Goal: Task Accomplishment & Management: Use online tool/utility

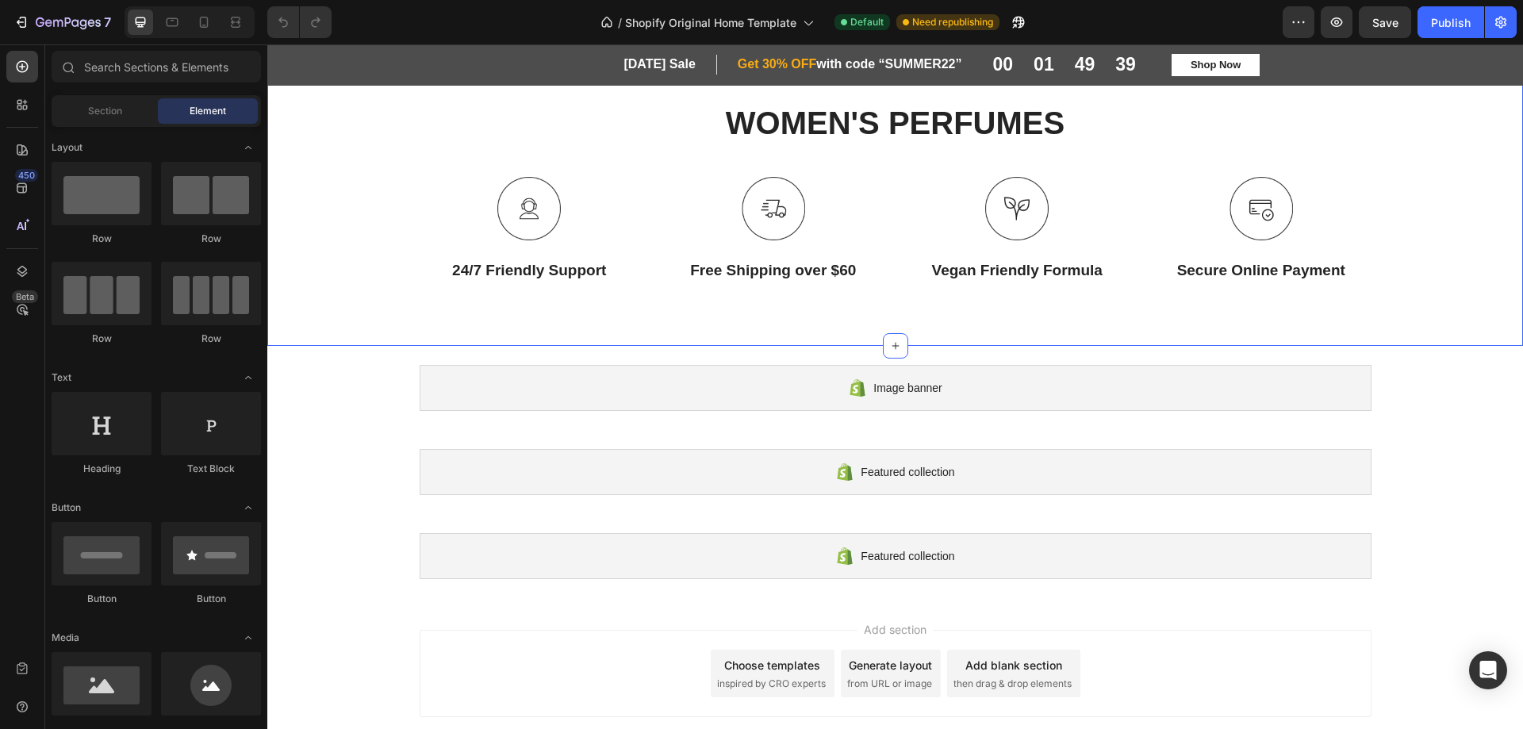
scroll to position [691, 0]
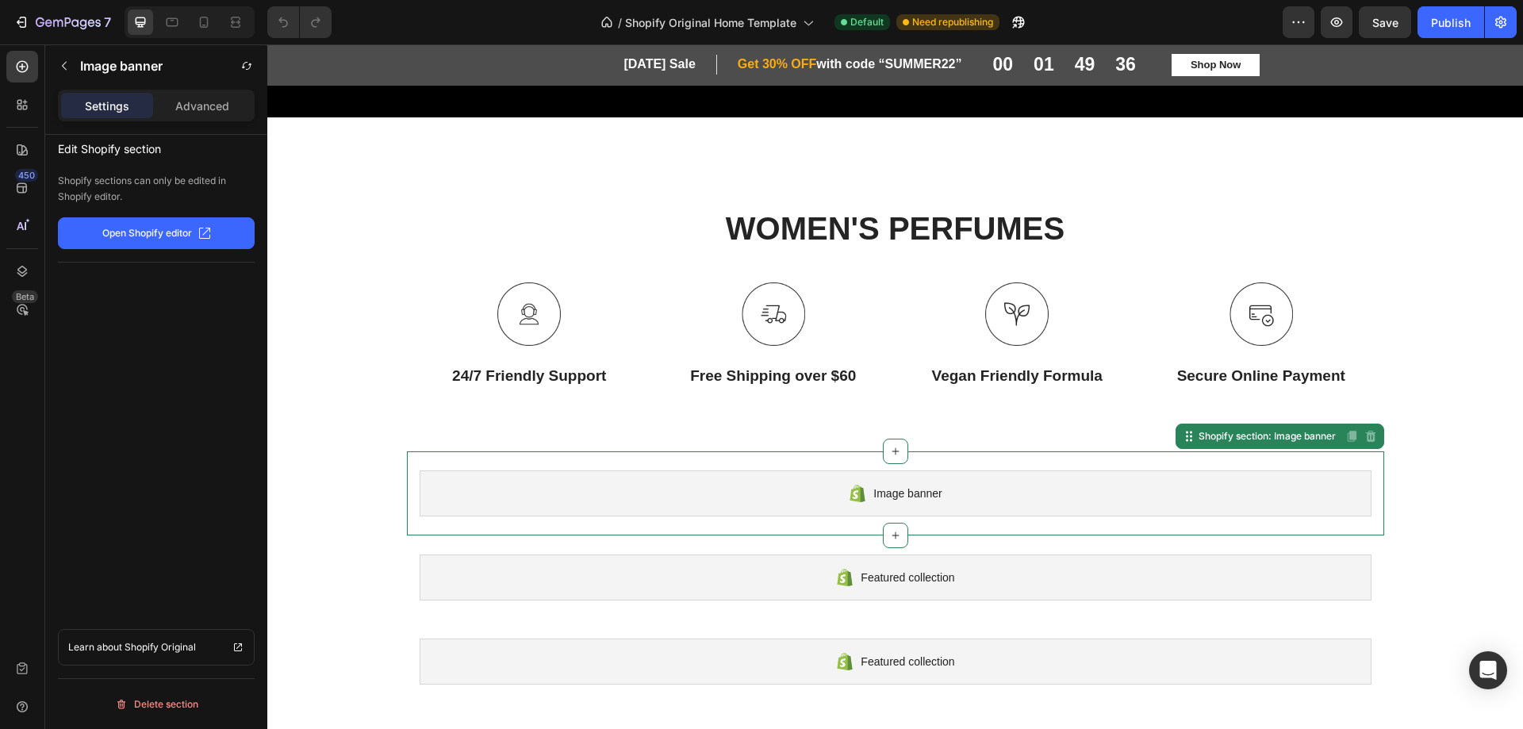
click at [1268, 451] on div "Image banner Shopify section: Image banner Disabled. Please edit in Shopify Edi…" at bounding box center [895, 493] width 977 height 84
click at [1288, 454] on div "Image banner Shopify section: Image banner Disabled. Please edit in Shopify Edi…" at bounding box center [895, 493] width 977 height 84
click at [1187, 436] on icon at bounding box center [1188, 437] width 2 height 2
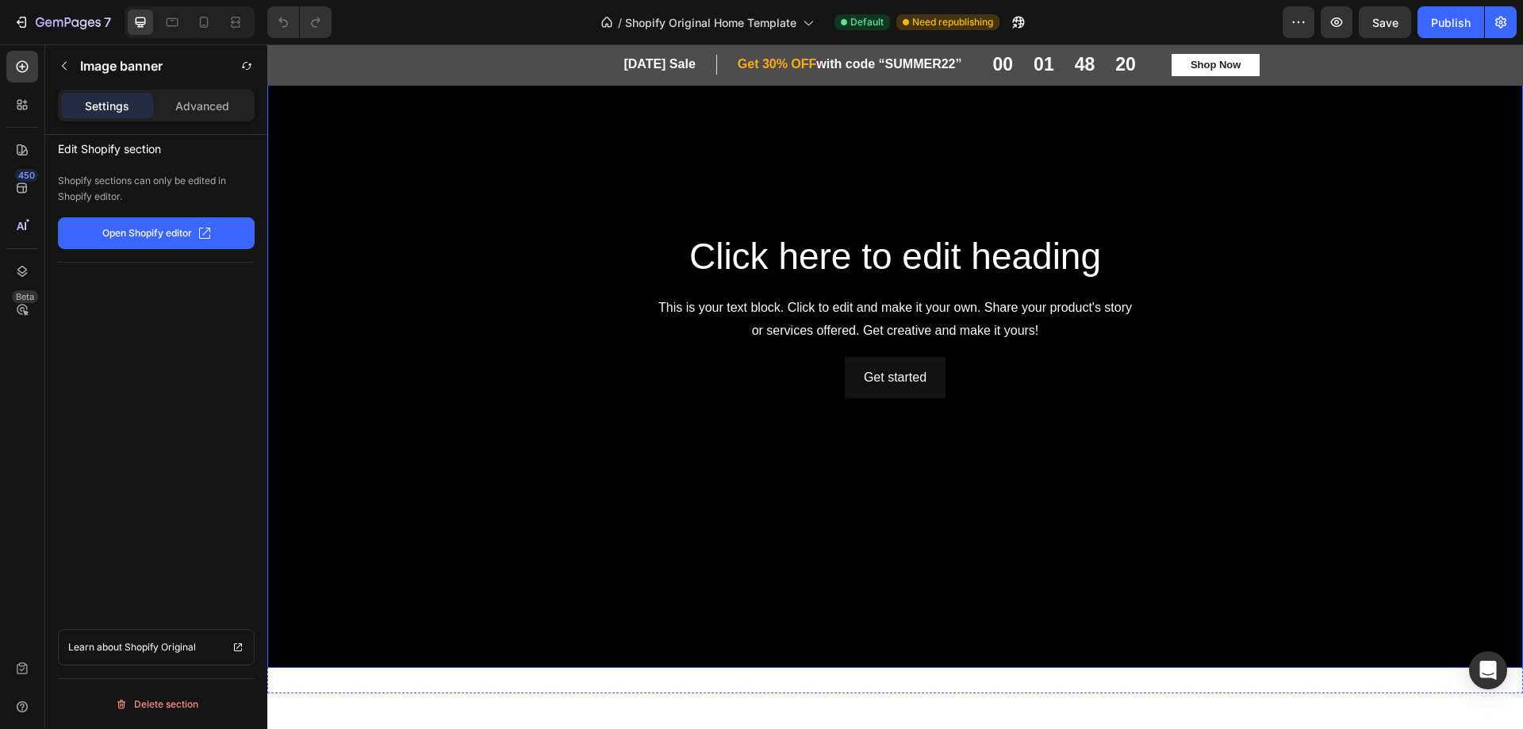
scroll to position [0, 0]
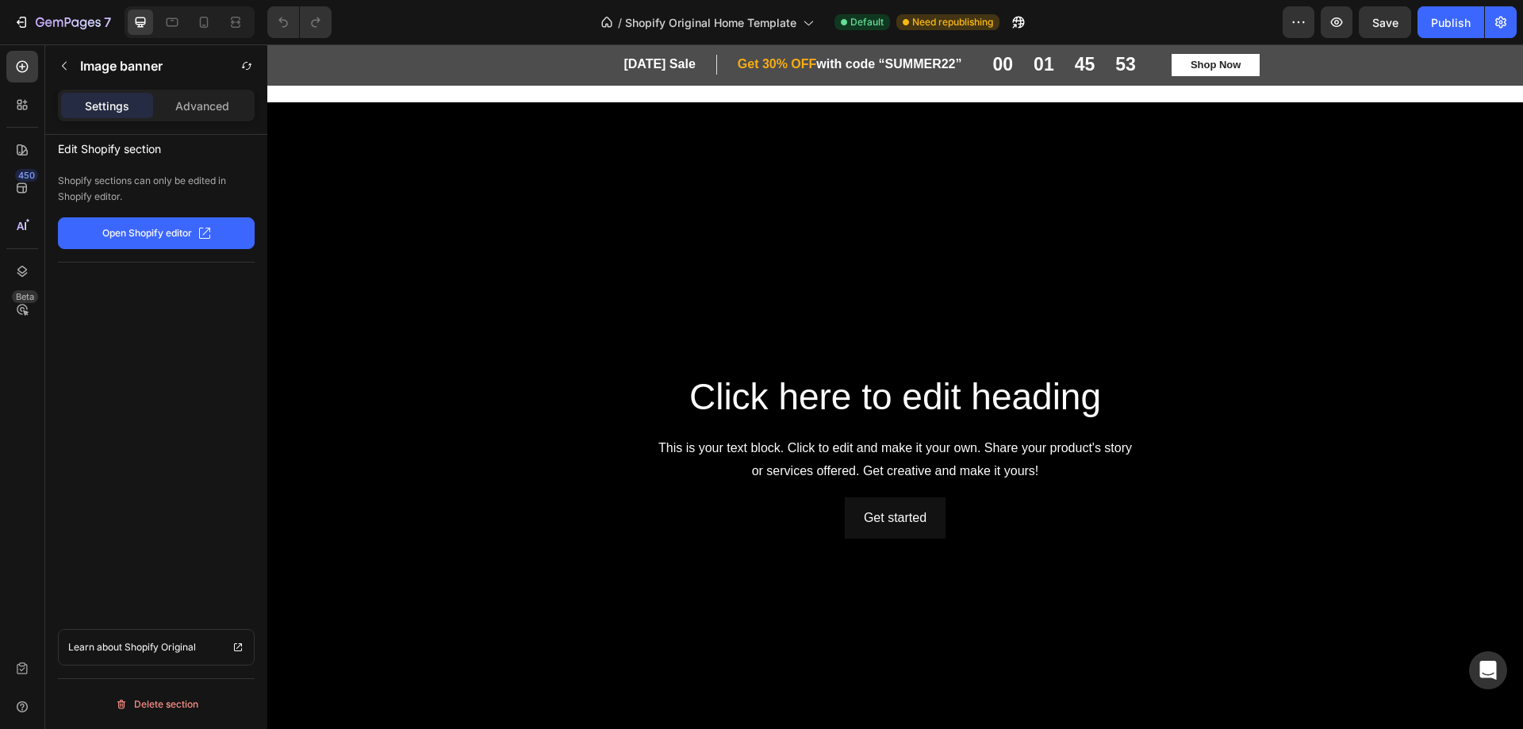
click at [98, 113] on p "Settings" at bounding box center [107, 106] width 44 height 17
click at [190, 114] on div "Advanced" at bounding box center [202, 105] width 92 height 25
click at [504, 186] on div "Background Image" at bounding box center [895, 455] width 1256 height 706
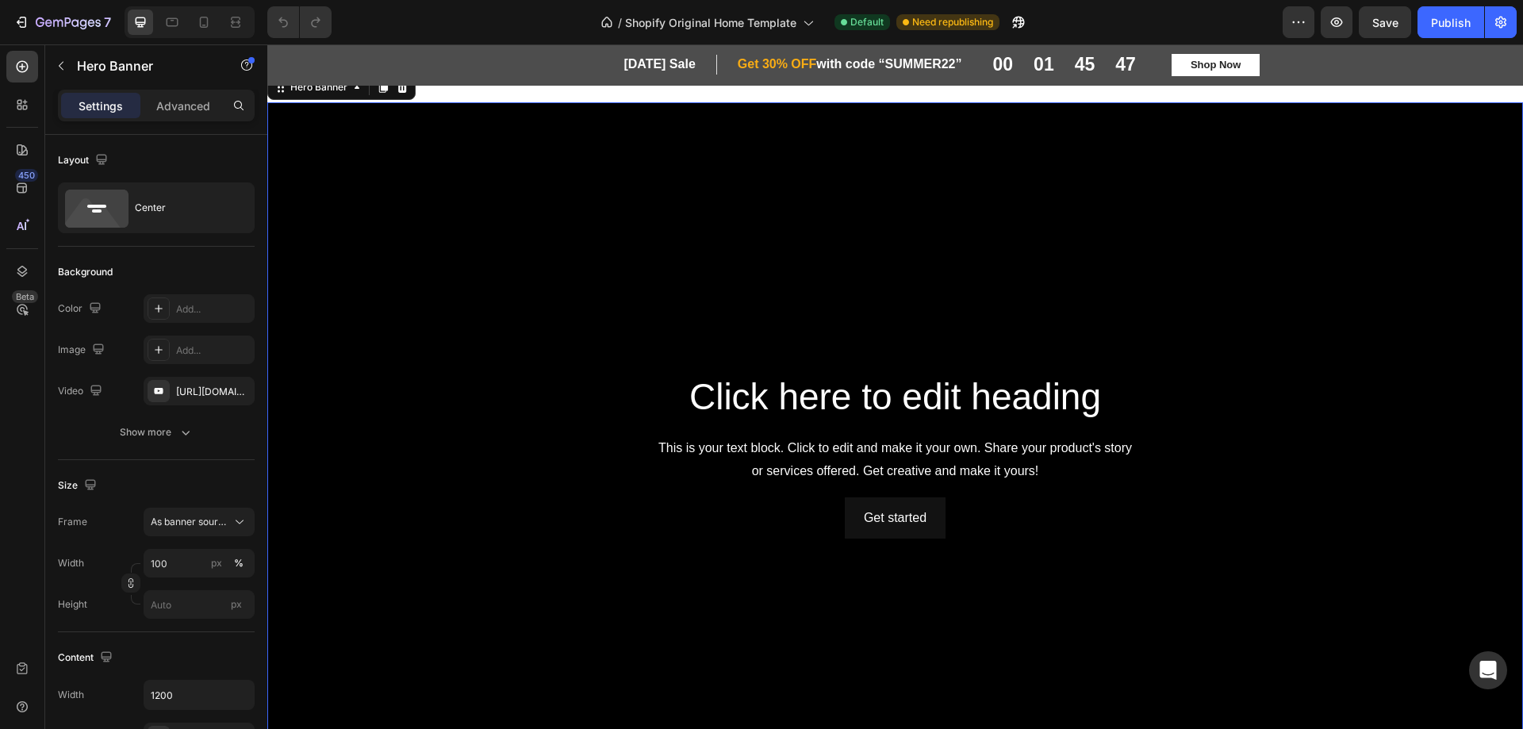
click at [109, 106] on p "Settings" at bounding box center [101, 106] width 44 height 17
click at [171, 109] on p "Advanced" at bounding box center [183, 106] width 54 height 17
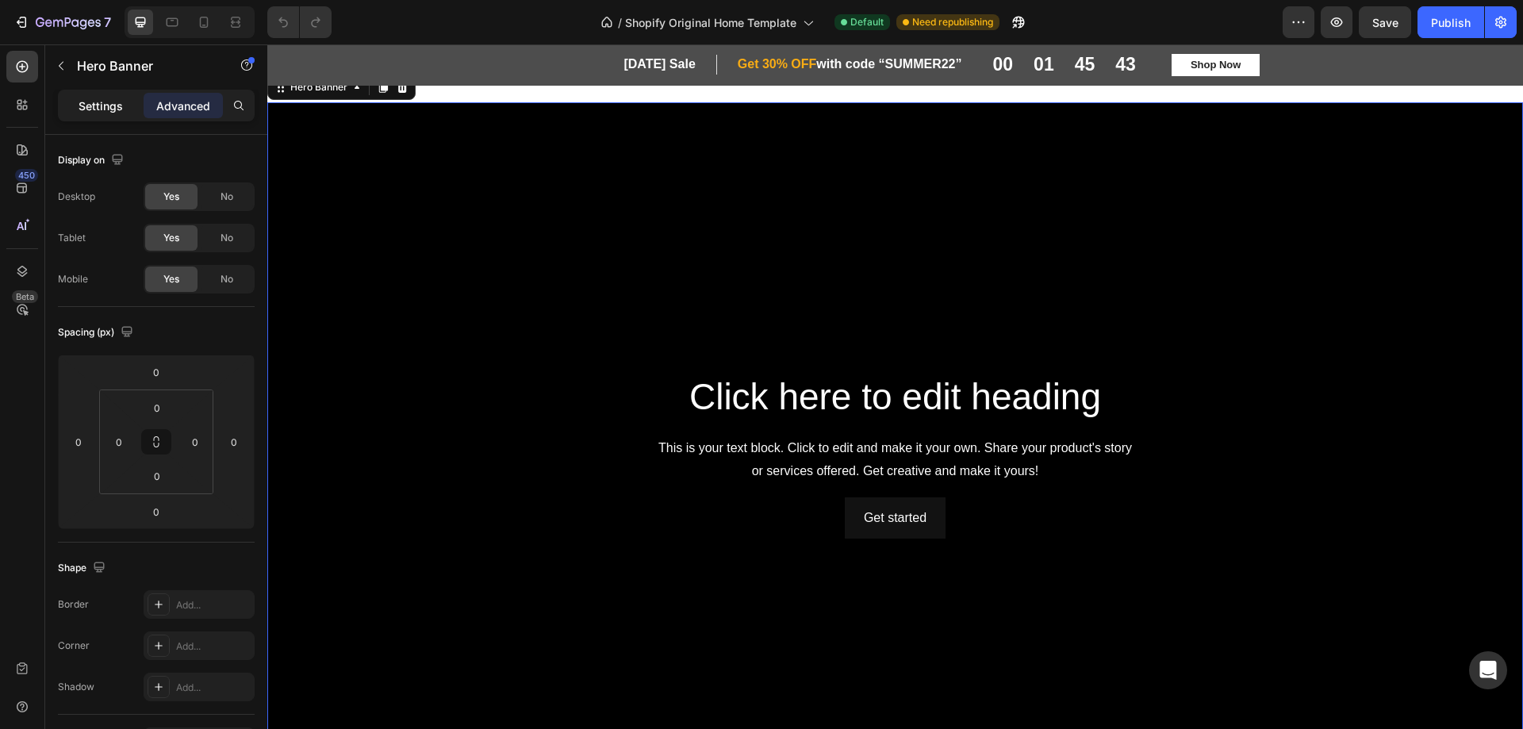
click at [102, 105] on p "Settings" at bounding box center [101, 106] width 44 height 17
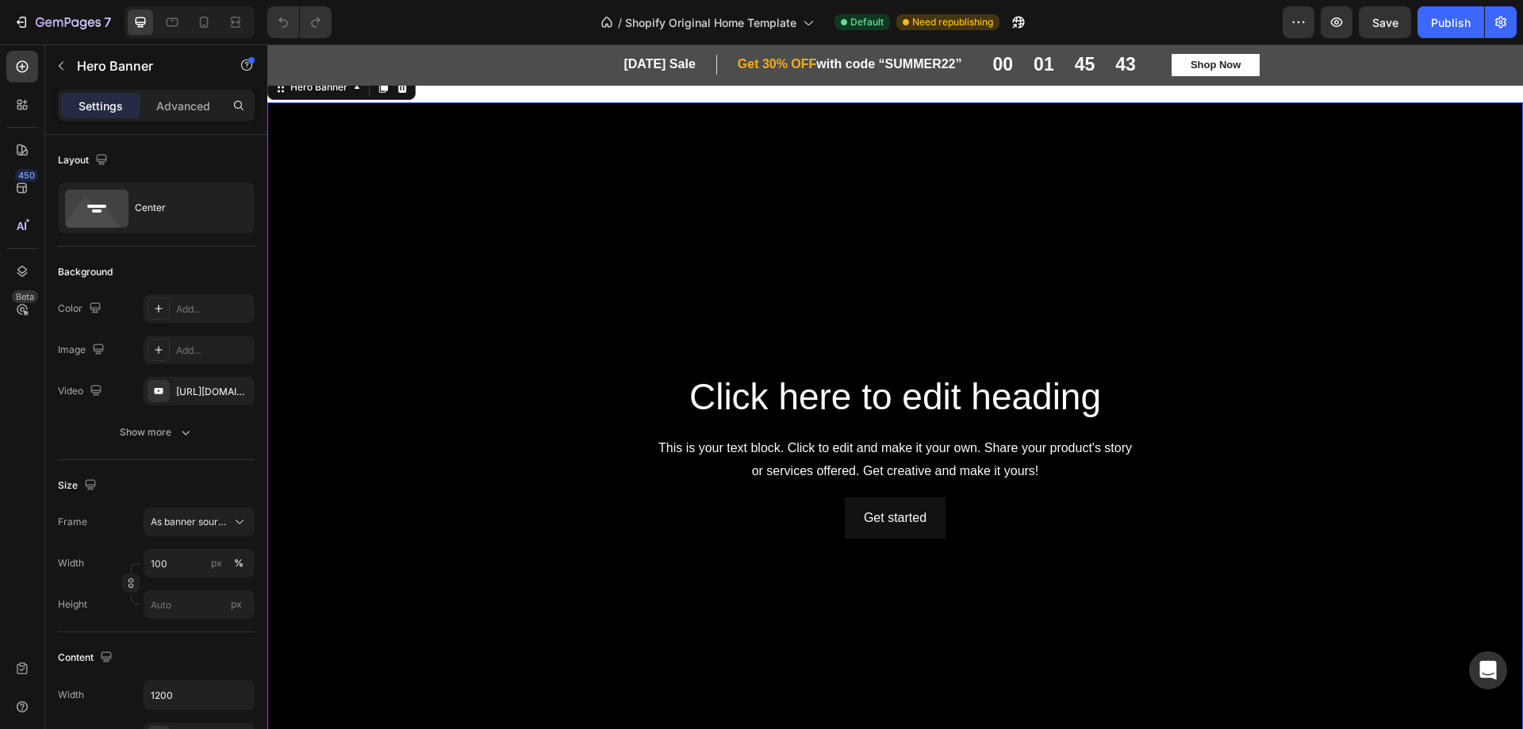
click at [406, 147] on div "Background Image" at bounding box center [895, 455] width 1256 height 706
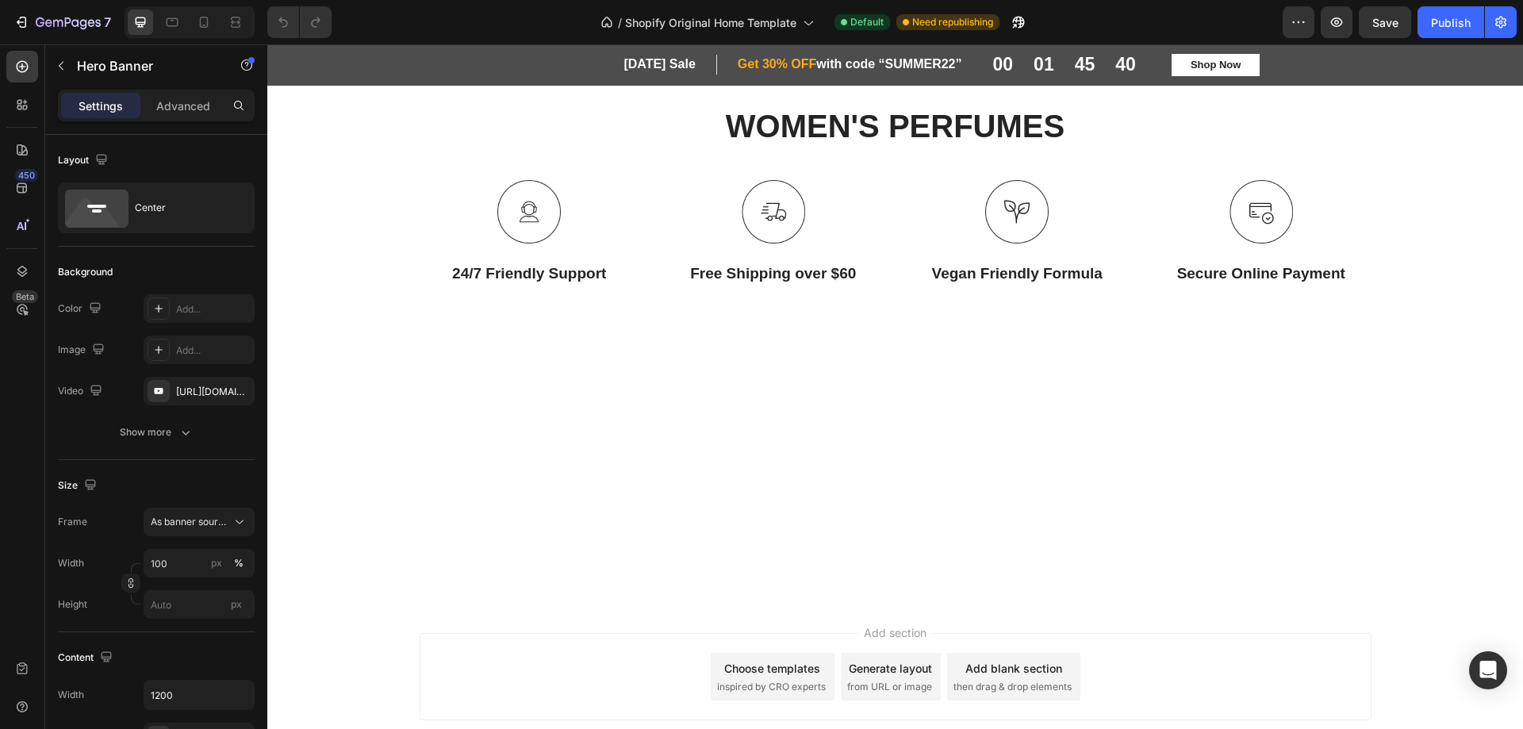
scroll to position [397, 0]
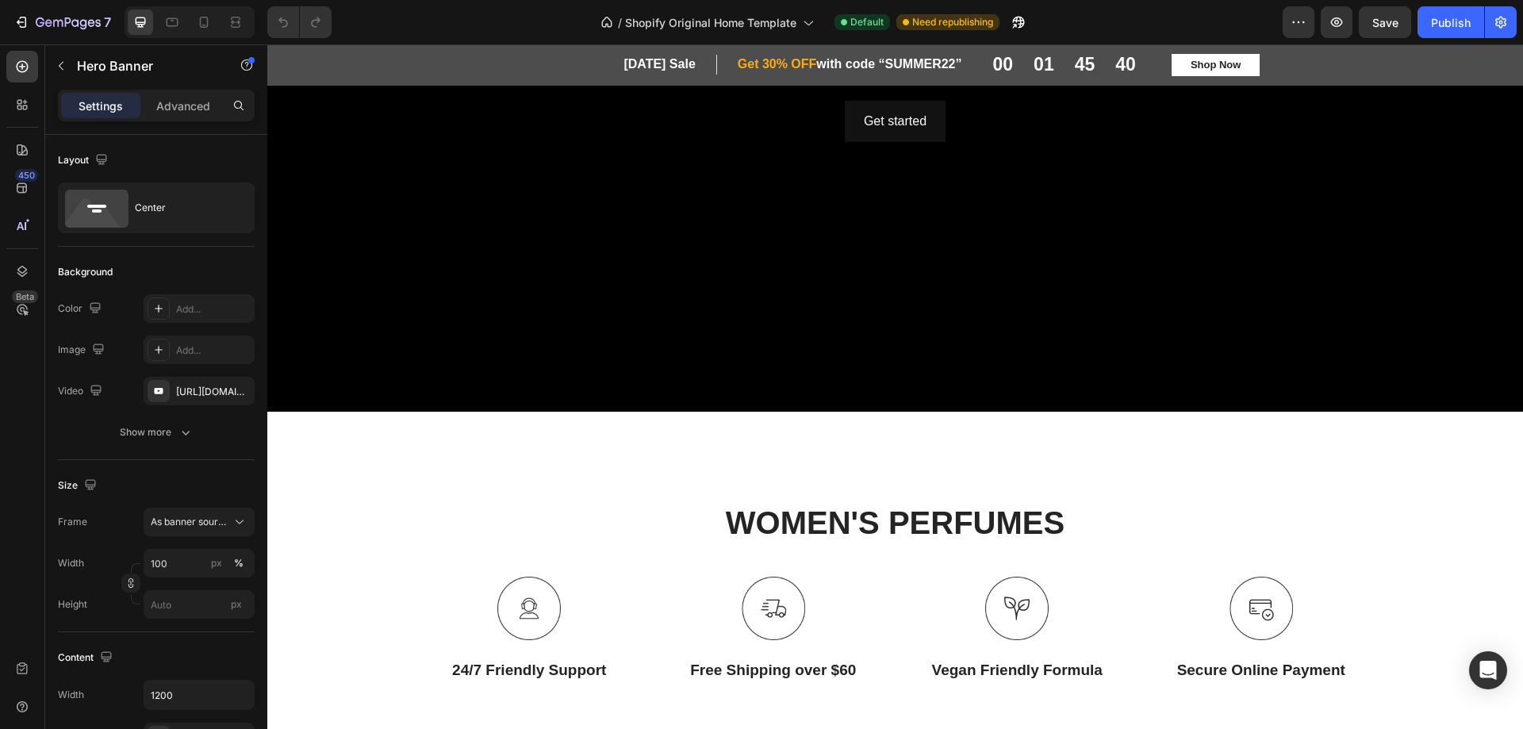
click at [691, 360] on div "Background Image" at bounding box center [895, 59] width 1256 height 706
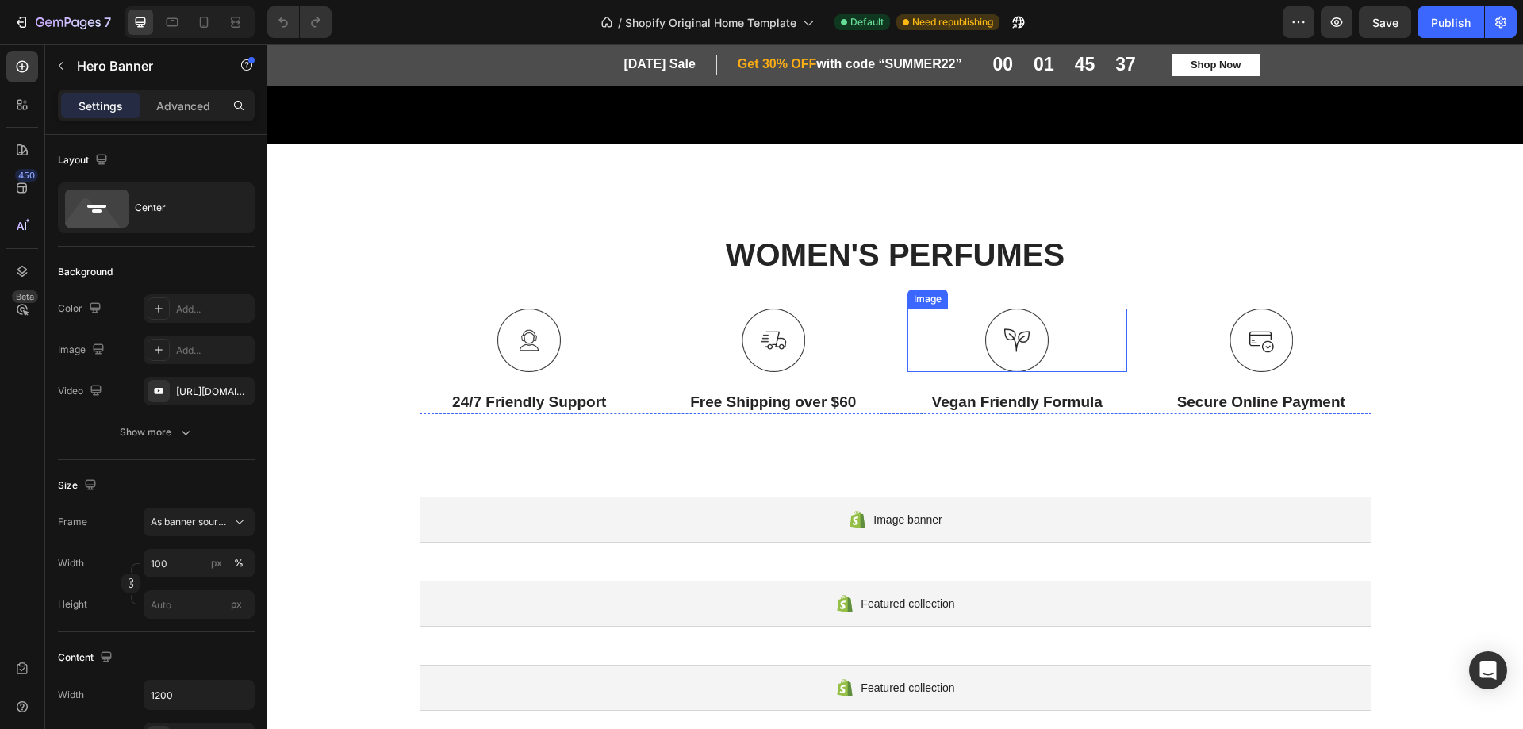
scroll to position [793, 0]
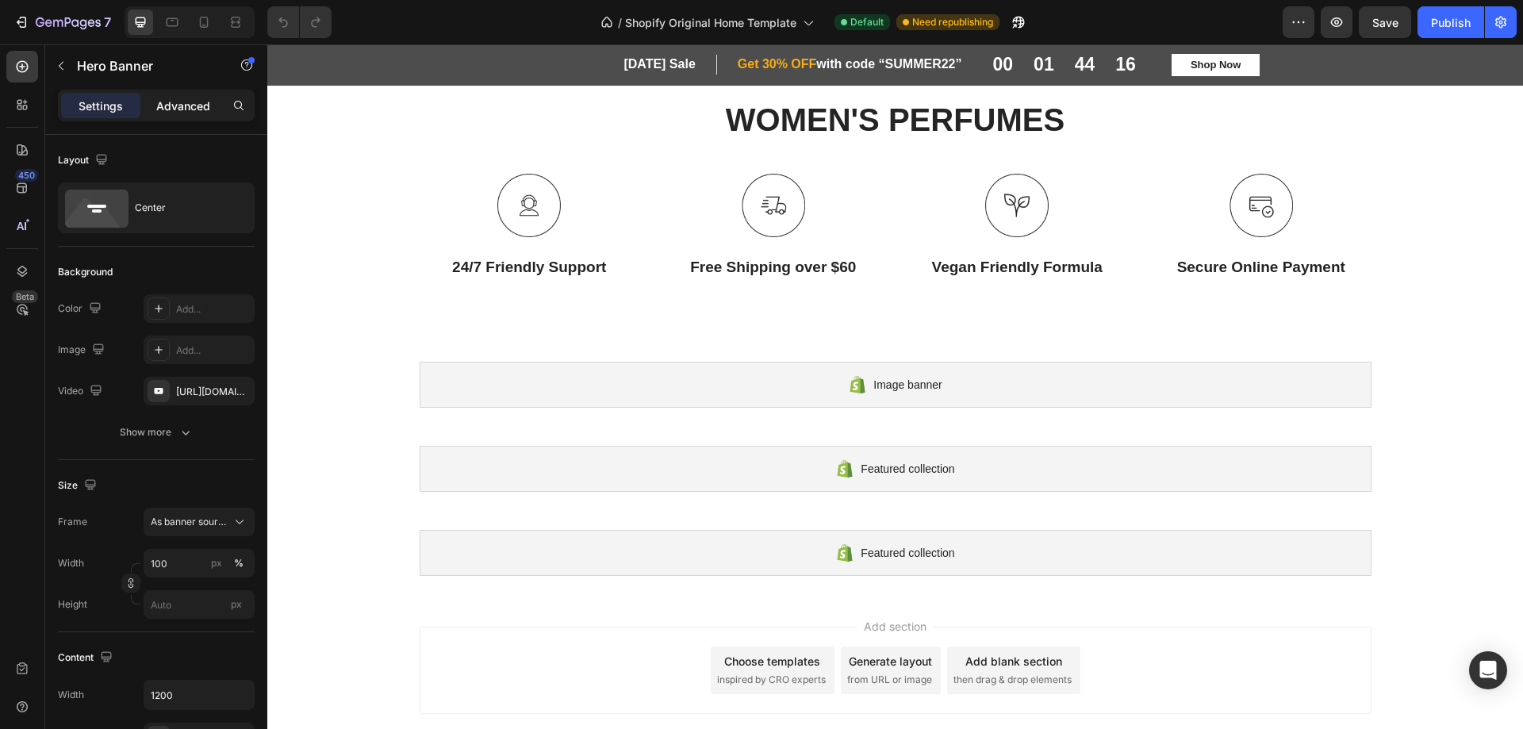
click at [182, 103] on p "Advanced" at bounding box center [183, 106] width 54 height 17
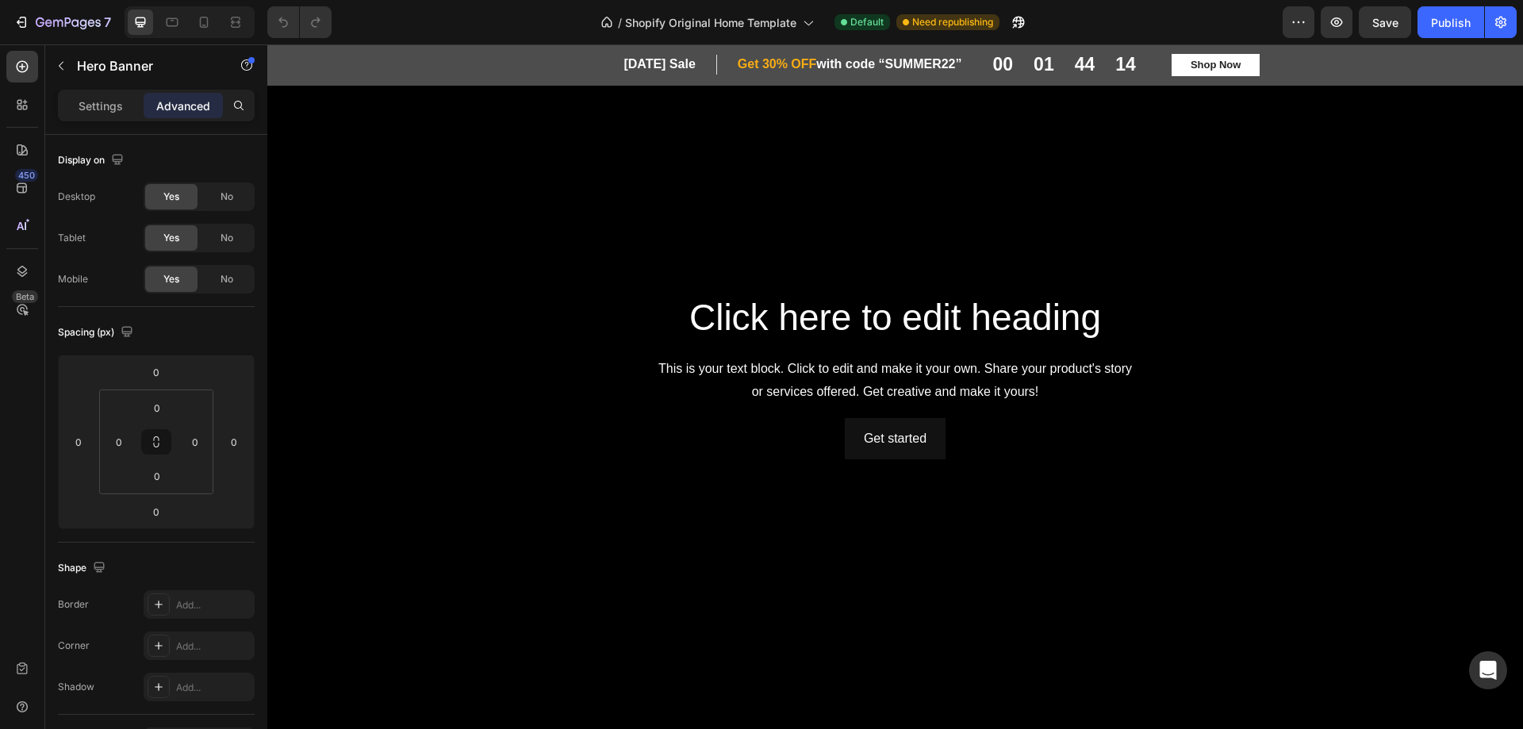
scroll to position [0, 0]
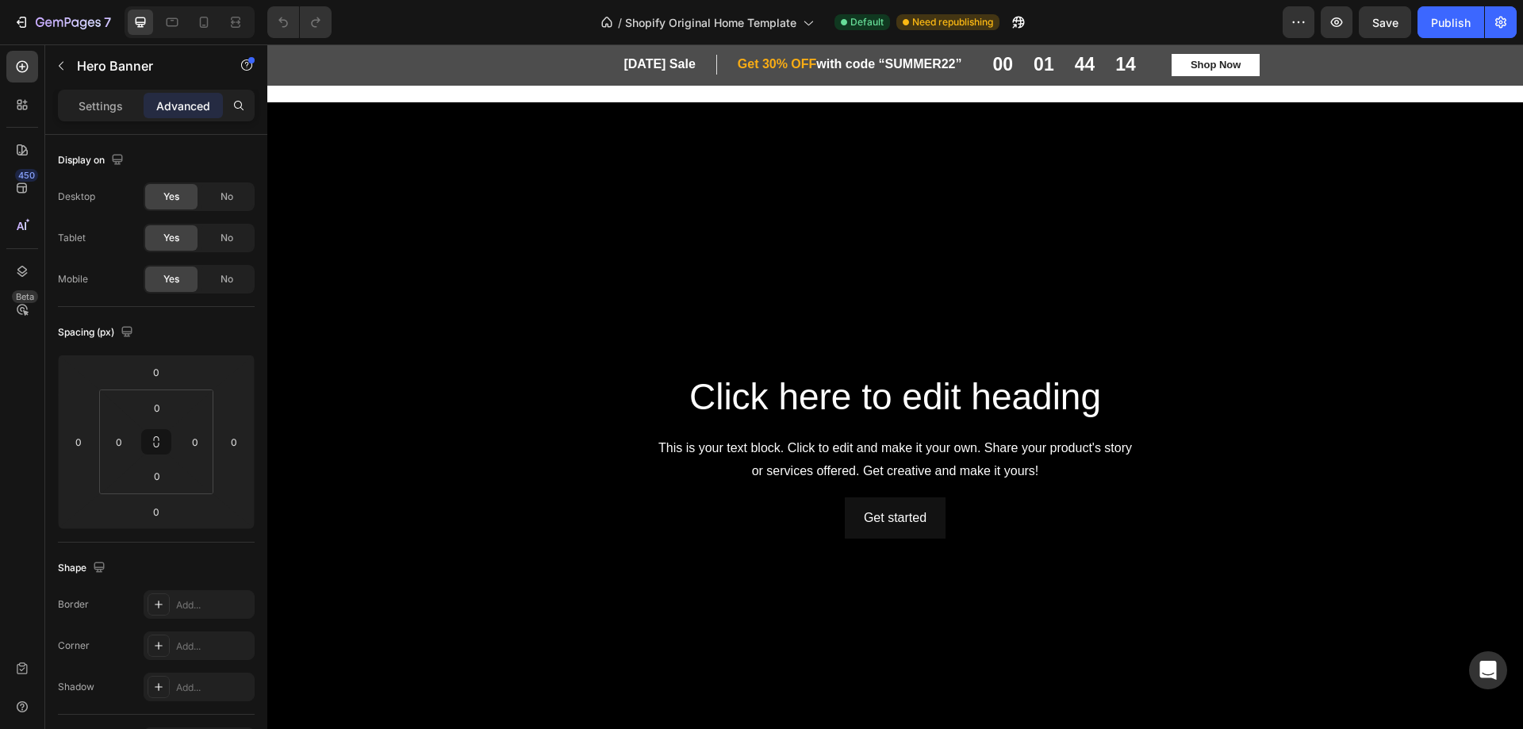
click at [405, 287] on div "Background Image" at bounding box center [895, 455] width 1256 height 706
click at [354, 278] on div "Background Image" at bounding box center [895, 455] width 1256 height 706
click at [374, 266] on div "Background Image" at bounding box center [895, 455] width 1256 height 706
click at [98, 107] on p "Settings" at bounding box center [101, 106] width 44 height 17
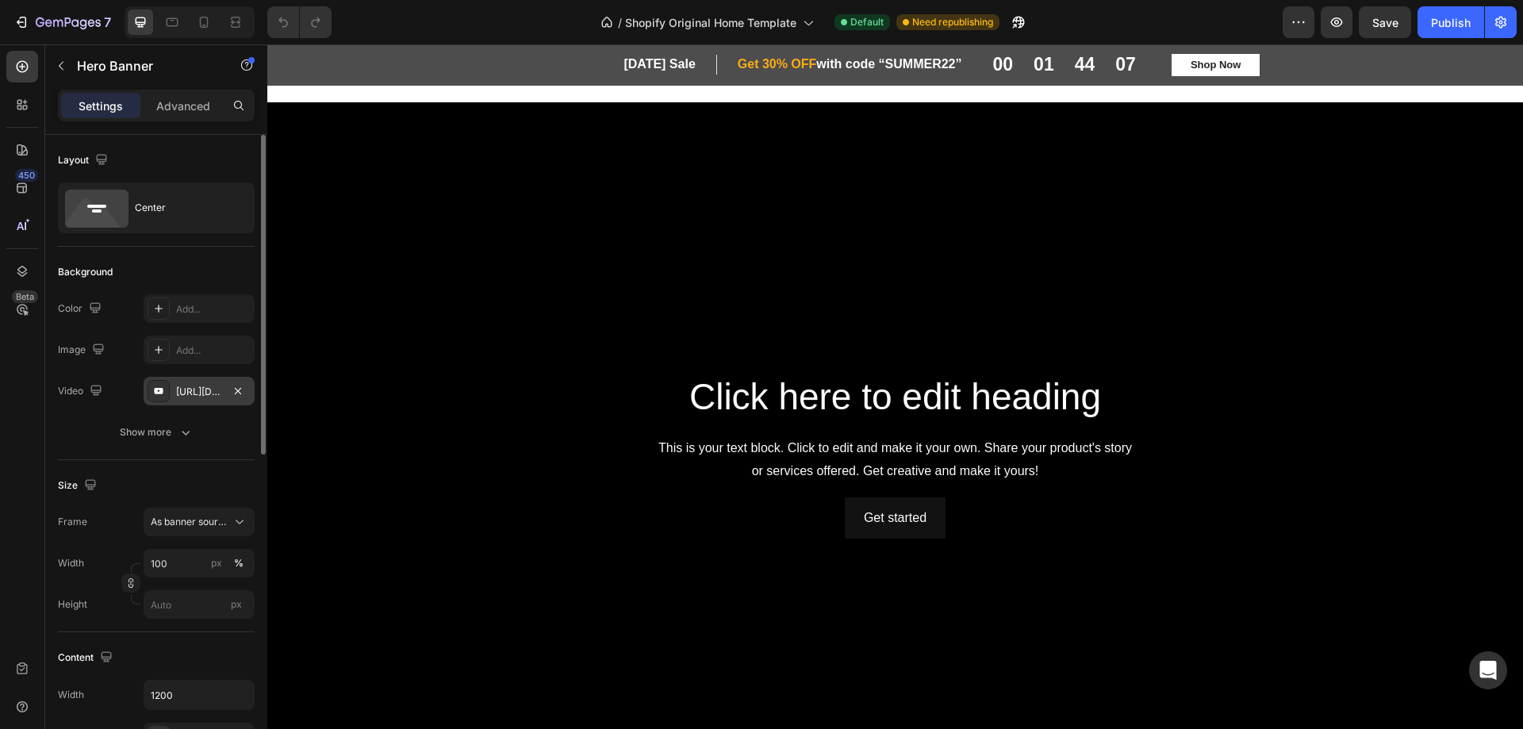
click at [194, 392] on div "https://www.youtube.com/watch?v=drIt4RH_kyQ" at bounding box center [199, 392] width 46 height 14
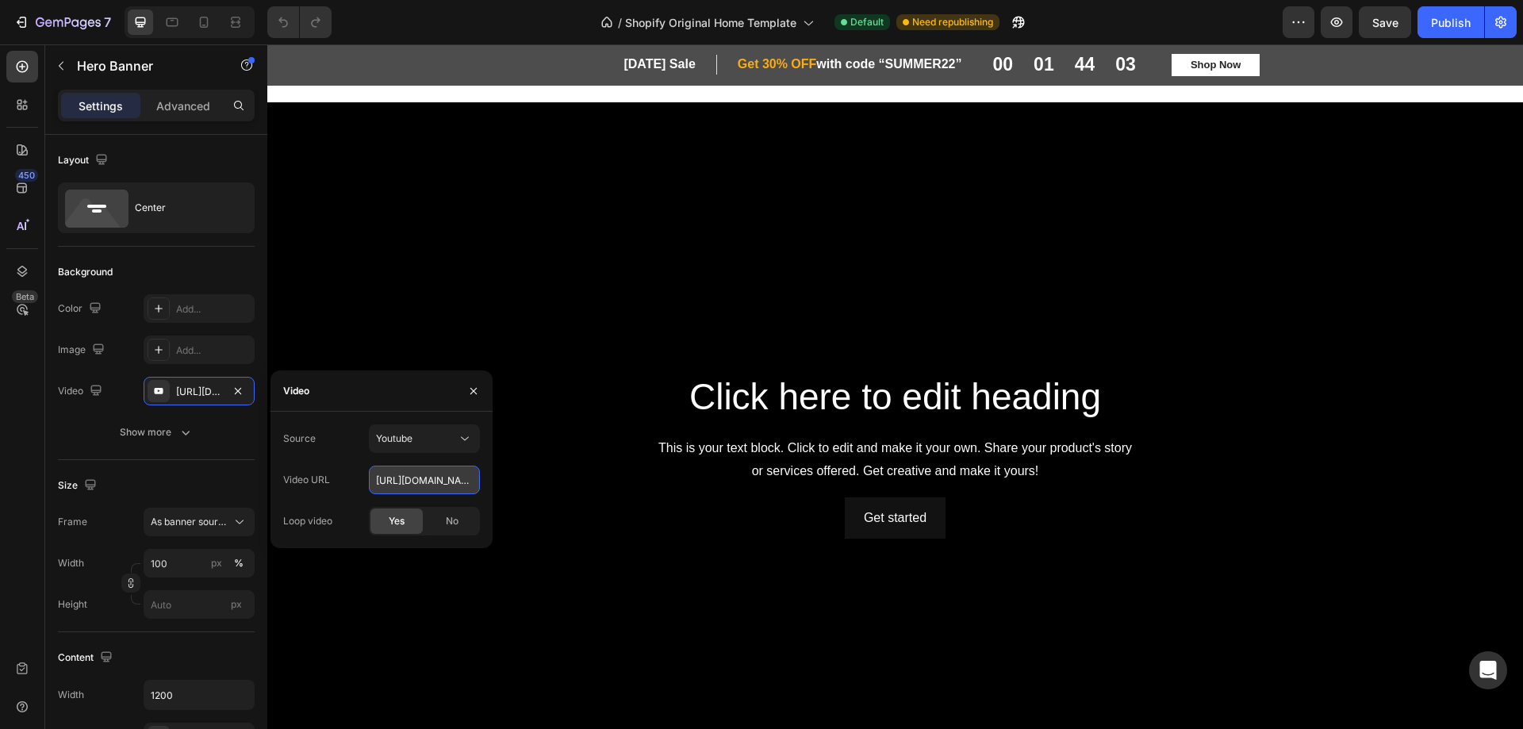
click at [432, 479] on input "https://www.youtube.com/watch?v=drIt4RH_kyQ" at bounding box center [424, 480] width 111 height 29
click at [236, 390] on icon "button" at bounding box center [238, 391] width 13 height 13
type input "Auto"
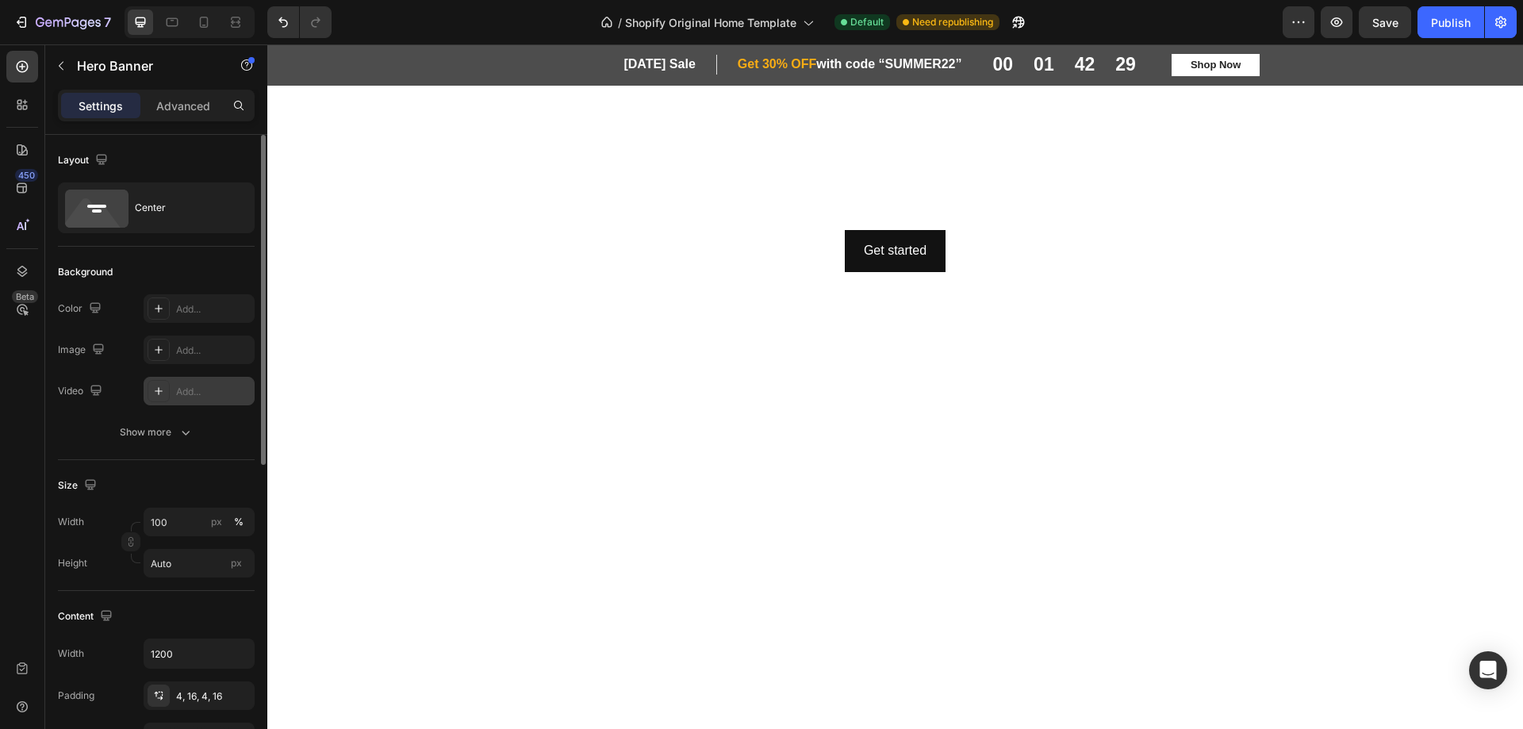
click at [163, 390] on icon at bounding box center [158, 391] width 13 height 13
type input "https://youtu.be/KOxfzBp72uk"
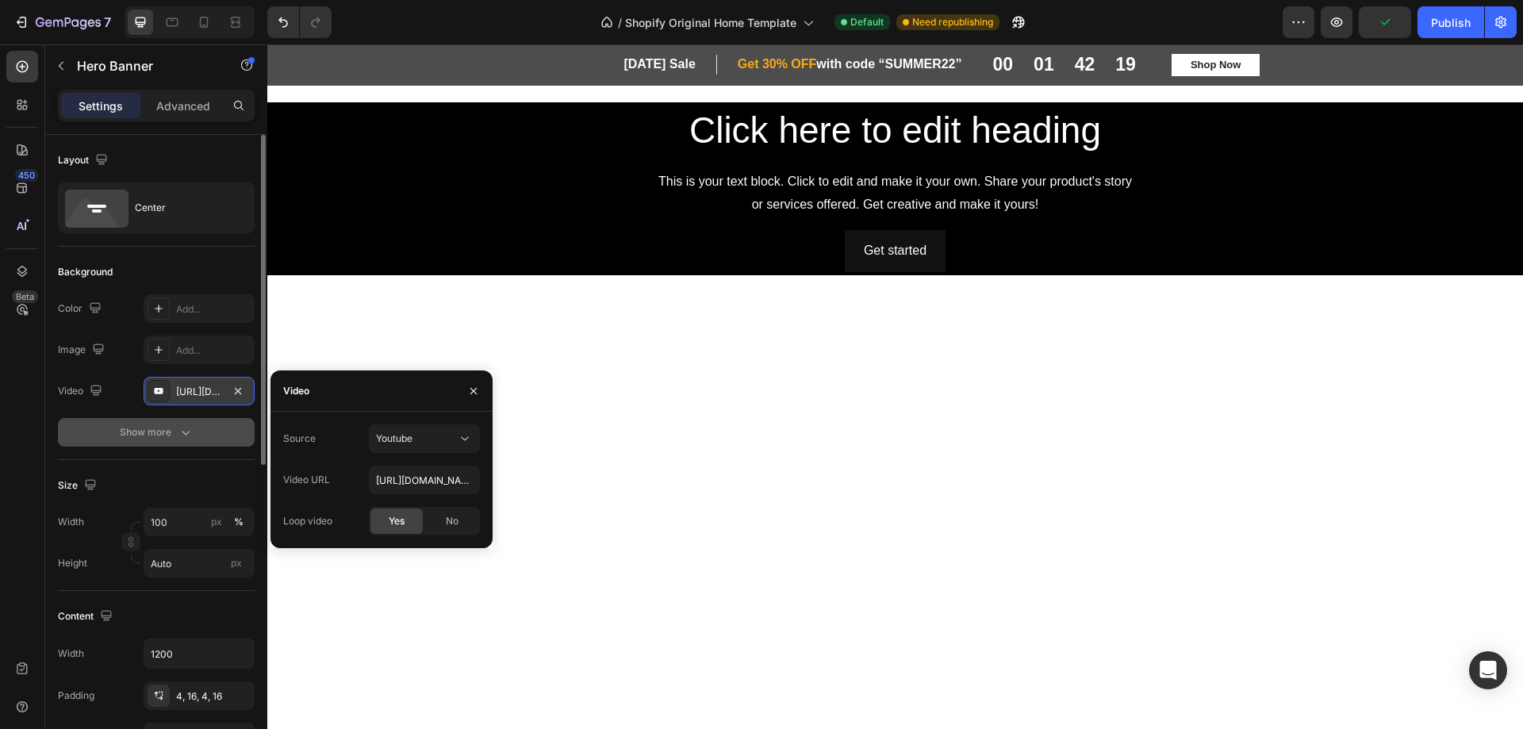
click at [183, 436] on icon "button" at bounding box center [186, 432] width 16 height 16
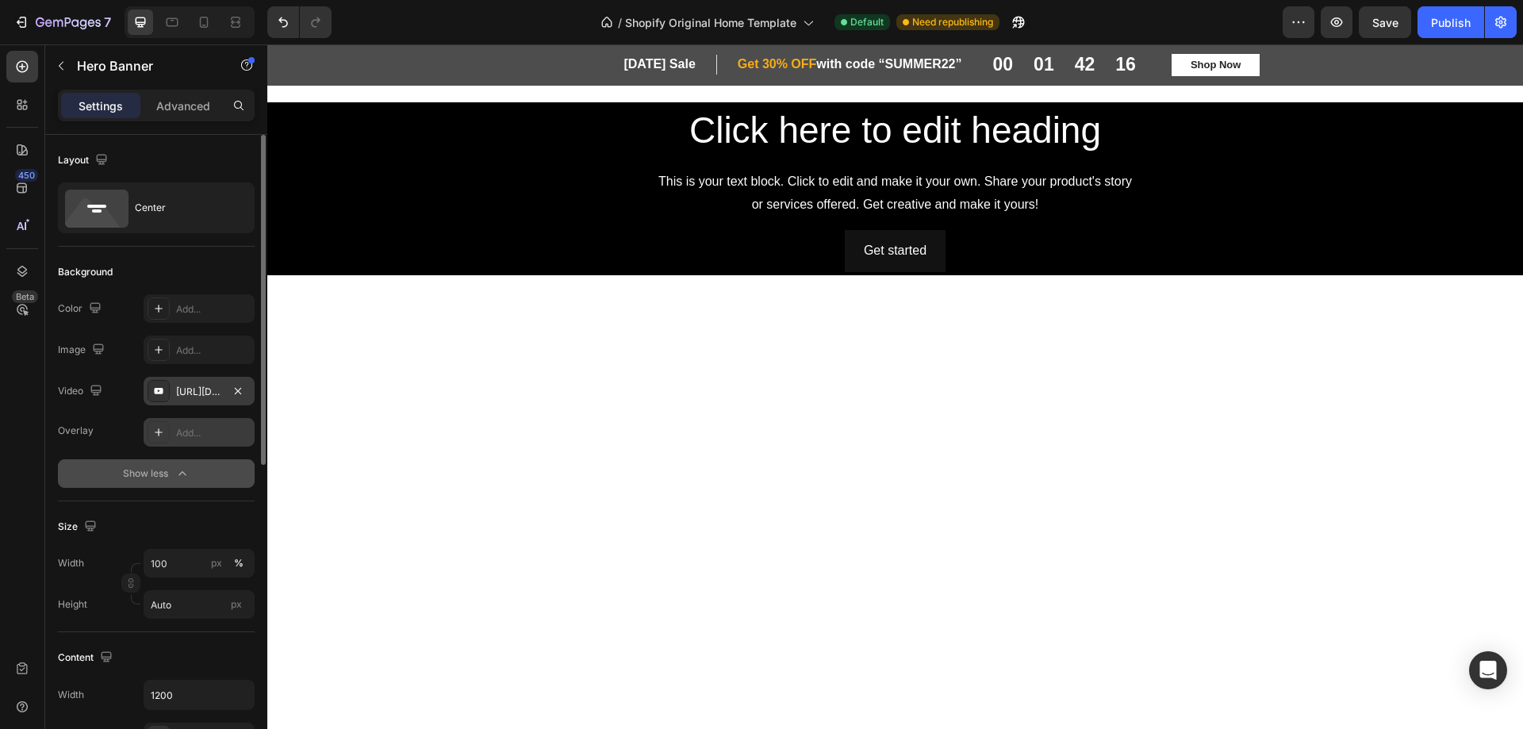
click at [158, 432] on icon at bounding box center [158, 432] width 13 height 13
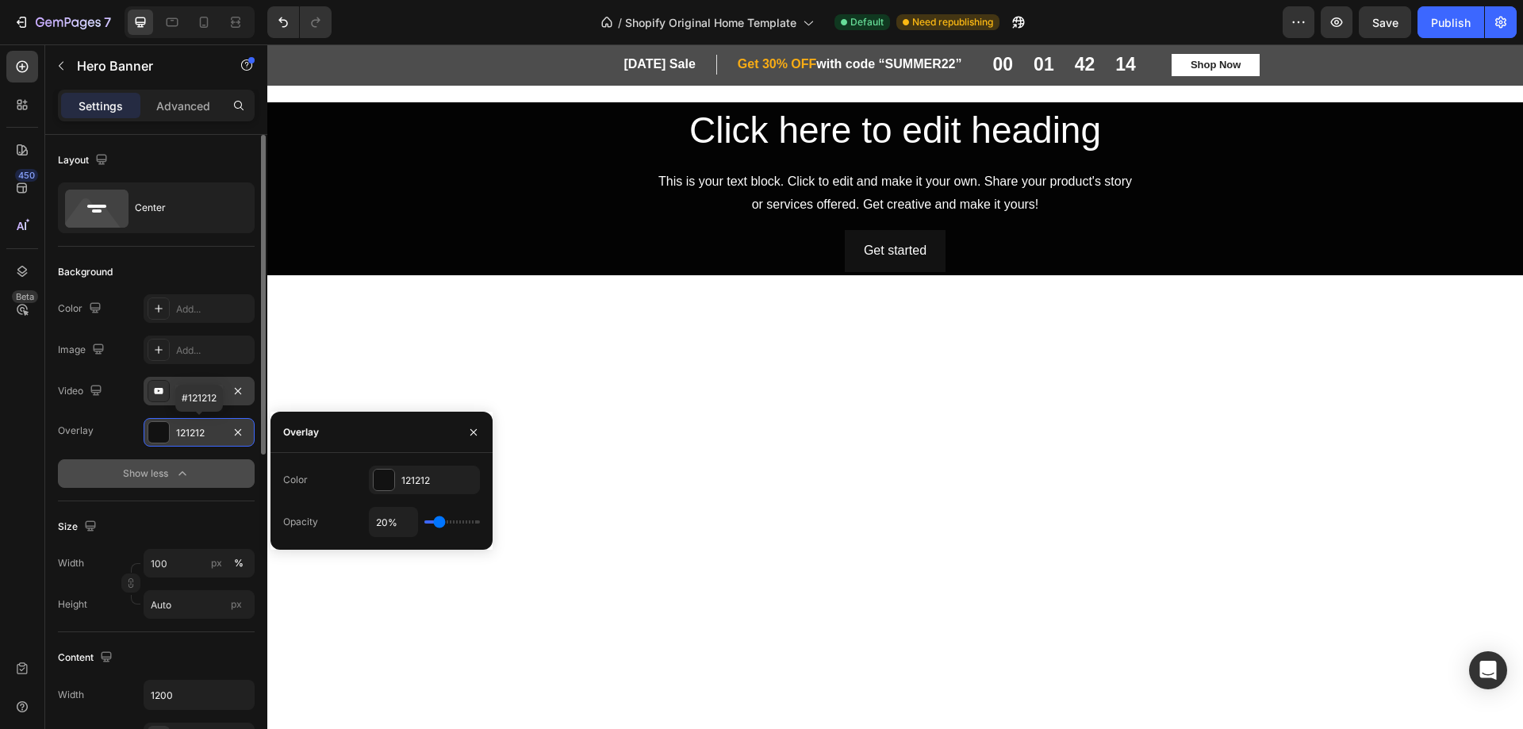
click at [157, 432] on div at bounding box center [158, 432] width 21 height 21
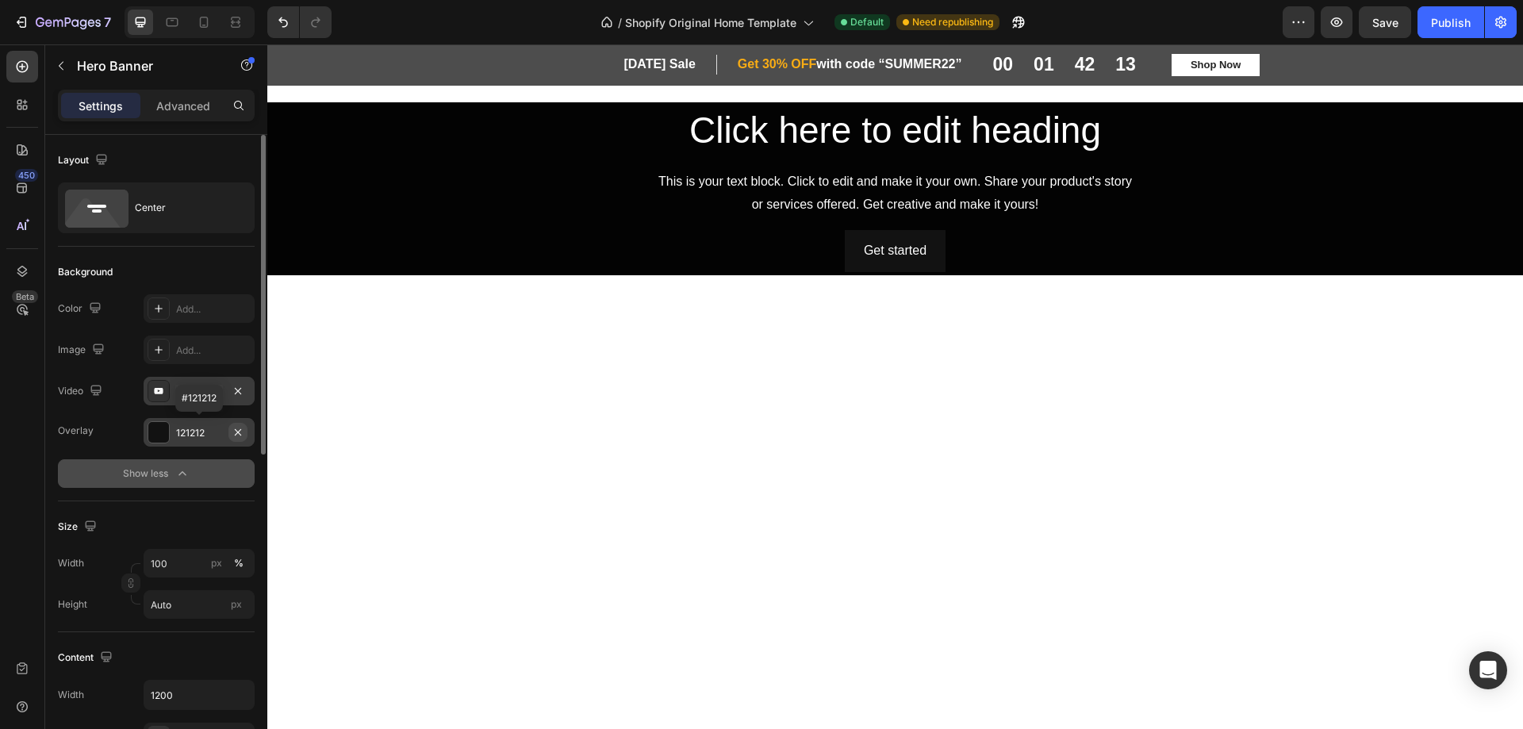
click at [238, 432] on icon "button" at bounding box center [238, 431] width 6 height 6
click at [201, 389] on div "https://youtu.be/KOxfzBp72uk" at bounding box center [199, 392] width 46 height 14
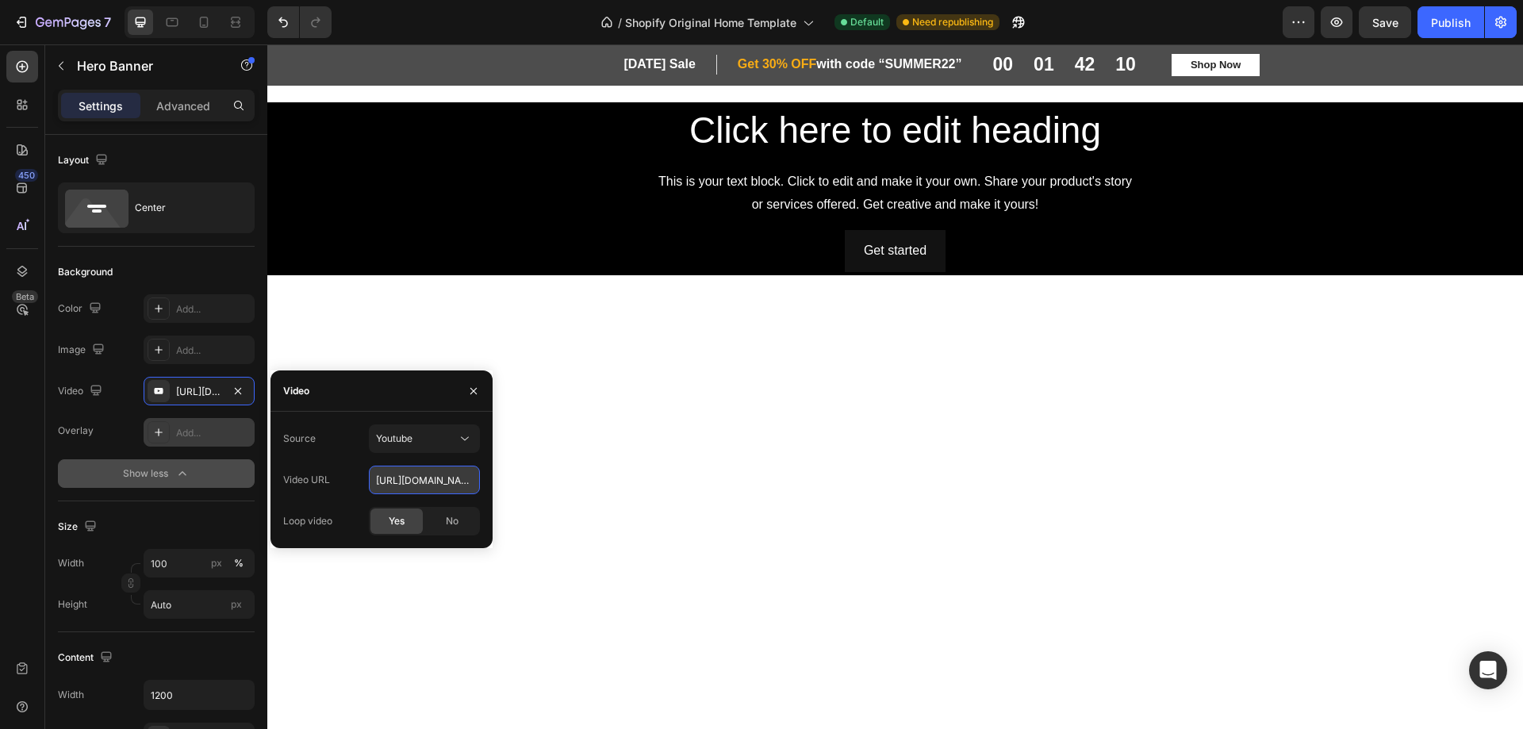
click at [448, 483] on input "https://youtu.be/KOxfzBp72uk" at bounding box center [424, 480] width 111 height 29
click at [464, 434] on icon at bounding box center [465, 439] width 16 height 16
click at [441, 470] on p "Video hosting" at bounding box center [421, 477] width 90 height 14
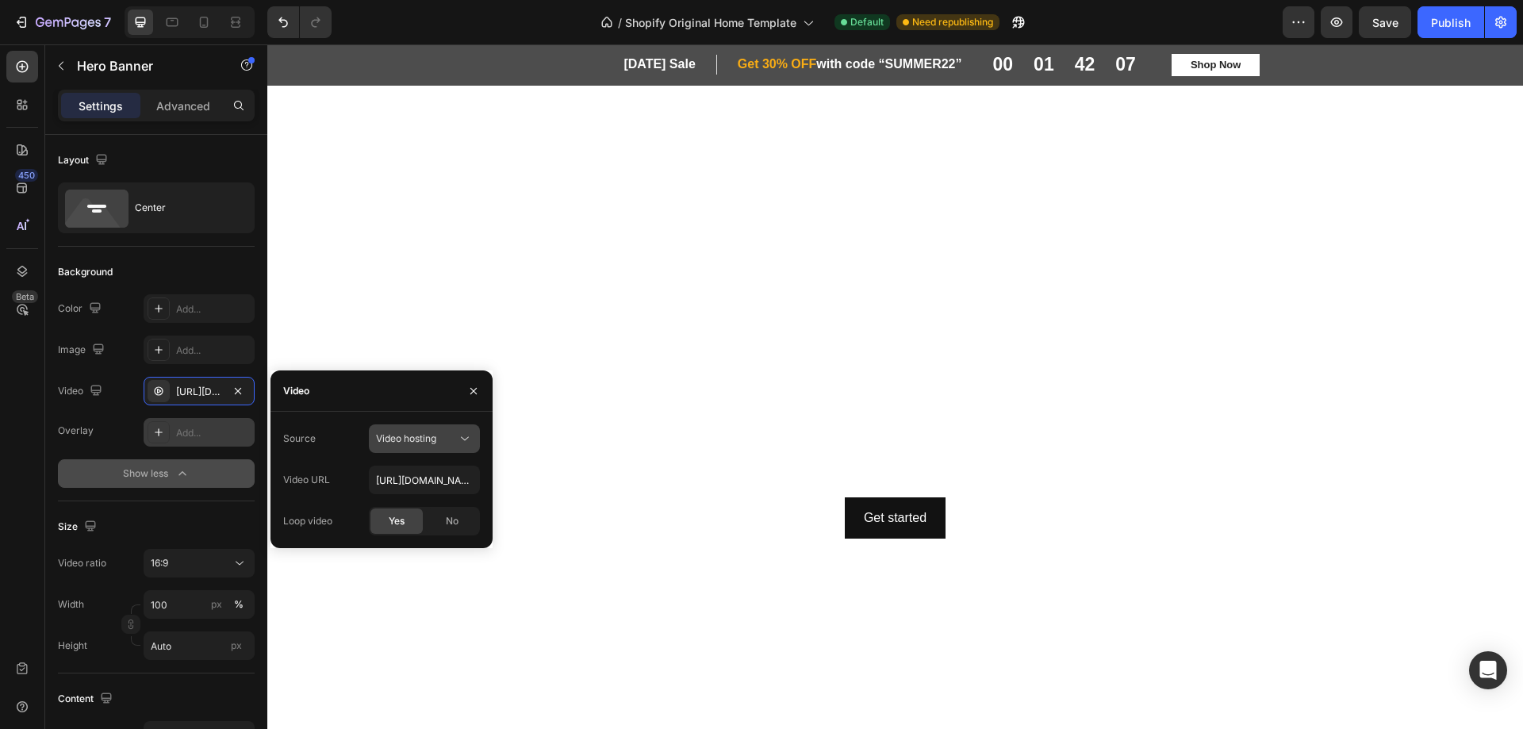
click at [457, 440] on icon at bounding box center [465, 439] width 16 height 16
click at [422, 502] on p "Youtube" at bounding box center [421, 508] width 90 height 14
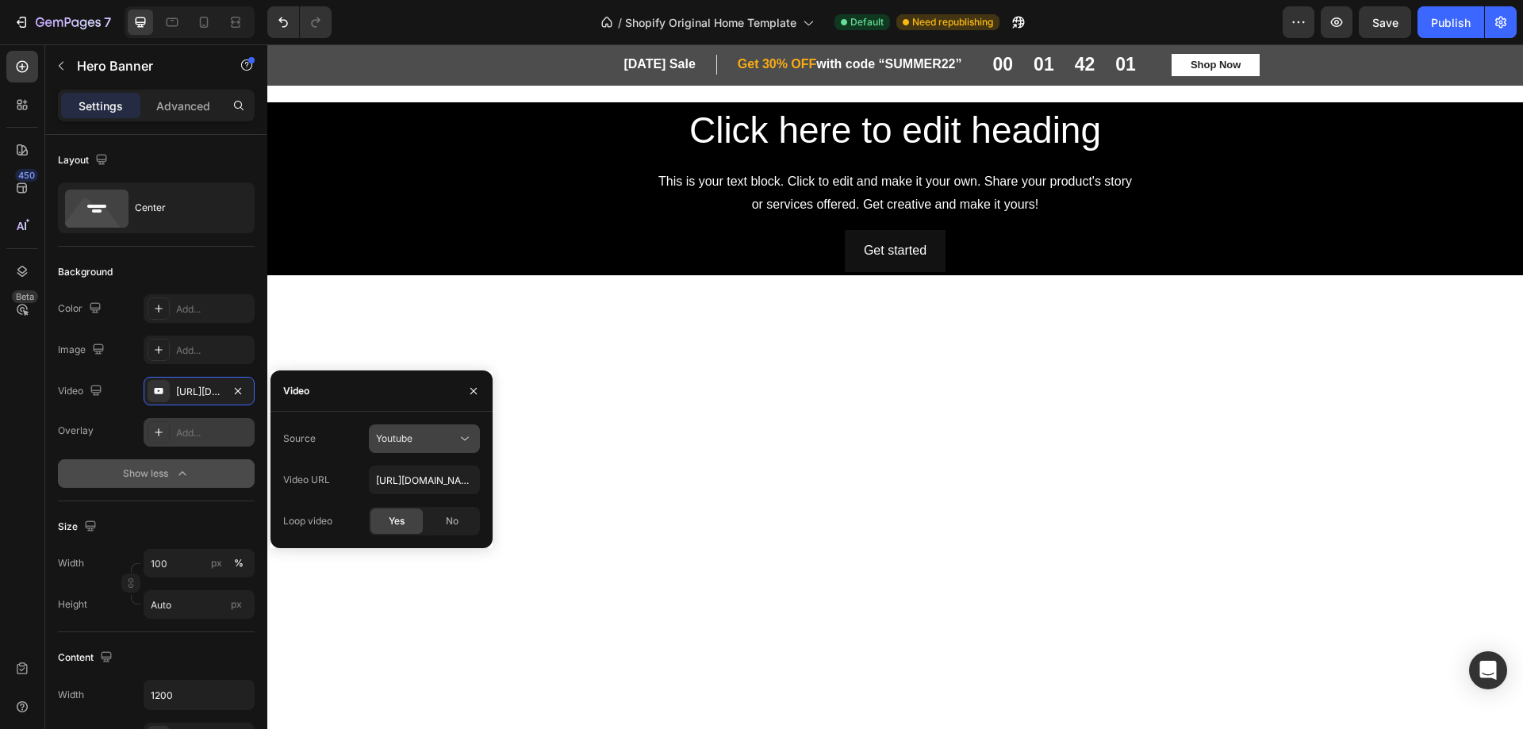
click at [459, 443] on icon at bounding box center [465, 439] width 16 height 16
click at [885, 342] on div at bounding box center [895, 455] width 1256 height 309
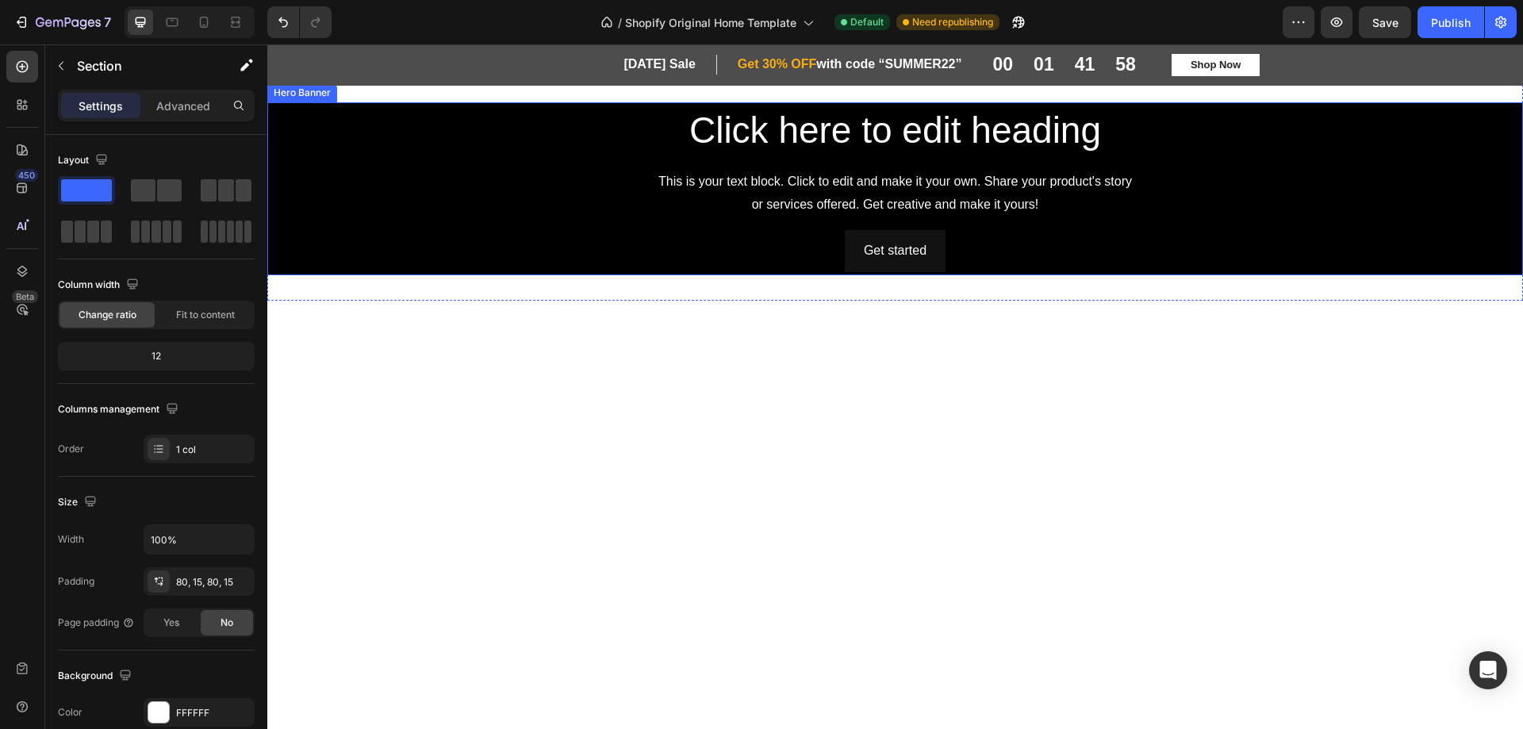
click at [655, 222] on div "Click here to edit heading Heading This is your text block. Click to edit and m…" at bounding box center [895, 189] width 927 height 167
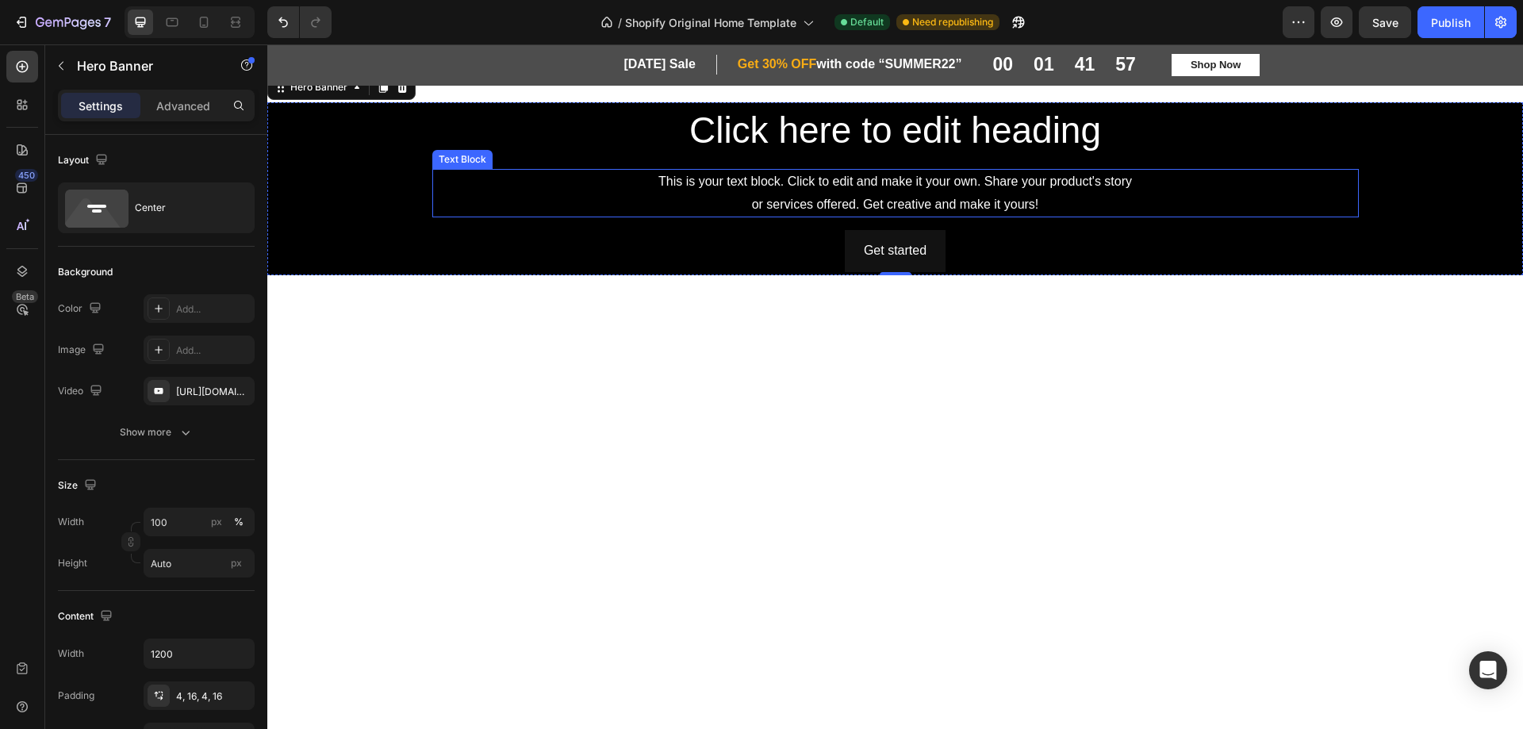
click at [547, 213] on div "This is your text block. Click to edit and make it your own. Share your product…" at bounding box center [895, 193] width 927 height 49
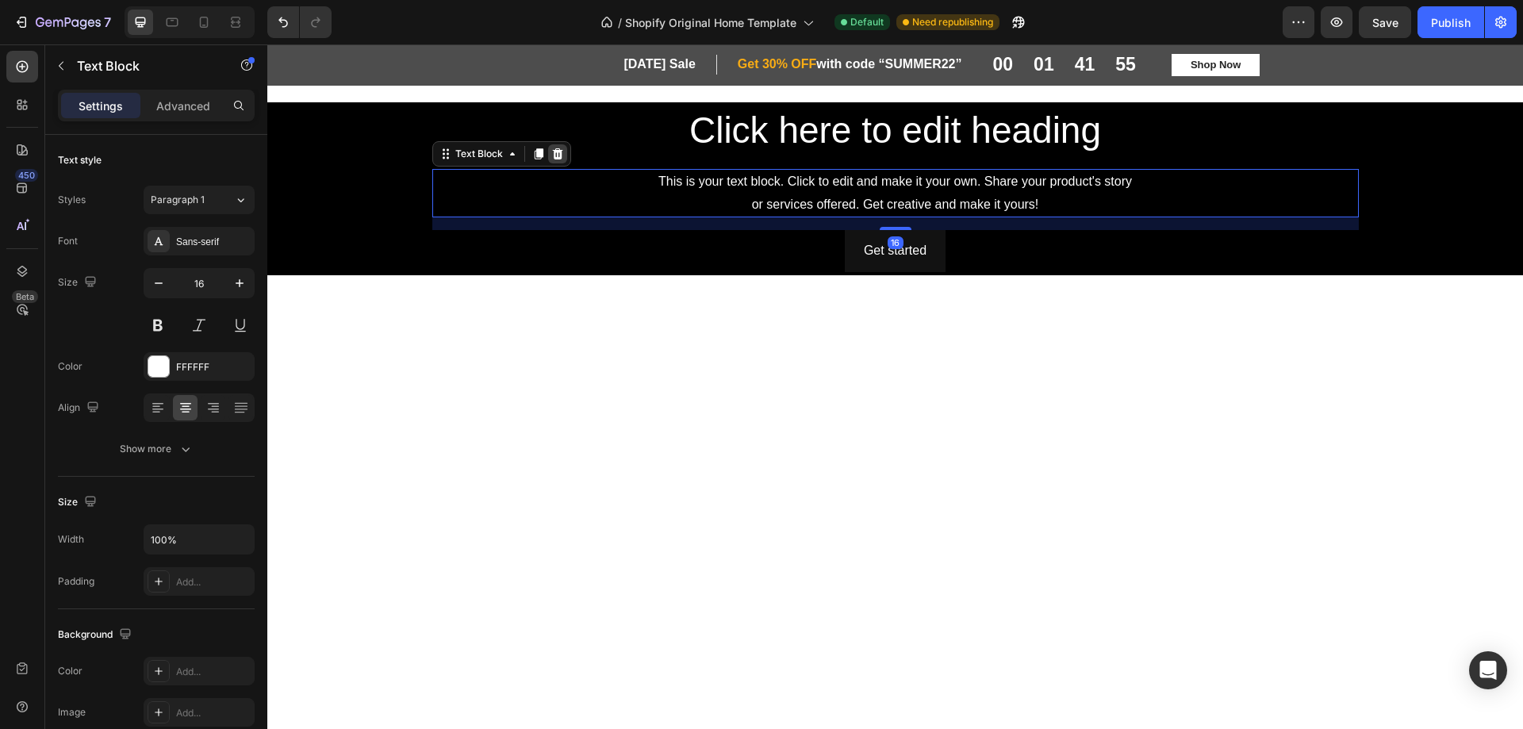
click at [552, 153] on icon at bounding box center [557, 153] width 10 height 11
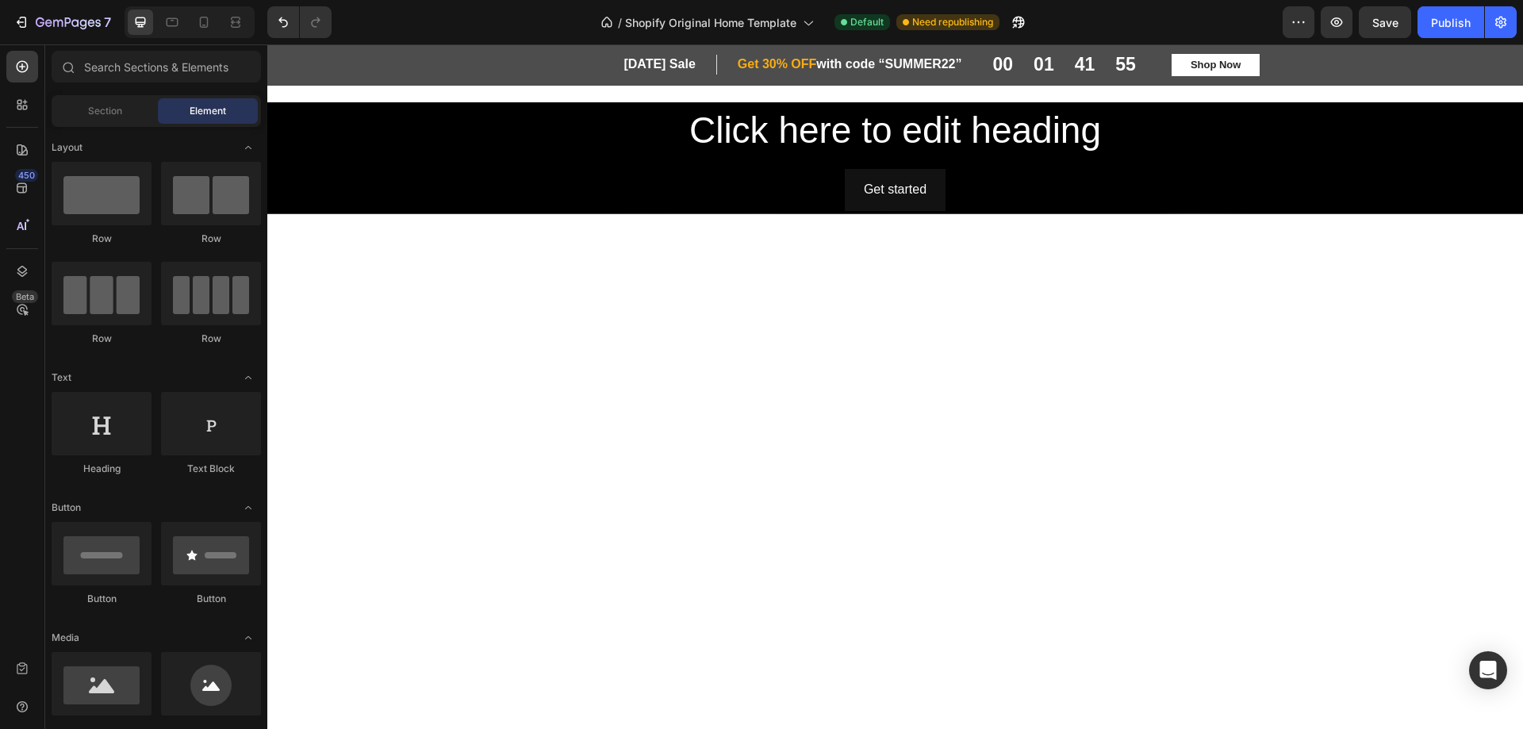
click at [551, 153] on h2 "Click here to edit heading" at bounding box center [895, 131] width 927 height 51
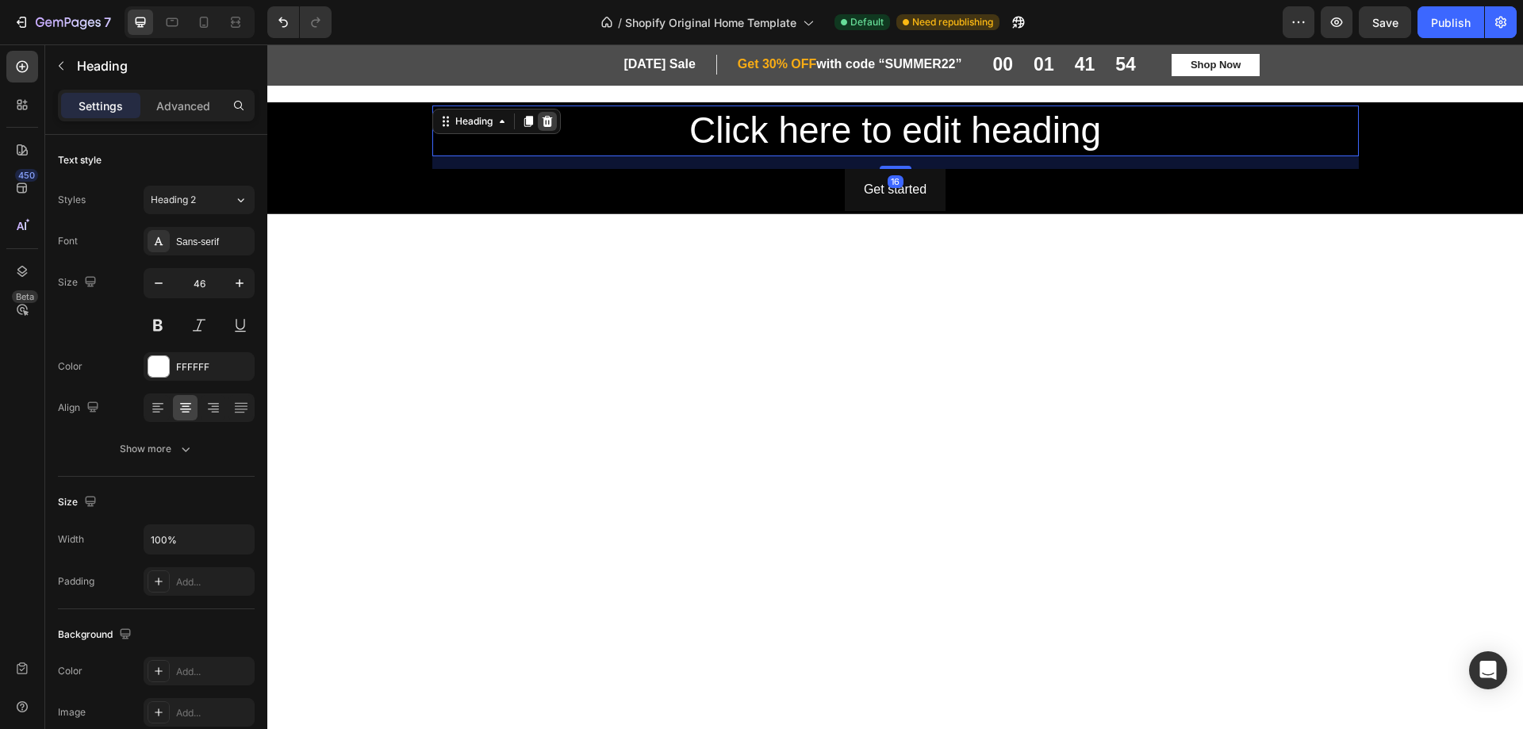
click at [546, 122] on icon at bounding box center [547, 121] width 10 height 11
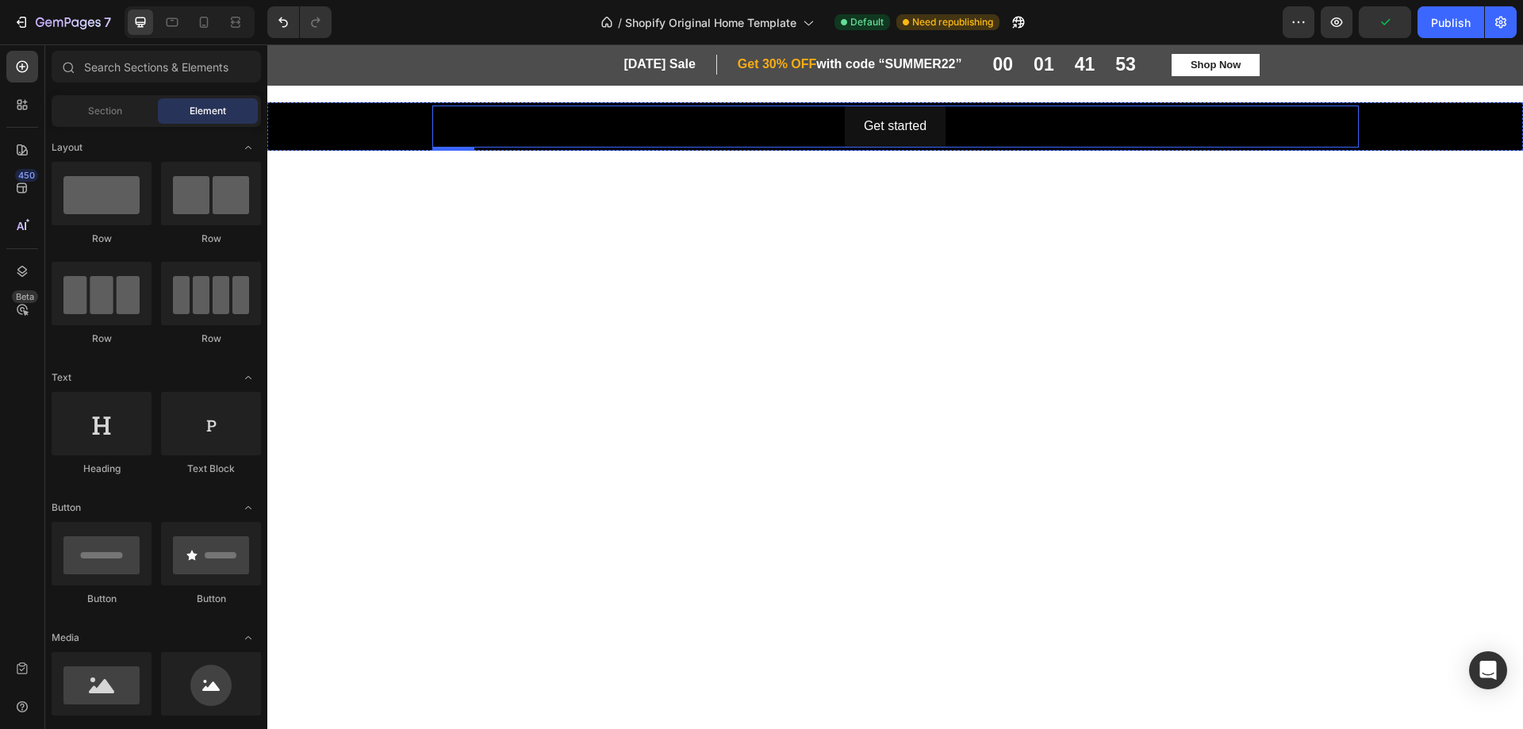
click at [539, 130] on div "Get started Button" at bounding box center [895, 127] width 927 height 42
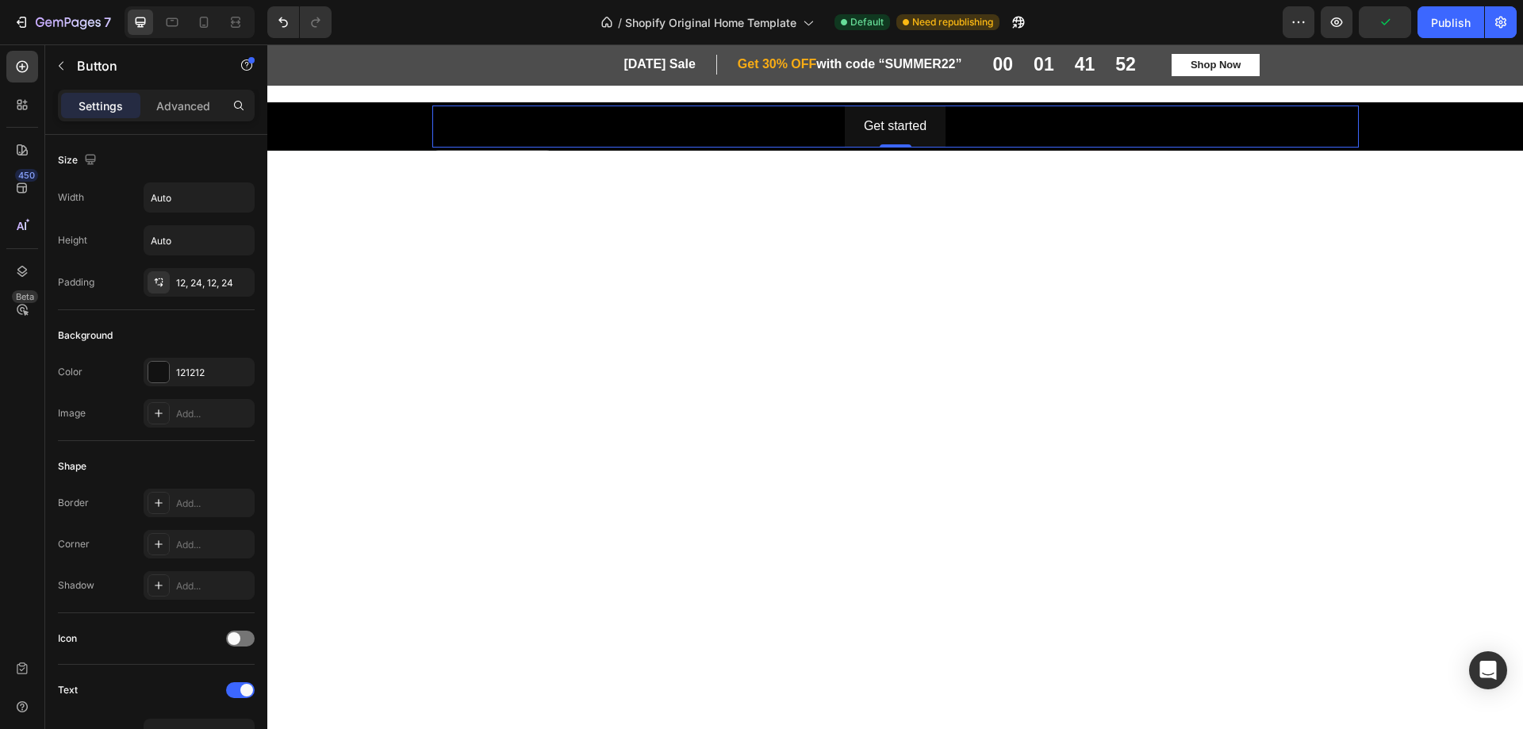
click at [548, 122] on div "Get started Button 0" at bounding box center [895, 127] width 927 height 42
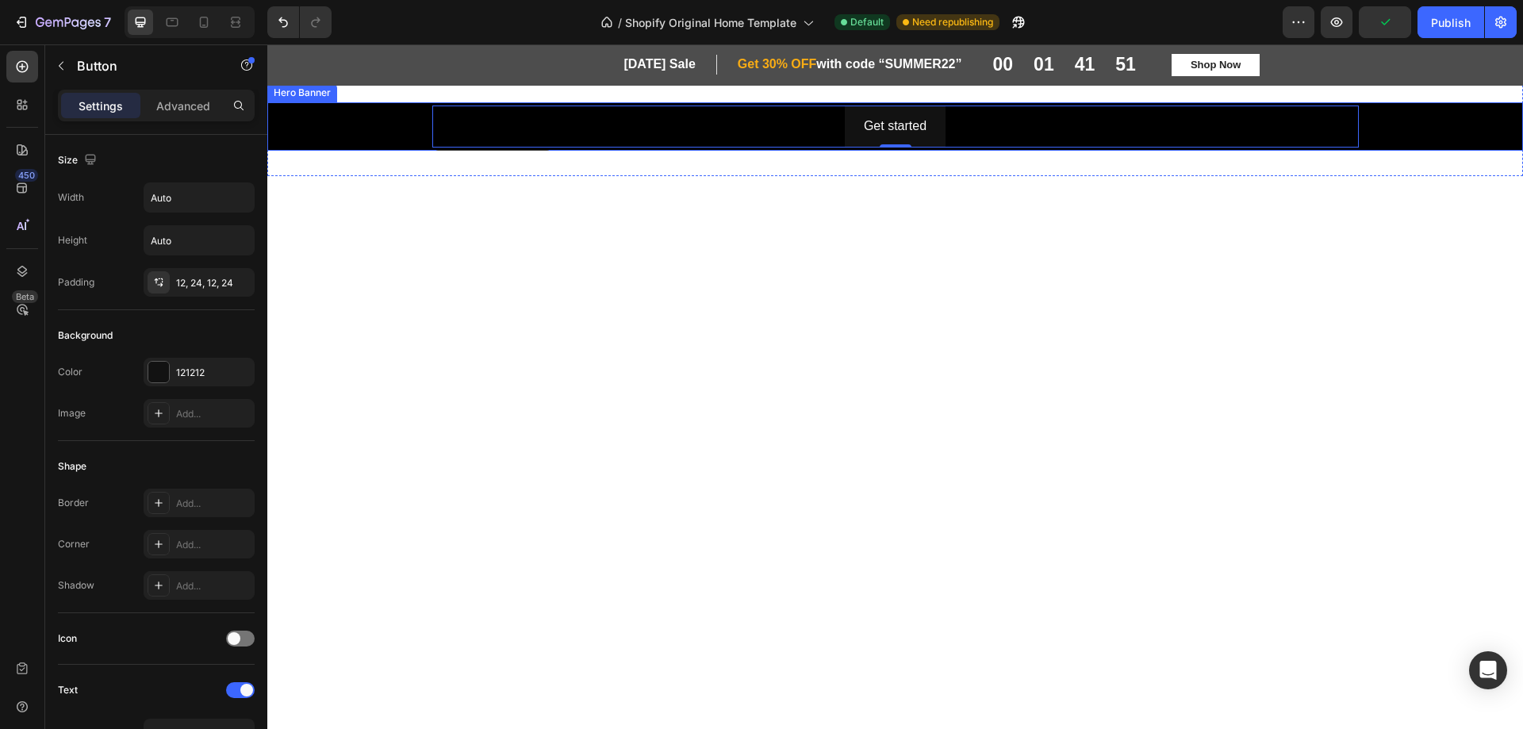
click at [368, 125] on div "Overlay" at bounding box center [895, 126] width 1256 height 48
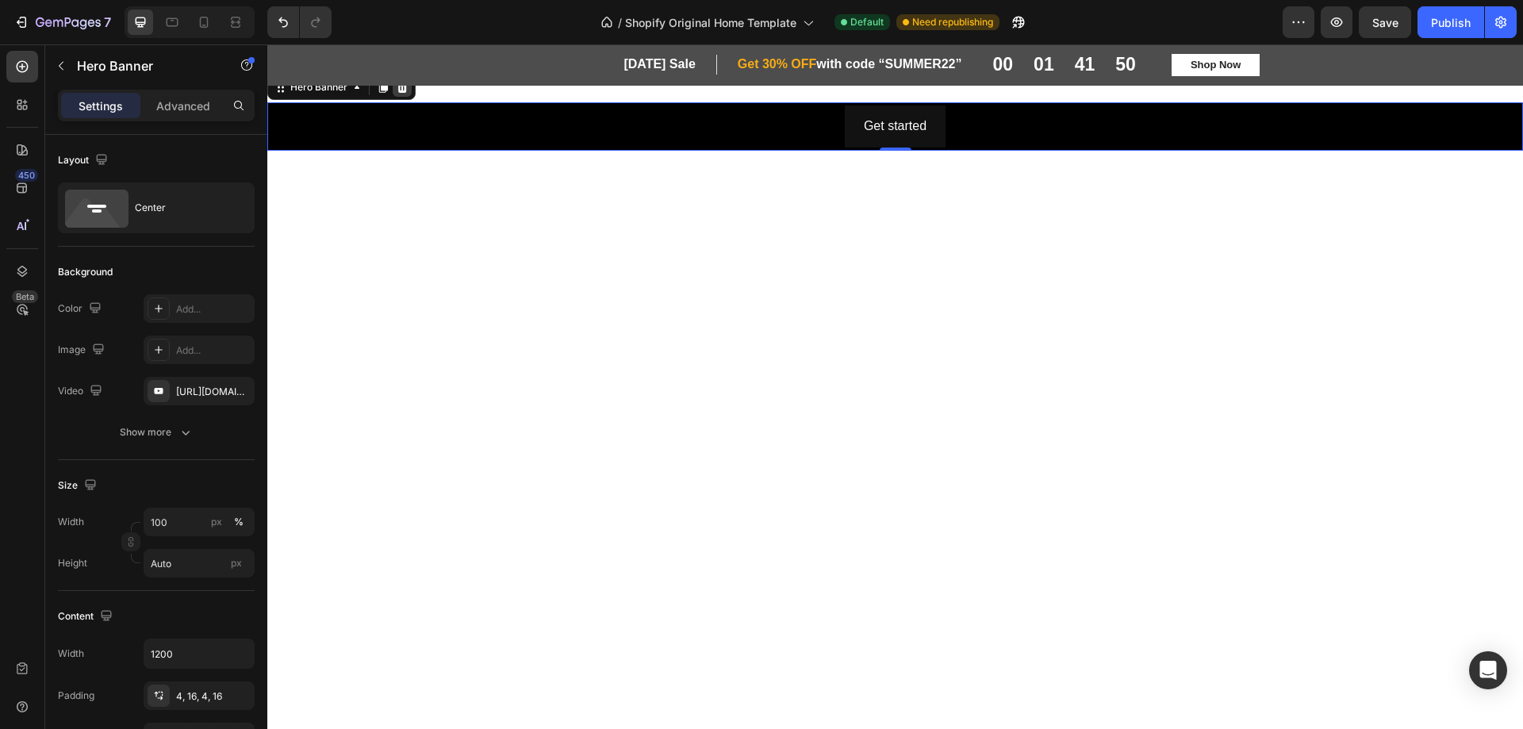
click at [401, 88] on icon at bounding box center [402, 87] width 13 height 13
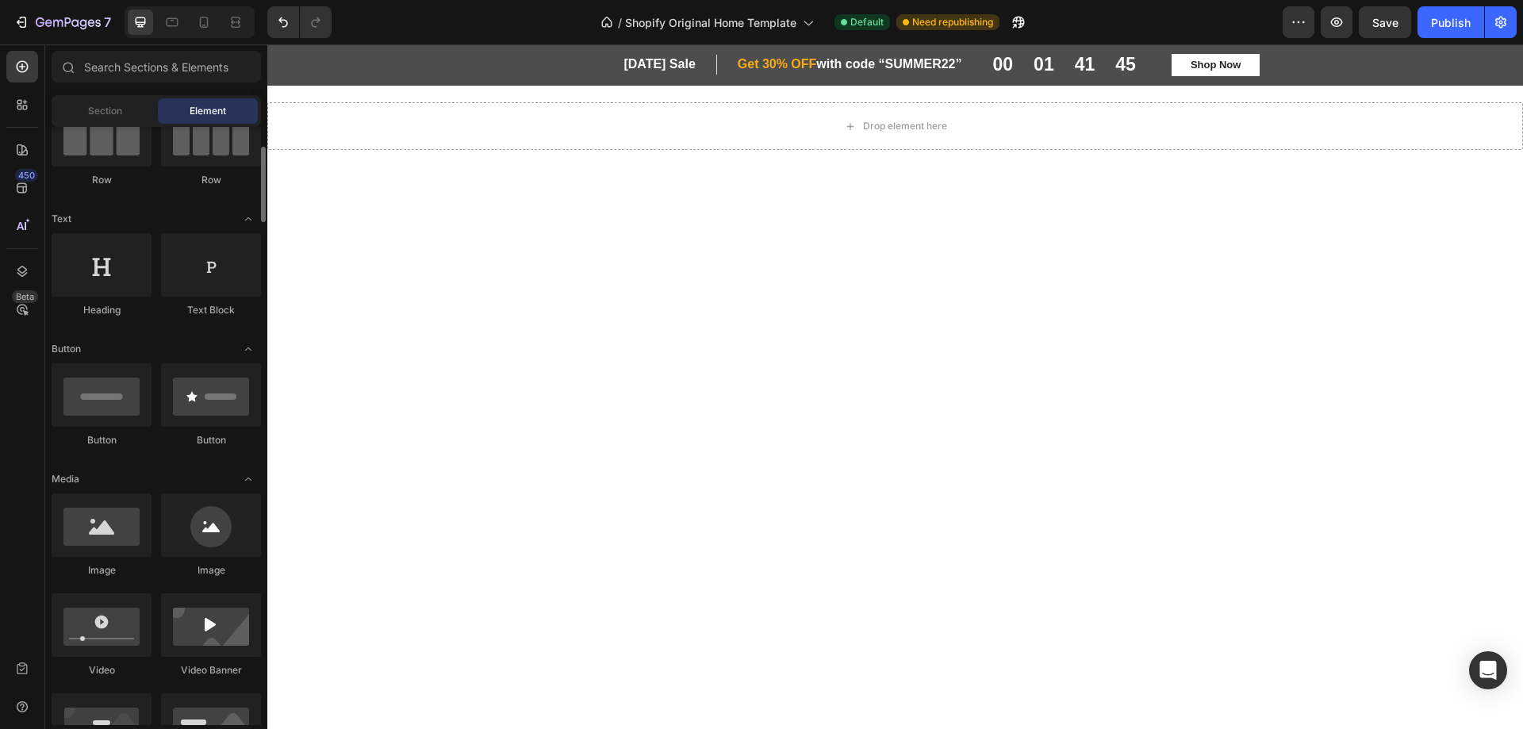
scroll to position [238, 0]
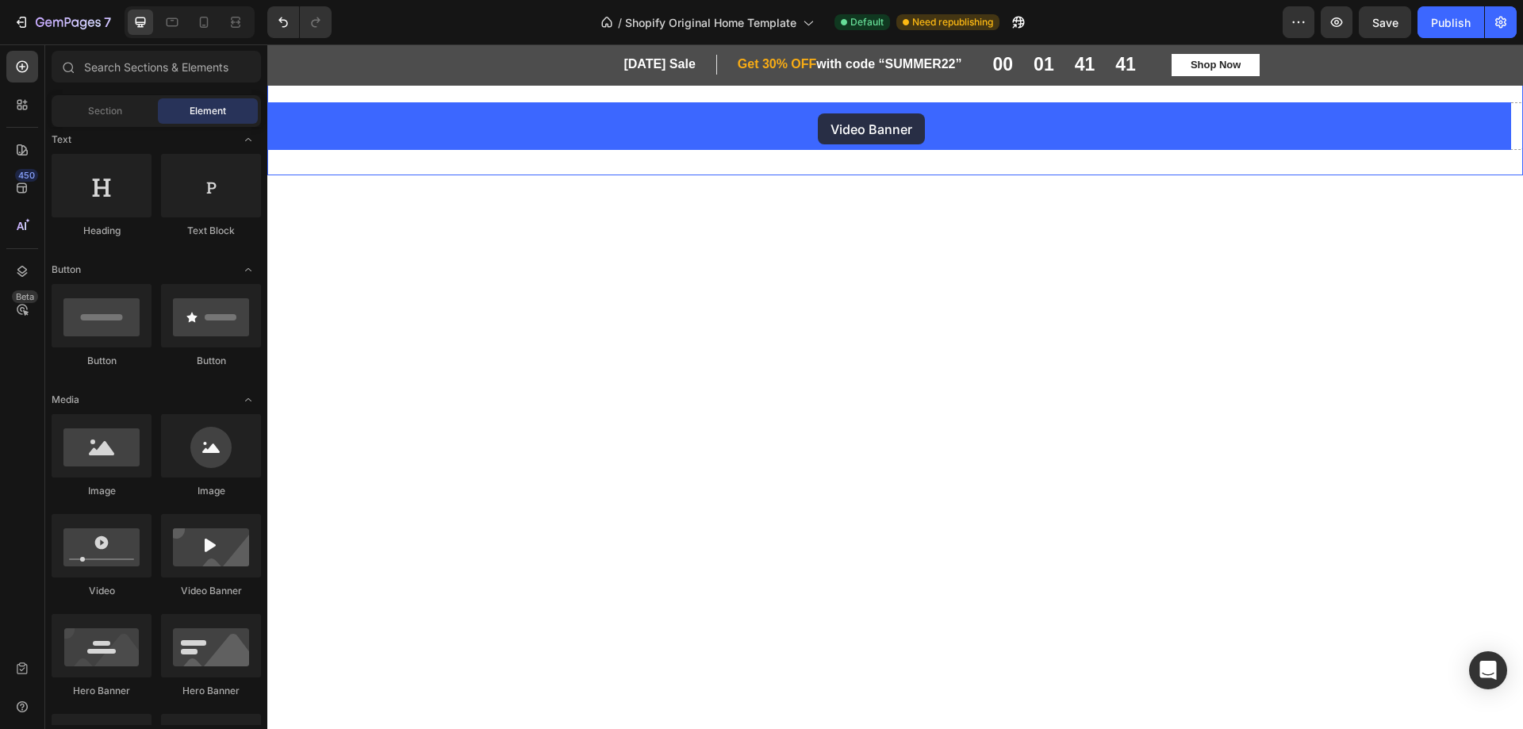
drag, startPoint x: 472, startPoint y: 602, endPoint x: 816, endPoint y: 100, distance: 608.4
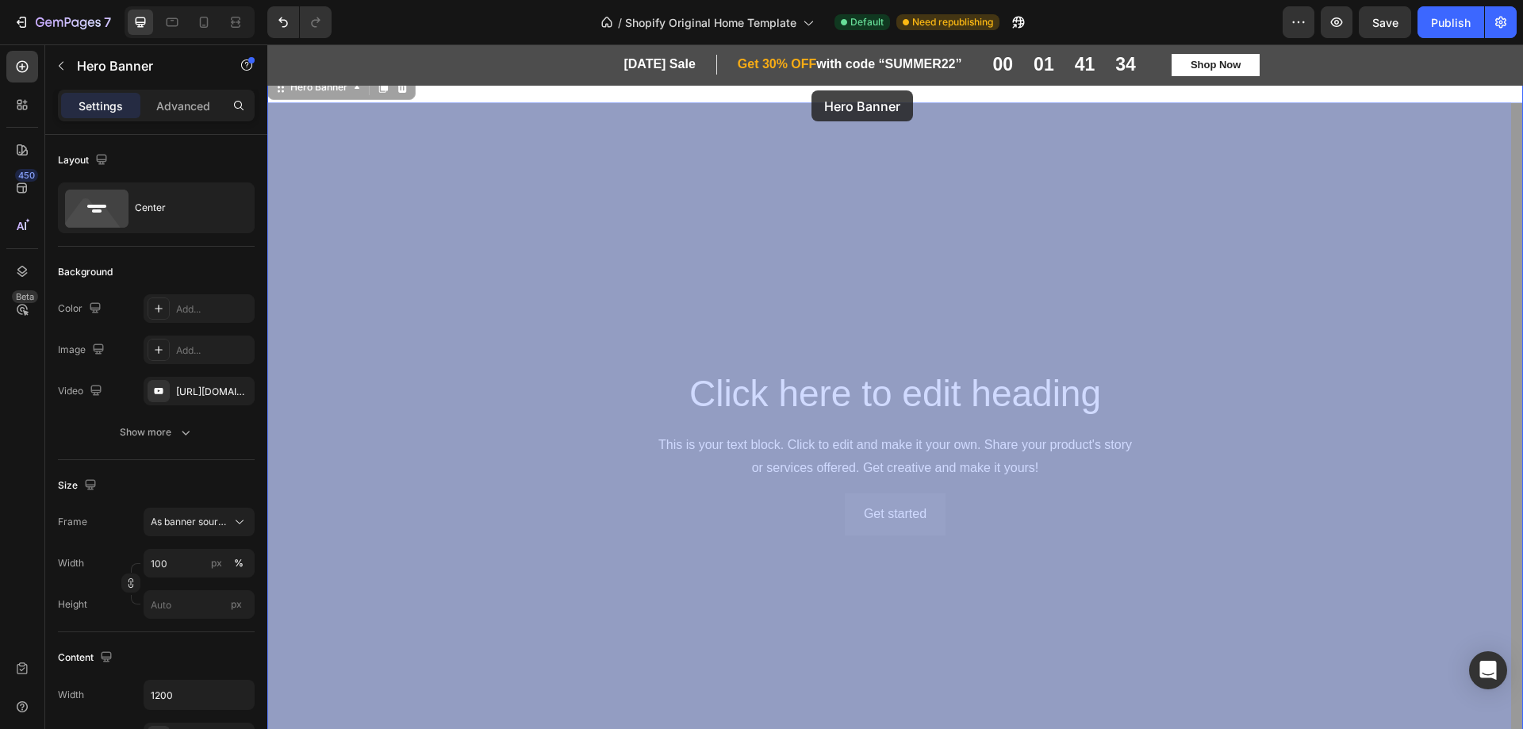
drag, startPoint x: 808, startPoint y: 115, endPoint x: 812, endPoint y: 90, distance: 24.9
drag, startPoint x: 835, startPoint y: 144, endPoint x: 837, endPoint y: 96, distance: 48.4
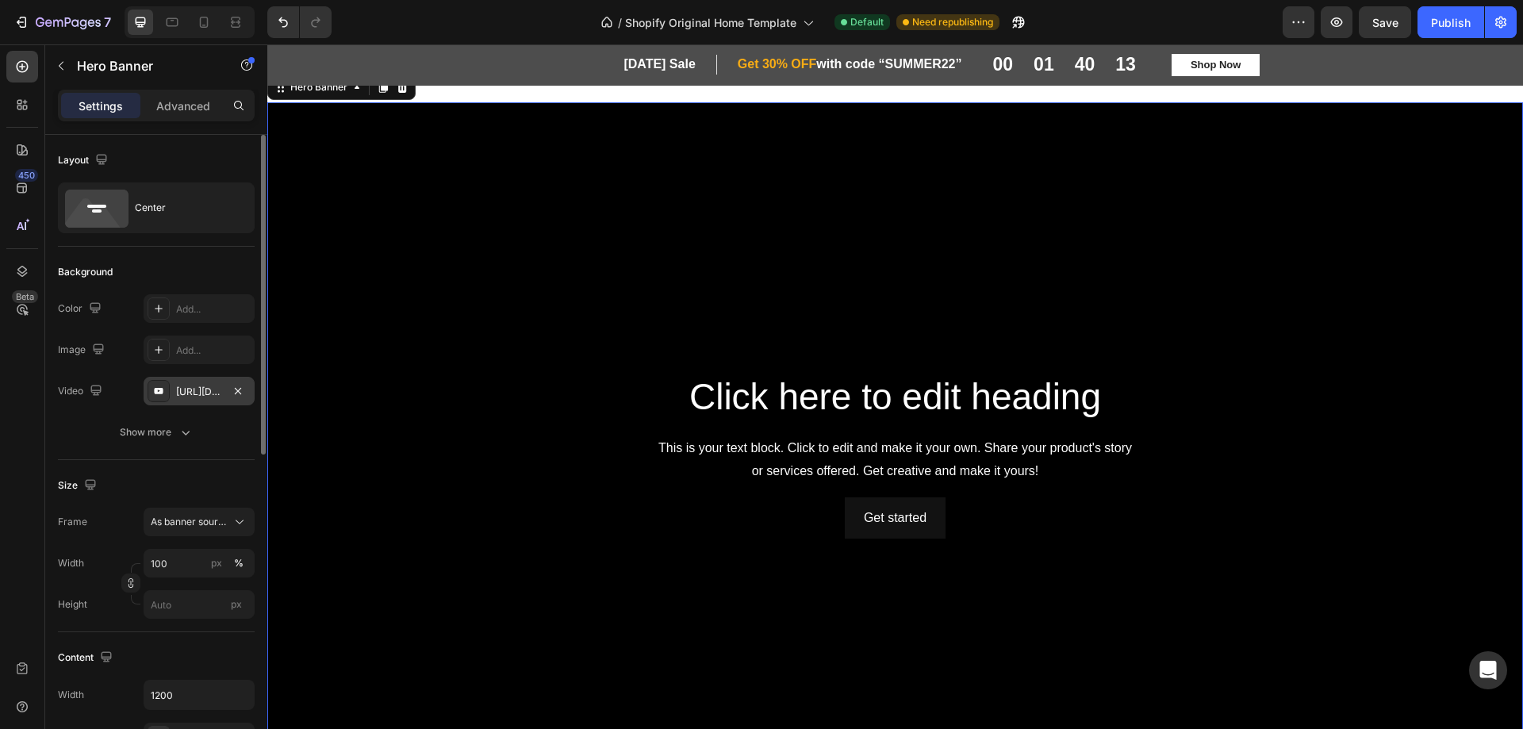
click at [198, 386] on div "https://www.youtube.com/watch?v=drIt4RH_kyQ" at bounding box center [199, 392] width 46 height 14
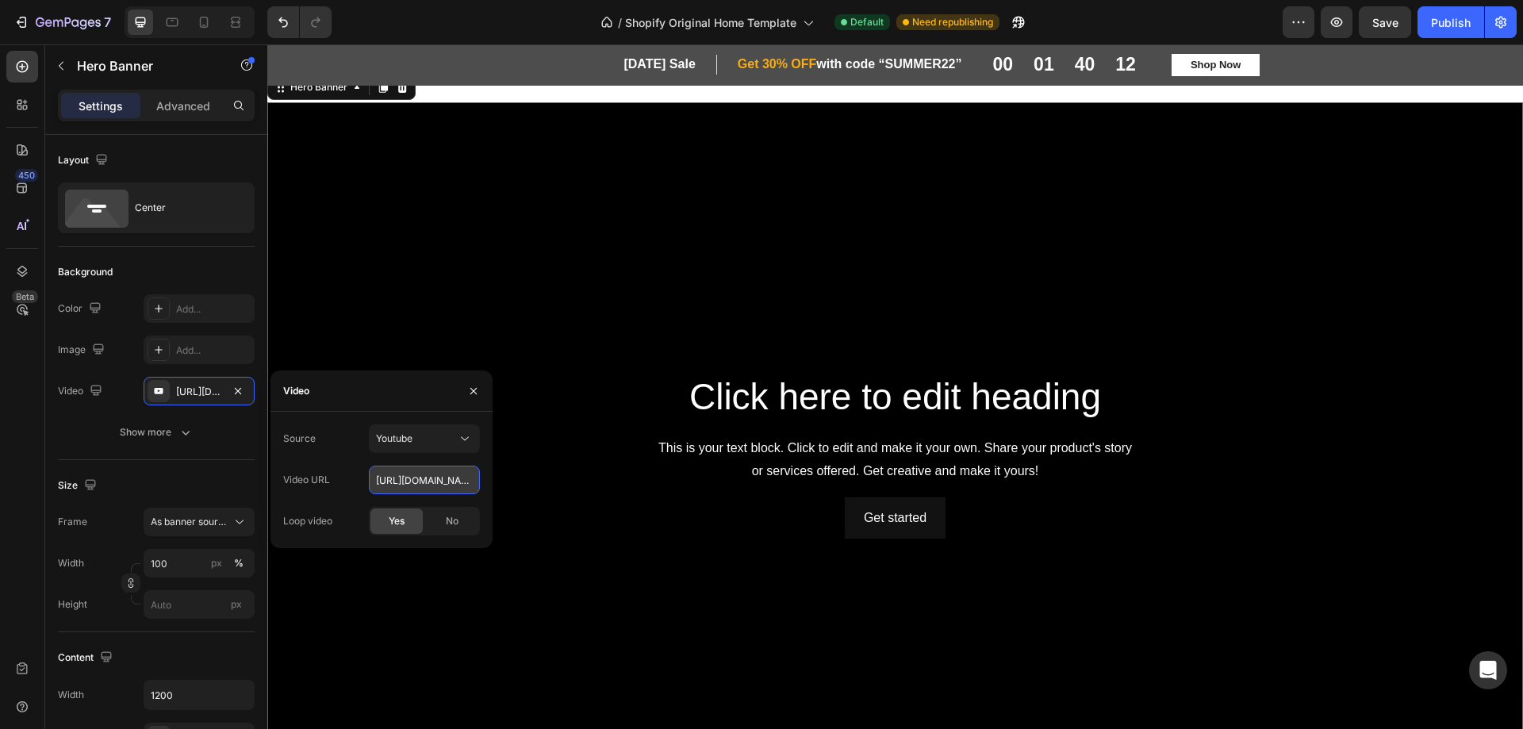
click at [416, 482] on input "https://www.youtube.com/watch?v=drIt4RH_kyQ" at bounding box center [424, 480] width 111 height 29
paste input "screenapp.io/app/#/shared/Vtt5ZaivIK"
type input "https://screenapp.io/app/#/shared/Vtt5ZaivIK"
click at [397, 523] on span "Yes" at bounding box center [397, 521] width 16 height 14
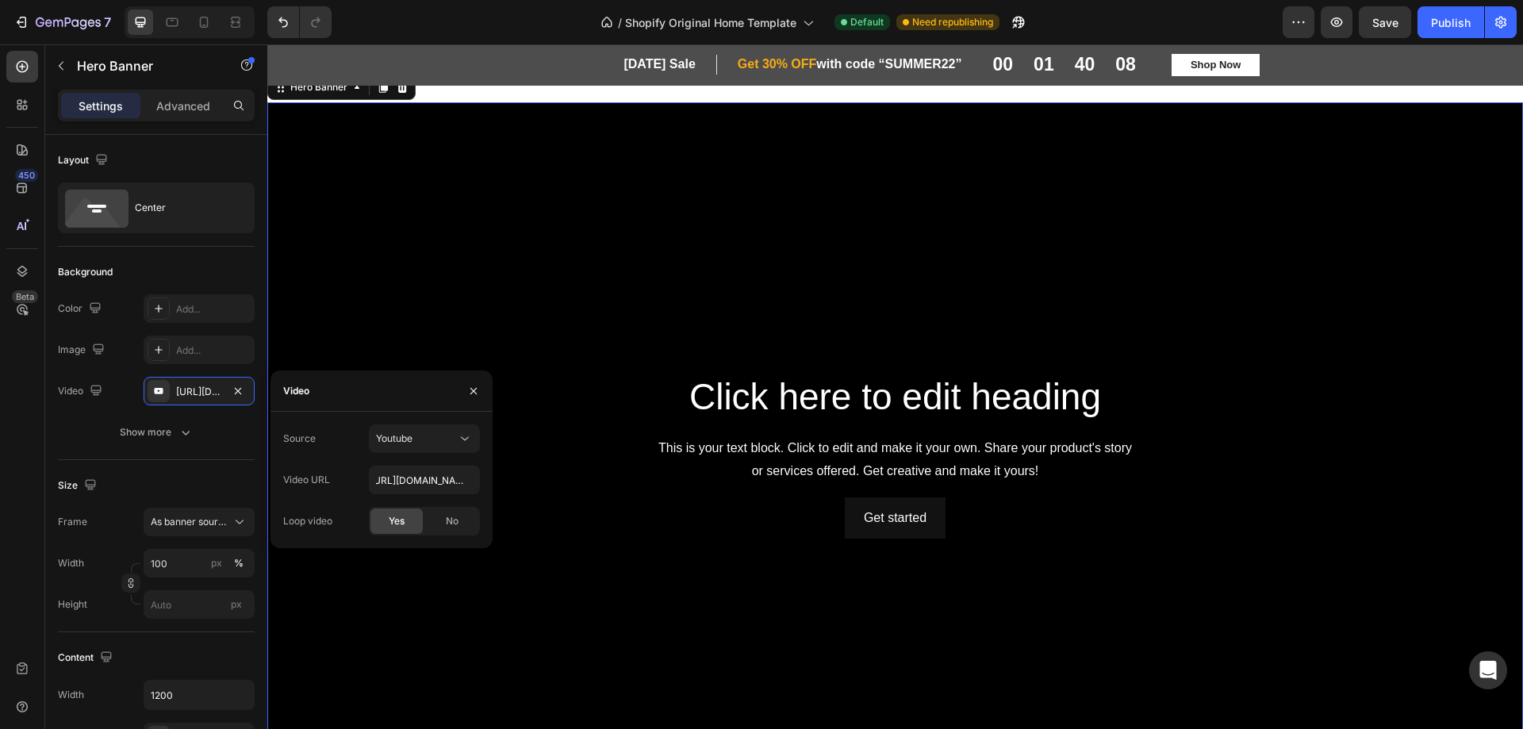
type input "Auto"
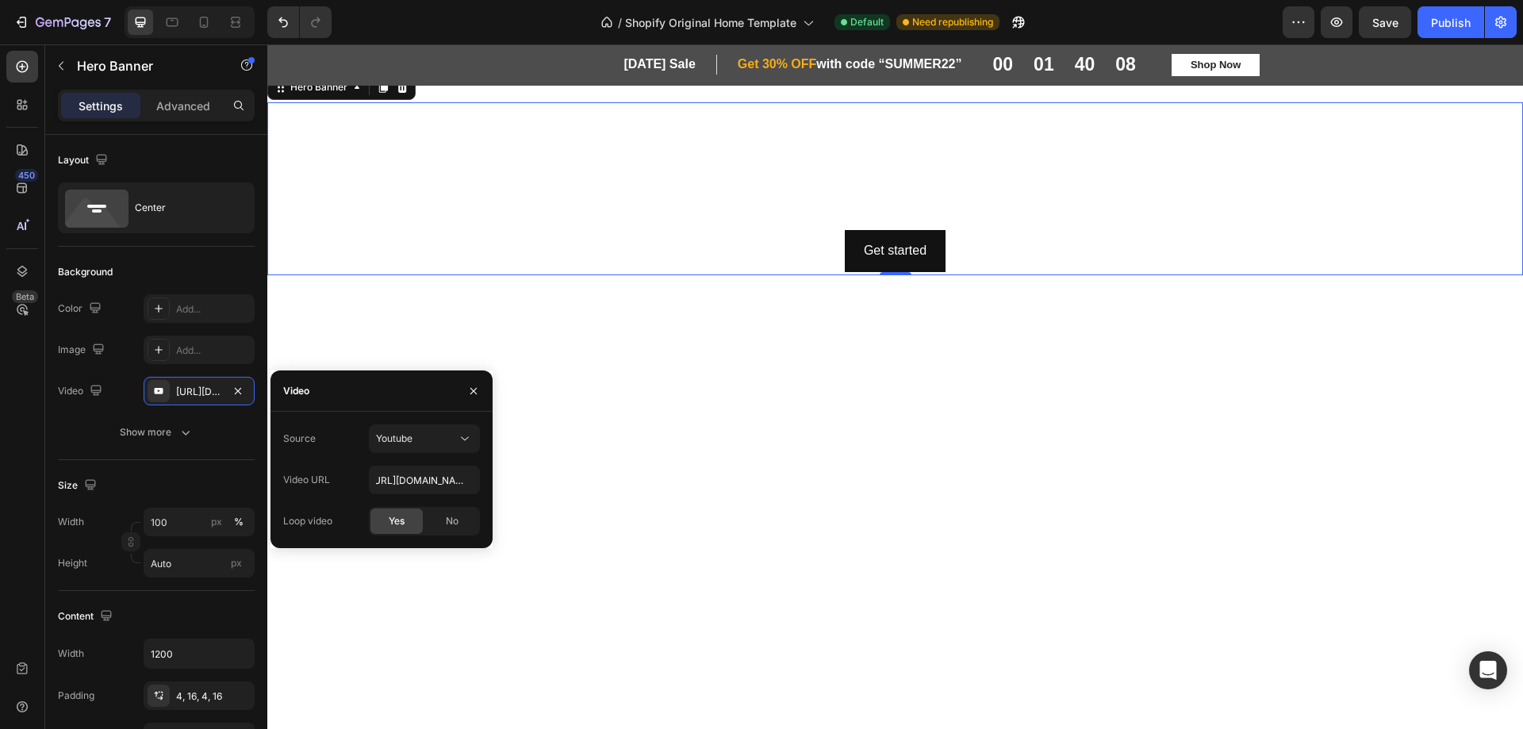
scroll to position [0, 0]
click at [398, 520] on span "Yes" at bounding box center [397, 521] width 16 height 14
click at [434, 478] on input "https://screenapp.io/app/#/shared/Vtt5ZaivIK" at bounding box center [424, 480] width 111 height 29
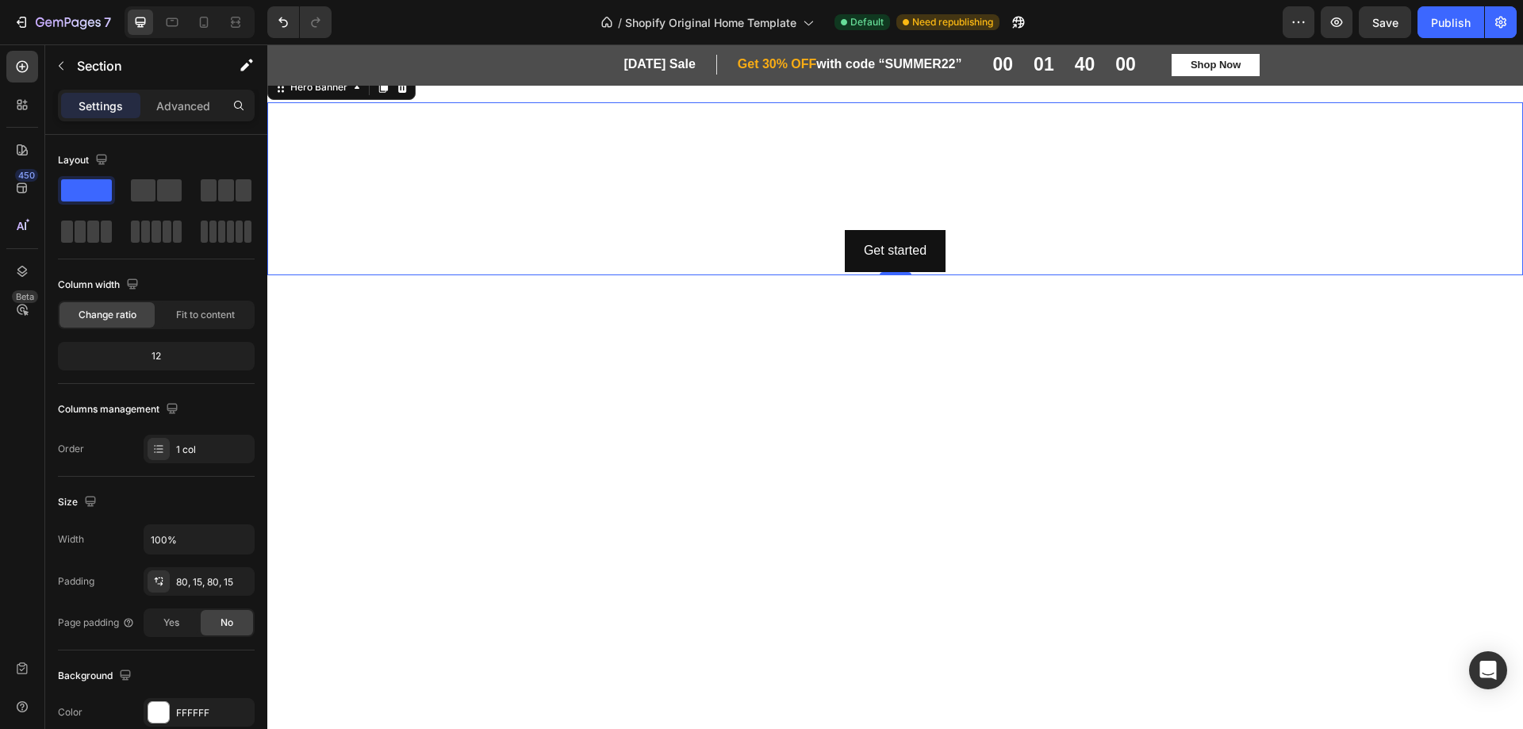
click at [785, 482] on div at bounding box center [895, 455] width 1232 height 182
click at [325, 180] on div "Background Image" at bounding box center [895, 188] width 1256 height 173
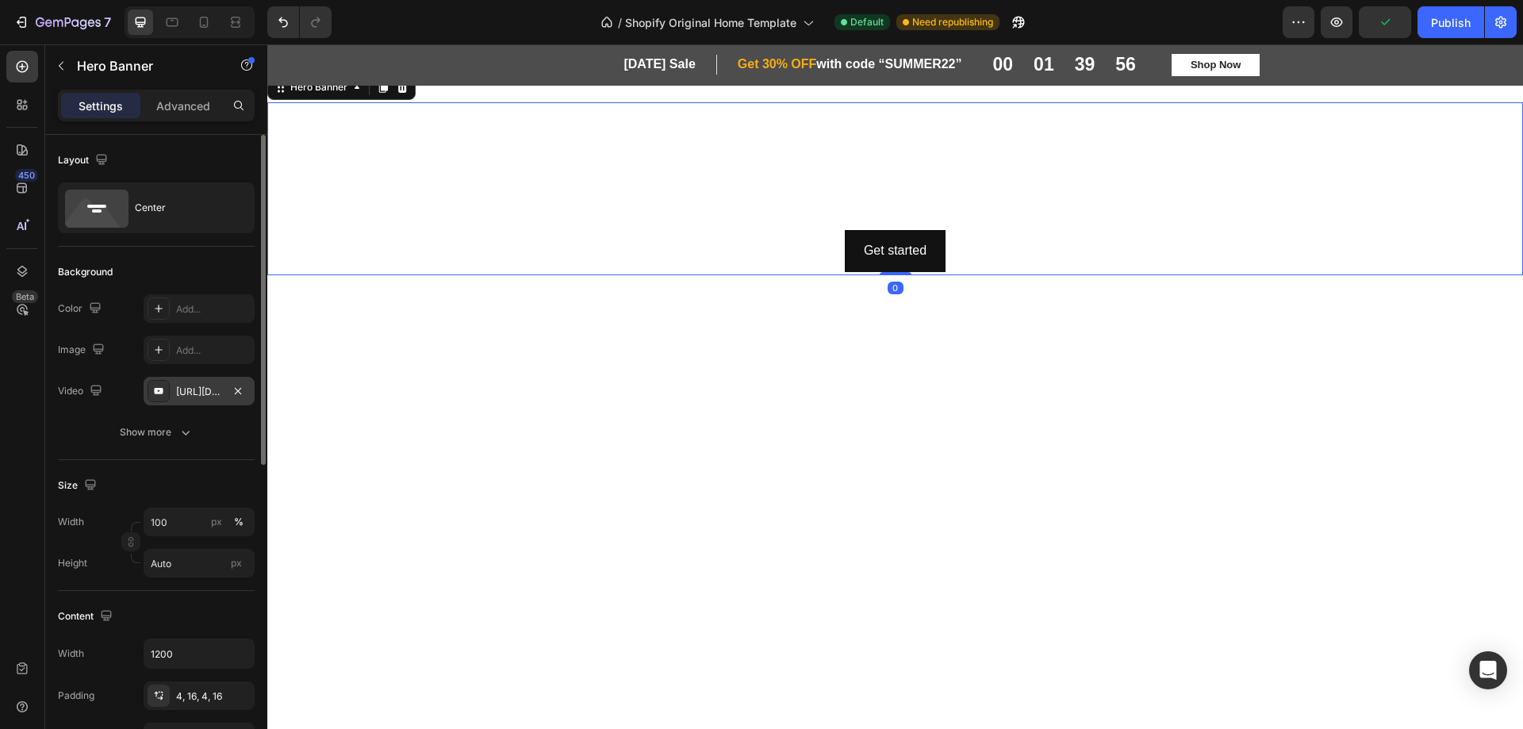
click at [193, 393] on div "https://screenapp.io/app/#/shared/Vtt5ZaivIK" at bounding box center [199, 392] width 46 height 14
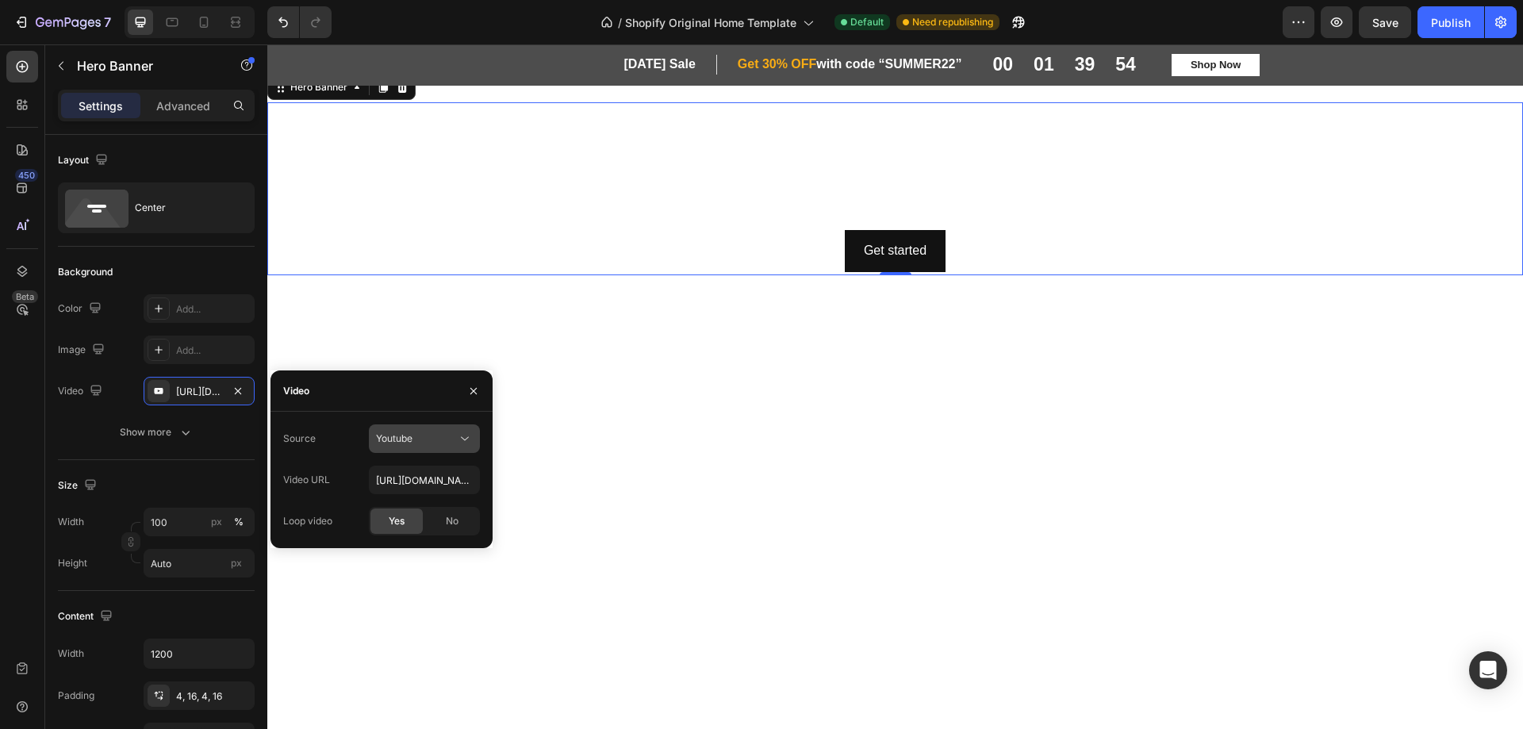
click at [451, 442] on div "Youtube" at bounding box center [416, 439] width 81 height 14
click at [443, 472] on p "Video hosting" at bounding box center [421, 477] width 90 height 14
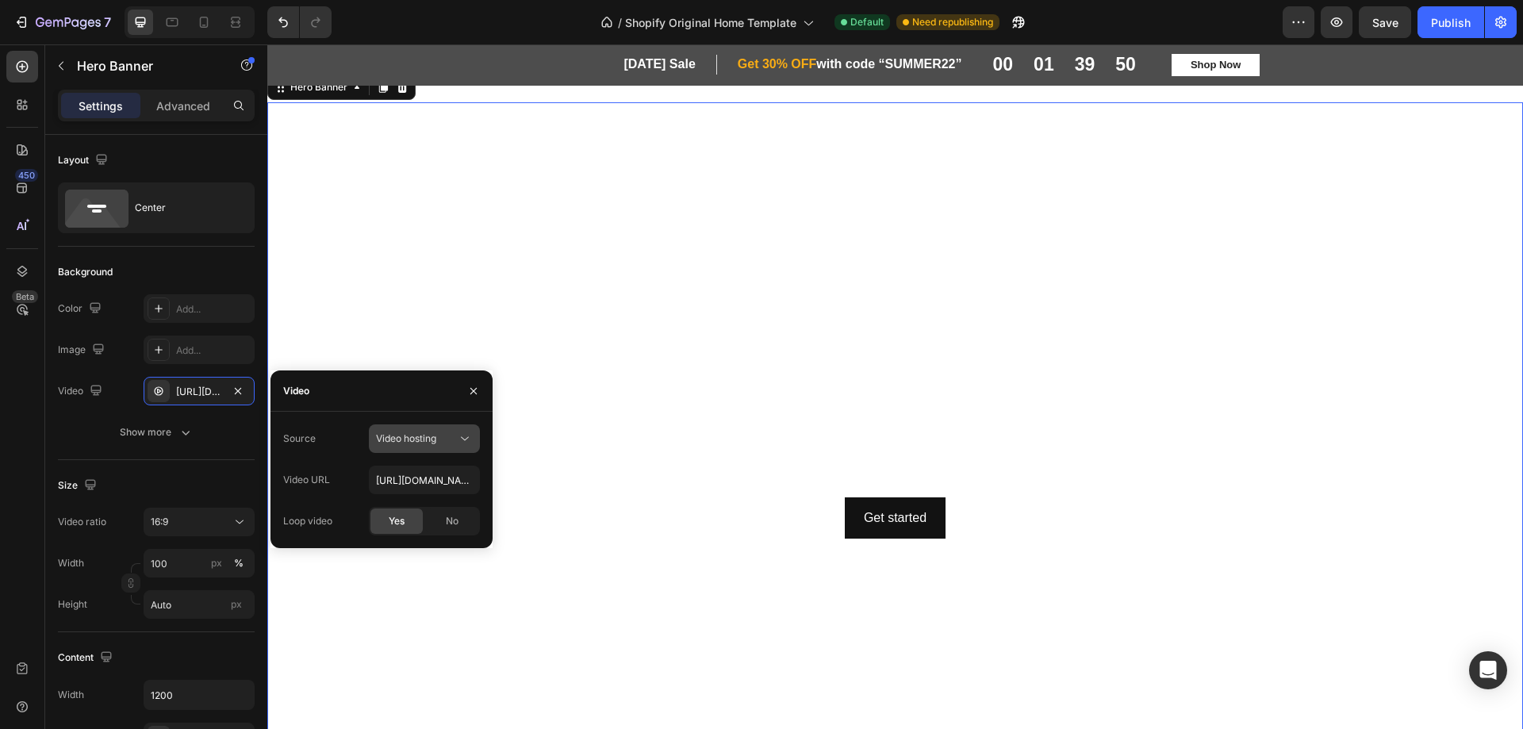
click at [448, 432] on div "Video hosting" at bounding box center [416, 439] width 81 height 14
drag, startPoint x: 426, startPoint y: 490, endPoint x: 426, endPoint y: 505, distance: 15.1
click at [426, 505] on div "Video hosting Youtube" at bounding box center [409, 493] width 130 height 60
click at [427, 505] on p "Youtube" at bounding box center [421, 508] width 90 height 14
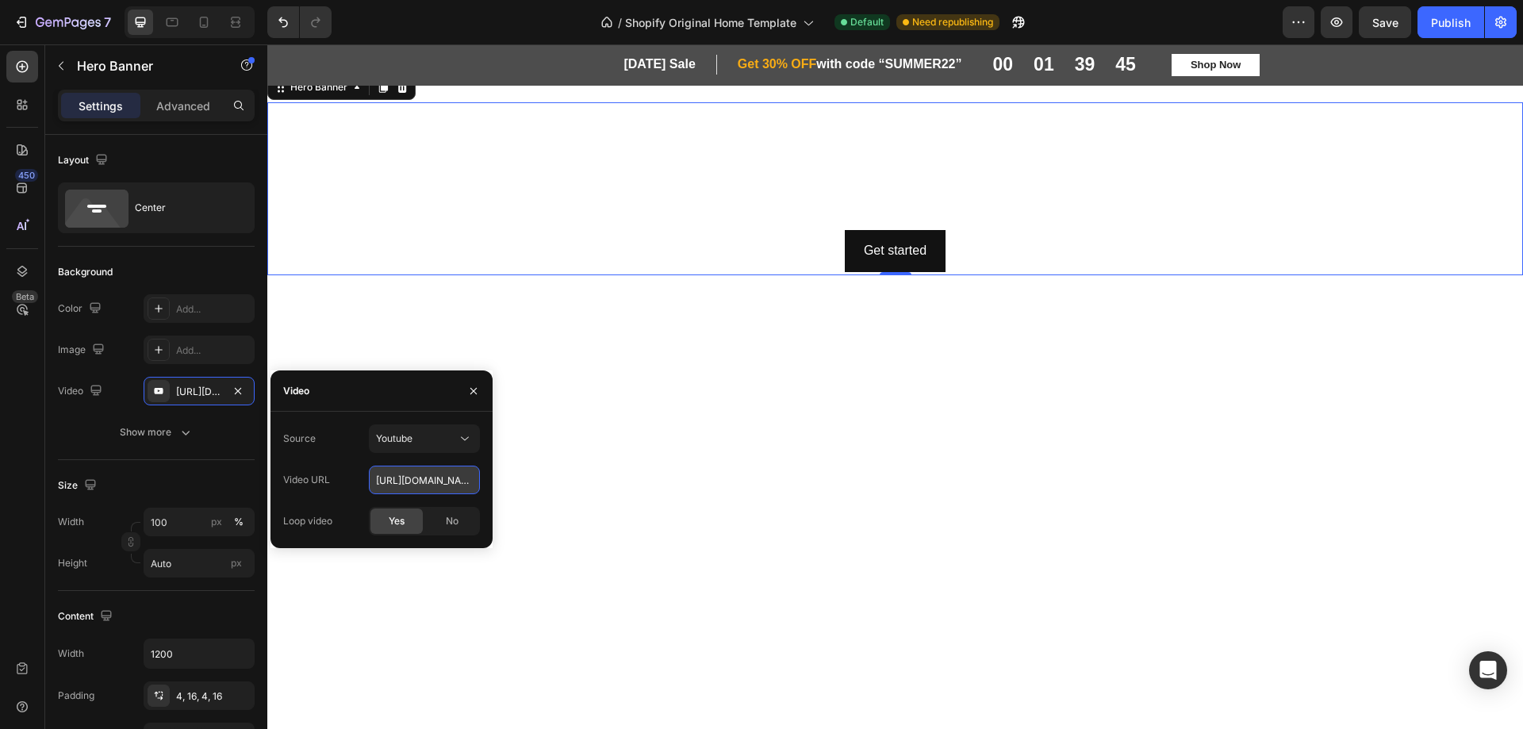
click at [432, 478] on input "https://screenapp.io/app/#/shared/Vtt5ZaivIK" at bounding box center [424, 480] width 111 height 29
click at [440, 521] on div "No" at bounding box center [452, 521] width 52 height 25
click at [392, 522] on span "Yes" at bounding box center [397, 521] width 16 height 14
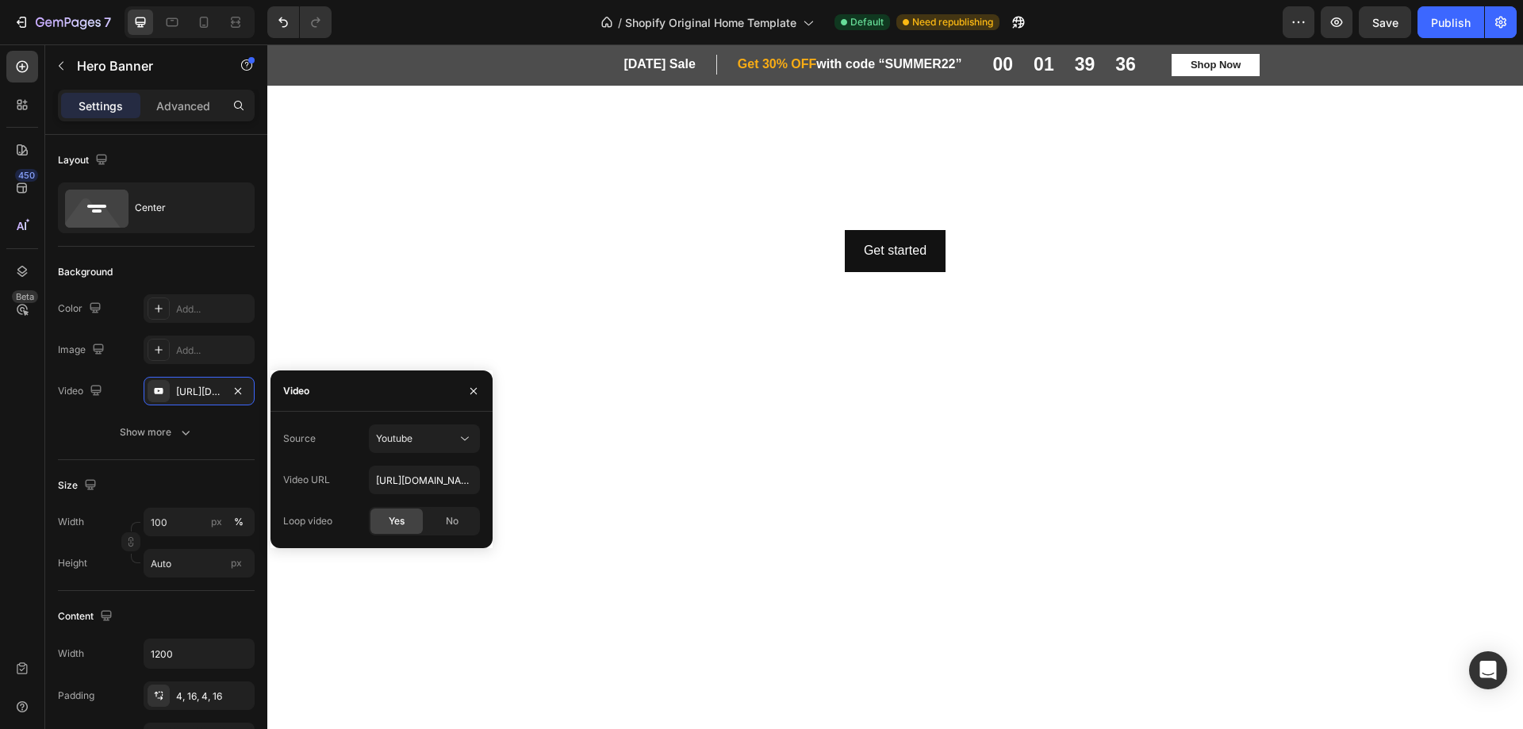
click at [760, 408] on div at bounding box center [895, 455] width 1232 height 182
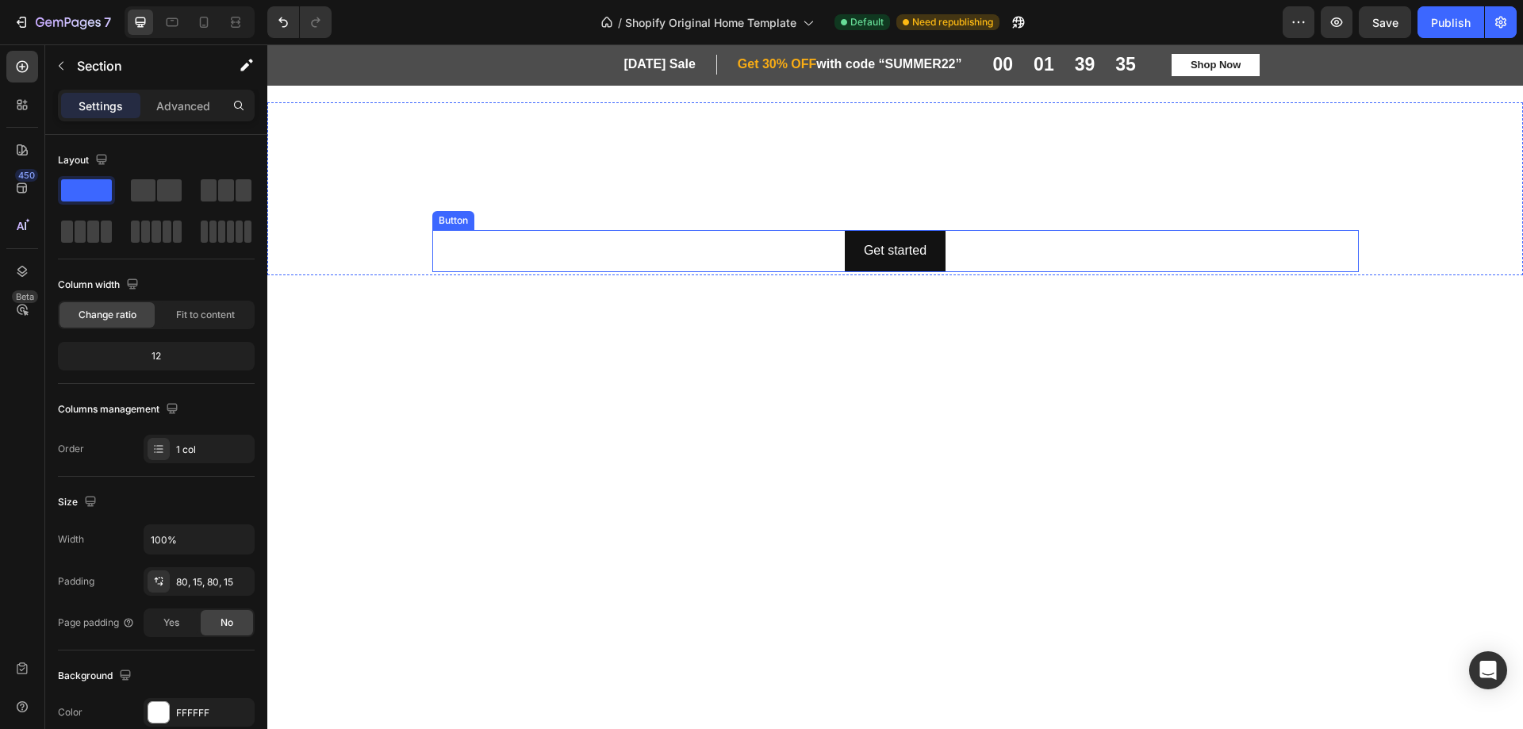
click at [718, 221] on div "Click here to edit heading Heading This is your text block. Click to edit and m…" at bounding box center [895, 189] width 927 height 167
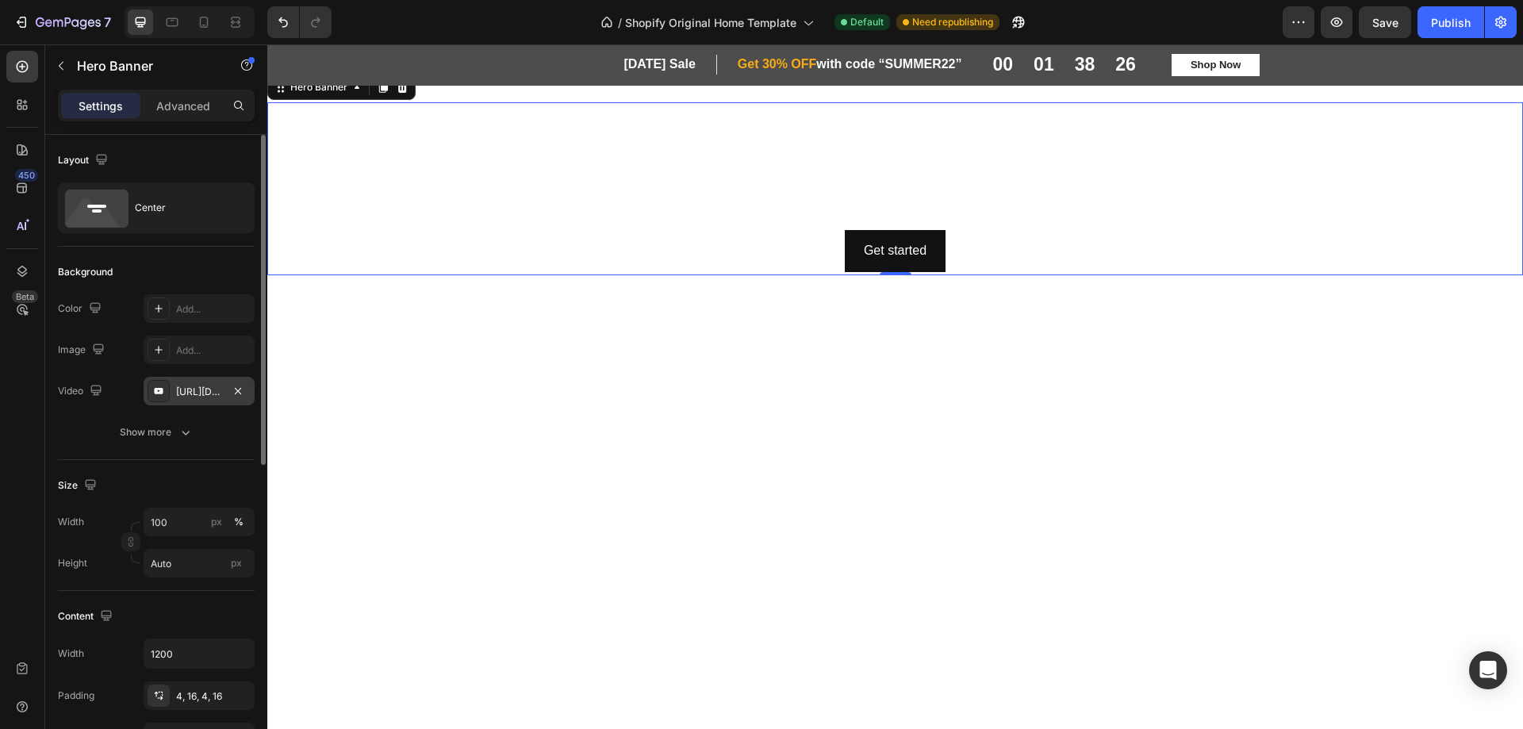
click at [206, 389] on div "https://screenapp.io/app/#/shared/Vtt5ZaivIK" at bounding box center [199, 392] width 46 height 14
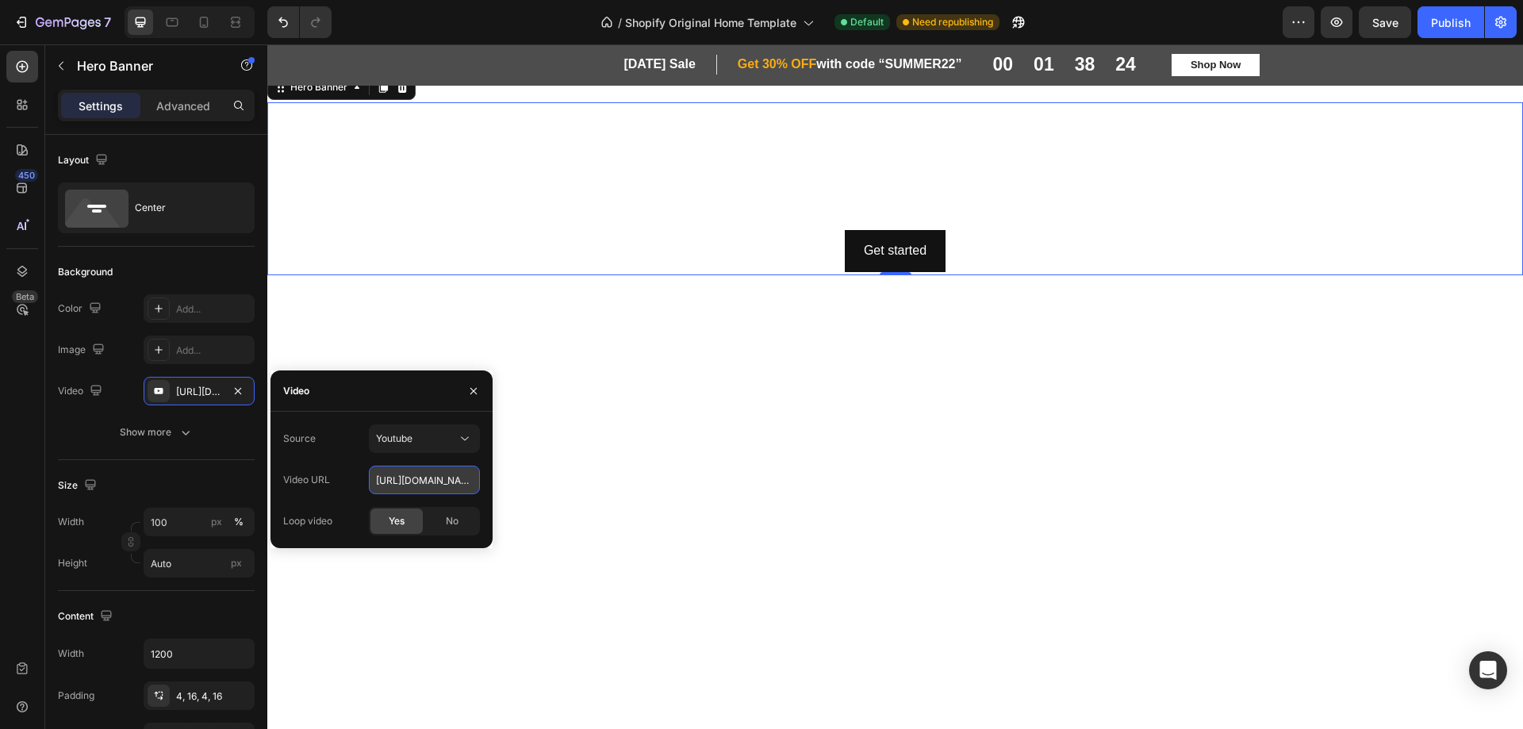
click at [405, 483] on input "https://screenapp.io/app/#/shared/Vtt5ZaivIK" at bounding box center [424, 480] width 111 height 29
click at [406, 483] on input "https://screenapp.io/app/#/shared/Vtt5ZaivIK" at bounding box center [424, 480] width 111 height 29
paste input "youtu.be/h0Ijlhd8tc4"
type input "https://youtu.be/h0Ijlhd8tc4"
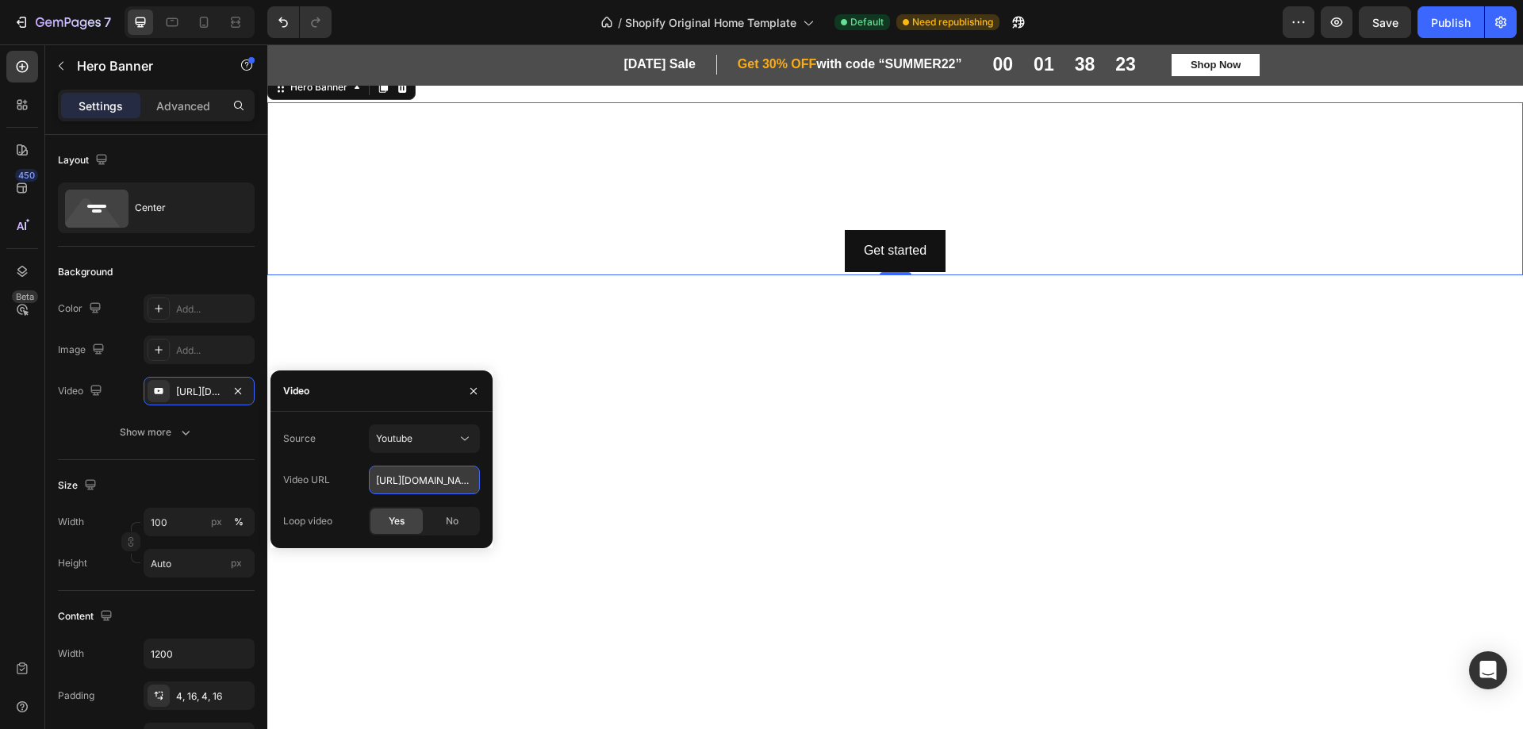
scroll to position [0, 29]
click at [754, 367] on div at bounding box center [895, 455] width 1232 height 182
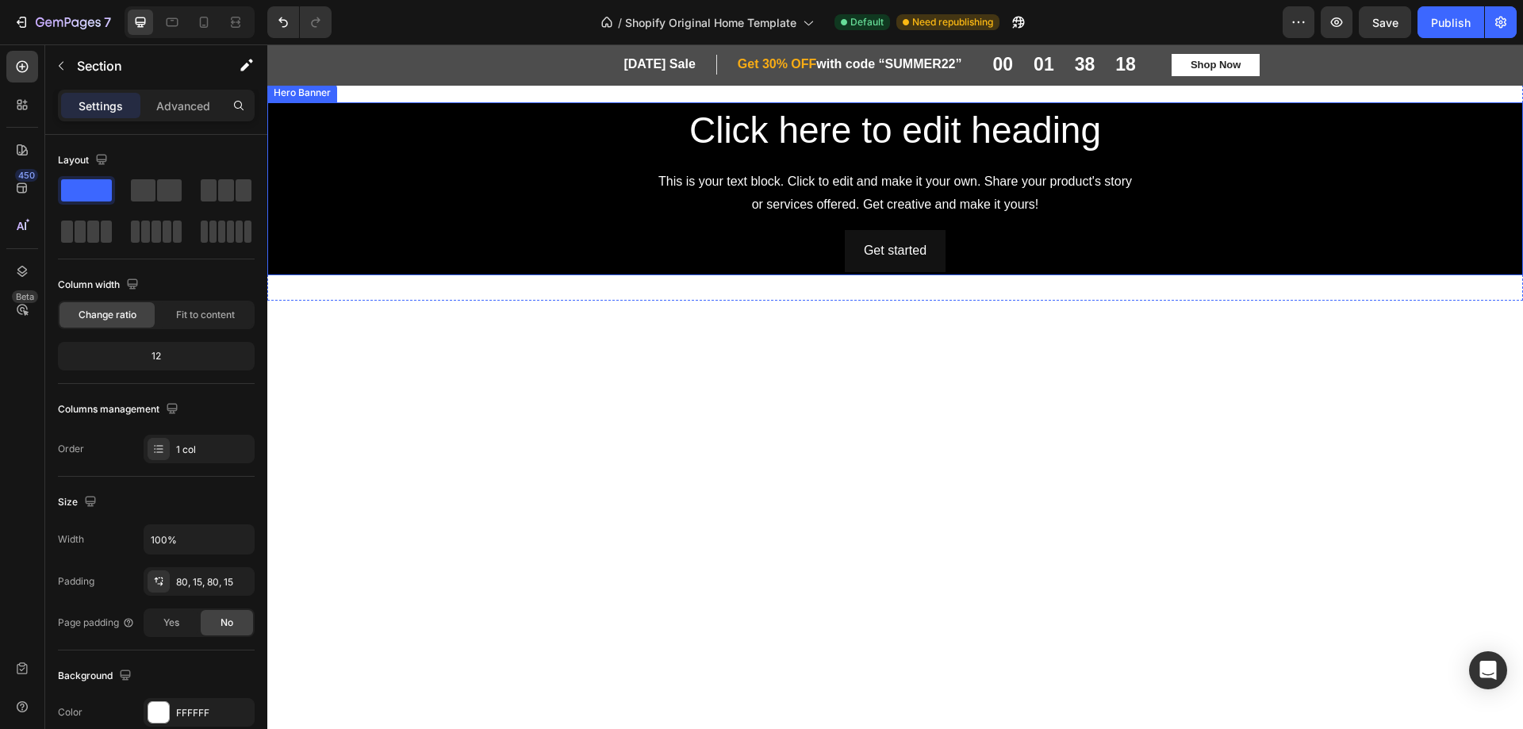
click at [493, 198] on div "This is your text block. Click to edit and make it your own. Share your product…" at bounding box center [895, 193] width 927 height 49
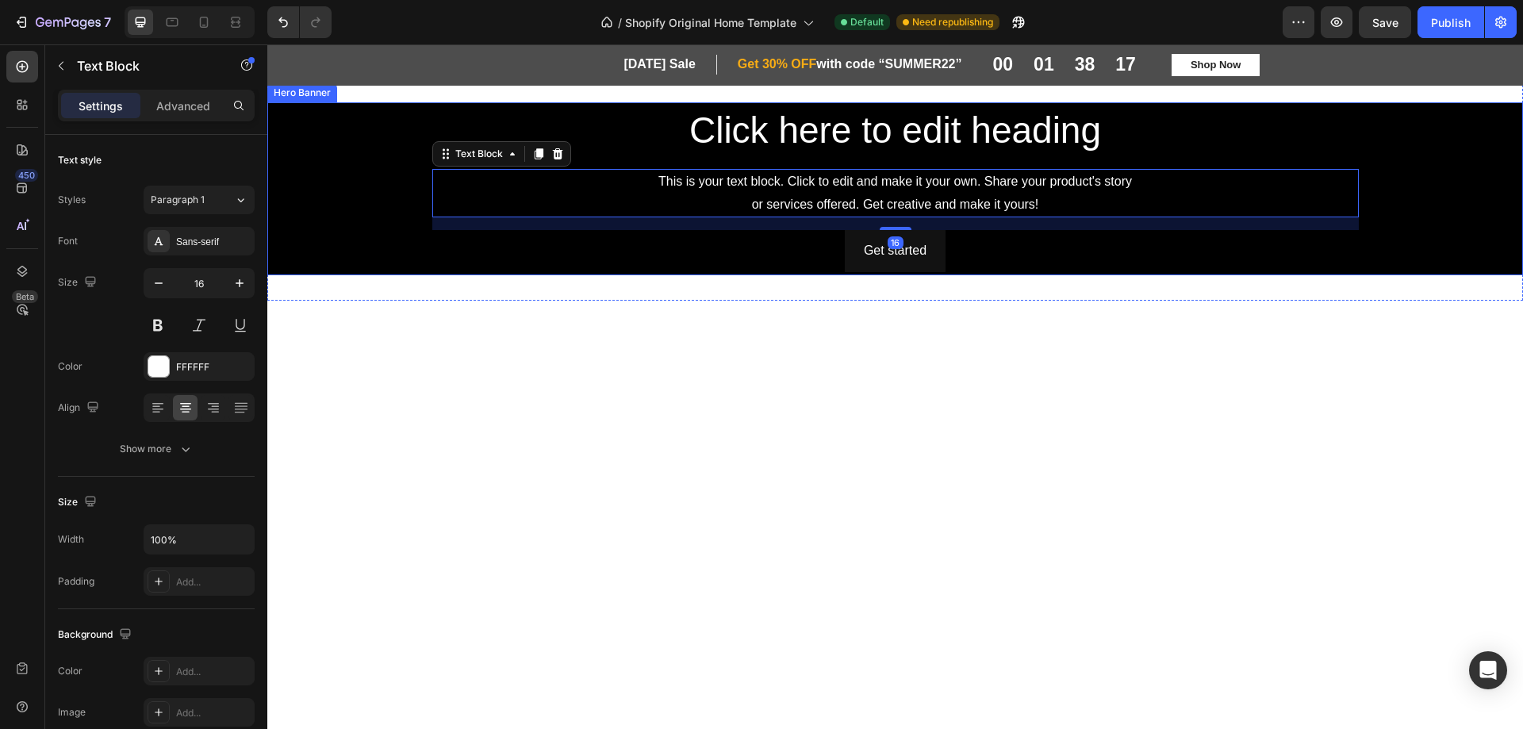
click at [352, 202] on div "Background Image" at bounding box center [895, 188] width 1256 height 173
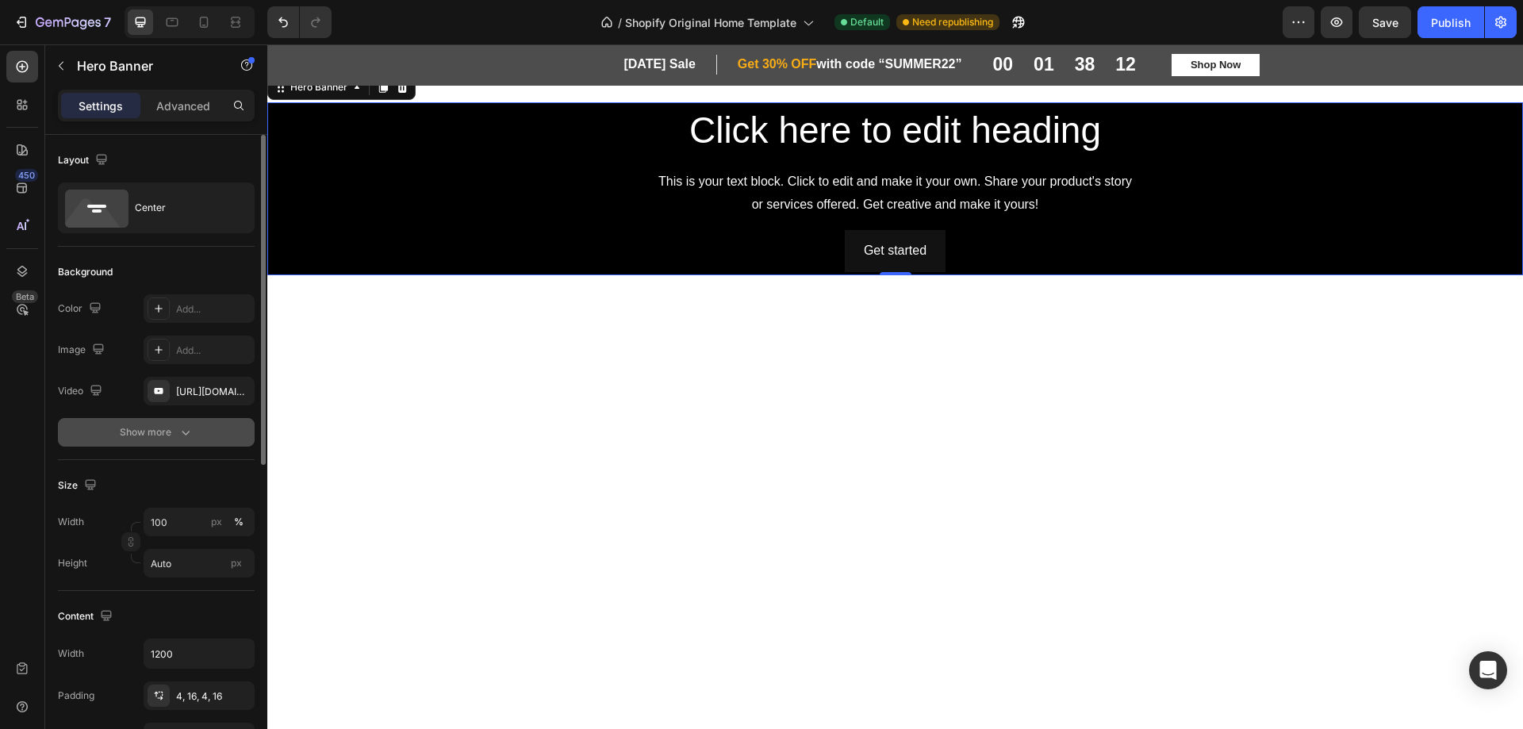
click at [182, 430] on icon "button" at bounding box center [186, 432] width 16 height 16
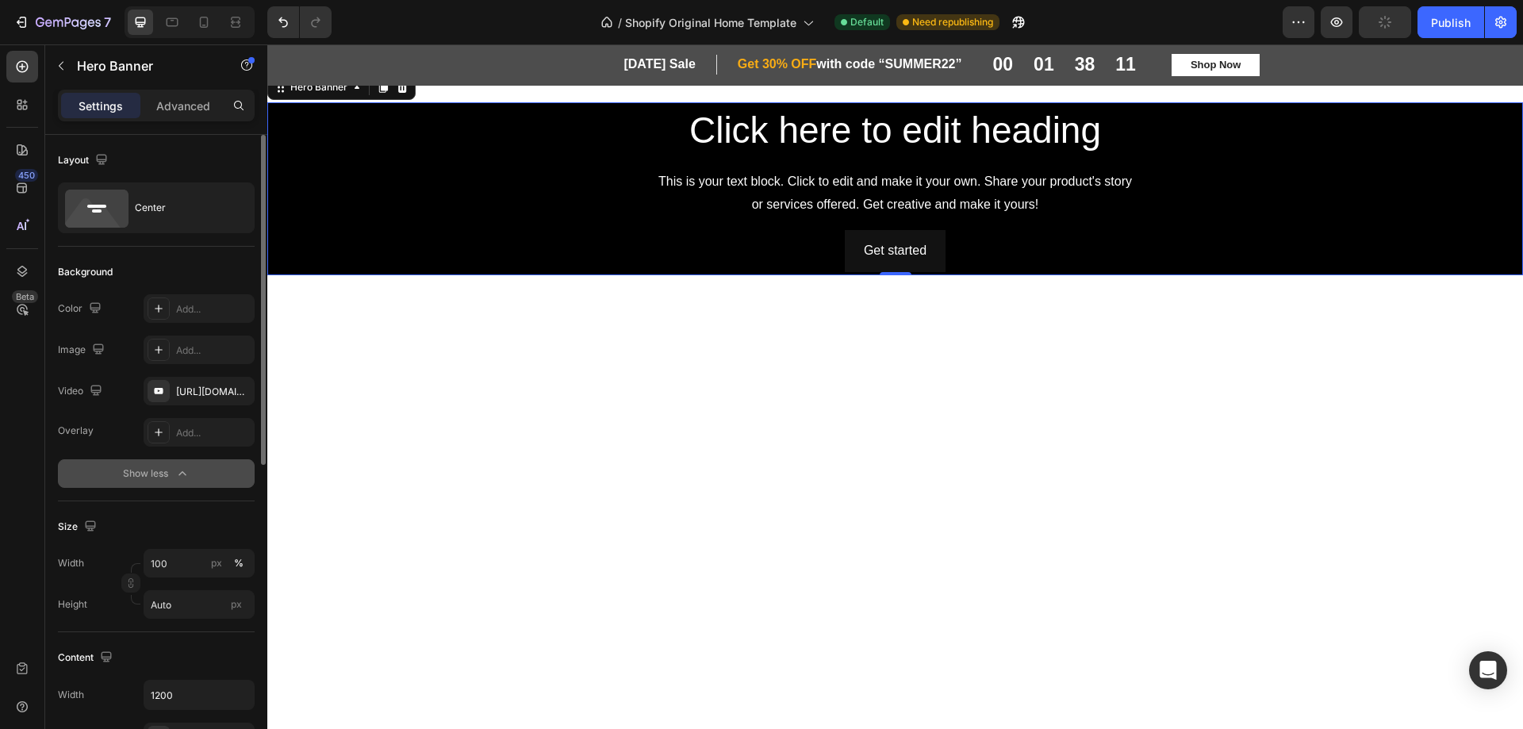
click at [182, 430] on div "Add..." at bounding box center [213, 433] width 75 height 14
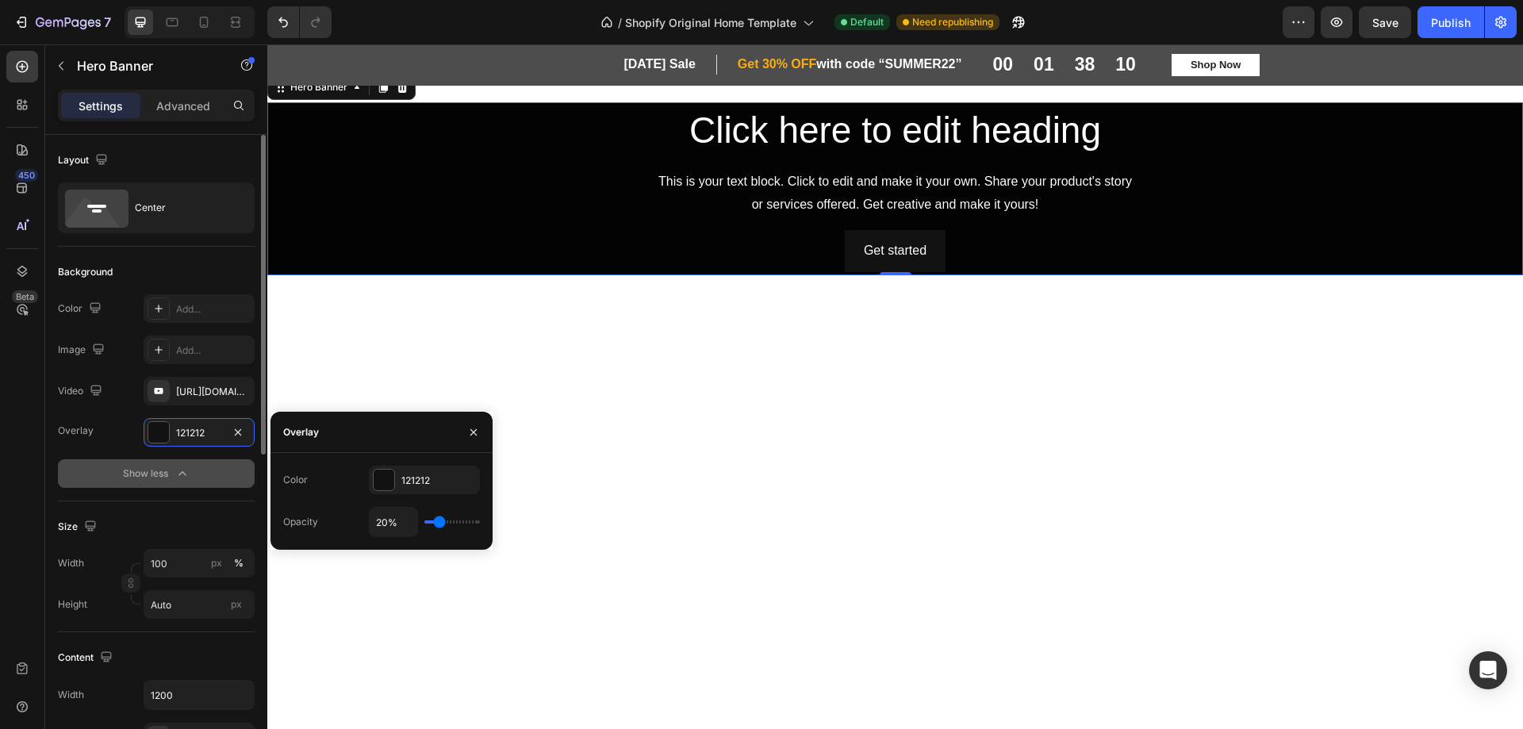
click at [680, 415] on div at bounding box center [895, 455] width 1232 height 182
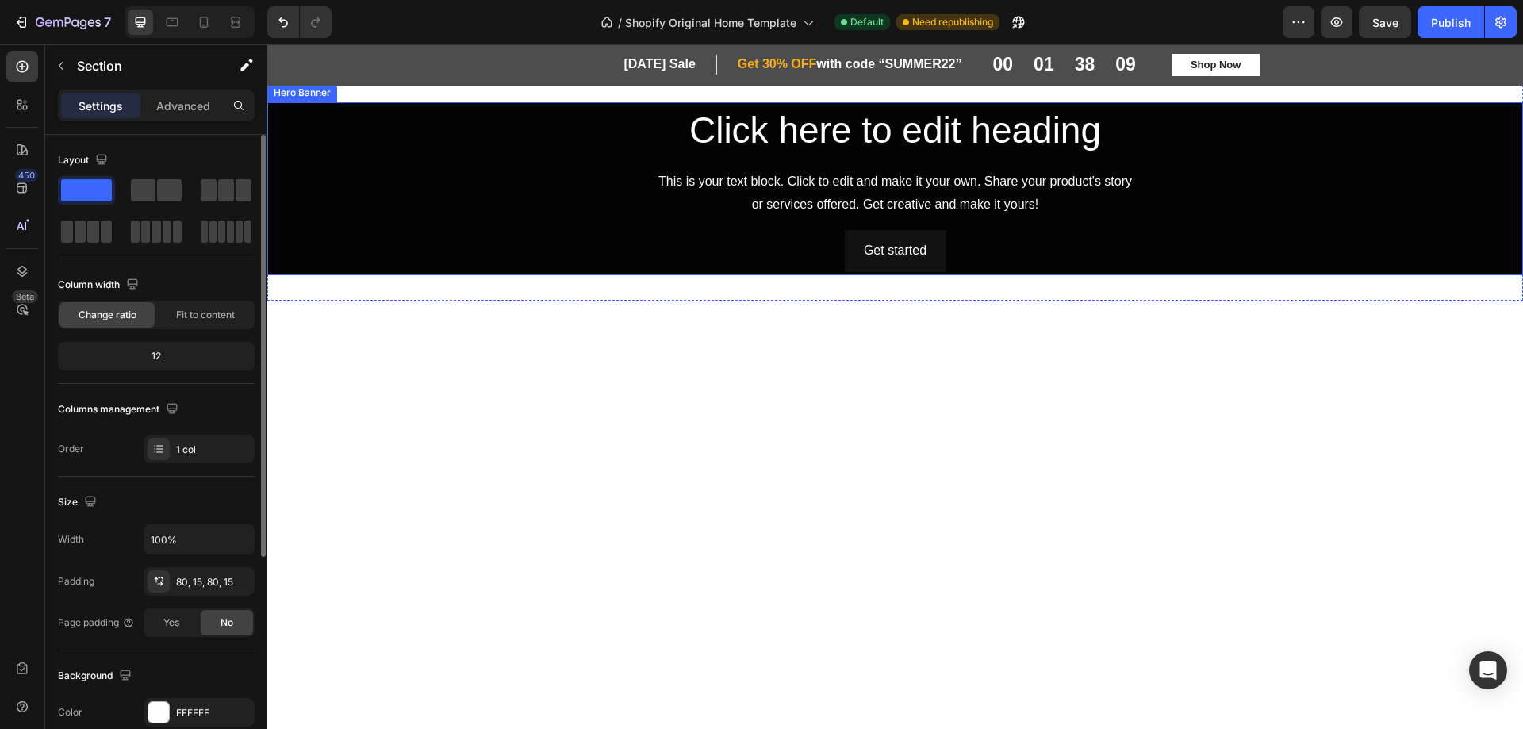
click at [601, 209] on div "This is your text block. Click to edit and make it your own. Share your product…" at bounding box center [895, 193] width 927 height 49
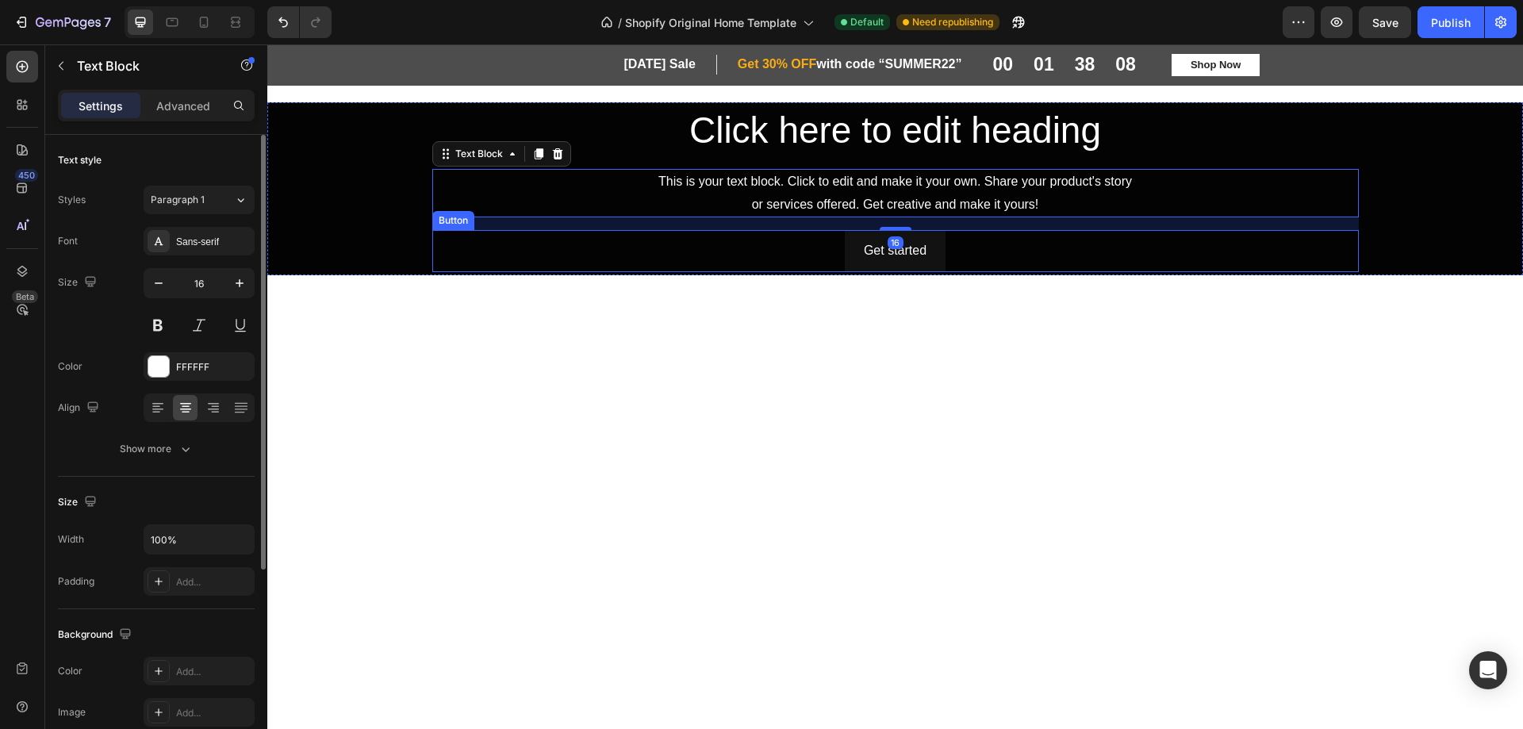
click at [405, 216] on div "Overlay" at bounding box center [895, 188] width 1256 height 173
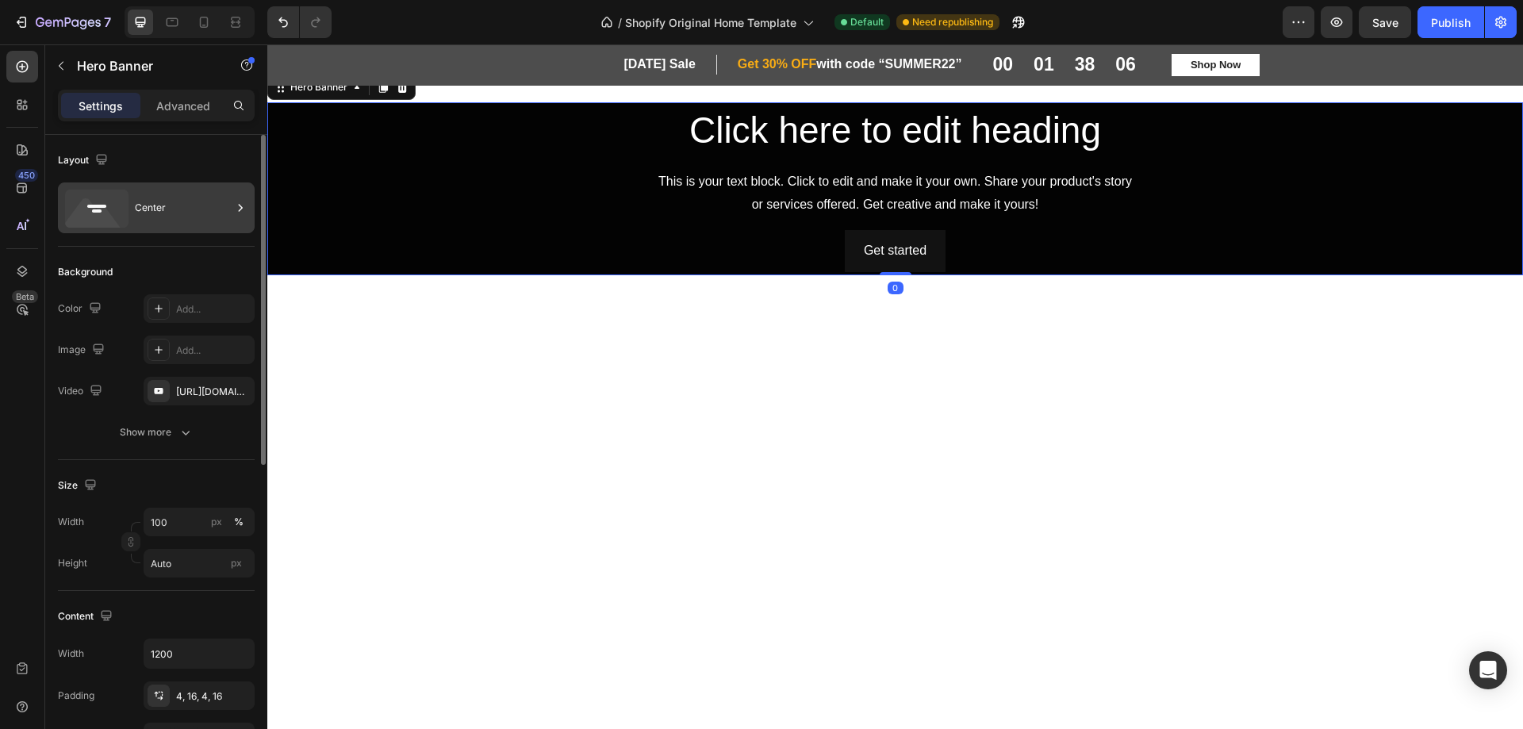
click at [152, 206] on div "Center" at bounding box center [183, 208] width 97 height 36
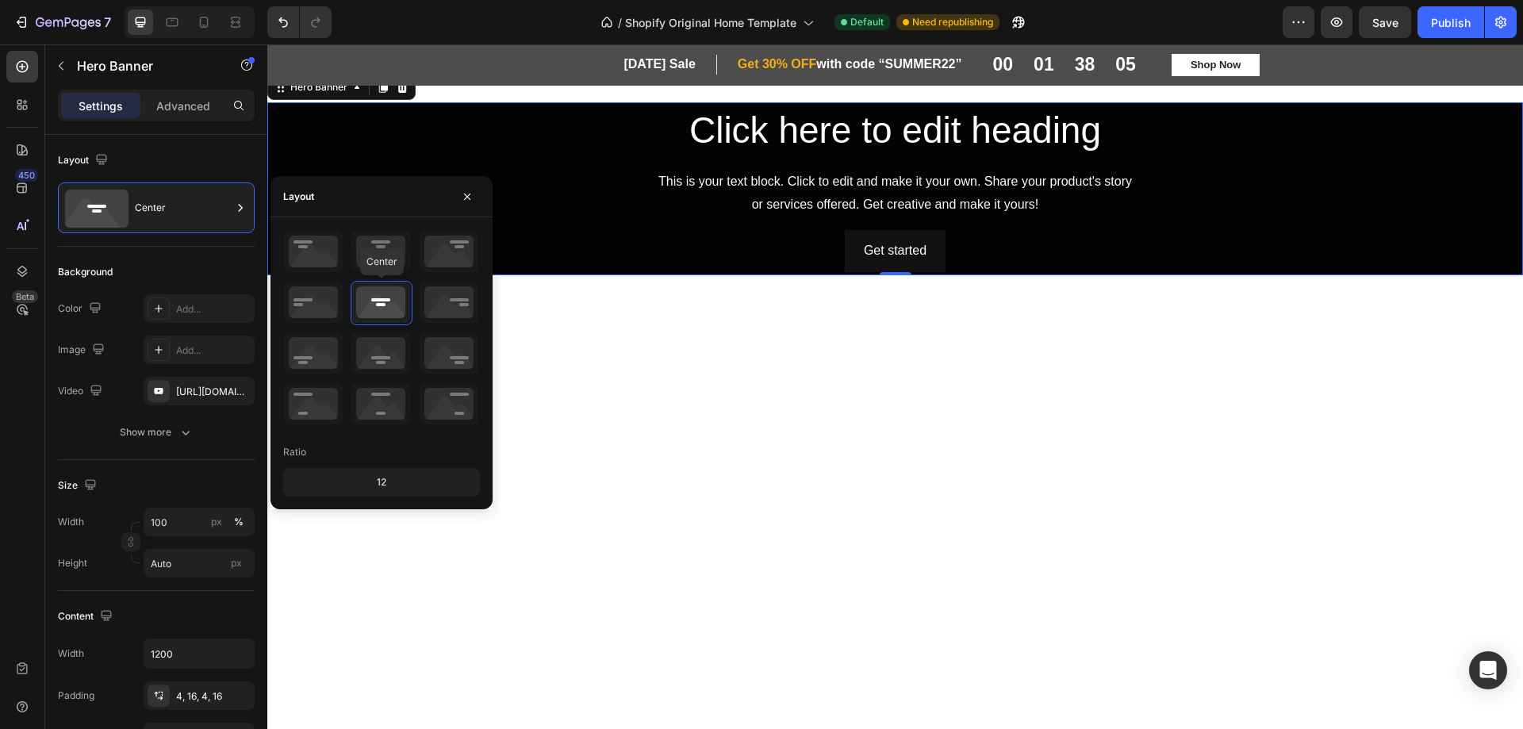
click at [373, 301] on icon at bounding box center [380, 302] width 59 height 41
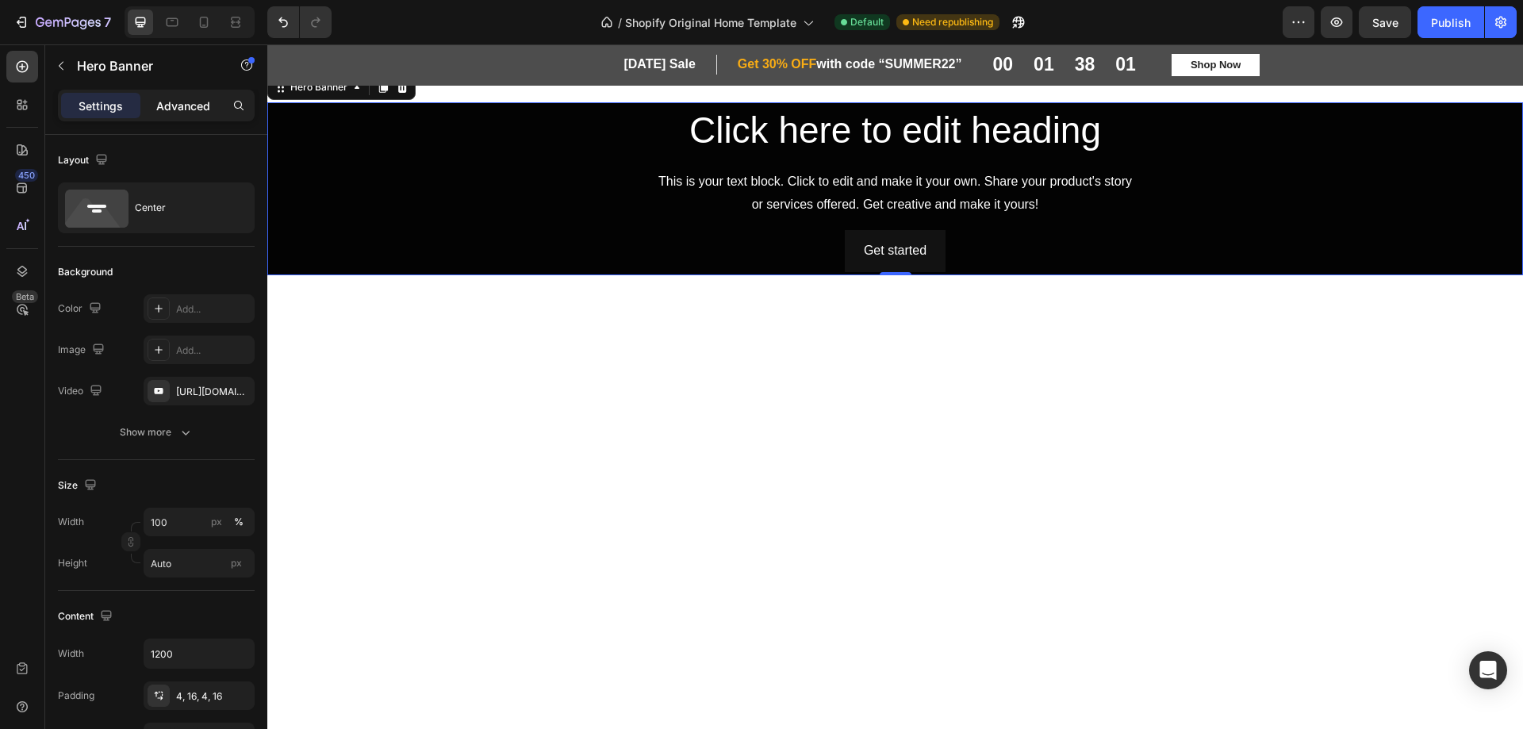
click at [175, 106] on p "Advanced" at bounding box center [183, 106] width 54 height 17
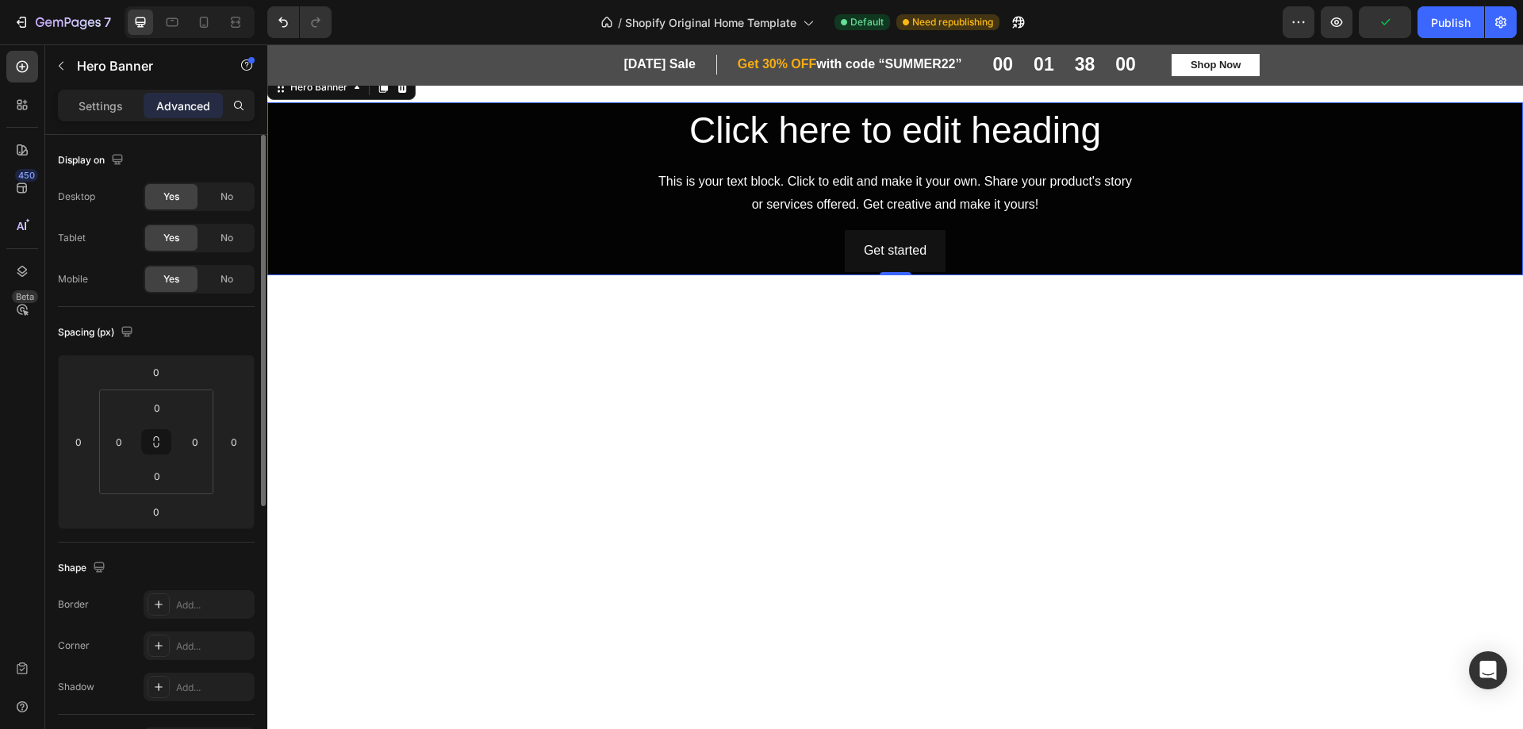
click at [112, 106] on p "Settings" at bounding box center [101, 106] width 44 height 17
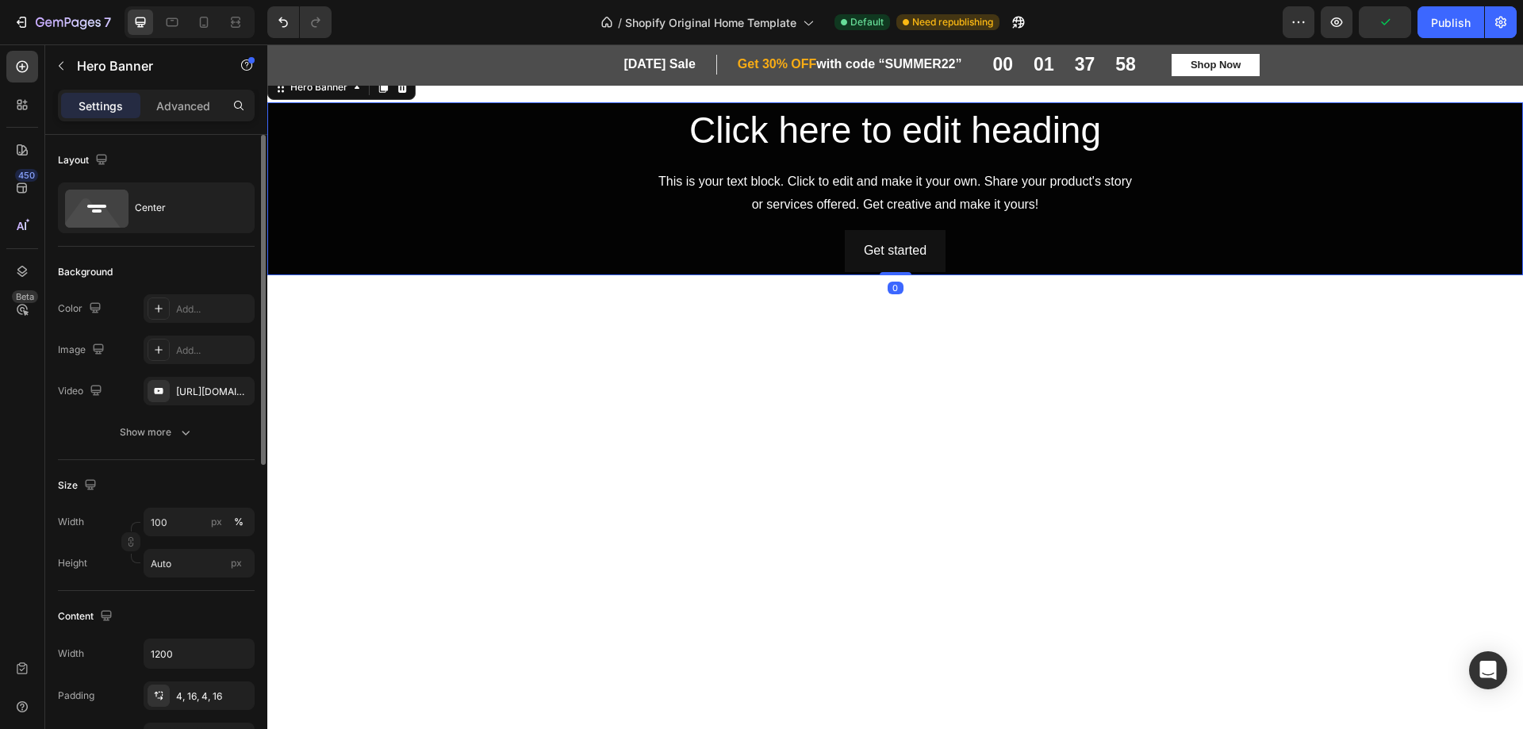
scroll to position [238, 0]
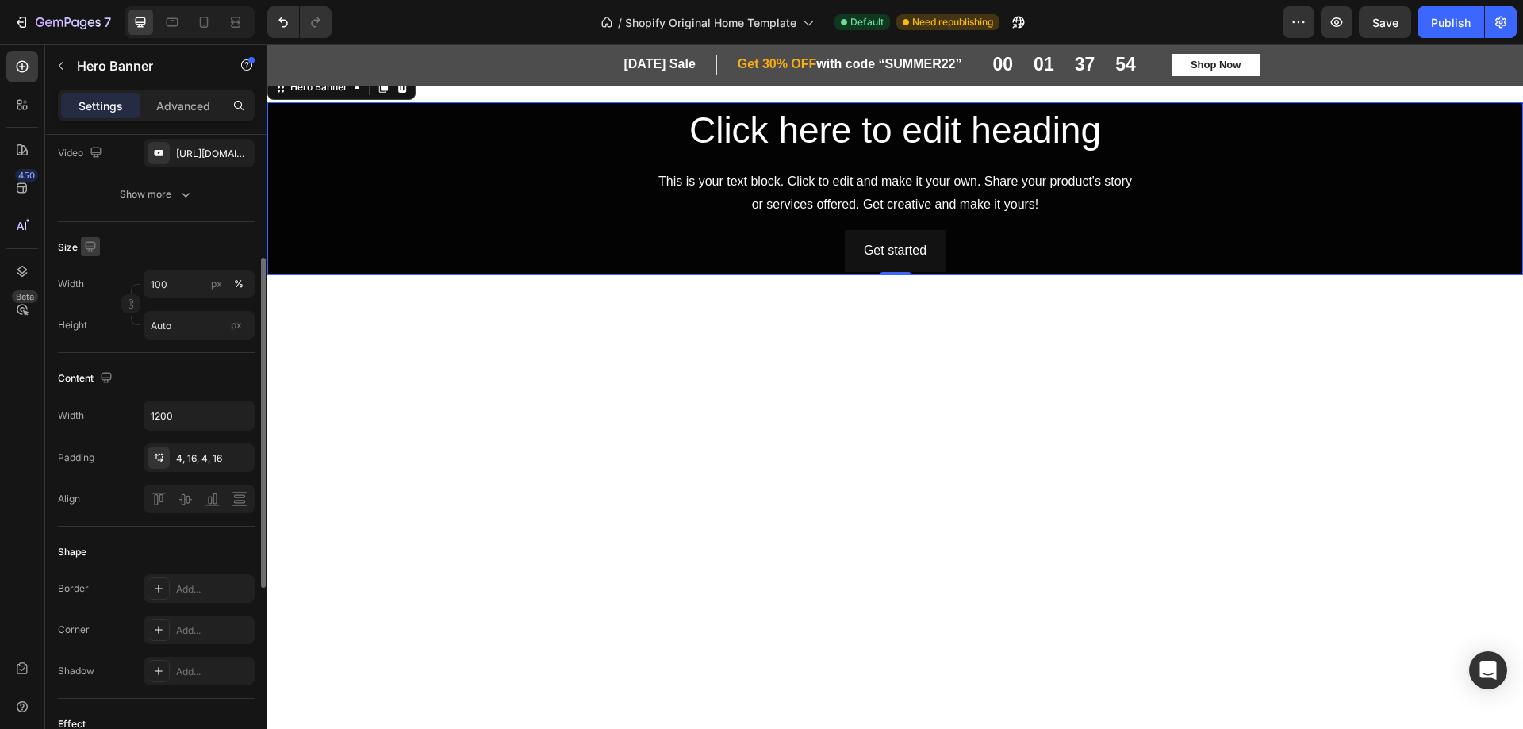
click at [84, 245] on icon "button" at bounding box center [91, 247] width 16 height 16
click at [90, 271] on icon "button" at bounding box center [94, 272] width 16 height 16
click at [239, 417] on icon "button" at bounding box center [239, 416] width 6 height 4
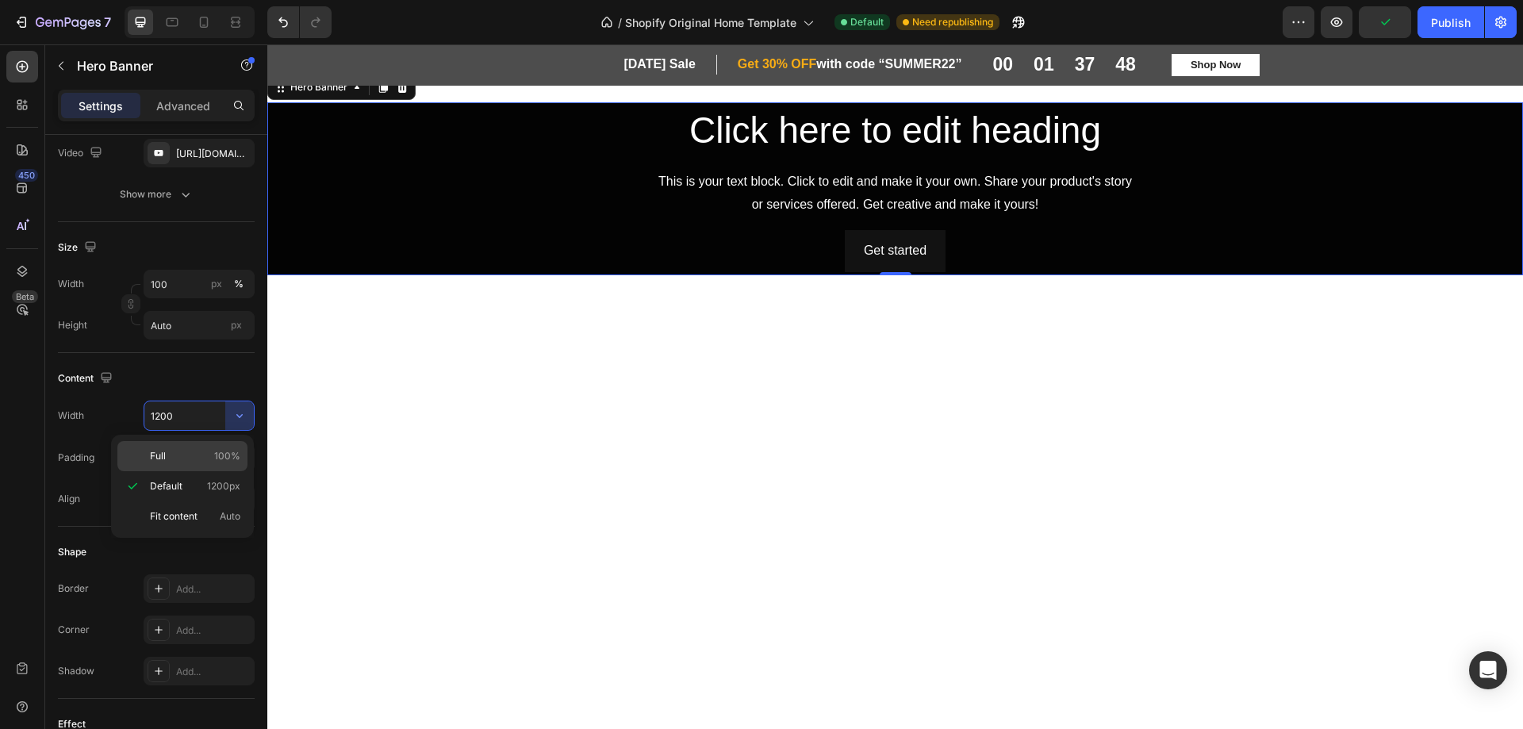
click at [209, 449] on p "Full 100%" at bounding box center [195, 456] width 90 height 14
type input "100%"
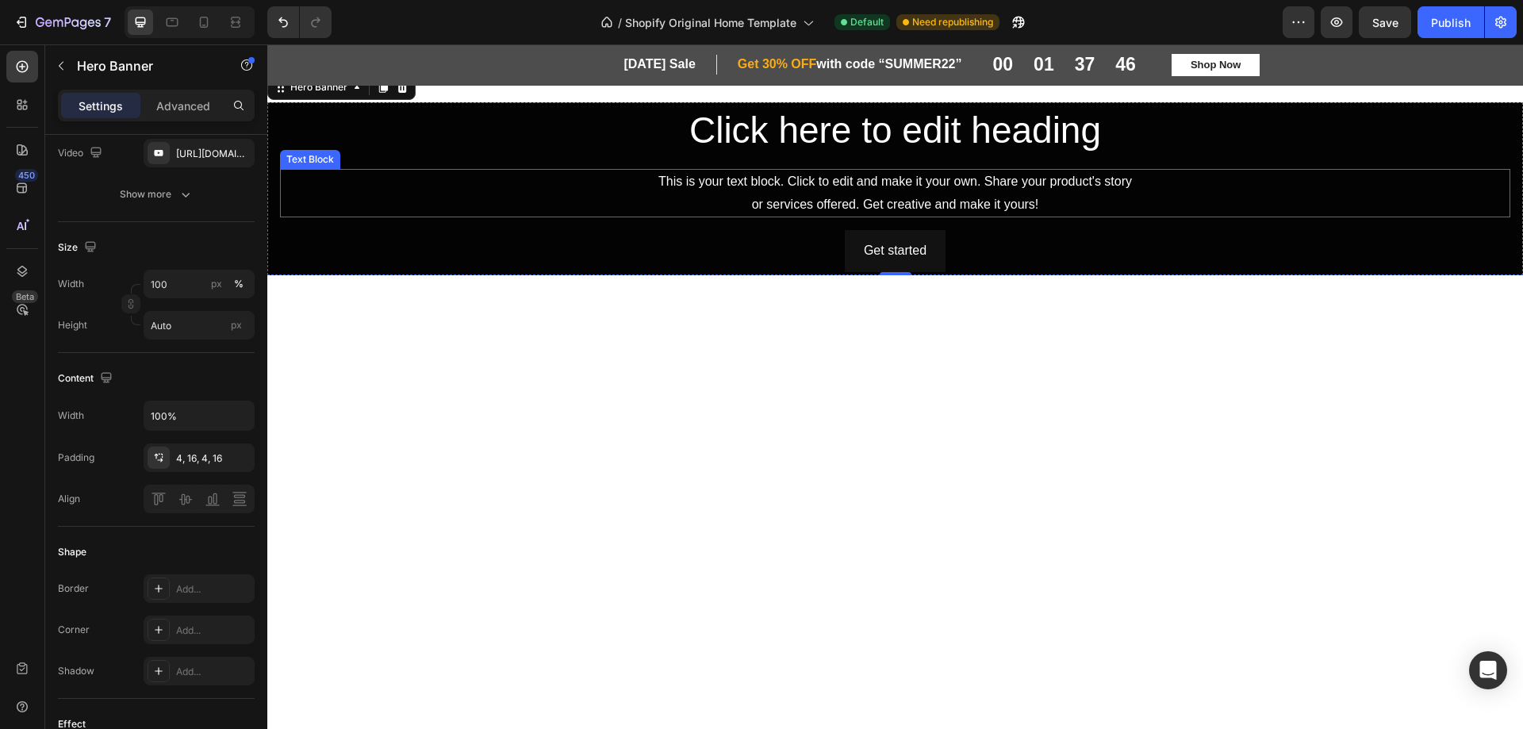
click at [601, 216] on div "This is your text block. Click to edit and make it your own. Share your product…" at bounding box center [895, 193] width 1230 height 49
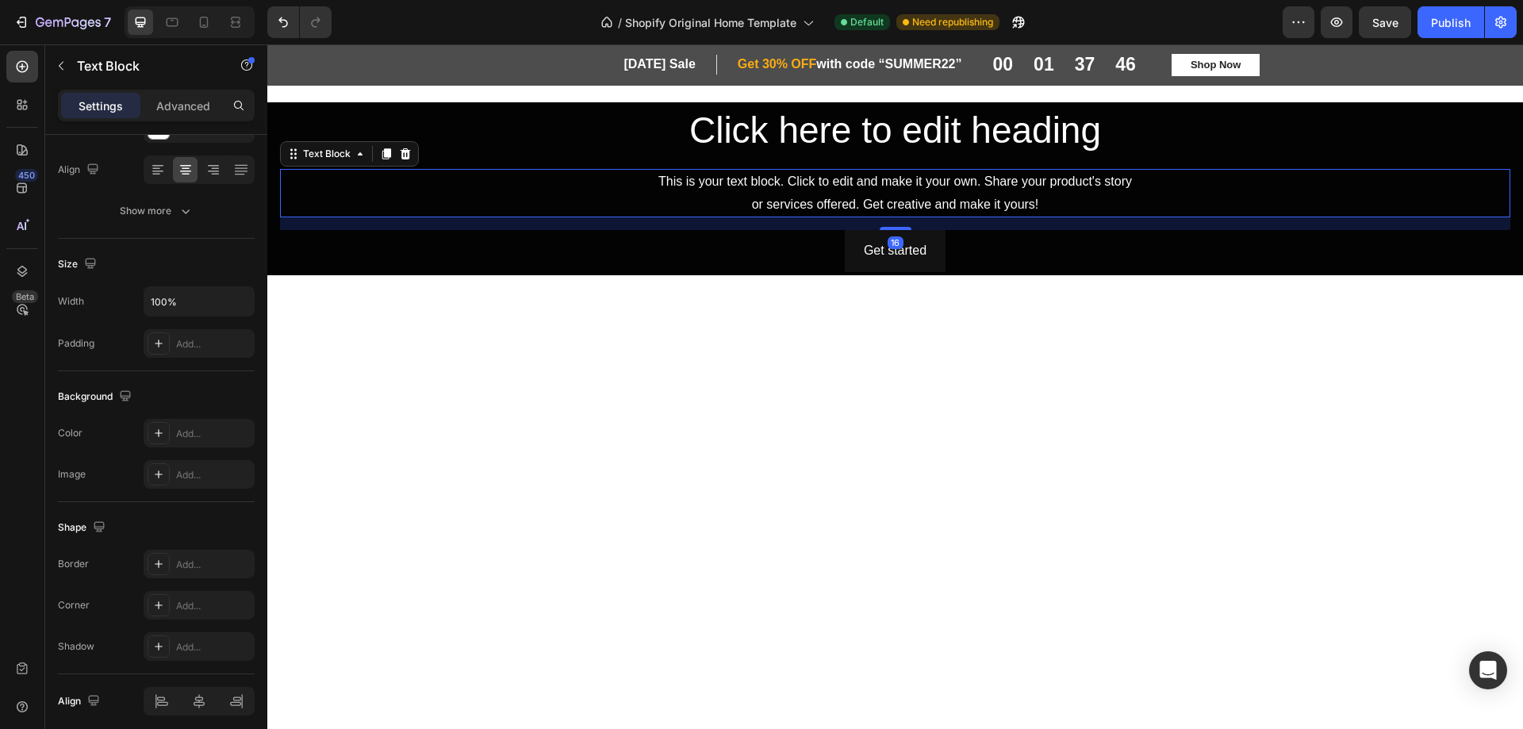
scroll to position [0, 0]
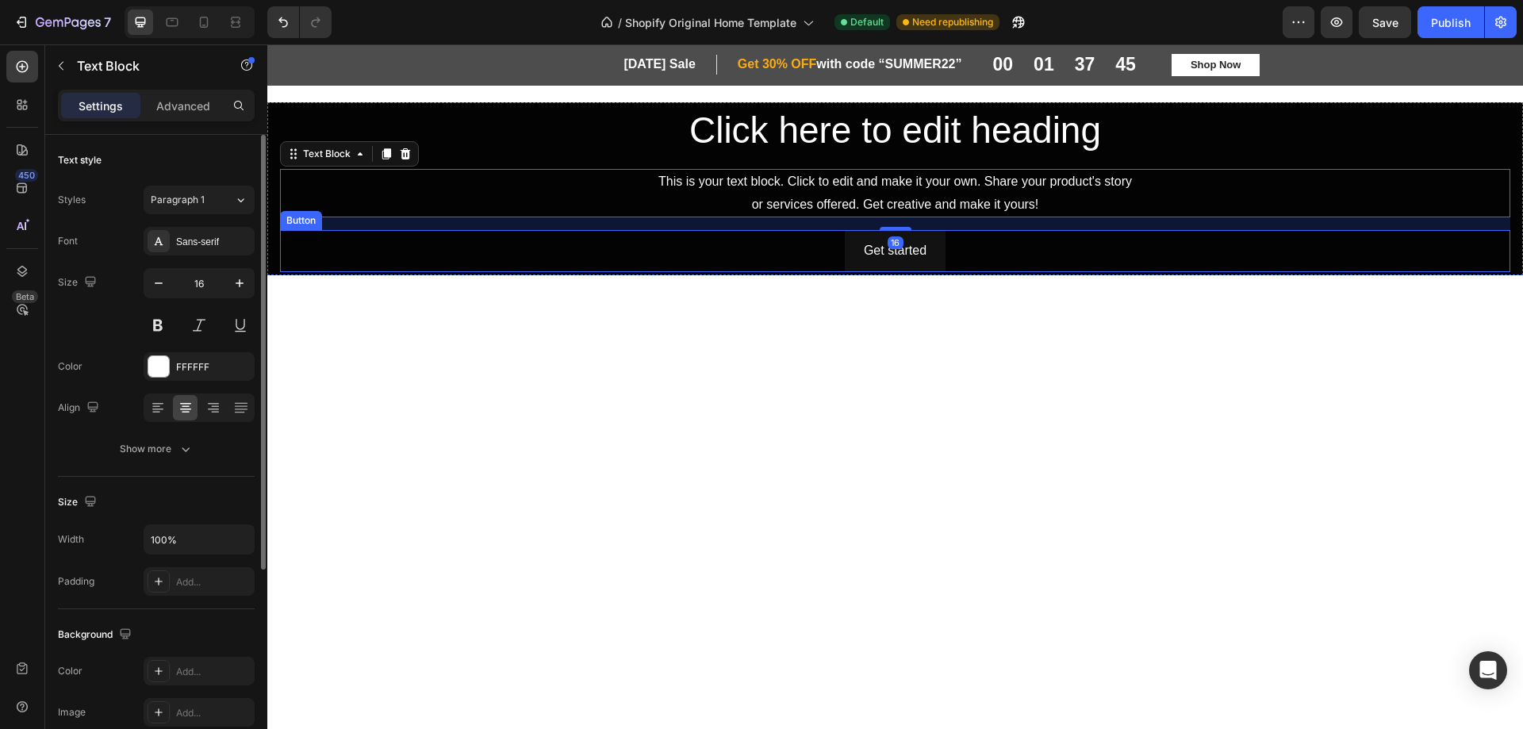
click at [993, 269] on div "Get started Button" at bounding box center [895, 251] width 1230 height 42
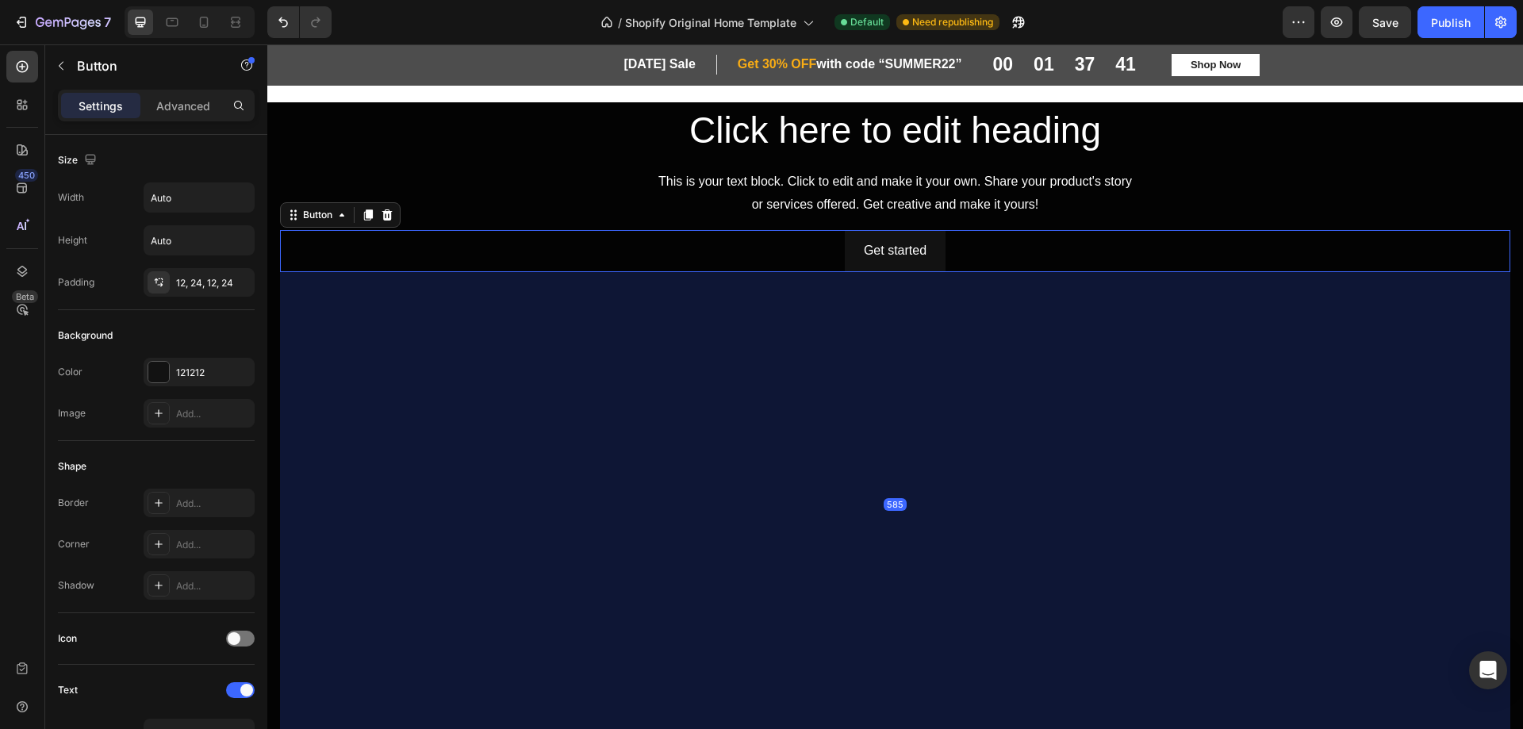
drag, startPoint x: 888, startPoint y: 268, endPoint x: 911, endPoint y: 694, distance: 426.7
click at [920, 272] on div "585" at bounding box center [895, 272] width 1230 height 0
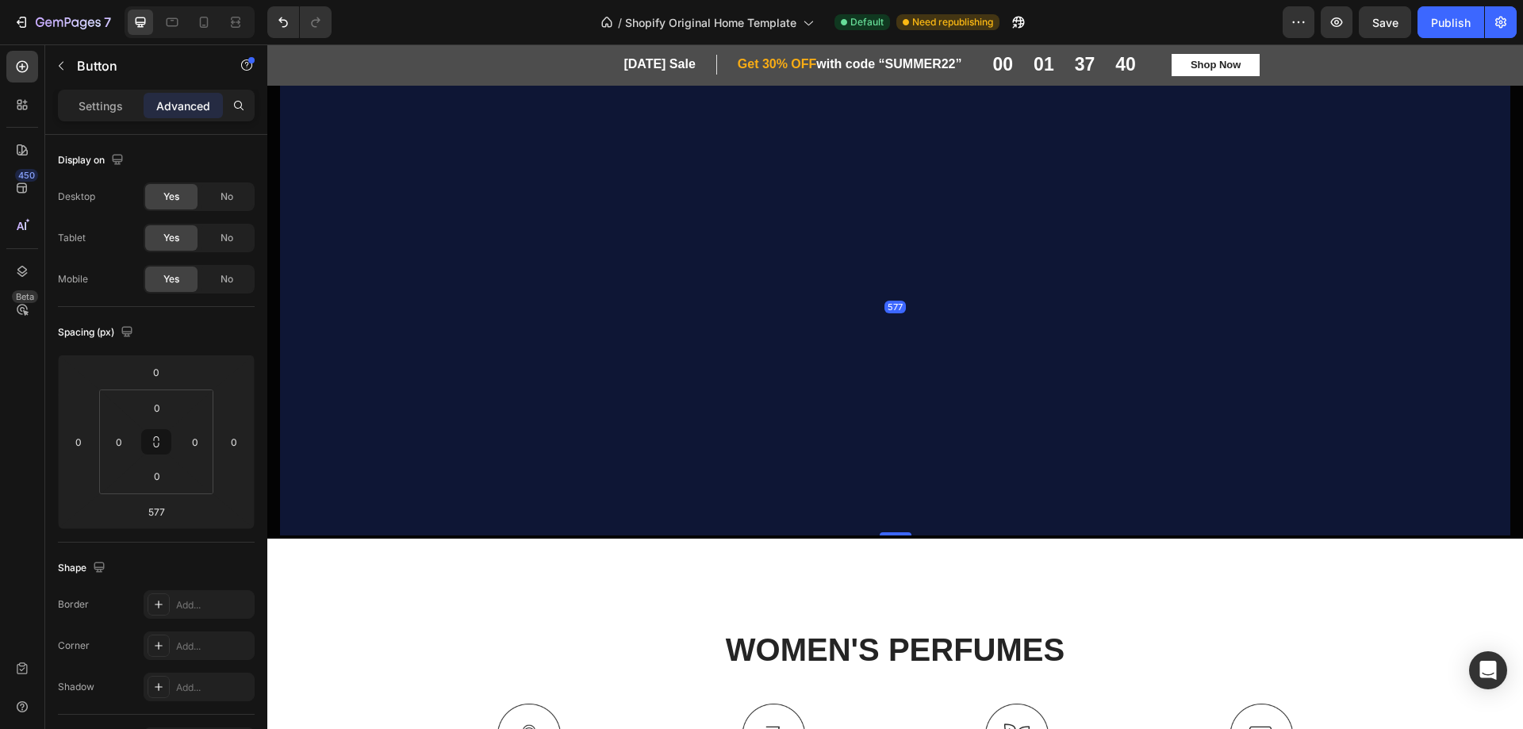
scroll to position [238, 0]
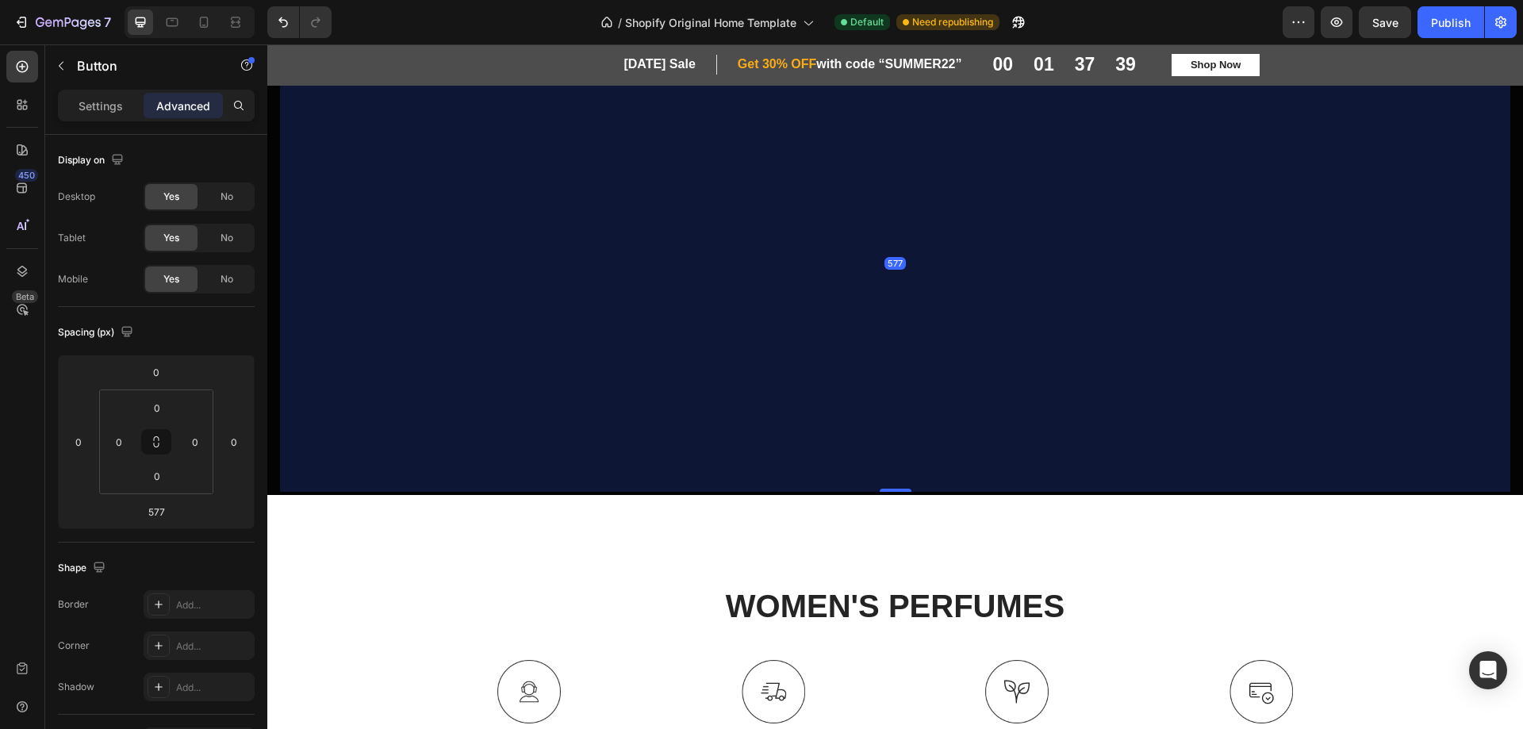
drag, startPoint x: 1058, startPoint y: 375, endPoint x: 1038, endPoint y: 390, distance: 25.1
click at [1059, 375] on div "577" at bounding box center [895, 263] width 1230 height 458
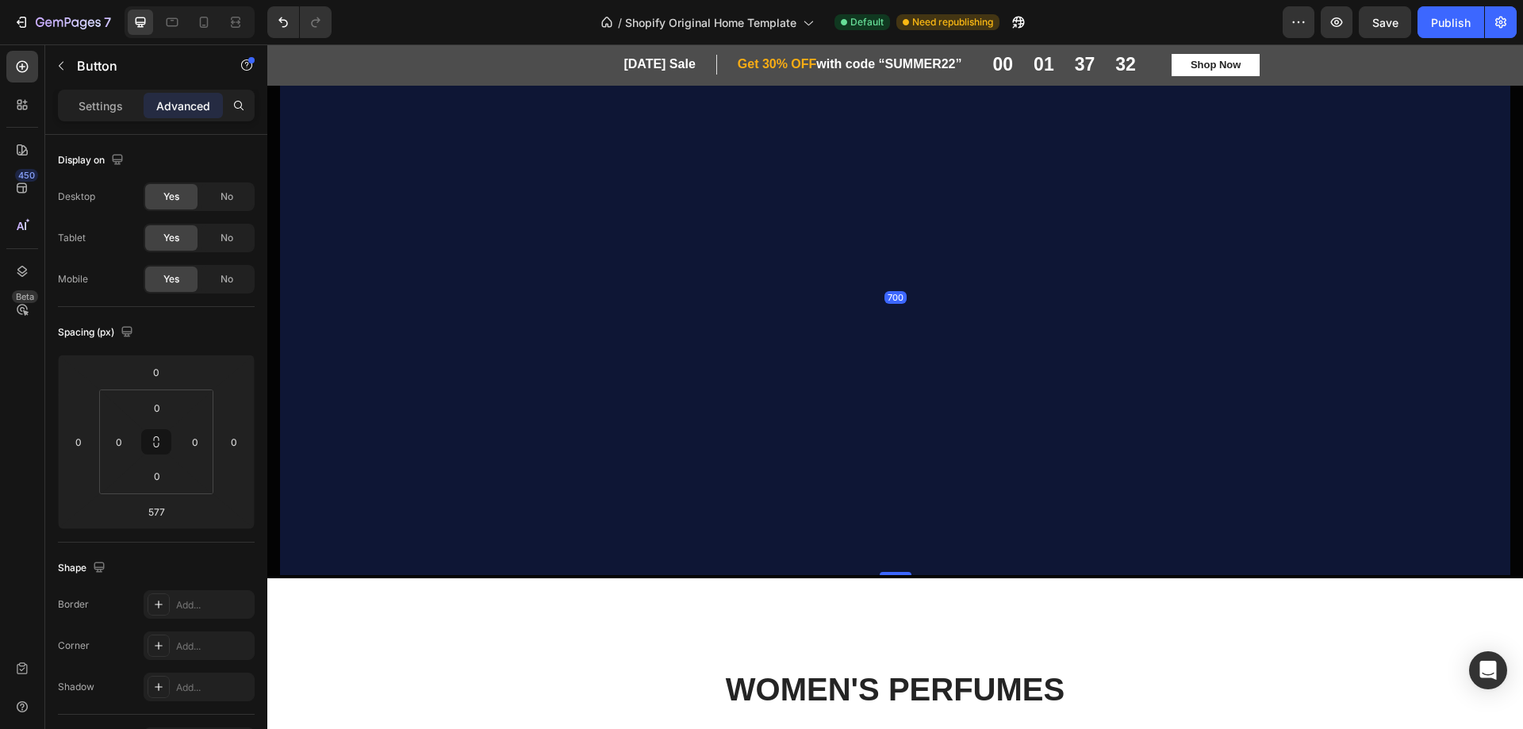
drag, startPoint x: 890, startPoint y: 491, endPoint x: 877, endPoint y: 589, distance: 98.4
click at [877, 589] on div "Click here to edit heading Heading This is your text block. Click to edit and m…" at bounding box center [895, 214] width 1256 height 779
type input "700"
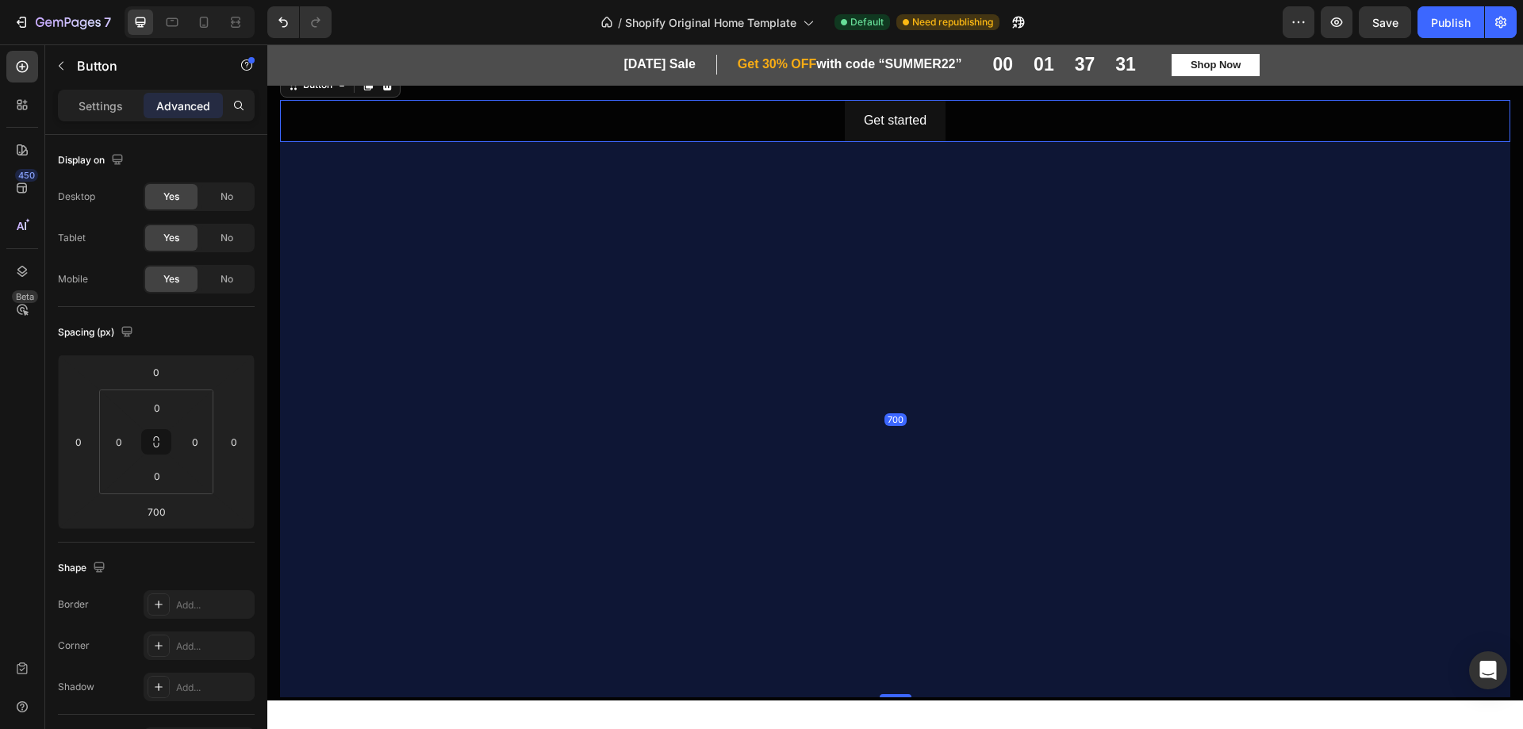
scroll to position [0, 0]
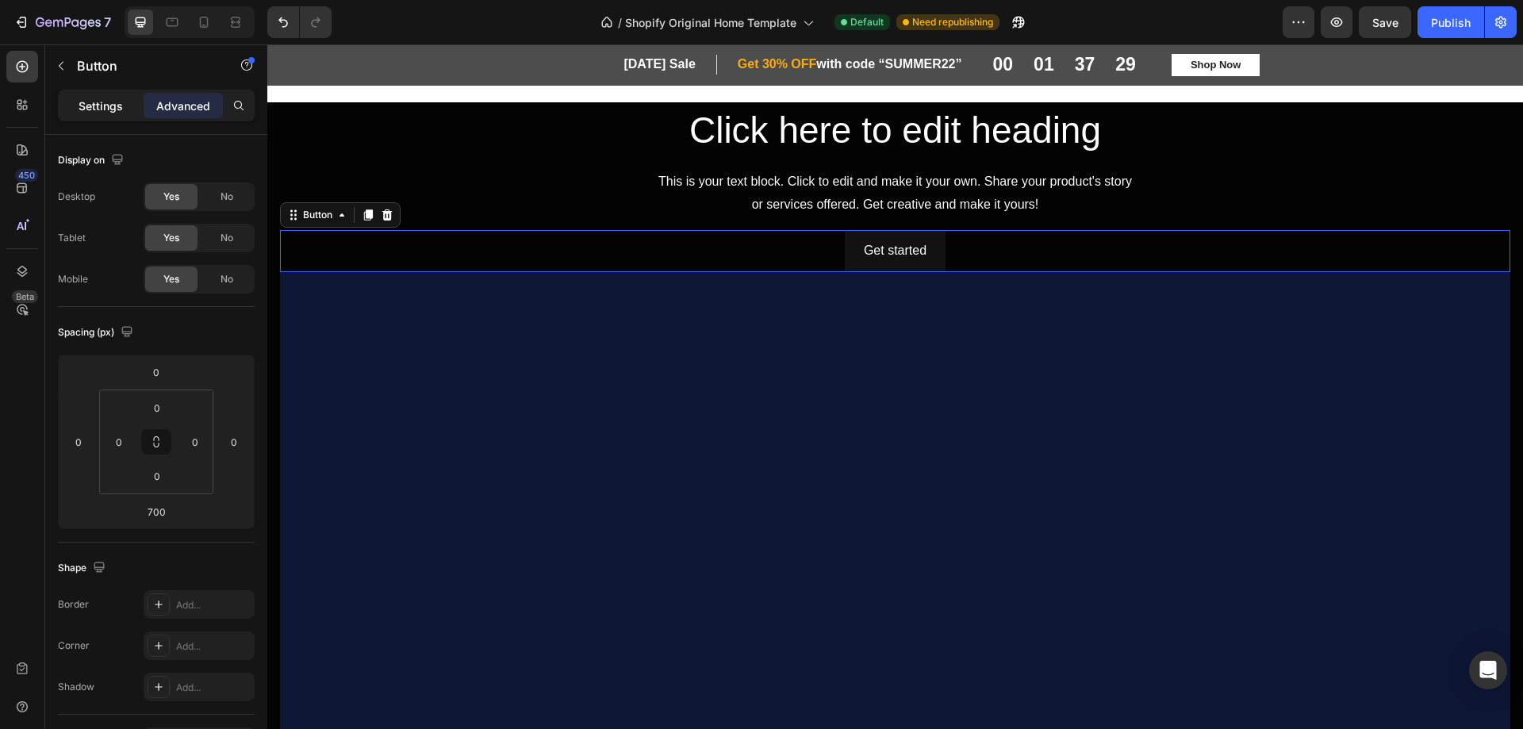
click at [91, 102] on p "Settings" at bounding box center [101, 106] width 44 height 17
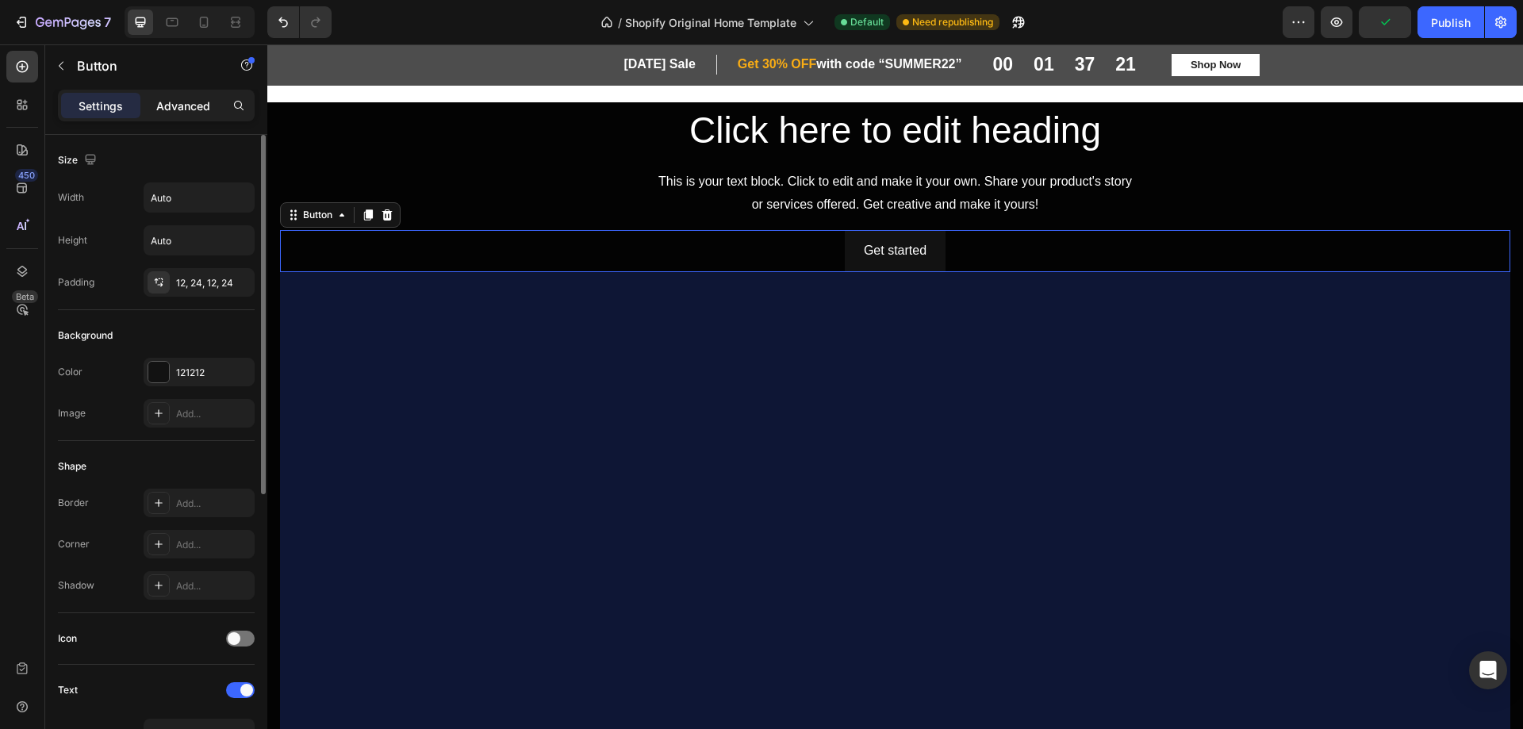
click at [167, 98] on p "Advanced" at bounding box center [183, 106] width 54 height 17
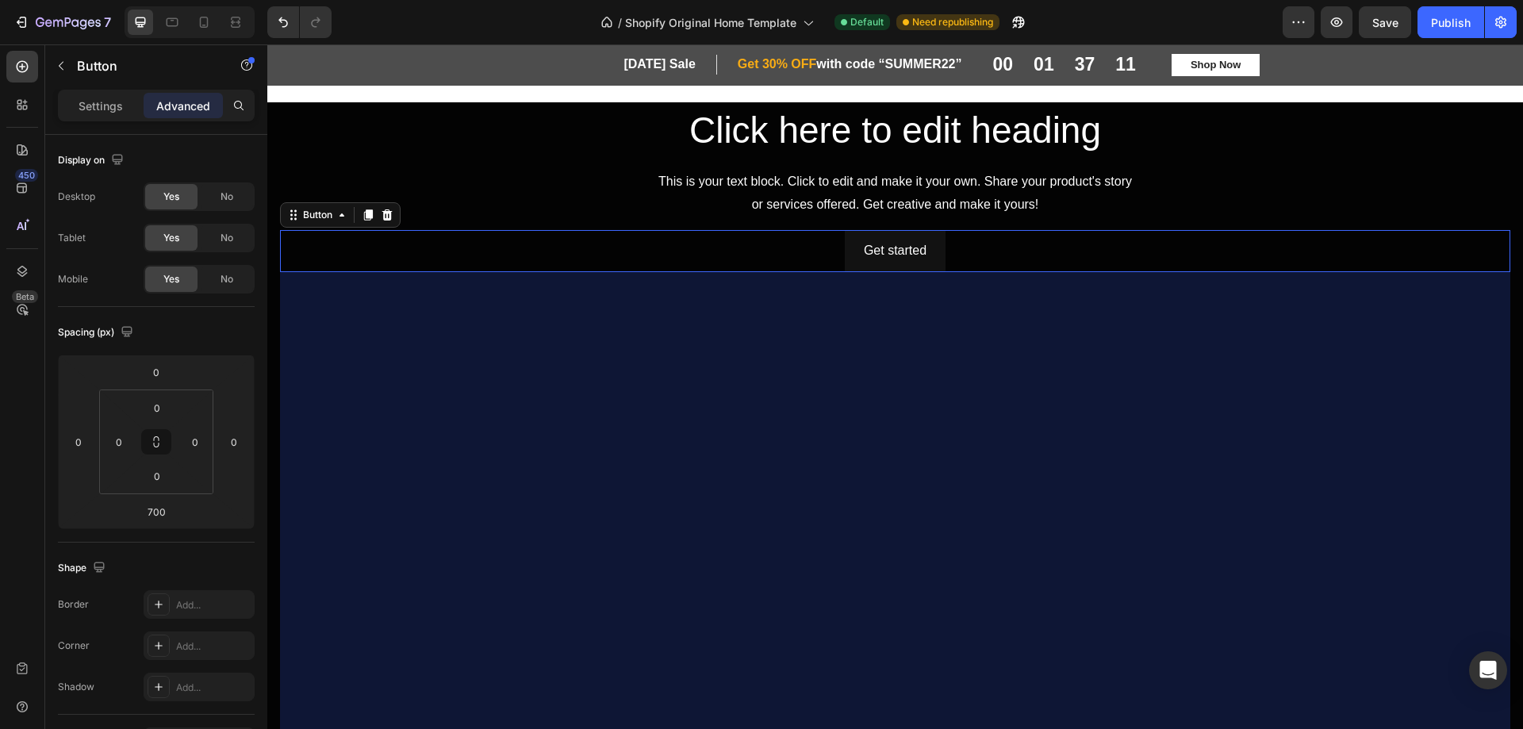
click at [165, 194] on span "Yes" at bounding box center [171, 197] width 16 height 14
click at [110, 110] on p "Settings" at bounding box center [101, 106] width 44 height 17
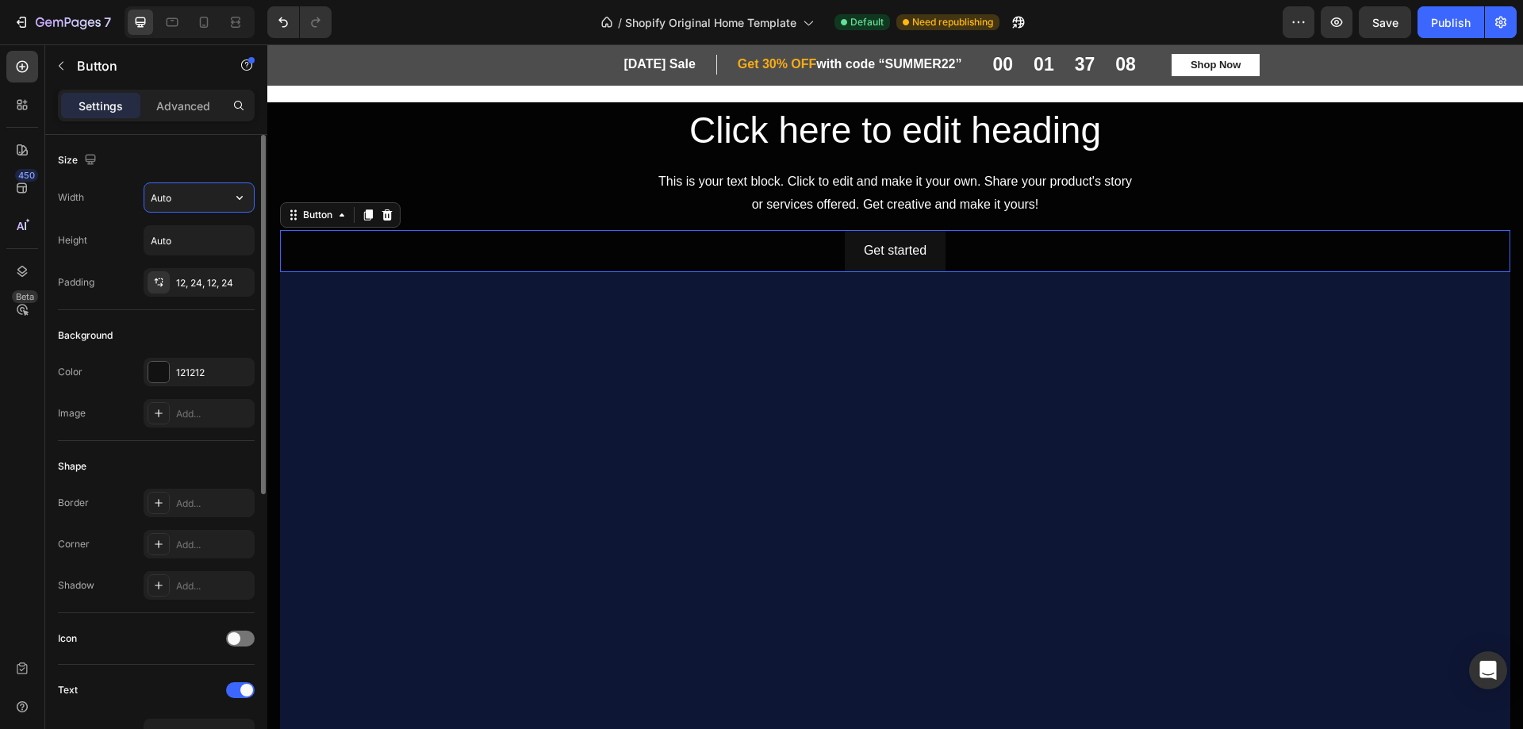
click at [201, 202] on input "Auto" at bounding box center [198, 197] width 109 height 29
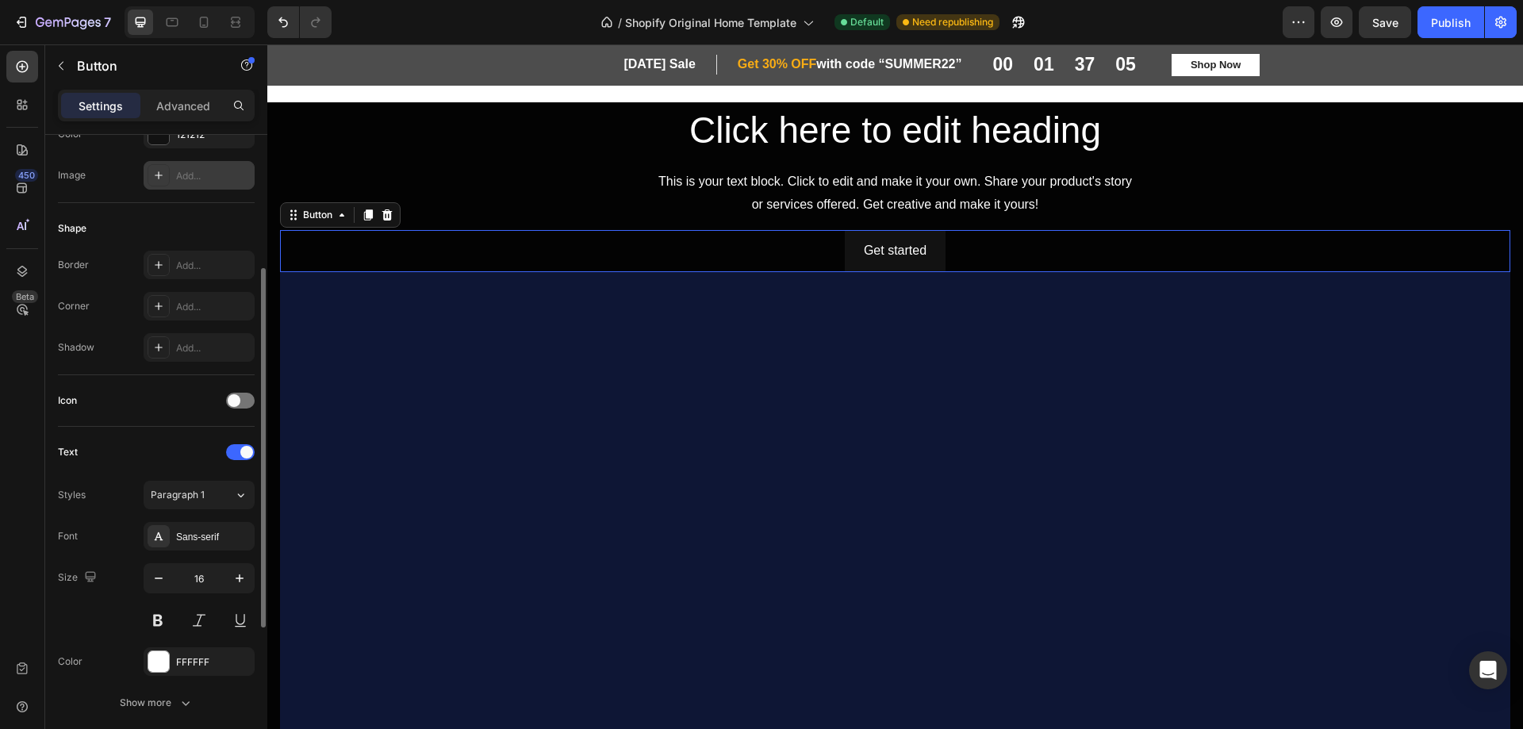
scroll to position [397, 0]
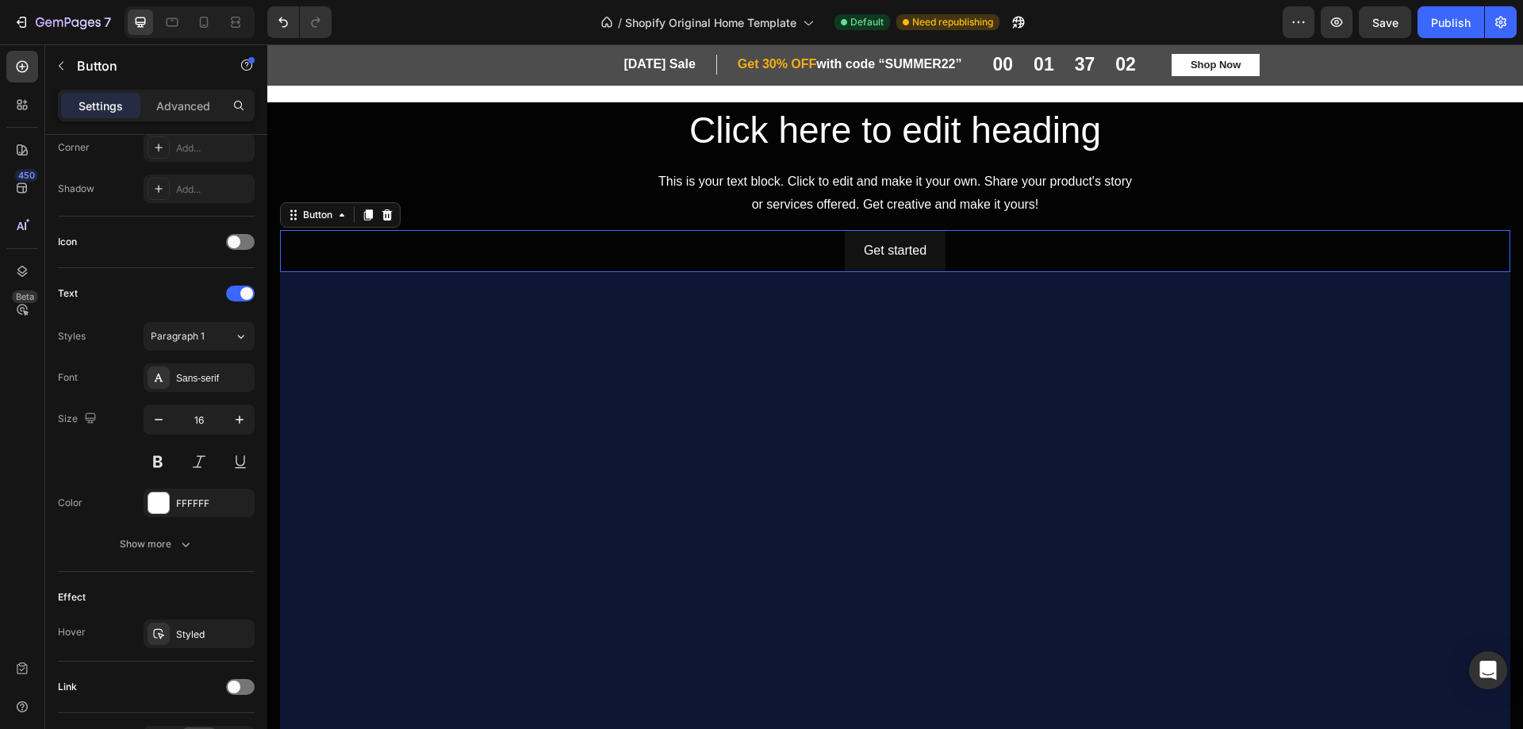
click at [740, 252] on div "Get started Button 700" at bounding box center [895, 251] width 1230 height 42
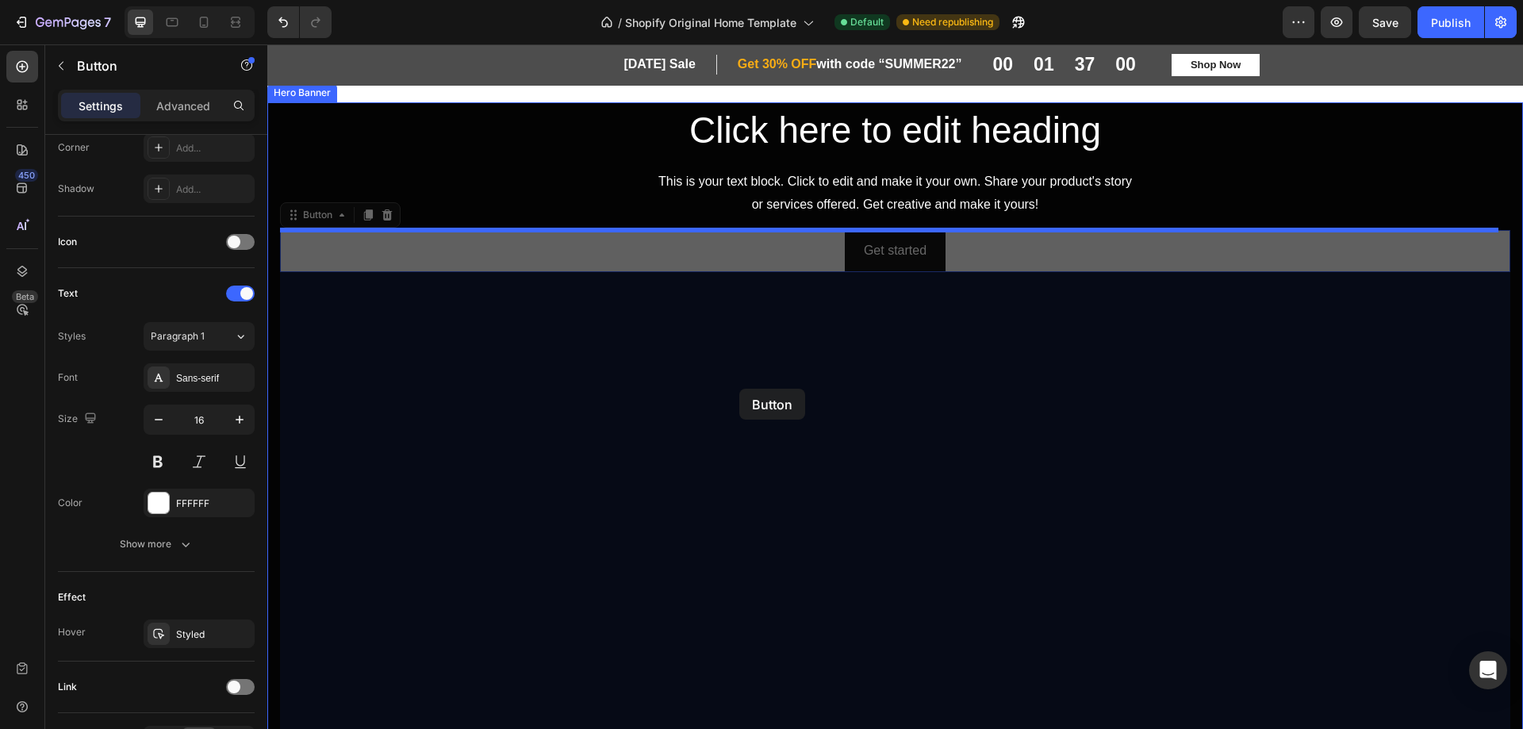
drag, startPoint x: 740, startPoint y: 252, endPoint x: 730, endPoint y: 281, distance: 30.4
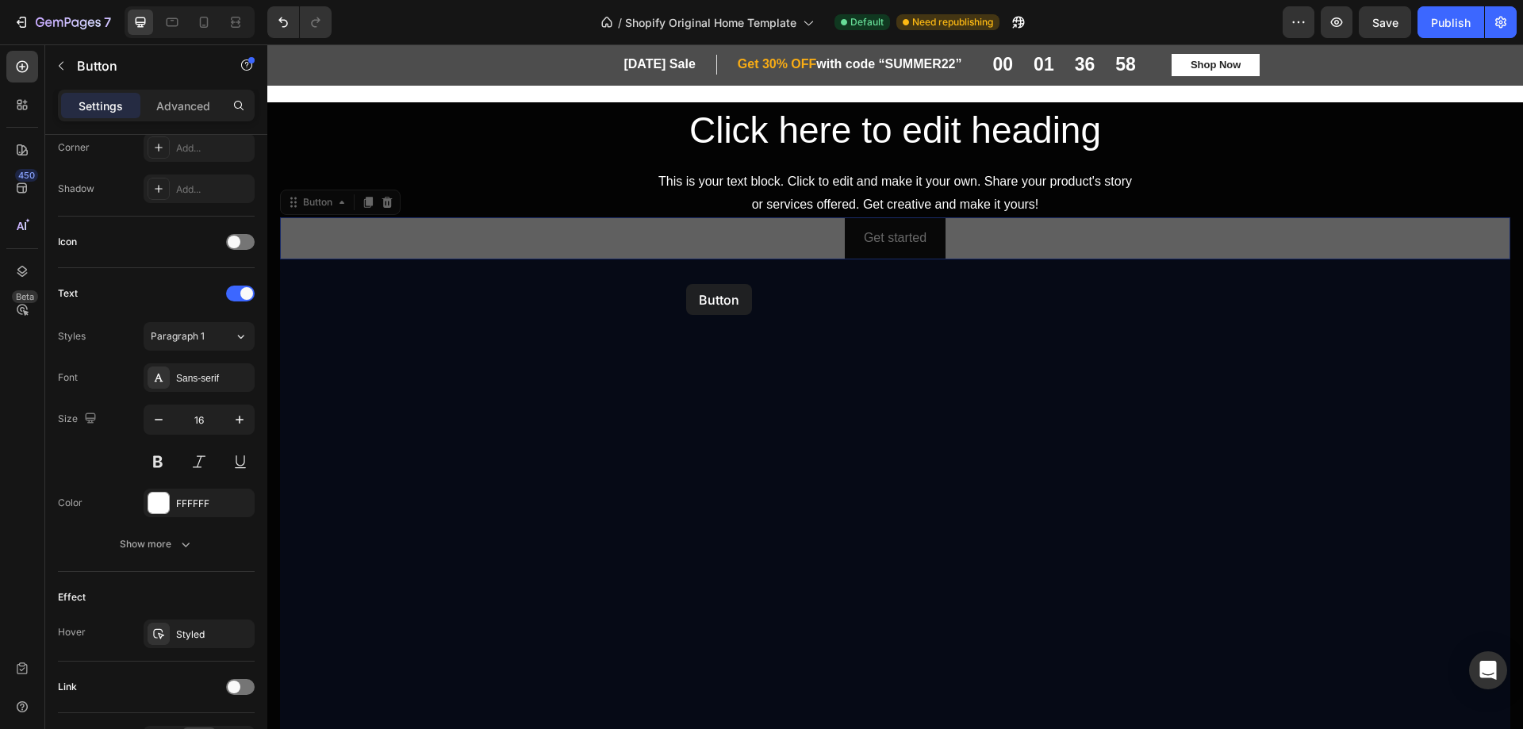
drag, startPoint x: 679, startPoint y: 251, endPoint x: 675, endPoint y: 263, distance: 12.5
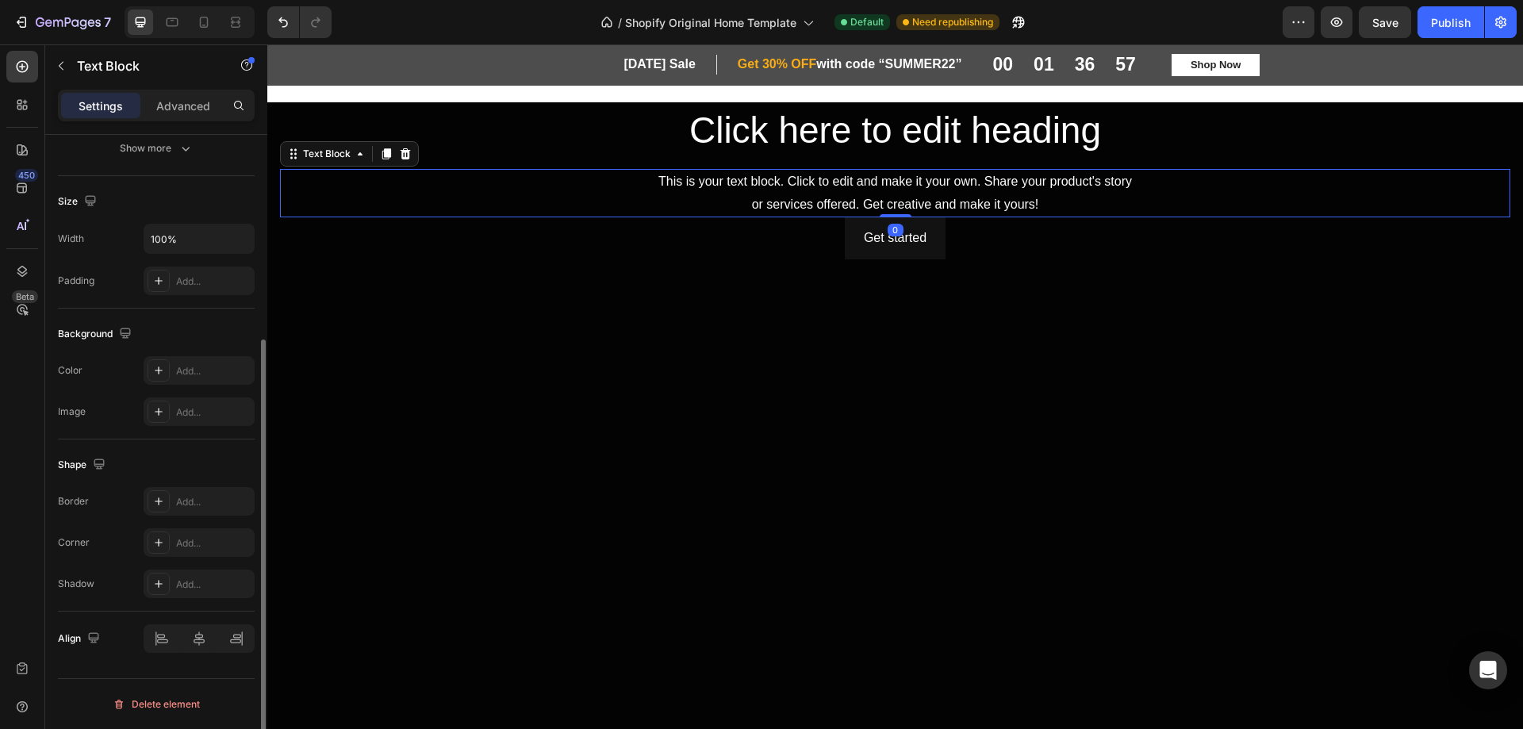
scroll to position [0, 0]
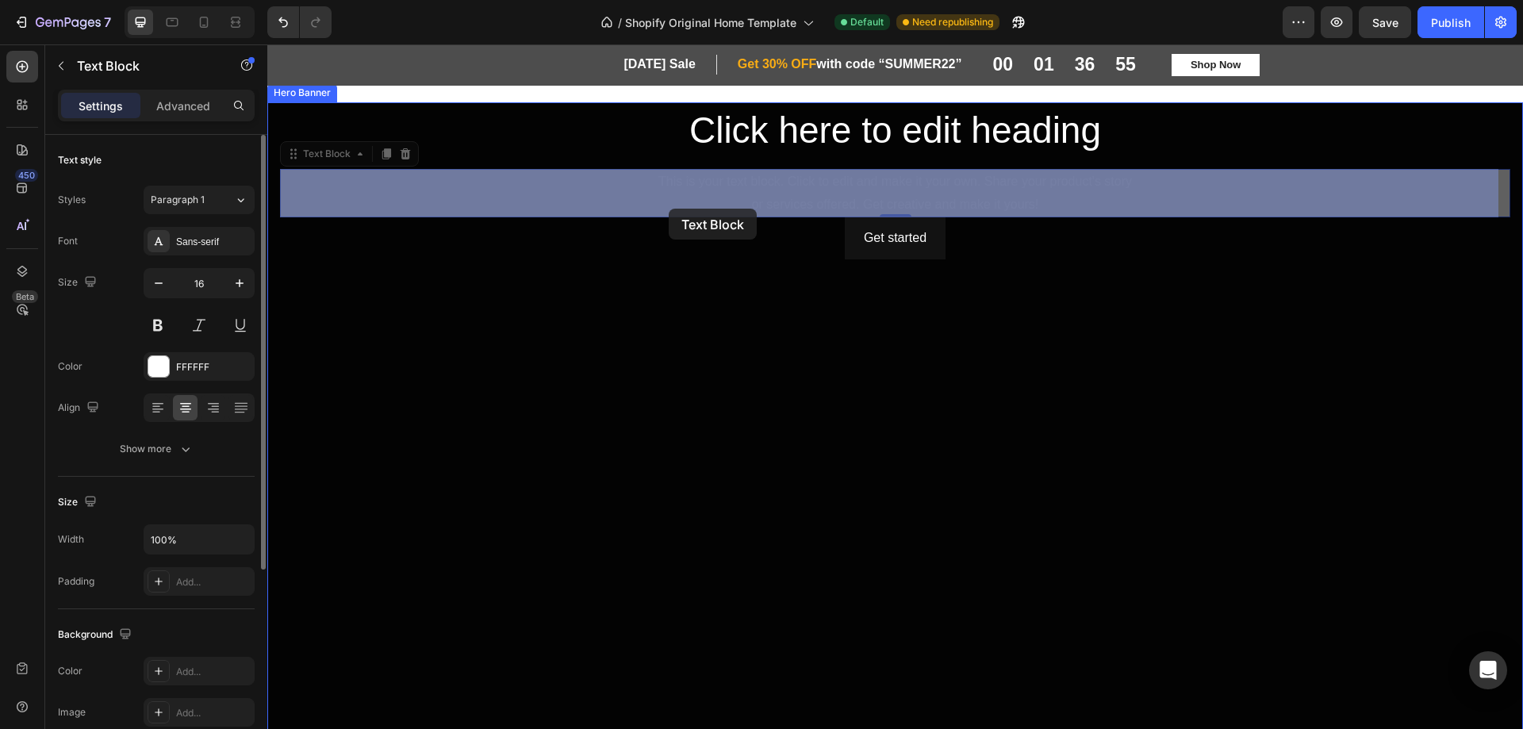
drag, startPoint x: 659, startPoint y: 177, endPoint x: 664, endPoint y: 195, distance: 18.9
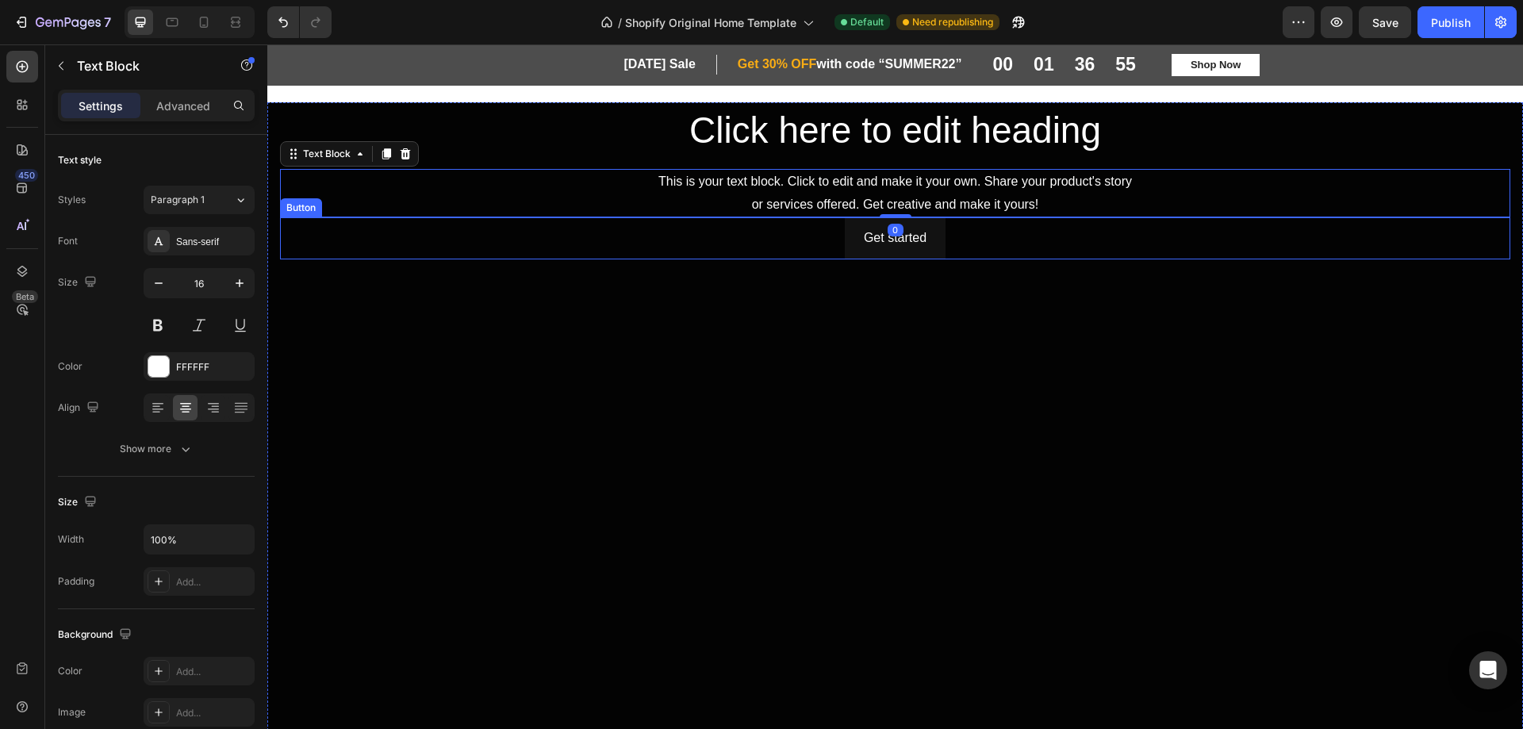
click at [679, 365] on div "Get started Button" at bounding box center [895, 515] width 1230 height 597
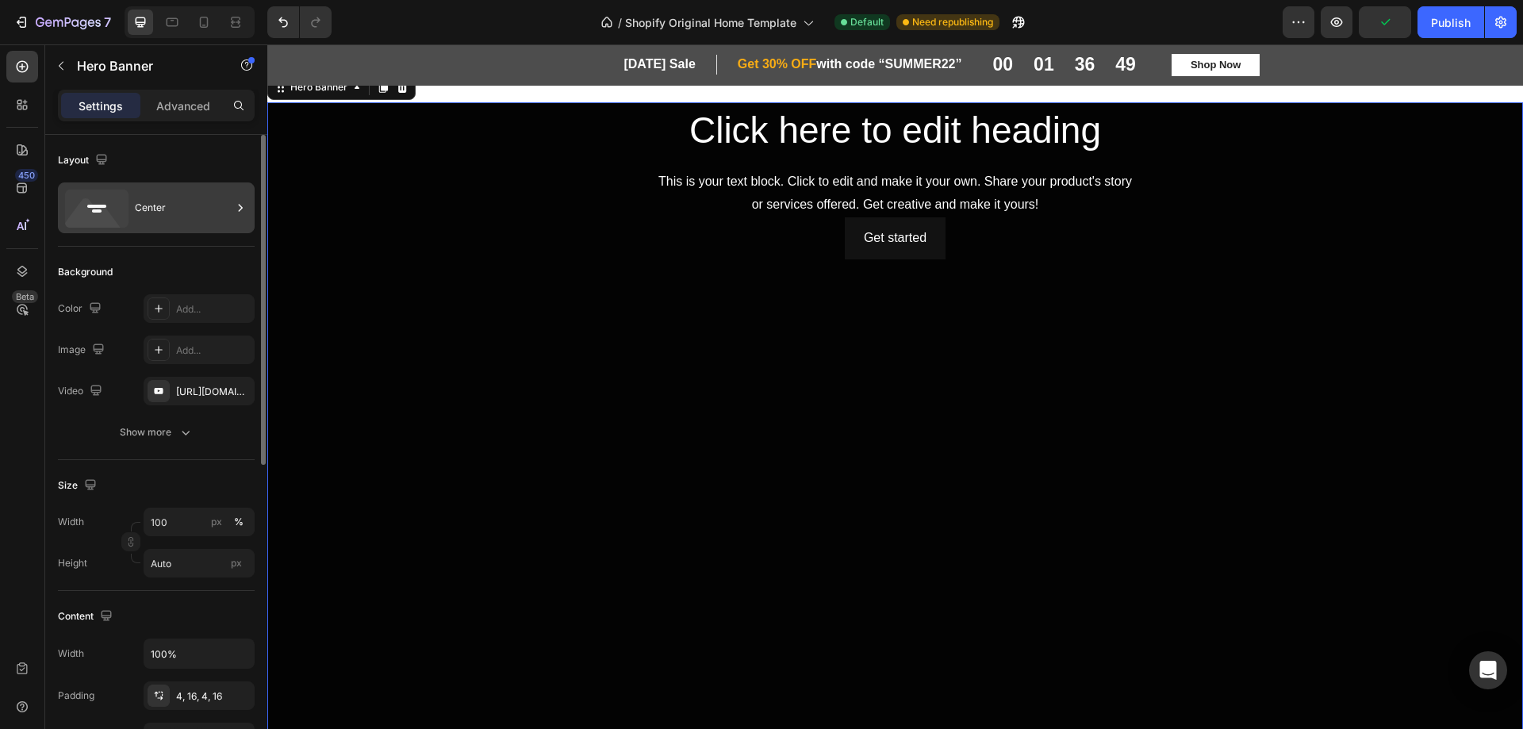
click at [235, 202] on icon at bounding box center [240, 208] width 16 height 16
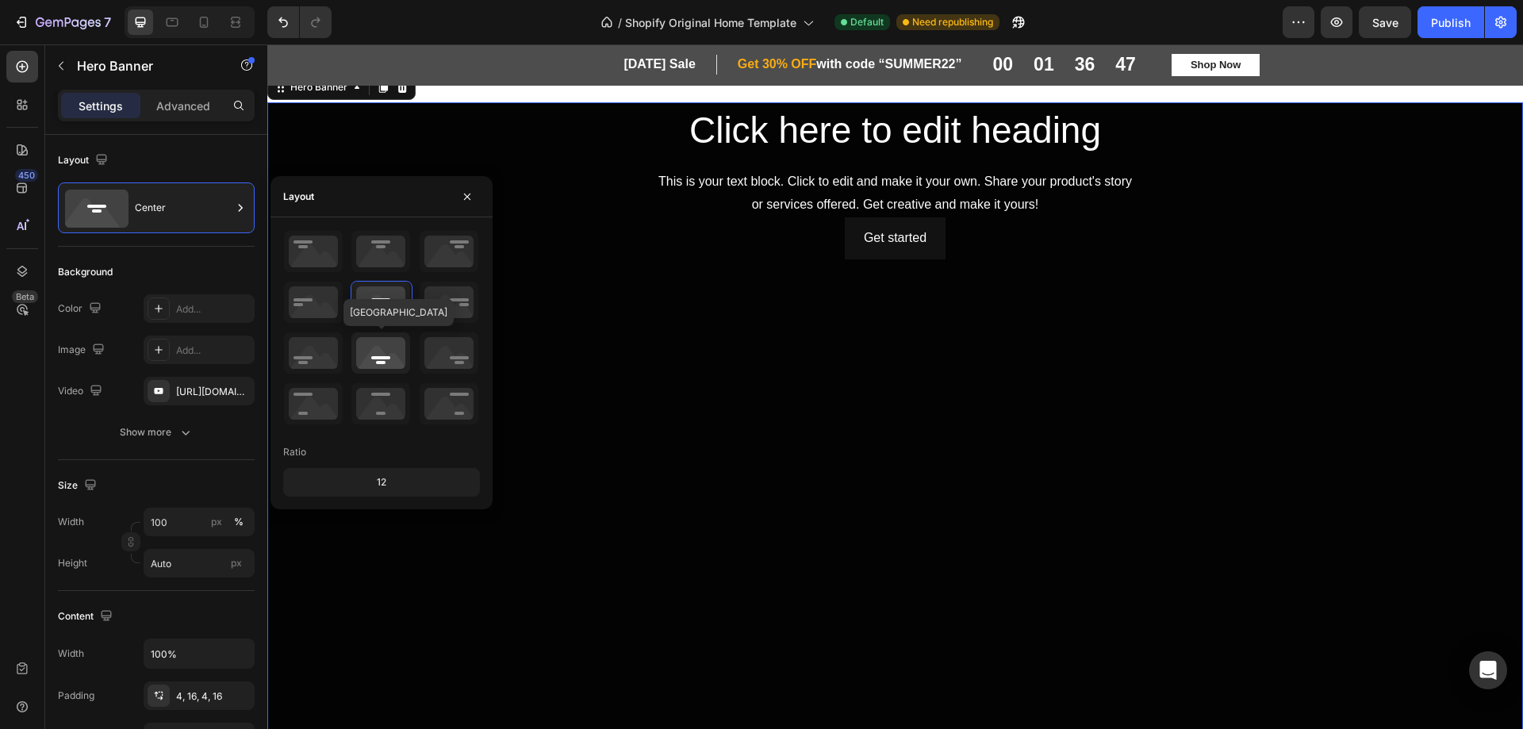
click at [374, 353] on icon at bounding box center [380, 352] width 59 height 41
click at [378, 255] on icon at bounding box center [380, 251] width 59 height 41
click at [384, 298] on icon at bounding box center [380, 302] width 59 height 41
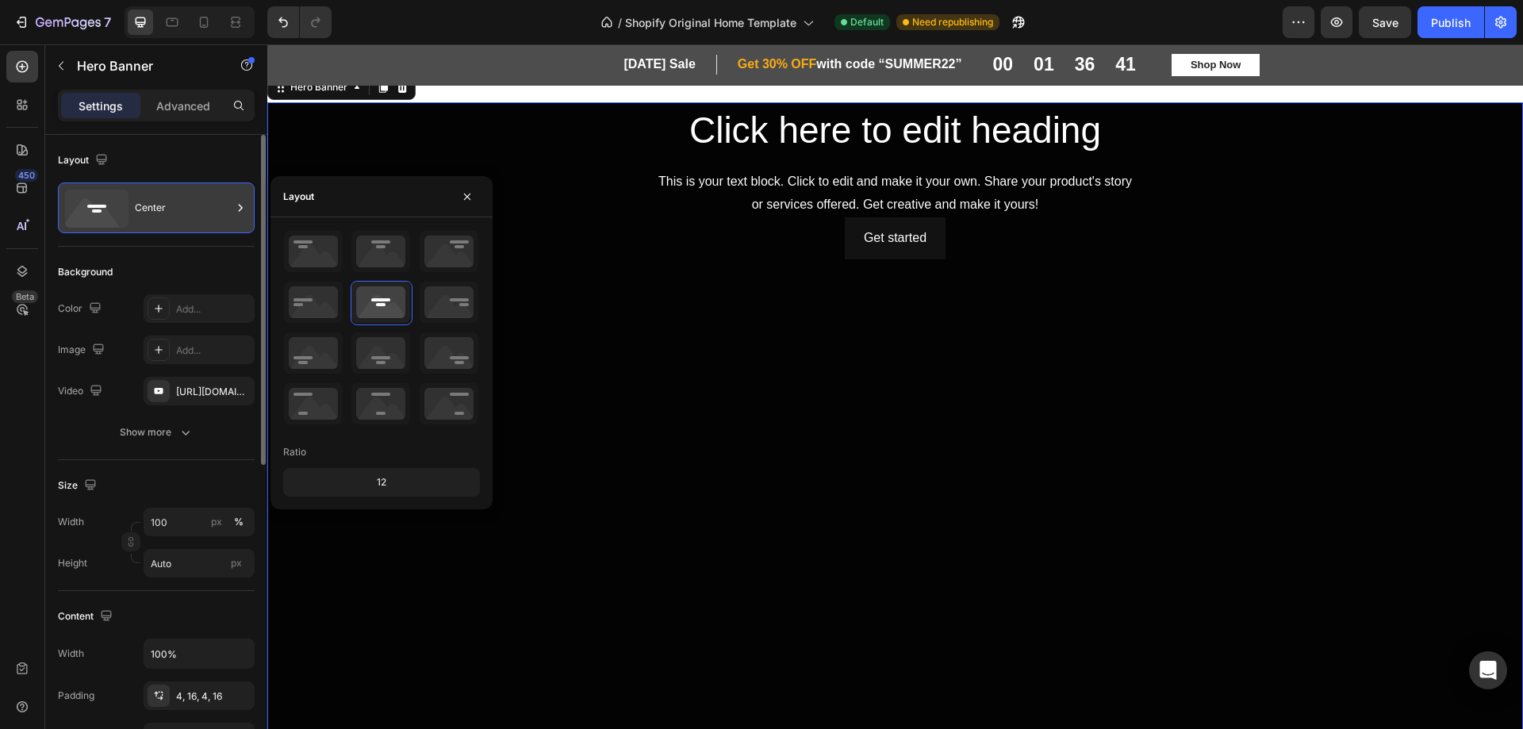
click at [186, 211] on div "Center" at bounding box center [183, 208] width 97 height 36
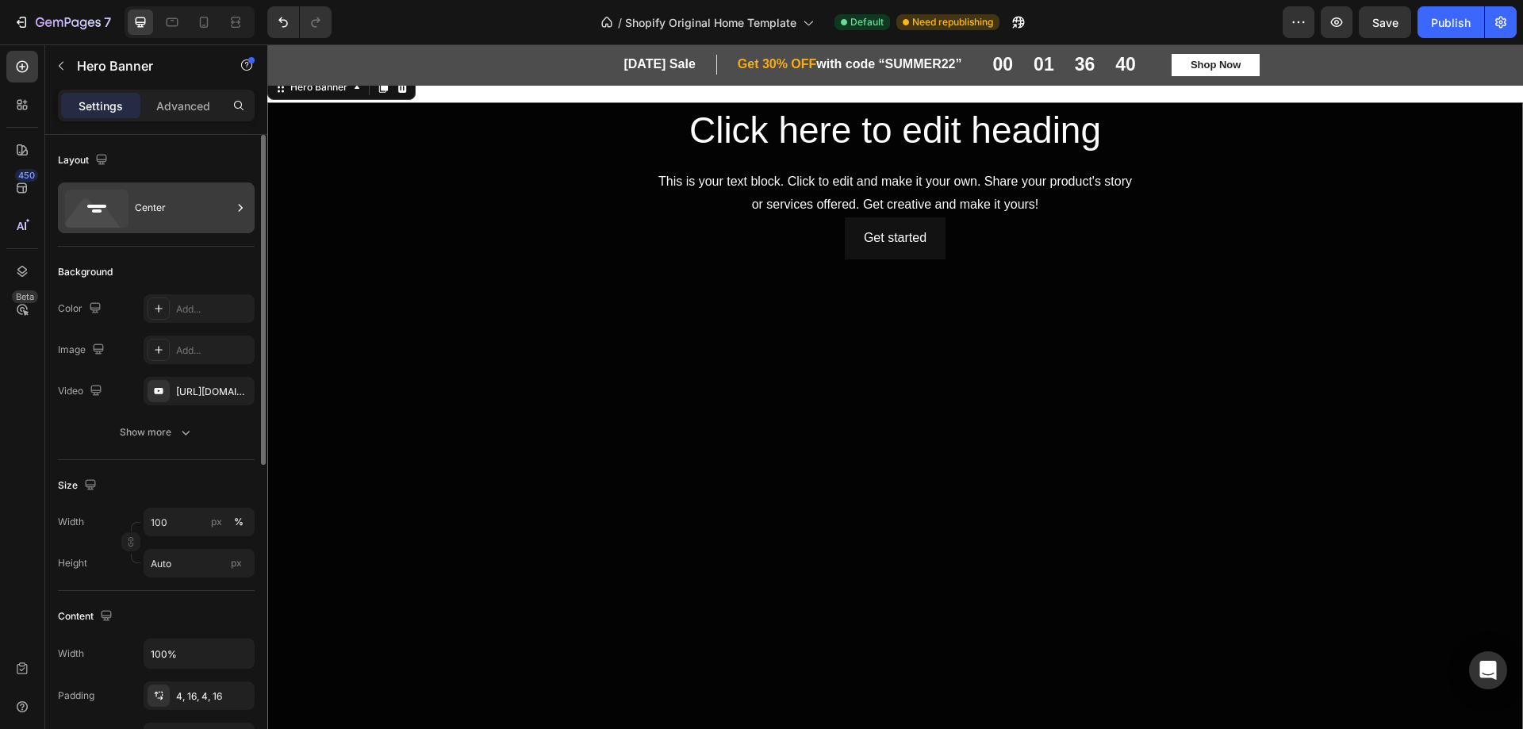
click at [141, 205] on div "Center" at bounding box center [183, 208] width 97 height 36
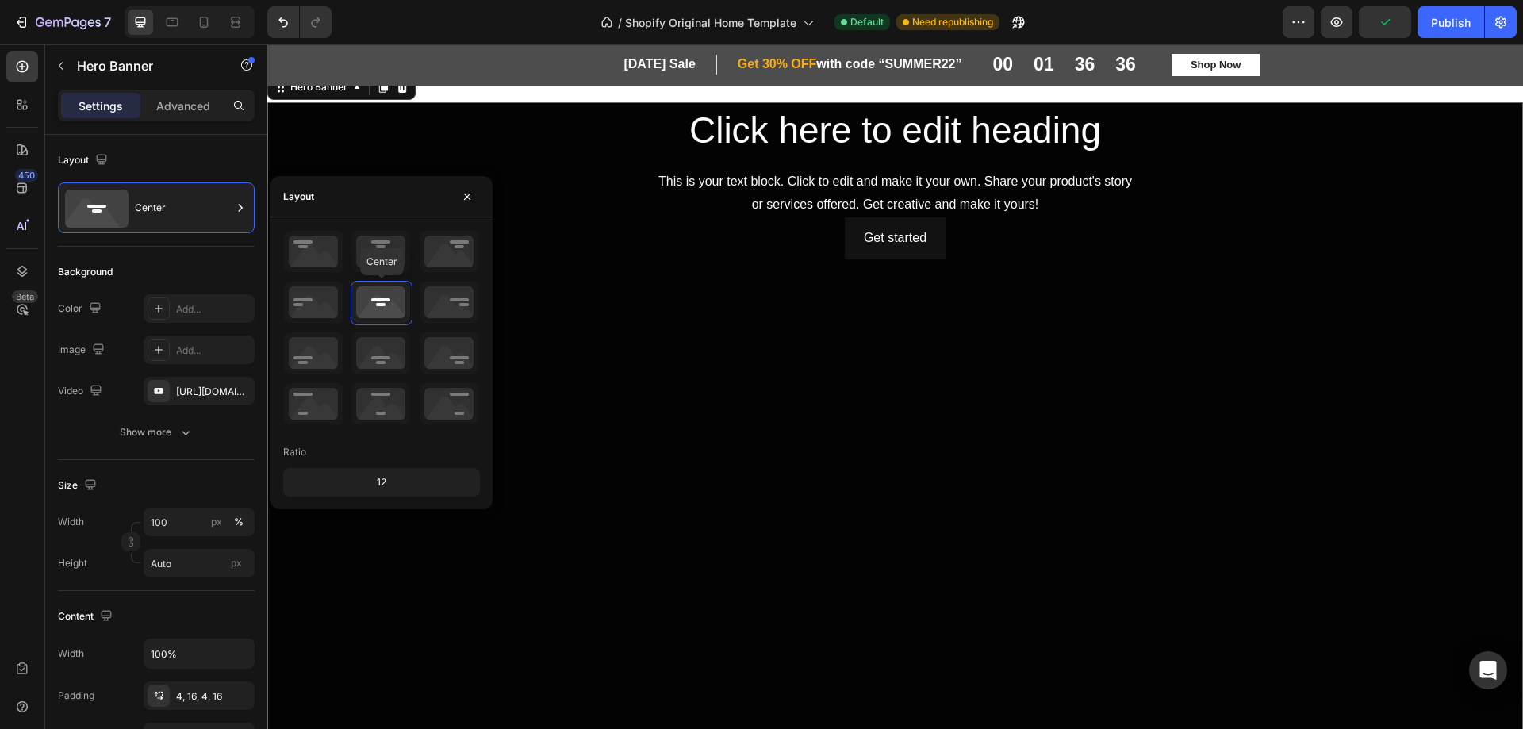
click at [374, 307] on icon at bounding box center [380, 302] width 59 height 41
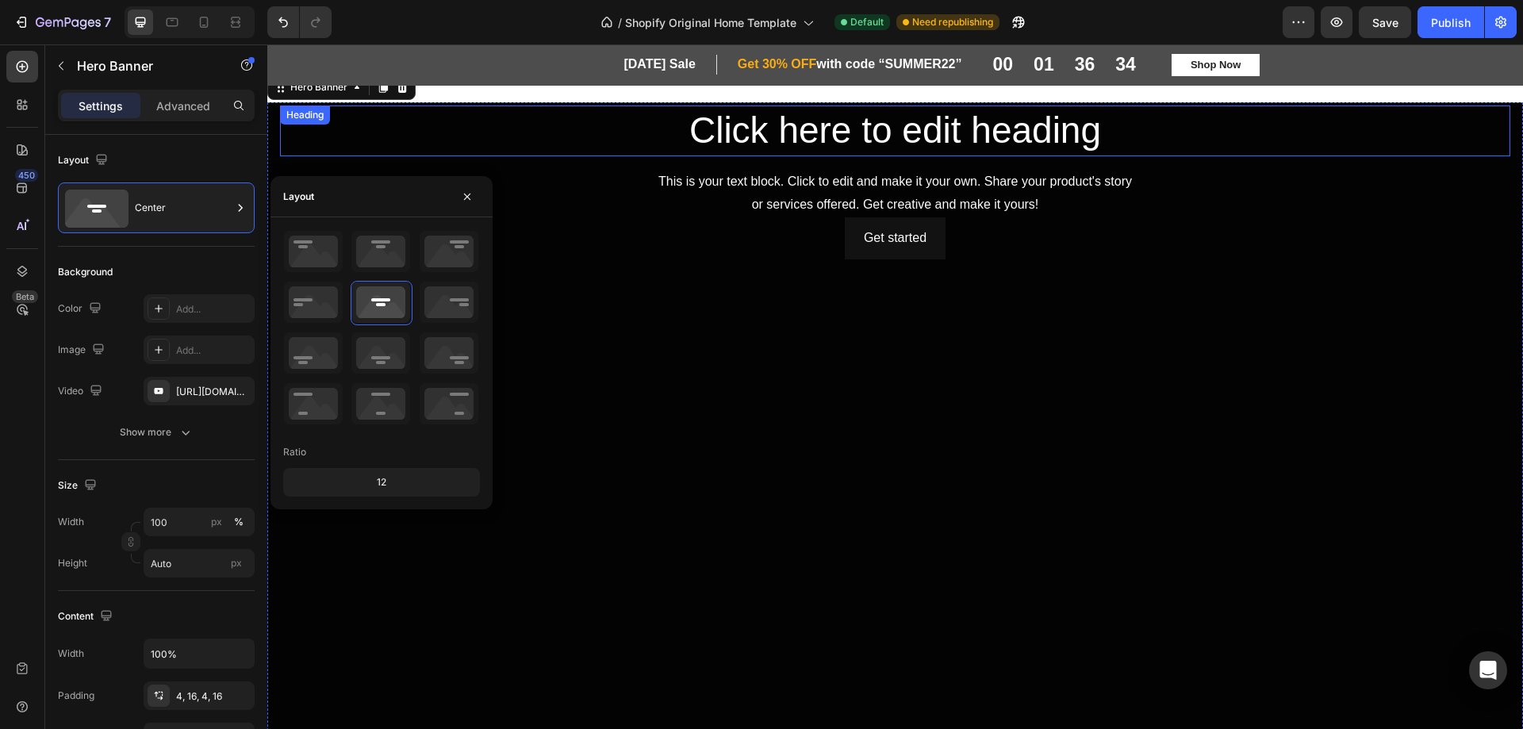
click at [847, 139] on h2 "Click here to edit heading" at bounding box center [895, 131] width 1230 height 51
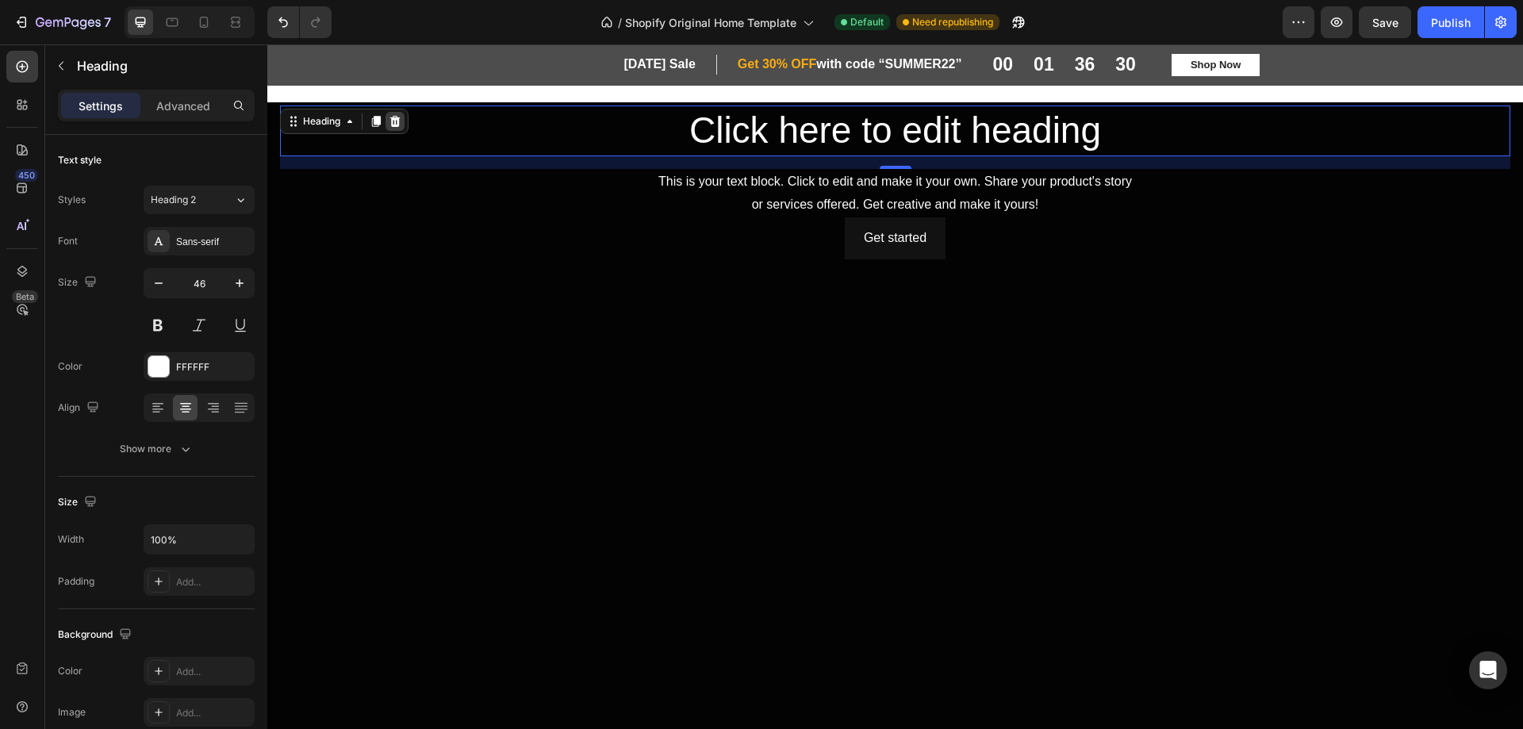
click at [394, 121] on icon at bounding box center [395, 121] width 10 height 11
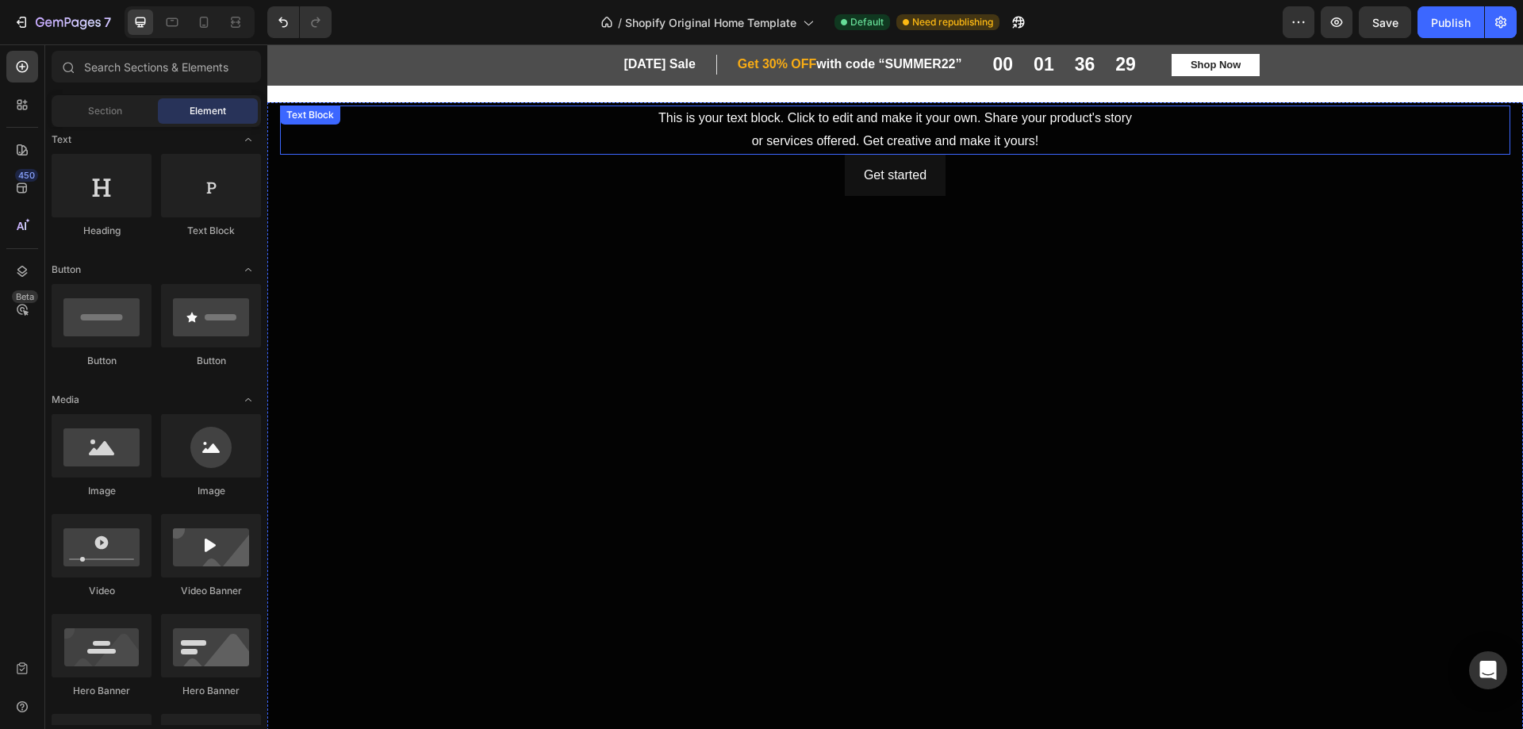
click at [833, 136] on div "This is your text block. Click to edit and make it your own. Share your product…" at bounding box center [895, 130] width 1230 height 49
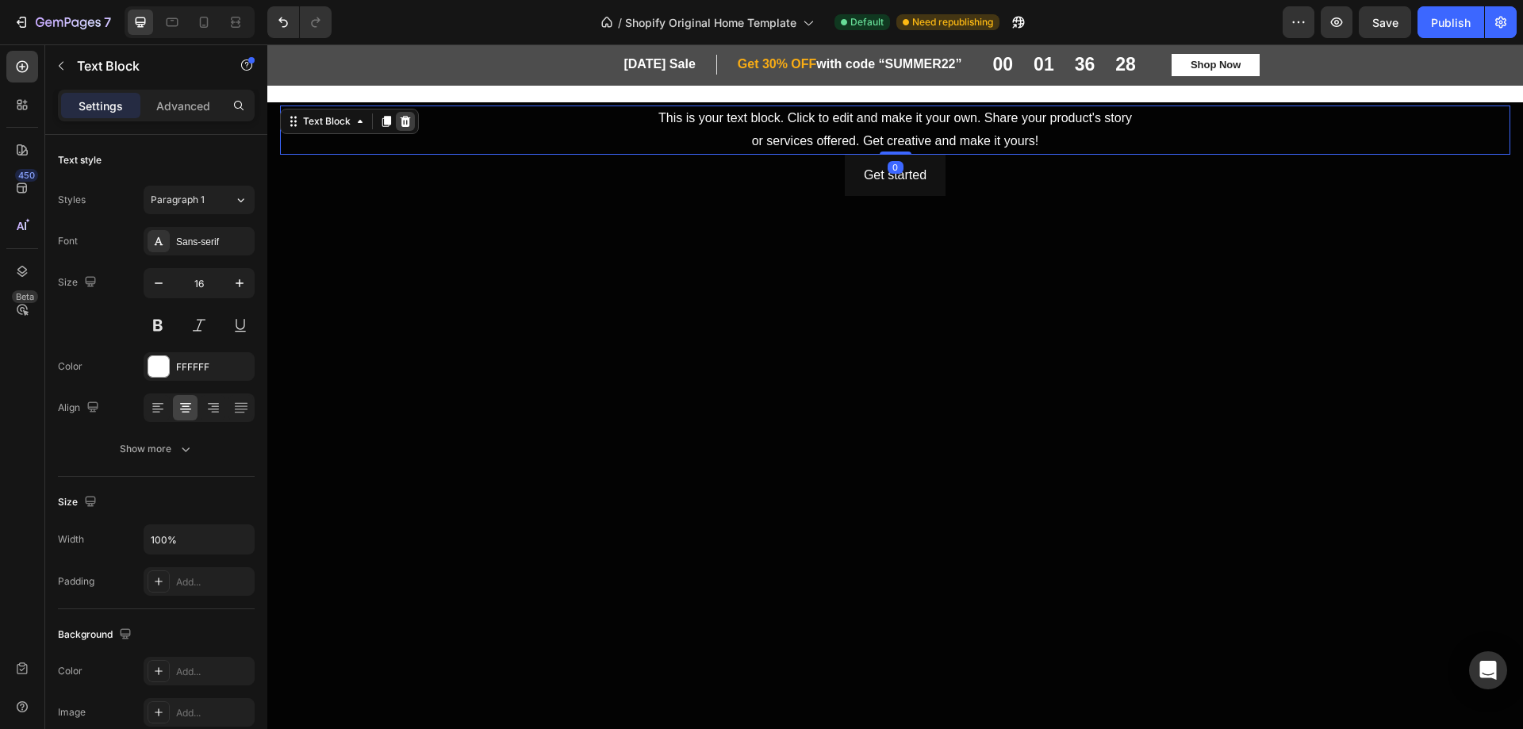
click at [401, 118] on icon at bounding box center [405, 121] width 13 height 13
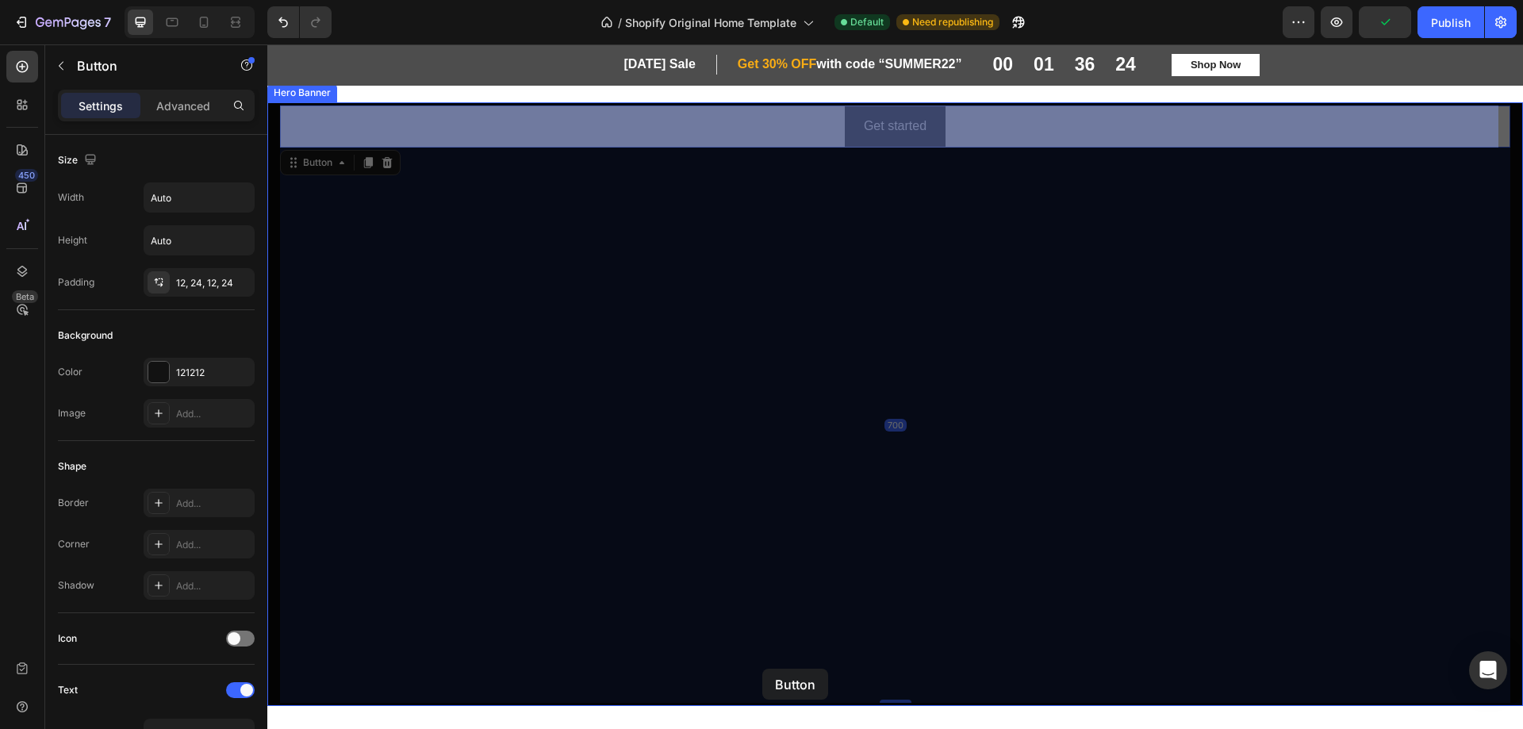
drag, startPoint x: 769, startPoint y: 127, endPoint x: 762, endPoint y: 669, distance: 541.9
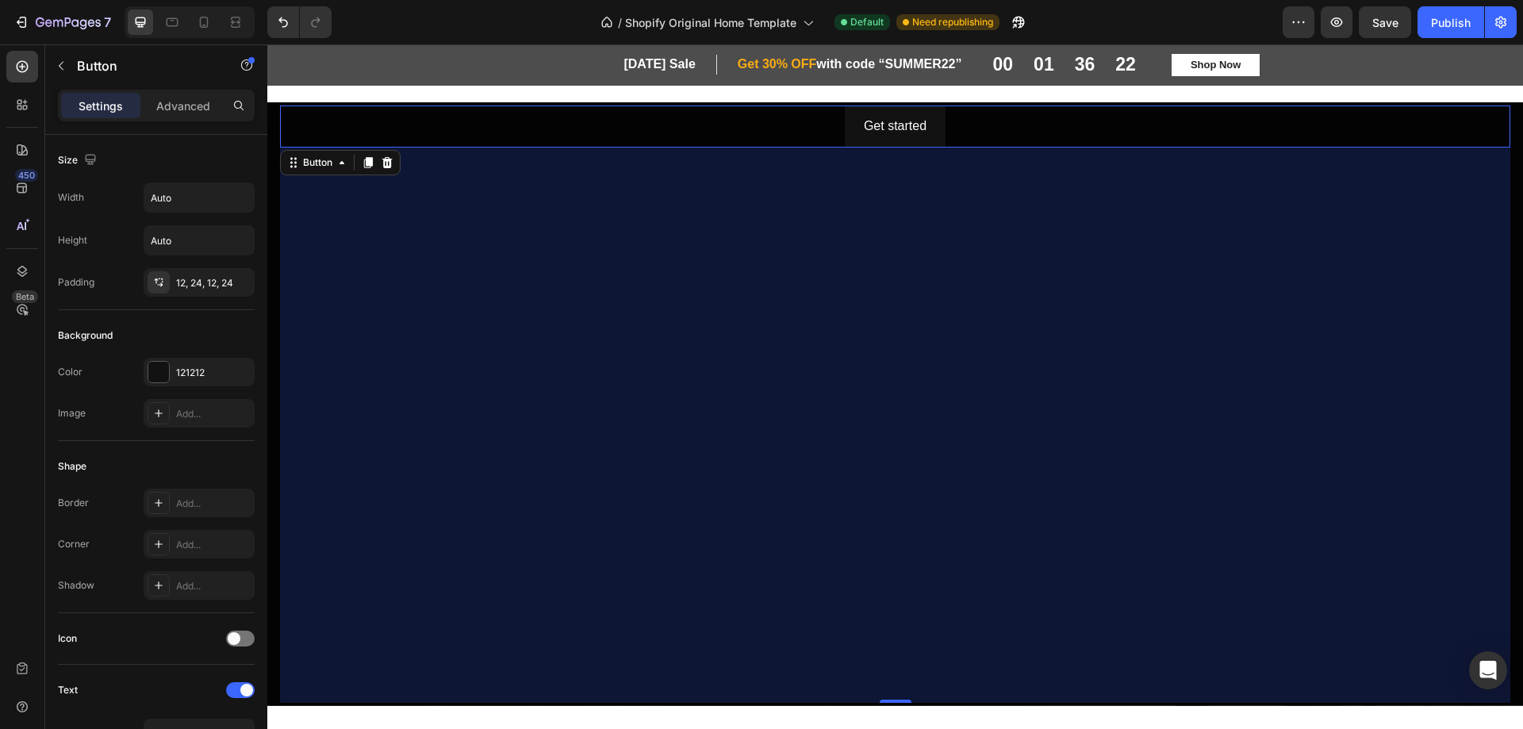
click at [386, 161] on icon at bounding box center [387, 162] width 13 height 13
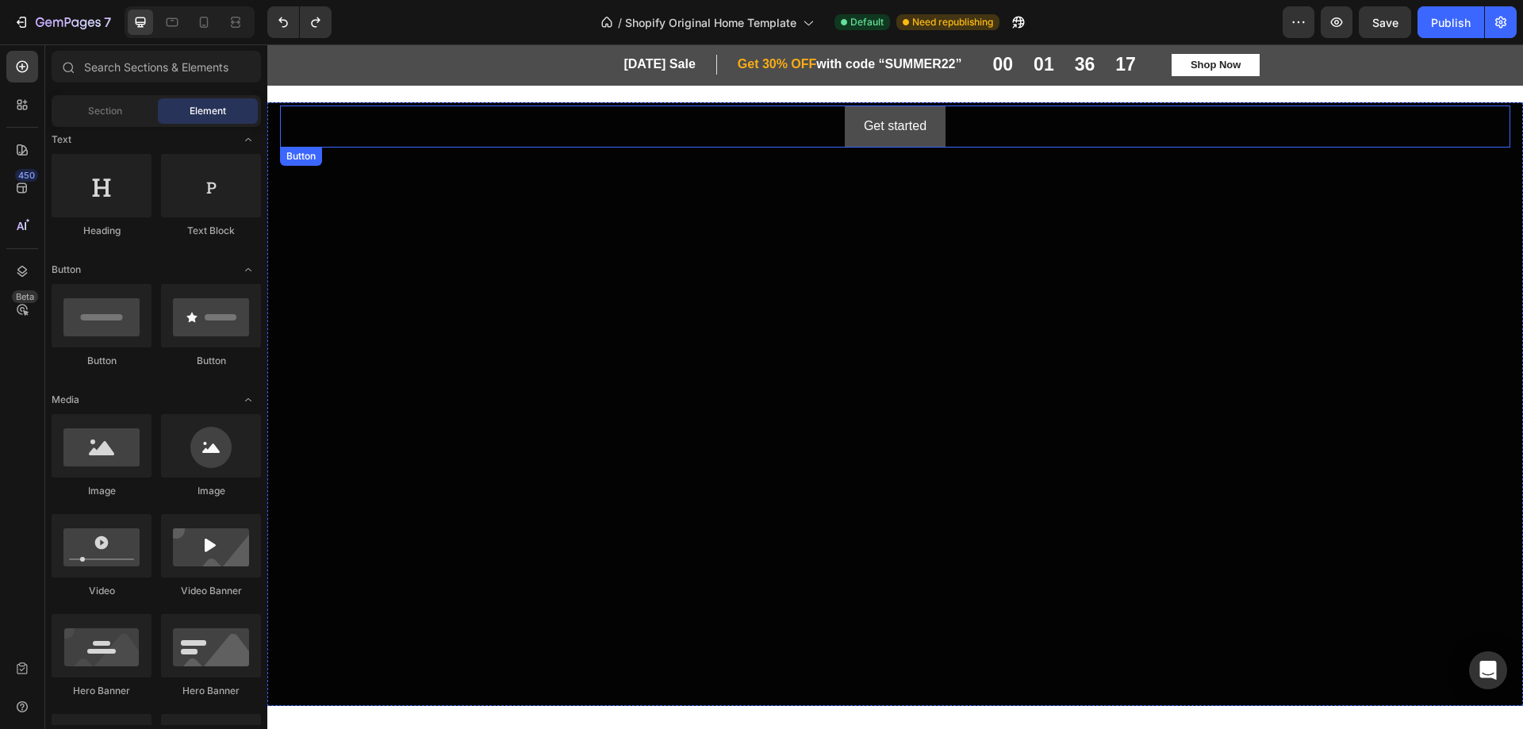
click at [852, 129] on button "Get started" at bounding box center [895, 127] width 101 height 42
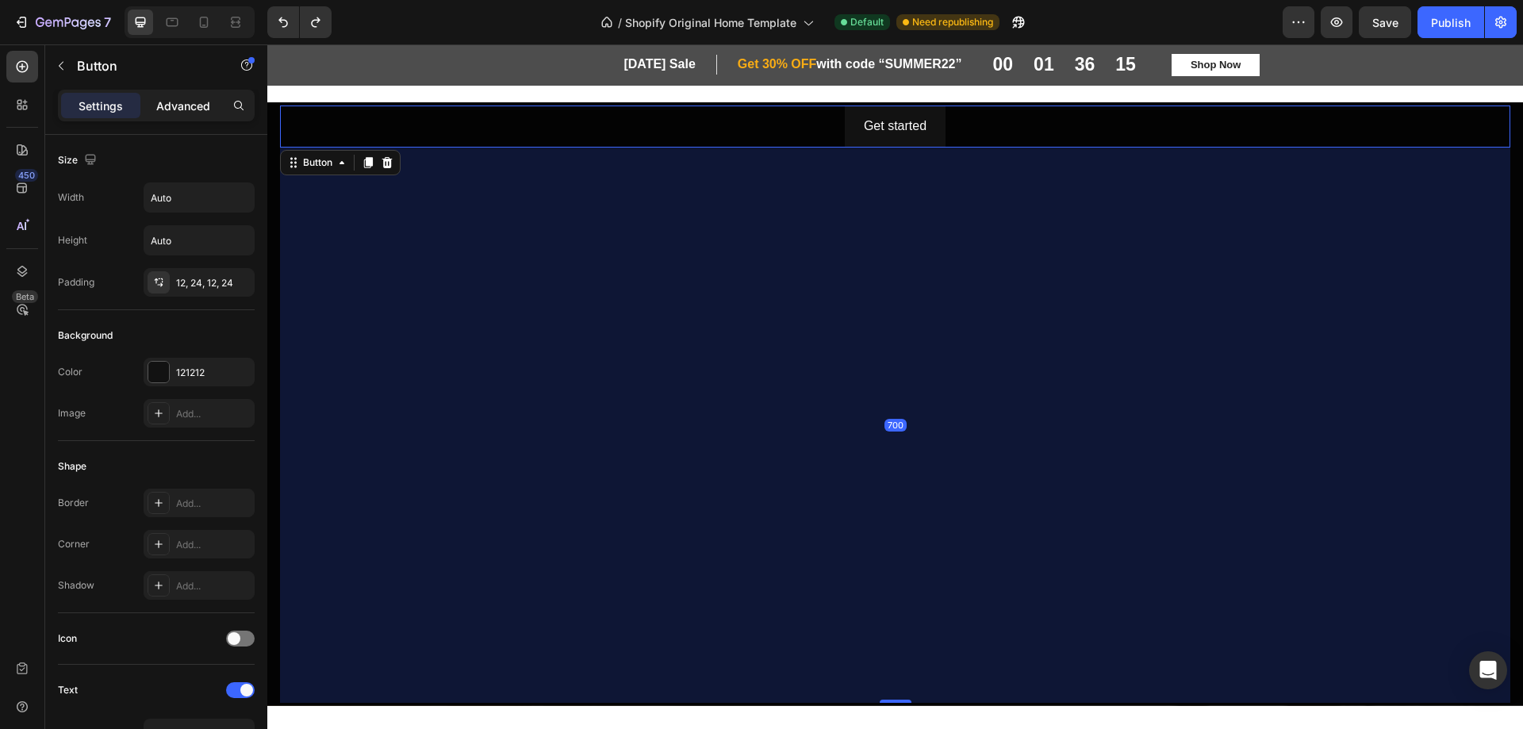
click at [186, 108] on p "Advanced" at bounding box center [183, 106] width 54 height 17
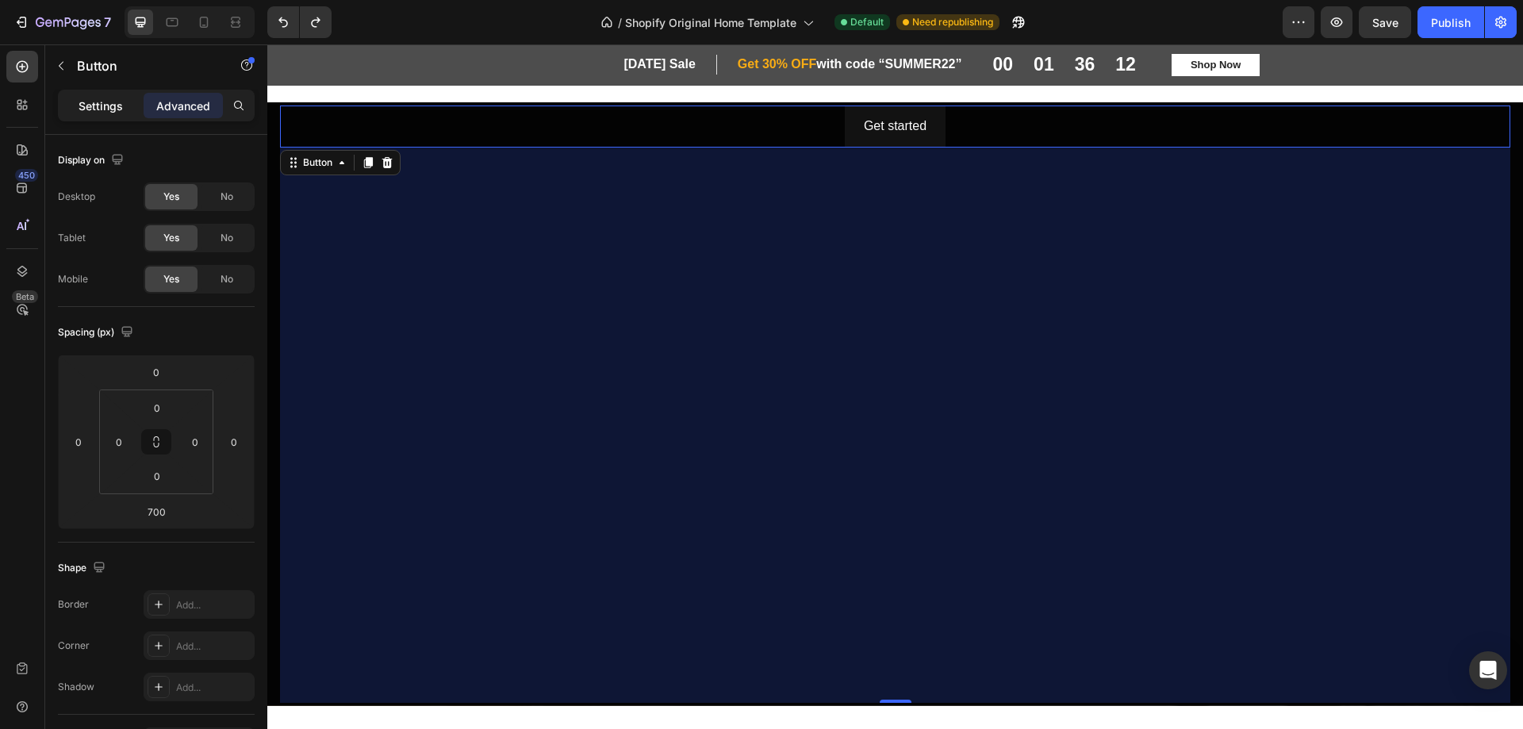
click at [88, 113] on p "Settings" at bounding box center [101, 106] width 44 height 17
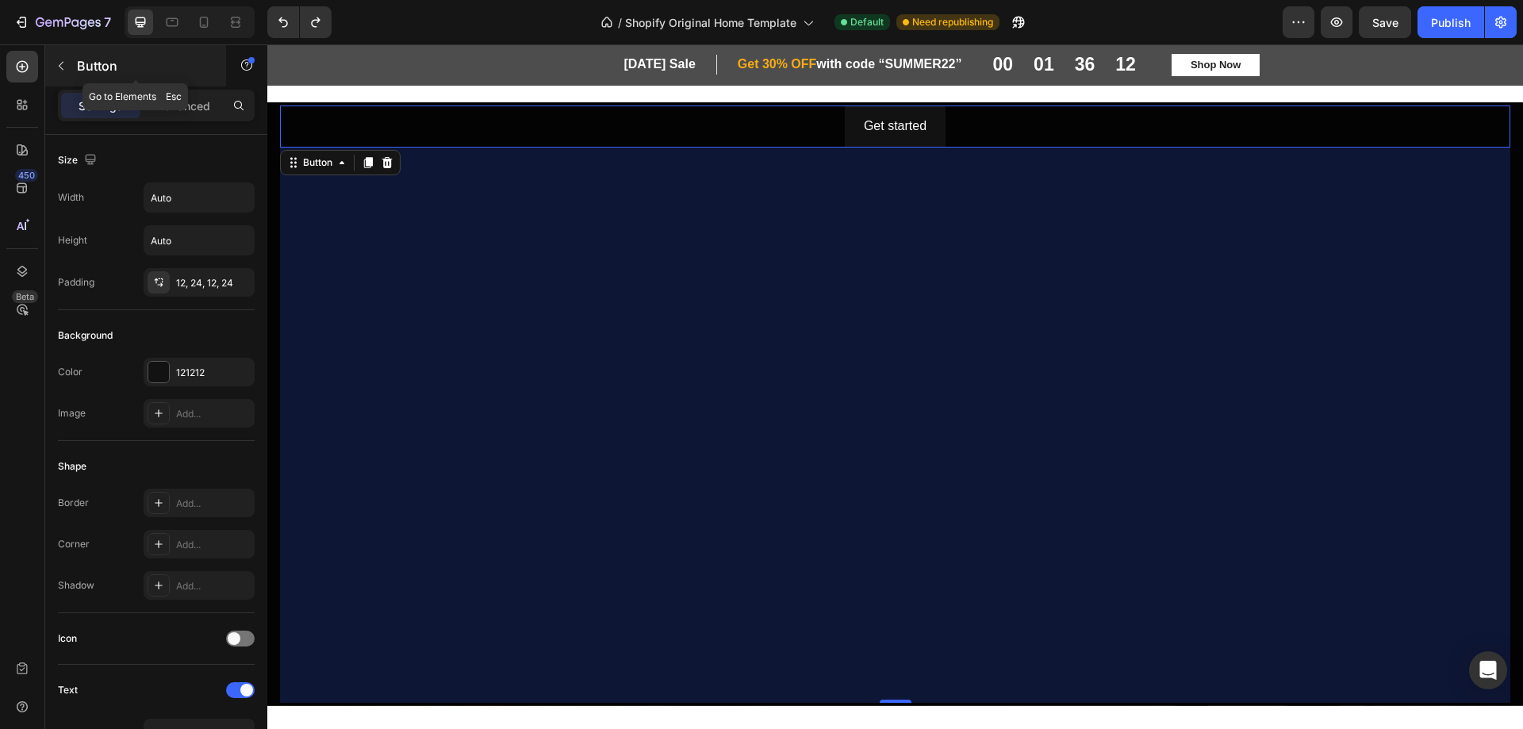
click at [62, 68] on icon "button" at bounding box center [61, 66] width 5 height 9
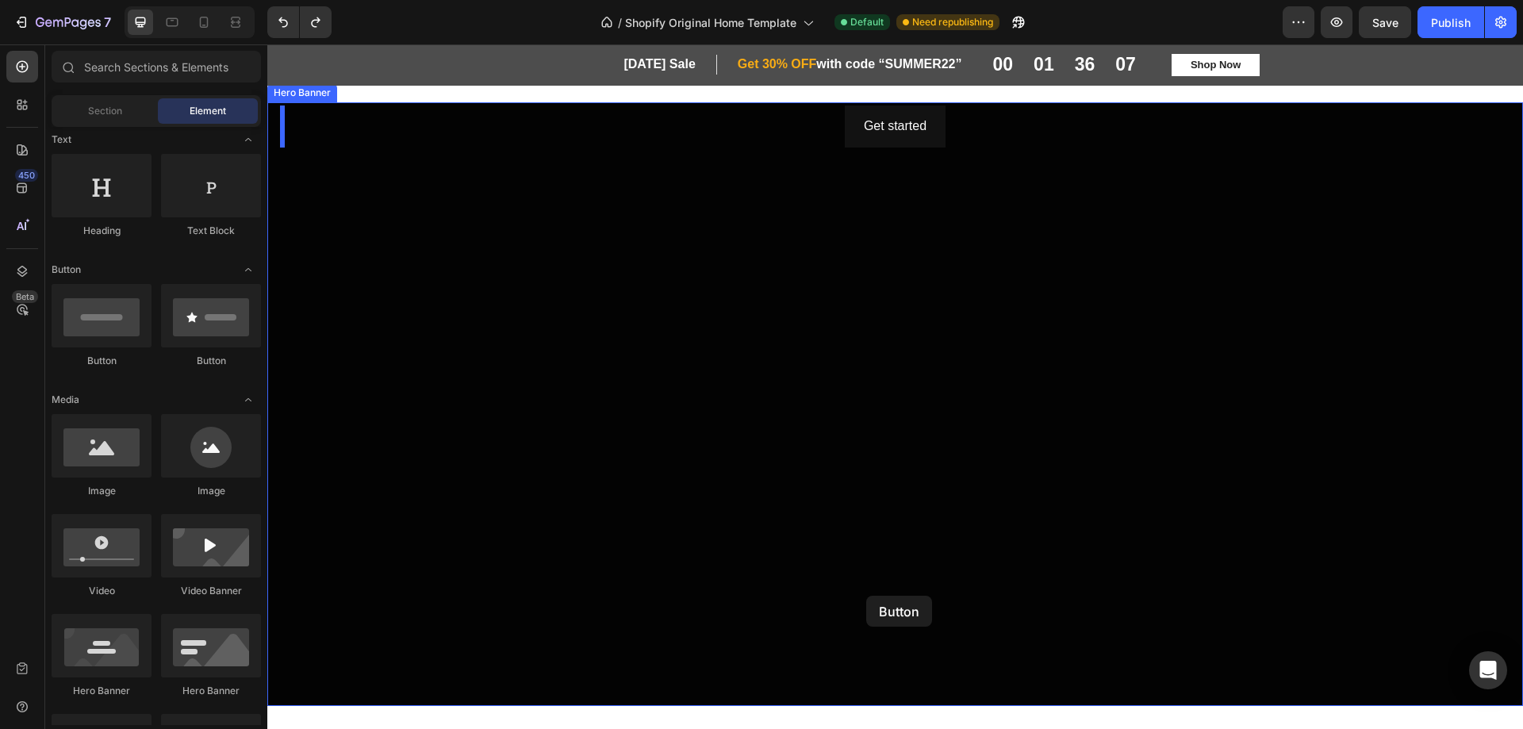
drag, startPoint x: 485, startPoint y: 374, endPoint x: 866, endPoint y: 596, distance: 441.6
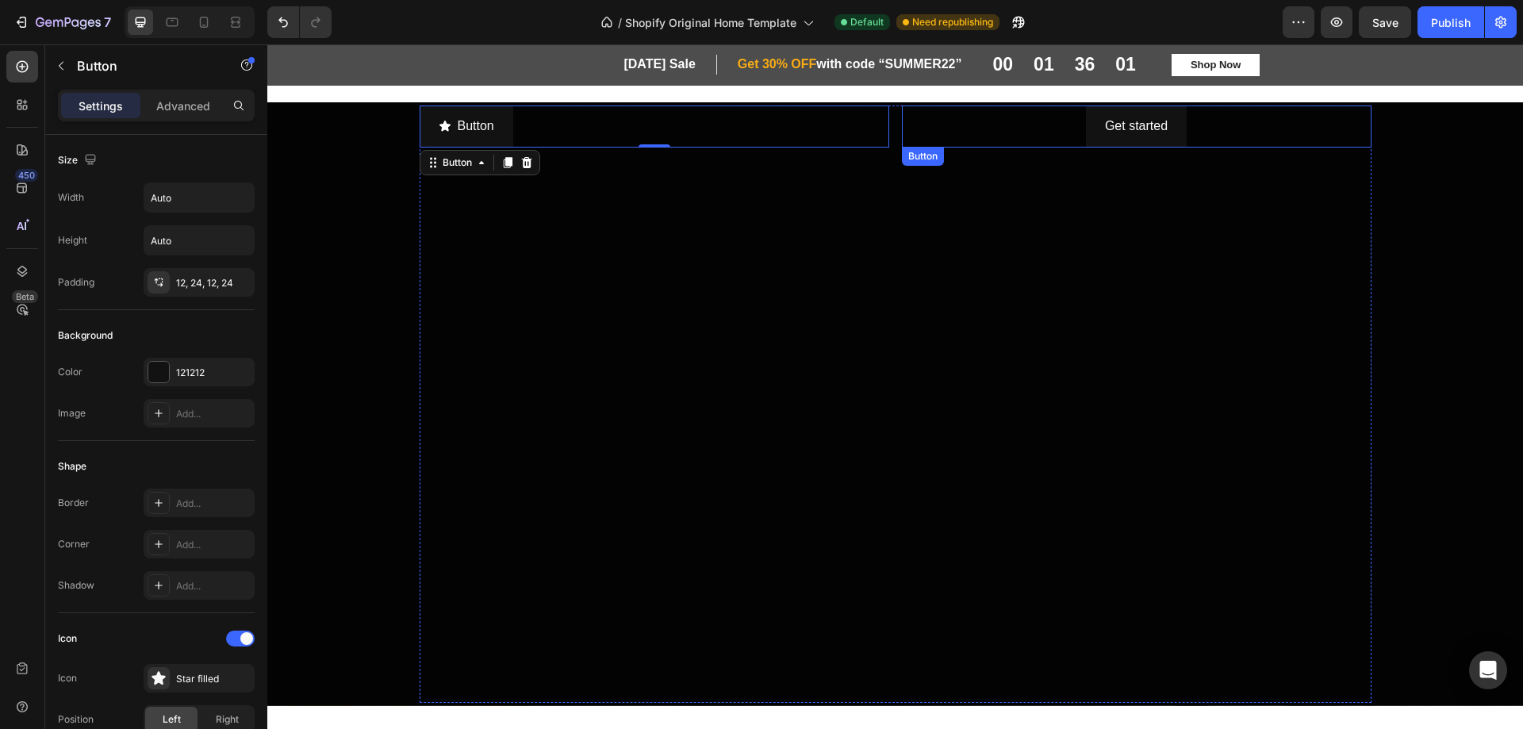
click at [991, 121] on div "Get started Button" at bounding box center [1137, 127] width 470 height 42
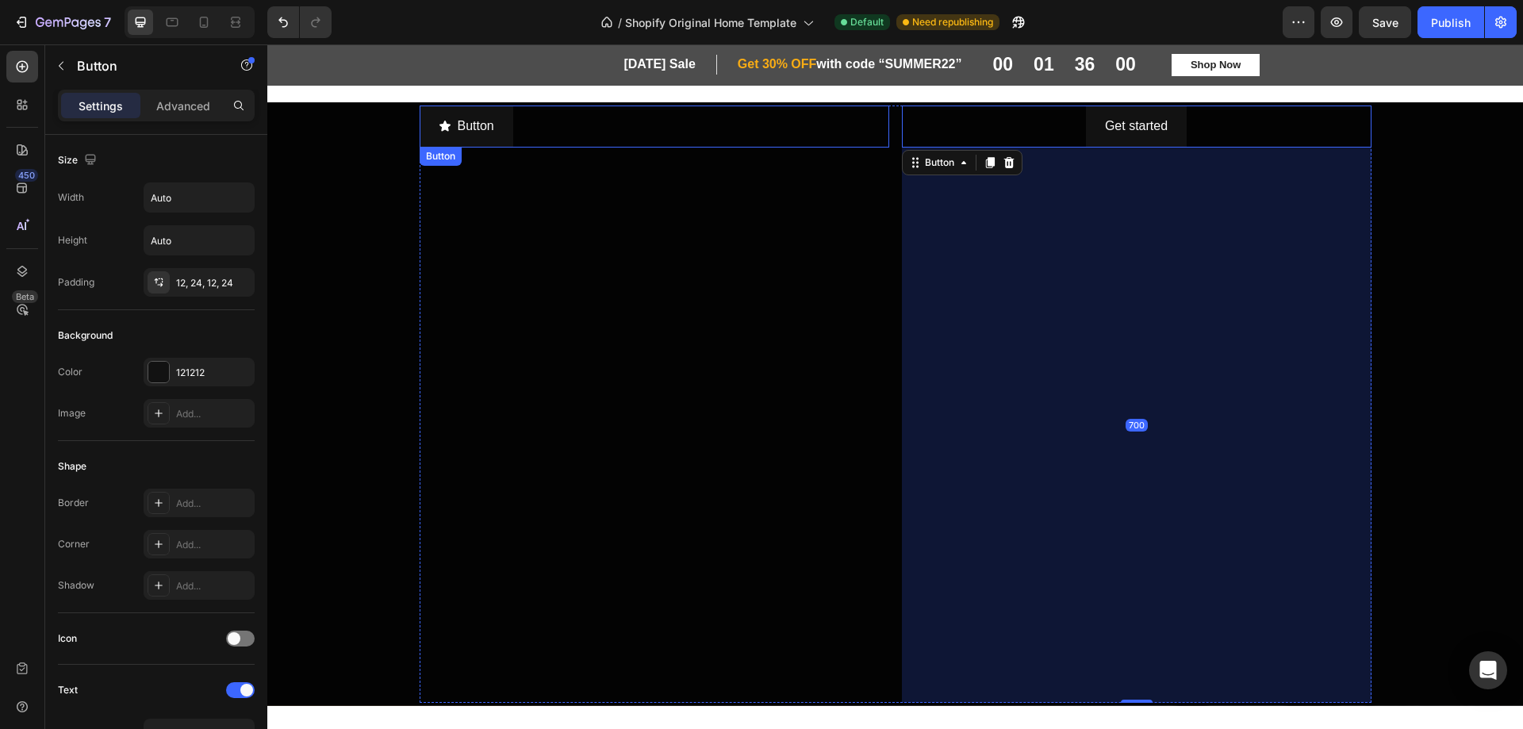
click at [700, 120] on div "Button Button" at bounding box center [655, 127] width 470 height 42
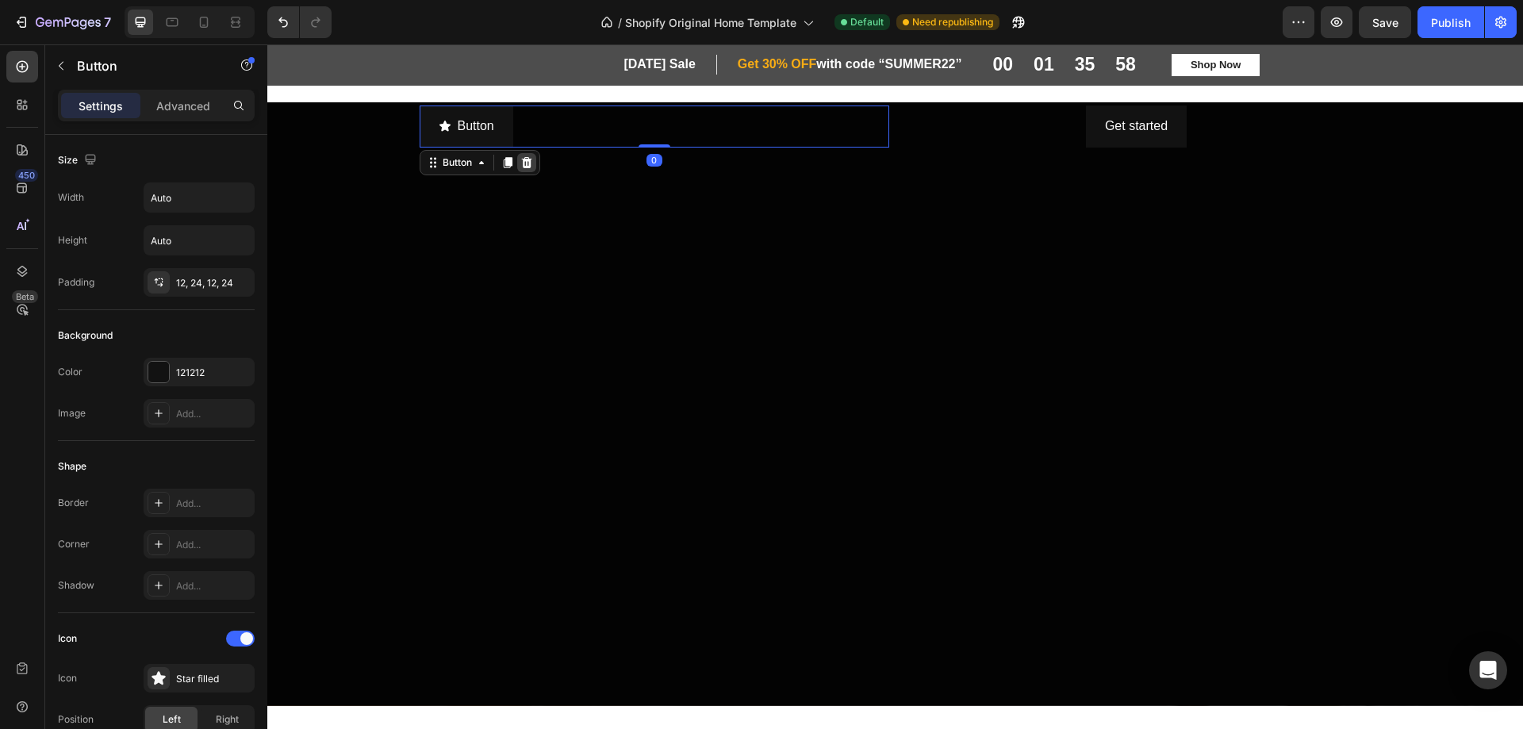
click at [525, 161] on icon at bounding box center [526, 162] width 13 height 13
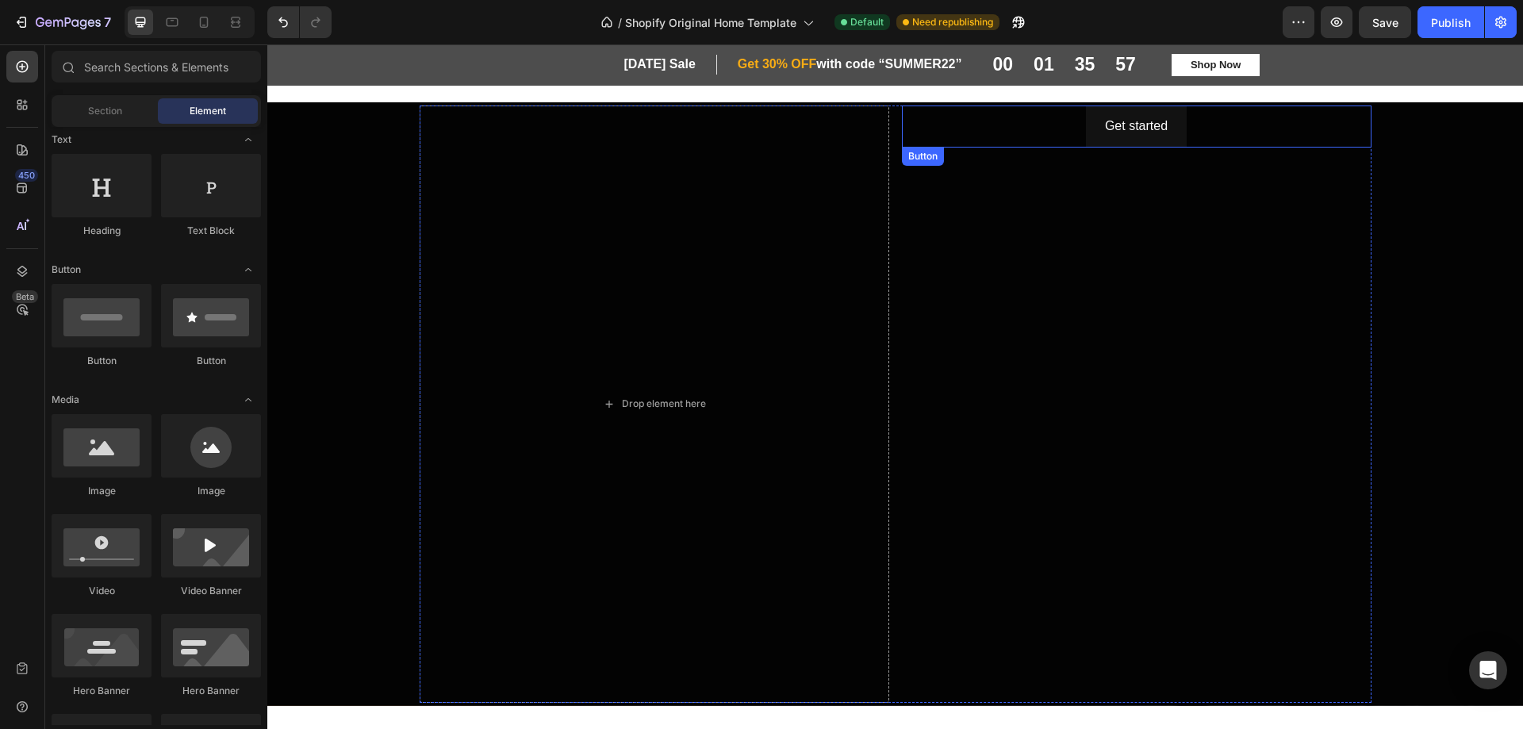
click at [972, 130] on div "Get started Button" at bounding box center [1137, 127] width 470 height 42
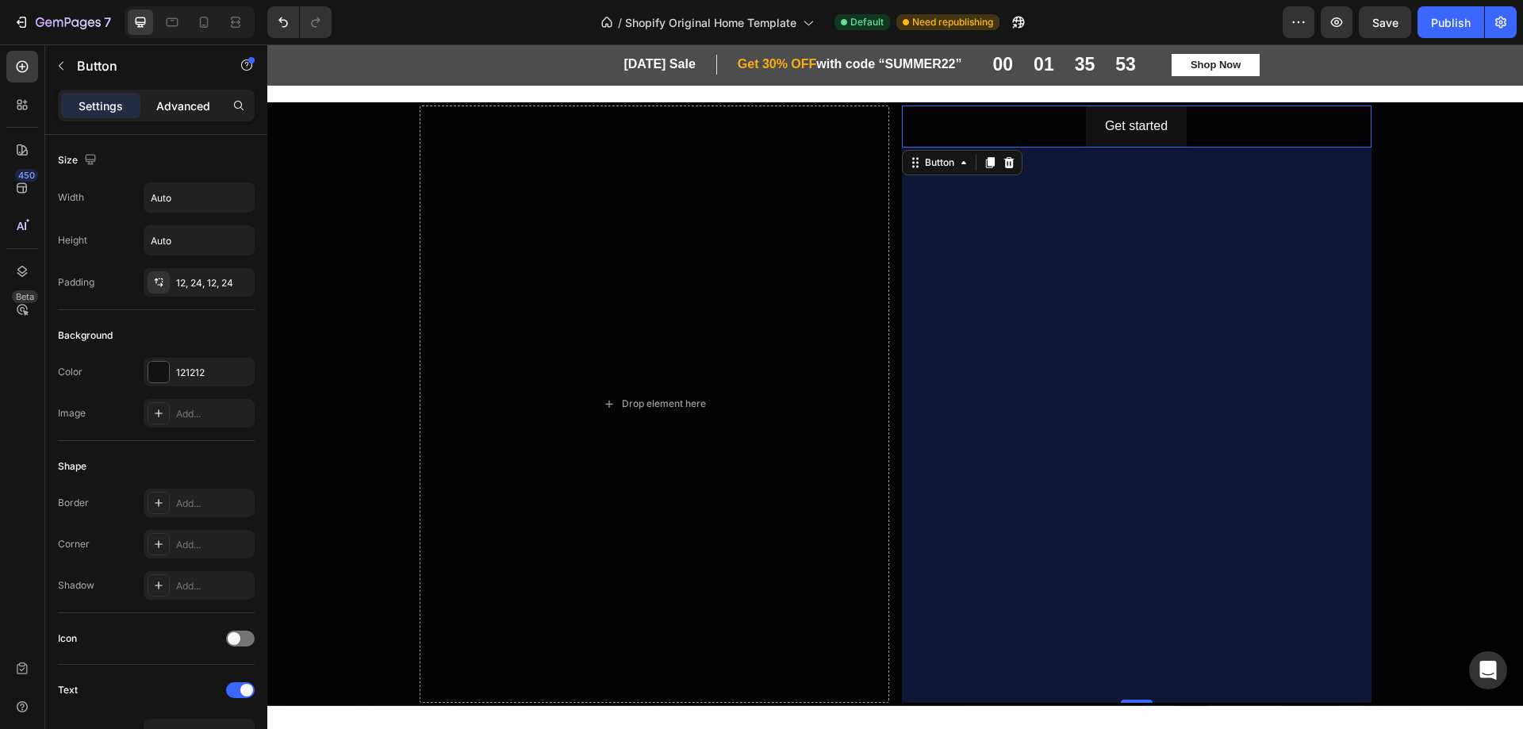
click at [187, 108] on p "Advanced" at bounding box center [183, 106] width 54 height 17
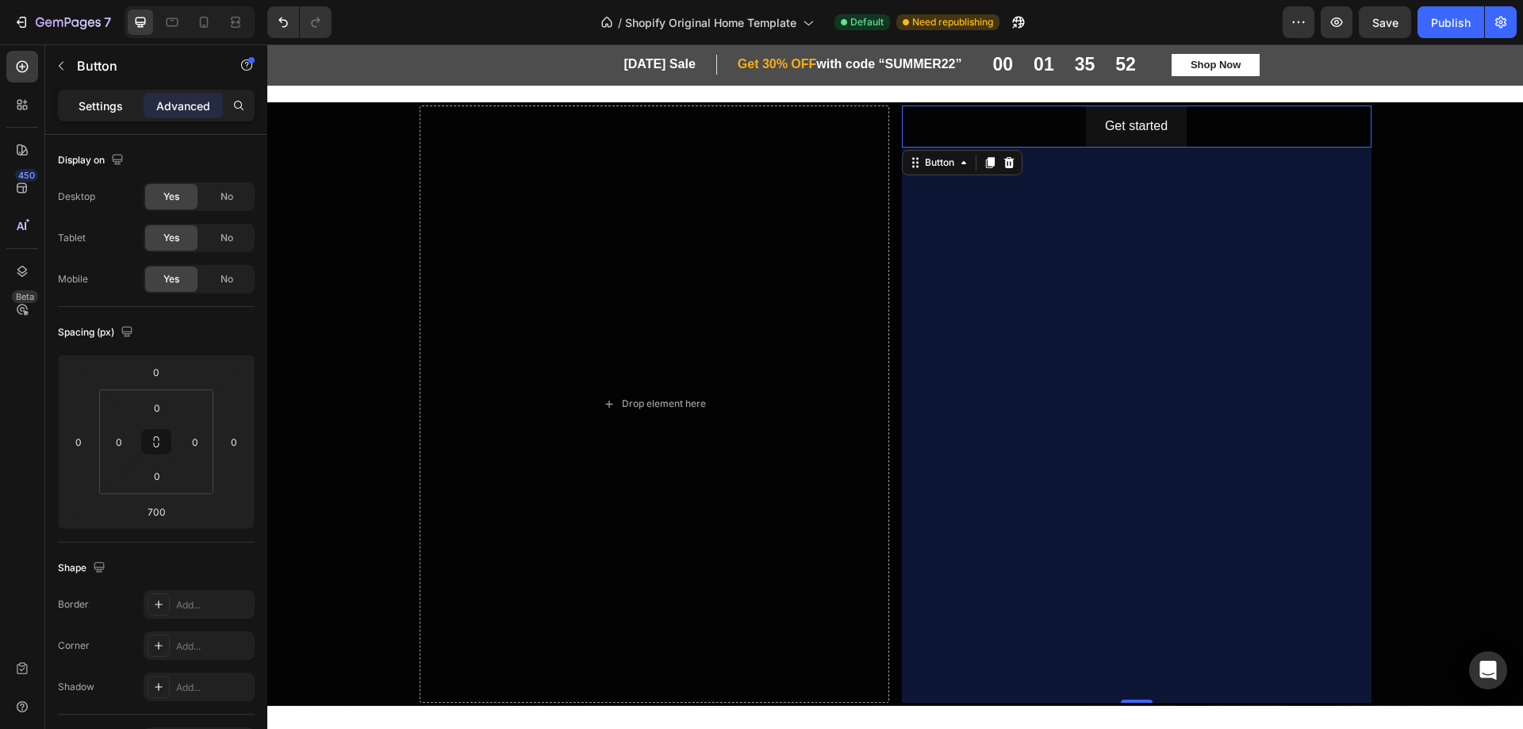
click at [83, 106] on p "Settings" at bounding box center [101, 106] width 44 height 17
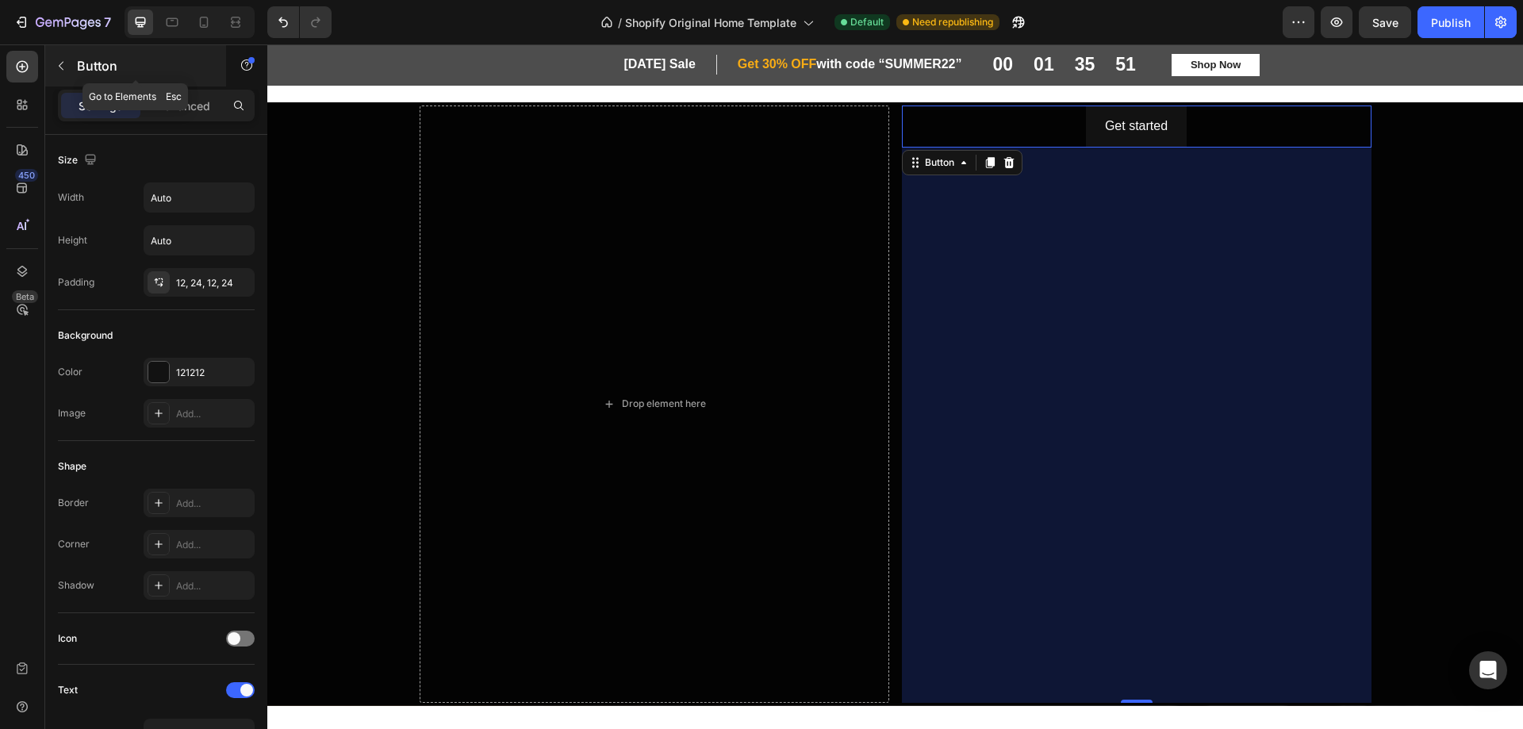
click at [60, 64] on icon "button" at bounding box center [61, 66] width 5 height 9
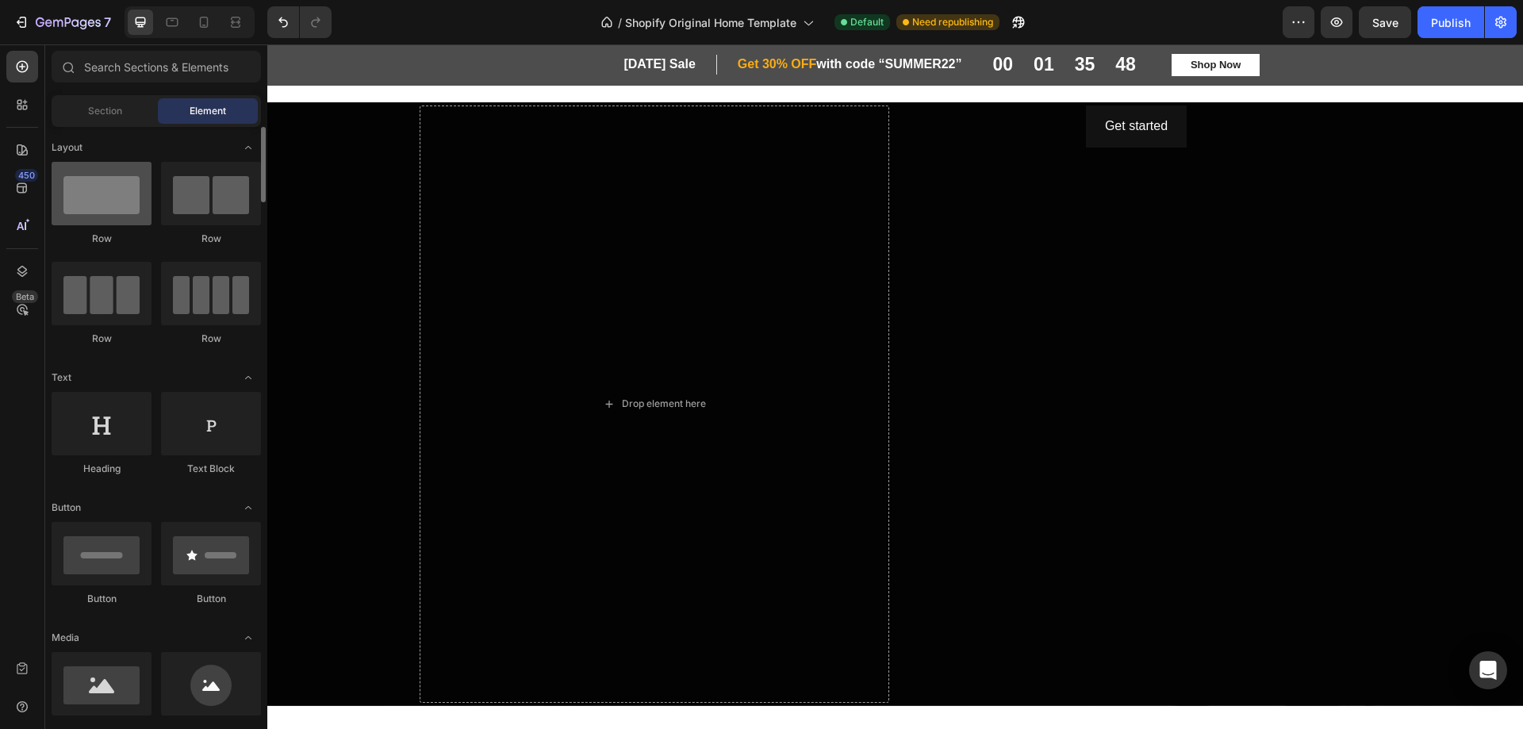
click at [114, 209] on div at bounding box center [102, 193] width 100 height 63
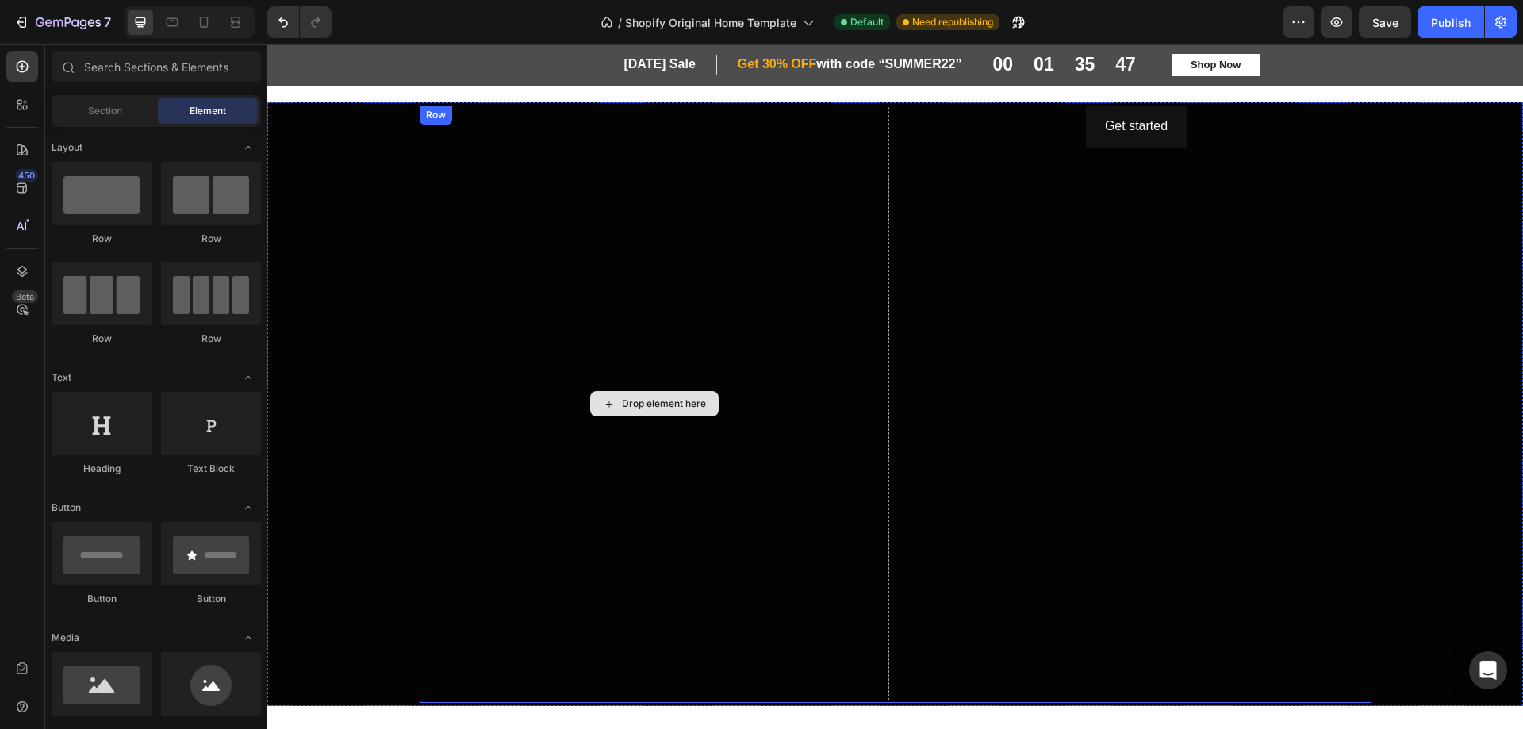
click at [582, 261] on div "Drop element here" at bounding box center [655, 404] width 470 height 597
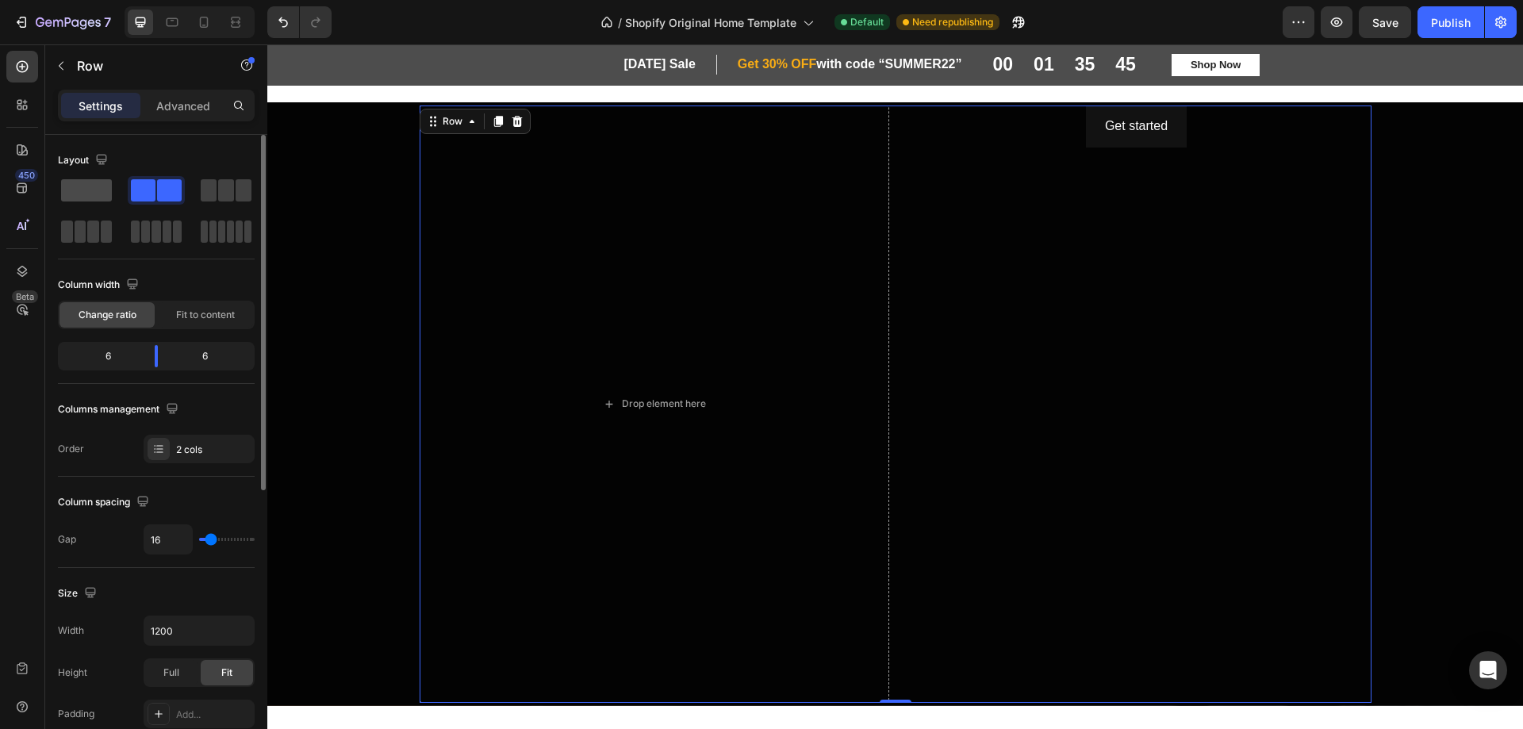
click at [84, 182] on span at bounding box center [86, 190] width 51 height 22
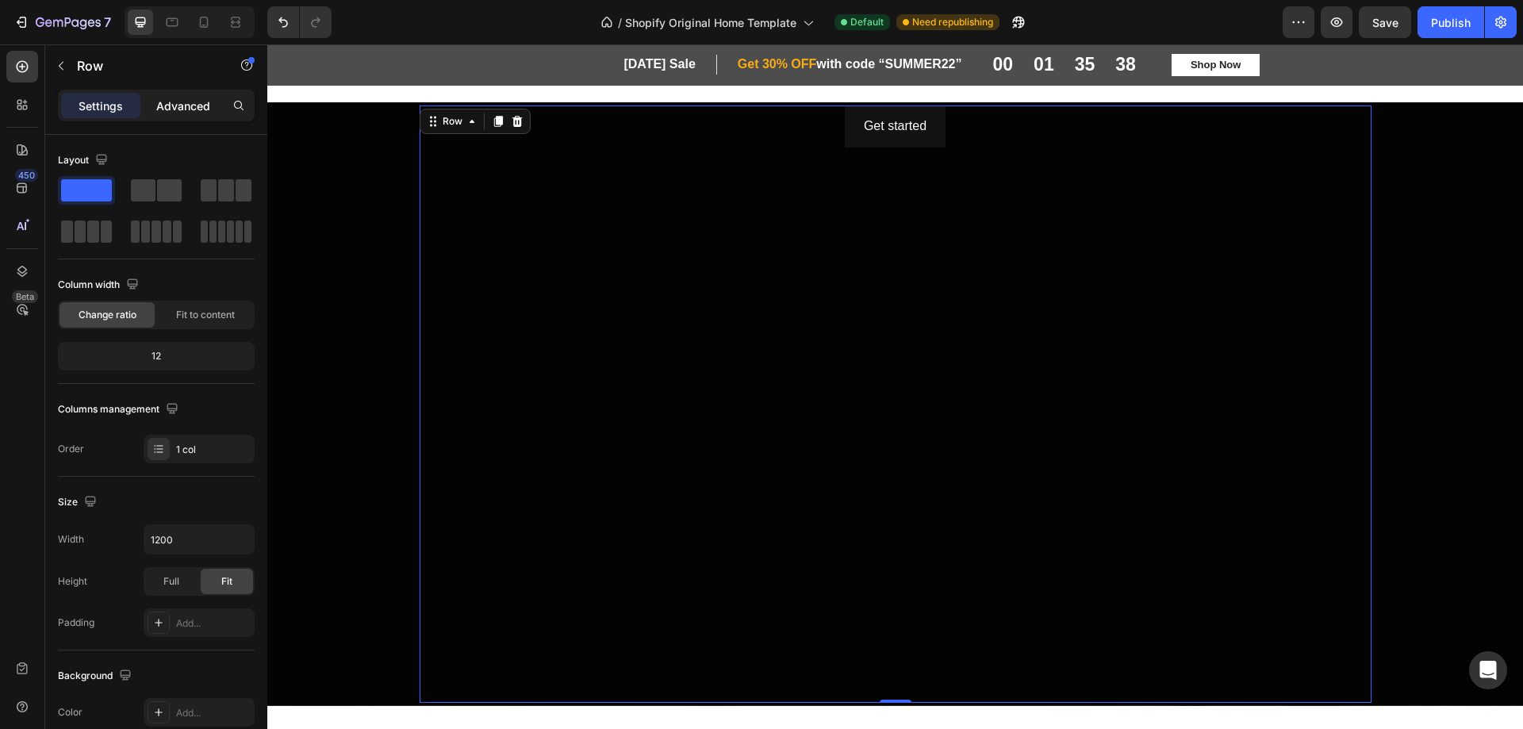
click at [181, 105] on p "Advanced" at bounding box center [183, 106] width 54 height 17
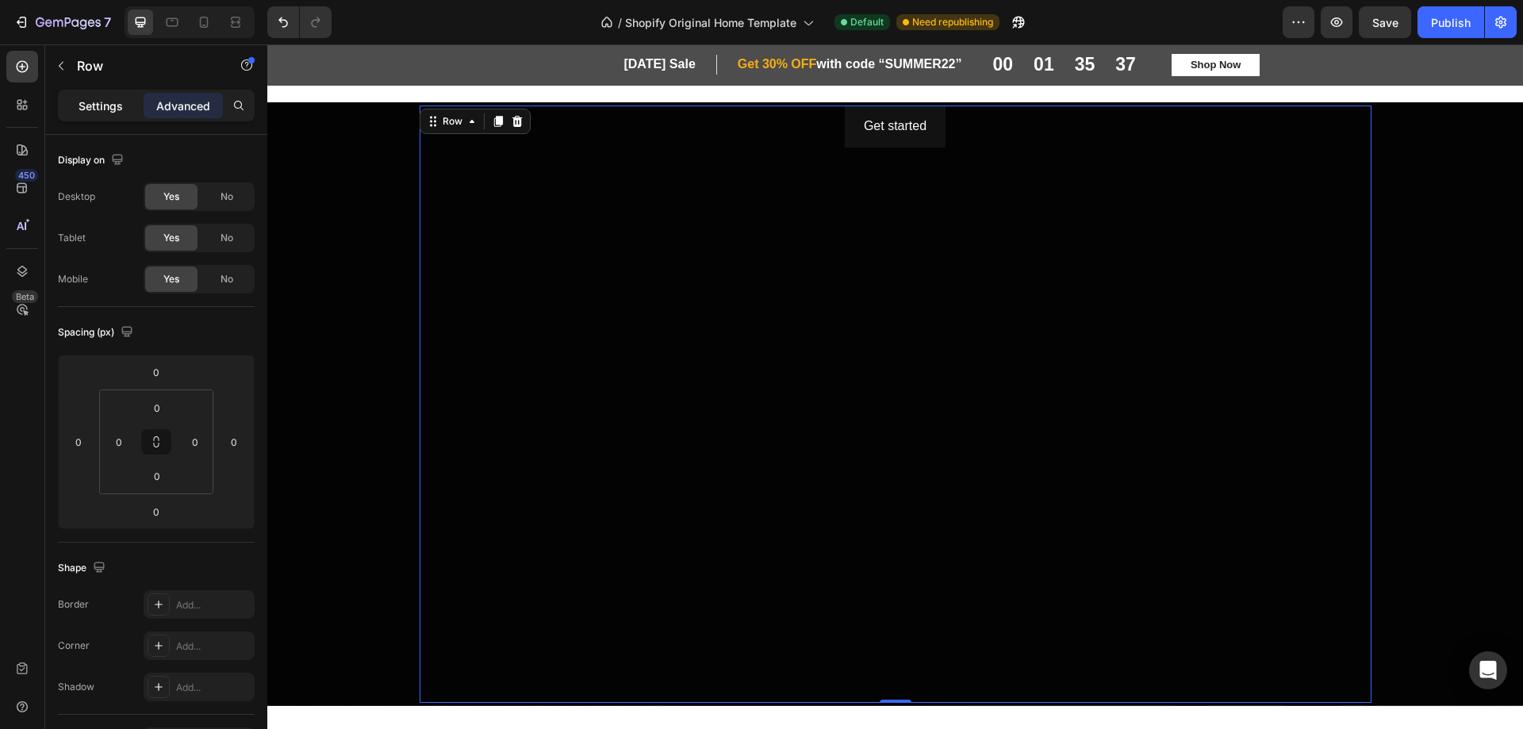
click at [91, 102] on p "Settings" at bounding box center [101, 106] width 44 height 17
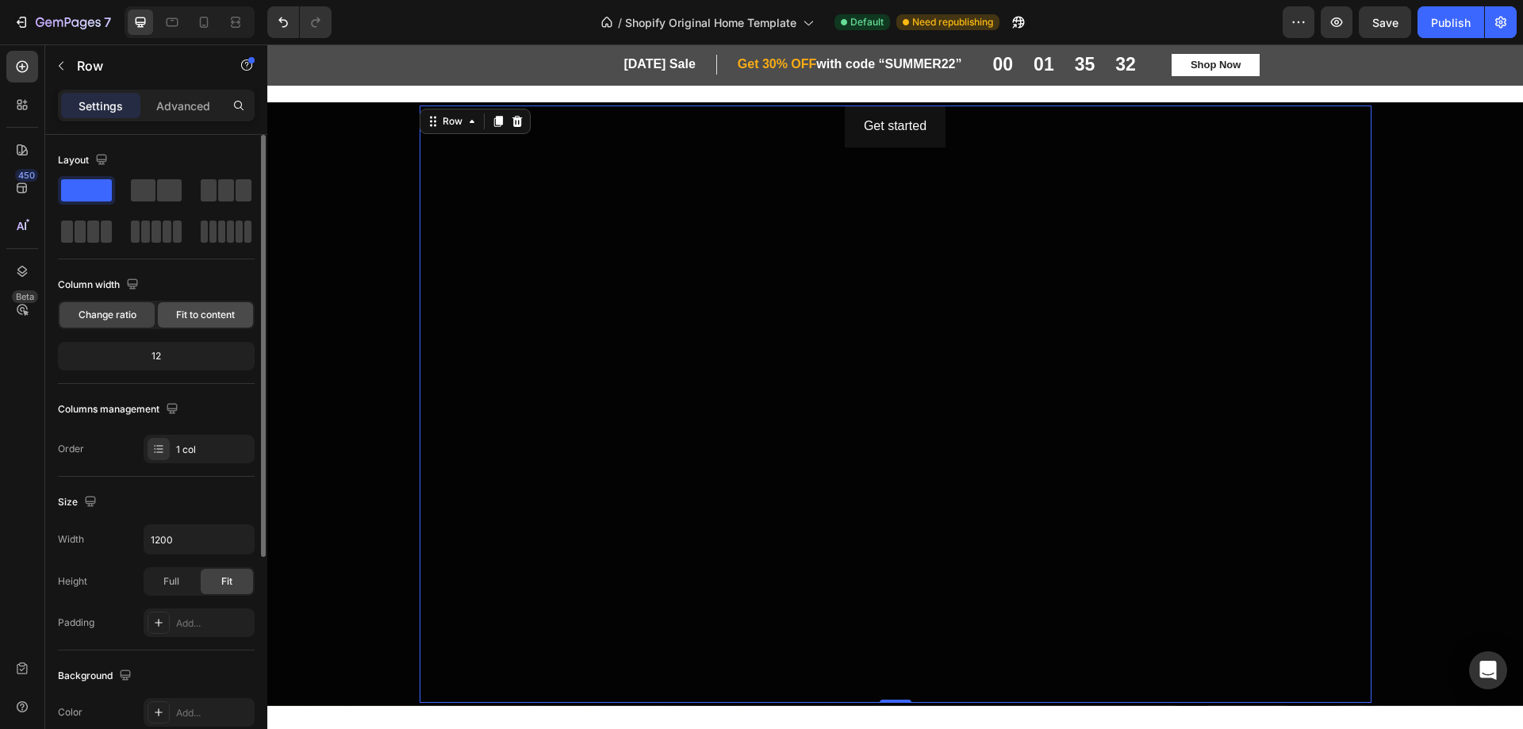
click at [207, 311] on span "Fit to content" at bounding box center [205, 315] width 59 height 14
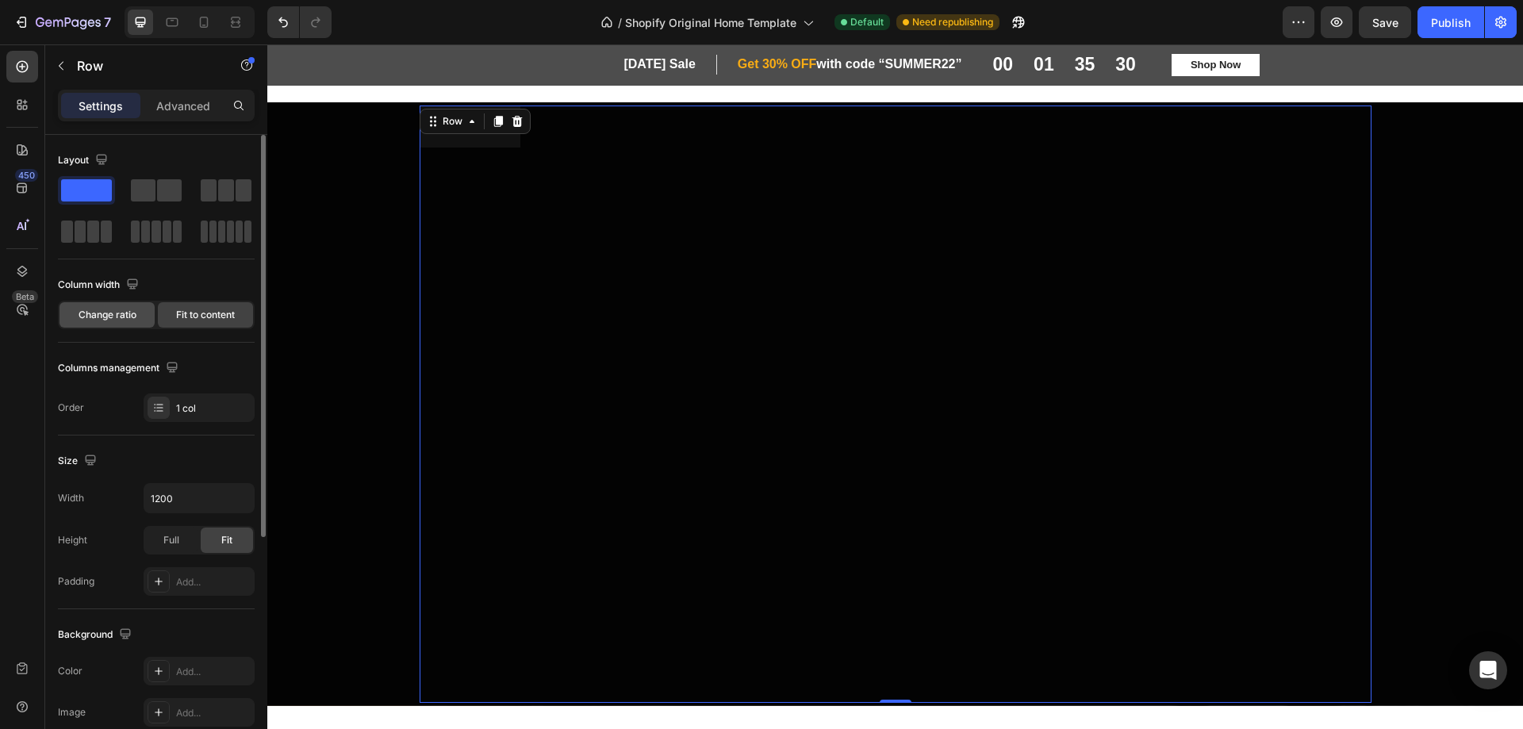
click at [111, 311] on span "Change ratio" at bounding box center [108, 315] width 58 height 14
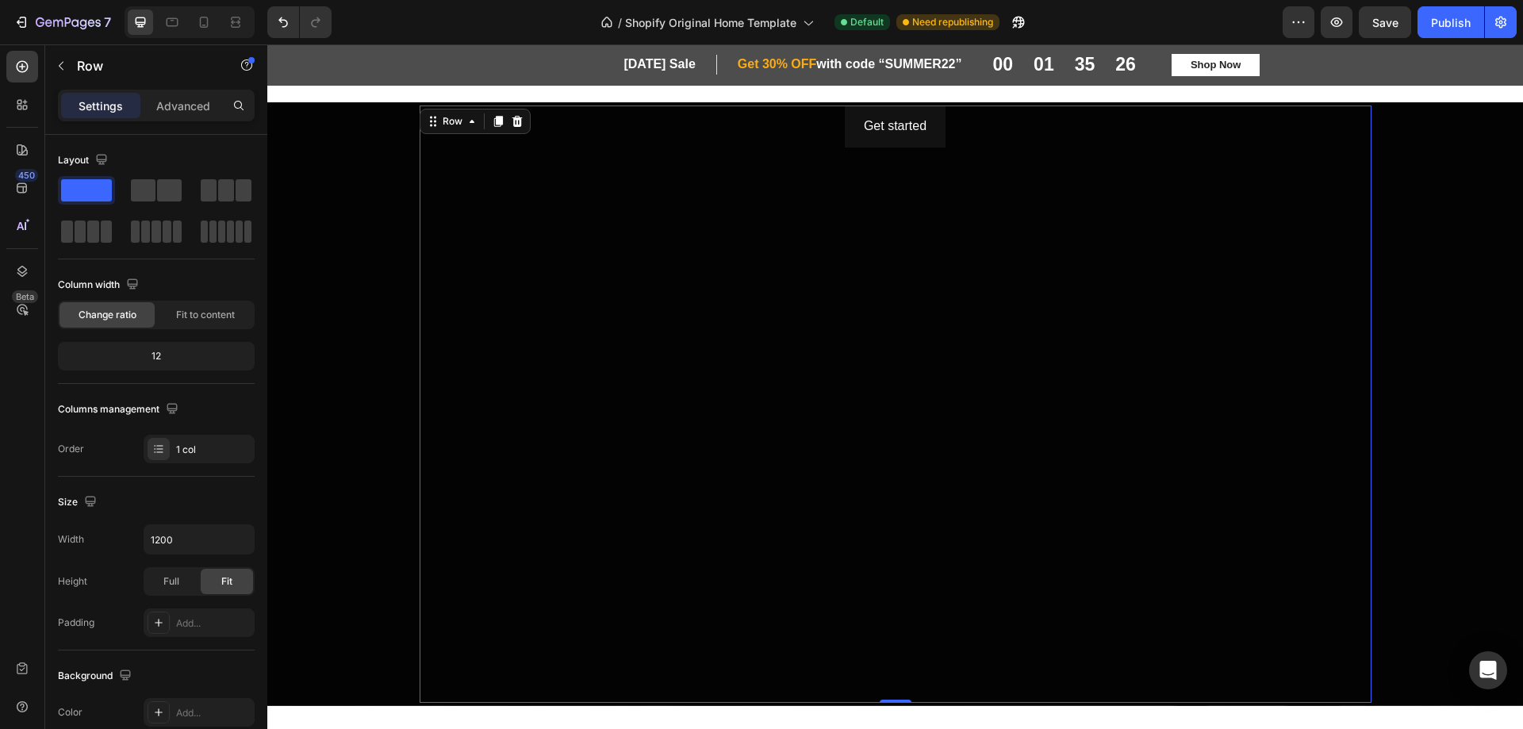
click at [521, 371] on div "Get started Button" at bounding box center [896, 404] width 952 height 597
click at [511, 117] on icon at bounding box center [517, 121] width 13 height 13
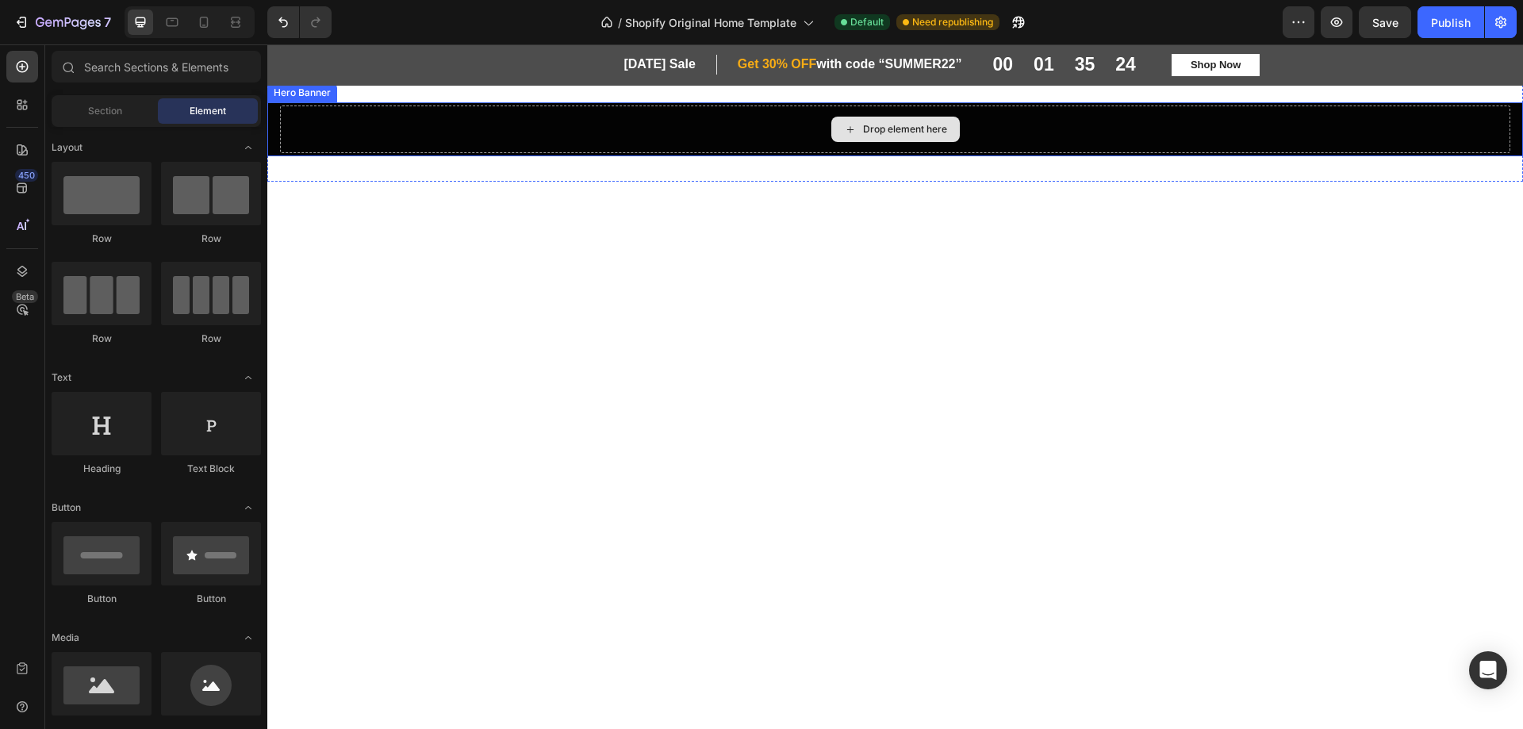
click at [511, 116] on div "Drop element here" at bounding box center [895, 130] width 1230 height 48
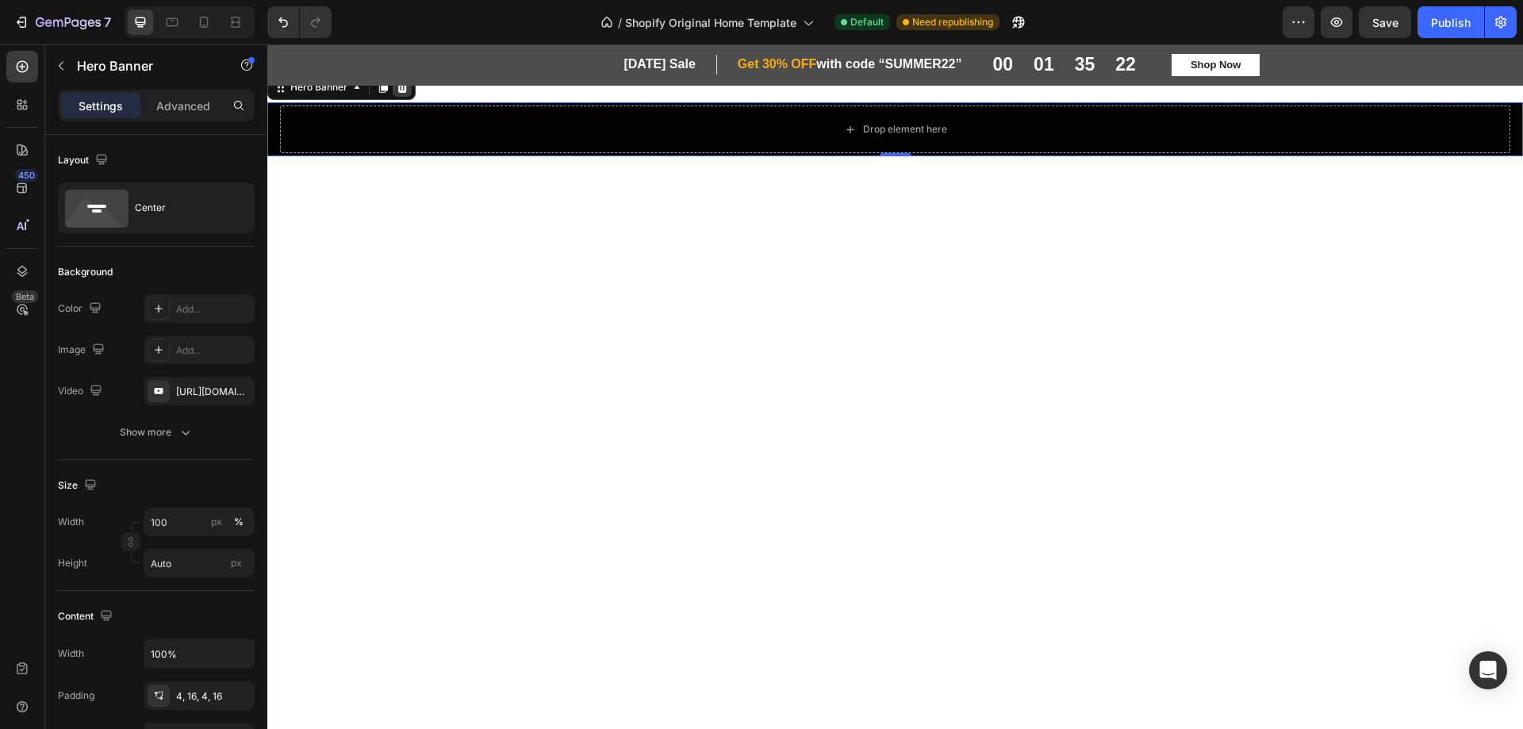
click at [401, 90] on icon at bounding box center [402, 87] width 10 height 11
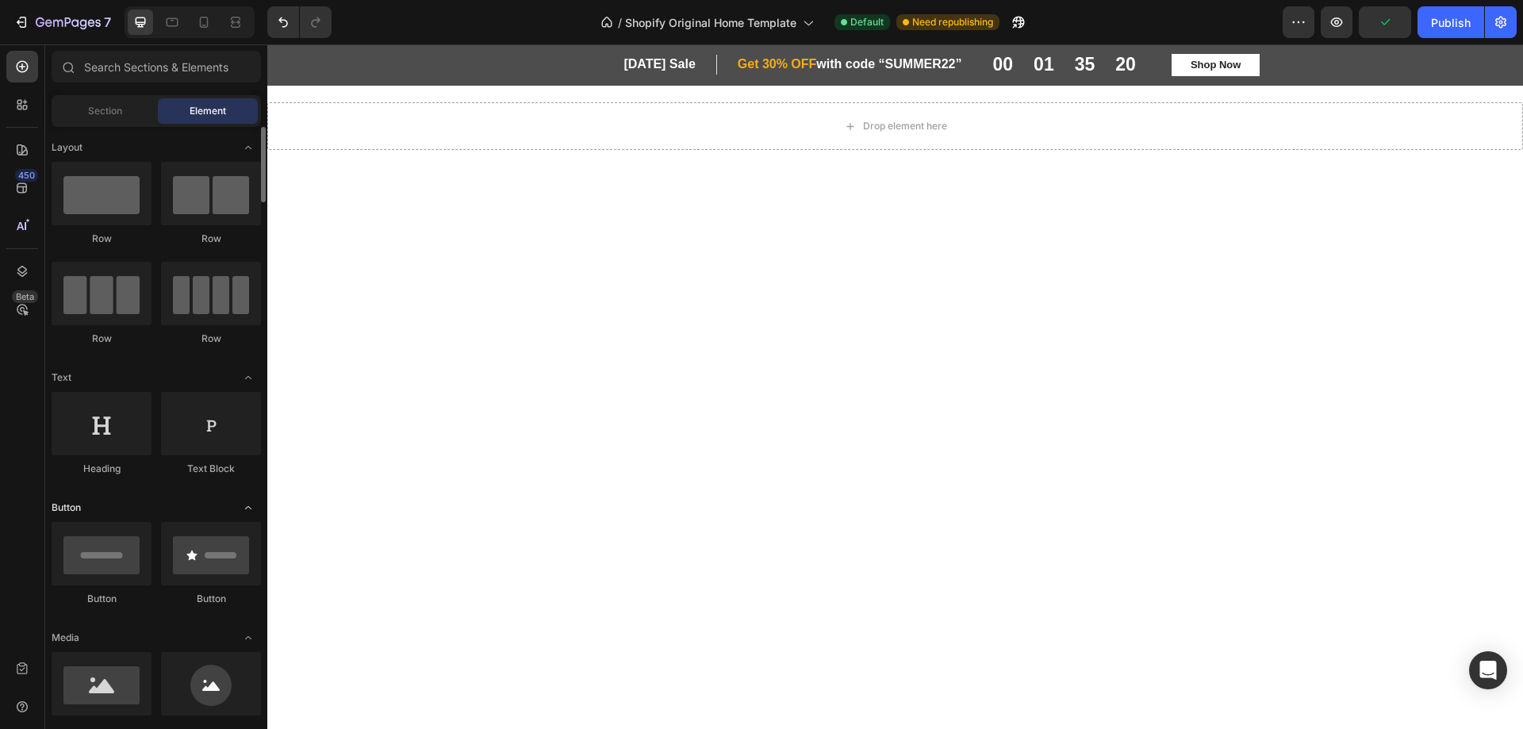
scroll to position [317, 0]
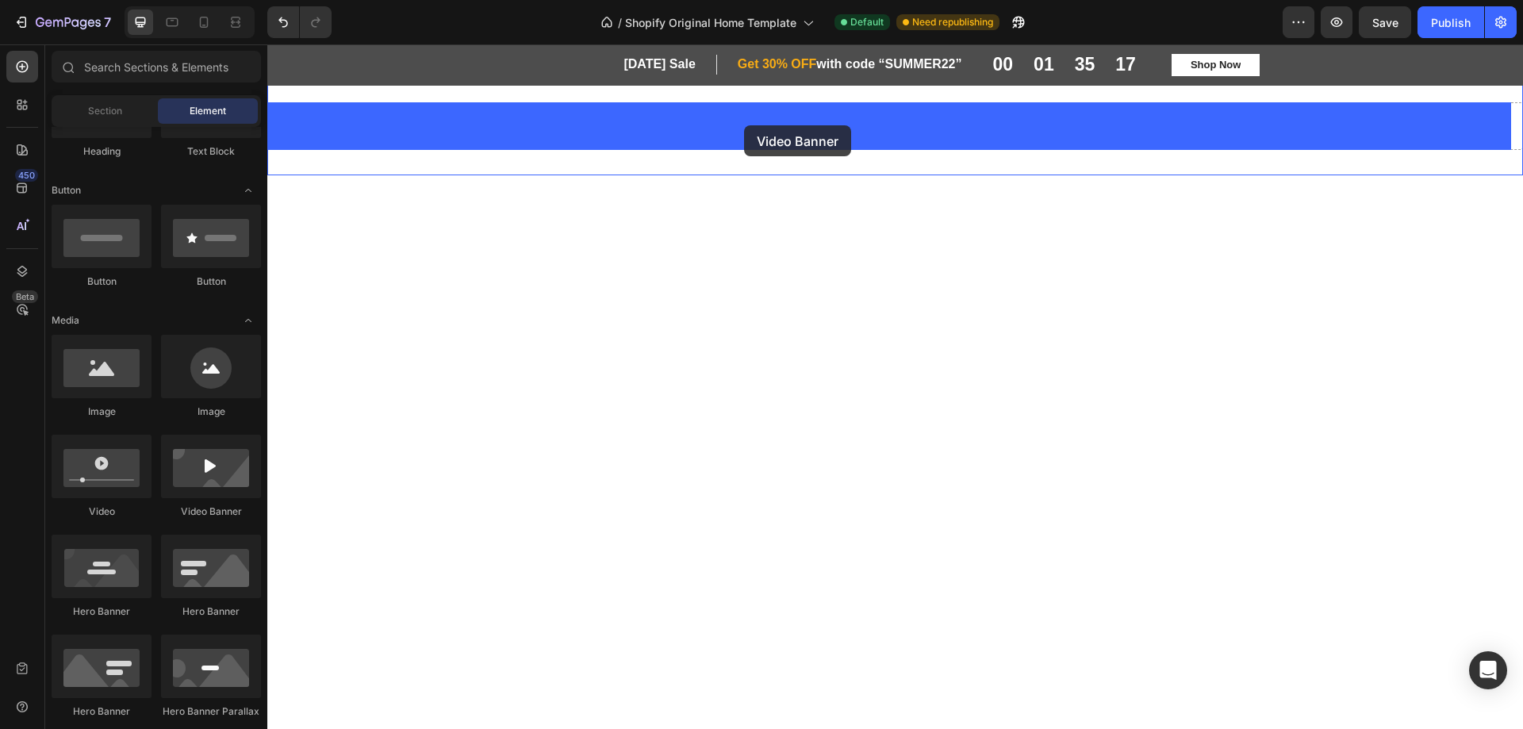
drag, startPoint x: 470, startPoint y: 543, endPoint x: 744, endPoint y: 125, distance: 499.1
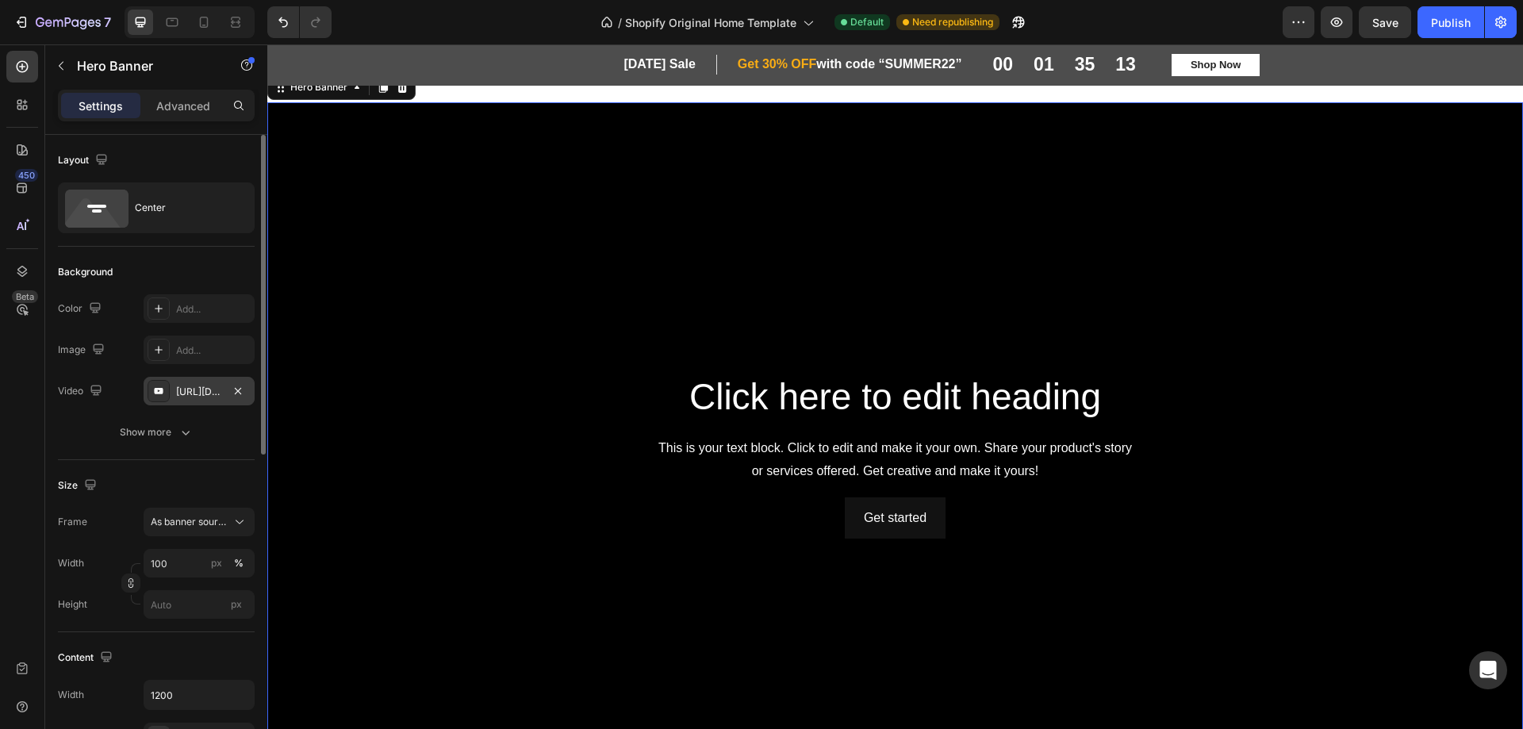
click at [197, 392] on div "https://www.youtube.com/watch?v=drIt4RH_kyQ" at bounding box center [199, 392] width 46 height 14
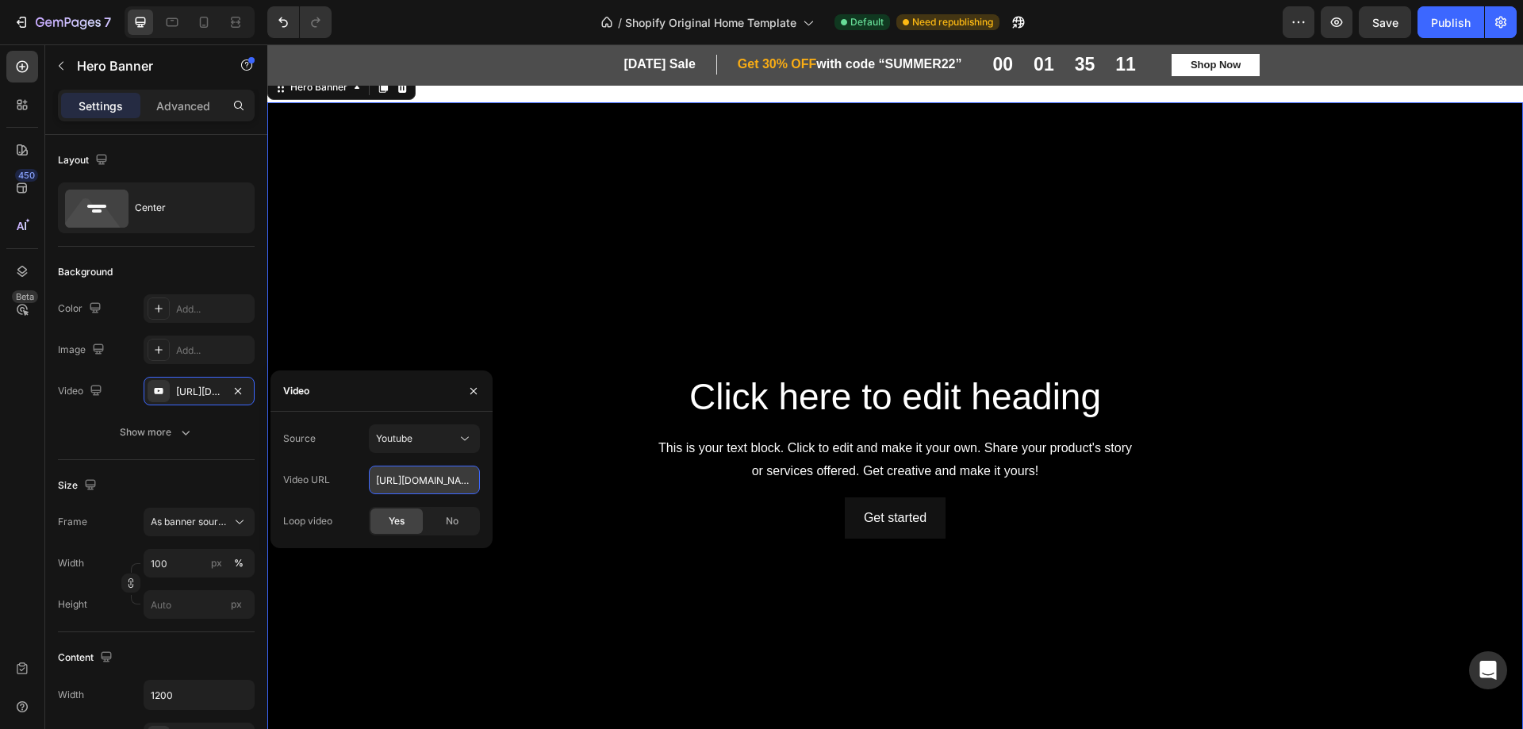
click at [388, 482] on input "https://www.youtube.com/watch?v=drIt4RH_kyQ" at bounding box center [424, 480] width 111 height 29
paste input "youtu.be/h0Ijlhd8tc4"
type input "https://youtu.be/h0Ijlhd8tc4"
click at [461, 255] on div "Click here to edit heading Heading This is your text block. Click to edit and m…" at bounding box center [895, 455] width 1256 height 706
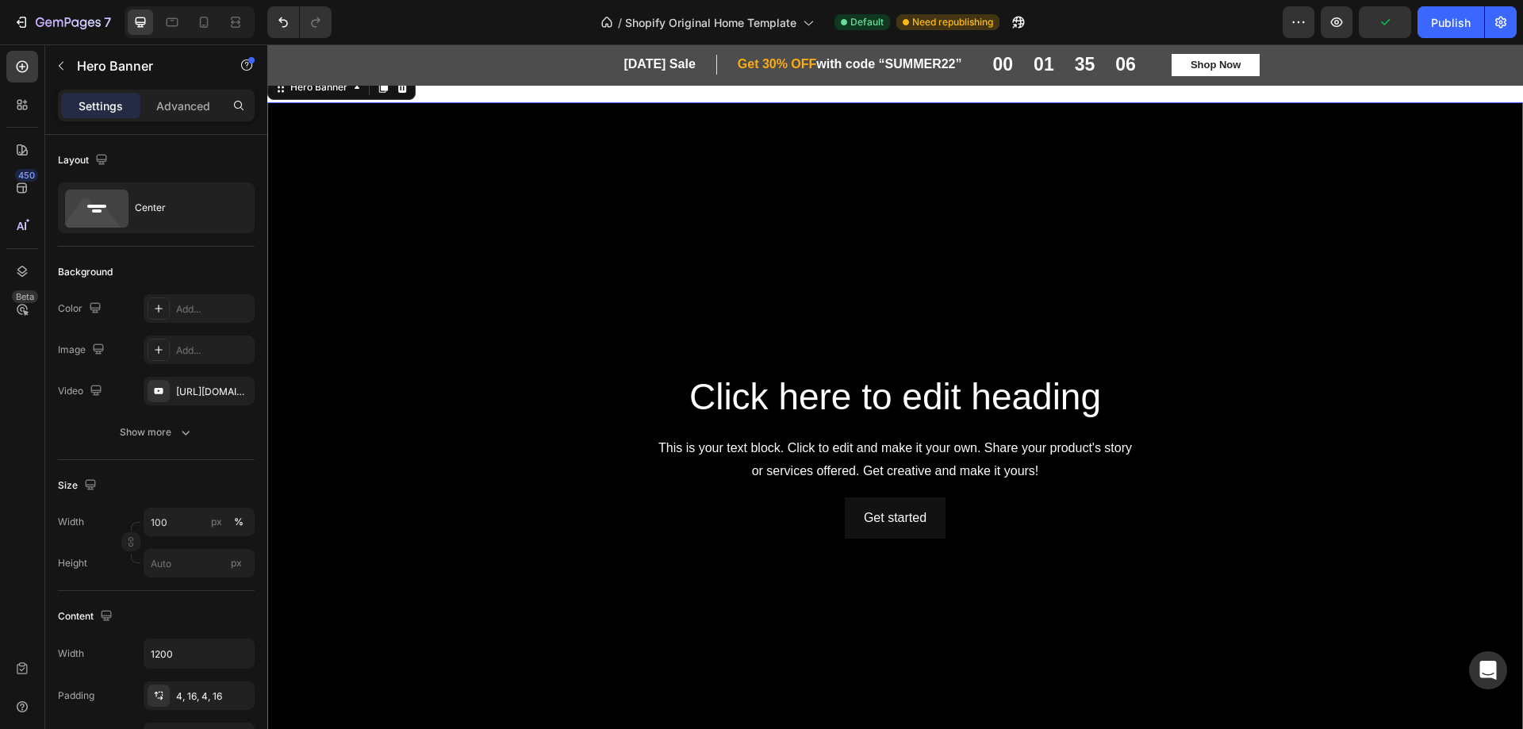
type input "Auto"
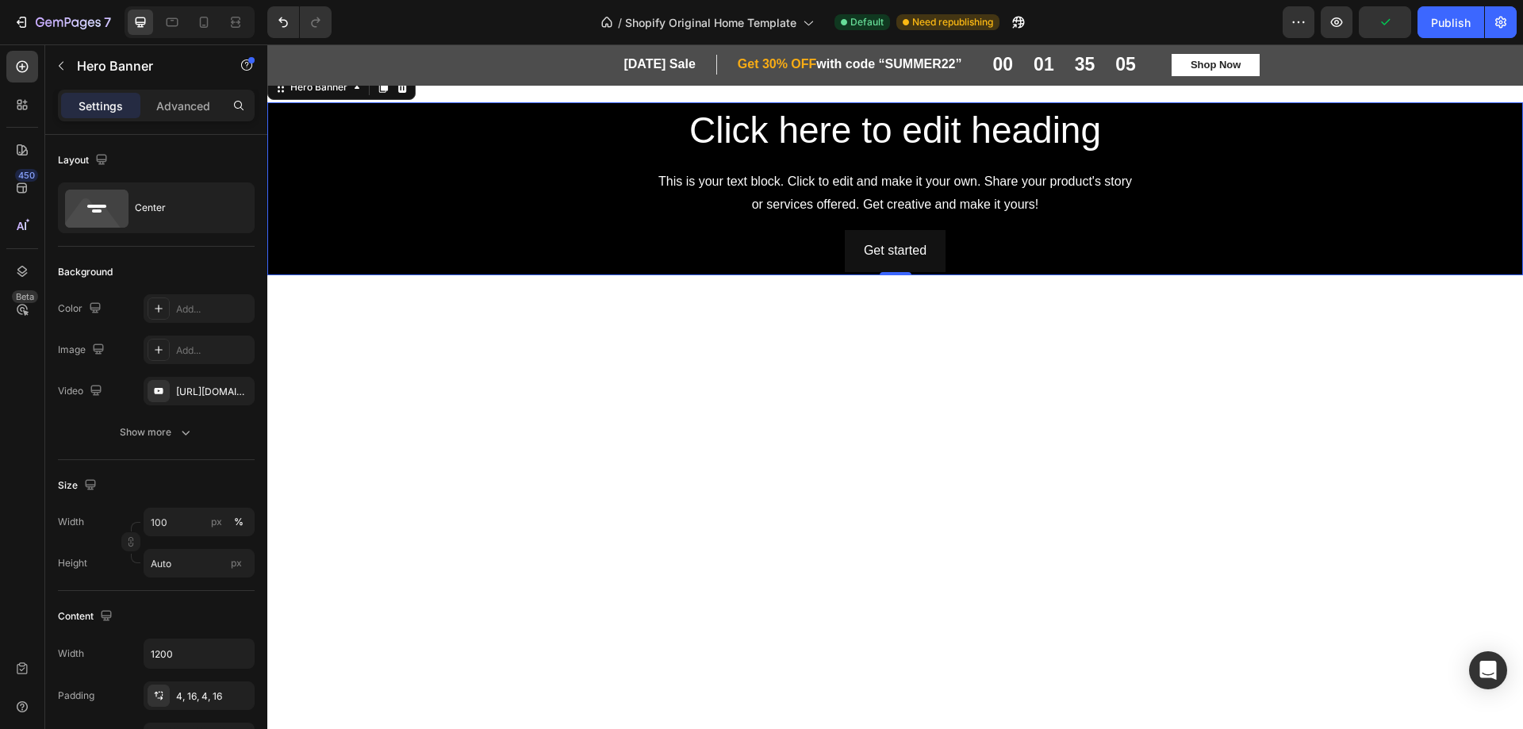
scroll to position [0, 0]
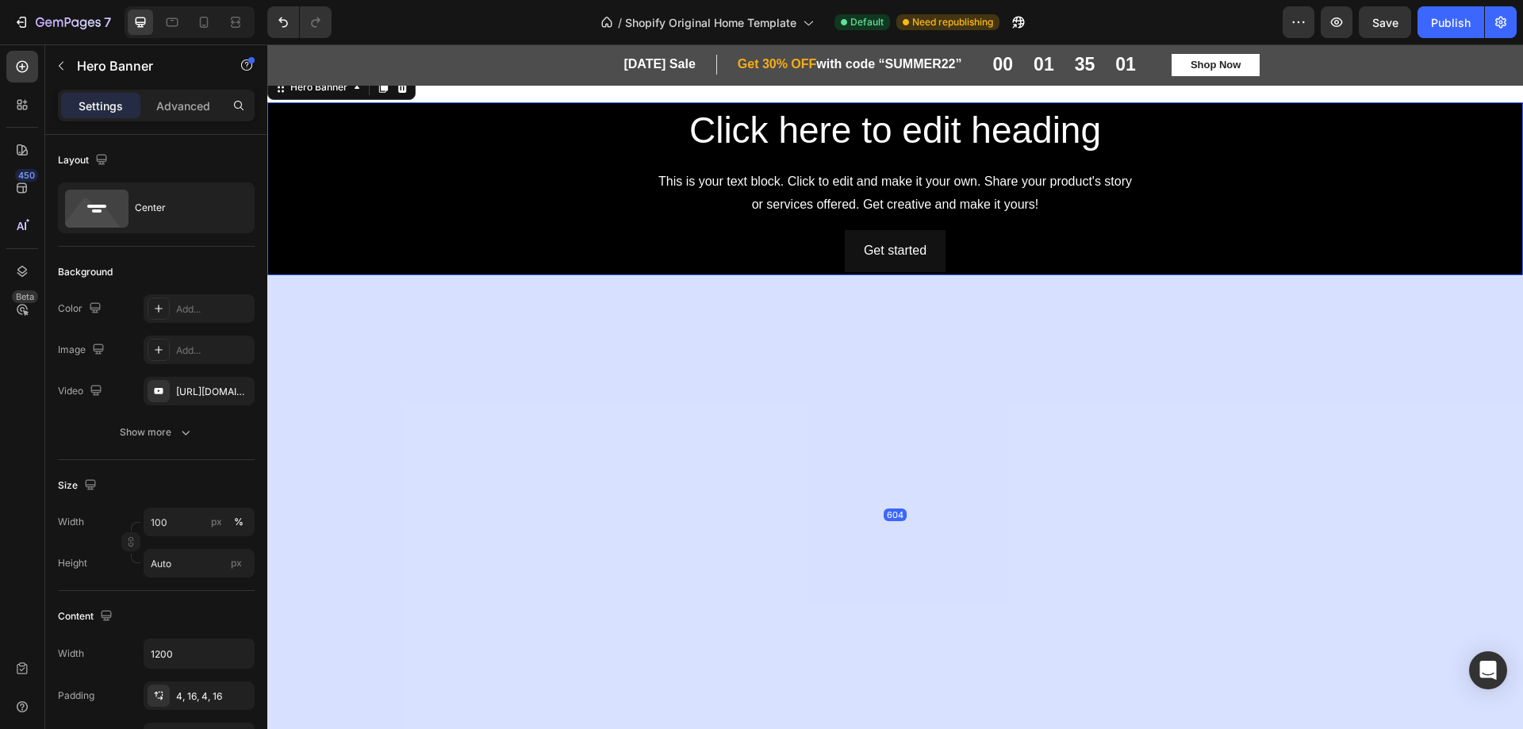
drag, startPoint x: 893, startPoint y: 271, endPoint x: 898, endPoint y: 727, distance: 456.2
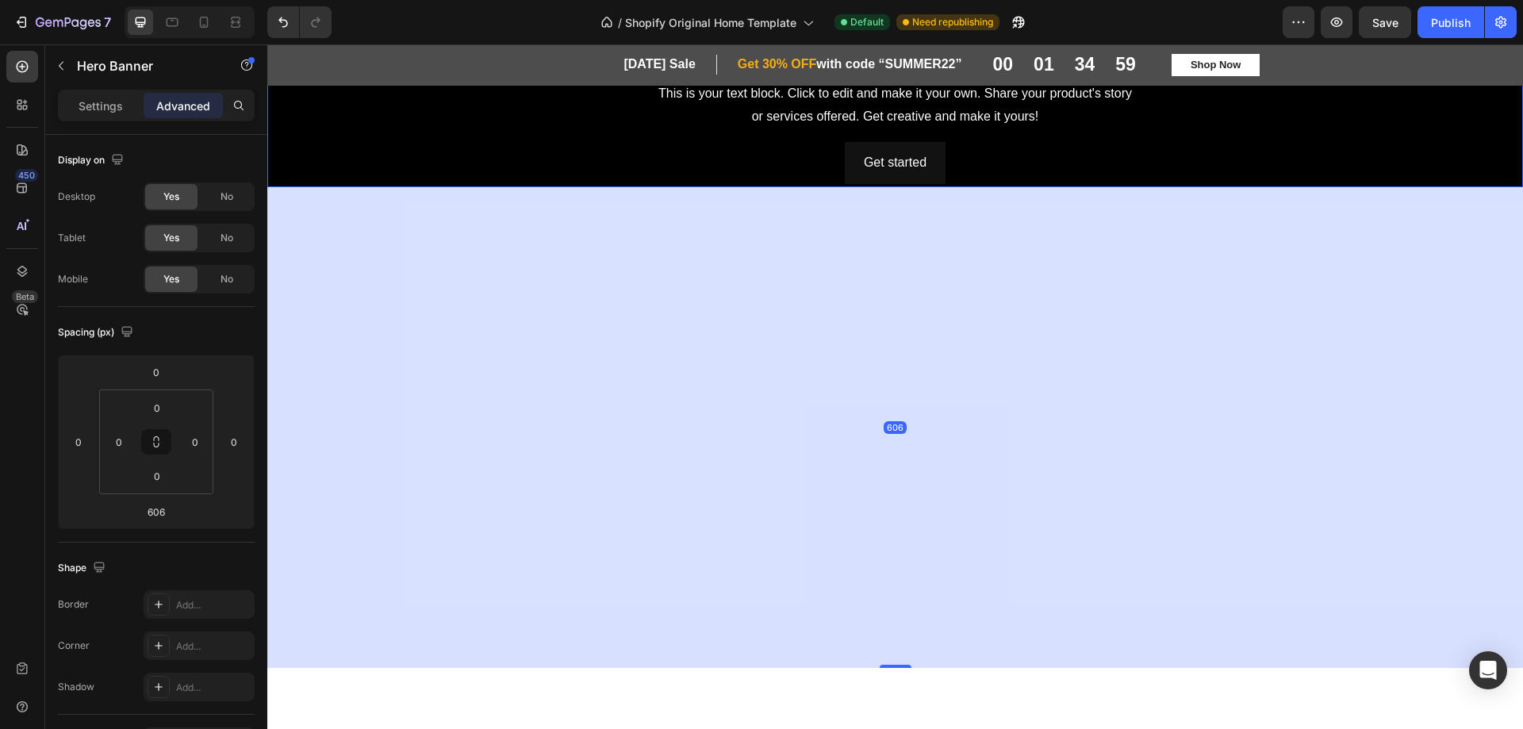
scroll to position [238, 0]
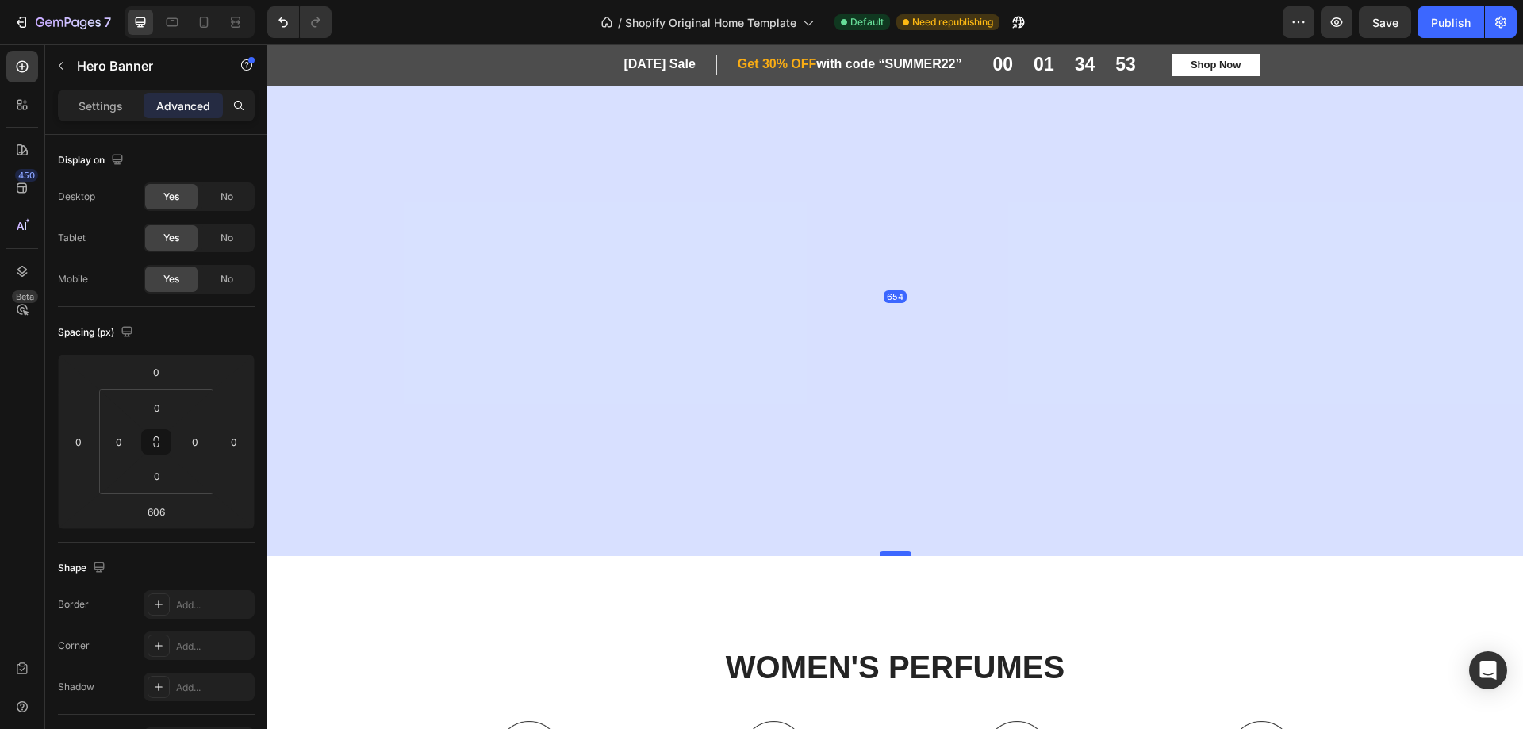
drag, startPoint x: 893, startPoint y: 515, endPoint x: 893, endPoint y: 553, distance: 38.1
click at [893, 553] on div at bounding box center [896, 553] width 32 height 5
type input "654"
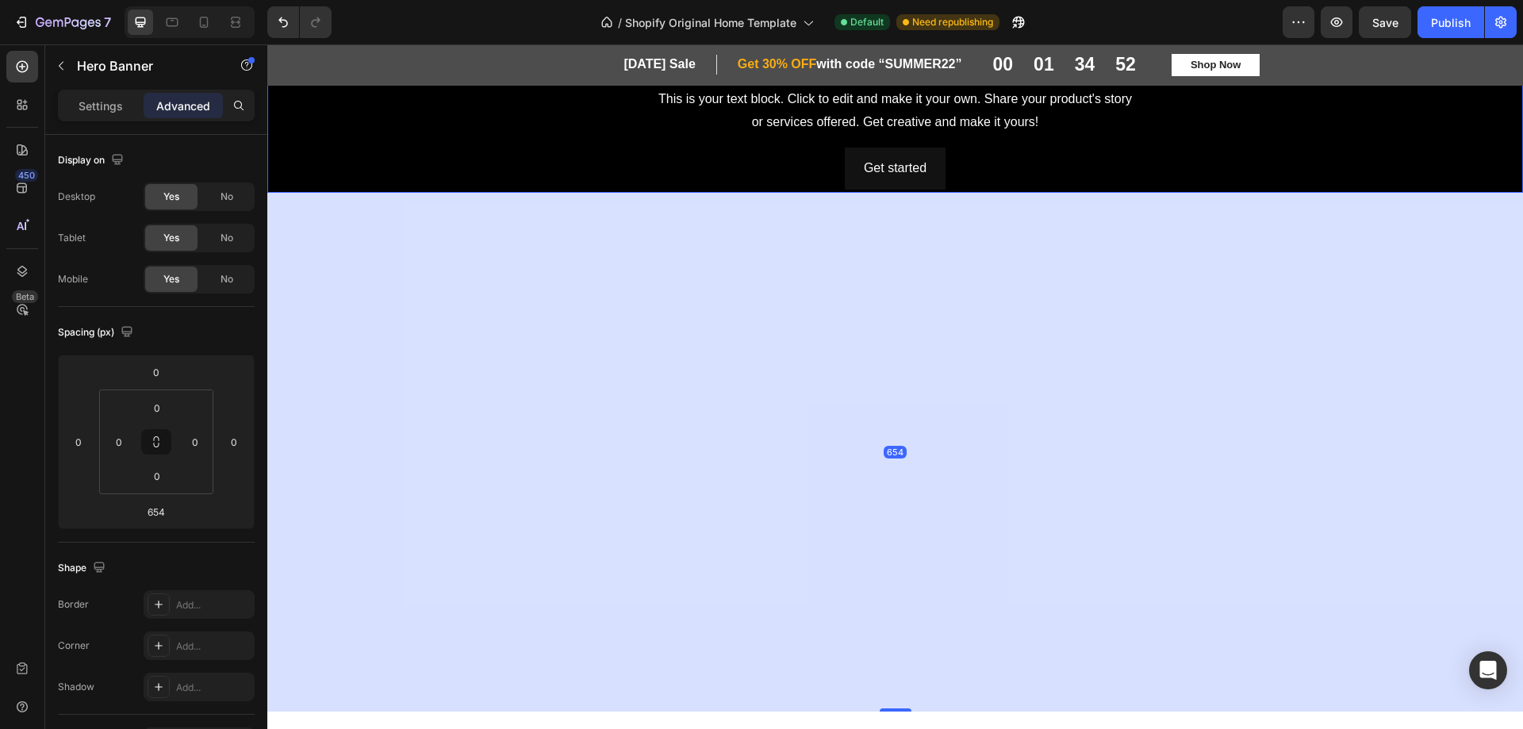
scroll to position [0, 0]
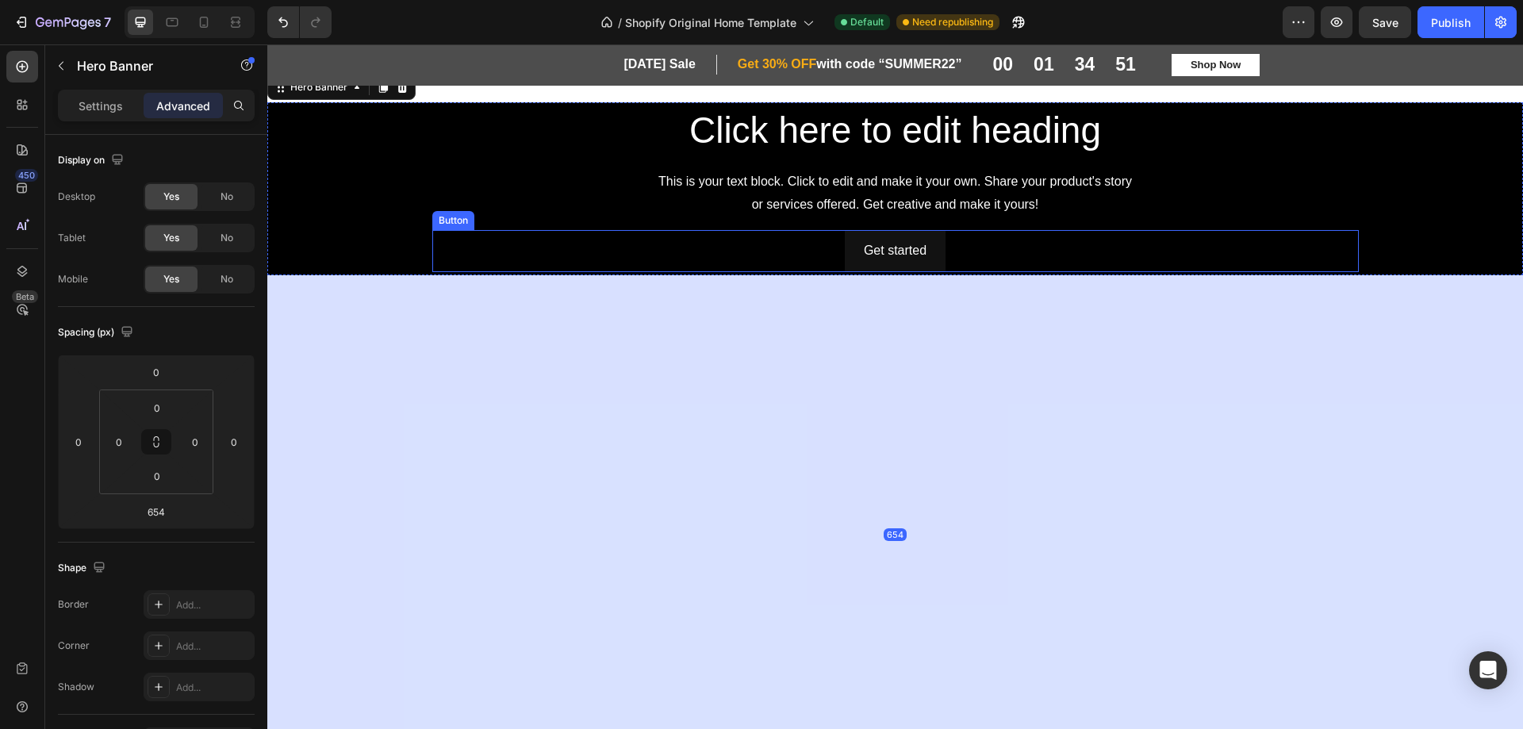
click at [560, 236] on div "Get started Button" at bounding box center [895, 251] width 927 height 42
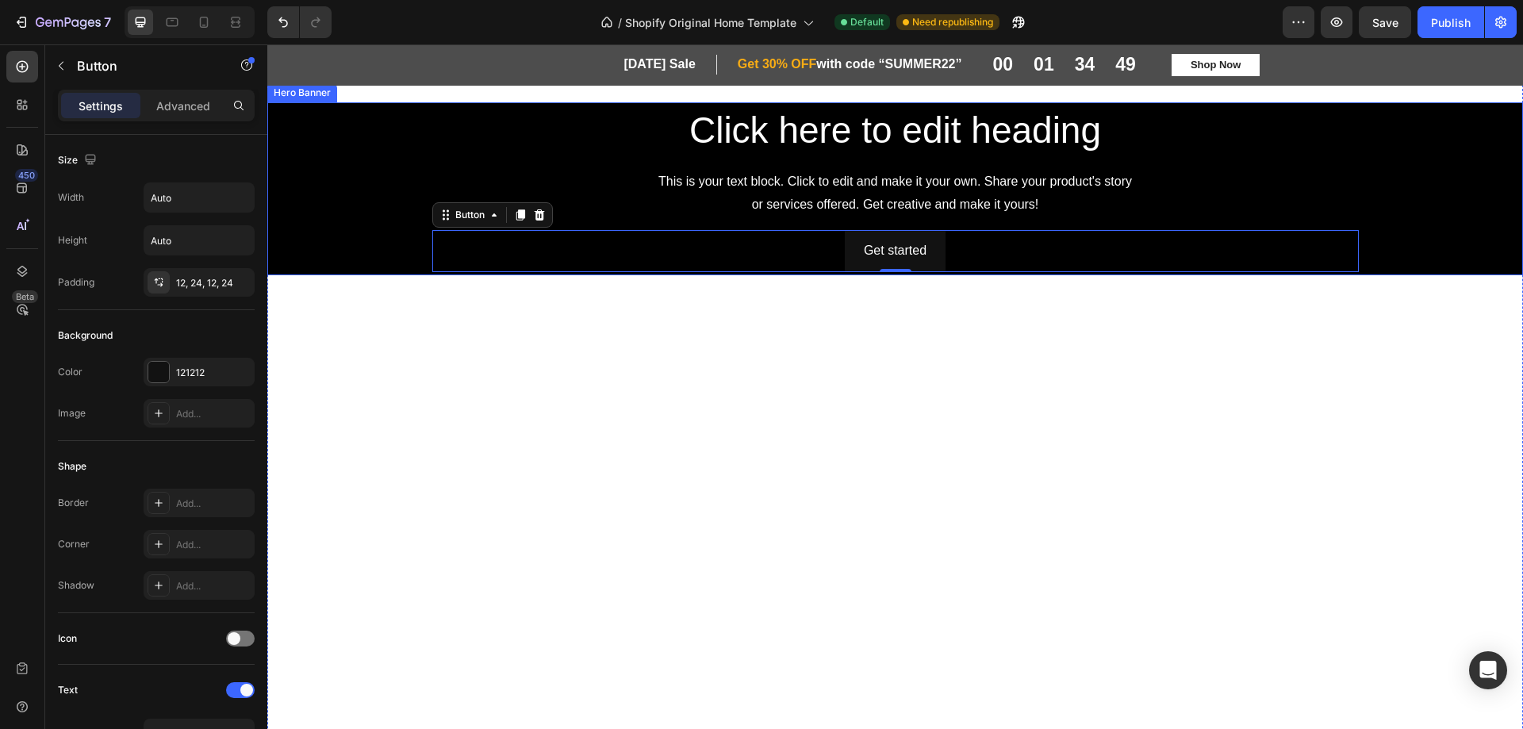
click at [358, 161] on div "Background Image" at bounding box center [895, 188] width 1256 height 173
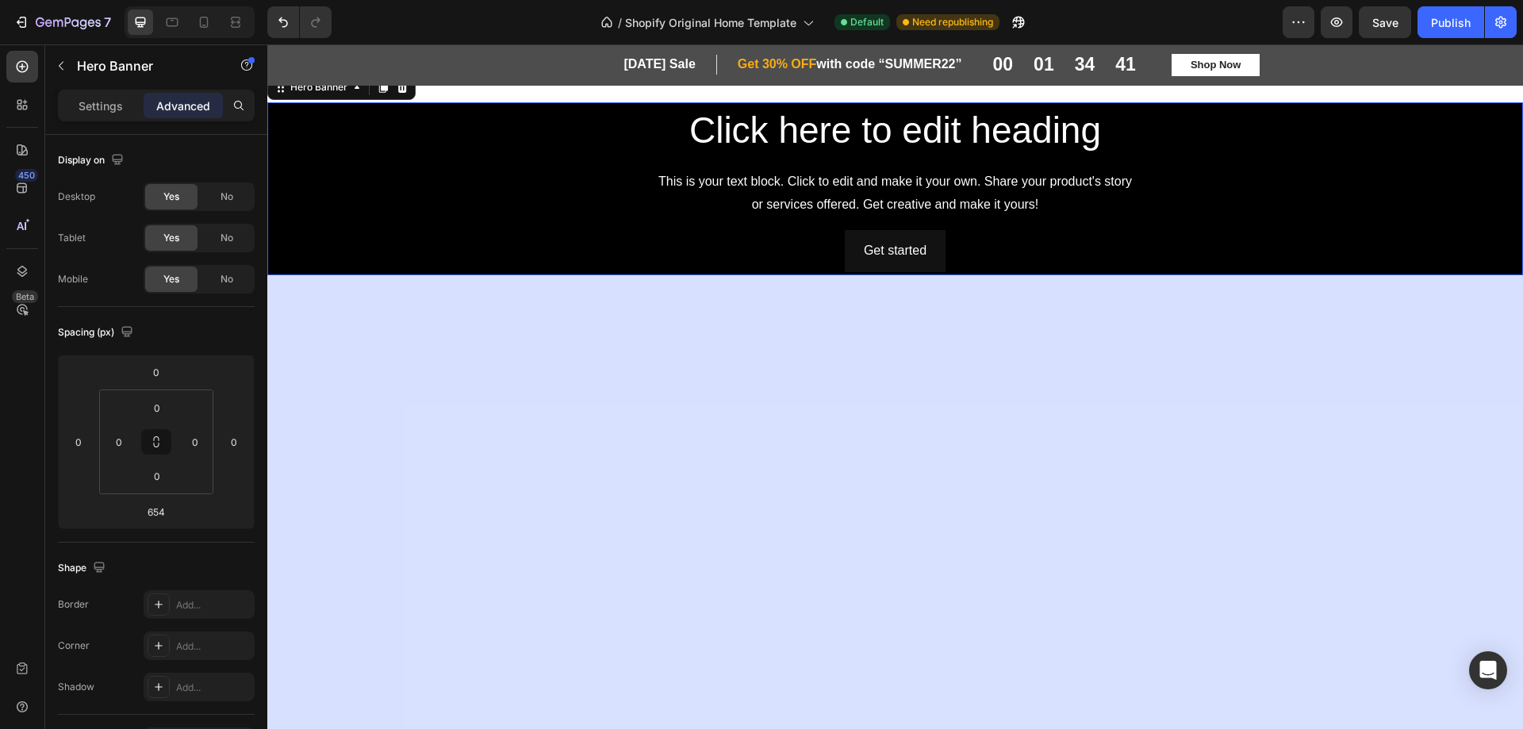
click at [1407, 194] on div "Background Image" at bounding box center [895, 188] width 1256 height 173
click at [1391, 232] on div "Background Image" at bounding box center [895, 188] width 1256 height 173
click at [346, 201] on div "Background Image" at bounding box center [895, 188] width 1256 height 173
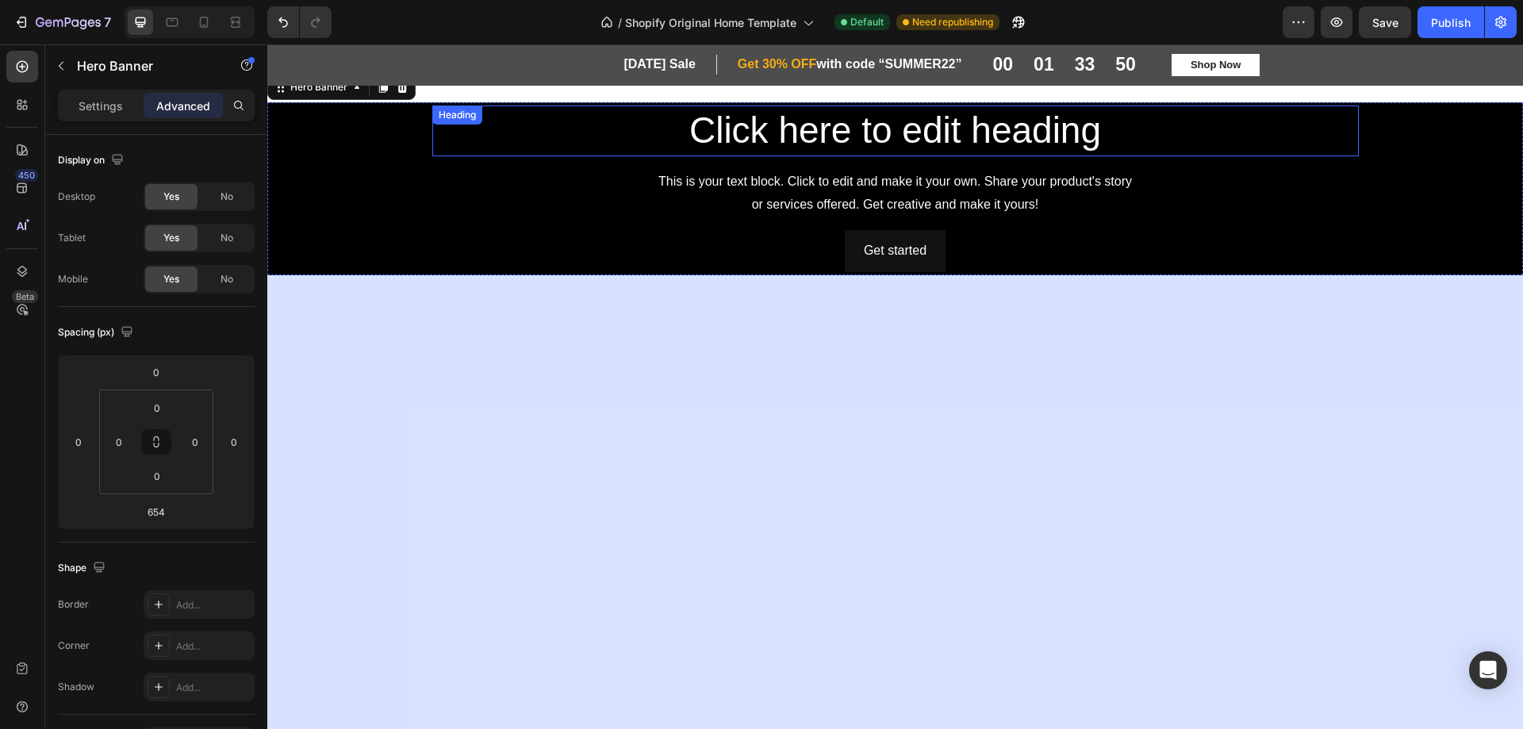
click at [785, 126] on h2 "Click here to edit heading" at bounding box center [895, 131] width 927 height 51
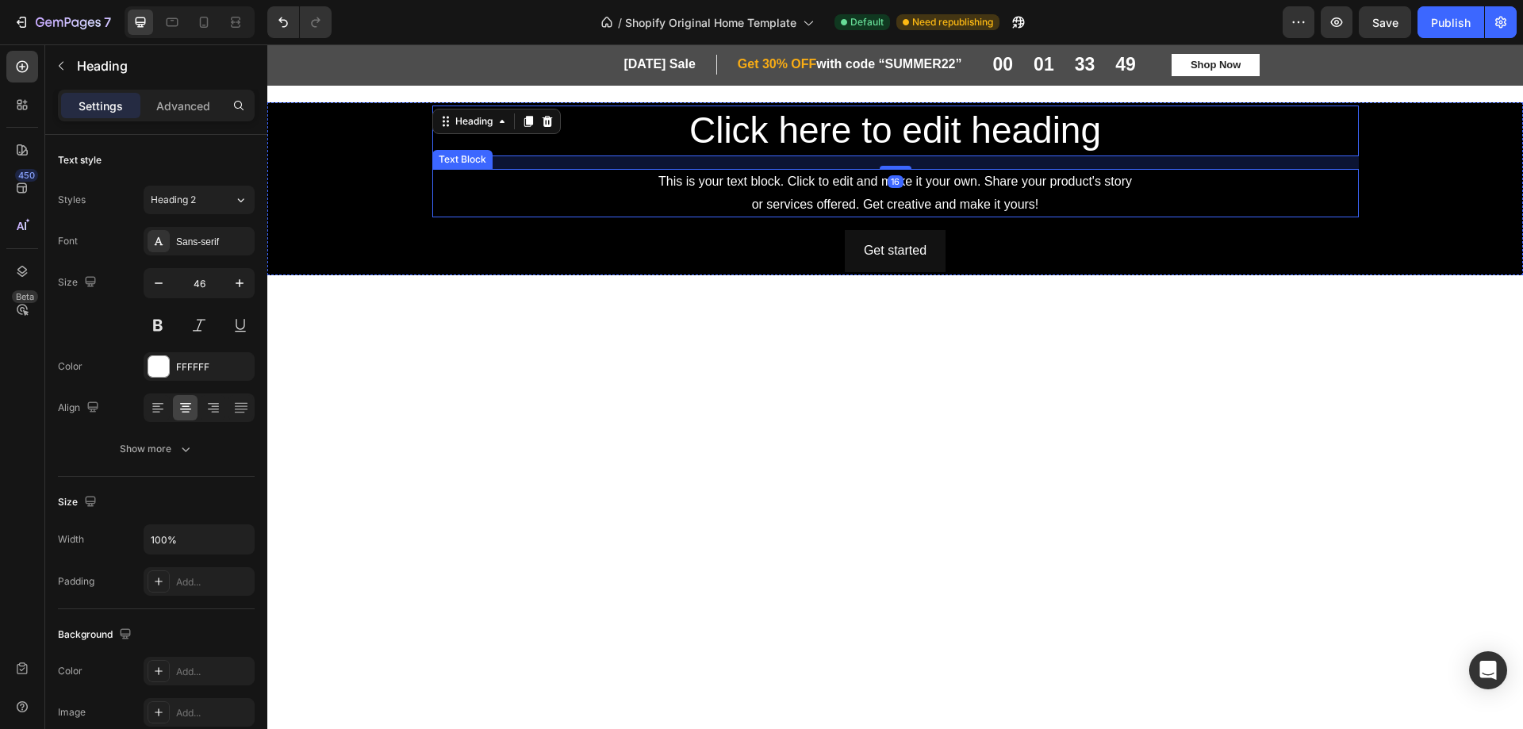
click at [816, 190] on div "This is your text block. Click to edit and make it your own. Share your product…" at bounding box center [895, 193] width 927 height 49
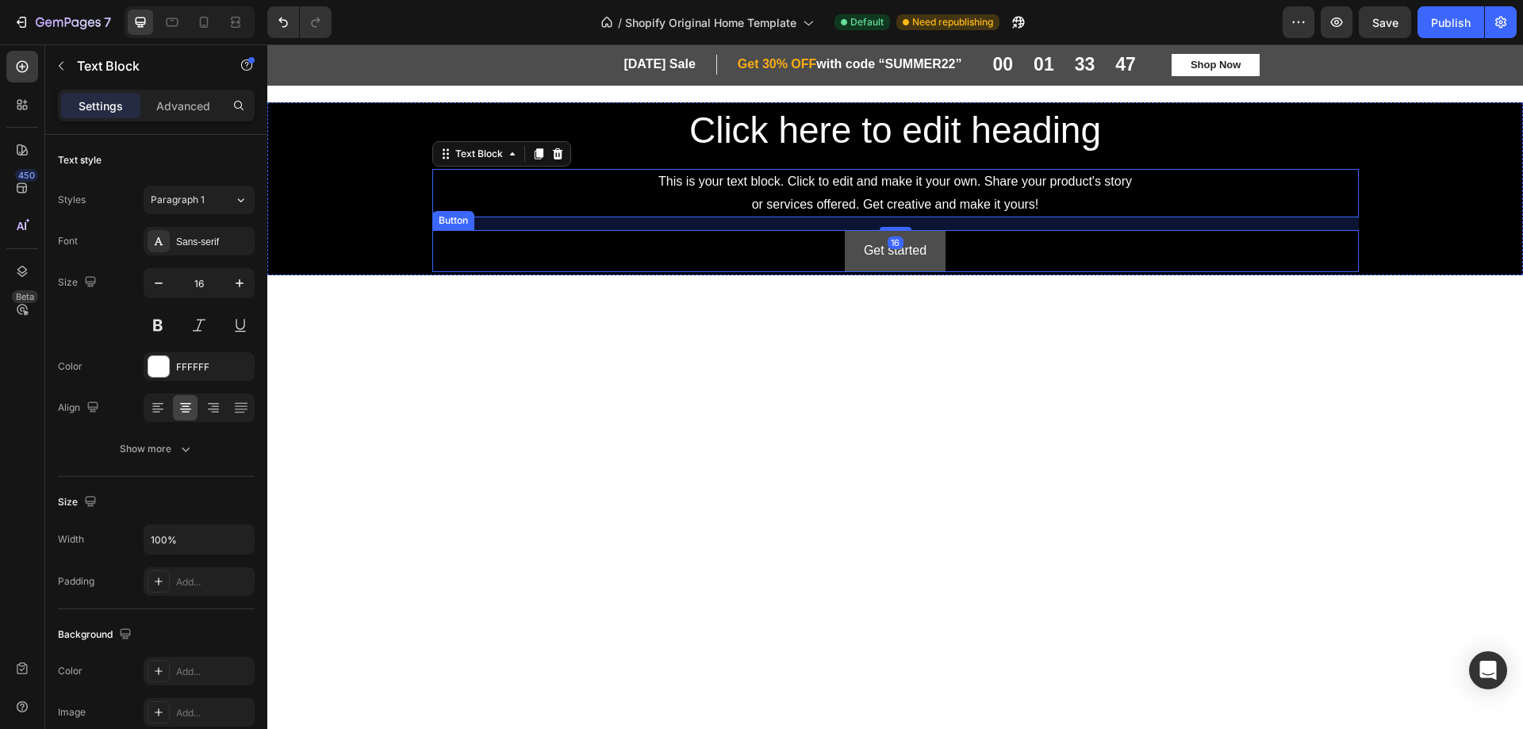
click at [846, 250] on button "Get started" at bounding box center [895, 251] width 101 height 42
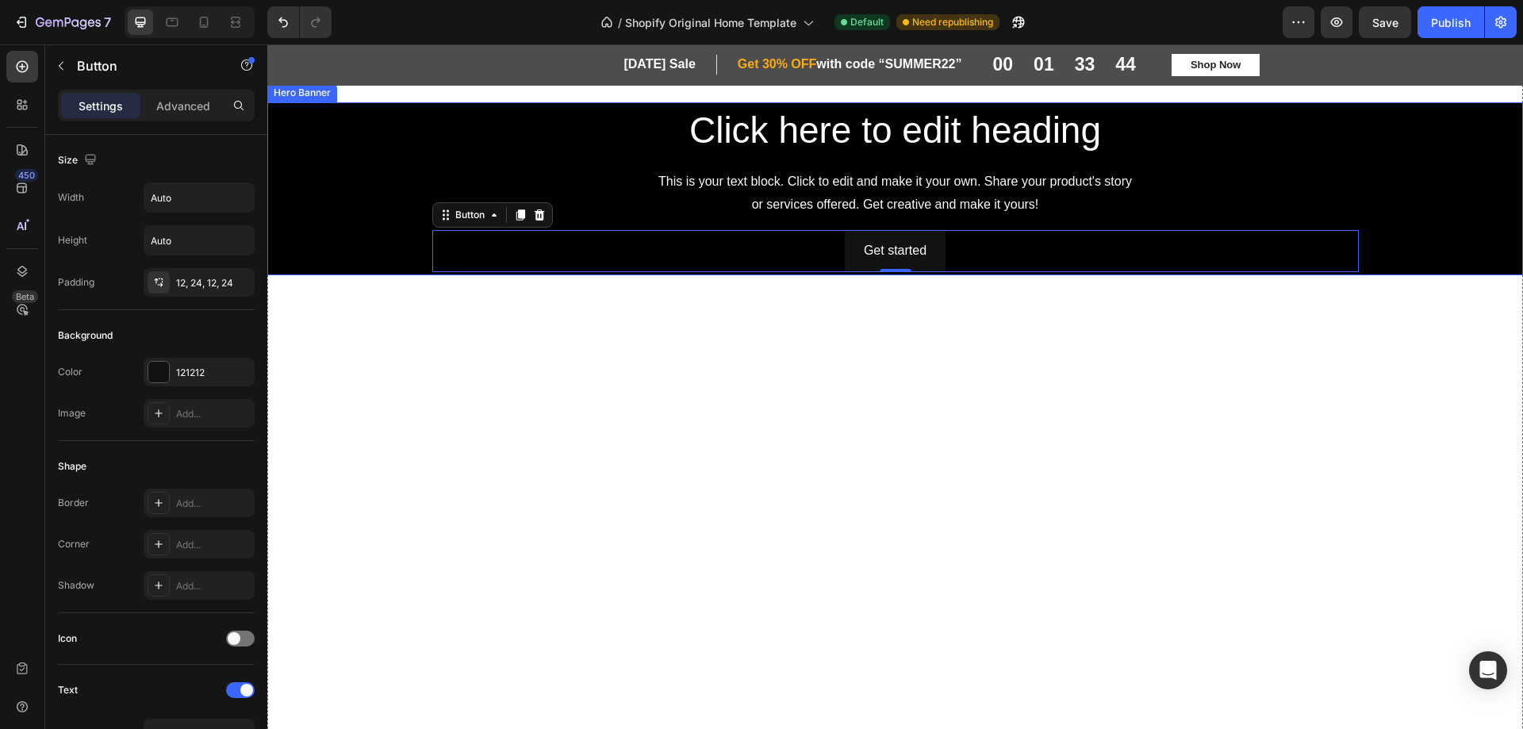
click at [331, 185] on div "Background Image" at bounding box center [895, 188] width 1256 height 173
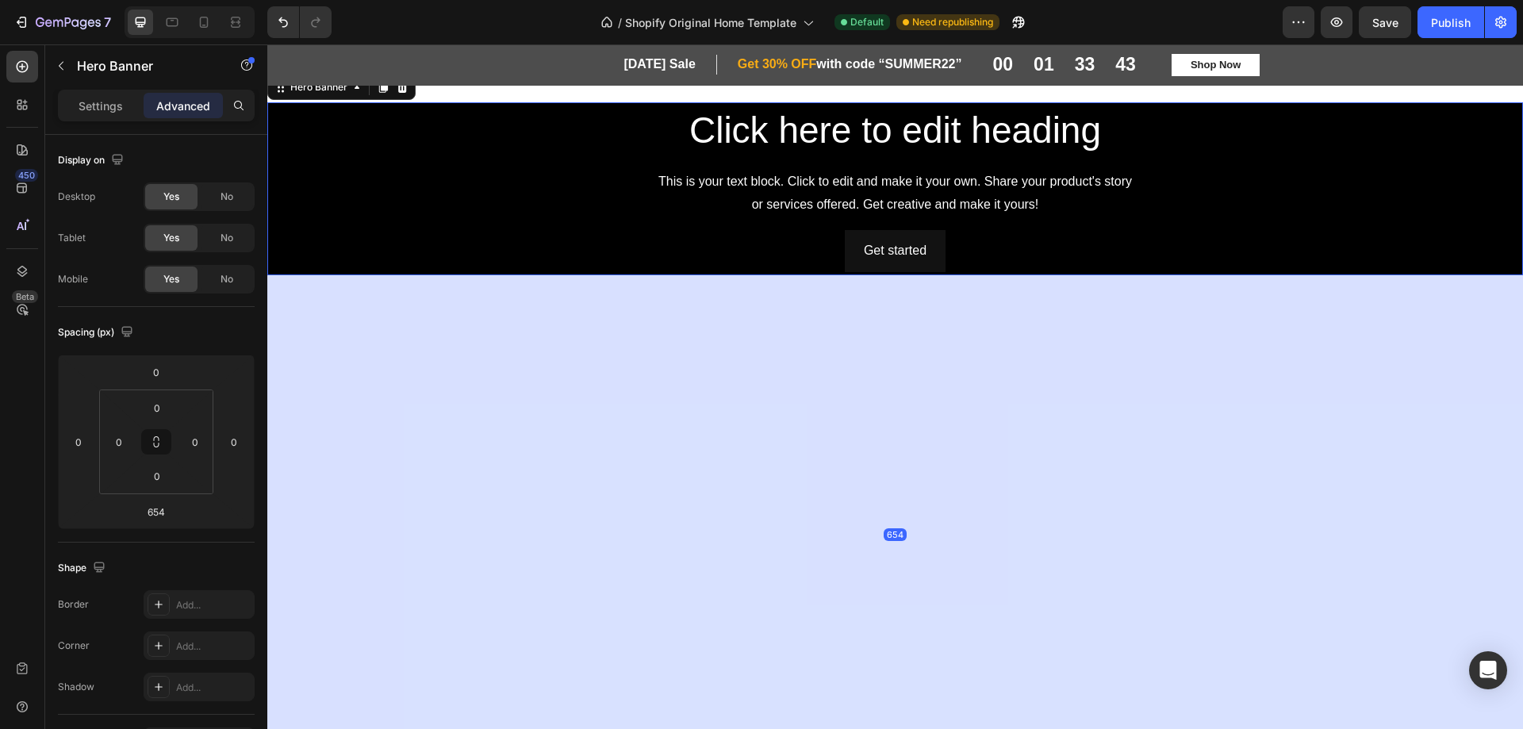
click at [1465, 246] on div "Background Image" at bounding box center [895, 188] width 1256 height 173
click at [1373, 259] on div "Background Image" at bounding box center [895, 188] width 1256 height 173
click at [1410, 243] on div "Background Image" at bounding box center [895, 188] width 1256 height 173
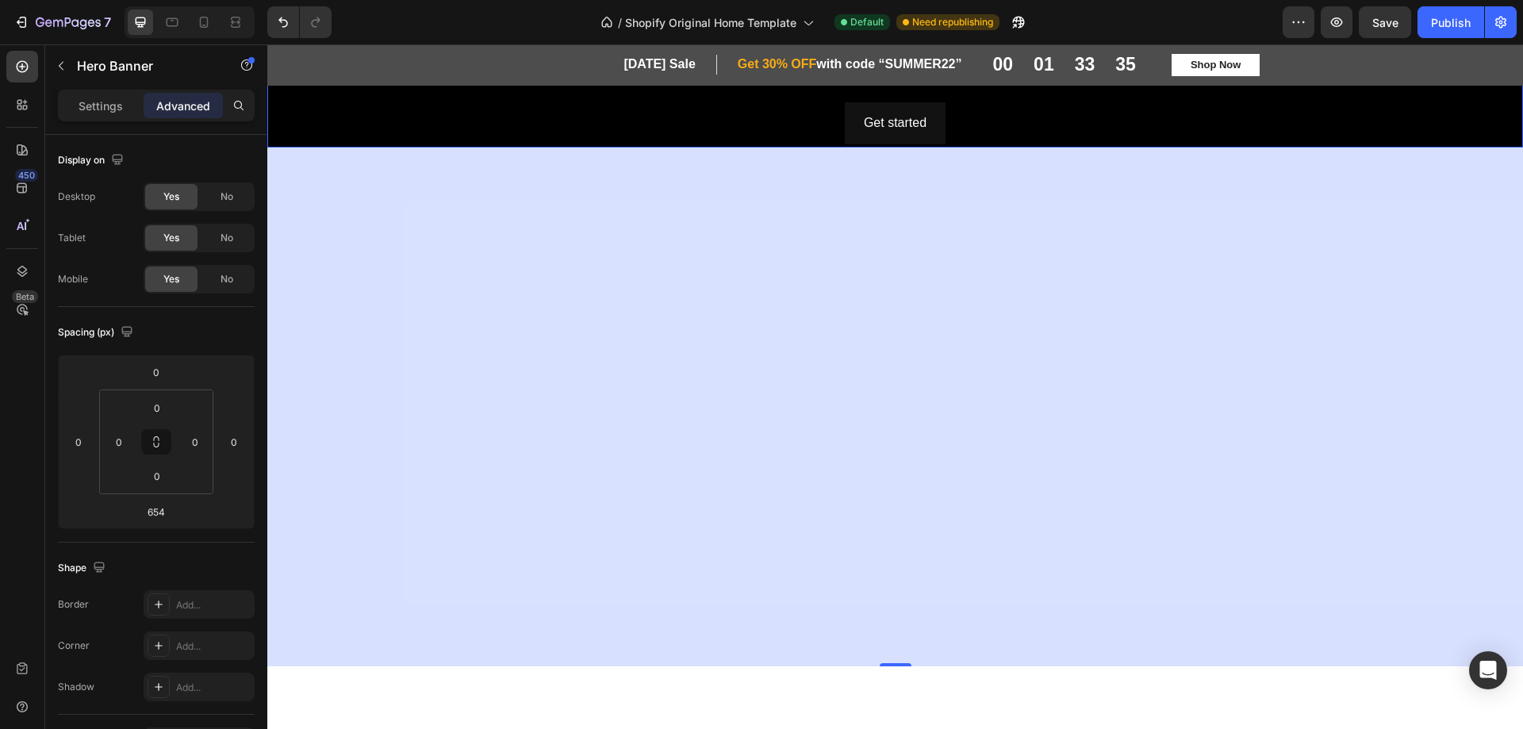
scroll to position [397, 0]
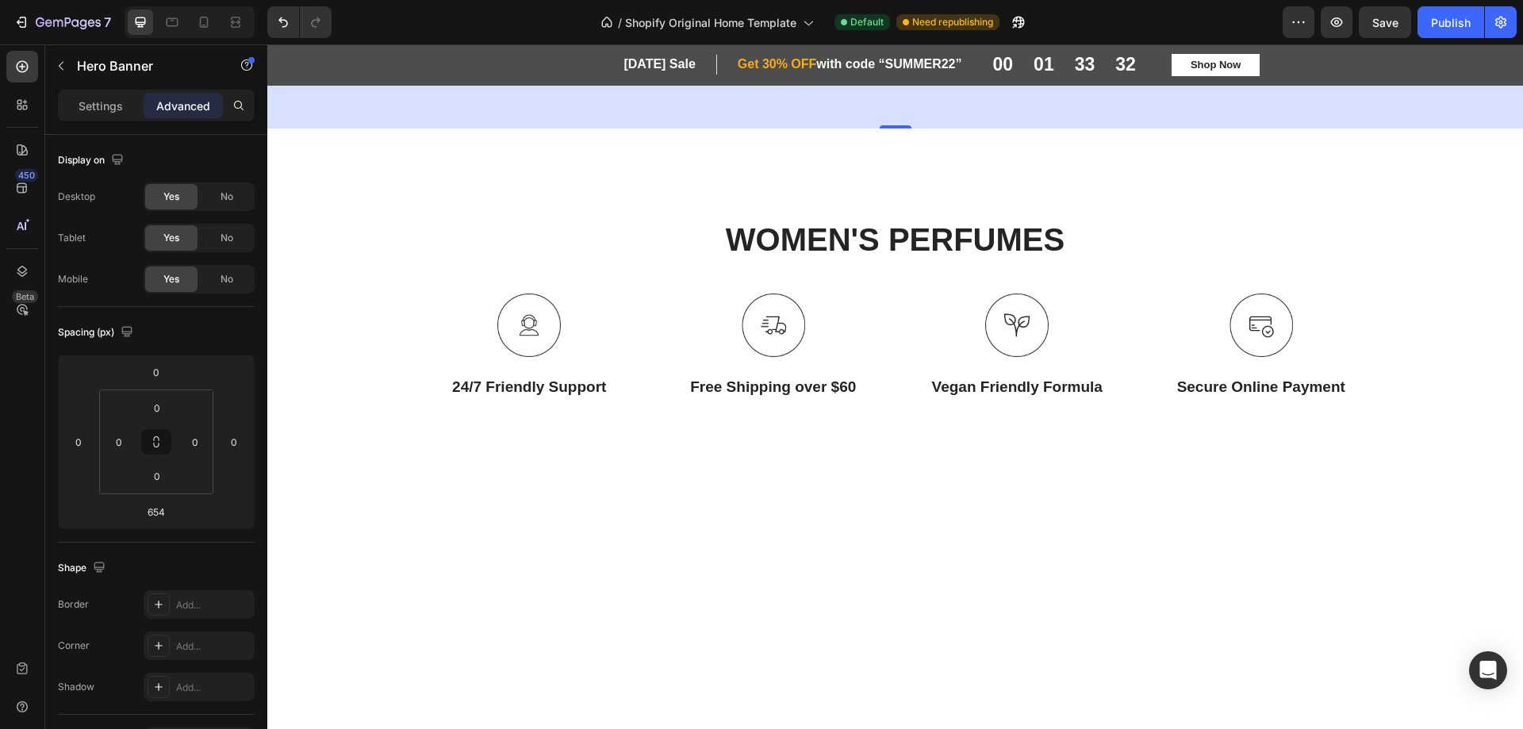
drag, startPoint x: 891, startPoint y: 397, endPoint x: 916, endPoint y: 340, distance: 62.5
click at [882, 125] on div at bounding box center [896, 126] width 32 height 3
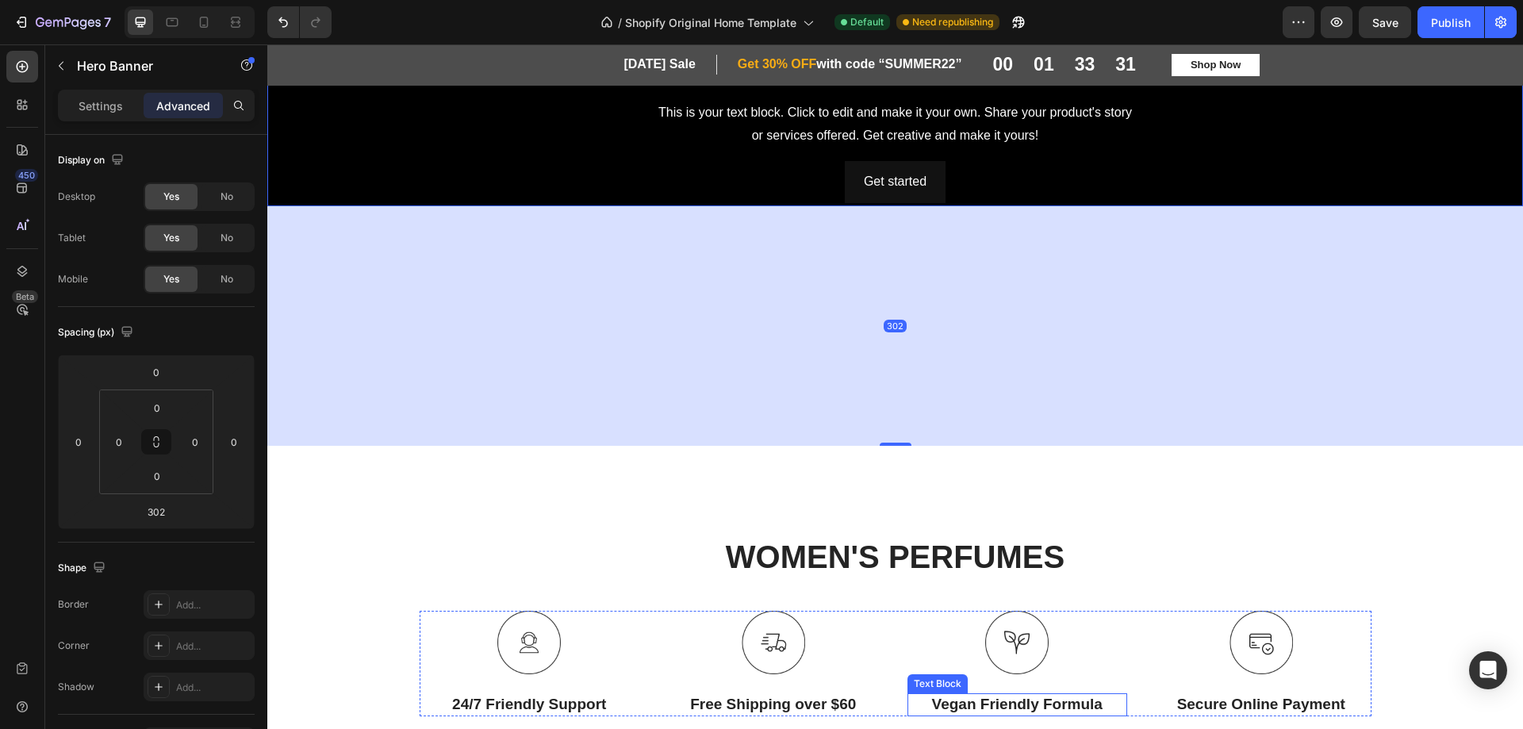
scroll to position [0, 0]
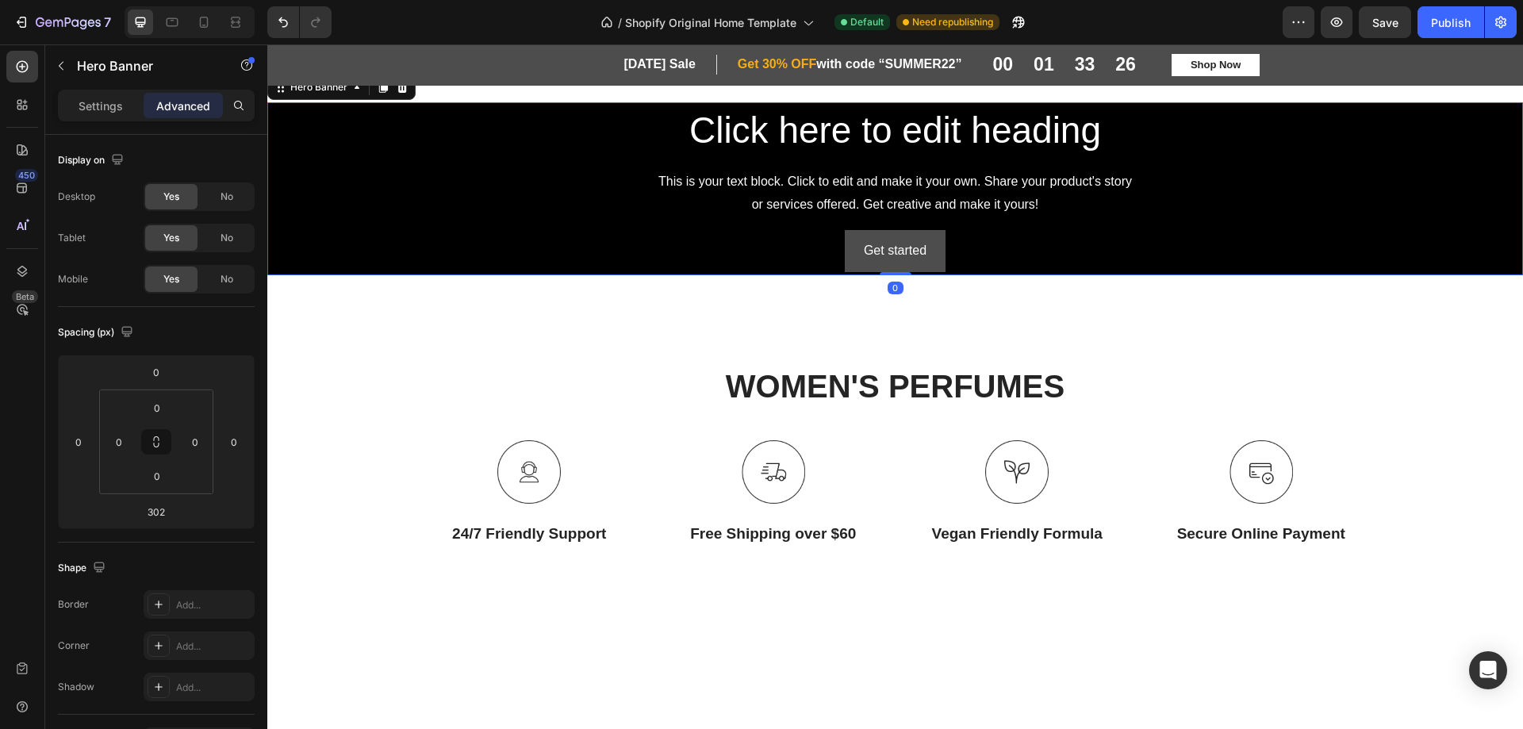
drag, startPoint x: 894, startPoint y: 512, endPoint x: 907, endPoint y: 269, distance: 243.1
click at [907, 269] on div "Click here to edit heading Heading This is your text block. Click to edit and m…" at bounding box center [895, 188] width 1256 height 173
type input "0"
click at [340, 236] on div "Background Image" at bounding box center [895, 188] width 1256 height 173
click at [378, 236] on div "Background Image" at bounding box center [895, 188] width 1256 height 173
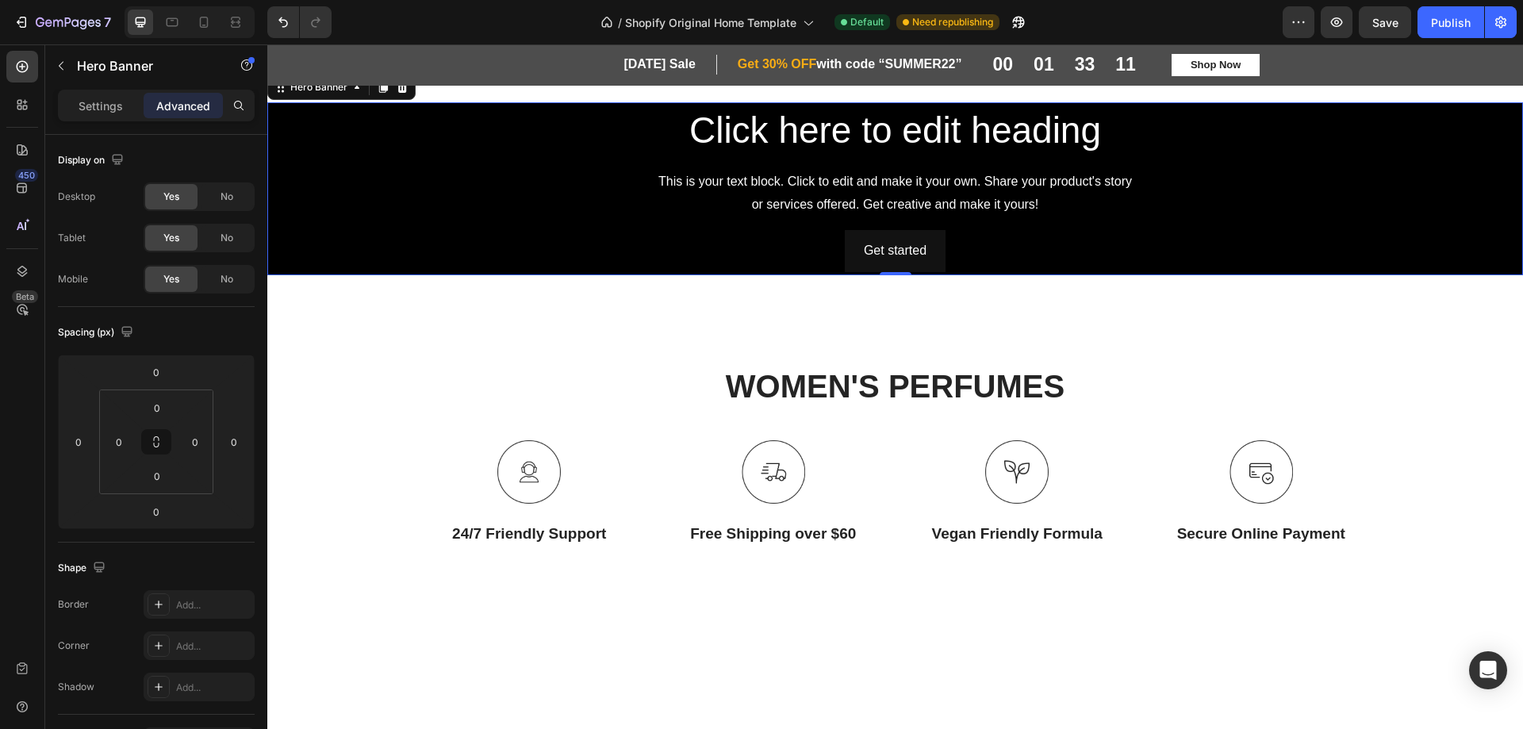
click at [314, 233] on div "Background Image" at bounding box center [895, 188] width 1256 height 173
click at [1376, 236] on div "Background Image" at bounding box center [895, 188] width 1256 height 173
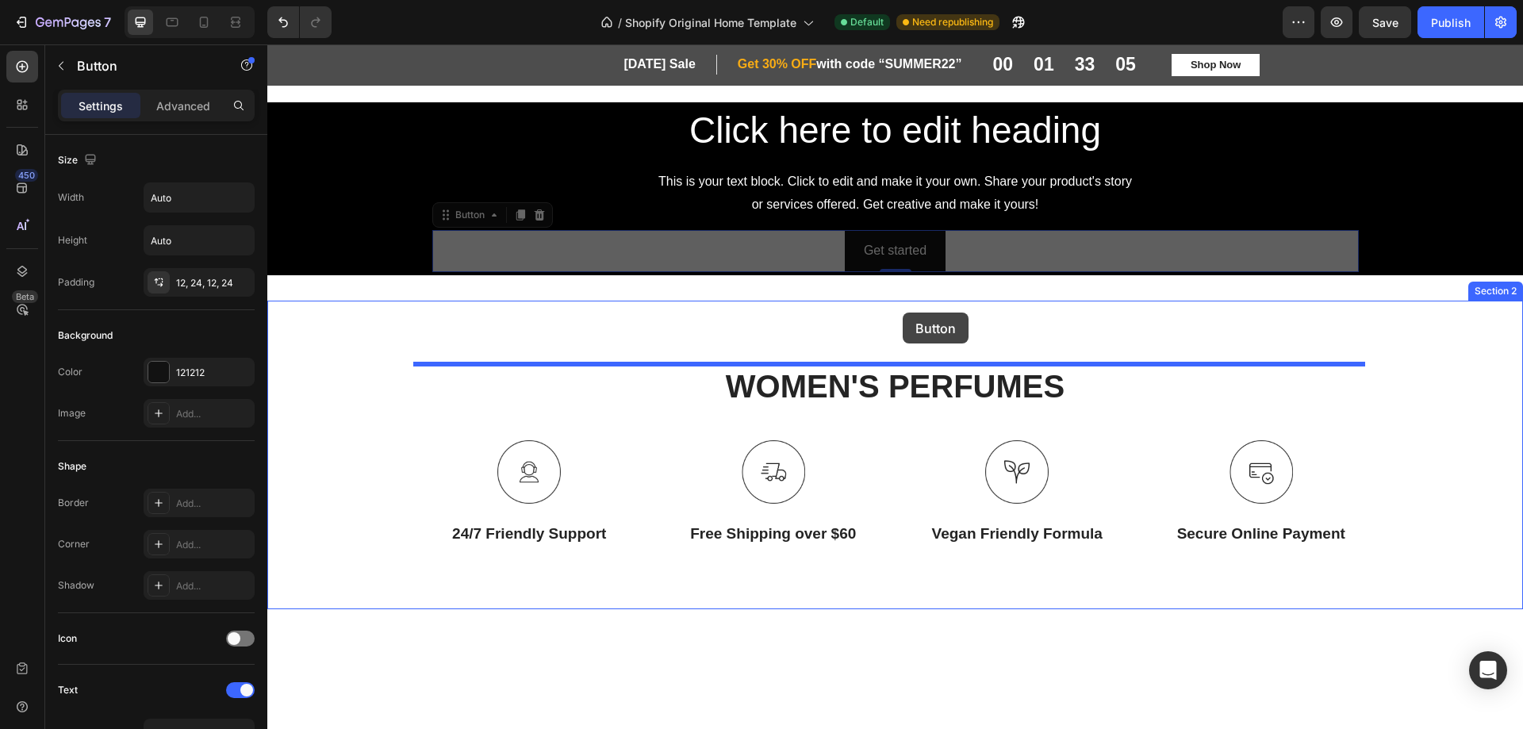
drag, startPoint x: 917, startPoint y: 268, endPoint x: 903, endPoint y: 313, distance: 46.7
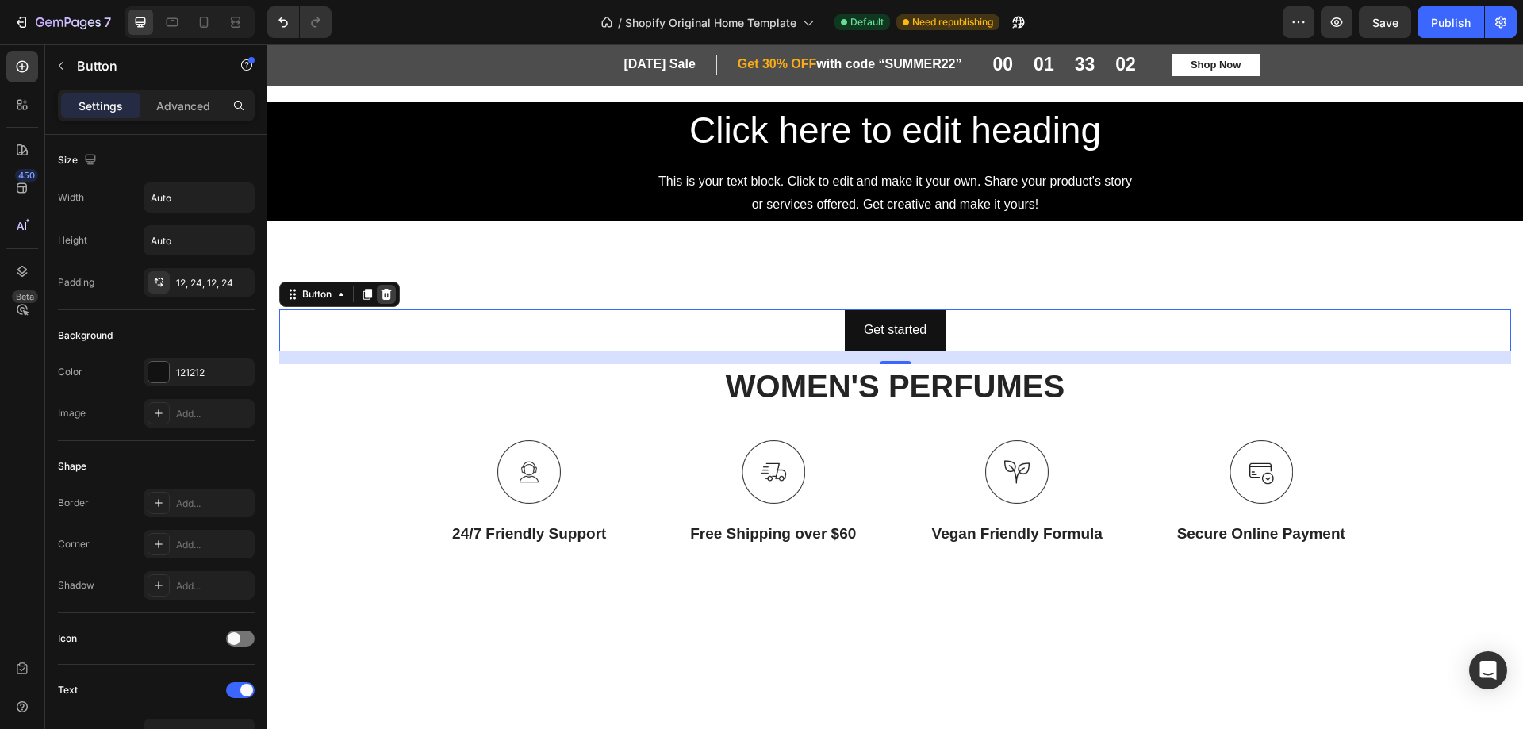
click at [384, 286] on div at bounding box center [386, 294] width 19 height 19
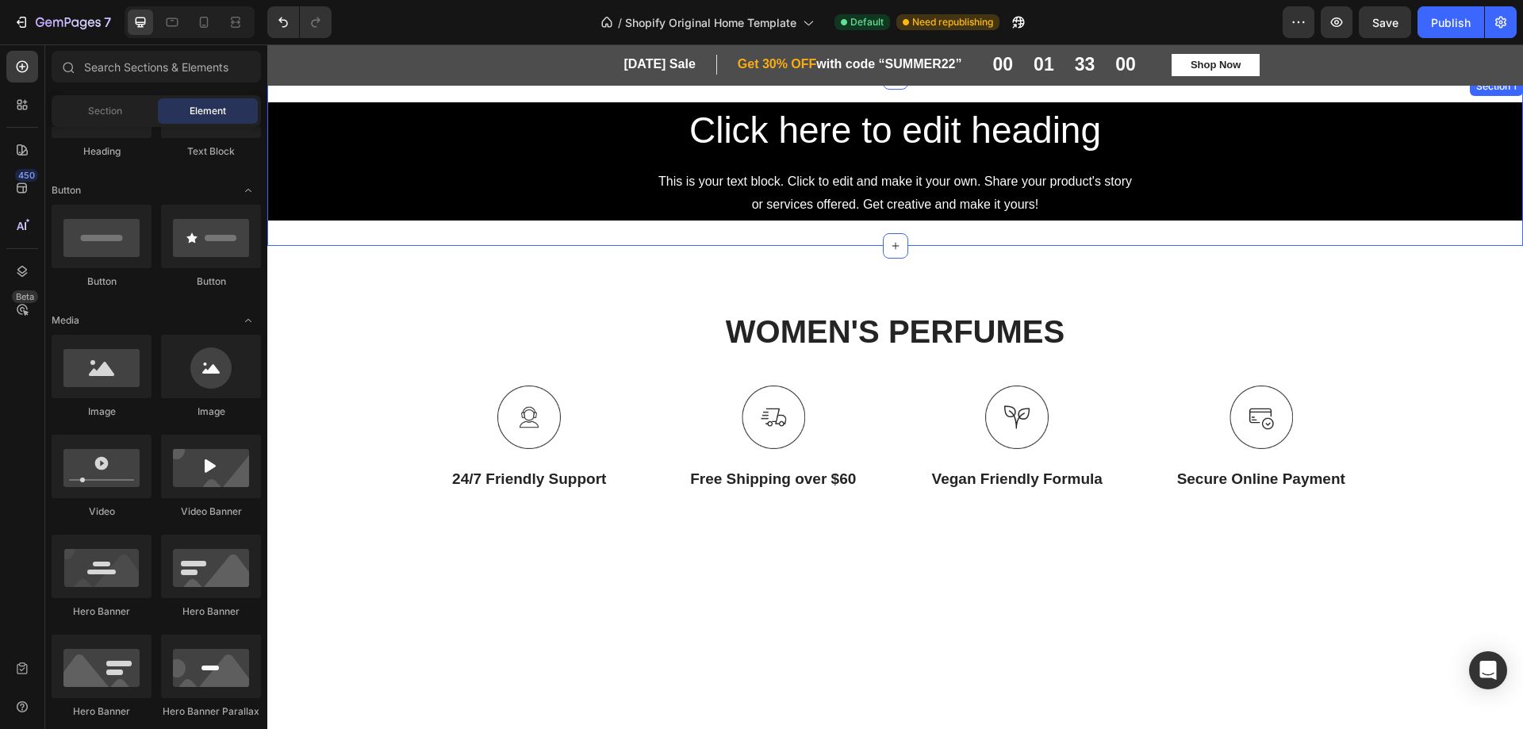
click at [498, 228] on div "Click here to edit heading Heading This is your text block. Click to edit and m…" at bounding box center [895, 161] width 1256 height 169
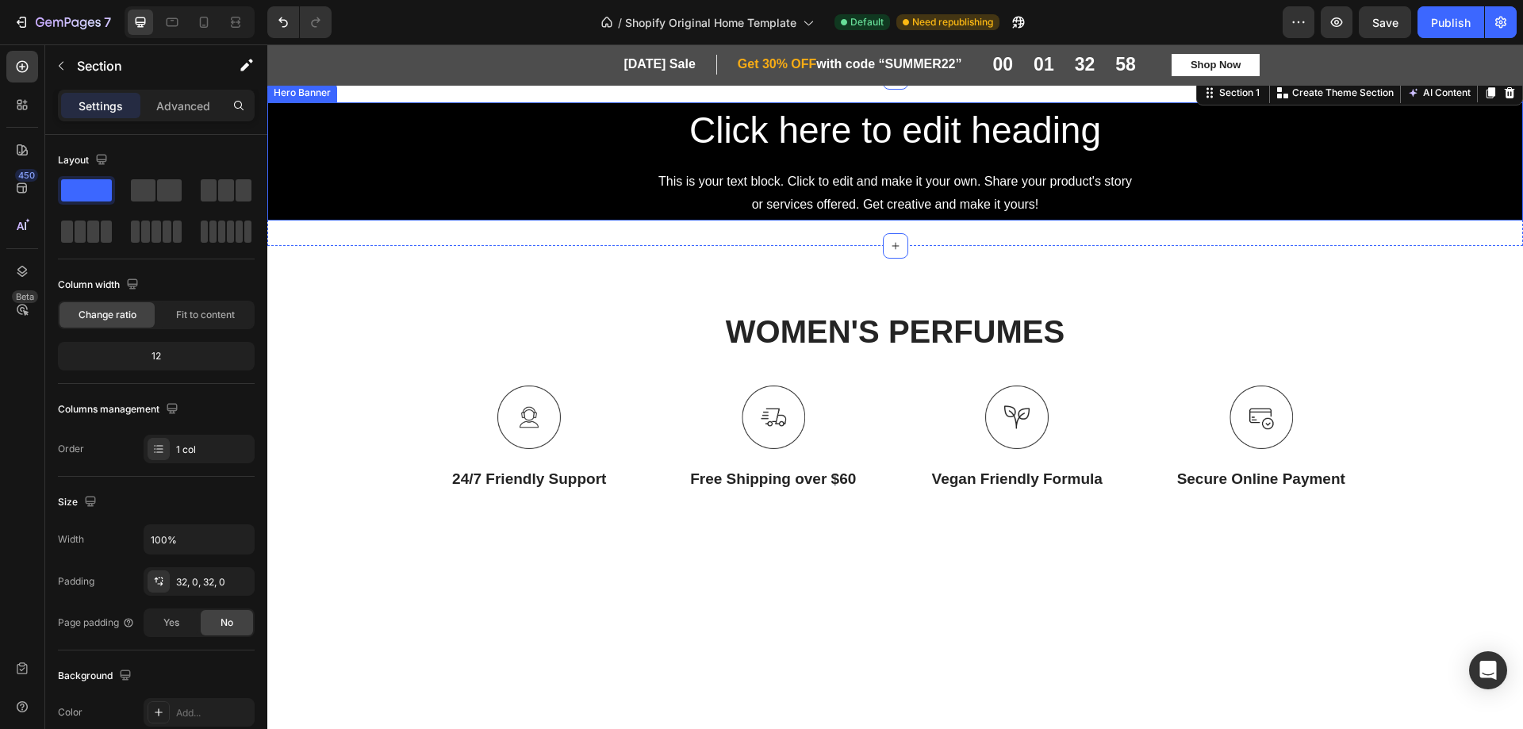
click at [371, 181] on div "Background Image" at bounding box center [895, 161] width 1256 height 118
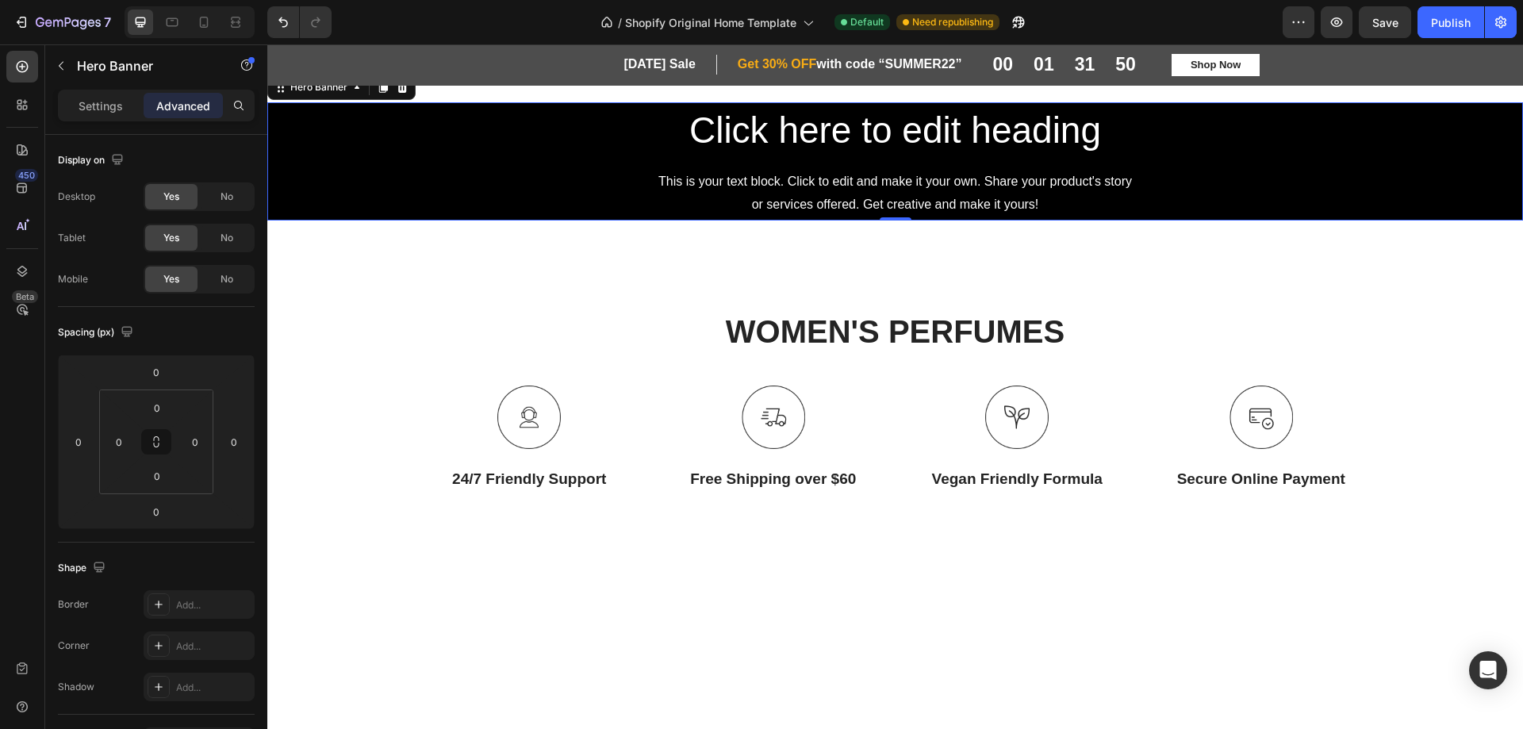
click at [367, 163] on div "Background Image" at bounding box center [895, 161] width 1256 height 118
click at [221, 201] on span "No" at bounding box center [227, 197] width 13 height 14
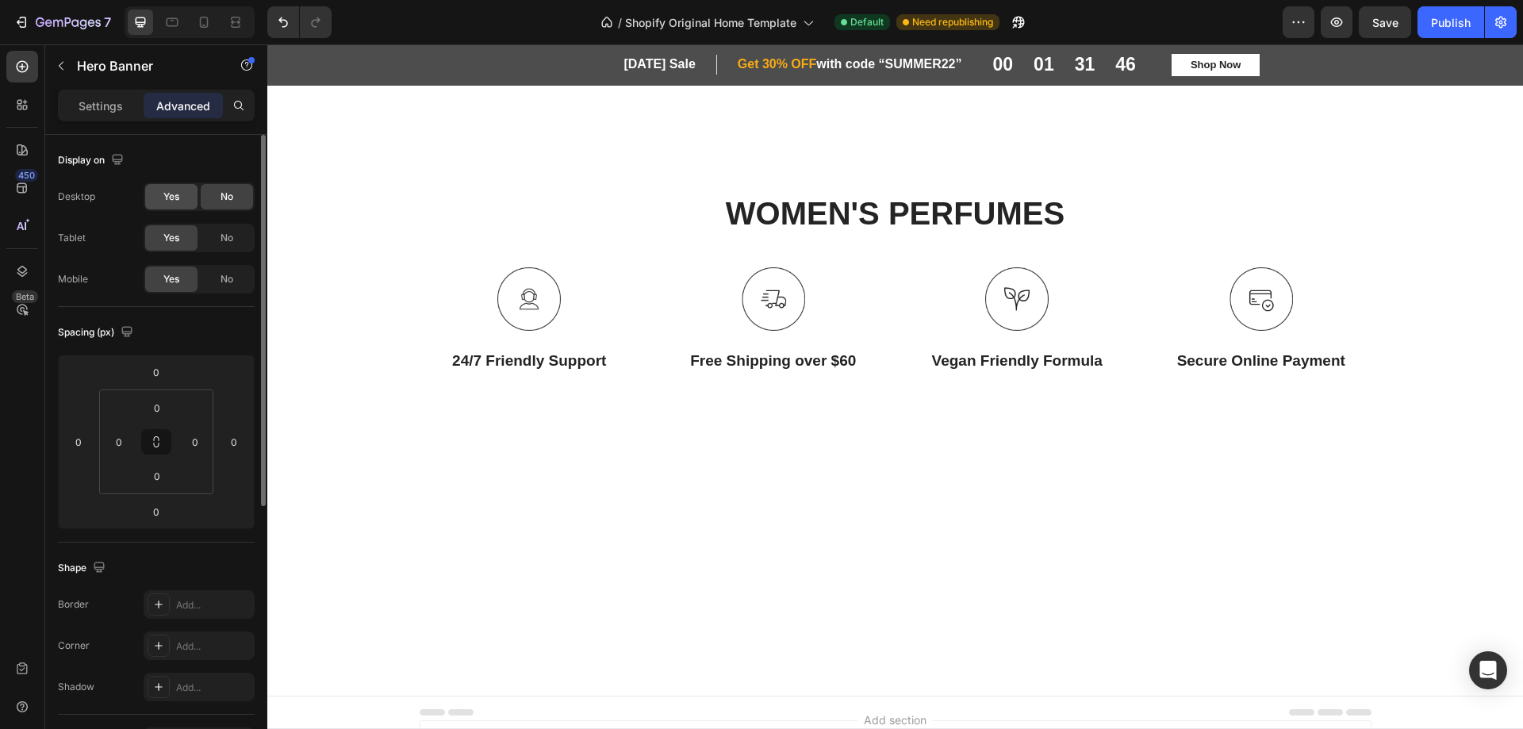
click at [159, 198] on div "Yes" at bounding box center [171, 196] width 52 height 25
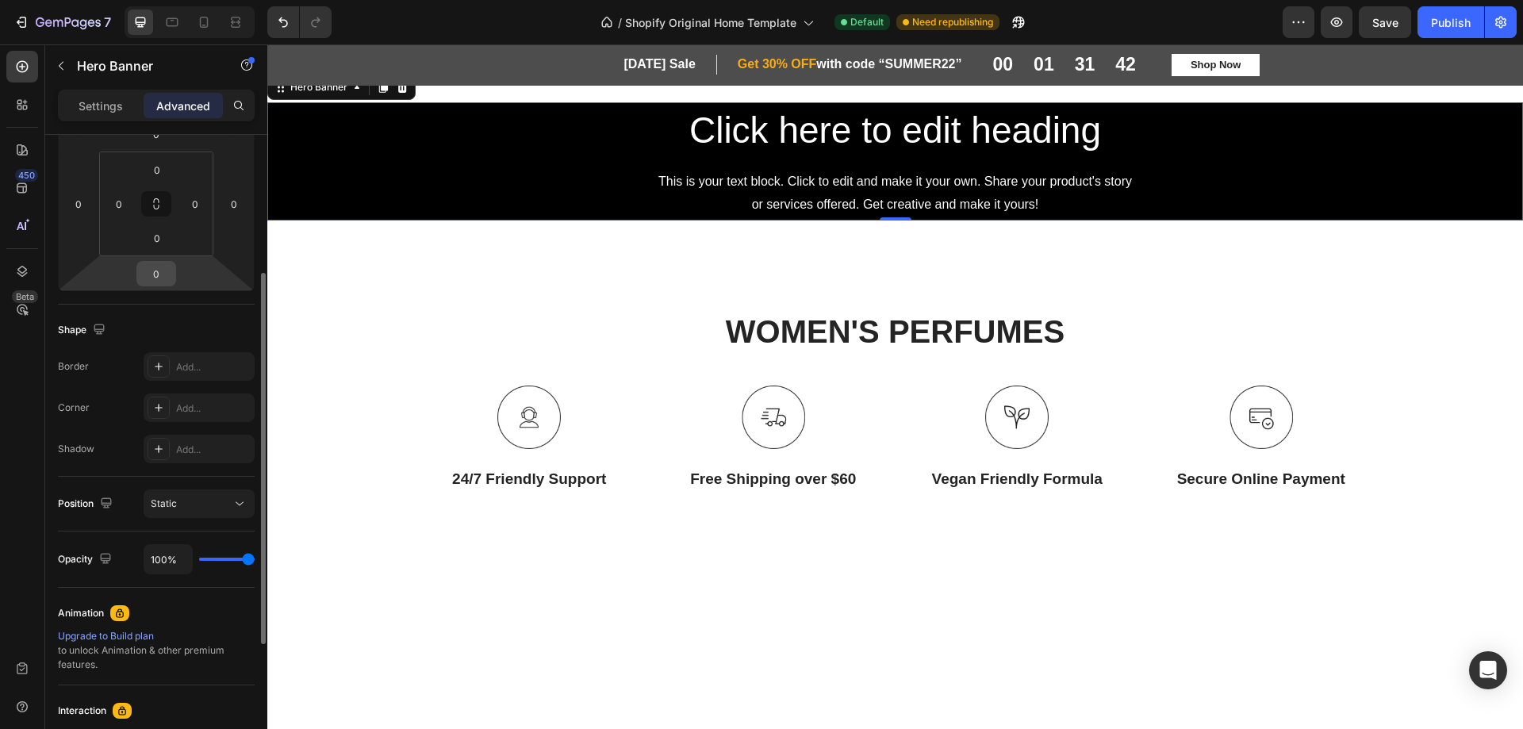
scroll to position [159, 0]
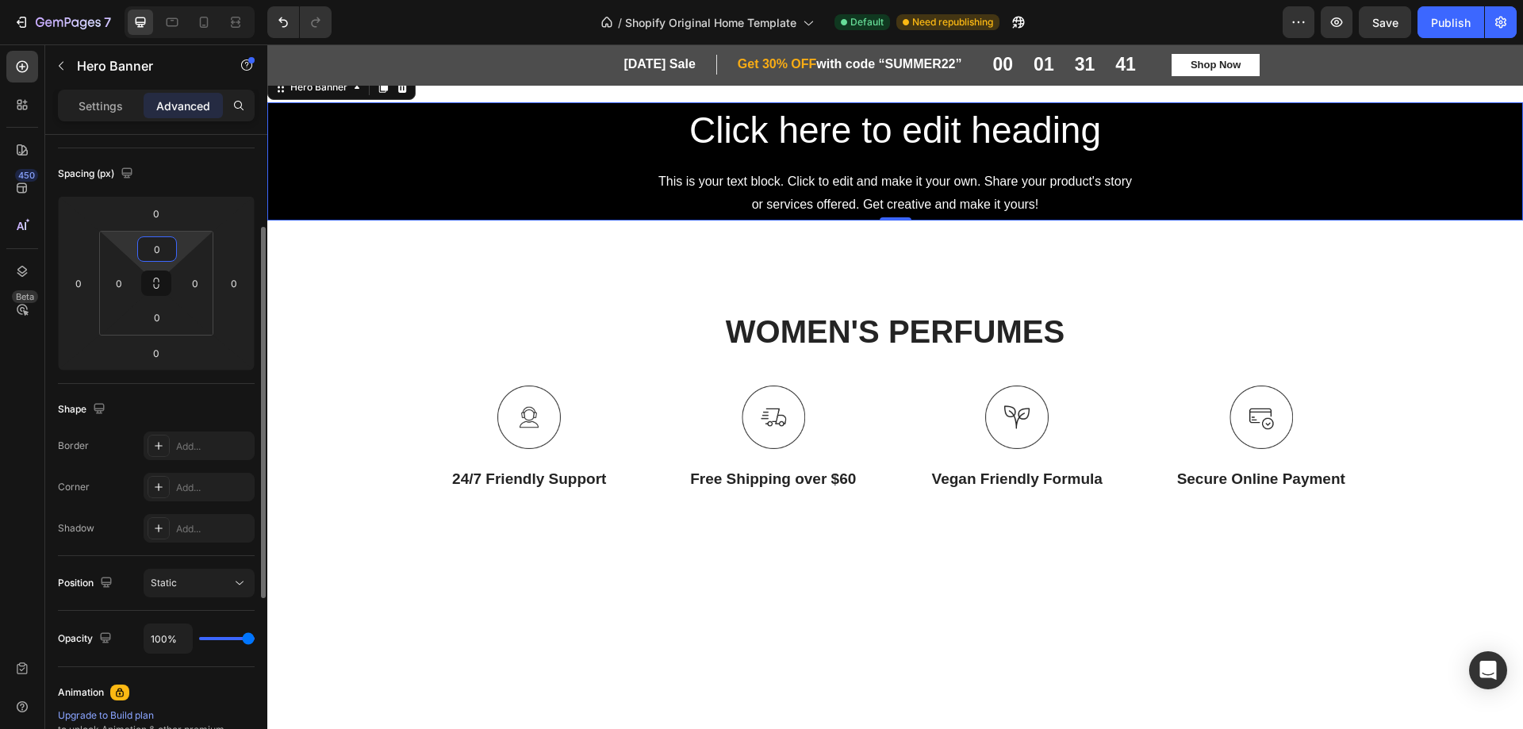
click at [155, 249] on input "0" at bounding box center [157, 249] width 32 height 24
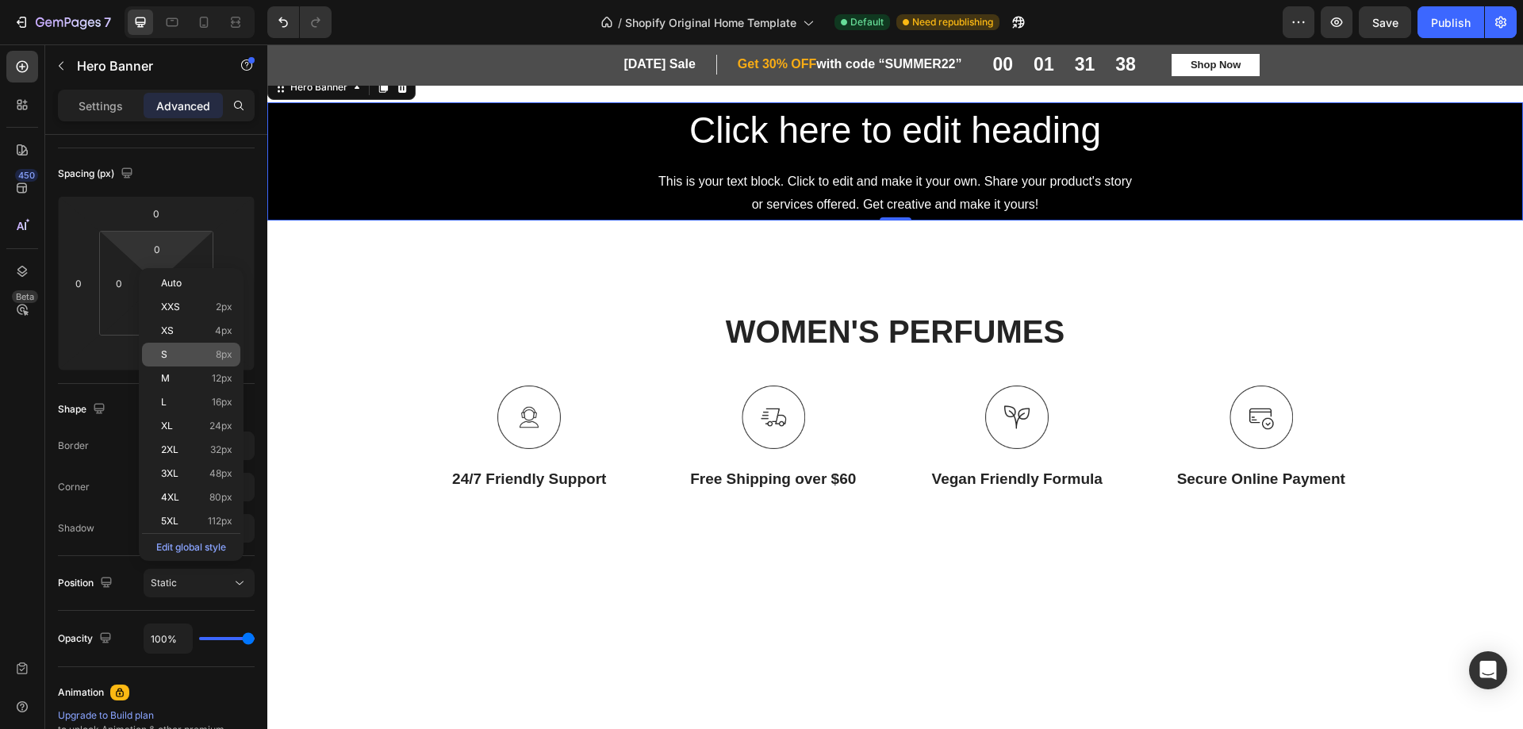
click at [172, 358] on p "S 8px" at bounding box center [196, 354] width 71 height 11
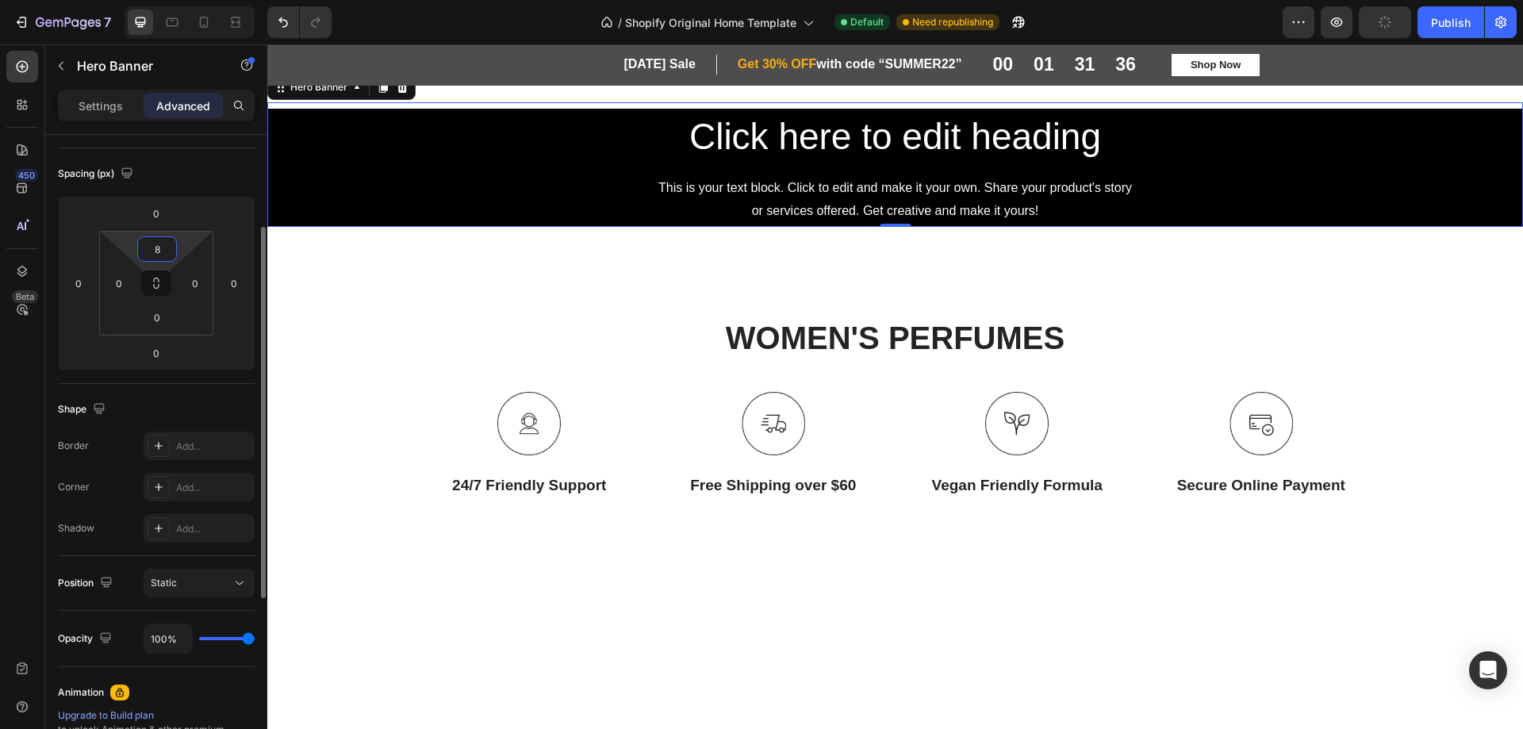
click at [157, 247] on input "8" at bounding box center [157, 249] width 32 height 24
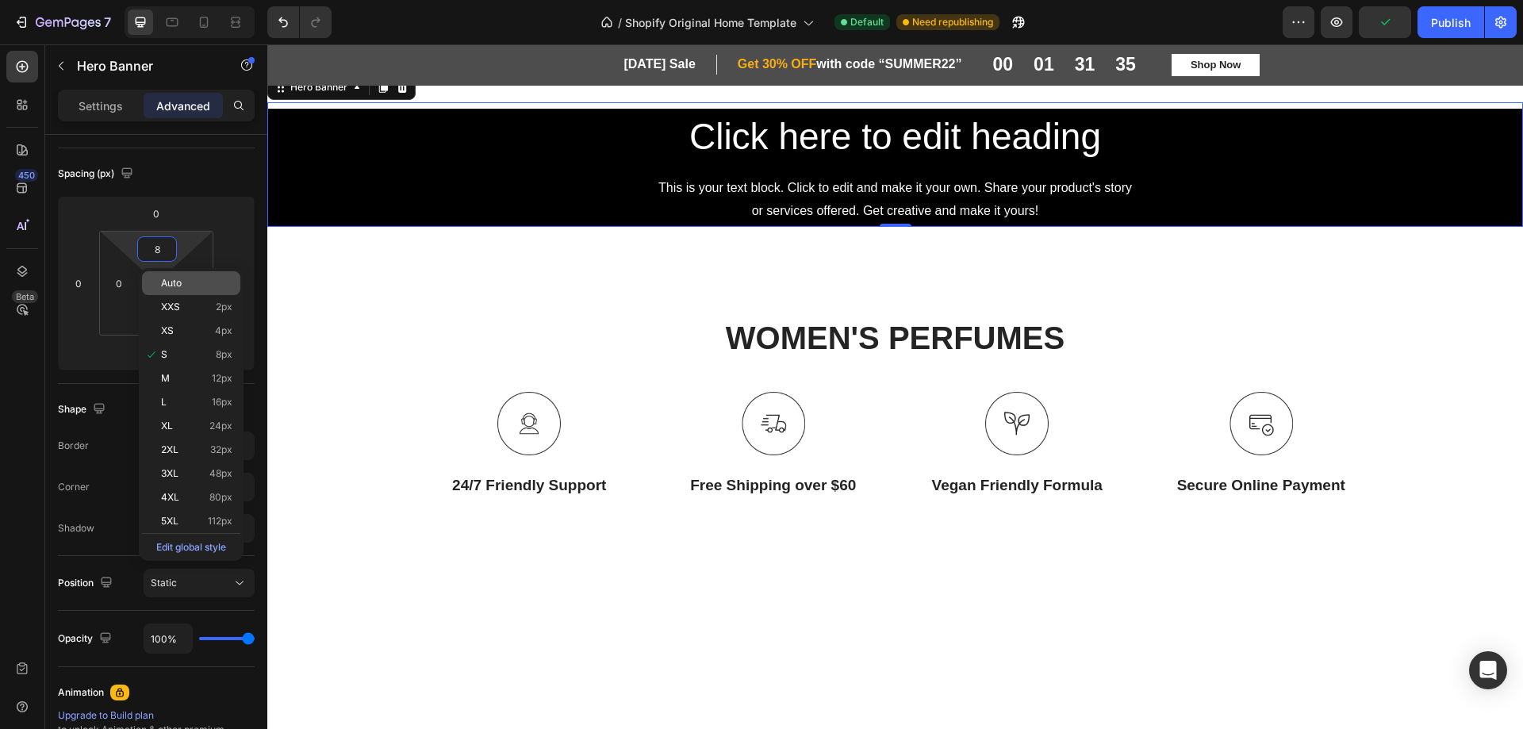
click at [162, 285] on span "Auto" at bounding box center [171, 283] width 21 height 11
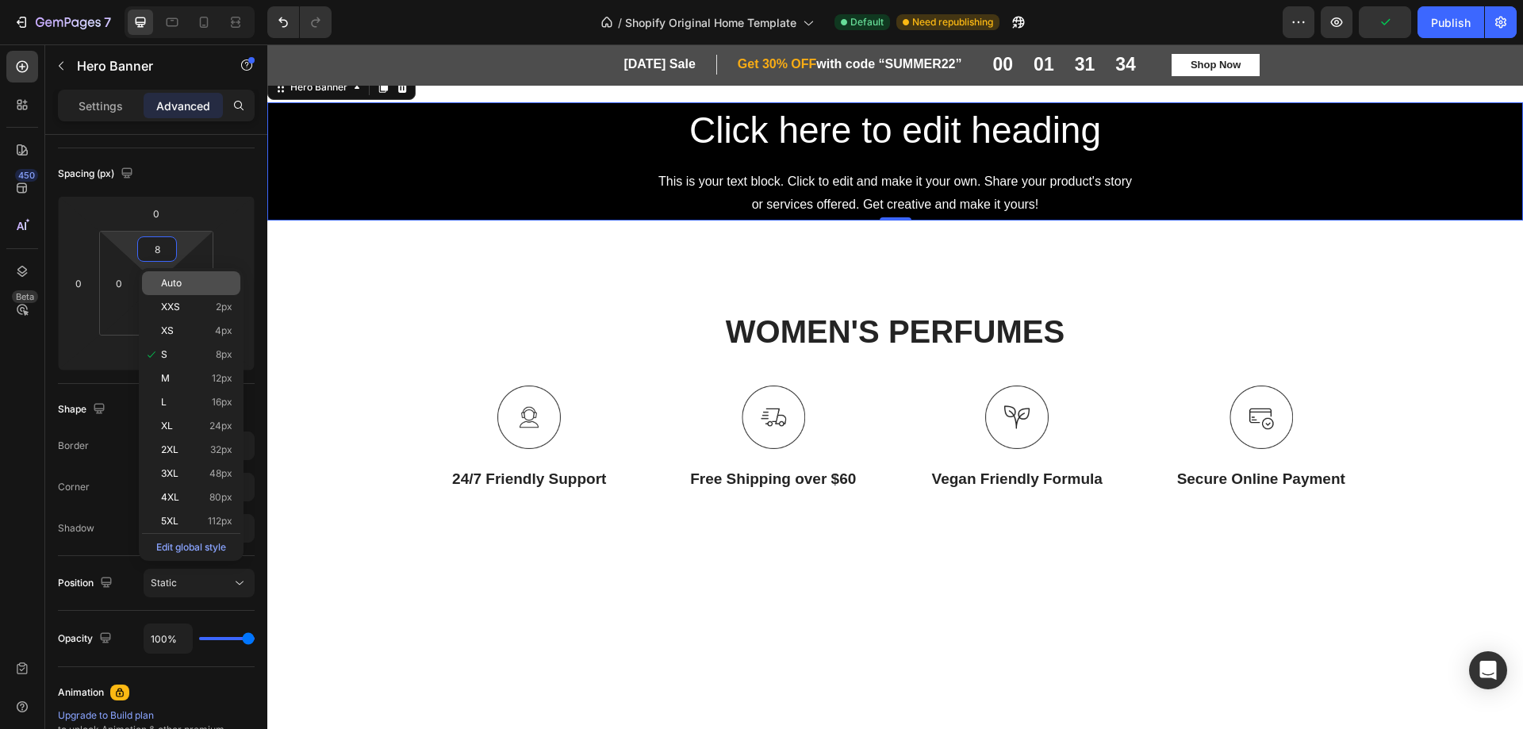
type input "Auto"
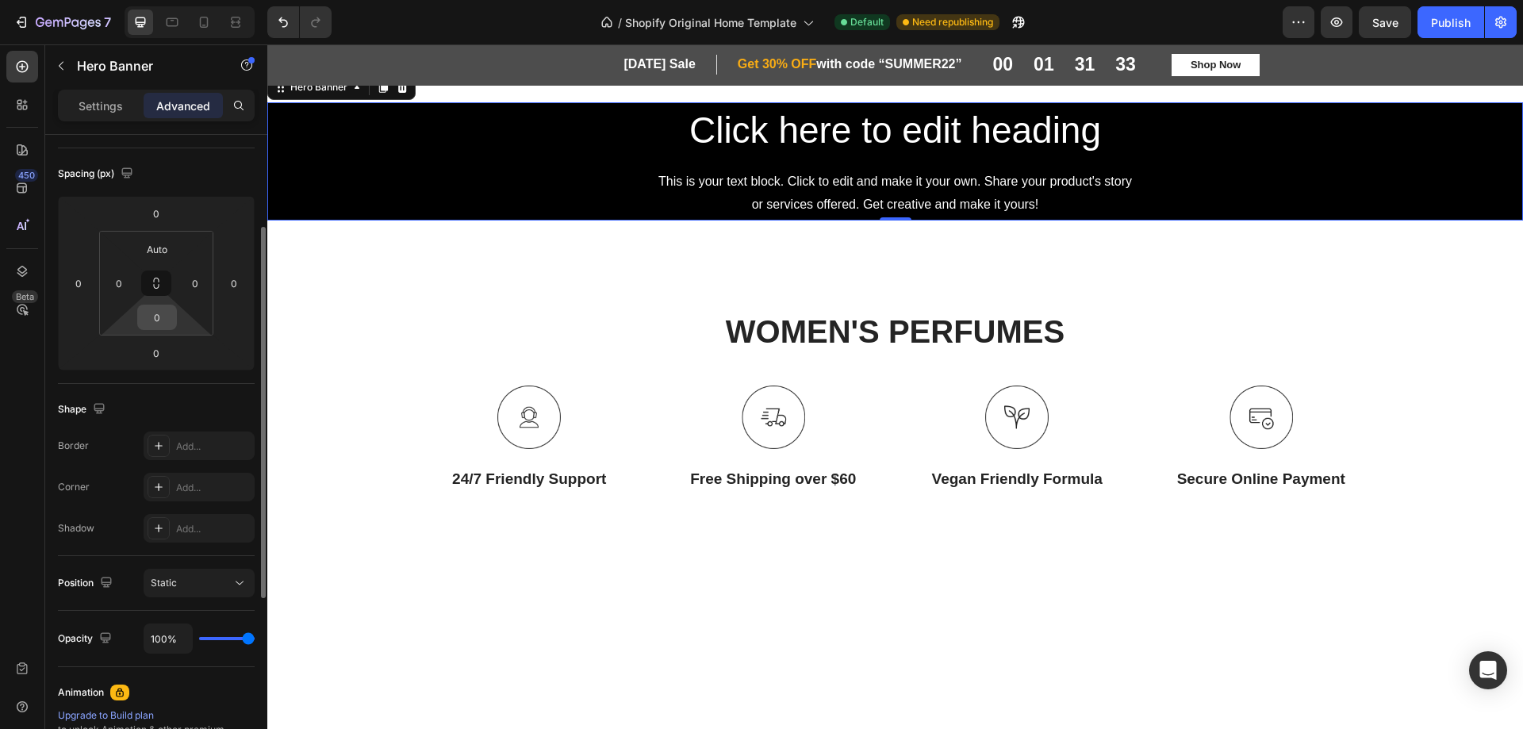
click at [157, 321] on input "0" at bounding box center [157, 317] width 32 height 24
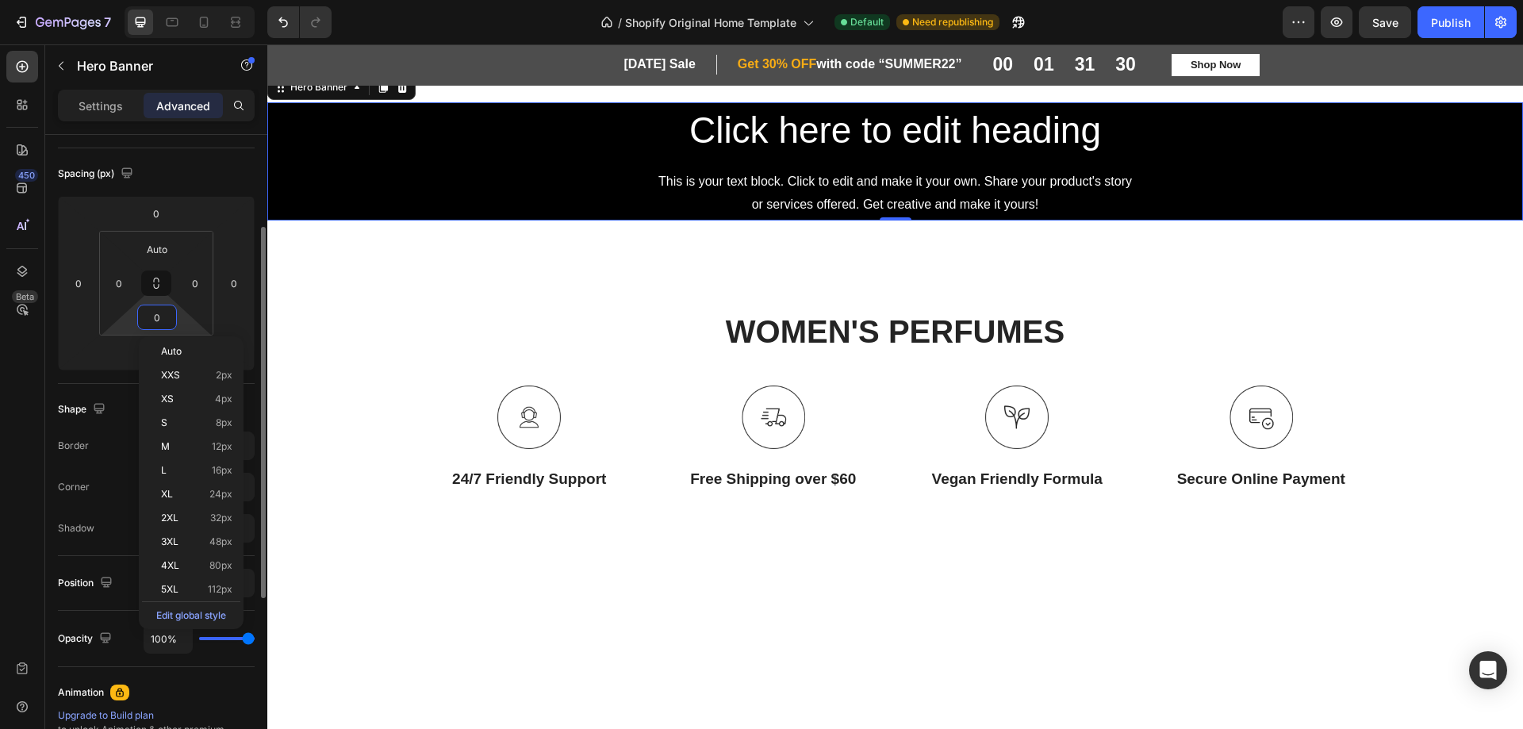
click at [111, 386] on div "Shape Border Add... Corner Add... Shadow Add..." at bounding box center [156, 470] width 197 height 172
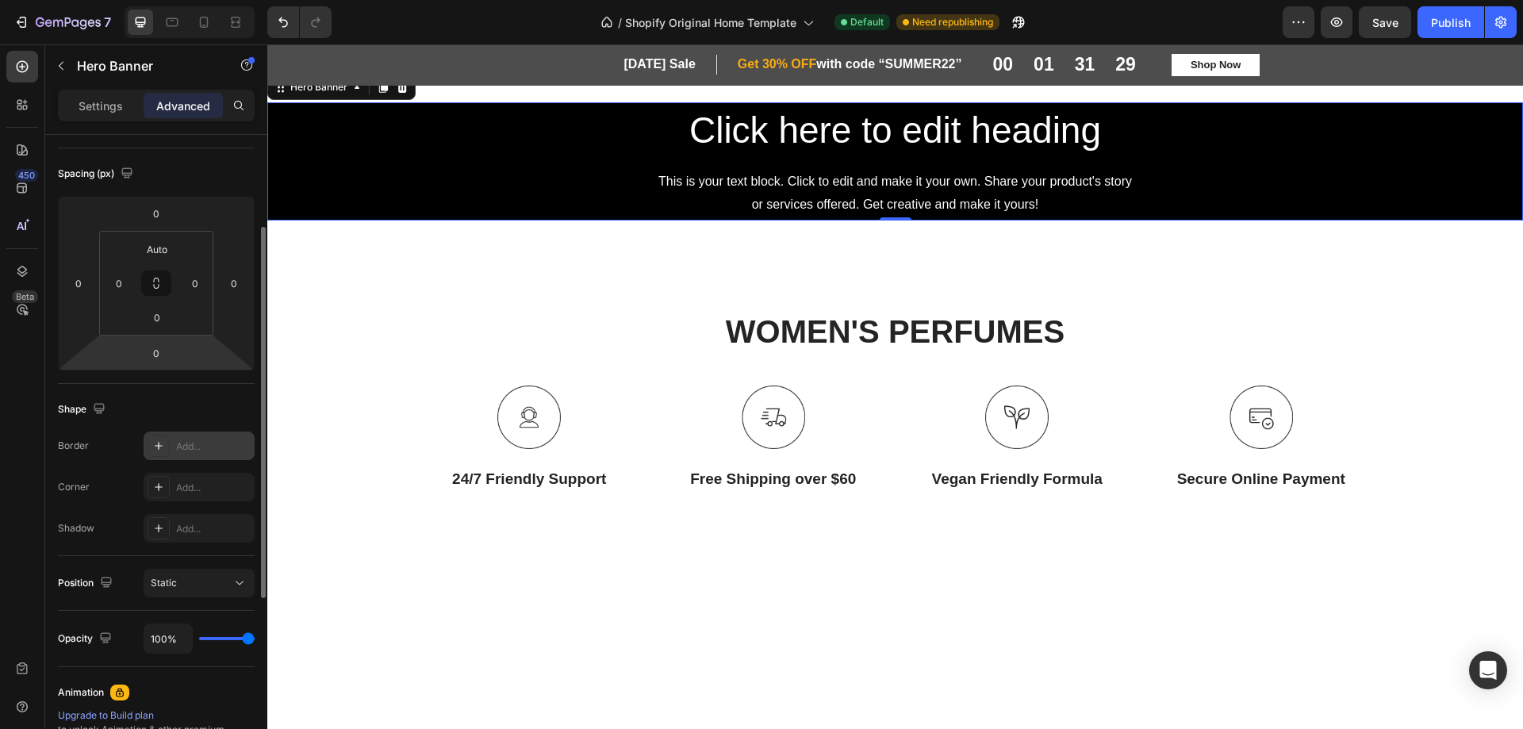
scroll to position [317, 0]
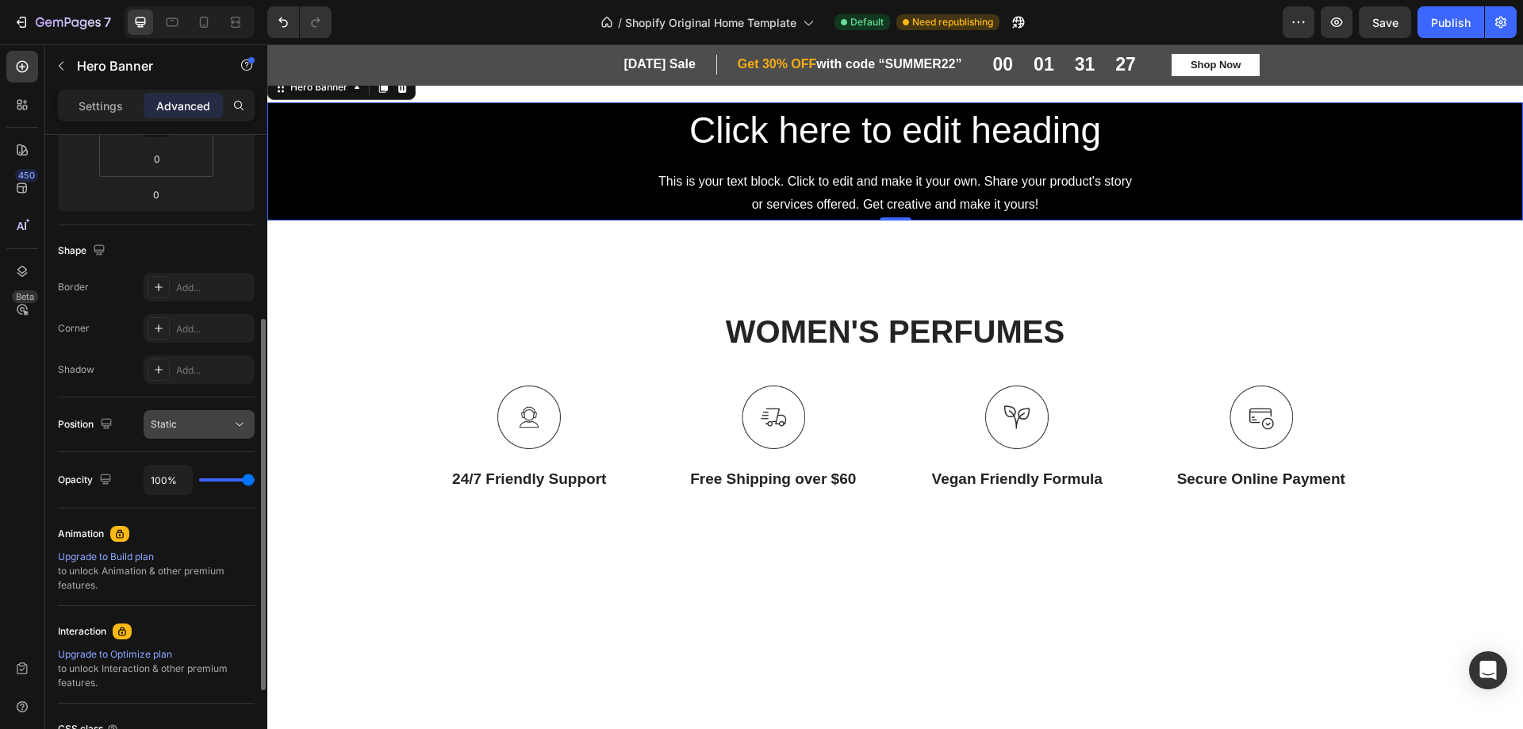
click at [236, 424] on icon at bounding box center [240, 425] width 16 height 16
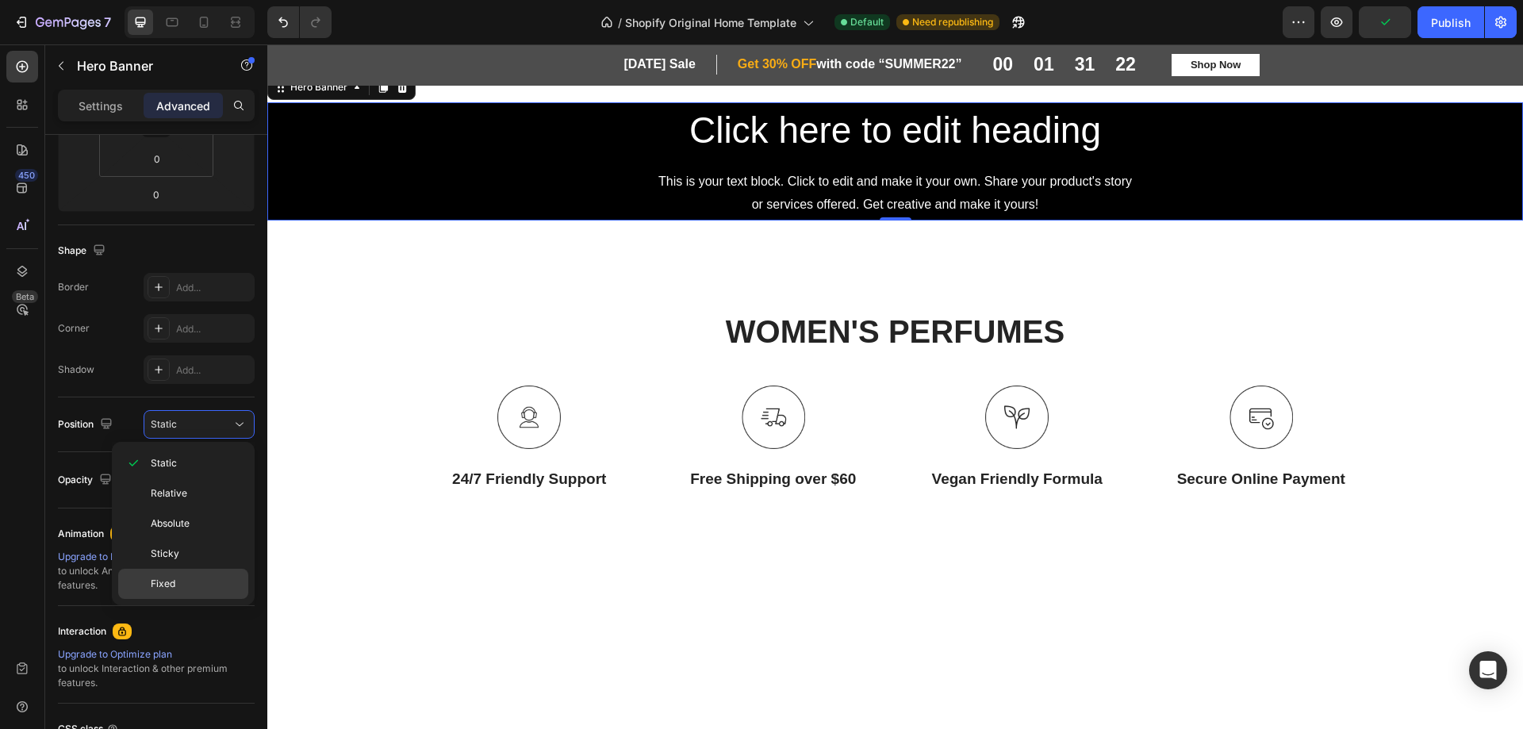
click at [192, 576] on div "Fixed" at bounding box center [183, 584] width 130 height 30
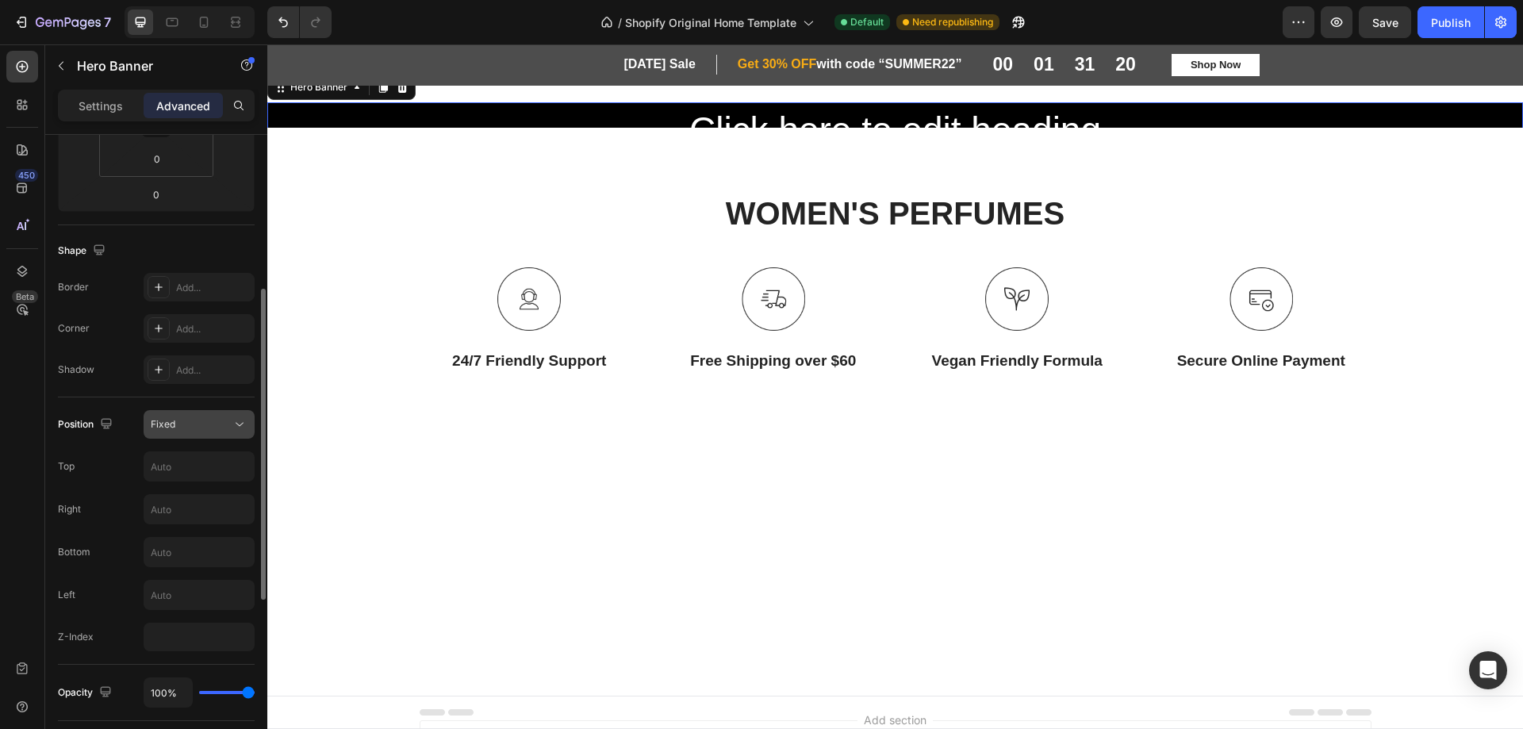
click at [228, 423] on div "Fixed" at bounding box center [191, 424] width 81 height 14
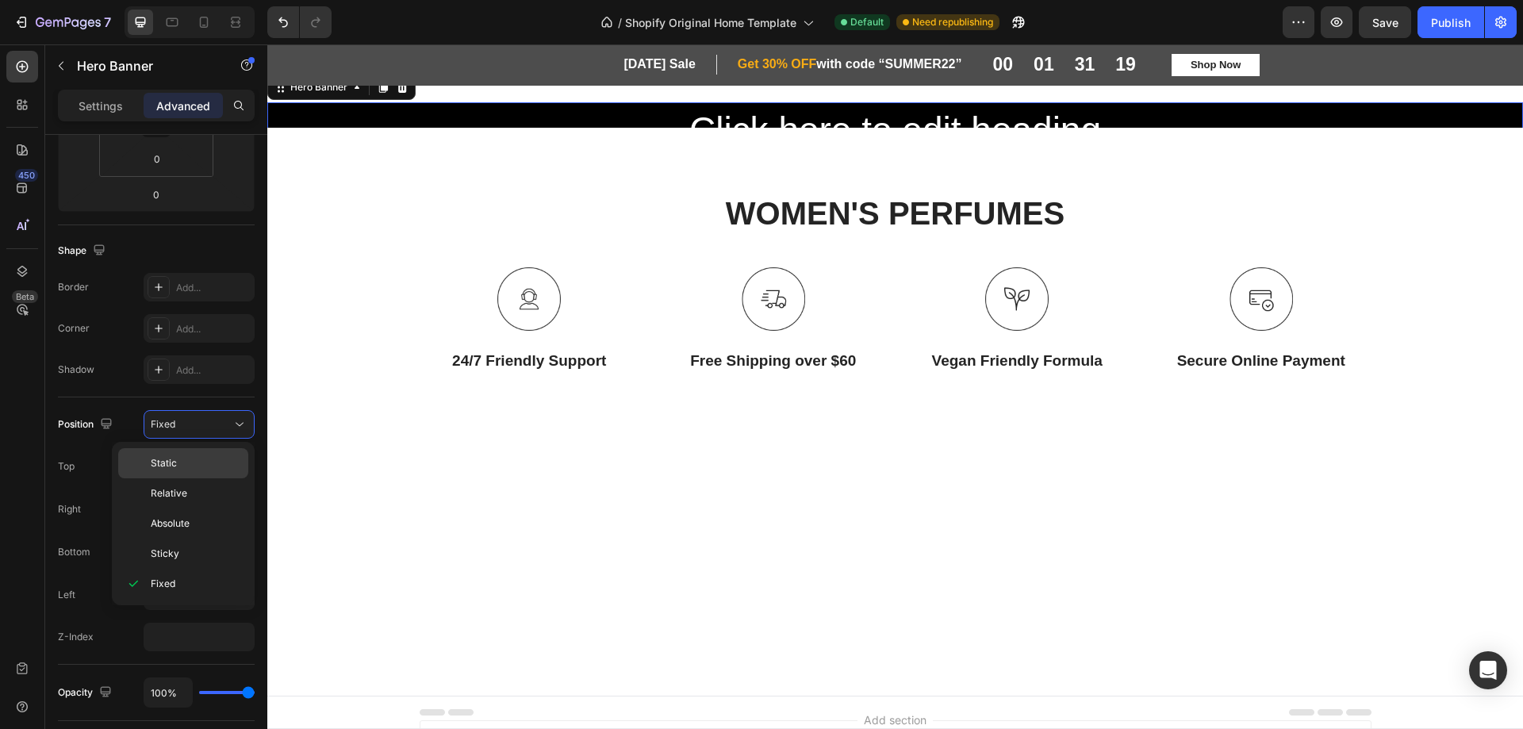
click at [206, 457] on p "Static" at bounding box center [196, 463] width 90 height 14
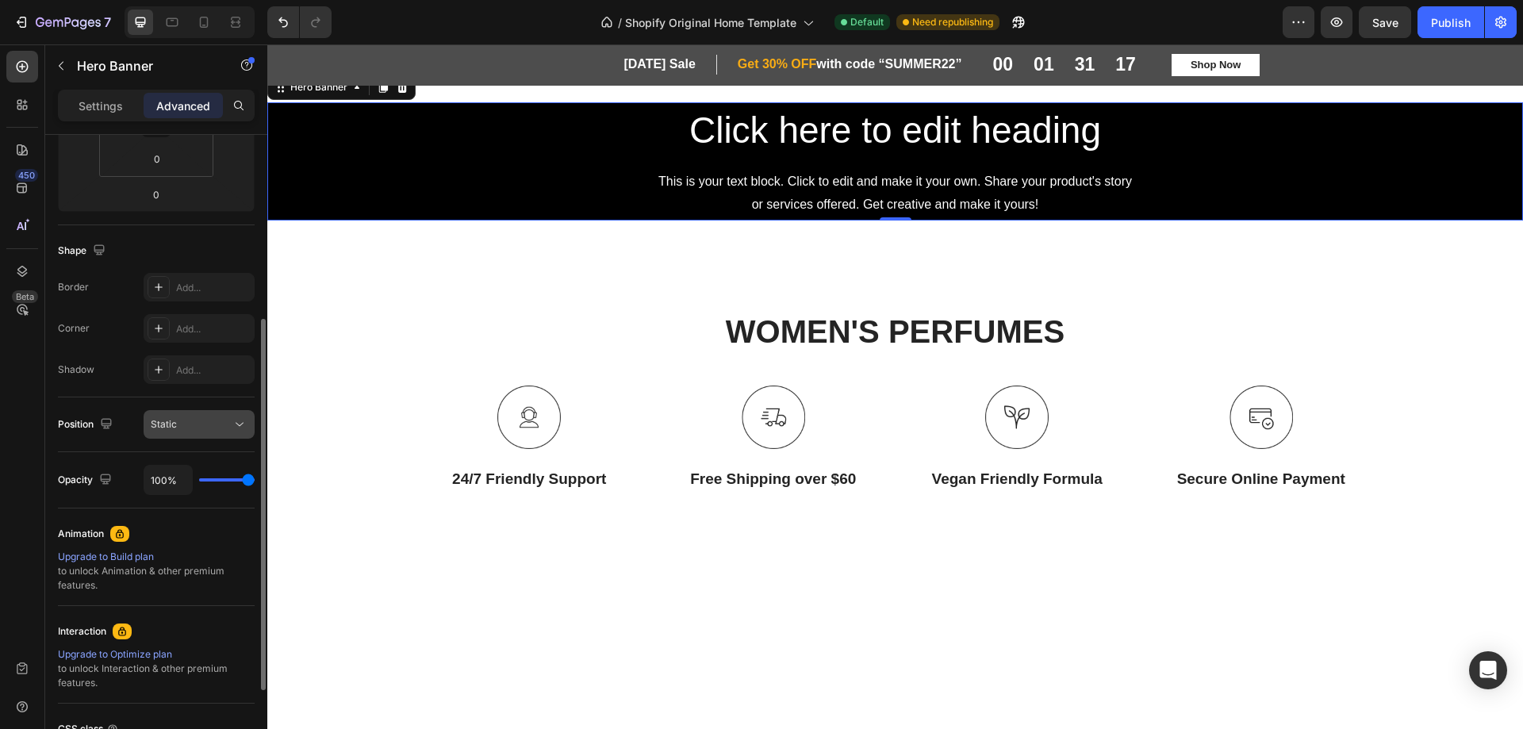
click at [233, 421] on icon at bounding box center [240, 425] width 16 height 16
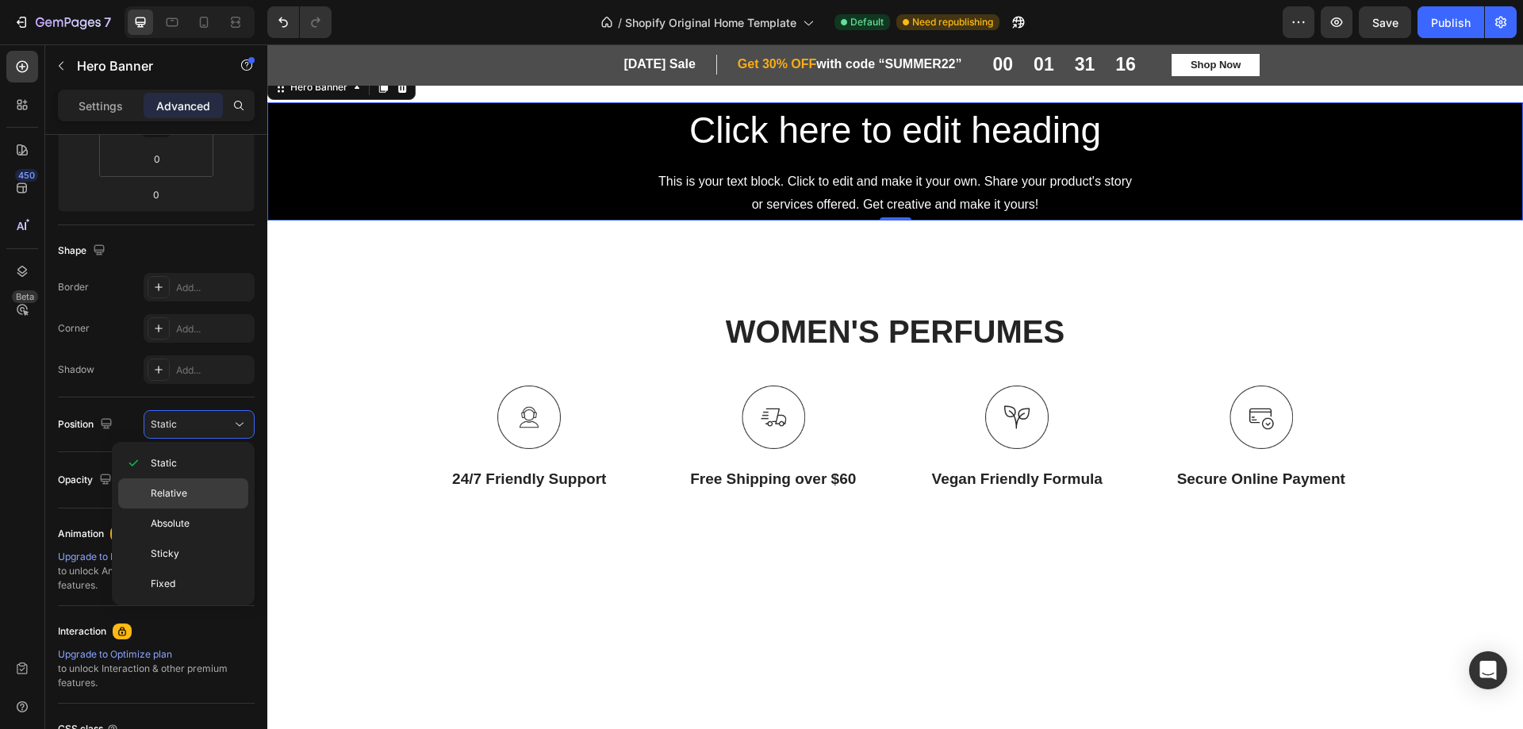
click at [230, 509] on div "Relative" at bounding box center [183, 524] width 130 height 30
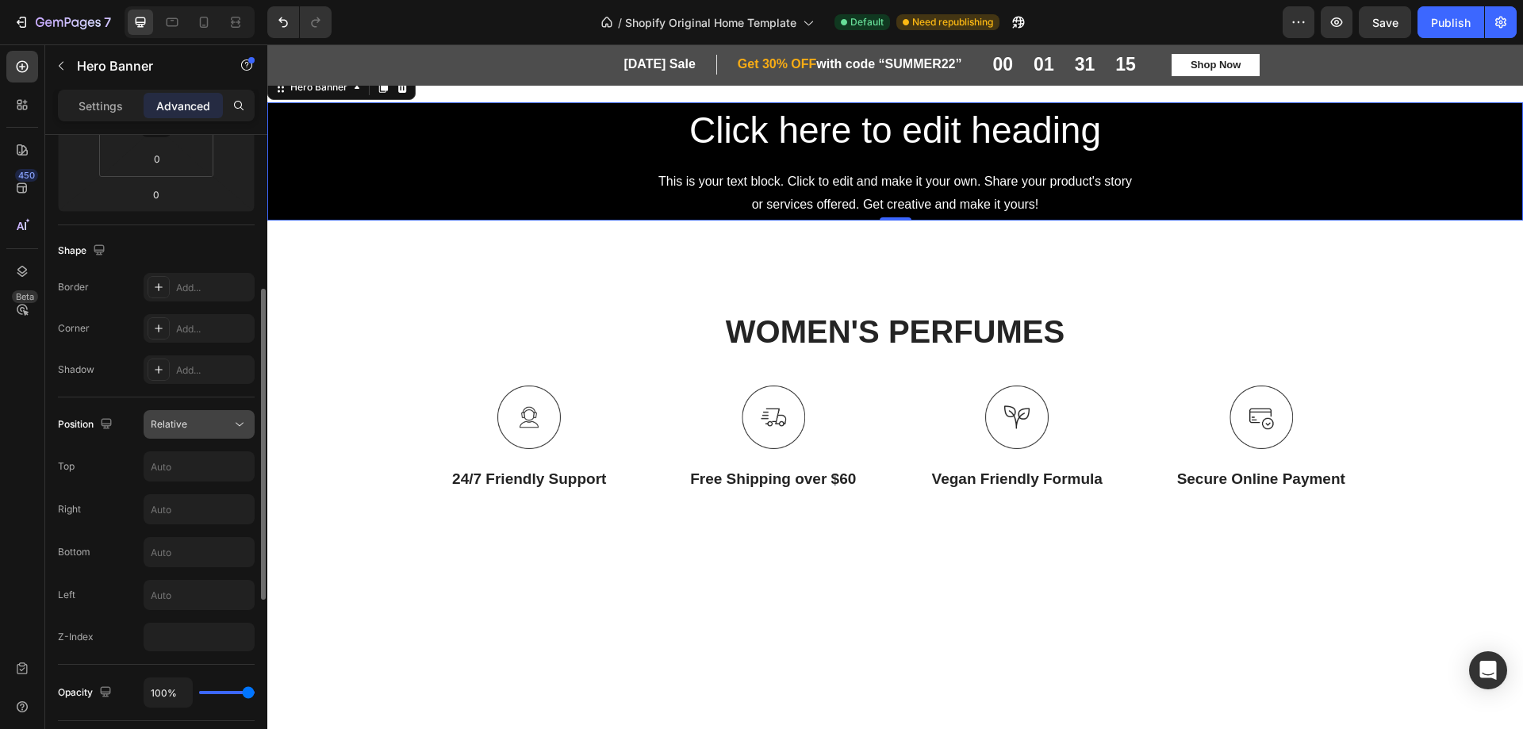
click at [244, 417] on icon at bounding box center [240, 425] width 16 height 16
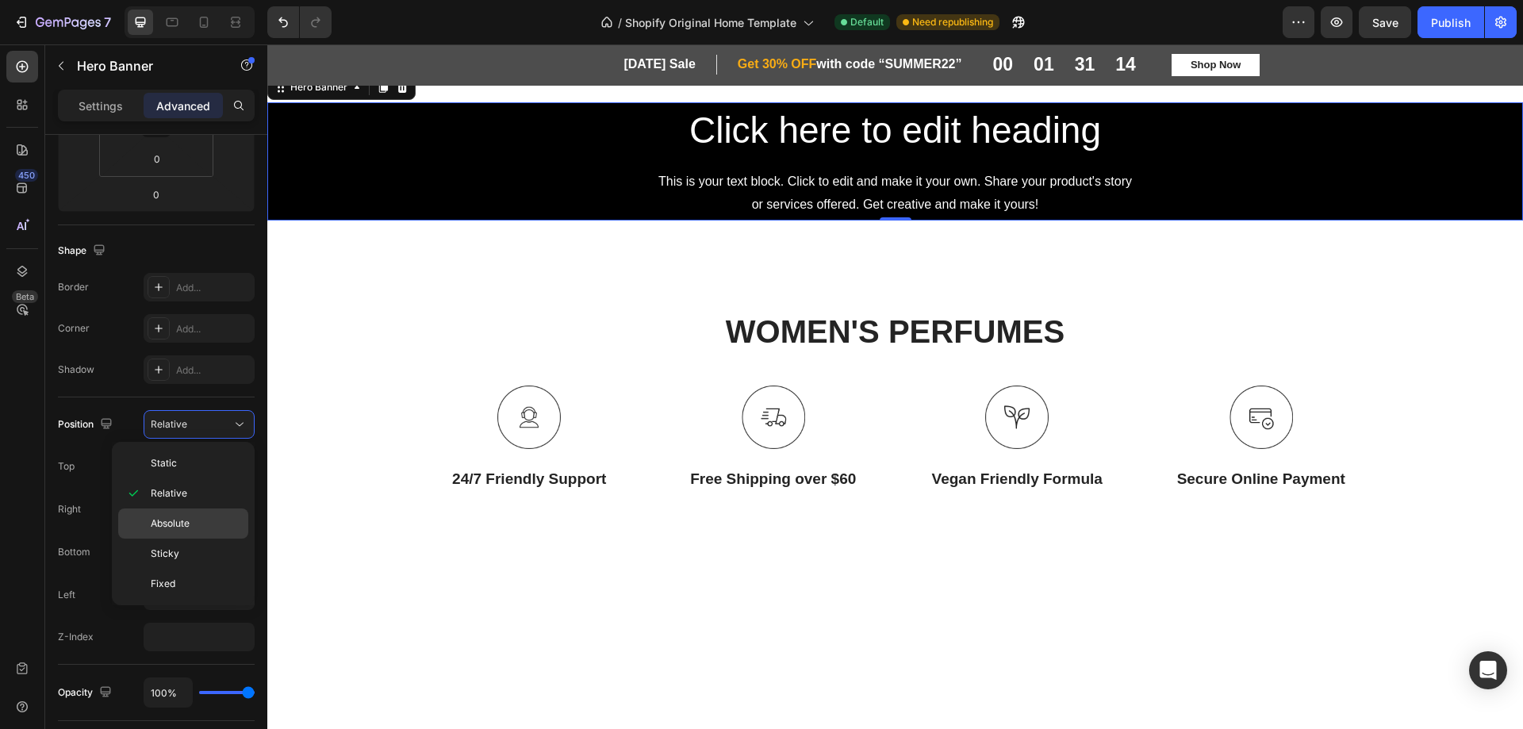
click at [224, 522] on p "Absolute" at bounding box center [196, 523] width 90 height 14
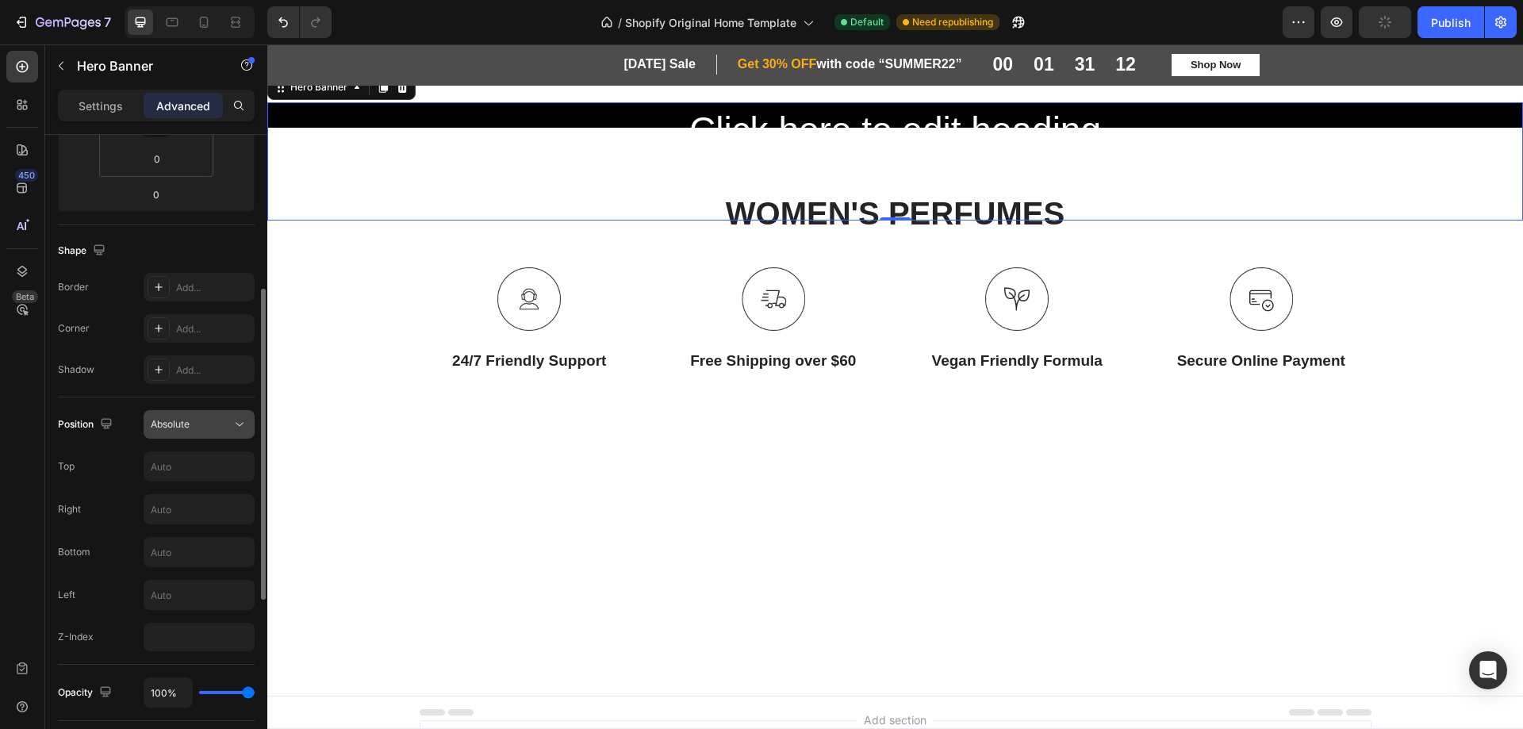
click at [244, 419] on icon at bounding box center [240, 425] width 16 height 16
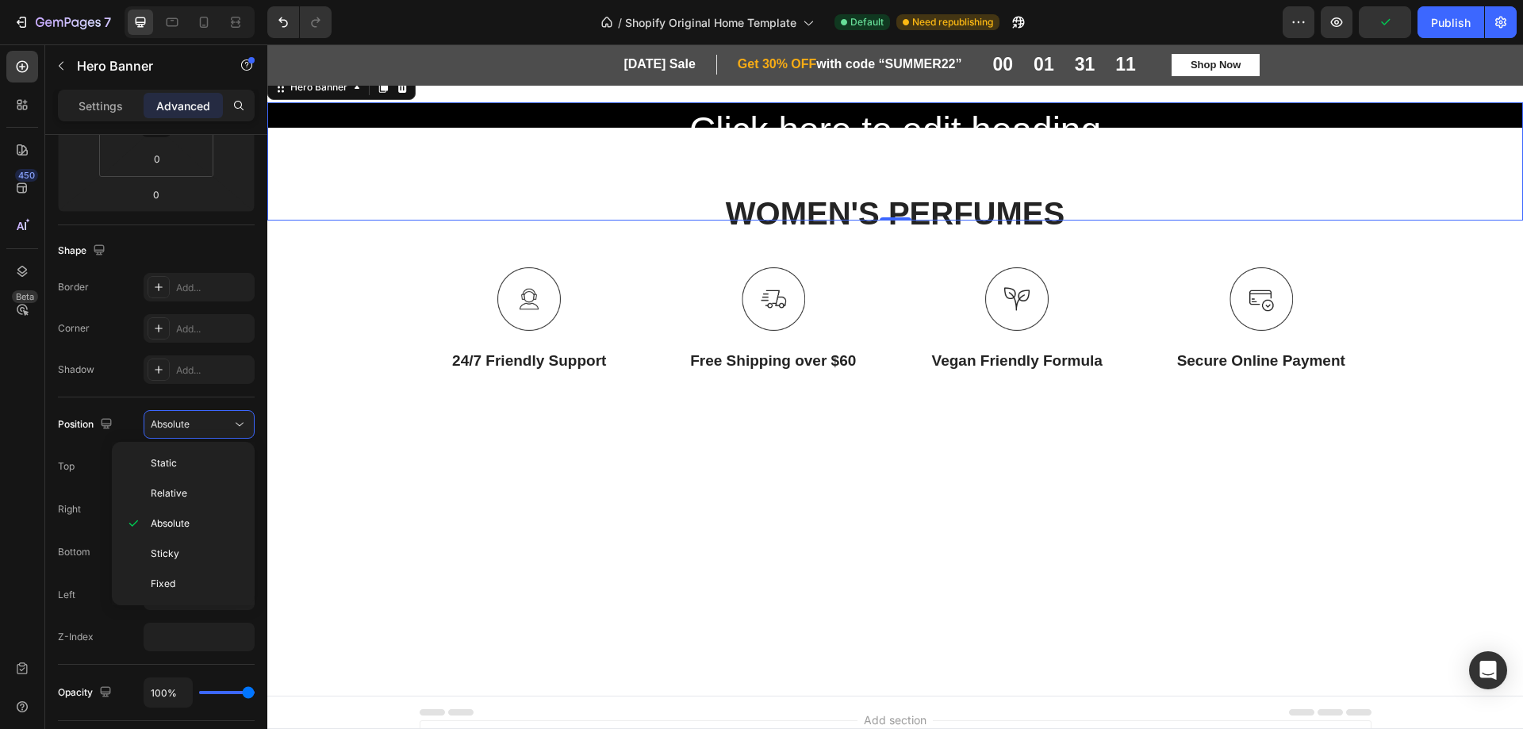
click at [217, 447] on div "Static Relative Absolute Sticky Fixed" at bounding box center [183, 523] width 143 height 163
click at [213, 463] on p "Static" at bounding box center [196, 463] width 90 height 14
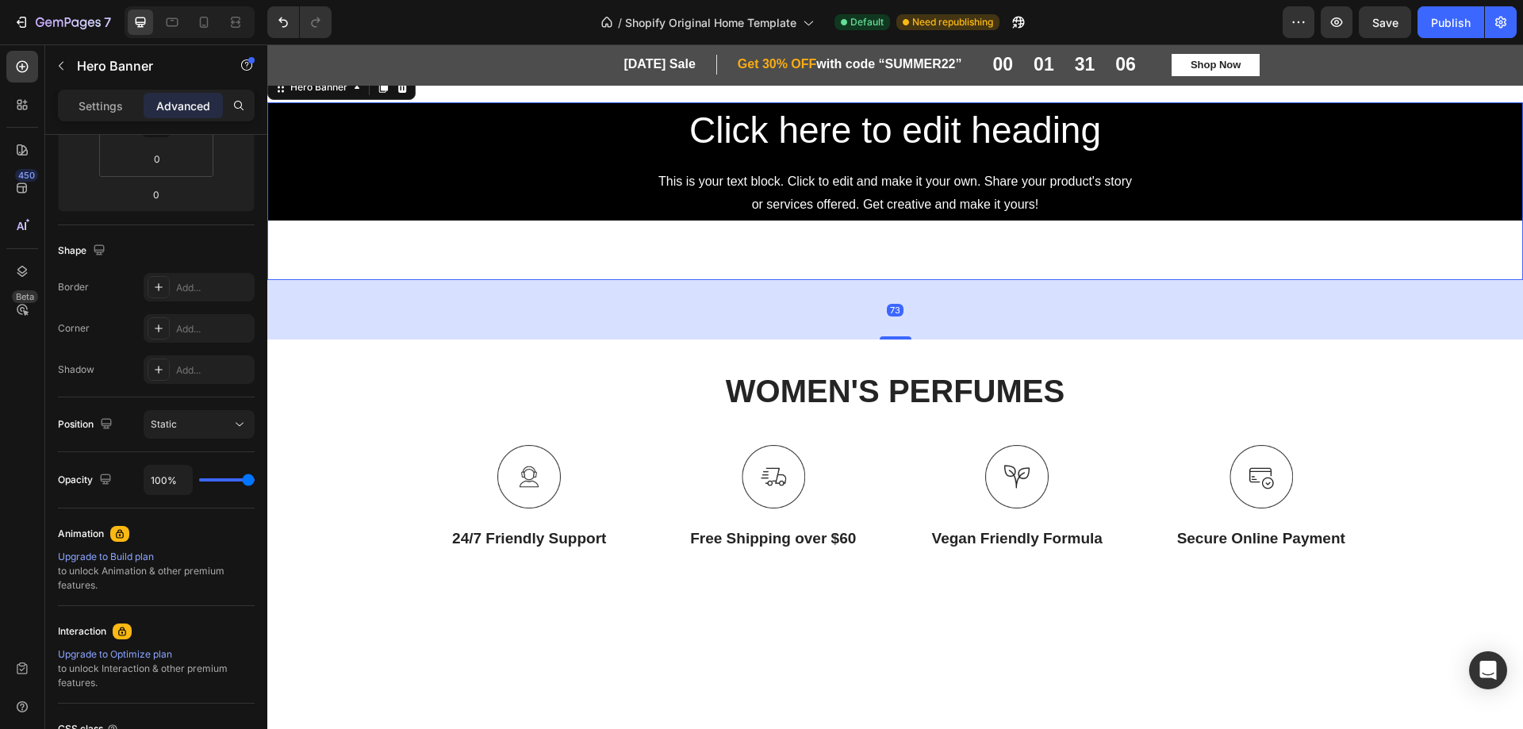
drag, startPoint x: 896, startPoint y: 217, endPoint x: 890, endPoint y: 278, distance: 60.6
click at [890, 278] on div "Click here to edit heading Heading This is your text block. Click to edit and m…" at bounding box center [895, 191] width 1256 height 178
type input "76"
click at [689, 298] on div "76" at bounding box center [895, 311] width 1256 height 60
click at [810, 231] on div "Click here to edit heading Heading This is your text block. Click to edit and m…" at bounding box center [895, 191] width 1256 height 179
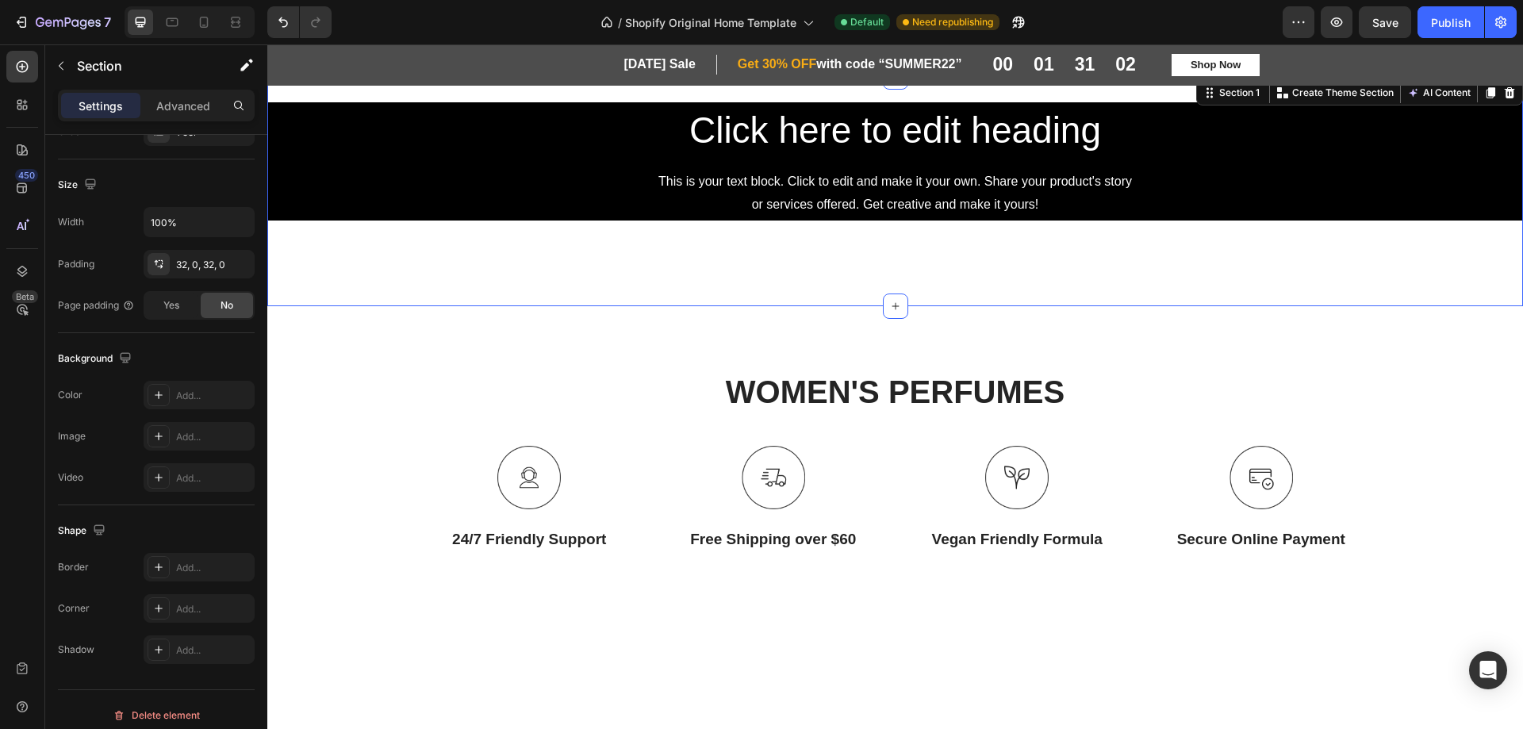
scroll to position [0, 0]
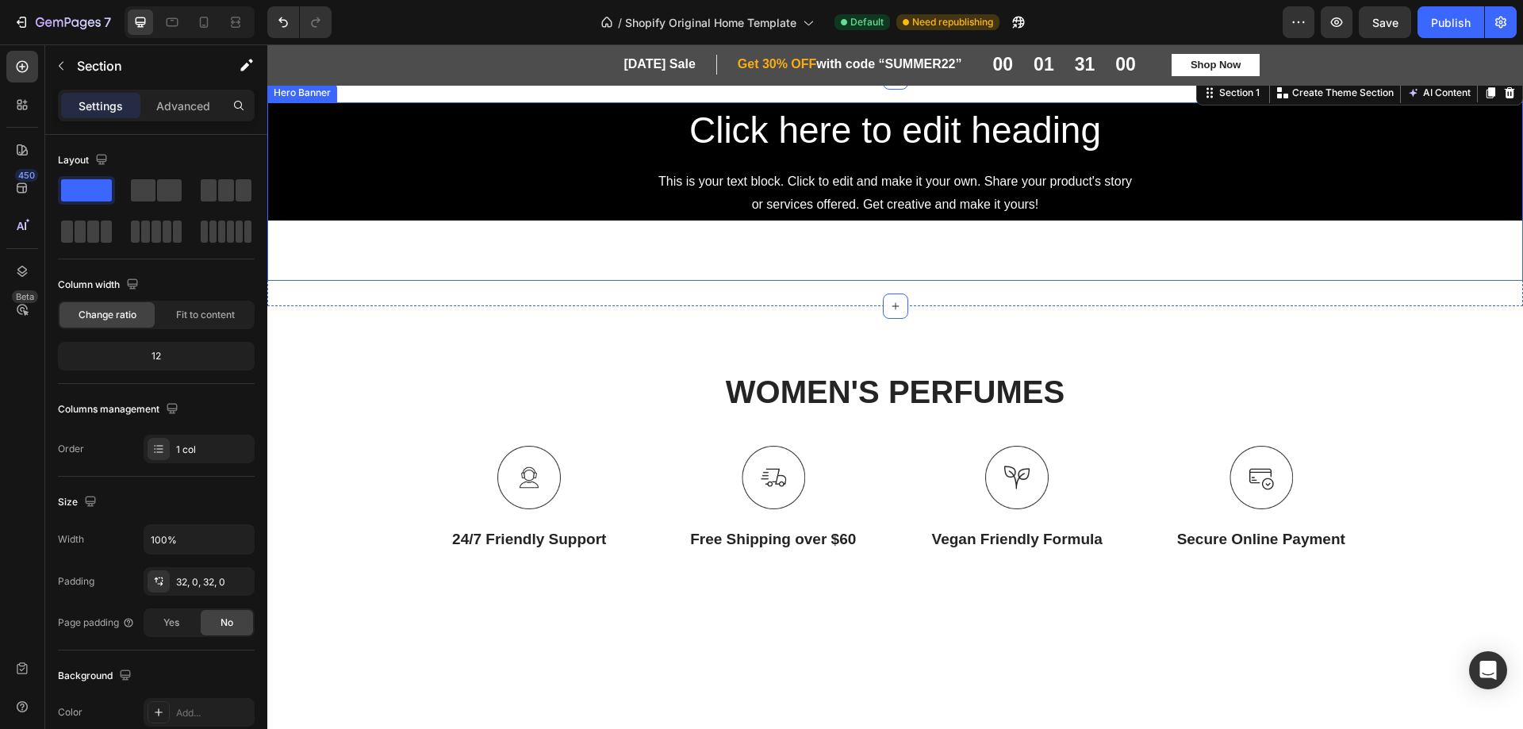
click at [373, 149] on div "Background Image" at bounding box center [895, 161] width 1256 height 118
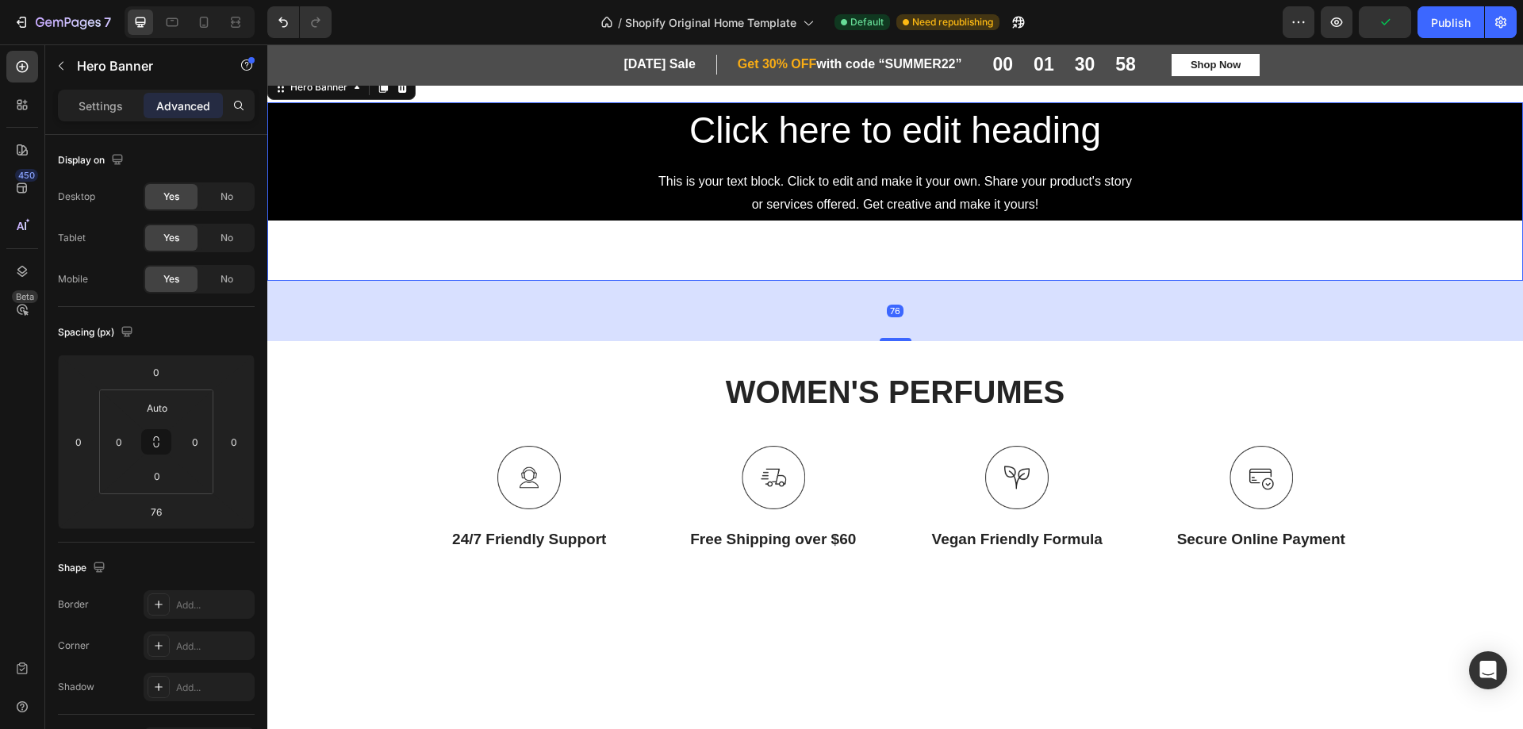
click at [1255, 320] on div "76" at bounding box center [895, 311] width 1256 height 60
click at [398, 87] on icon at bounding box center [402, 87] width 10 height 11
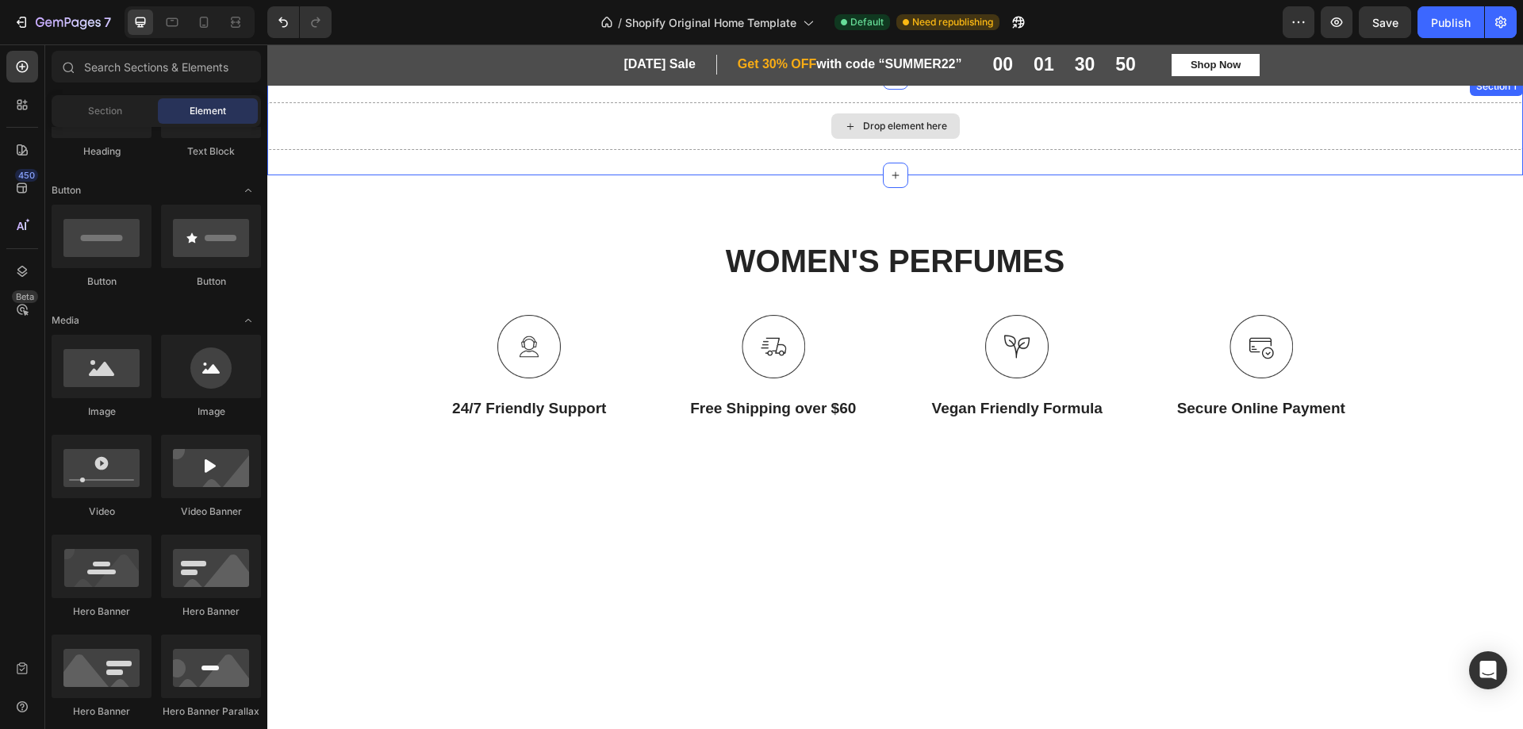
click at [889, 127] on div "Drop element here" at bounding box center [905, 126] width 84 height 13
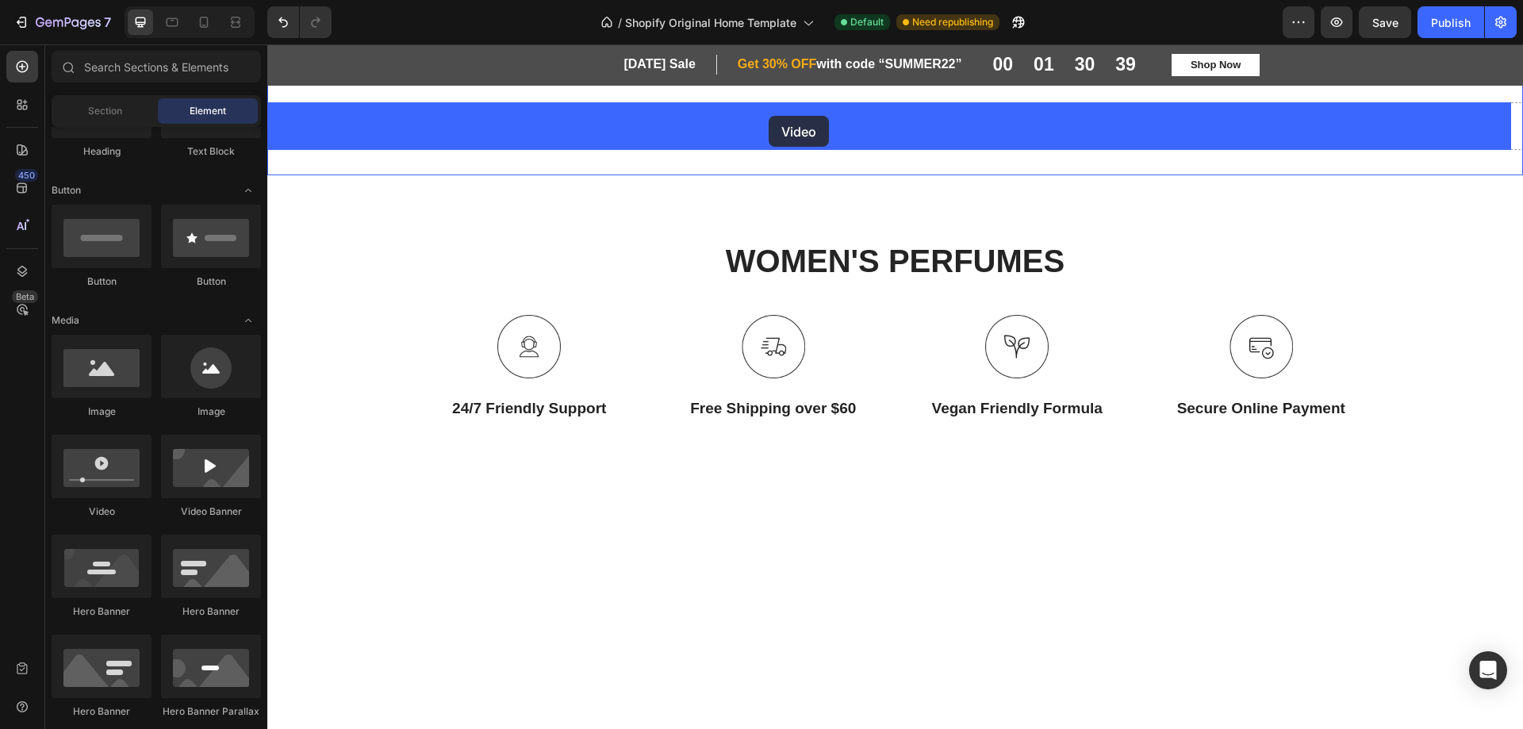
drag, startPoint x: 361, startPoint y: 520, endPoint x: 770, endPoint y: 116, distance: 575.0
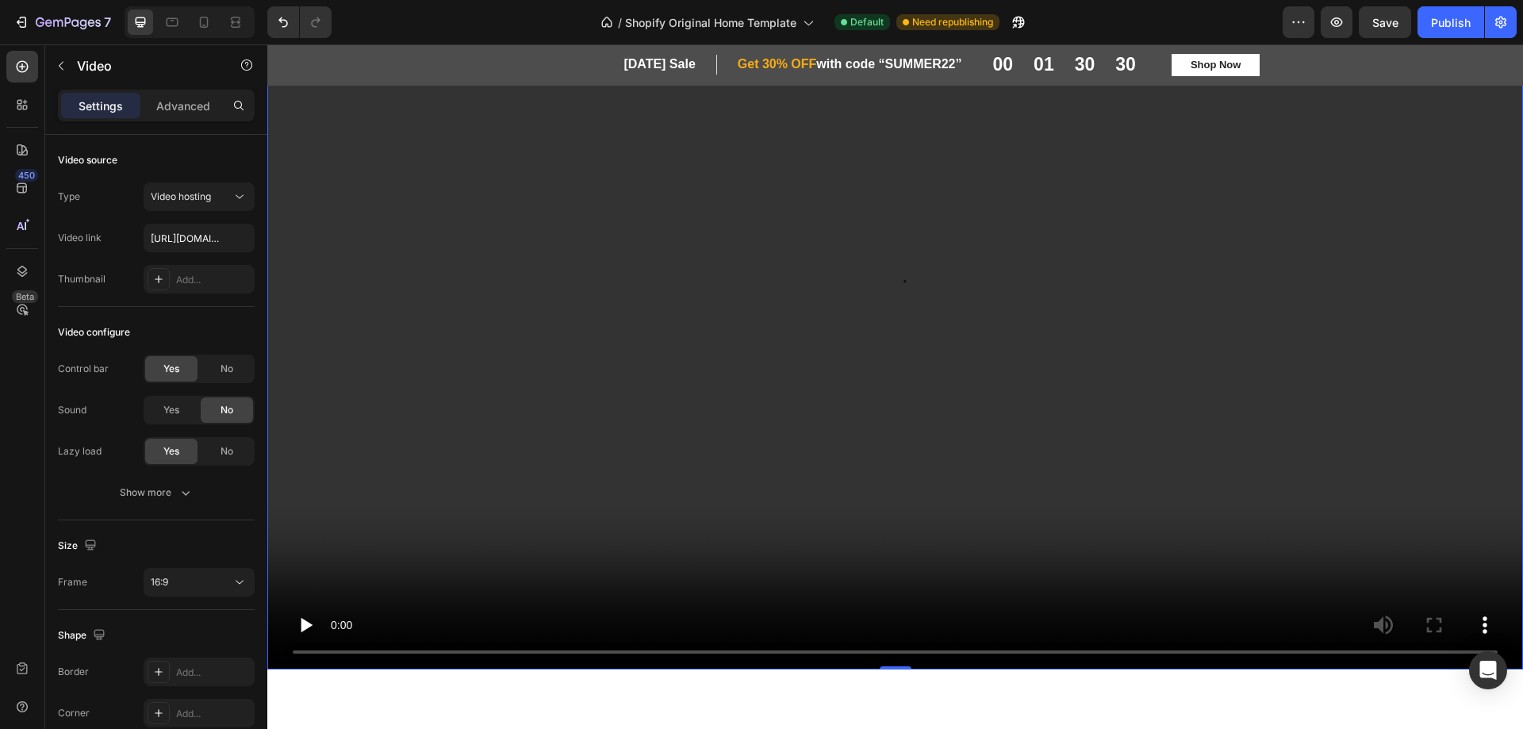
scroll to position [79, 0]
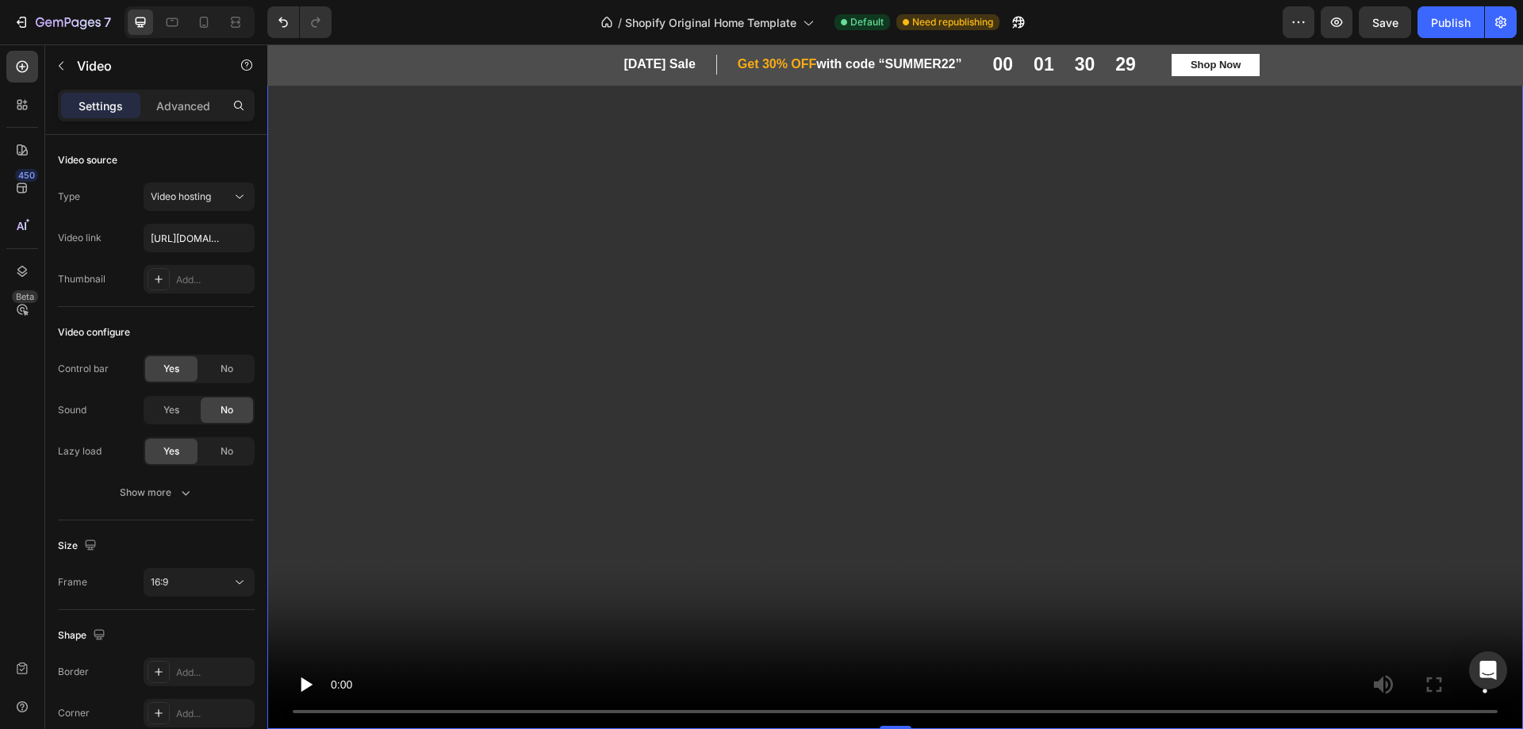
click at [691, 324] on video at bounding box center [895, 376] width 1256 height 706
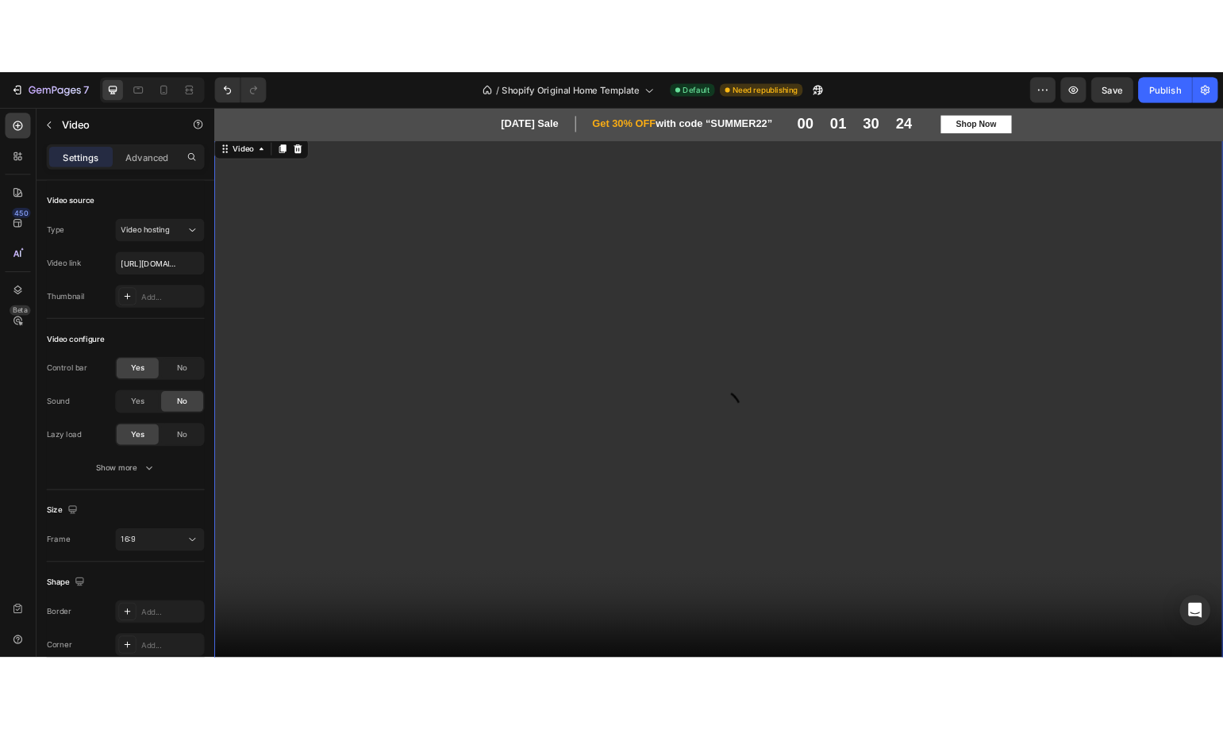
scroll to position [0, 0]
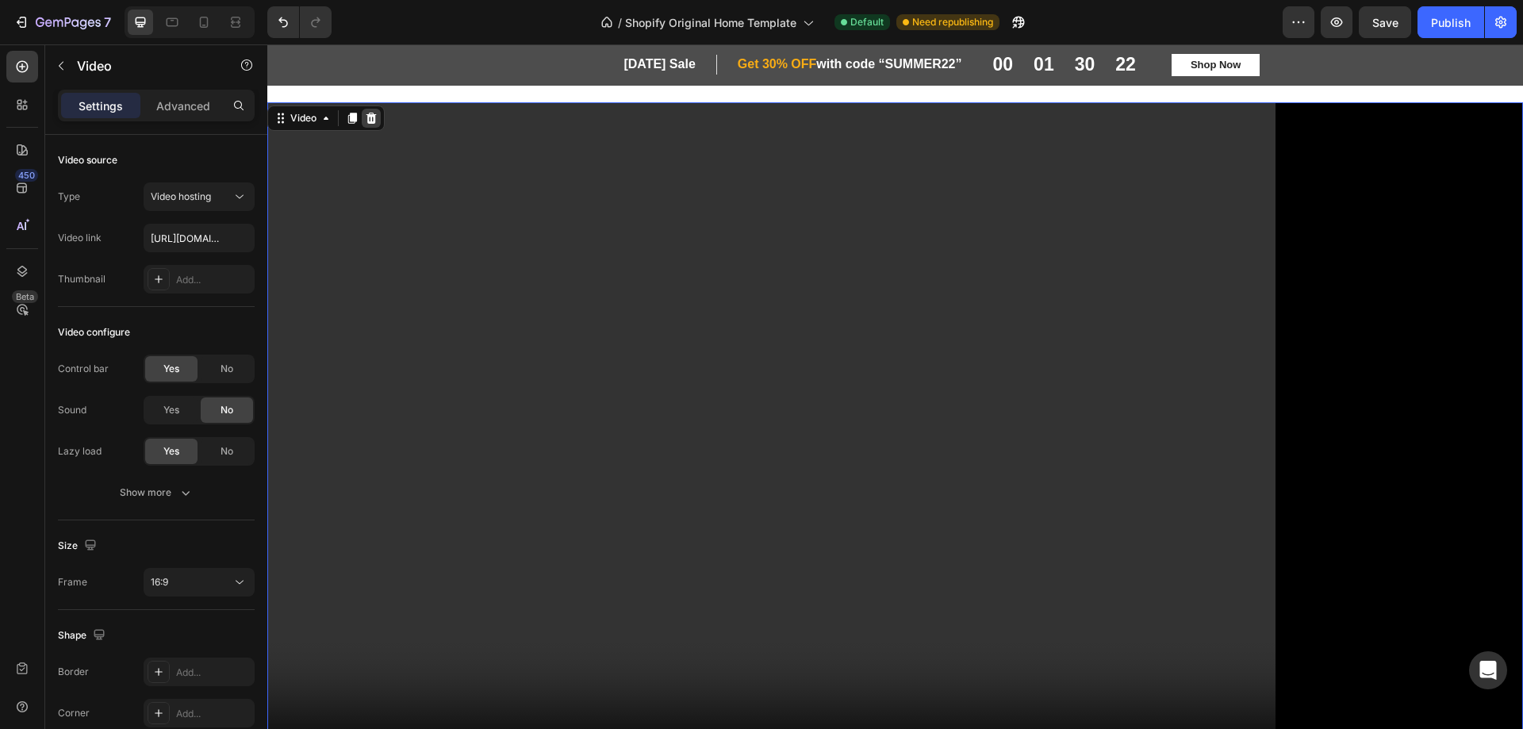
click at [364, 115] on div at bounding box center [371, 118] width 19 height 19
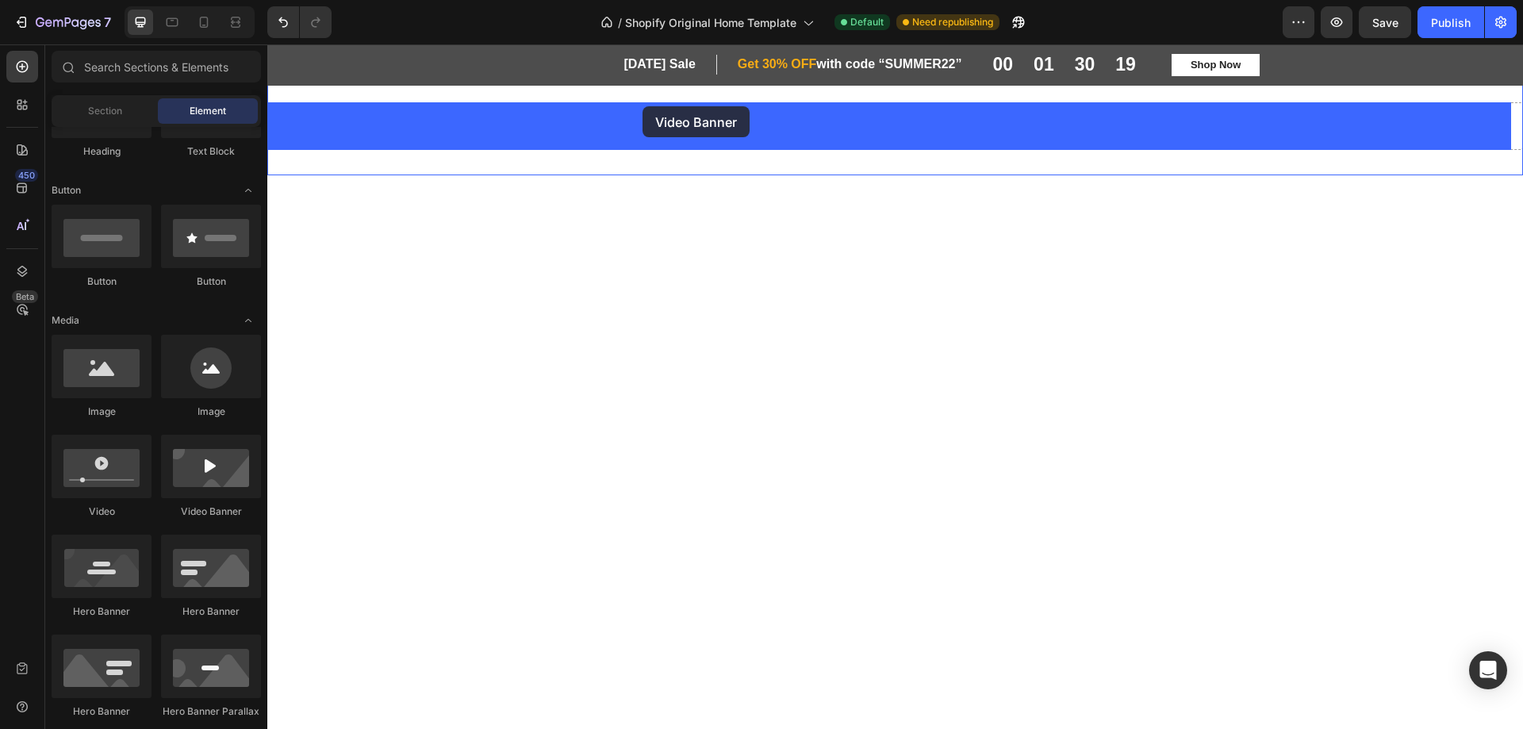
drag, startPoint x: 487, startPoint y: 533, endPoint x: 643, endPoint y: 107, distance: 453.5
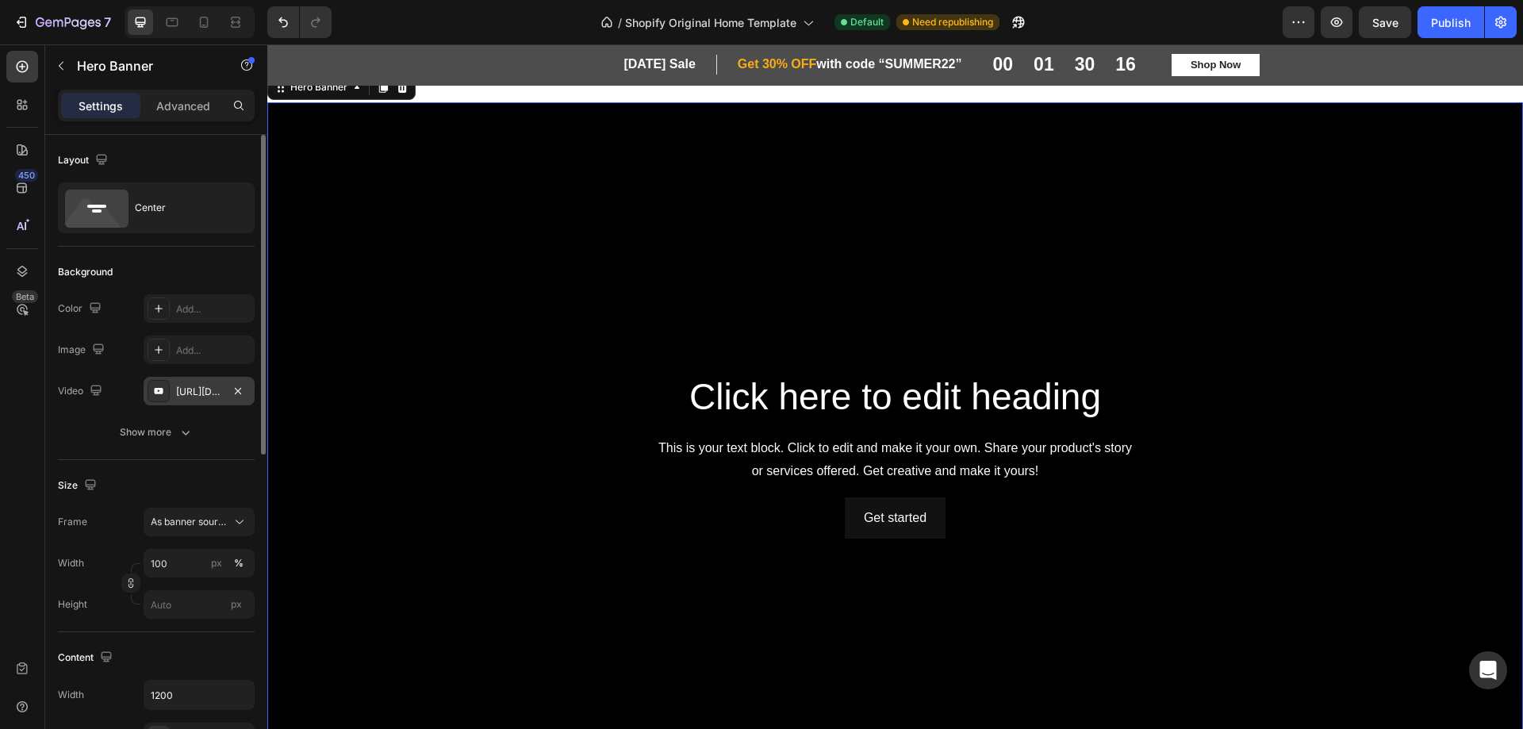
click at [197, 389] on div "https://www.youtube.com/watch?v=drIt4RH_kyQ" at bounding box center [199, 392] width 46 height 14
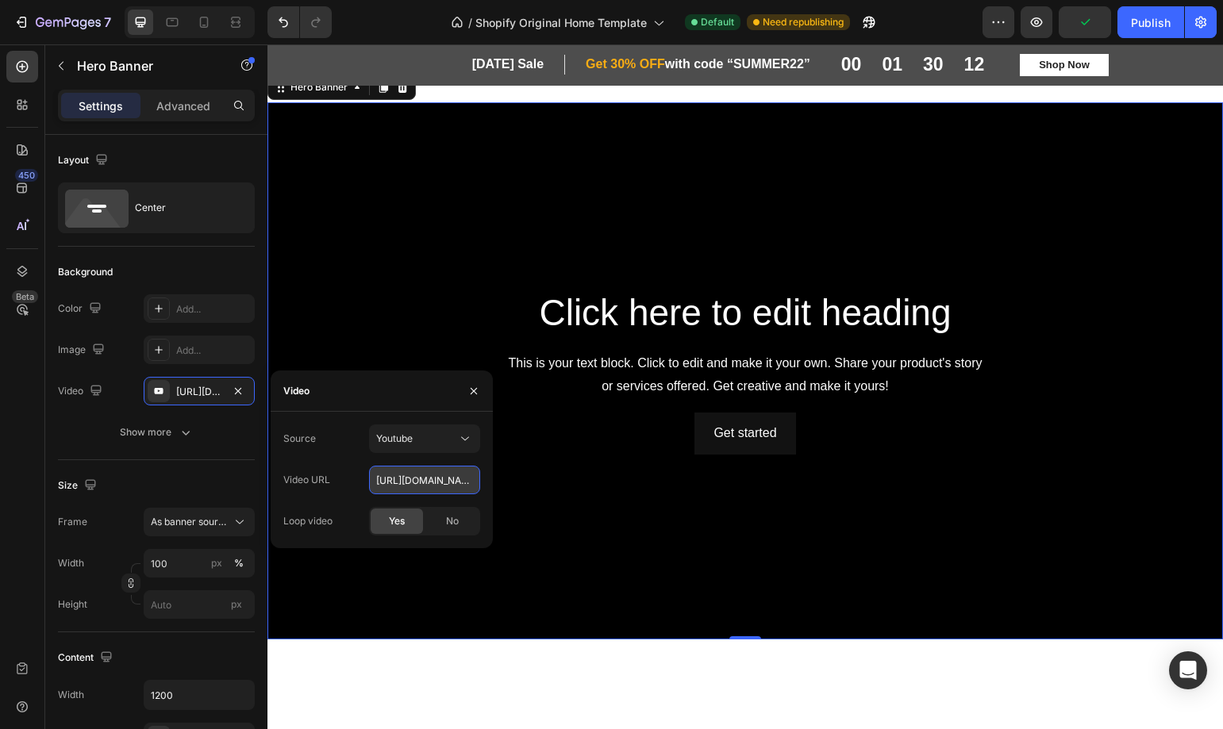
click at [392, 478] on input "https://www.youtube.com/watch?v=drIt4RH_kyQ" at bounding box center [424, 480] width 111 height 29
paste input "youtu.be/h0Ijlhd8tc4"
type input "https://youtu.be/h0Ijlhd8tc4"
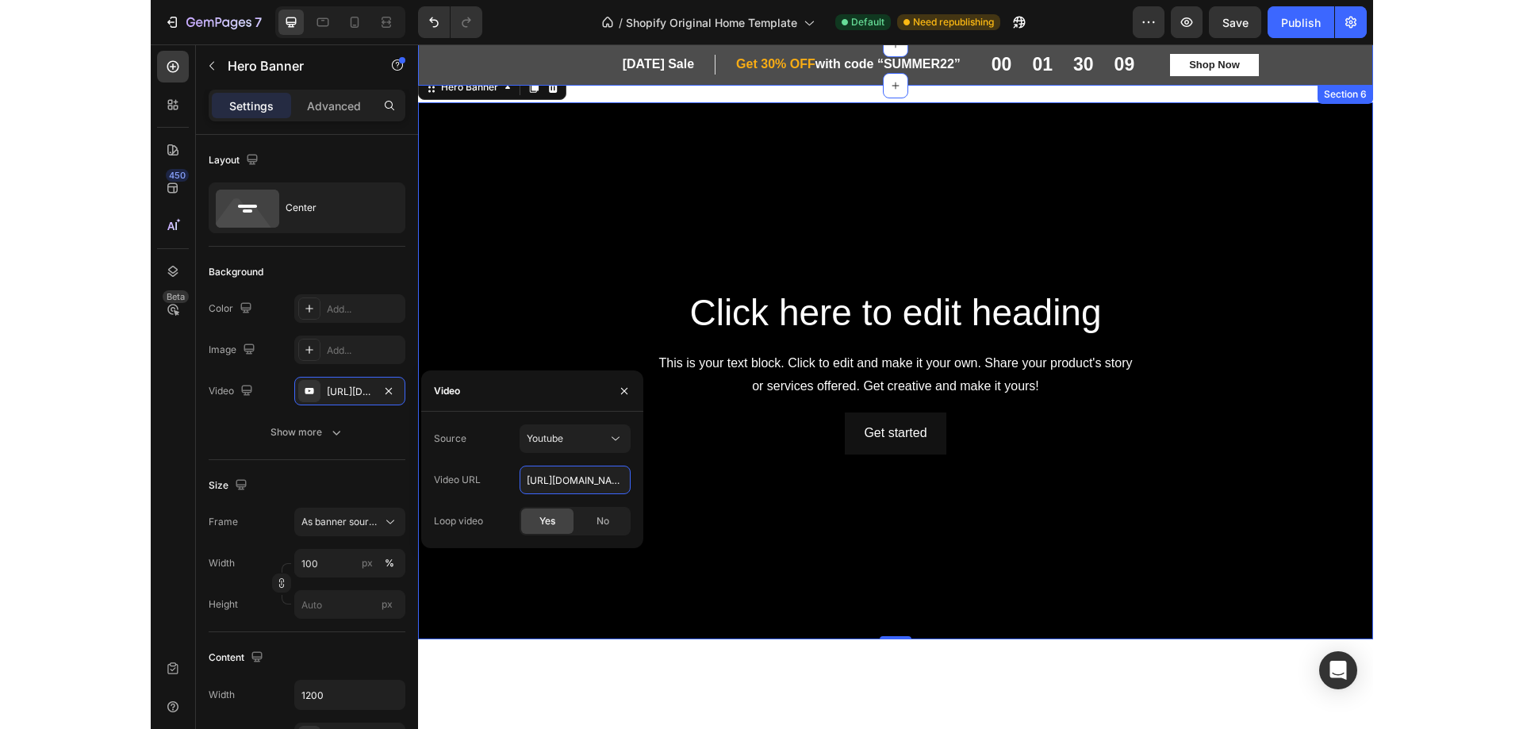
scroll to position [0, 29]
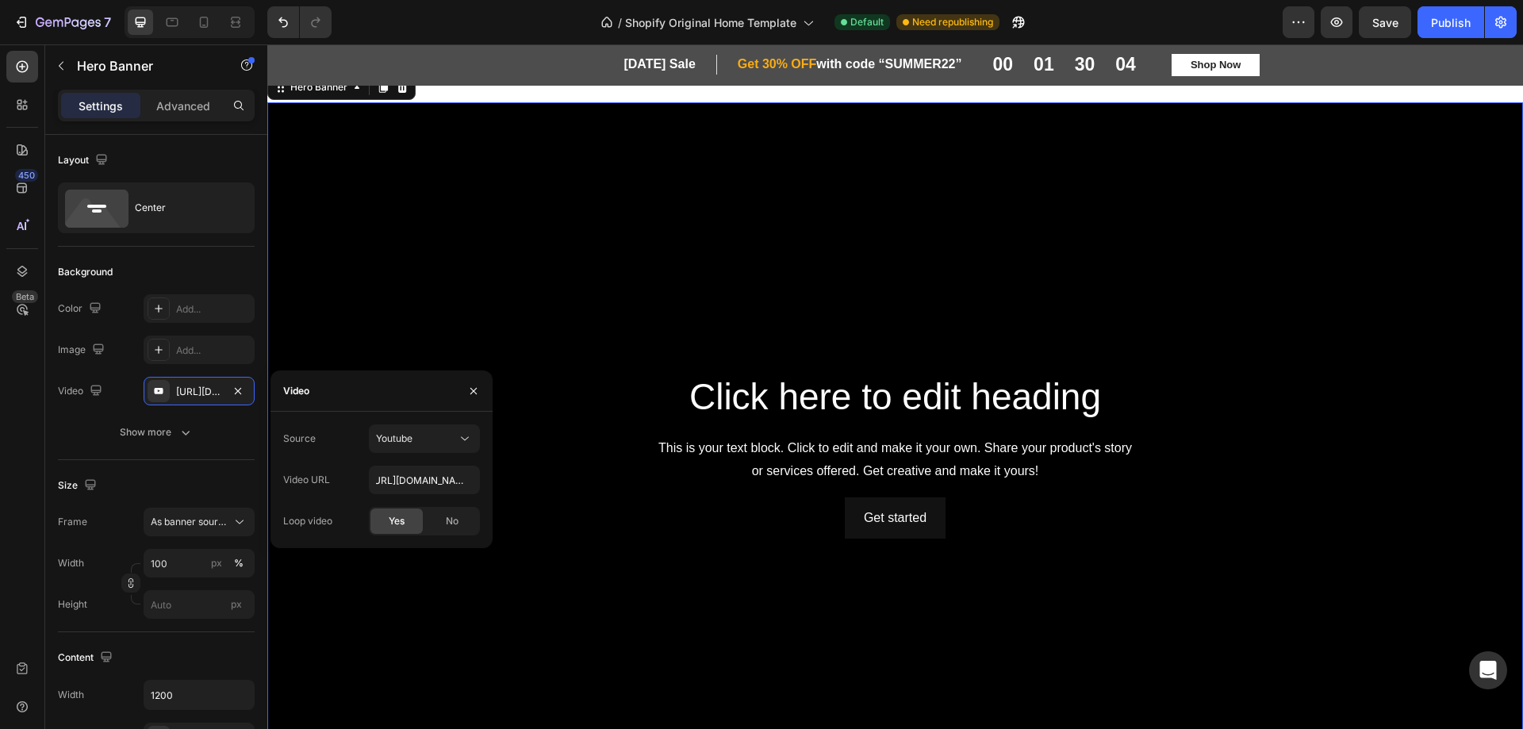
click at [17, 362] on div "450 Beta" at bounding box center [22, 352] width 32 height 602
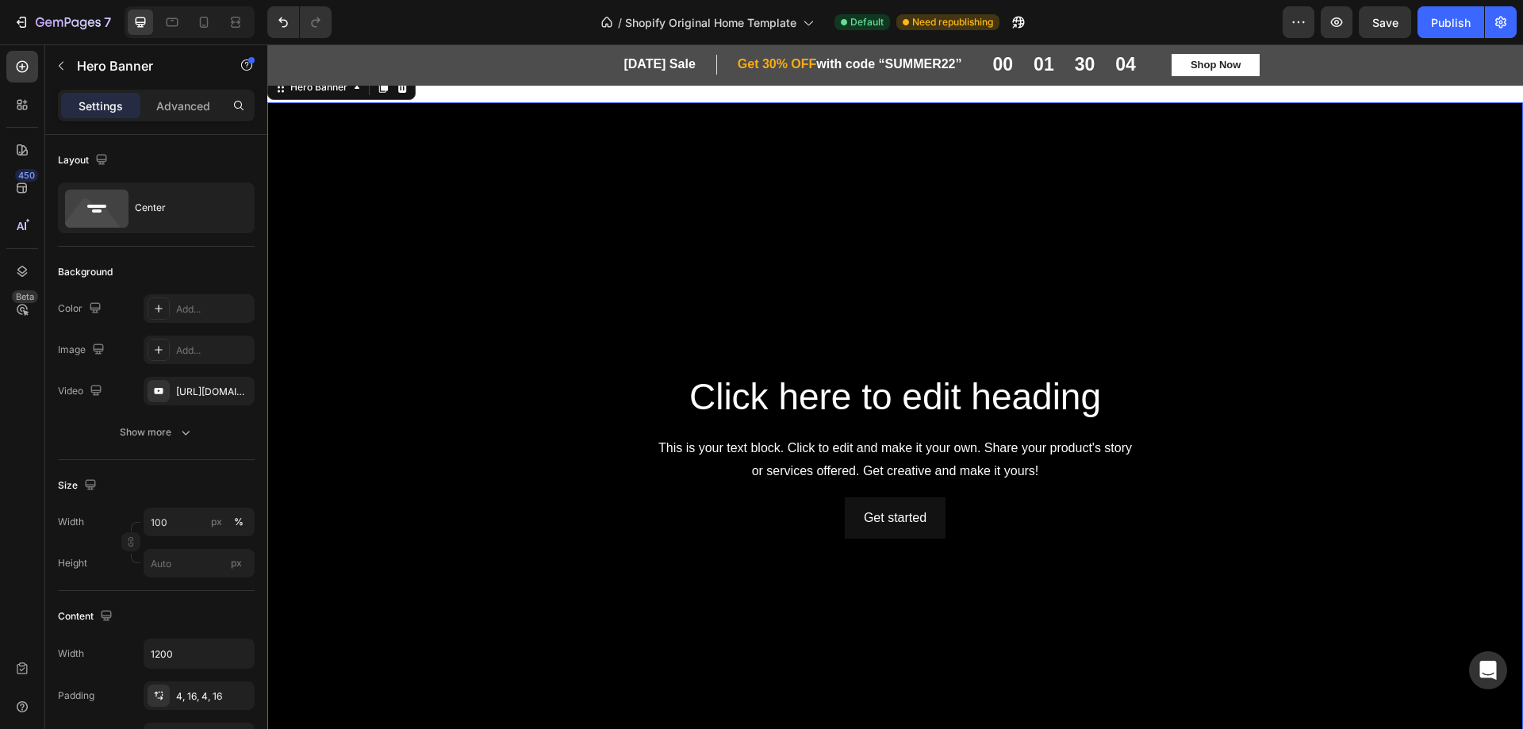
type input "Auto"
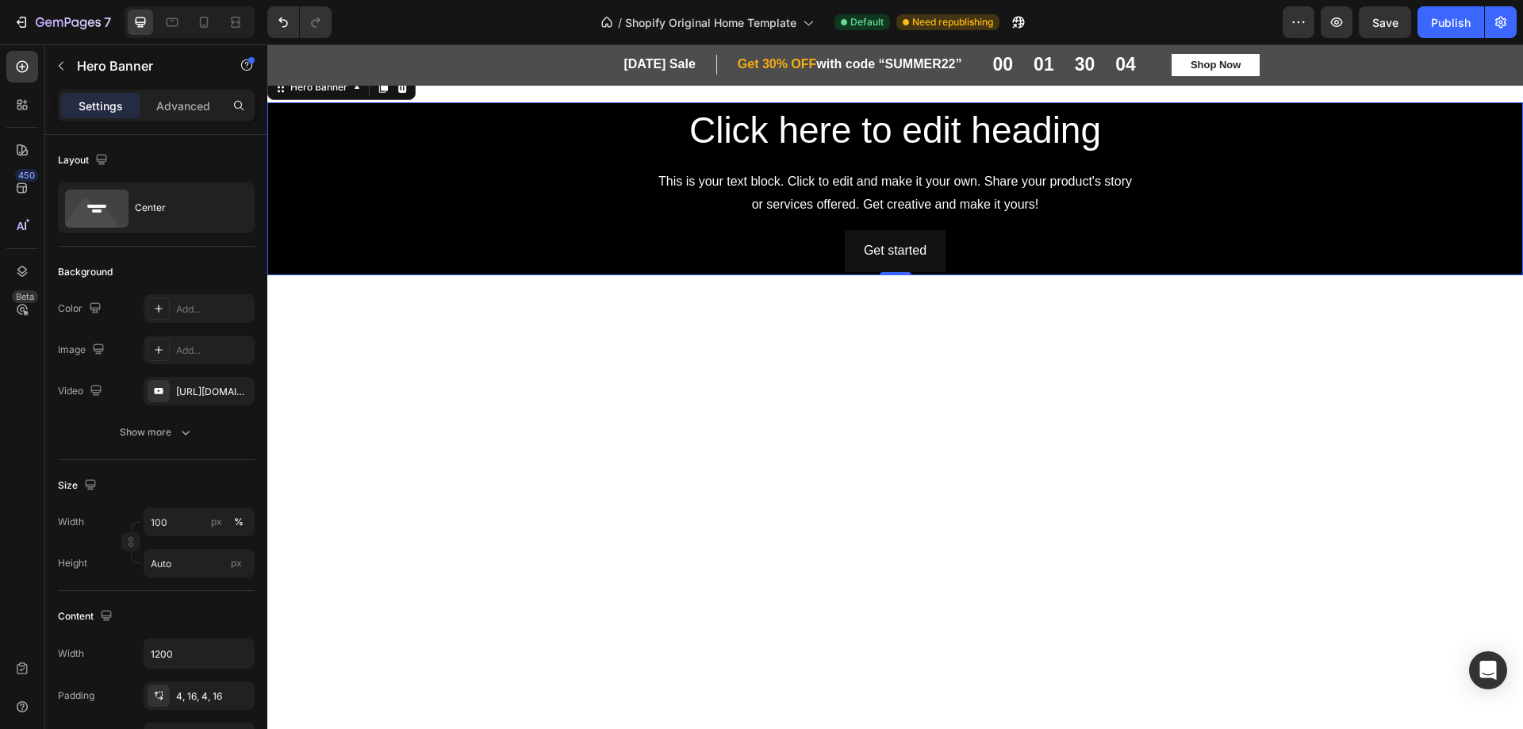
scroll to position [0, 0]
click at [184, 208] on div "Center" at bounding box center [183, 208] width 97 height 36
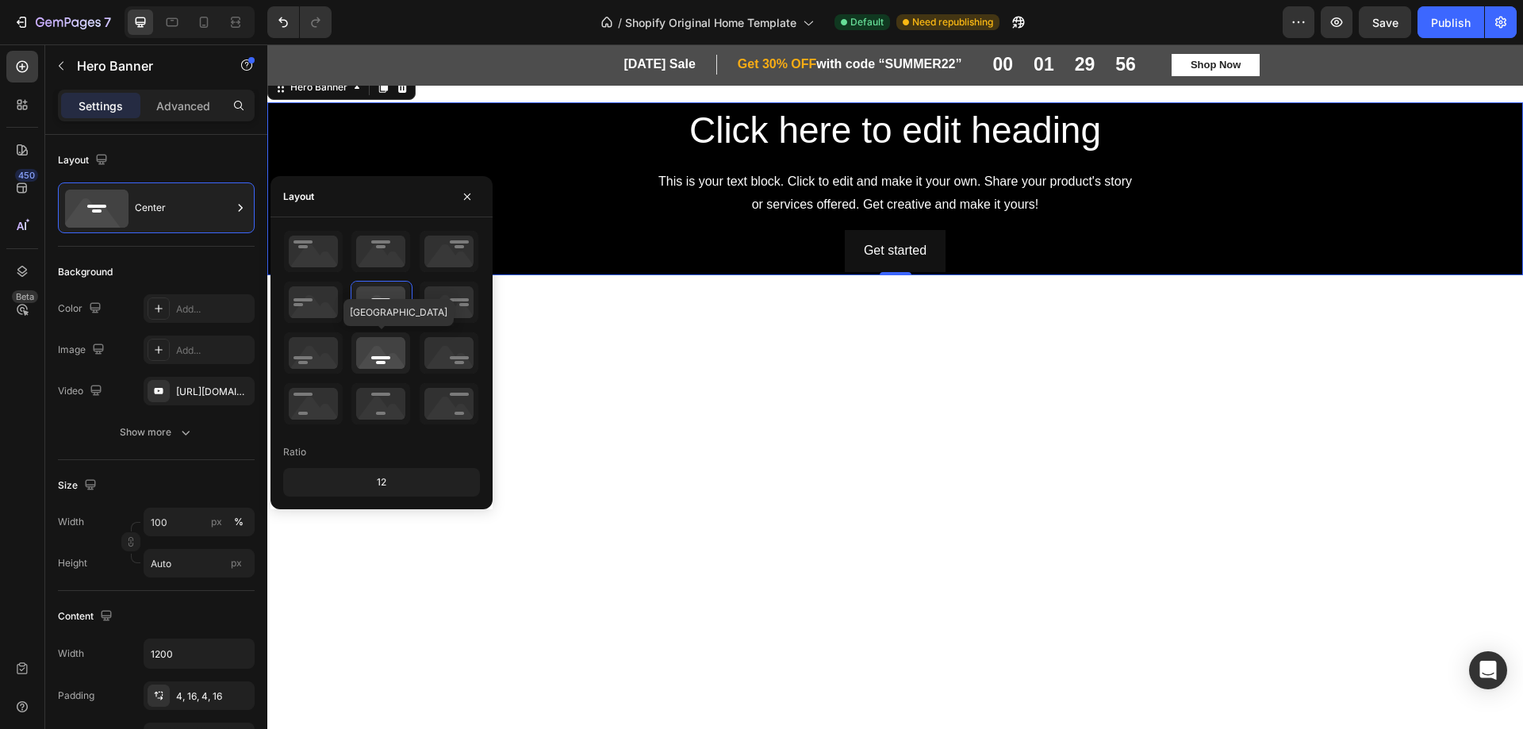
click at [367, 358] on icon at bounding box center [380, 352] width 59 height 41
click at [379, 360] on icon at bounding box center [380, 352] width 59 height 41
click at [375, 351] on icon at bounding box center [380, 352] width 59 height 41
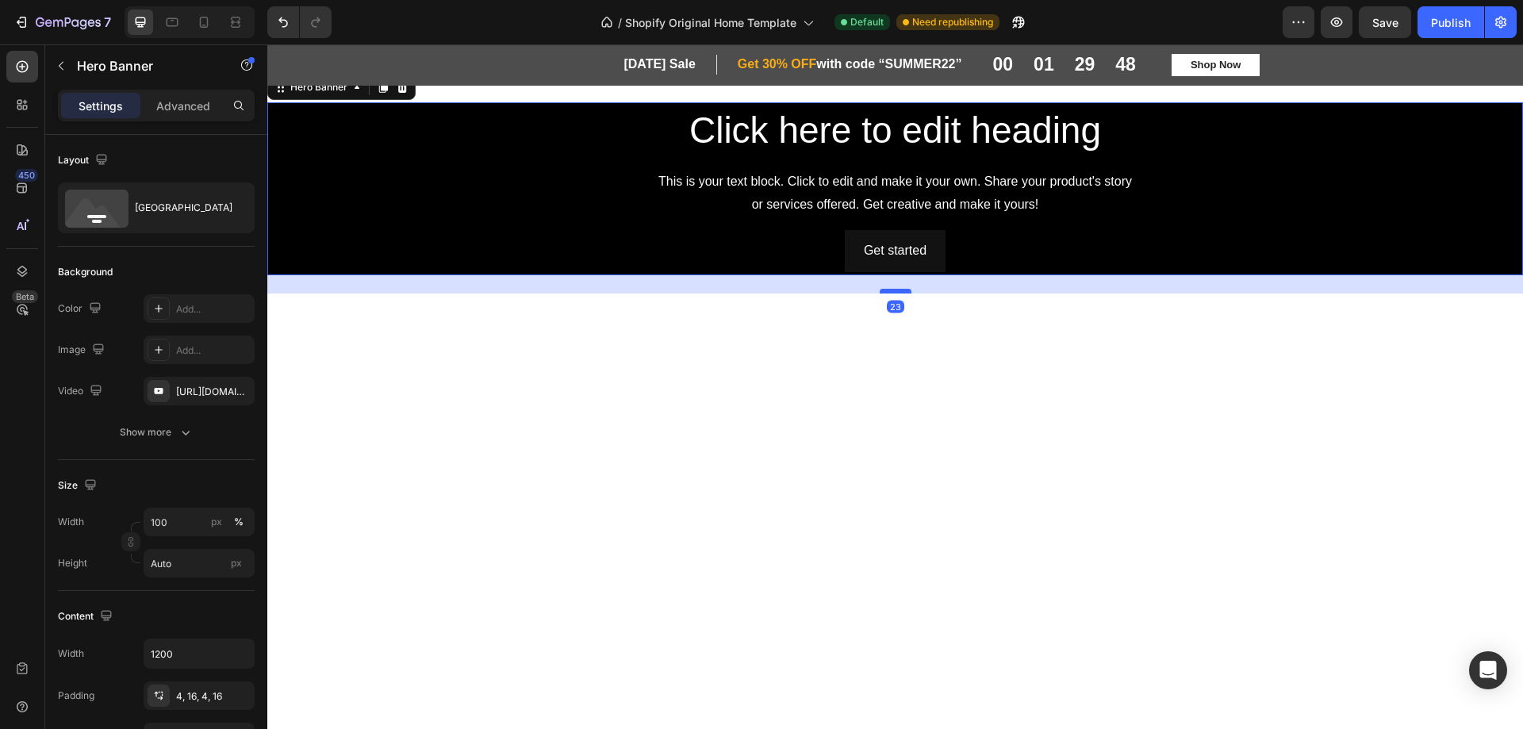
drag, startPoint x: 899, startPoint y: 272, endPoint x: 898, endPoint y: 289, distance: 16.7
click at [898, 290] on div at bounding box center [896, 291] width 32 height 5
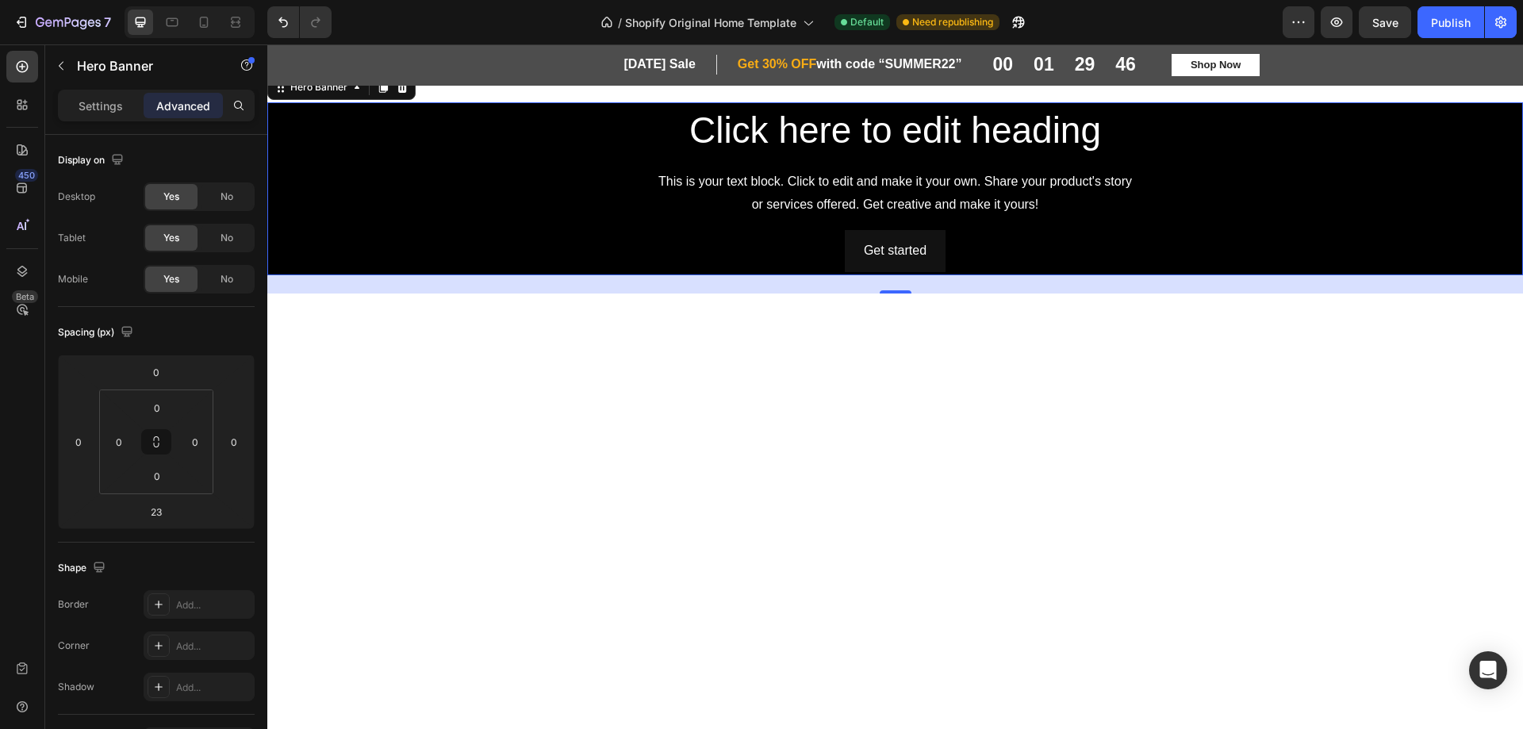
click at [340, 252] on div "Background Image" at bounding box center [895, 188] width 1256 height 173
click at [1394, 219] on div "Background Image" at bounding box center [895, 188] width 1256 height 173
click at [1438, 259] on div "Background Image" at bounding box center [895, 188] width 1256 height 173
click at [1338, 278] on div "23" at bounding box center [895, 284] width 1256 height 18
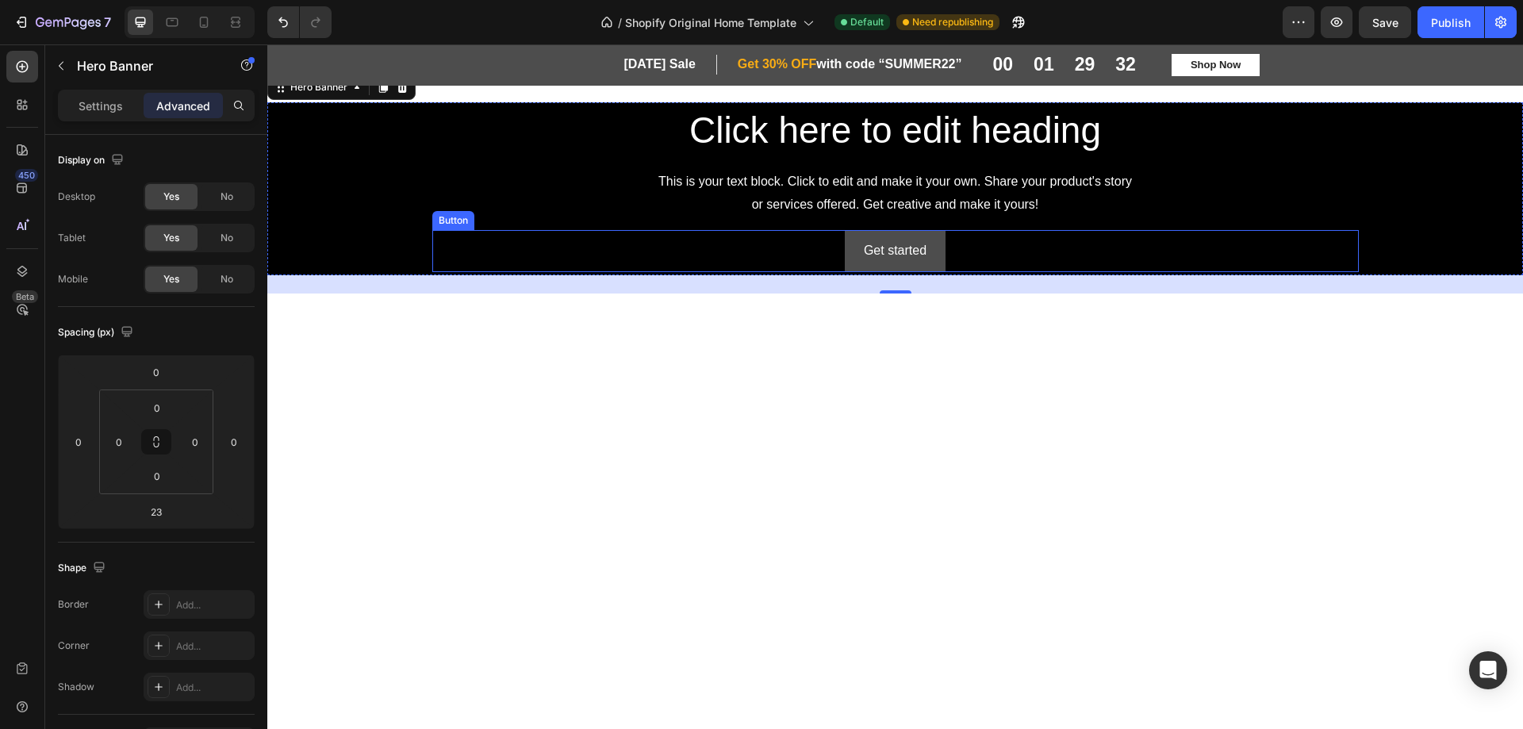
click at [908, 270] on button "Get started" at bounding box center [895, 251] width 101 height 42
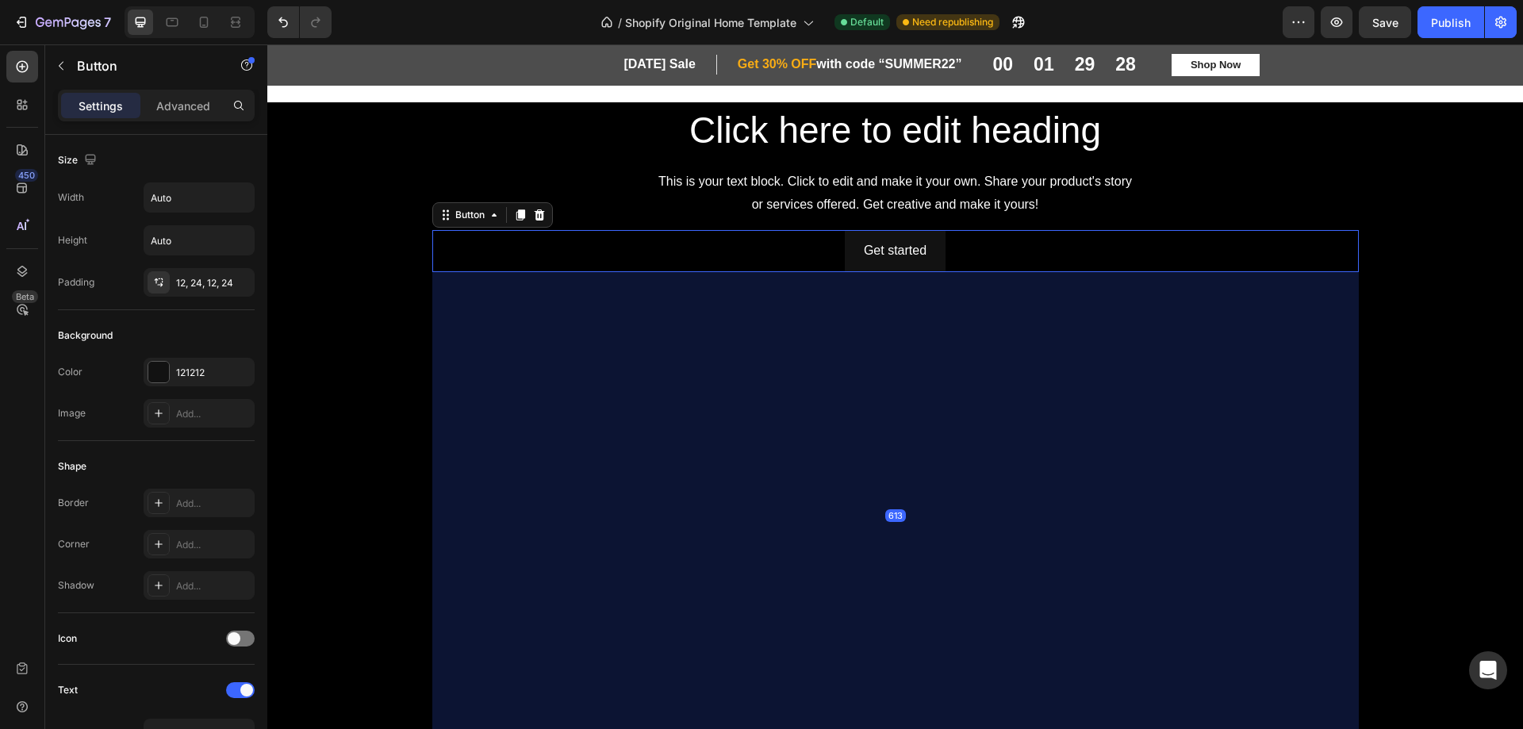
drag, startPoint x: 894, startPoint y: 269, endPoint x: 816, endPoint y: 614, distance: 353.8
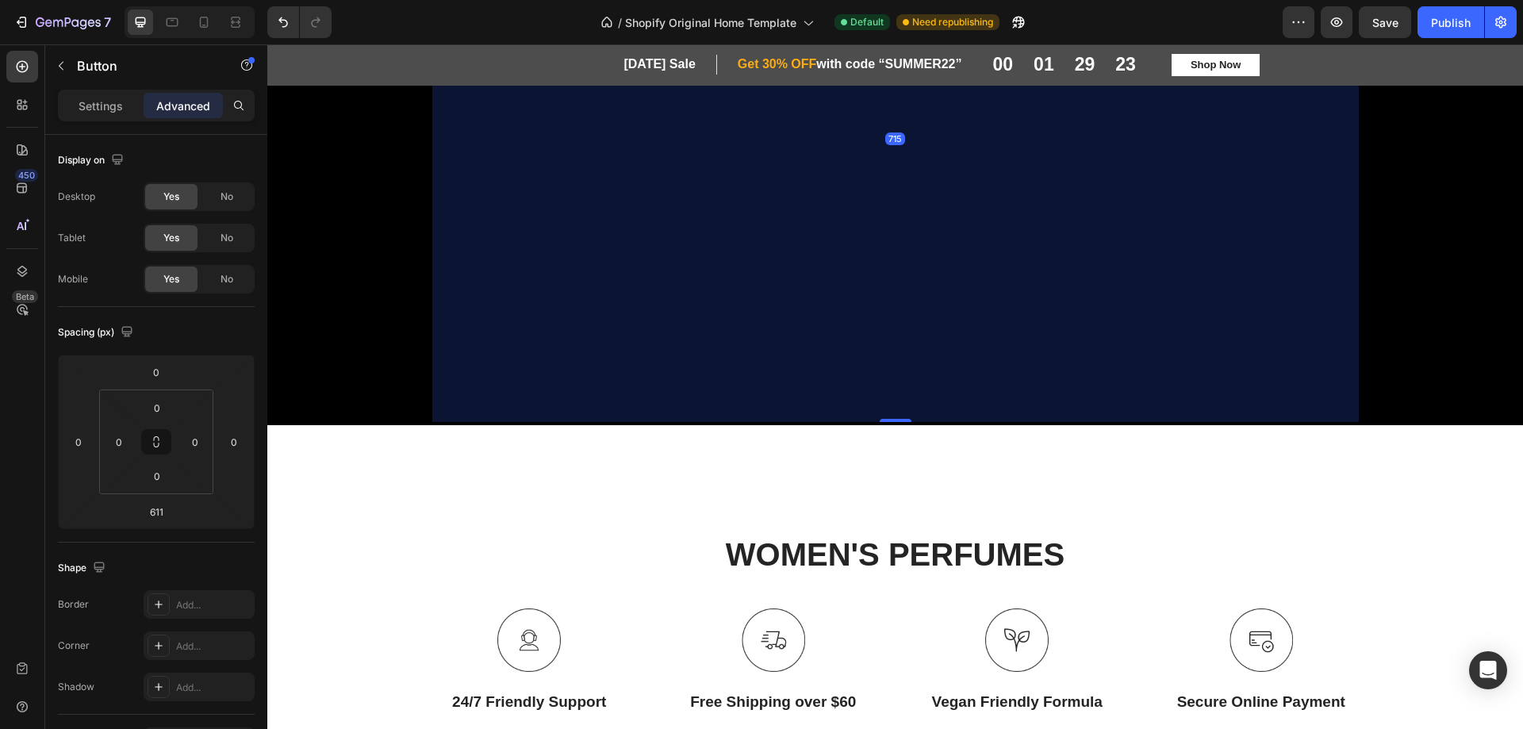
scroll to position [417, 0]
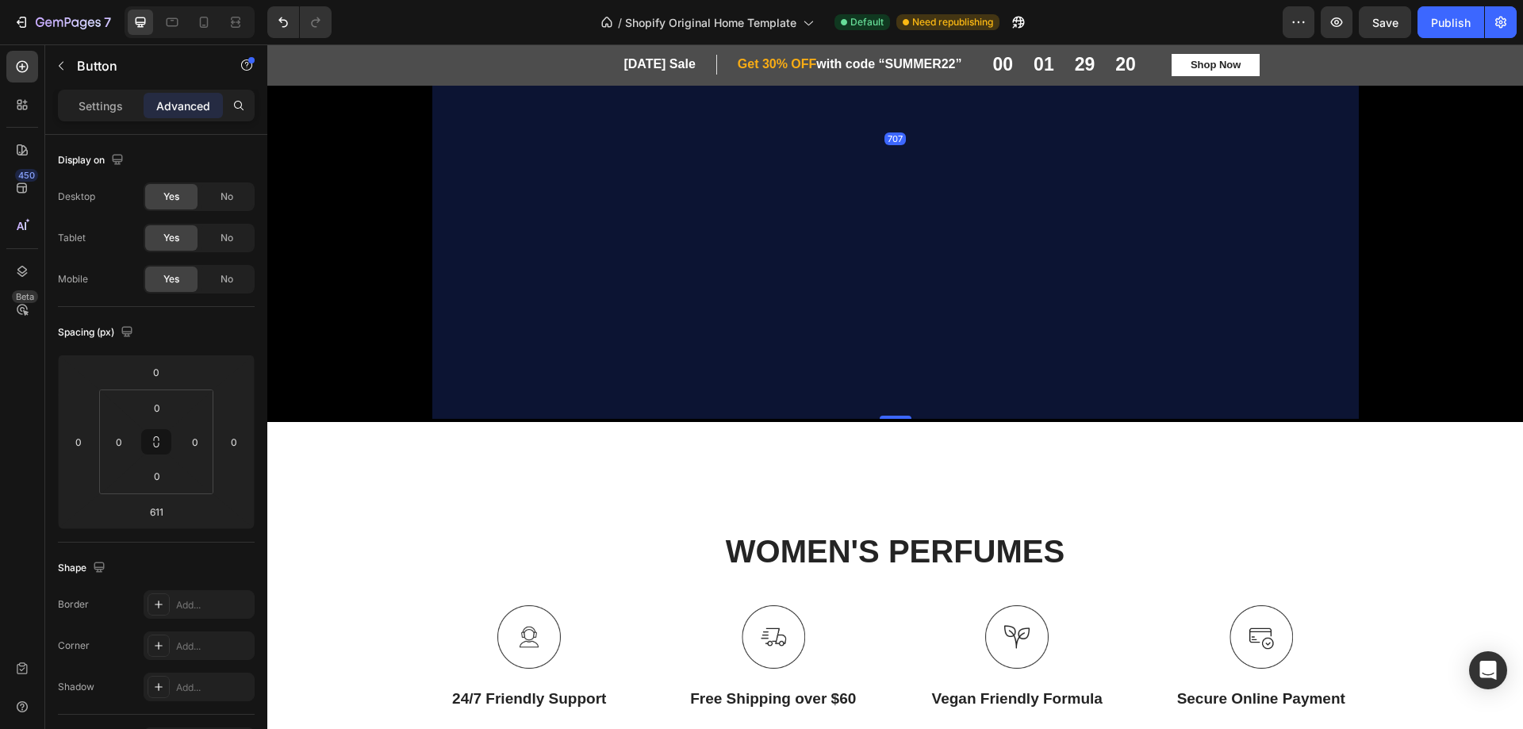
drag, startPoint x: 897, startPoint y: 355, endPoint x: 881, endPoint y: 432, distance: 78.0
click at [881, 432] on div "Click here to edit heading Heading This is your text block. Click to edit and m…" at bounding box center [895, 64] width 1256 height 752
type input "707"
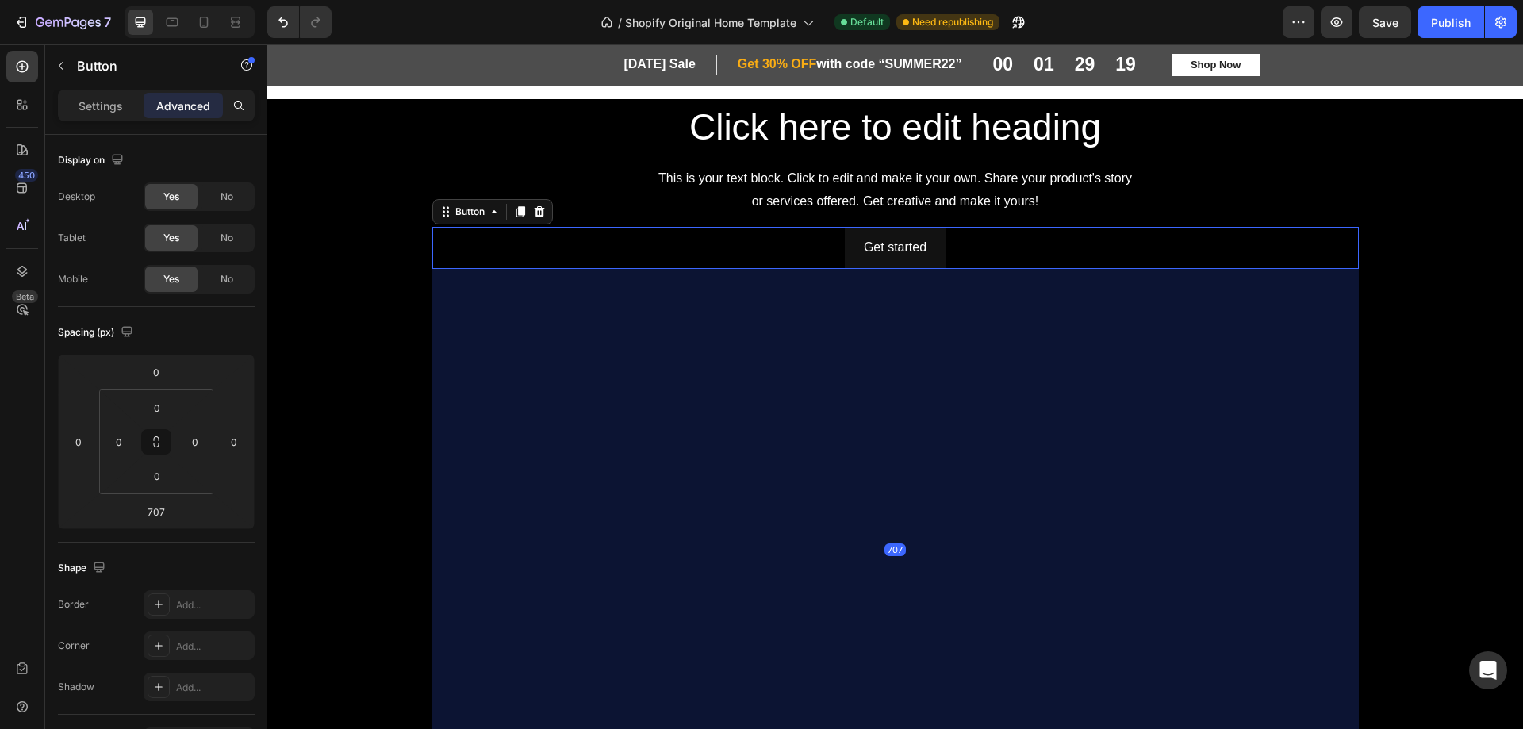
scroll to position [0, 0]
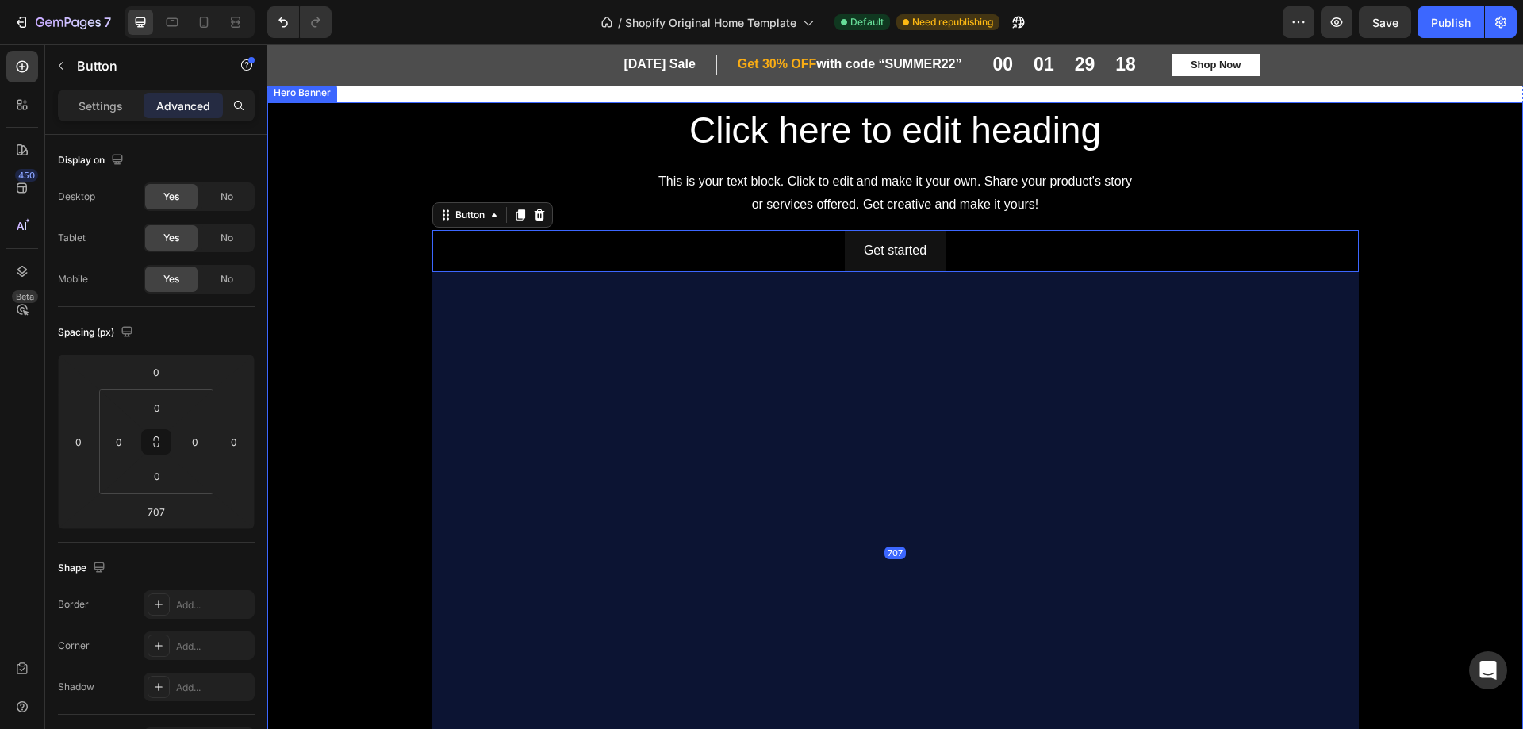
click at [1438, 209] on div "Background Image" at bounding box center [895, 469] width 1256 height 734
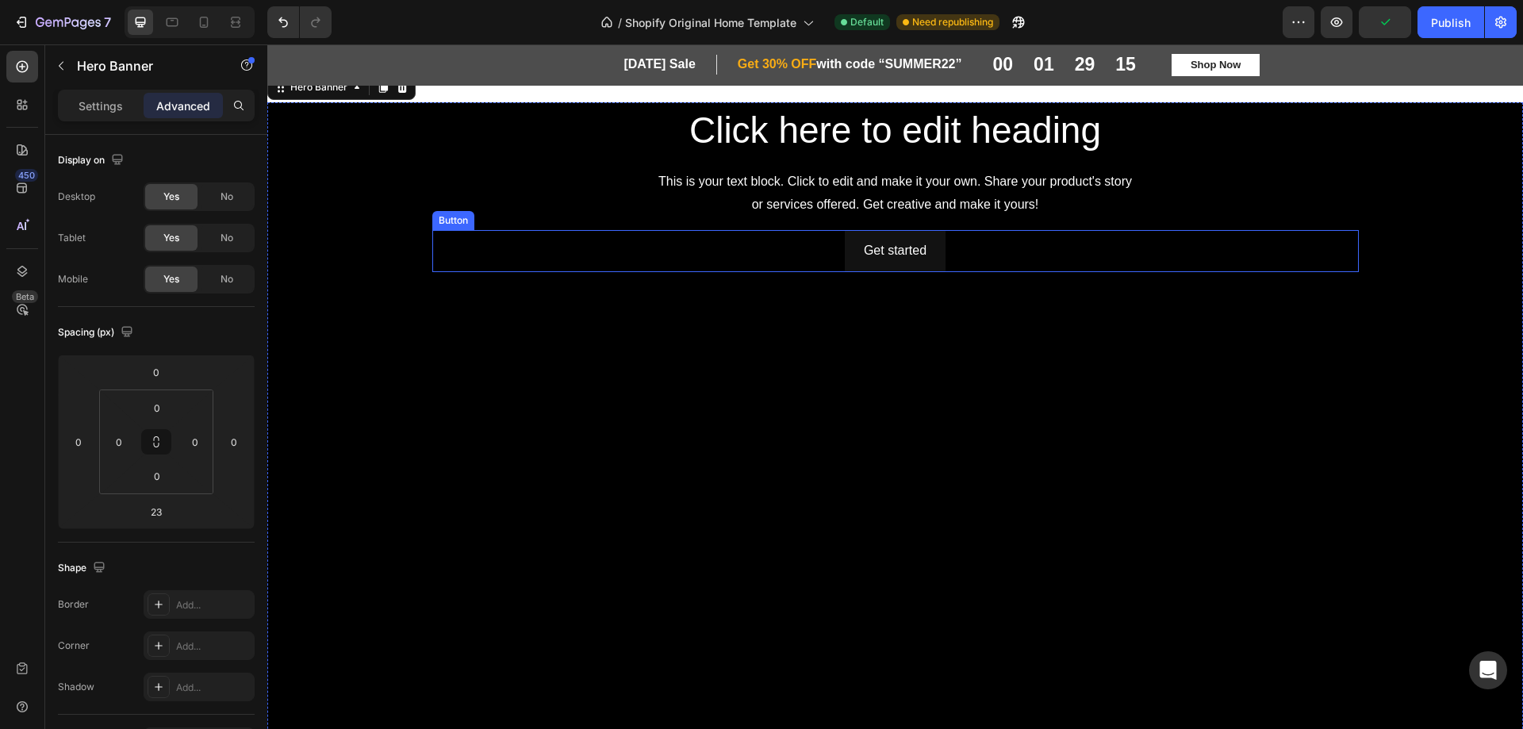
click at [724, 263] on div "Get started Button" at bounding box center [895, 251] width 927 height 42
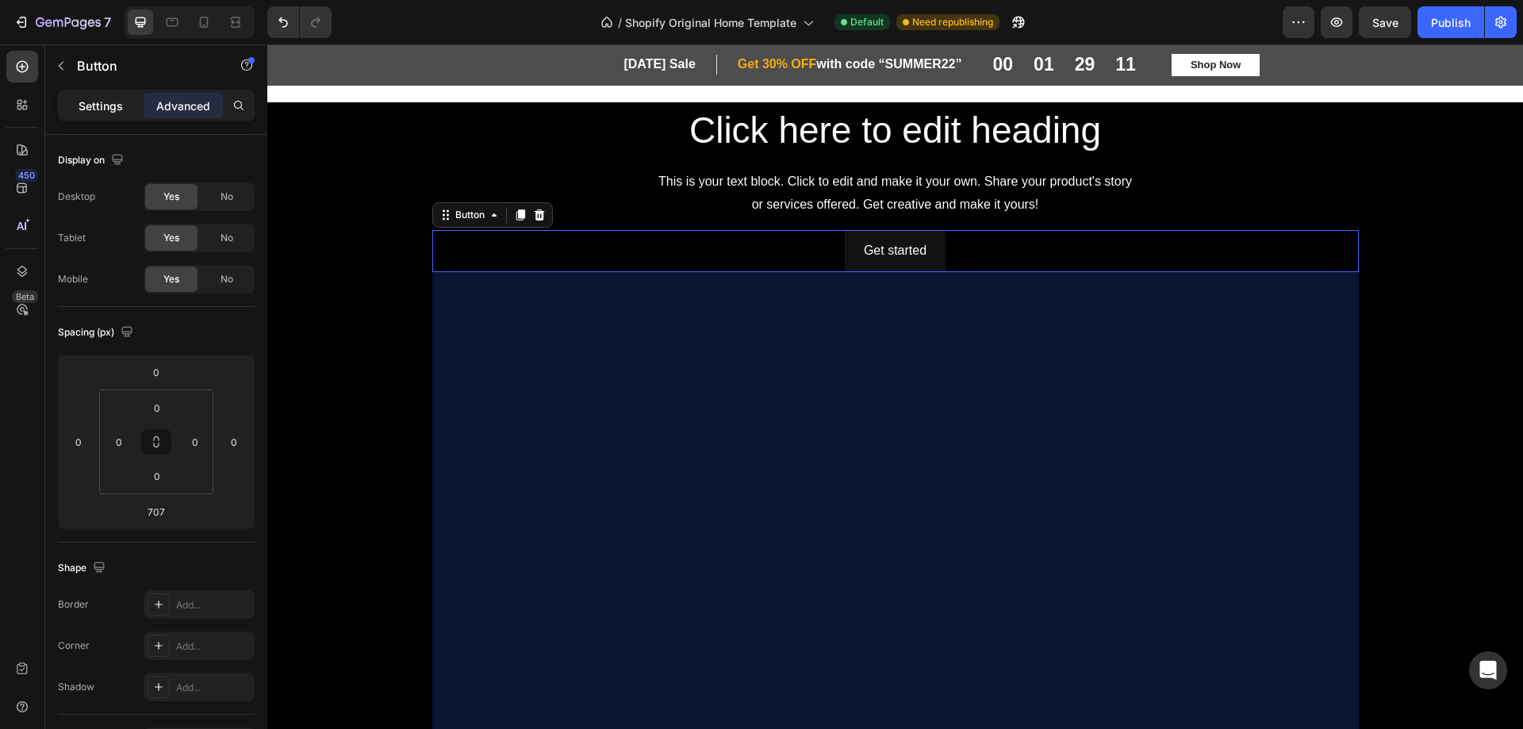
click at [90, 111] on p "Settings" at bounding box center [101, 106] width 44 height 17
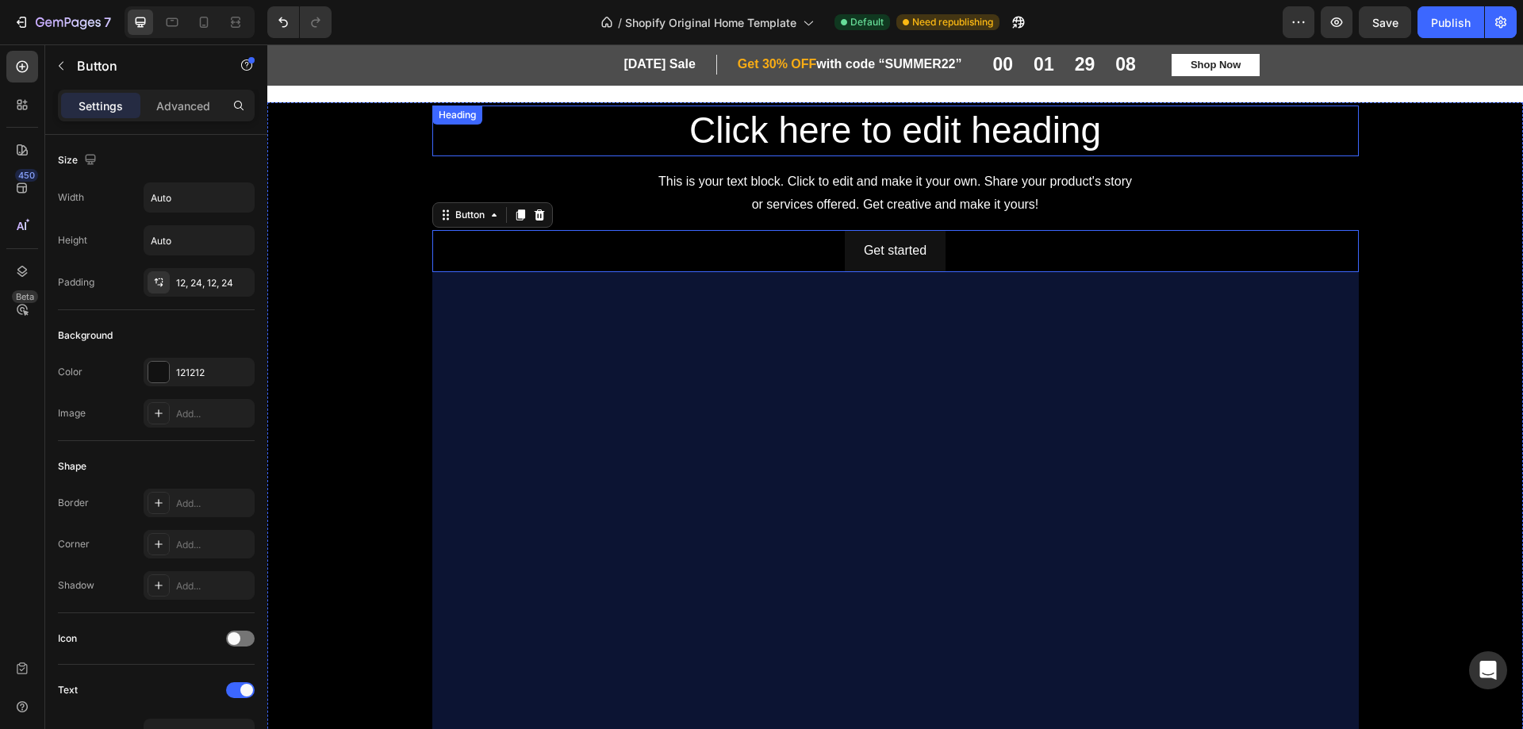
click at [519, 132] on h2 "Click here to edit heading" at bounding box center [895, 131] width 927 height 51
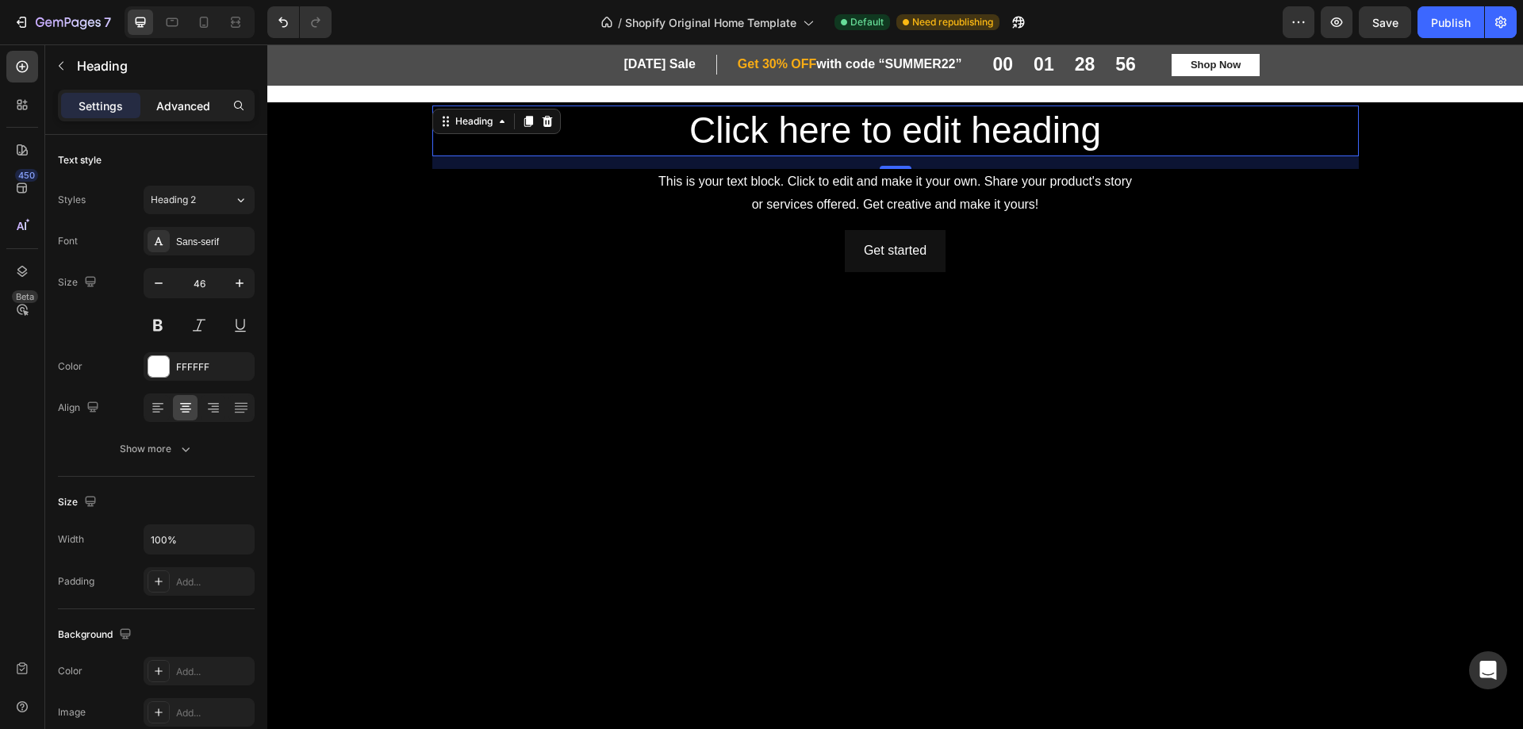
click at [164, 108] on p "Advanced" at bounding box center [183, 106] width 54 height 17
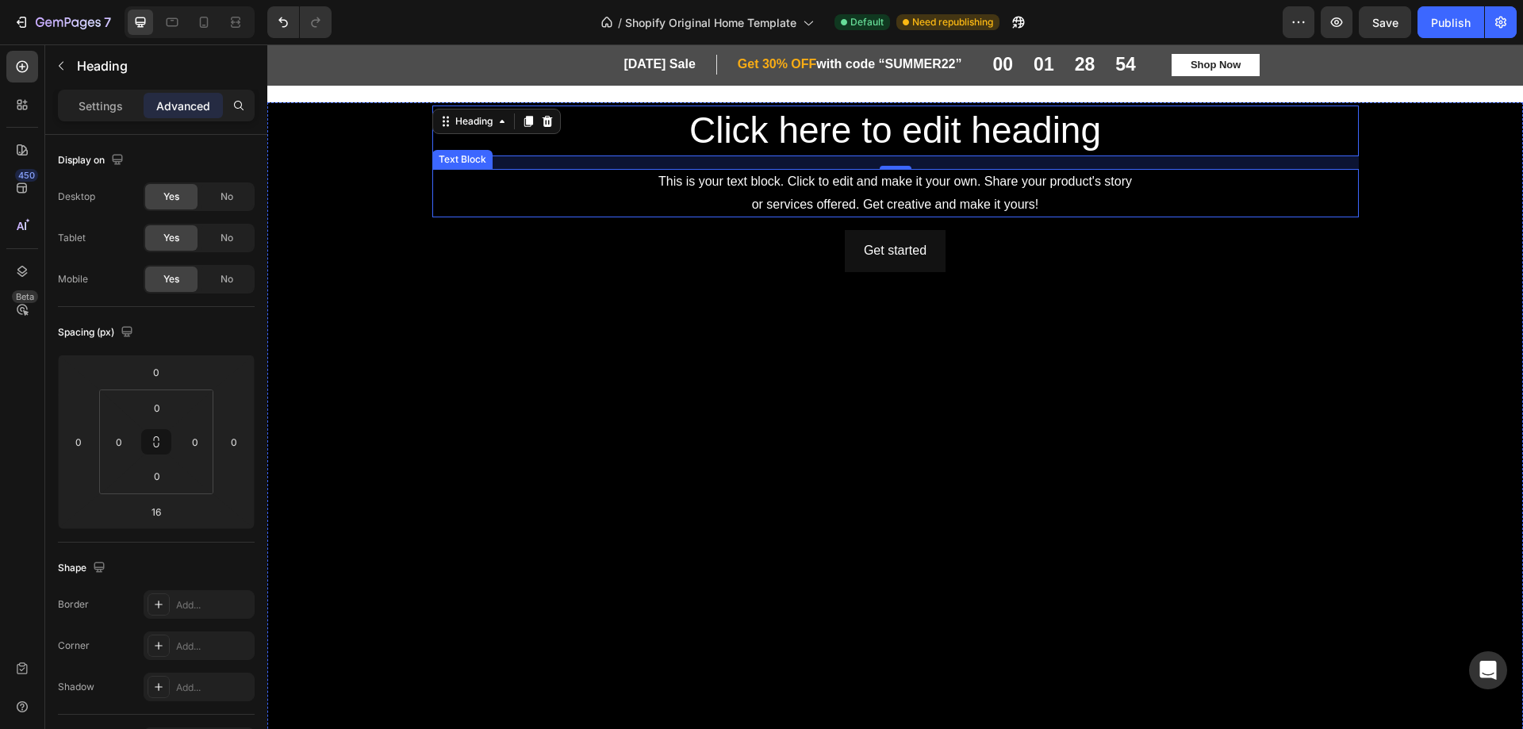
click at [610, 178] on div "This is your text block. Click to edit and make it your own. Share your product…" at bounding box center [895, 193] width 927 height 49
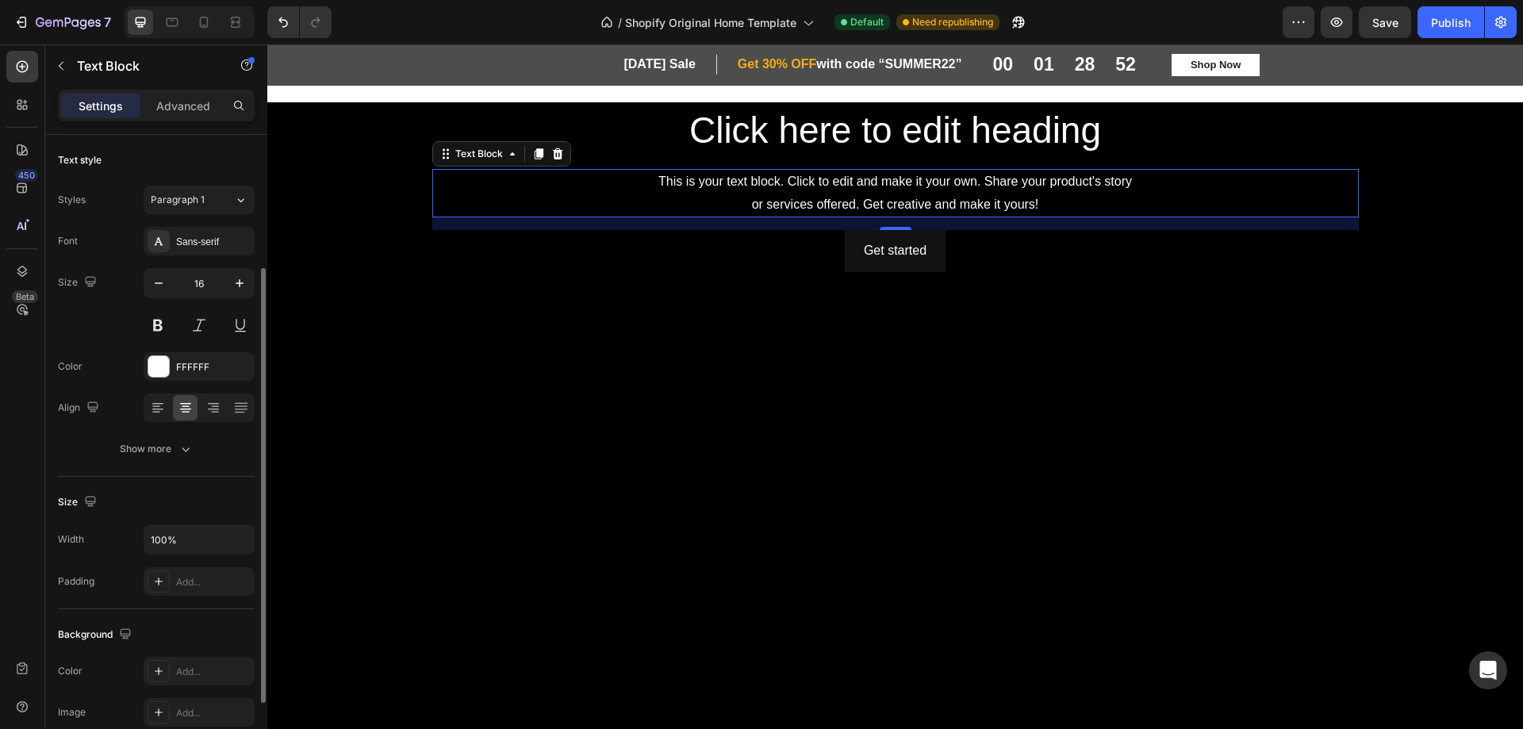
scroll to position [79, 0]
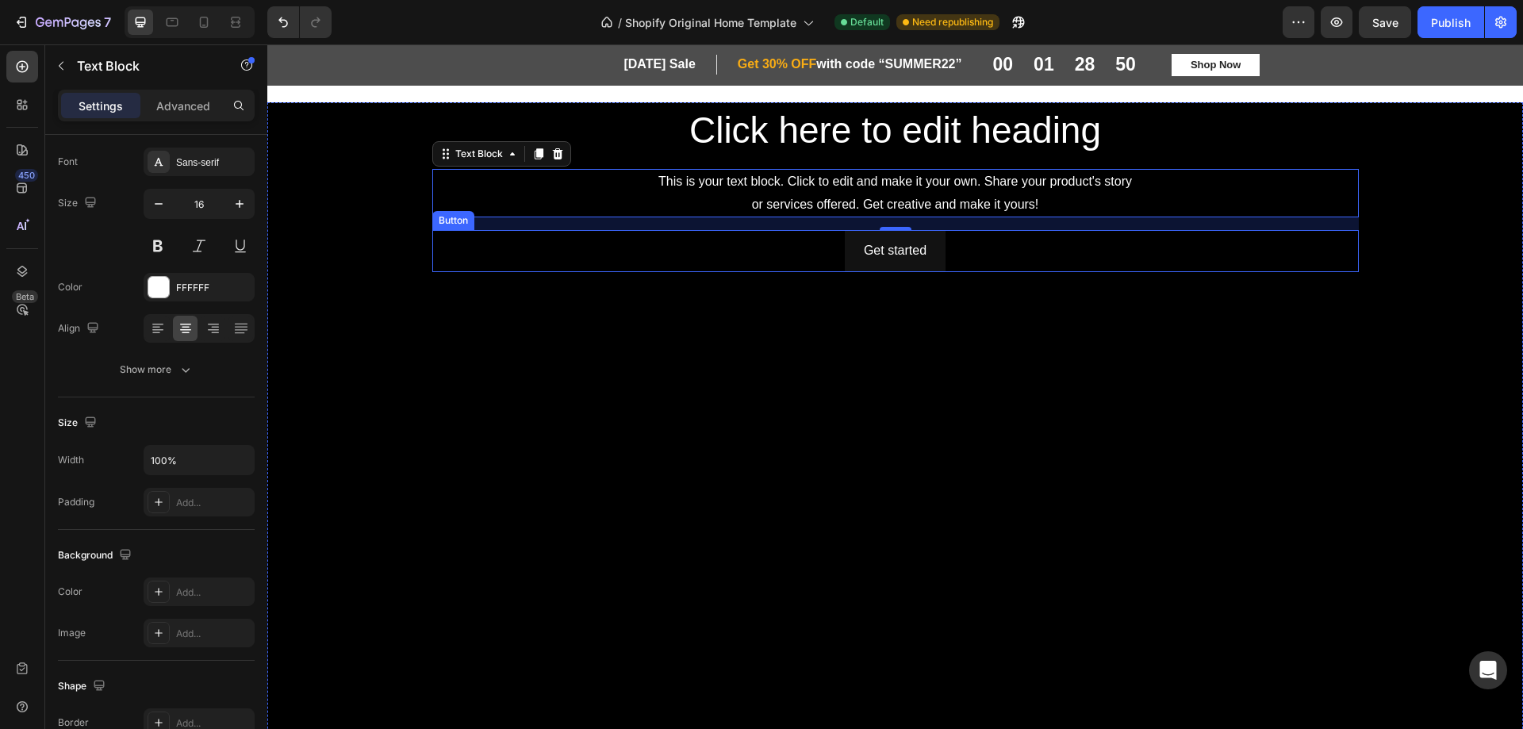
click at [743, 240] on div "Get started Button" at bounding box center [895, 251] width 927 height 42
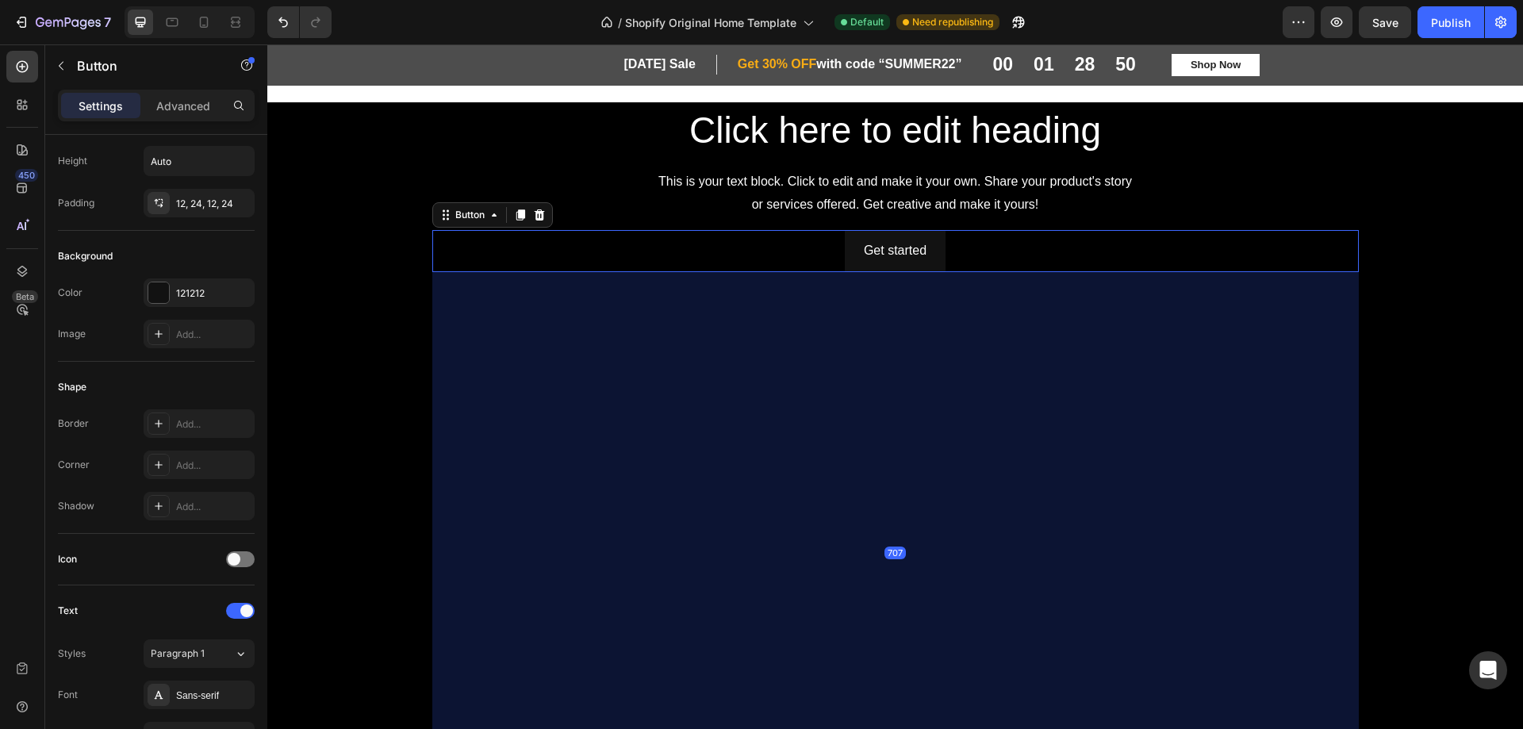
scroll to position [0, 0]
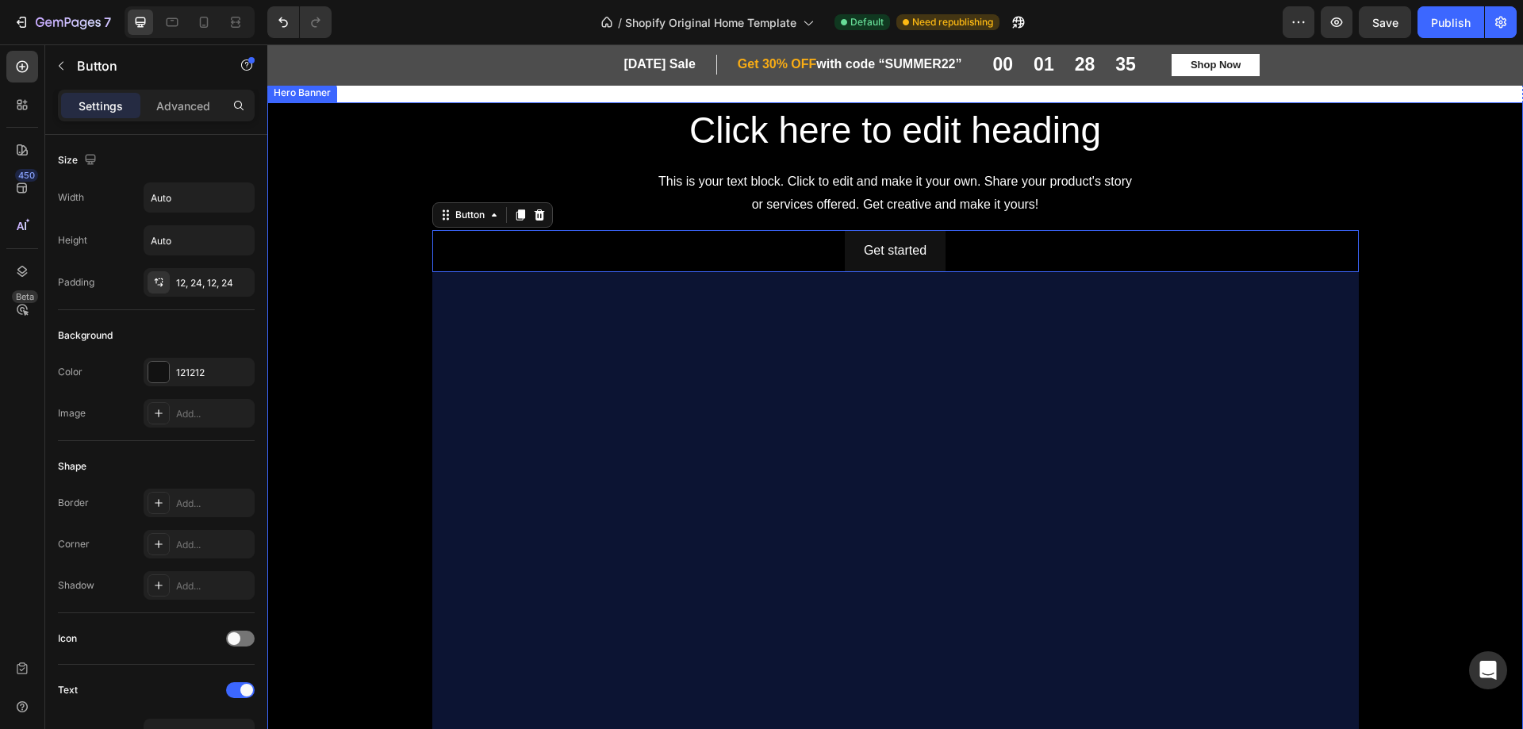
click at [356, 173] on div "Background Image" at bounding box center [895, 469] width 1256 height 734
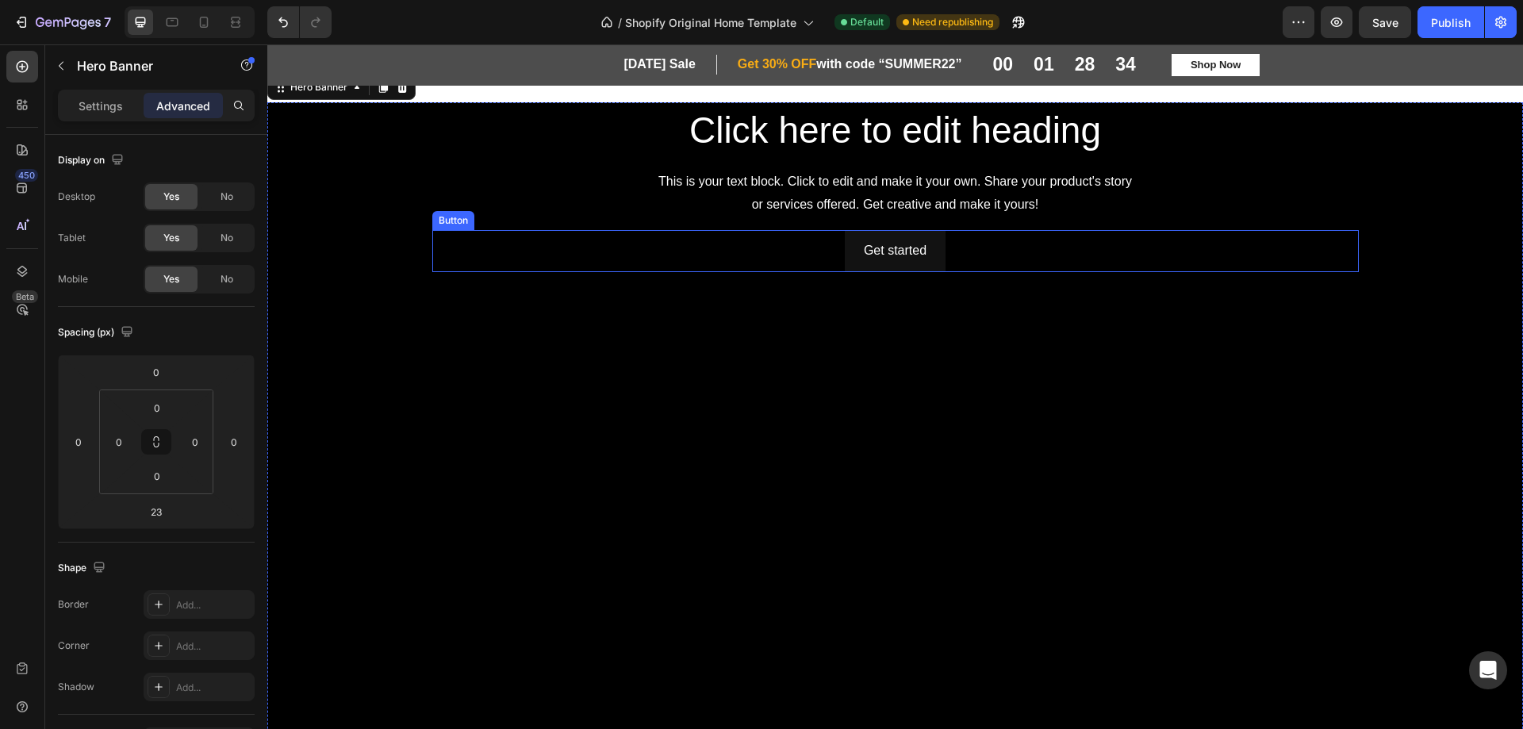
click at [678, 243] on div "Get started Button" at bounding box center [895, 251] width 927 height 42
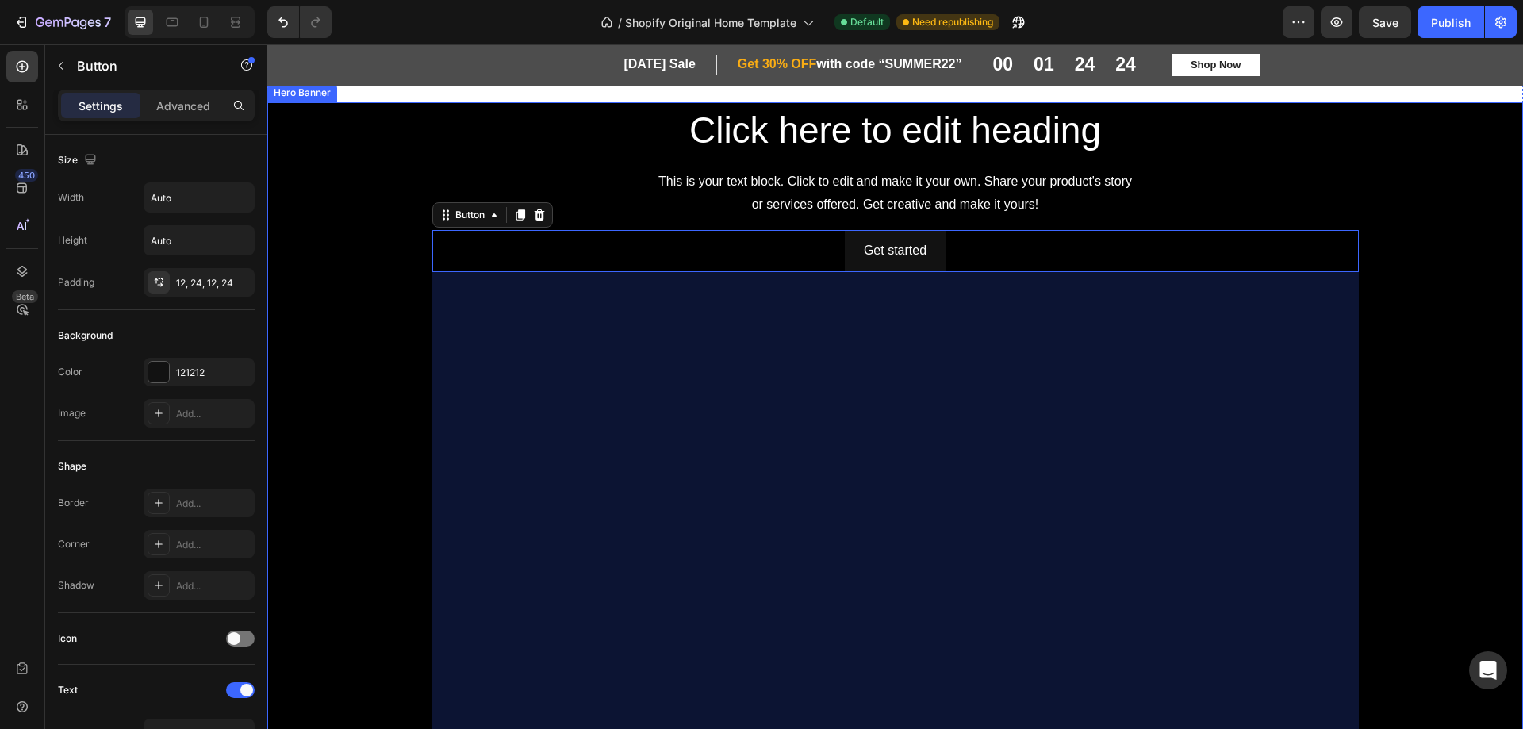
drag, startPoint x: 1469, startPoint y: 218, endPoint x: 1027, endPoint y: 383, distance: 471.7
click at [1467, 221] on div "Background Image" at bounding box center [895, 469] width 1256 height 734
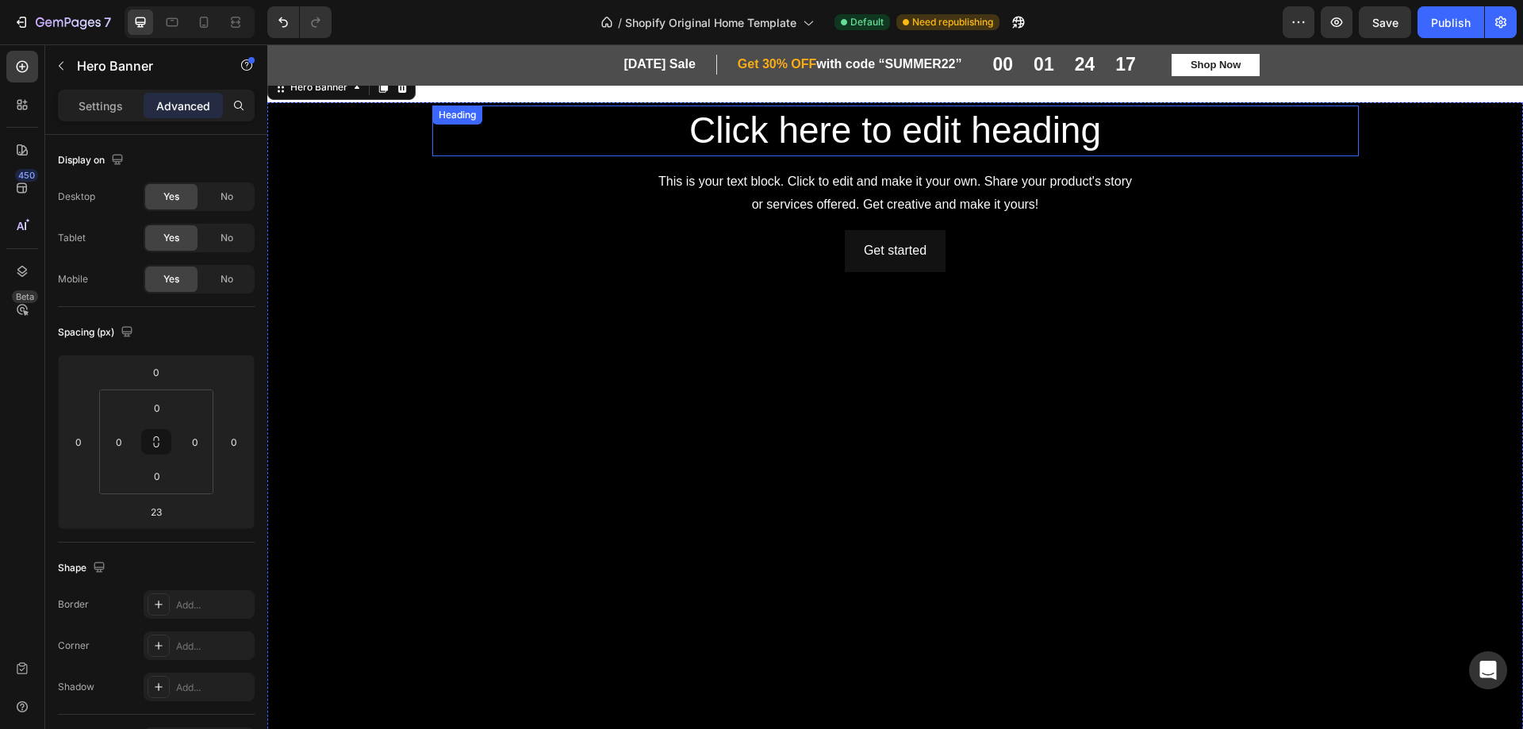
click at [733, 135] on h2 "Click here to edit heading" at bounding box center [895, 131] width 927 height 51
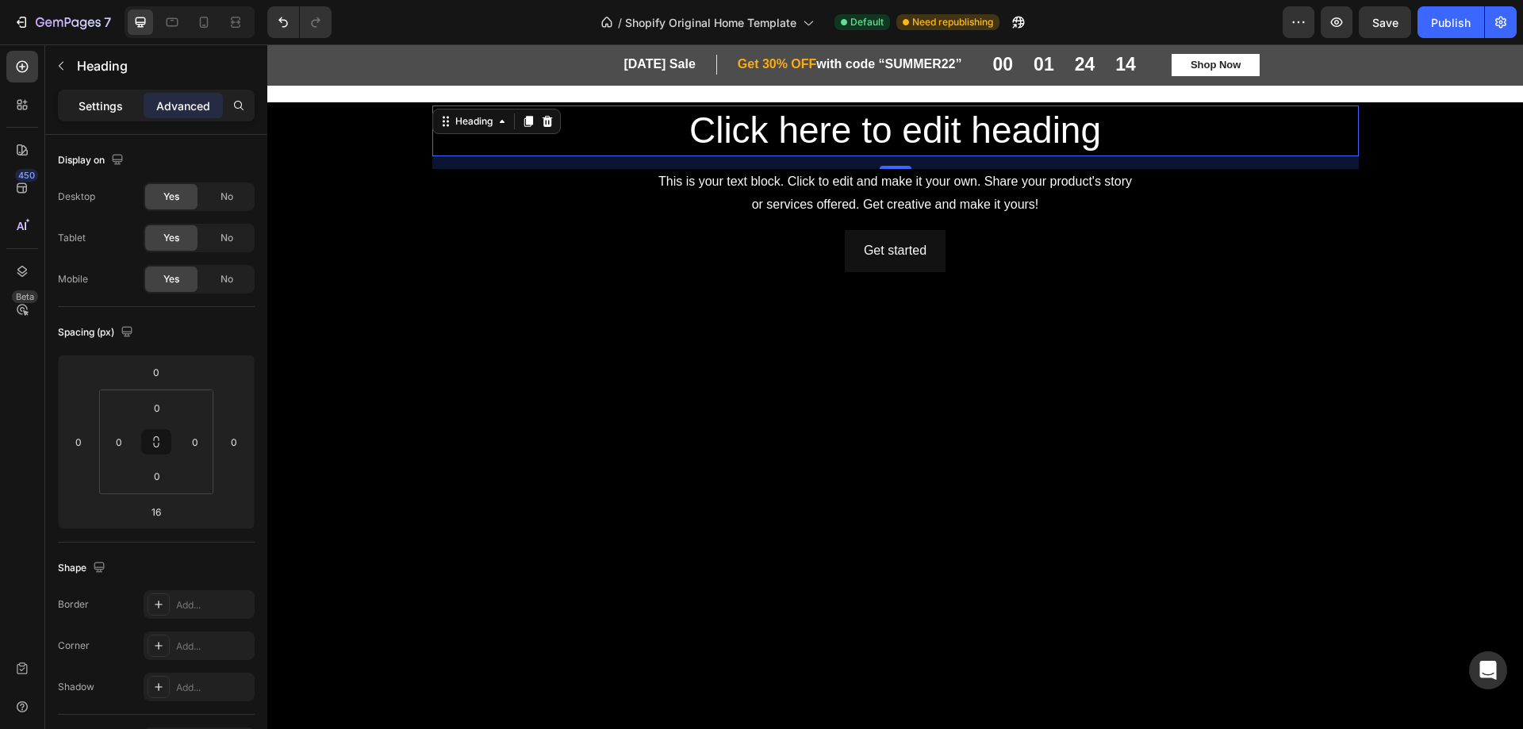
click at [101, 113] on p "Settings" at bounding box center [101, 106] width 44 height 17
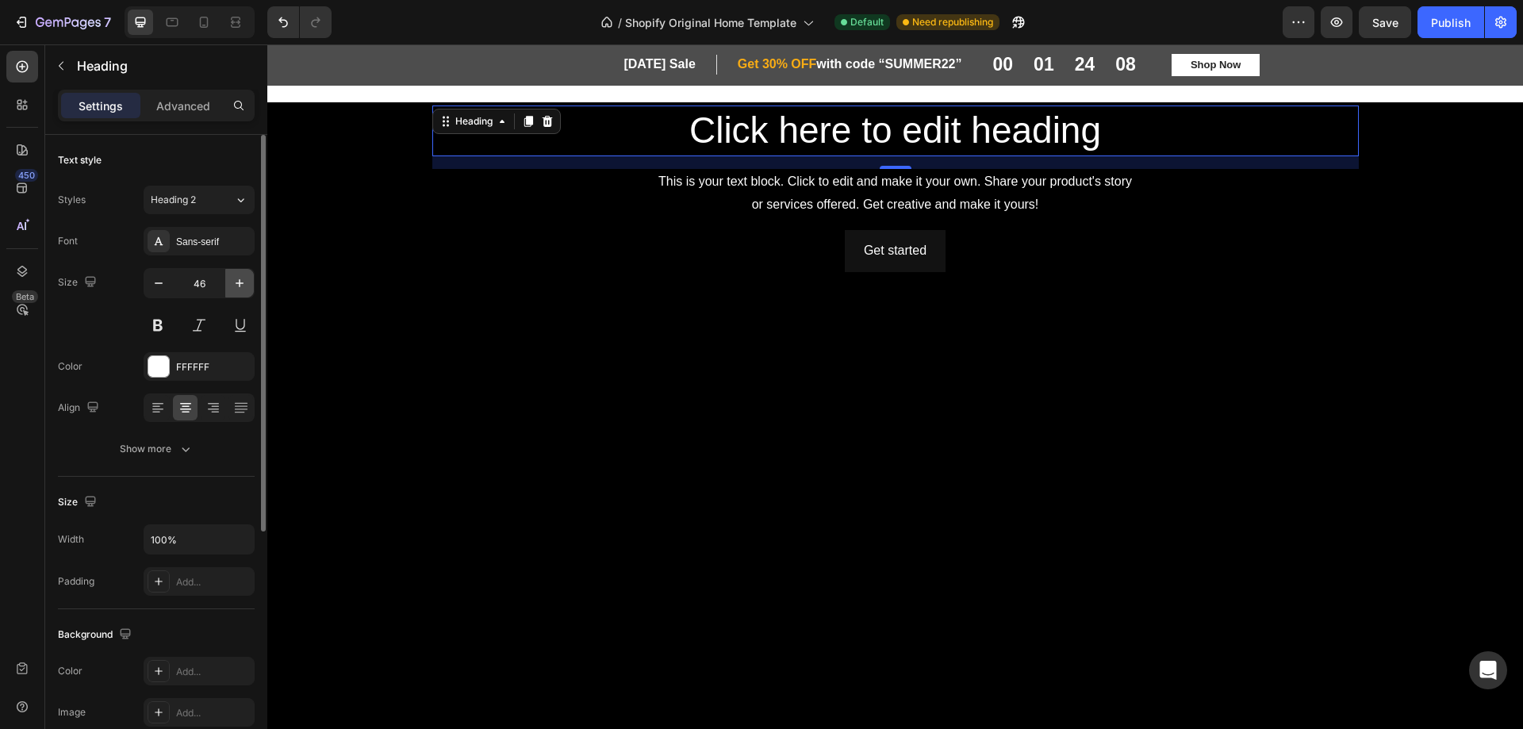
click at [233, 282] on icon "button" at bounding box center [240, 283] width 16 height 16
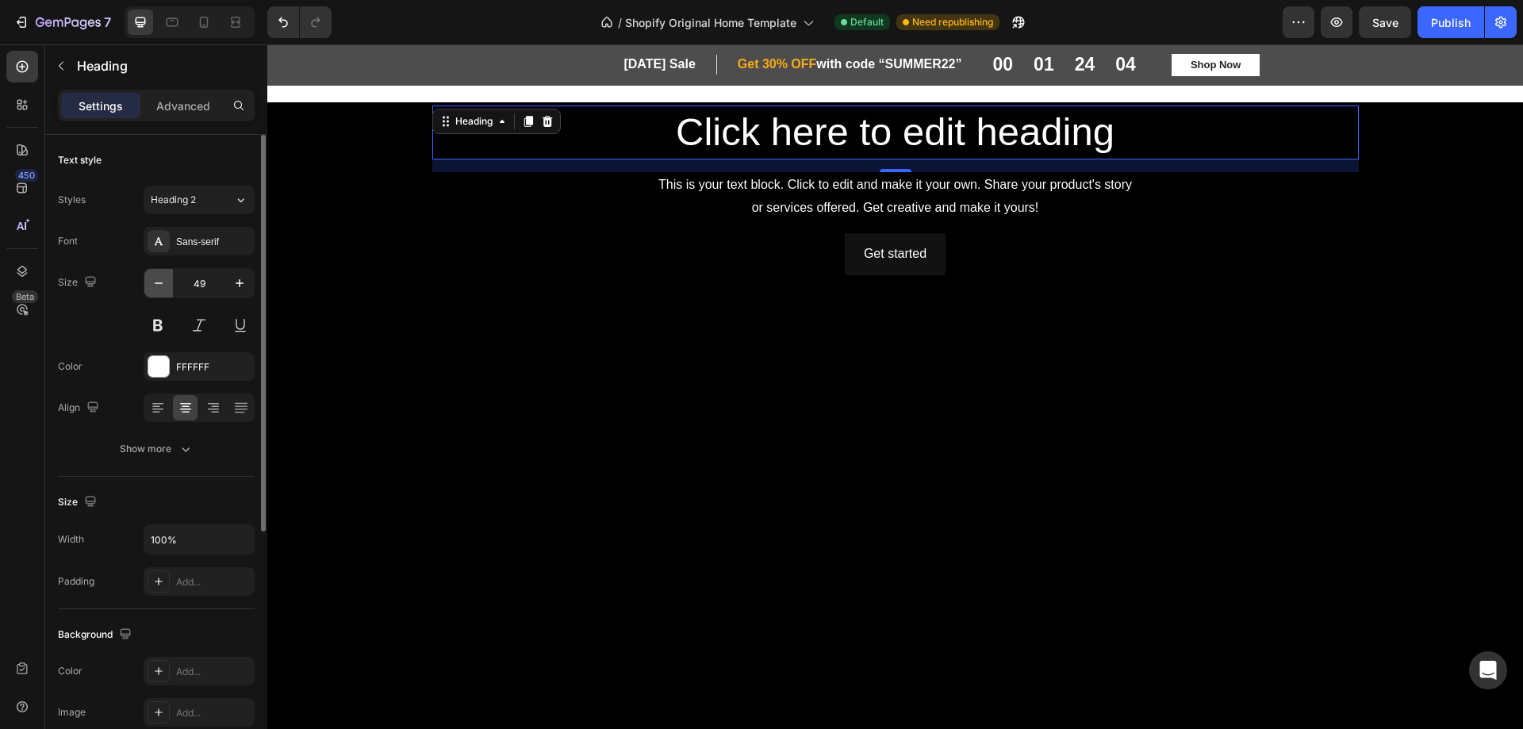
click at [152, 286] on icon "button" at bounding box center [159, 283] width 16 height 16
click at [151, 286] on icon "button" at bounding box center [159, 283] width 16 height 16
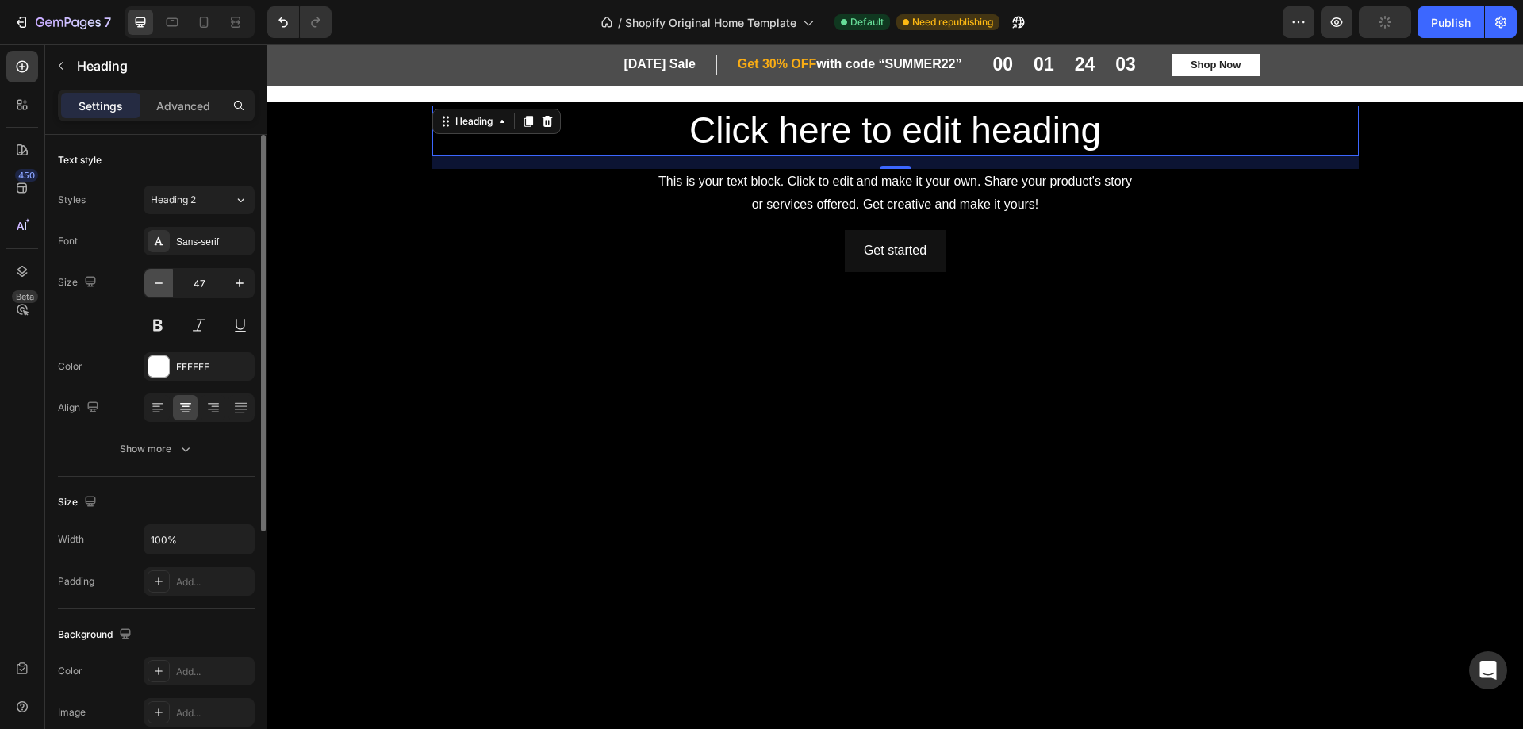
type input "46"
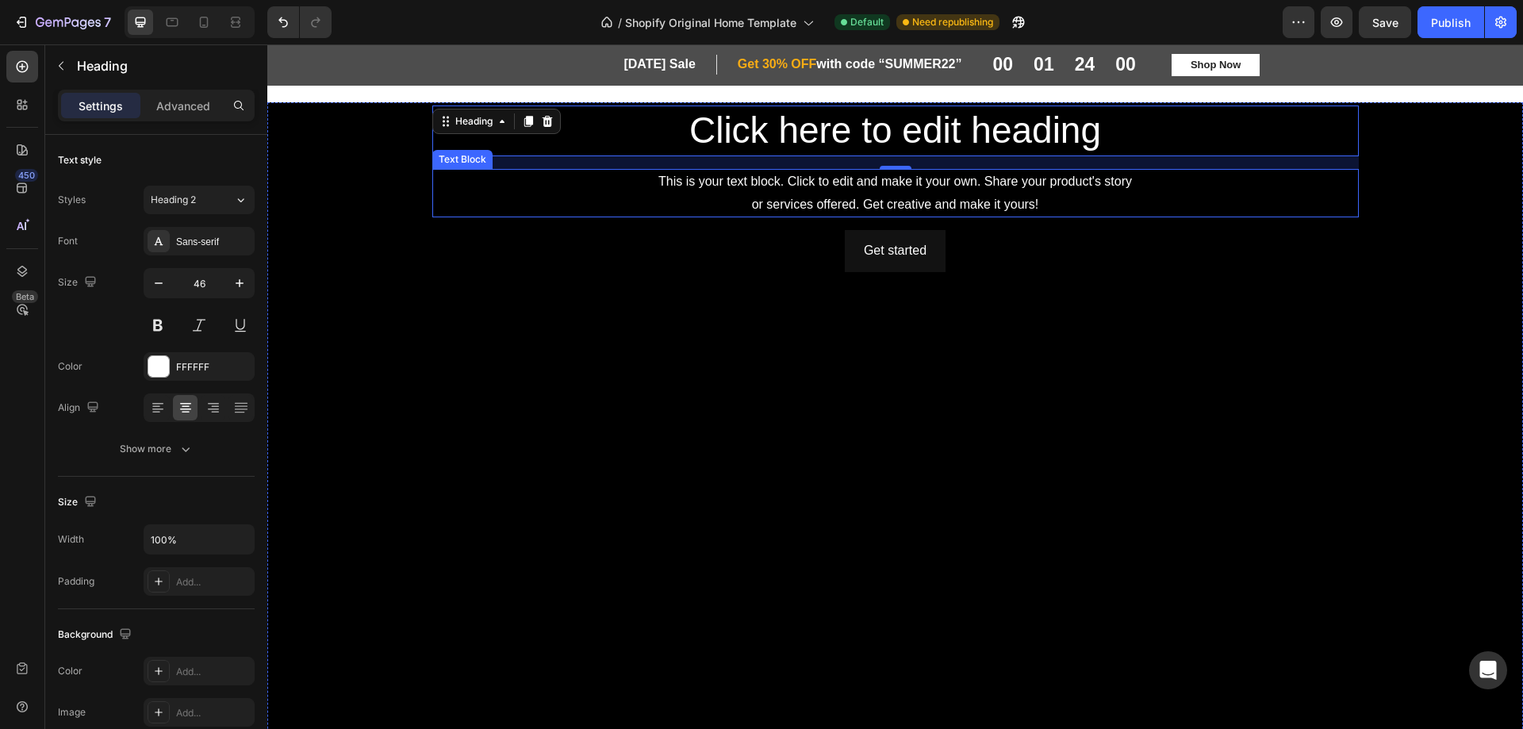
click at [857, 184] on div "This is your text block. Click to edit and make it your own. Share your product…" at bounding box center [895, 193] width 927 height 49
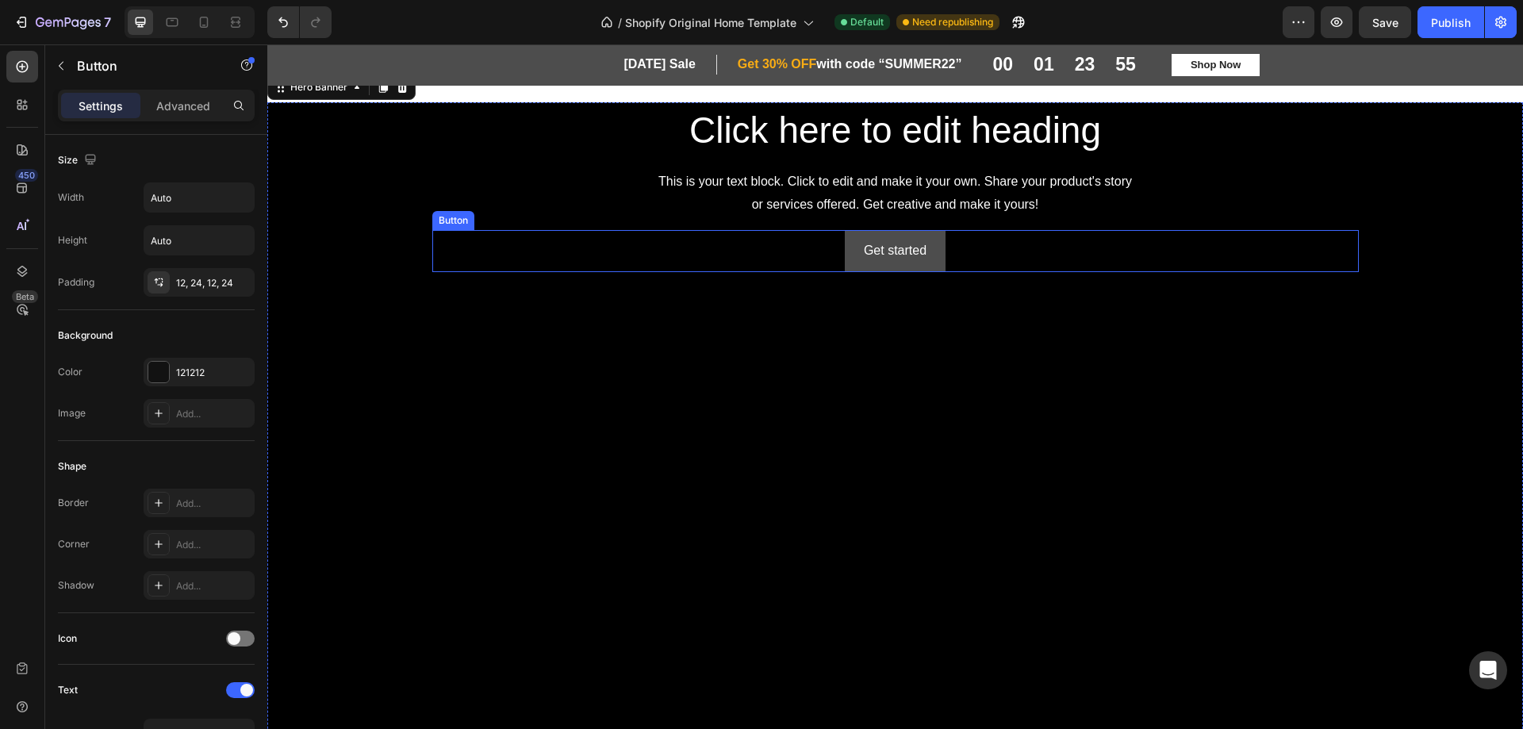
click at [924, 254] on button "Get started" at bounding box center [895, 251] width 101 height 42
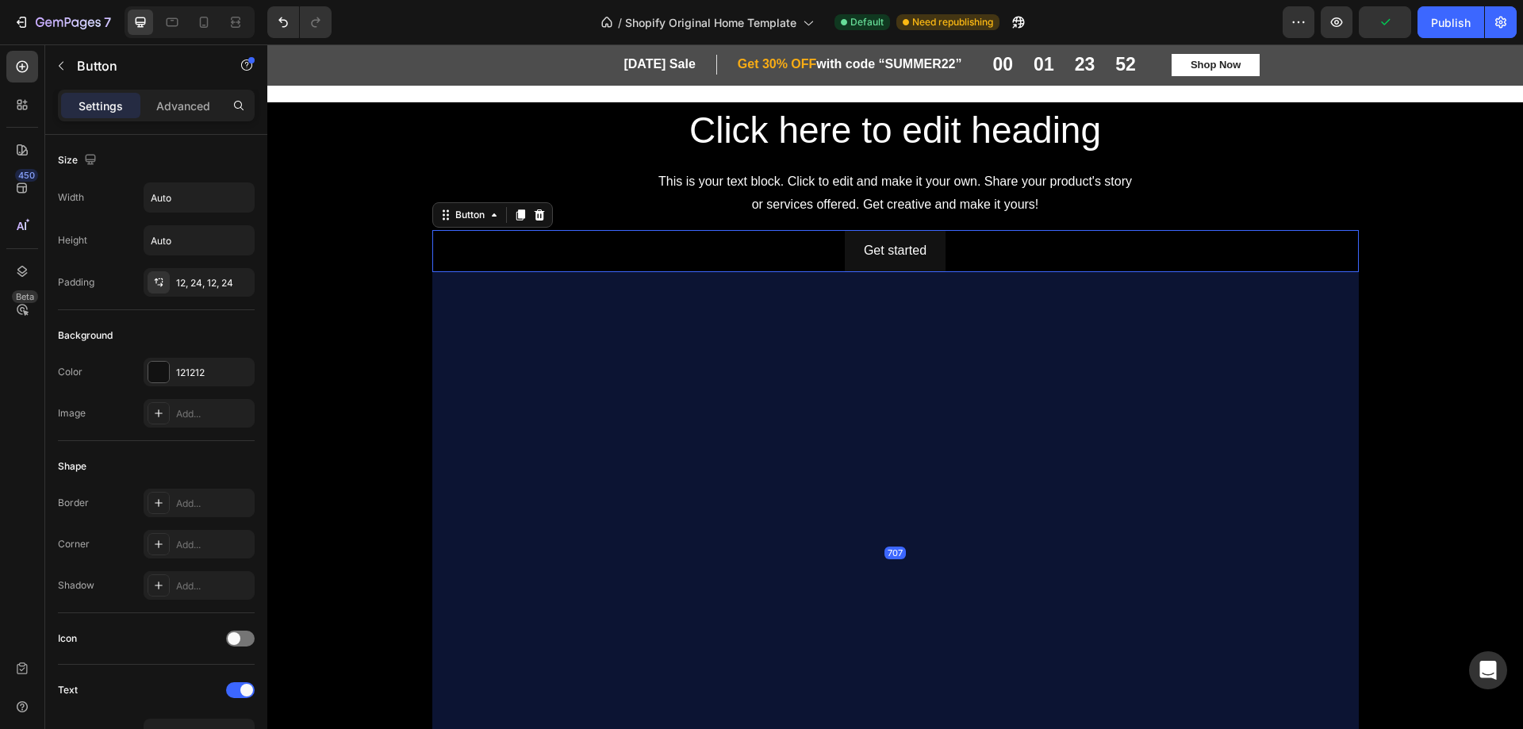
click at [886, 371] on div "707" at bounding box center [895, 552] width 927 height 561
click at [175, 113] on p "Advanced" at bounding box center [183, 106] width 54 height 17
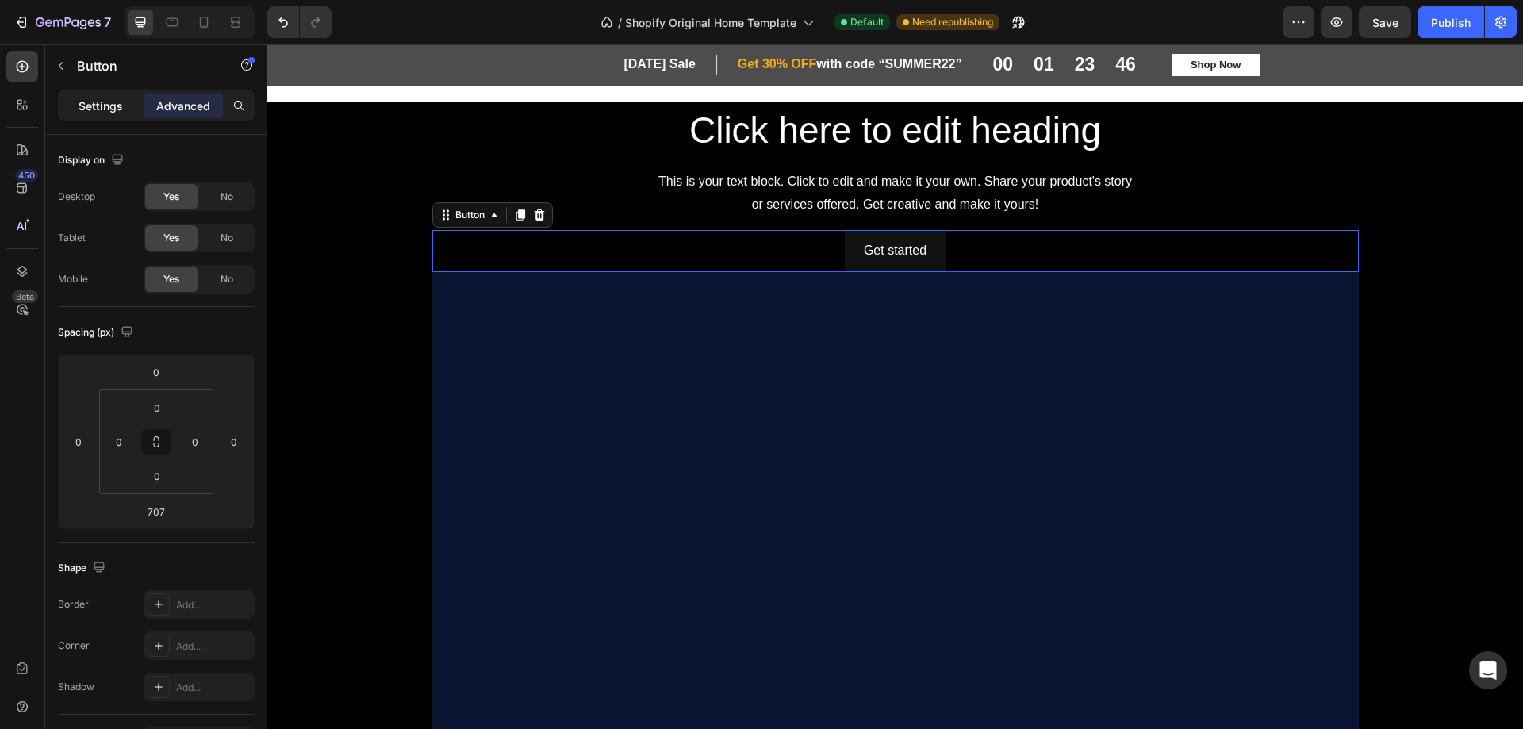
click at [77, 100] on div "Settings" at bounding box center [100, 105] width 79 height 25
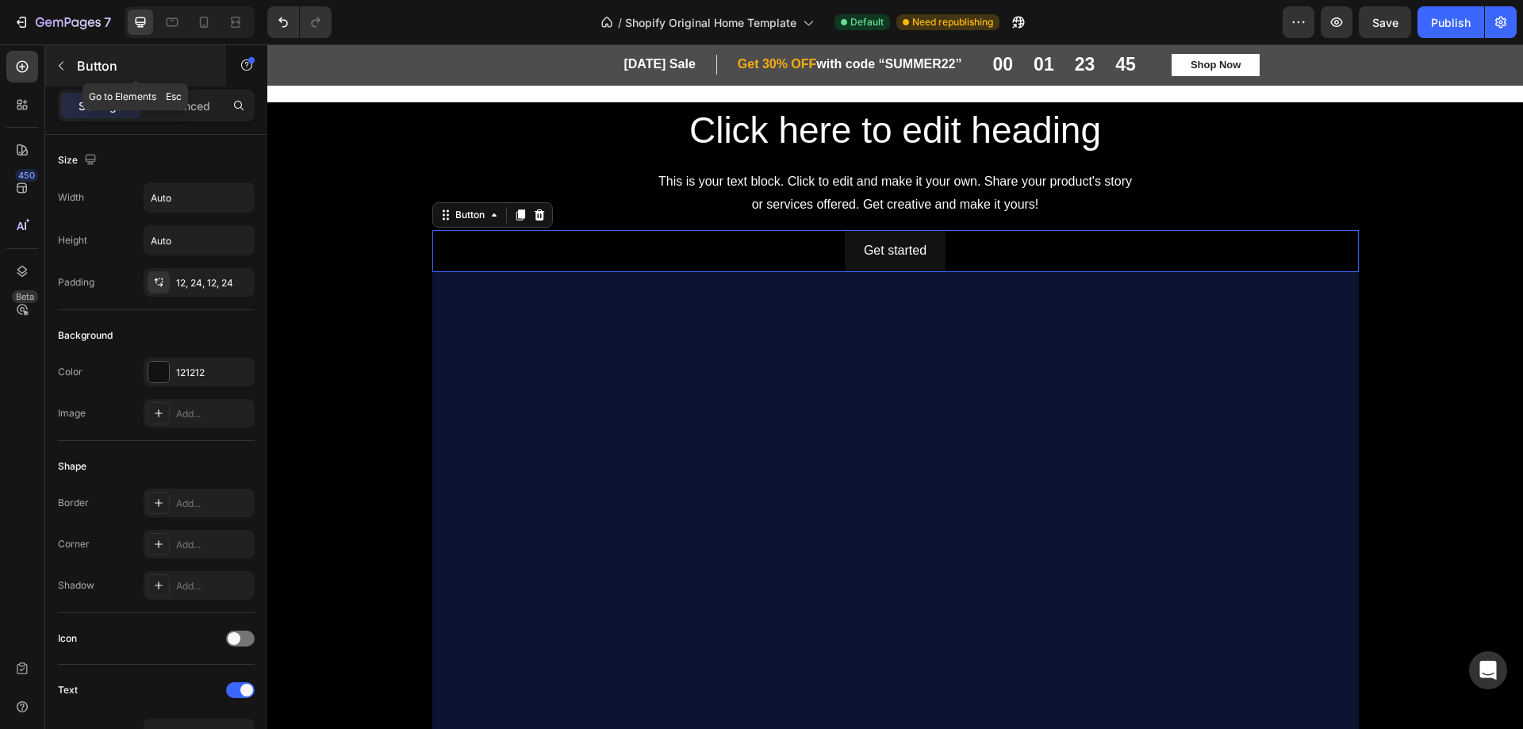
click at [95, 61] on p "Button" at bounding box center [144, 65] width 135 height 19
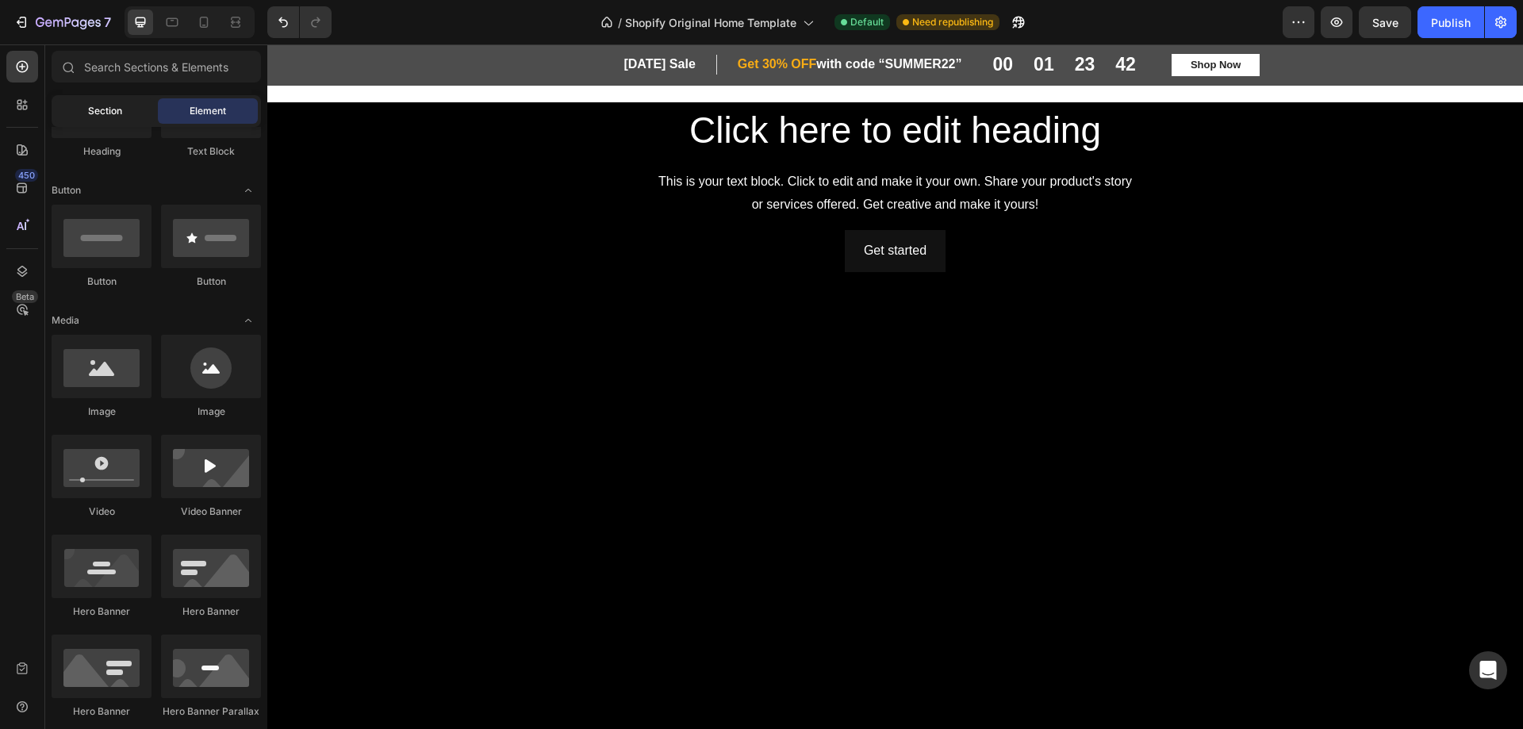
click at [113, 110] on span "Section" at bounding box center [105, 111] width 34 height 14
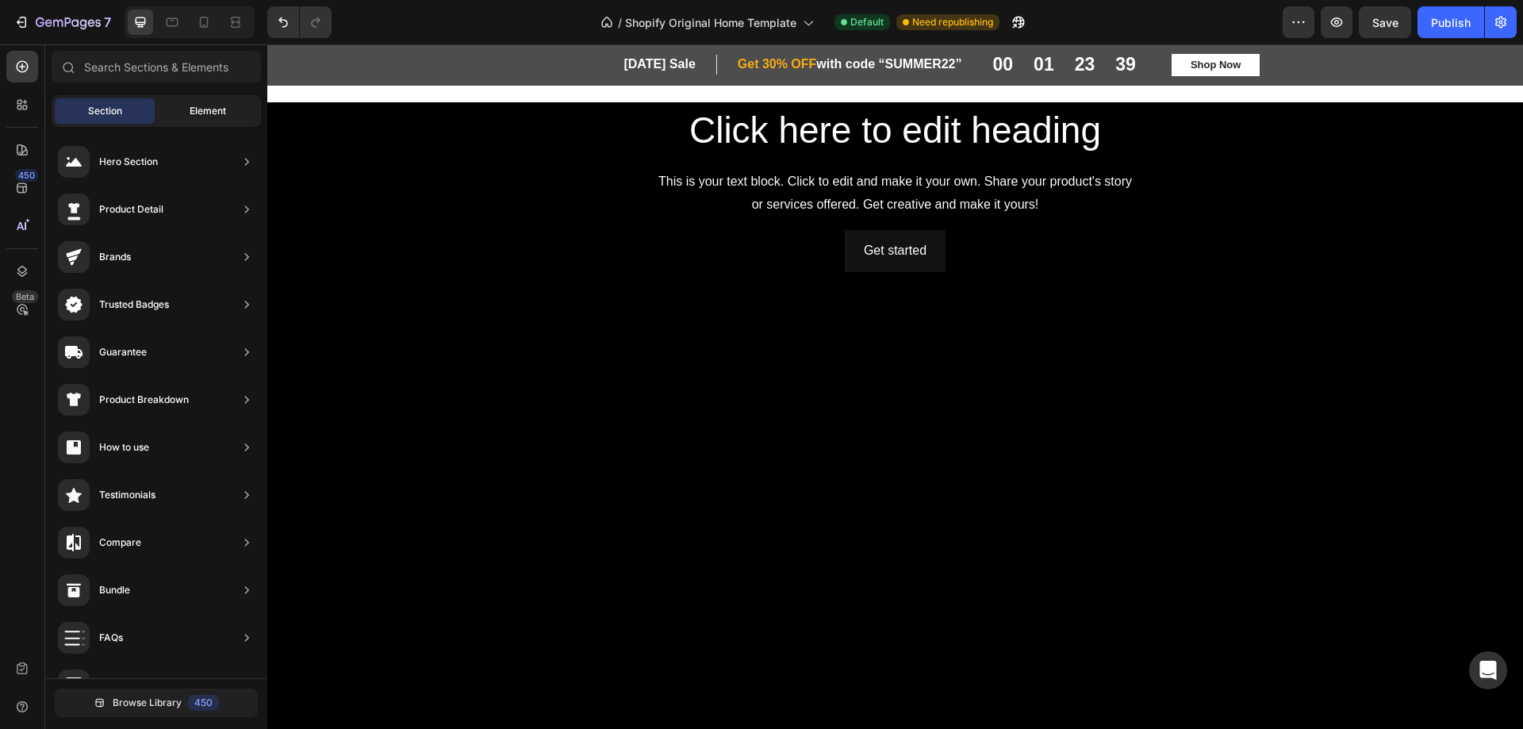
click at [213, 113] on span "Element" at bounding box center [208, 111] width 36 height 14
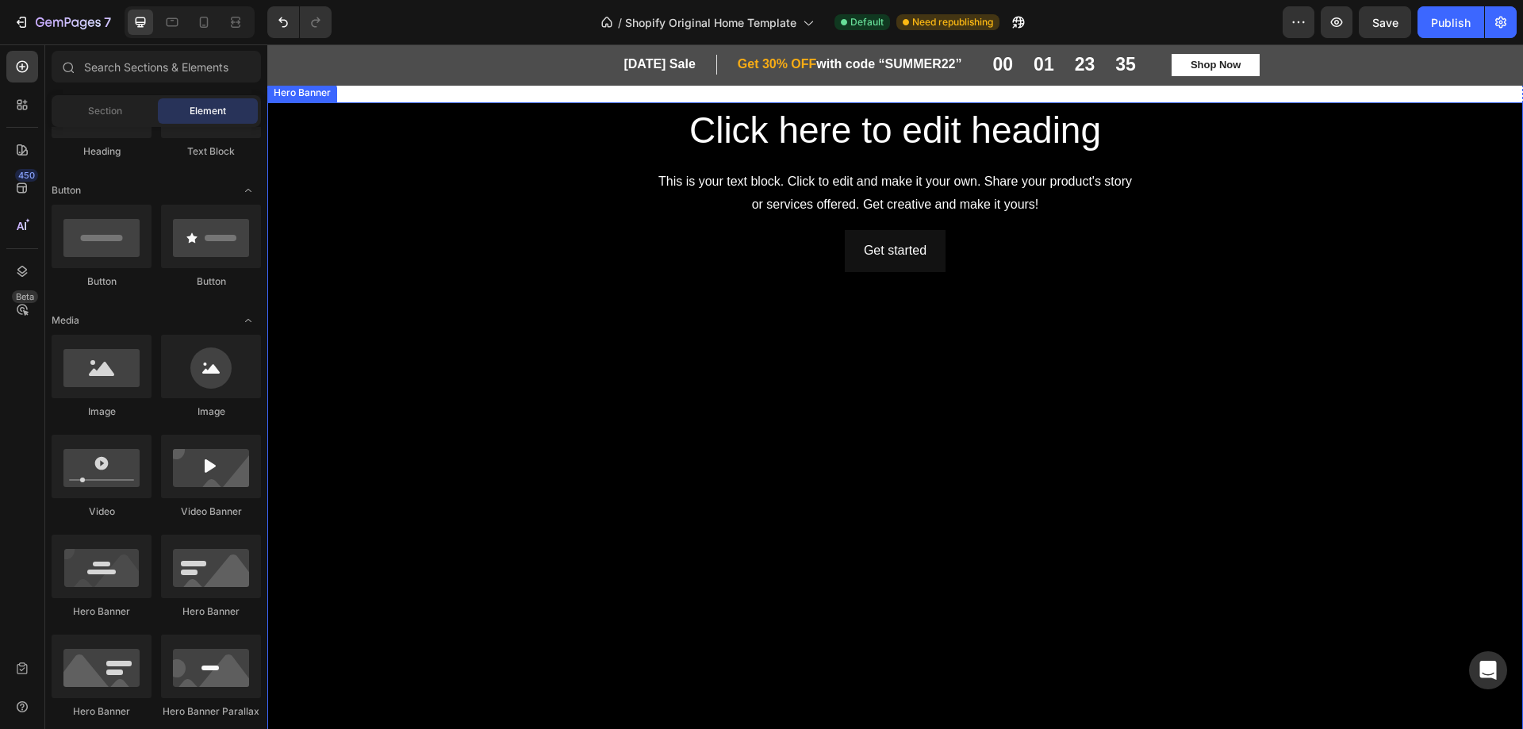
click at [483, 163] on div "Click here to edit heading Heading This is your text block. Click to edit and m…" at bounding box center [895, 470] width 927 height 728
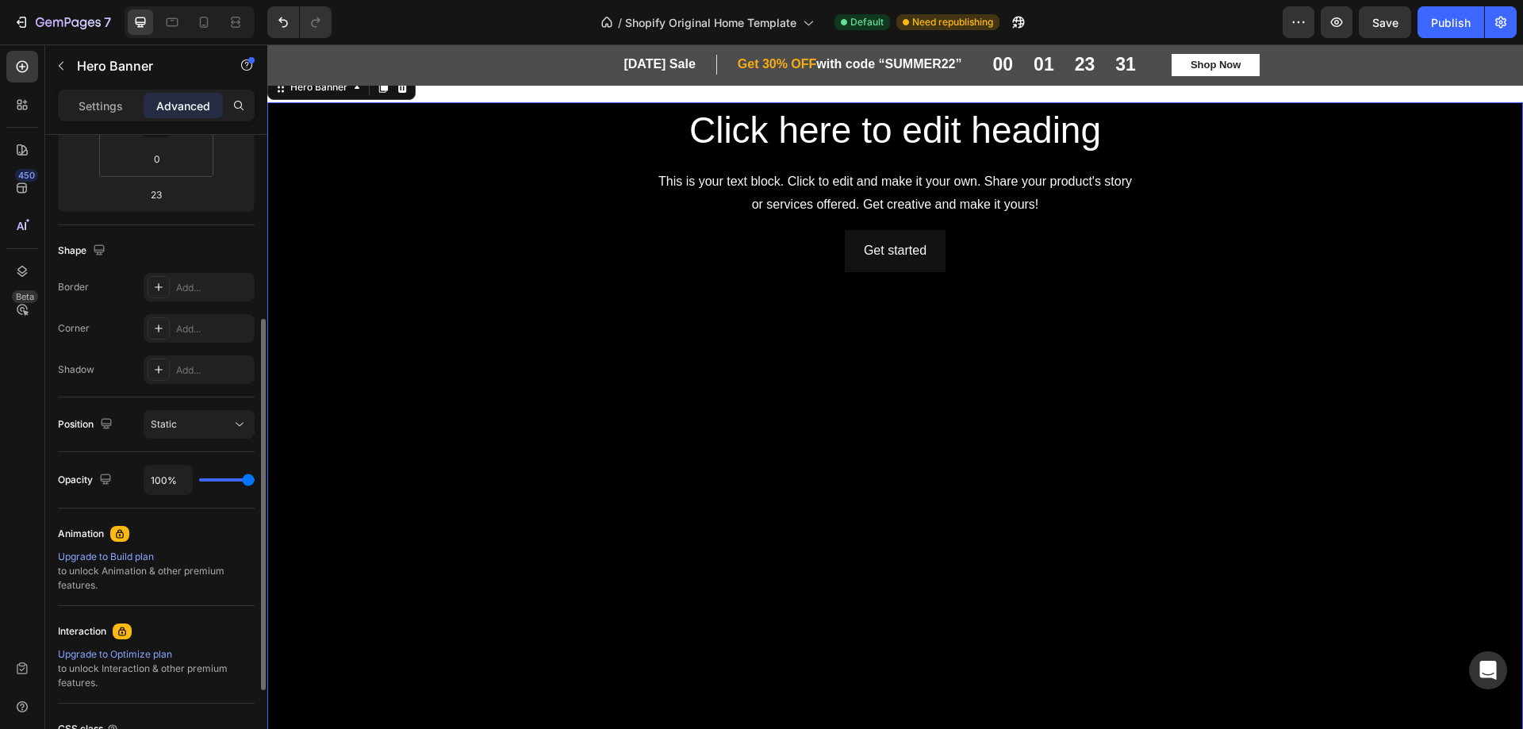
scroll to position [462, 0]
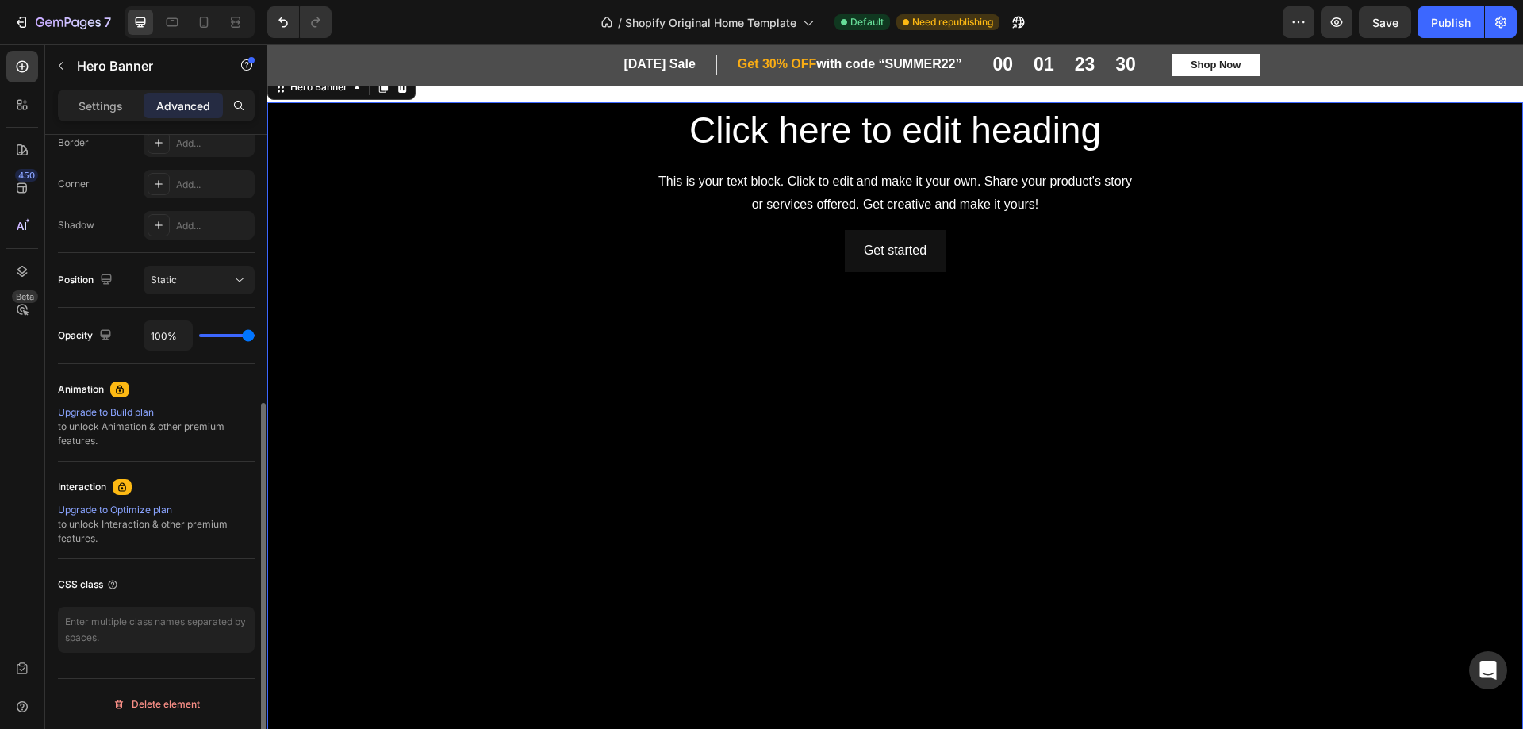
type input "41%"
type input "41"
type input "9%"
type input "9"
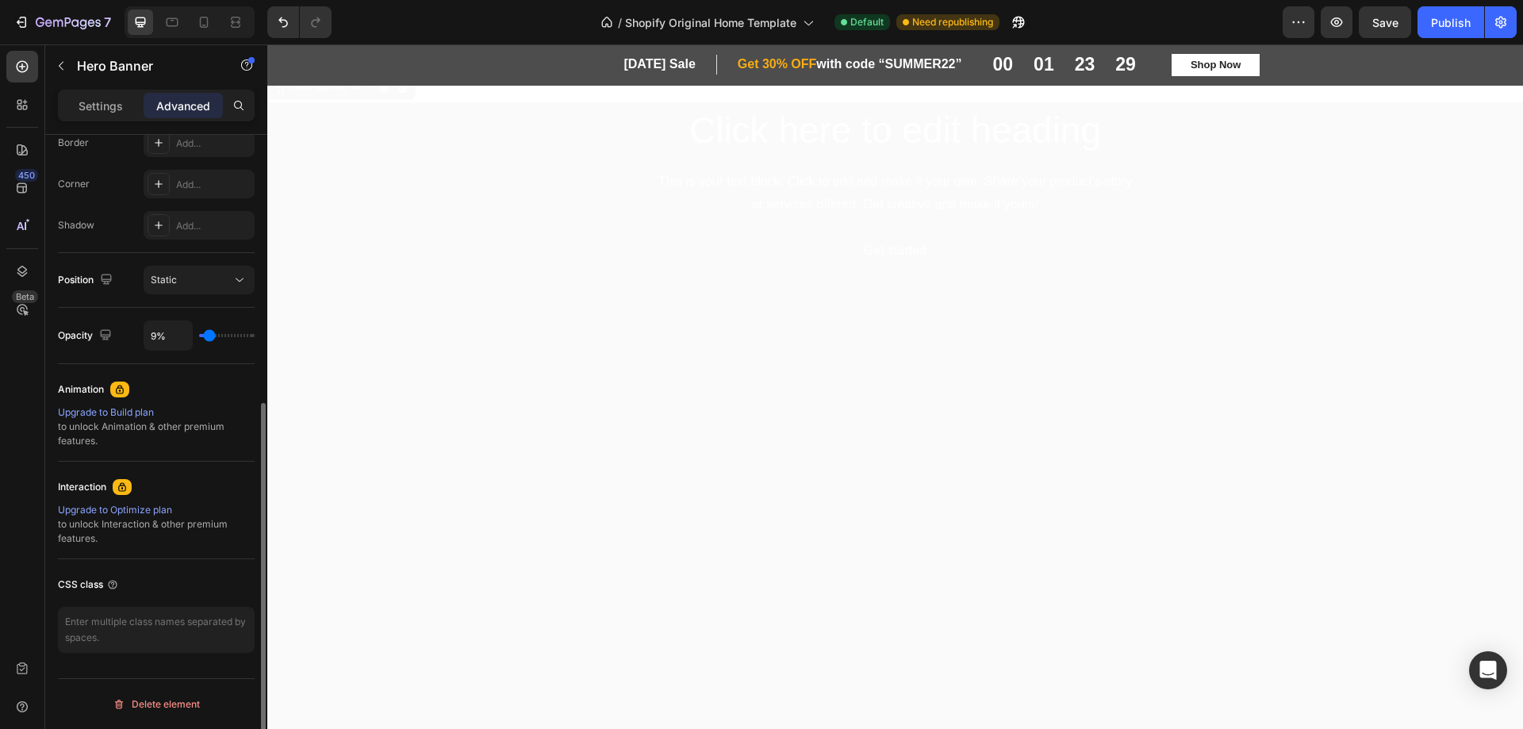
type input "7%"
type input "7"
type input "24%"
type input "24"
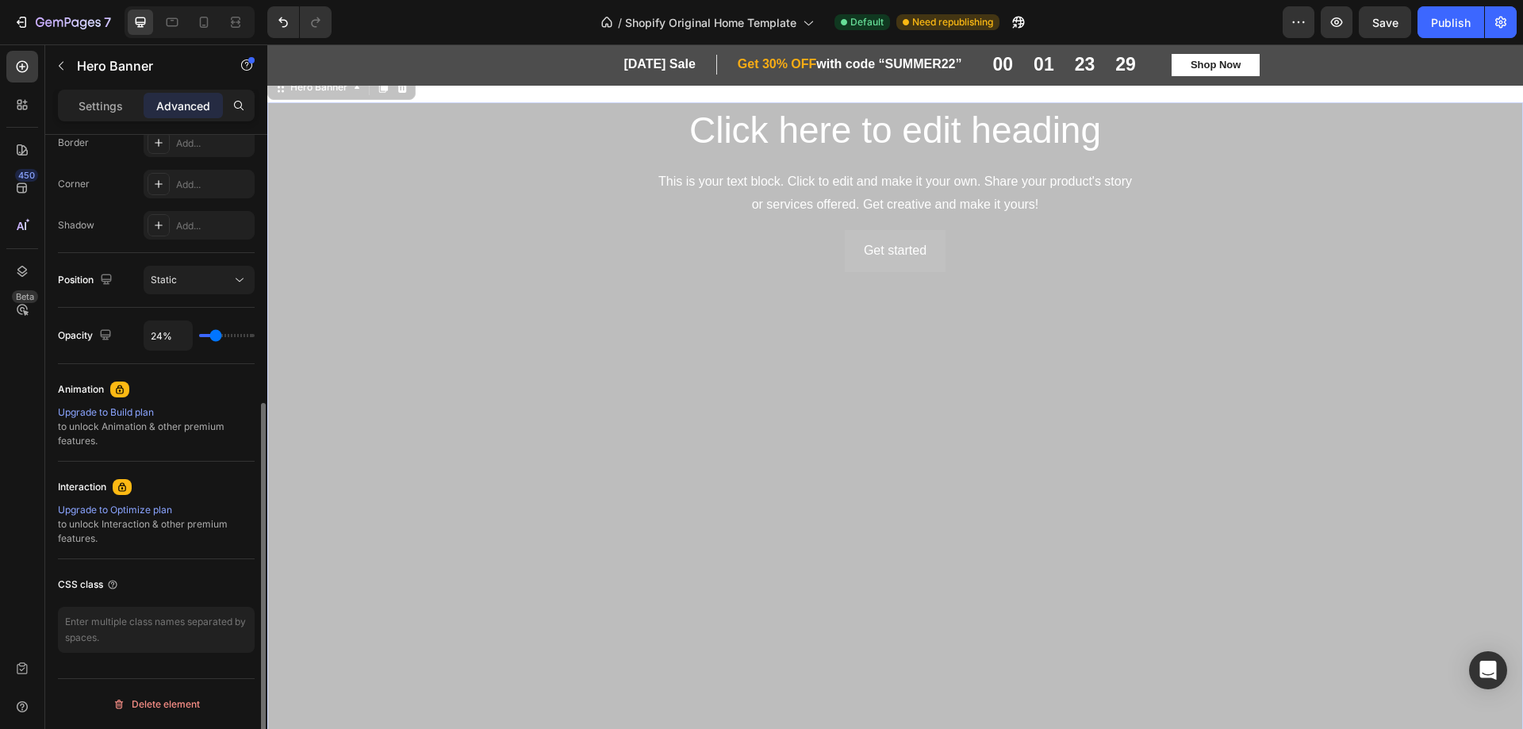
type input "44%"
type input "44"
type input "48%"
type input "48"
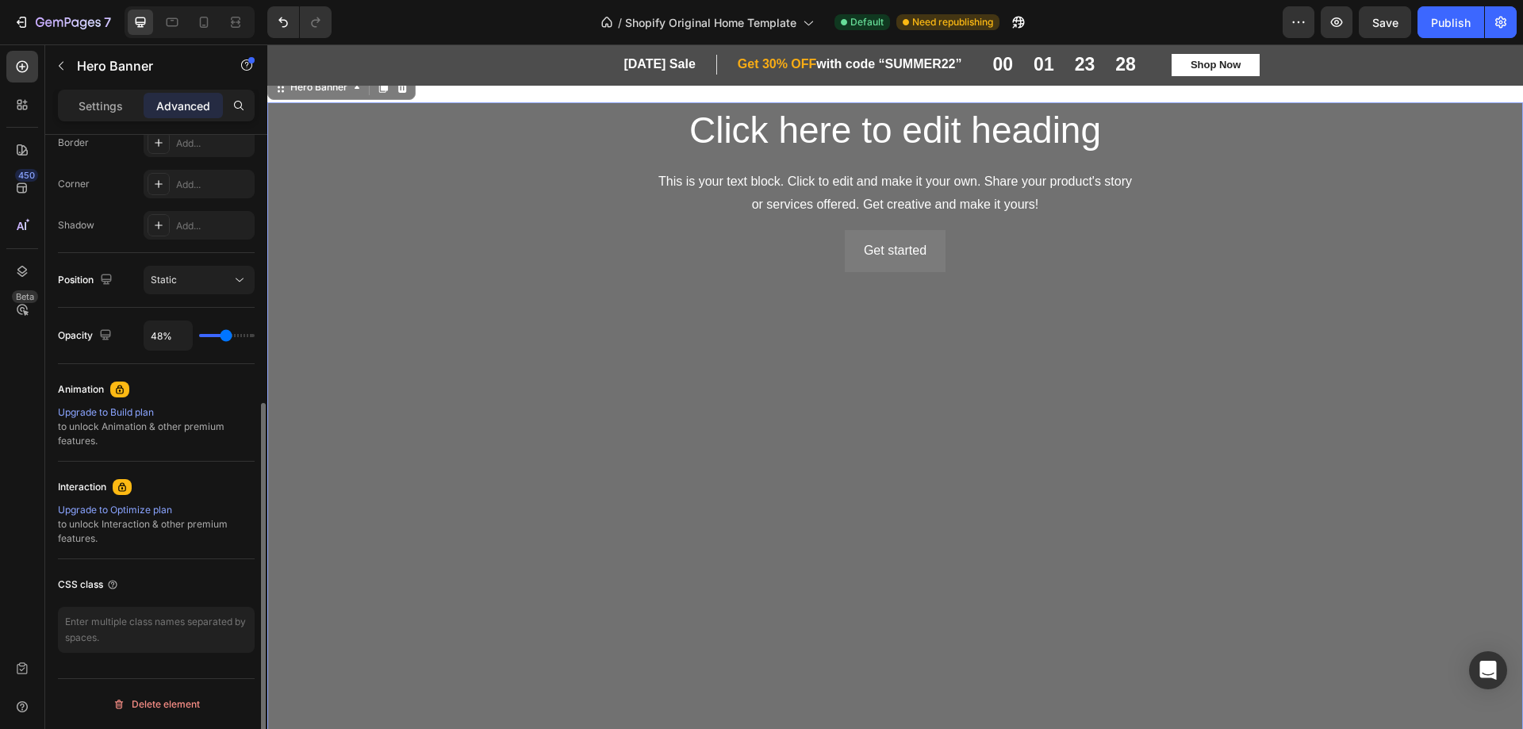
type input "61%"
type input "61"
type input "74%"
type input "74"
type input "100%"
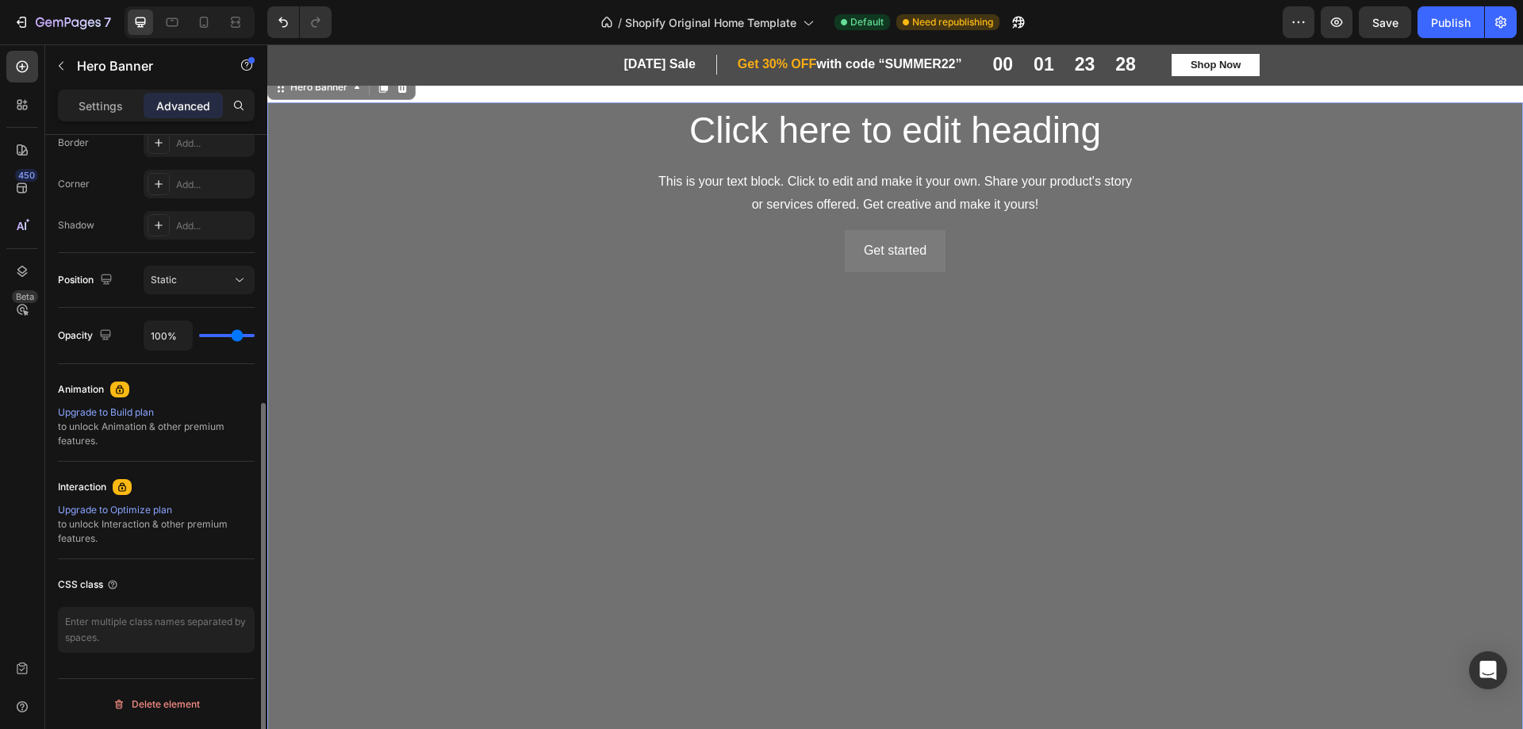
type input "100"
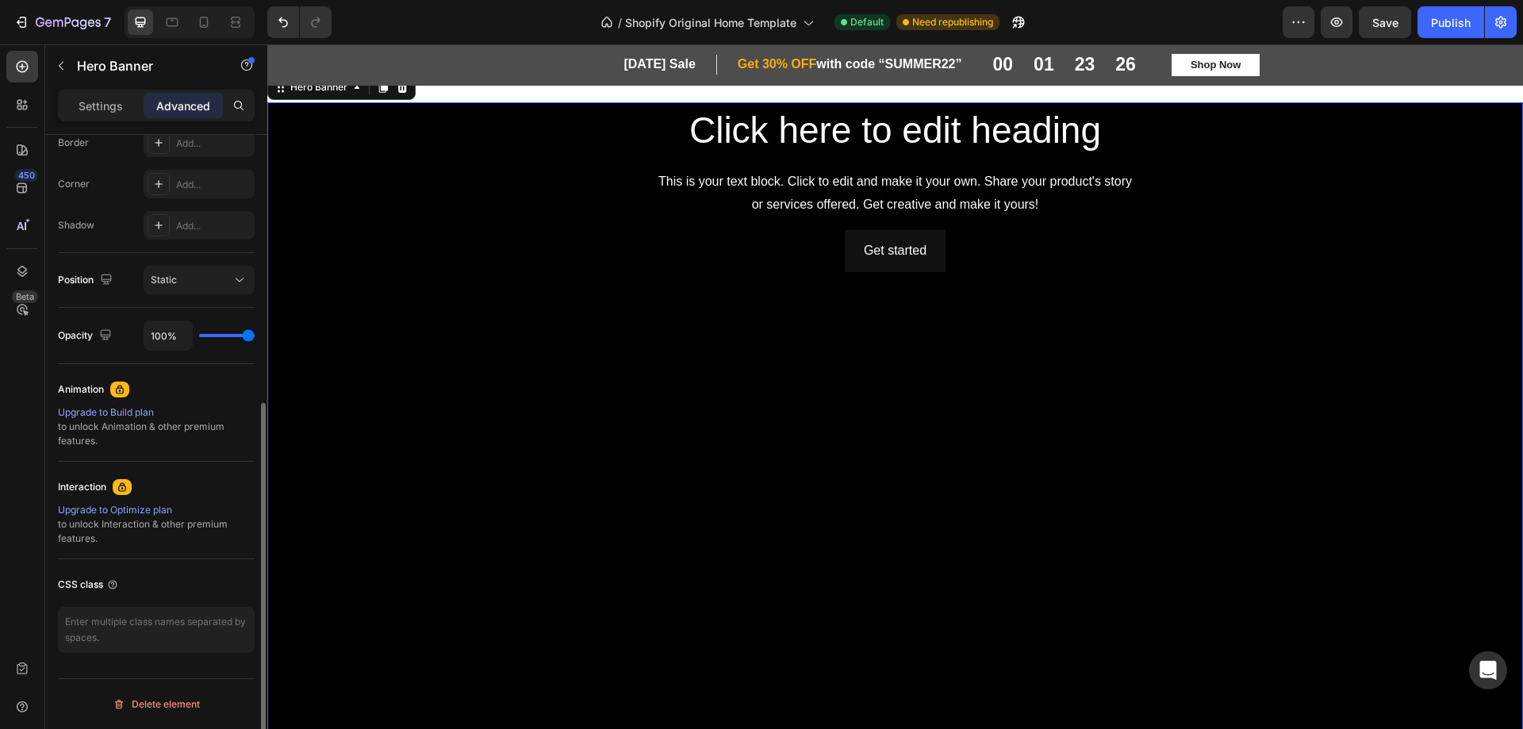
drag, startPoint x: 249, startPoint y: 336, endPoint x: 6, endPoint y: 293, distance: 247.4
click at [255, 337] on input "range" at bounding box center [227, 335] width 56 height 3
drag, startPoint x: 249, startPoint y: 337, endPoint x: 2, endPoint y: 293, distance: 250.7
click at [255, 337] on input "range" at bounding box center [227, 335] width 56 height 3
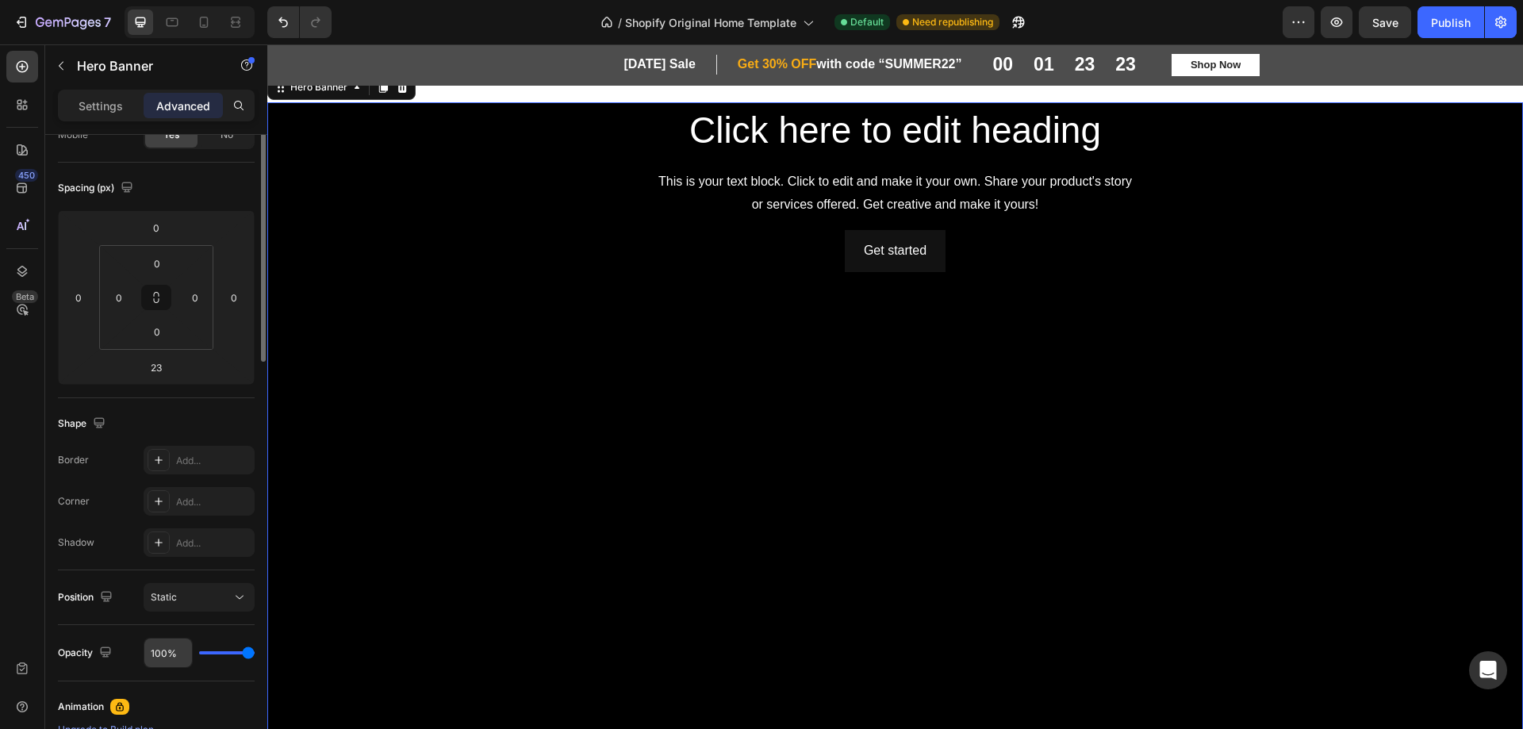
scroll to position [0, 0]
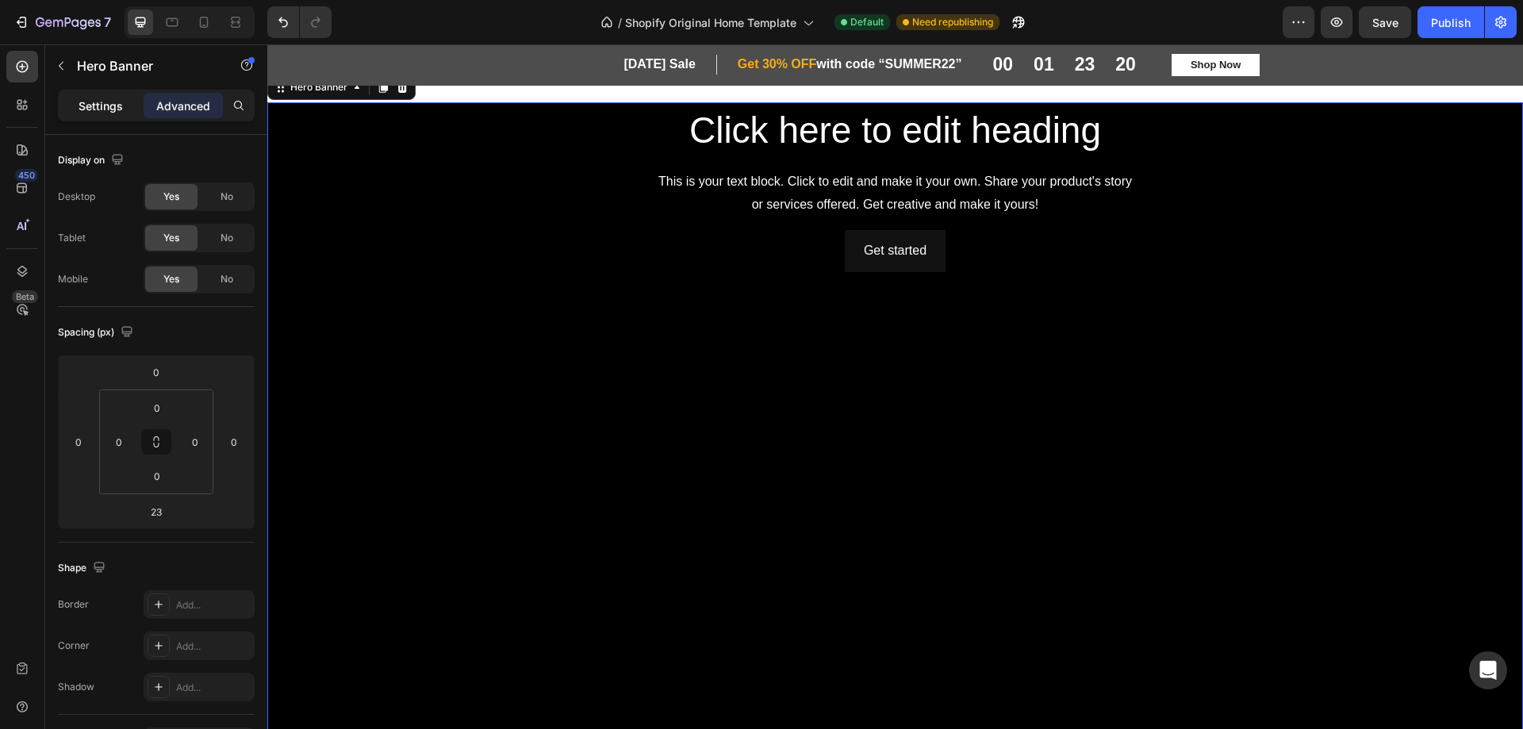
click at [114, 110] on p "Settings" at bounding box center [101, 106] width 44 height 17
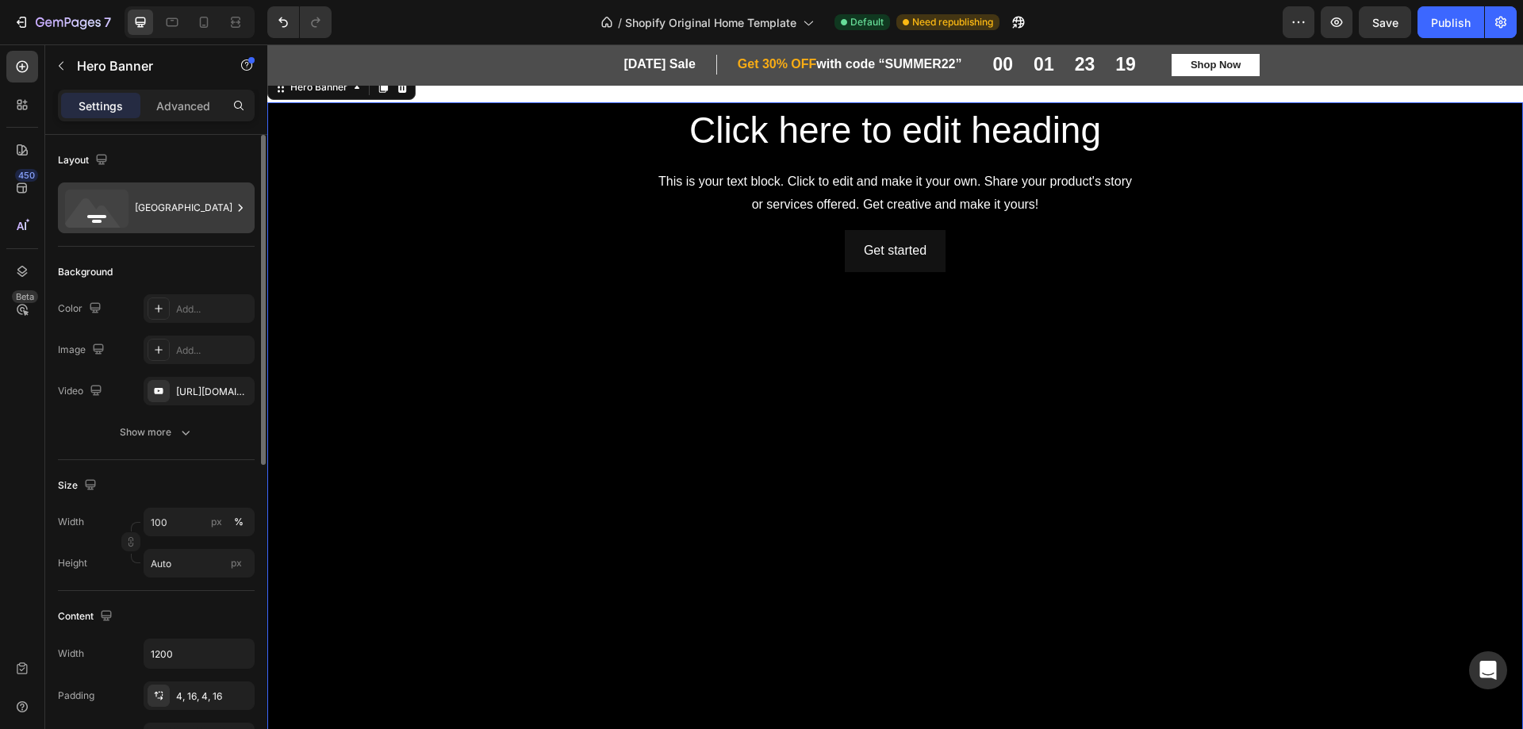
click at [169, 213] on div "[GEOGRAPHIC_DATA]" at bounding box center [183, 208] width 97 height 36
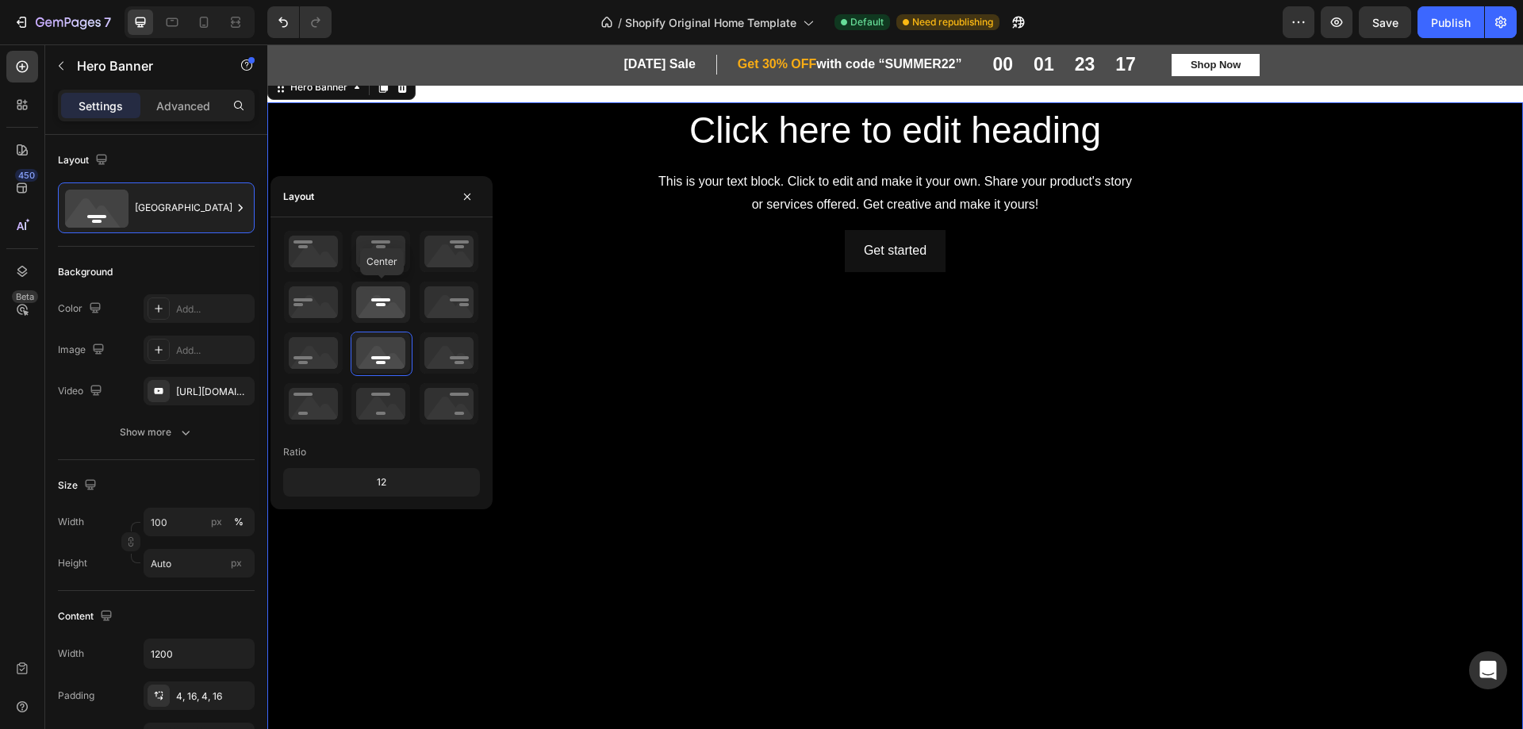
click at [352, 297] on icon at bounding box center [380, 302] width 59 height 41
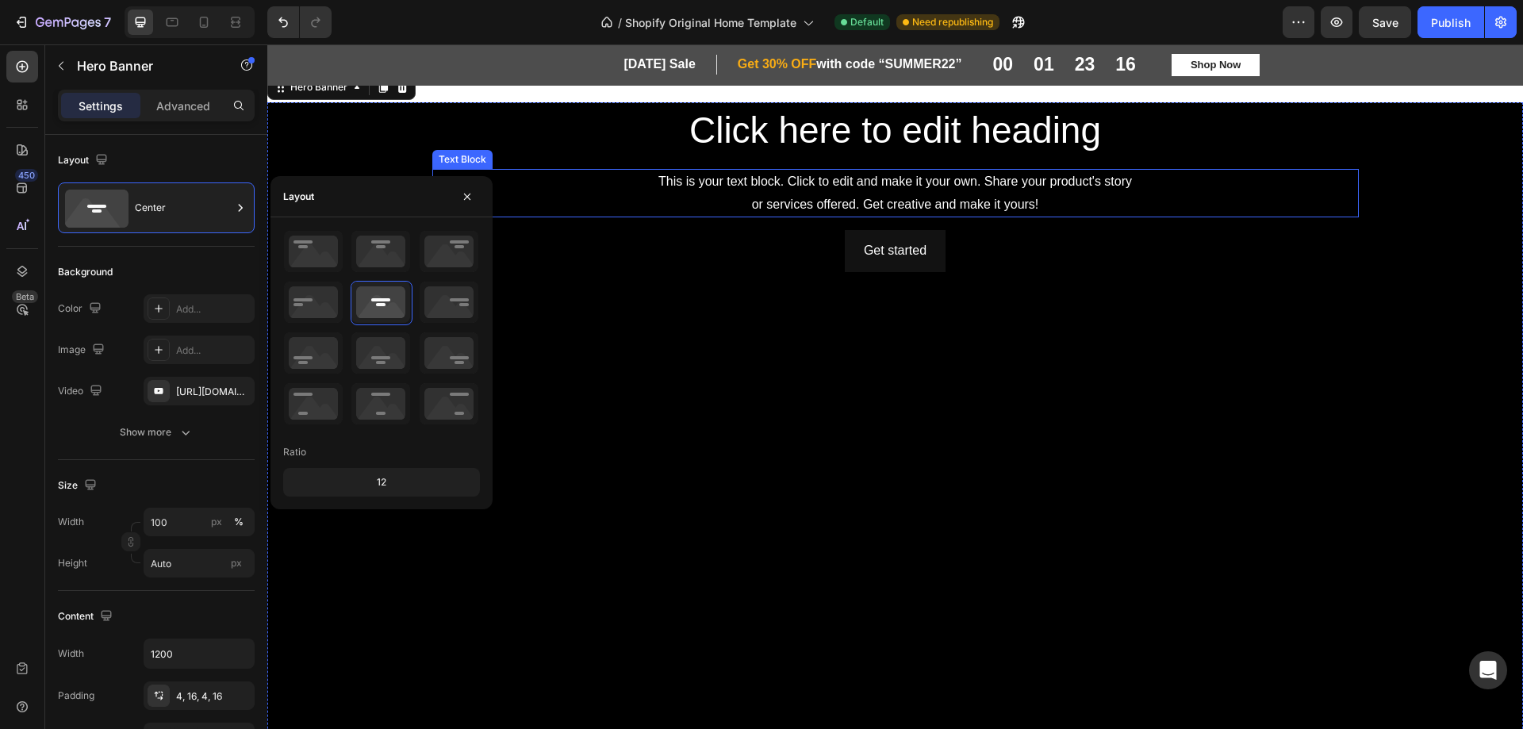
click at [645, 205] on div "This is your text block. Click to edit and make it your own. Share your product…" at bounding box center [895, 193] width 927 height 49
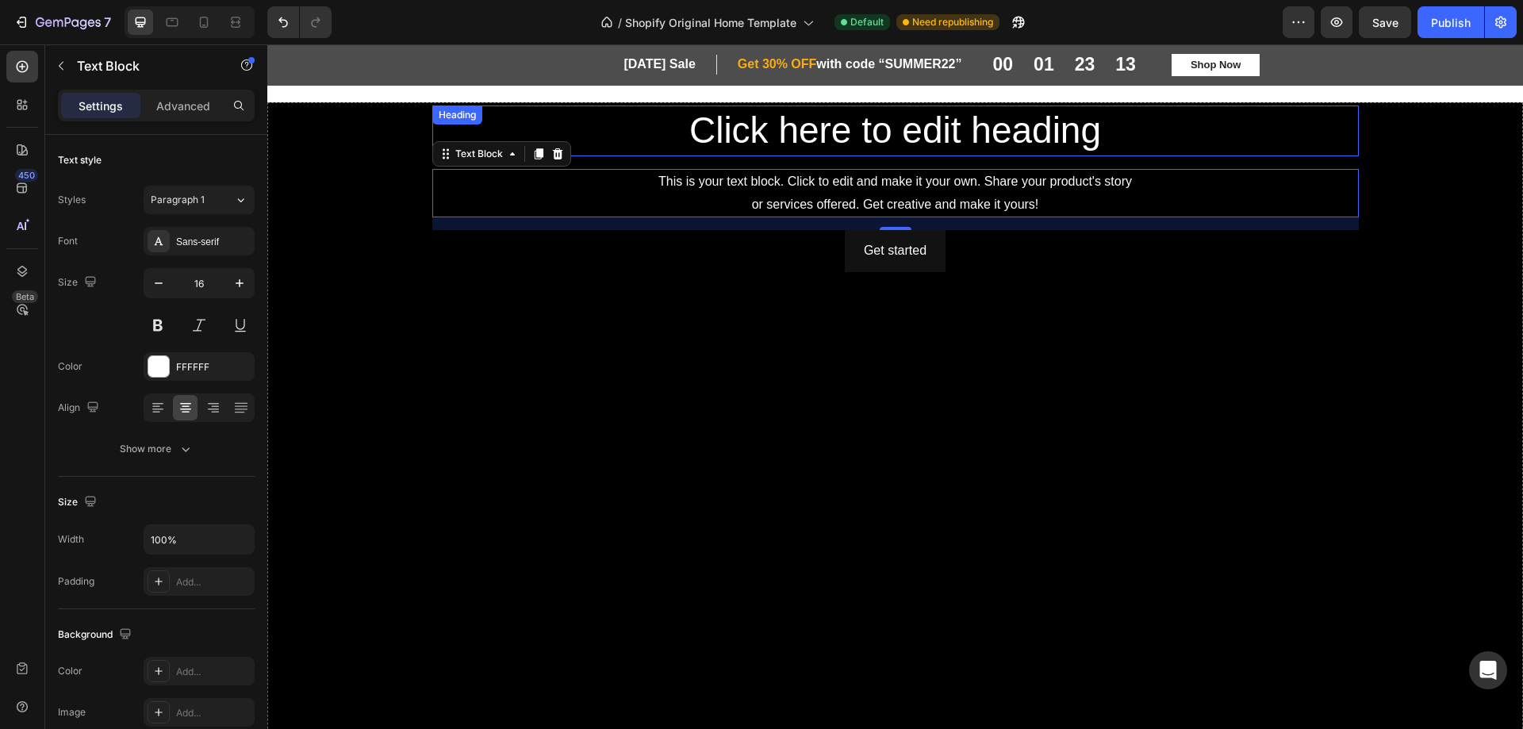
click at [478, 120] on div "Click here to edit heading Heading" at bounding box center [895, 131] width 927 height 51
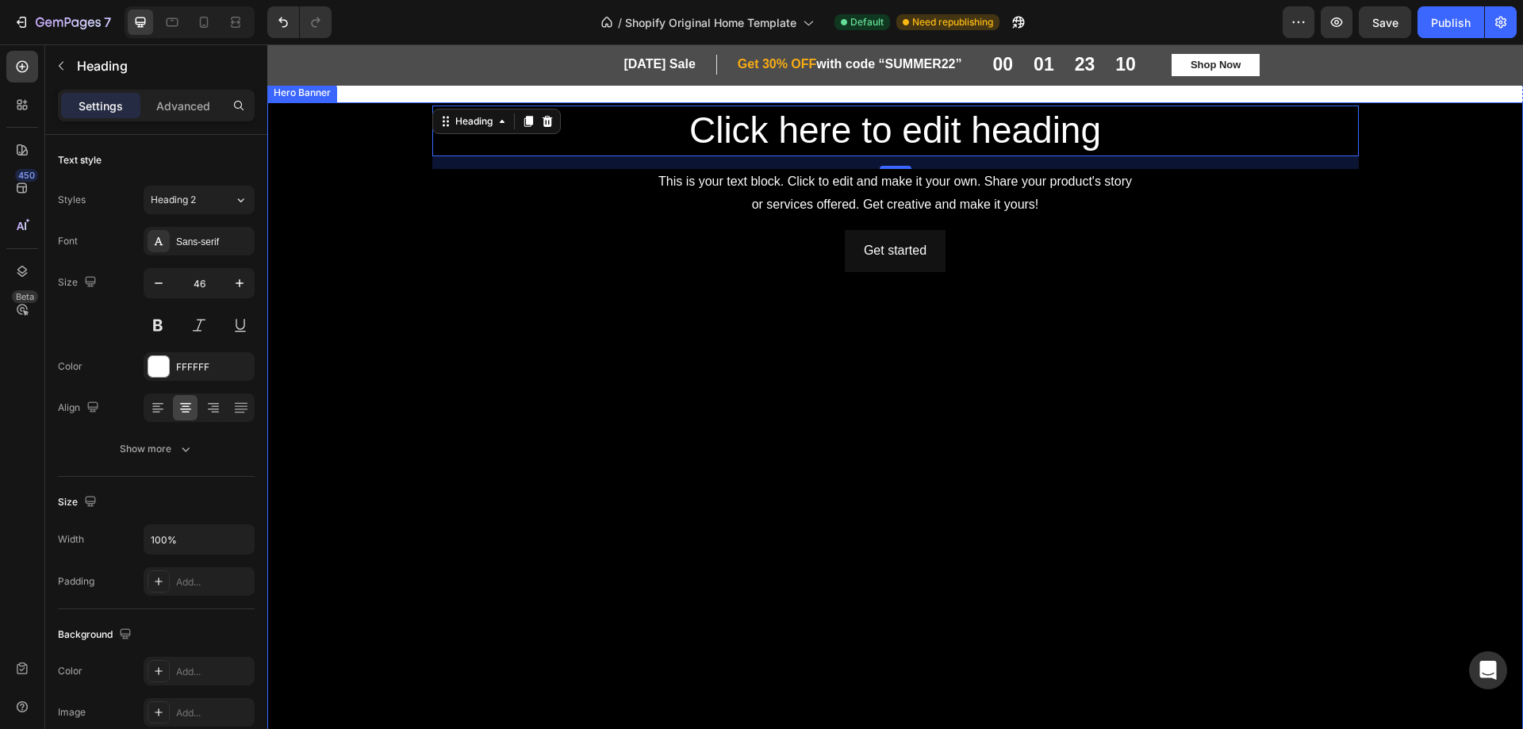
drag, startPoint x: 536, startPoint y: 276, endPoint x: 420, endPoint y: 250, distance: 118.8
click at [536, 276] on div "Get started Button" at bounding box center [895, 531] width 927 height 603
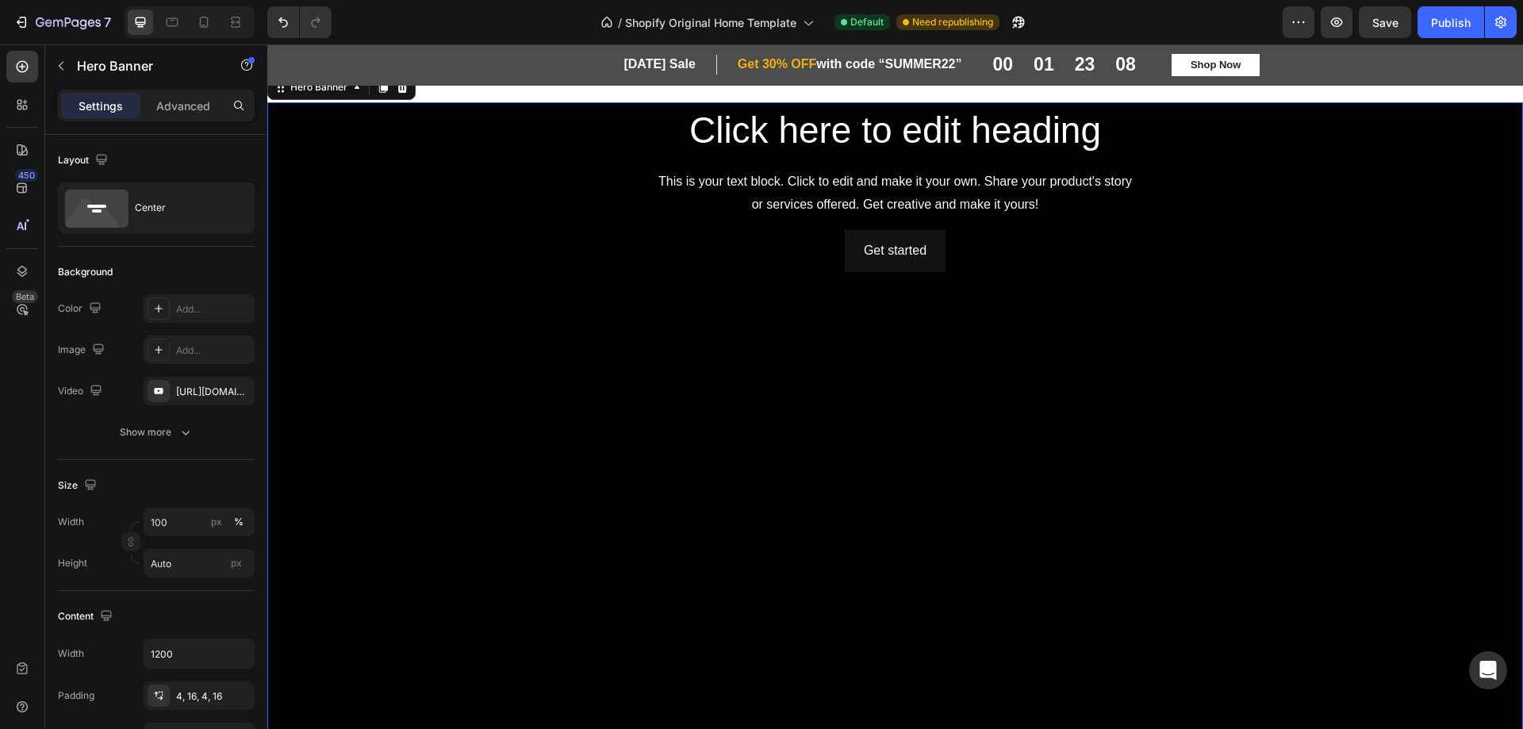
click at [525, 159] on div "Click here to edit heading Heading This is your text block. Click to edit and m…" at bounding box center [895, 470] width 927 height 728
click at [223, 212] on div "Center" at bounding box center [183, 208] width 97 height 36
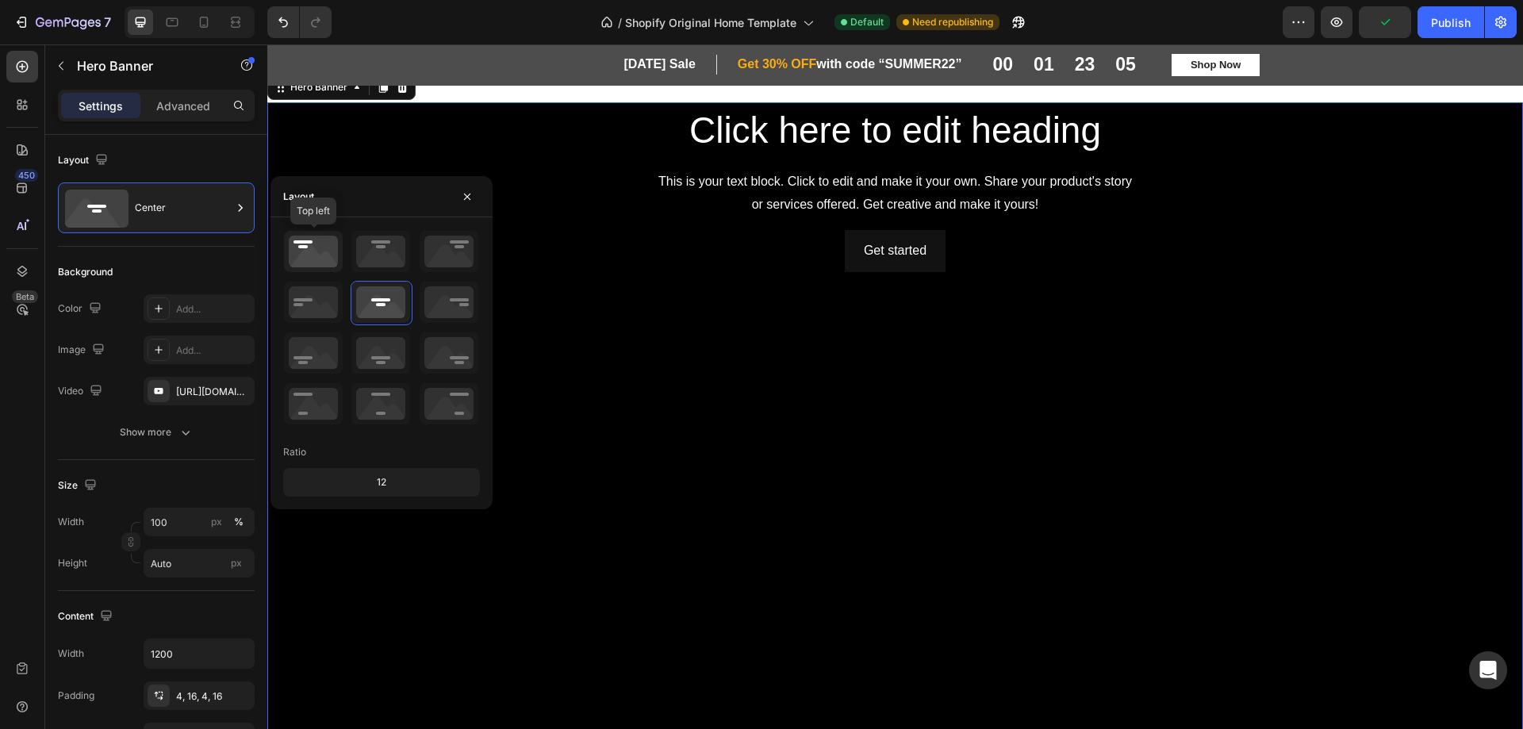
click at [305, 246] on icon at bounding box center [313, 251] width 59 height 41
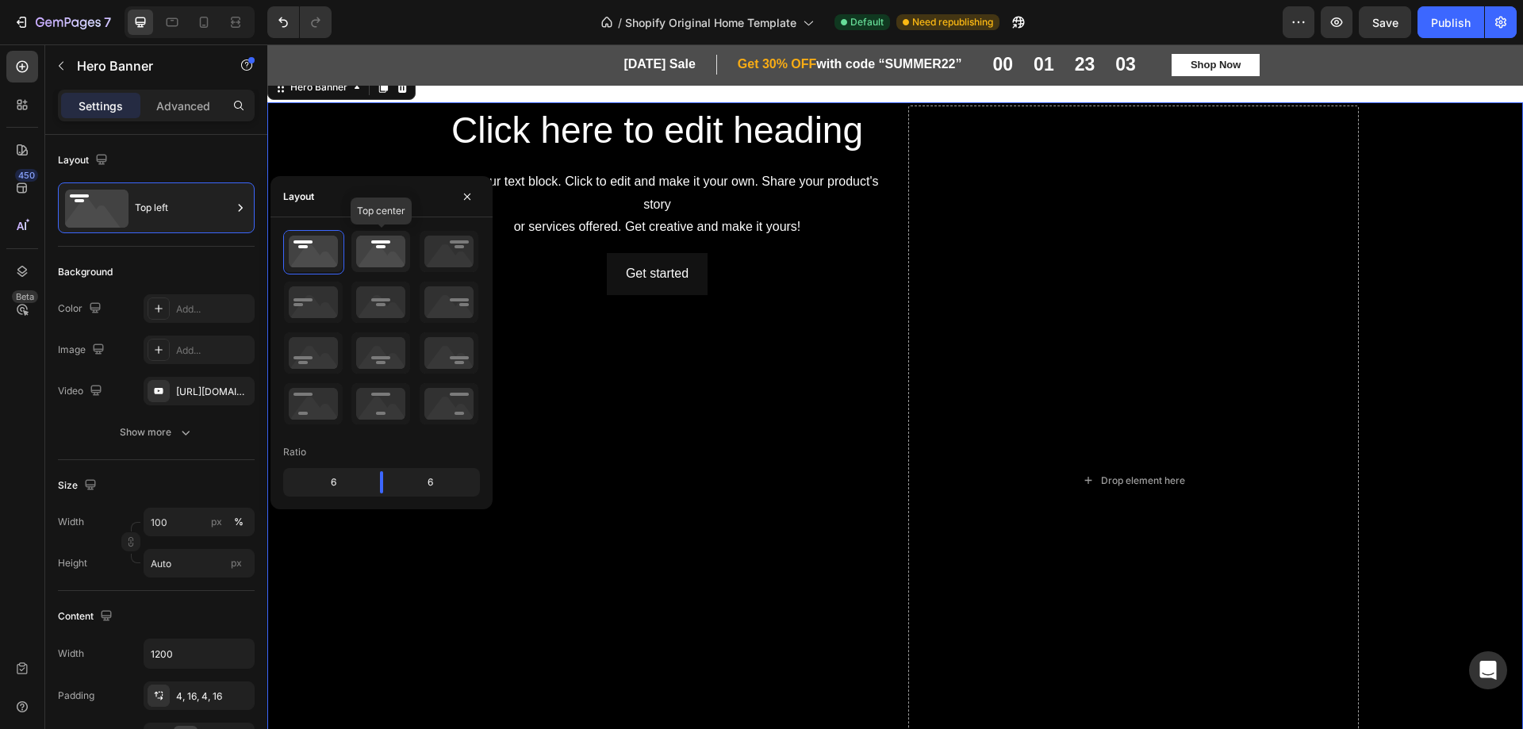
click at [370, 246] on icon at bounding box center [380, 251] width 59 height 41
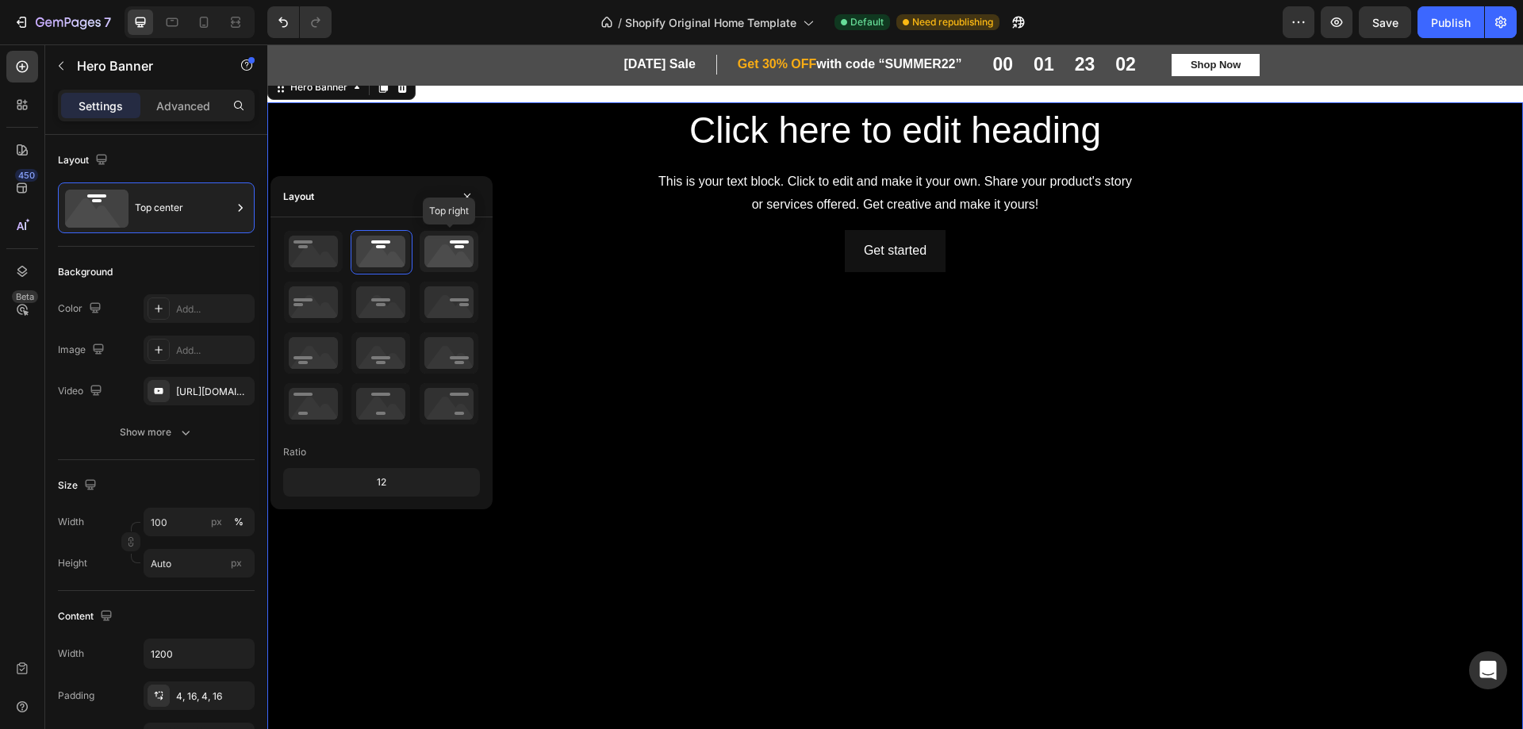
click at [440, 253] on icon at bounding box center [449, 251] width 59 height 41
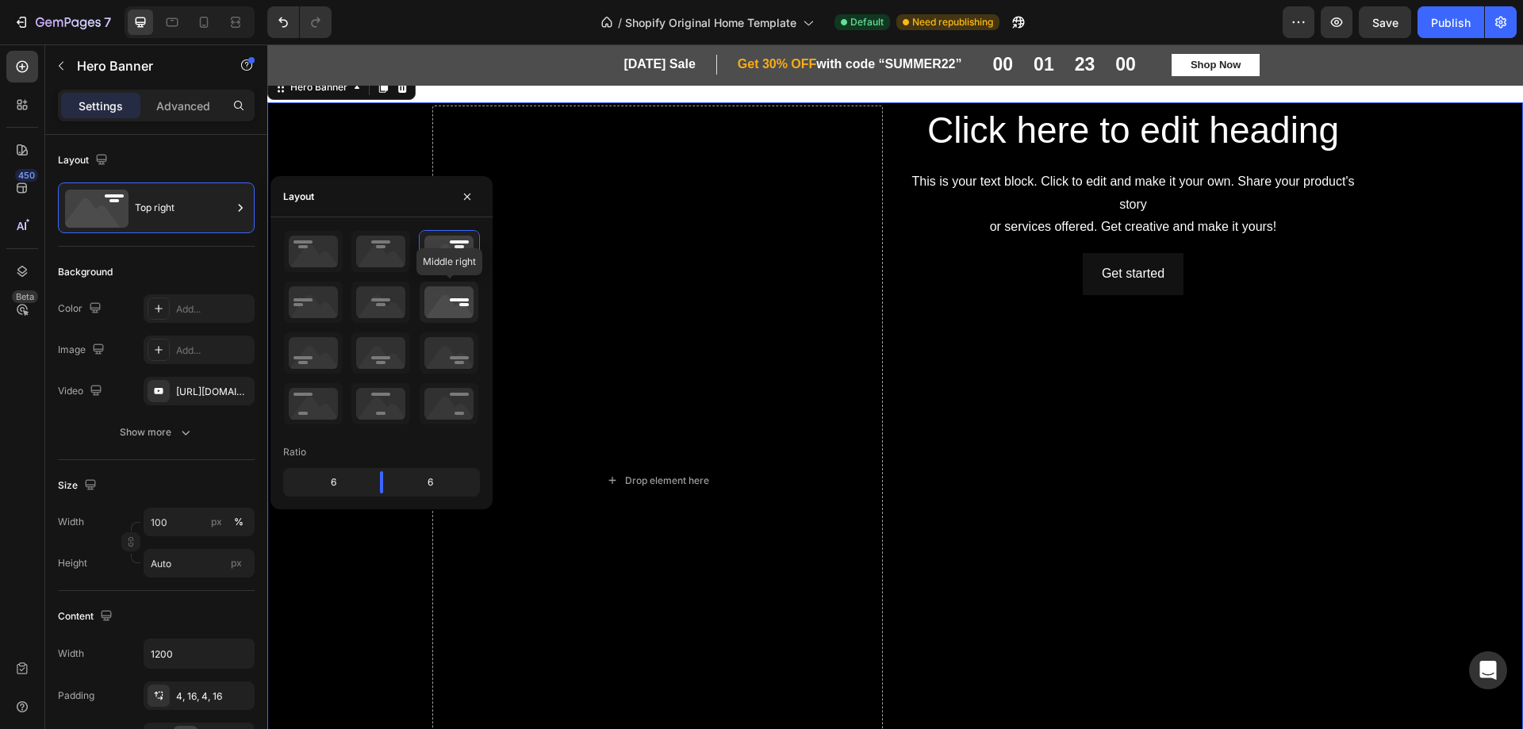
click at [442, 298] on icon at bounding box center [449, 302] width 59 height 41
click at [394, 361] on icon at bounding box center [380, 352] width 59 height 41
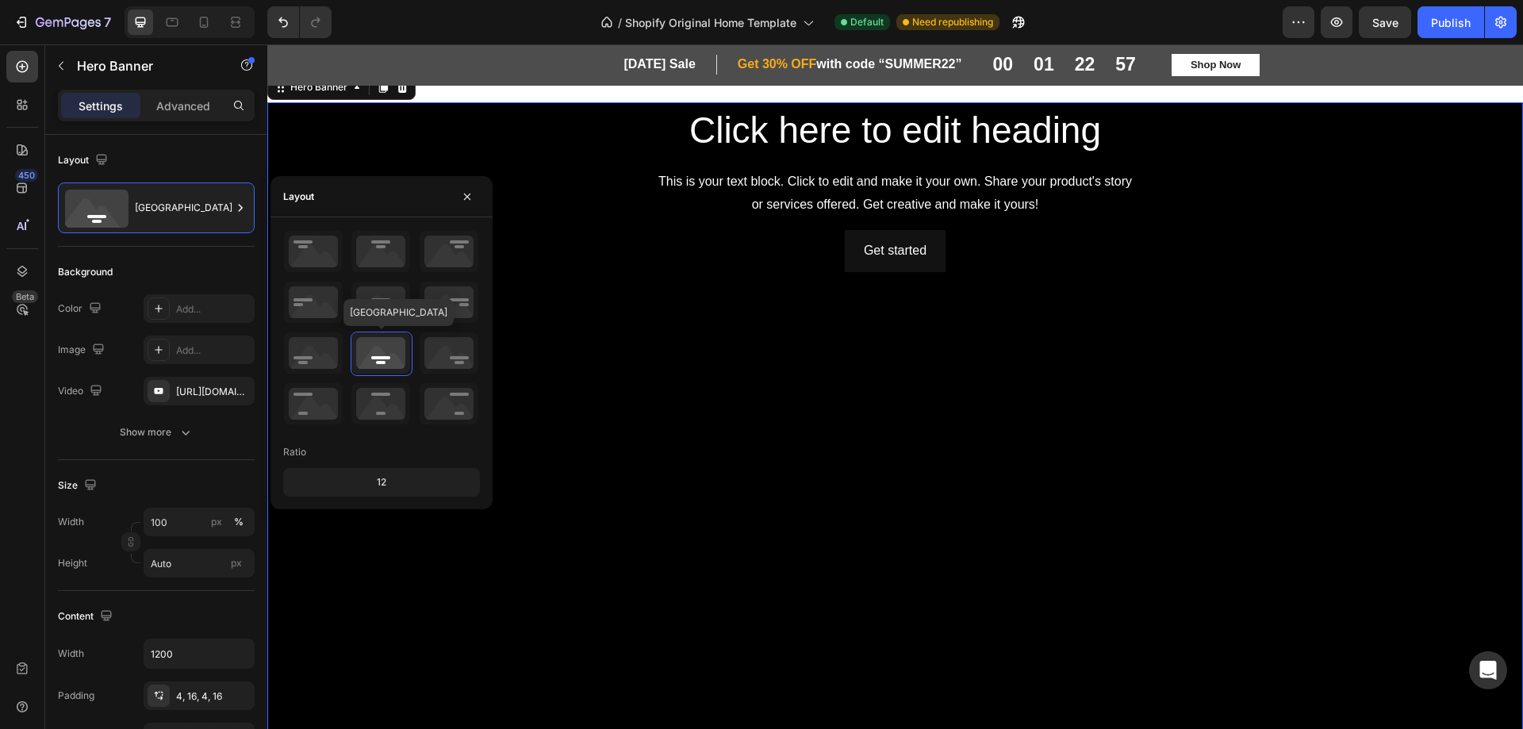
click at [394, 361] on icon at bounding box center [380, 352] width 59 height 41
click at [380, 394] on icon at bounding box center [380, 403] width 59 height 41
click at [368, 330] on div at bounding box center [381, 328] width 197 height 197
click at [377, 317] on icon at bounding box center [380, 302] width 59 height 41
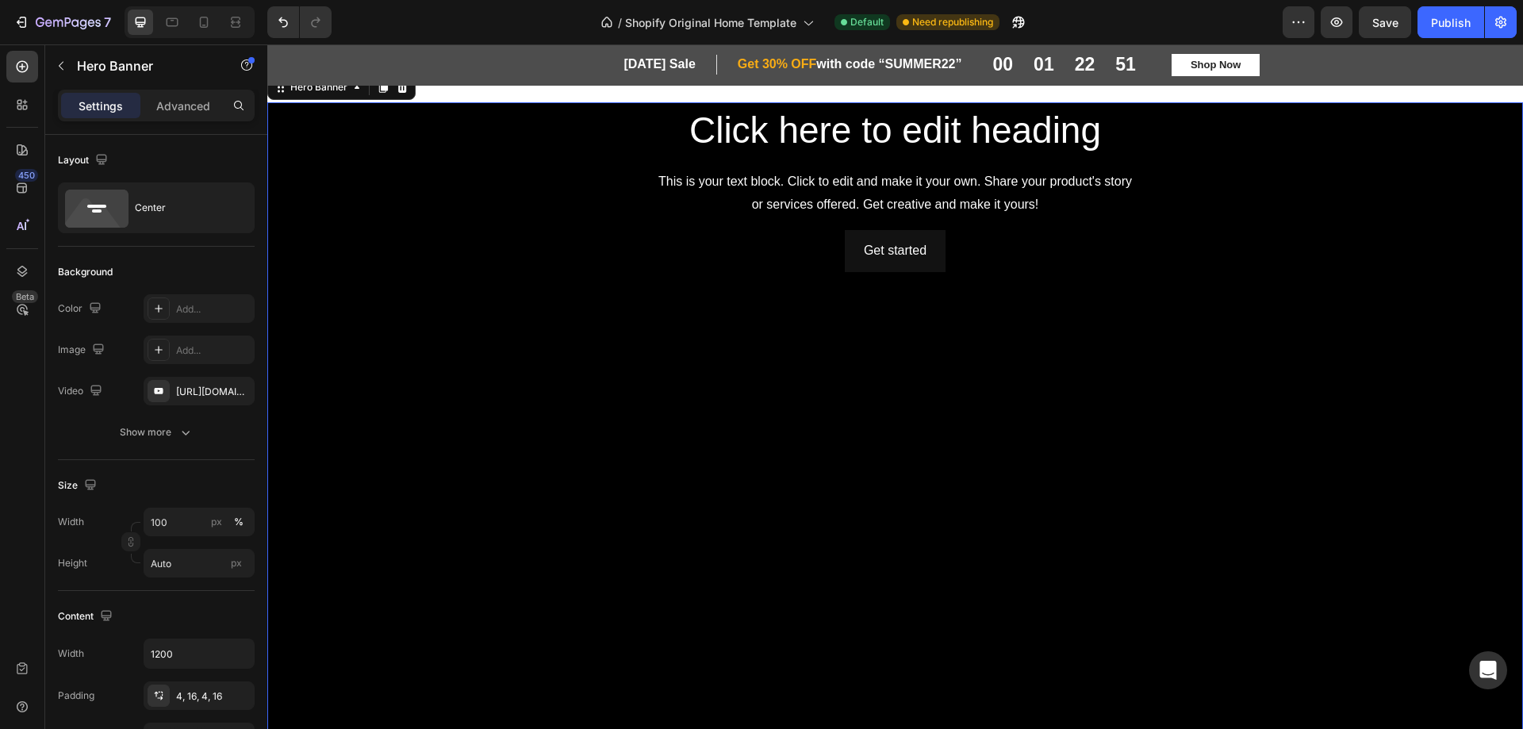
click at [661, 318] on div "Get started Button" at bounding box center [895, 531] width 927 height 603
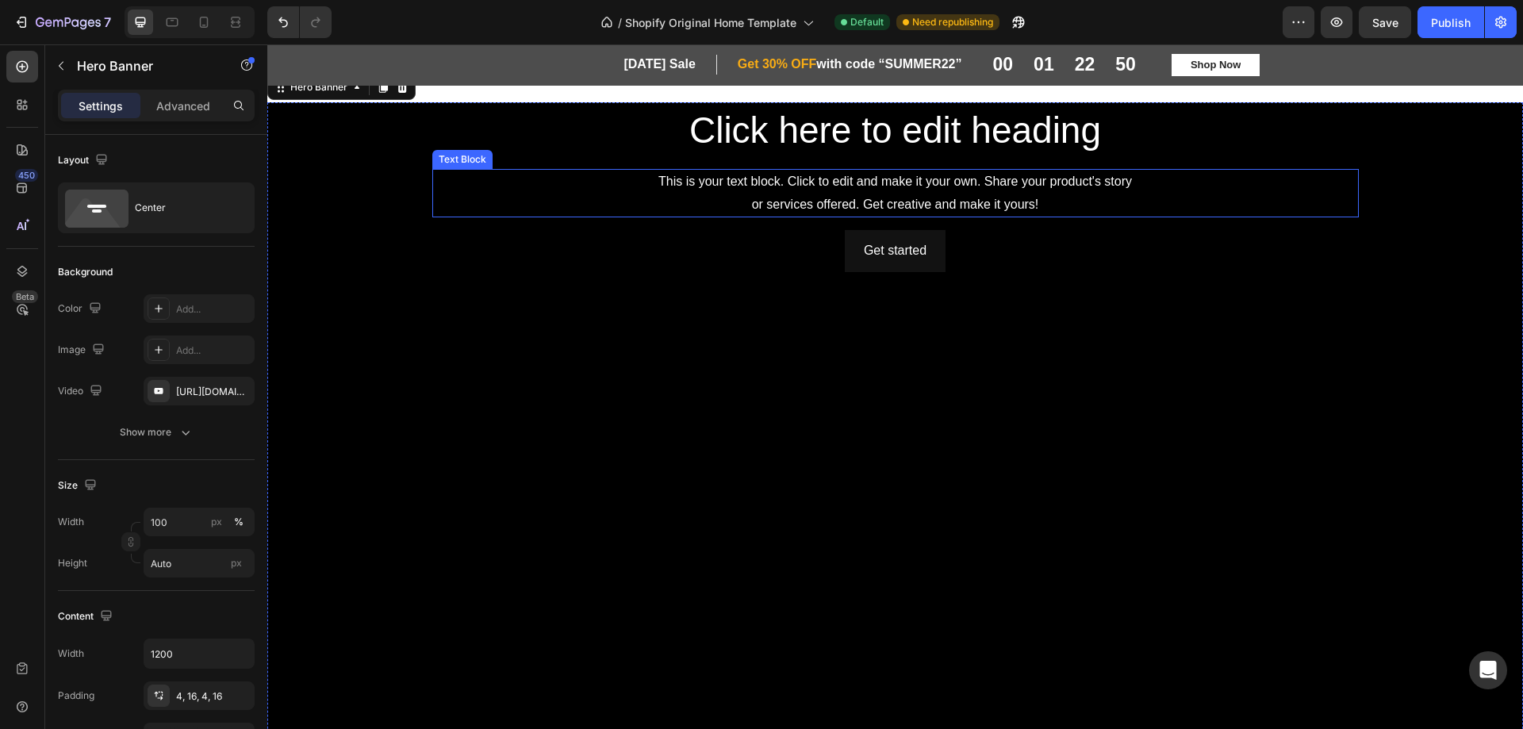
click at [607, 188] on div "This is your text block. Click to edit and make it your own. Share your product…" at bounding box center [895, 193] width 927 height 49
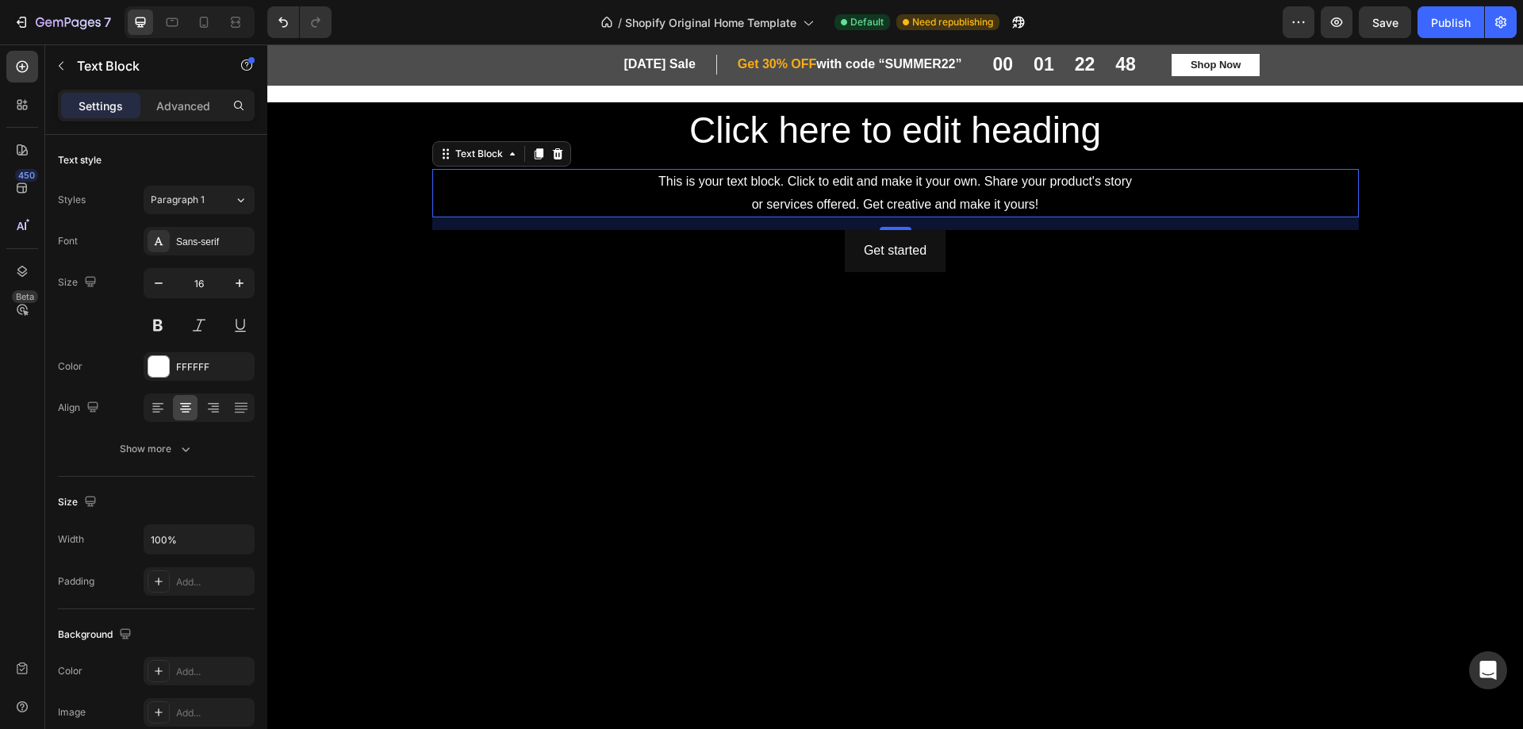
click at [562, 287] on div "Get started Button" at bounding box center [895, 531] width 927 height 603
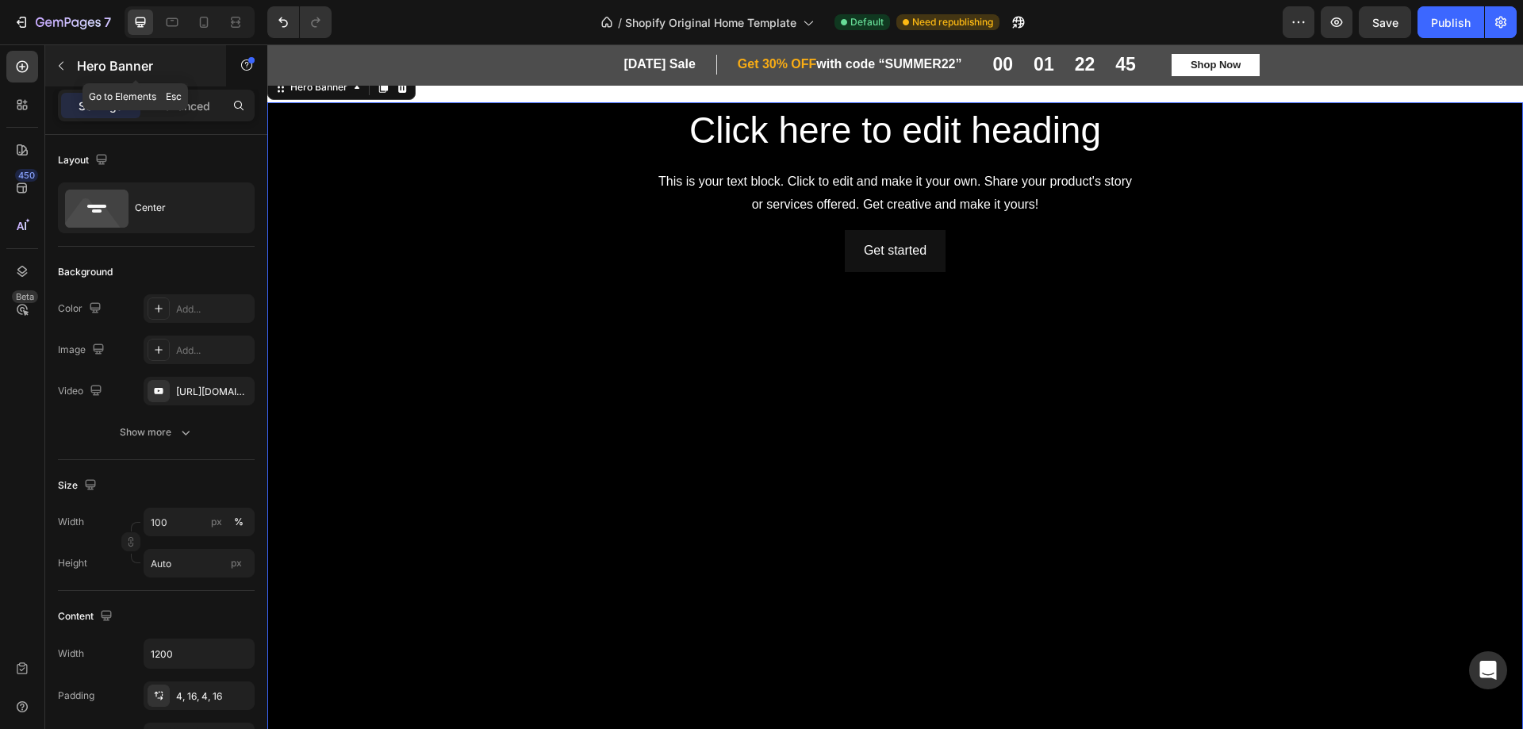
click at [63, 64] on icon "button" at bounding box center [61, 66] width 13 height 13
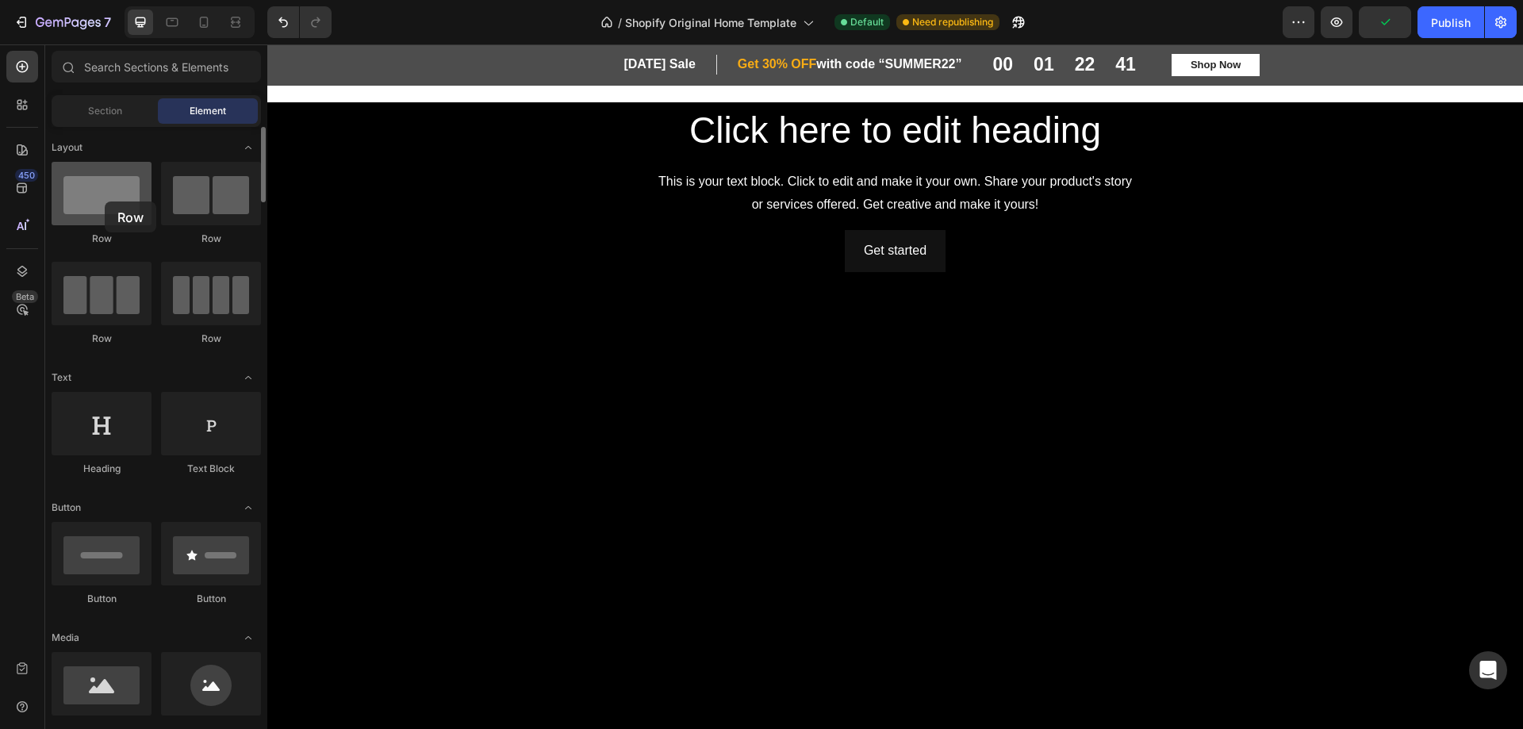
click at [105, 202] on div at bounding box center [102, 193] width 100 height 63
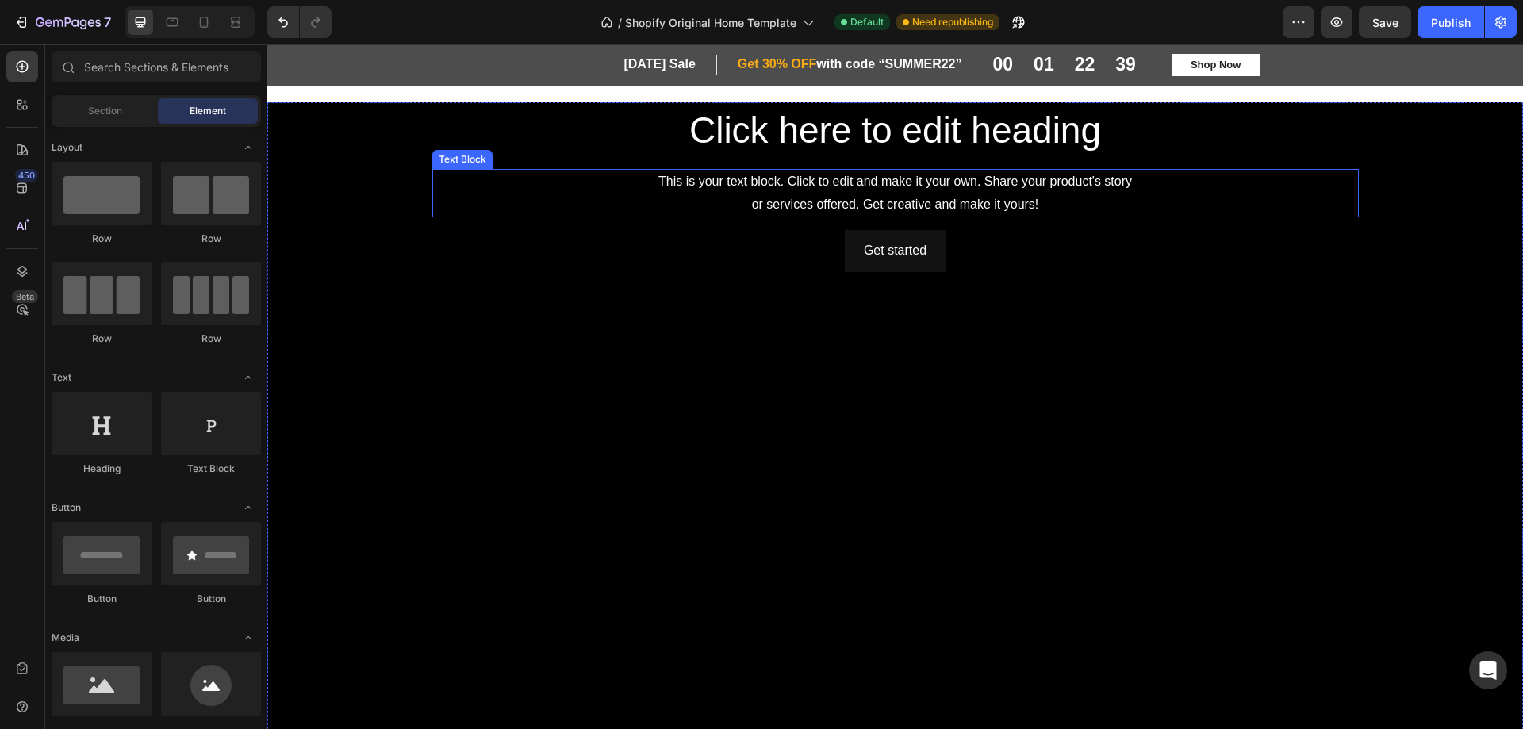
click at [595, 207] on div "This is your text block. Click to edit and make it your own. Share your product…" at bounding box center [895, 193] width 927 height 49
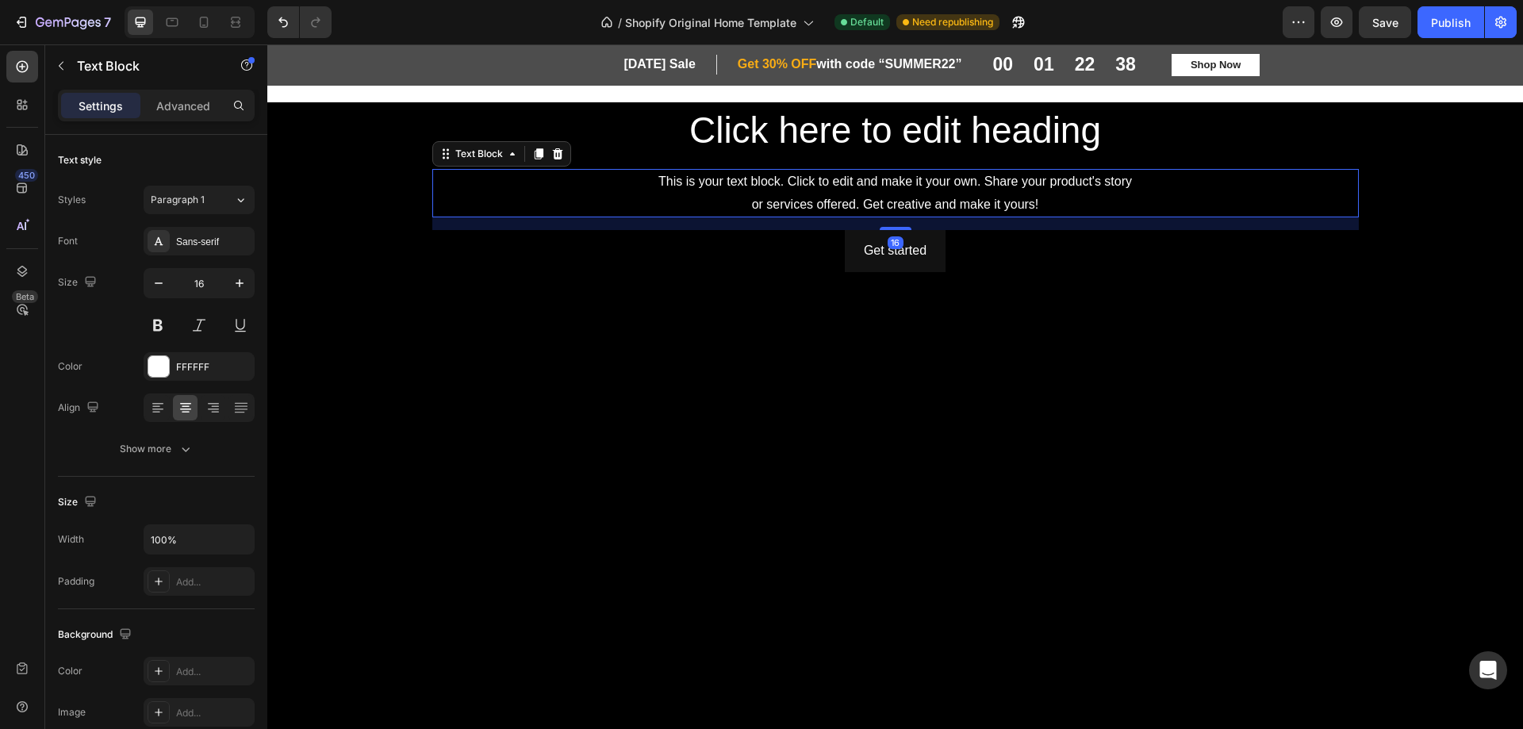
click at [445, 173] on div "This is your text block. Click to edit and make it your own. Share your product…" at bounding box center [895, 193] width 927 height 49
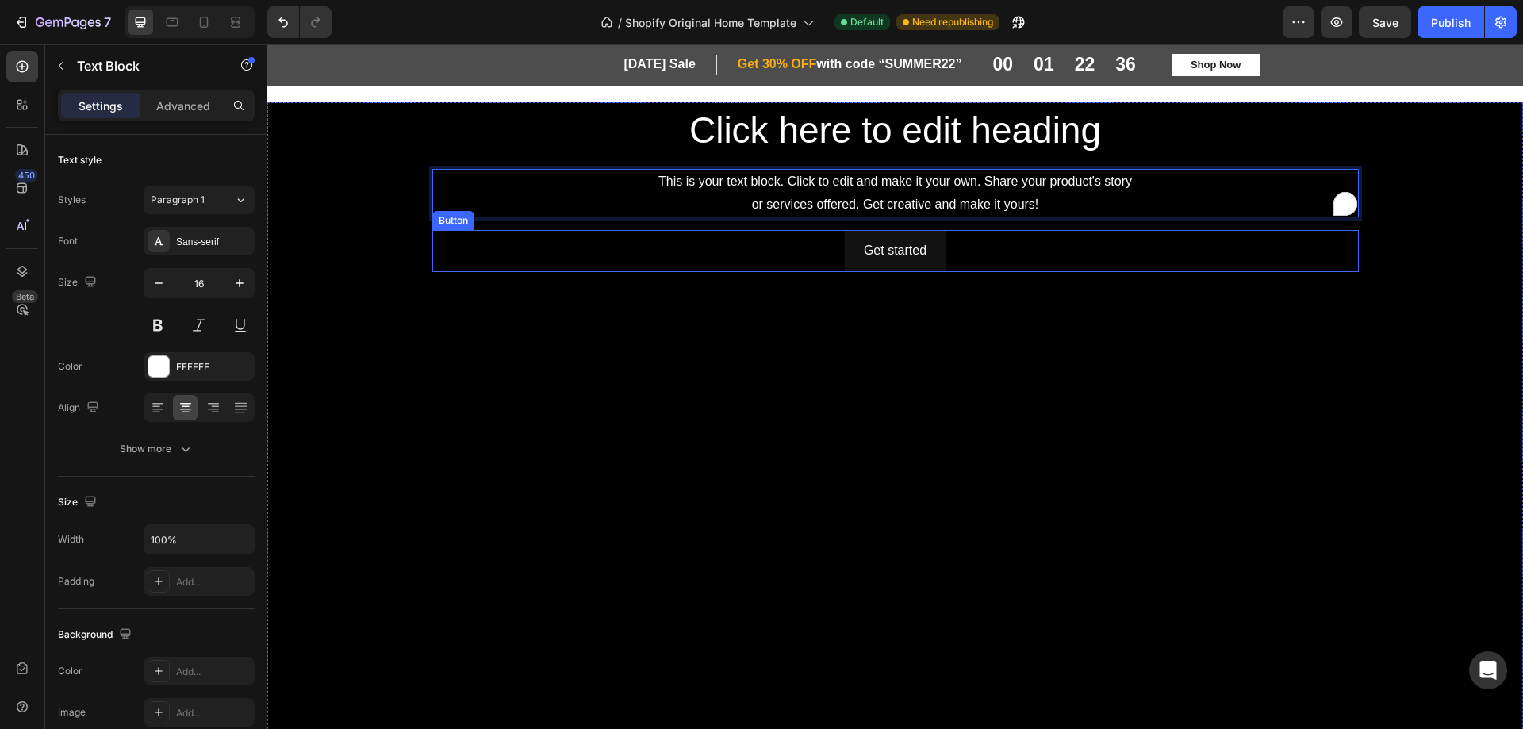
click at [531, 267] on div "Get started Button" at bounding box center [895, 251] width 927 height 42
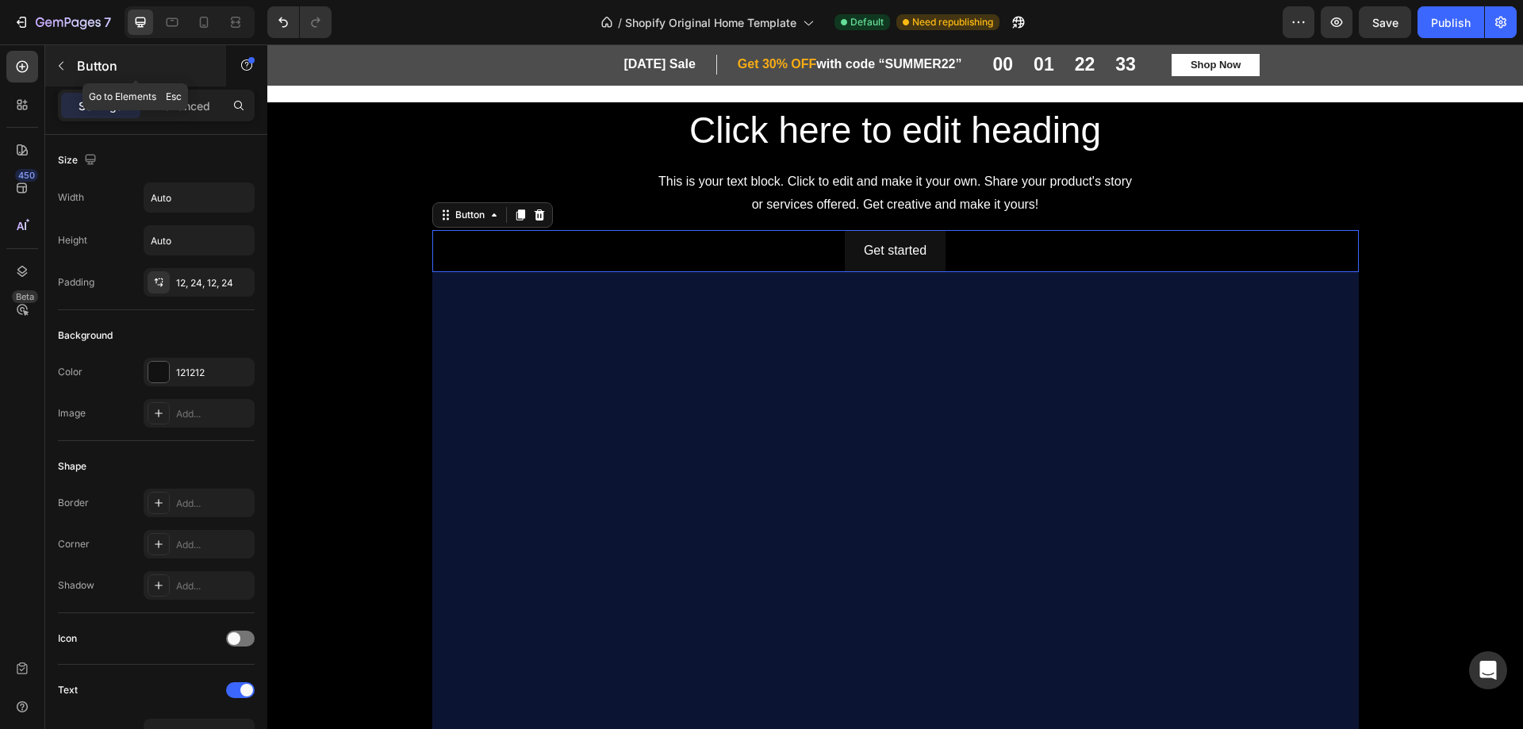
click at [57, 67] on icon "button" at bounding box center [61, 66] width 13 height 13
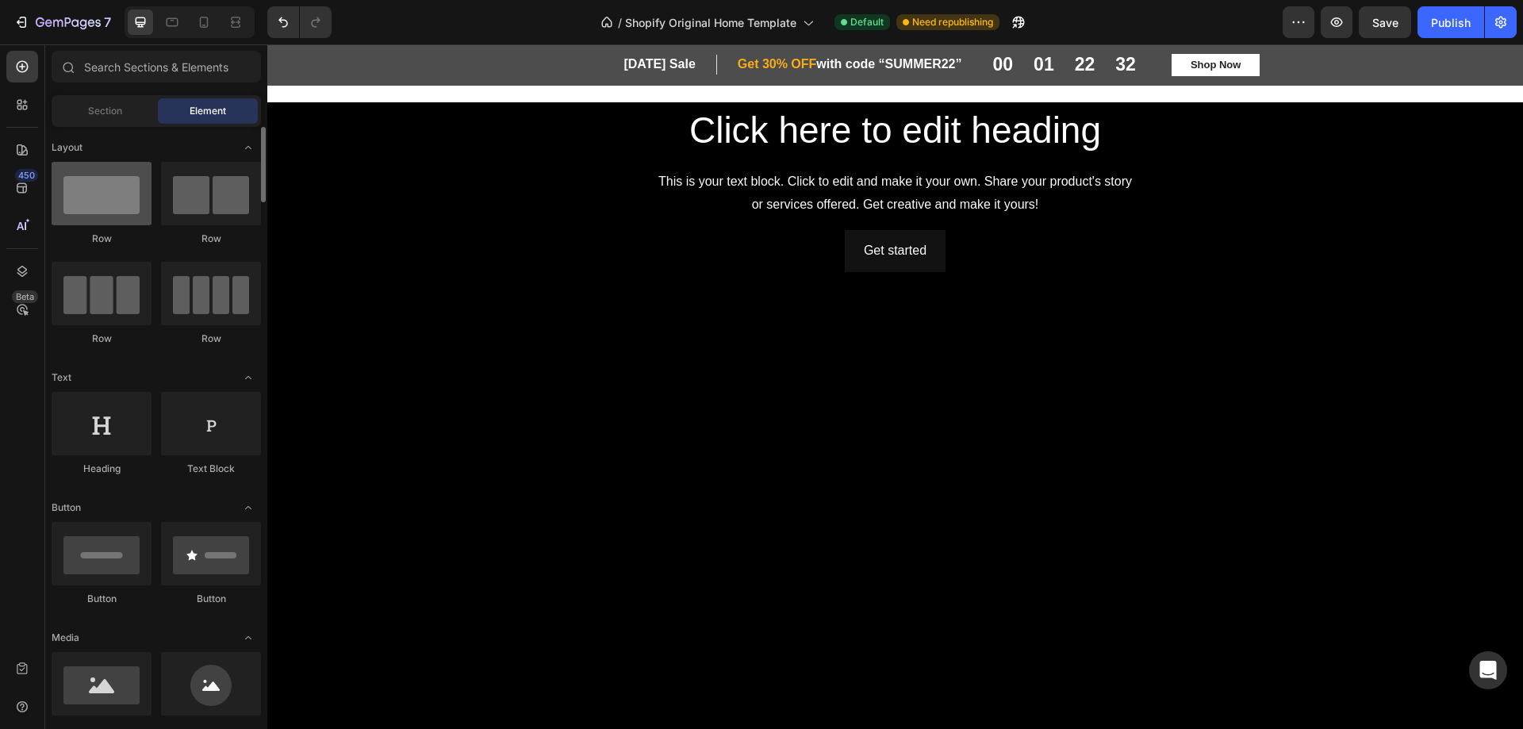
click at [95, 215] on div at bounding box center [102, 193] width 100 height 63
click at [96, 215] on div at bounding box center [102, 193] width 100 height 63
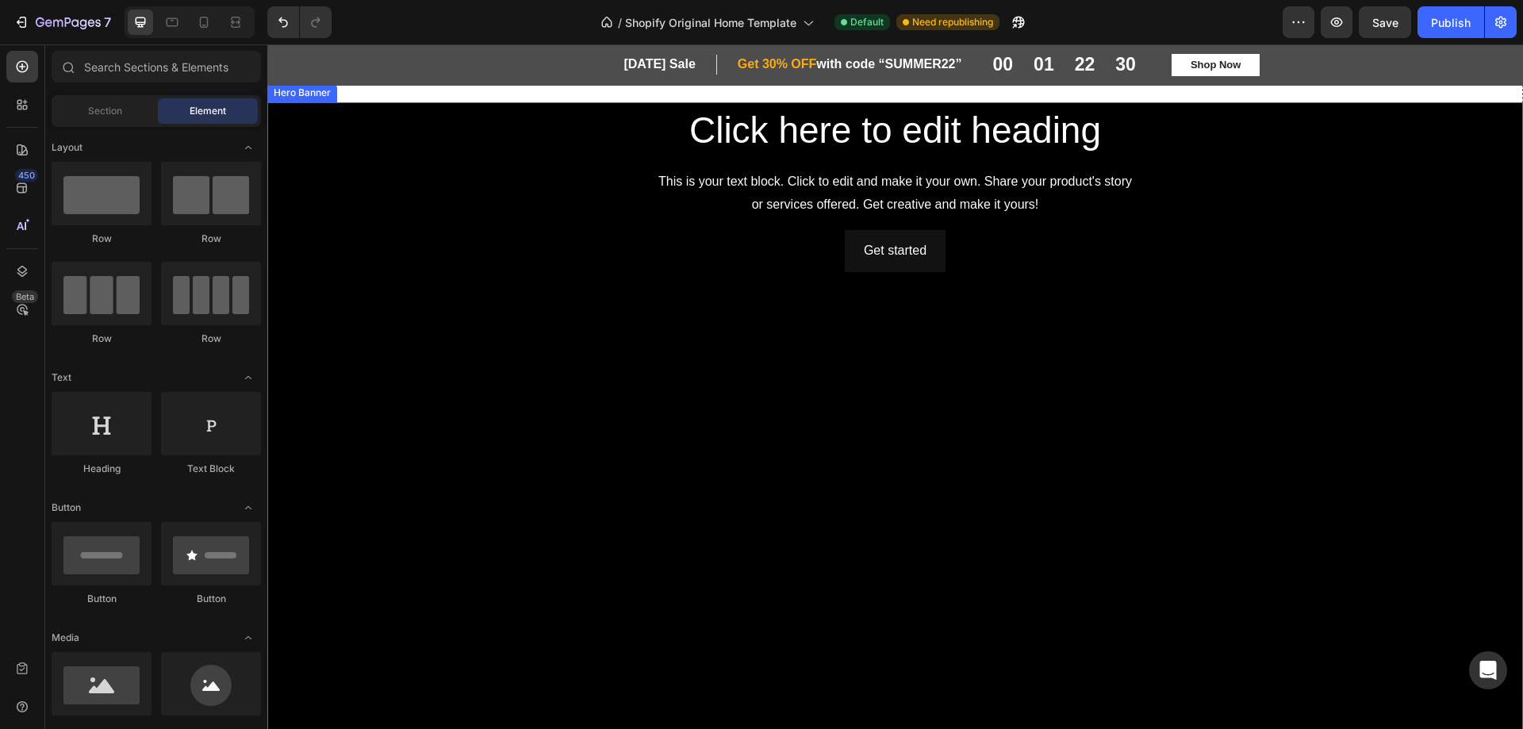
click at [705, 382] on div "Get started Button" at bounding box center [895, 531] width 927 height 603
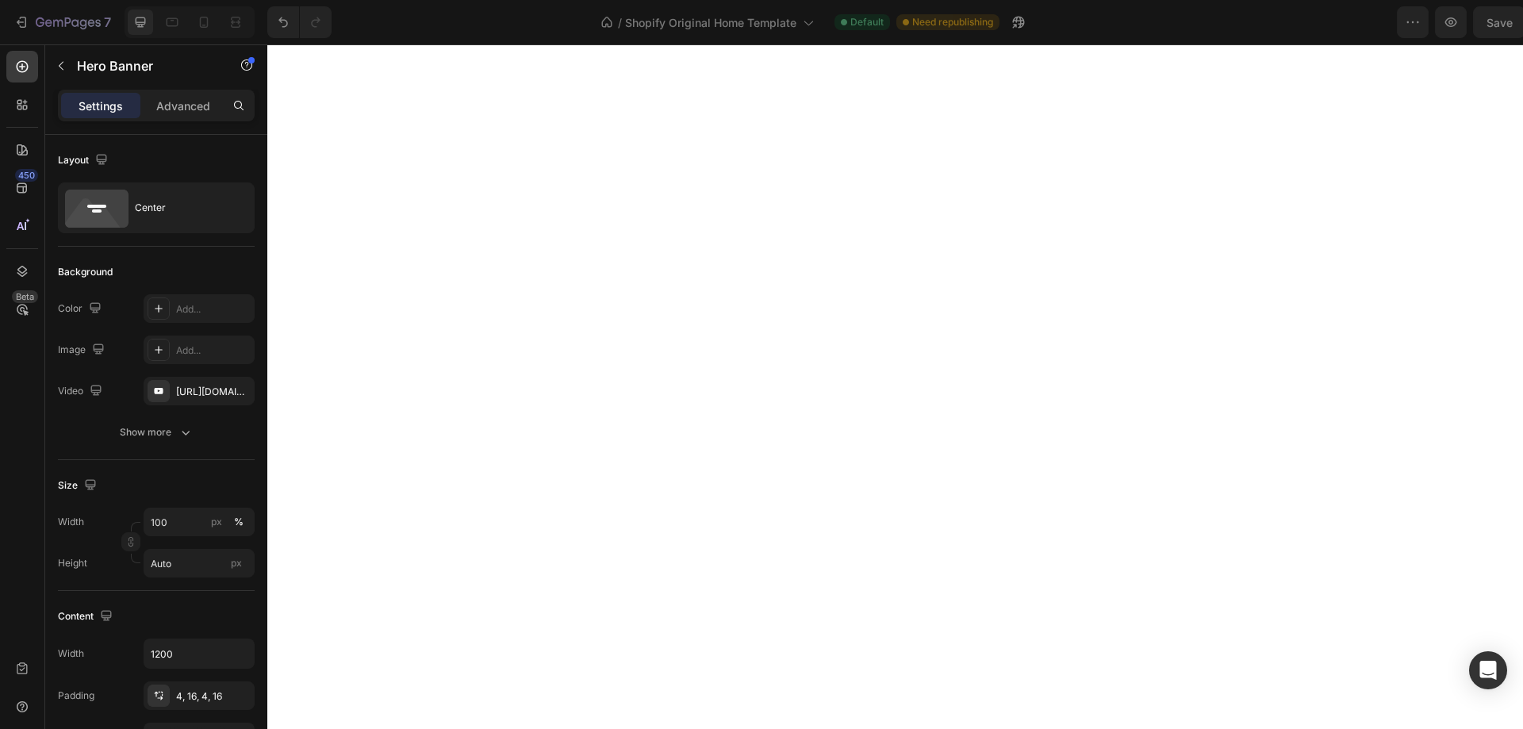
click at [172, 211] on div "Center" at bounding box center [183, 208] width 97 height 36
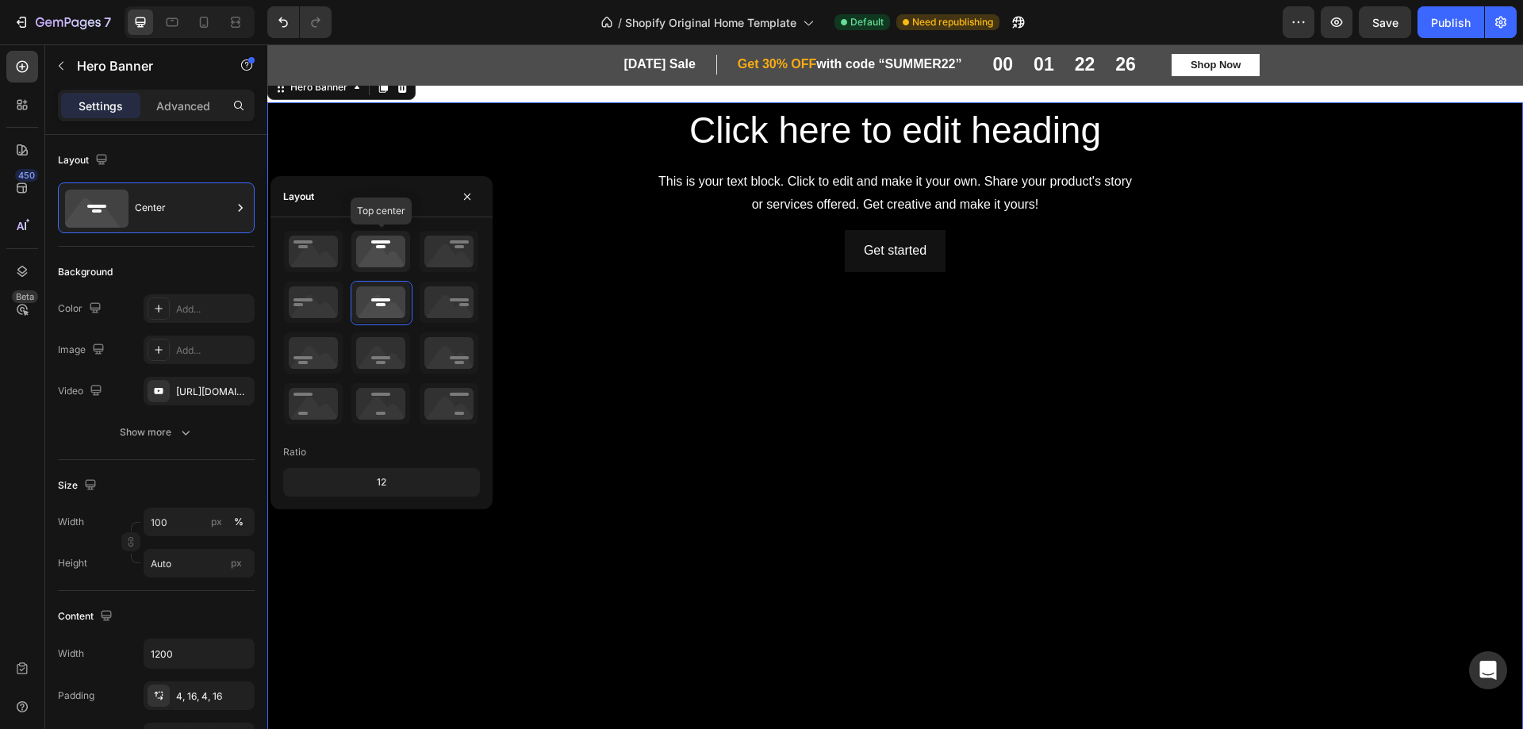
click at [382, 244] on icon at bounding box center [380, 251] width 59 height 41
click at [385, 308] on icon at bounding box center [380, 302] width 59 height 41
click at [389, 359] on icon at bounding box center [380, 352] width 59 height 41
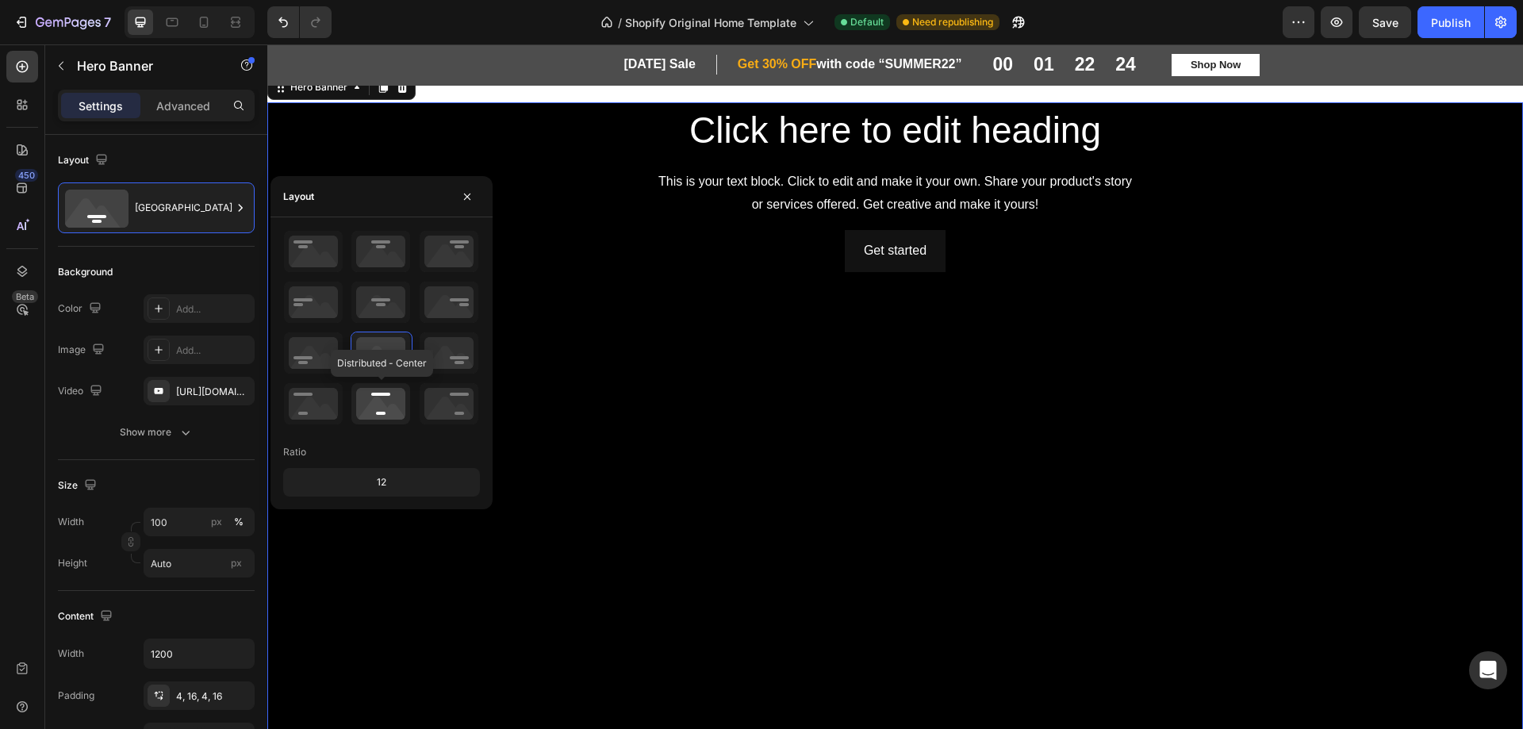
click at [386, 396] on icon at bounding box center [380, 403] width 59 height 41
click at [320, 403] on icon at bounding box center [313, 403] width 59 height 41
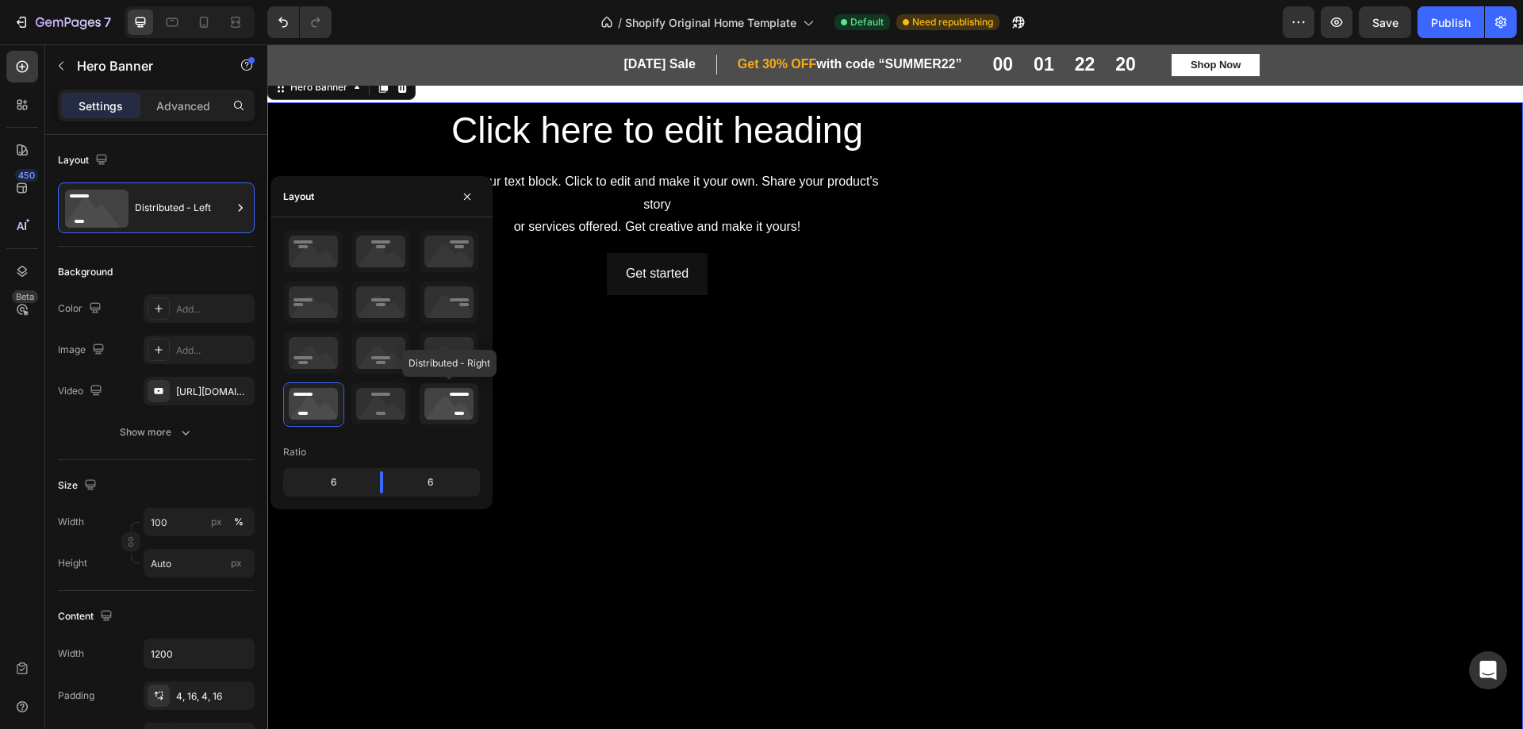
click at [435, 396] on icon at bounding box center [449, 403] width 59 height 41
click at [441, 393] on icon at bounding box center [449, 403] width 59 height 41
click at [430, 342] on icon at bounding box center [449, 352] width 59 height 41
click at [439, 308] on icon at bounding box center [449, 302] width 59 height 41
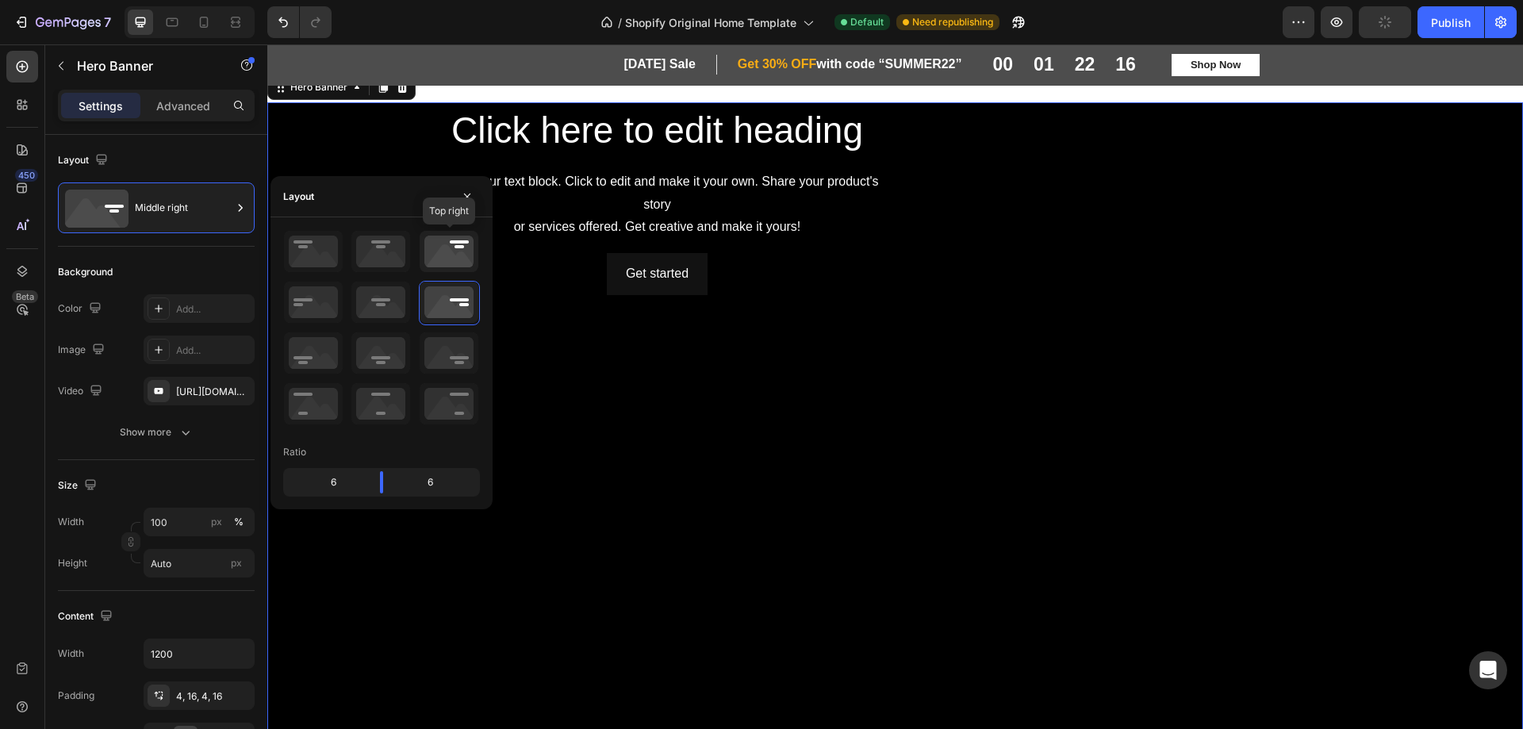
click at [438, 248] on icon at bounding box center [449, 251] width 59 height 41
click at [336, 202] on div "Layout" at bounding box center [382, 196] width 222 height 41
click at [466, 199] on icon "button" at bounding box center [467, 196] width 13 height 13
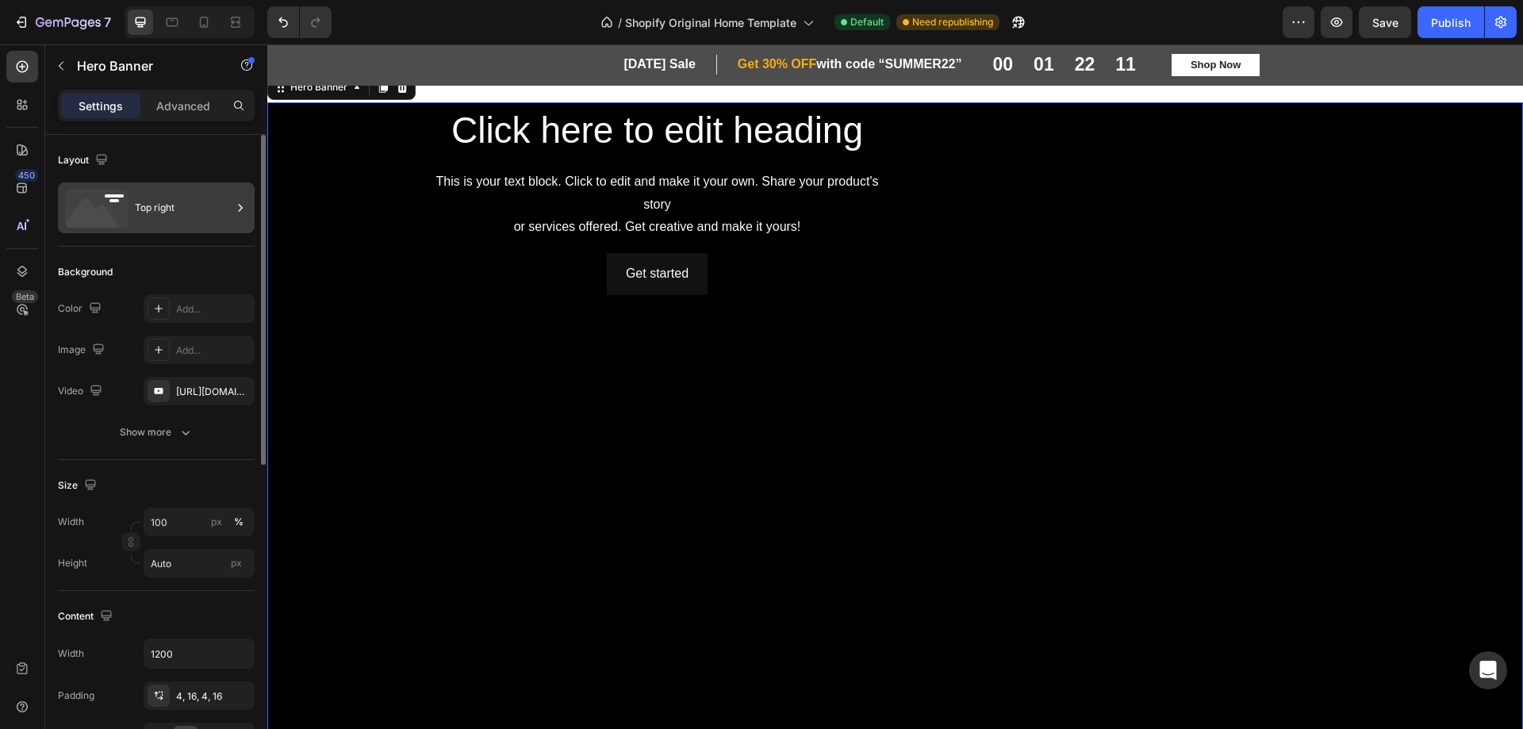
click at [203, 203] on div "Top right" at bounding box center [183, 208] width 97 height 36
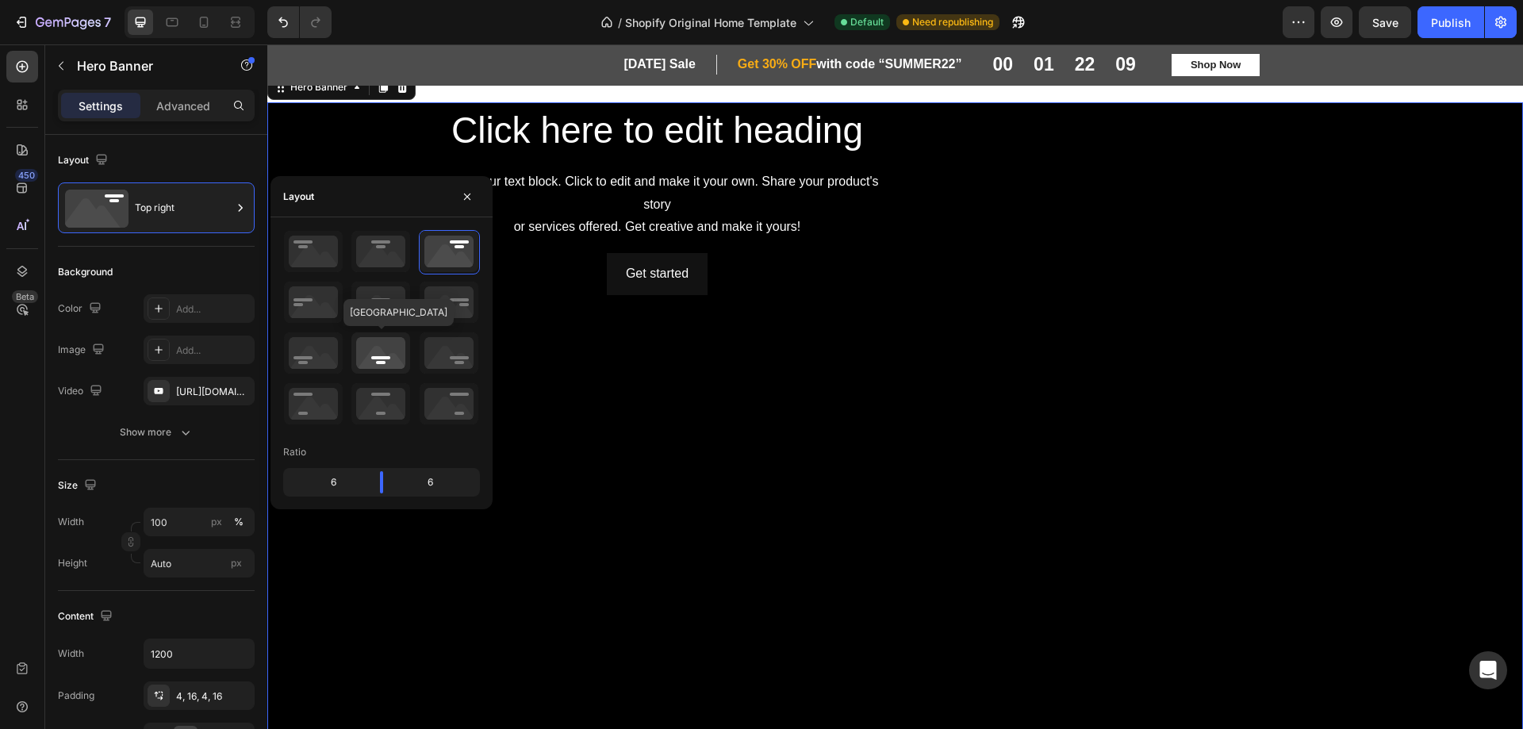
click at [370, 359] on icon at bounding box center [380, 352] width 59 height 41
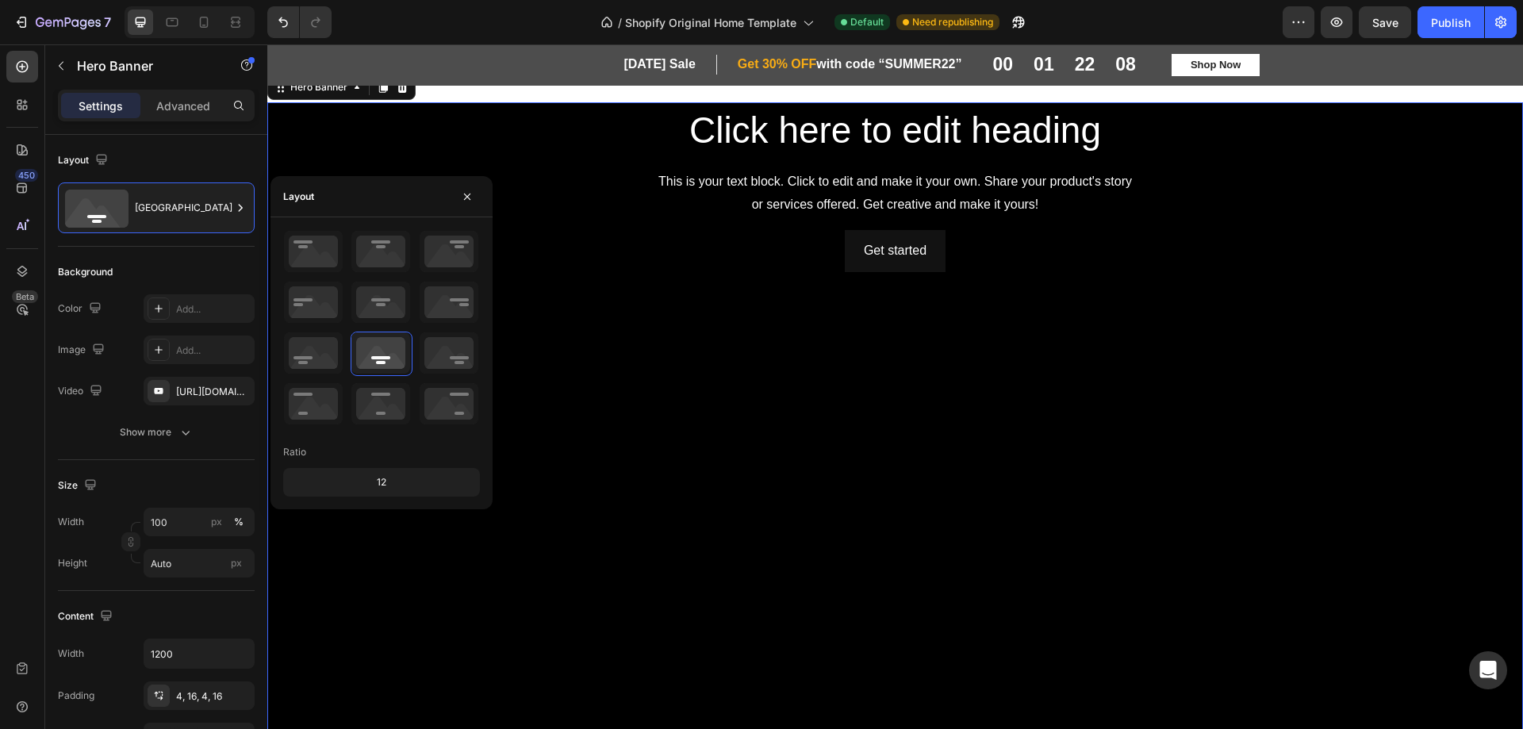
click at [389, 325] on div at bounding box center [381, 328] width 197 height 197
click at [386, 309] on icon at bounding box center [380, 302] width 59 height 41
click at [383, 344] on icon at bounding box center [380, 352] width 59 height 41
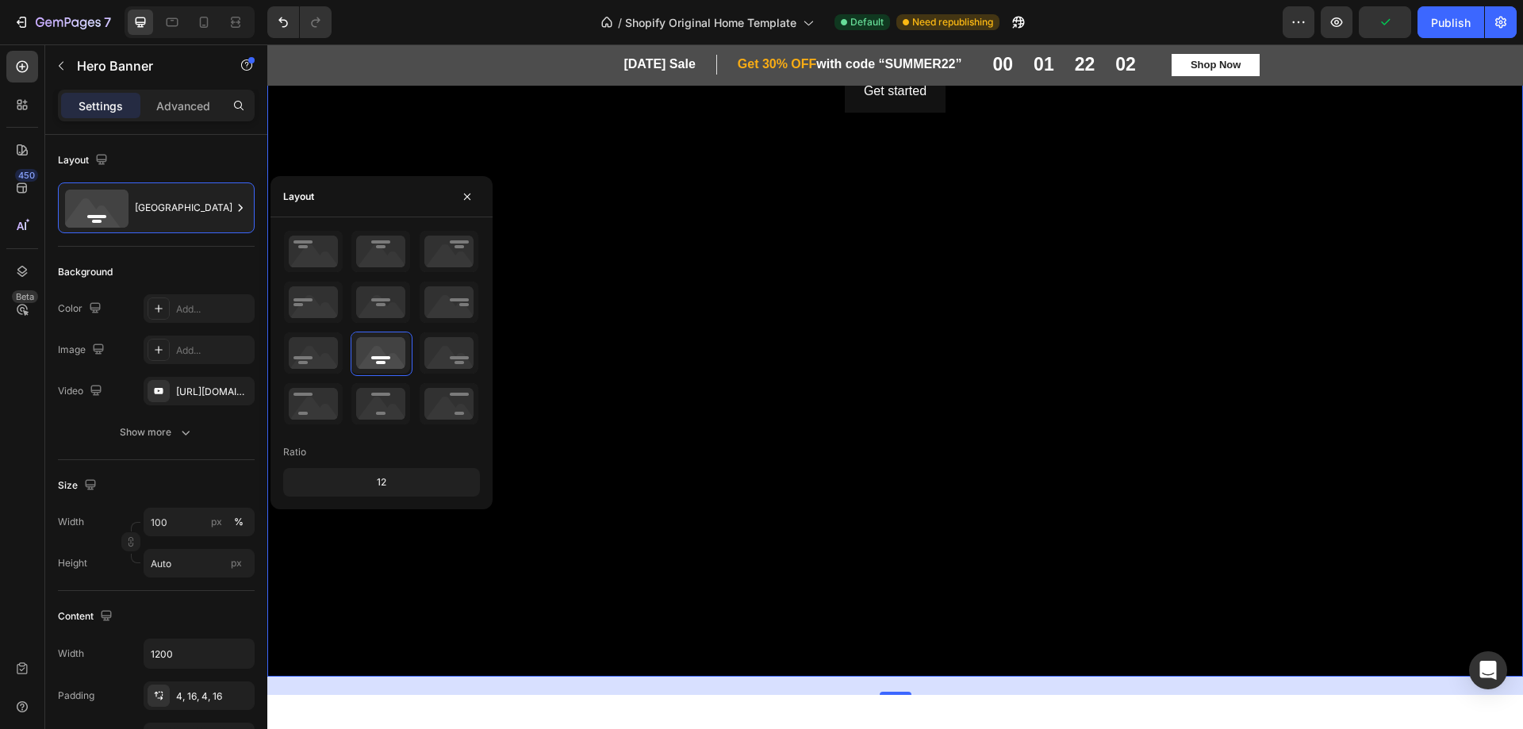
scroll to position [159, 0]
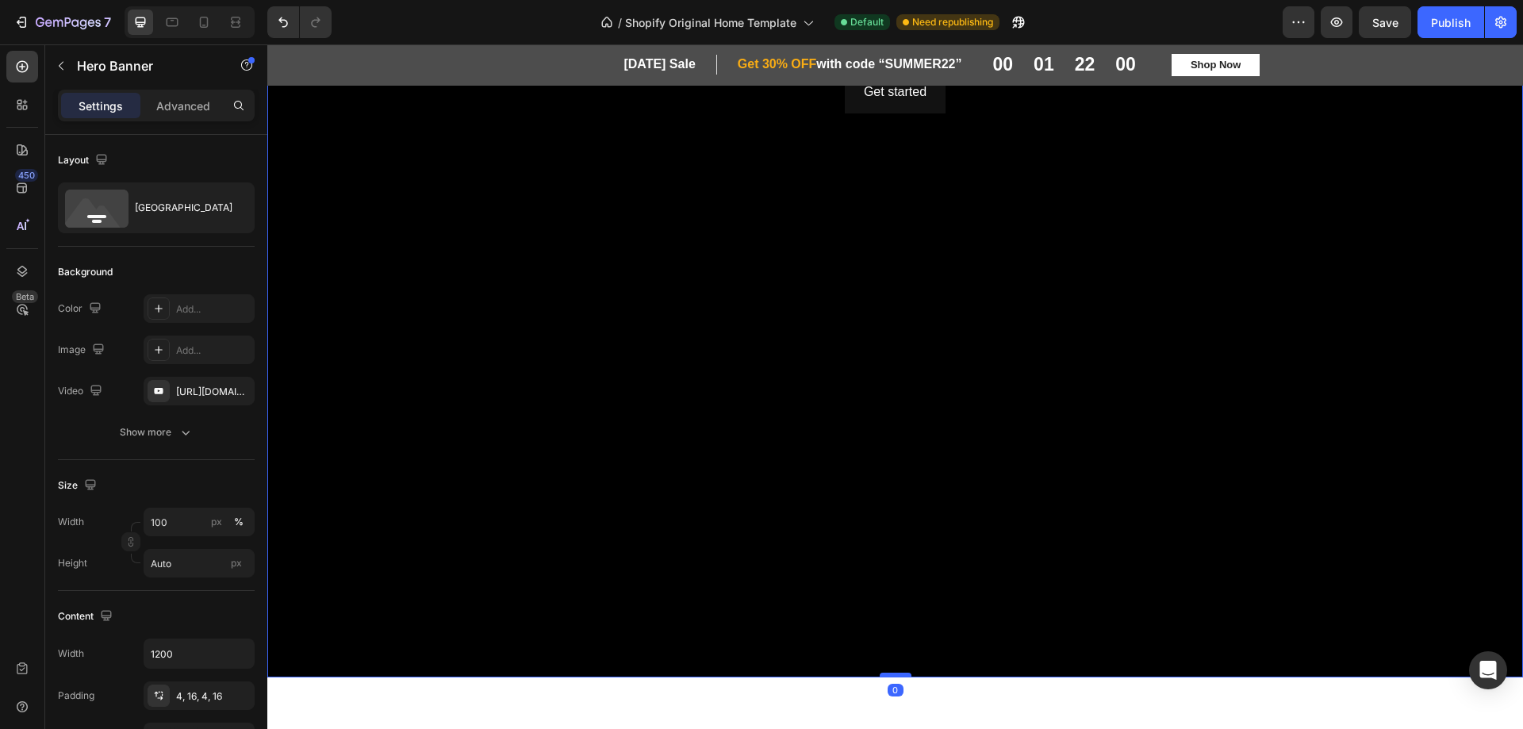
drag, startPoint x: 893, startPoint y: 695, endPoint x: 896, endPoint y: 675, distance: 20.1
click at [896, 675] on div at bounding box center [896, 675] width 32 height 5
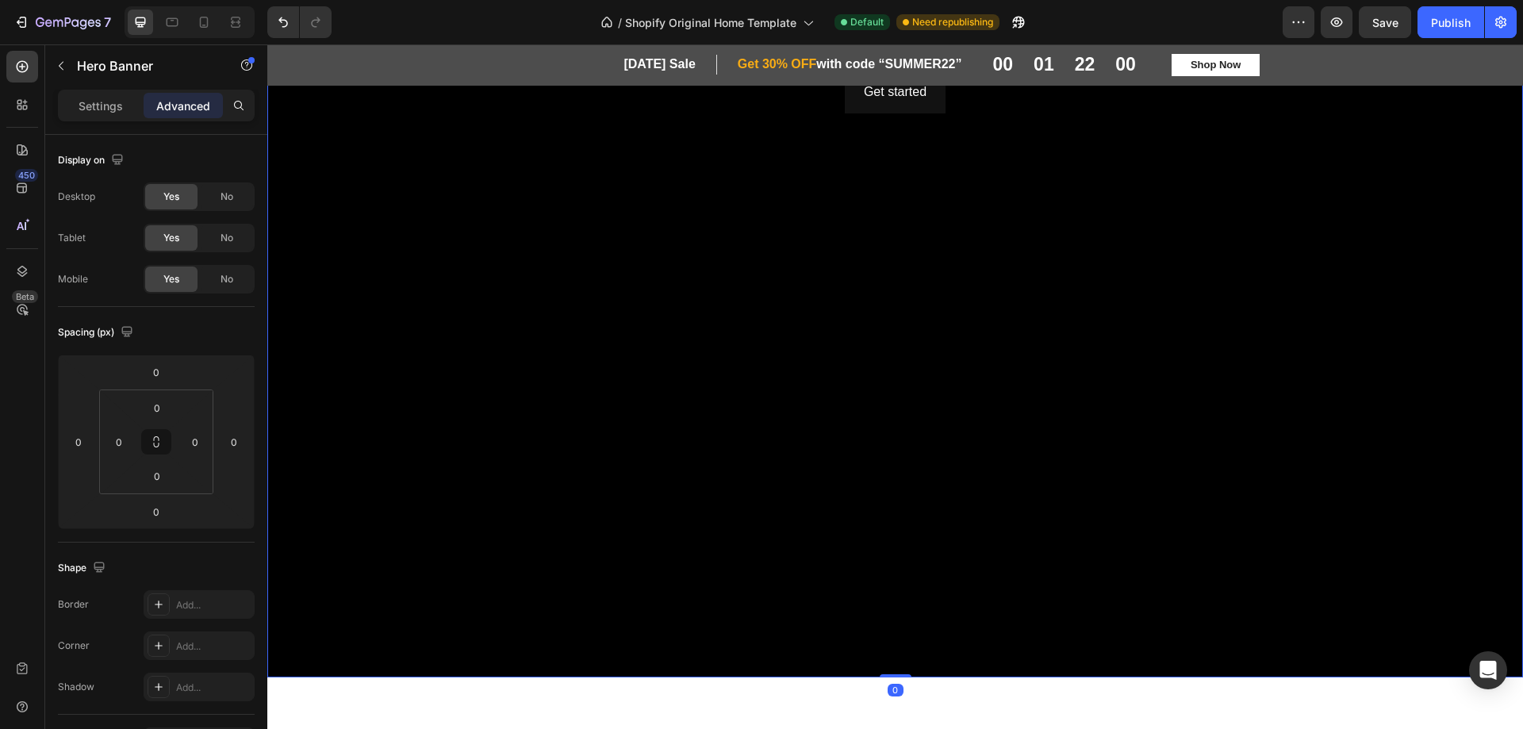
scroll to position [0, 0]
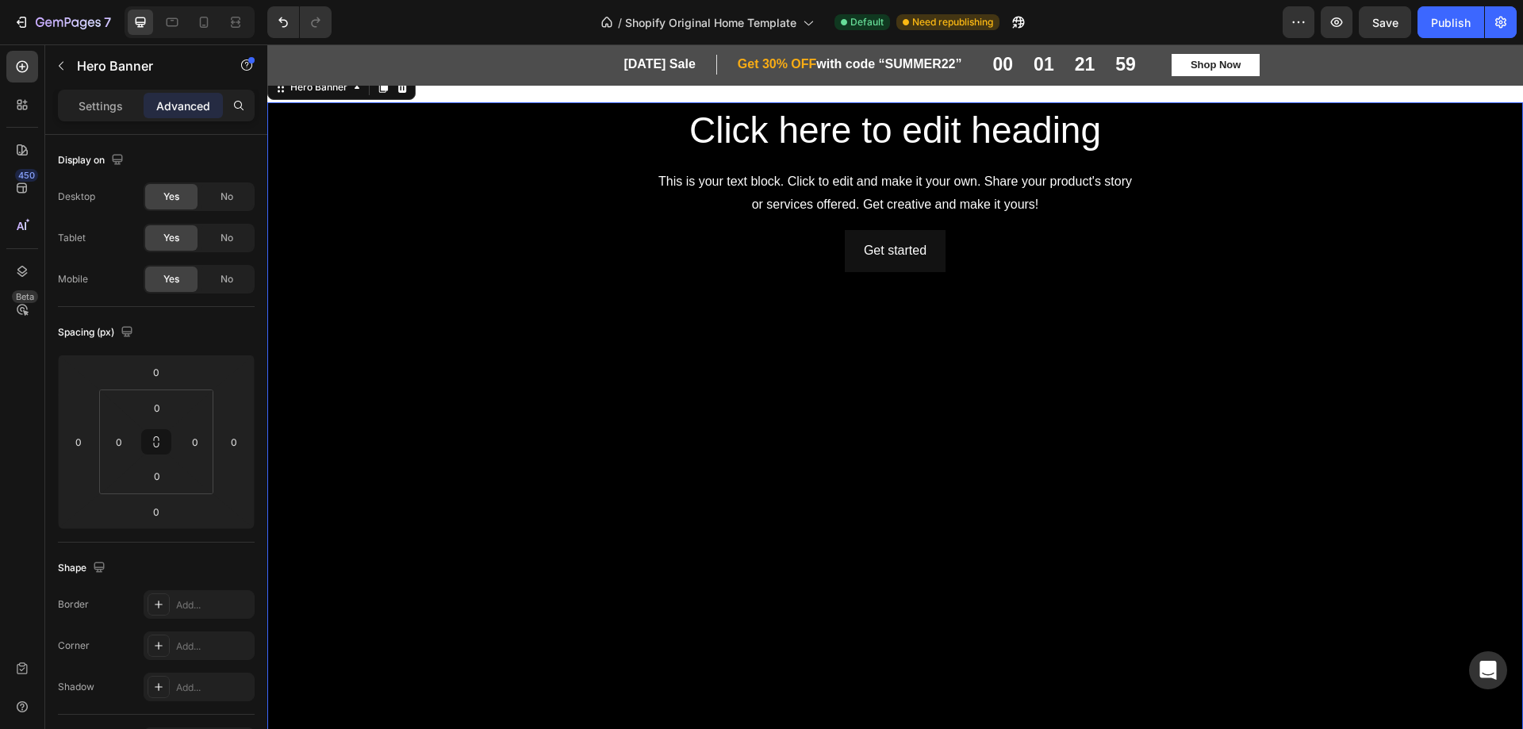
click at [845, 485] on div "Get started Button" at bounding box center [895, 531] width 927 height 603
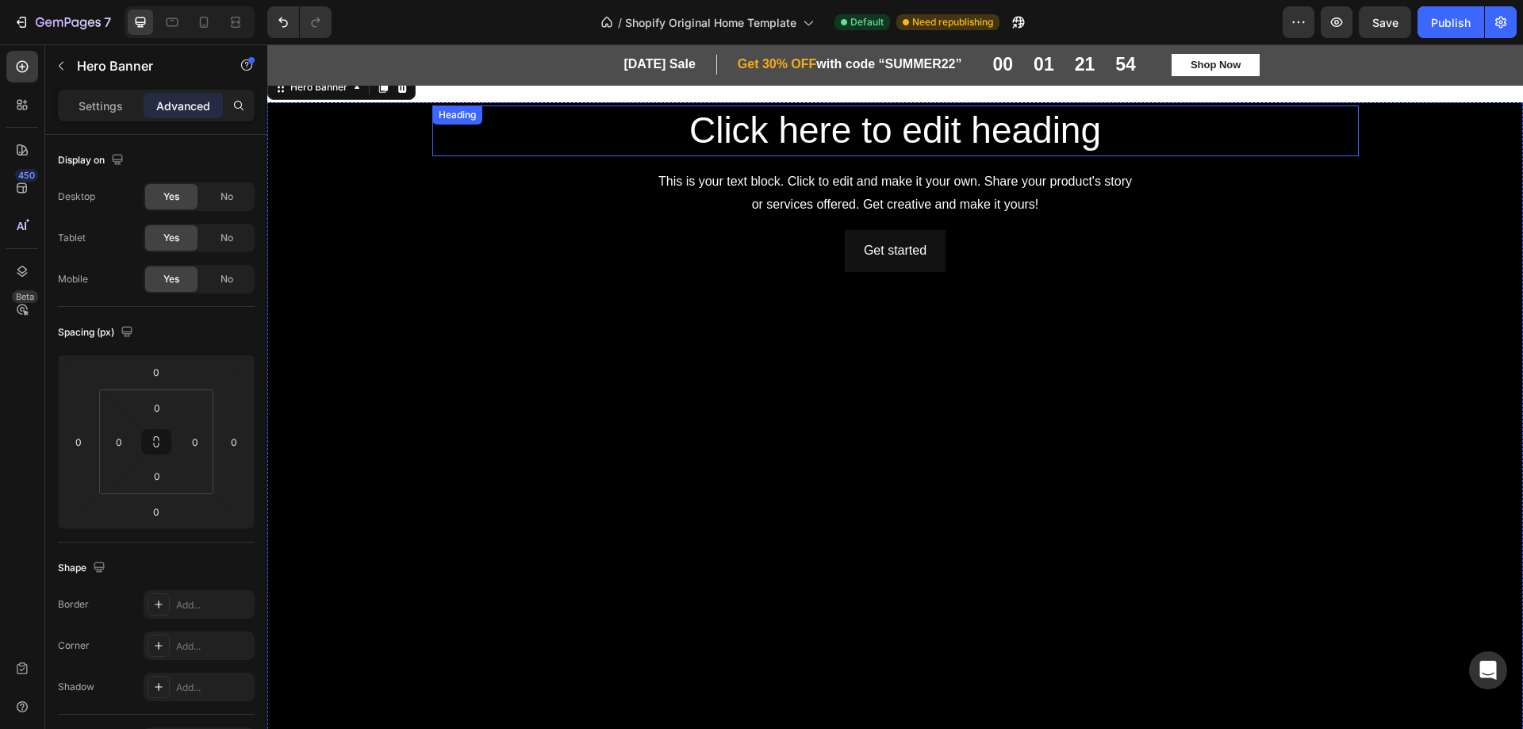
click at [825, 129] on h2 "Click here to edit heading" at bounding box center [895, 131] width 927 height 51
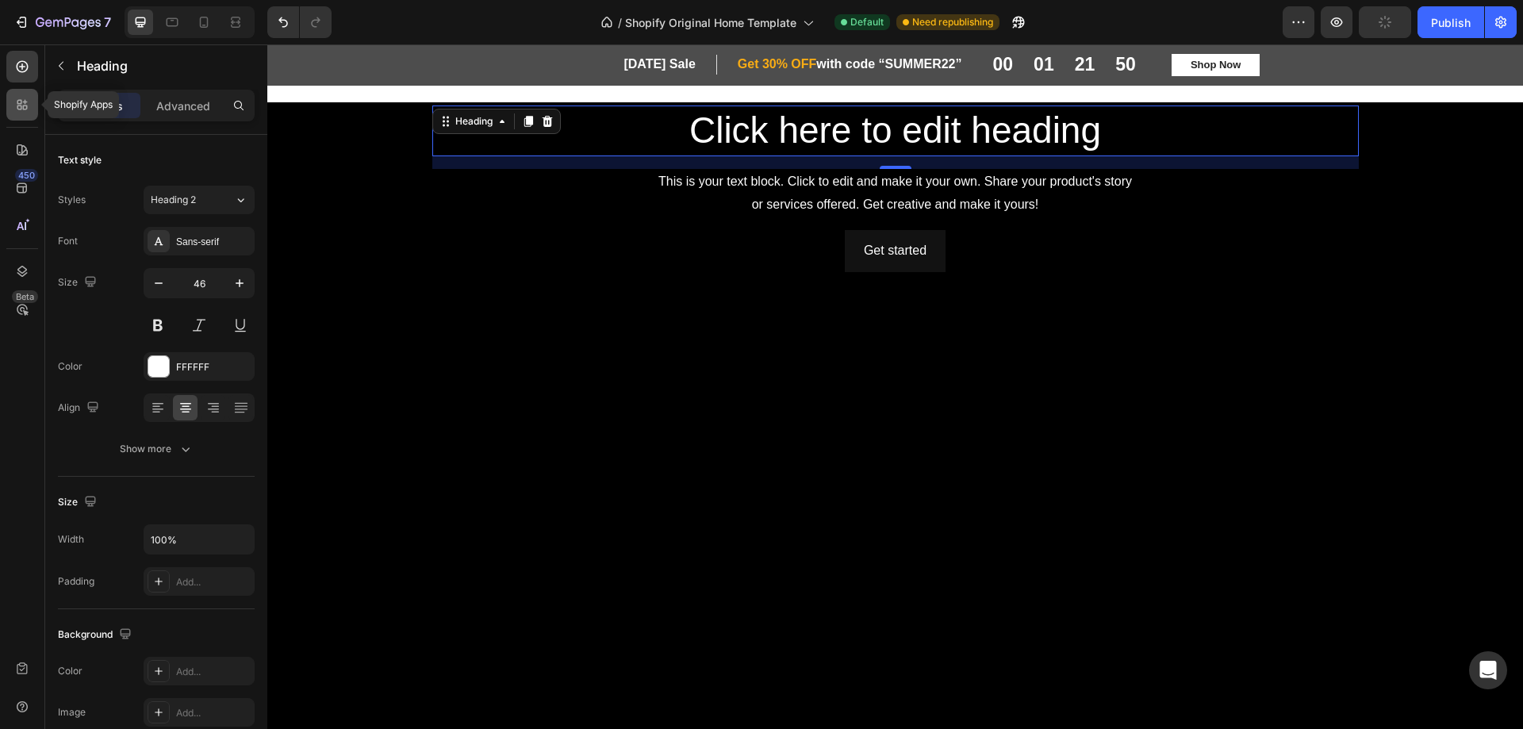
click at [15, 101] on icon at bounding box center [22, 105] width 16 height 16
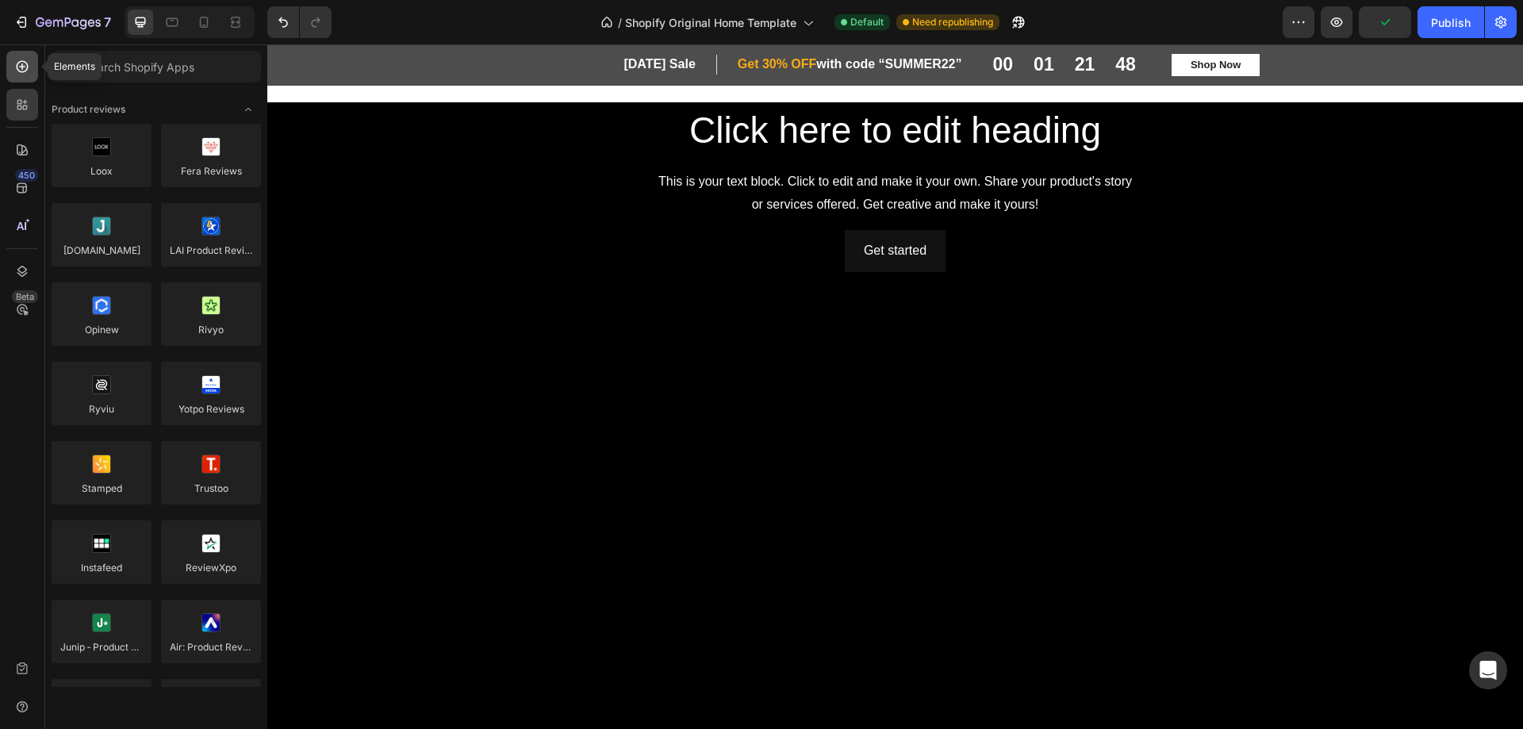
click at [17, 65] on icon at bounding box center [23, 67] width 12 height 12
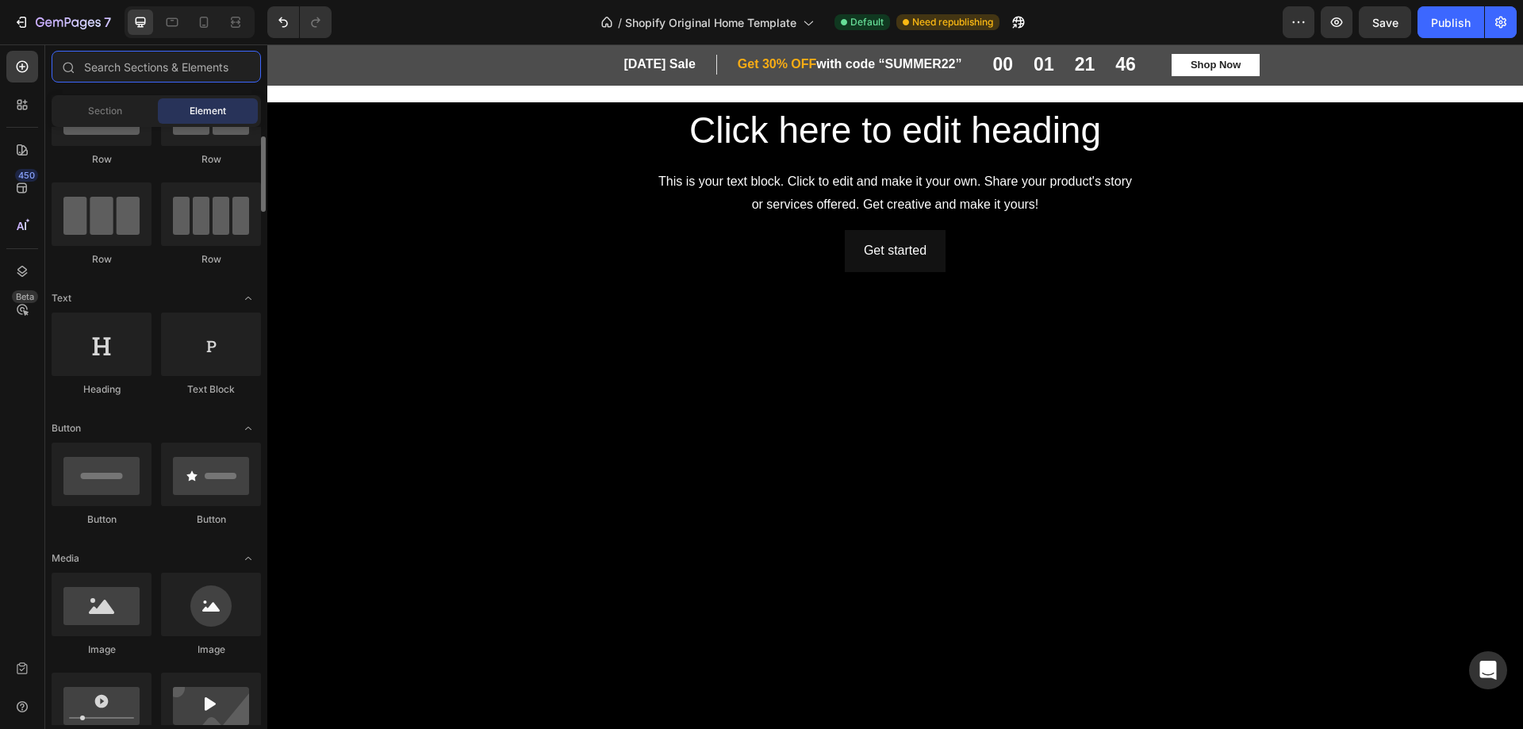
scroll to position [159, 0]
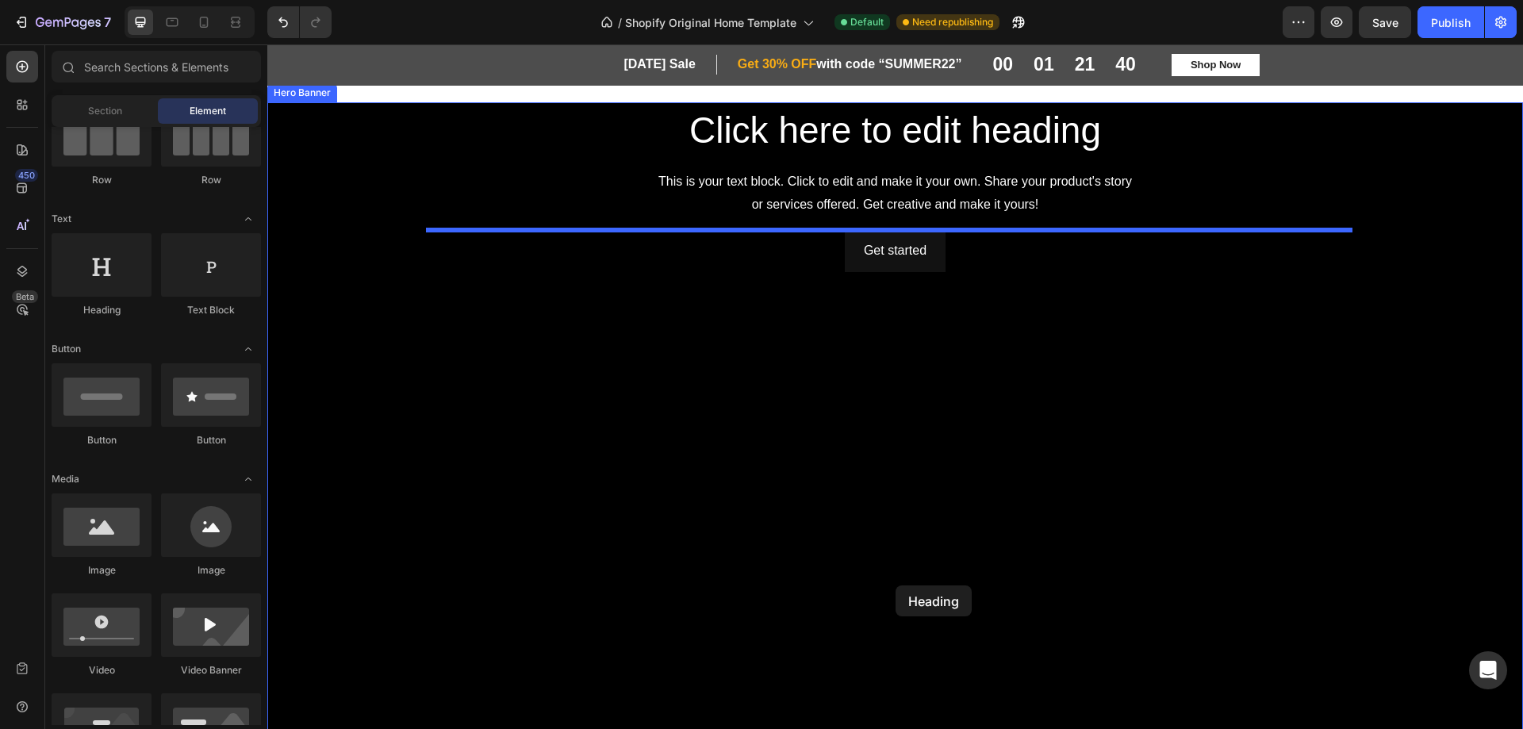
drag, startPoint x: 367, startPoint y: 330, endPoint x: 896, endPoint y: 585, distance: 587.6
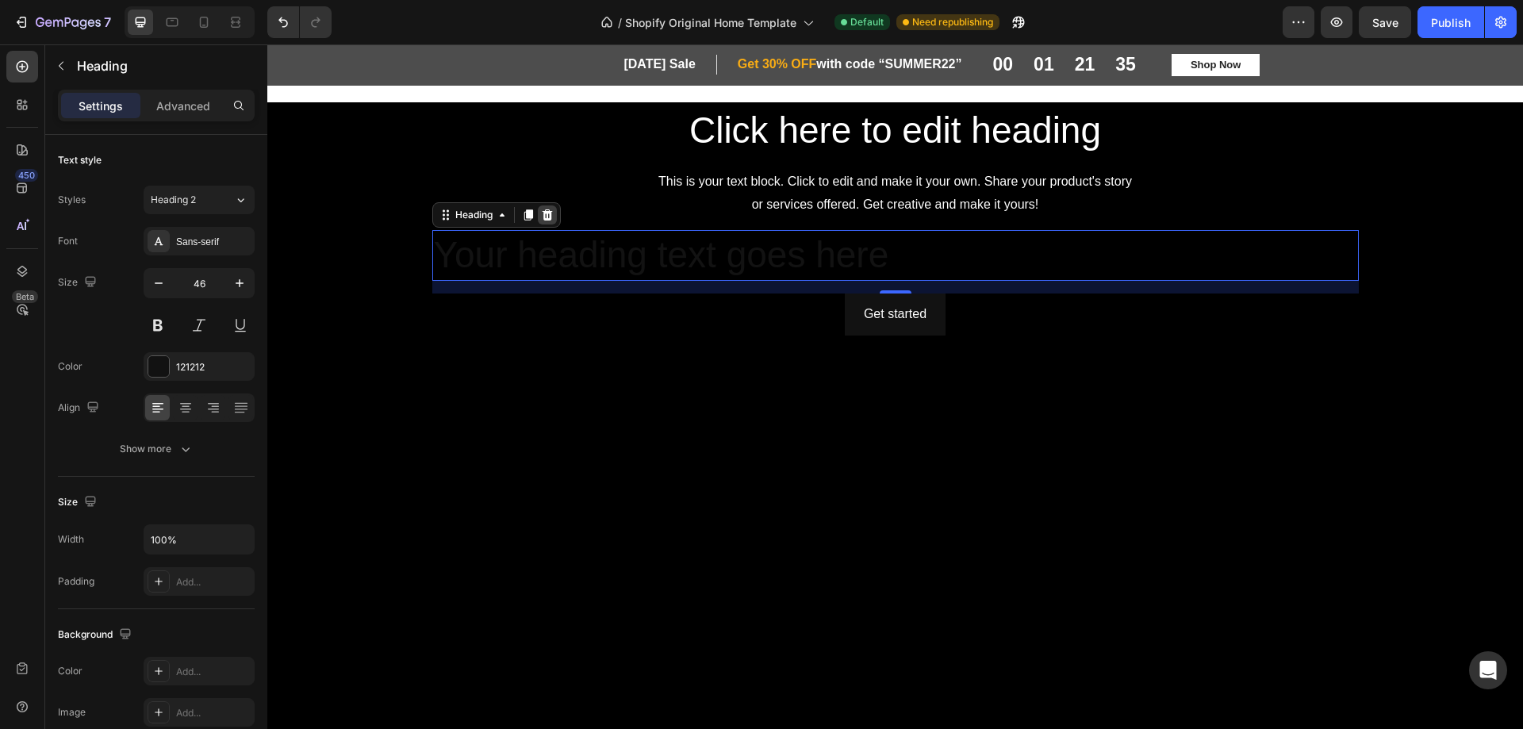
click at [542, 212] on icon at bounding box center [547, 214] width 10 height 11
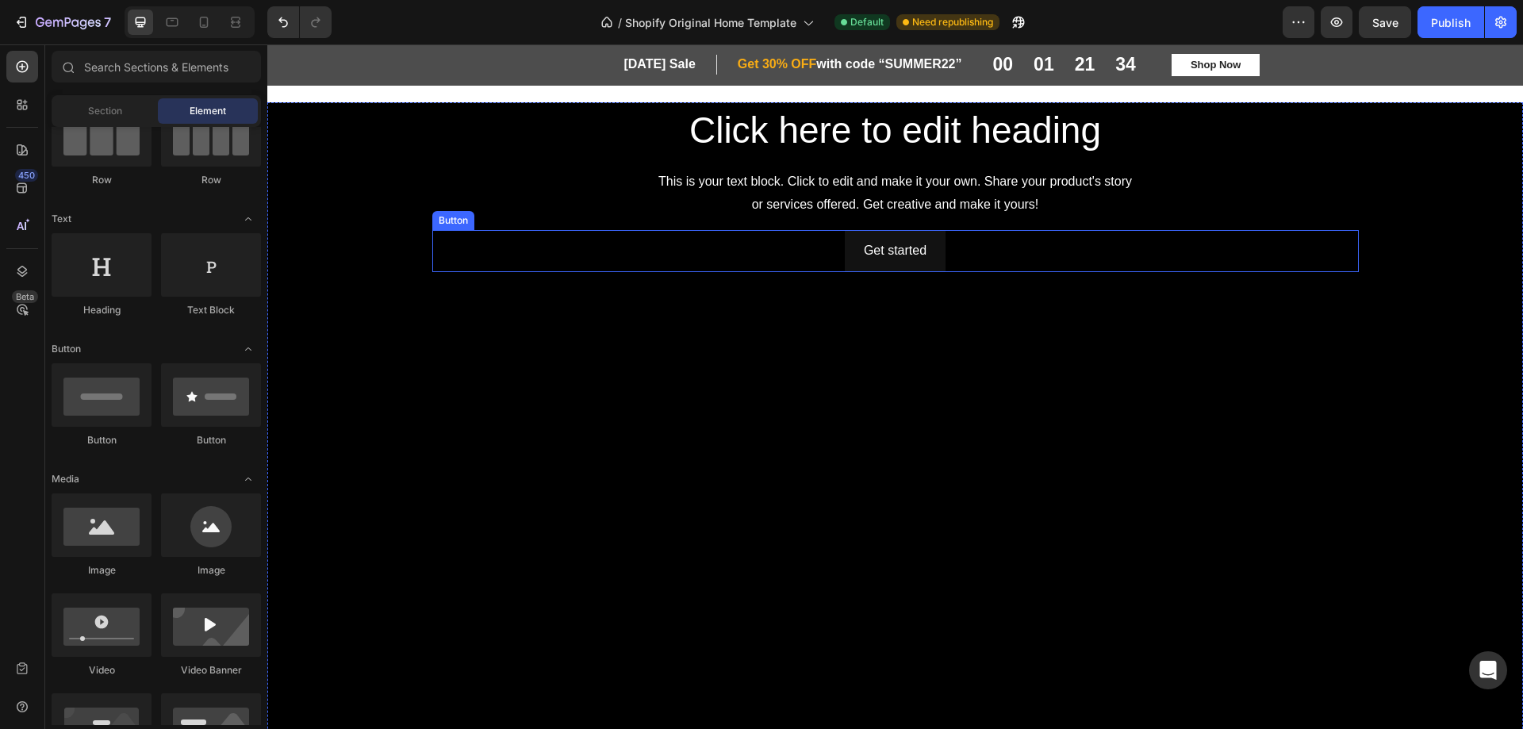
click at [758, 244] on div "Get started Button" at bounding box center [895, 251] width 927 height 42
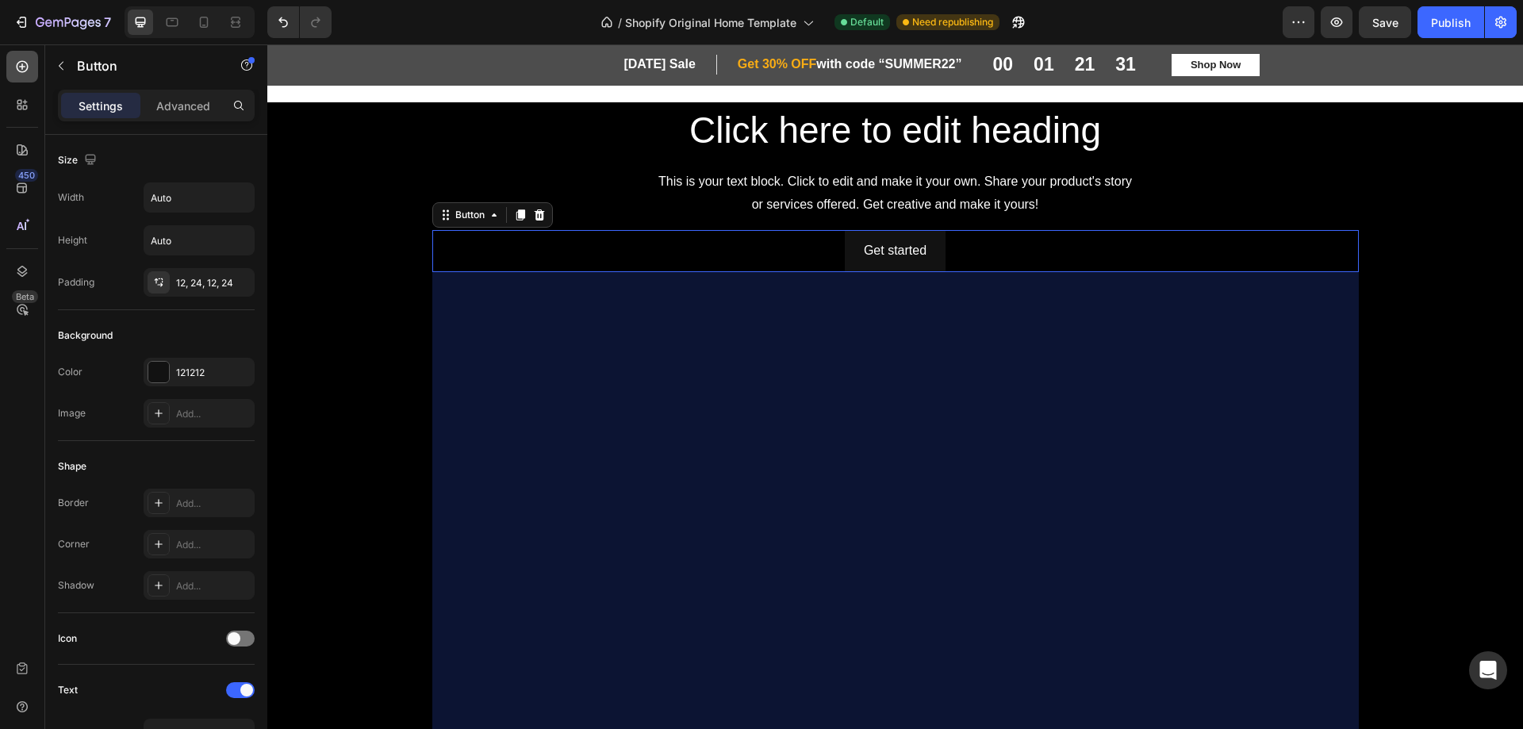
click at [21, 70] on icon at bounding box center [22, 67] width 16 height 16
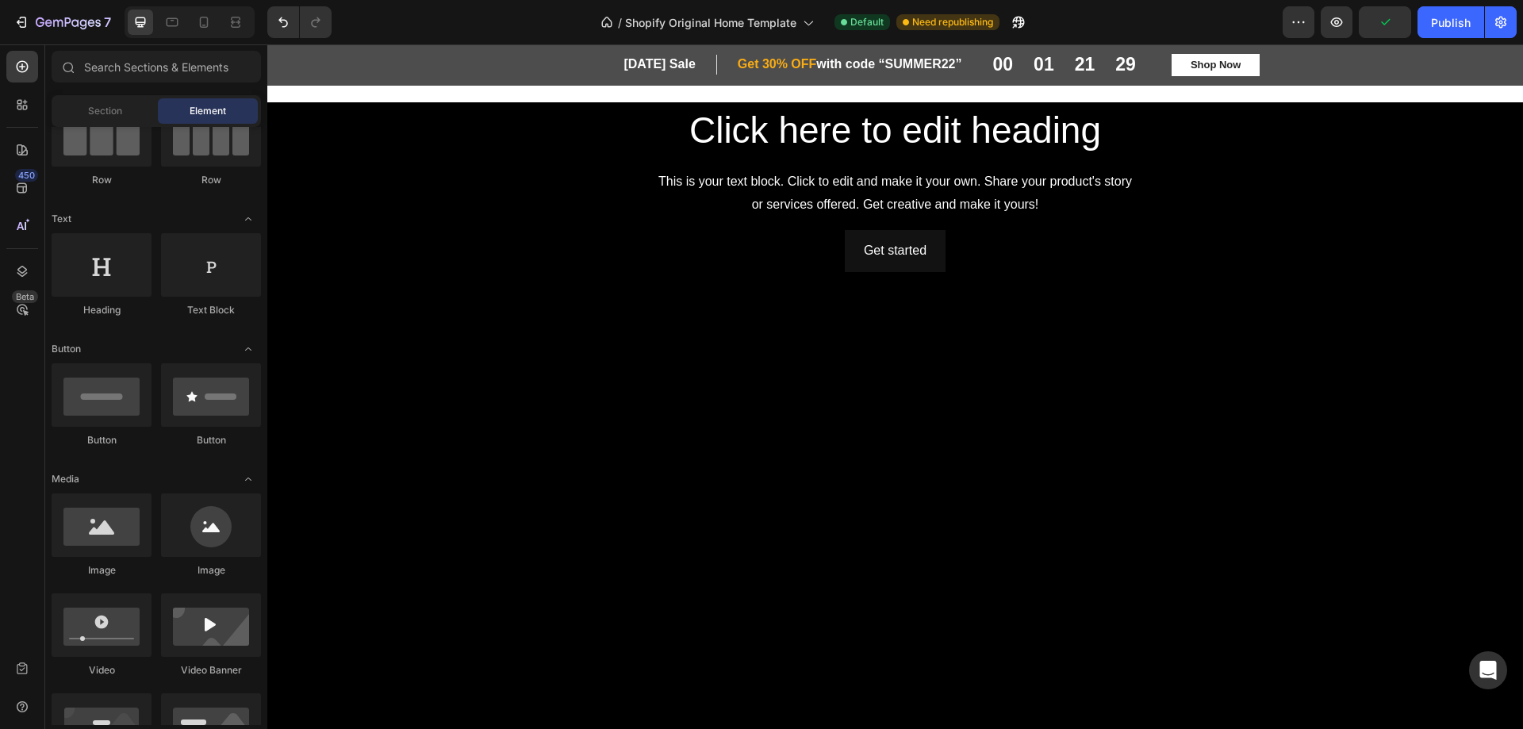
scroll to position [0, 0]
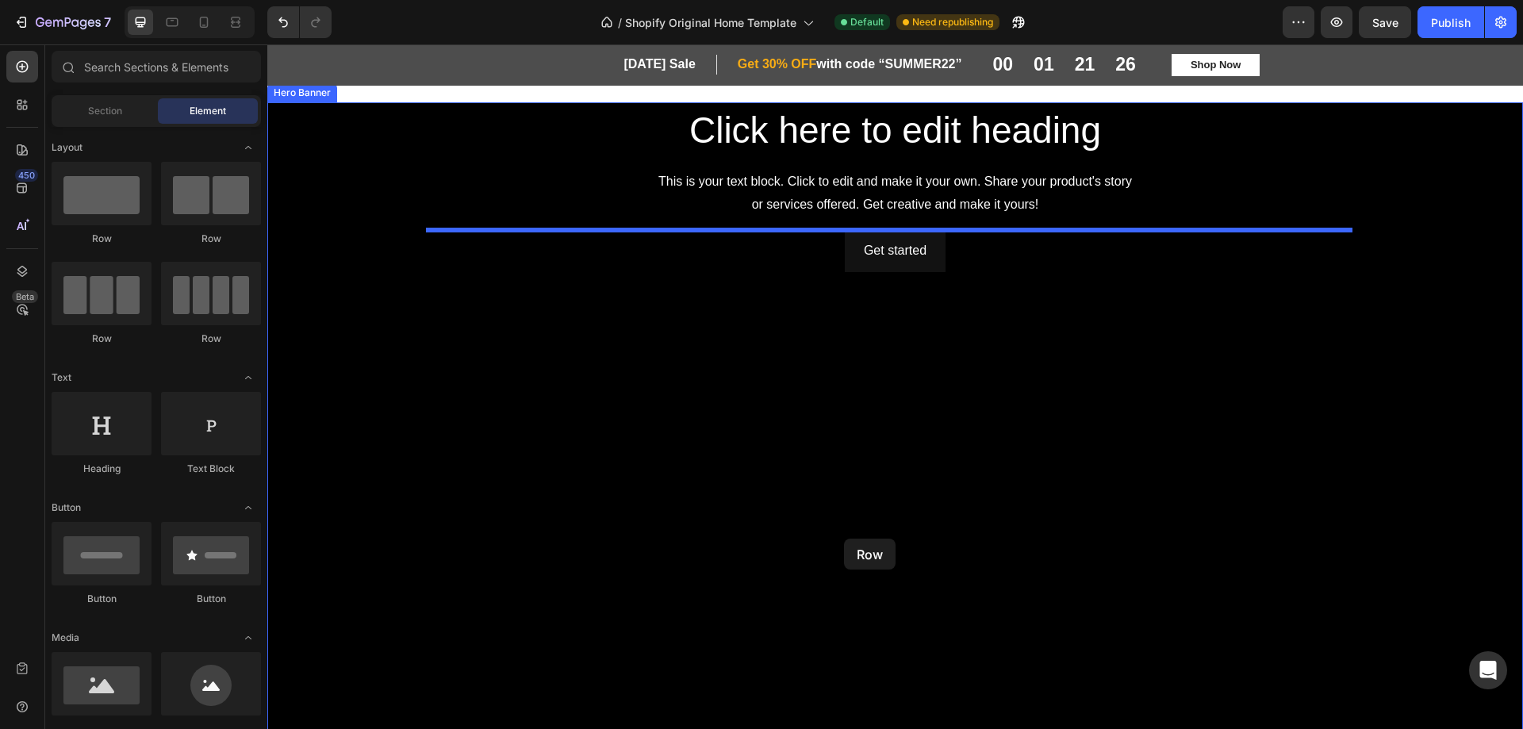
drag, startPoint x: 367, startPoint y: 255, endPoint x: 845, endPoint y: 539, distance: 555.9
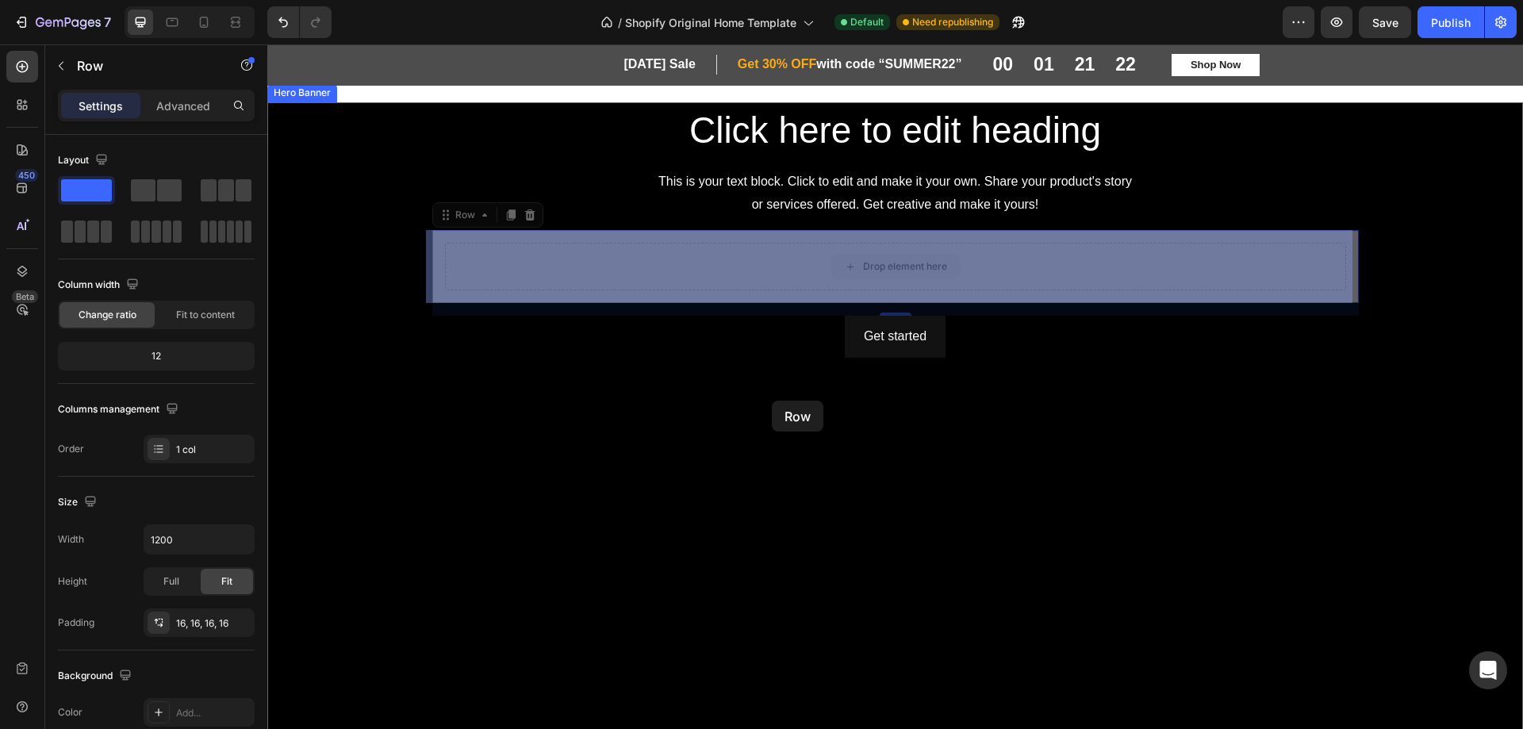
drag, startPoint x: 762, startPoint y: 254, endPoint x: 776, endPoint y: 283, distance: 32.6
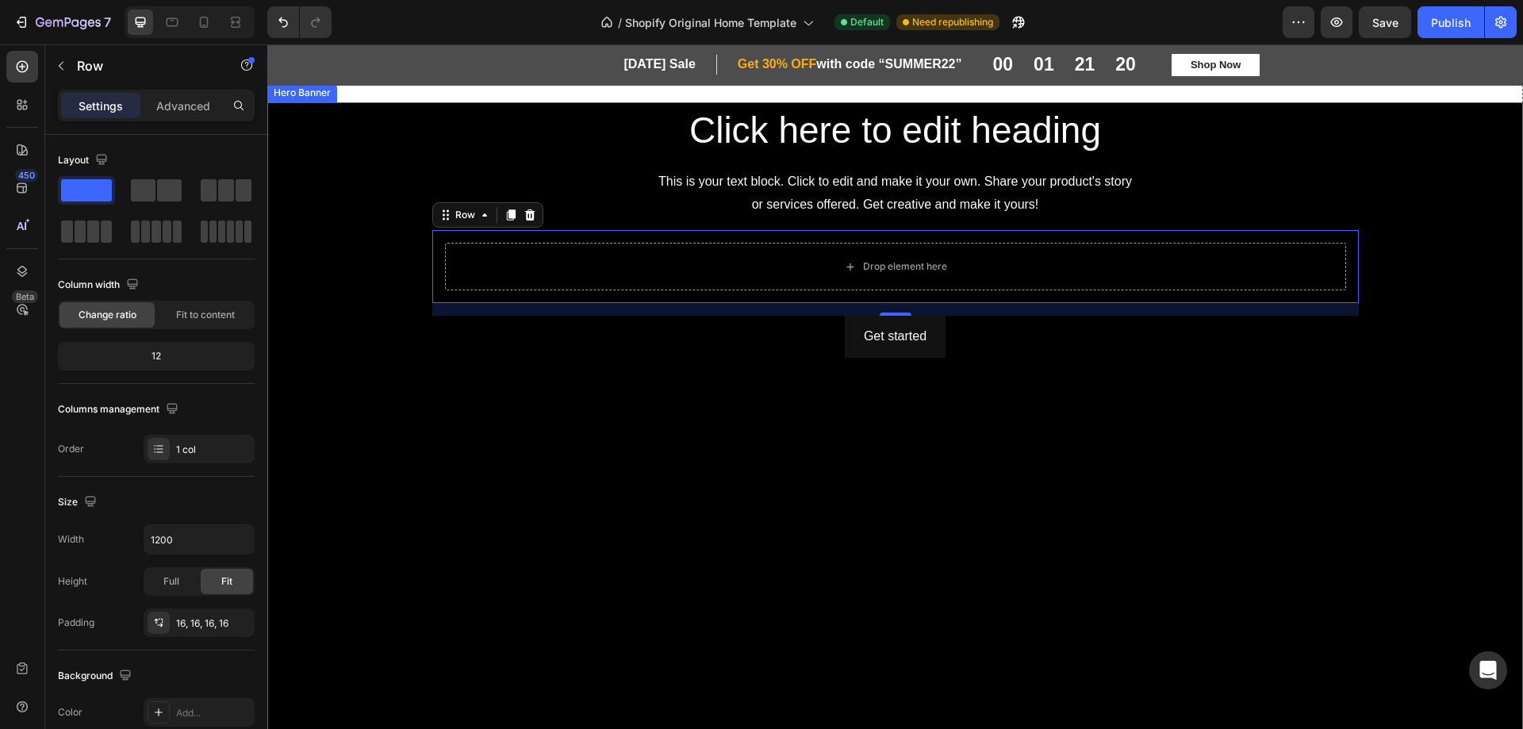
click at [900, 530] on div "Get started Button" at bounding box center [895, 617] width 927 height 603
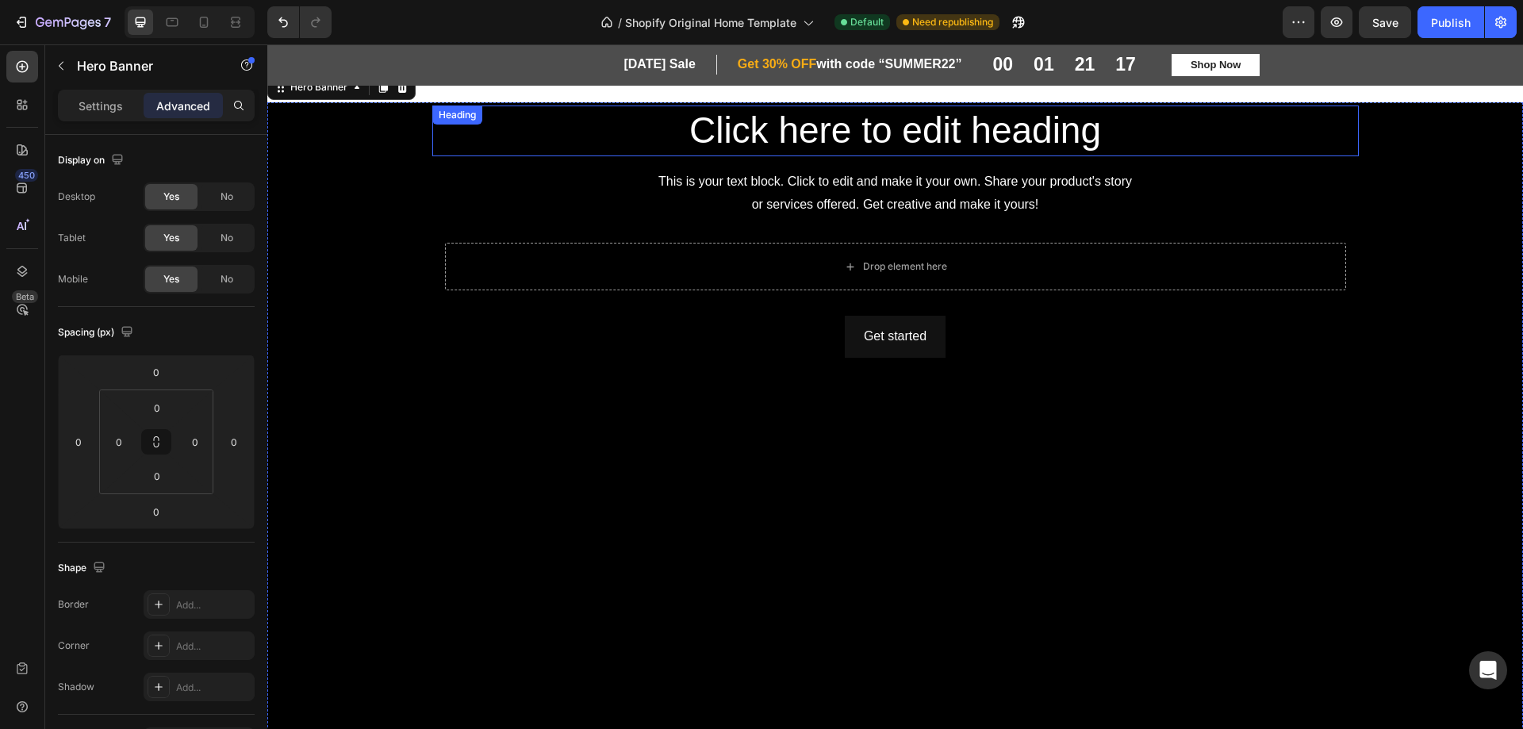
click at [718, 135] on h2 "Click here to edit heading" at bounding box center [895, 131] width 927 height 51
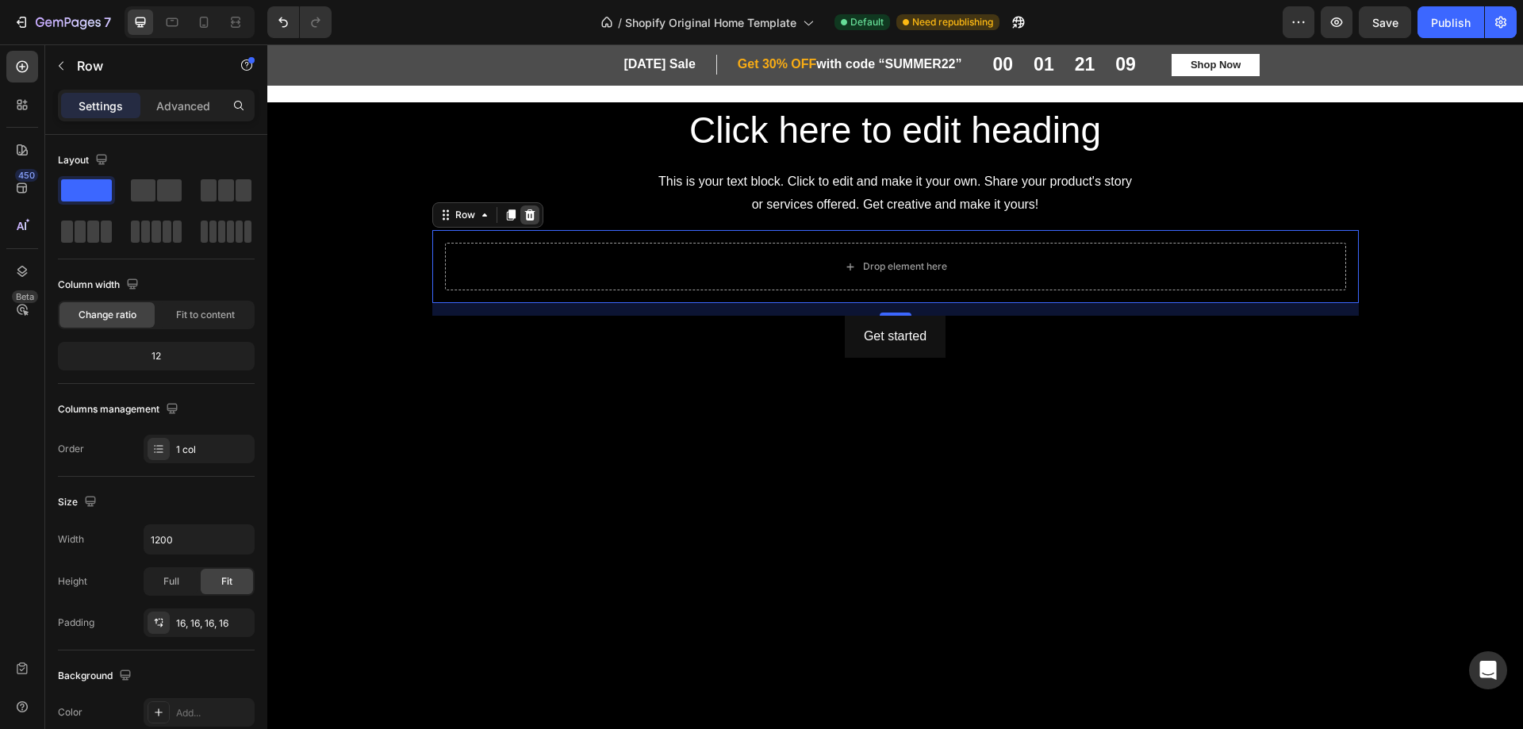
click at [525, 217] on icon at bounding box center [530, 215] width 13 height 13
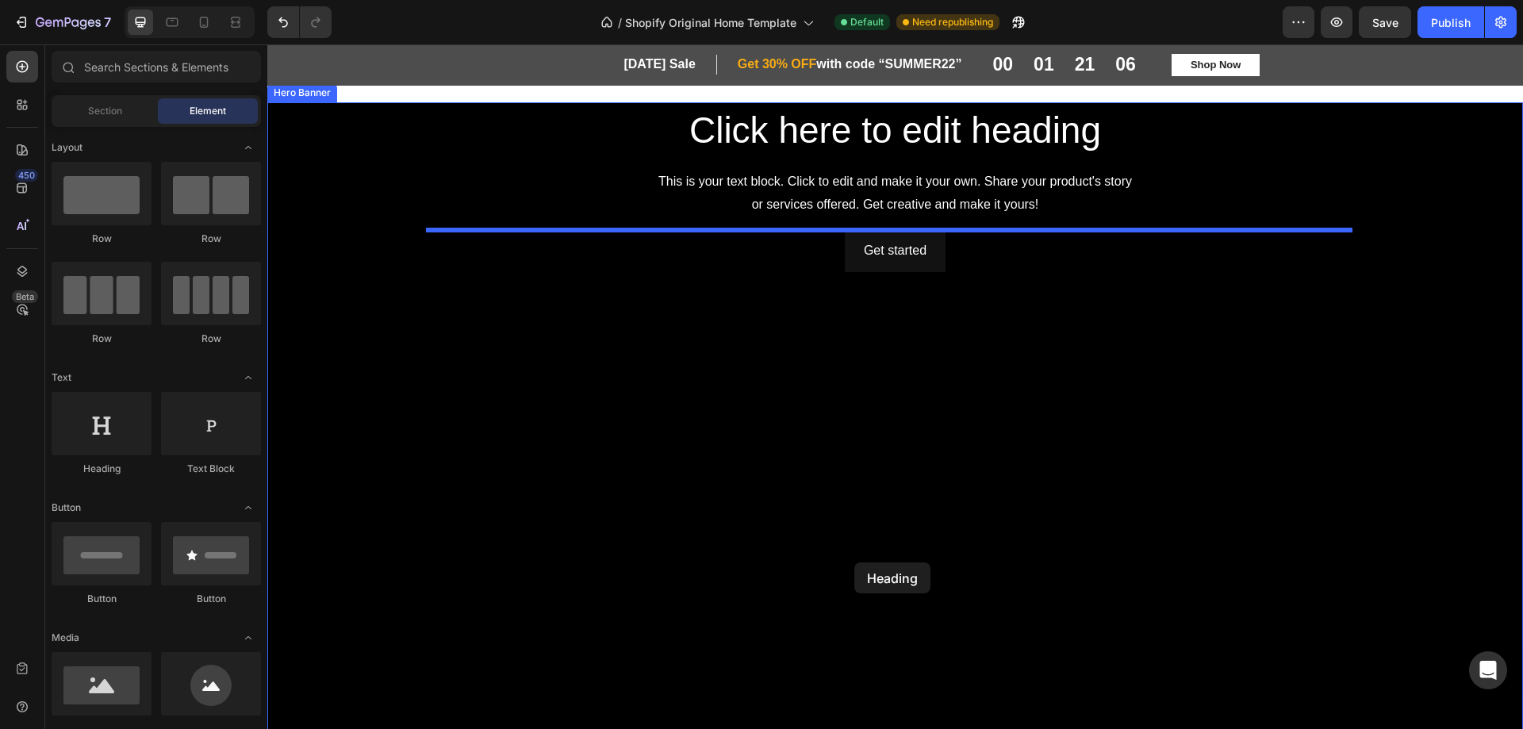
drag, startPoint x: 390, startPoint y: 511, endPoint x: 854, endPoint y: 562, distance: 467.0
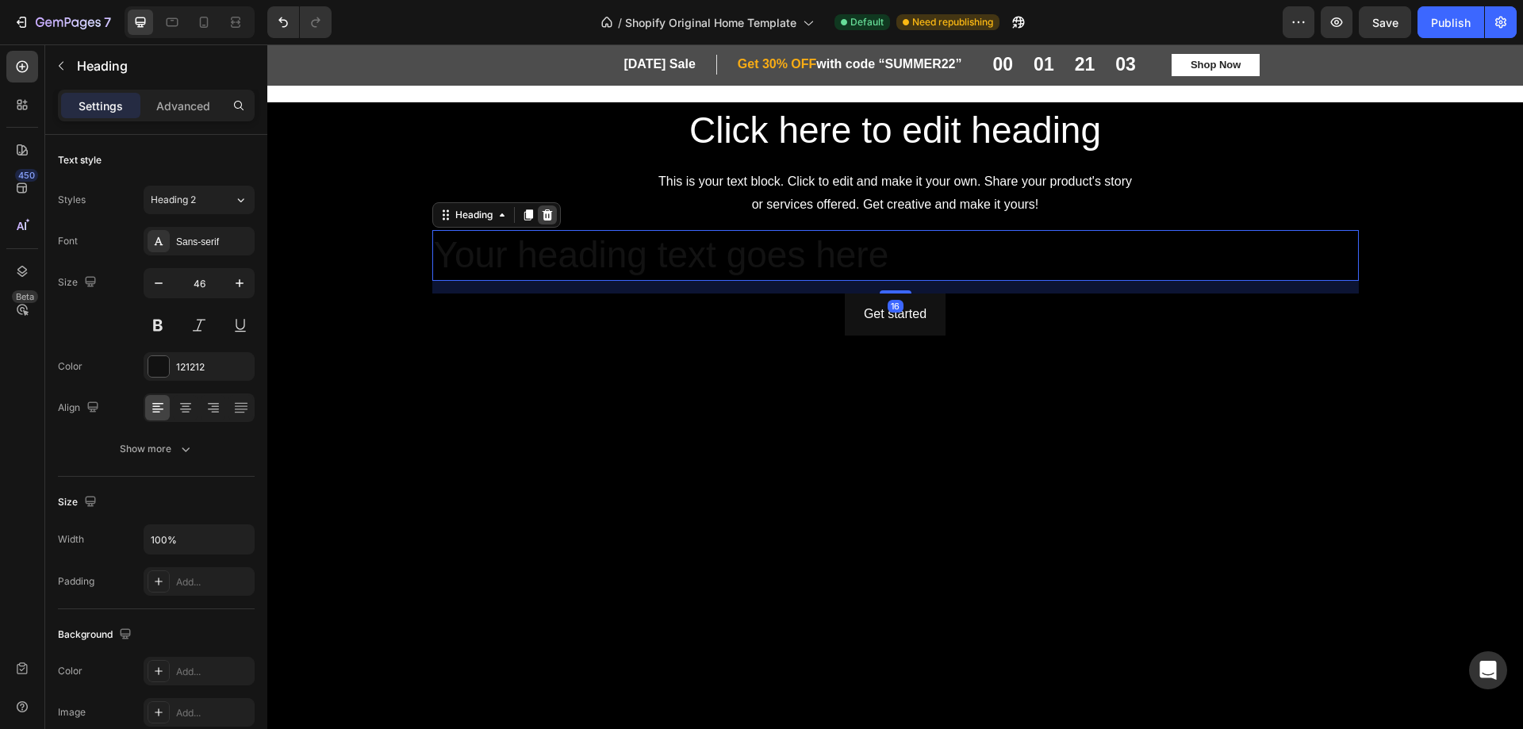
click at [542, 213] on icon at bounding box center [547, 214] width 10 height 11
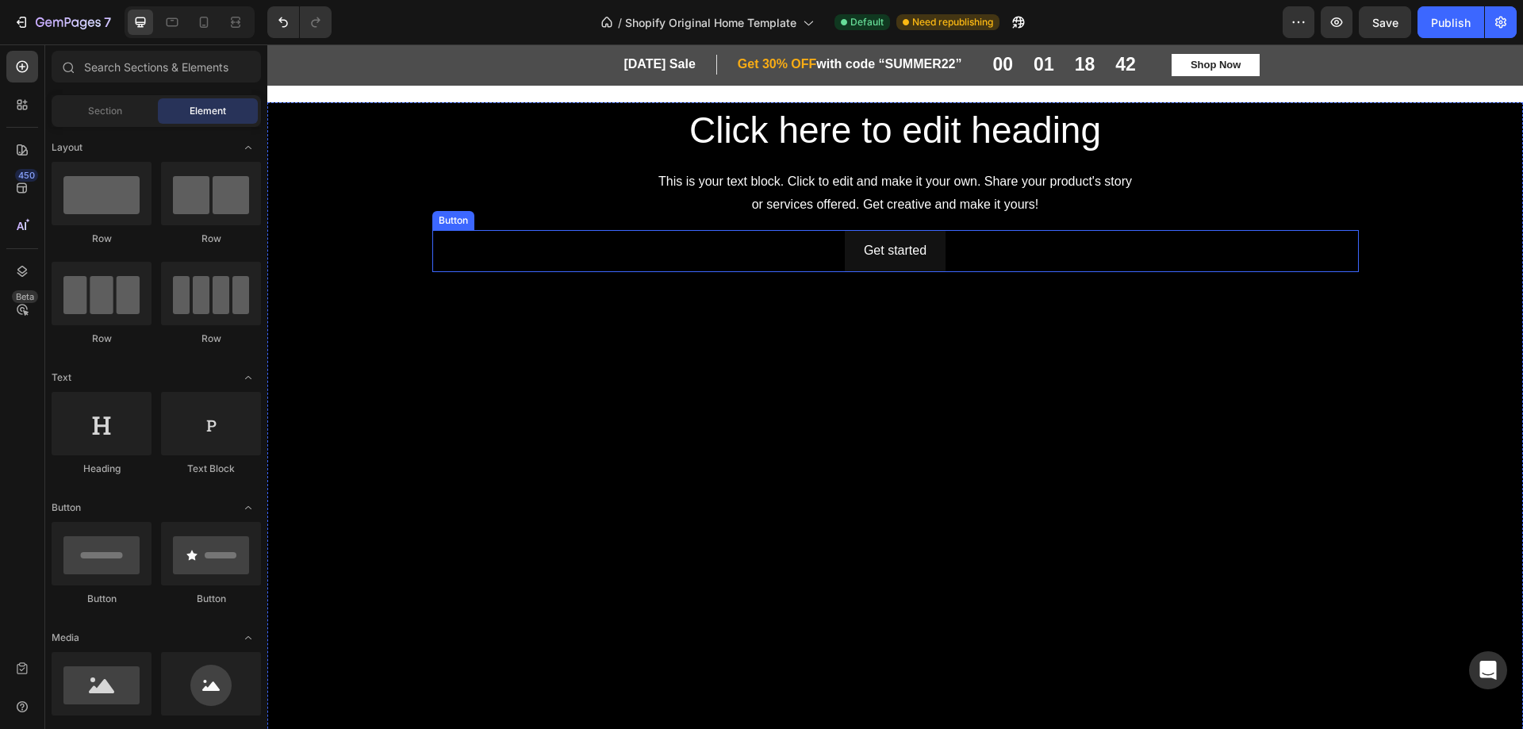
click at [969, 238] on div "Get started Button" at bounding box center [895, 251] width 927 height 42
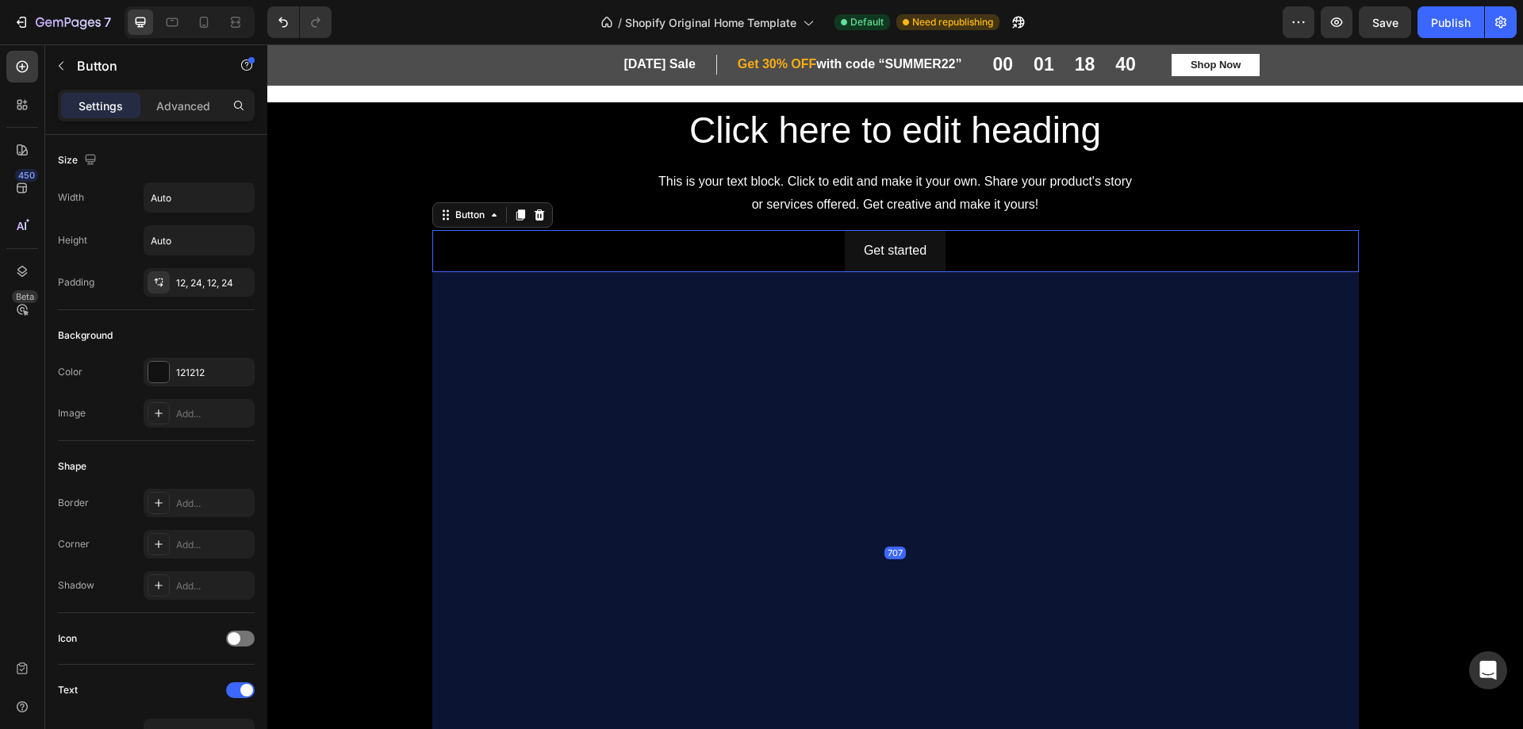
click at [470, 242] on div "Get started Button 707" at bounding box center [895, 251] width 927 height 42
click at [470, 240] on div "Get started Button 707" at bounding box center [895, 251] width 927 height 42
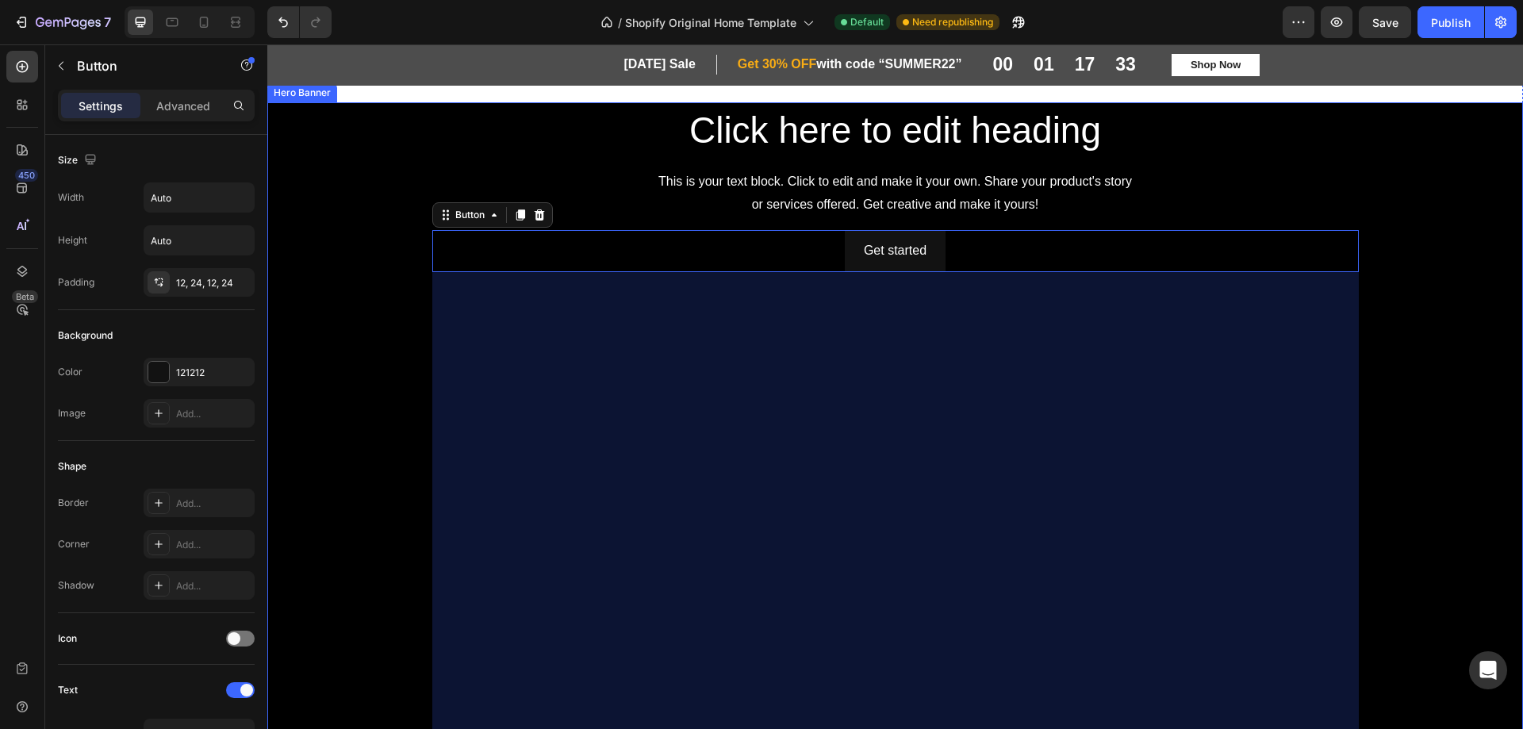
drag, startPoint x: 380, startPoint y: 248, endPoint x: 620, endPoint y: 205, distance: 243.3
click at [380, 248] on div "Background Image" at bounding box center [895, 469] width 1256 height 734
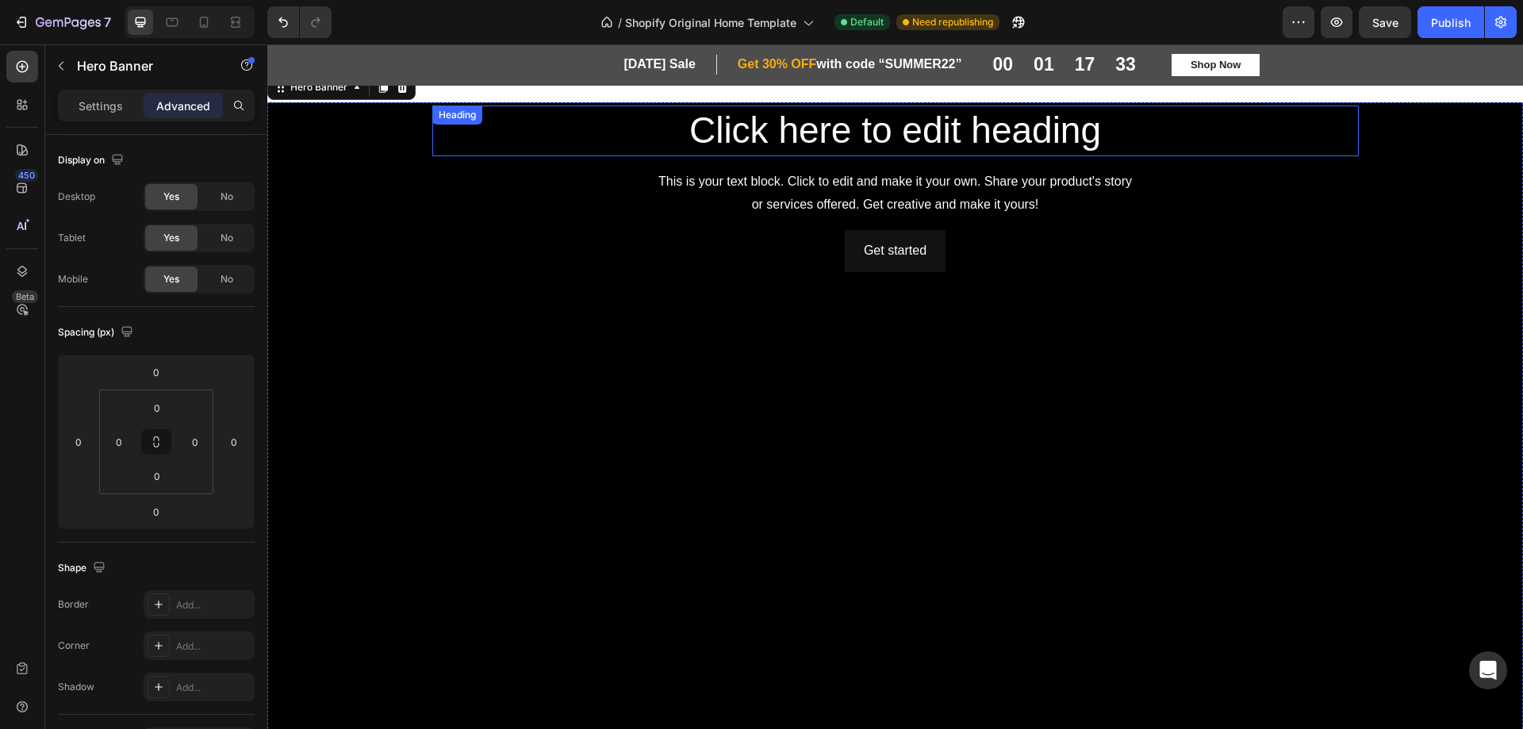
click at [797, 130] on h2 "Click here to edit heading" at bounding box center [895, 131] width 927 height 51
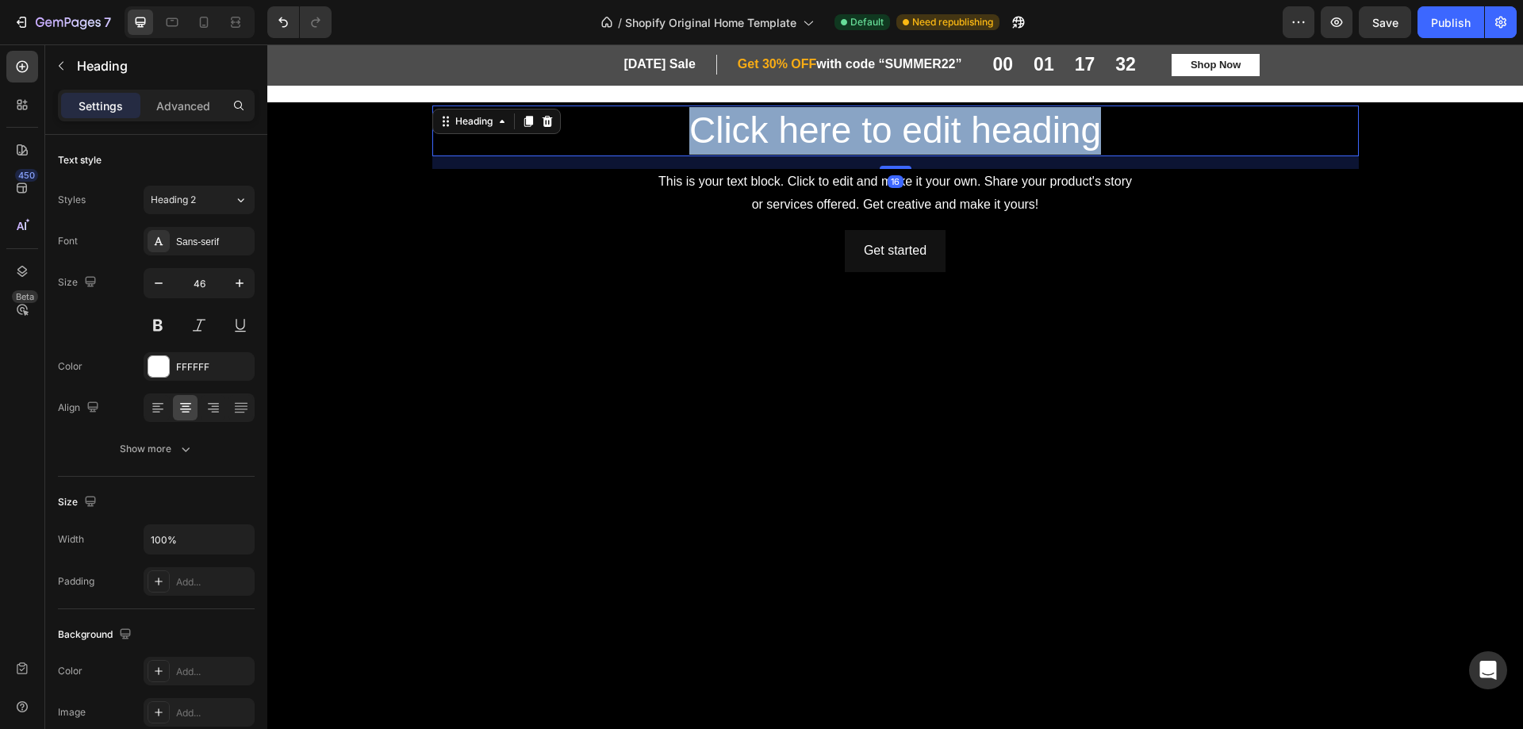
click at [797, 130] on p "Click here to edit heading" at bounding box center [895, 131] width 923 height 48
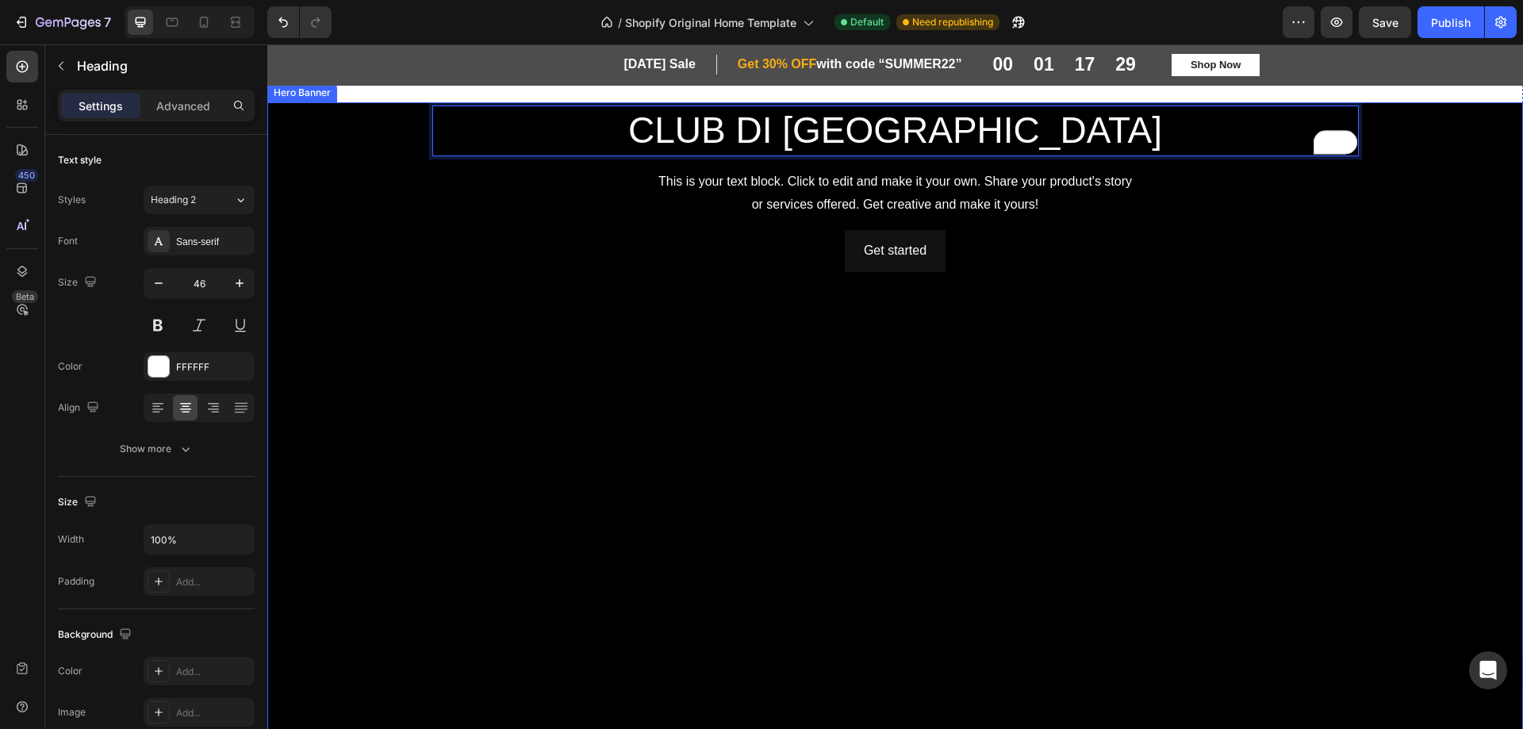
click at [1309, 426] on div "Get started Button" at bounding box center [895, 531] width 927 height 603
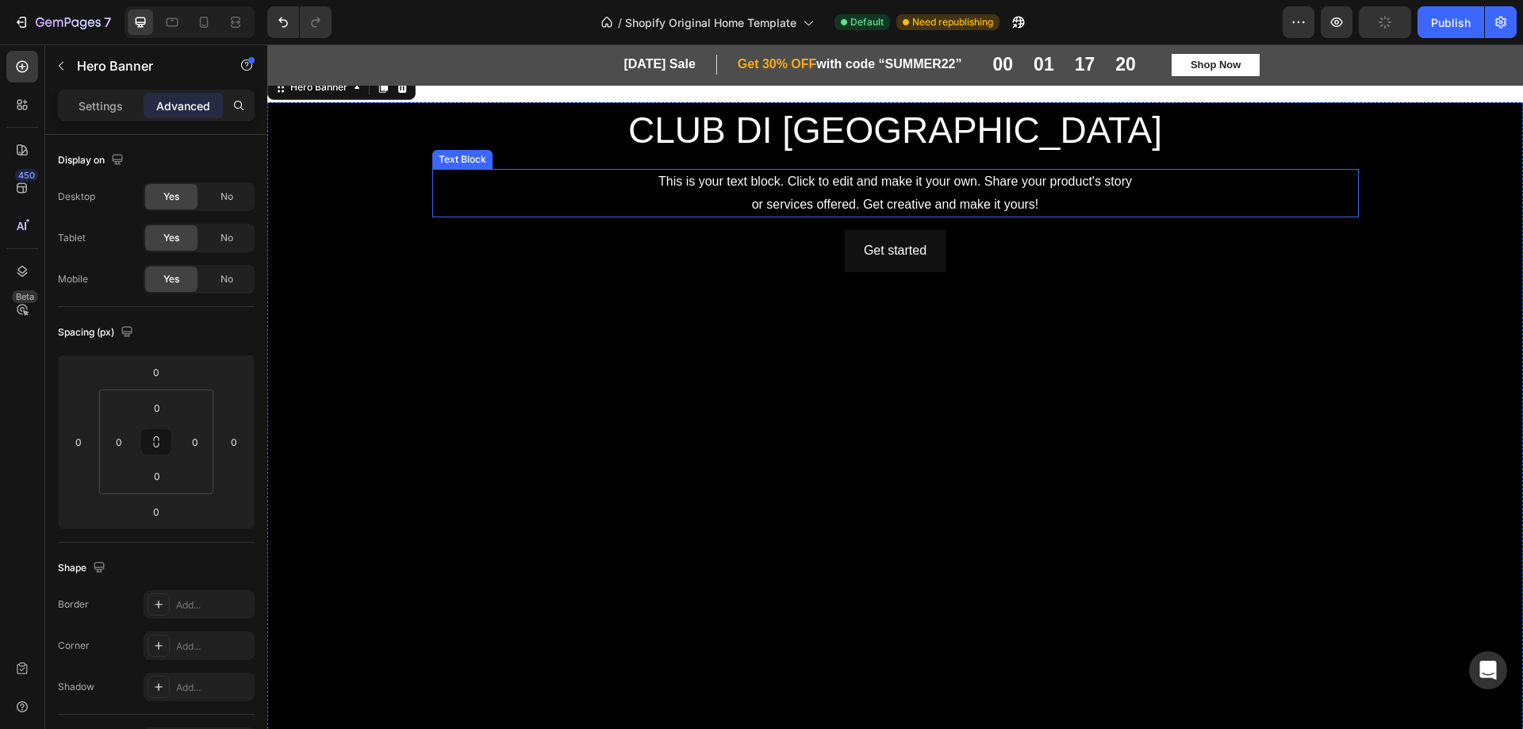
click at [964, 186] on p "This is your text block. Click to edit and make it your own. Share your product…" at bounding box center [895, 194] width 923 height 46
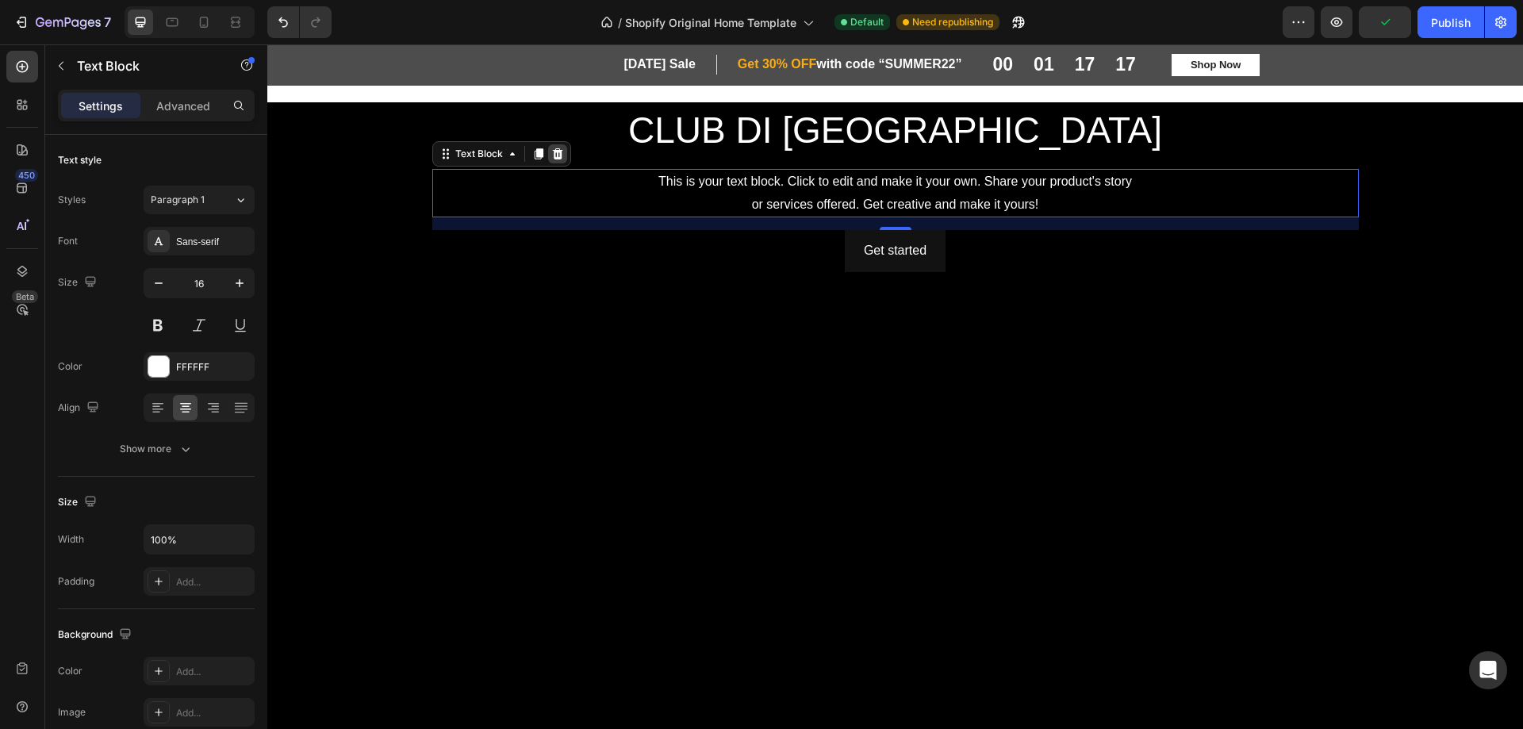
click at [552, 153] on icon at bounding box center [557, 153] width 10 height 11
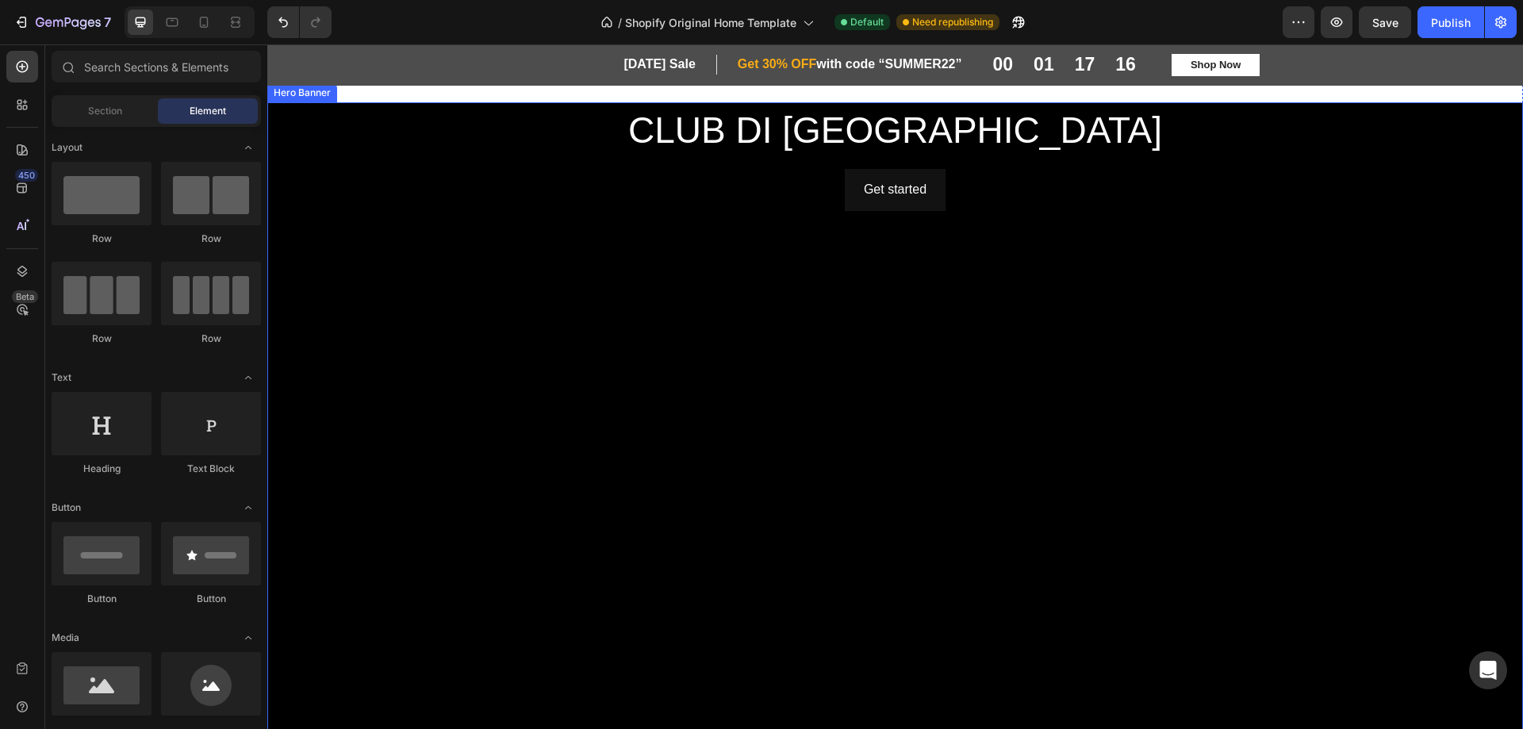
click at [1272, 336] on div "Get started Button" at bounding box center [895, 470] width 927 height 603
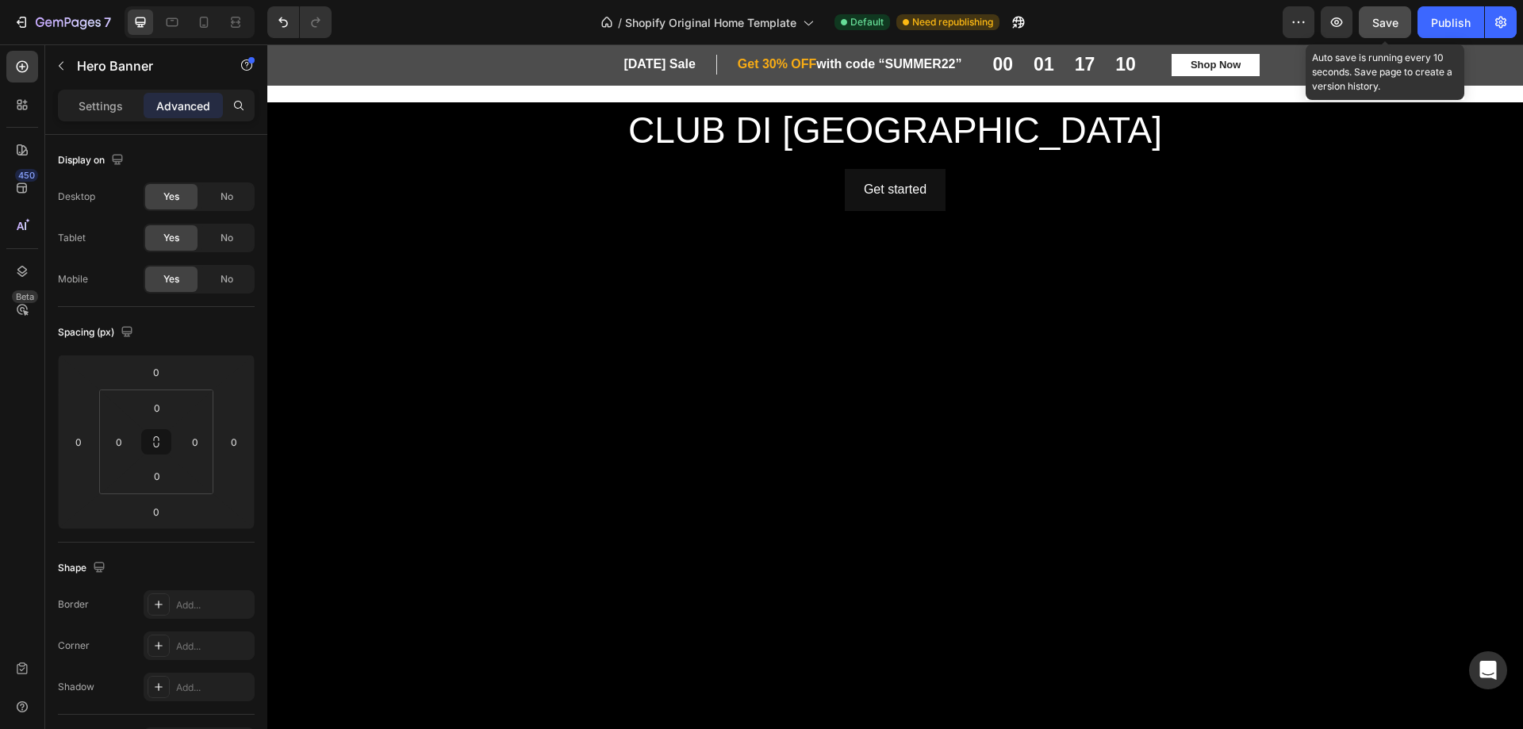
click at [1374, 17] on span "Save" at bounding box center [1386, 22] width 26 height 13
click at [1333, 21] on icon "button" at bounding box center [1337, 22] width 12 height 10
click at [405, 328] on div "Background Image" at bounding box center [895, 438] width 1256 height 673
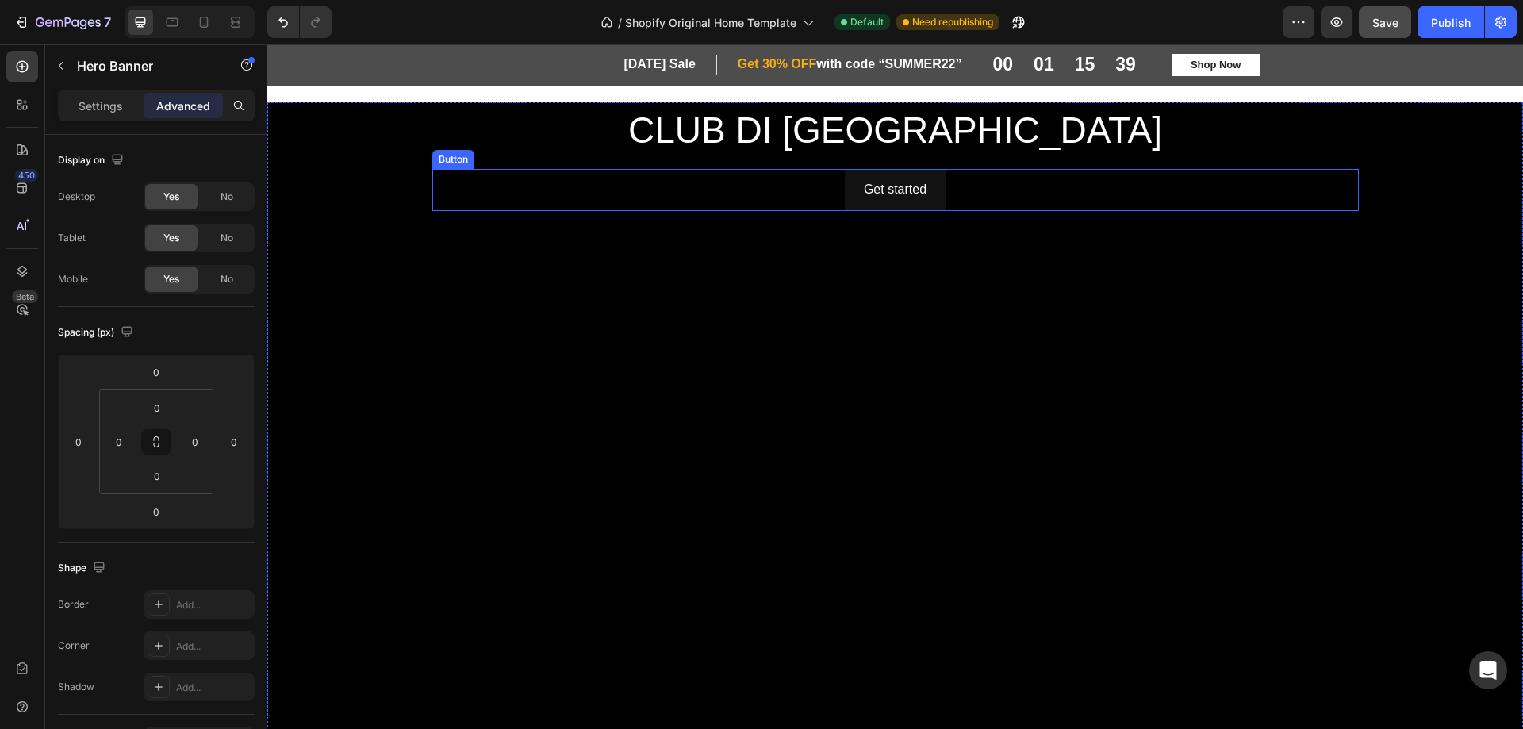
click at [891, 130] on h2 "CLUB DI [GEOGRAPHIC_DATA]" at bounding box center [895, 131] width 927 height 51
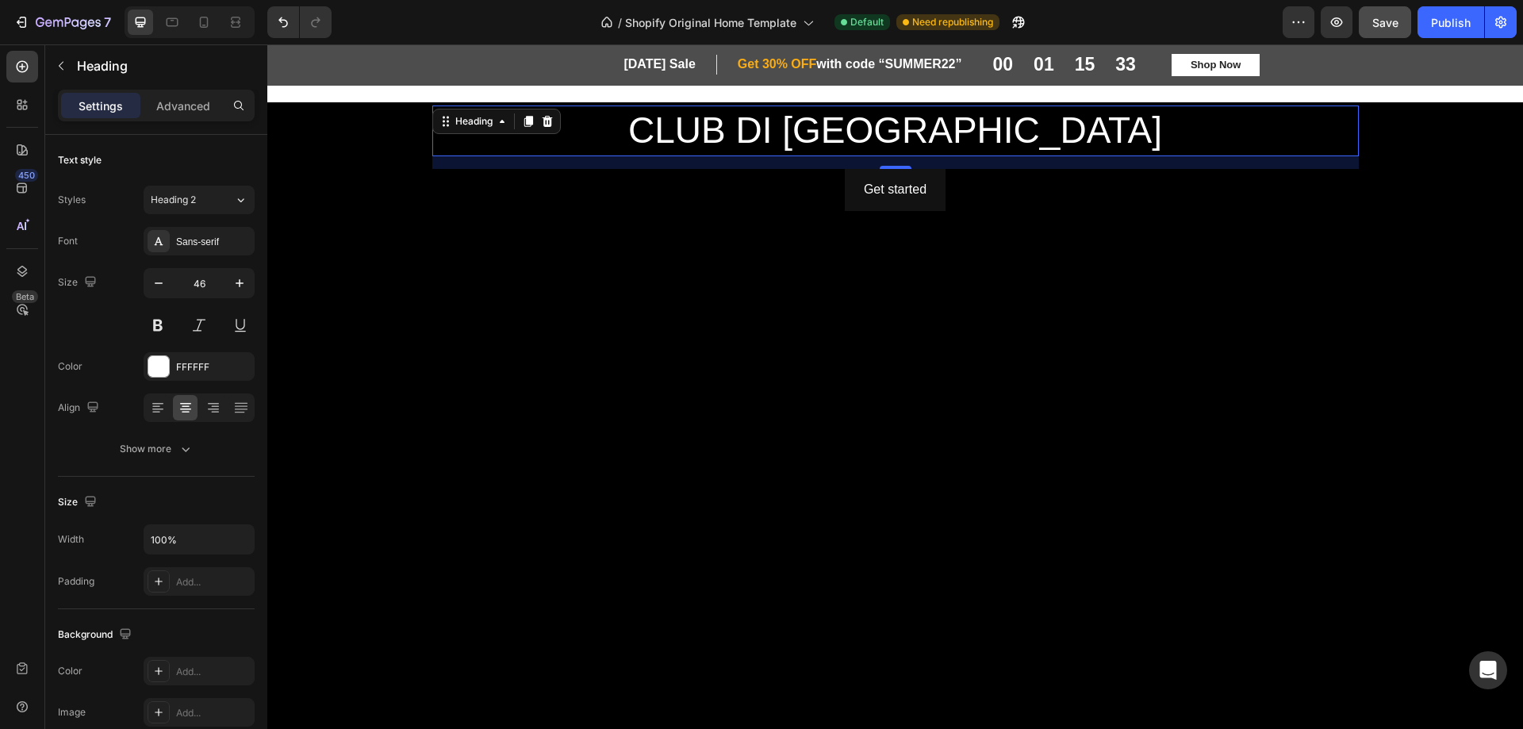
click at [857, 139] on h2 "CLUB DI [GEOGRAPHIC_DATA]" at bounding box center [895, 131] width 927 height 51
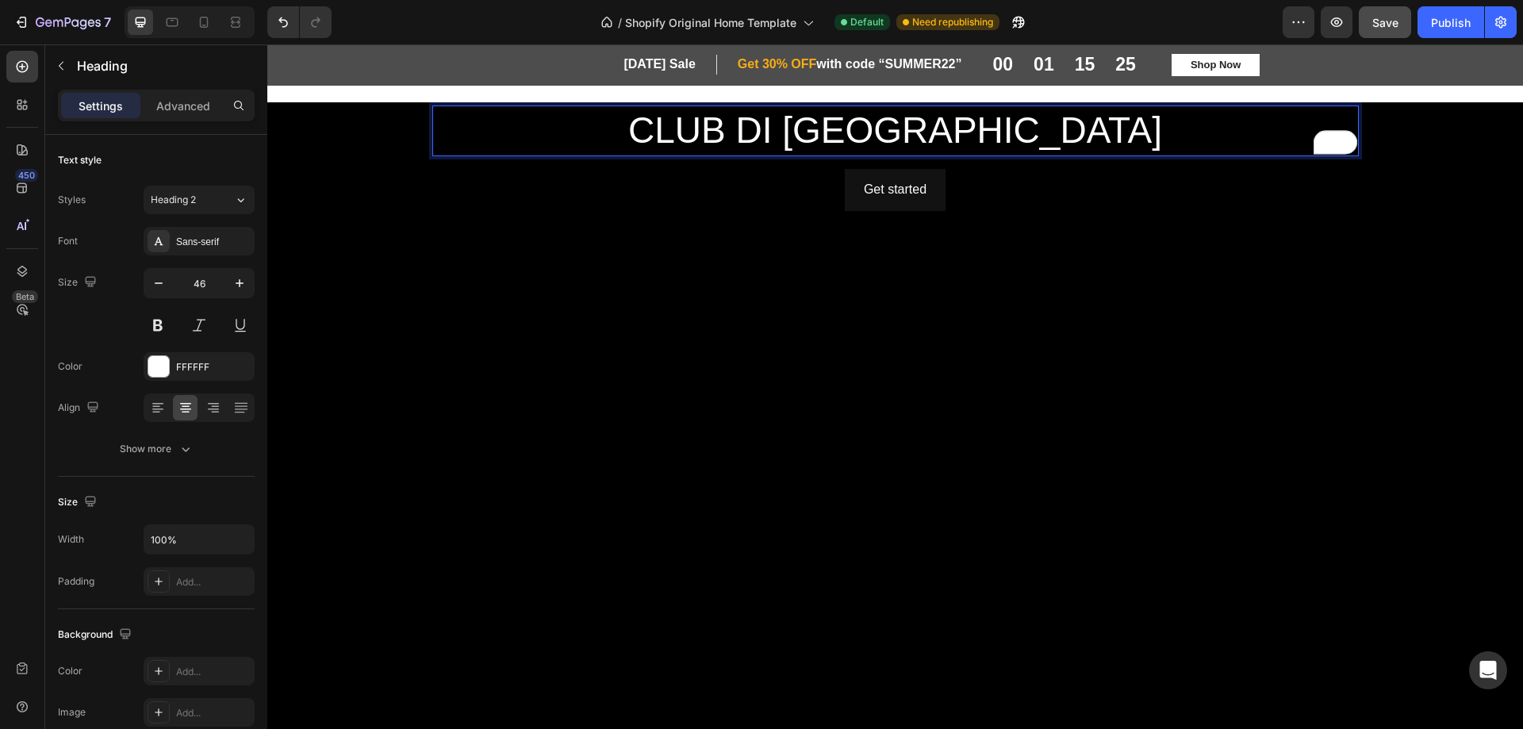
click at [818, 130] on p "CLUB DI [GEOGRAPHIC_DATA]" at bounding box center [895, 131] width 923 height 48
click at [774, 129] on p "CLUB DI [GEOGRAPHIC_DATA]" at bounding box center [895, 131] width 923 height 48
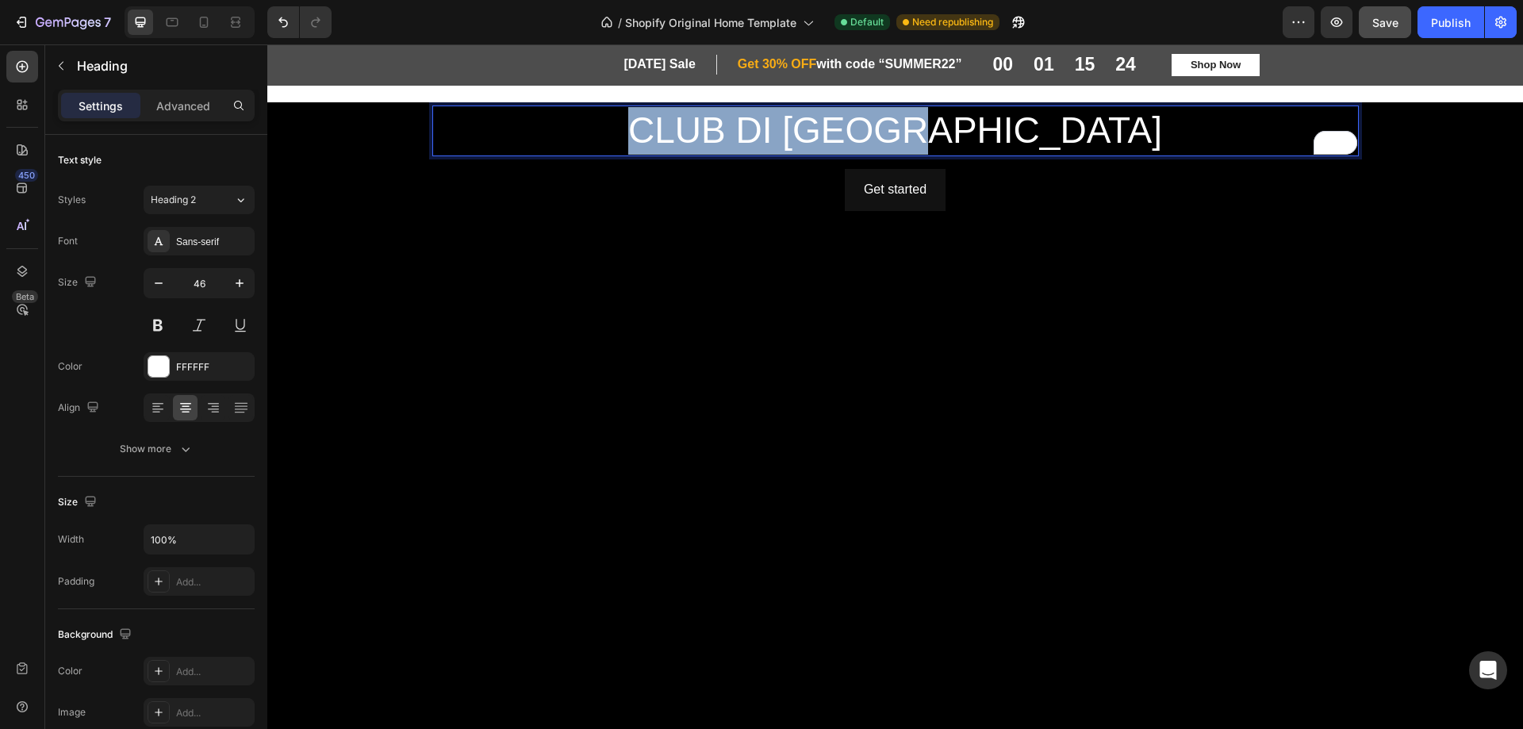
click at [774, 129] on p "CLUB DI [GEOGRAPHIC_DATA]" at bounding box center [895, 131] width 923 height 48
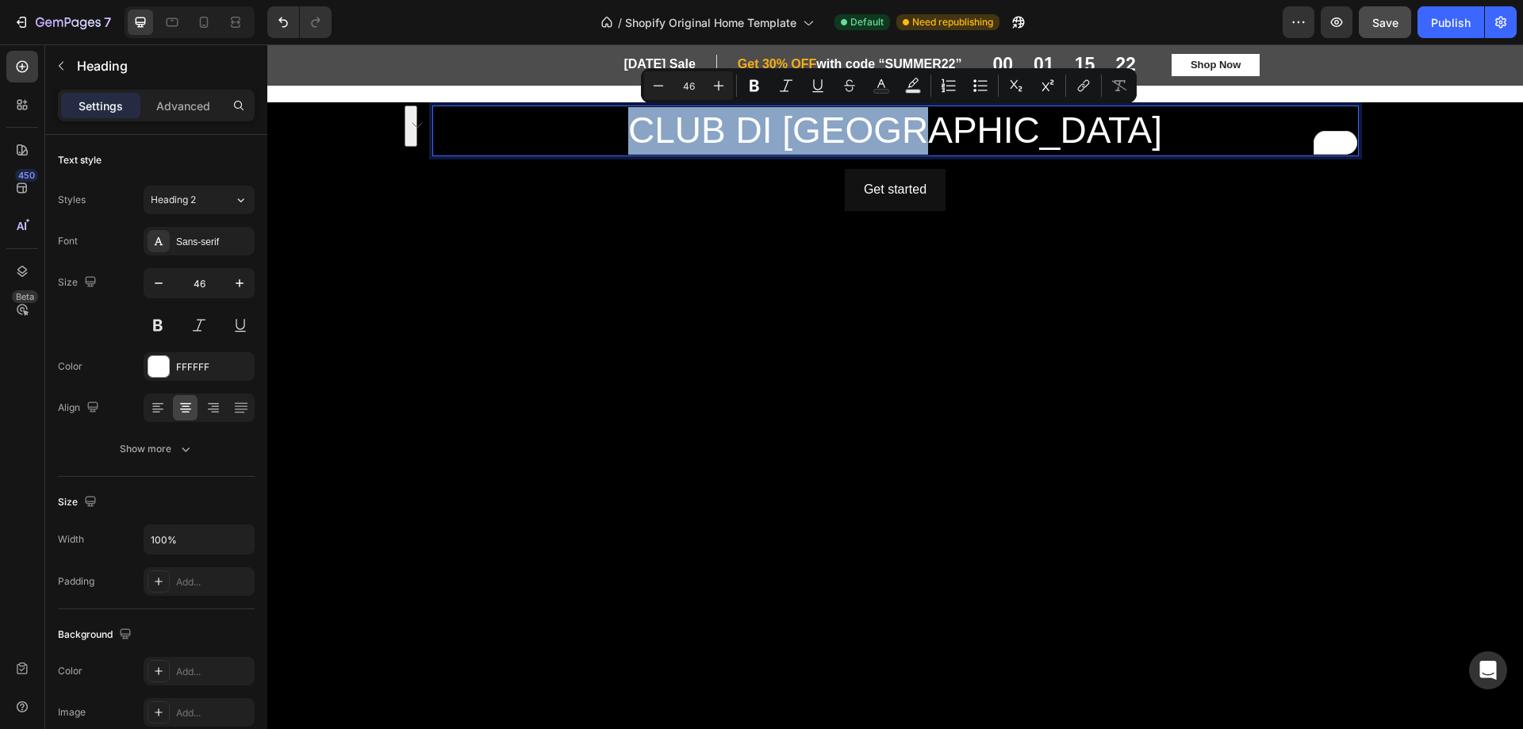
copy p "CLUB DI [GEOGRAPHIC_DATA]"
click at [468, 190] on div "Get started Button" at bounding box center [895, 190] width 927 height 42
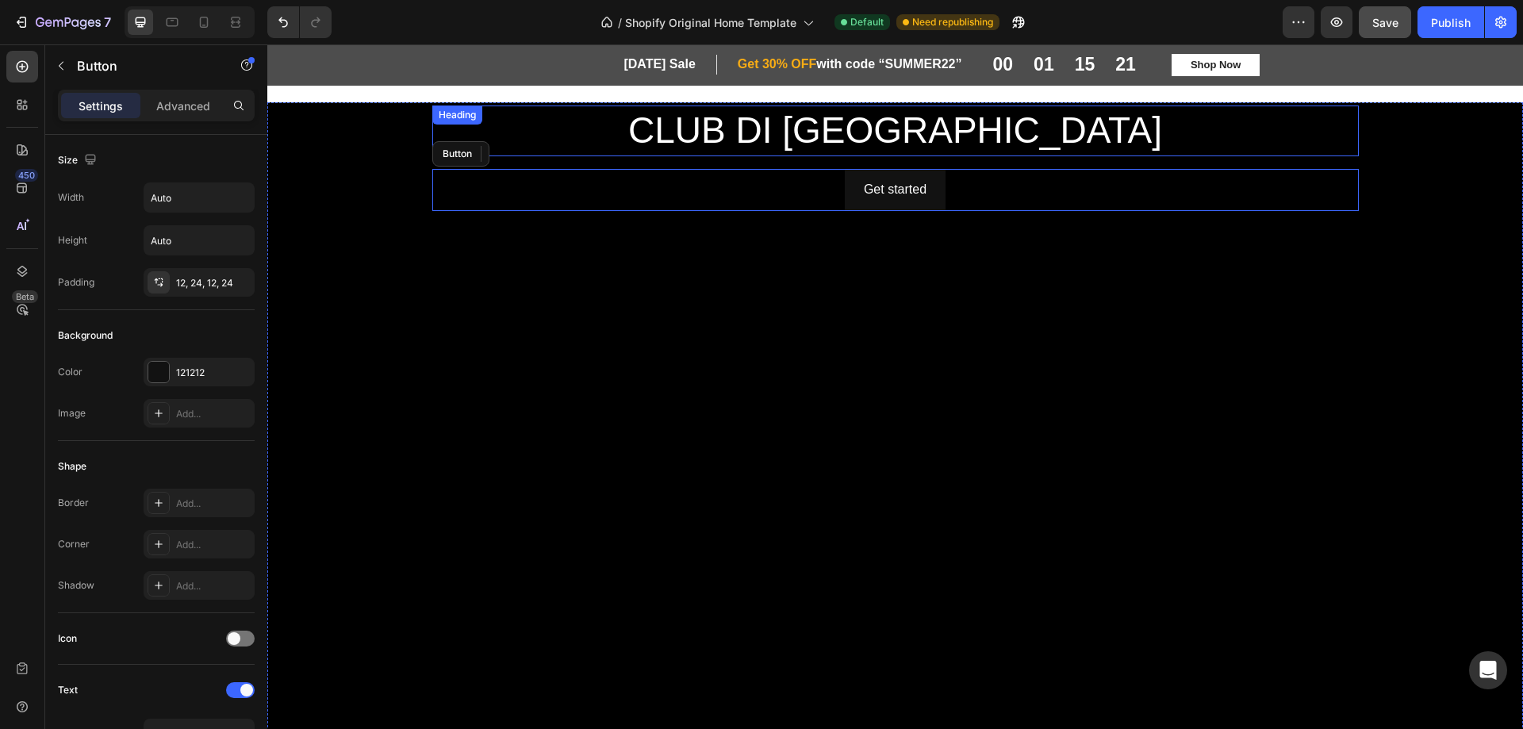
click at [464, 124] on div "Heading" at bounding box center [457, 115] width 50 height 19
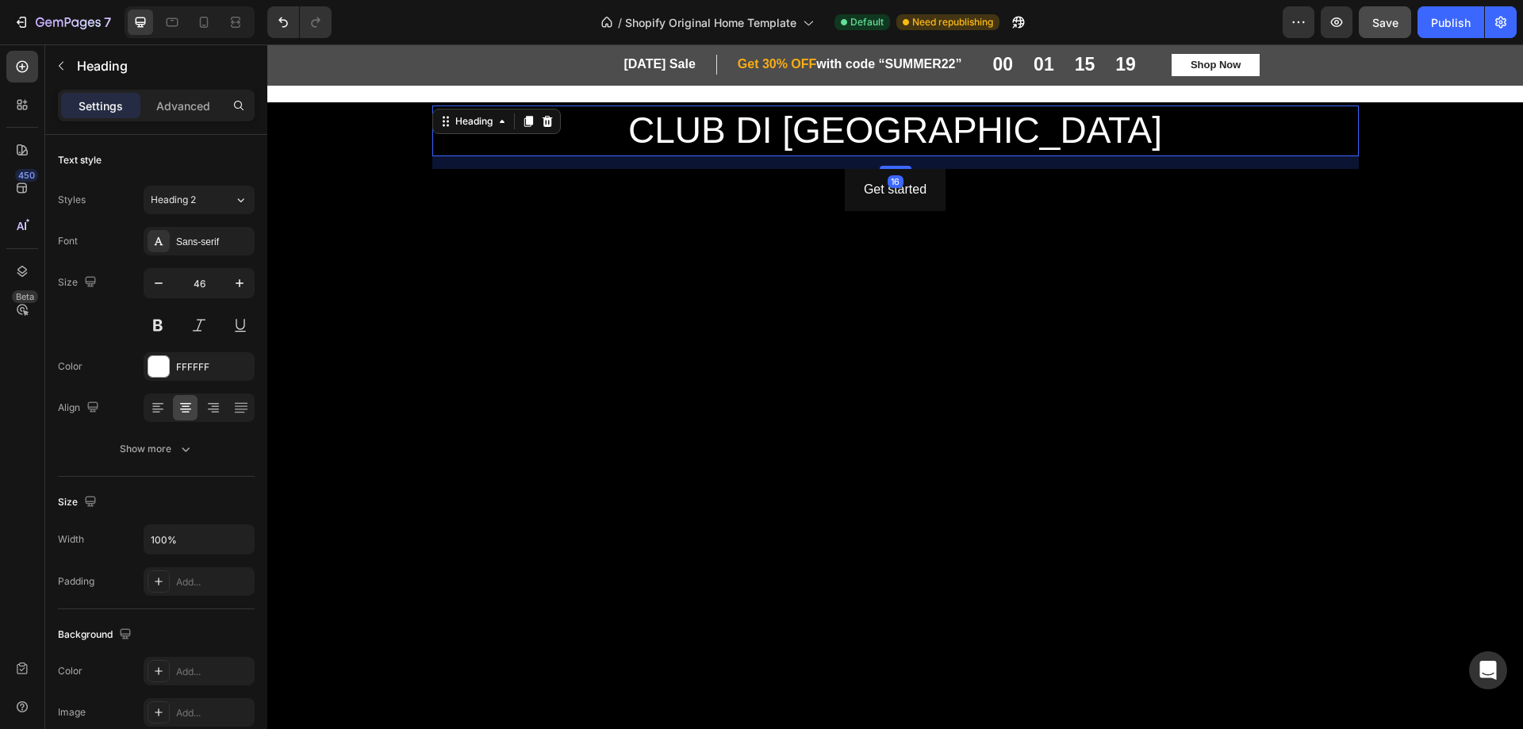
drag, startPoint x: 538, startPoint y: 122, endPoint x: 574, endPoint y: 118, distance: 36.7
click at [541, 122] on icon at bounding box center [547, 121] width 13 height 13
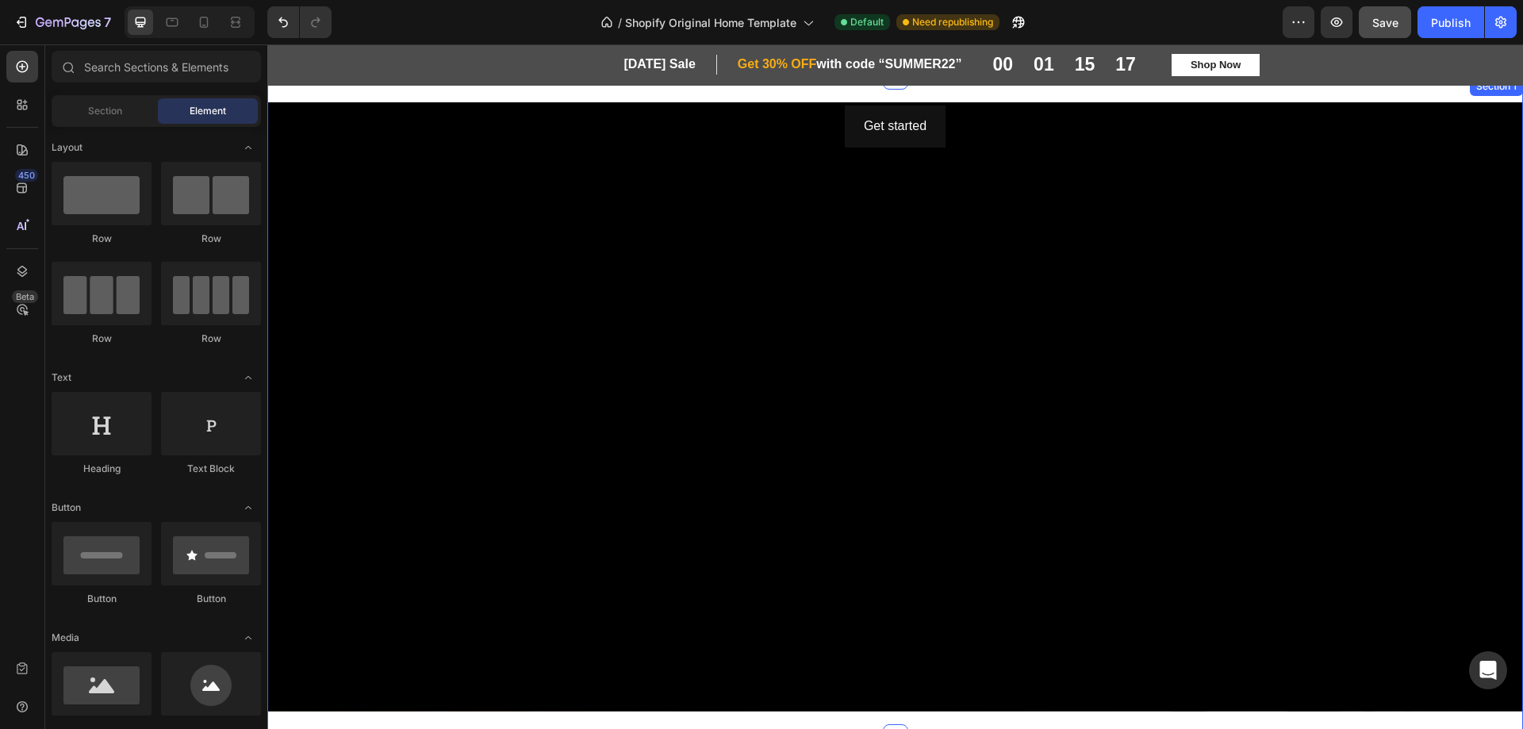
click at [888, 86] on div at bounding box center [895, 76] width 25 height 25
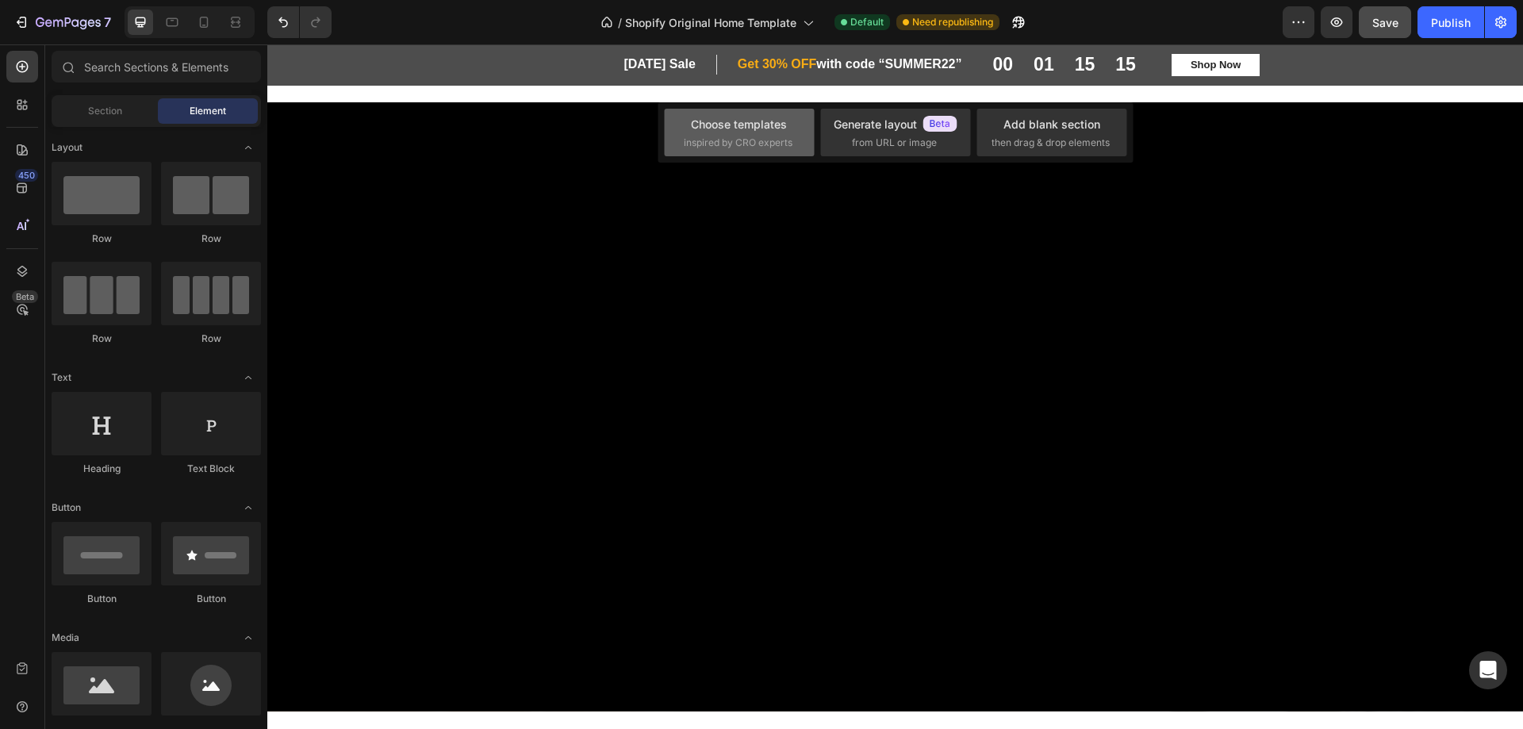
click at [762, 132] on div "Choose templates" at bounding box center [739, 124] width 96 height 17
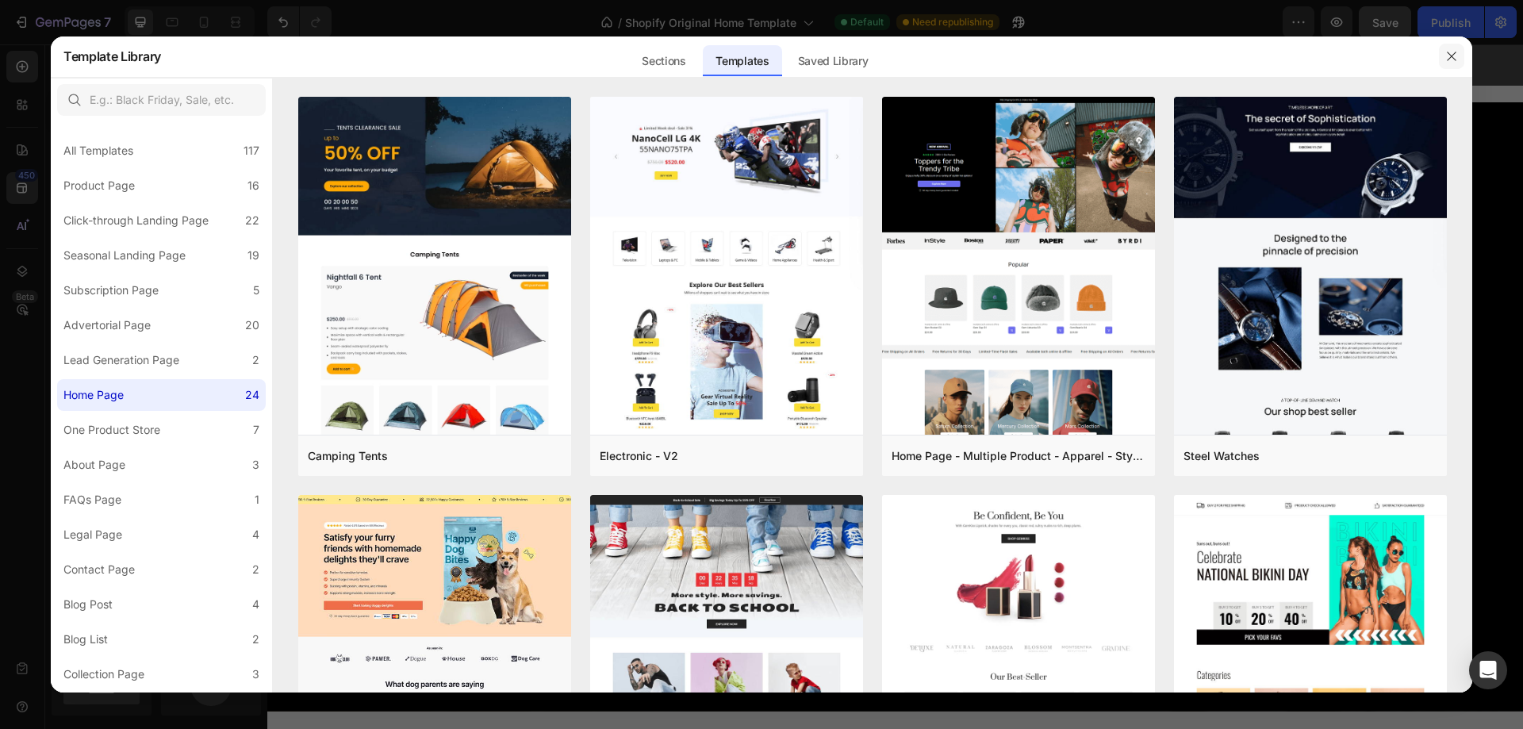
click at [1449, 54] on icon "button" at bounding box center [1451, 56] width 13 height 13
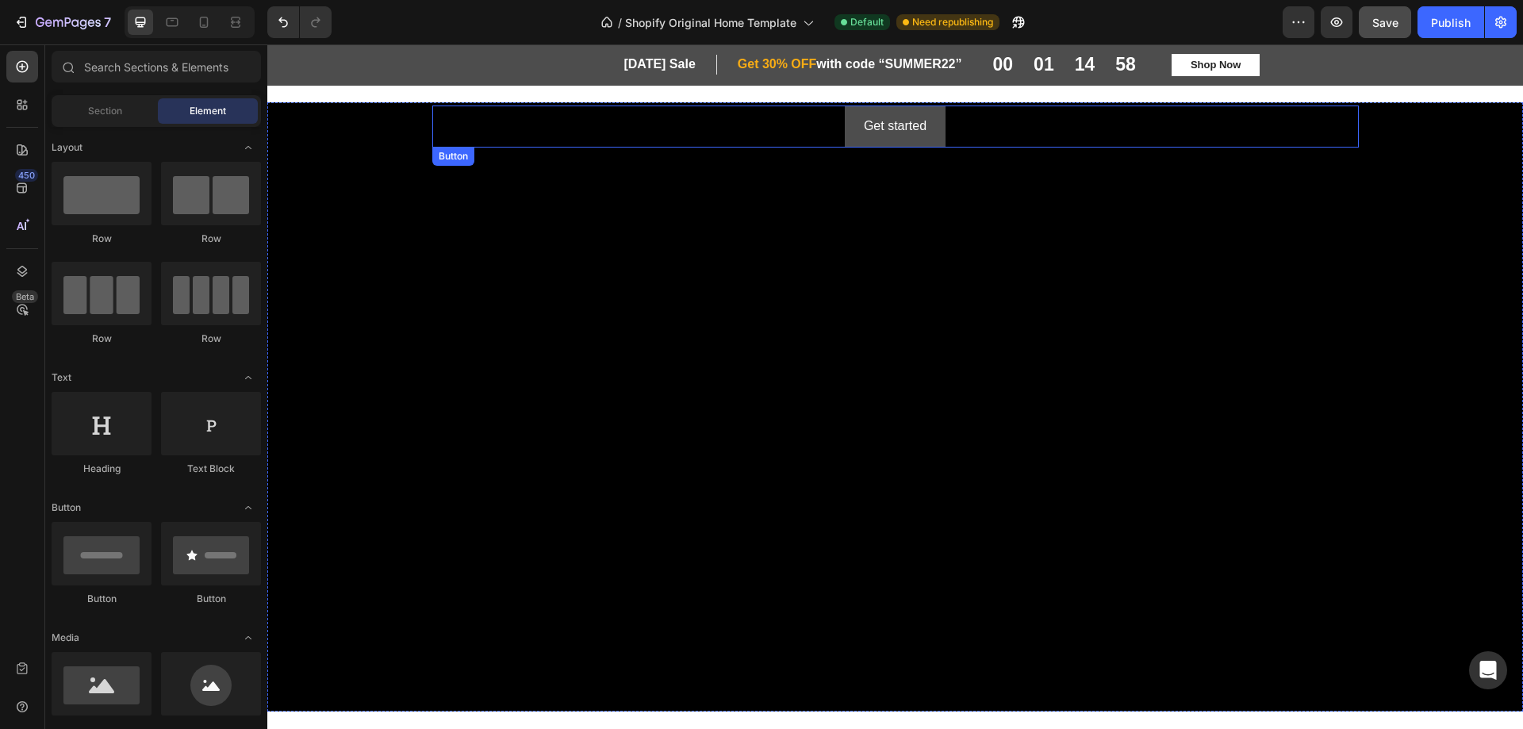
click at [923, 137] on button "Get started" at bounding box center [895, 127] width 101 height 42
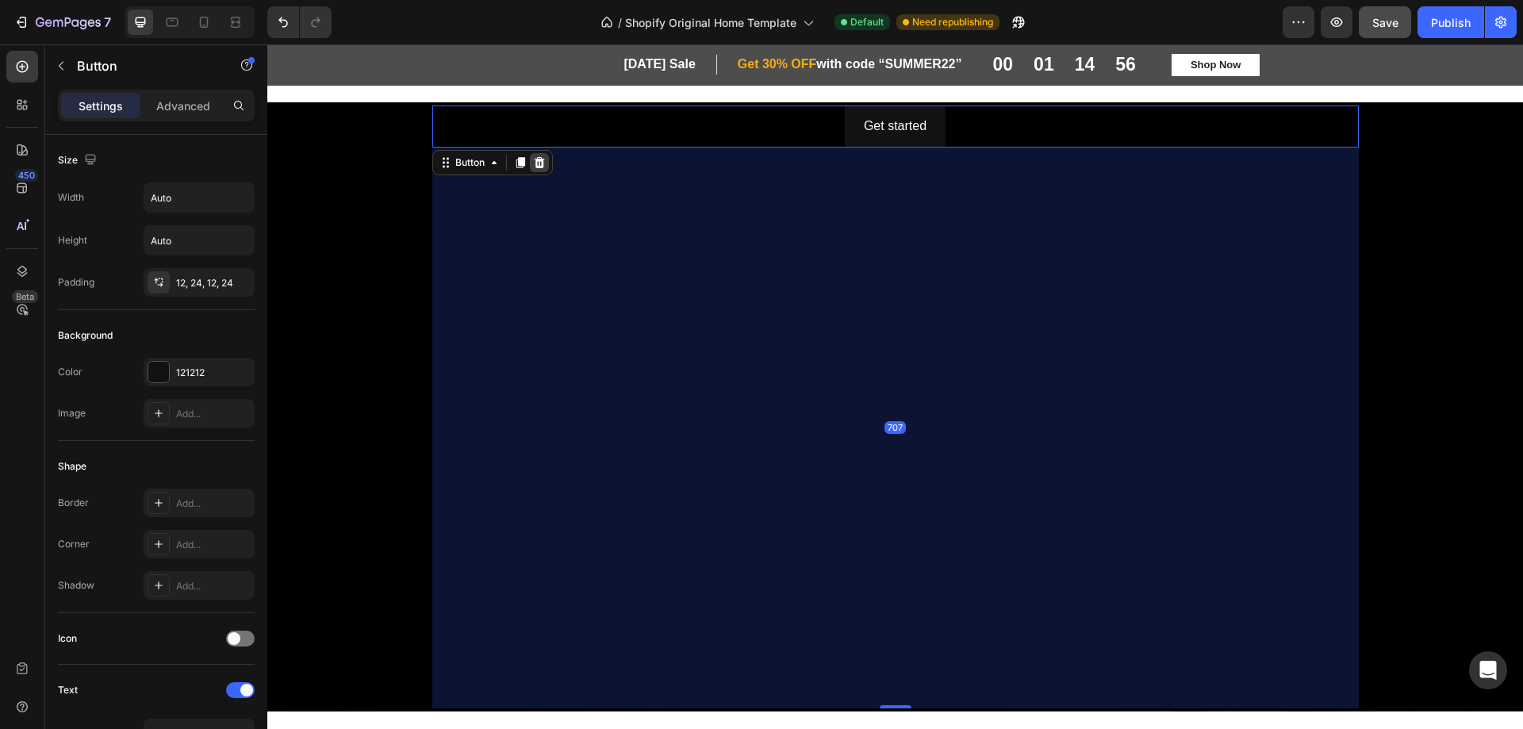
click at [533, 163] on icon at bounding box center [539, 162] width 13 height 13
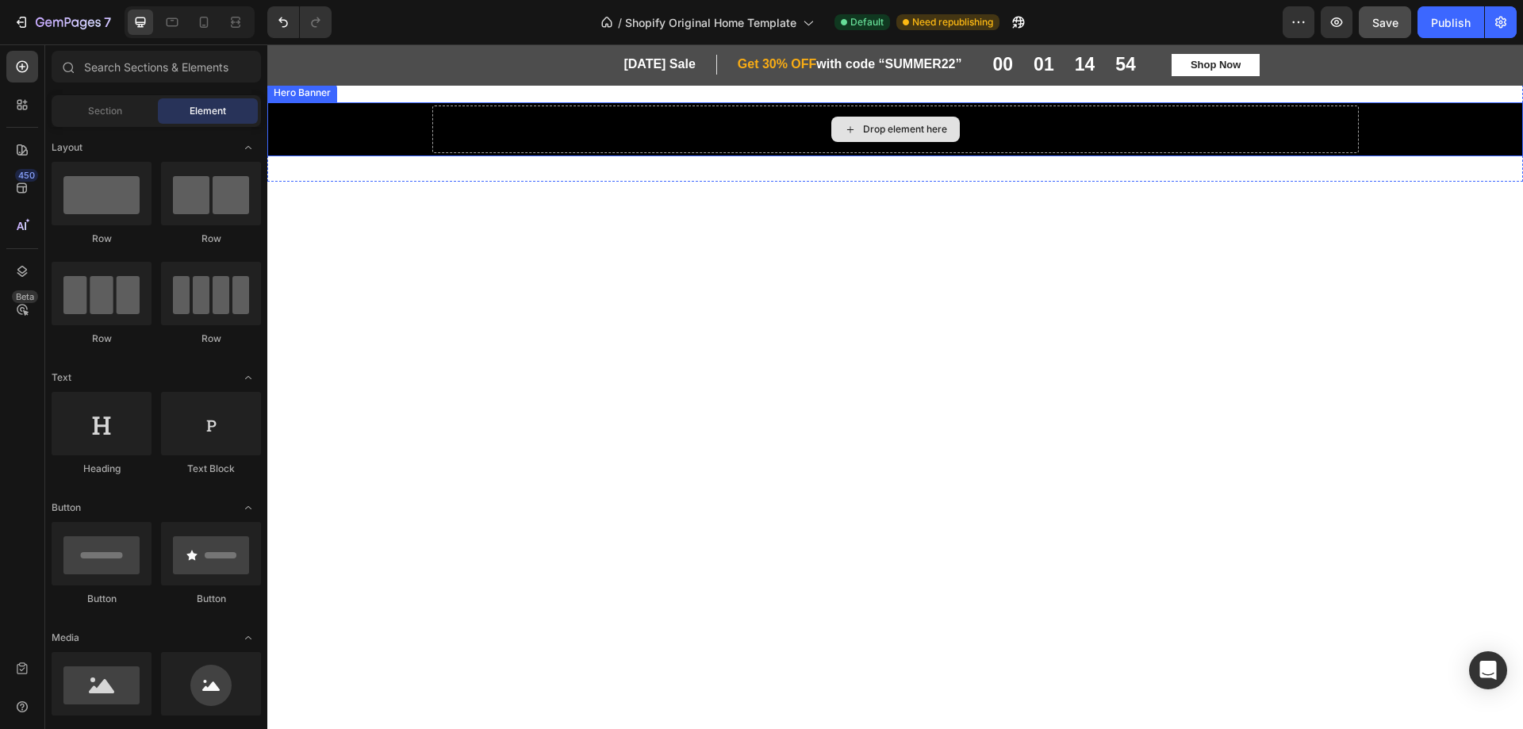
click at [847, 129] on icon at bounding box center [850, 129] width 13 height 13
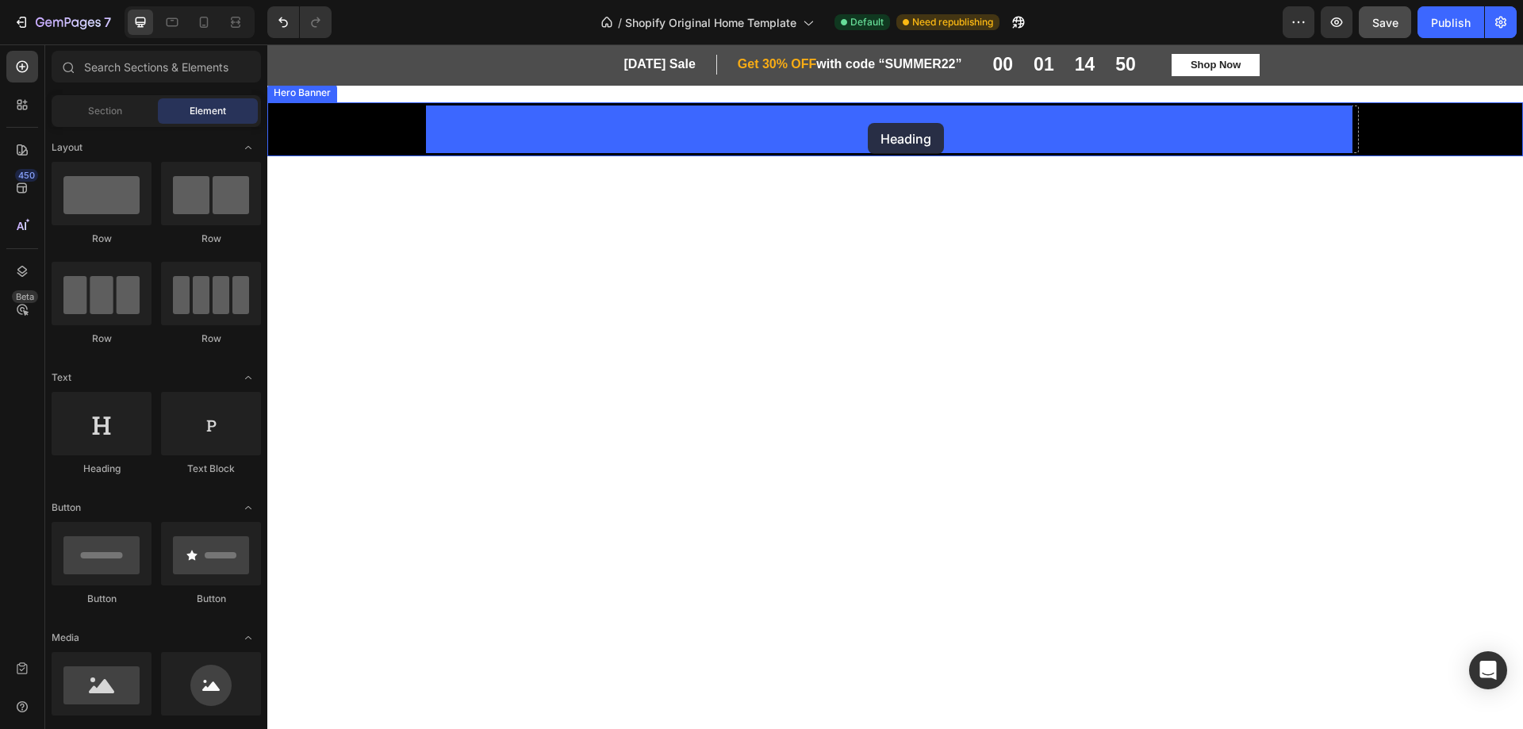
drag, startPoint x: 394, startPoint y: 458, endPoint x: 868, endPoint y: 123, distance: 580.0
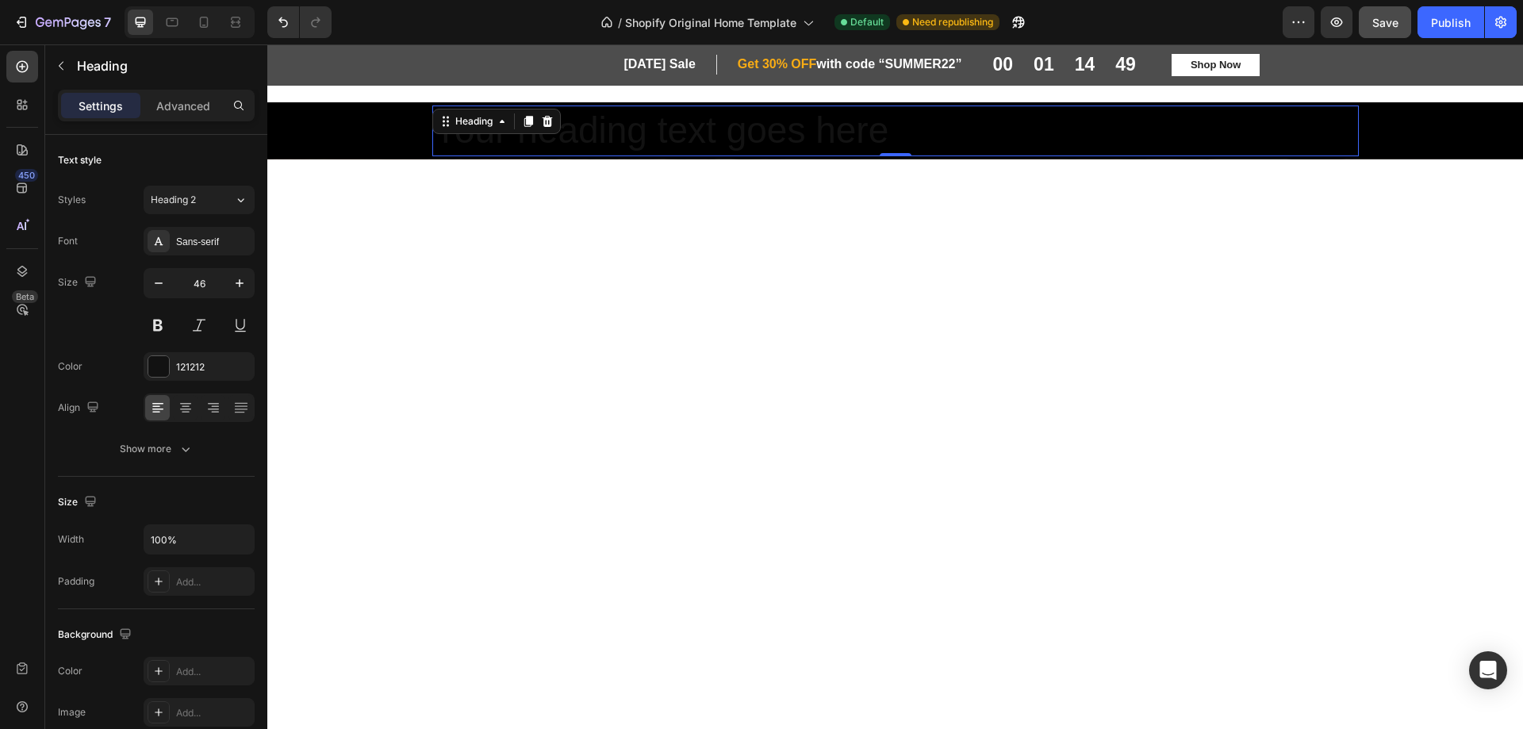
click at [663, 134] on h2 "Your heading text goes here" at bounding box center [895, 131] width 927 height 51
click at [663, 134] on p "Your heading text goes here" at bounding box center [895, 131] width 923 height 48
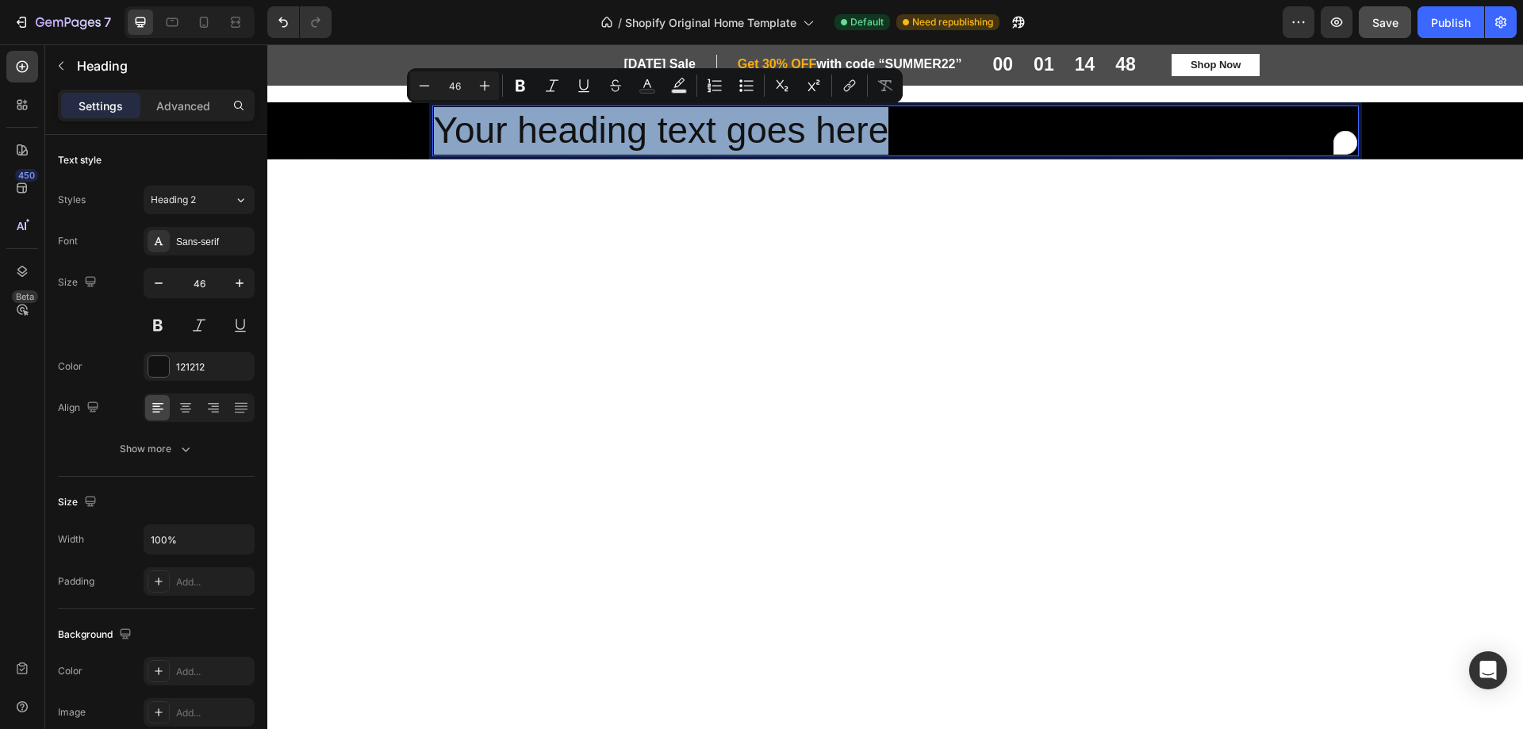
click at [663, 134] on p "Your heading text goes here" at bounding box center [895, 131] width 923 height 48
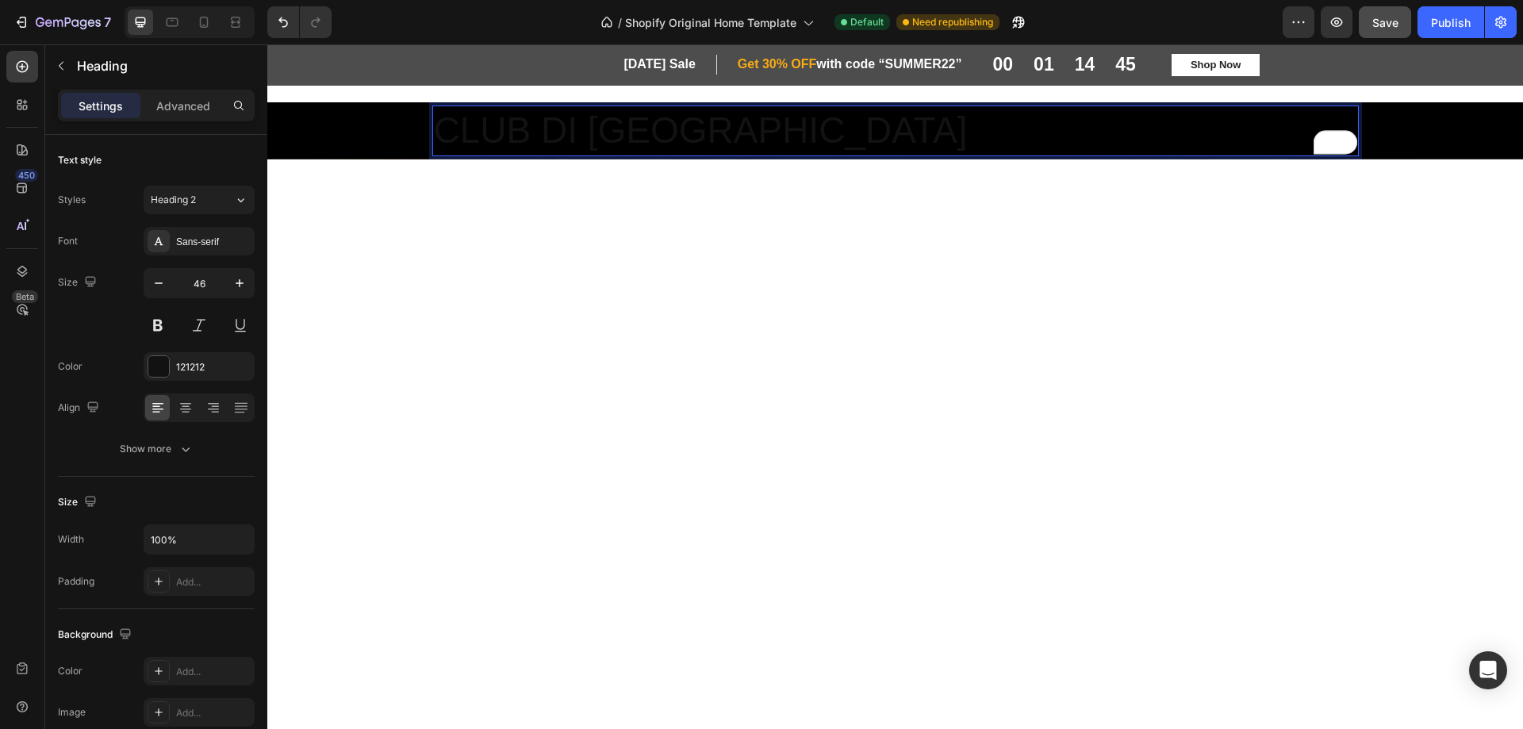
click at [683, 131] on p "CLUB DI [GEOGRAPHIC_DATA]" at bounding box center [895, 131] width 923 height 48
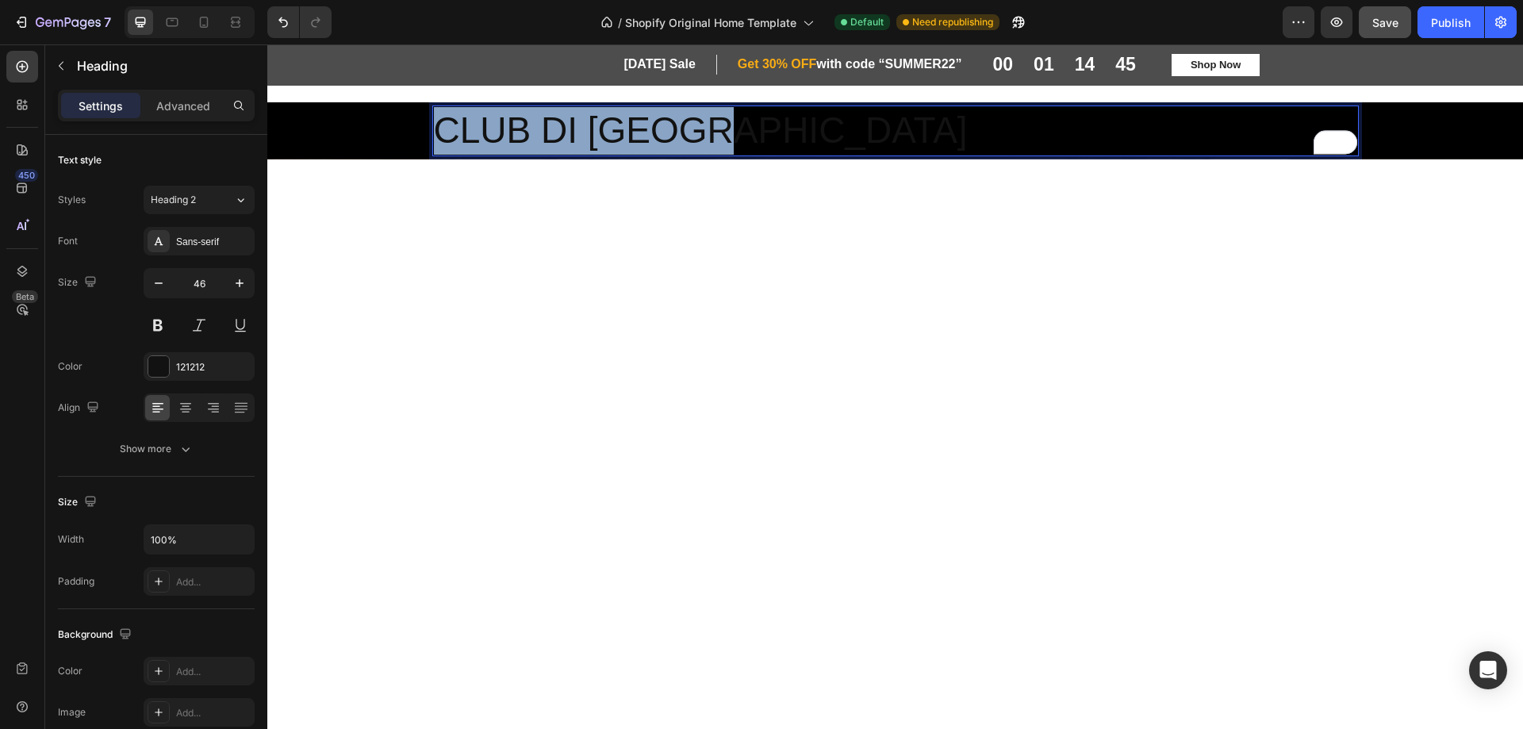
click at [683, 131] on p "CLUB DI [GEOGRAPHIC_DATA]" at bounding box center [895, 131] width 923 height 48
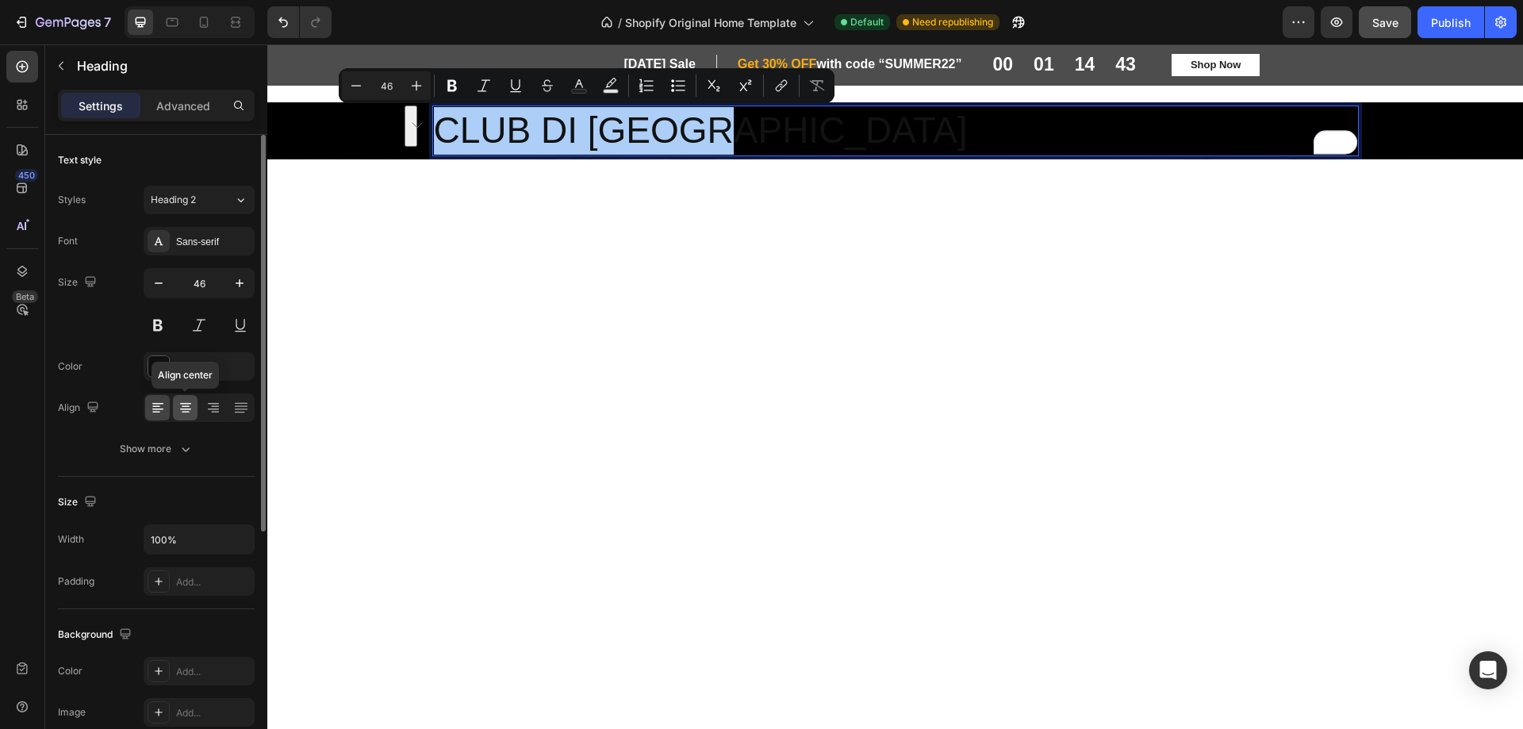
click at [182, 415] on icon at bounding box center [186, 408] width 16 height 16
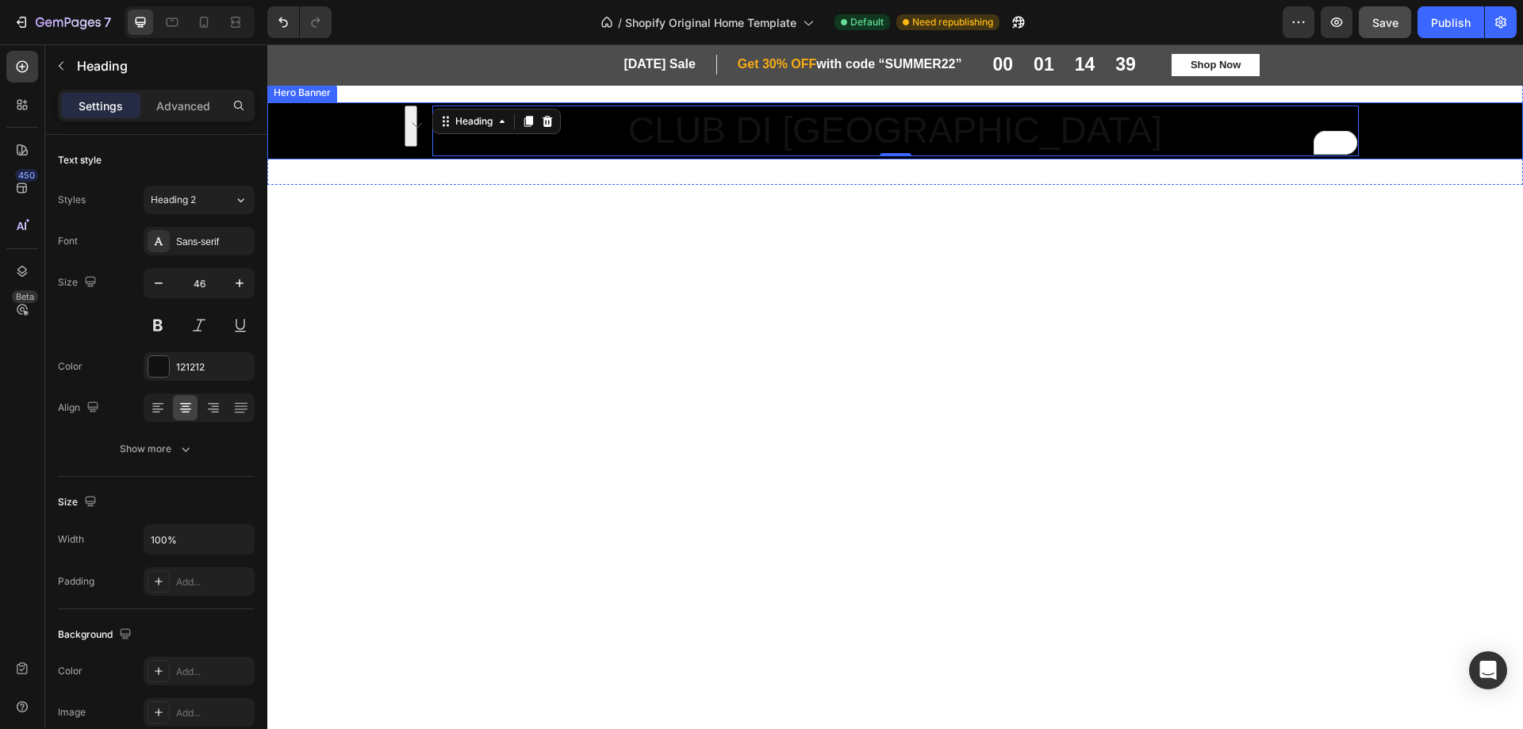
click at [349, 141] on div "Background Image" at bounding box center [895, 130] width 1256 height 57
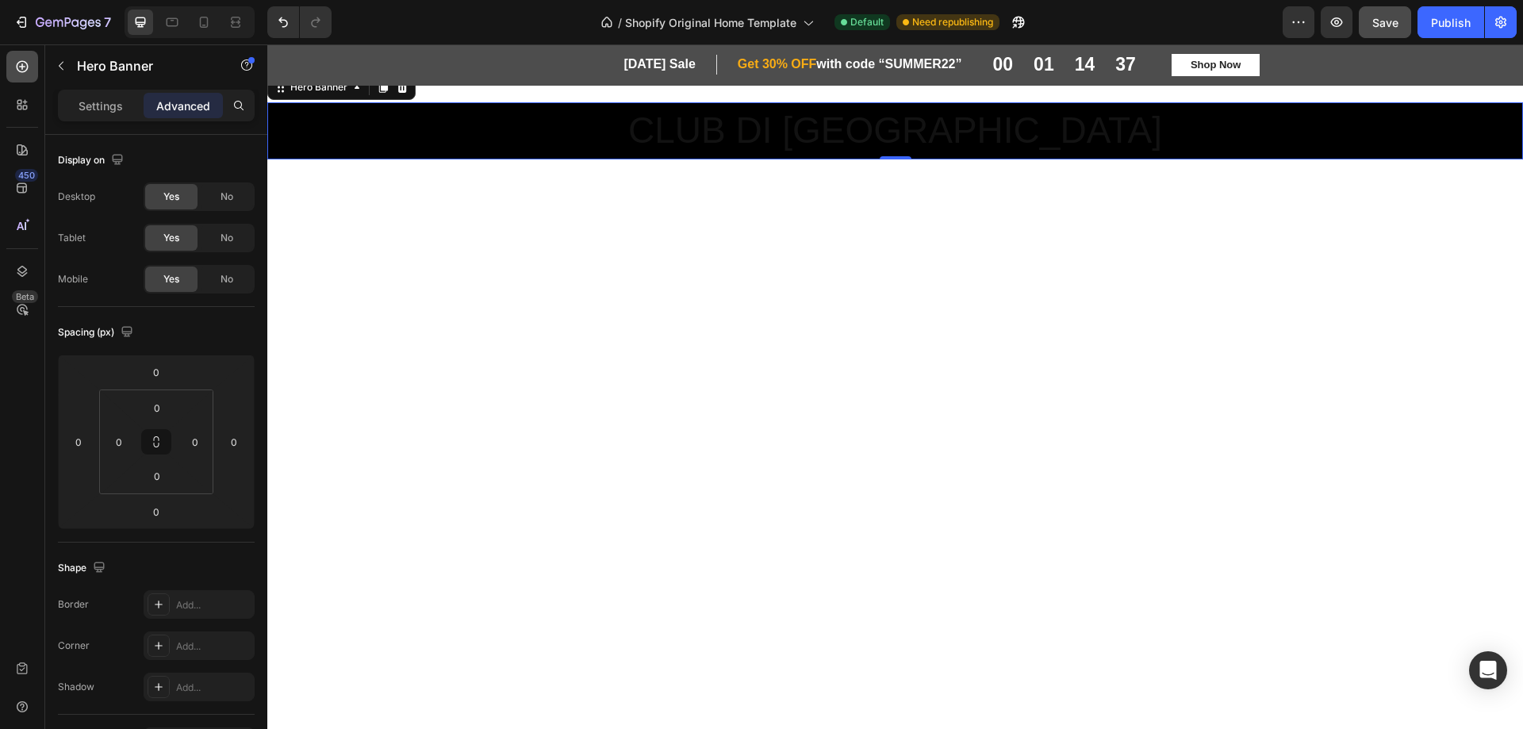
click at [20, 71] on icon at bounding box center [22, 67] width 16 height 16
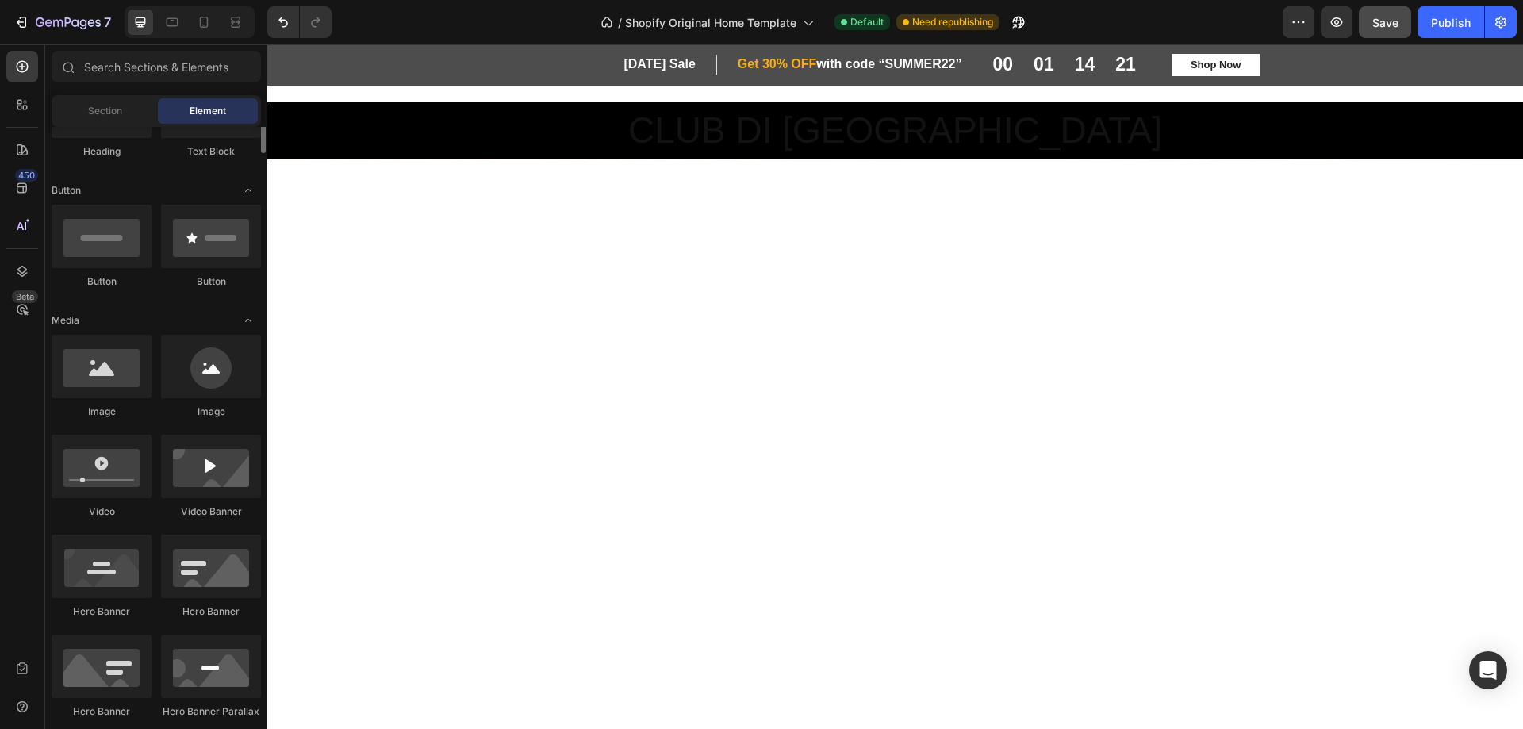
scroll to position [159, 0]
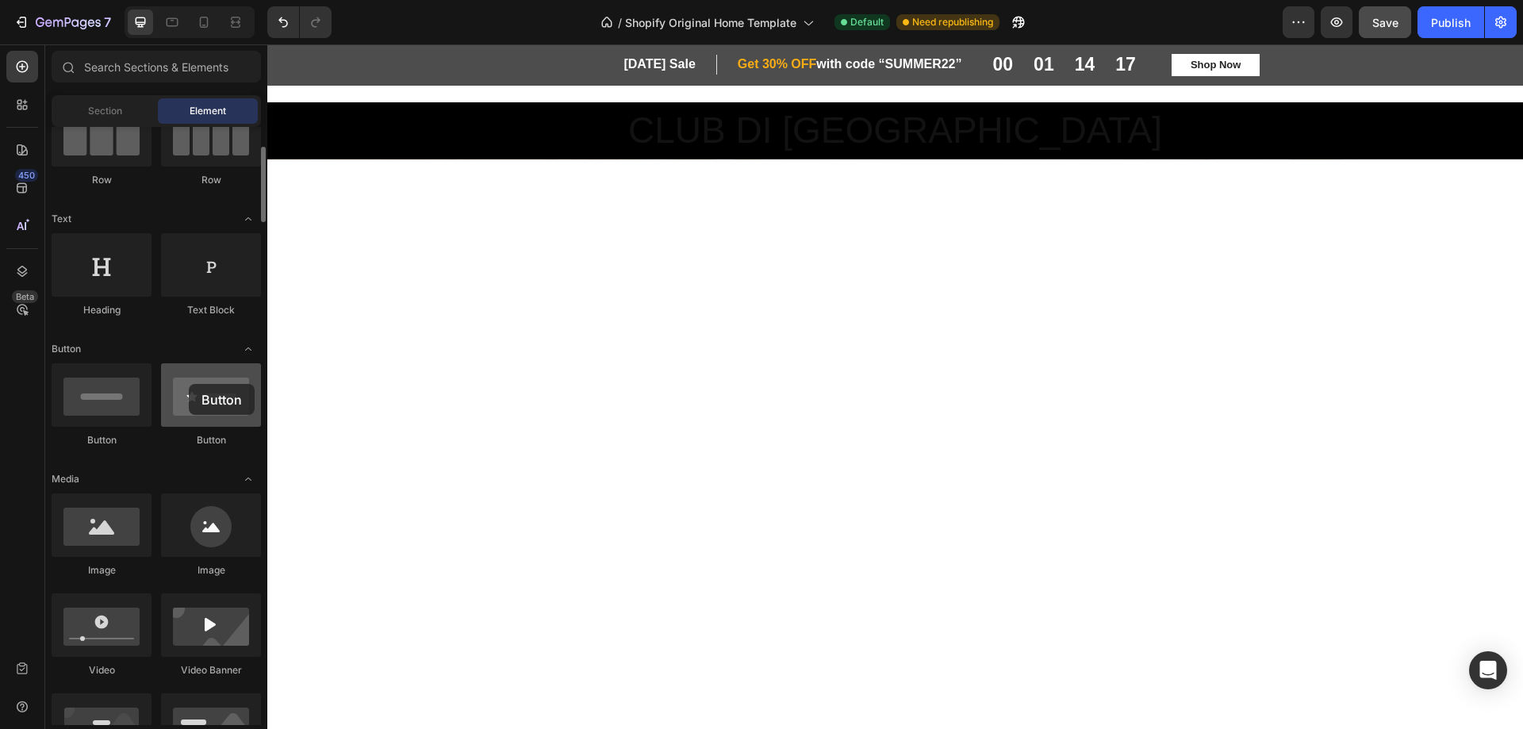
drag, startPoint x: 213, startPoint y: 404, endPoint x: 189, endPoint y: 384, distance: 31.6
click at [189, 384] on div at bounding box center [211, 394] width 100 height 63
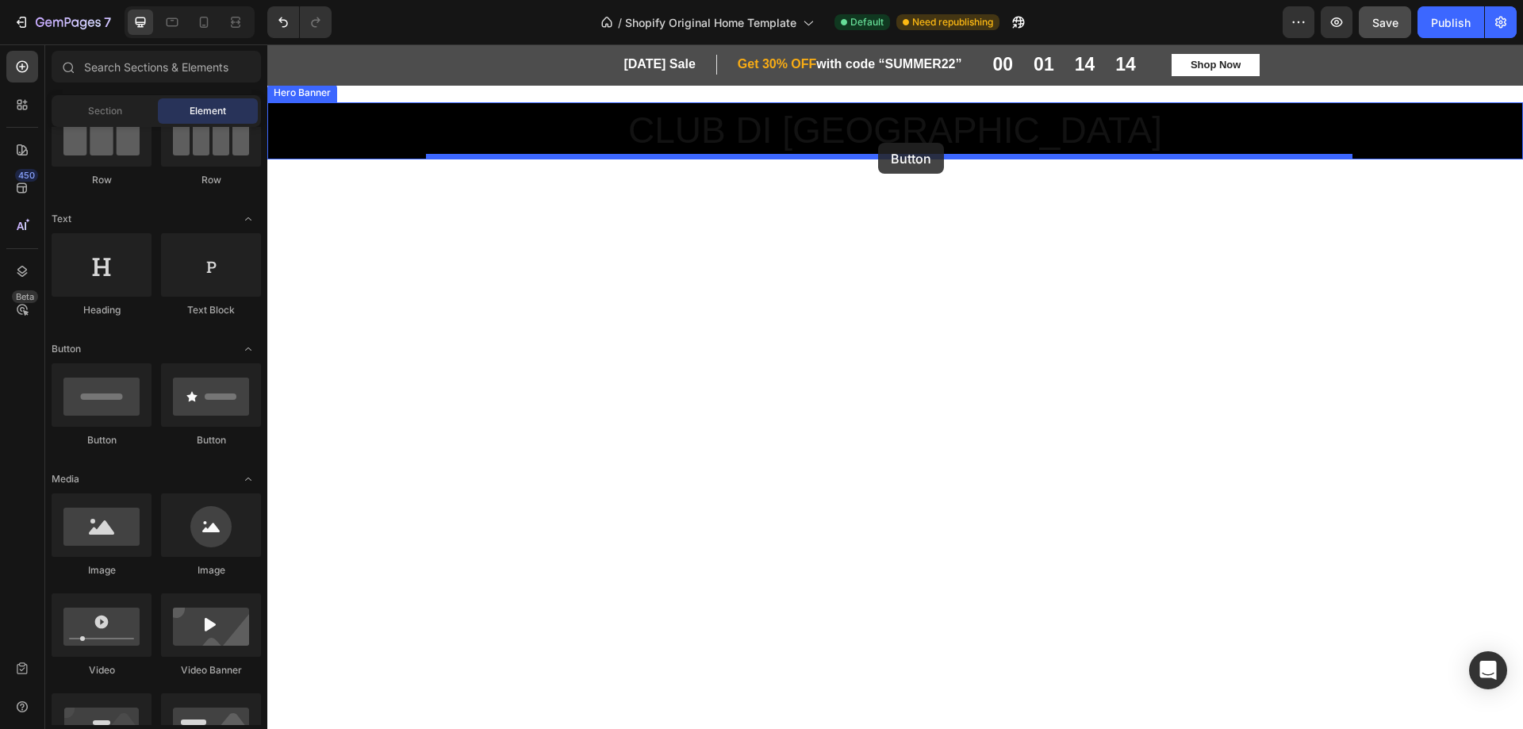
drag, startPoint x: 350, startPoint y: 447, endPoint x: 878, endPoint y: 143, distance: 609.9
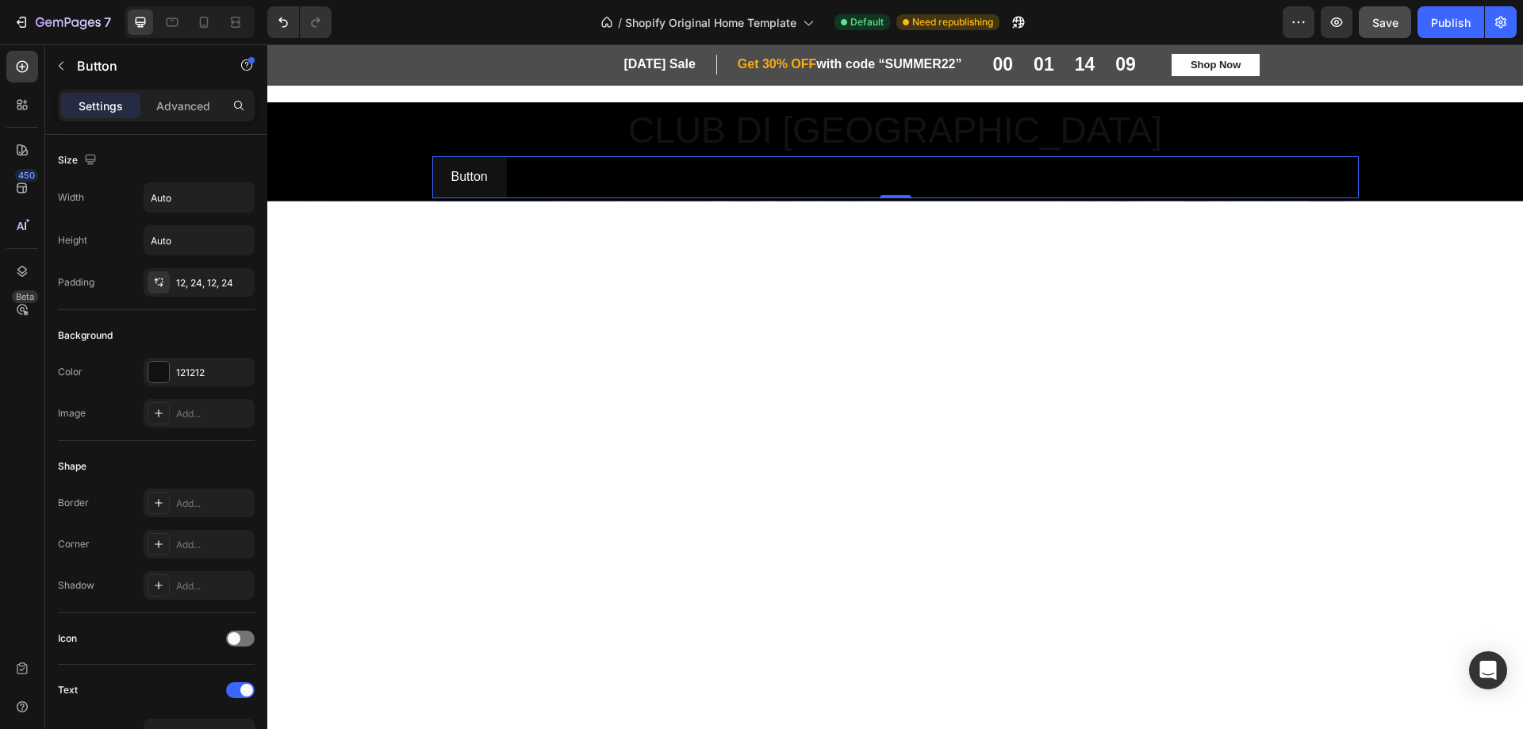
click at [606, 175] on div "Button Button 0" at bounding box center [895, 177] width 927 height 42
click at [91, 159] on icon "button" at bounding box center [90, 159] width 10 height 10
click at [94, 188] on icon "button" at bounding box center [94, 185] width 16 height 16
click at [60, 66] on icon "button" at bounding box center [61, 66] width 5 height 9
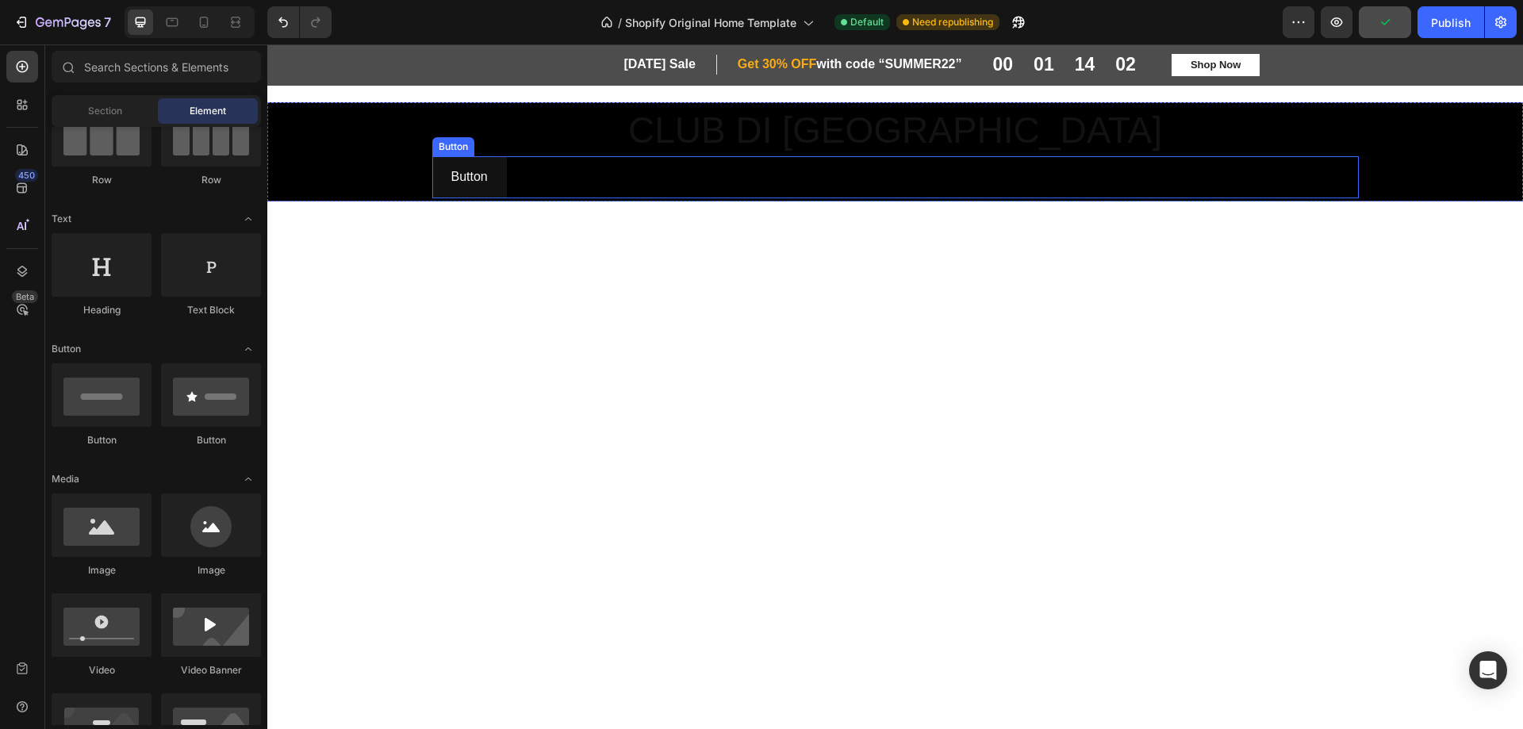
click at [621, 176] on div "Button Button" at bounding box center [895, 177] width 927 height 42
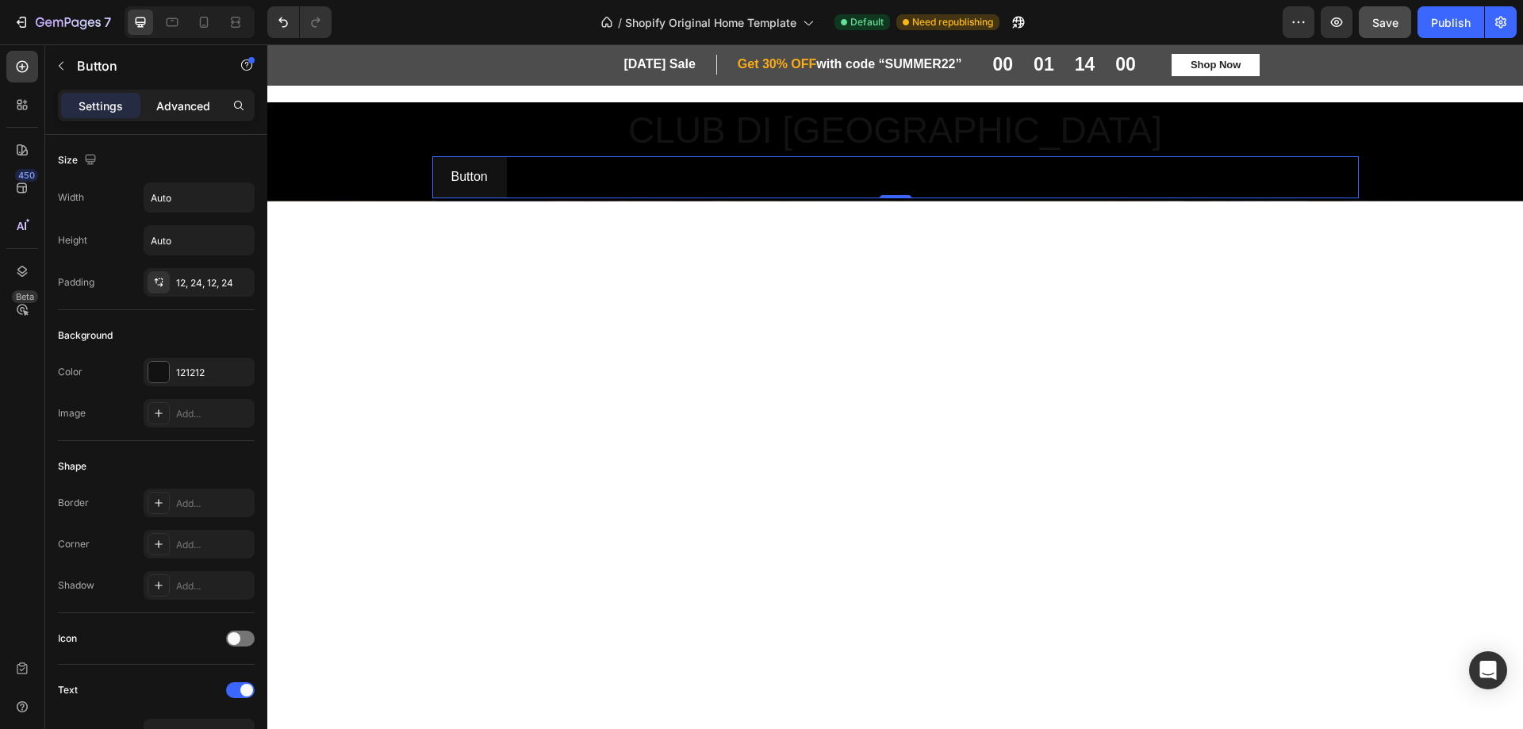
click at [159, 106] on p "Advanced" at bounding box center [183, 106] width 54 height 17
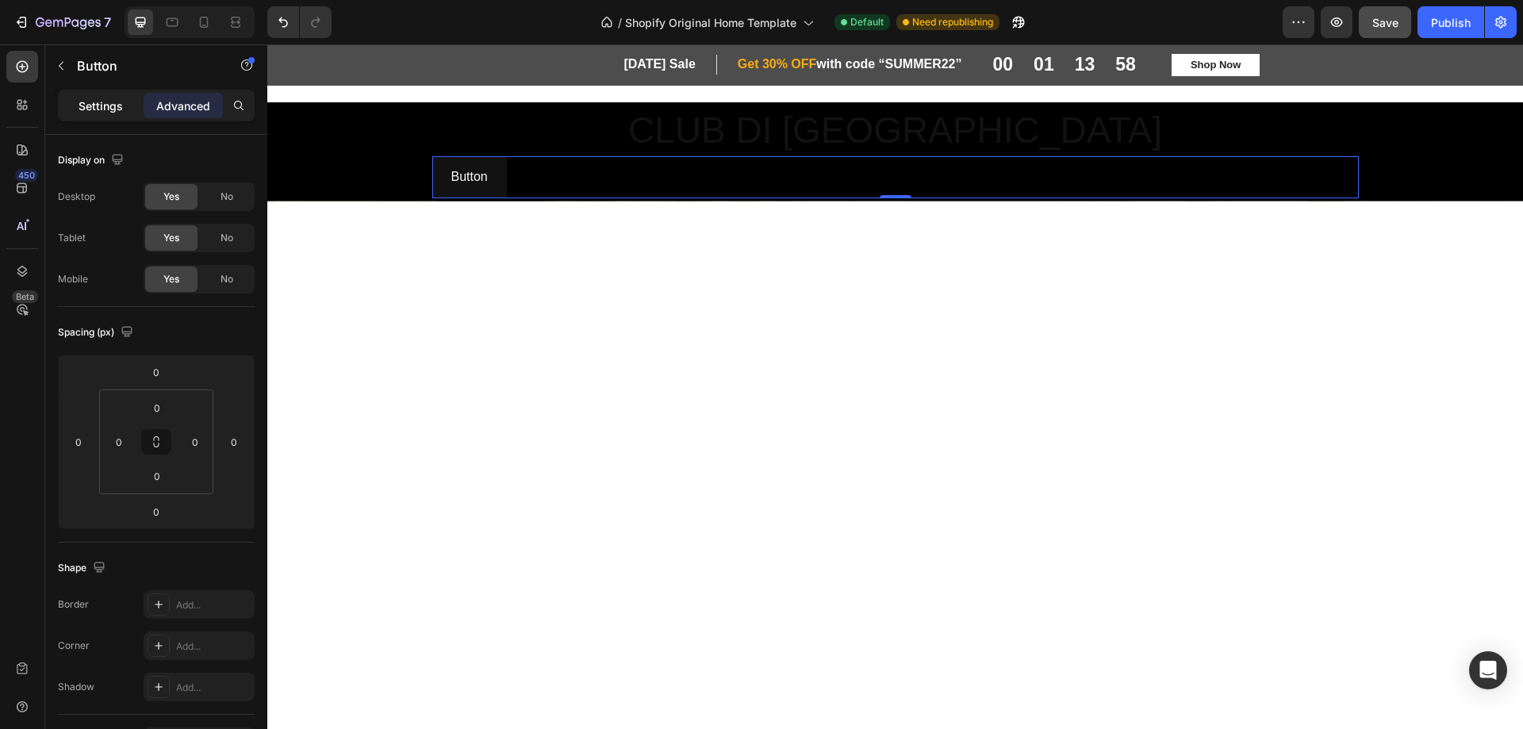
click at [106, 109] on p "Settings" at bounding box center [101, 106] width 44 height 17
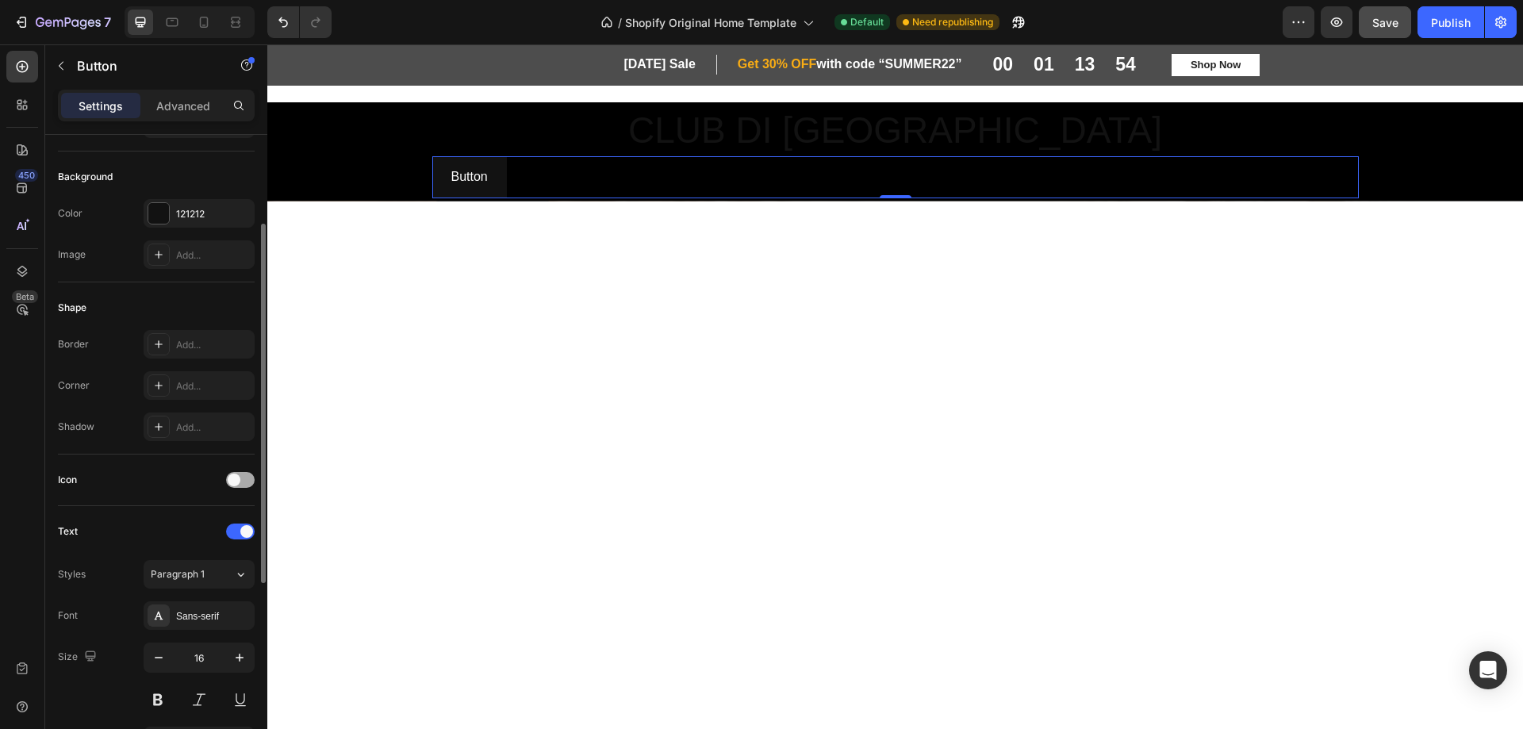
click at [240, 482] on span at bounding box center [234, 480] width 13 height 13
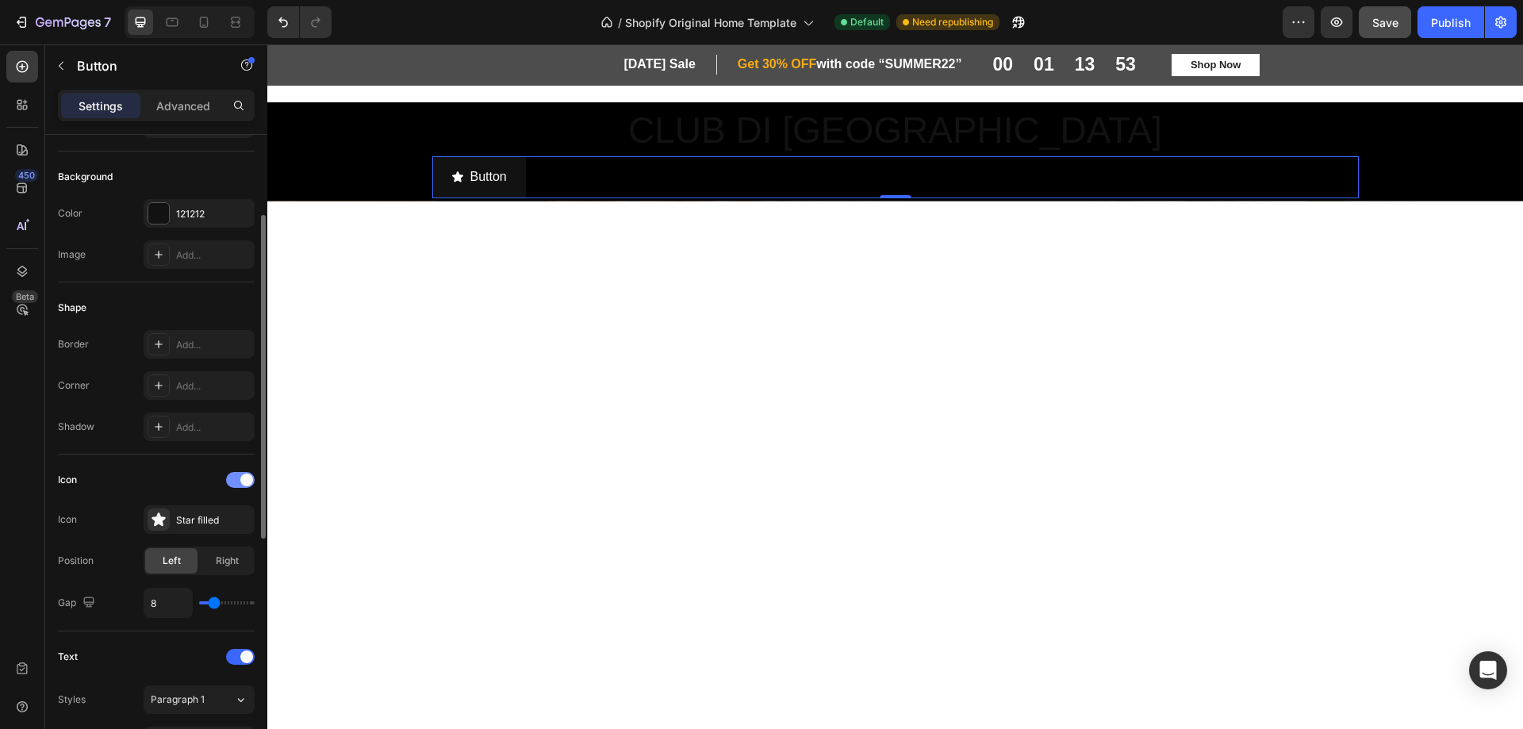
click at [240, 482] on div at bounding box center [240, 480] width 29 height 16
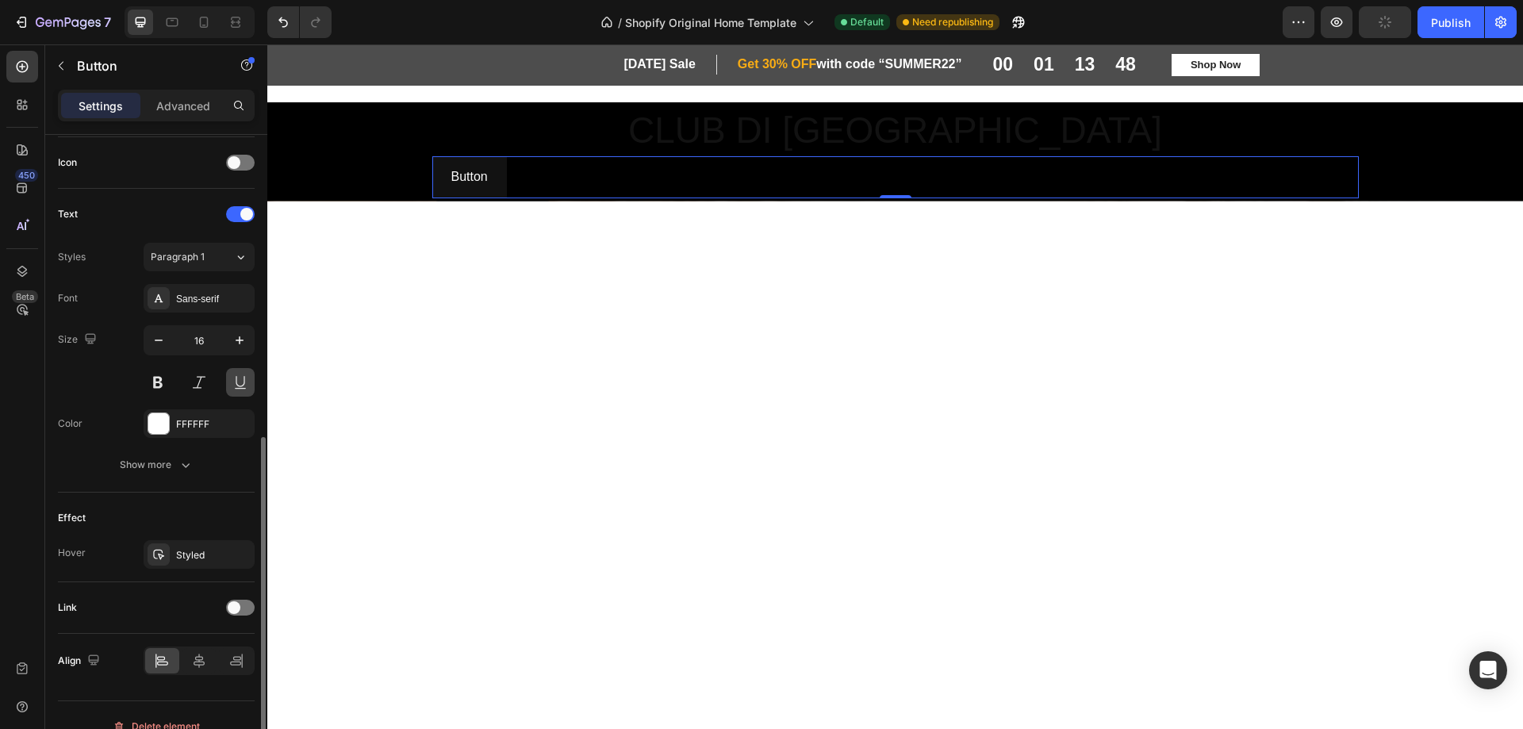
scroll to position [498, 0]
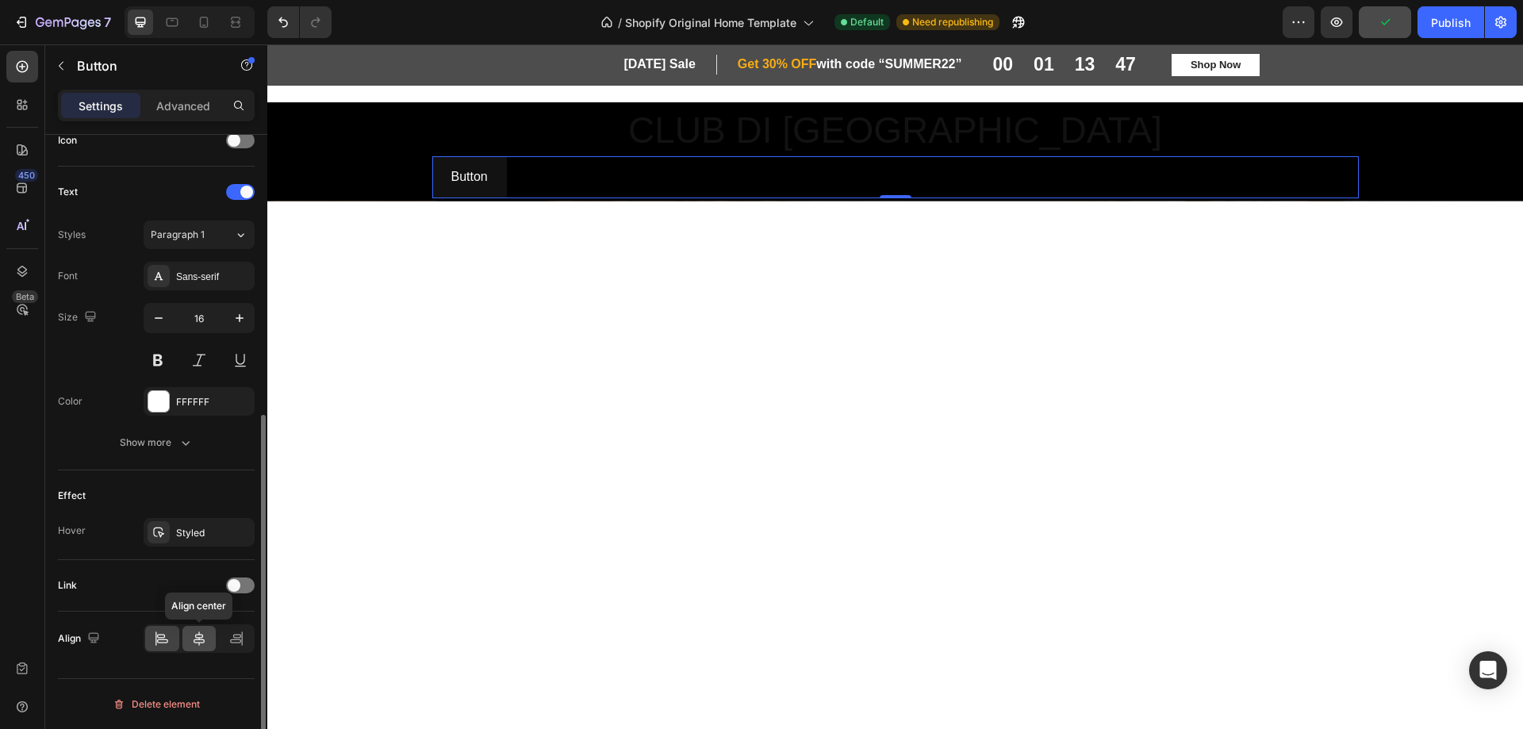
click at [190, 640] on div at bounding box center [199, 638] width 34 height 25
click at [157, 398] on div at bounding box center [158, 401] width 21 height 21
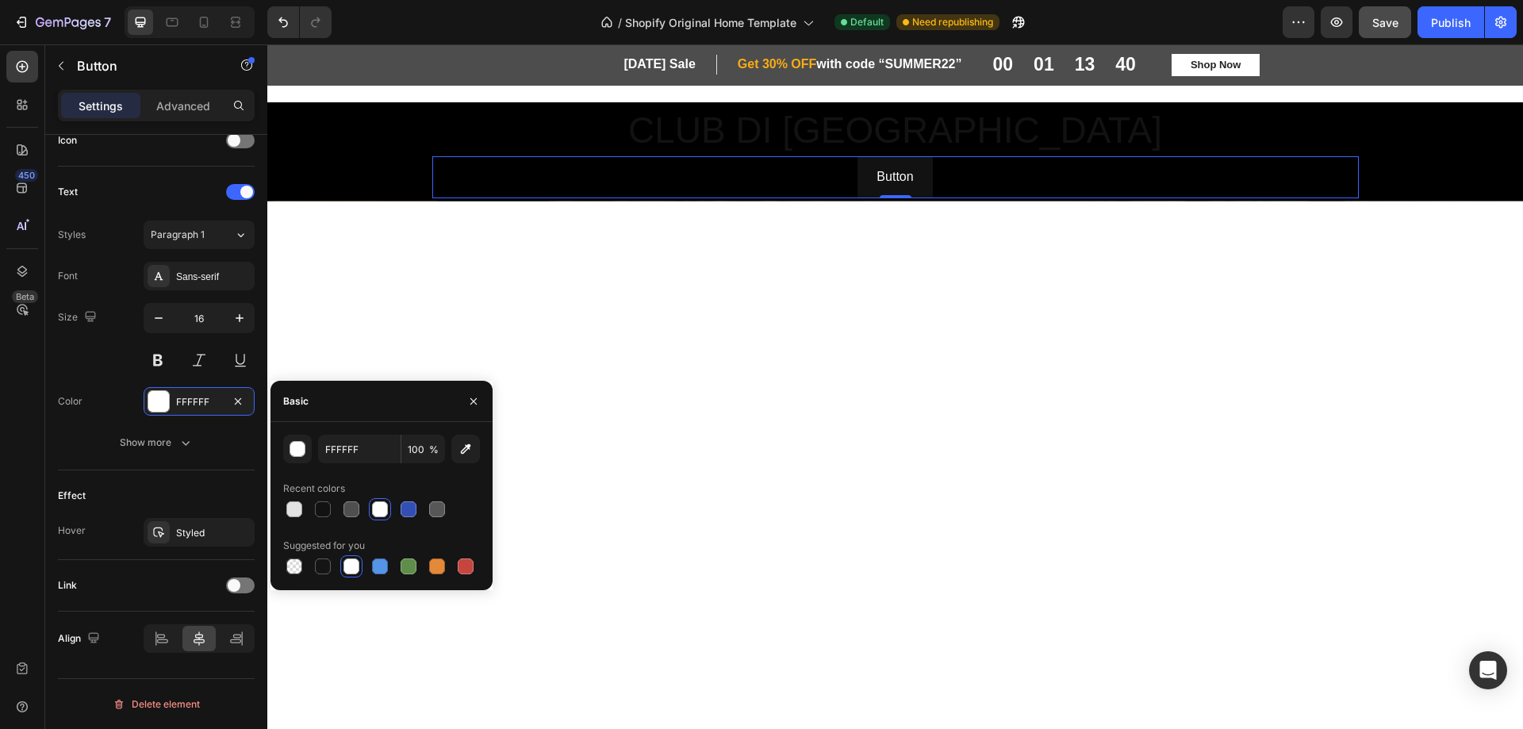
click at [706, 465] on div at bounding box center [895, 381] width 1232 height 182
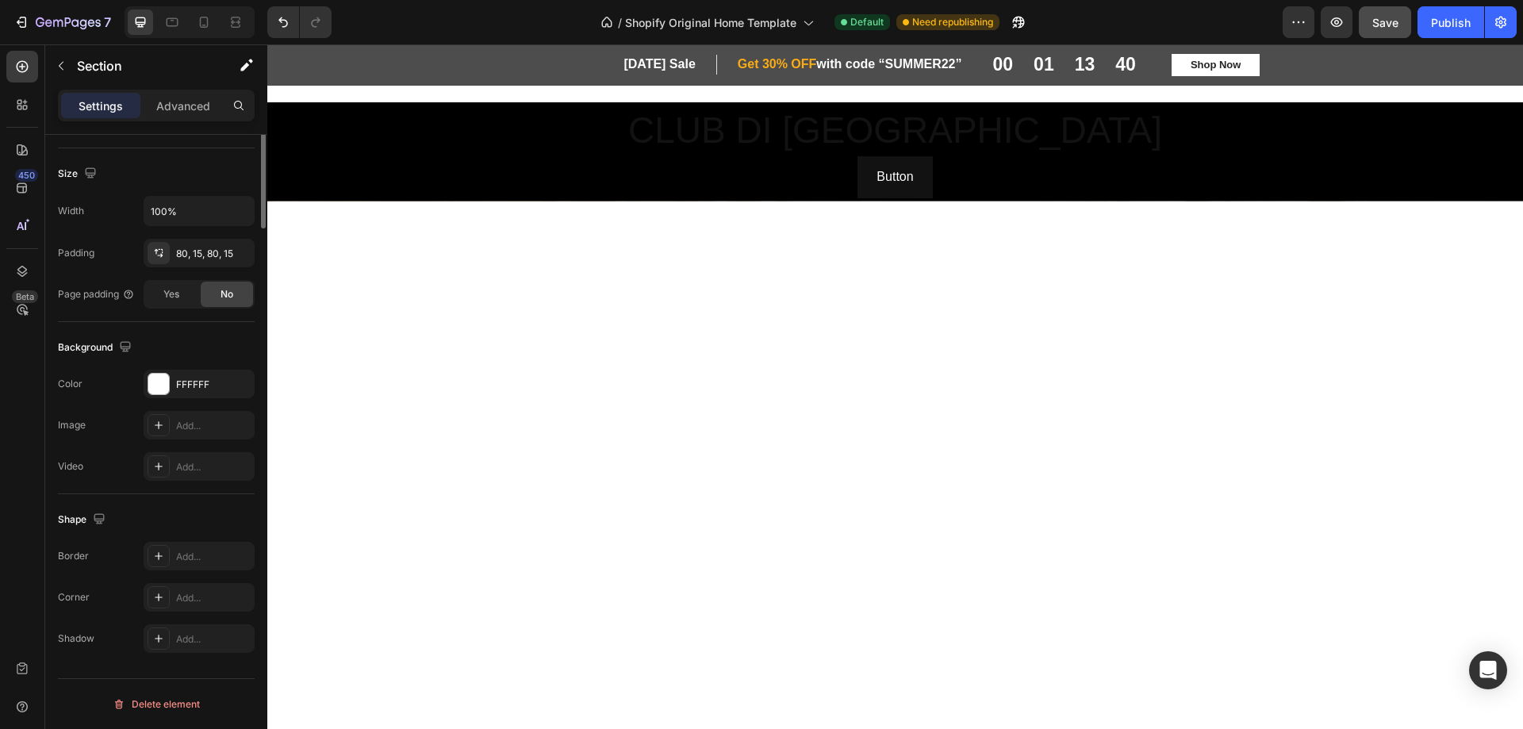
scroll to position [0, 0]
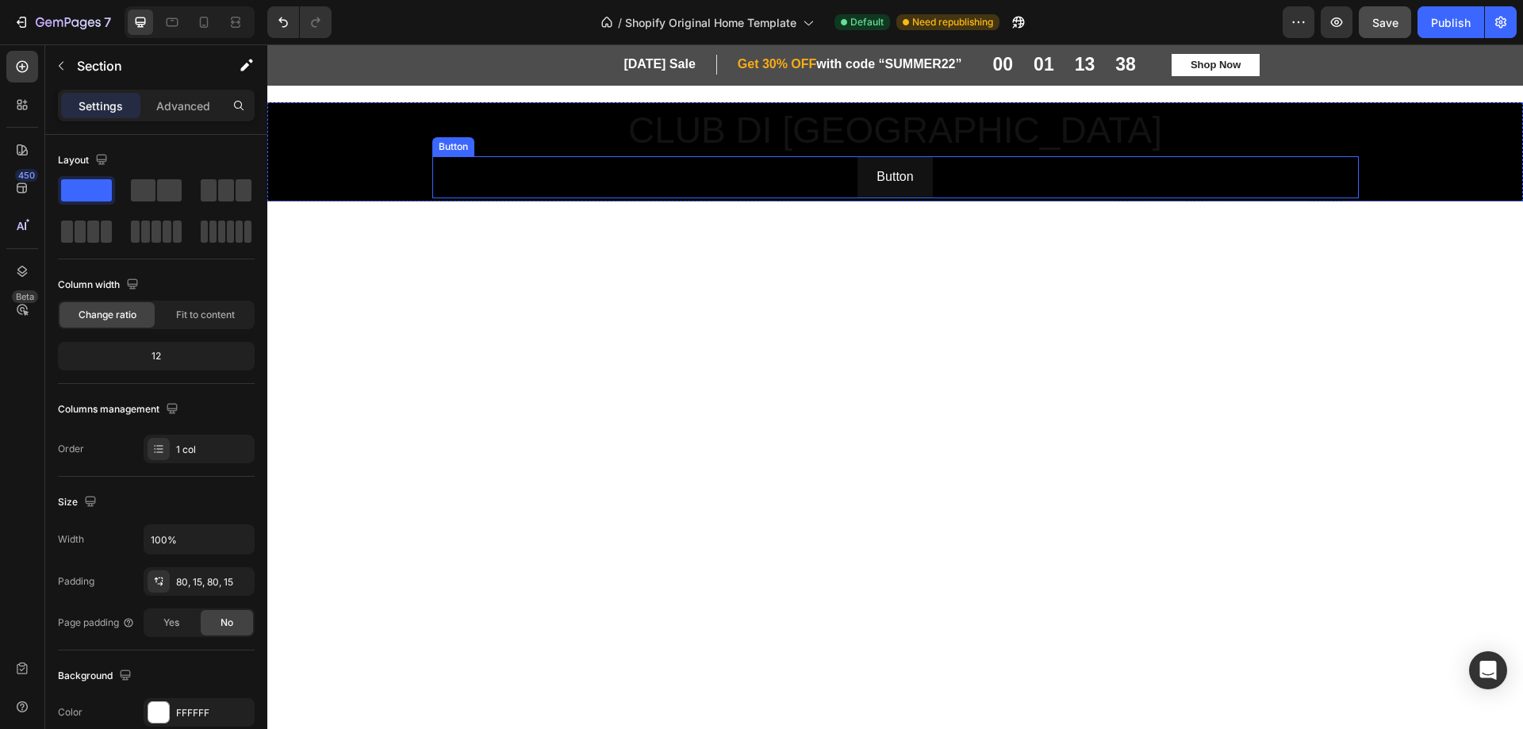
click at [827, 180] on div "Button Button" at bounding box center [895, 177] width 927 height 42
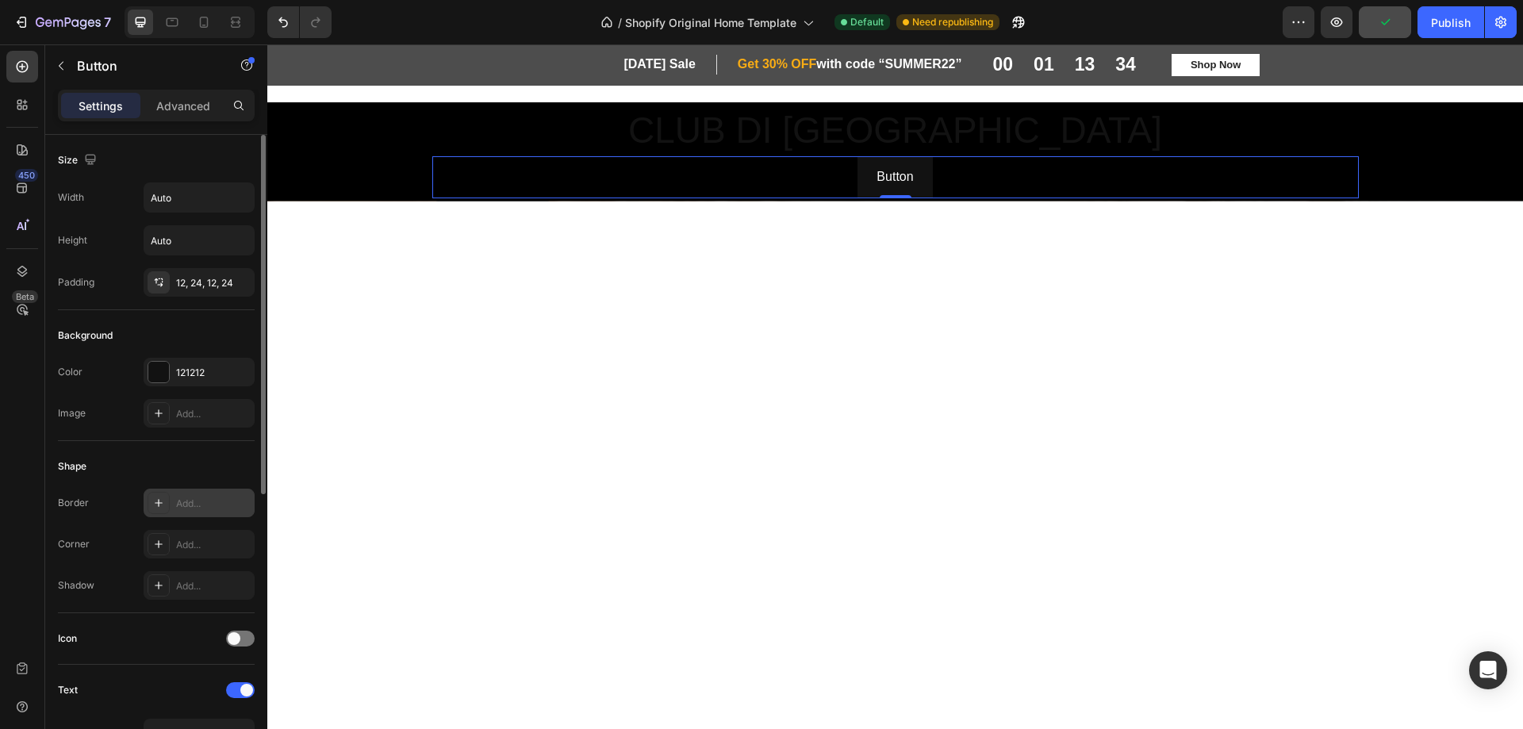
click at [151, 501] on div at bounding box center [159, 503] width 22 height 22
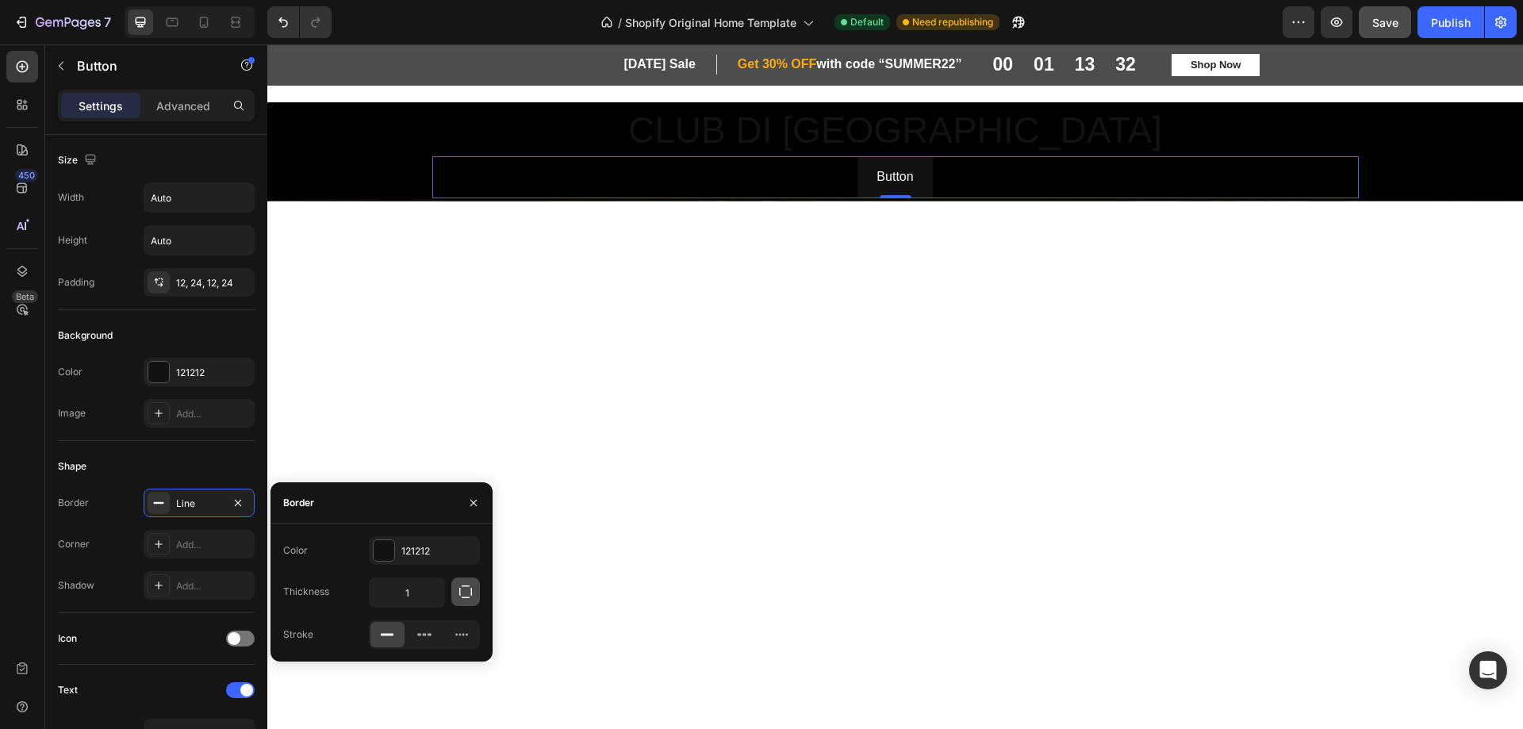
click at [468, 593] on icon "button" at bounding box center [466, 592] width 16 height 16
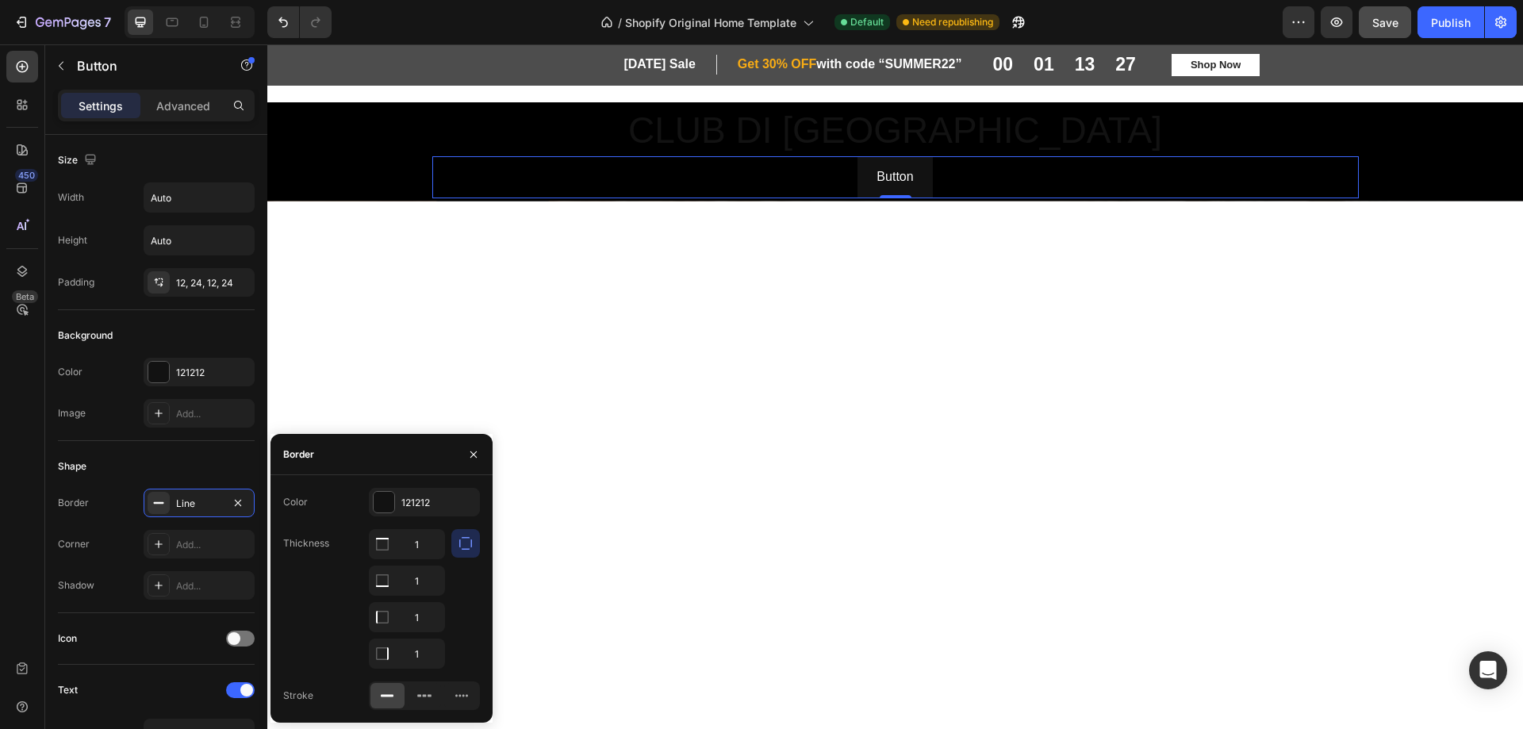
click at [466, 542] on icon "button" at bounding box center [466, 544] width 16 height 16
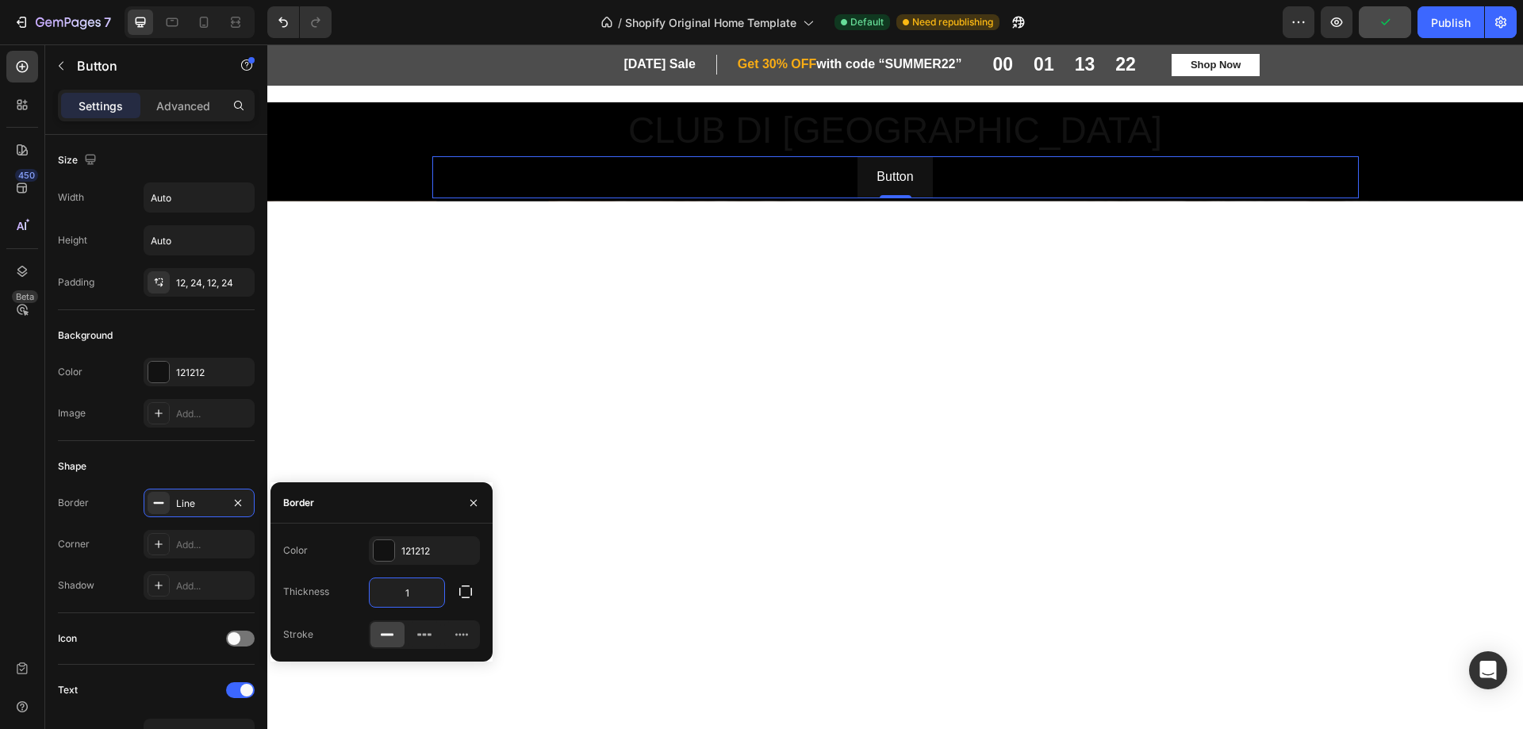
type input "10"
click at [577, 569] on div at bounding box center [896, 577] width 952 height 46
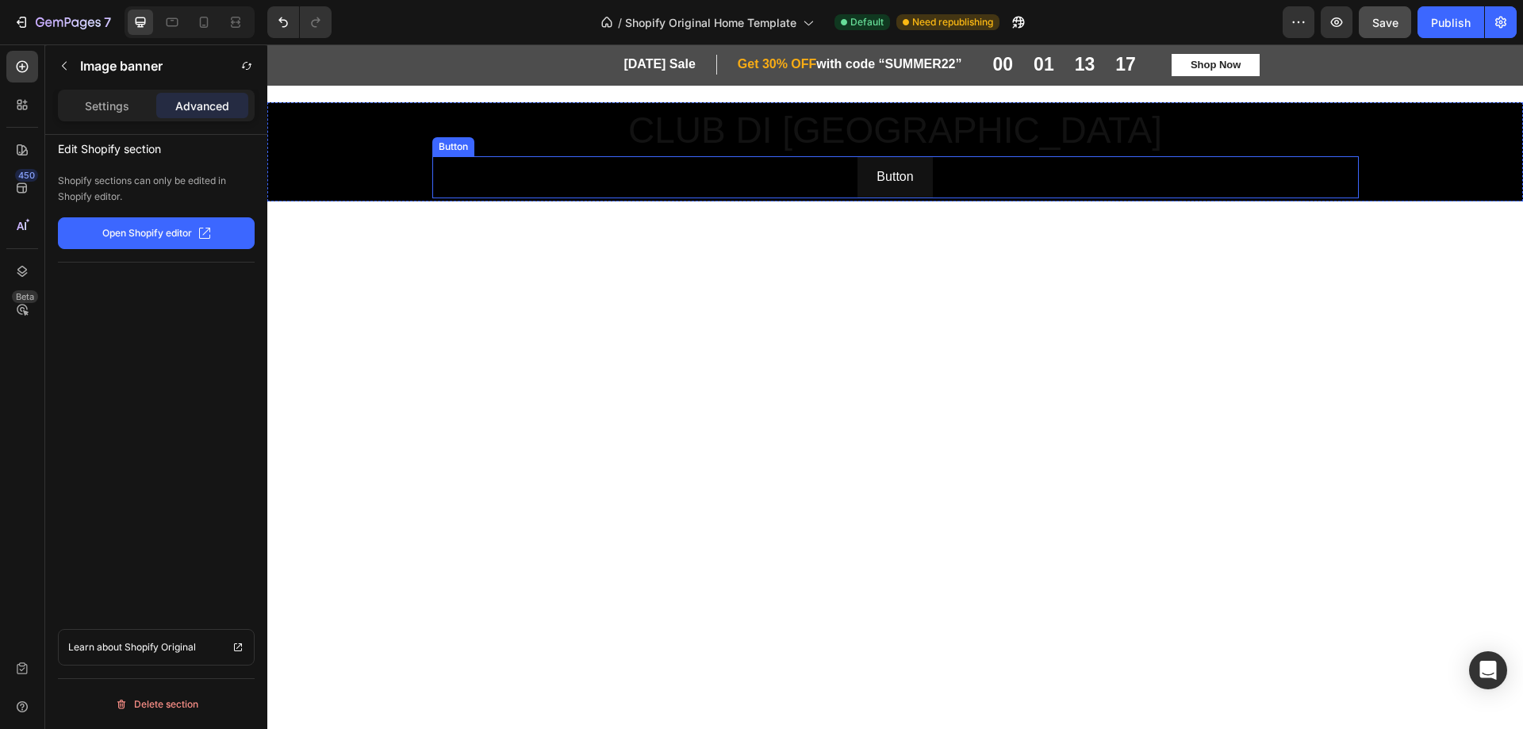
click at [848, 168] on div "Button Button" at bounding box center [895, 177] width 927 height 42
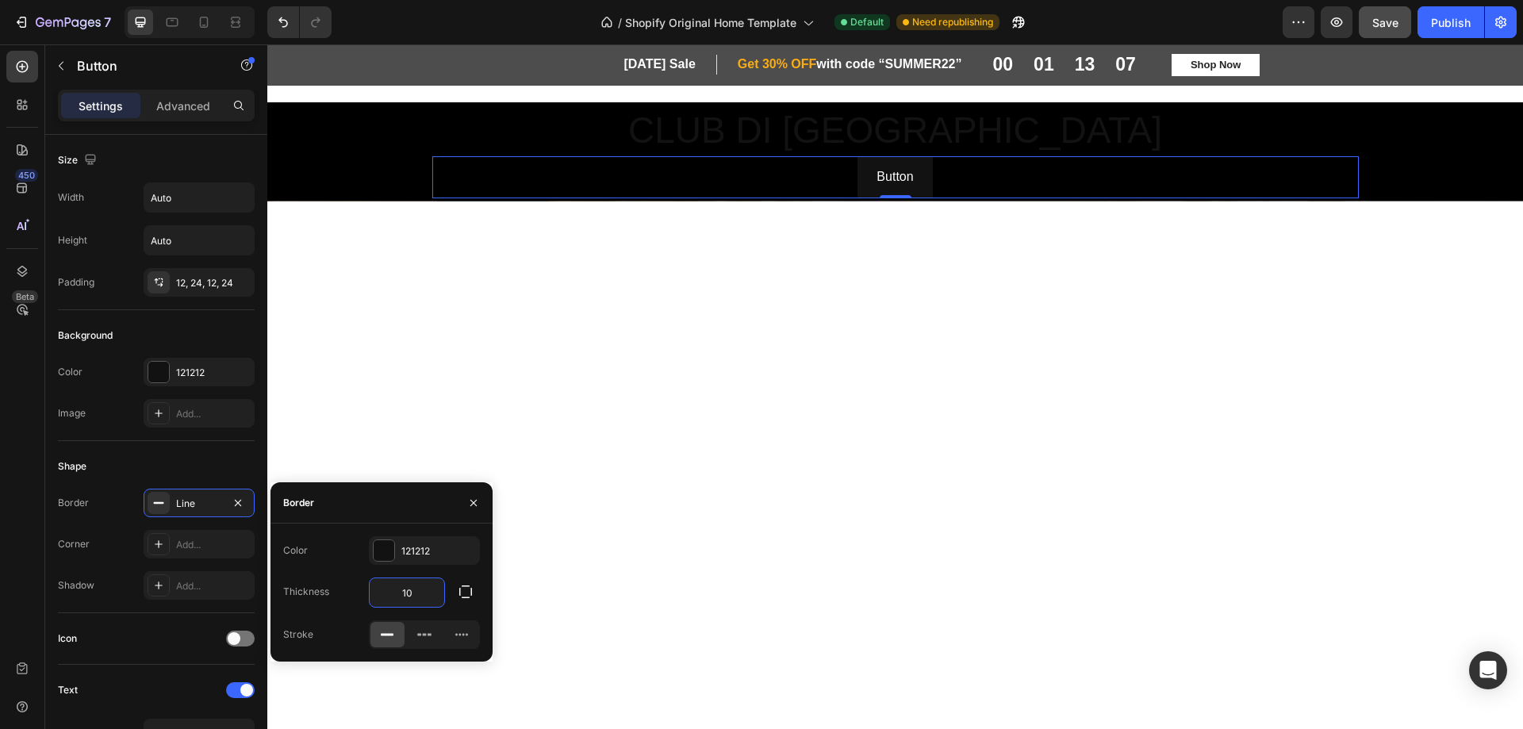
type input "1"
click at [179, 536] on div "Add..." at bounding box center [199, 544] width 111 height 29
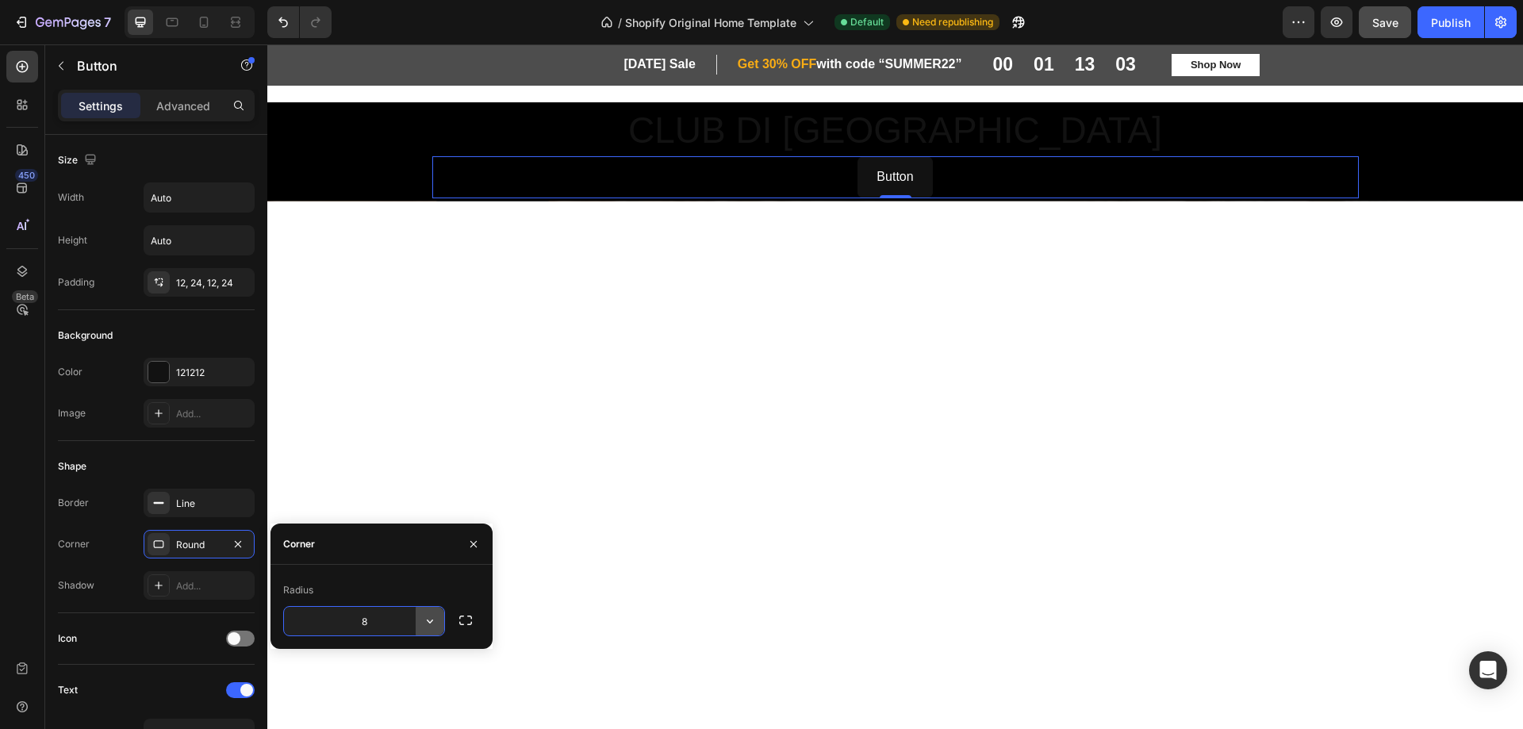
click at [430, 620] on icon "button" at bounding box center [430, 621] width 16 height 16
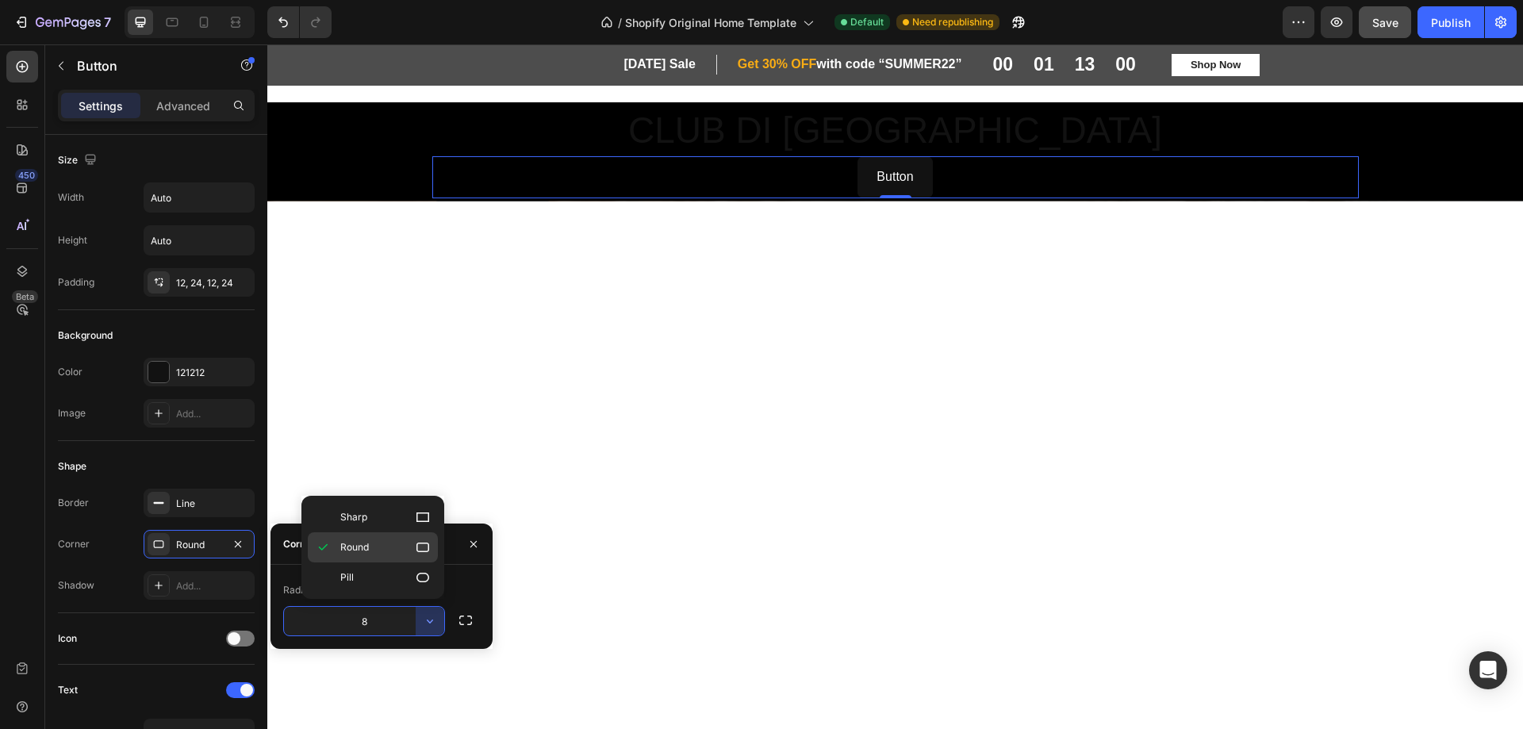
click at [424, 546] on icon at bounding box center [423, 547] width 16 height 16
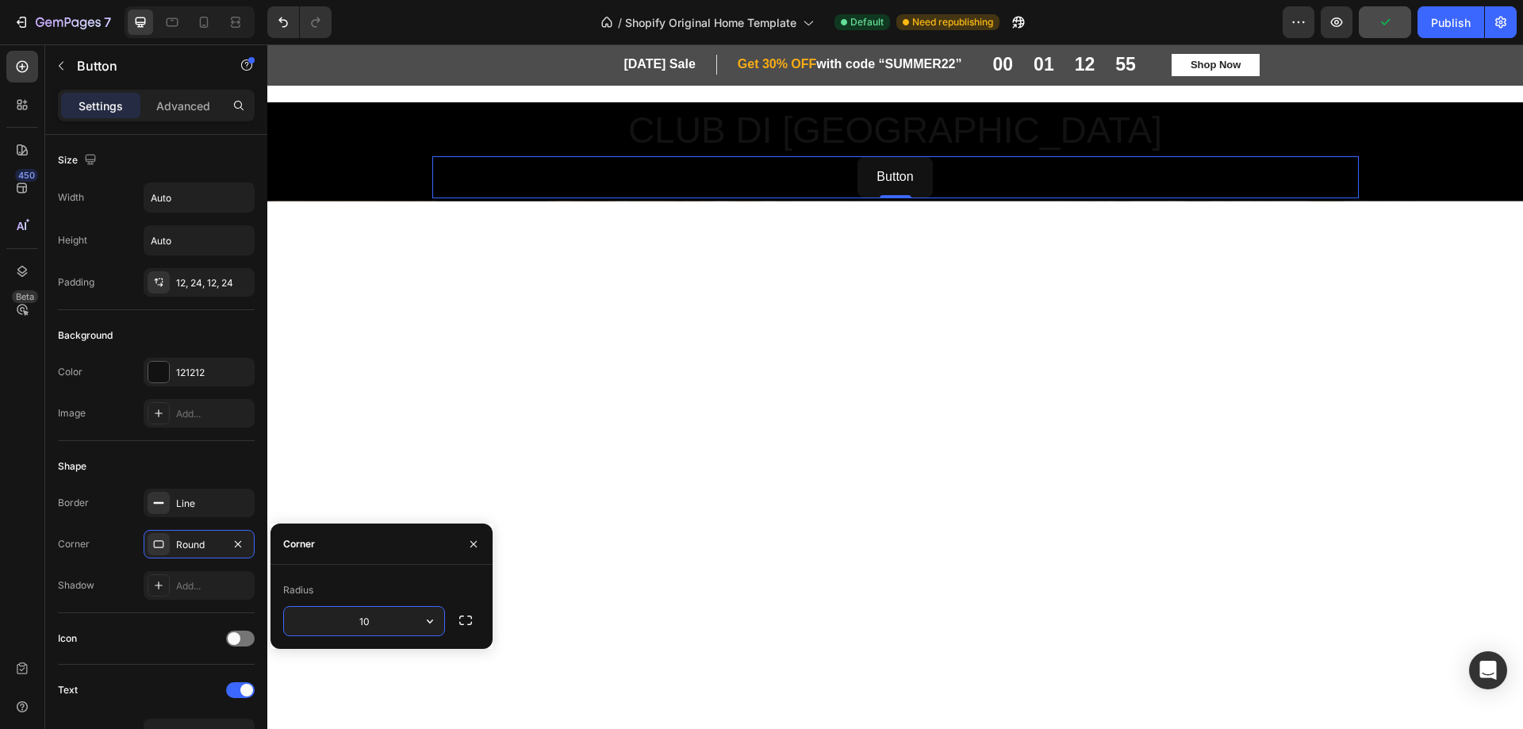
drag, startPoint x: 374, startPoint y: 622, endPoint x: 352, endPoint y: 621, distance: 21.4
click at [352, 621] on input "10" at bounding box center [364, 621] width 160 height 29
click at [354, 624] on input "20" at bounding box center [364, 621] width 160 height 29
type input "10"
click at [574, 587] on div at bounding box center [896, 577] width 952 height 46
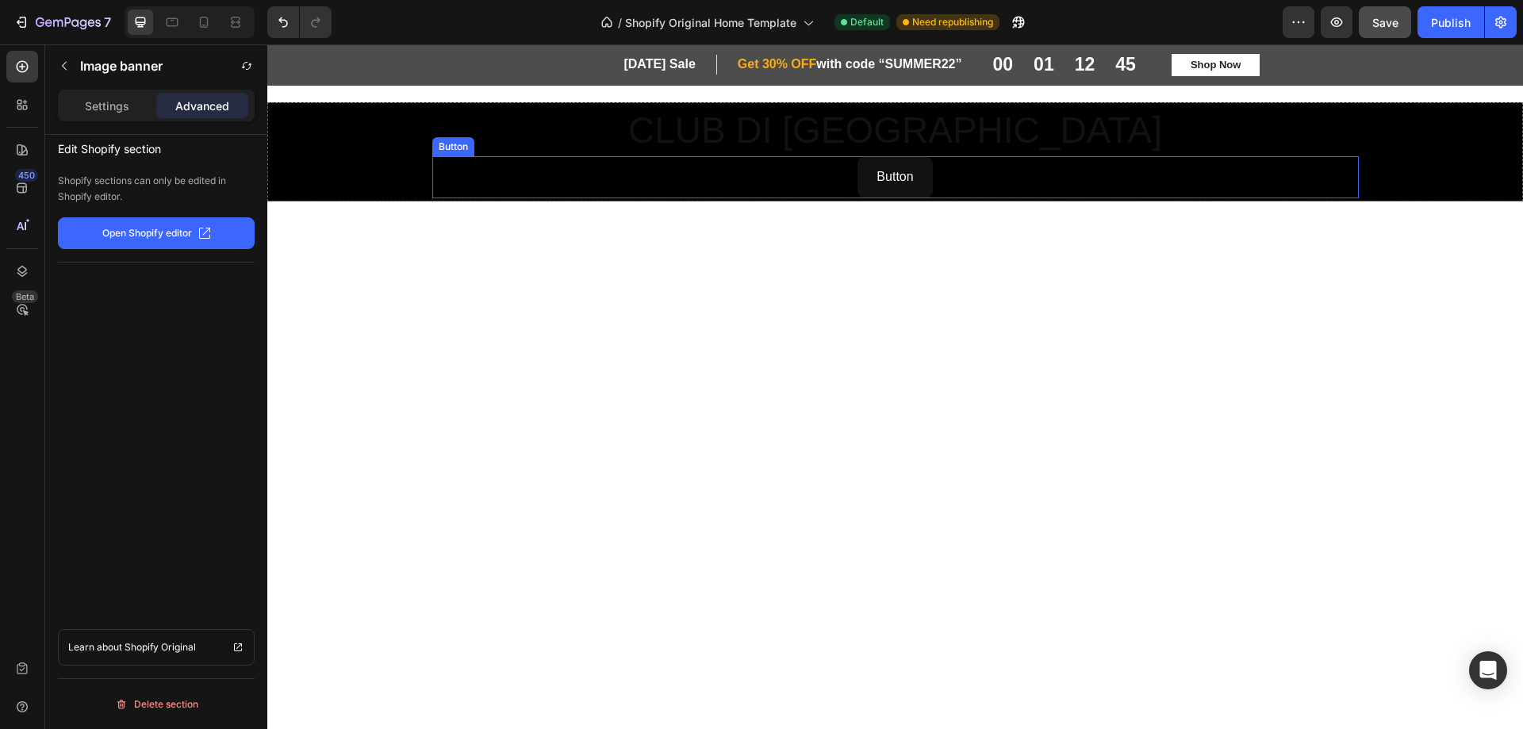
drag, startPoint x: 1070, startPoint y: 186, endPoint x: 1100, endPoint y: 195, distance: 31.6
click at [1071, 186] on div "Button Button" at bounding box center [895, 177] width 927 height 42
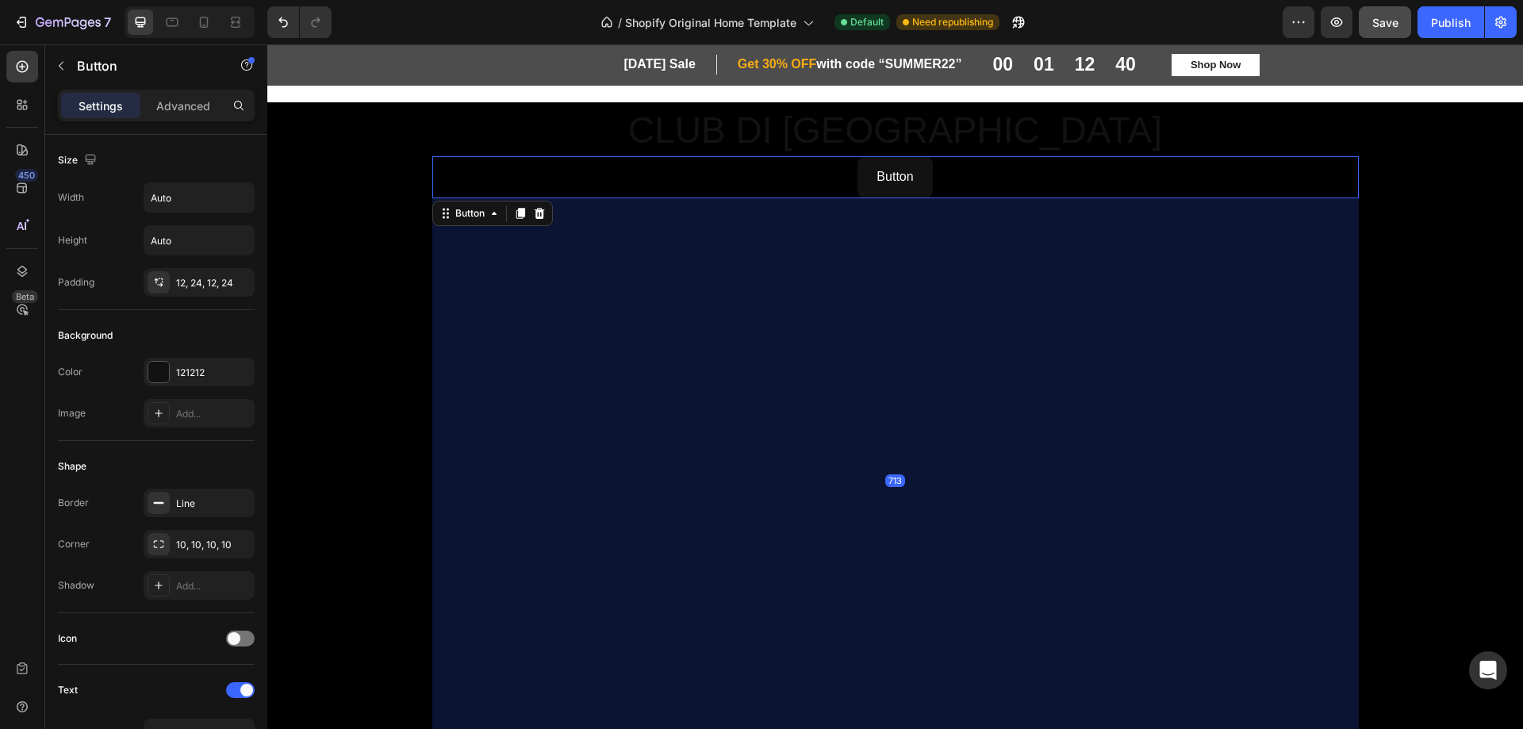
drag, startPoint x: 896, startPoint y: 194, endPoint x: 959, endPoint y: 760, distance: 569.2
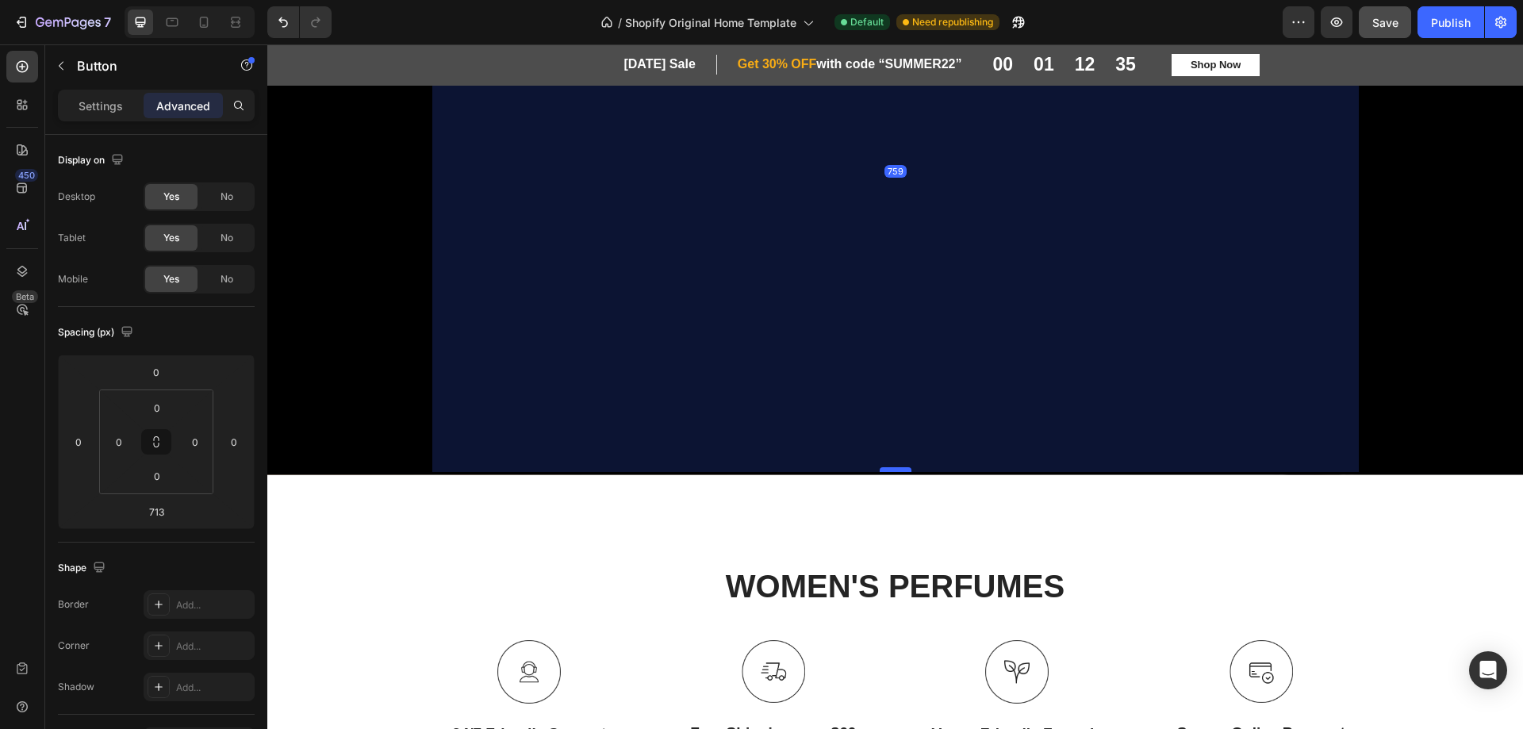
scroll to position [317, 0]
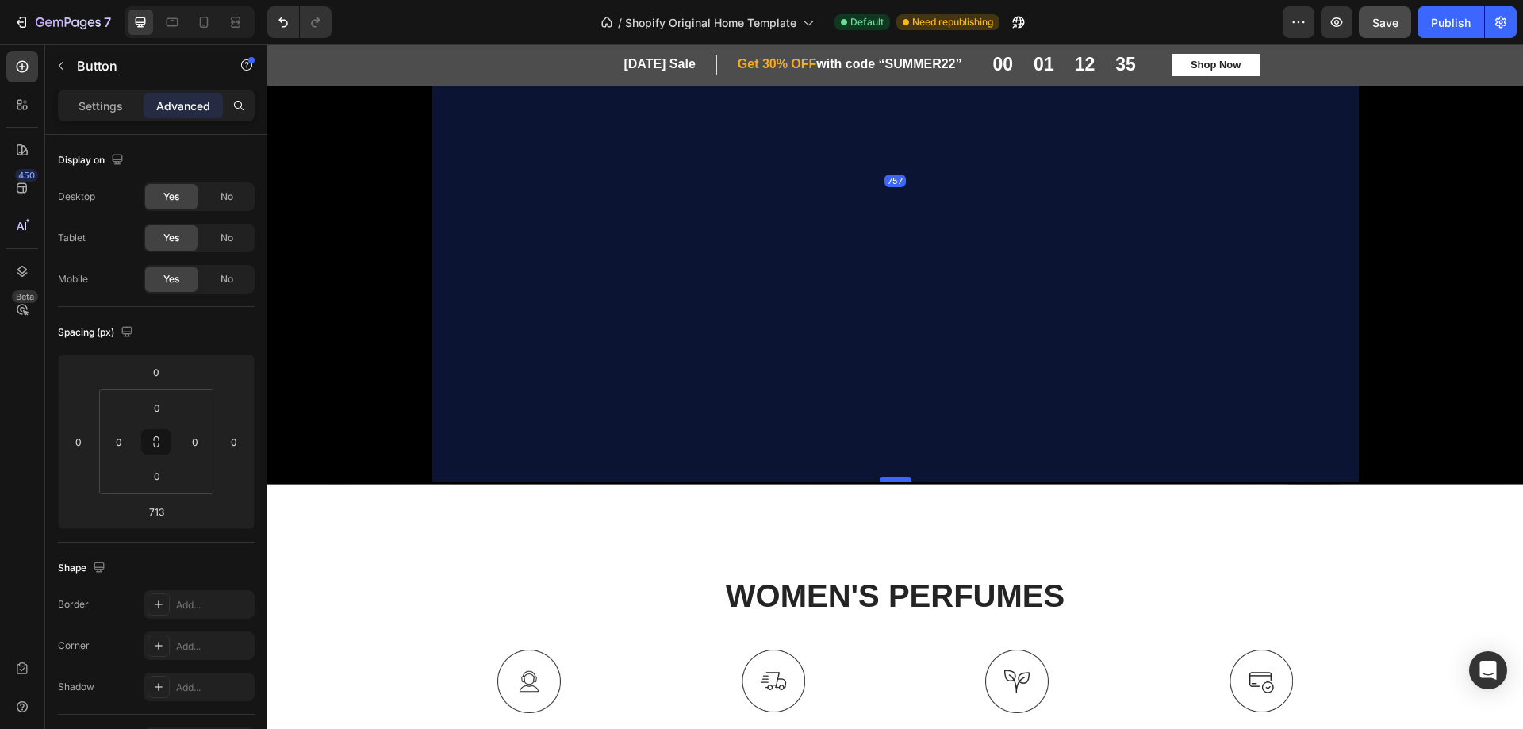
drag, startPoint x: 891, startPoint y: 443, endPoint x: 893, endPoint y: 478, distance: 34.9
click at [893, 478] on div at bounding box center [896, 479] width 32 height 5
type input "757"
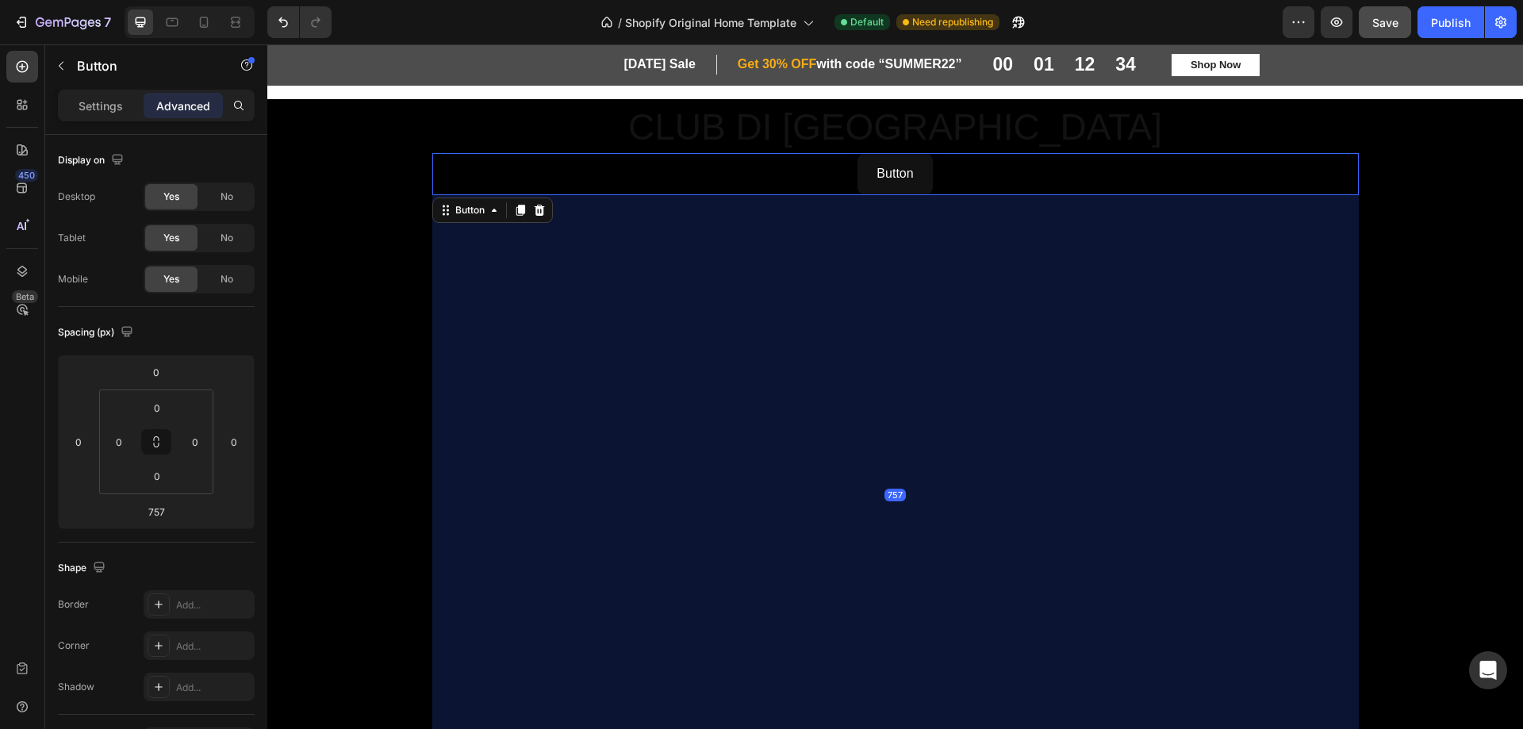
scroll to position [0, 0]
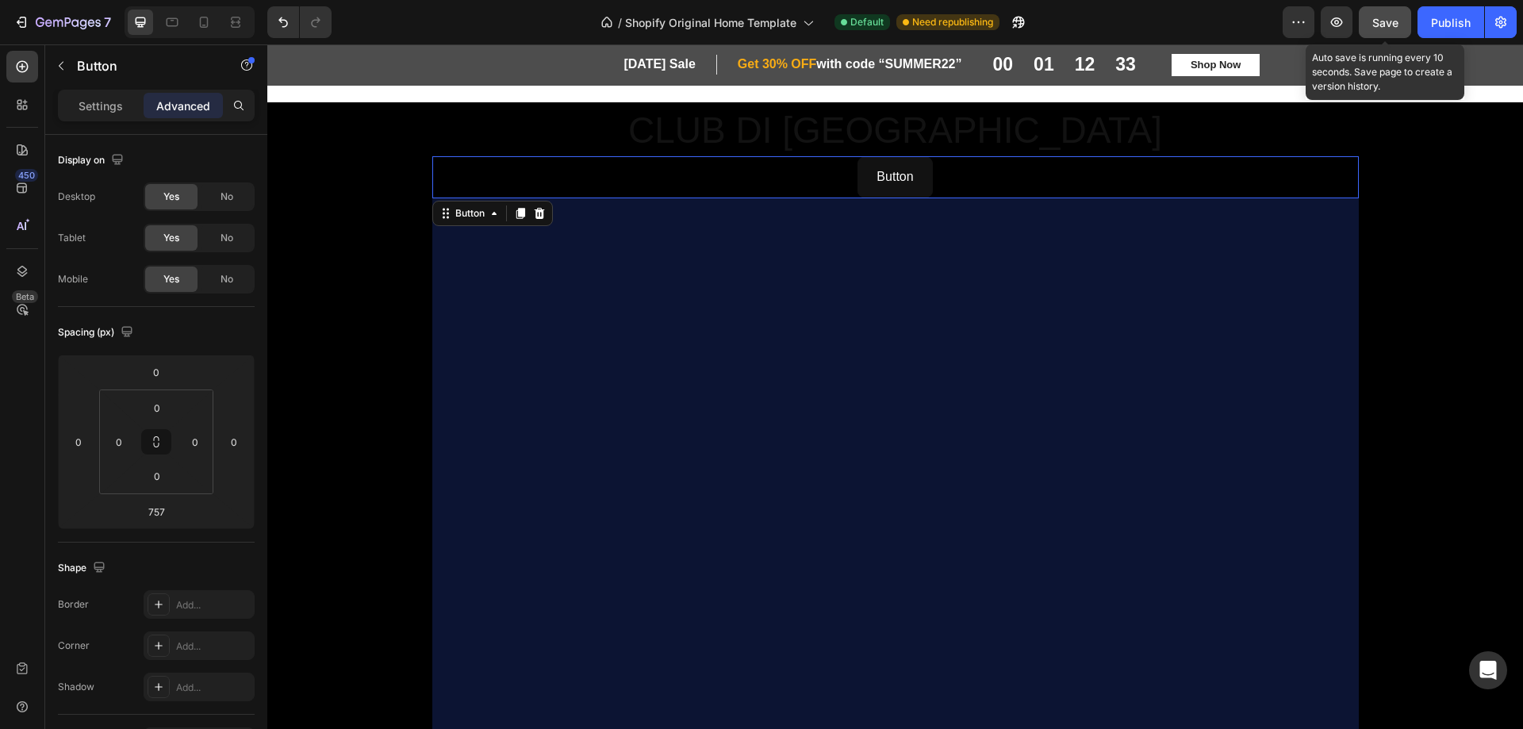
click at [1382, 18] on span "Save" at bounding box center [1386, 22] width 26 height 13
click at [1009, 171] on div "Button Button 757" at bounding box center [895, 177] width 927 height 42
click at [490, 215] on icon at bounding box center [494, 213] width 13 height 13
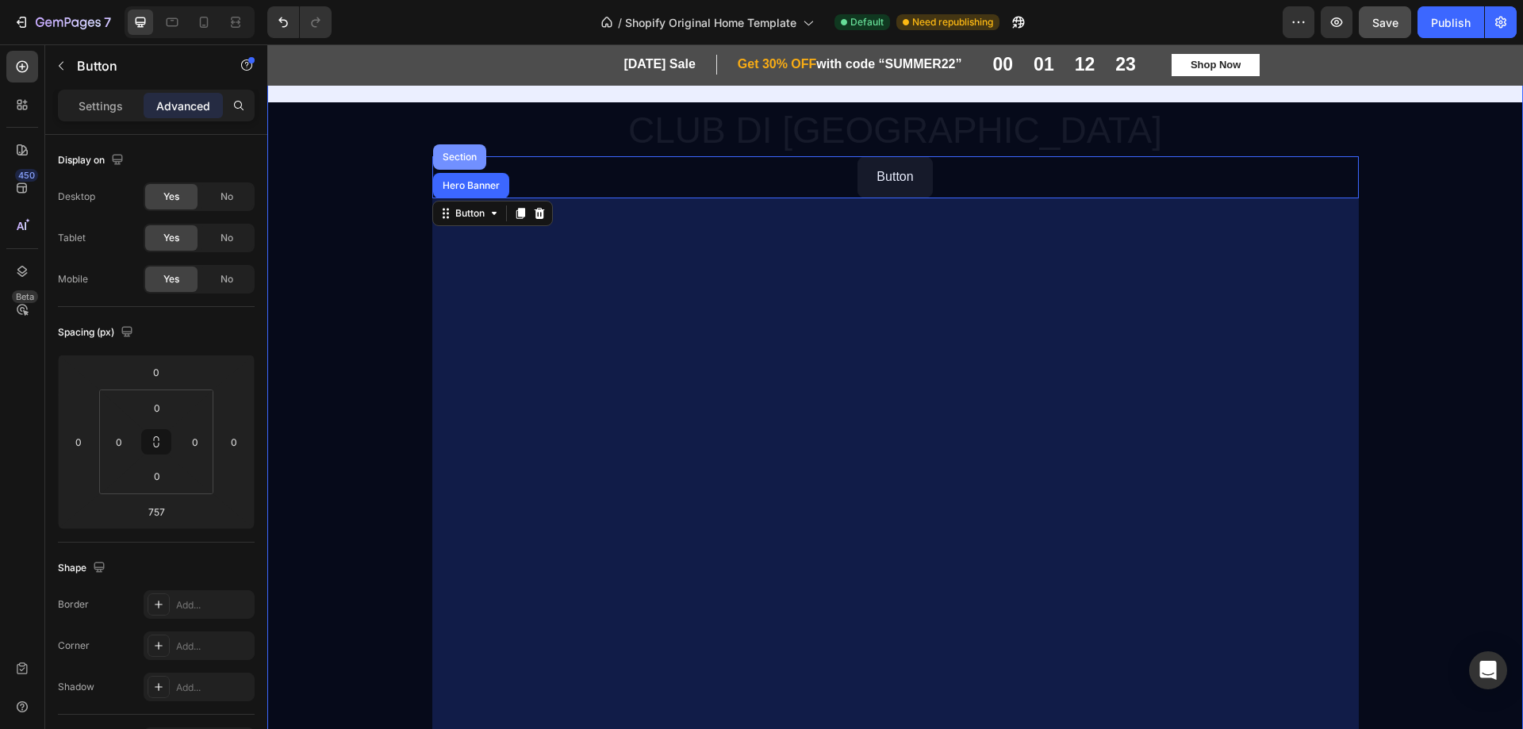
click at [455, 152] on div "Section" at bounding box center [460, 157] width 40 height 10
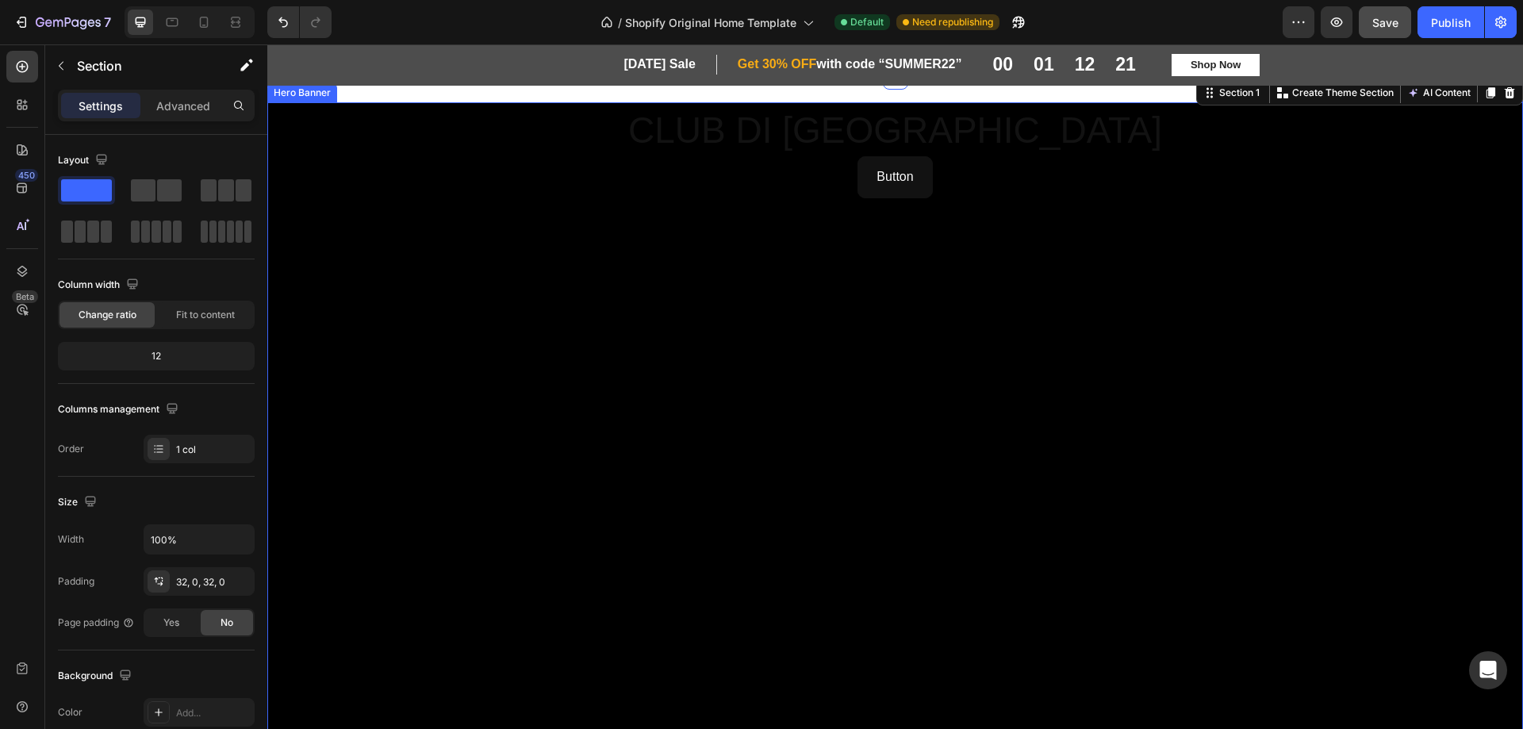
click at [560, 253] on div "Button Button" at bounding box center [895, 477] width 927 height 643
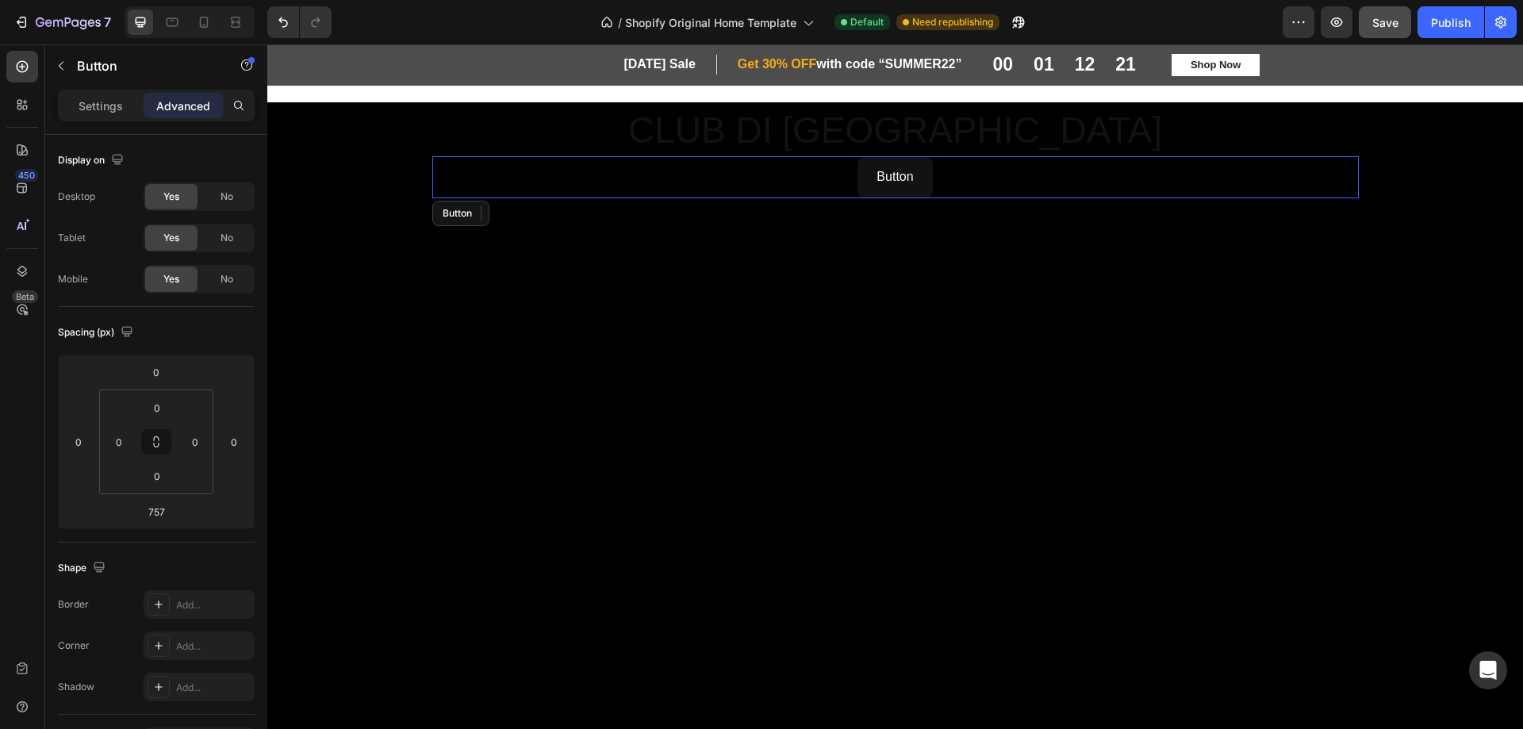
click at [730, 179] on div "Button Button" at bounding box center [895, 177] width 927 height 42
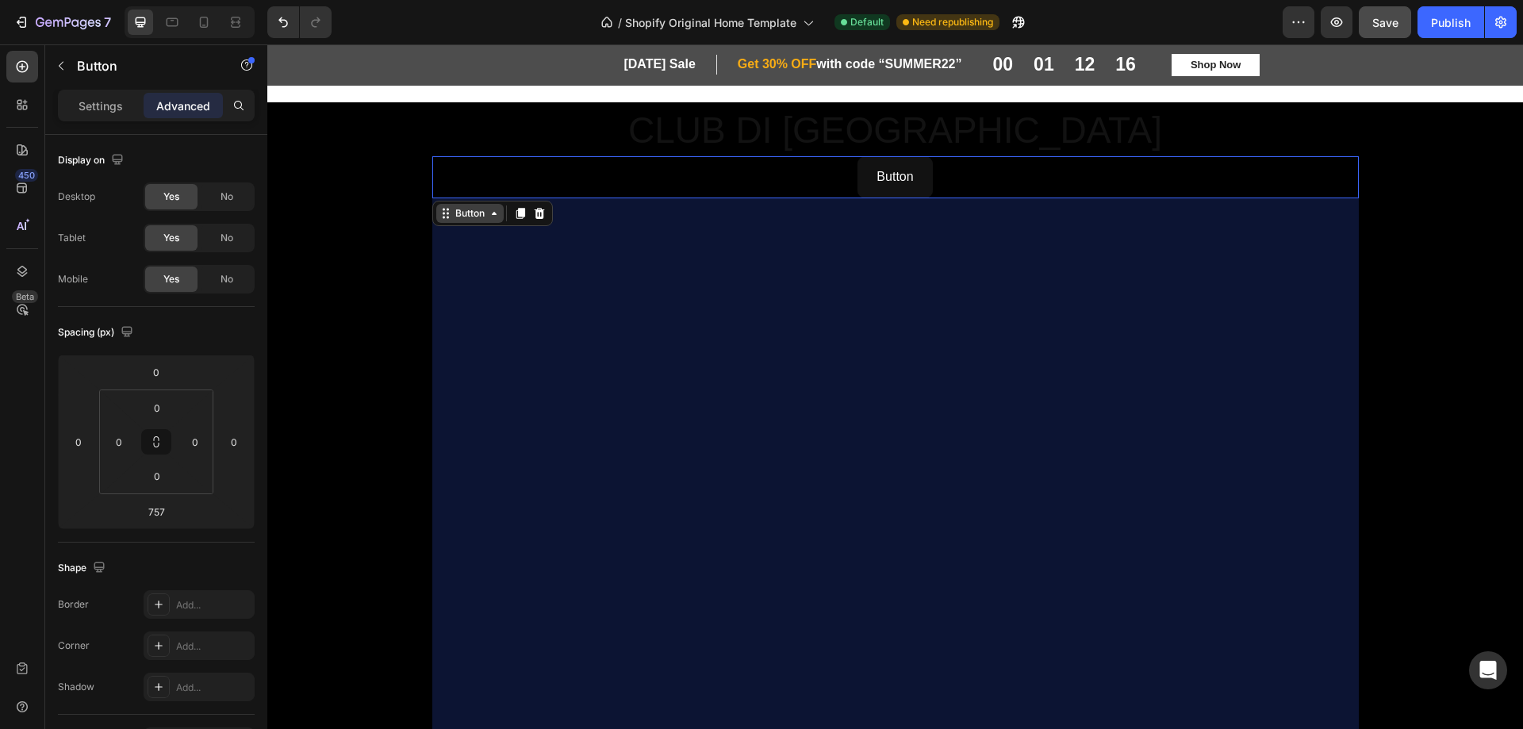
click at [490, 211] on icon at bounding box center [494, 213] width 13 height 13
click at [440, 213] on icon at bounding box center [446, 213] width 13 height 13
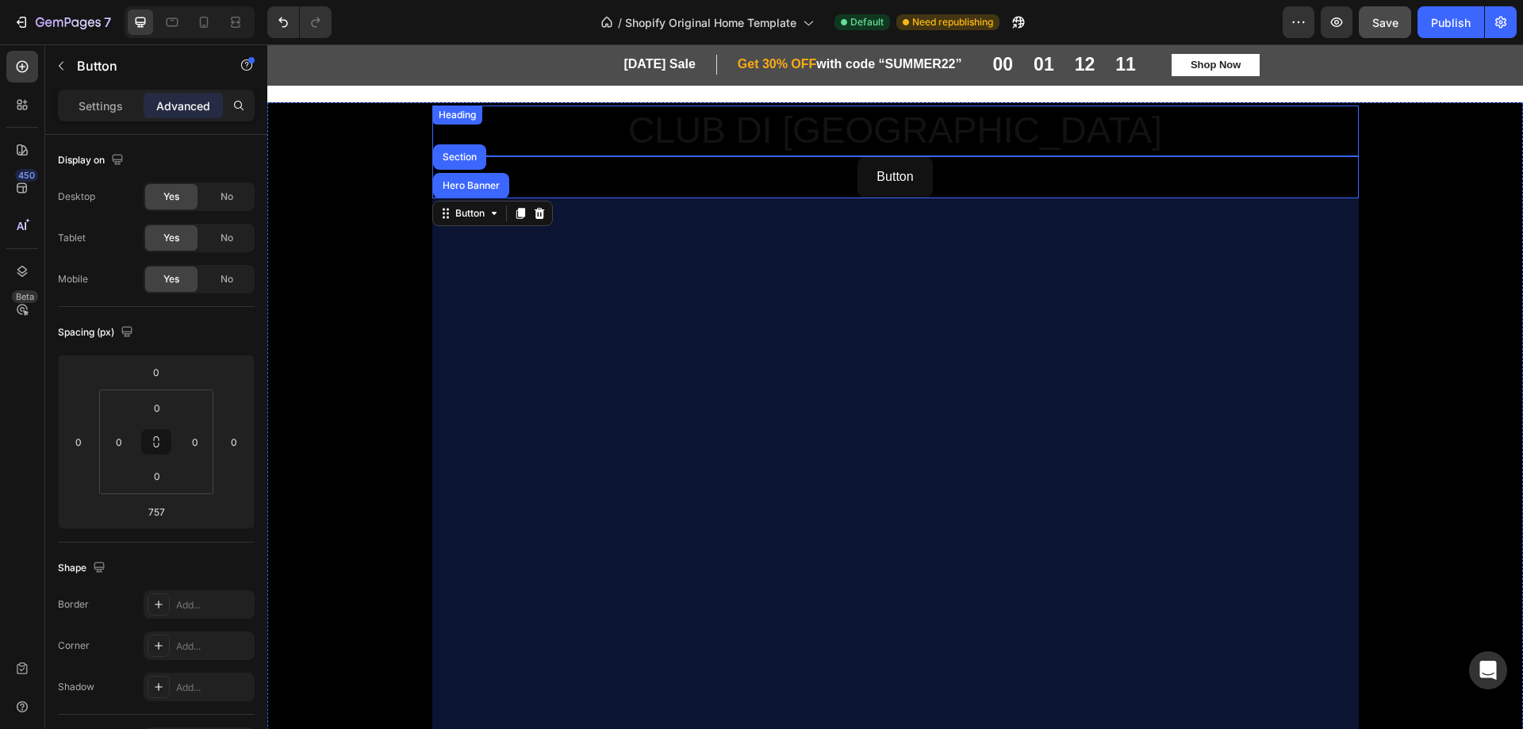
click at [638, 128] on p "CLUB DI [GEOGRAPHIC_DATA]" at bounding box center [895, 131] width 923 height 48
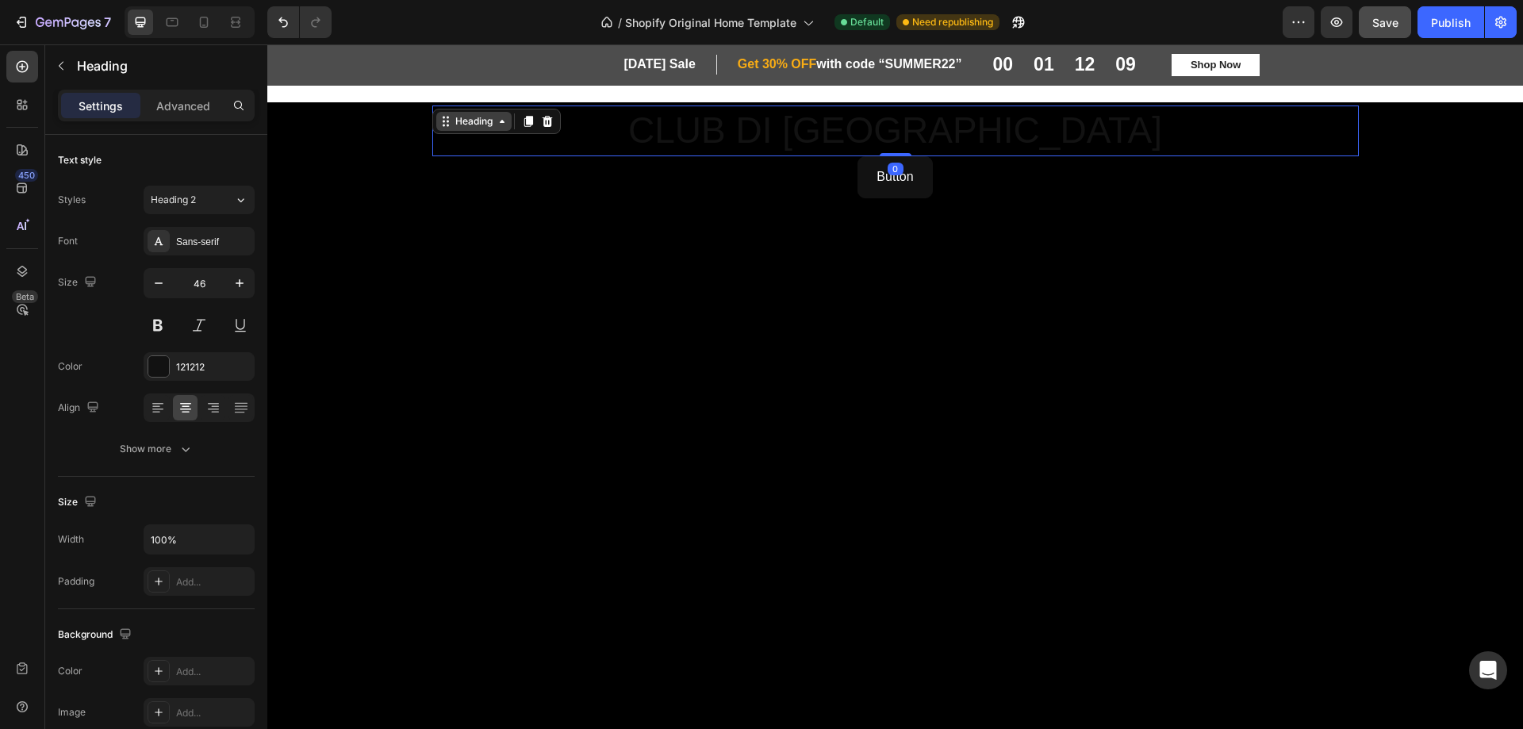
click at [500, 122] on icon at bounding box center [502, 121] width 5 height 3
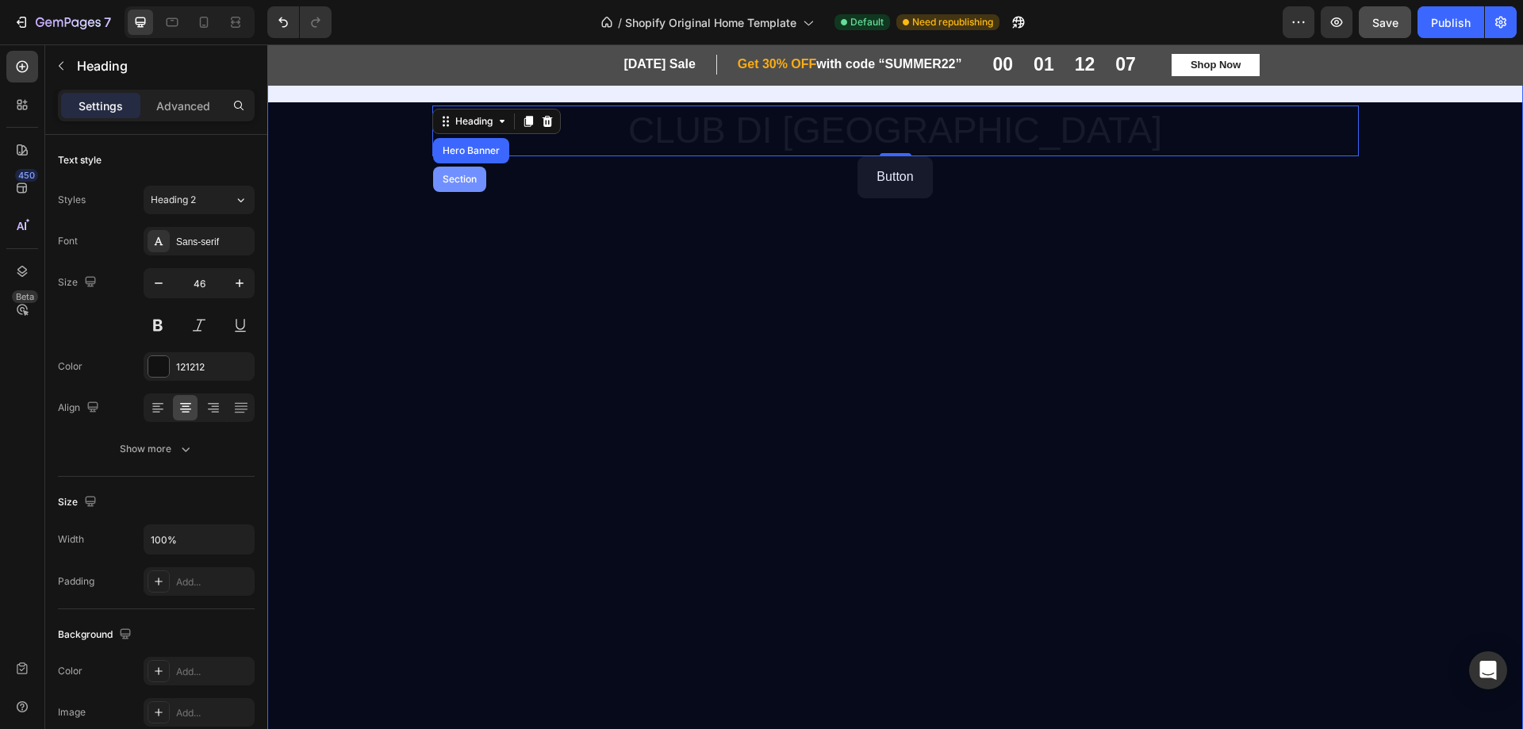
click at [448, 171] on div "Section" at bounding box center [459, 179] width 53 height 25
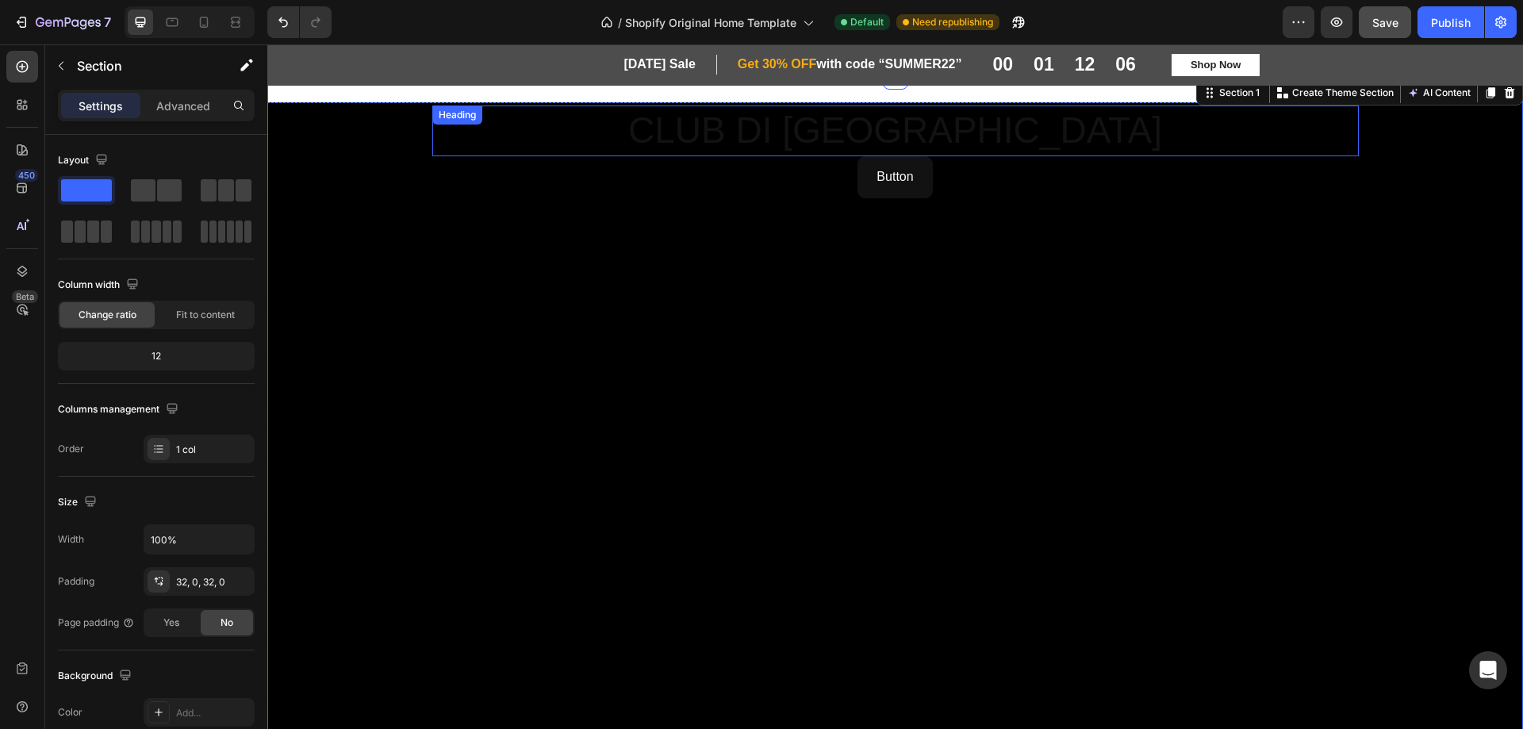
click at [705, 129] on p "CLUB DI [GEOGRAPHIC_DATA]" at bounding box center [895, 131] width 923 height 48
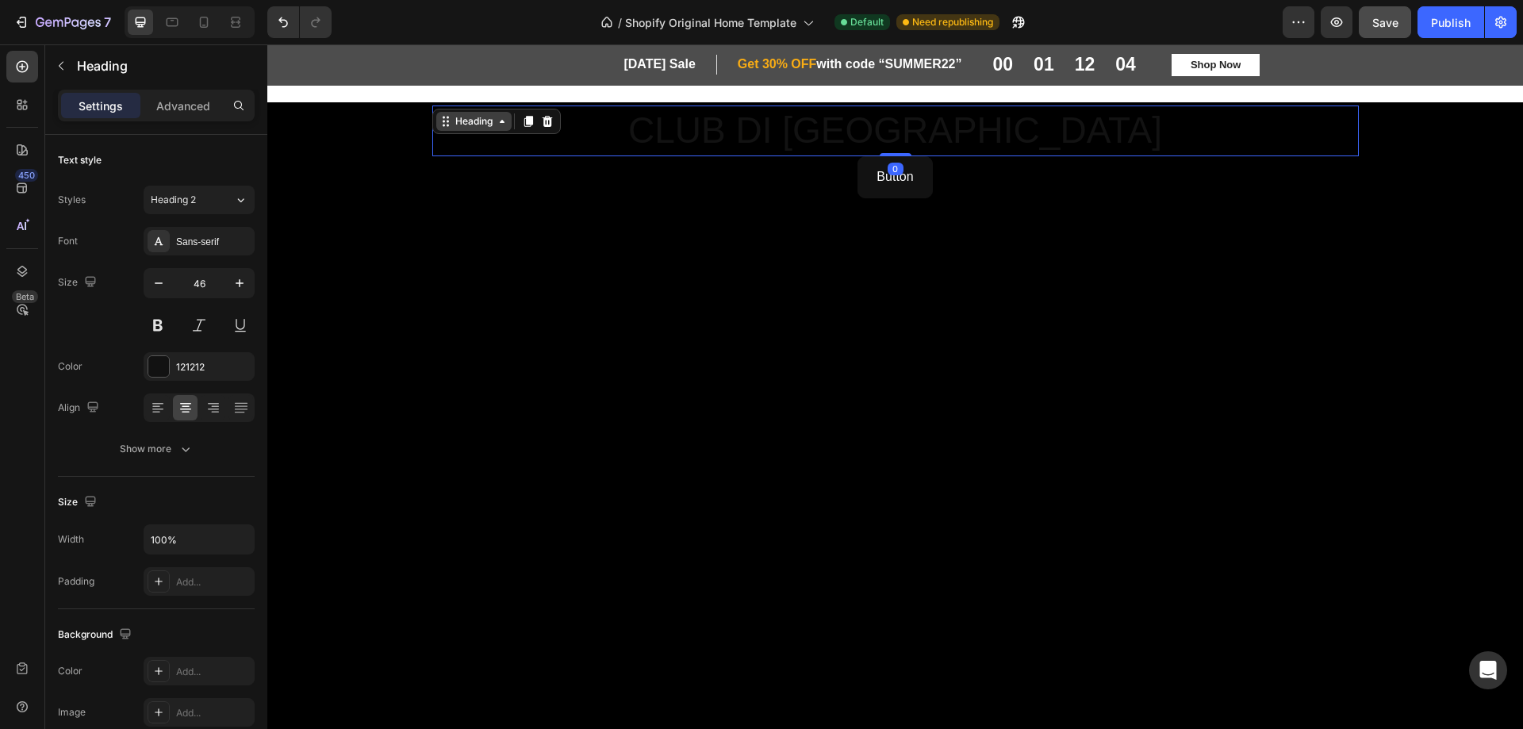
click at [497, 117] on icon at bounding box center [502, 121] width 13 height 13
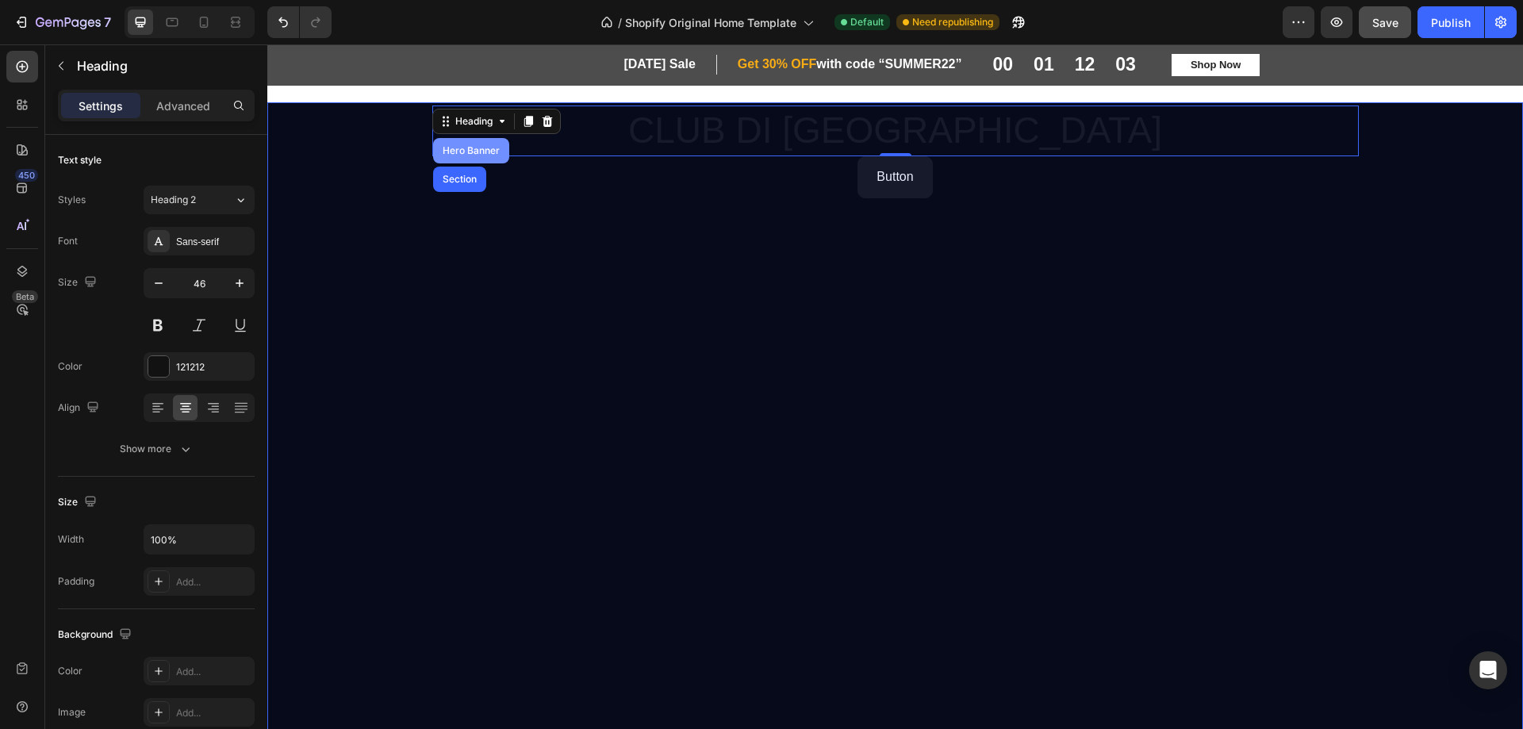
click at [469, 144] on div "Hero Banner" at bounding box center [471, 150] width 76 height 25
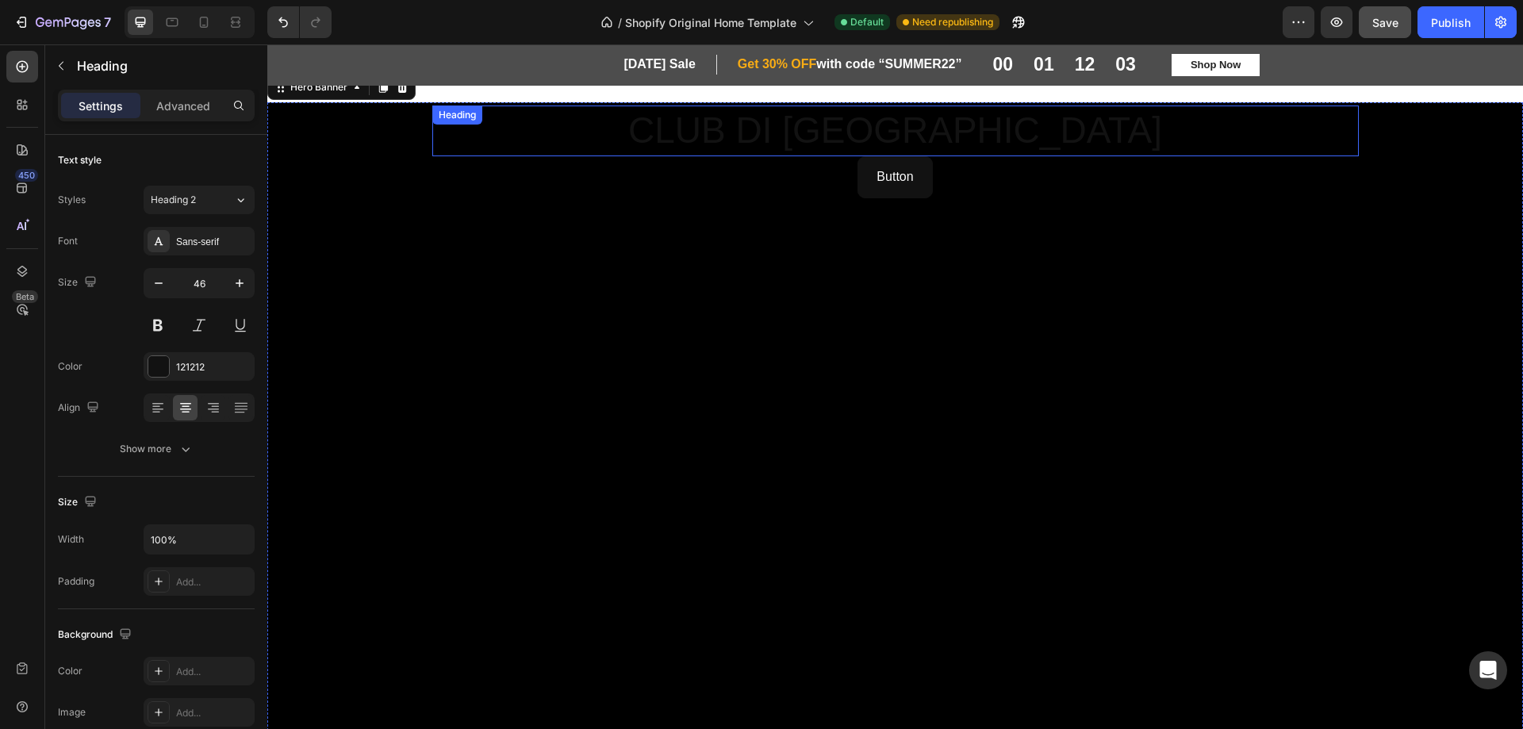
click at [577, 136] on p "CLUB DI [GEOGRAPHIC_DATA]" at bounding box center [895, 131] width 923 height 48
click at [496, 120] on icon at bounding box center [502, 121] width 13 height 13
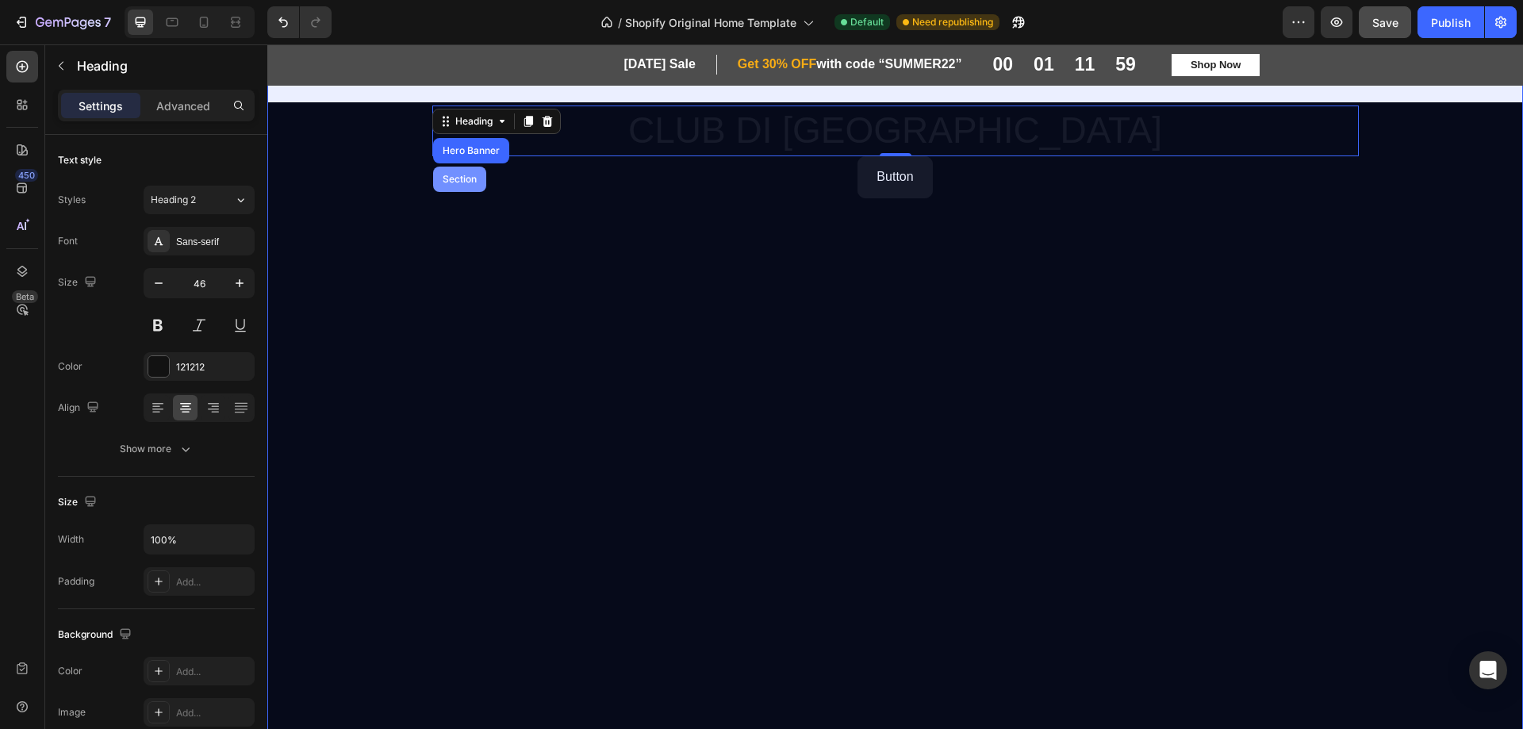
click at [459, 173] on div "Section" at bounding box center [459, 179] width 53 height 25
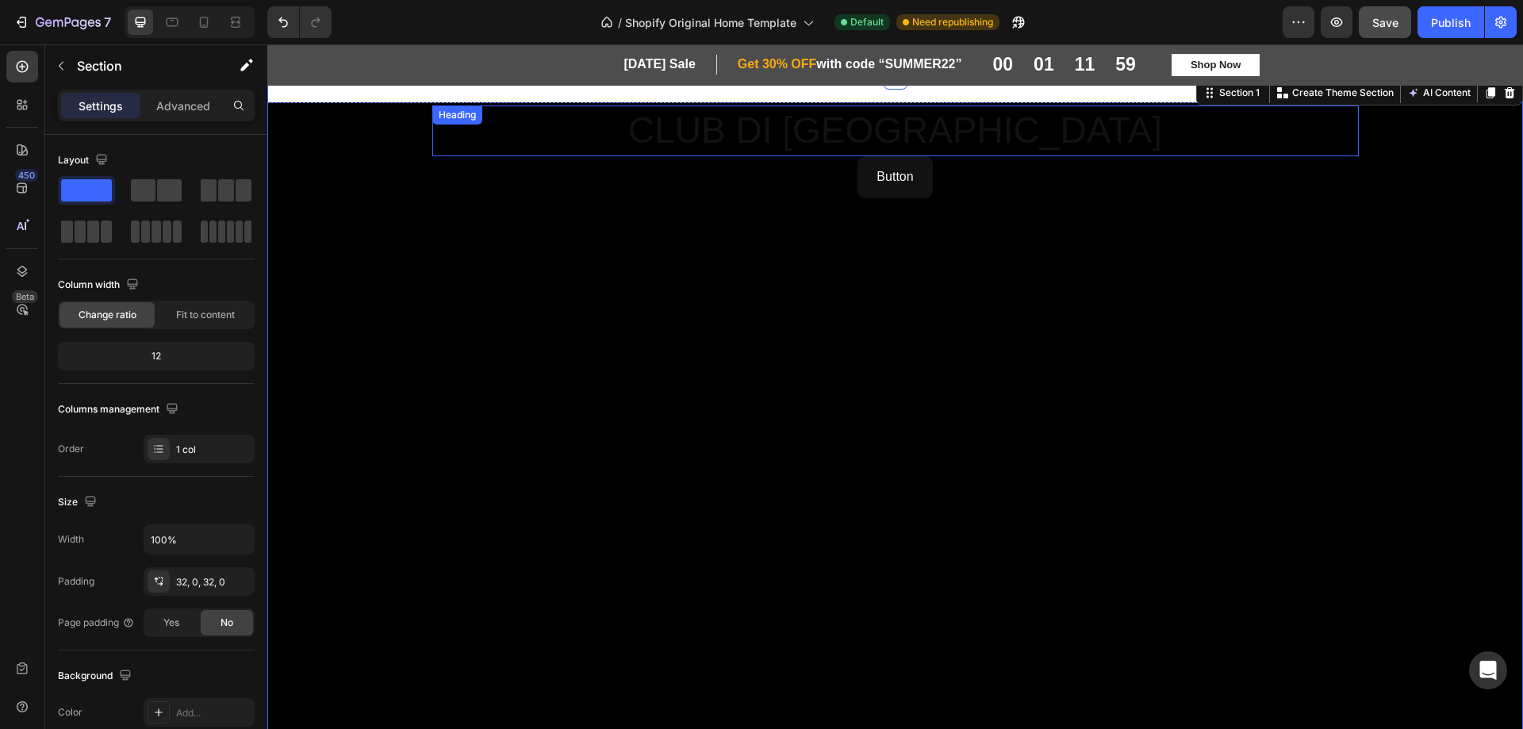
click at [505, 131] on p "CLUB DI [GEOGRAPHIC_DATA]" at bounding box center [895, 131] width 923 height 48
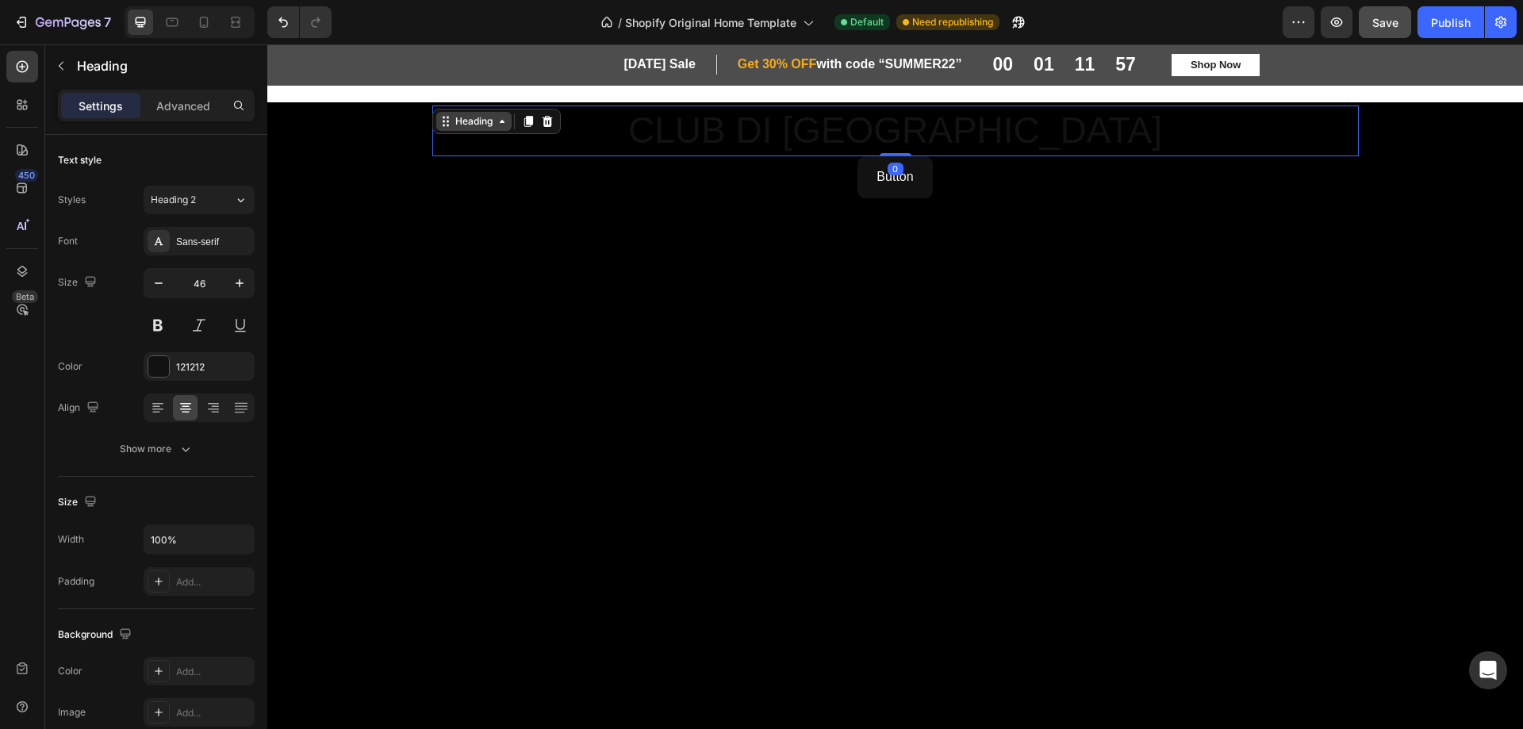
click at [443, 122] on icon at bounding box center [444, 122] width 2 height 2
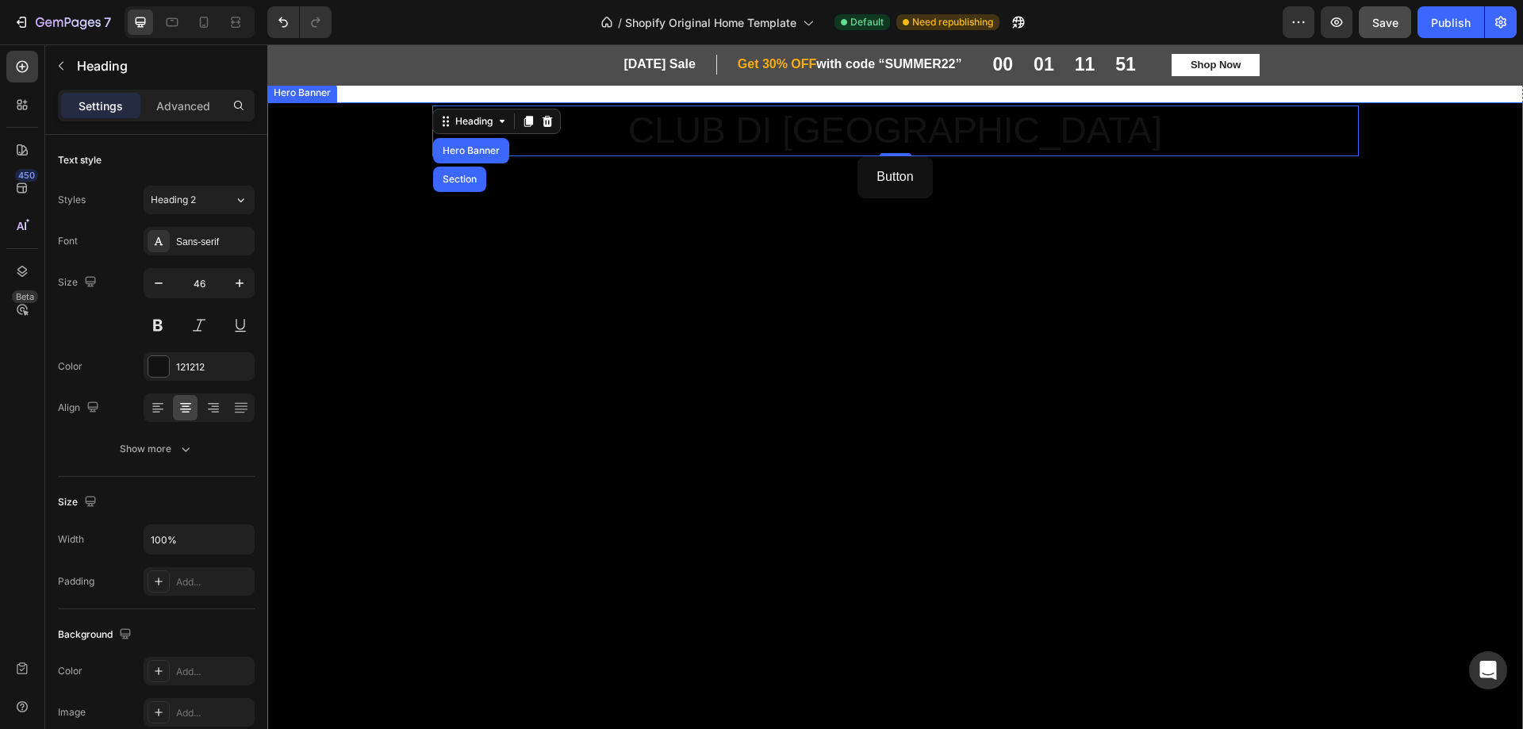
click at [365, 146] on div "Background Image" at bounding box center [895, 452] width 1256 height 700
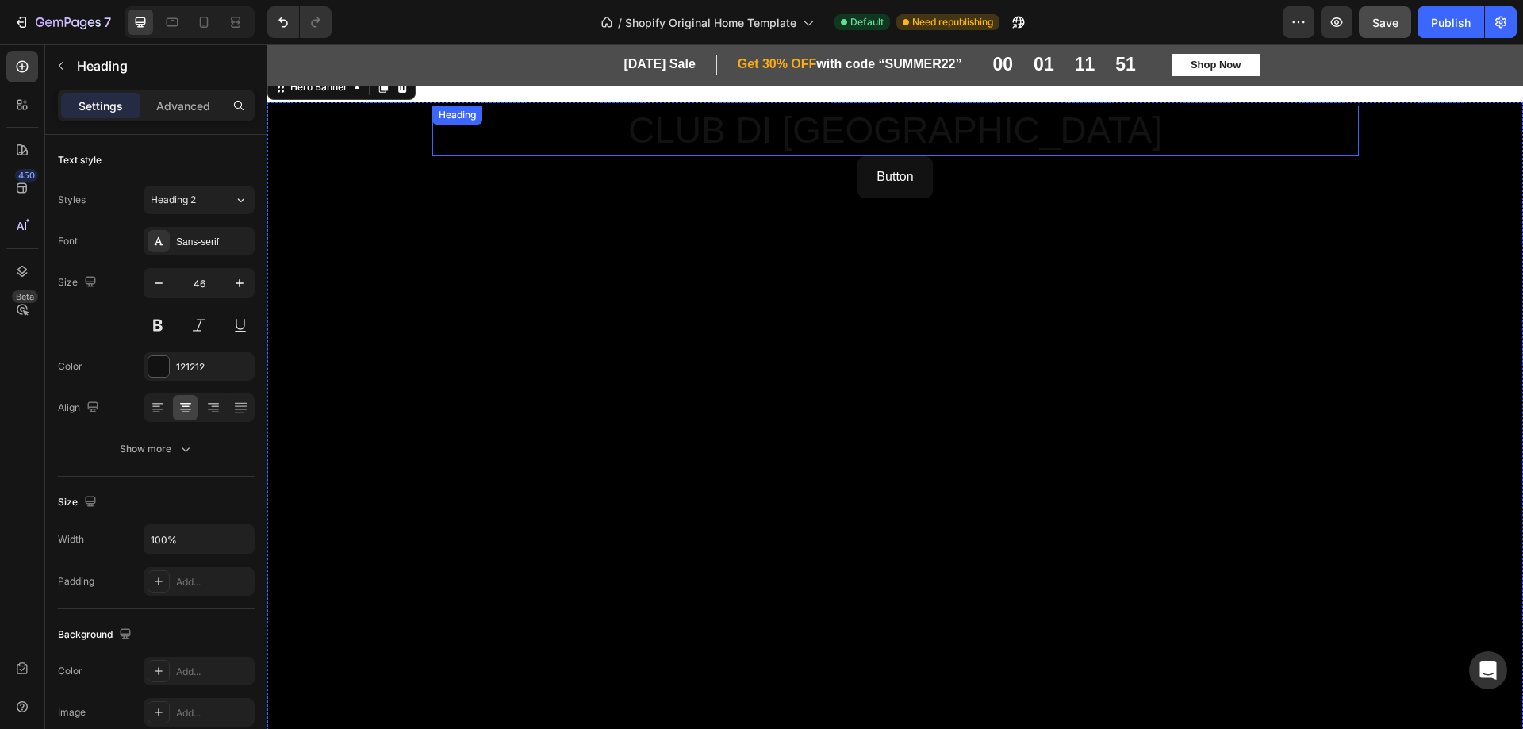
click at [454, 136] on p "CLUB DI [GEOGRAPHIC_DATA]" at bounding box center [895, 131] width 923 height 48
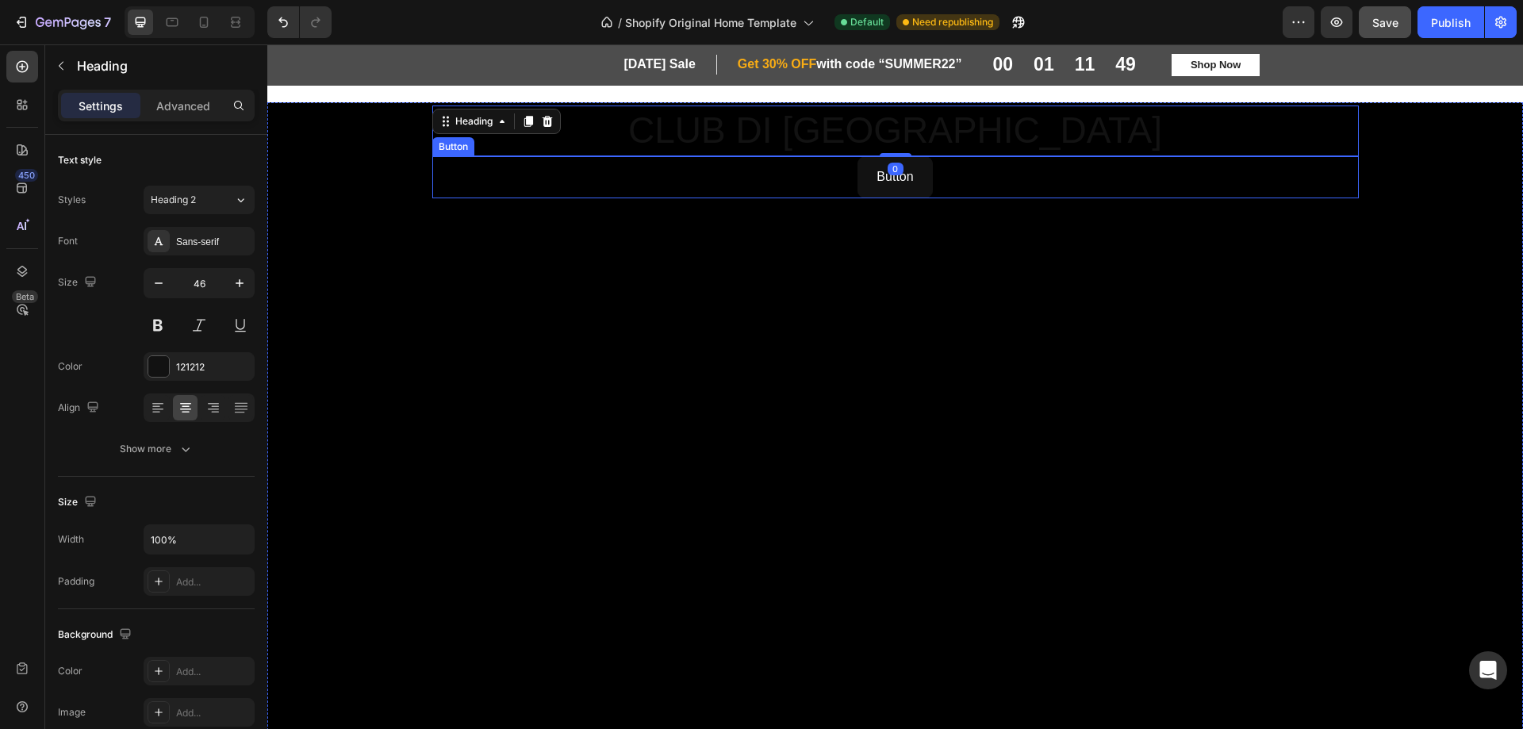
click at [463, 197] on div "Button Button" at bounding box center [895, 177] width 927 height 42
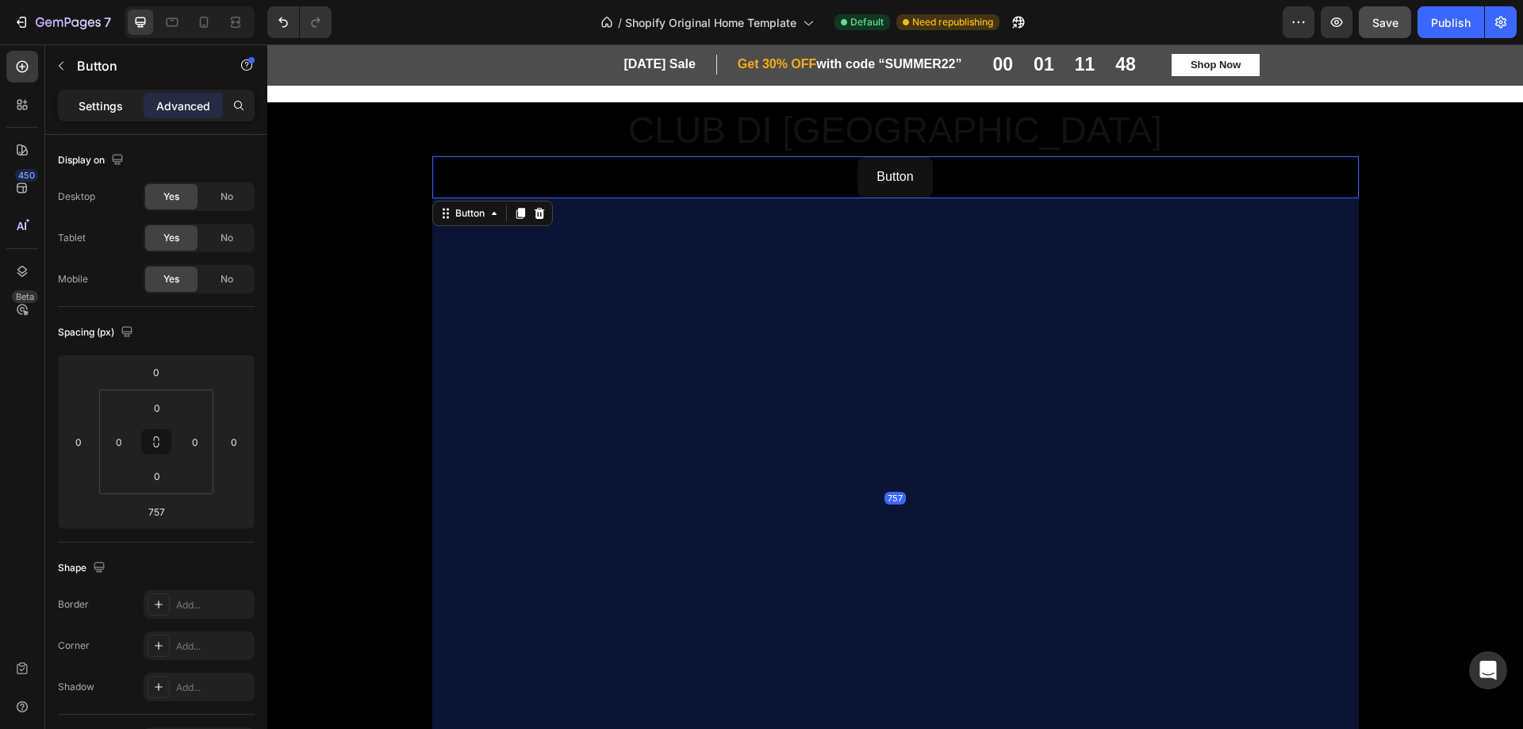
click at [101, 109] on p "Settings" at bounding box center [101, 106] width 44 height 17
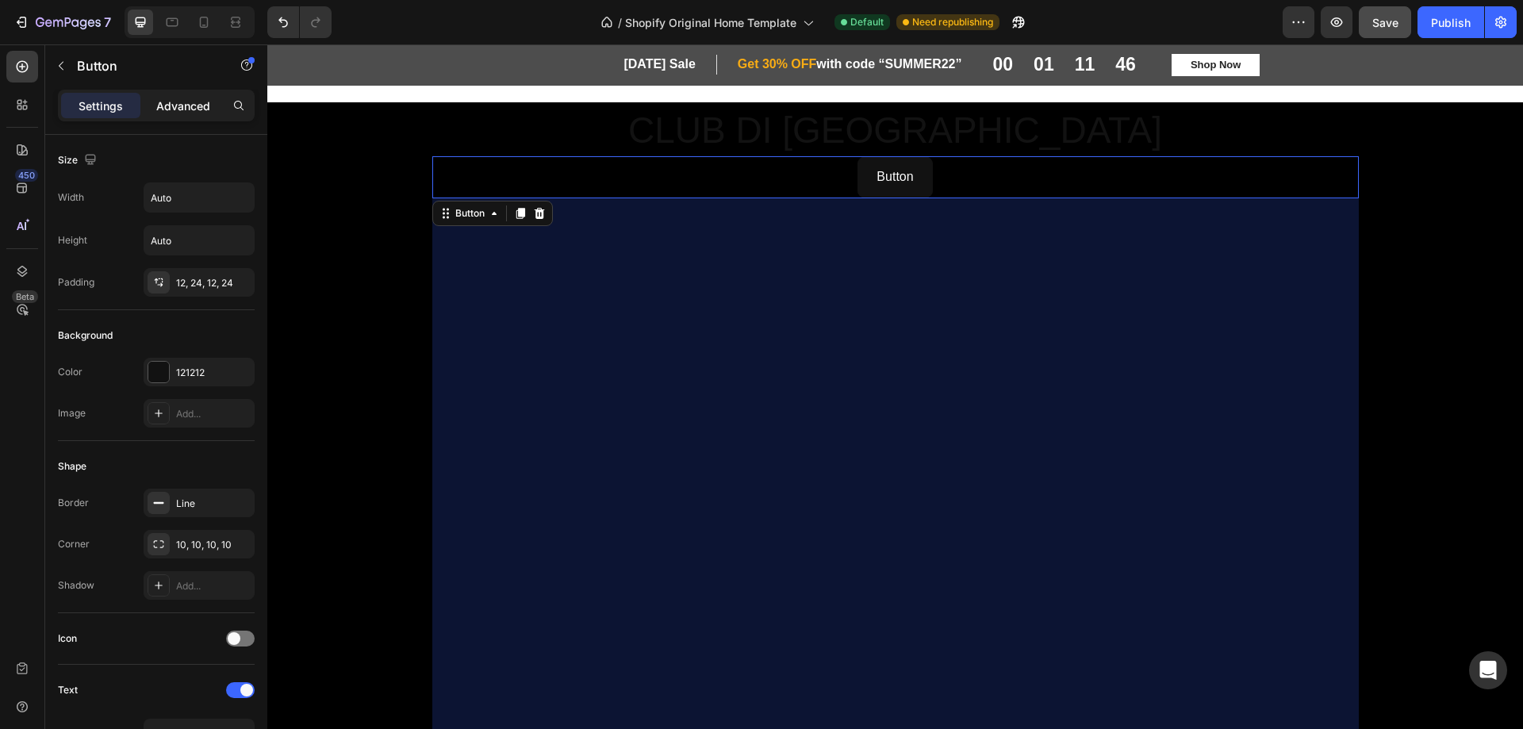
click at [166, 104] on p "Advanced" at bounding box center [183, 106] width 54 height 17
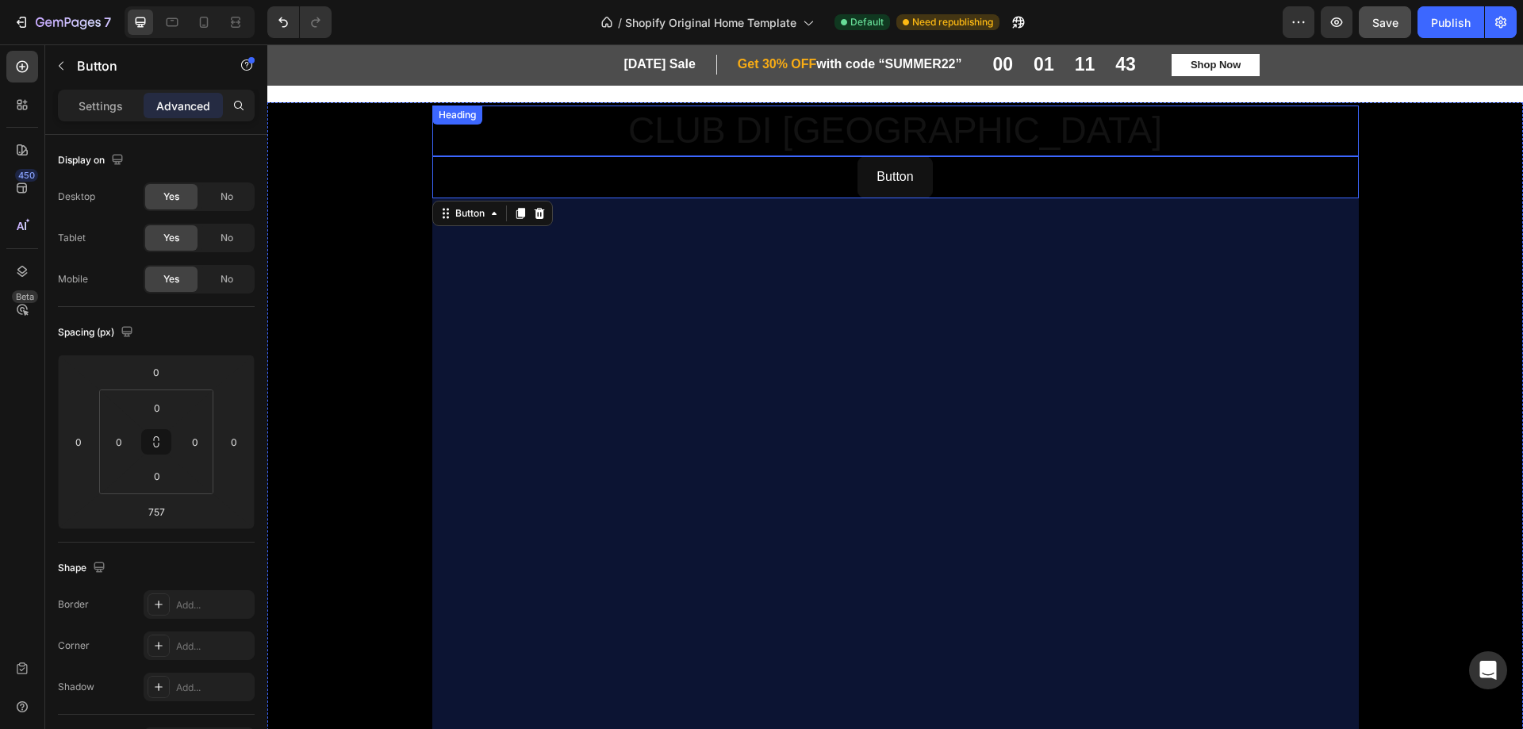
click at [461, 128] on div "CLUB DI MONACO Heading" at bounding box center [895, 131] width 927 height 51
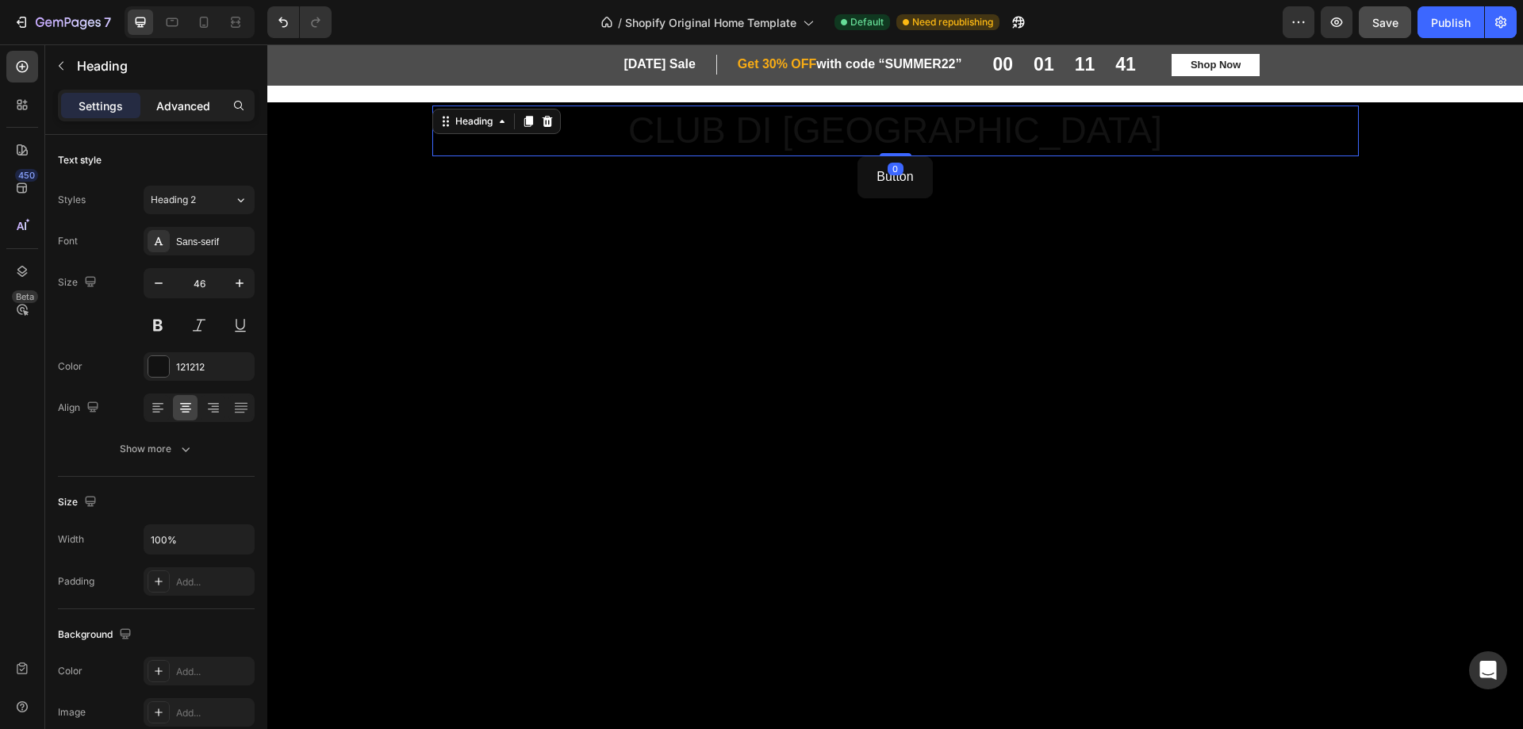
click at [186, 112] on p "Advanced" at bounding box center [183, 106] width 54 height 17
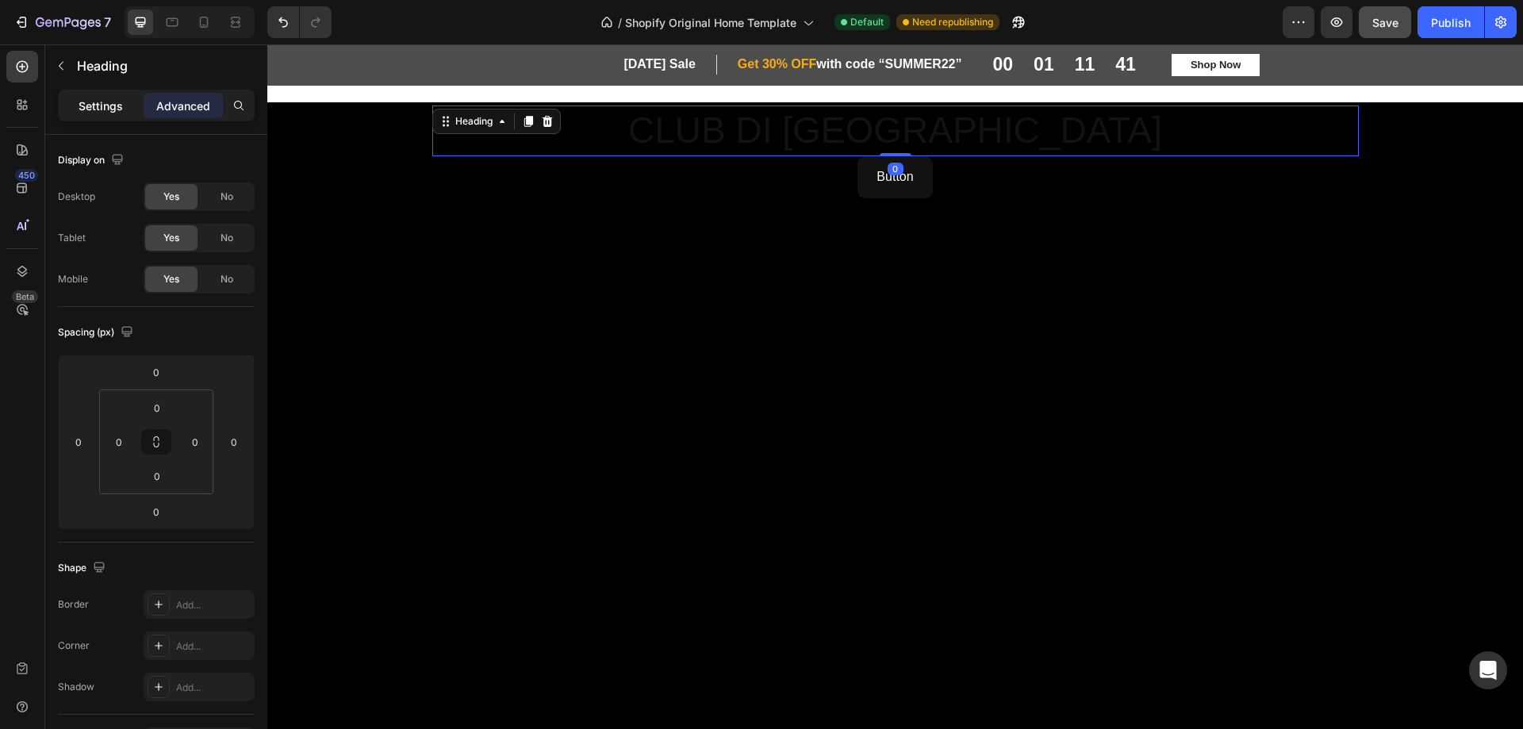
click at [123, 113] on div "Settings" at bounding box center [100, 105] width 79 height 25
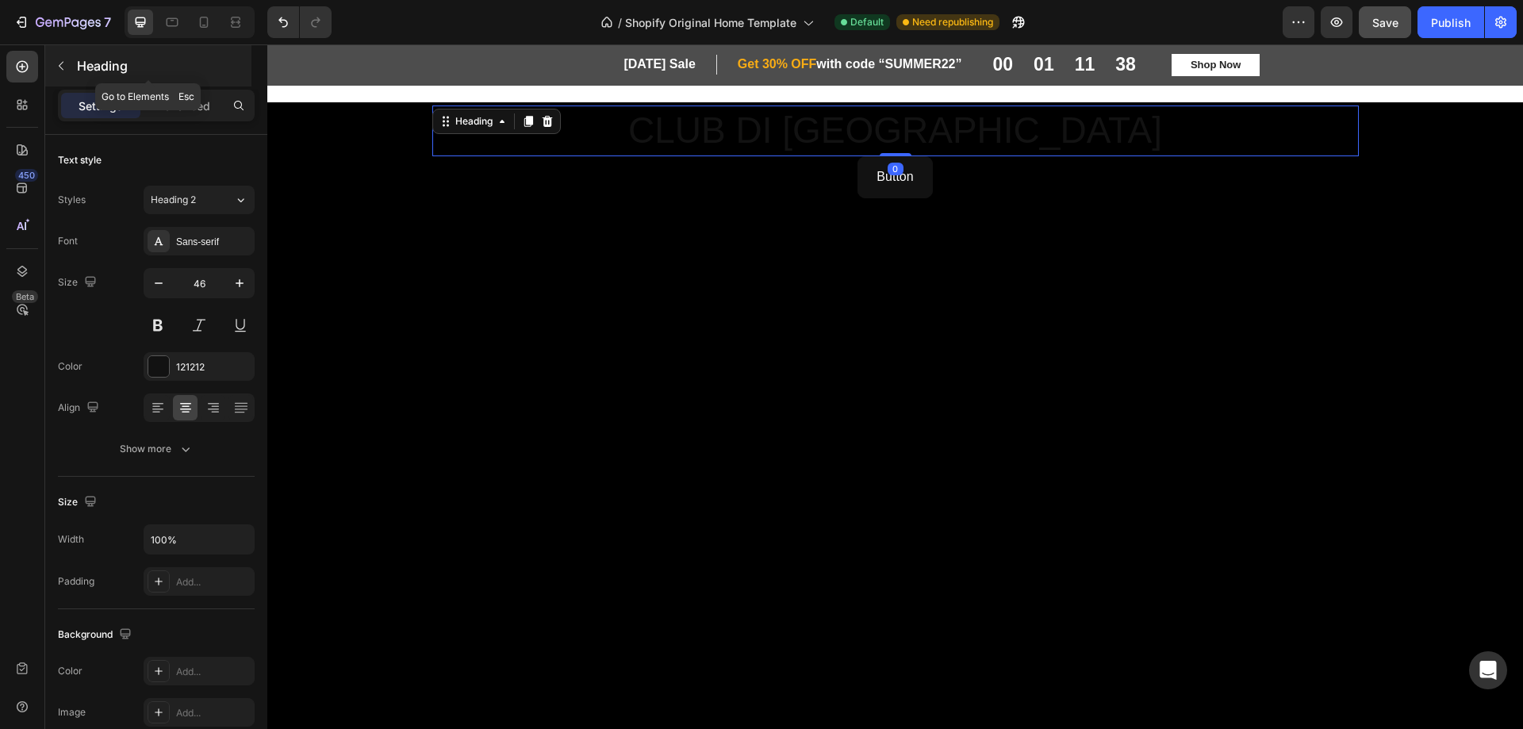
click at [55, 62] on icon "button" at bounding box center [61, 66] width 13 height 13
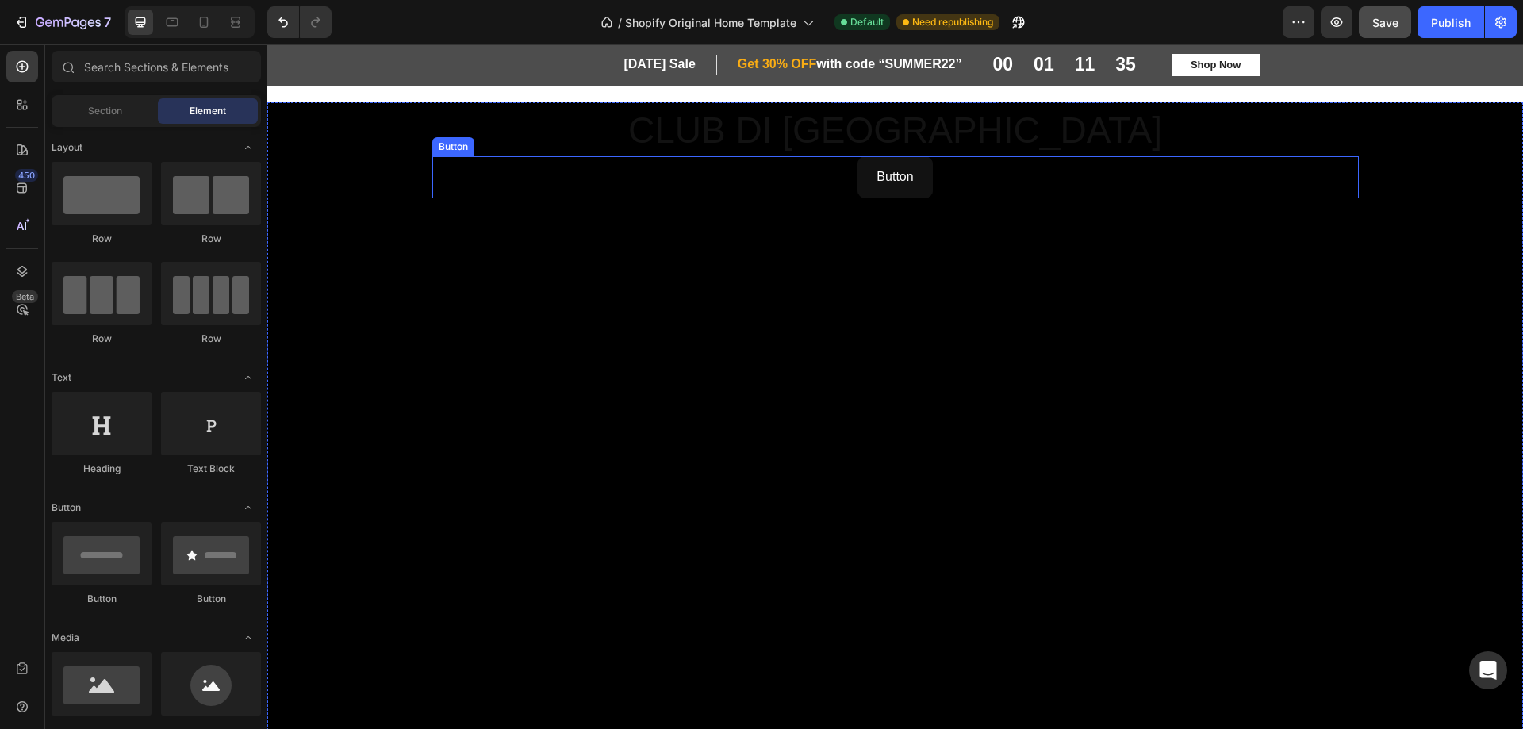
click at [527, 169] on div "Button Button" at bounding box center [895, 177] width 927 height 42
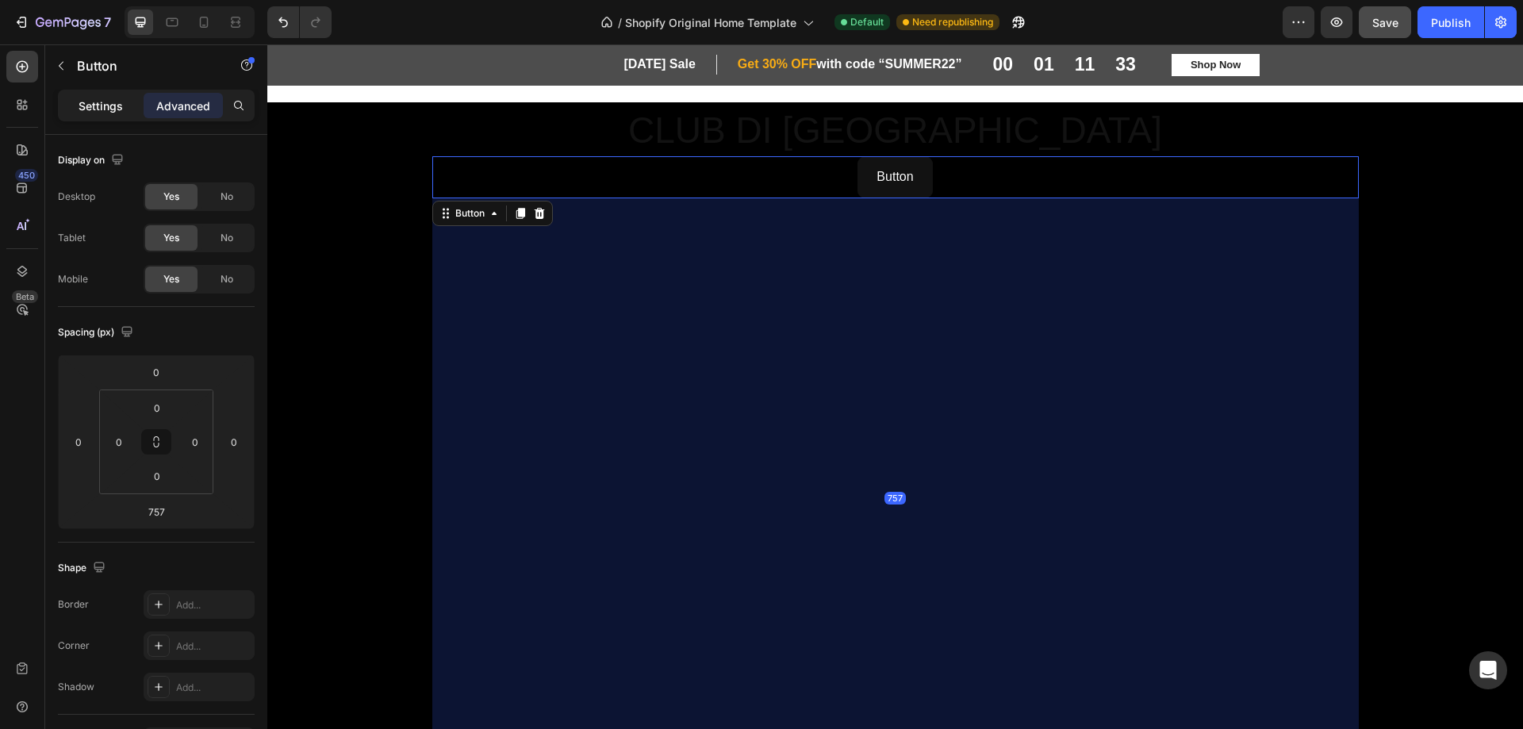
click at [118, 108] on p "Settings" at bounding box center [101, 106] width 44 height 17
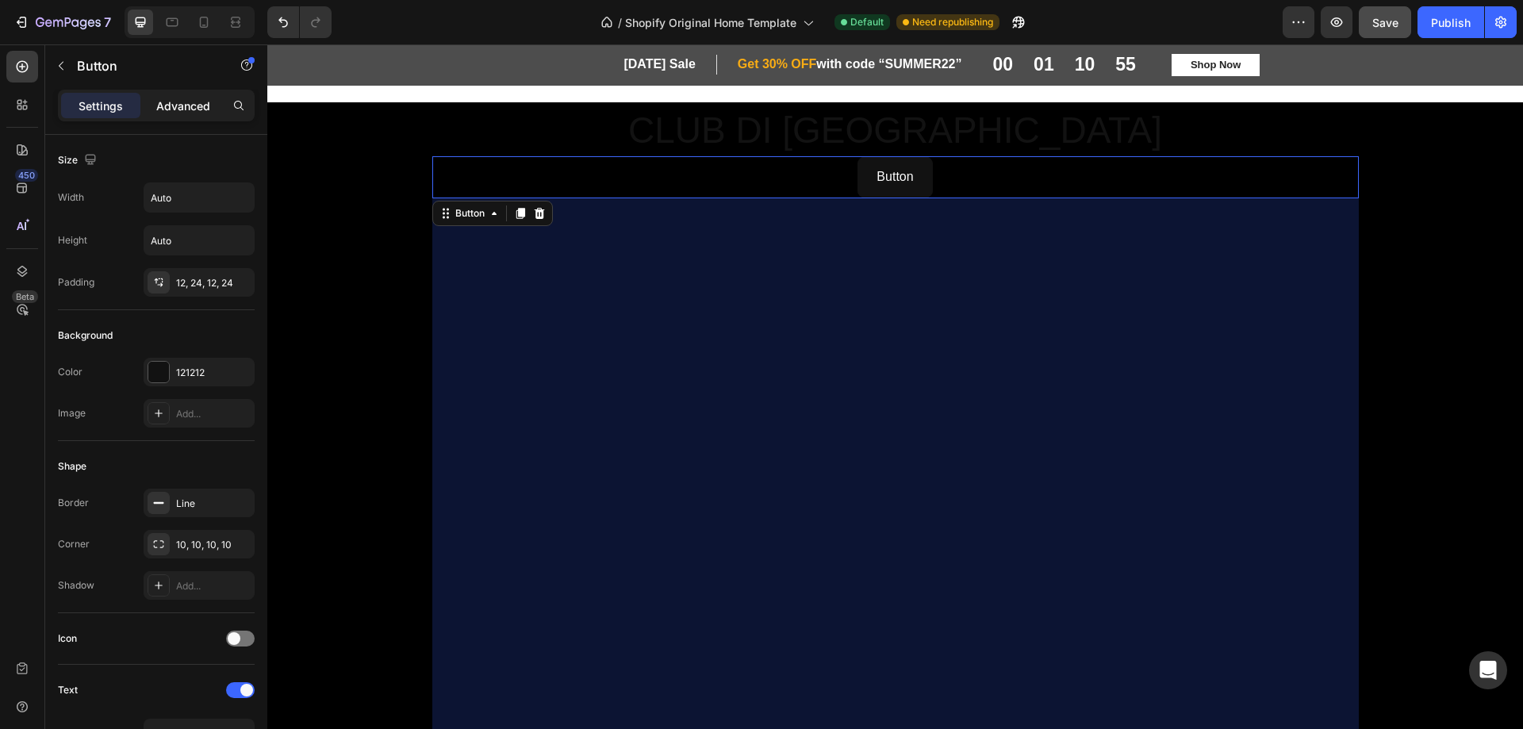
click at [184, 108] on p "Advanced" at bounding box center [183, 106] width 54 height 17
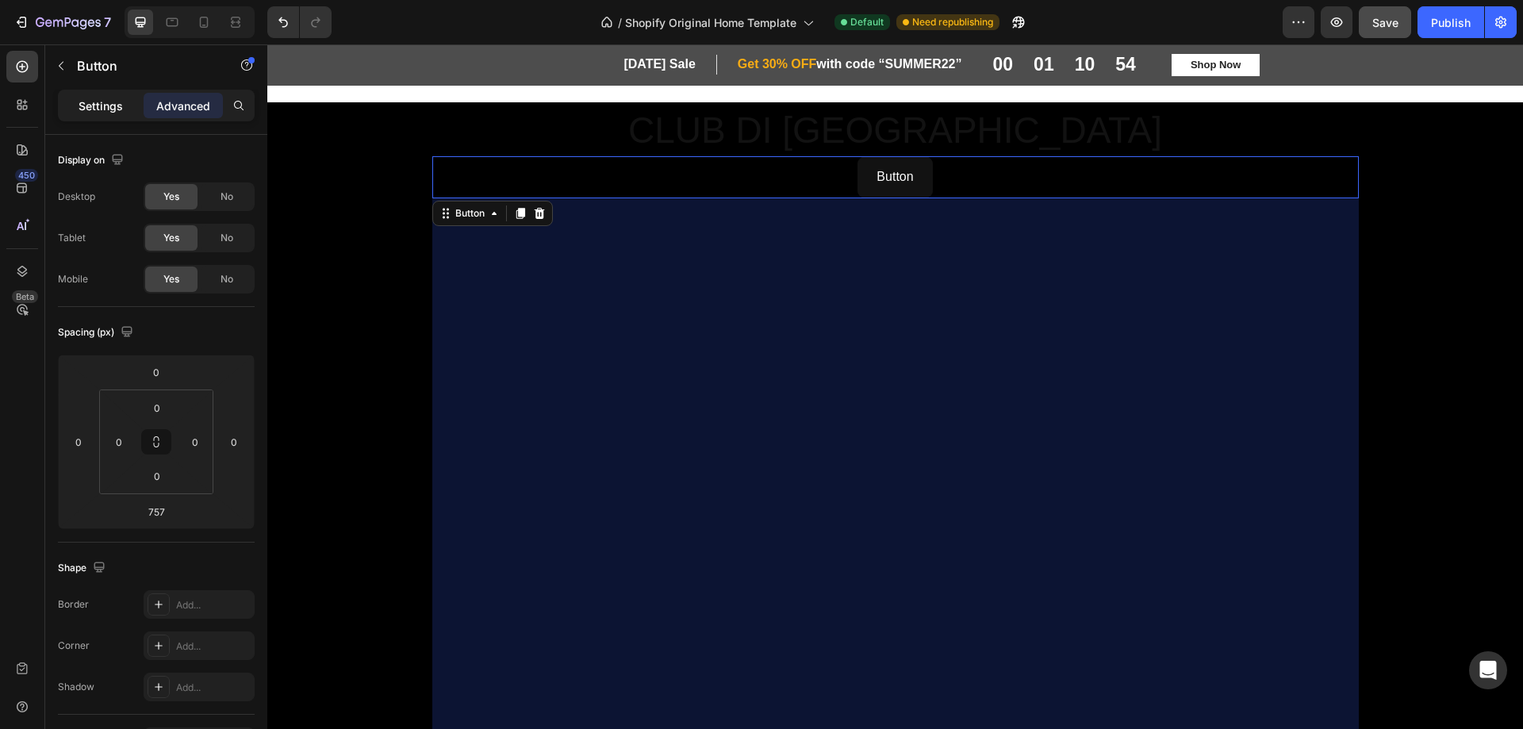
click at [78, 109] on div "Settings" at bounding box center [100, 105] width 79 height 25
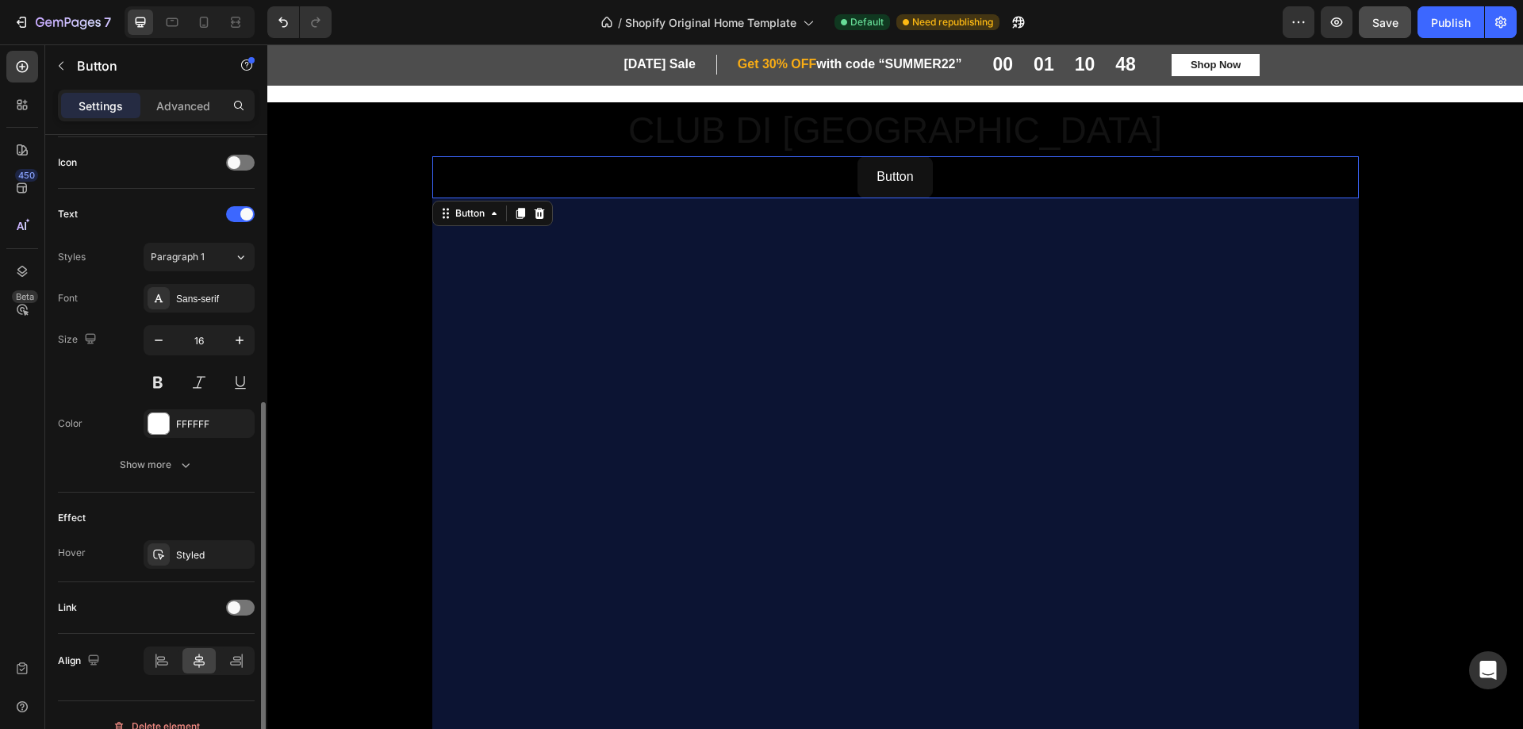
scroll to position [498, 0]
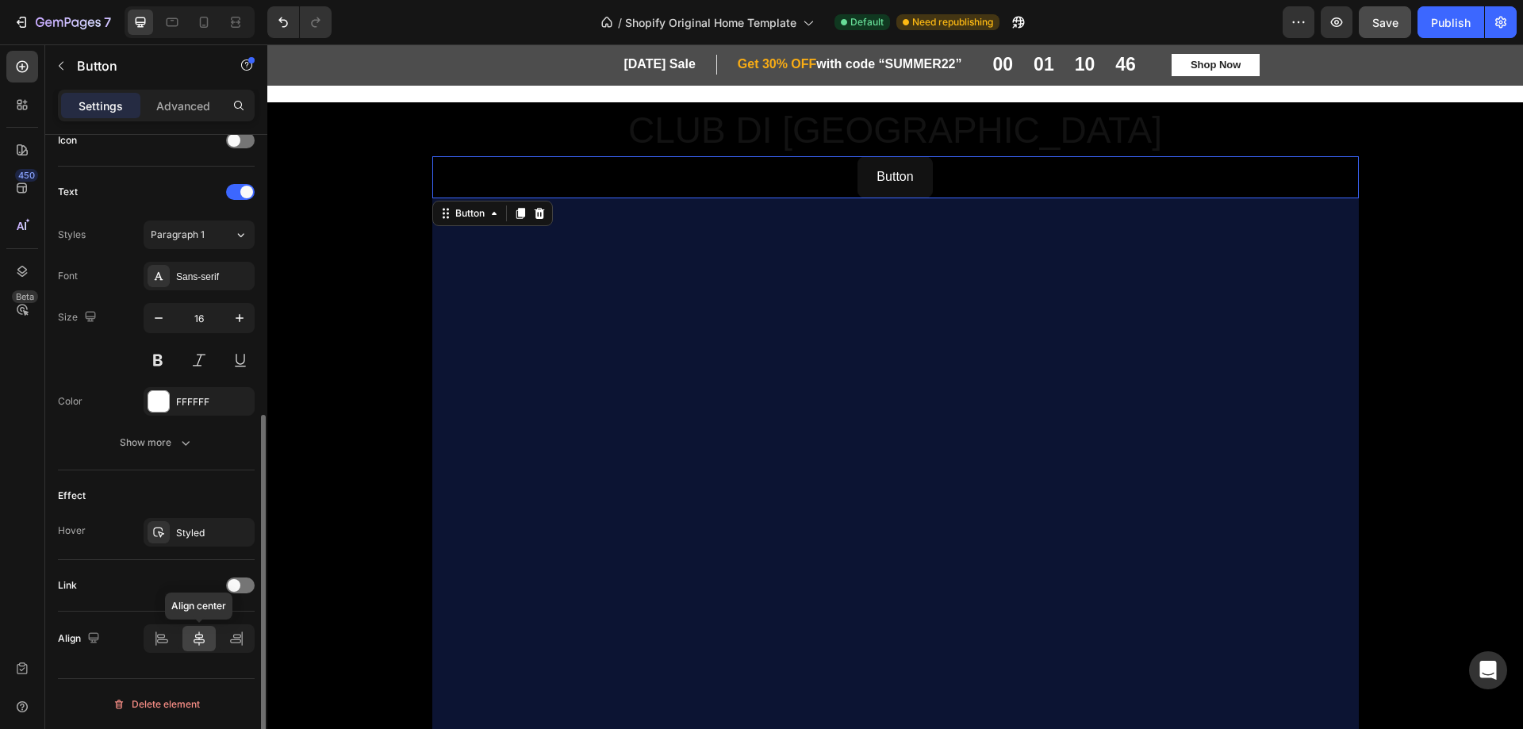
click at [193, 640] on icon at bounding box center [199, 639] width 16 height 16
click at [251, 582] on div at bounding box center [240, 586] width 29 height 16
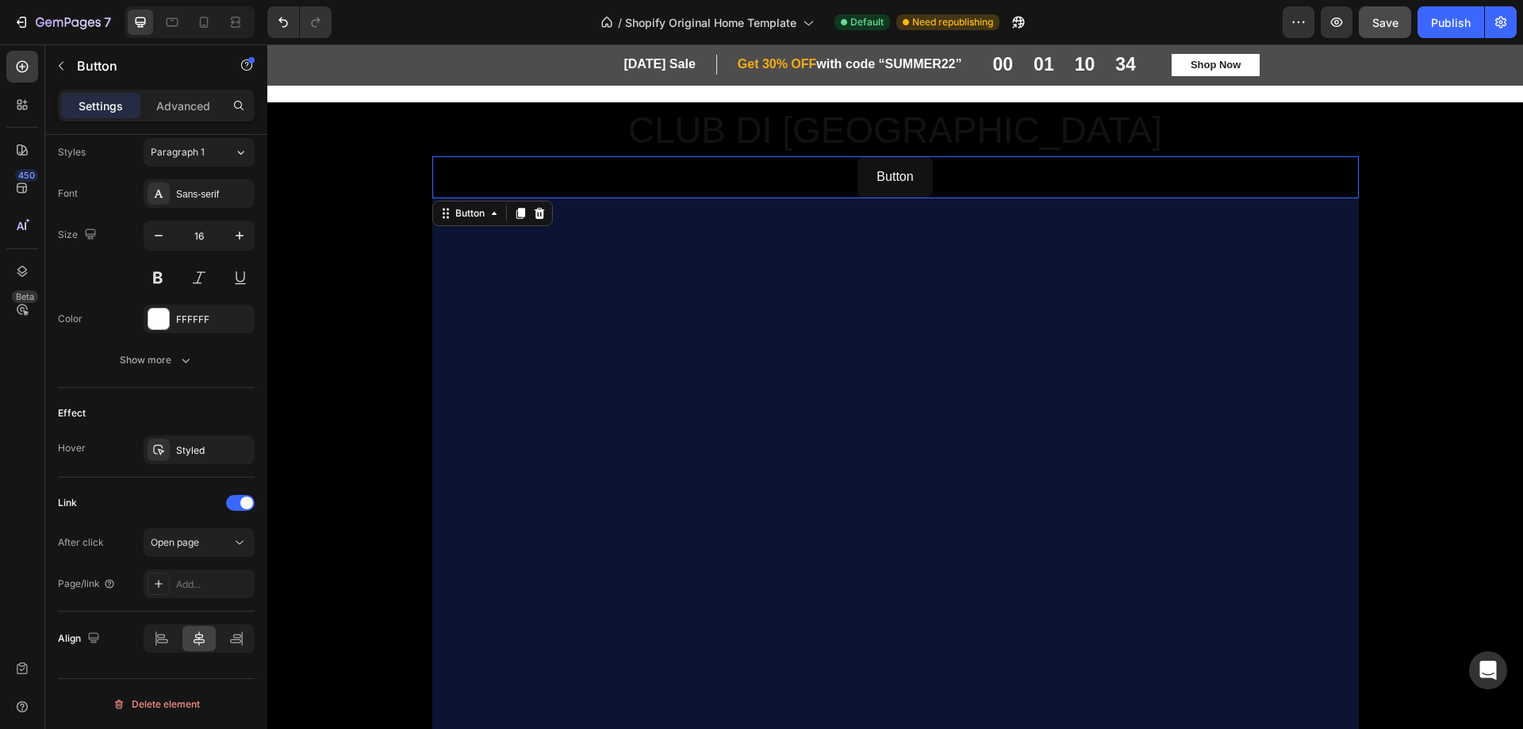
click at [975, 171] on div "Button Button 757" at bounding box center [895, 177] width 927 height 42
click at [896, 181] on p "Button" at bounding box center [895, 177] width 36 height 23
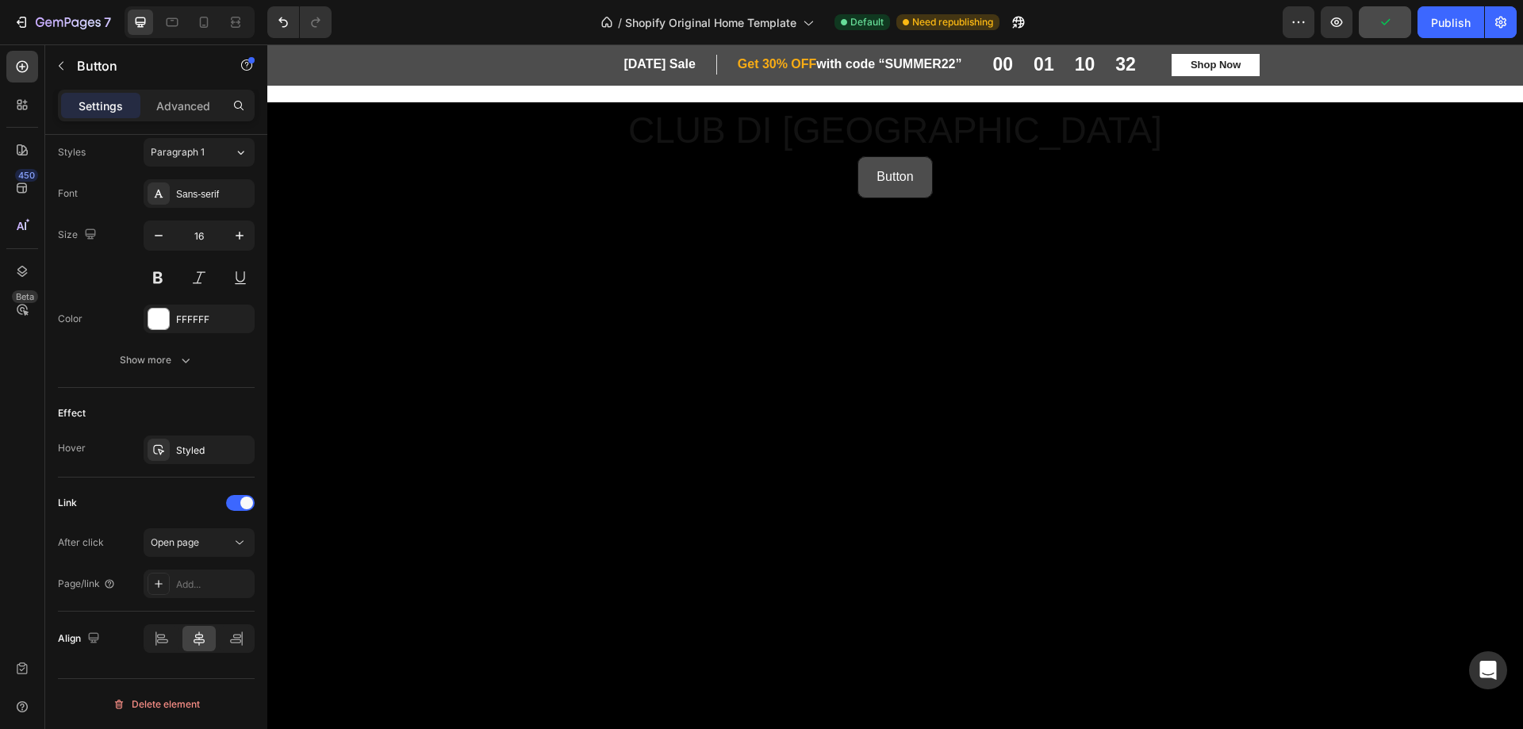
click at [919, 179] on button "Button" at bounding box center [895, 177] width 75 height 42
click at [884, 181] on p "Button" at bounding box center [895, 177] width 36 height 23
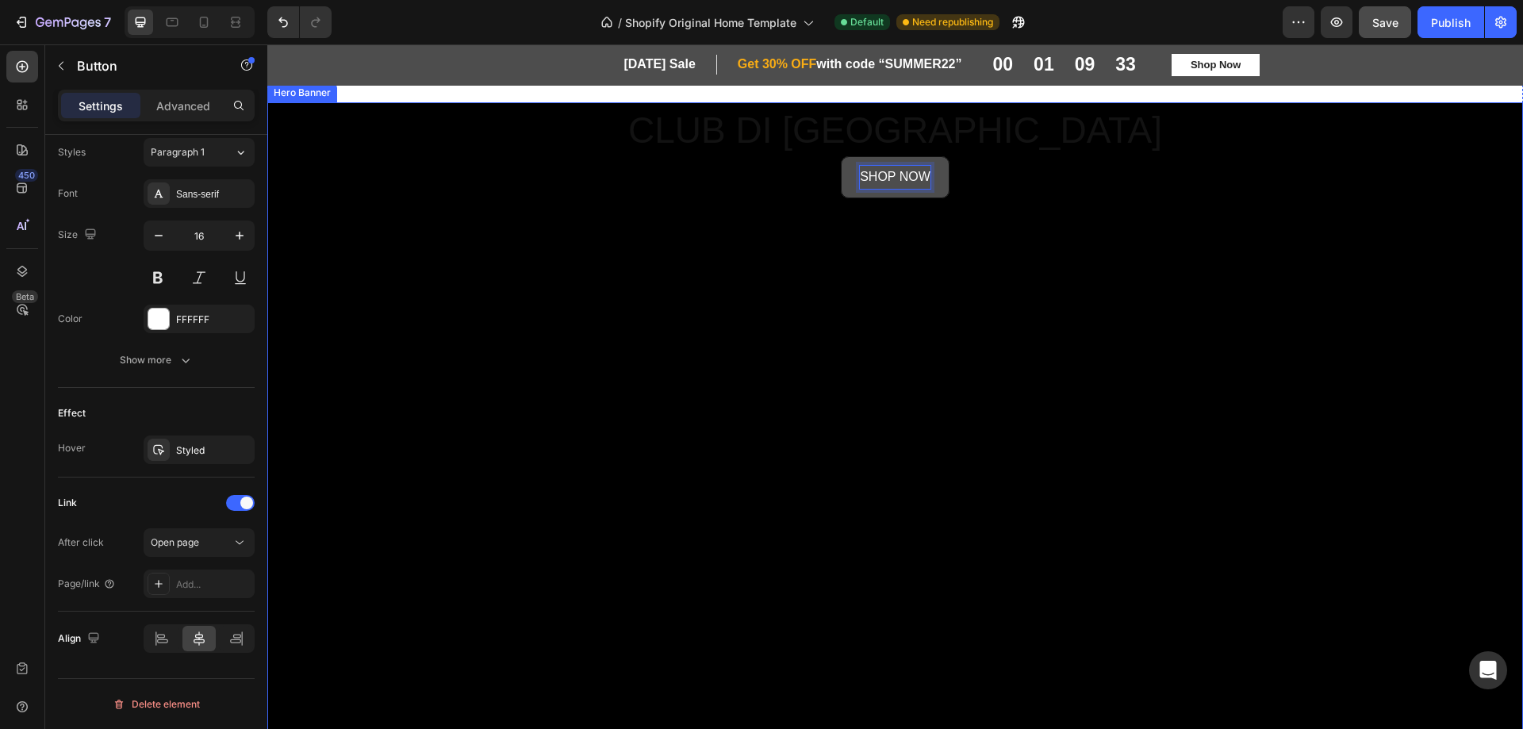
click at [1040, 344] on div "SHOP NOW Button 757" at bounding box center [895, 477] width 927 height 643
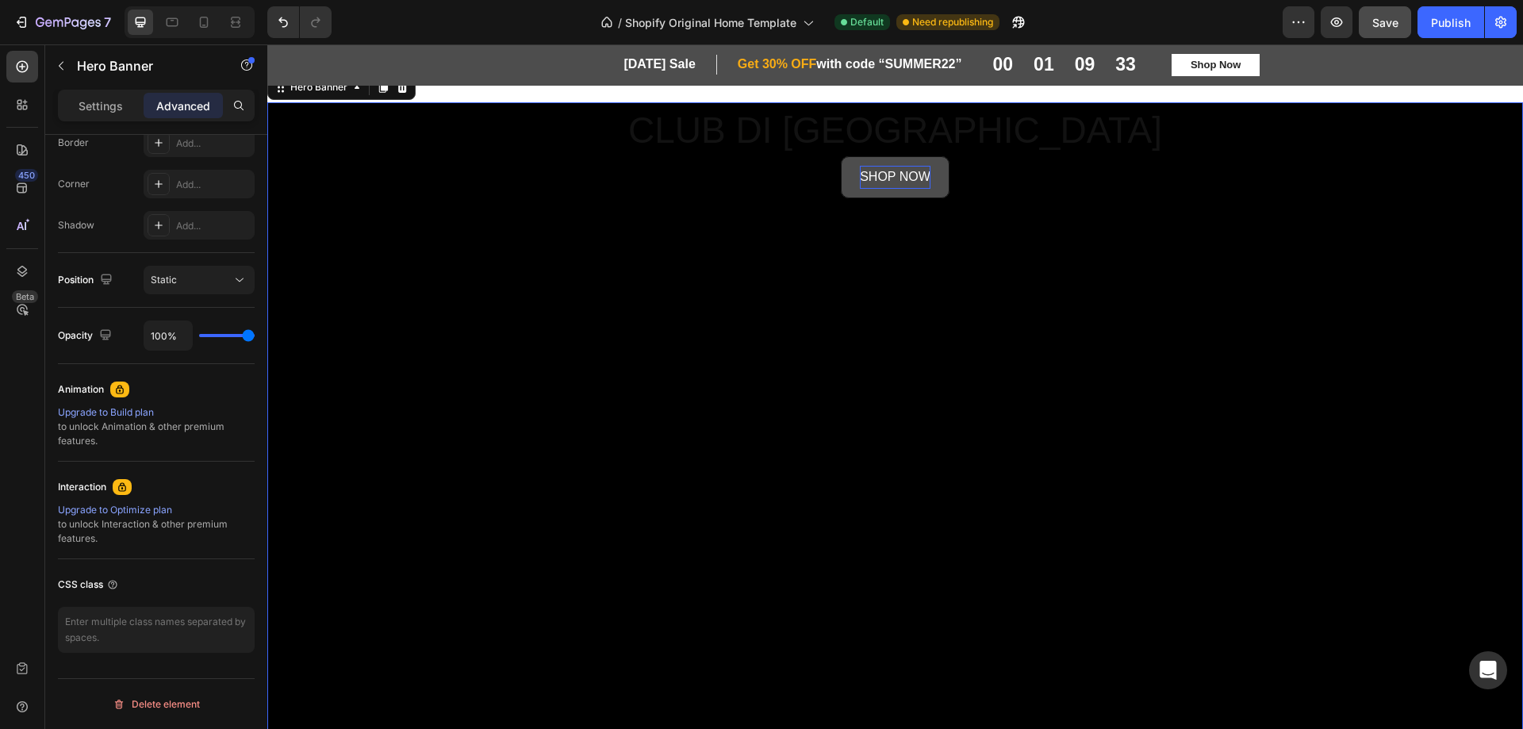
scroll to position [0, 0]
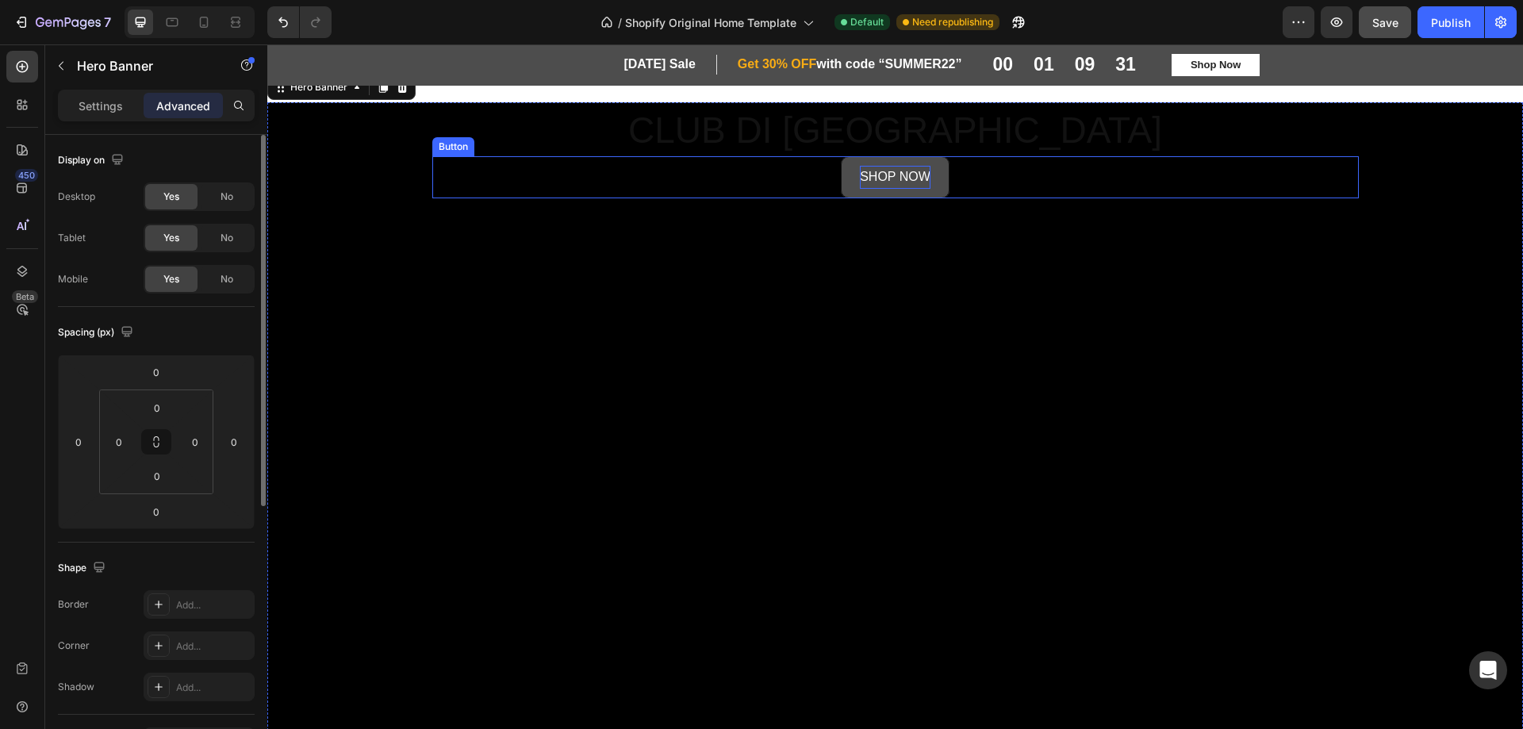
click at [843, 189] on button "SHOP NOW" at bounding box center [895, 177] width 109 height 42
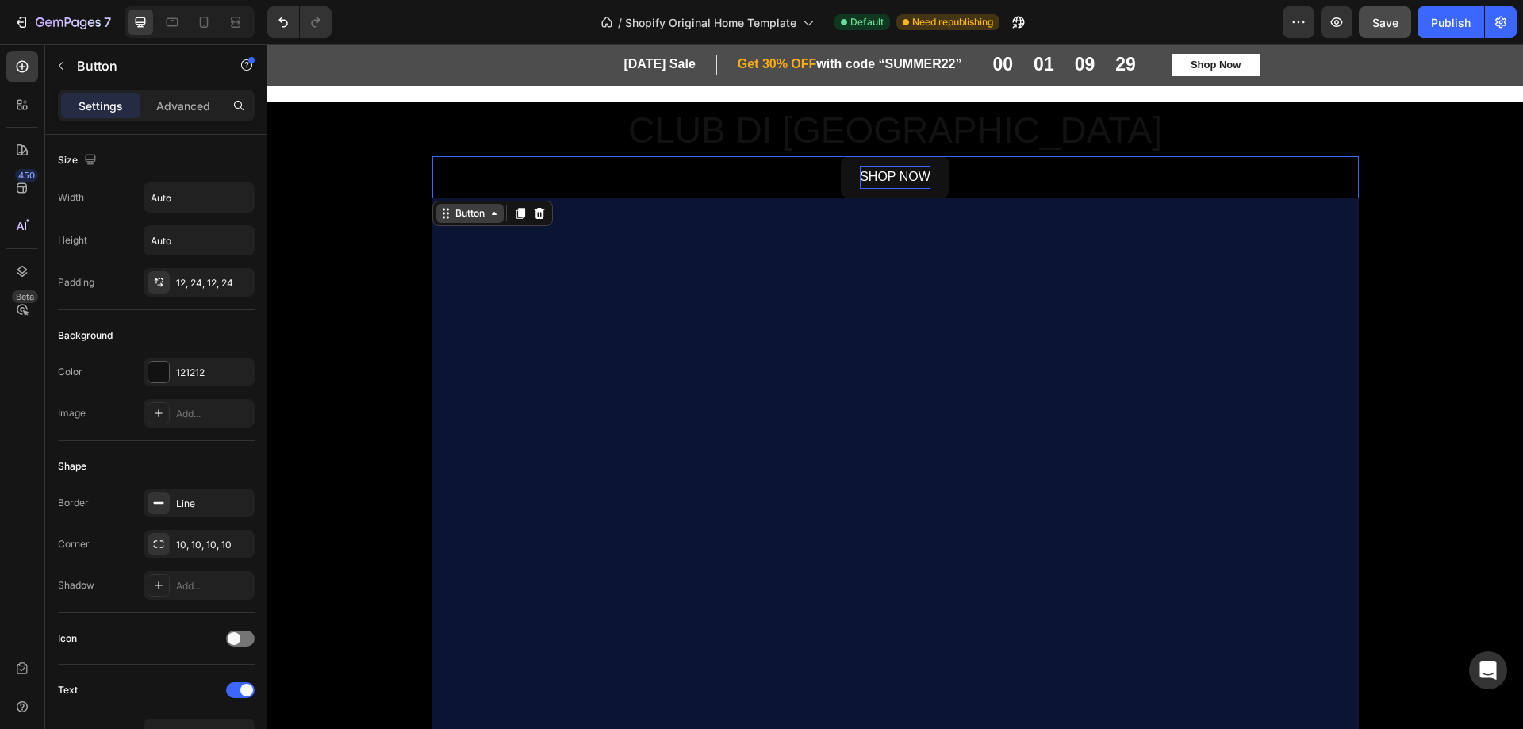
click at [492, 214] on icon at bounding box center [494, 213] width 5 height 3
click at [443, 217] on icon at bounding box center [446, 213] width 13 height 13
click at [440, 215] on icon at bounding box center [446, 213] width 13 height 13
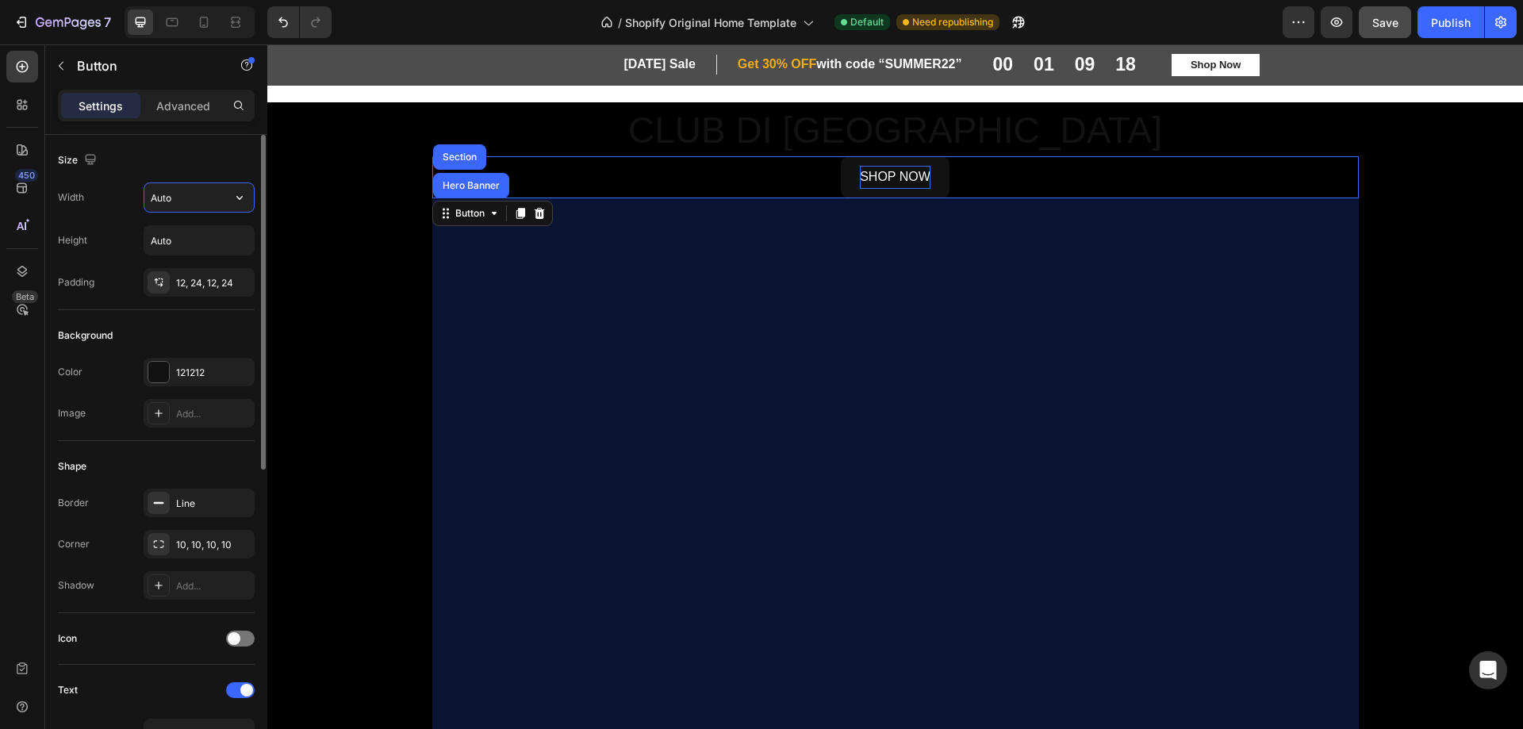
click at [207, 194] on input "Auto" at bounding box center [198, 197] width 109 height 29
click at [202, 280] on div "12, 24, 12, 24" at bounding box center [199, 283] width 46 height 14
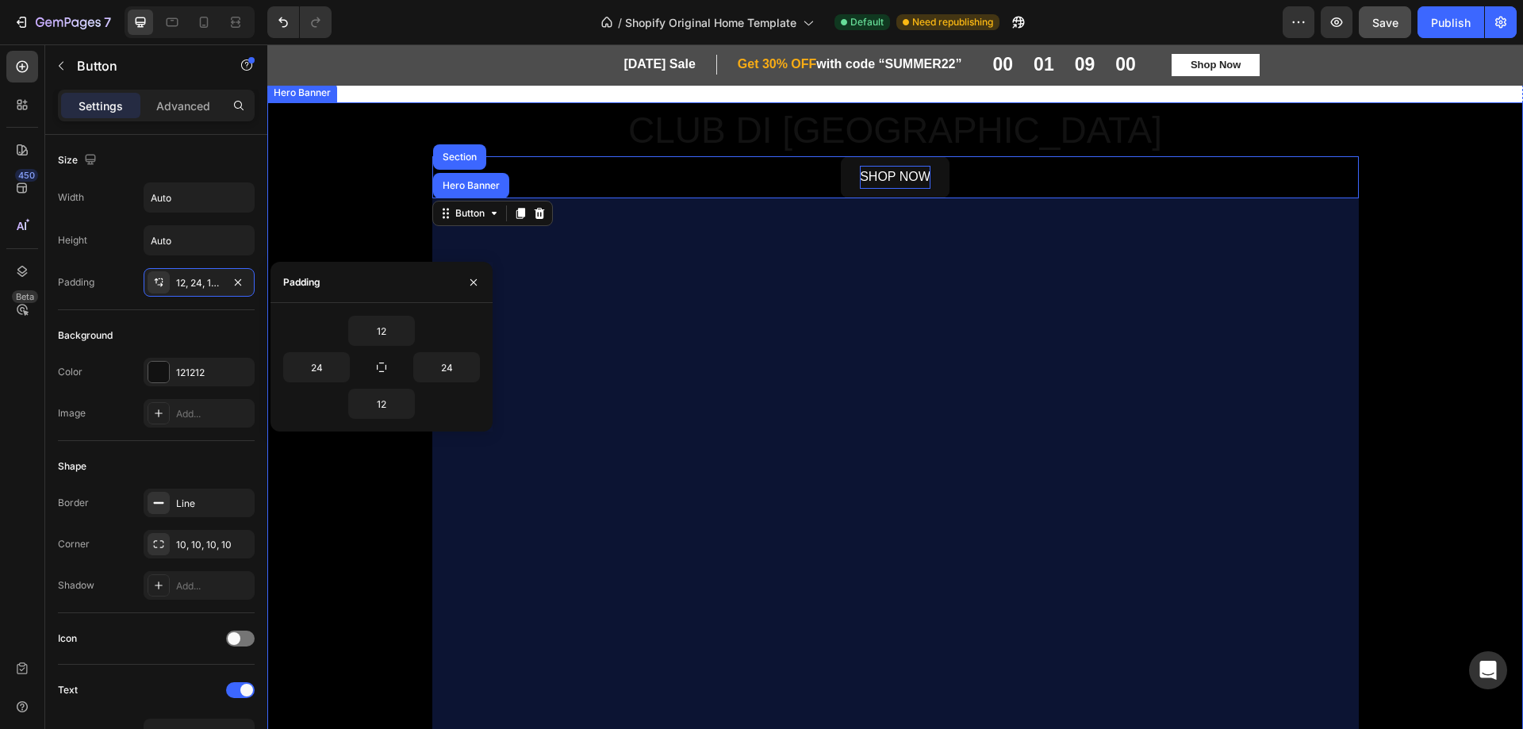
click at [354, 158] on div "Background Image" at bounding box center [895, 452] width 1256 height 700
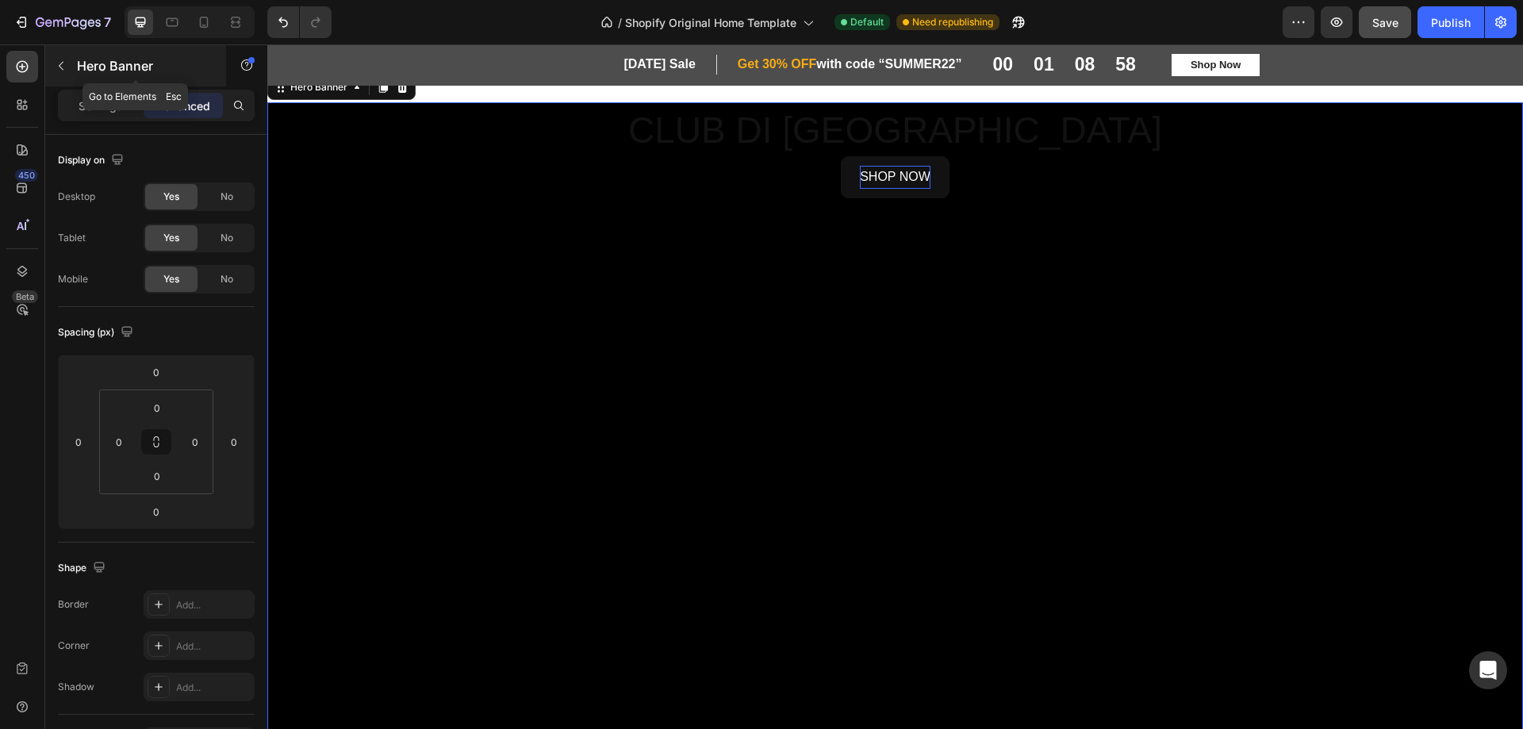
click at [56, 64] on icon "button" at bounding box center [61, 66] width 13 height 13
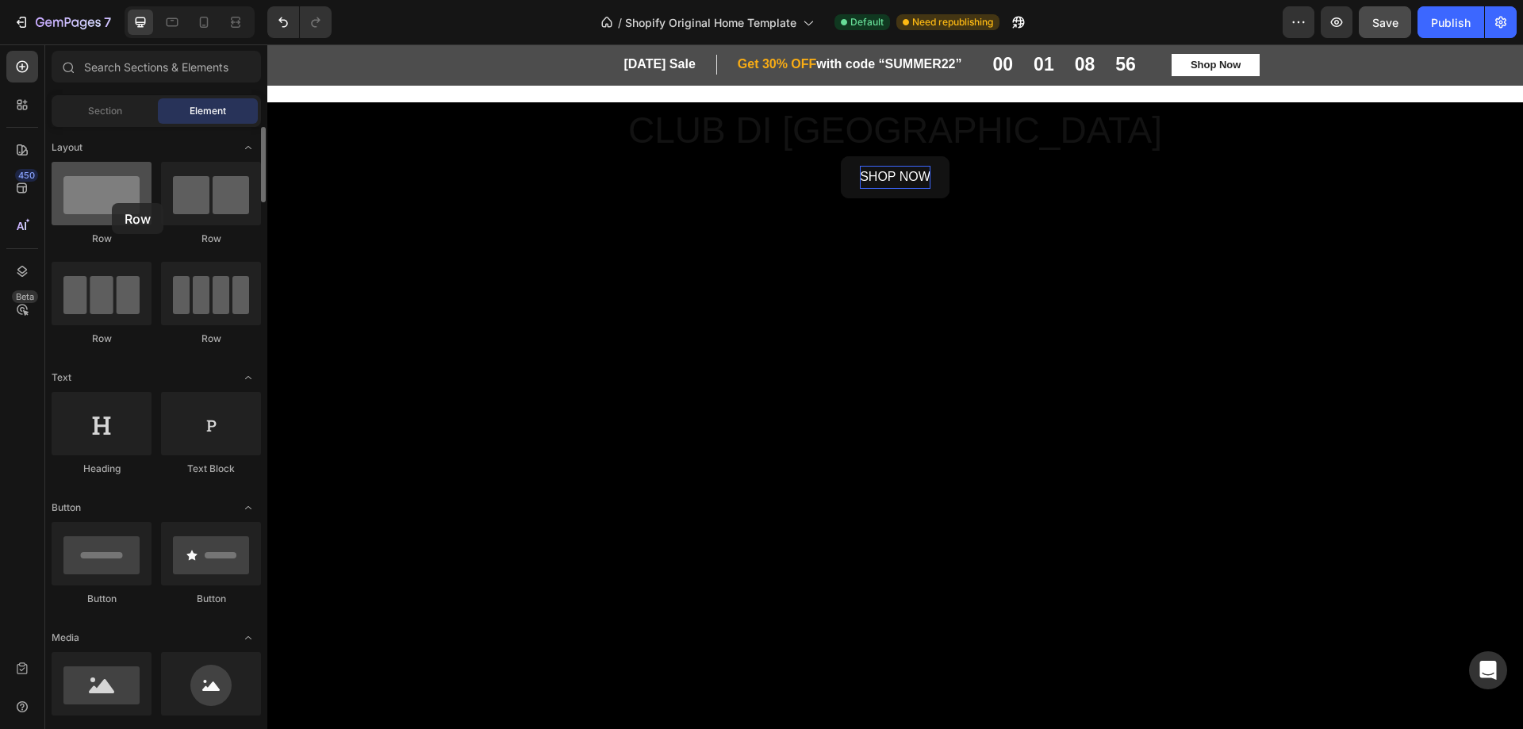
click at [112, 203] on div at bounding box center [102, 193] width 100 height 63
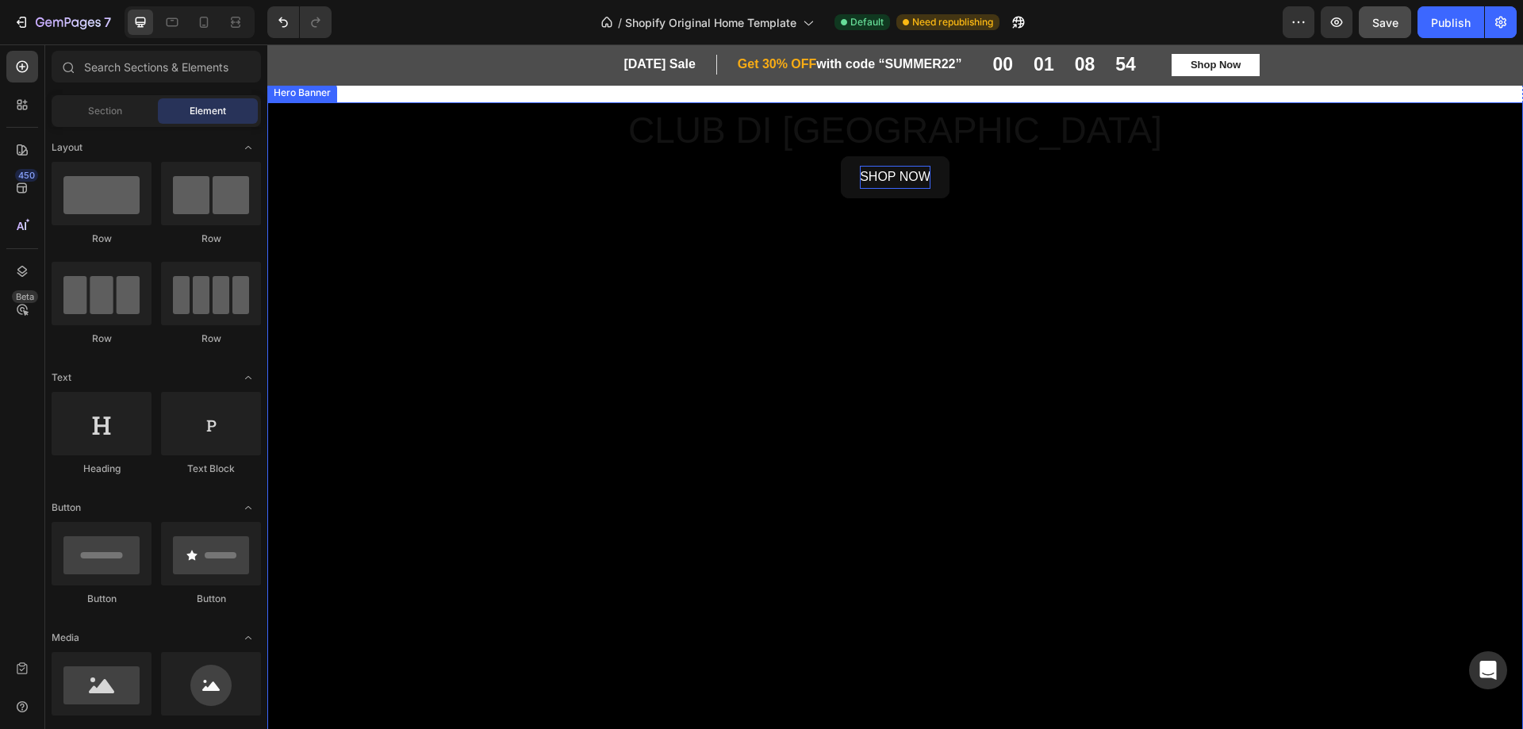
click at [365, 293] on div "Background Image" at bounding box center [895, 452] width 1256 height 700
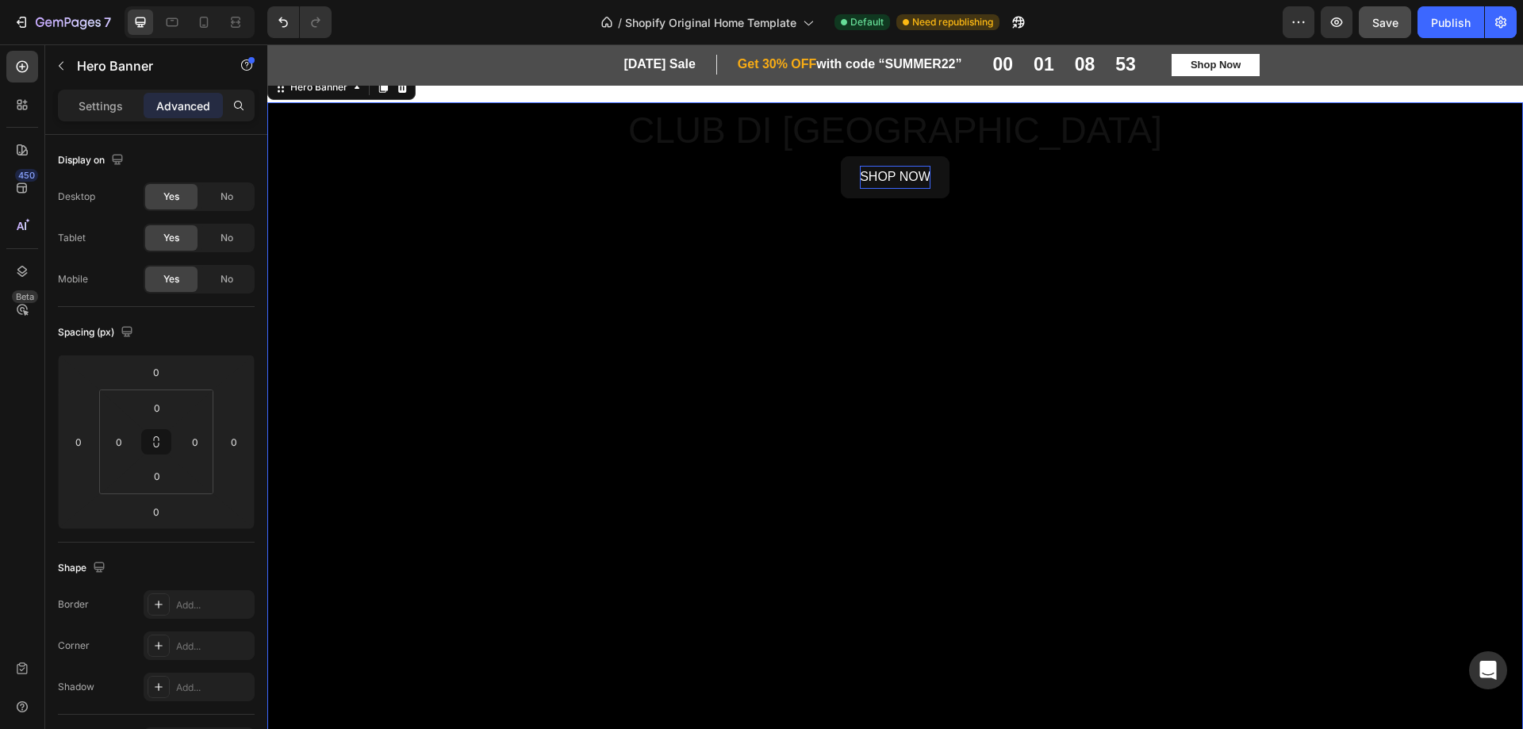
click at [353, 284] on div "Background Image" at bounding box center [895, 452] width 1256 height 700
click at [86, 107] on p "Settings" at bounding box center [101, 106] width 44 height 17
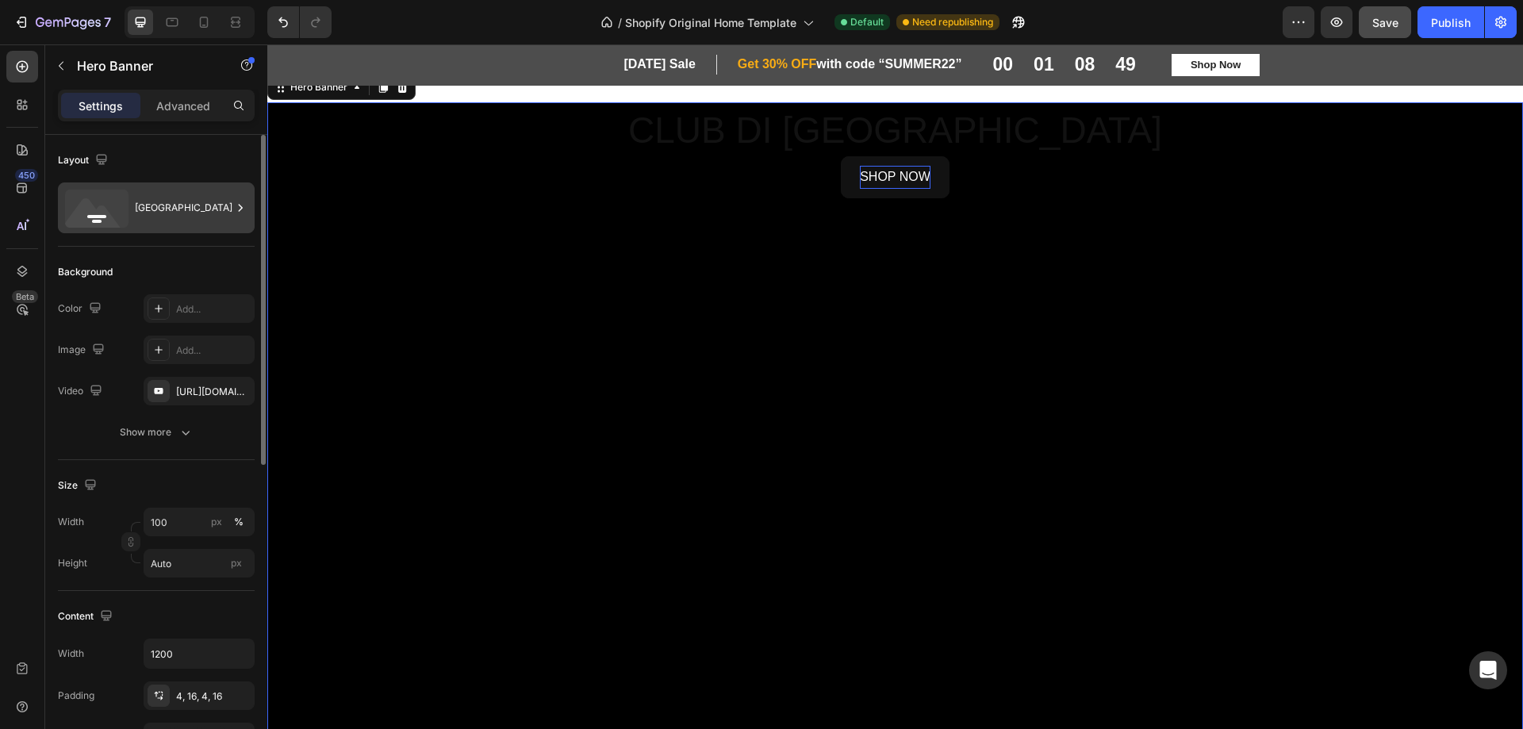
click at [185, 213] on div "[GEOGRAPHIC_DATA]" at bounding box center [183, 208] width 97 height 36
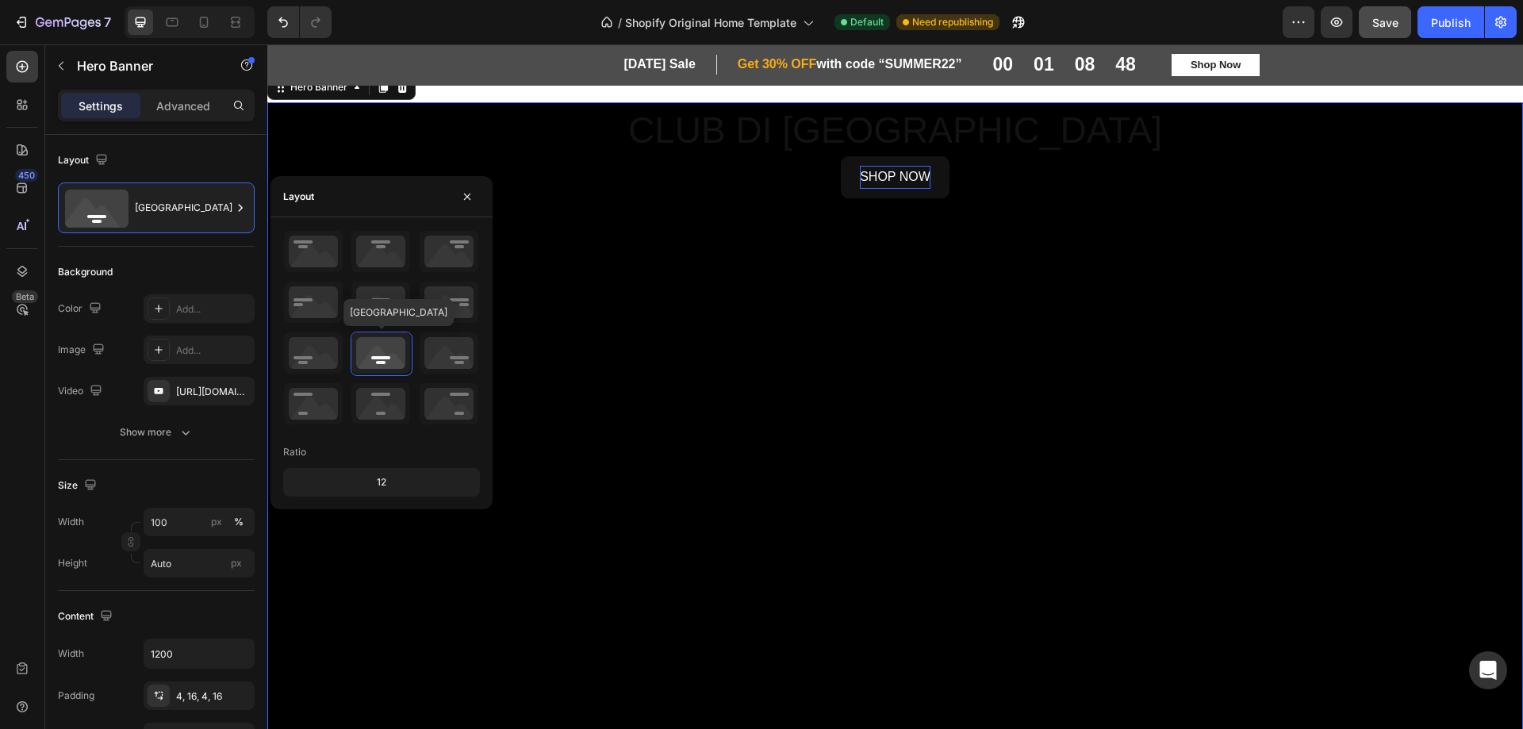
click at [372, 359] on icon at bounding box center [380, 352] width 59 height 41
click at [378, 312] on icon at bounding box center [380, 302] width 59 height 41
click at [419, 272] on div at bounding box center [449, 252] width 61 height 44
click at [379, 263] on icon at bounding box center [380, 251] width 59 height 41
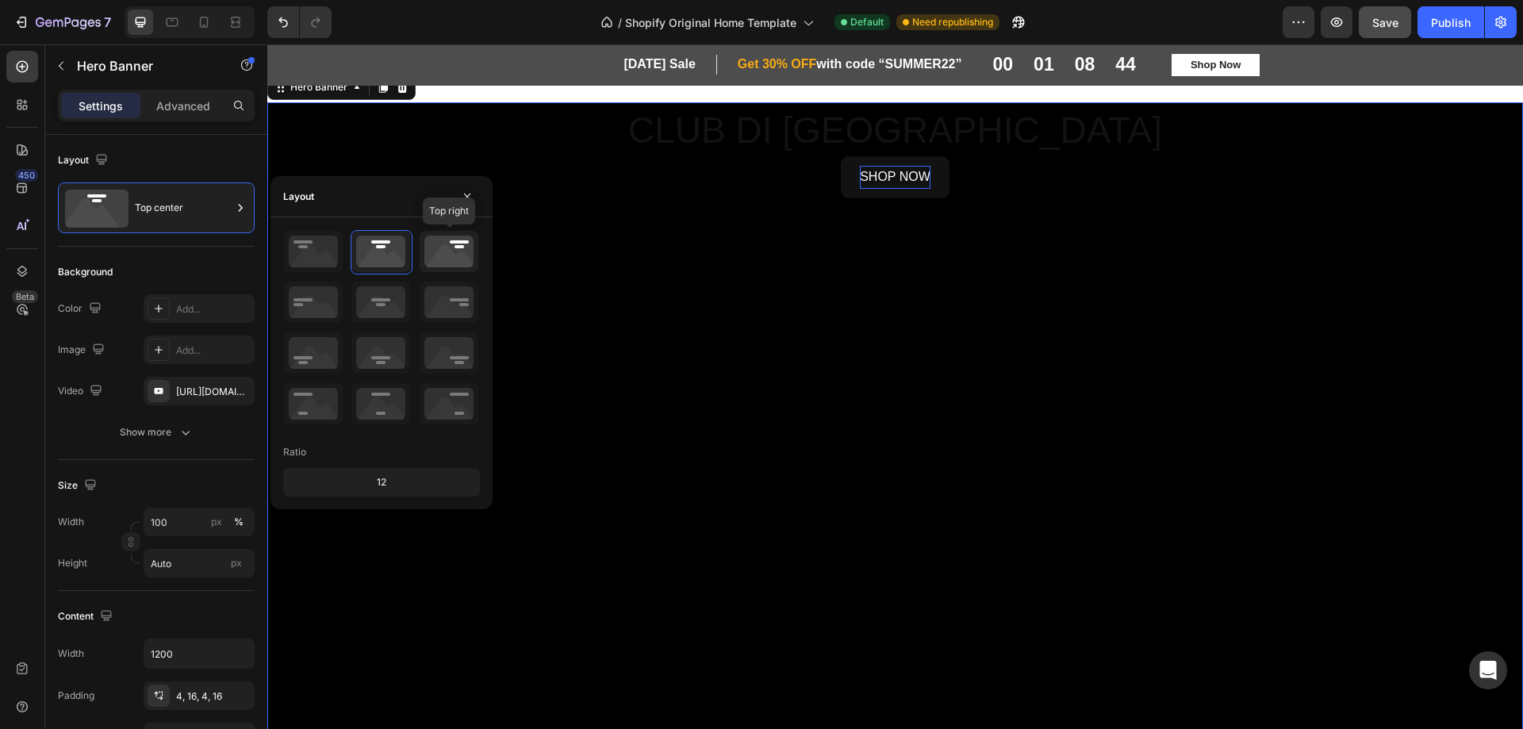
click at [448, 255] on icon at bounding box center [449, 251] width 59 height 41
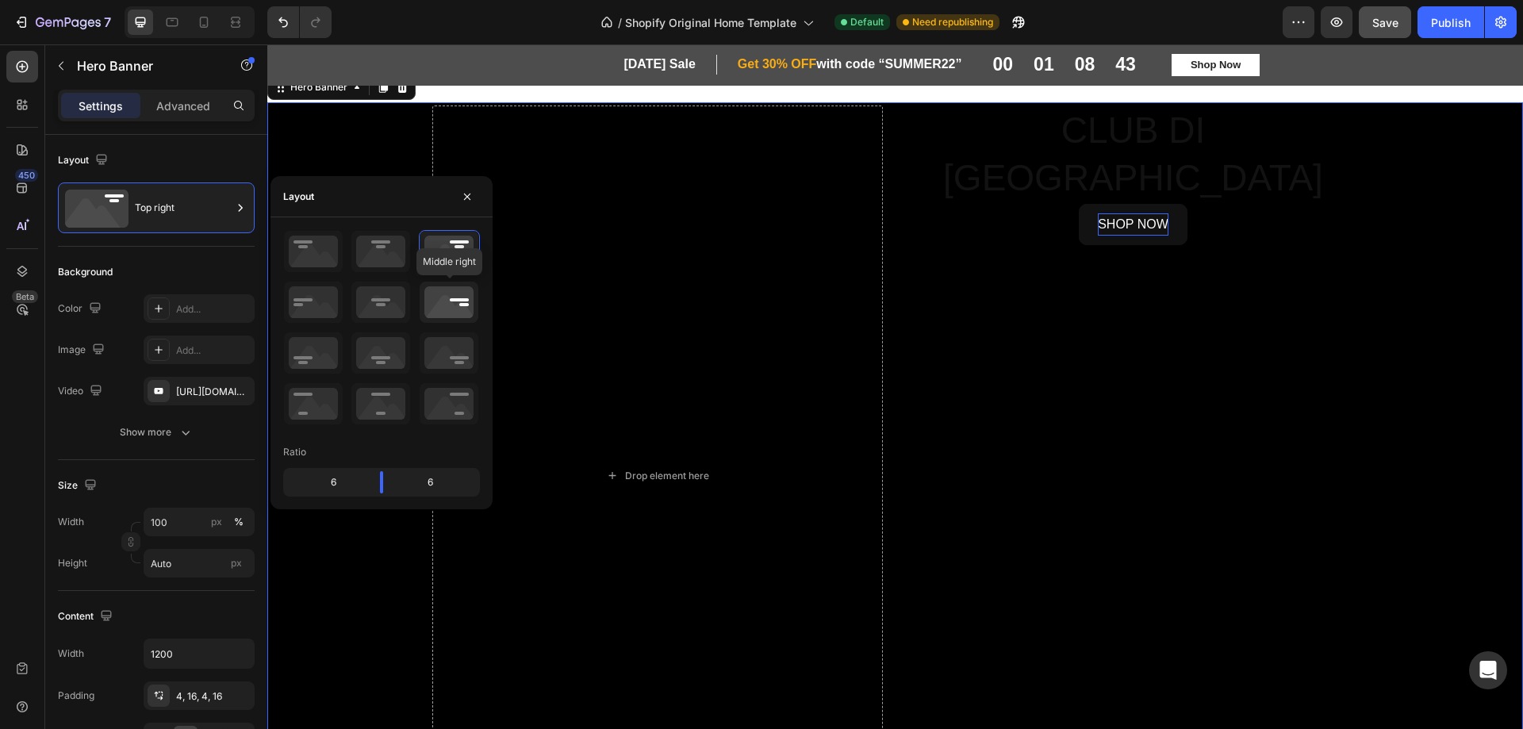
click at [451, 300] on icon at bounding box center [449, 302] width 59 height 41
click at [371, 354] on icon at bounding box center [380, 352] width 59 height 41
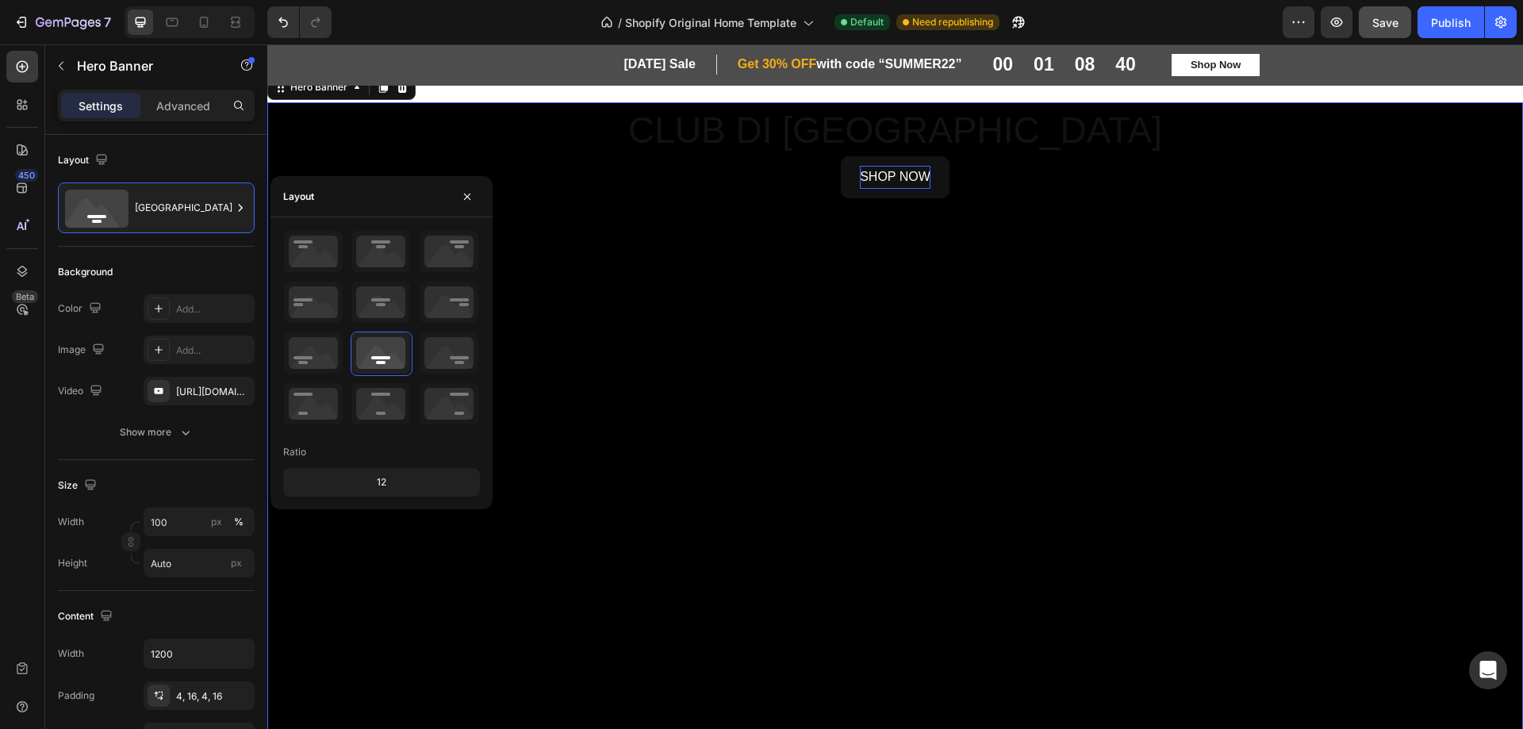
click at [395, 431] on div "Ratio 12" at bounding box center [381, 363] width 197 height 267
click at [378, 406] on icon at bounding box center [380, 403] width 59 height 41
click at [310, 397] on icon at bounding box center [313, 403] width 59 height 41
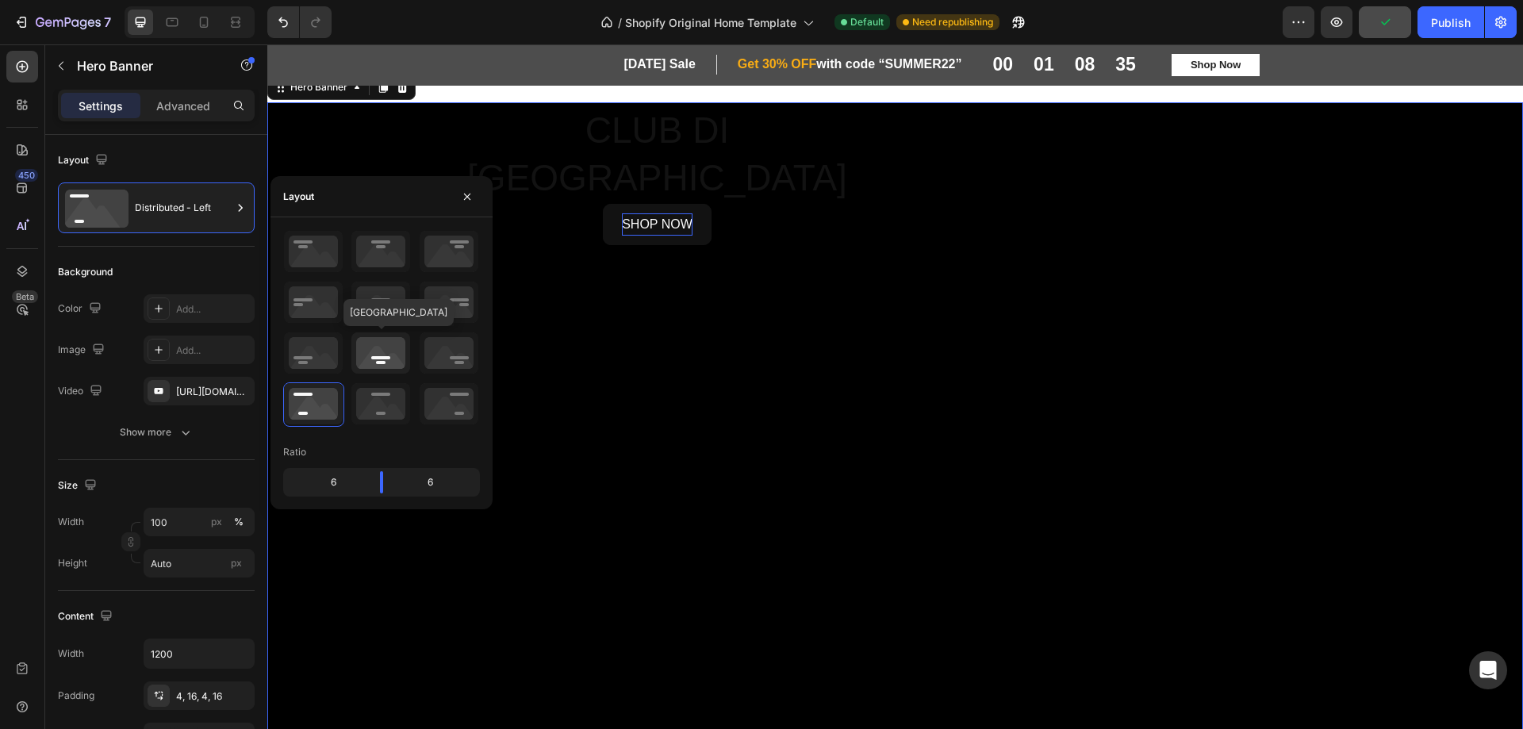
click at [385, 349] on icon at bounding box center [380, 352] width 59 height 41
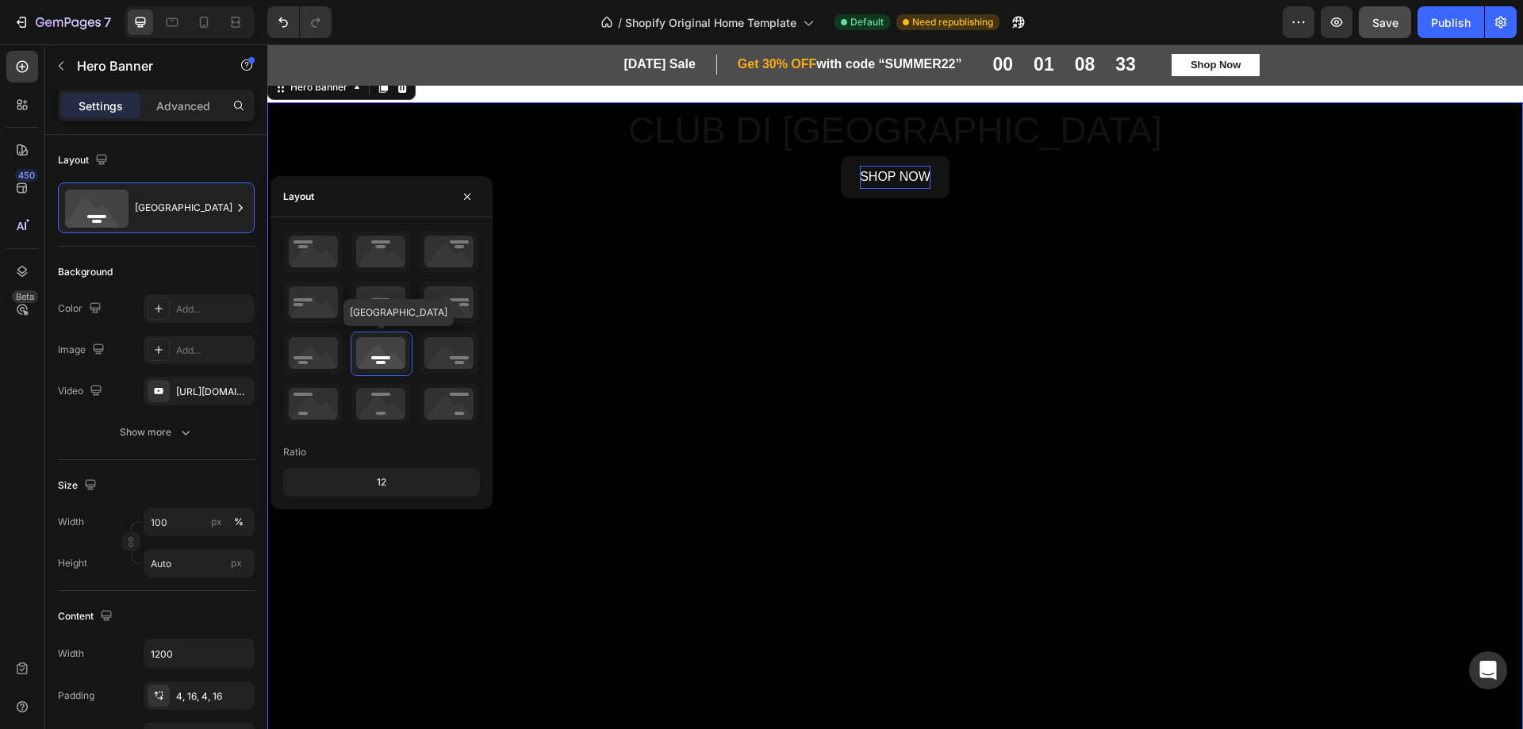
click at [383, 345] on icon at bounding box center [380, 352] width 59 height 41
click at [381, 304] on icon at bounding box center [380, 302] width 59 height 41
click at [382, 347] on icon at bounding box center [380, 352] width 59 height 41
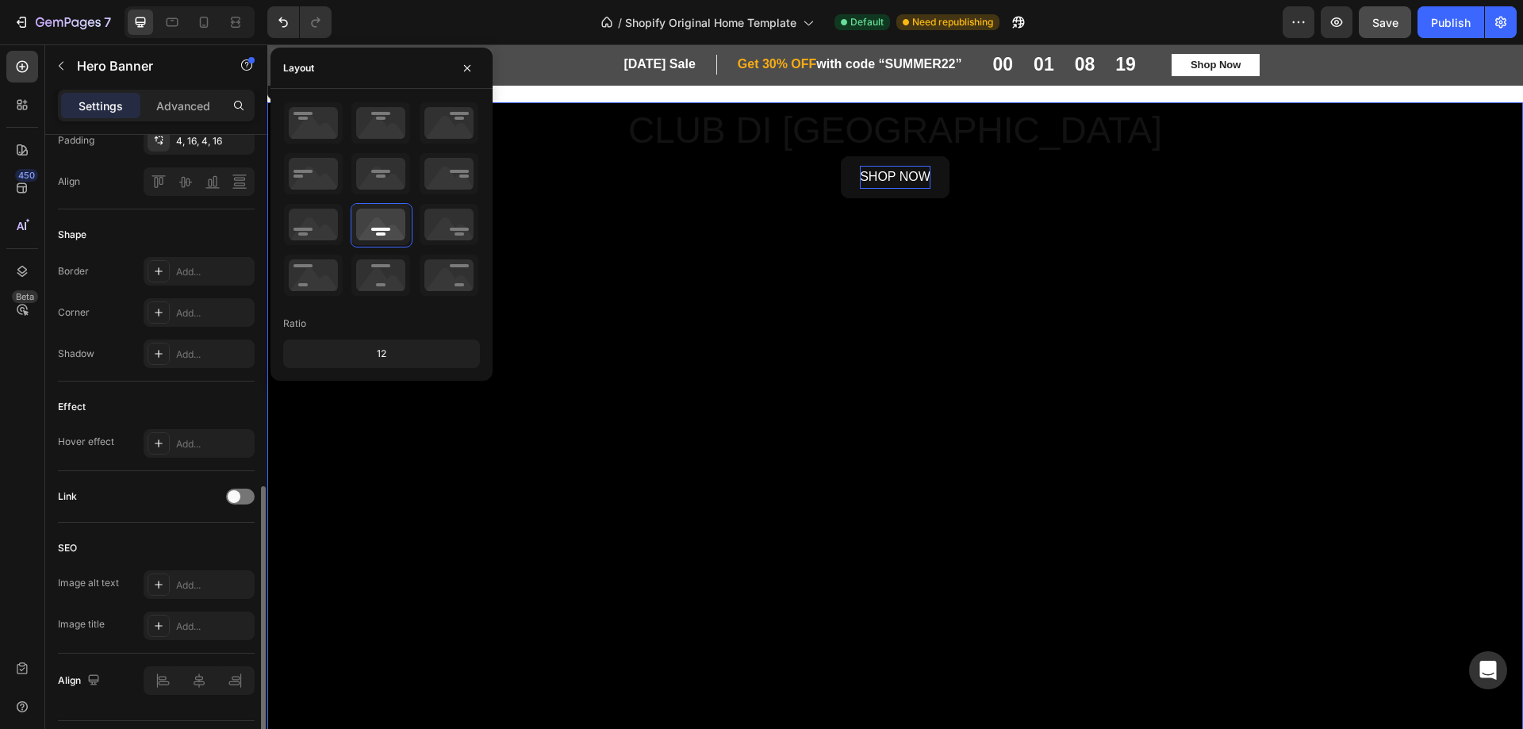
scroll to position [597, 0]
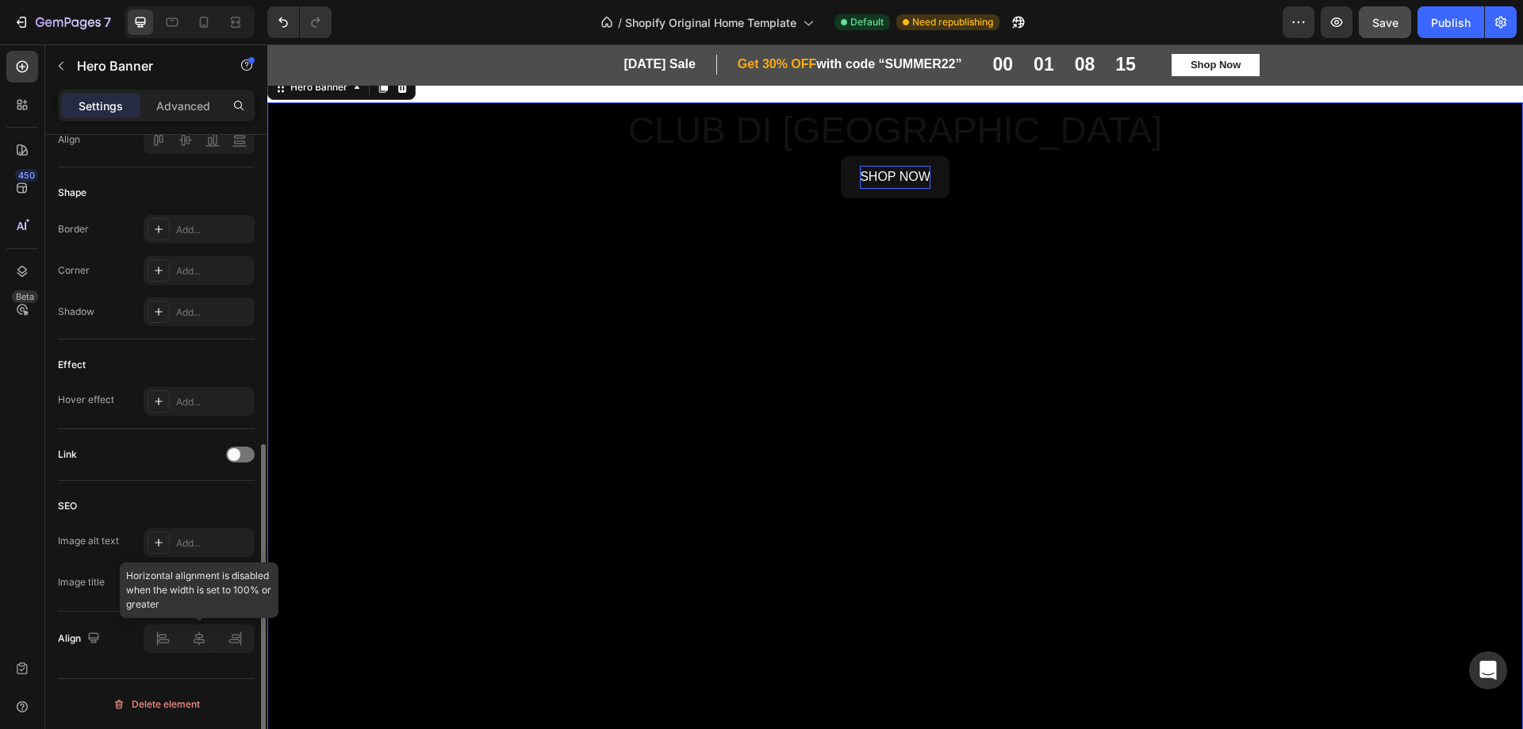
click at [202, 644] on div at bounding box center [199, 638] width 111 height 29
click at [202, 637] on div at bounding box center [199, 638] width 111 height 29
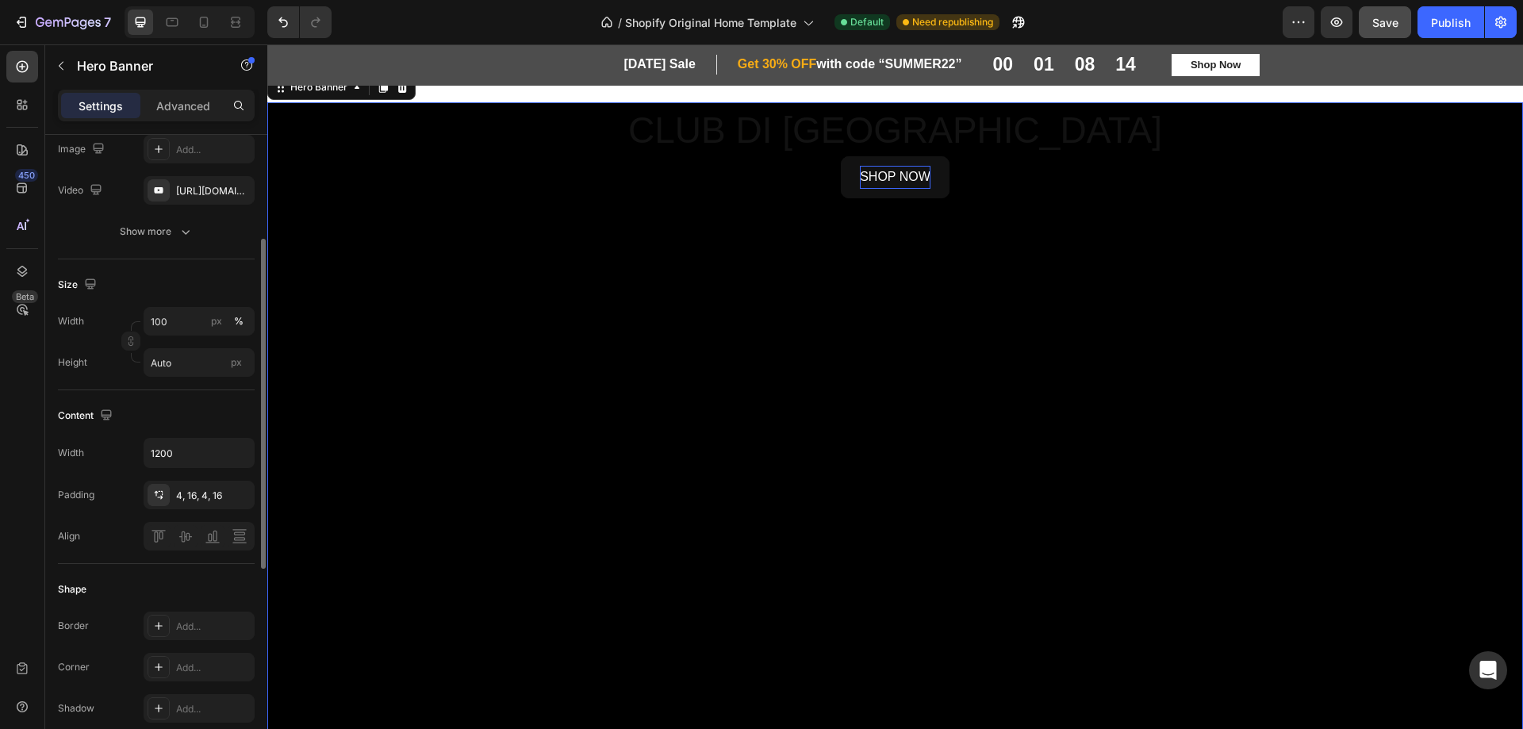
scroll to position [0, 0]
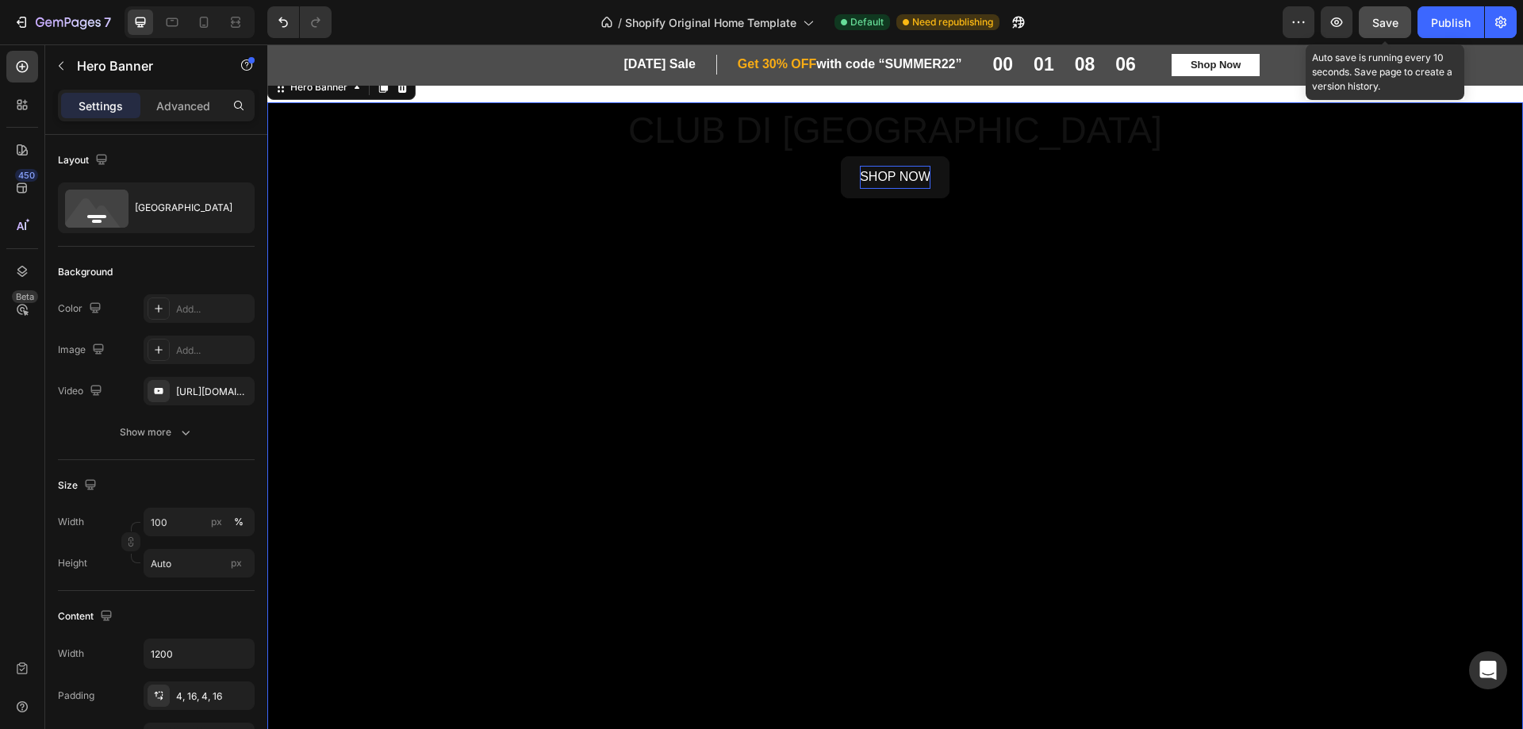
click at [1384, 25] on span "Save" at bounding box center [1386, 22] width 26 height 13
click at [1330, 21] on icon "button" at bounding box center [1337, 22] width 16 height 16
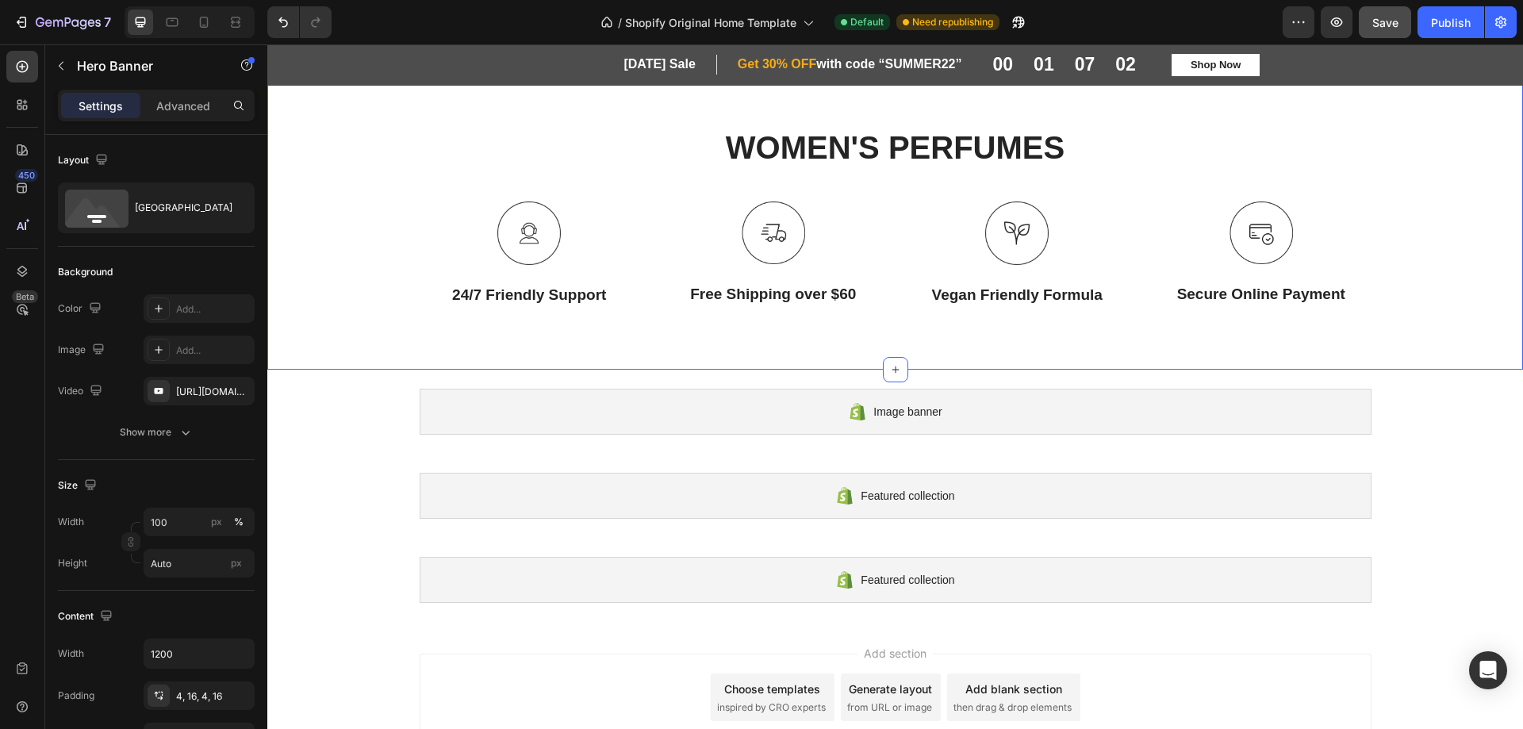
scroll to position [611, 0]
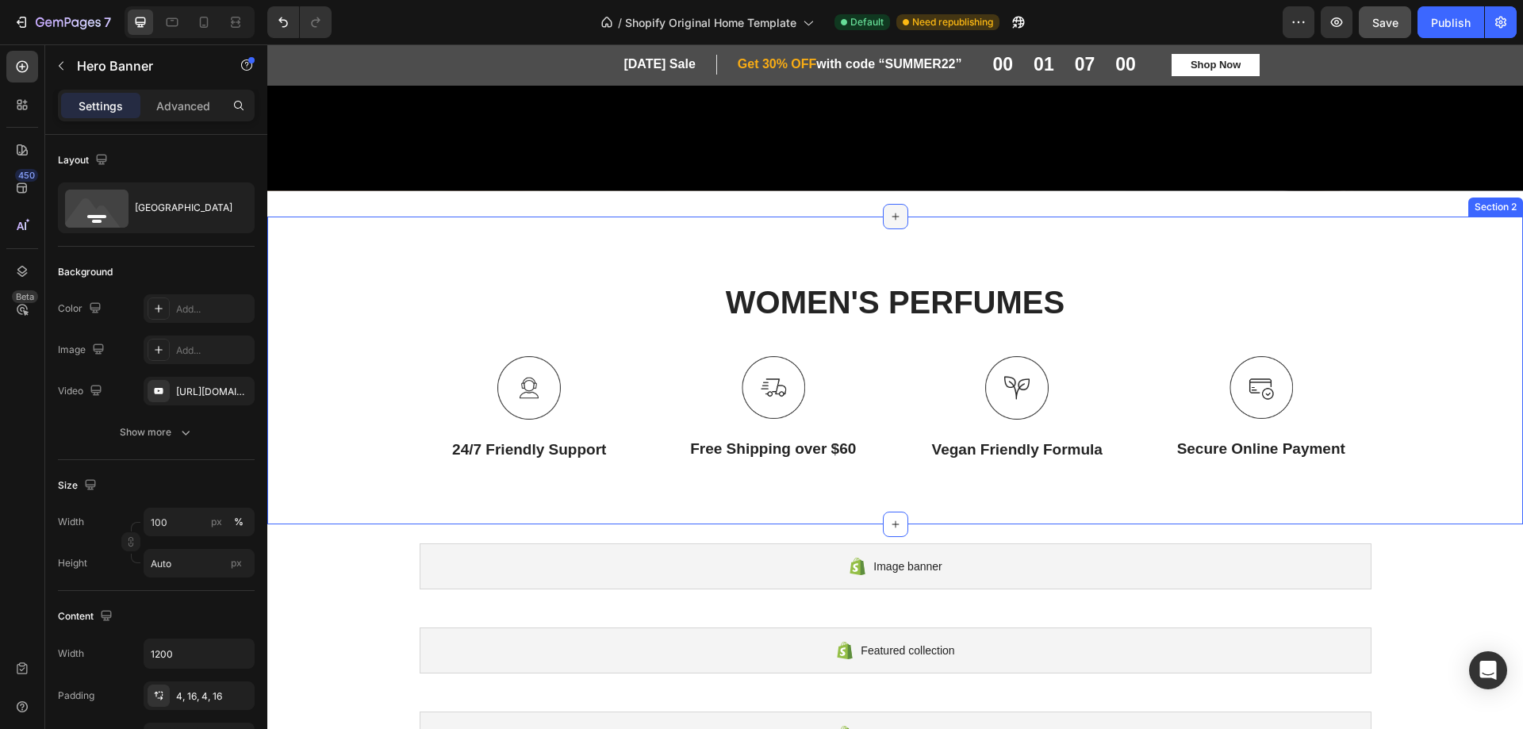
click at [889, 215] on icon at bounding box center [895, 216] width 13 height 13
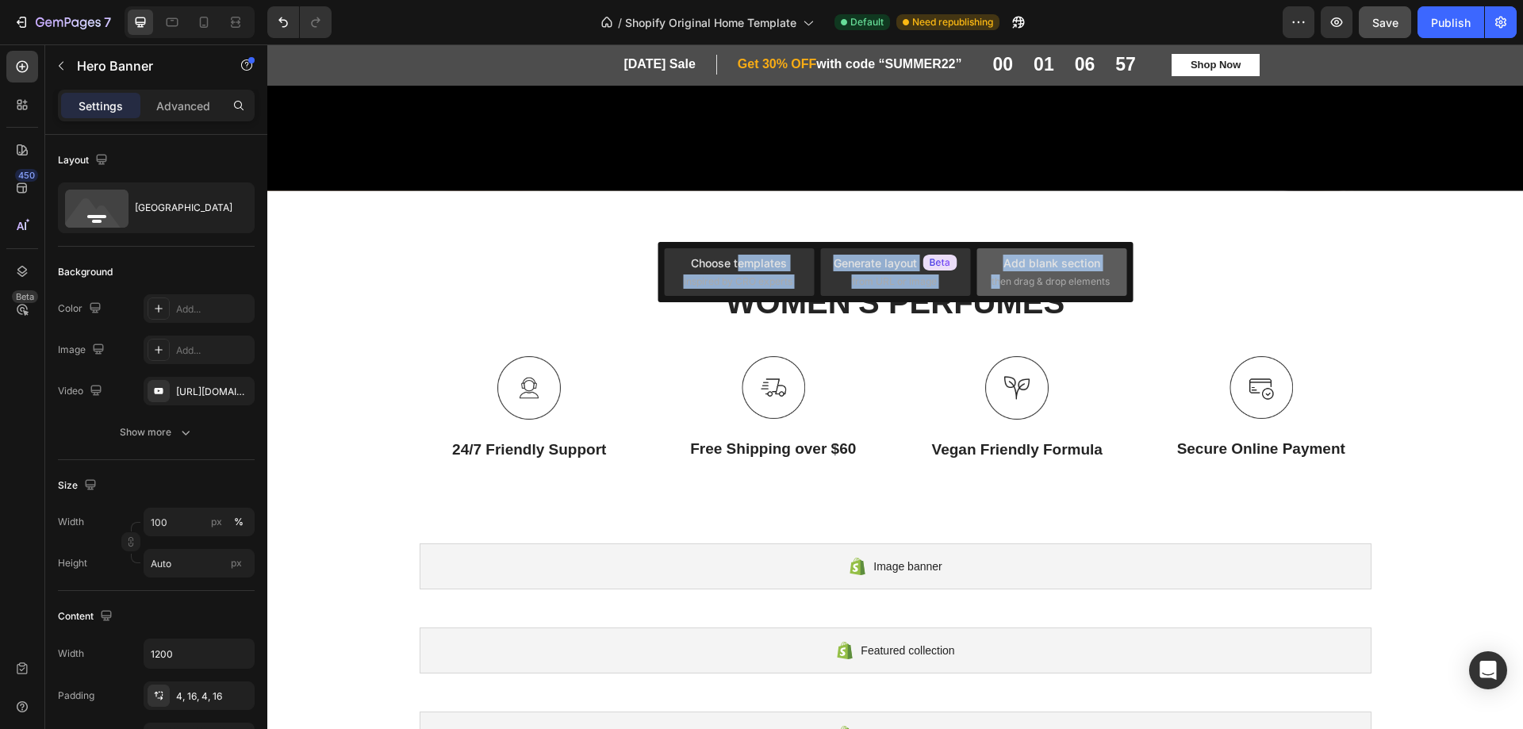
drag, startPoint x: 738, startPoint y: 271, endPoint x: 1000, endPoint y: 278, distance: 261.9
click at [1000, 278] on div "Choose templates inspired by CRO experts Generate layout from URL or image Add …" at bounding box center [895, 272] width 475 height 60
click at [1000, 278] on span "then drag & drop elements" at bounding box center [1051, 282] width 118 height 14
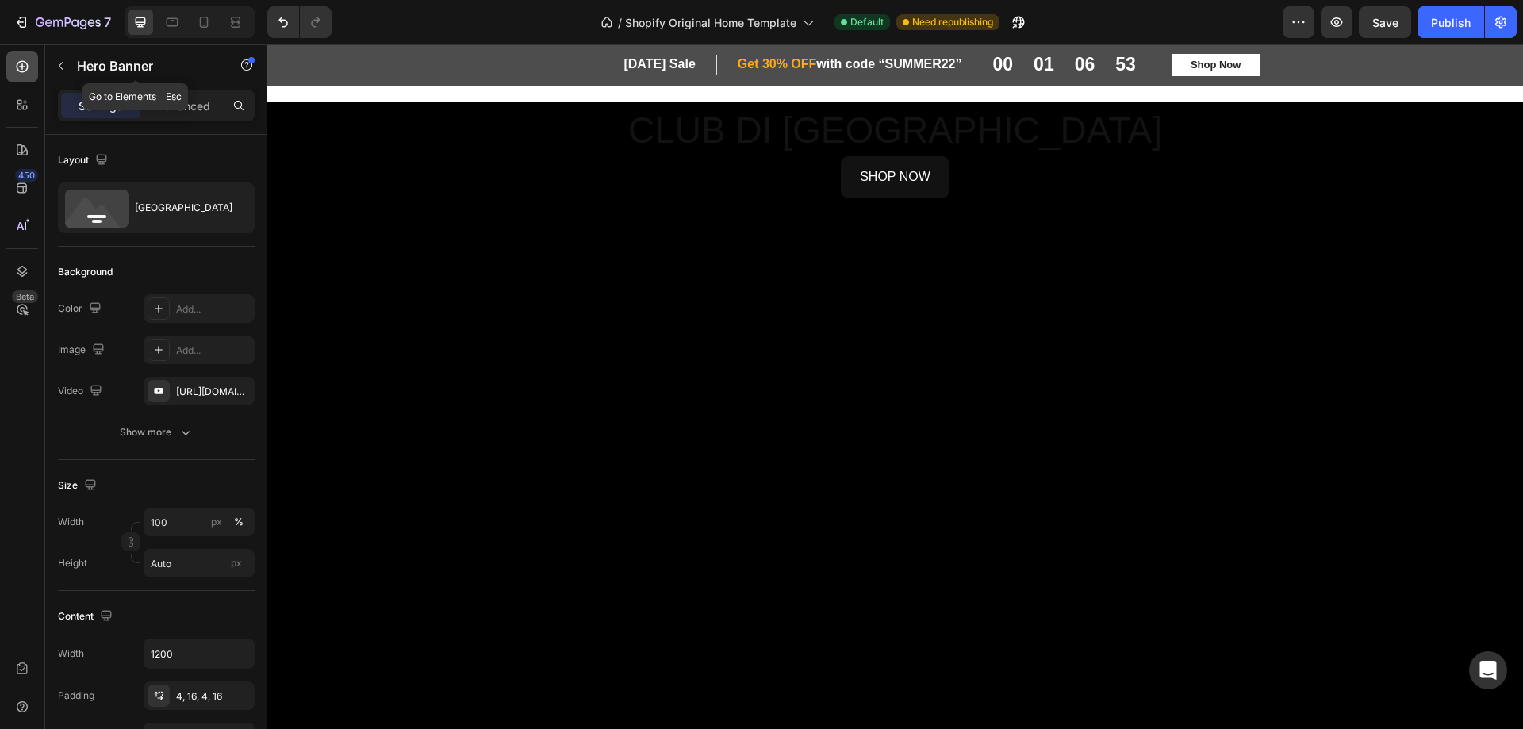
scroll to position [611, 0]
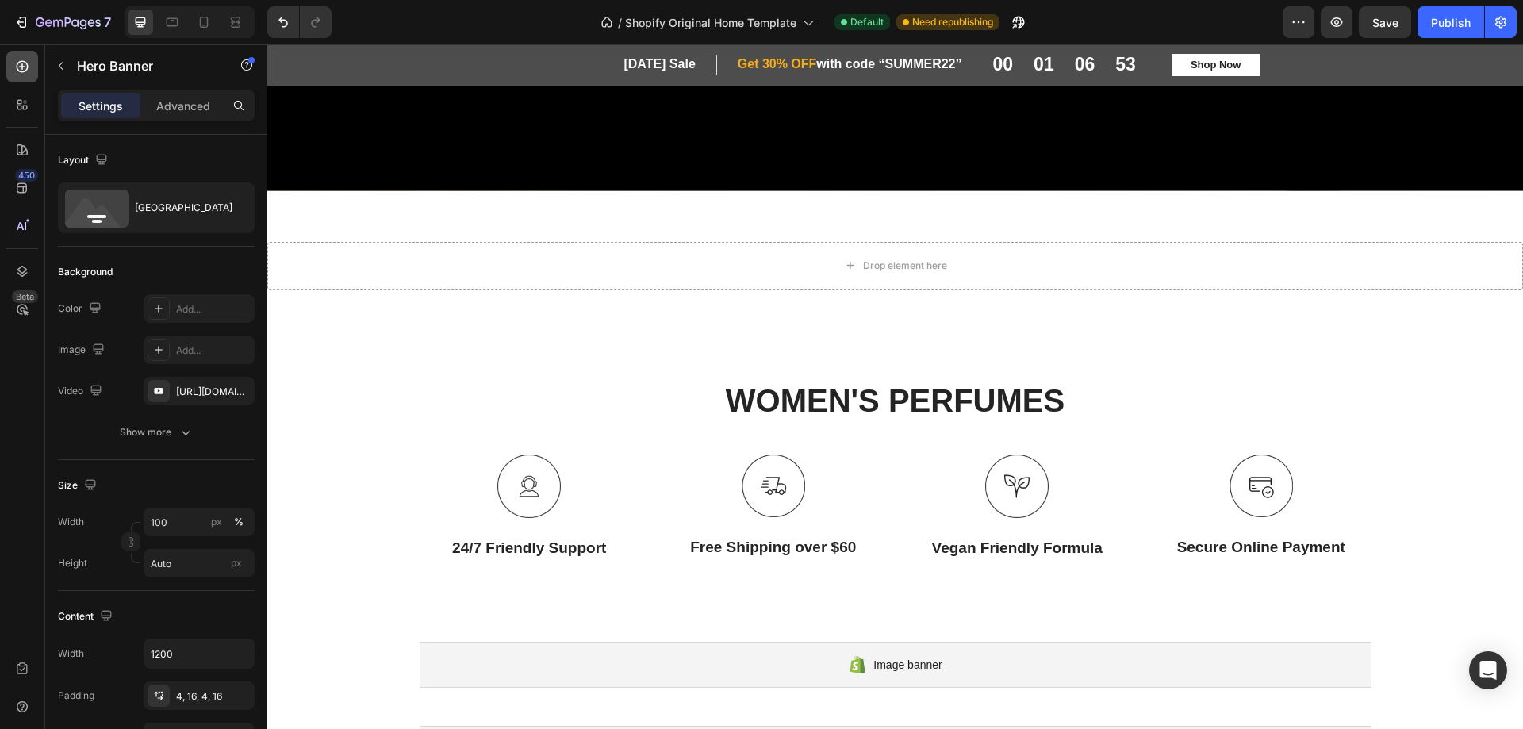
click at [20, 62] on icon at bounding box center [23, 67] width 12 height 12
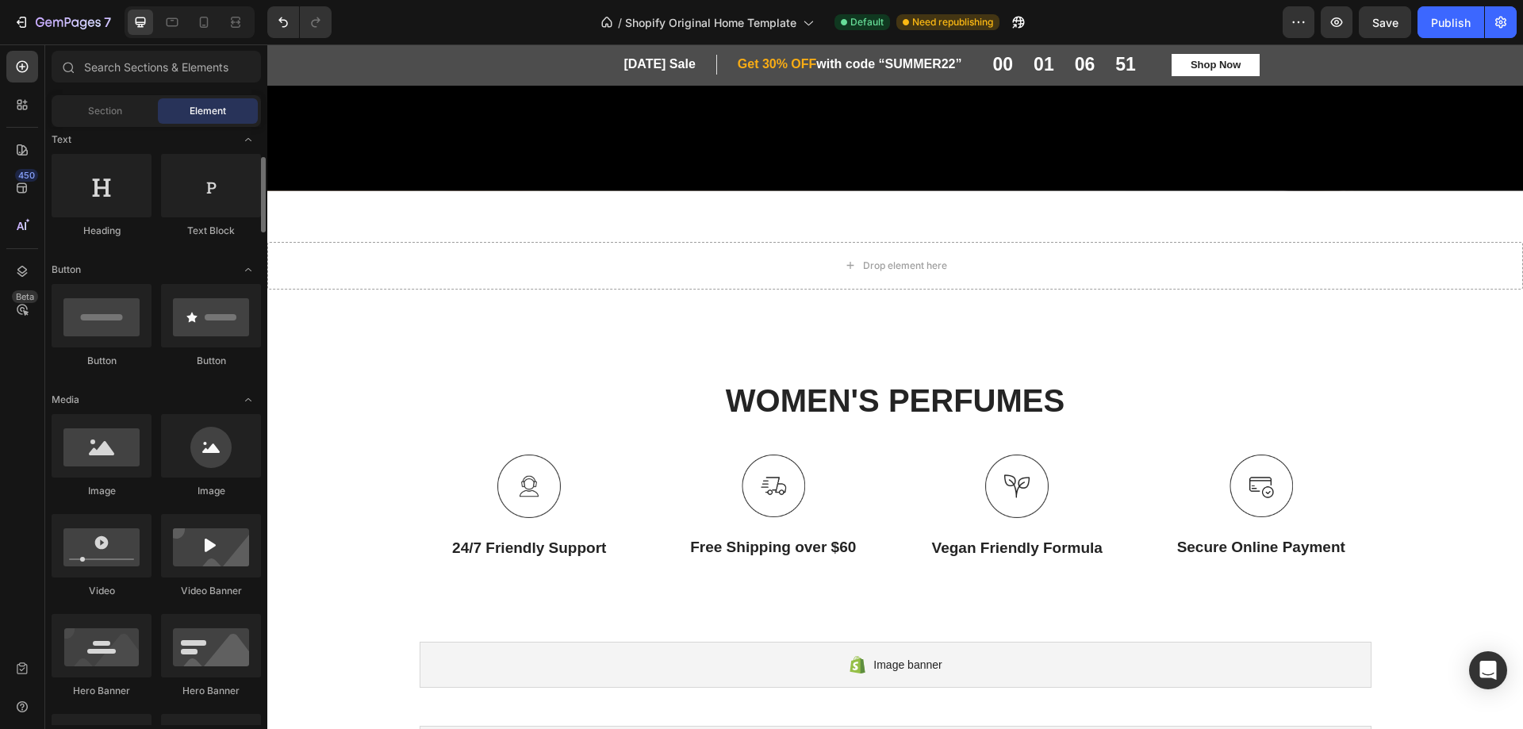
scroll to position [317, 0]
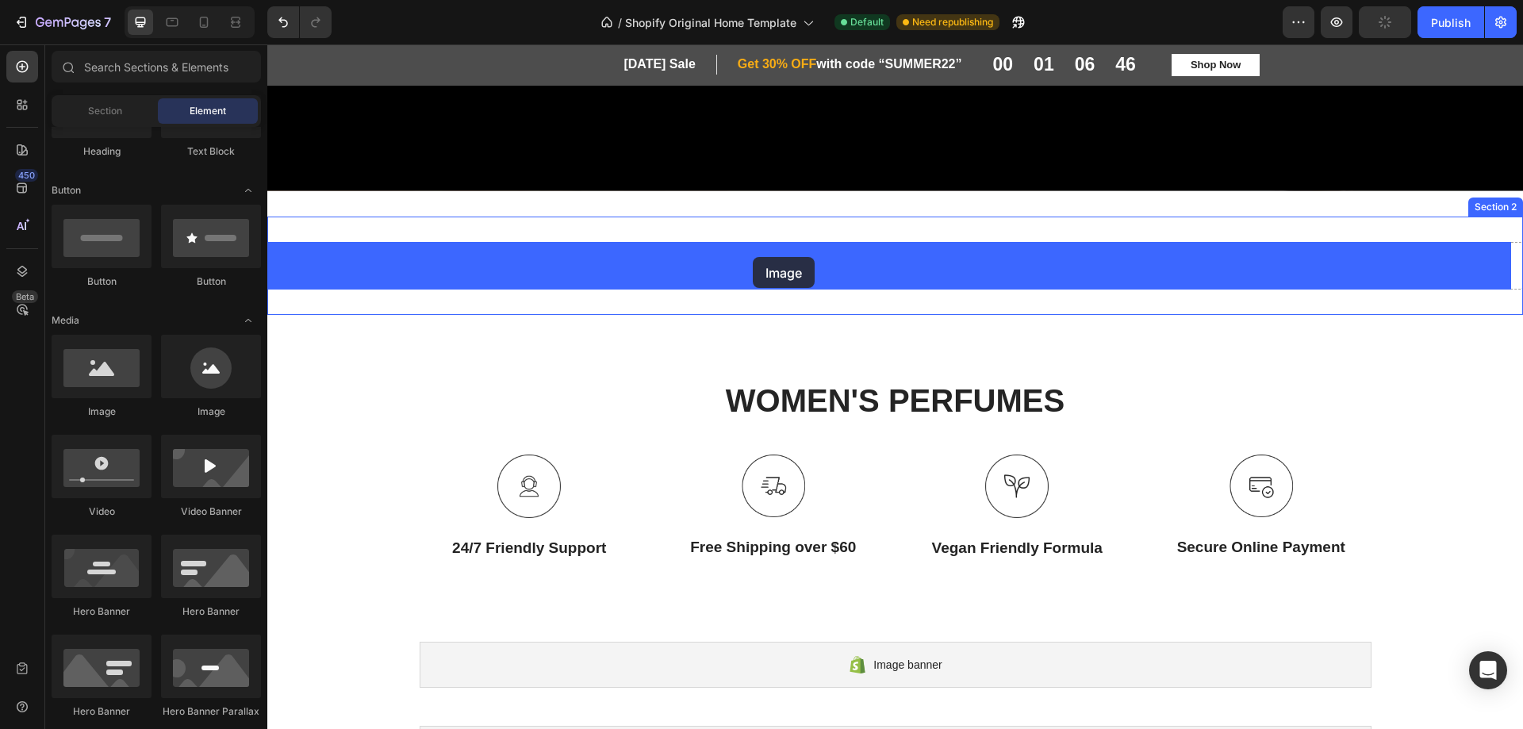
drag, startPoint x: 361, startPoint y: 420, endPoint x: 753, endPoint y: 257, distance: 424.6
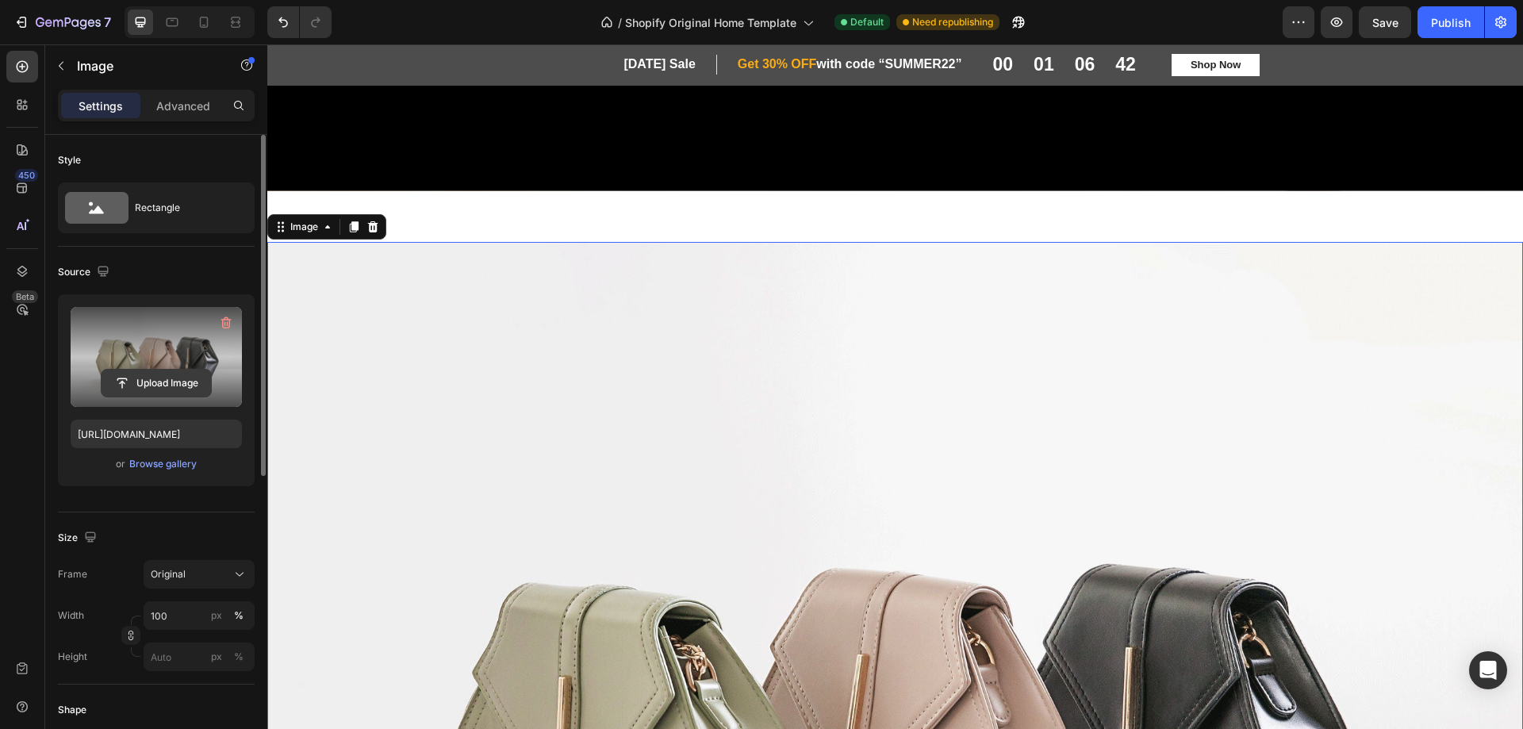
click at [140, 386] on input "file" at bounding box center [156, 383] width 109 height 27
click at [165, 381] on input "file" at bounding box center [156, 383] width 109 height 27
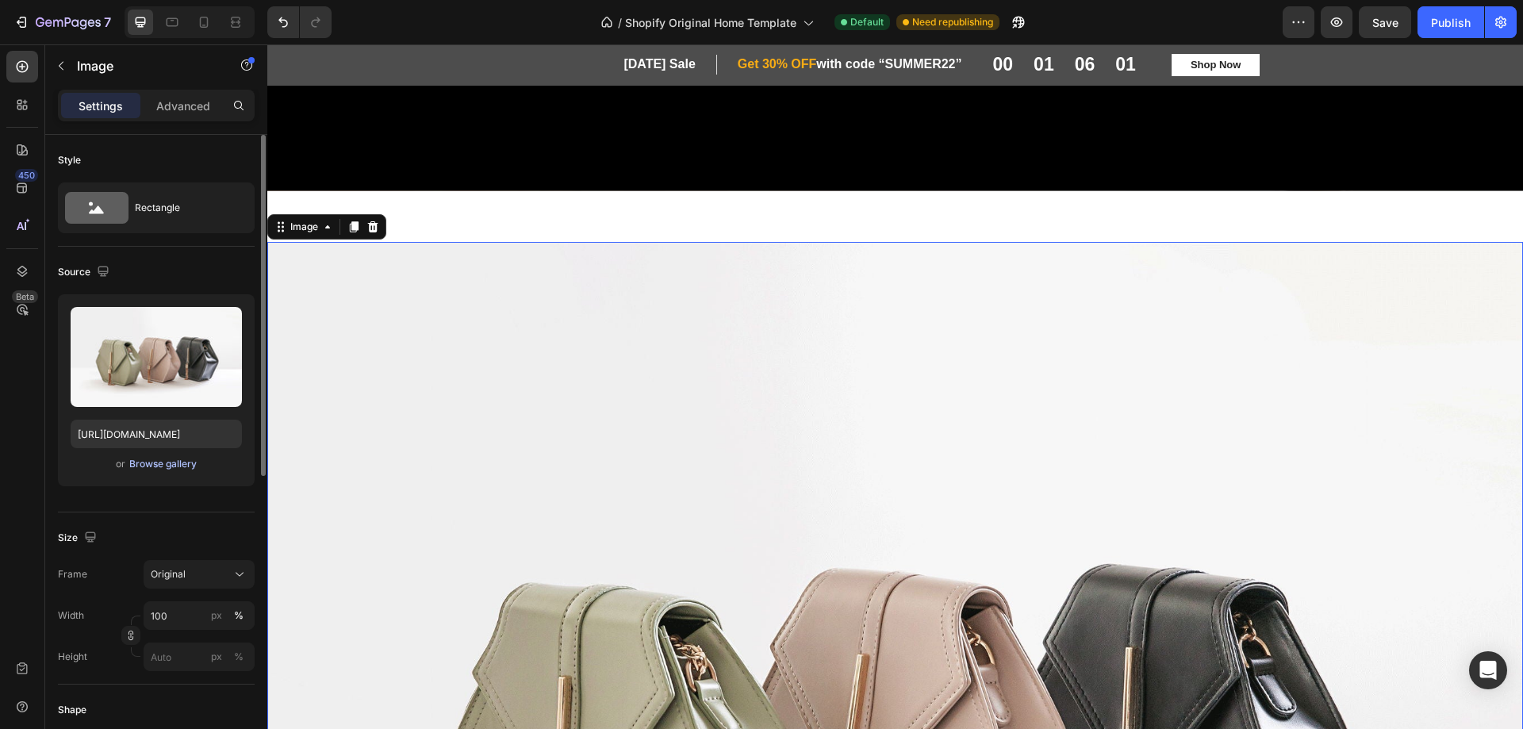
click at [150, 463] on div "Browse gallery" at bounding box center [162, 464] width 67 height 14
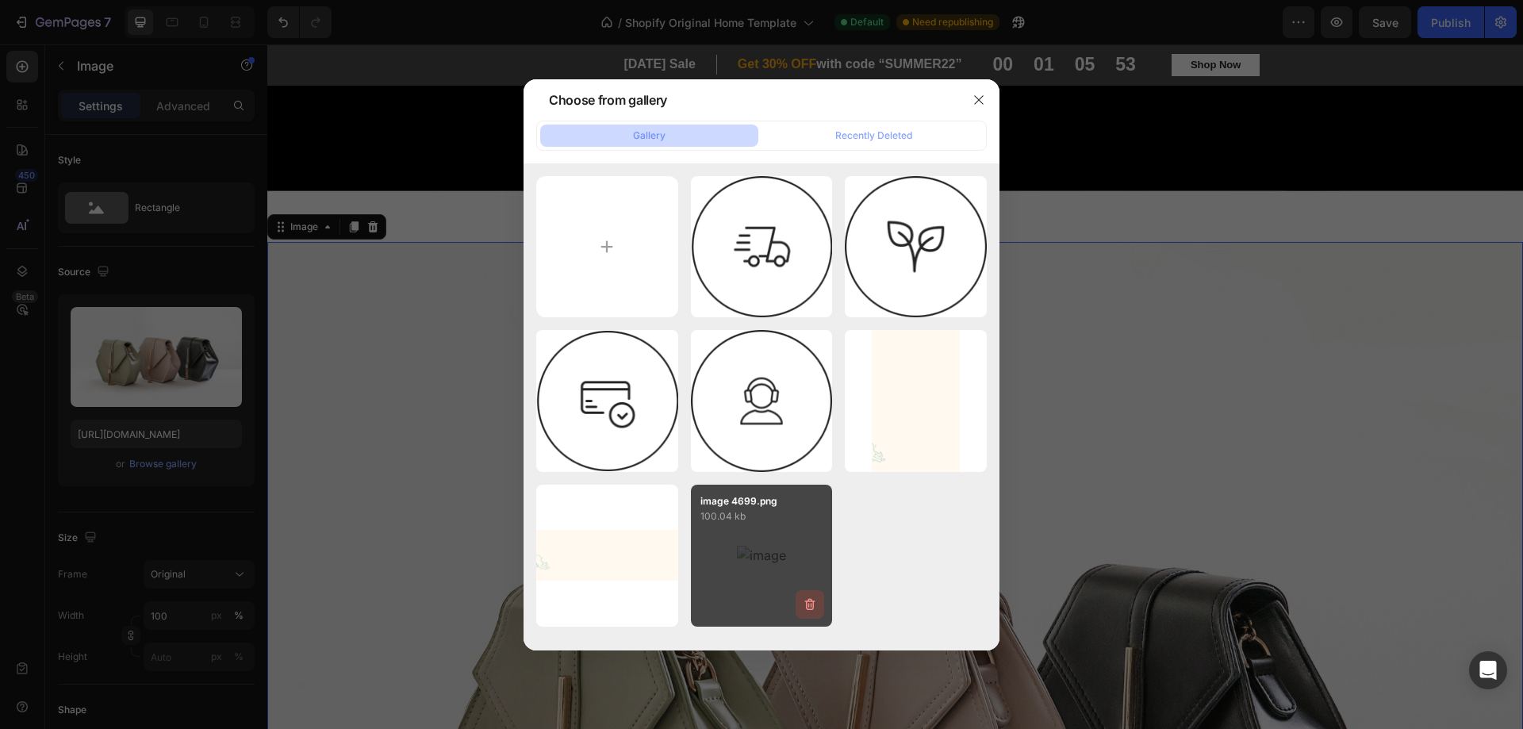
click at [801, 602] on button "button" at bounding box center [810, 604] width 29 height 29
click at [803, 607] on div "Delete" at bounding box center [800, 608] width 29 height 14
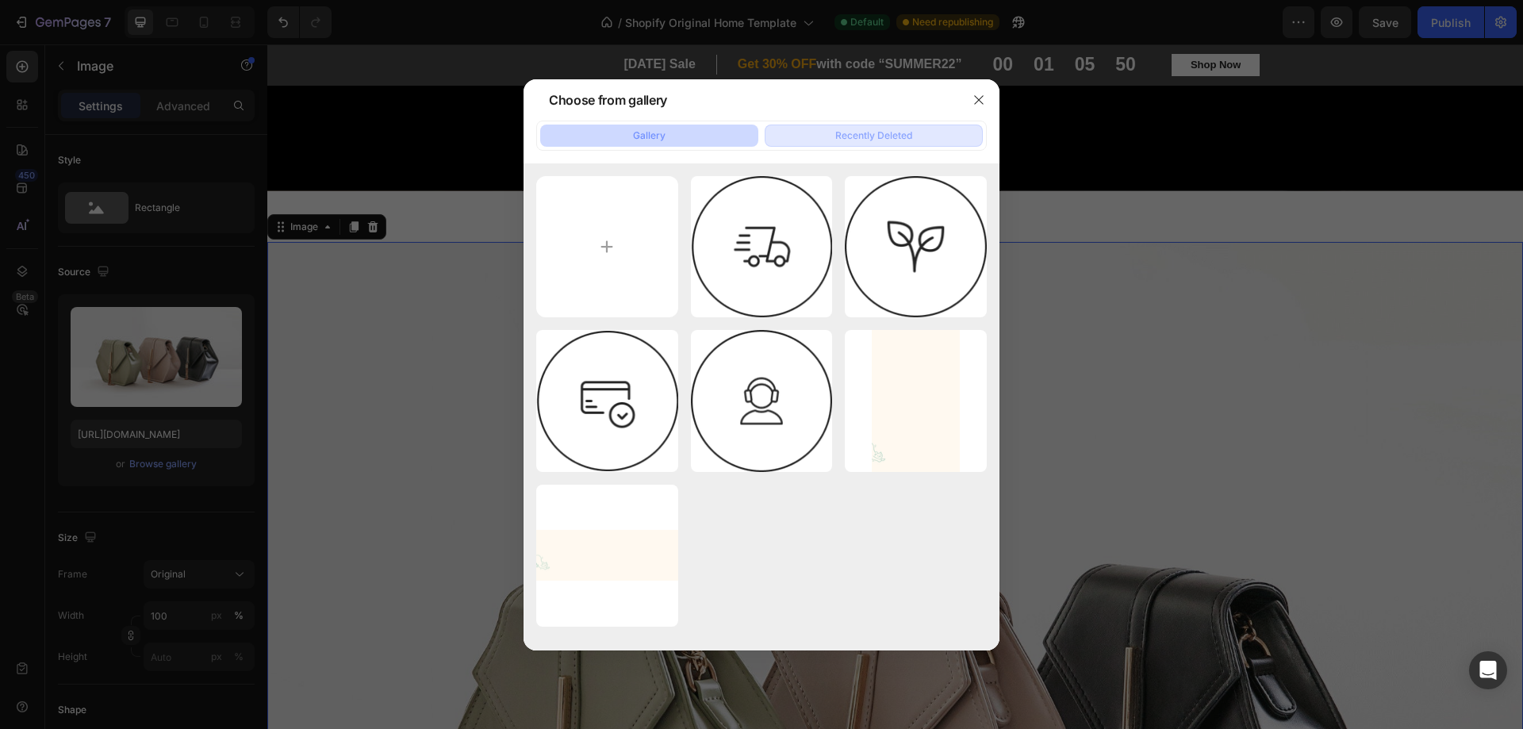
click at [844, 145] on button "Recently Deleted" at bounding box center [874, 136] width 218 height 22
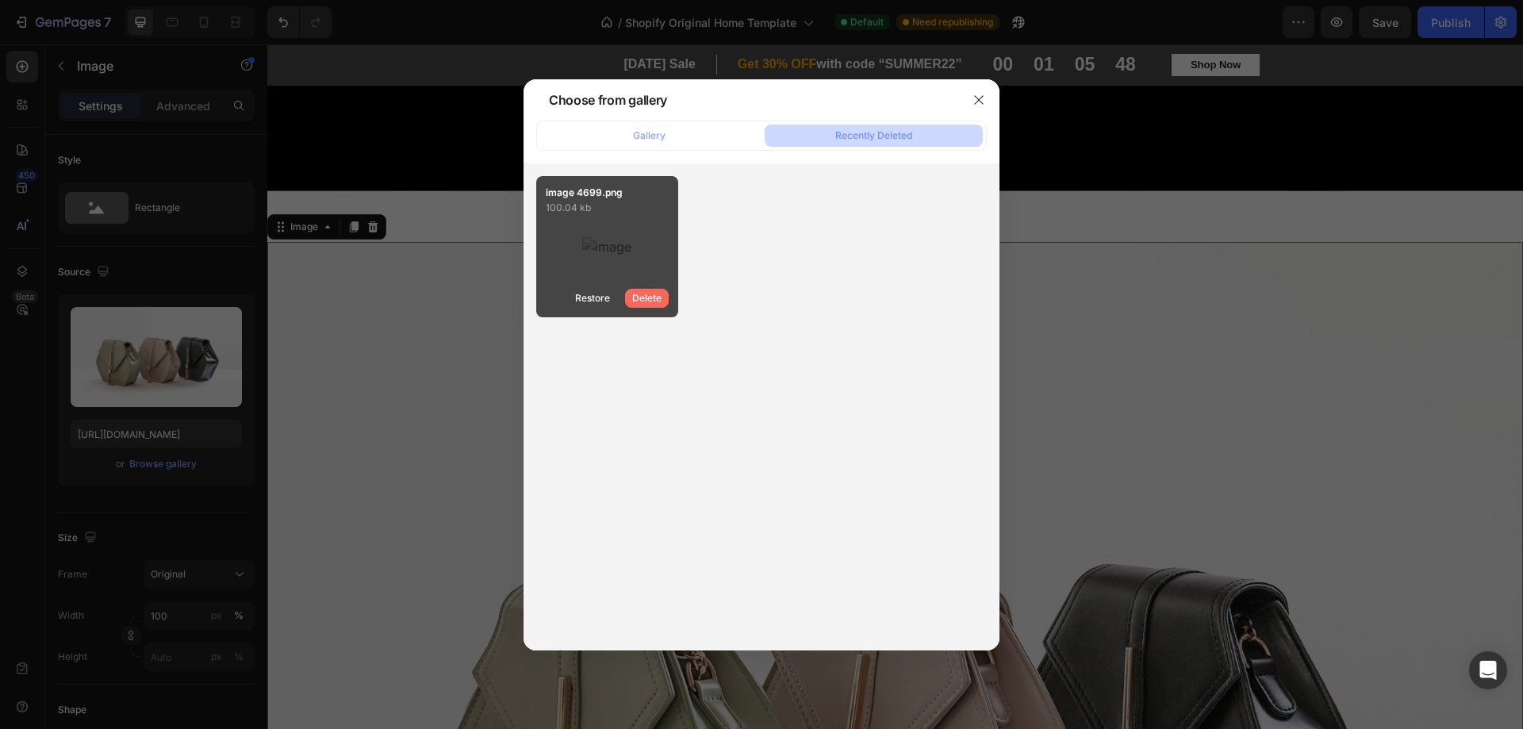
click at [650, 297] on div "Delete" at bounding box center [646, 298] width 29 height 14
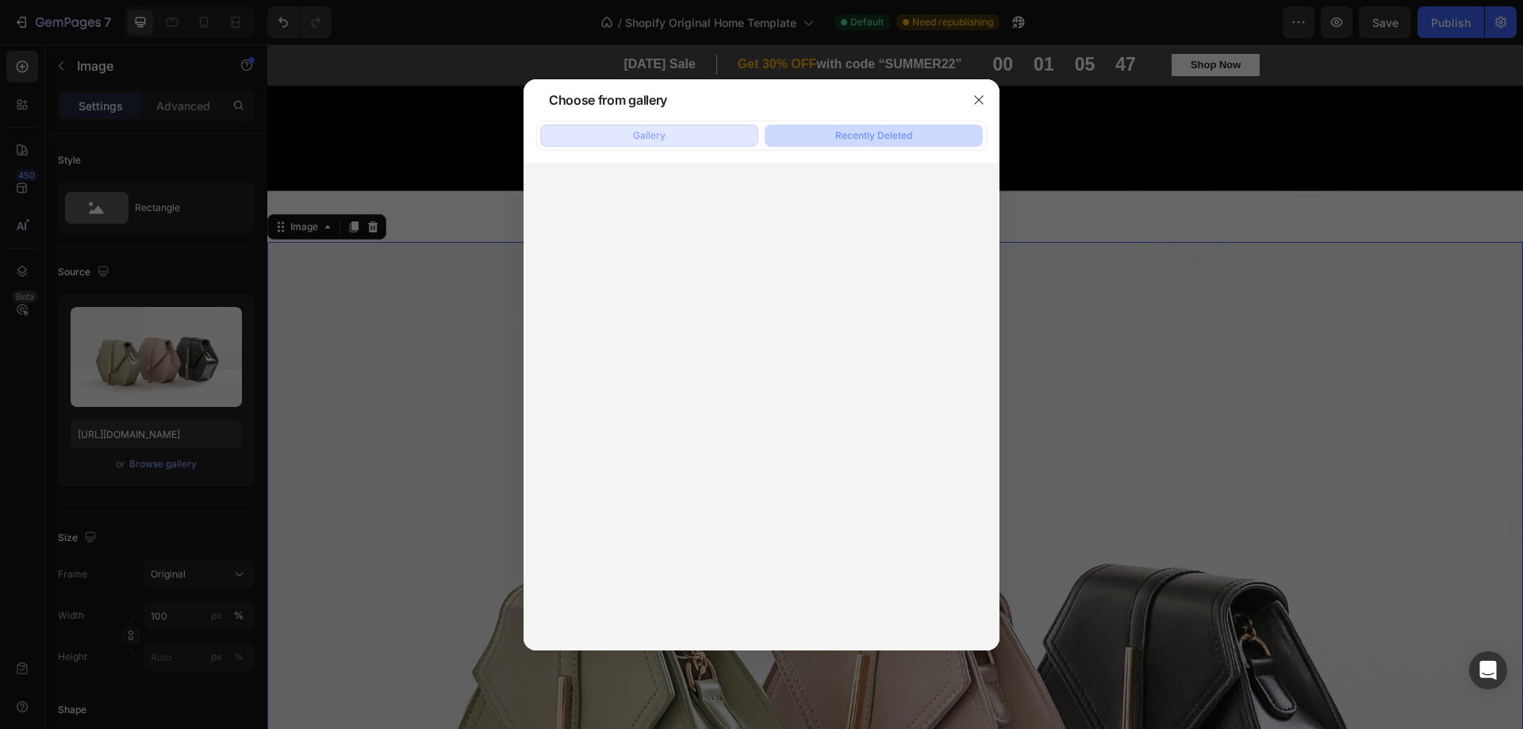
click at [643, 141] on div "Gallery" at bounding box center [649, 136] width 33 height 14
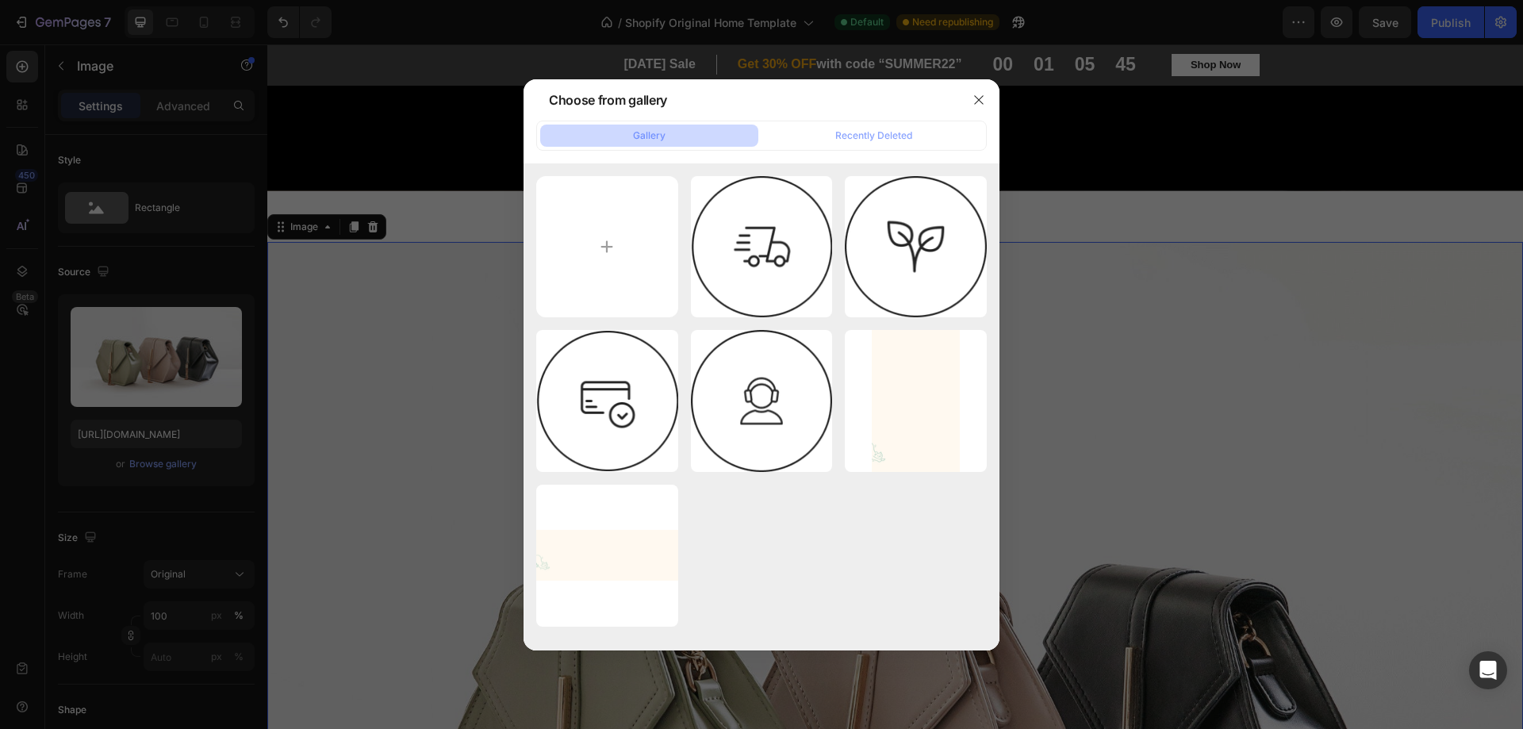
click at [166, 336] on div at bounding box center [761, 364] width 1523 height 729
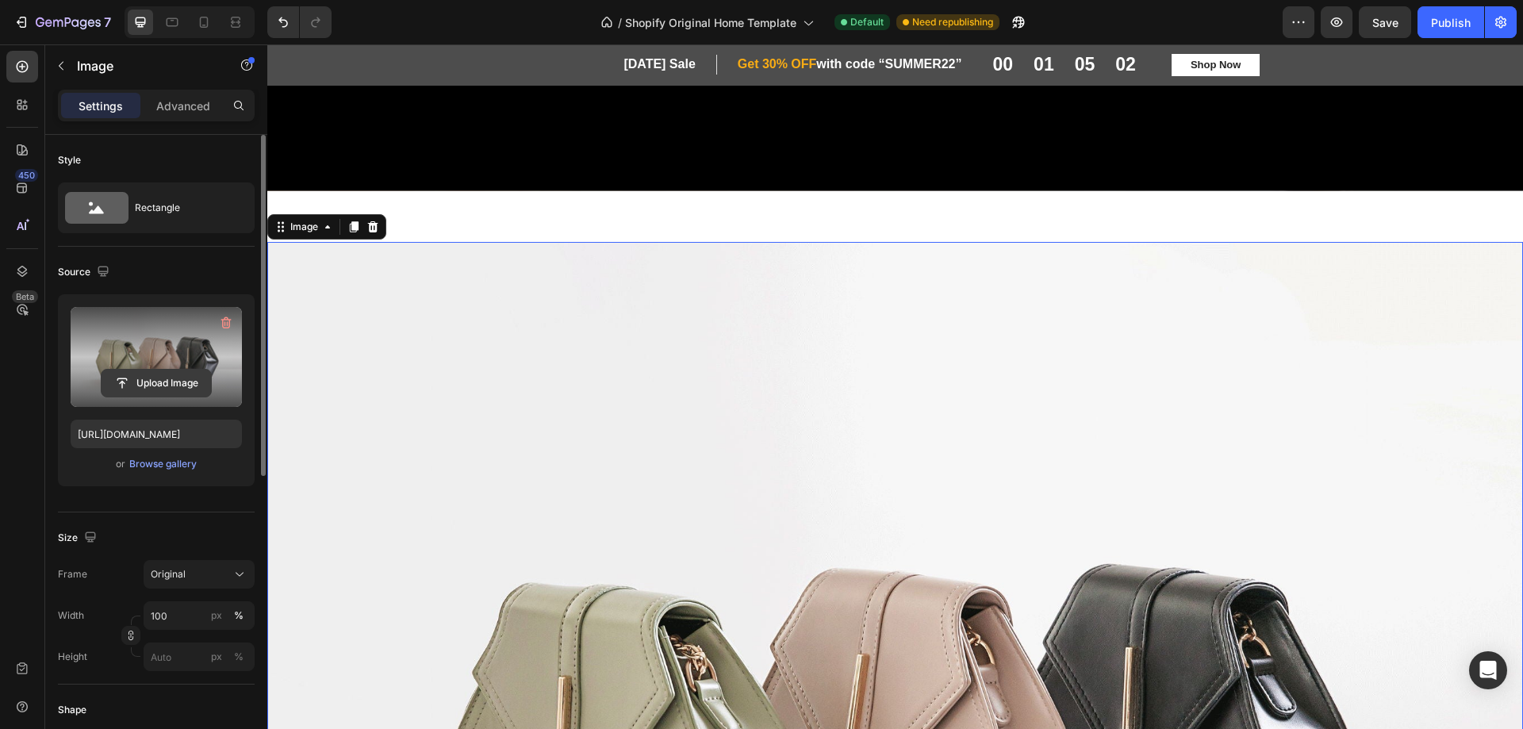
click at [146, 375] on input "file" at bounding box center [156, 383] width 109 height 27
click at [151, 382] on input "file" at bounding box center [156, 383] width 109 height 27
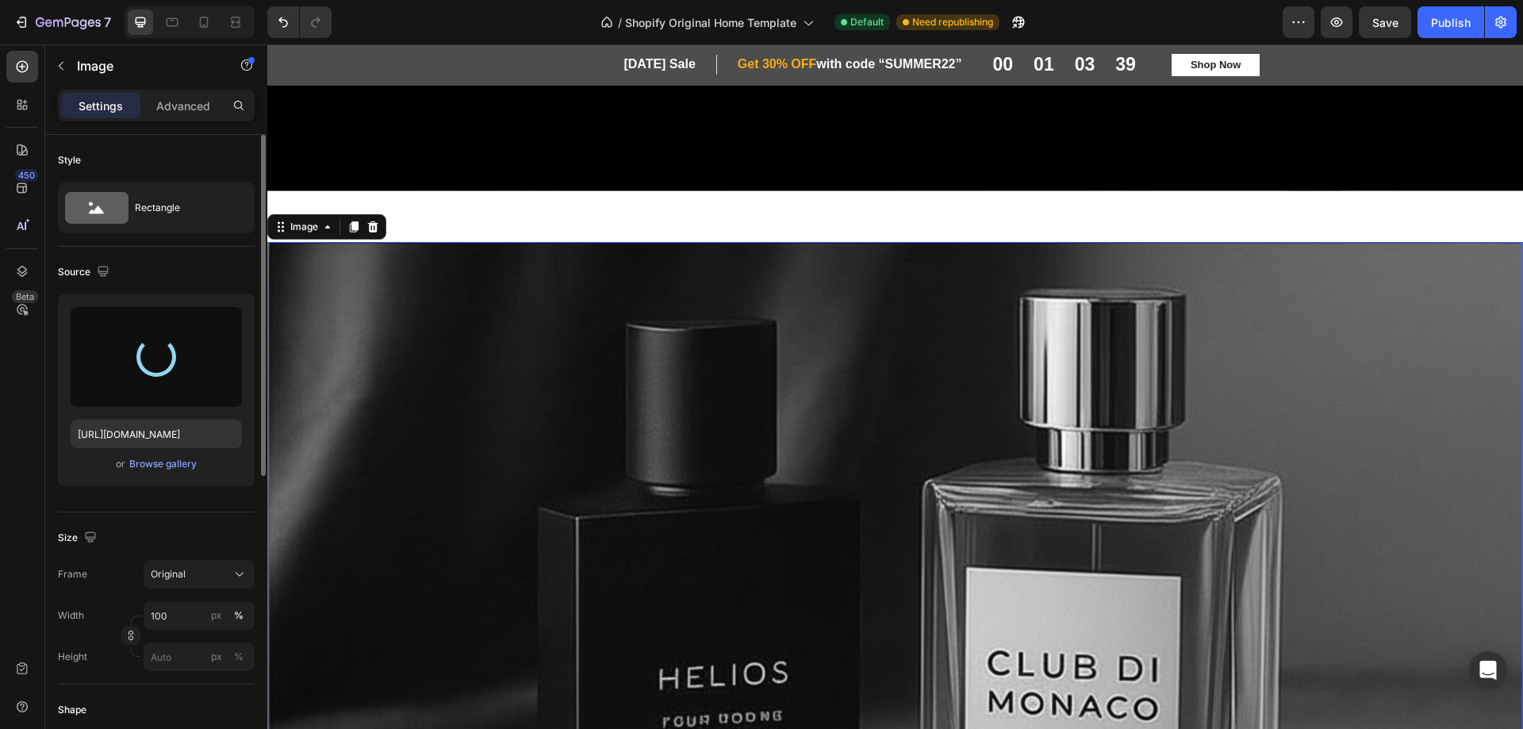
type input "https://cdn.shopify.com/s/files/1/0763/5979/4908/files/gempages_576584018150031…"
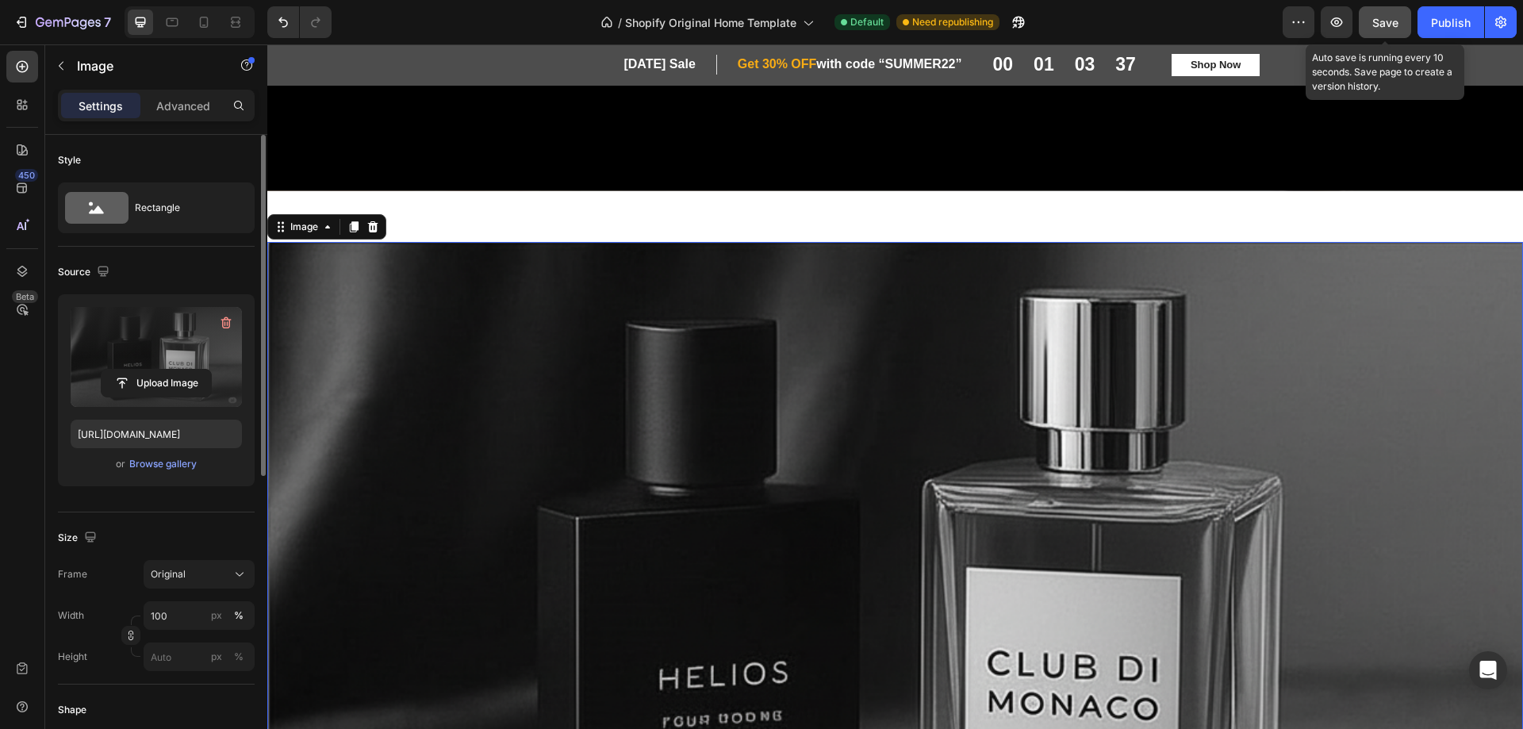
click at [1376, 25] on span "Save" at bounding box center [1386, 22] width 26 height 13
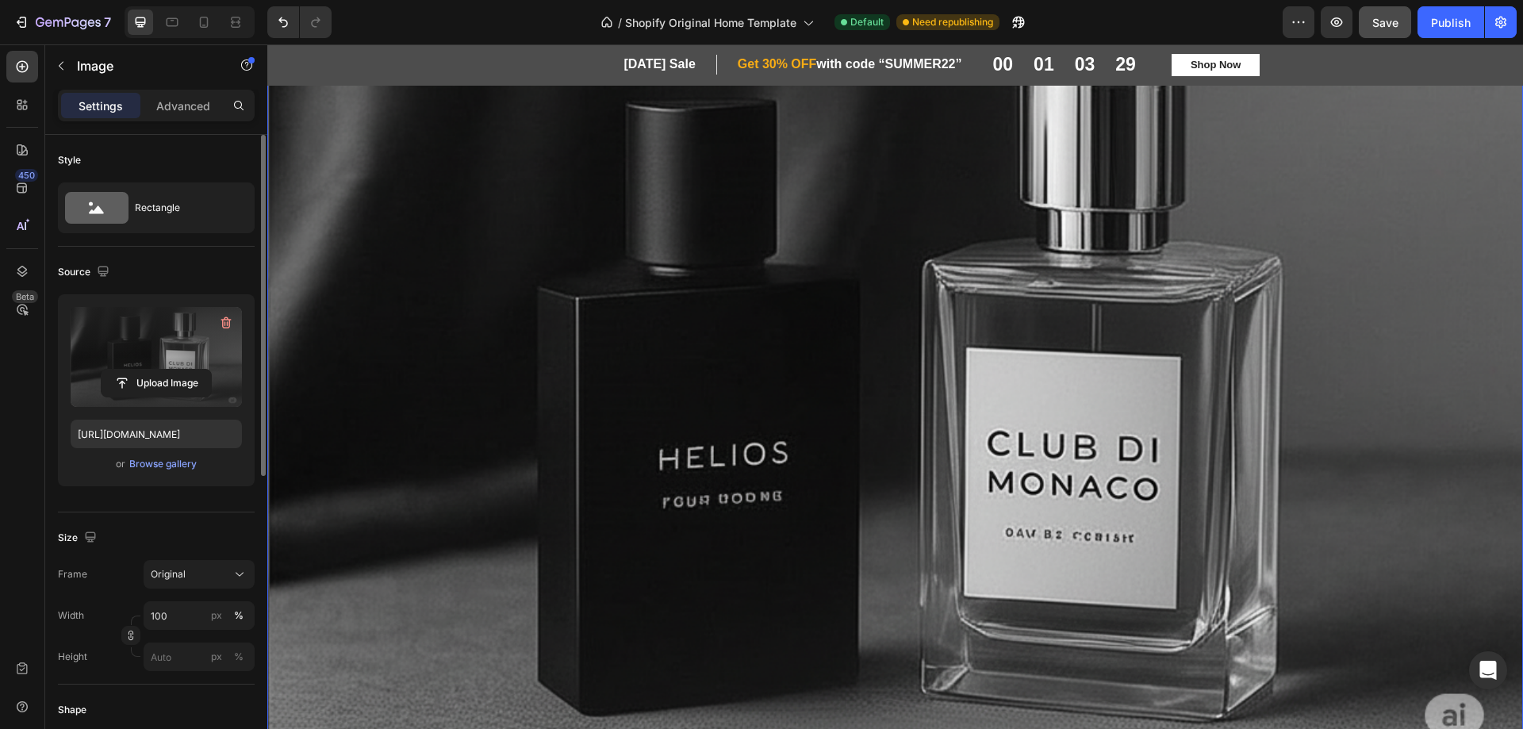
scroll to position [1008, 0]
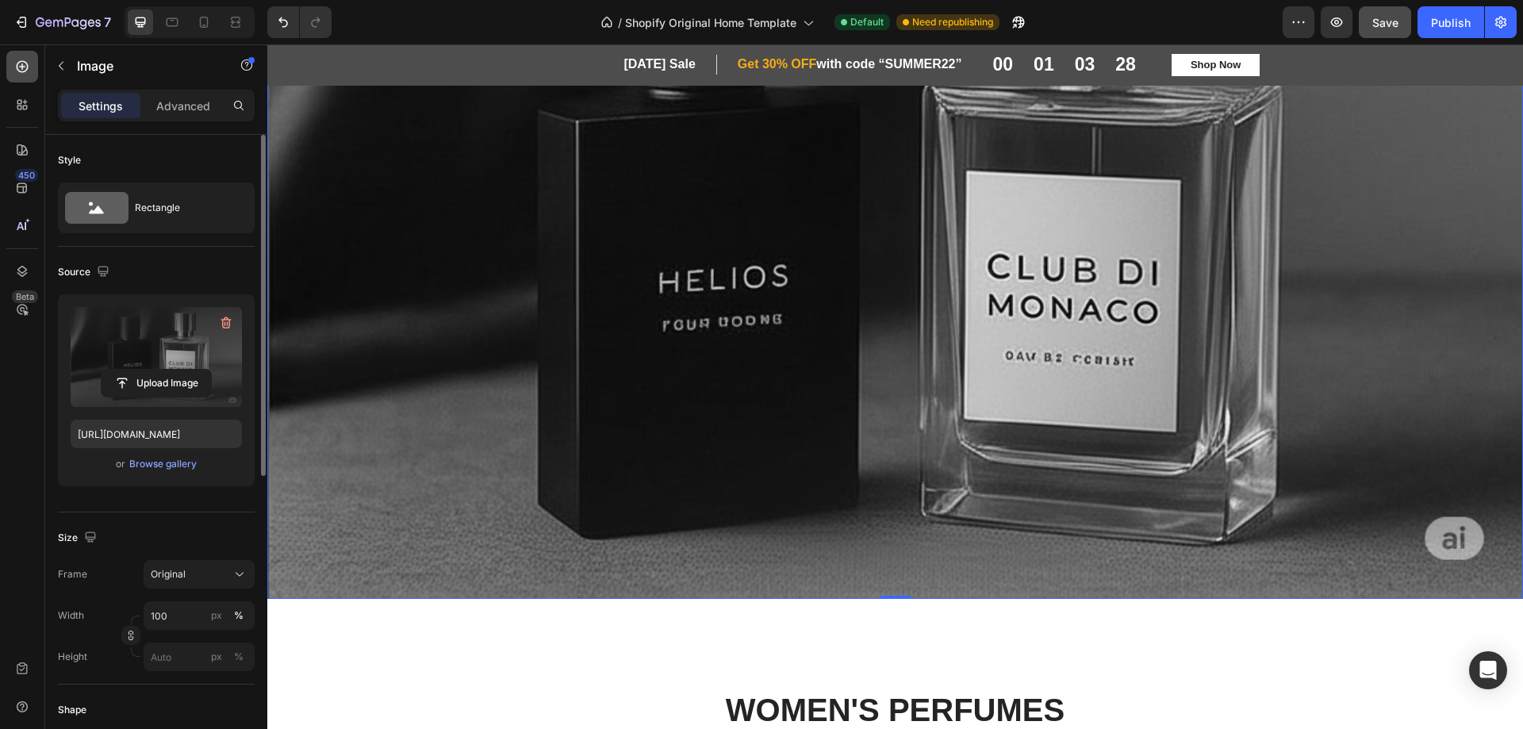
click at [17, 72] on icon at bounding box center [22, 67] width 16 height 16
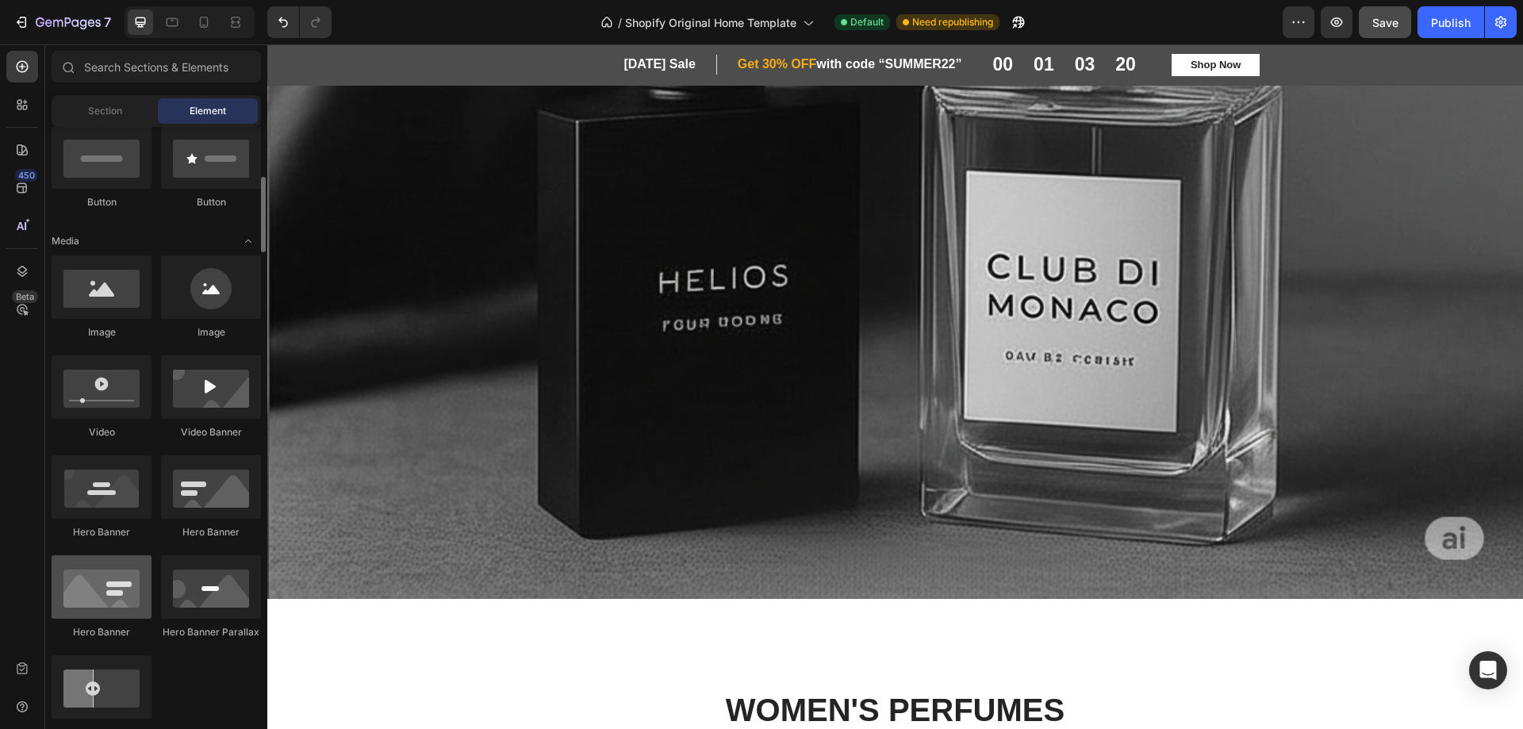
scroll to position [317, 0]
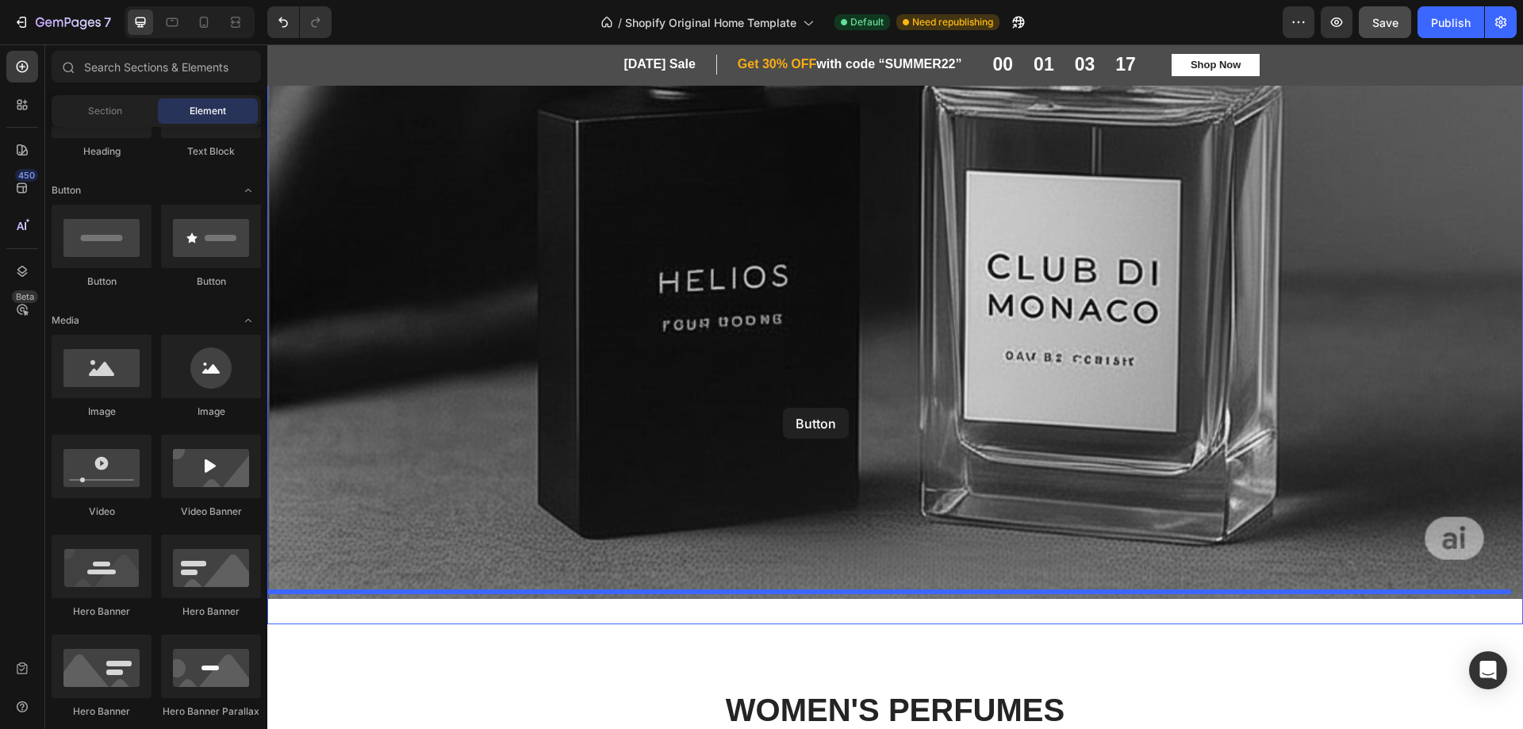
drag, startPoint x: 362, startPoint y: 285, endPoint x: 783, endPoint y: 408, distance: 438.9
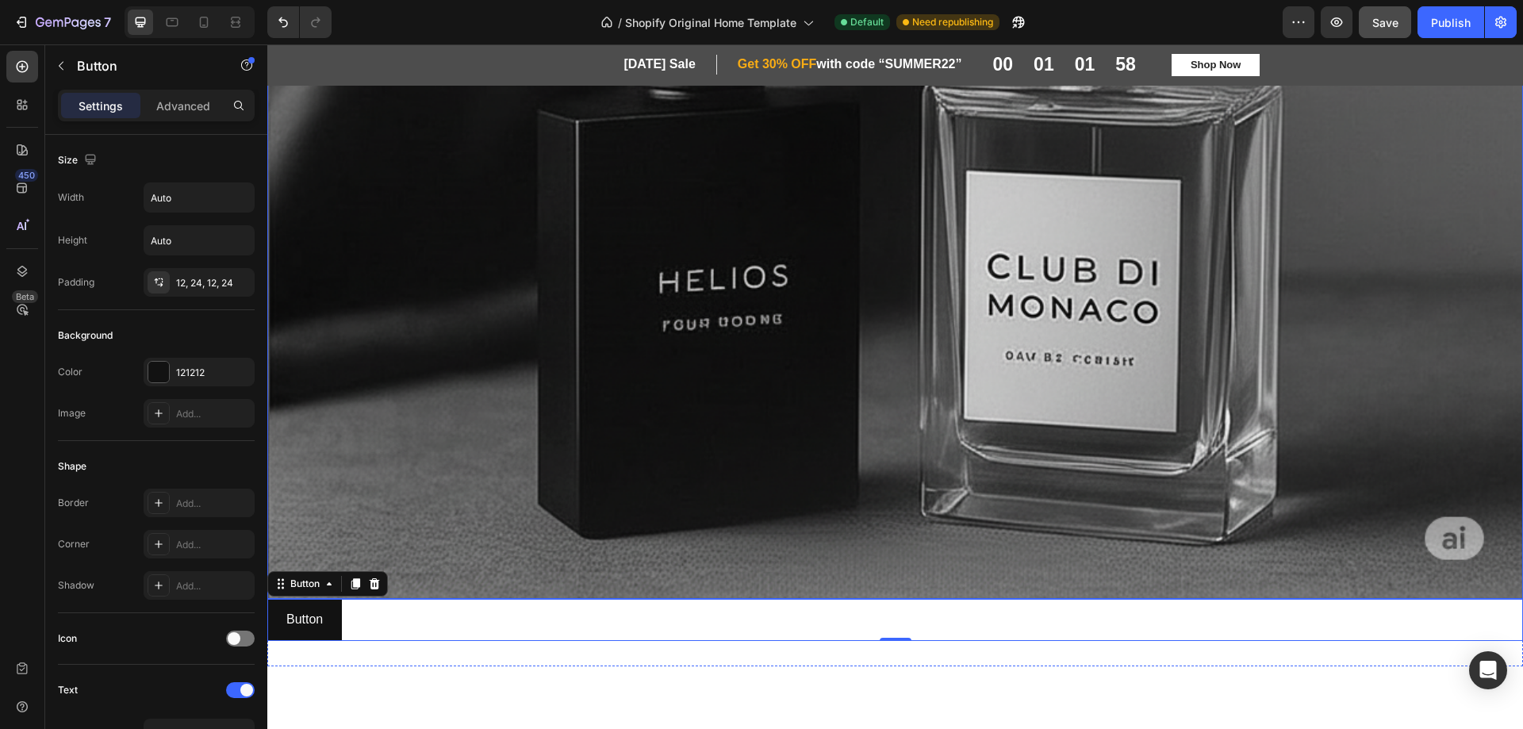
click at [577, 357] on img at bounding box center [895, 222] width 1256 height 754
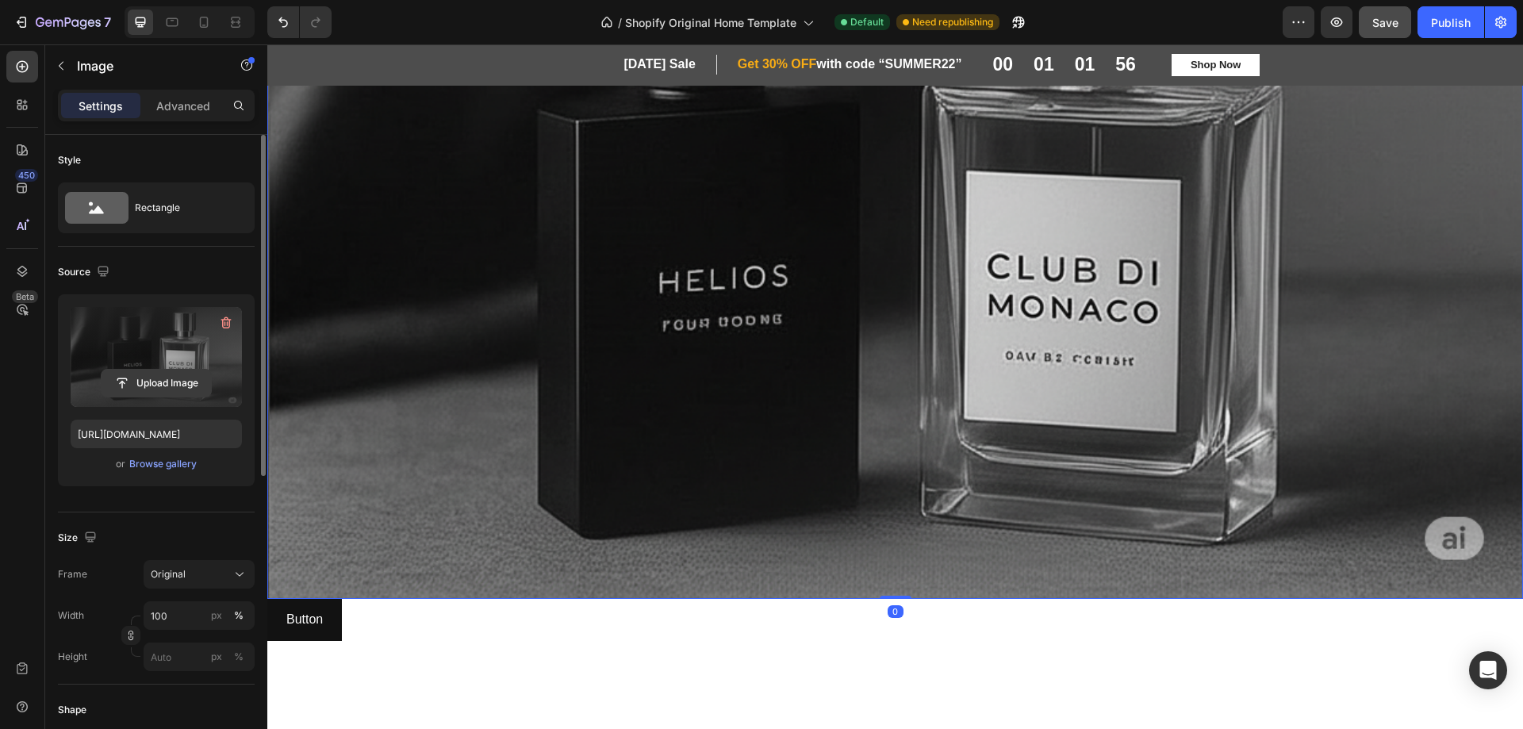
click at [155, 384] on input "file" at bounding box center [156, 383] width 109 height 27
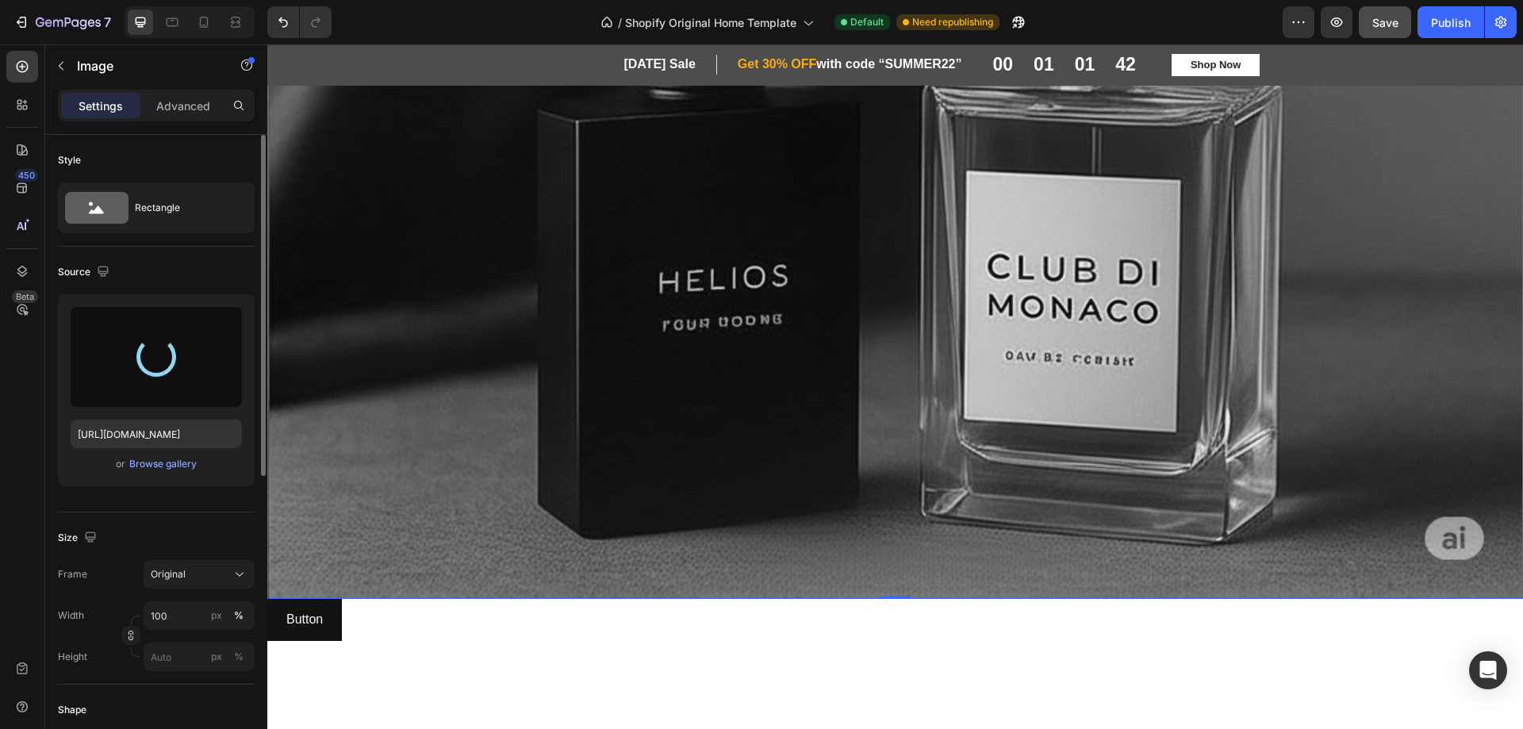
type input "https://cdn.shopify.com/s/files/1/0763/5979/4908/files/gempages_576584018150031…"
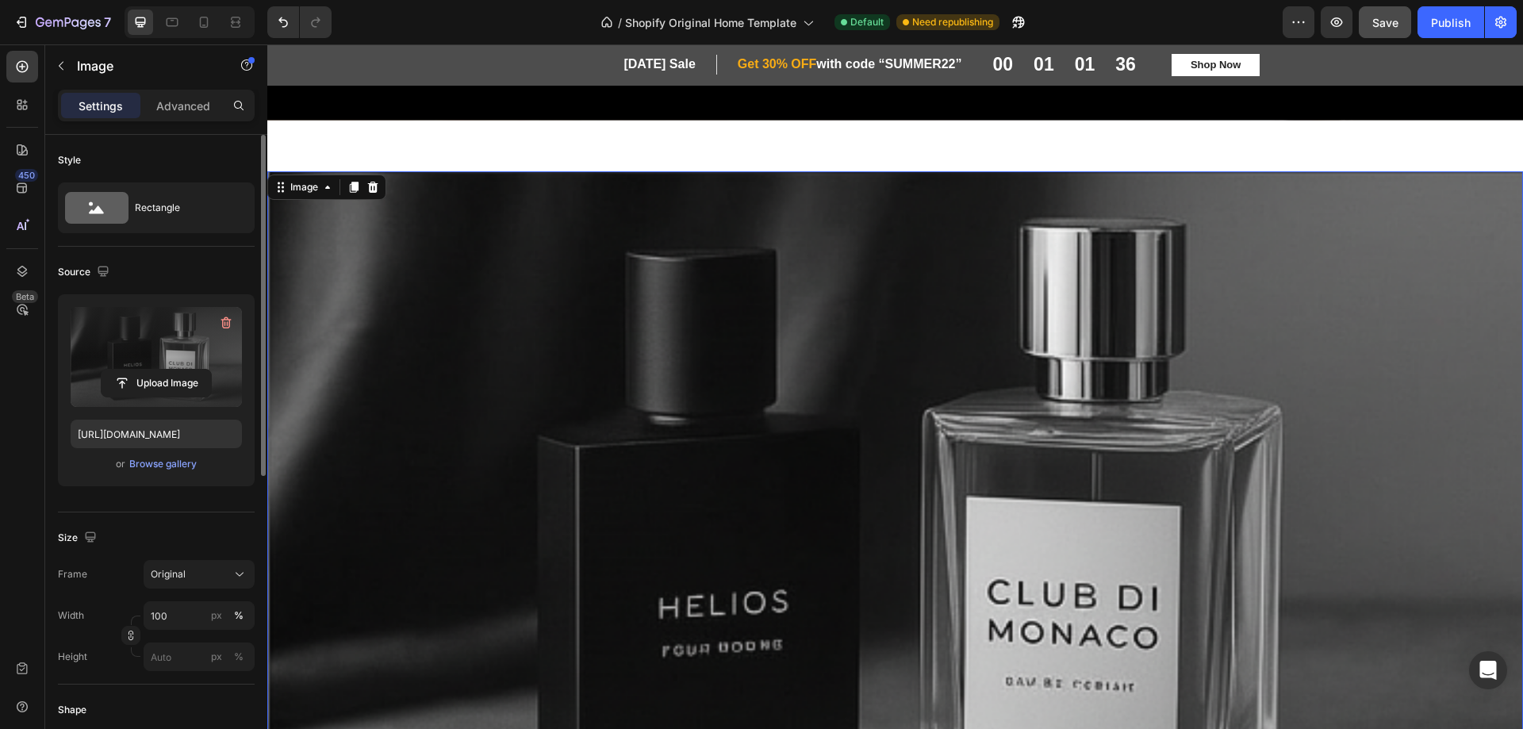
scroll to position [770, 0]
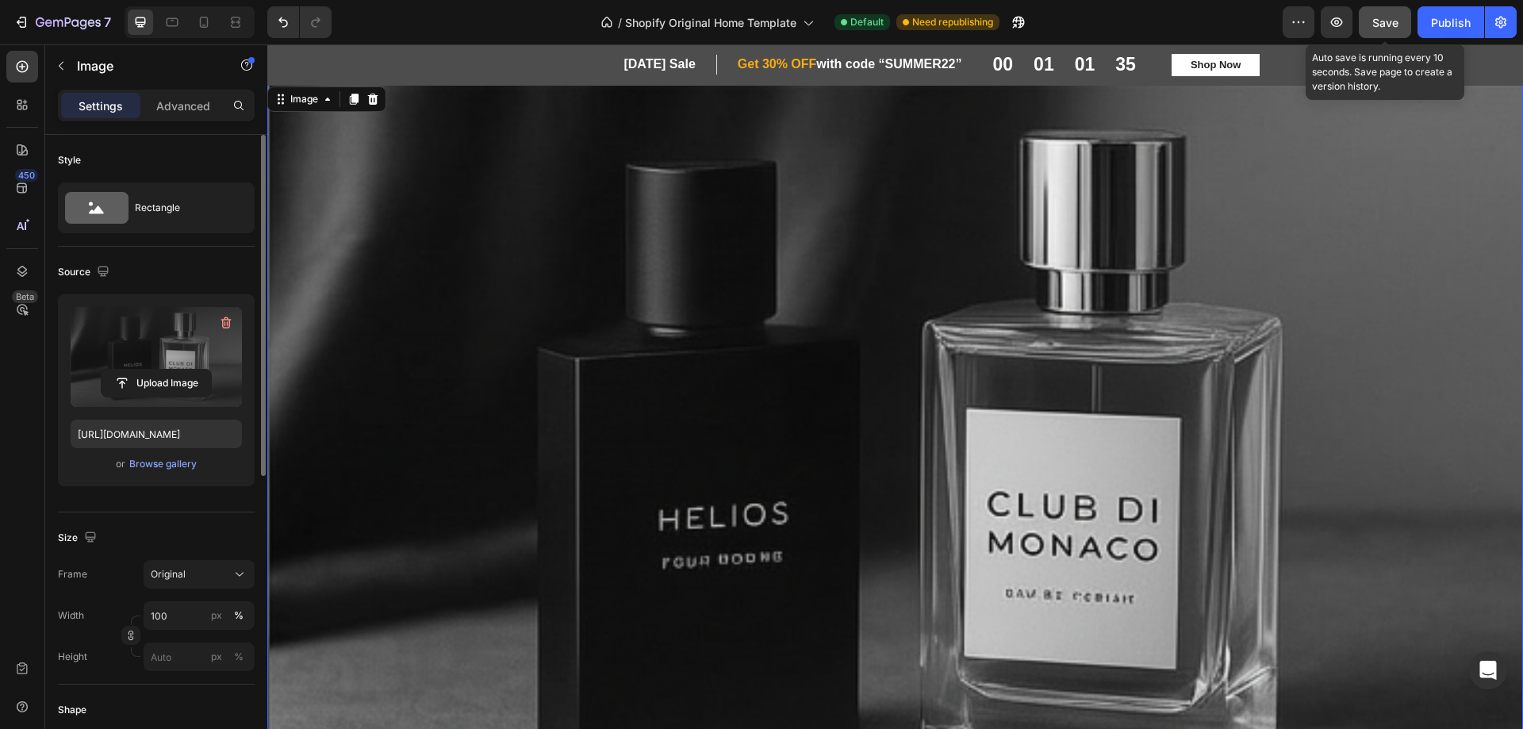
click at [1379, 16] on span "Save" at bounding box center [1386, 22] width 26 height 13
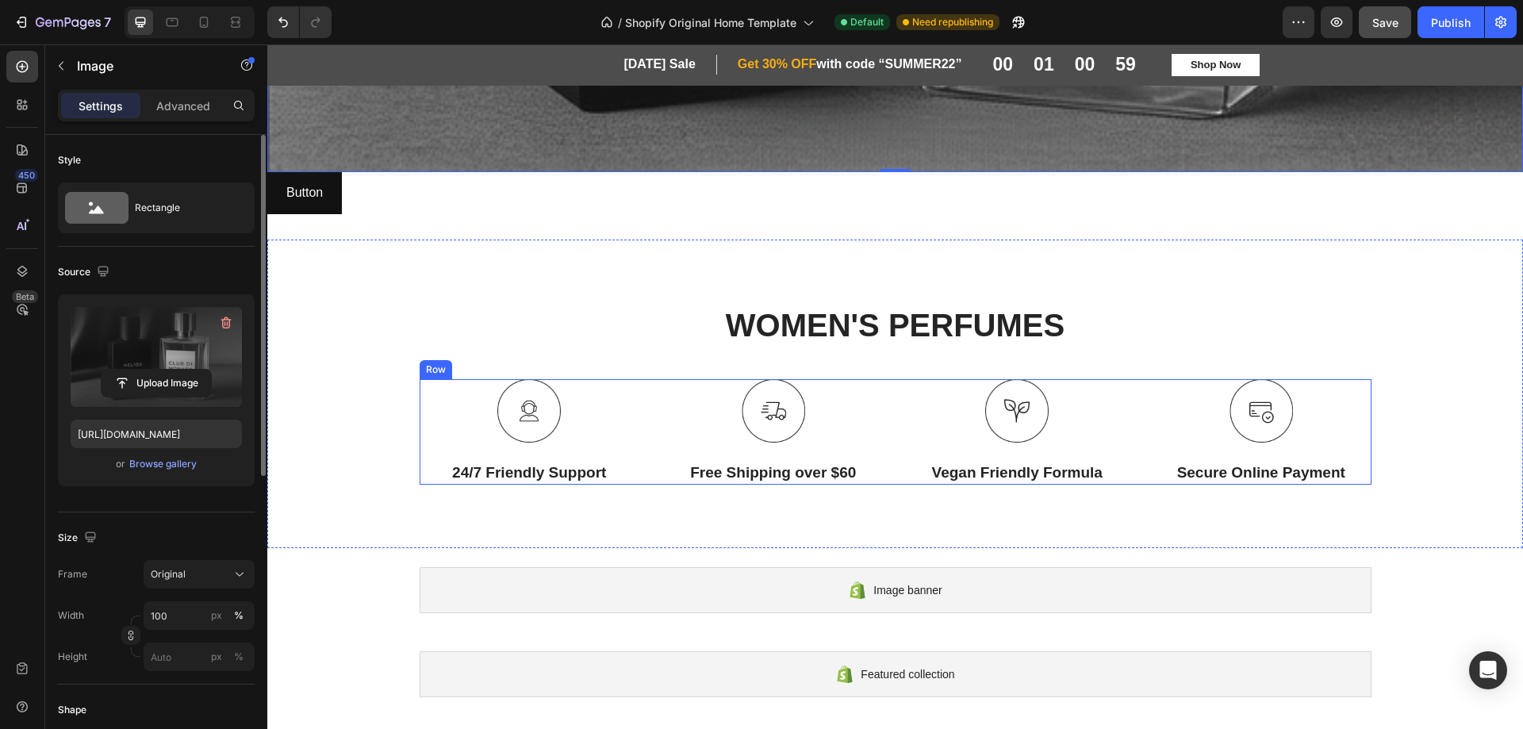
scroll to position [1484, 0]
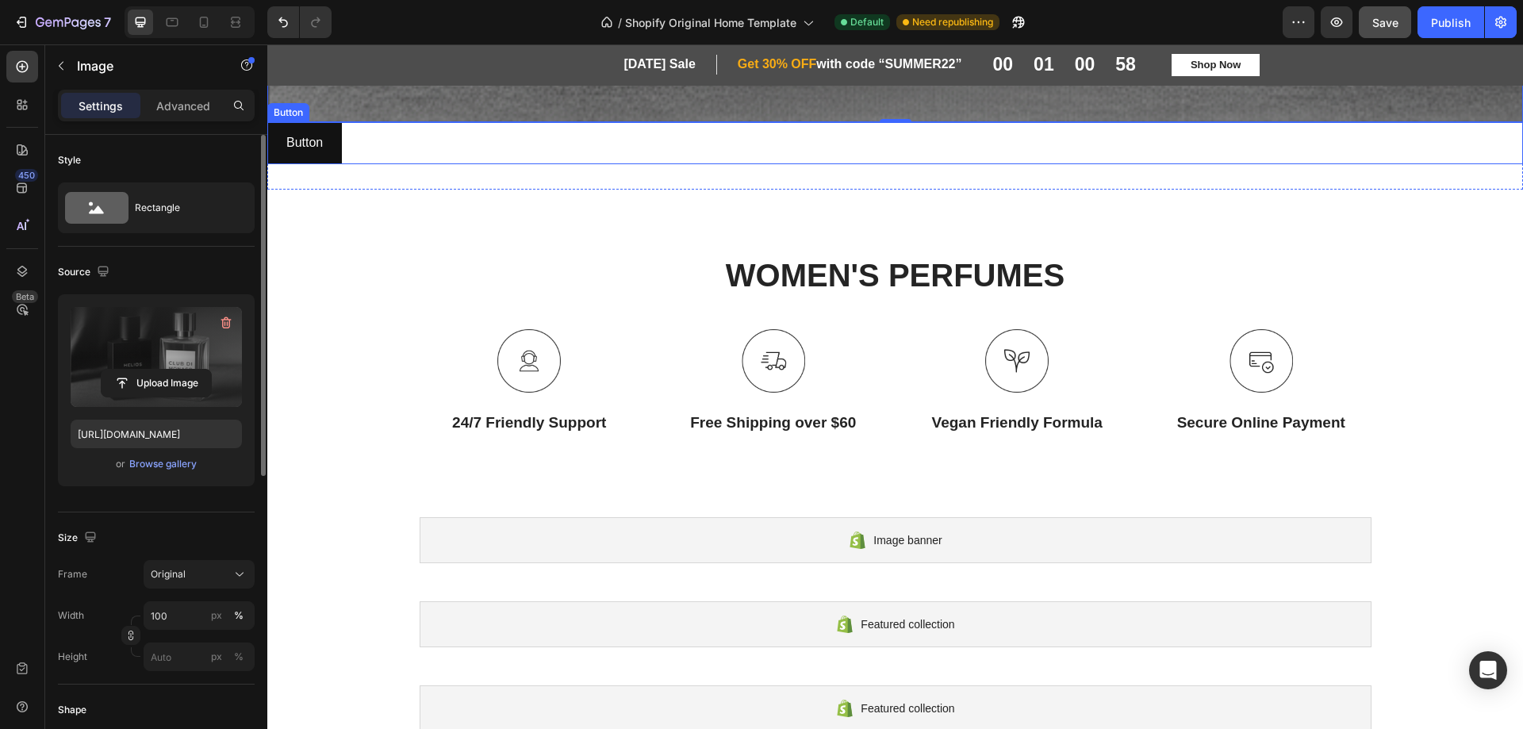
click at [448, 136] on div "Button Button" at bounding box center [895, 143] width 1256 height 42
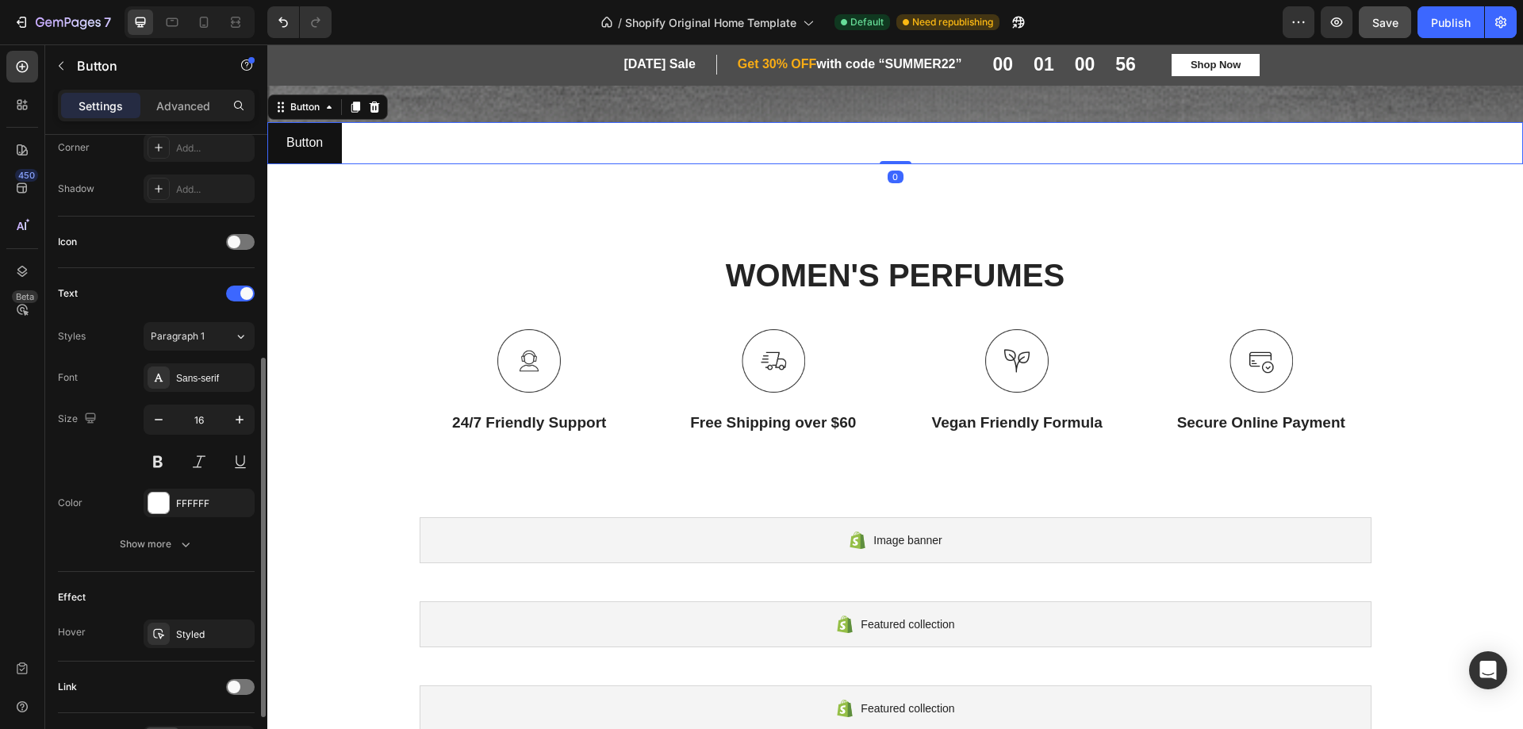
scroll to position [498, 0]
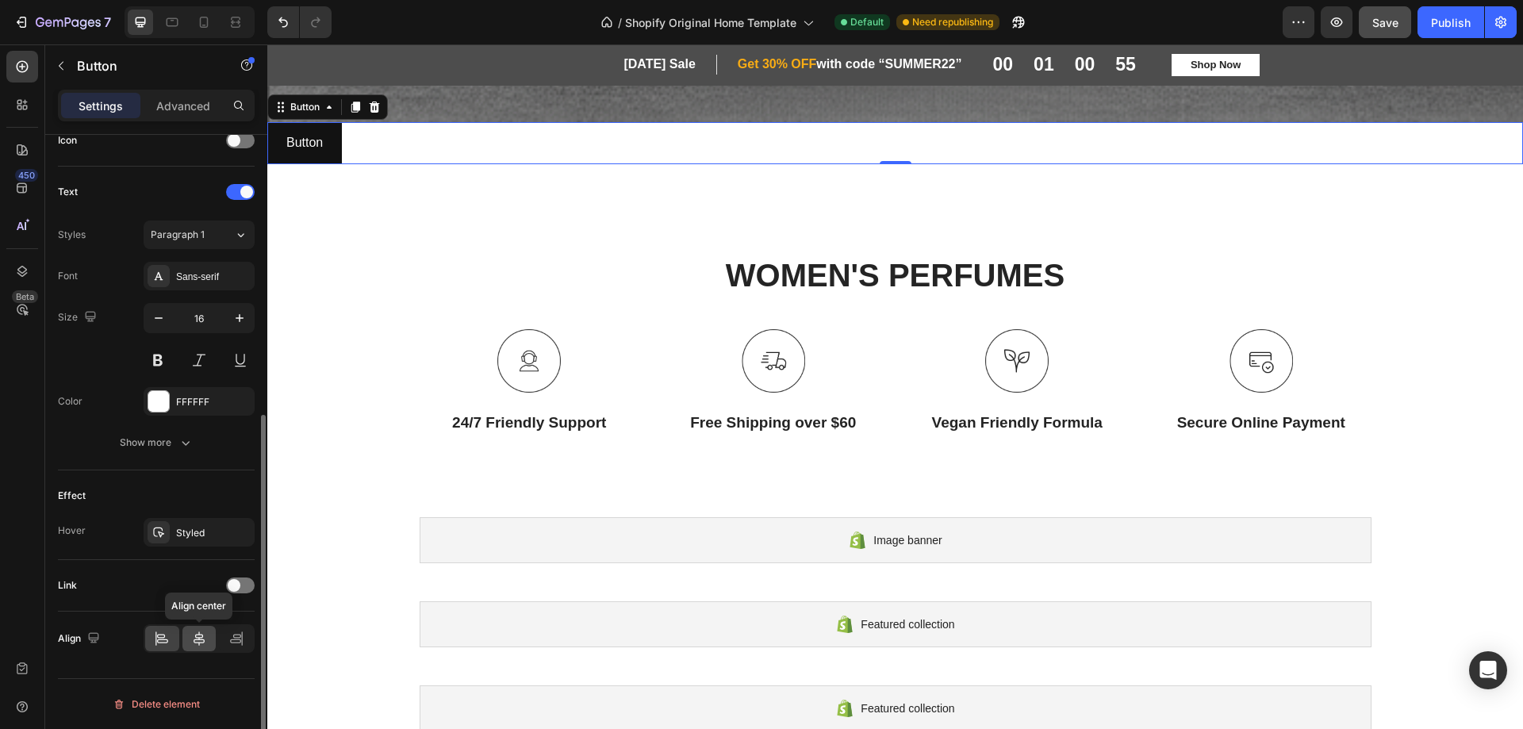
click at [193, 643] on icon at bounding box center [199, 639] width 16 height 16
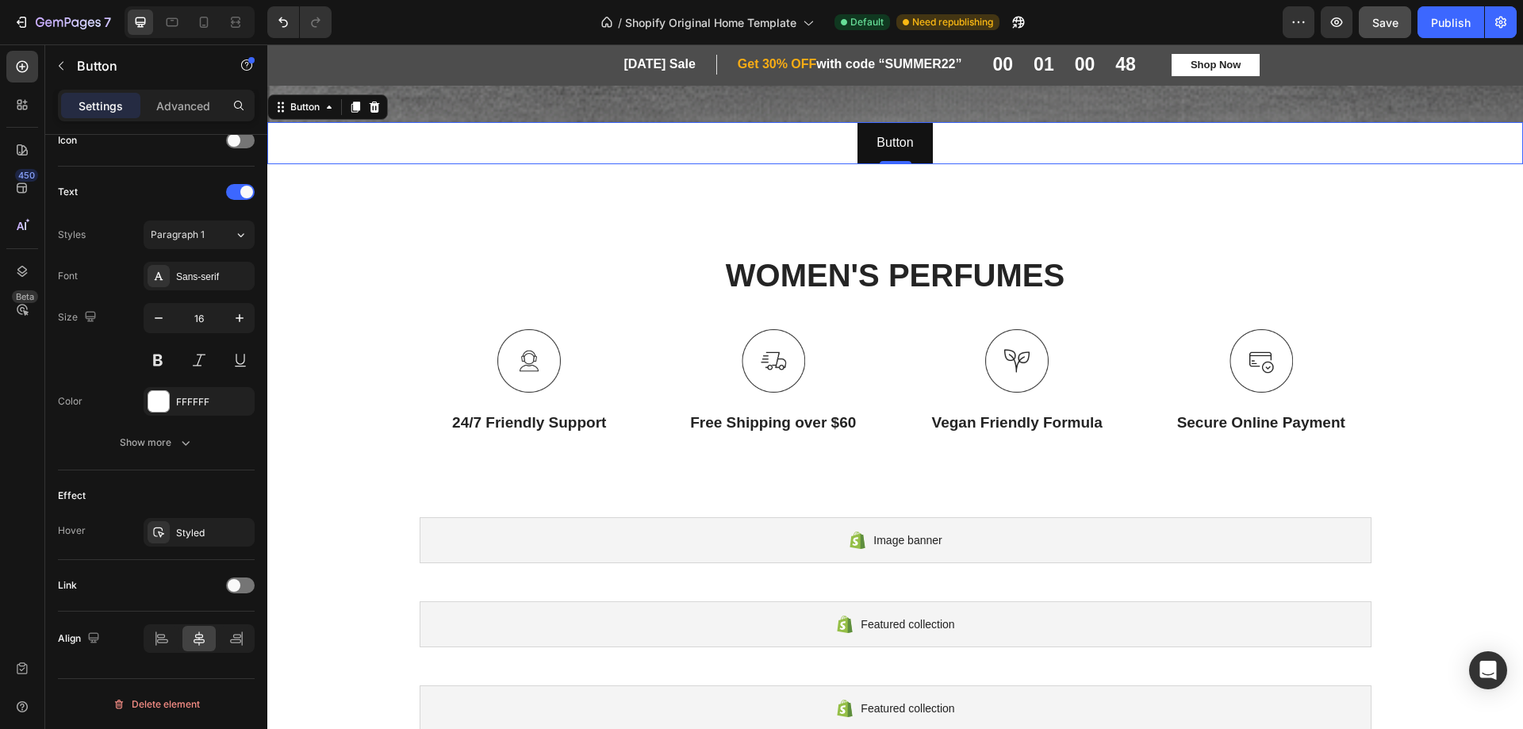
click at [181, 118] on div "Settings Advanced" at bounding box center [156, 106] width 197 height 32
click at [182, 103] on p "Advanced" at bounding box center [183, 106] width 54 height 17
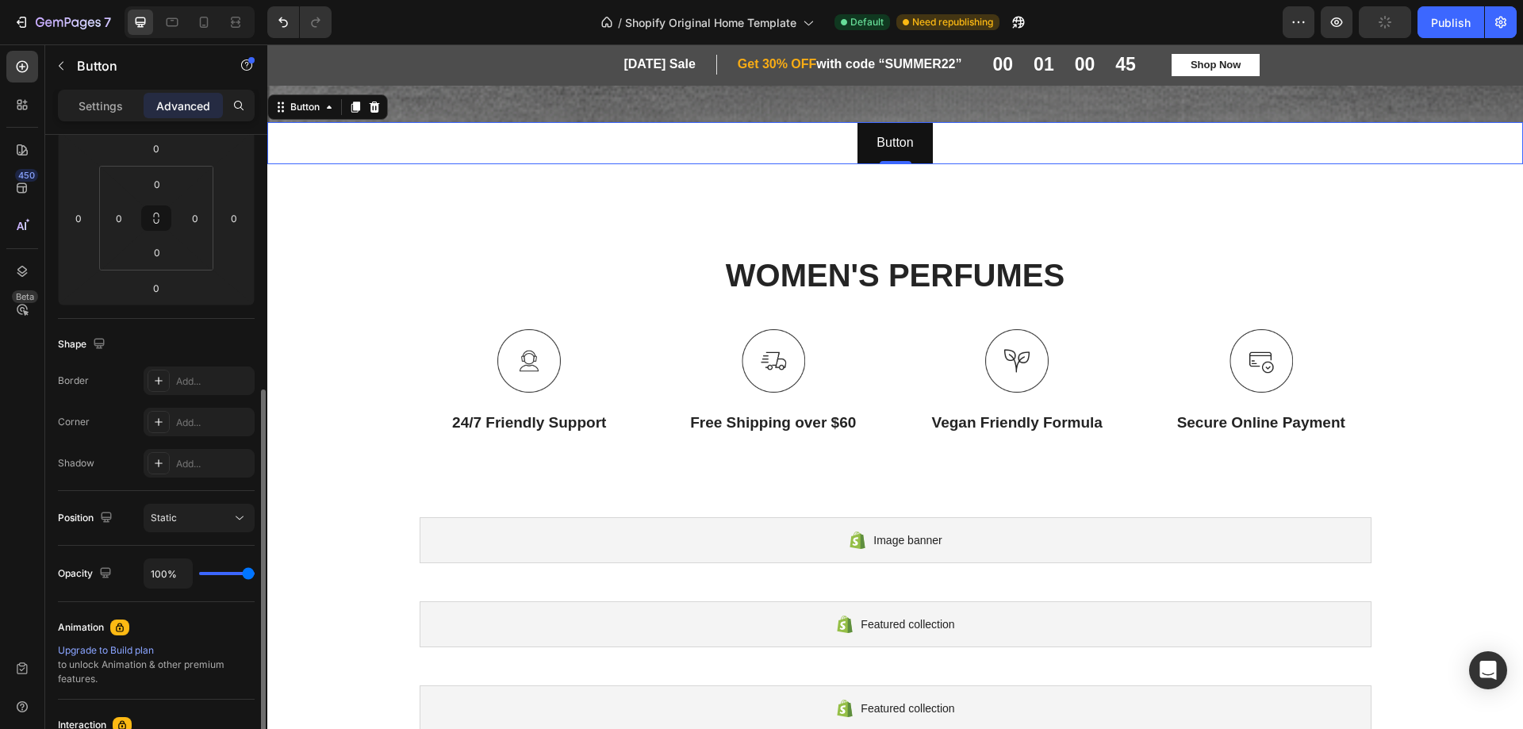
scroll to position [382, 0]
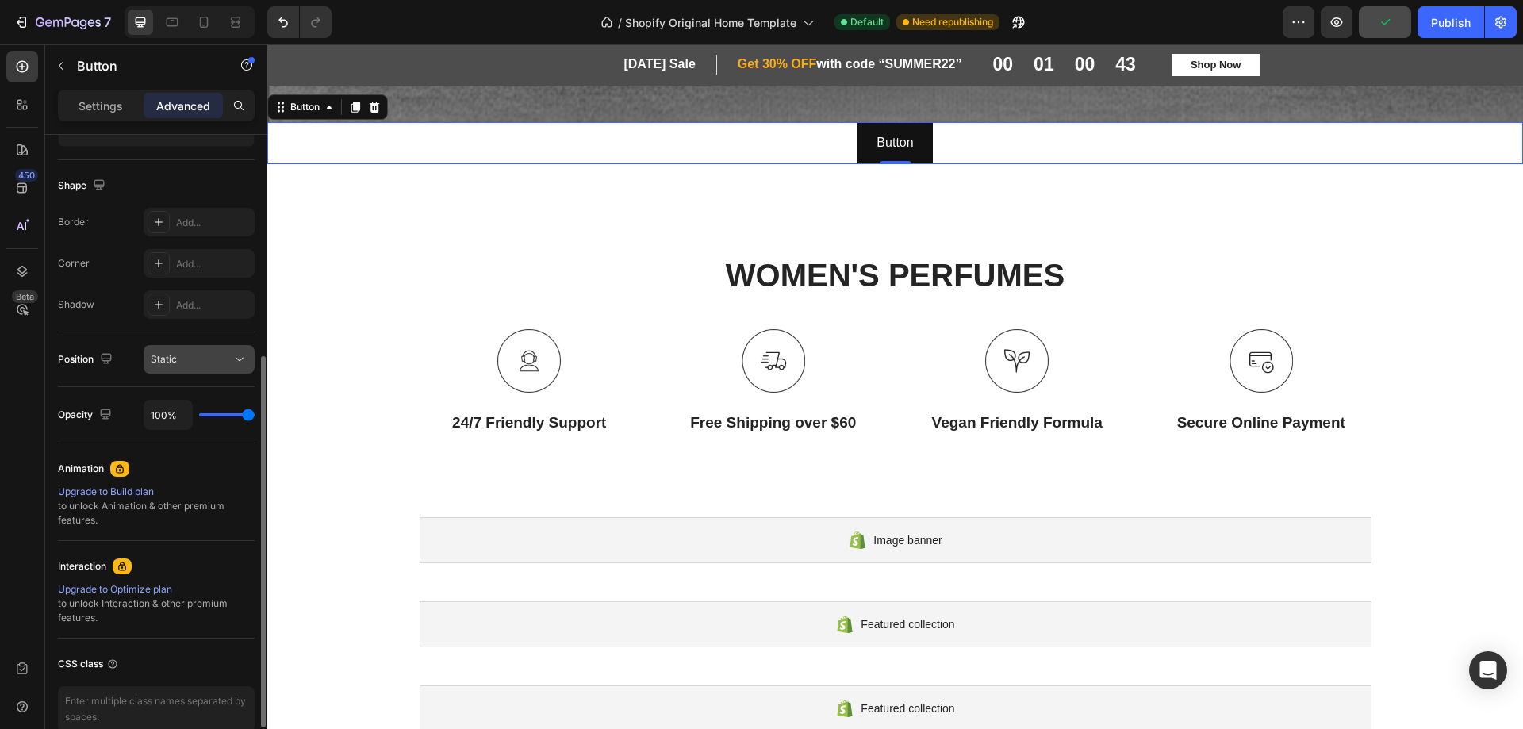
click at [250, 355] on button "Static" at bounding box center [199, 359] width 111 height 29
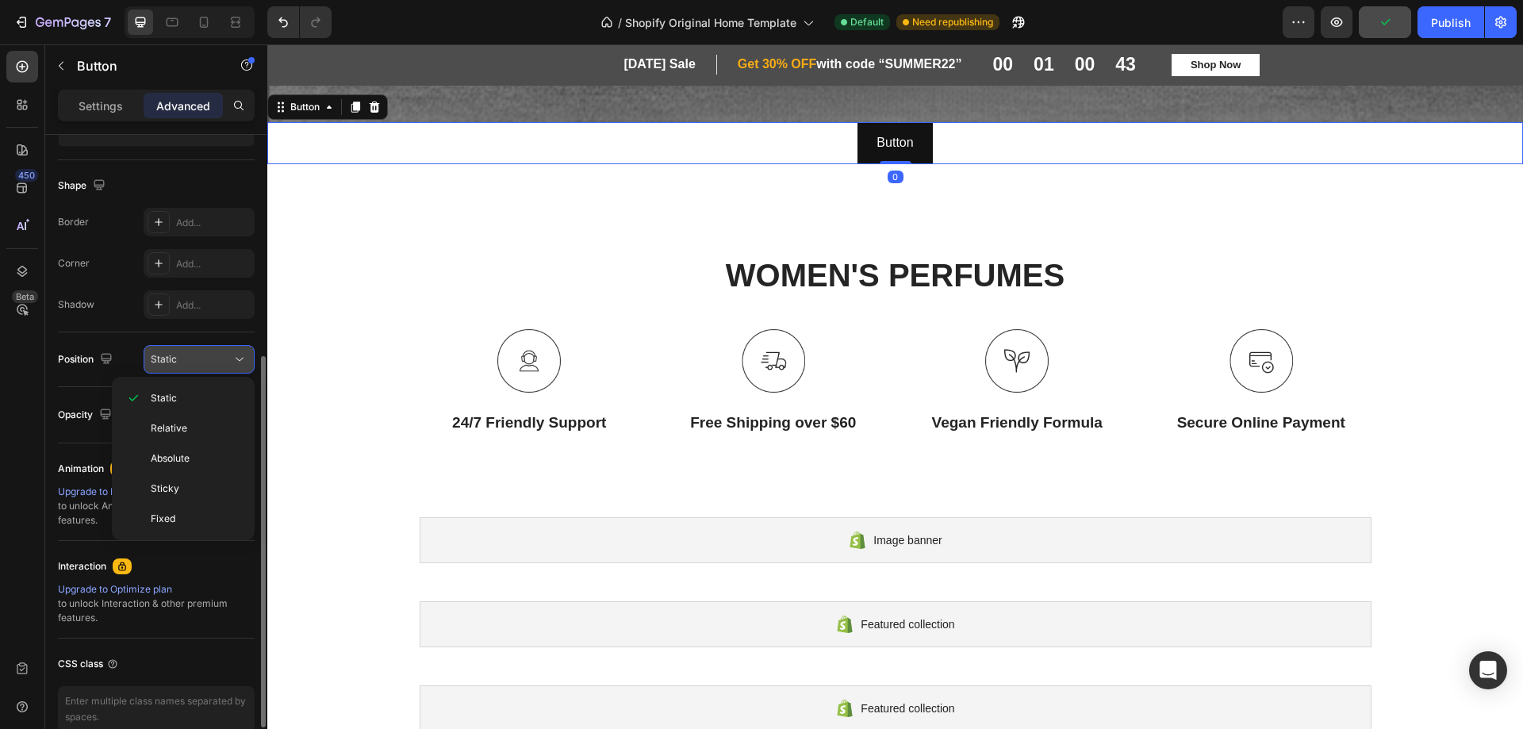
click at [236, 359] on icon at bounding box center [240, 359] width 16 height 16
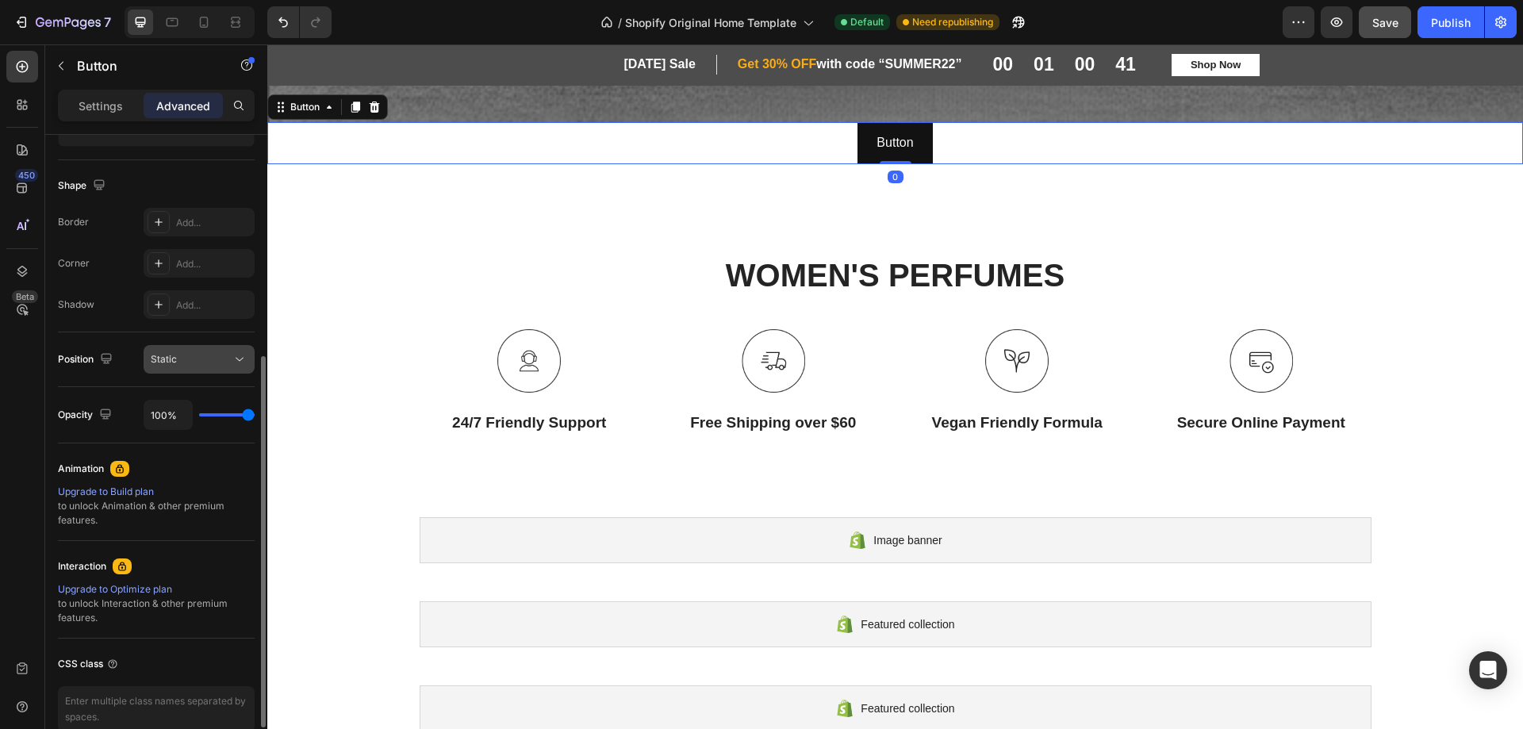
click at [236, 367] on button "Static" at bounding box center [199, 359] width 111 height 29
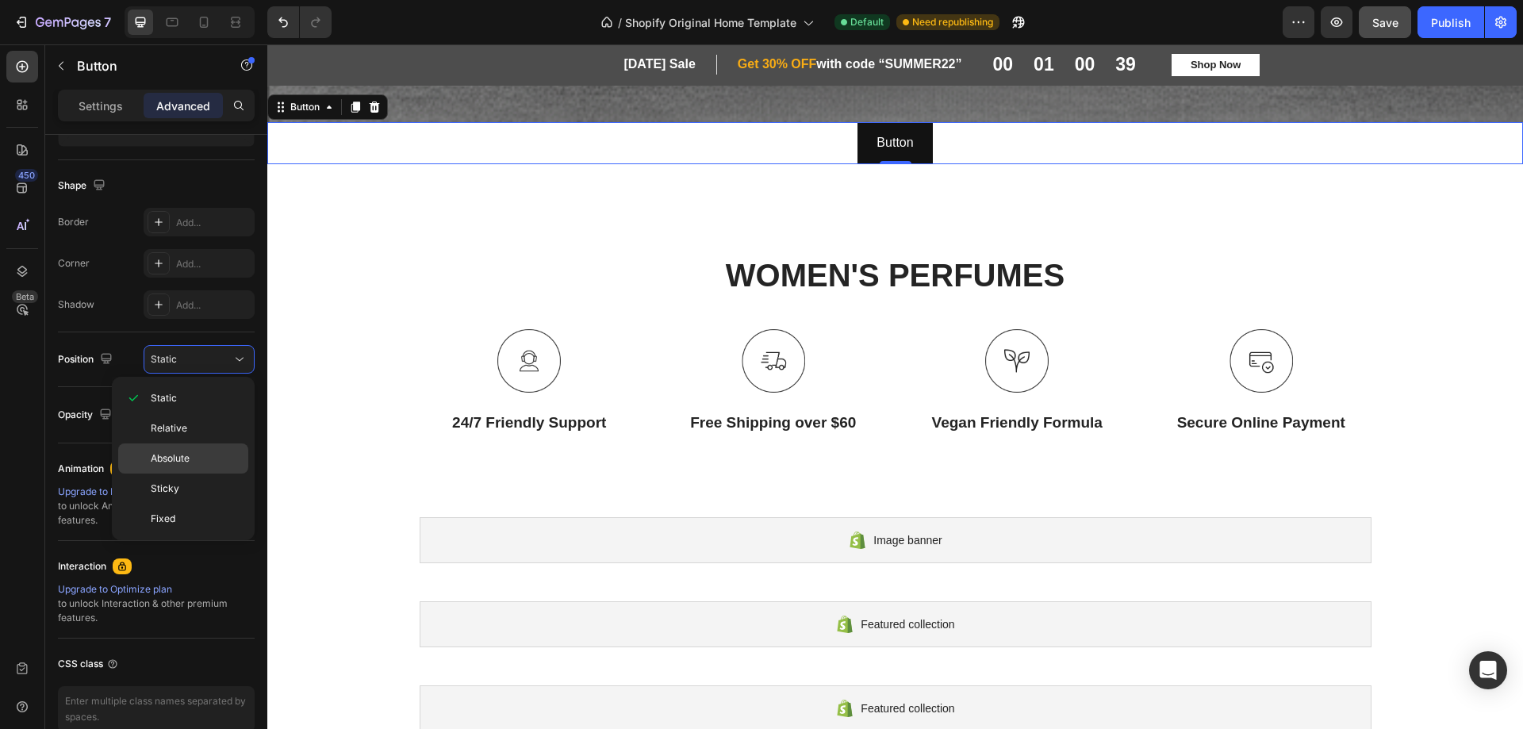
click at [217, 474] on div "Absolute" at bounding box center [183, 489] width 130 height 30
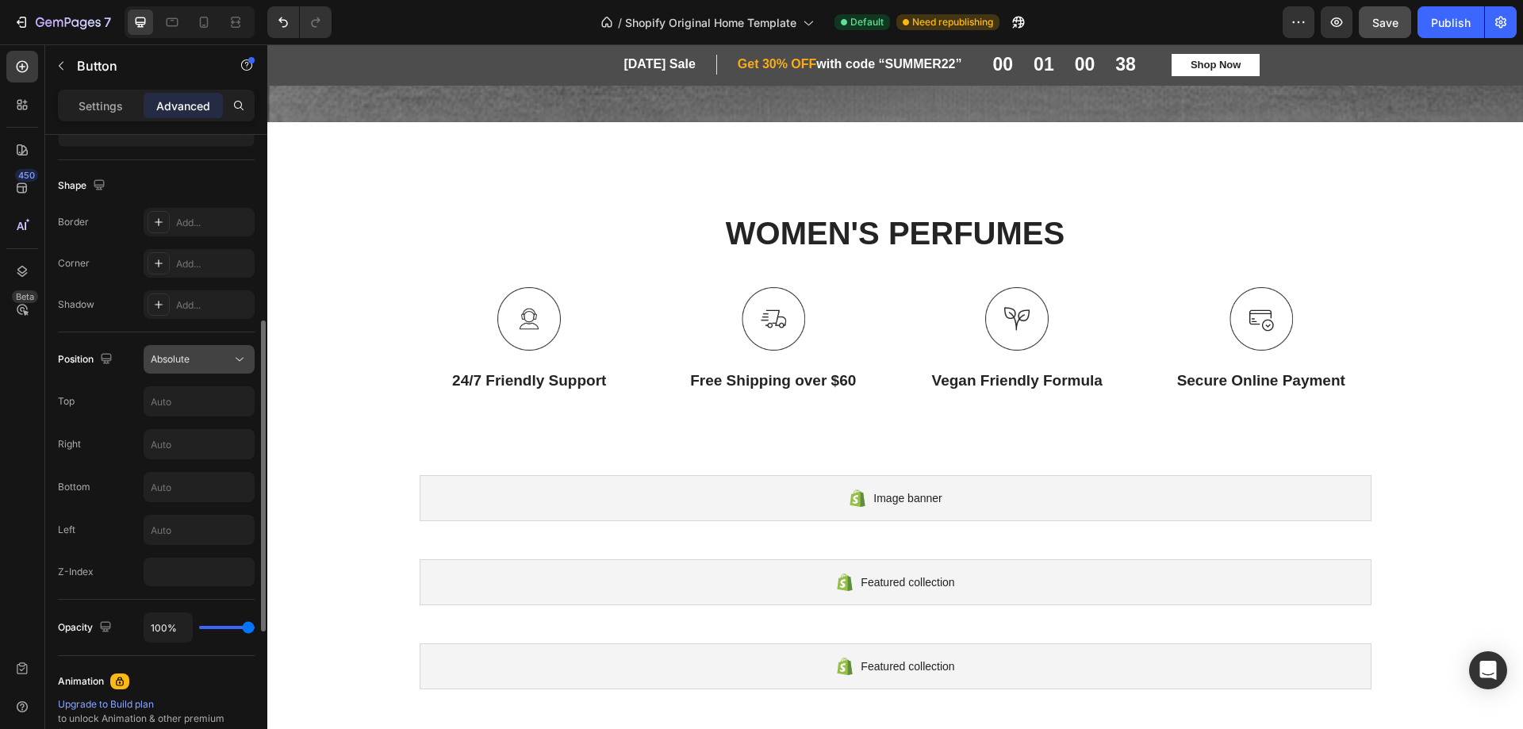
click at [235, 354] on icon at bounding box center [240, 359] width 16 height 16
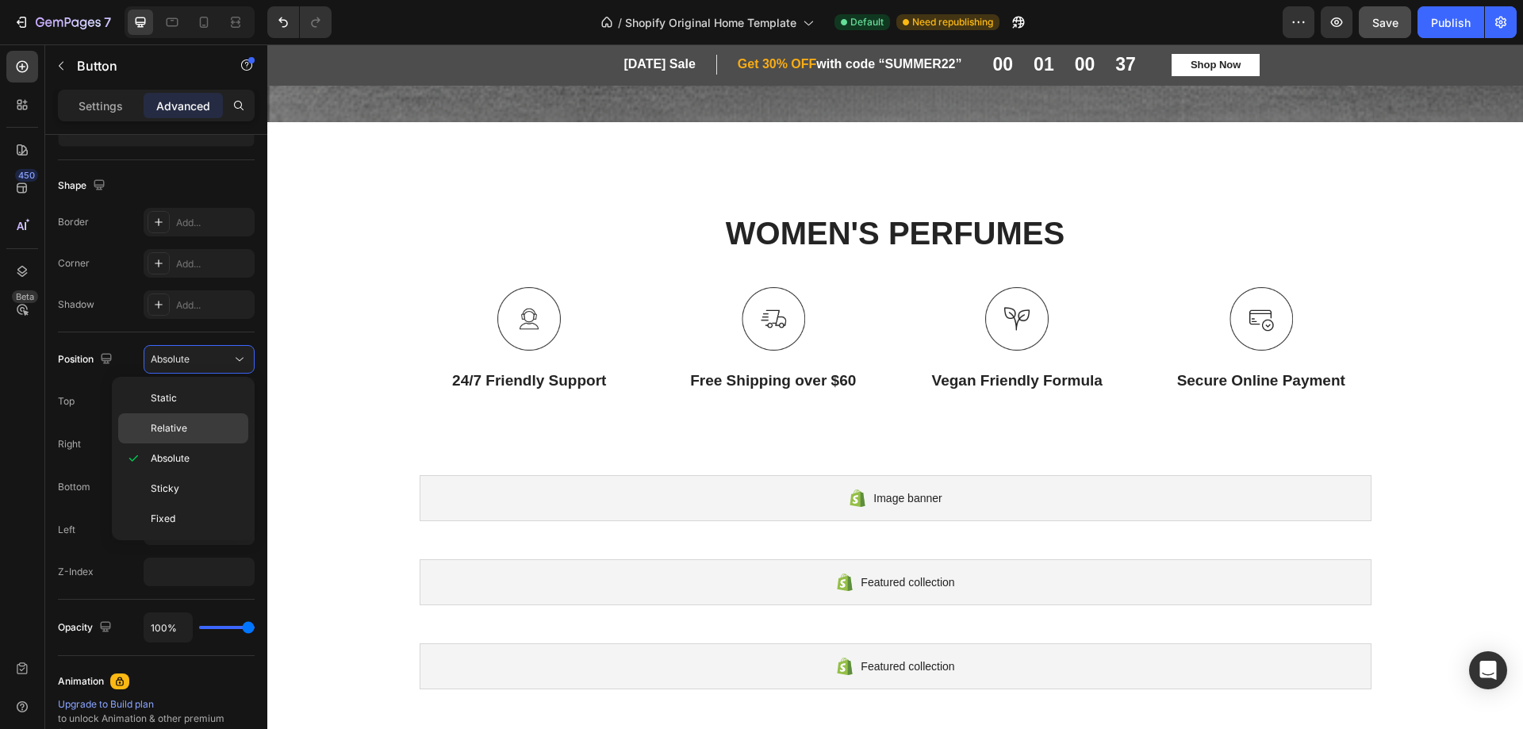
click at [218, 424] on p "Relative" at bounding box center [196, 428] width 90 height 14
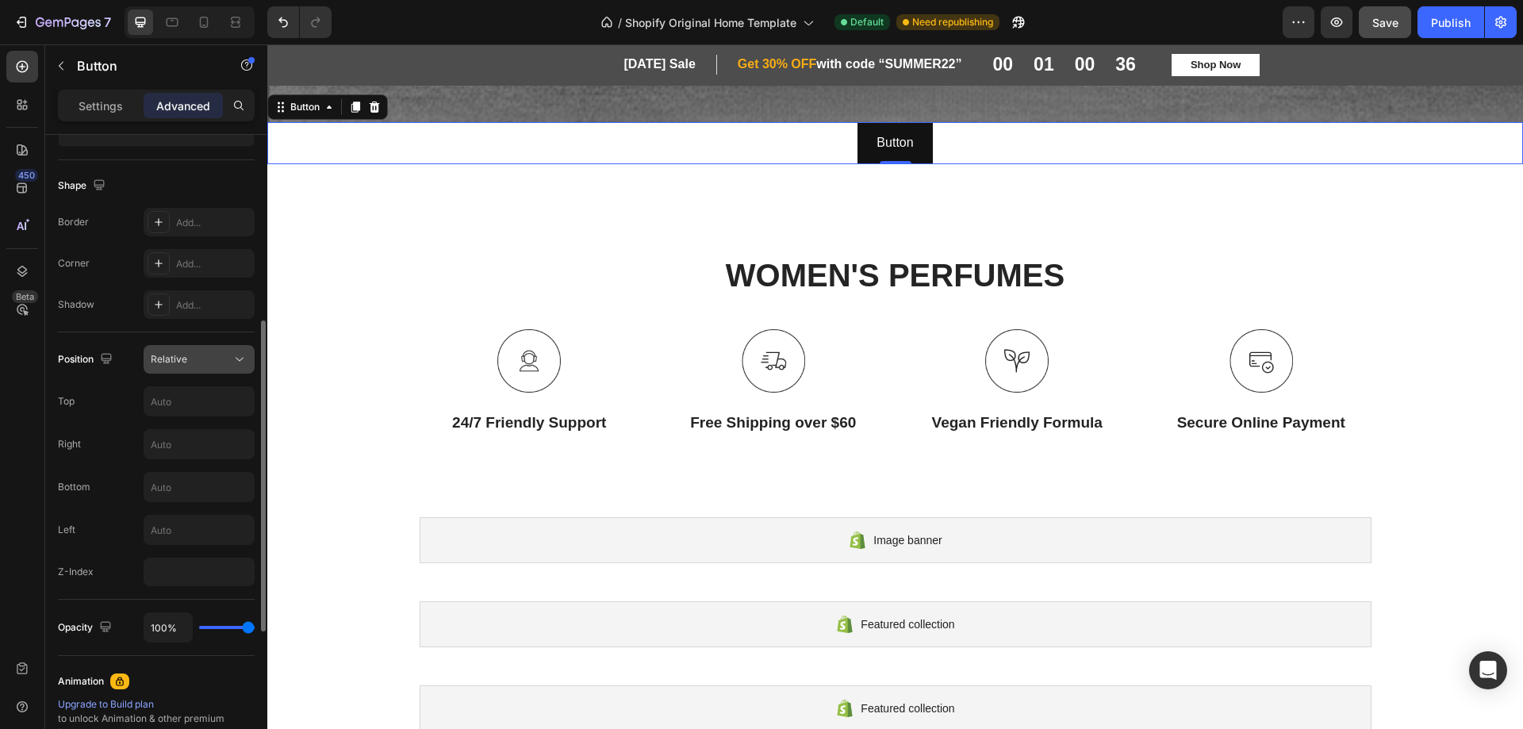
click at [232, 356] on icon at bounding box center [240, 359] width 16 height 16
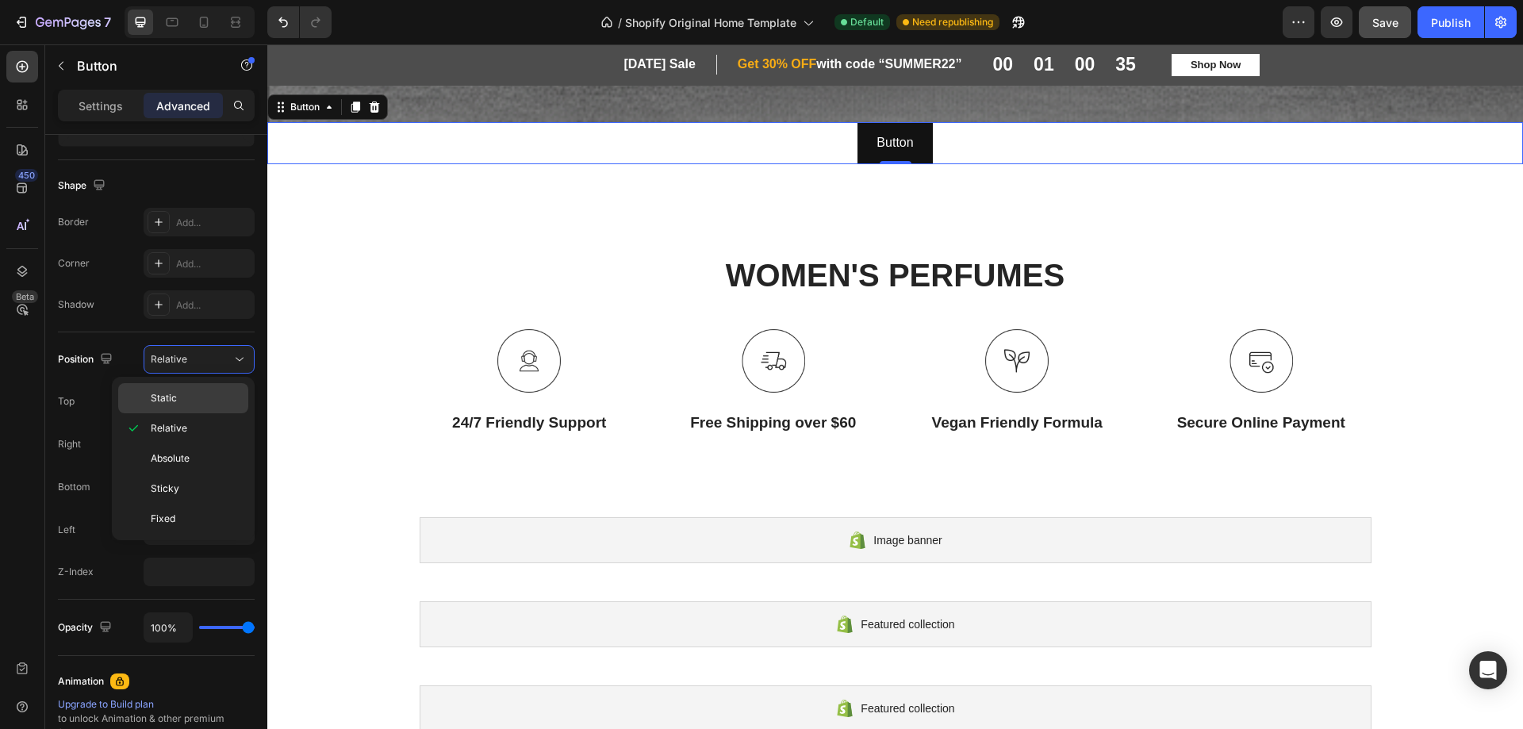
click at [232, 394] on p "Static" at bounding box center [196, 398] width 90 height 14
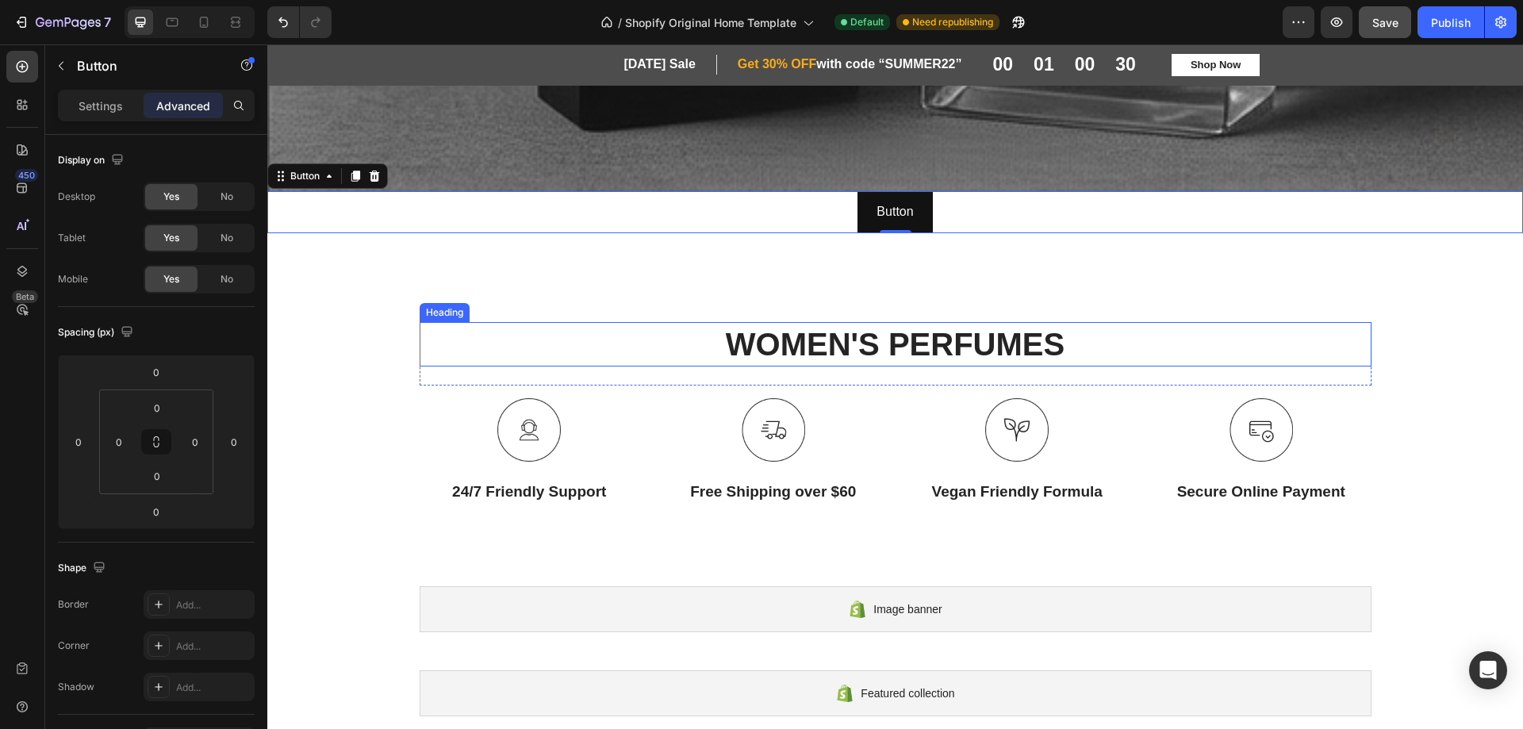
scroll to position [1325, 0]
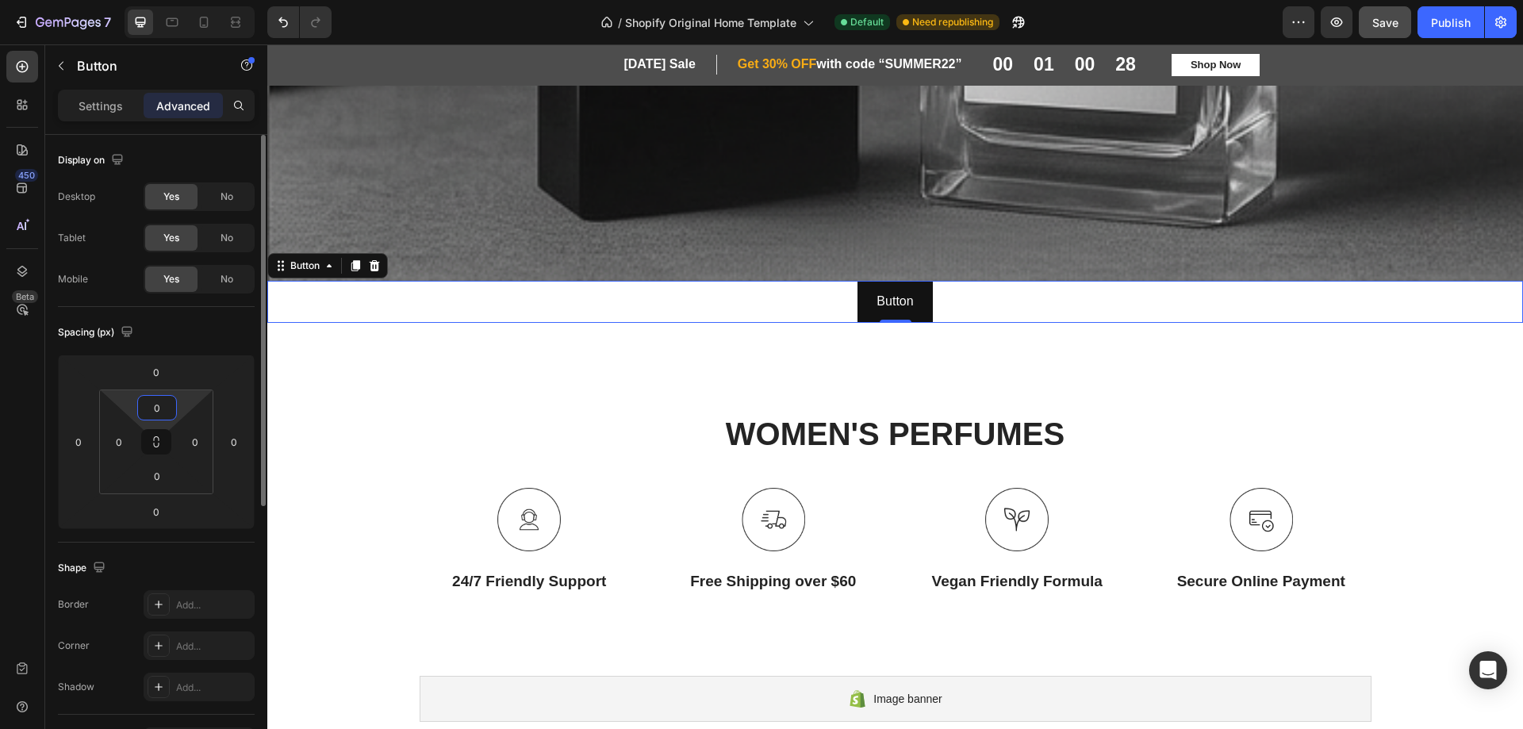
click at [157, 405] on input "0" at bounding box center [157, 408] width 32 height 24
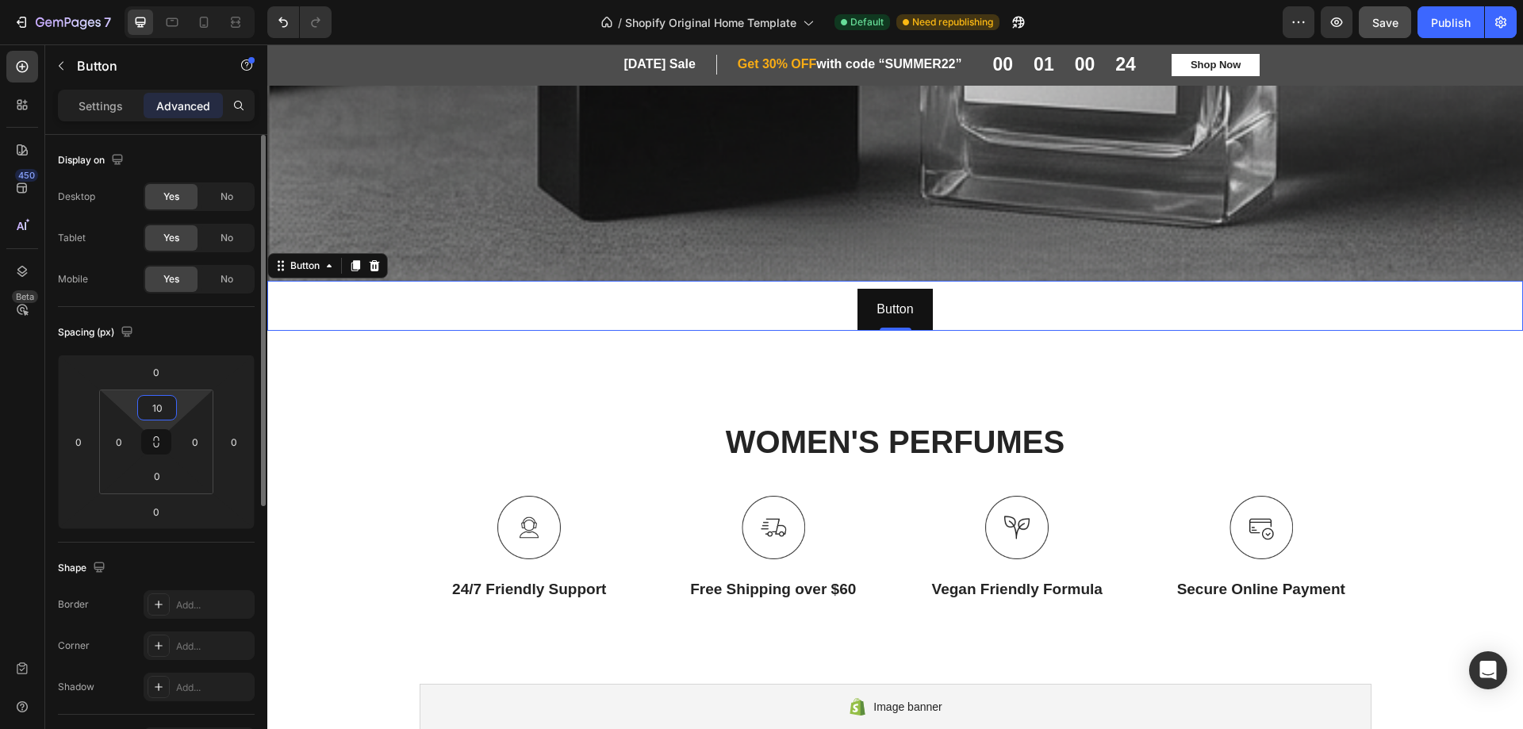
drag, startPoint x: 165, startPoint y: 410, endPoint x: 152, endPoint y: 410, distance: 12.7
click at [152, 410] on input "10" at bounding box center [157, 408] width 32 height 24
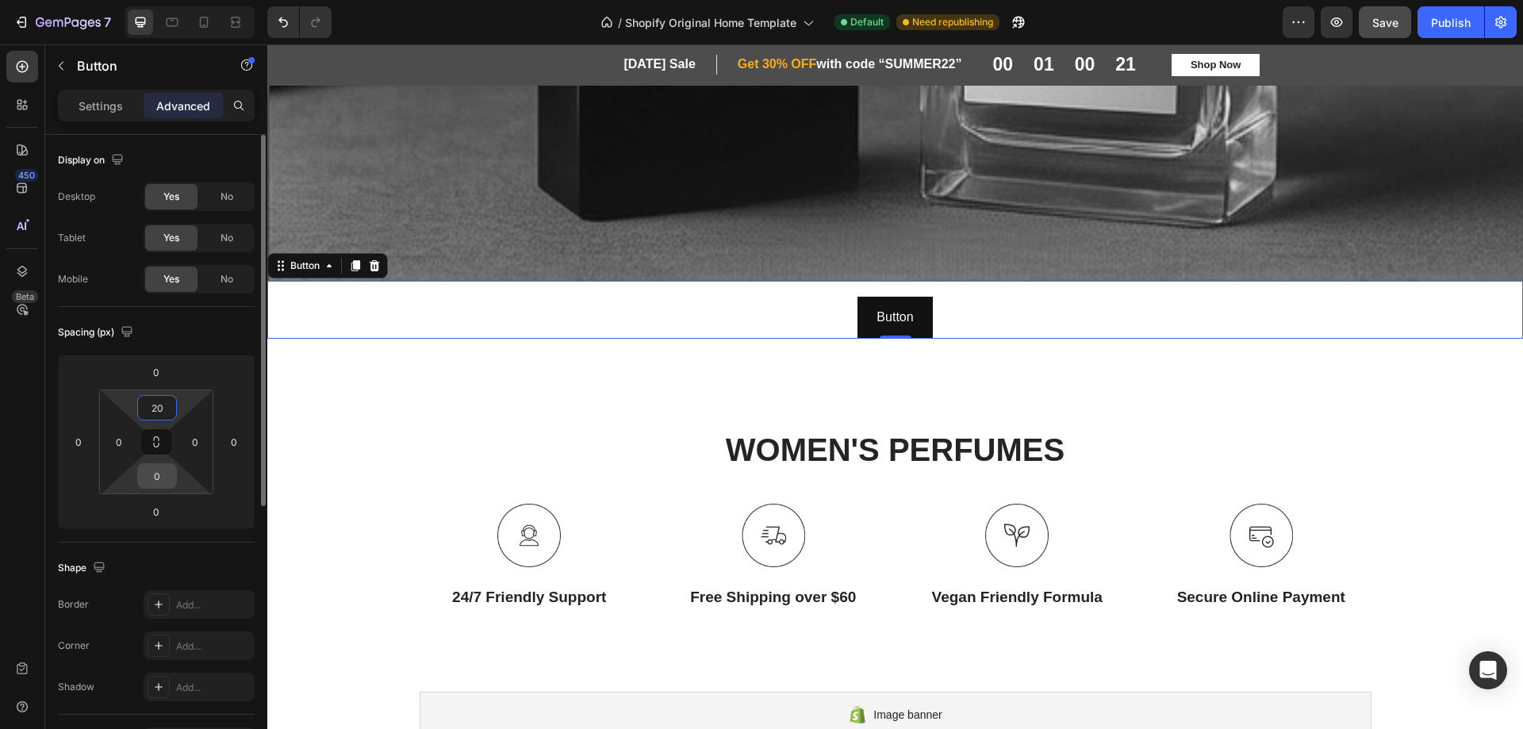
type input "20"
click at [155, 482] on input "0" at bounding box center [157, 476] width 32 height 24
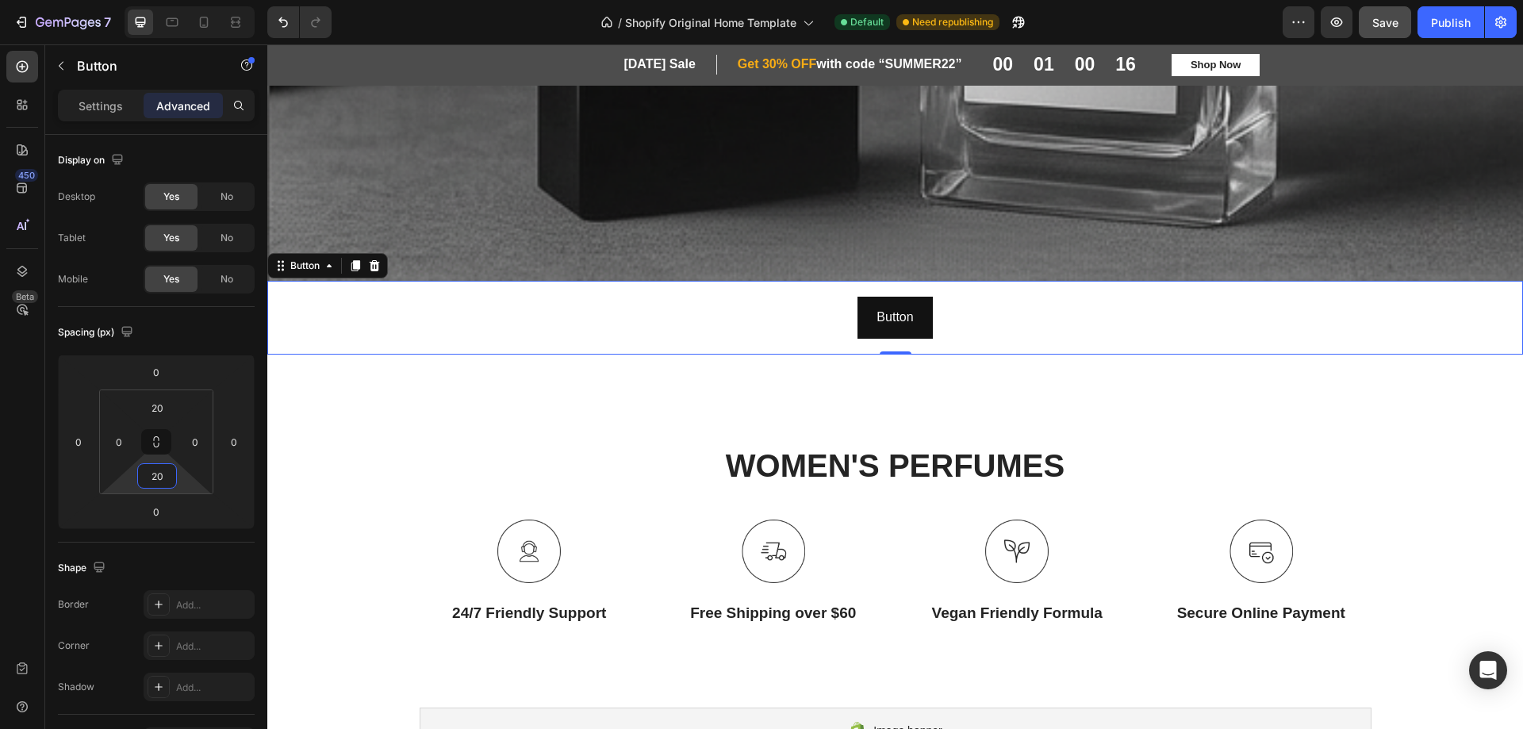
type input "20"
click at [762, 301] on div "Button Button 0" at bounding box center [895, 318] width 1256 height 74
click at [858, 301] on button "Button" at bounding box center [895, 318] width 75 height 42
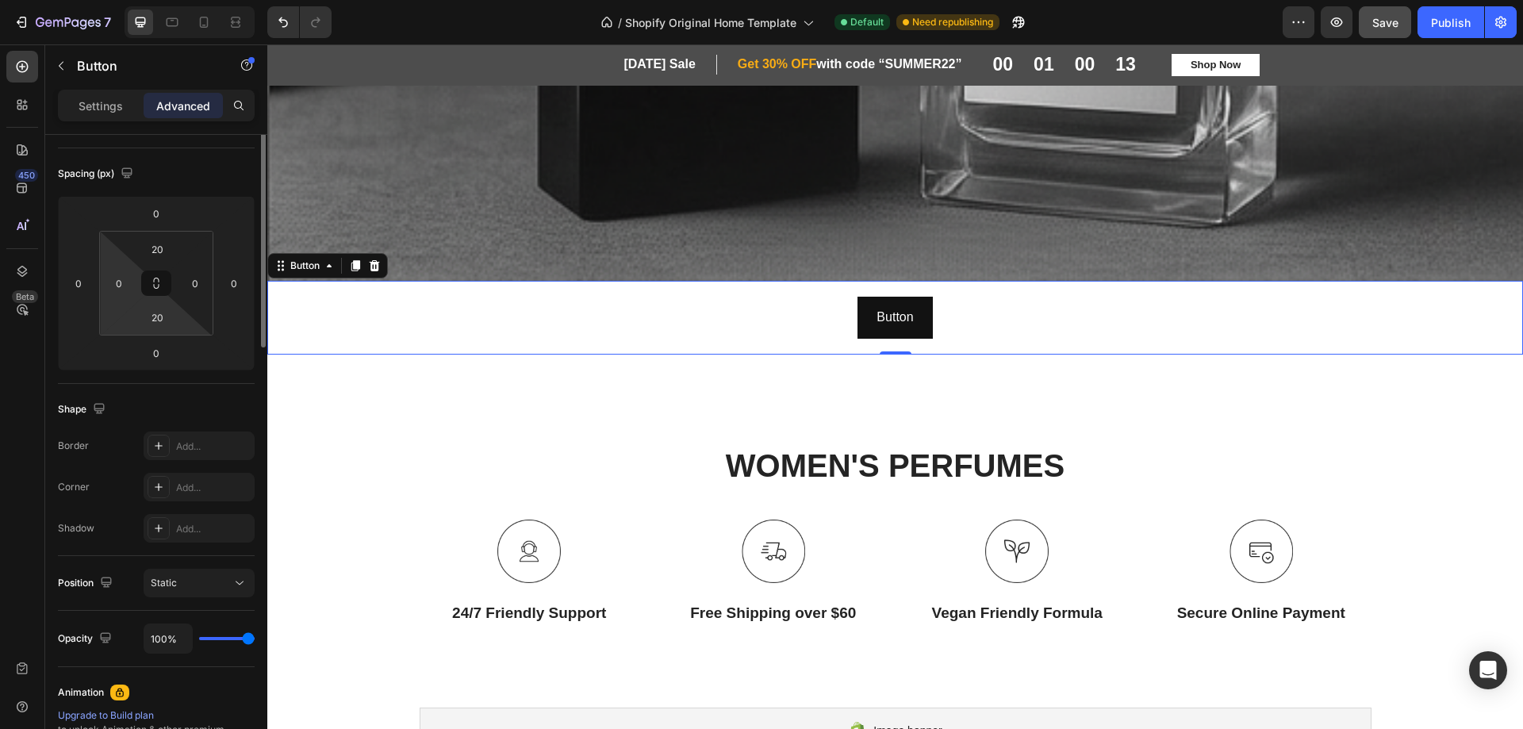
scroll to position [238, 0]
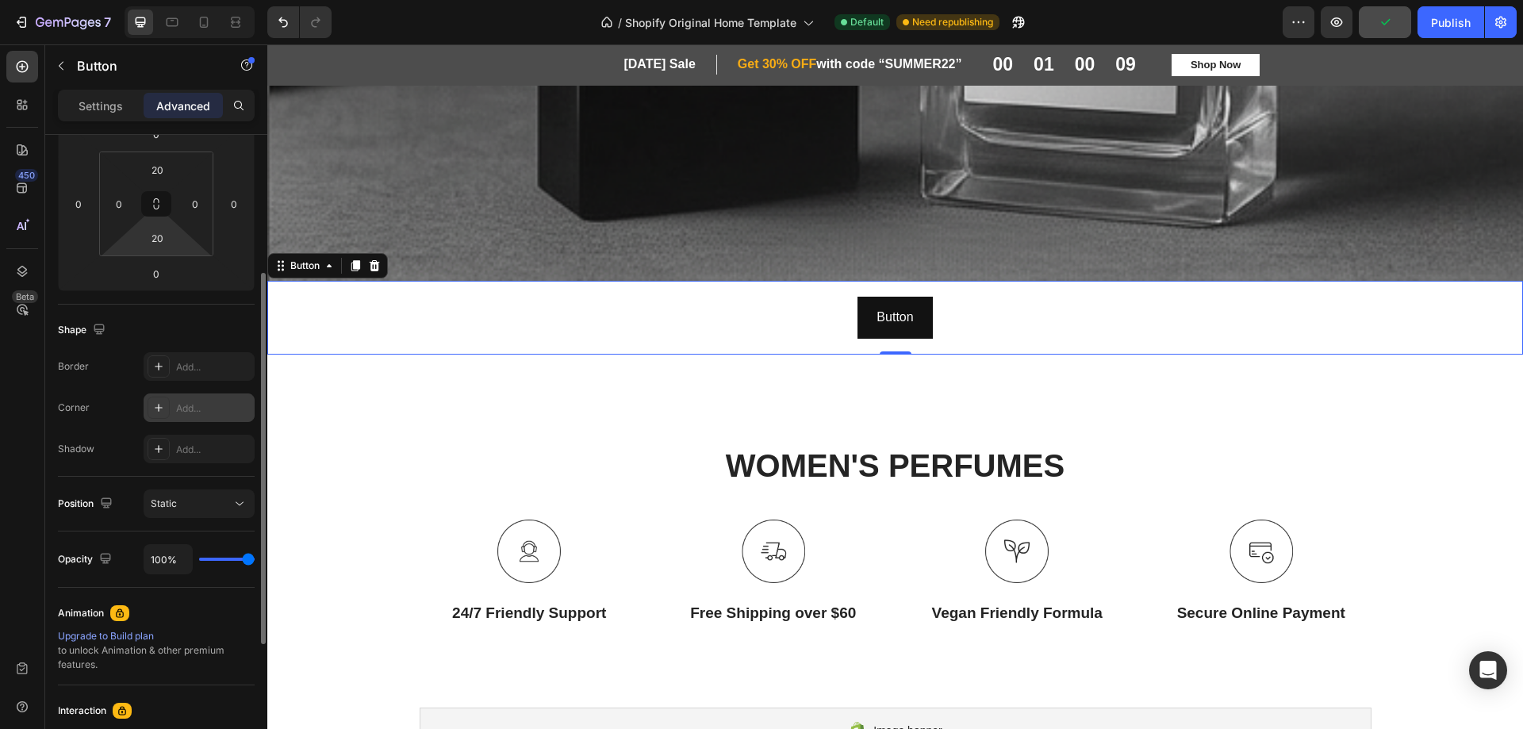
click at [154, 405] on icon at bounding box center [158, 407] width 13 height 13
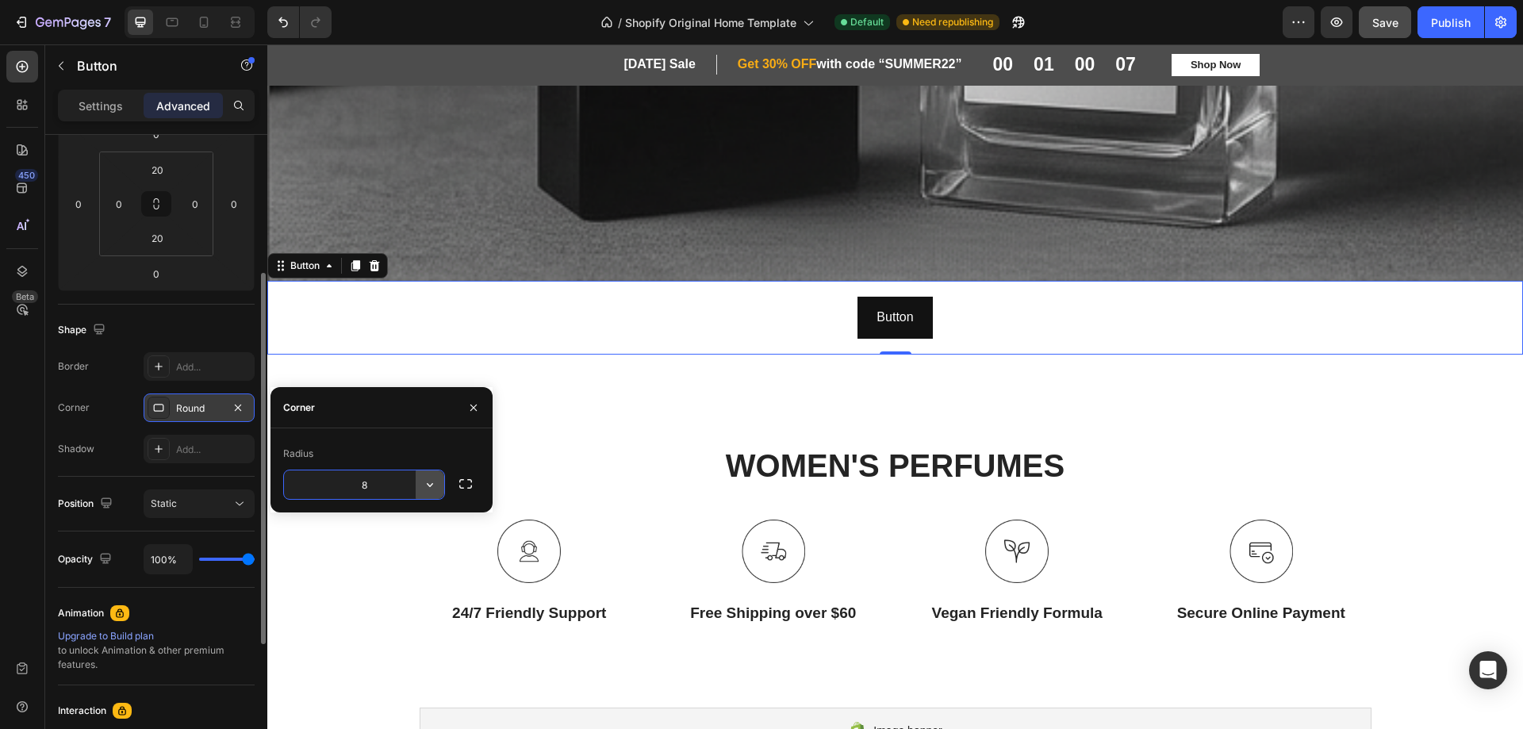
click at [428, 486] on icon "button" at bounding box center [430, 485] width 16 height 16
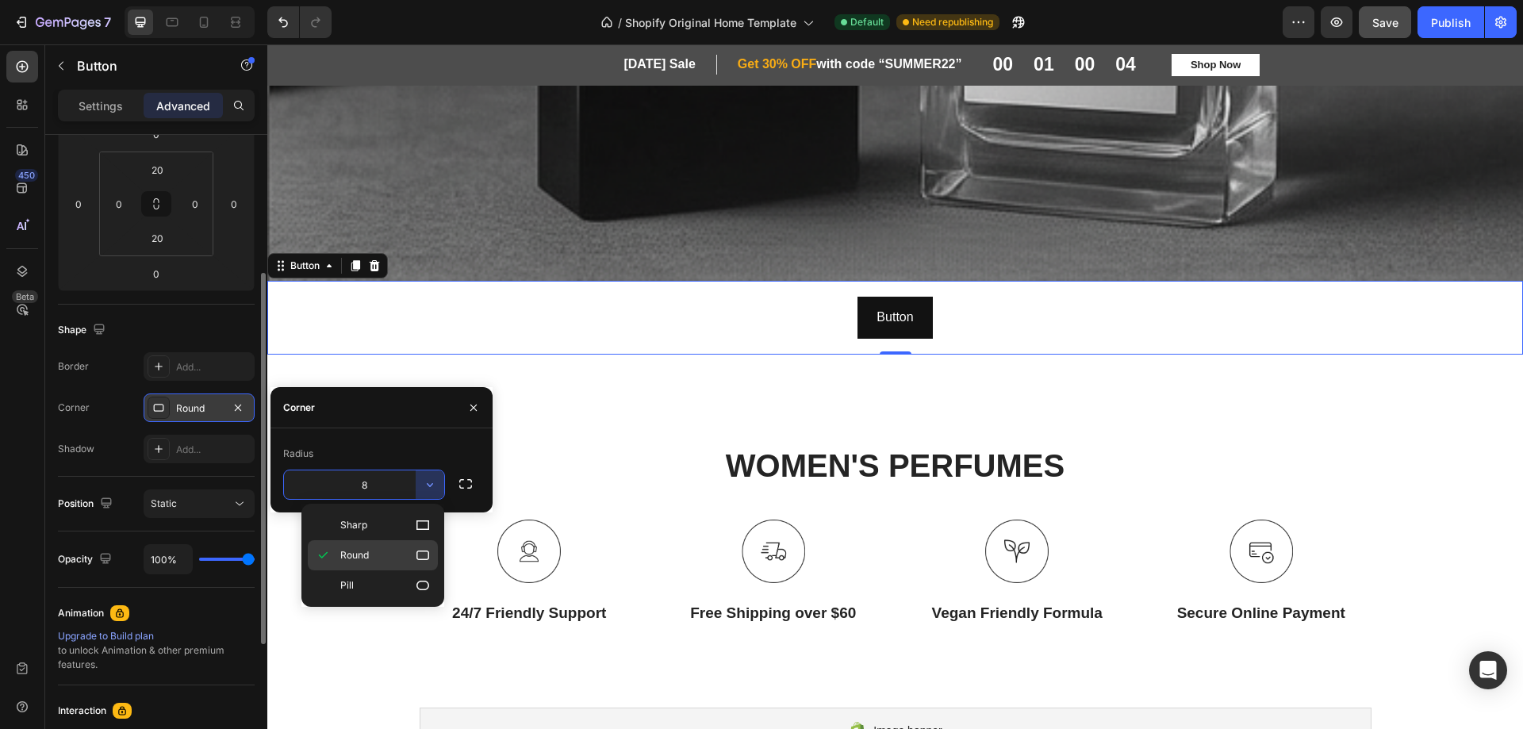
click at [420, 559] on icon at bounding box center [423, 555] width 16 height 16
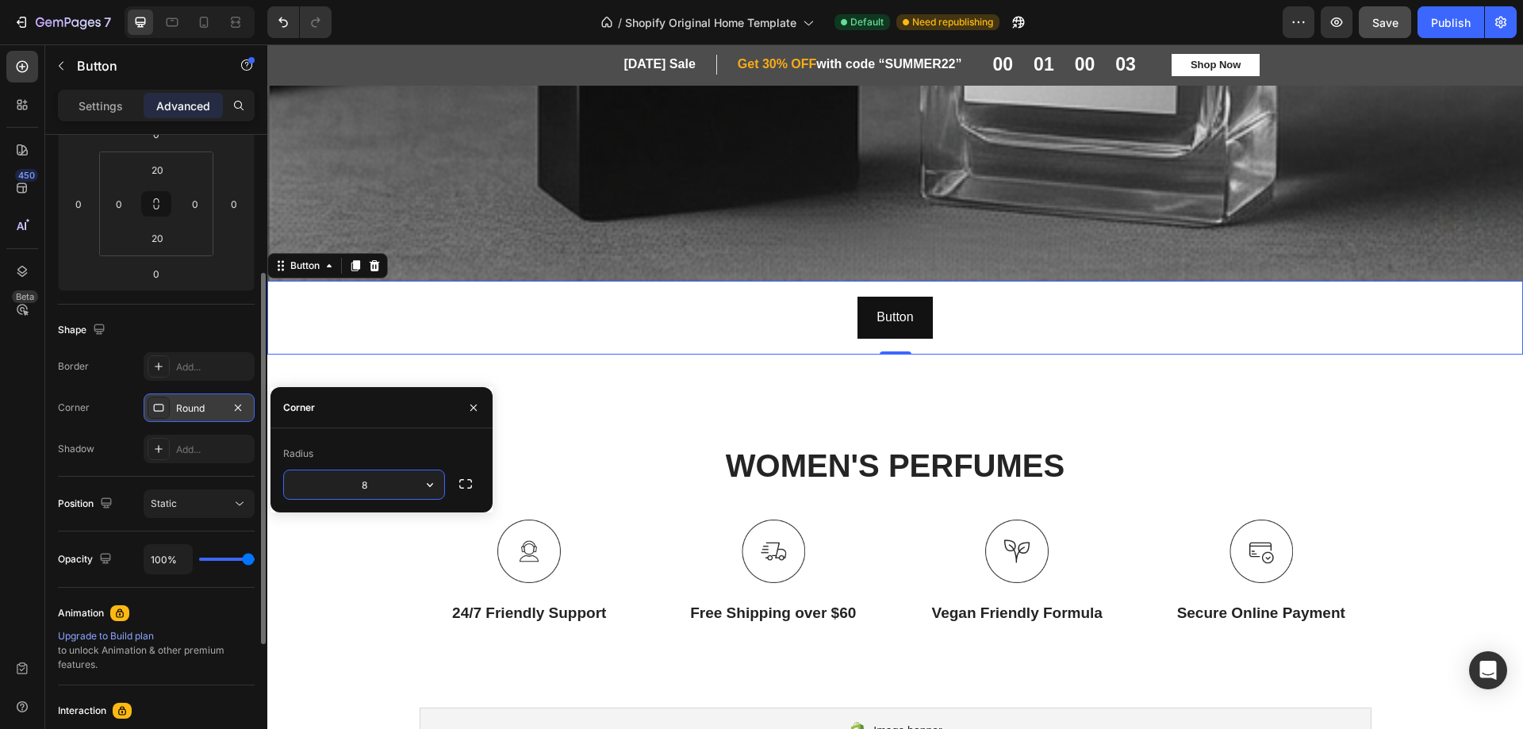
click at [414, 477] on input "8" at bounding box center [364, 484] width 160 height 29
click at [434, 480] on icon "button" at bounding box center [430, 485] width 16 height 16
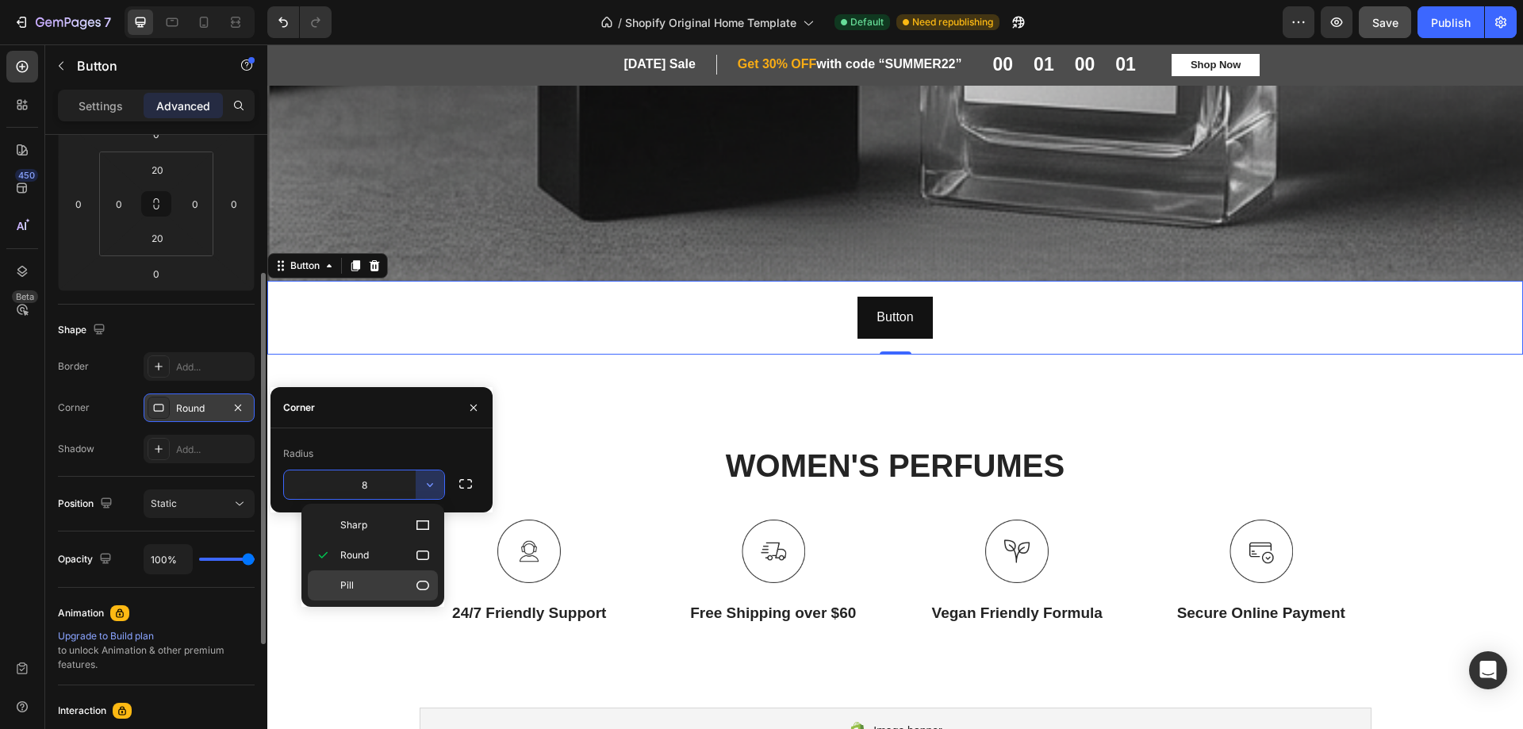
click at [417, 584] on icon at bounding box center [423, 586] width 16 height 16
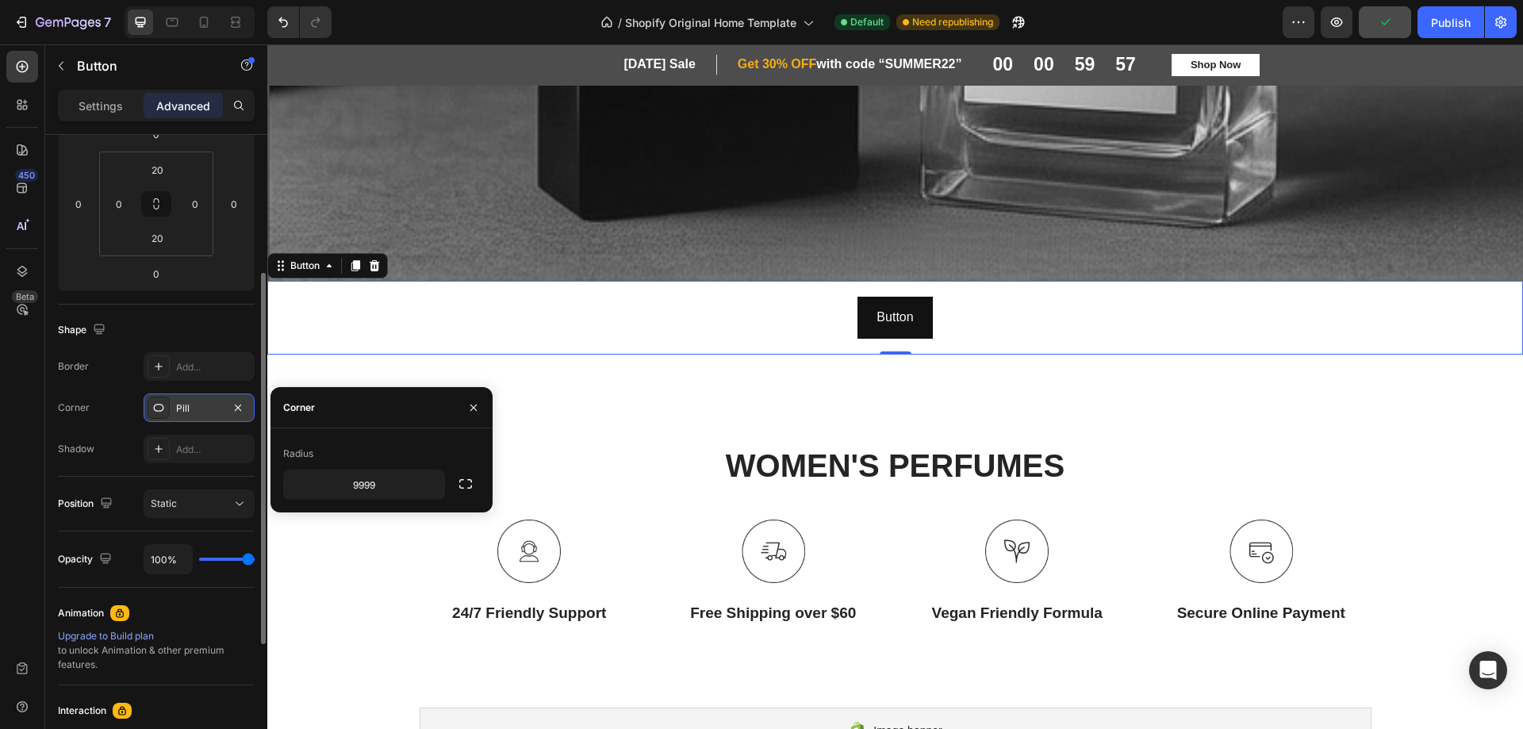
click at [374, 442] on div "Radius" at bounding box center [381, 453] width 197 height 25
click at [463, 486] on icon "button" at bounding box center [466, 484] width 16 height 16
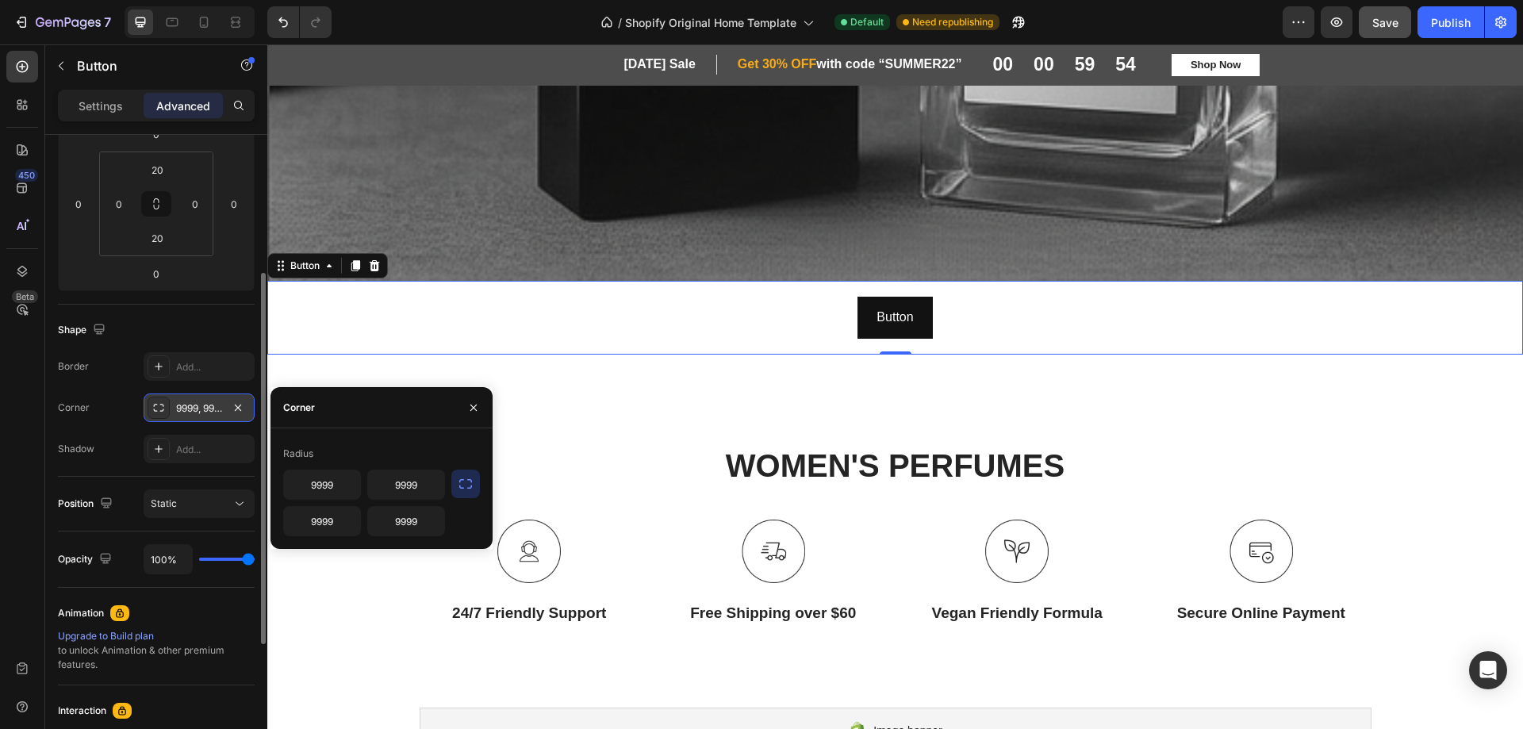
click at [463, 486] on icon "button" at bounding box center [466, 484] width 16 height 16
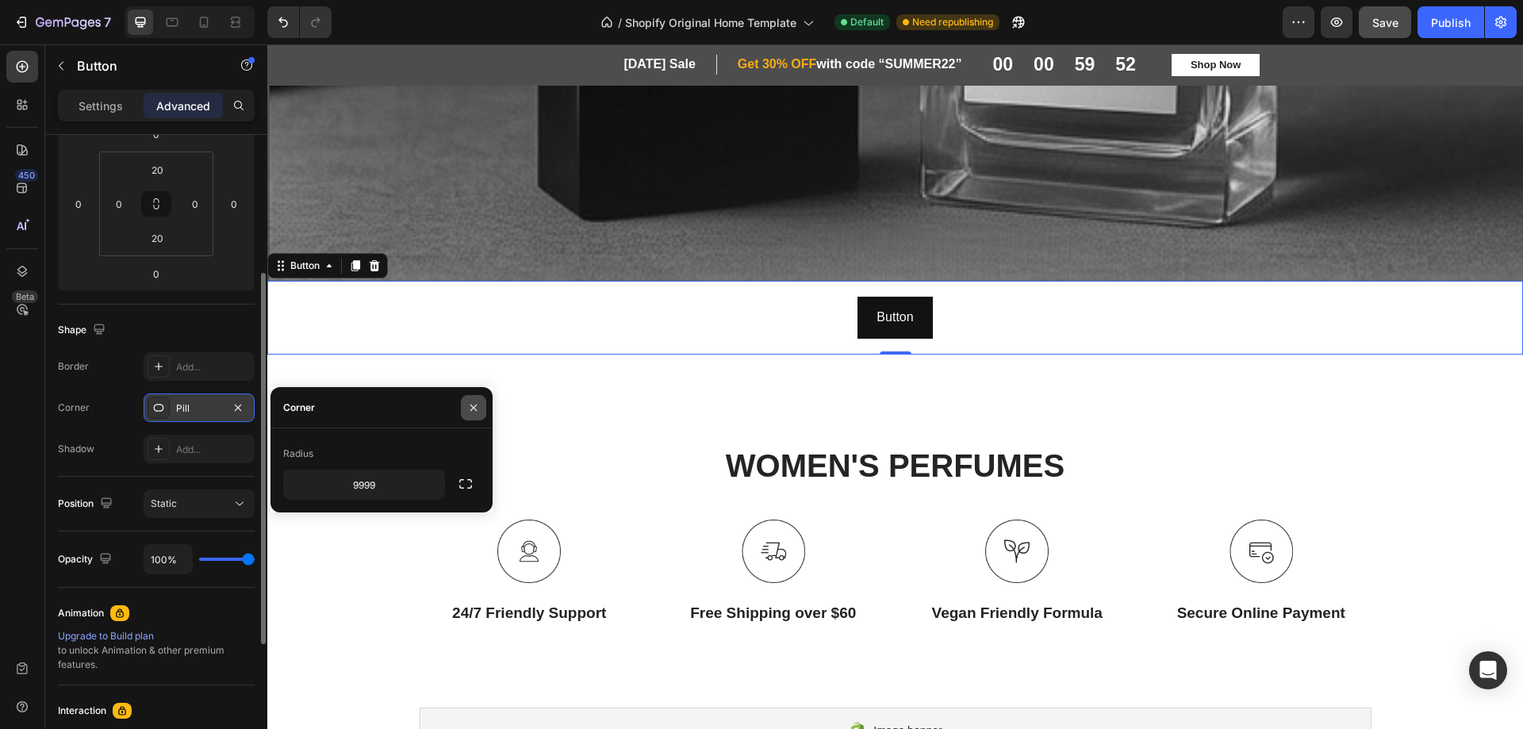
click at [469, 403] on icon "button" at bounding box center [473, 407] width 13 height 13
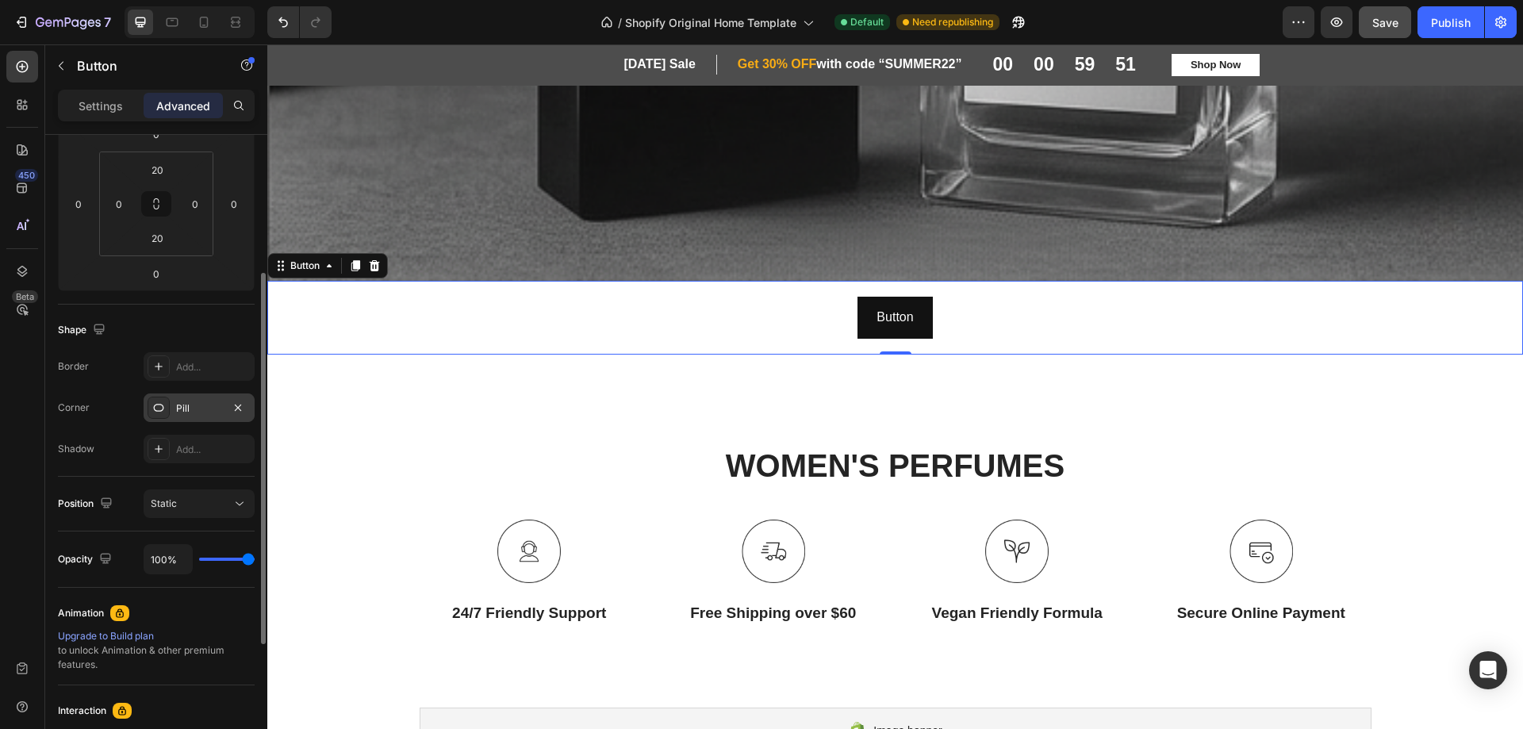
click at [156, 406] on icon at bounding box center [158, 407] width 13 height 13
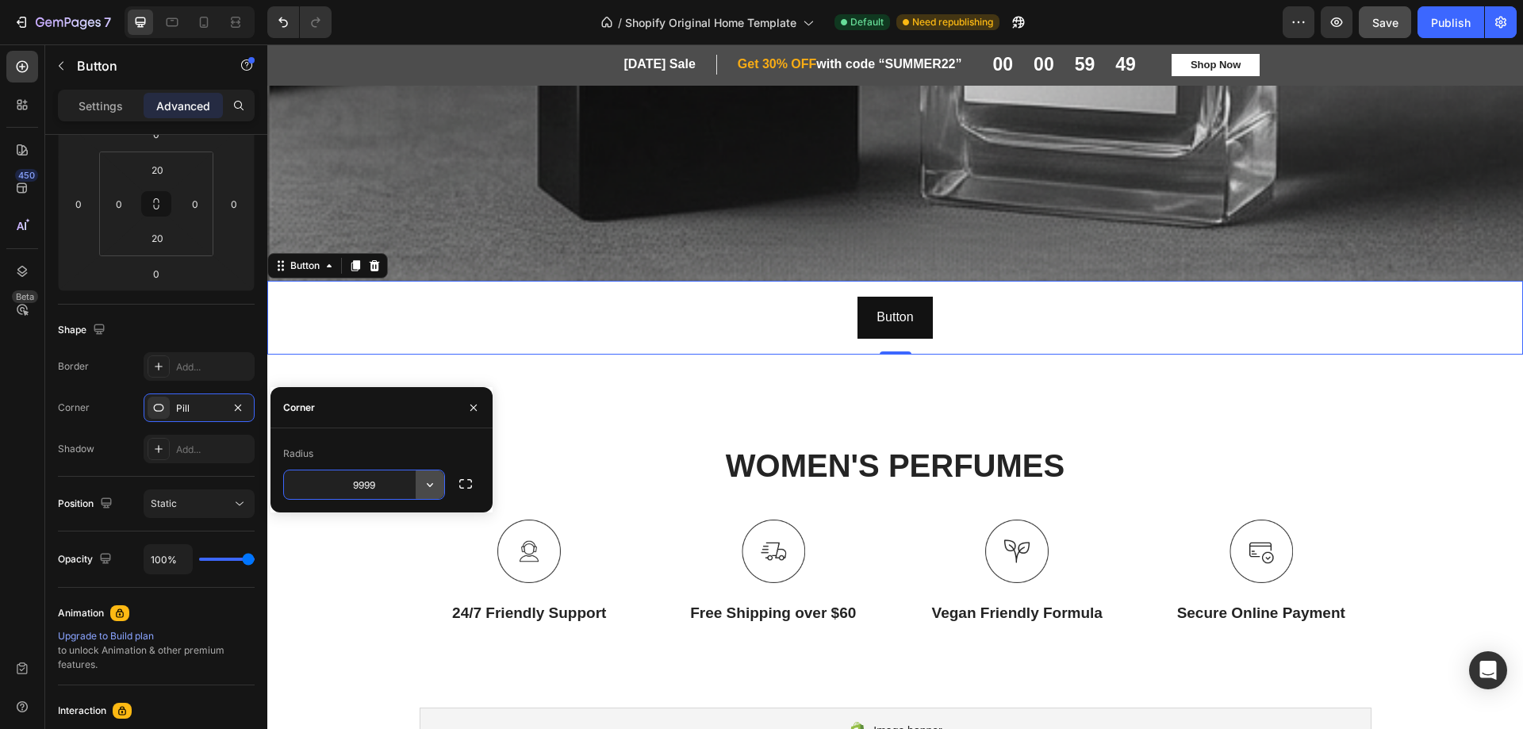
click at [432, 485] on icon "button" at bounding box center [430, 485] width 6 height 4
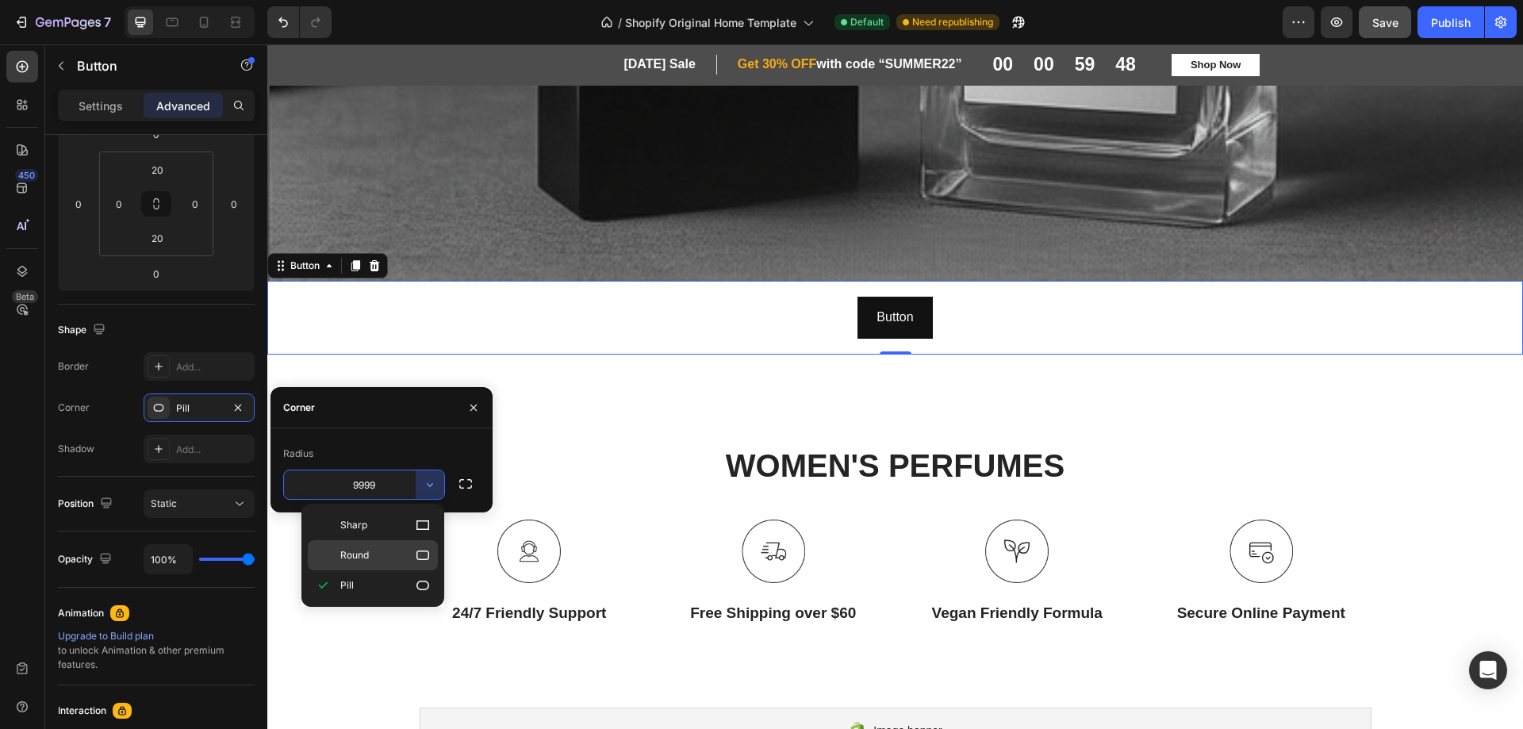
click at [423, 545] on div "Round" at bounding box center [373, 555] width 130 height 30
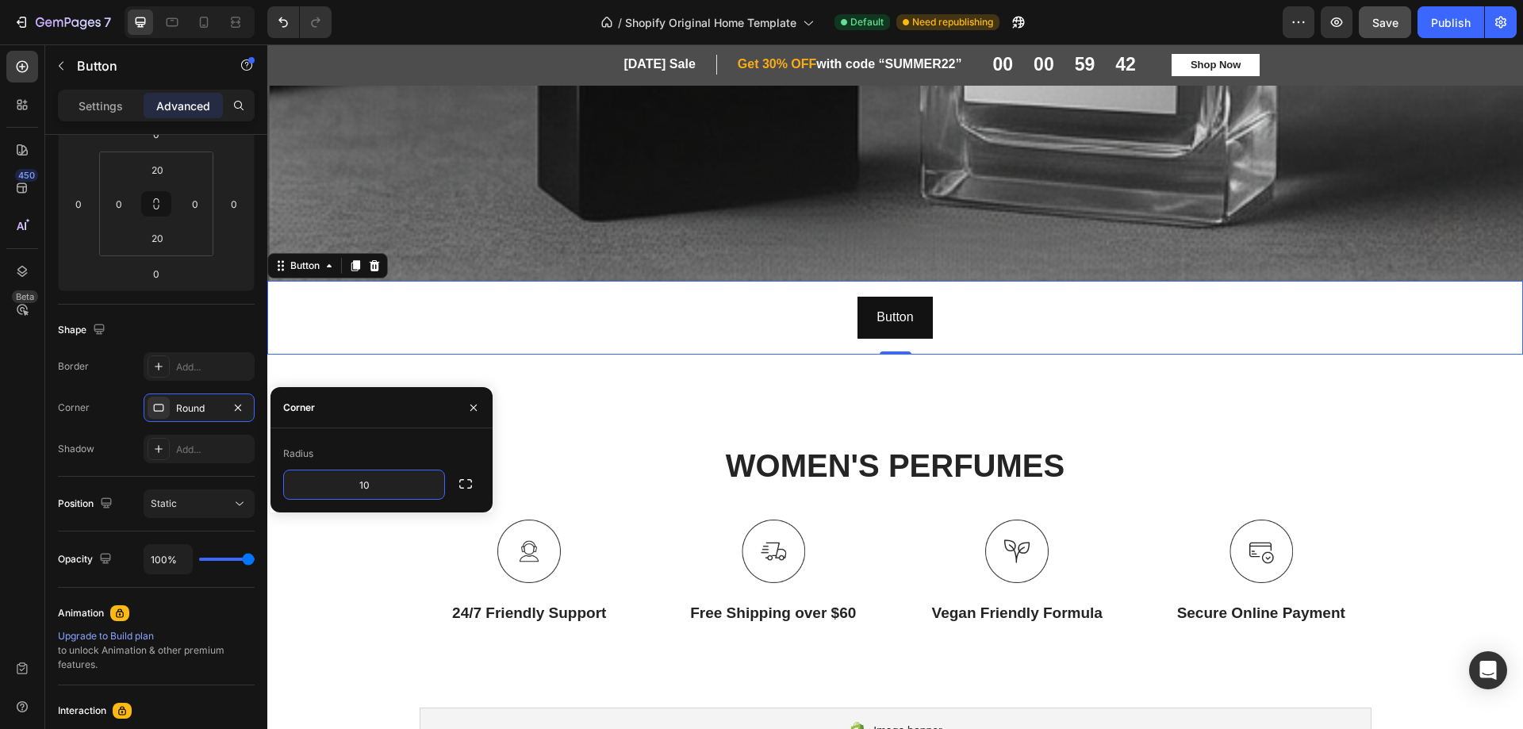
type input "10"
click at [389, 428] on div "Radius 10" at bounding box center [382, 470] width 222 height 84
click at [465, 485] on icon "button" at bounding box center [466, 484] width 16 height 16
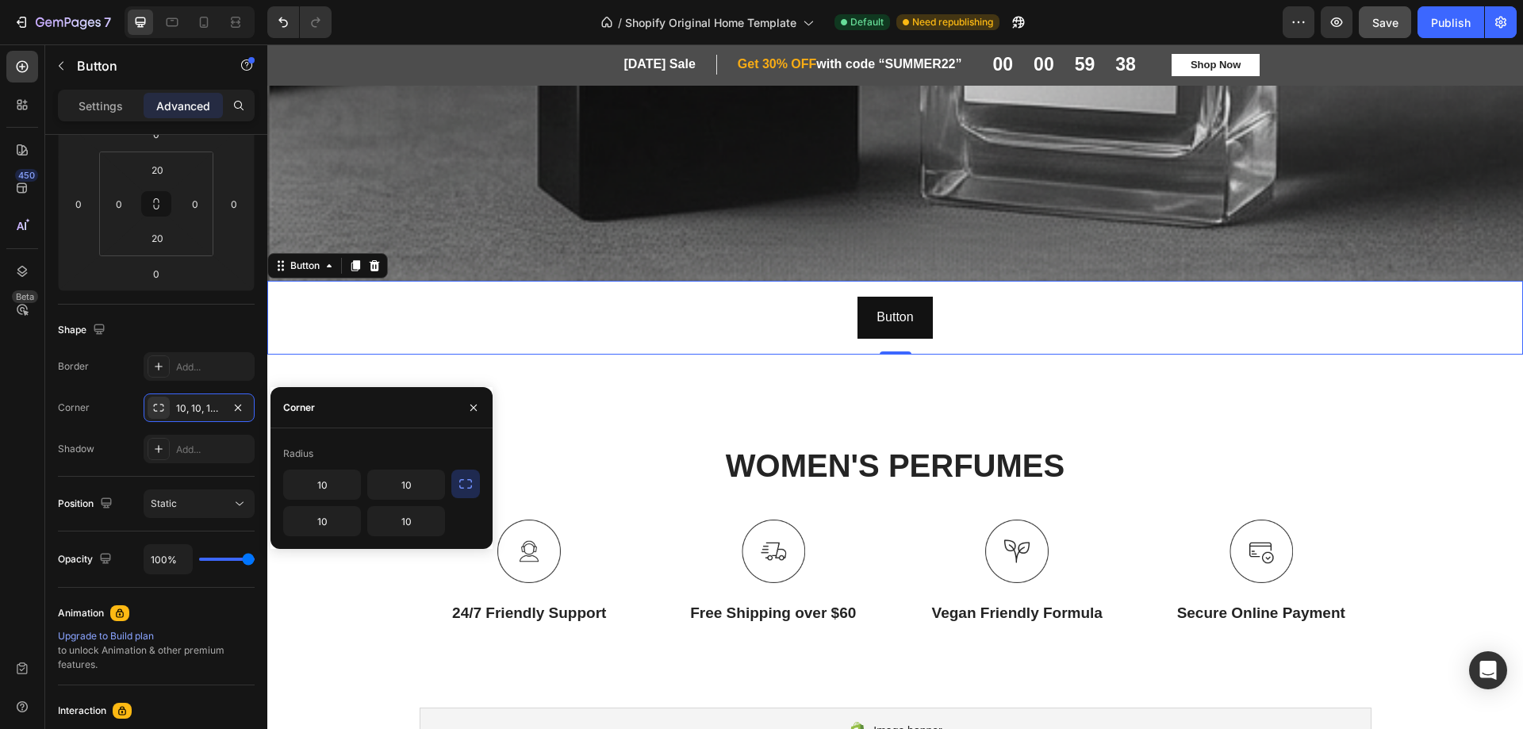
click at [465, 484] on icon "button" at bounding box center [466, 484] width 16 height 16
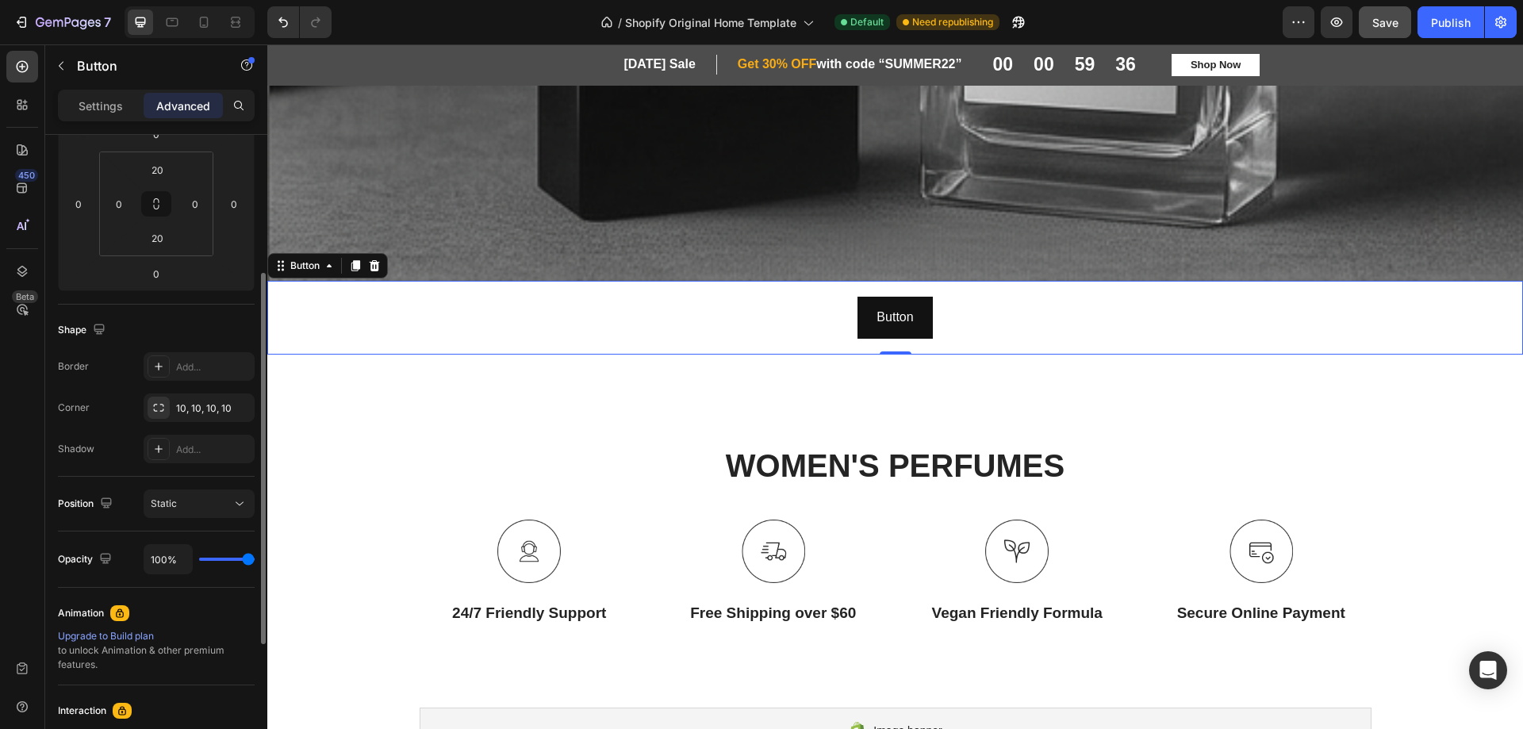
click at [106, 399] on div "Corner 10, 10, 10, 10" at bounding box center [156, 408] width 197 height 29
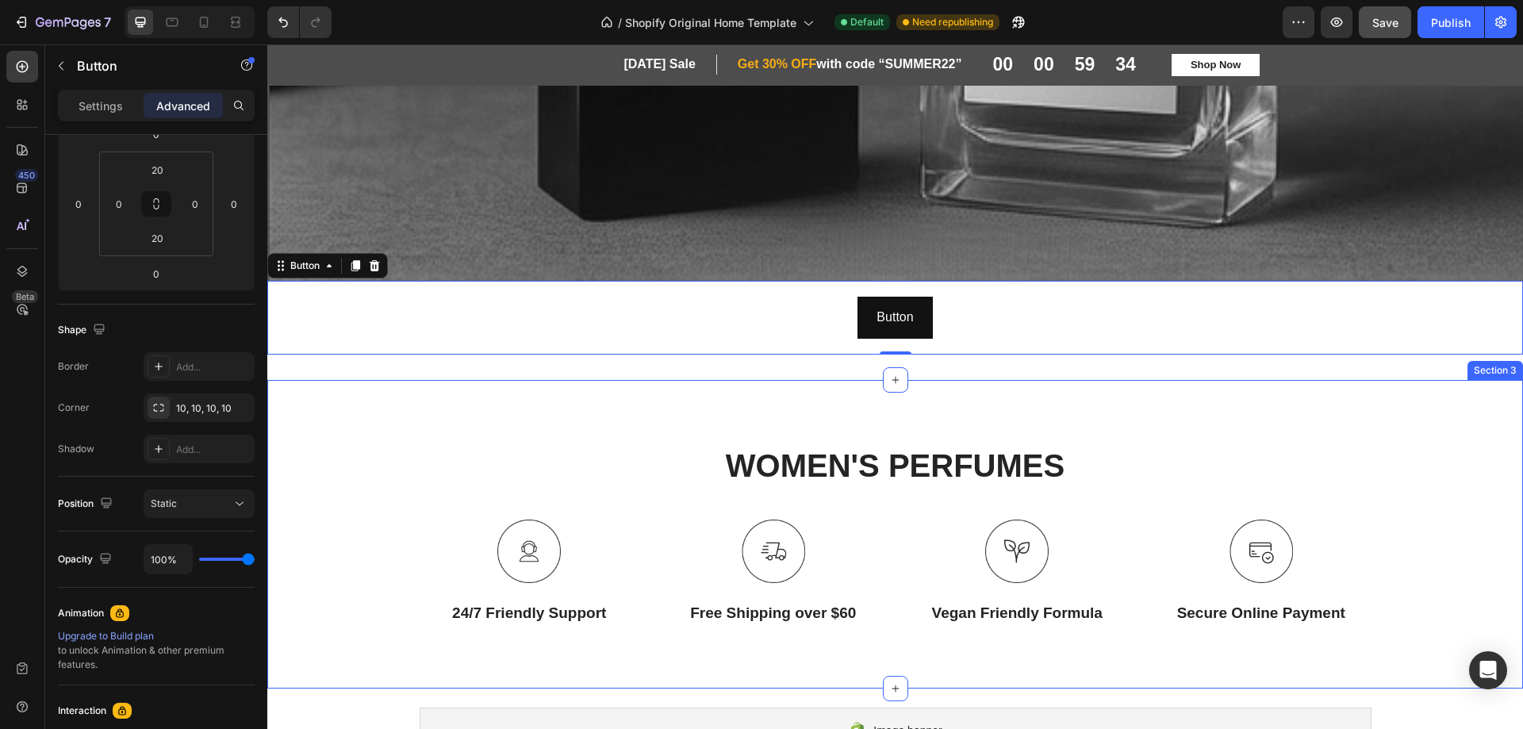
click at [654, 393] on div "WOMEN'S PERFUMES Heading Row Image 24/7 Friendly Support Text Block Image Free …" at bounding box center [895, 534] width 1256 height 309
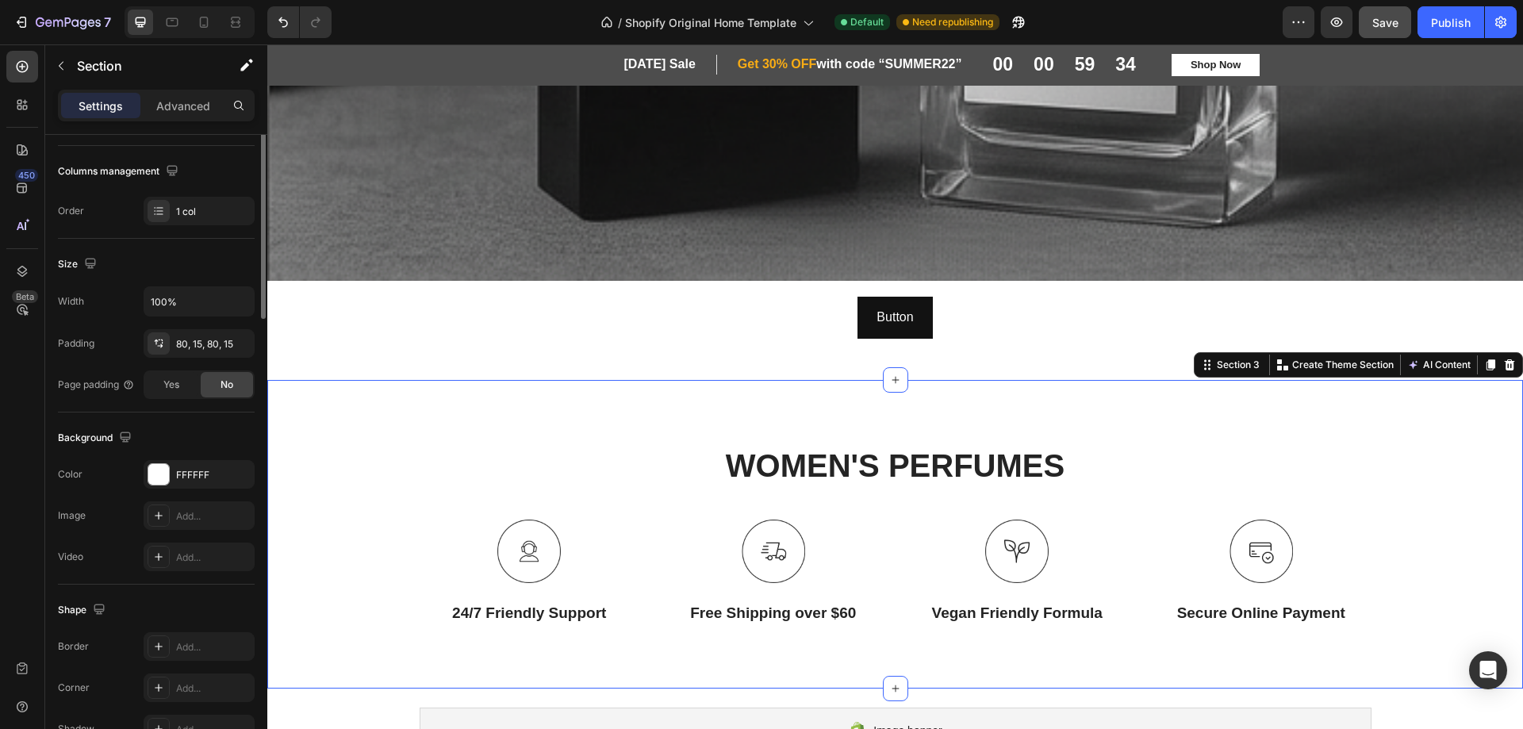
scroll to position [0, 0]
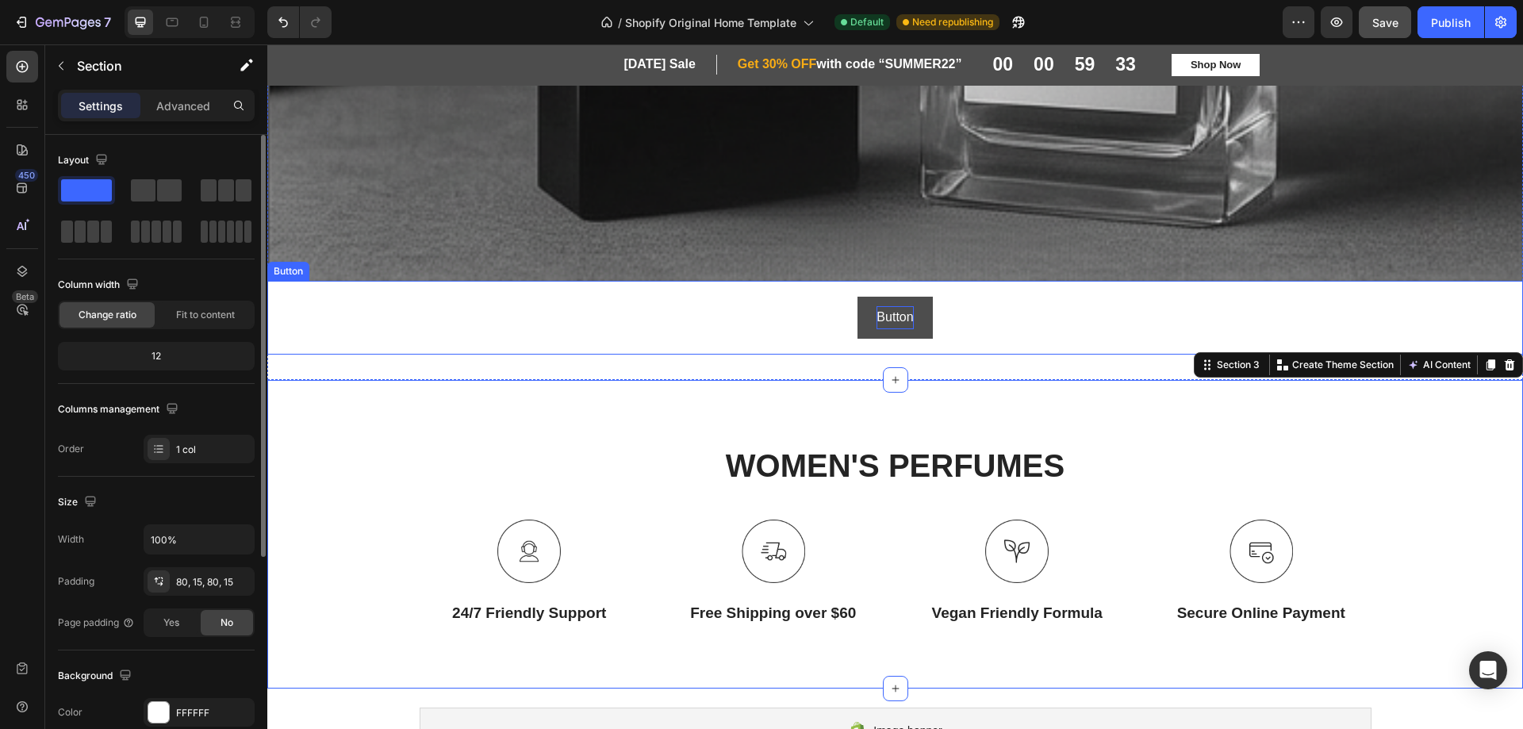
click at [877, 318] on p "Button" at bounding box center [895, 317] width 36 height 23
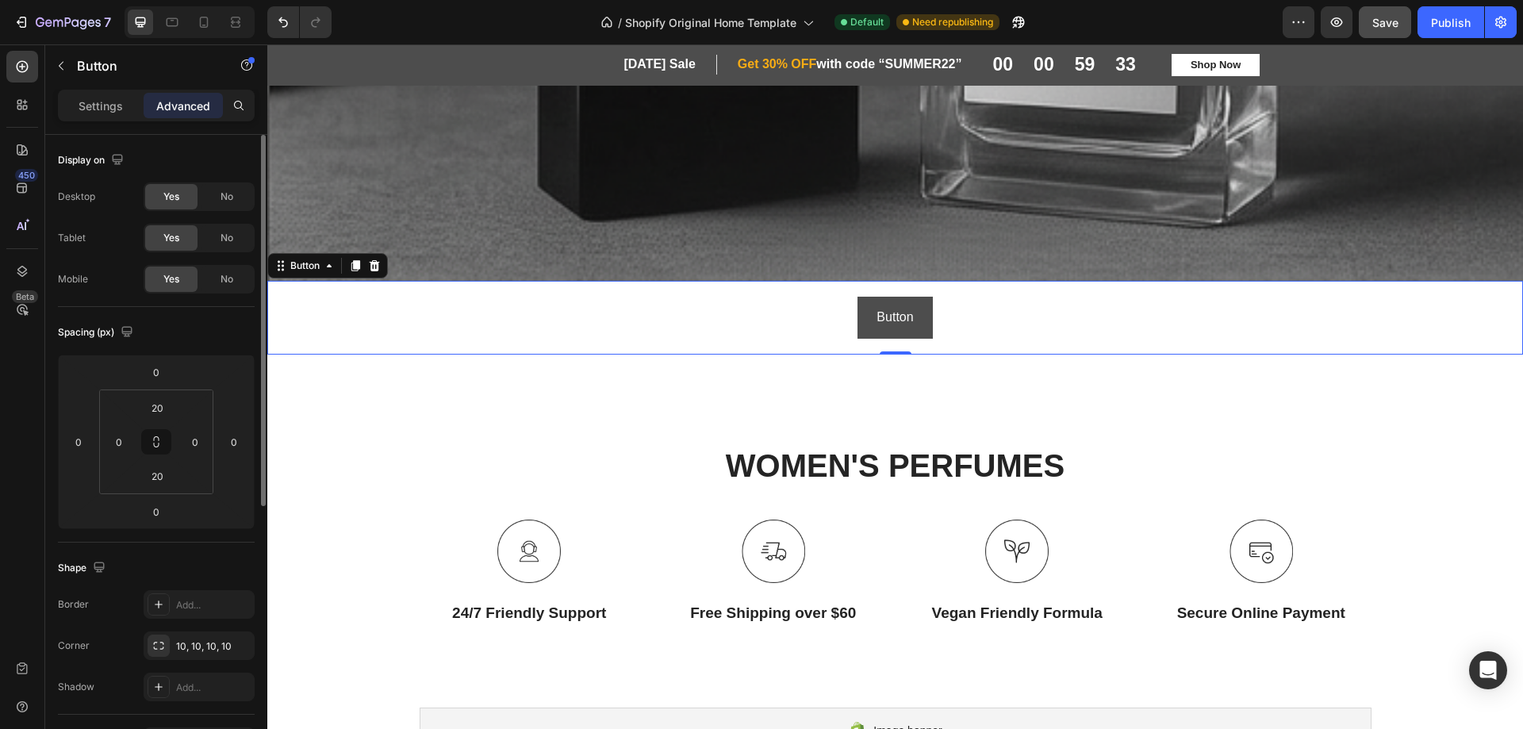
click at [858, 315] on button "Button" at bounding box center [895, 318] width 75 height 42
click at [884, 312] on p "Button" at bounding box center [895, 317] width 36 height 23
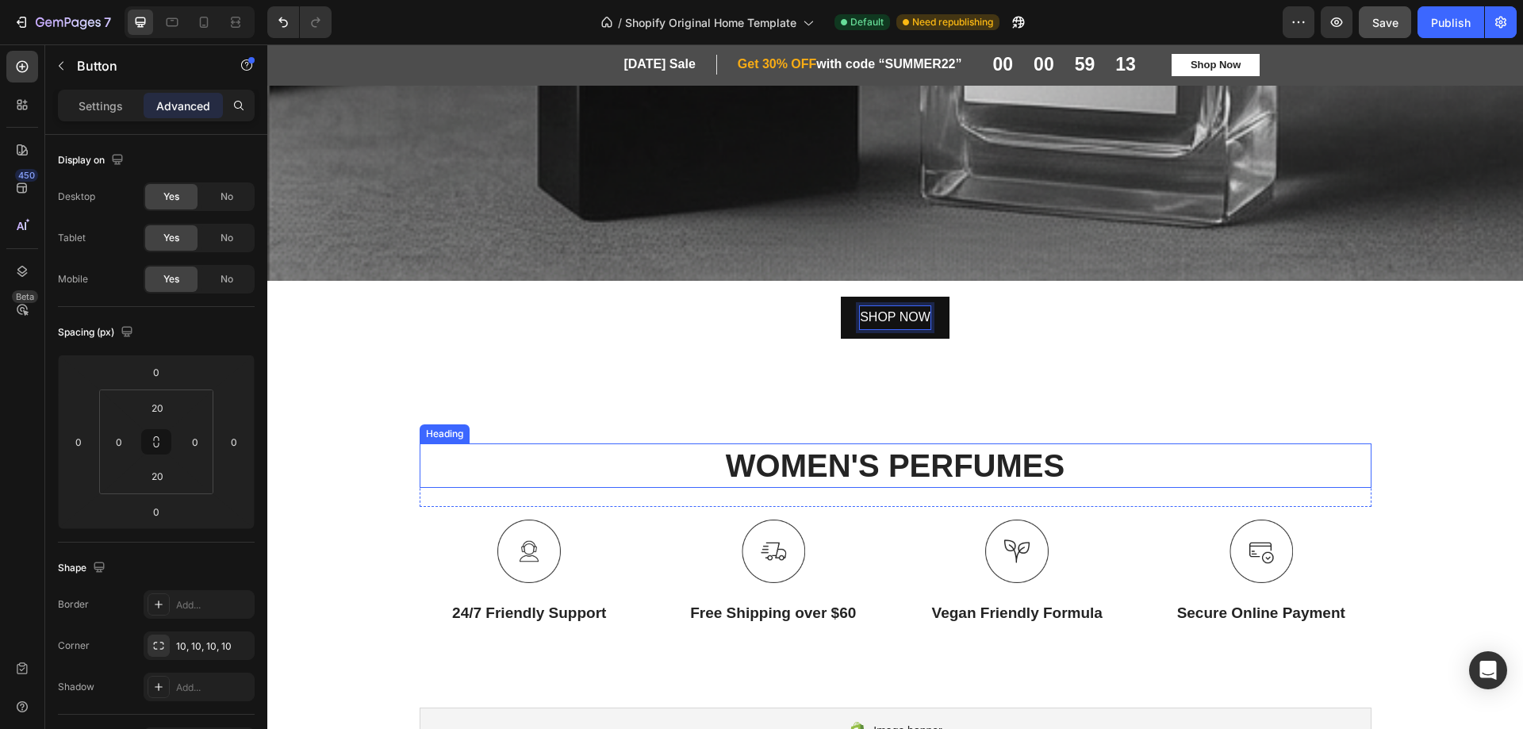
click at [1200, 460] on h2 "WOMEN'S PERFUMES" at bounding box center [896, 465] width 952 height 44
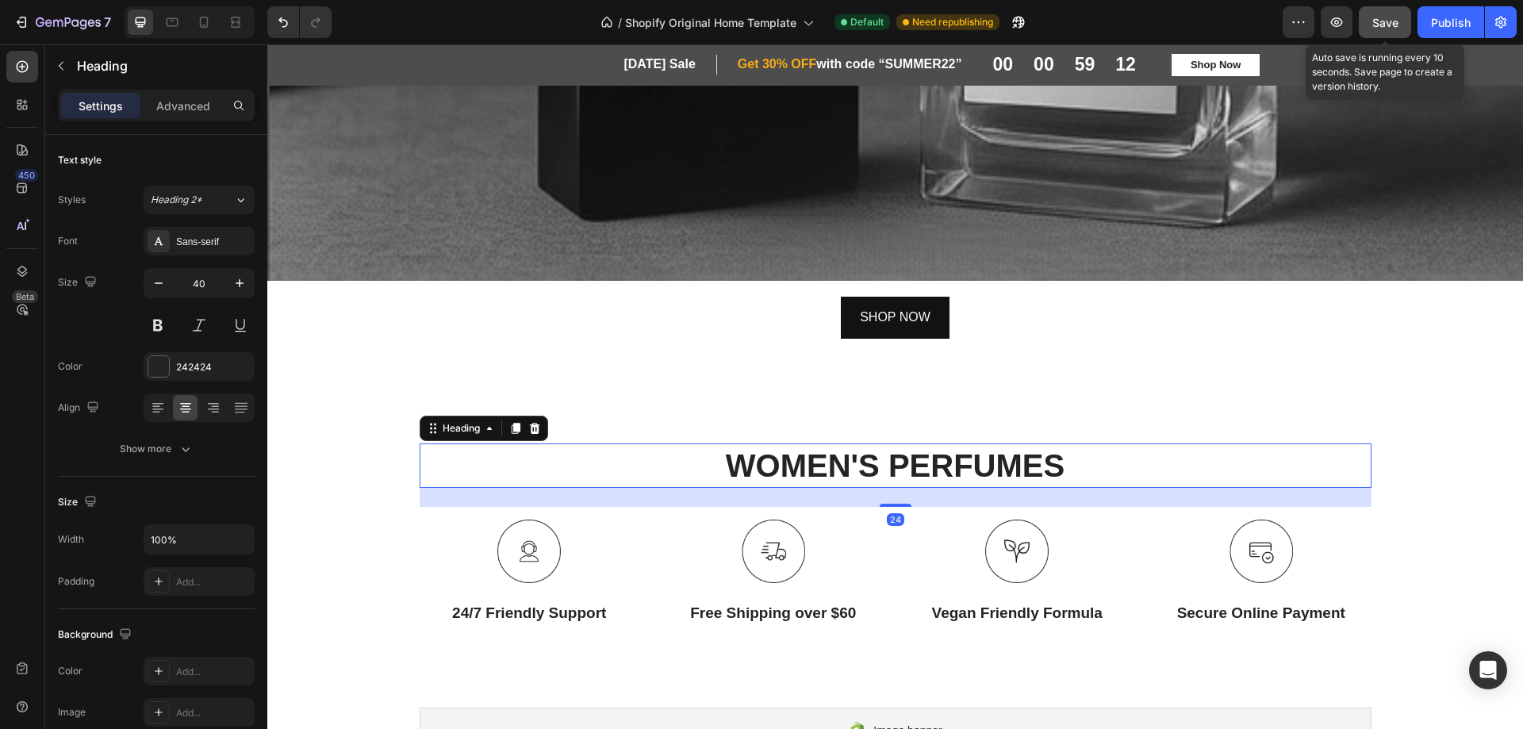
click at [1419, 17] on button "Publish" at bounding box center [1451, 22] width 67 height 32
click at [1389, 24] on span "Save" at bounding box center [1386, 22] width 26 height 13
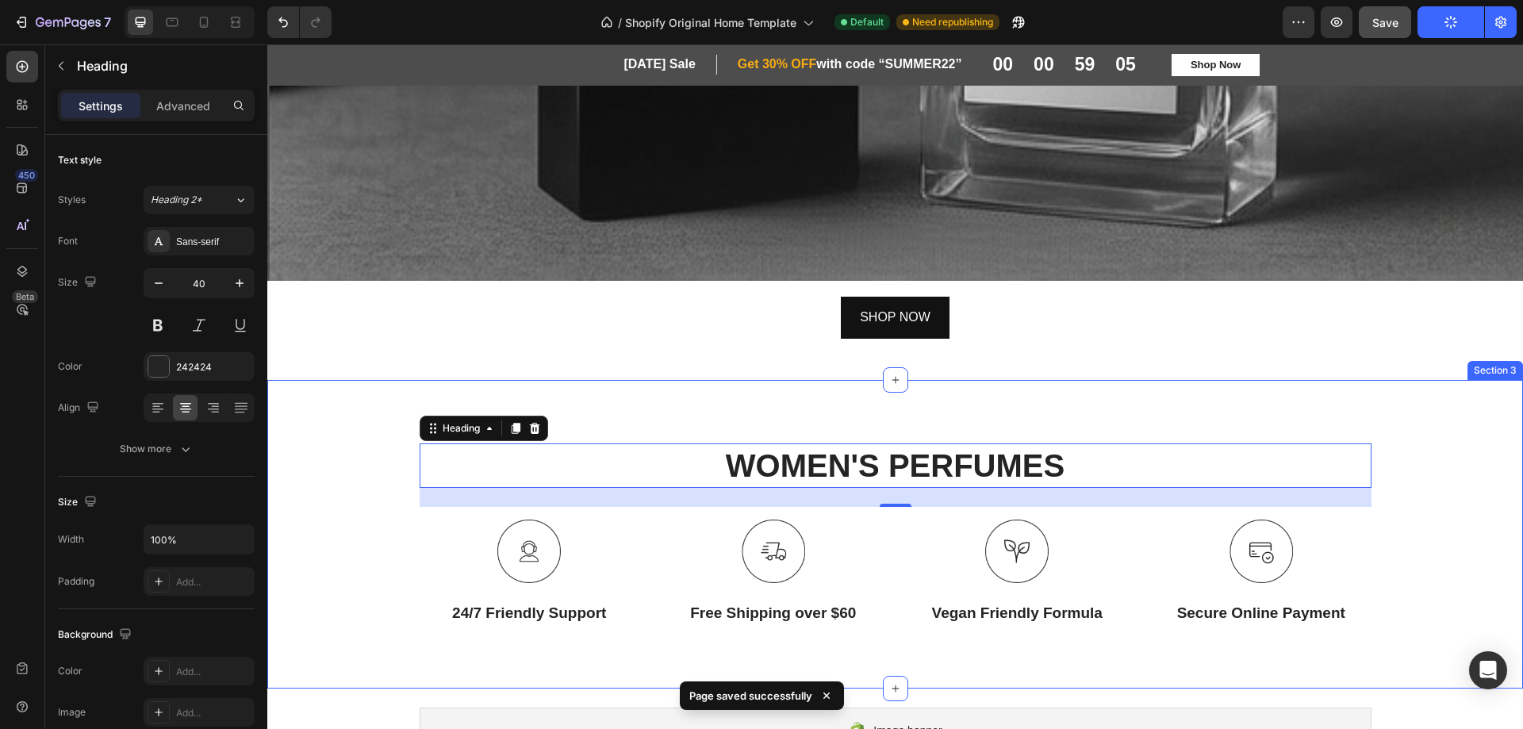
click at [1438, 462] on div "WOMEN'S PERFUMES Heading 24 Row Image 24/7 Friendly Support Text Block Image Fr…" at bounding box center [895, 534] width 1232 height 182
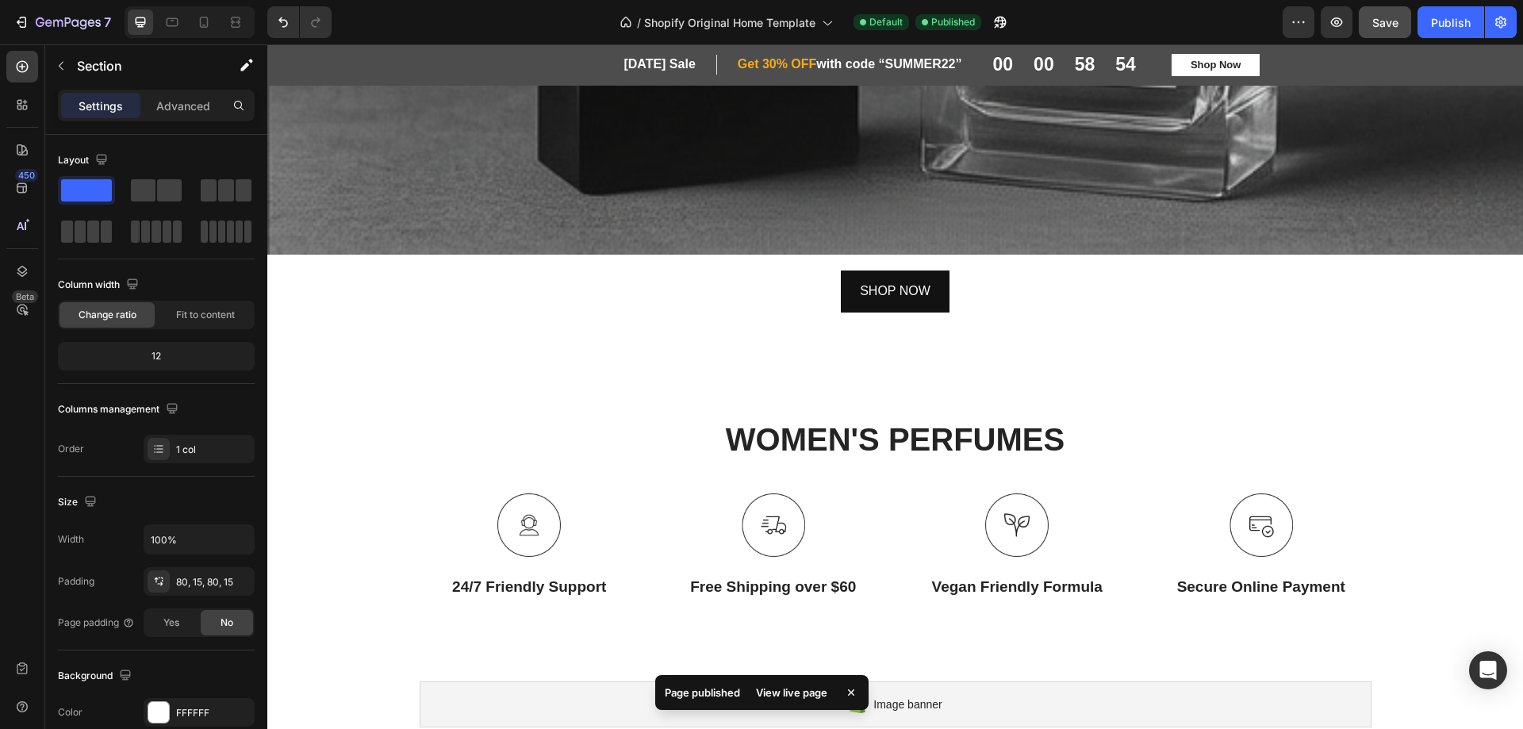
scroll to position [1507, 0]
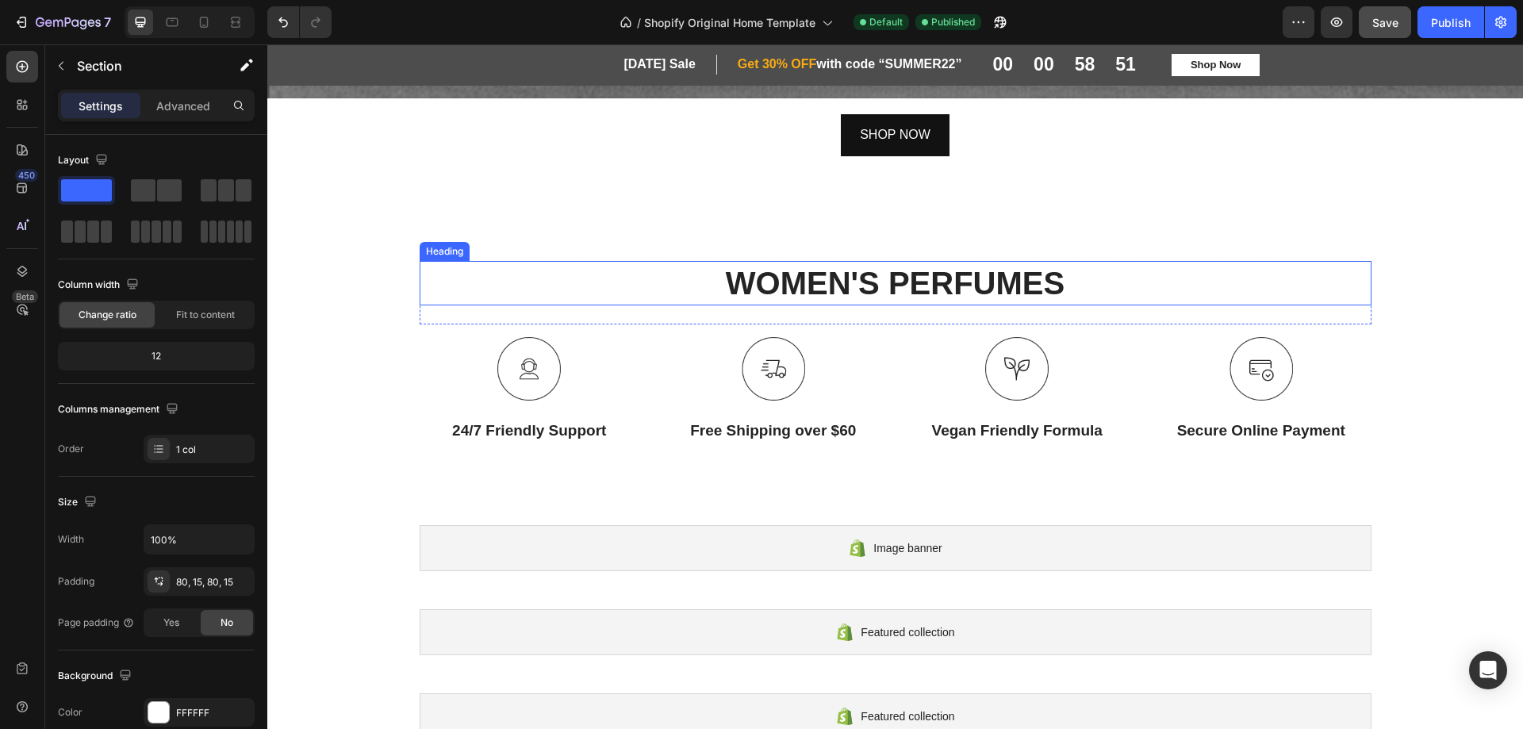
click at [836, 267] on h2 "WOMEN'S PERFUMES" at bounding box center [896, 283] width 952 height 44
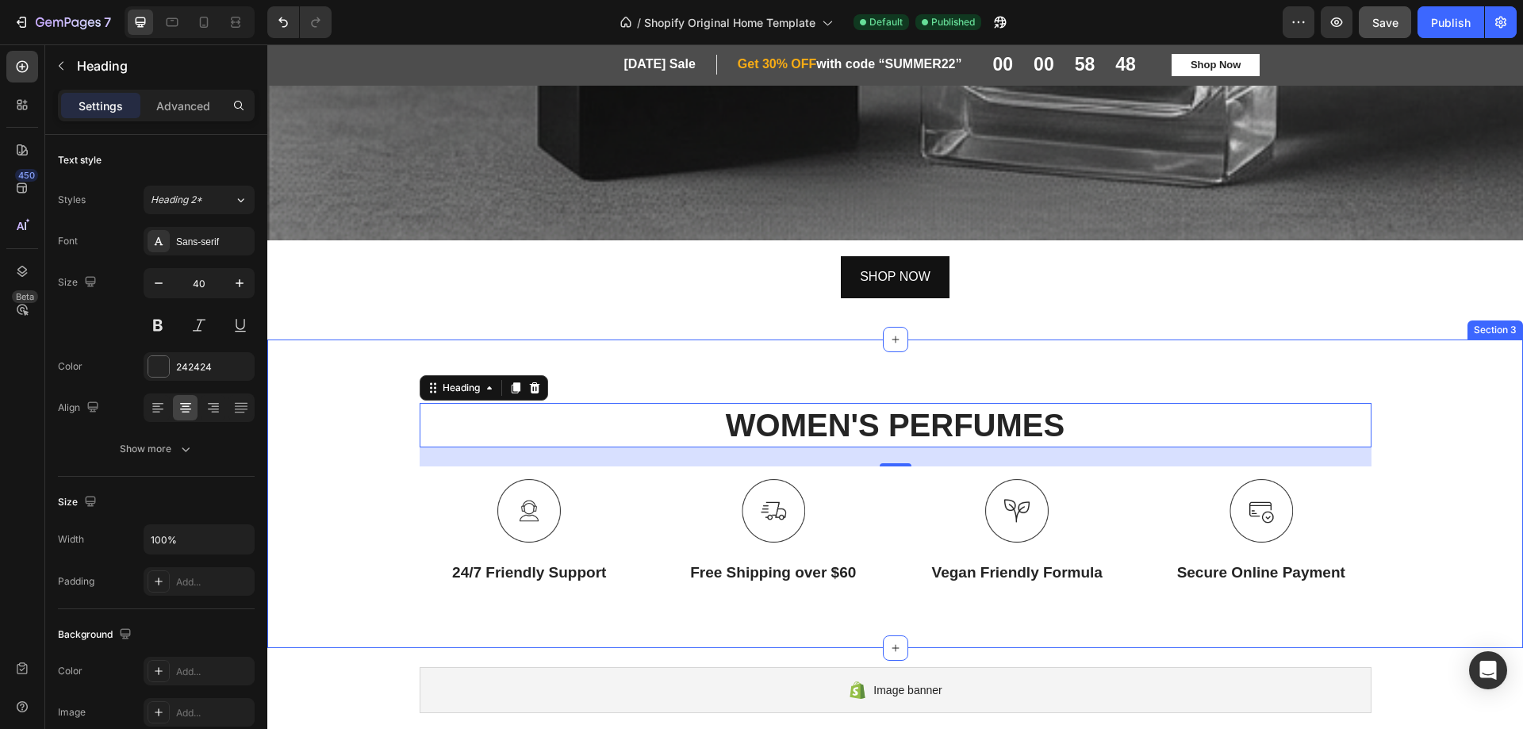
scroll to position [1349, 0]
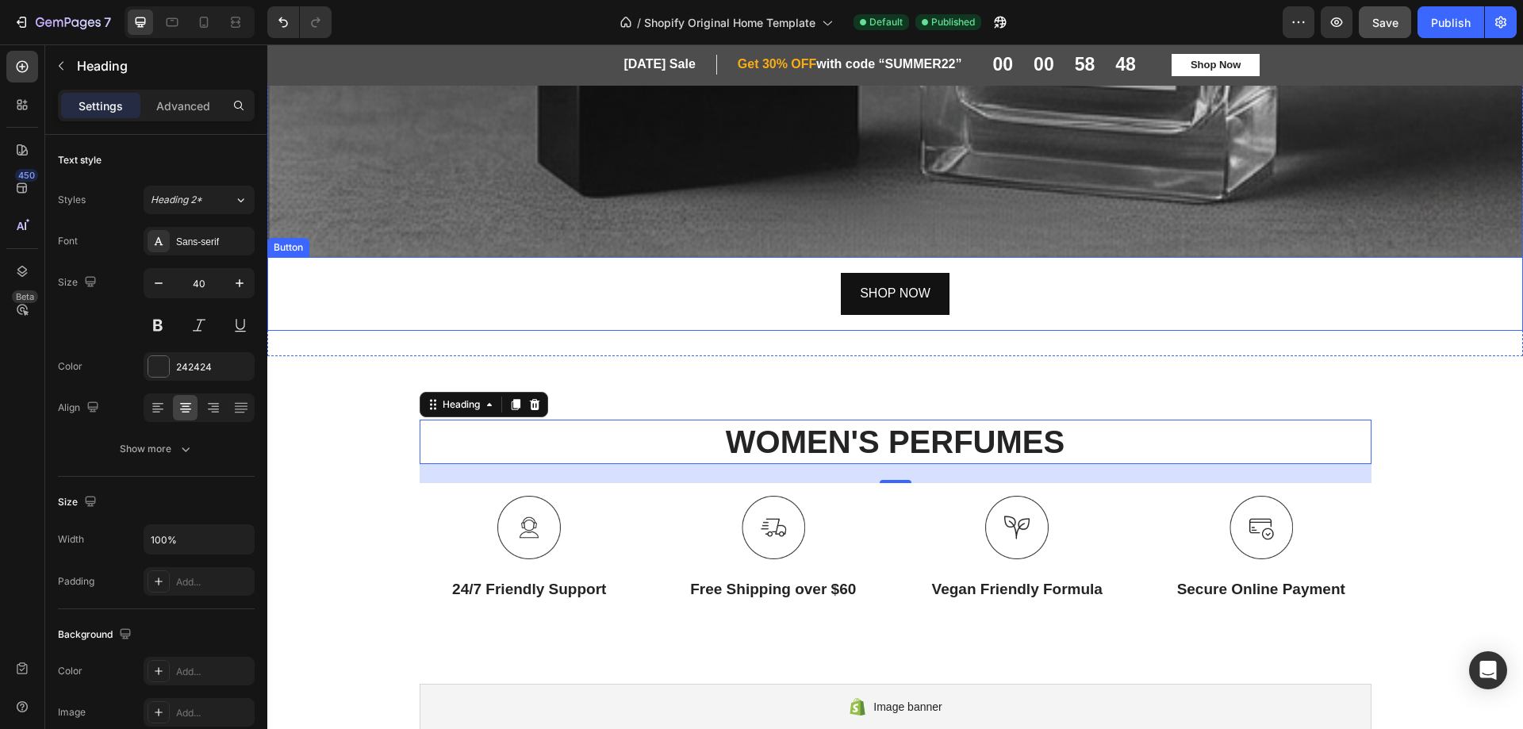
click at [800, 271] on div "SHOP NOW Button" at bounding box center [895, 294] width 1256 height 74
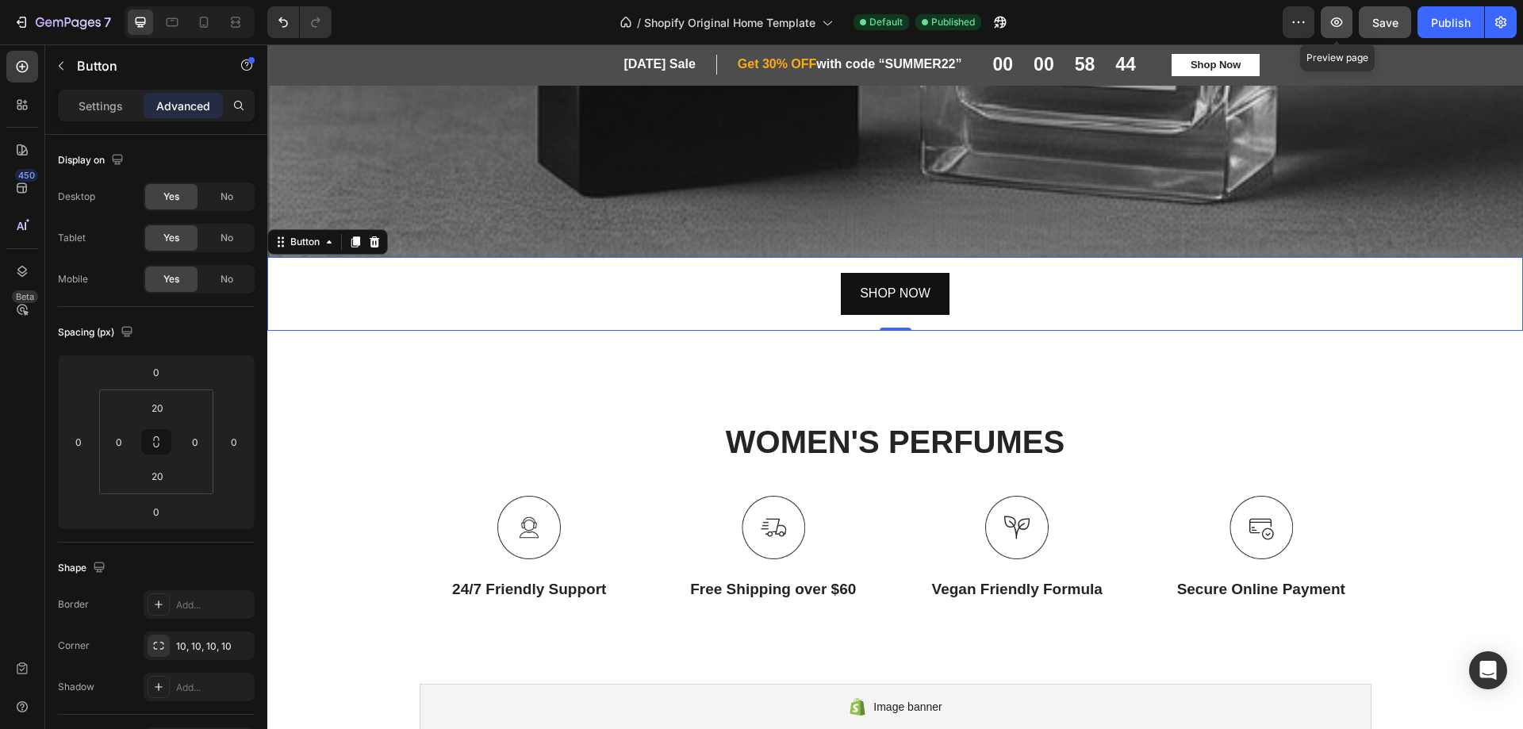
click at [1337, 24] on icon "button" at bounding box center [1337, 22] width 12 height 10
click at [651, 422] on h2 "WOMEN'S PERFUMES" at bounding box center [896, 442] width 952 height 44
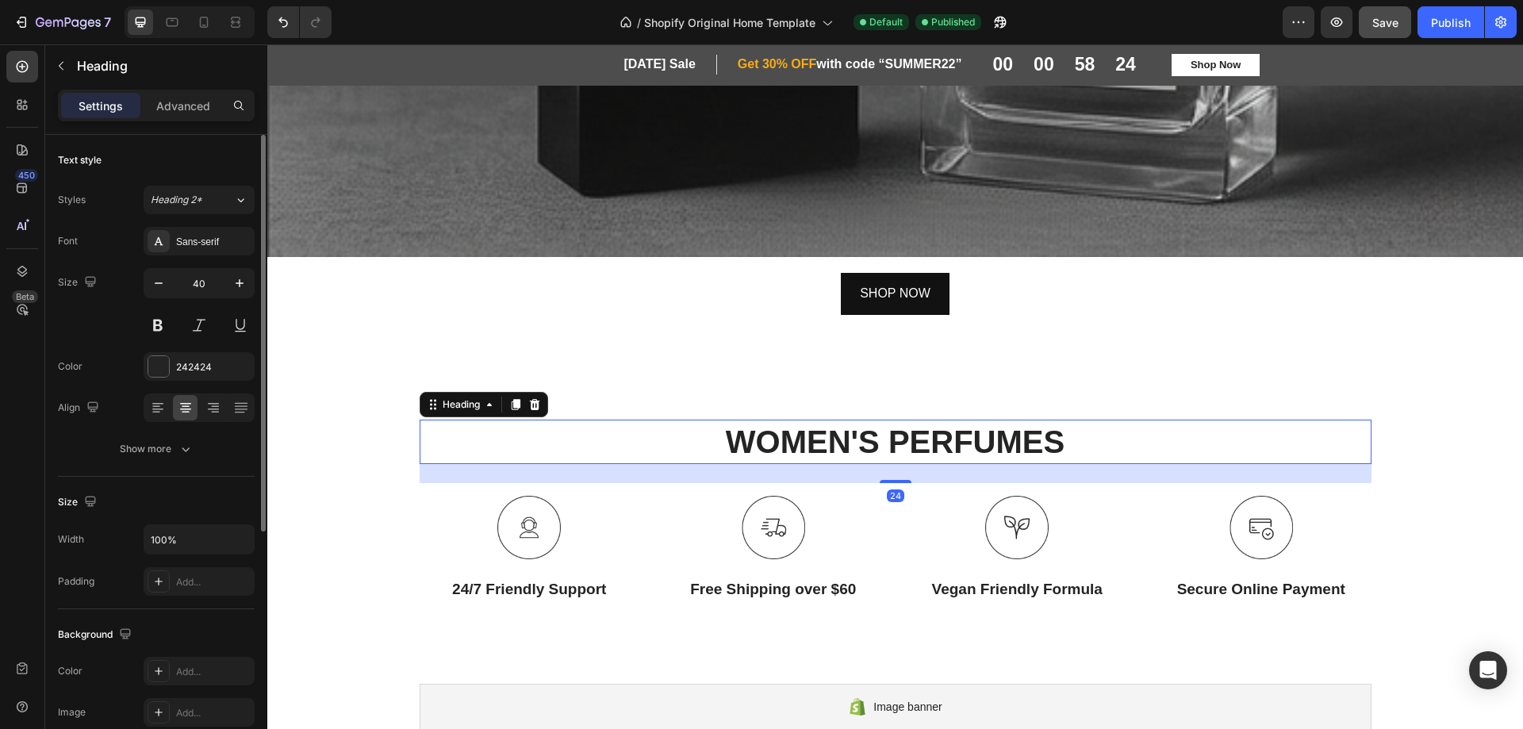
scroll to position [238, 0]
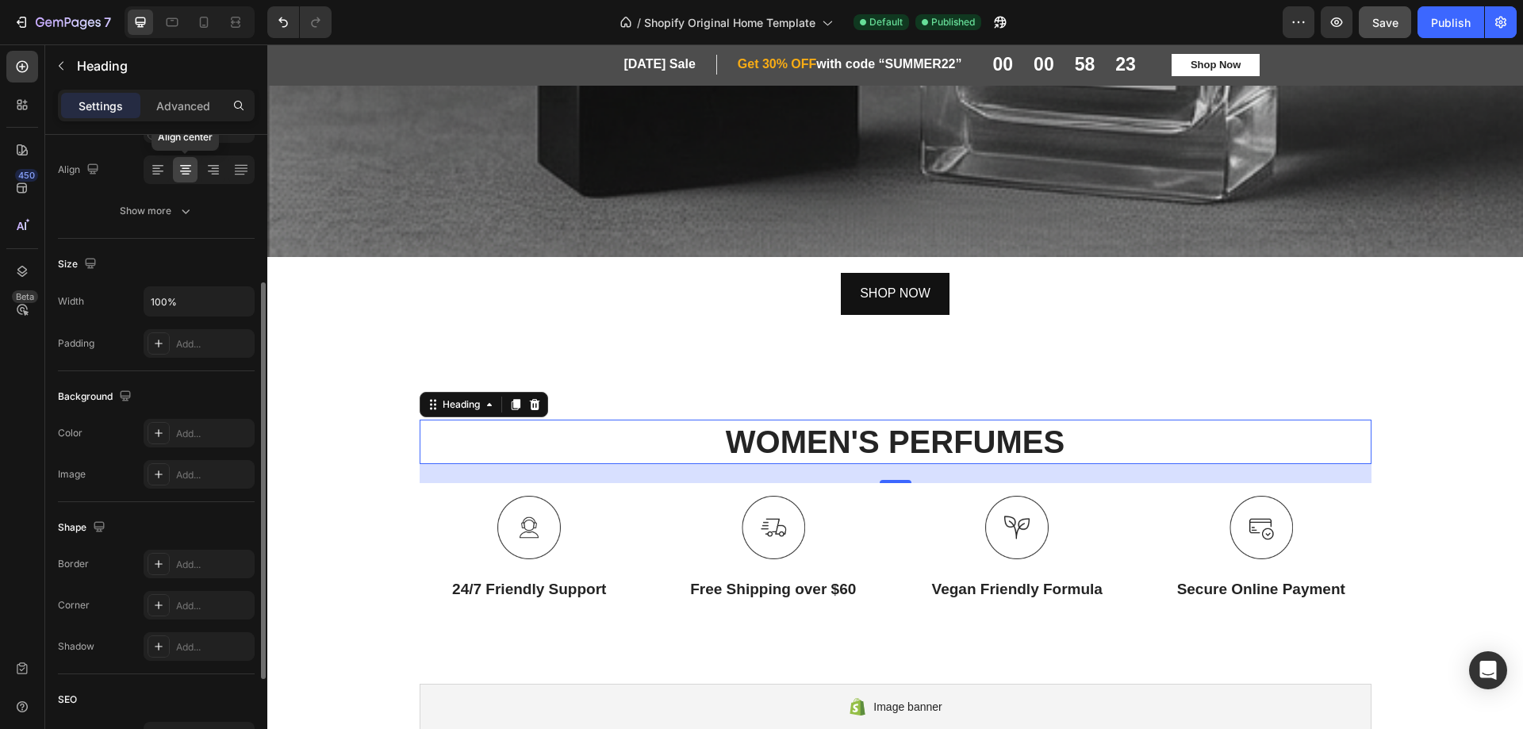
click at [179, 159] on div at bounding box center [185, 169] width 25 height 25
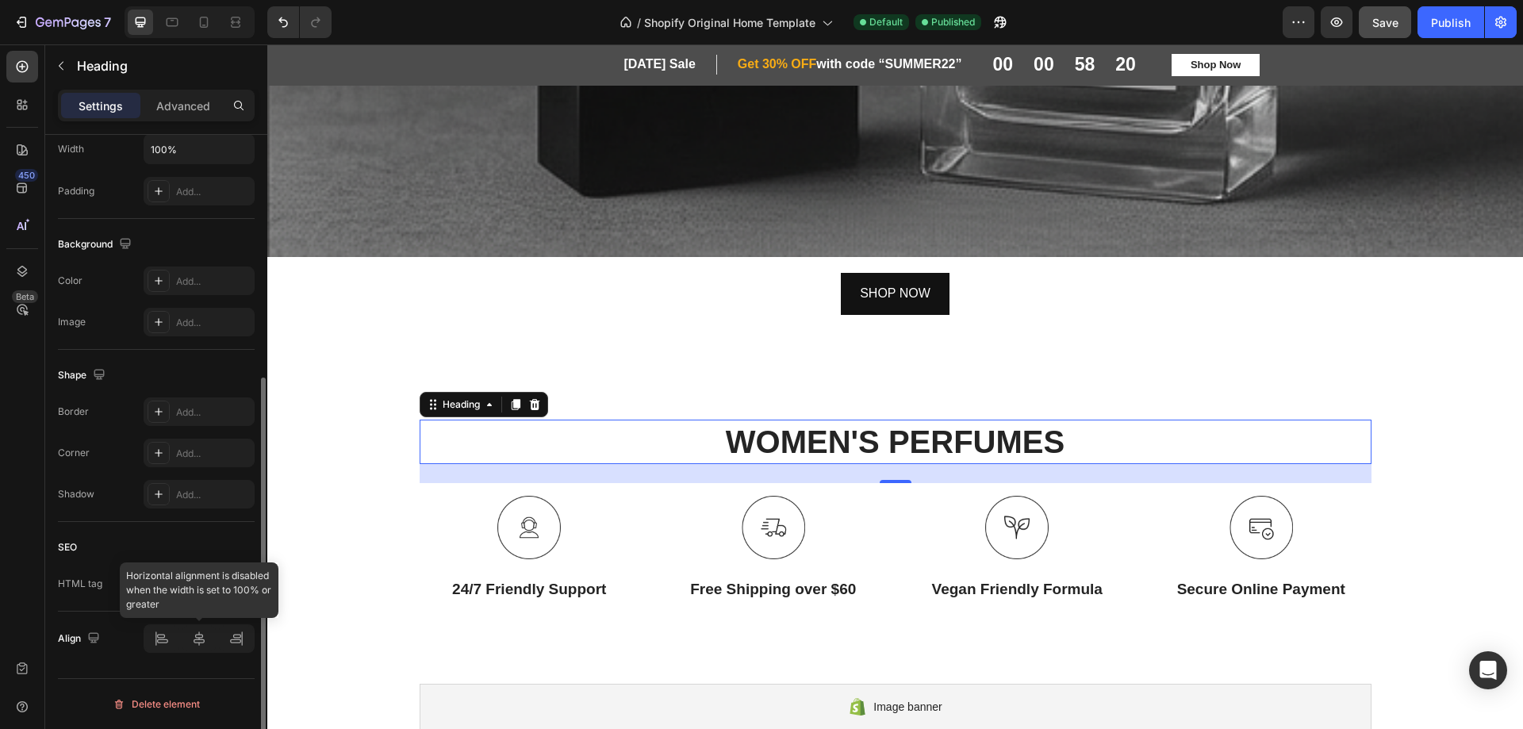
click at [195, 639] on div at bounding box center [199, 638] width 111 height 29
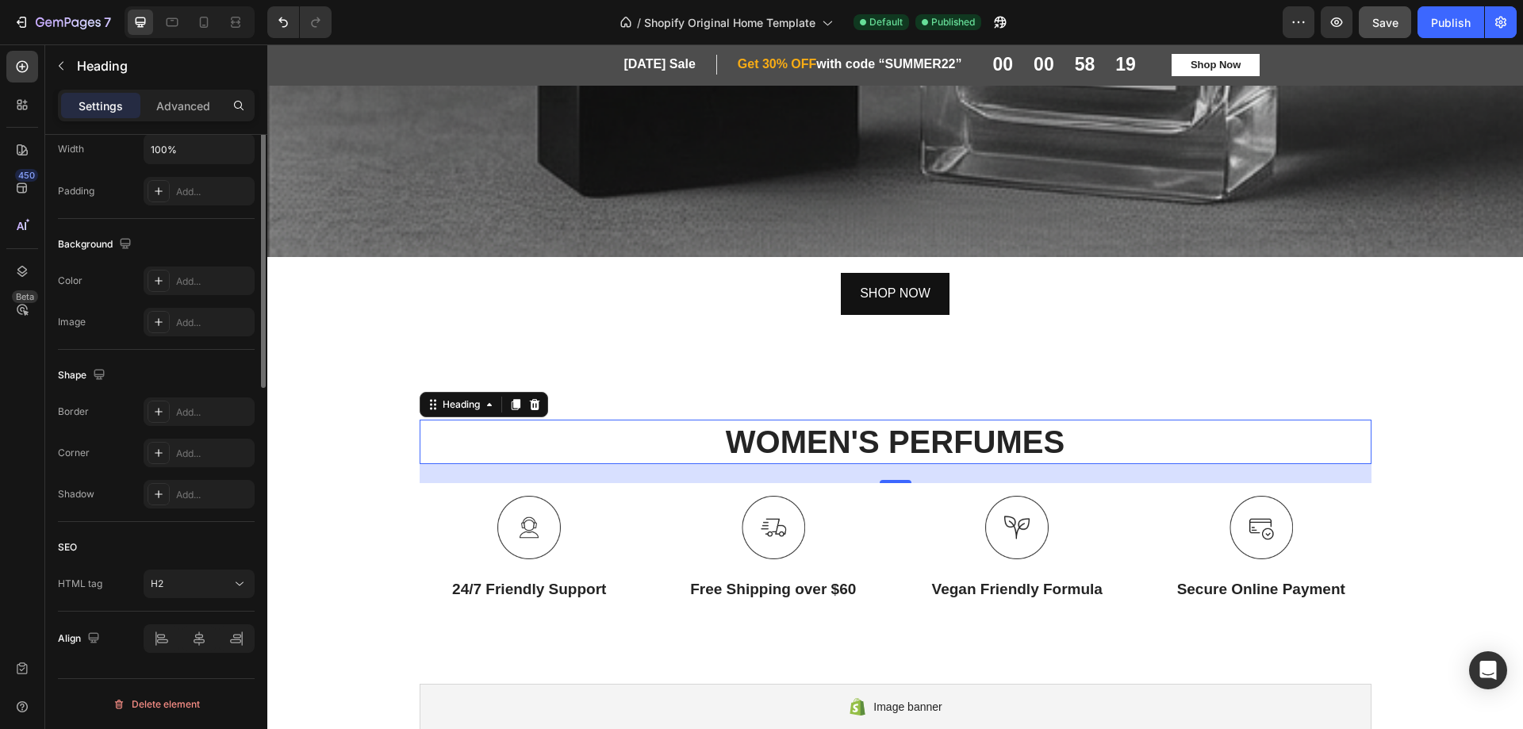
scroll to position [0, 0]
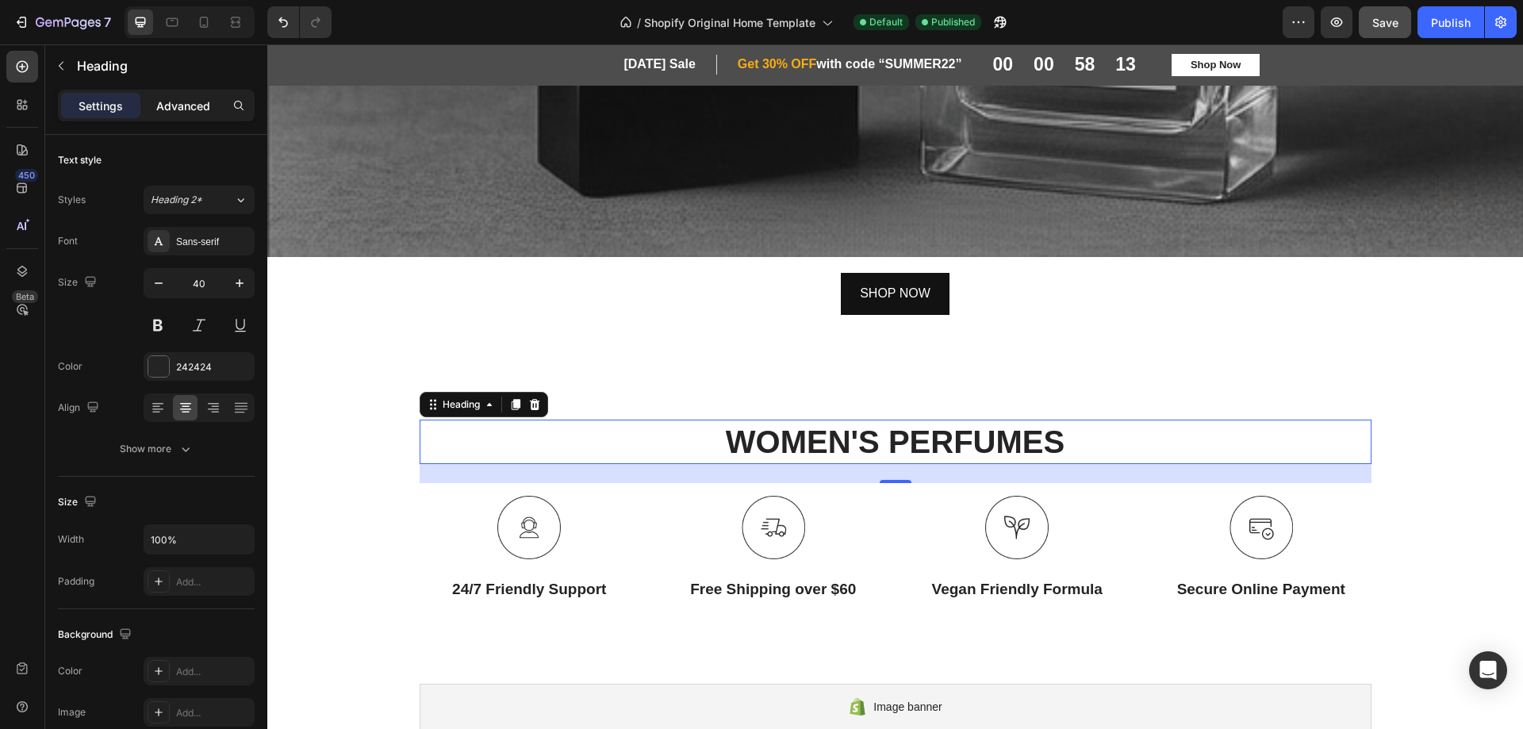
click at [180, 104] on p "Advanced" at bounding box center [183, 106] width 54 height 17
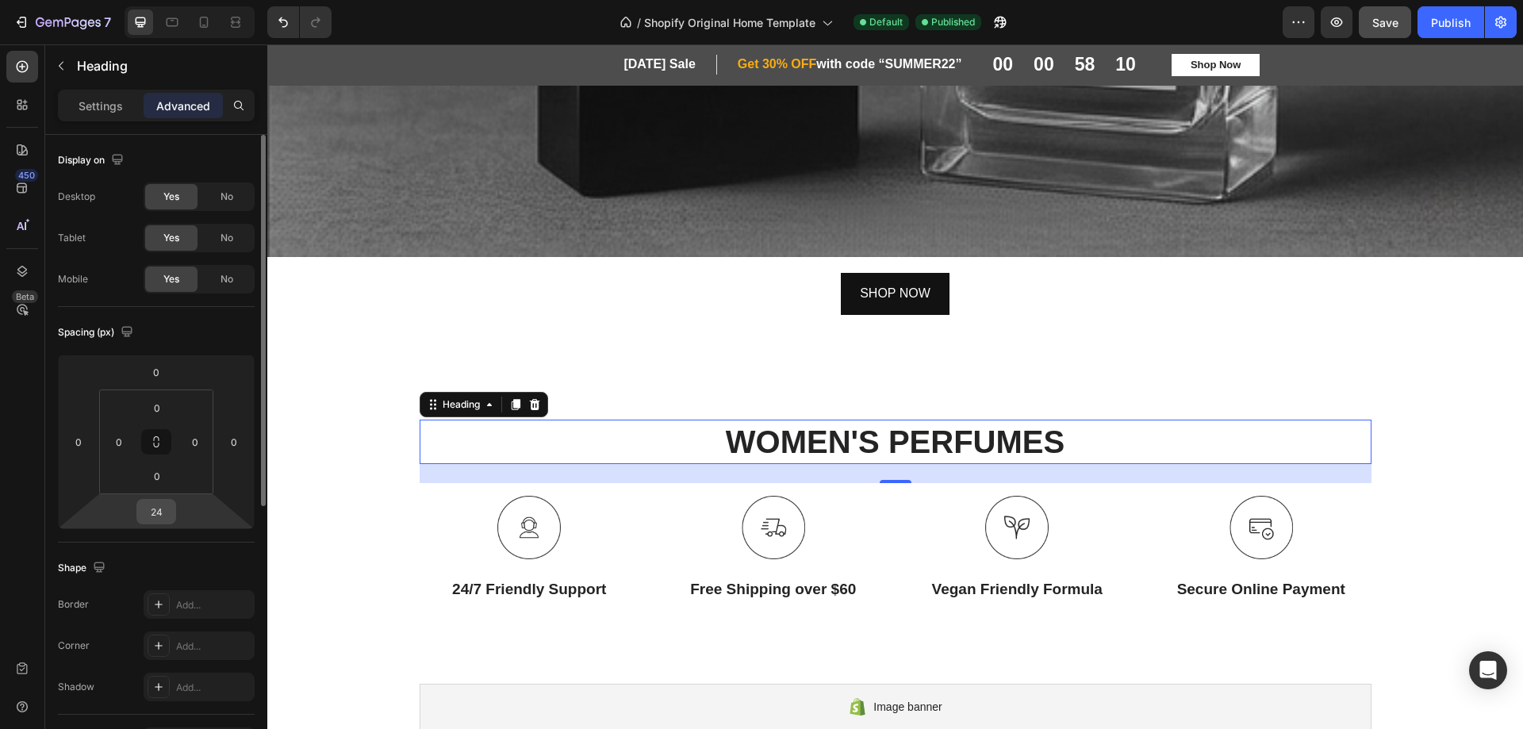
click at [167, 508] on input "24" at bounding box center [156, 512] width 32 height 24
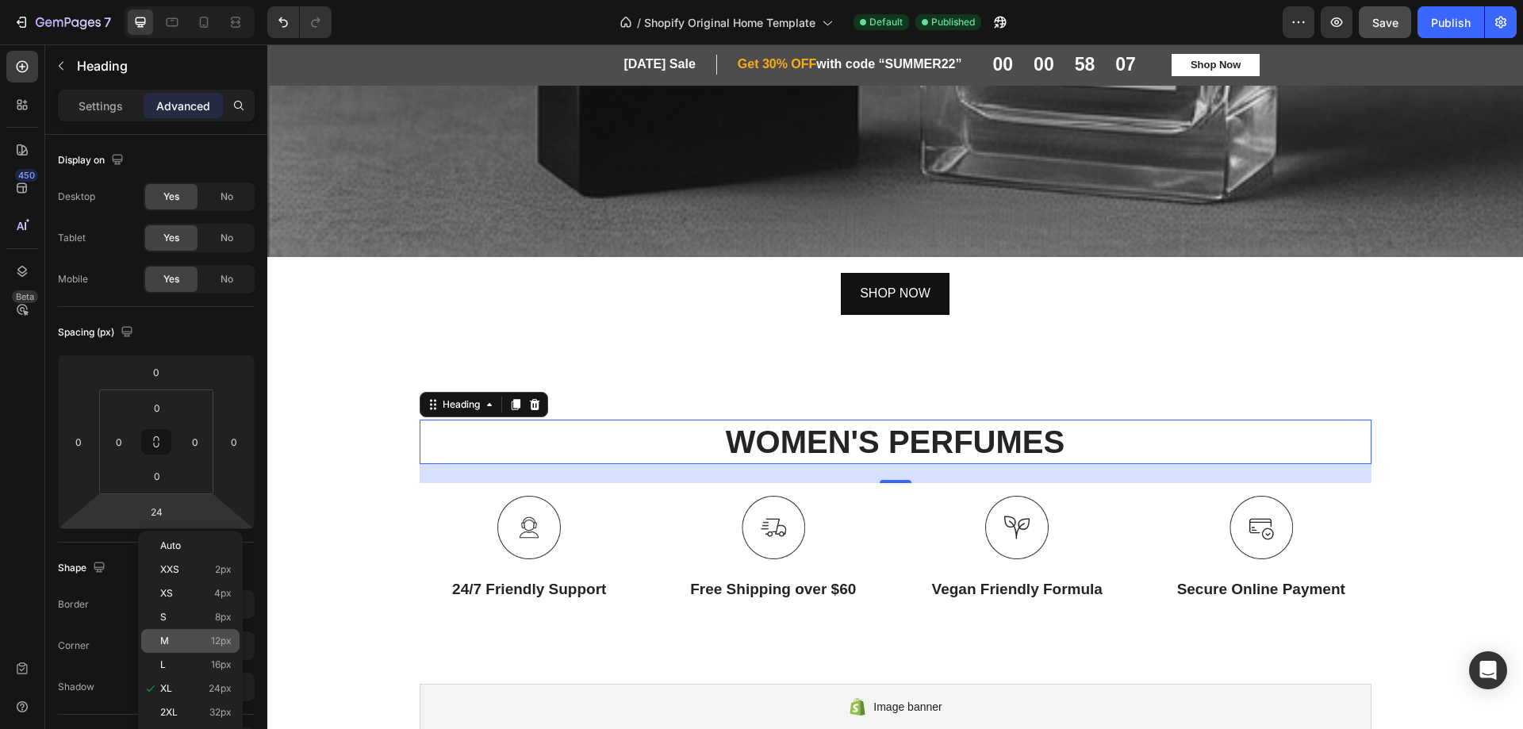
click at [180, 637] on p "M 12px" at bounding box center [195, 640] width 71 height 11
type input "12"
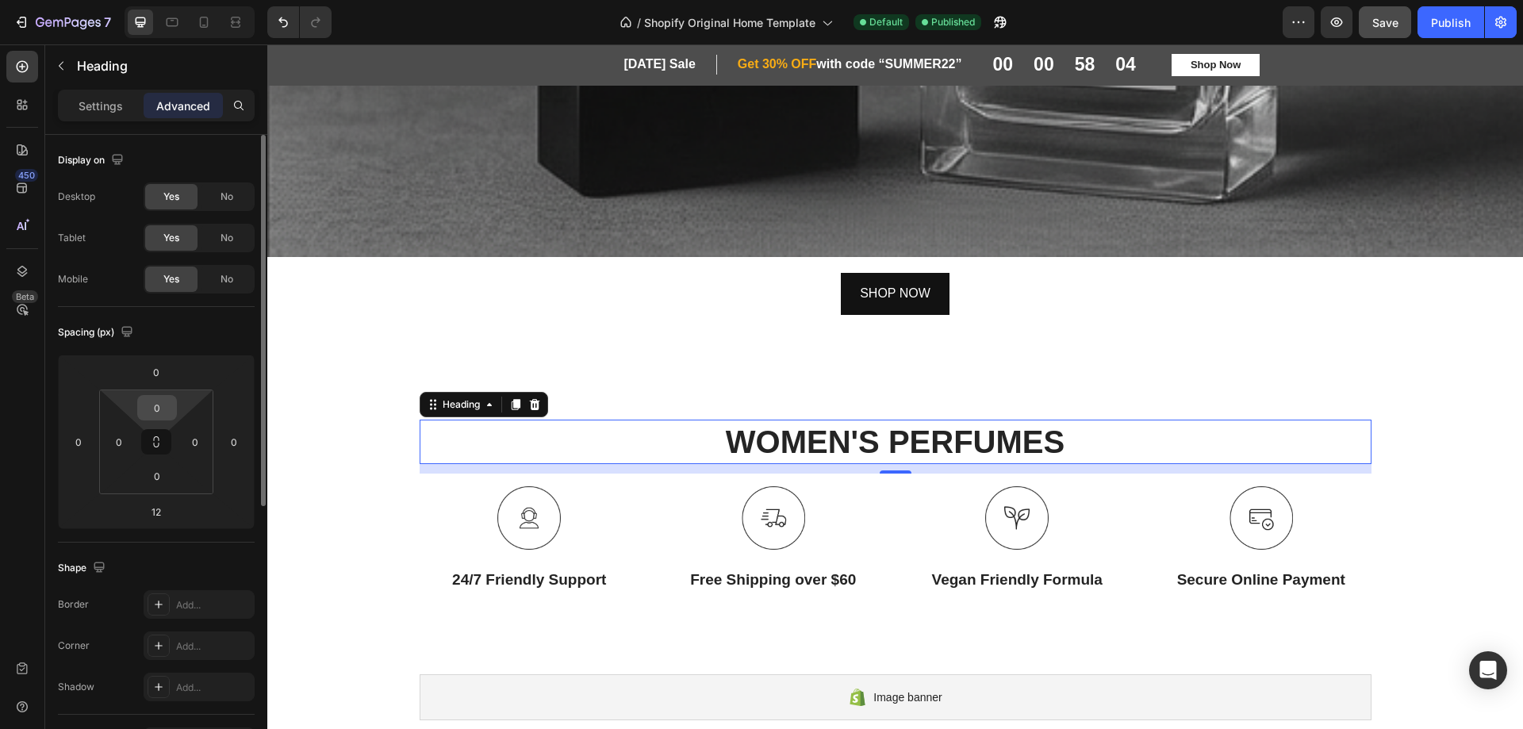
click at [165, 405] on input "0" at bounding box center [157, 408] width 32 height 24
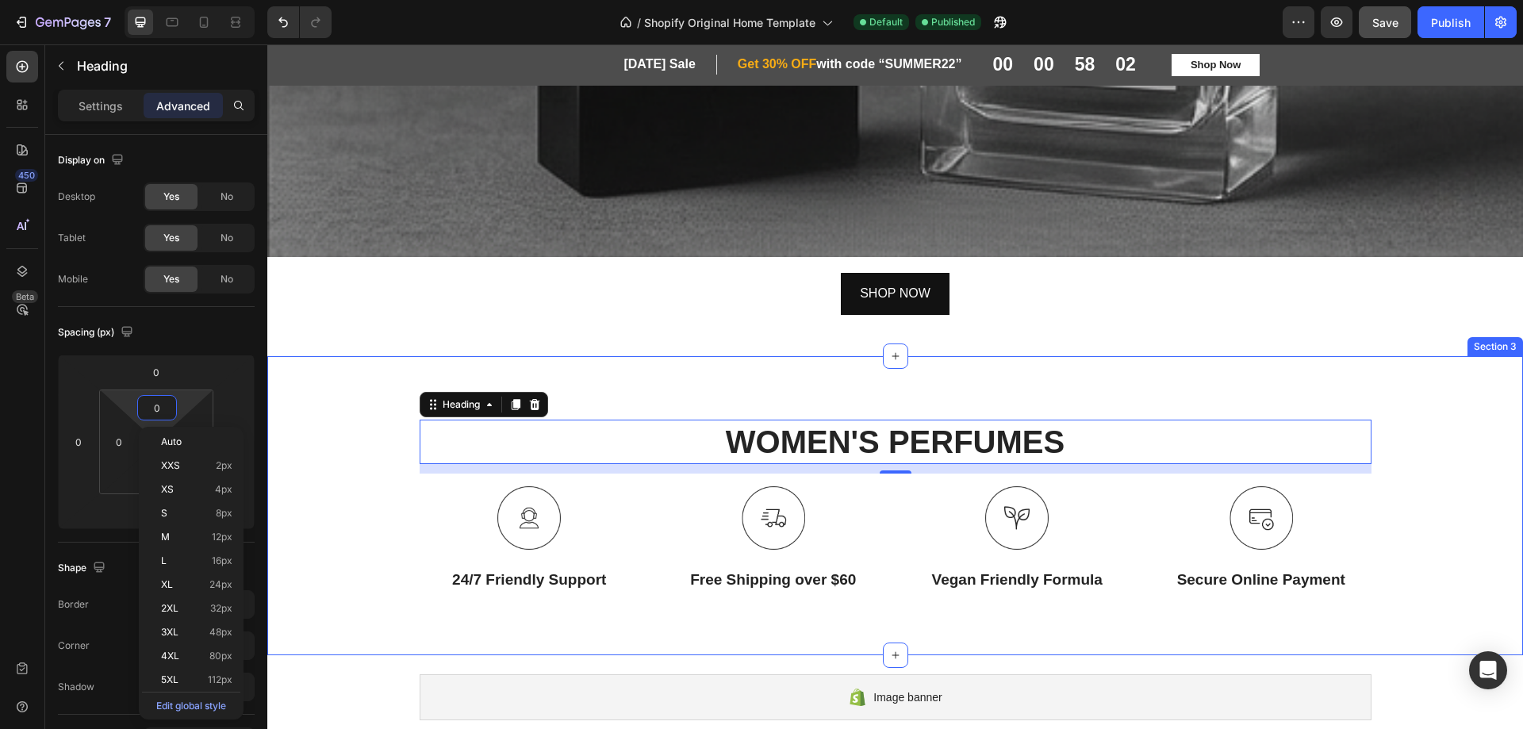
click at [612, 378] on div "WOMEN'S PERFUMES Heading 12 Row Image 24/7 Friendly Support Text Block Image Fr…" at bounding box center [895, 505] width 1256 height 299
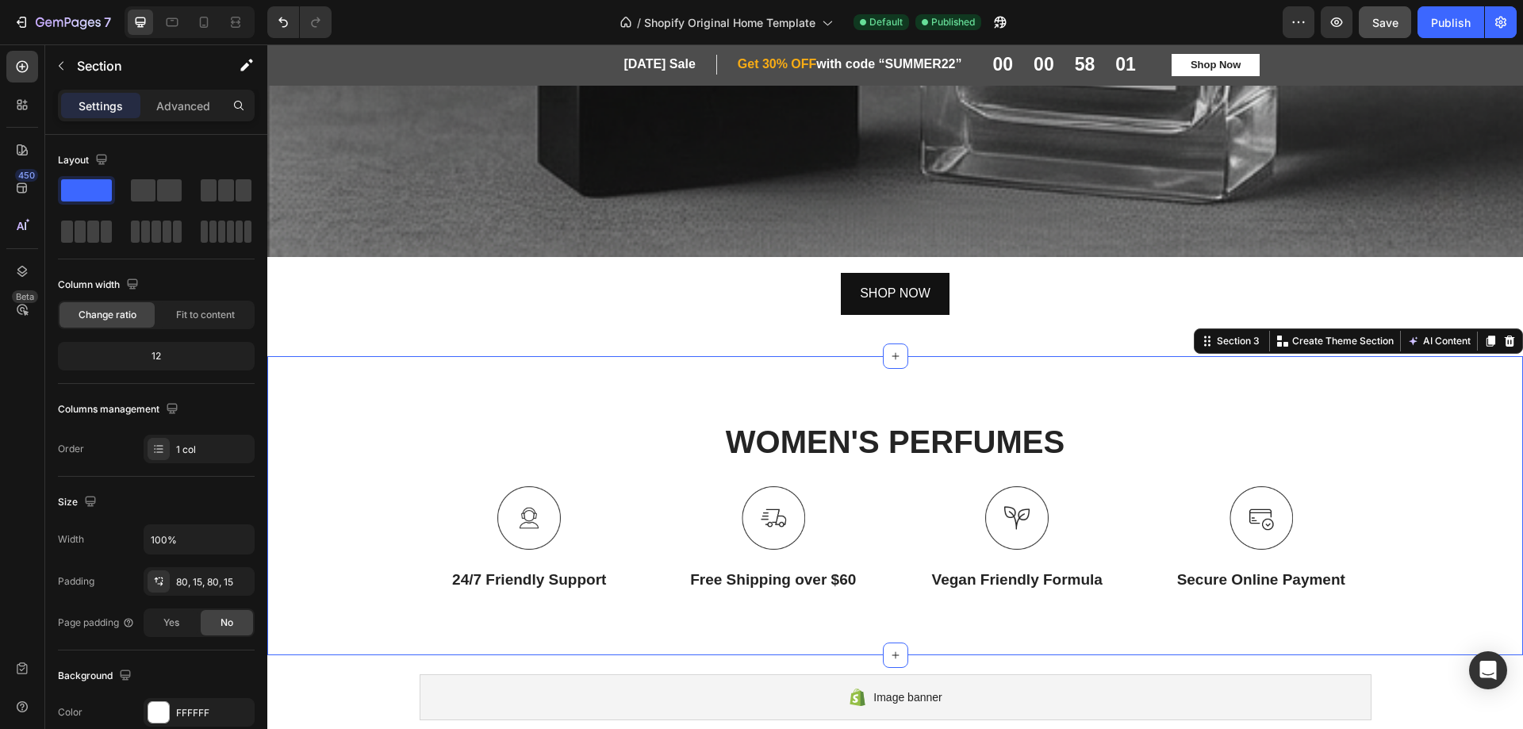
click at [755, 369] on div "WOMEN'S PERFUMES Heading Row Image 24/7 Friendly Support Text Block Image Free …" at bounding box center [895, 505] width 1256 height 299
click at [1384, 21] on span "Save" at bounding box center [1386, 22] width 26 height 13
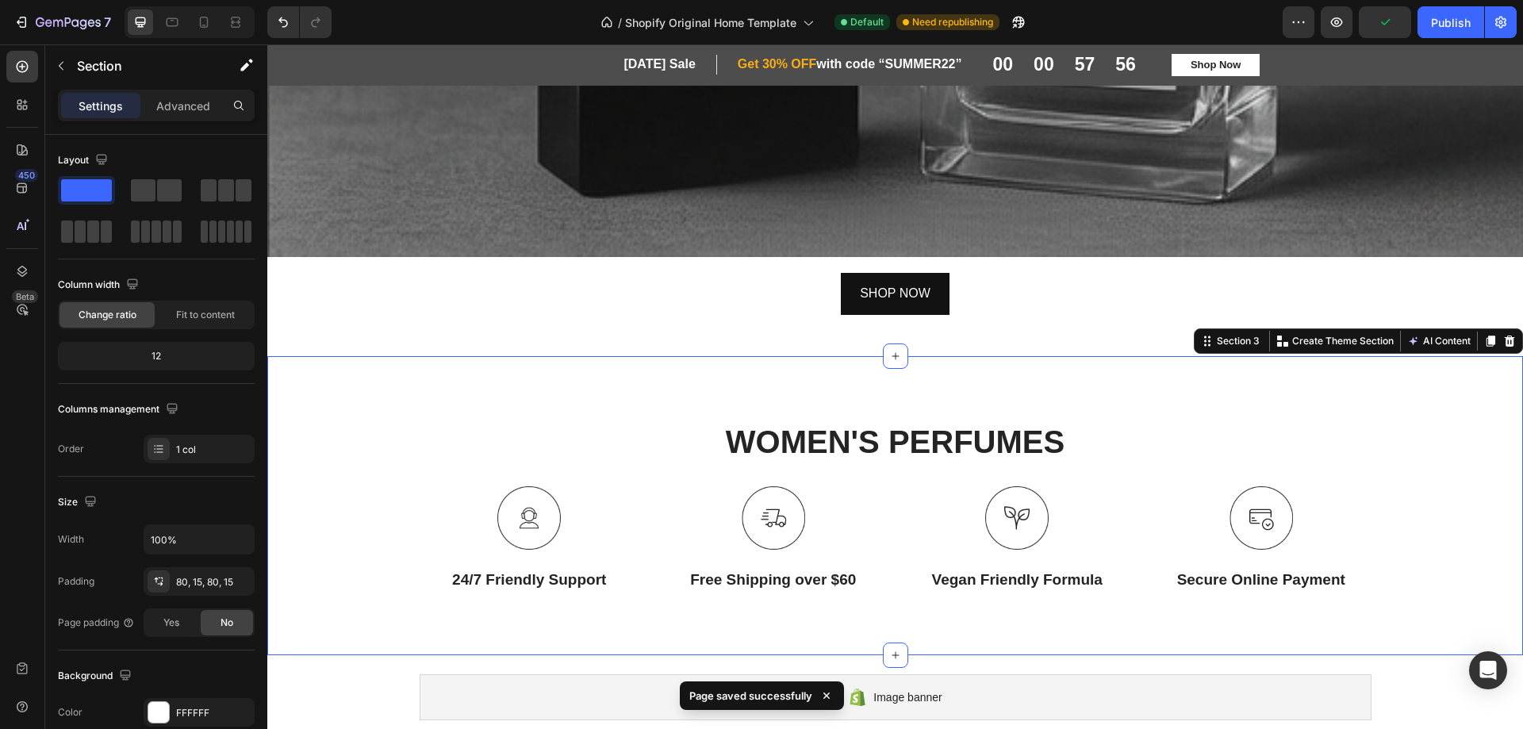
scroll to position [1710, 0]
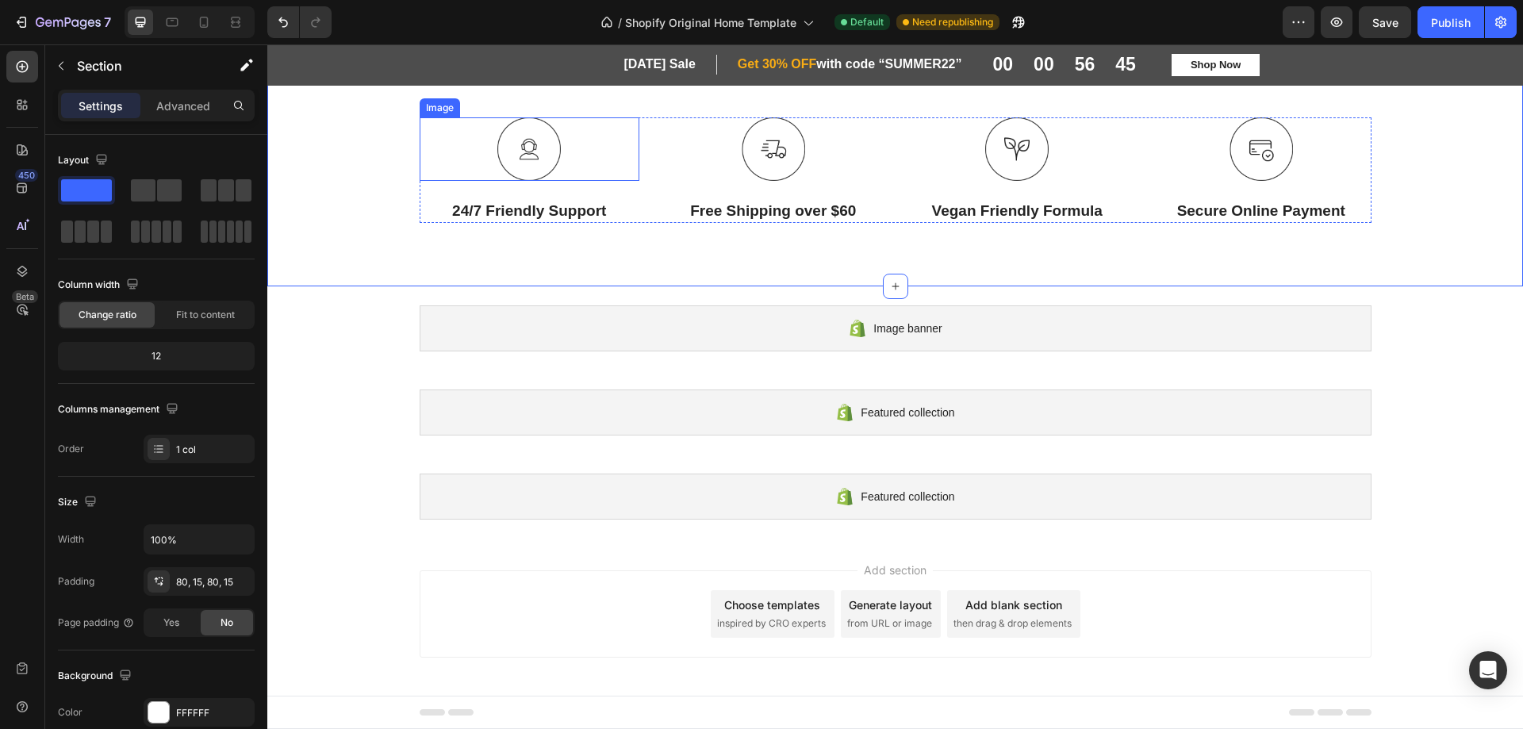
click at [522, 152] on img at bounding box center [528, 148] width 63 height 63
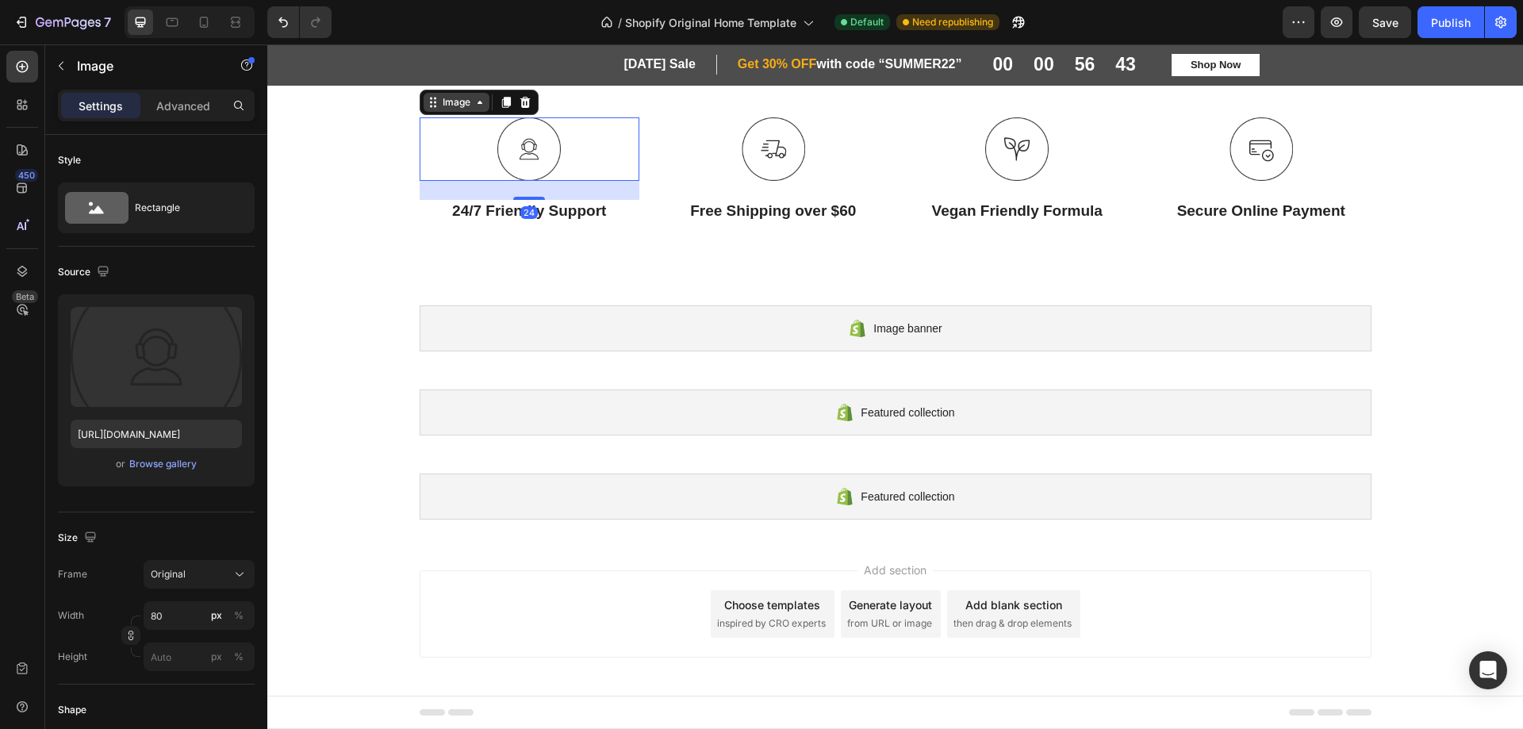
click at [446, 103] on div "Image" at bounding box center [457, 102] width 34 height 14
click at [474, 102] on icon at bounding box center [480, 102] width 13 height 13
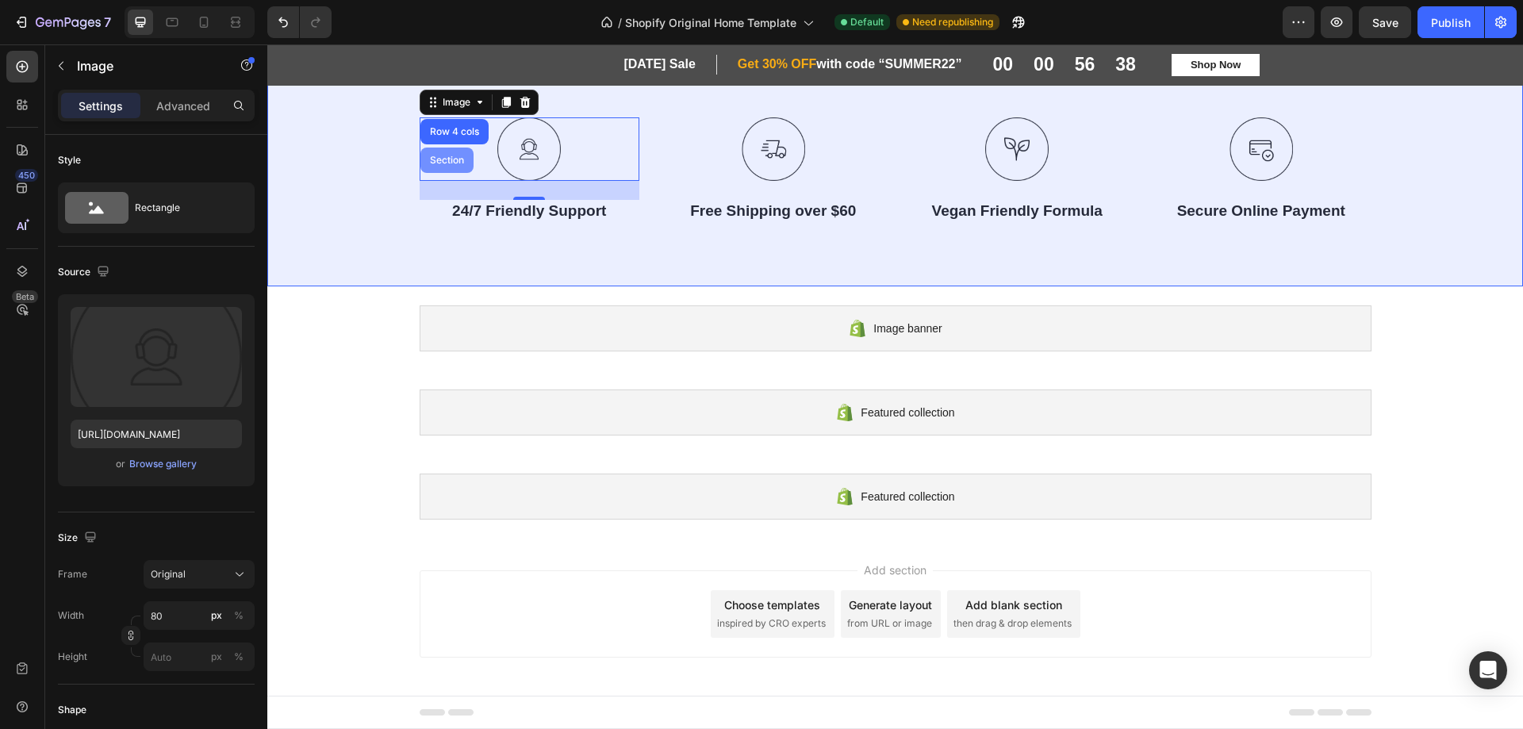
click at [433, 158] on div "Section" at bounding box center [447, 160] width 40 height 10
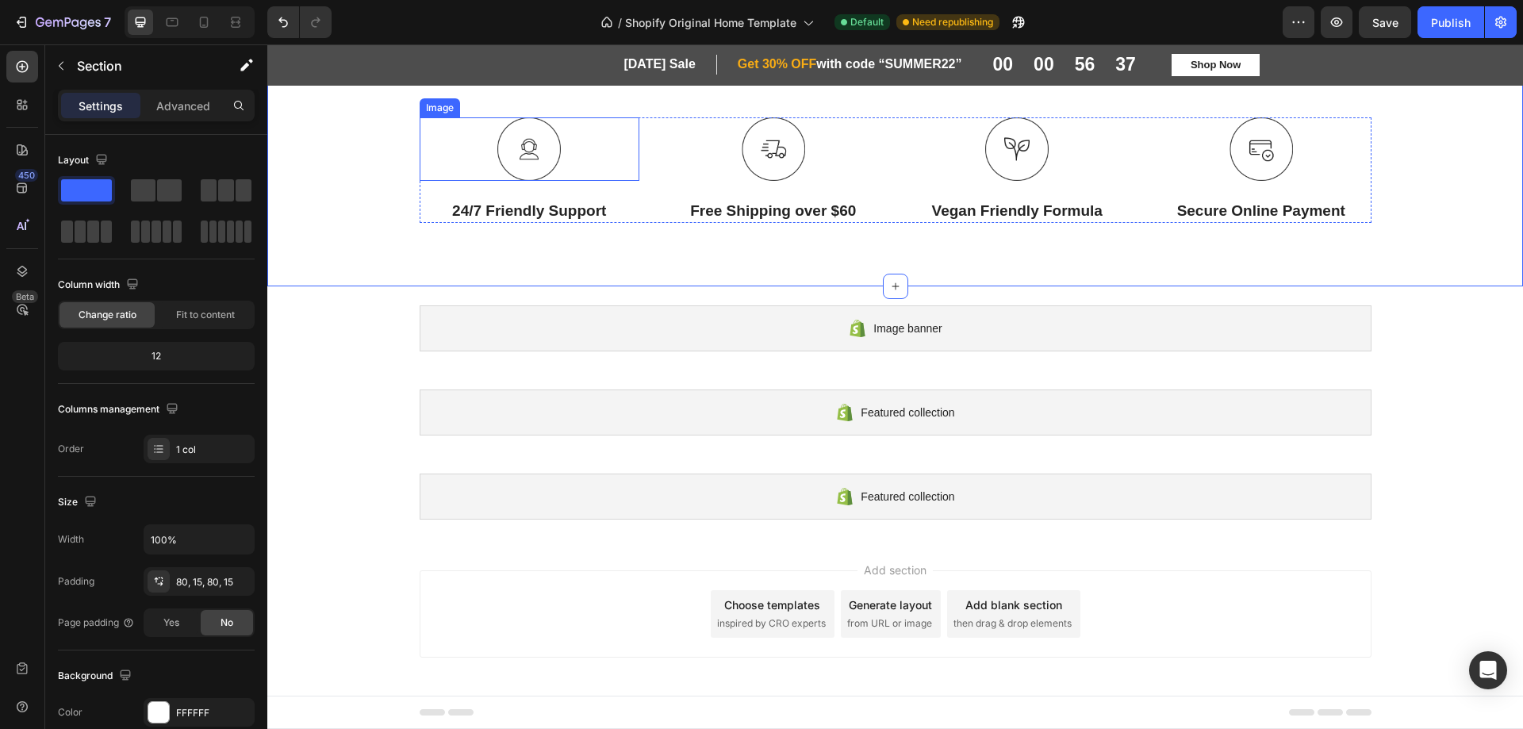
click at [468, 142] on div at bounding box center [530, 148] width 221 height 63
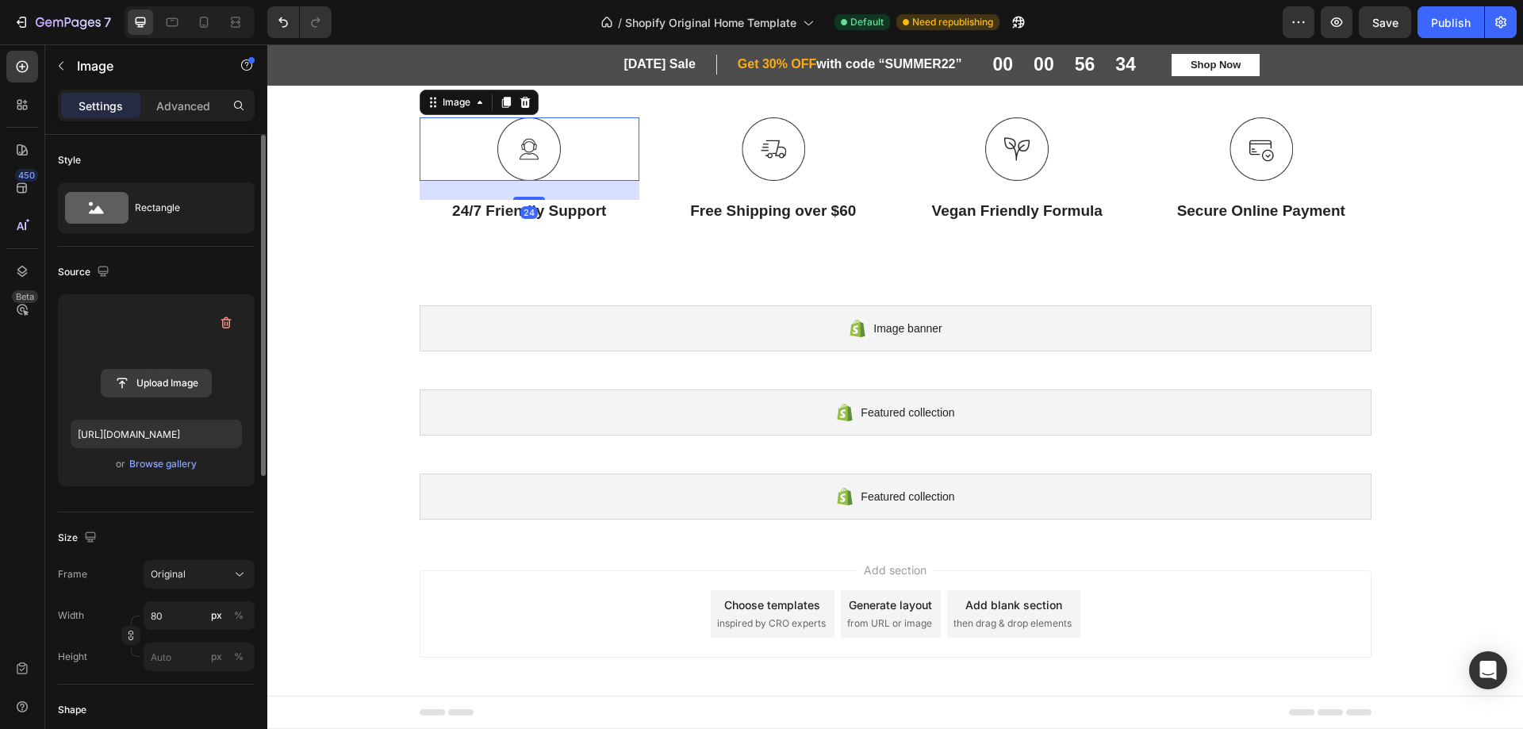
click at [150, 386] on input "file" at bounding box center [156, 383] width 109 height 27
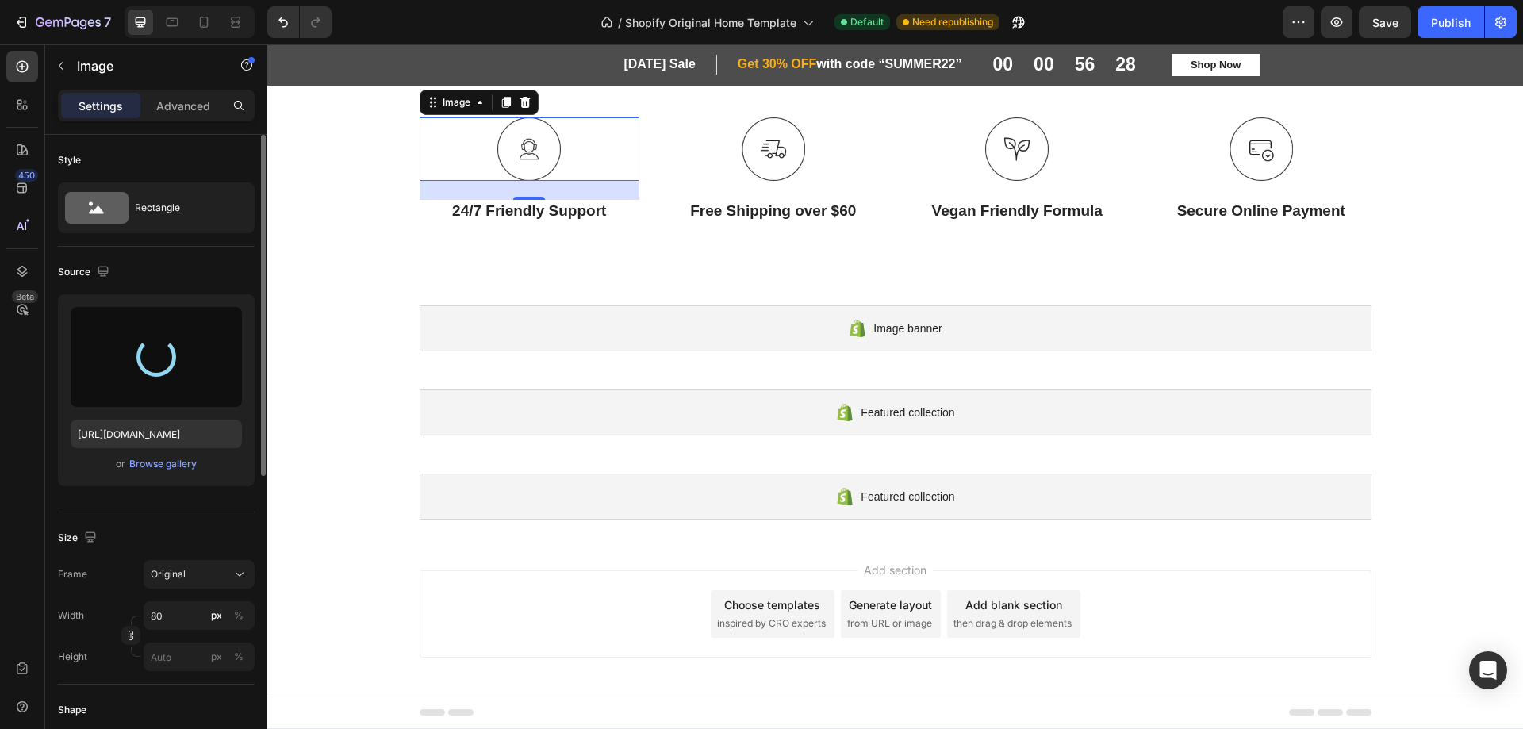
type input "https://cdn.shopify.com/s/files/1/0763/5979/4908/files/gempages_576584018150031…"
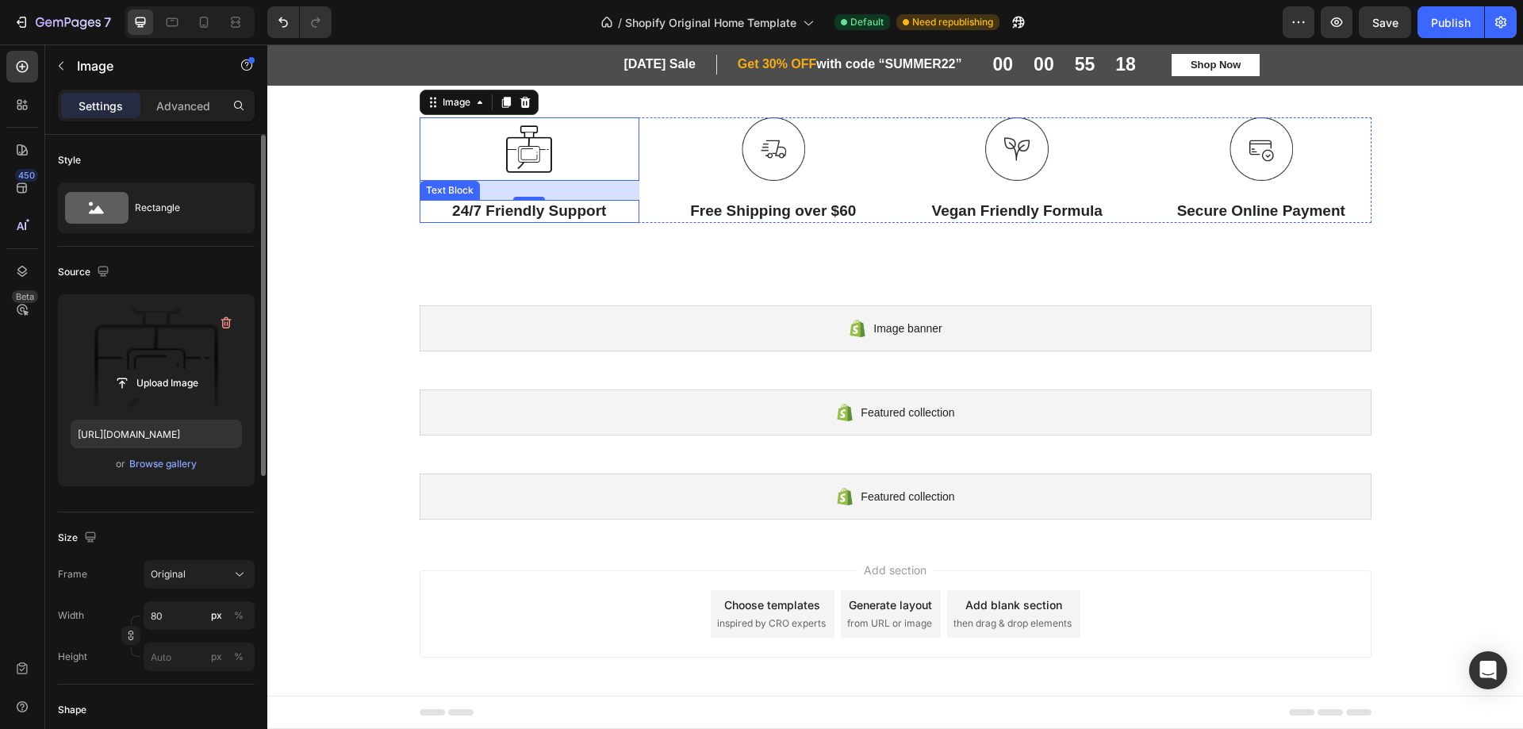
click at [536, 213] on p "24/7 Friendly Support" at bounding box center [529, 212] width 217 height 20
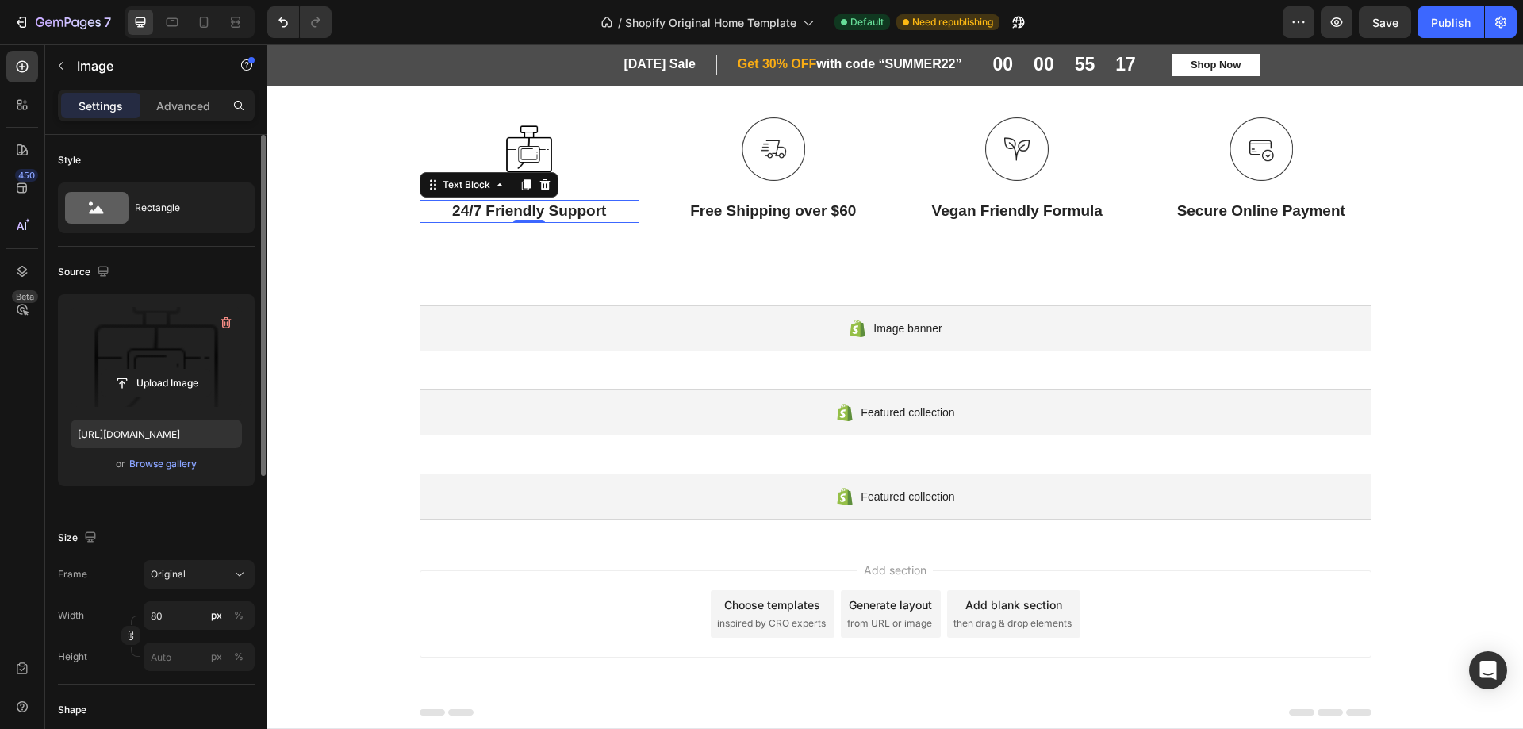
click at [536, 213] on p "24/7 Friendly Support" at bounding box center [529, 212] width 217 height 20
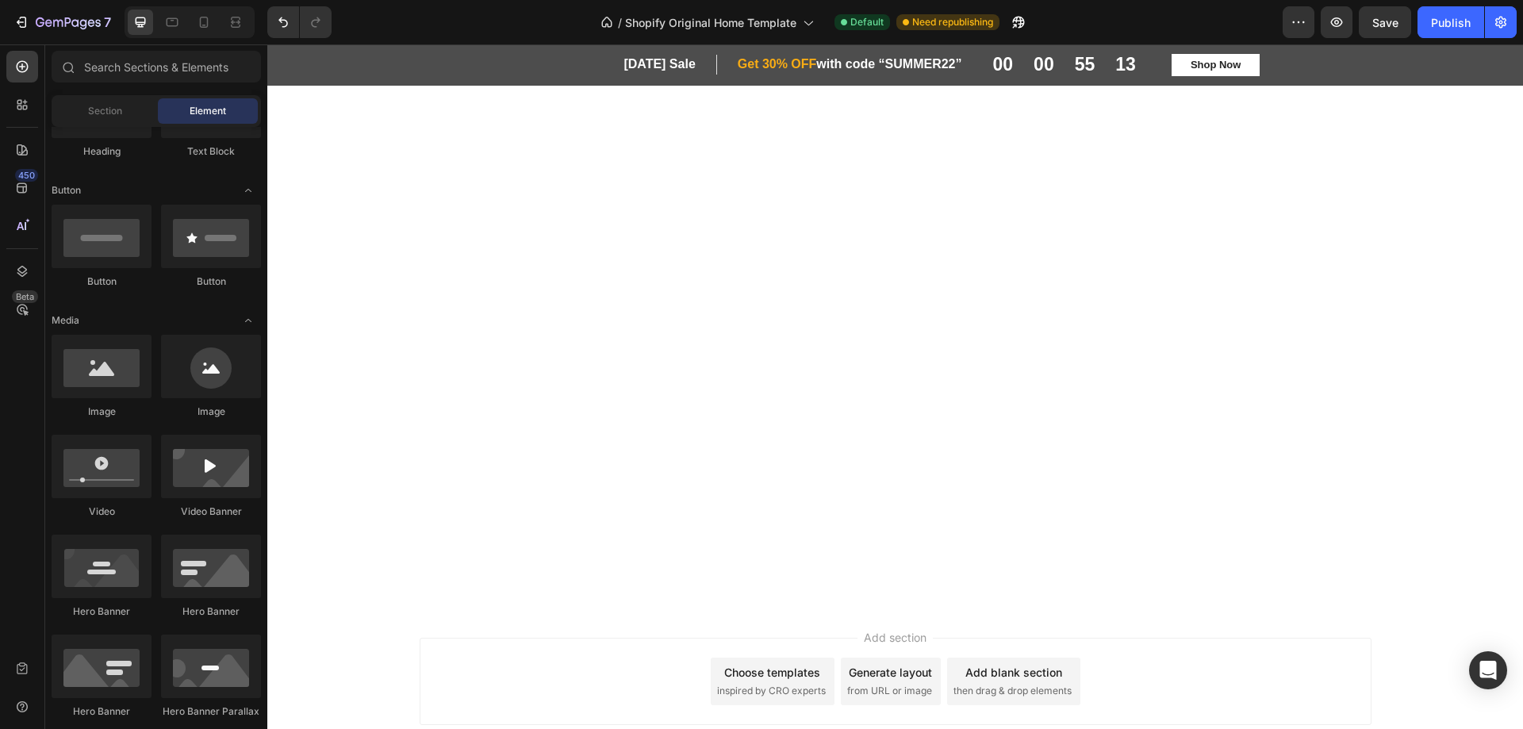
scroll to position [866, 0]
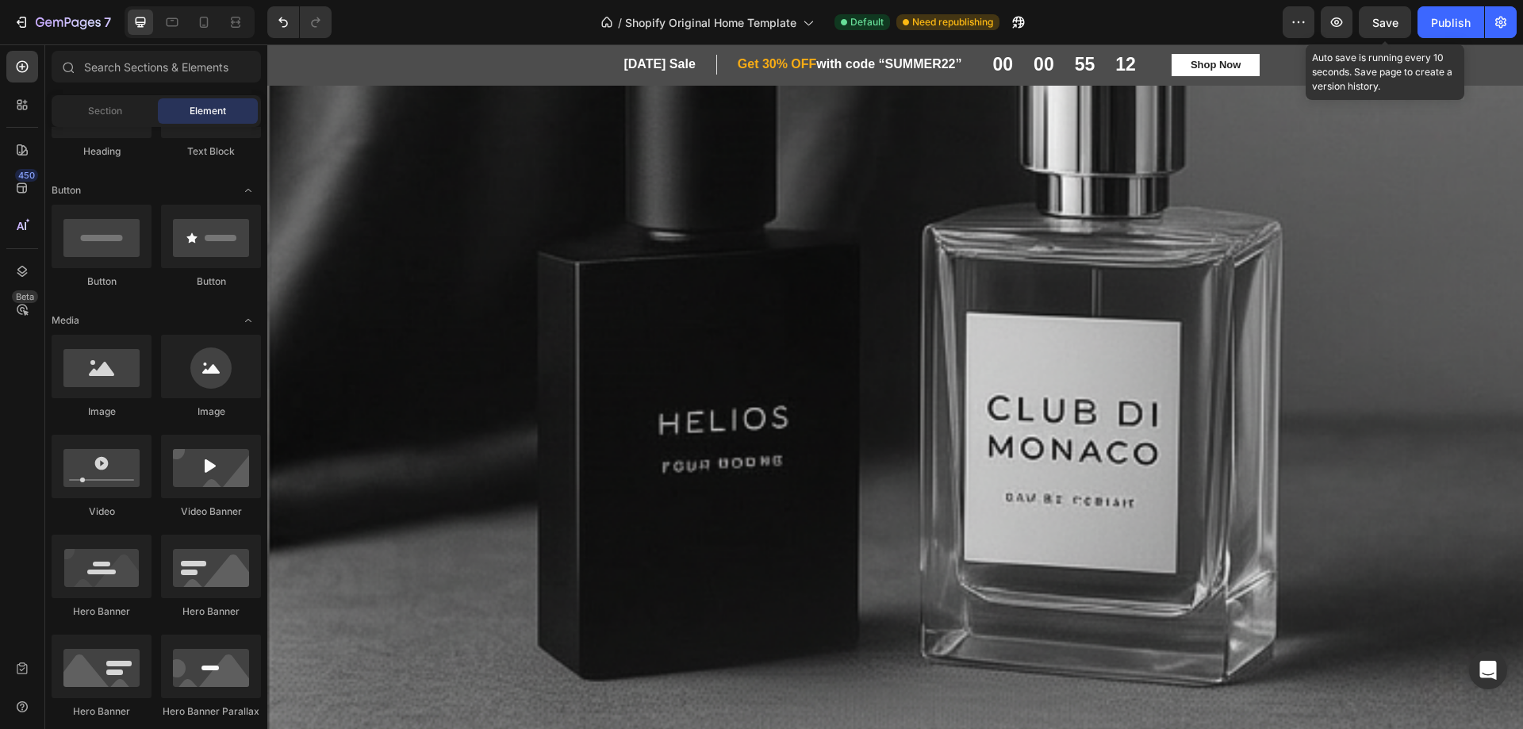
click at [1373, 23] on span "Save" at bounding box center [1386, 22] width 26 height 13
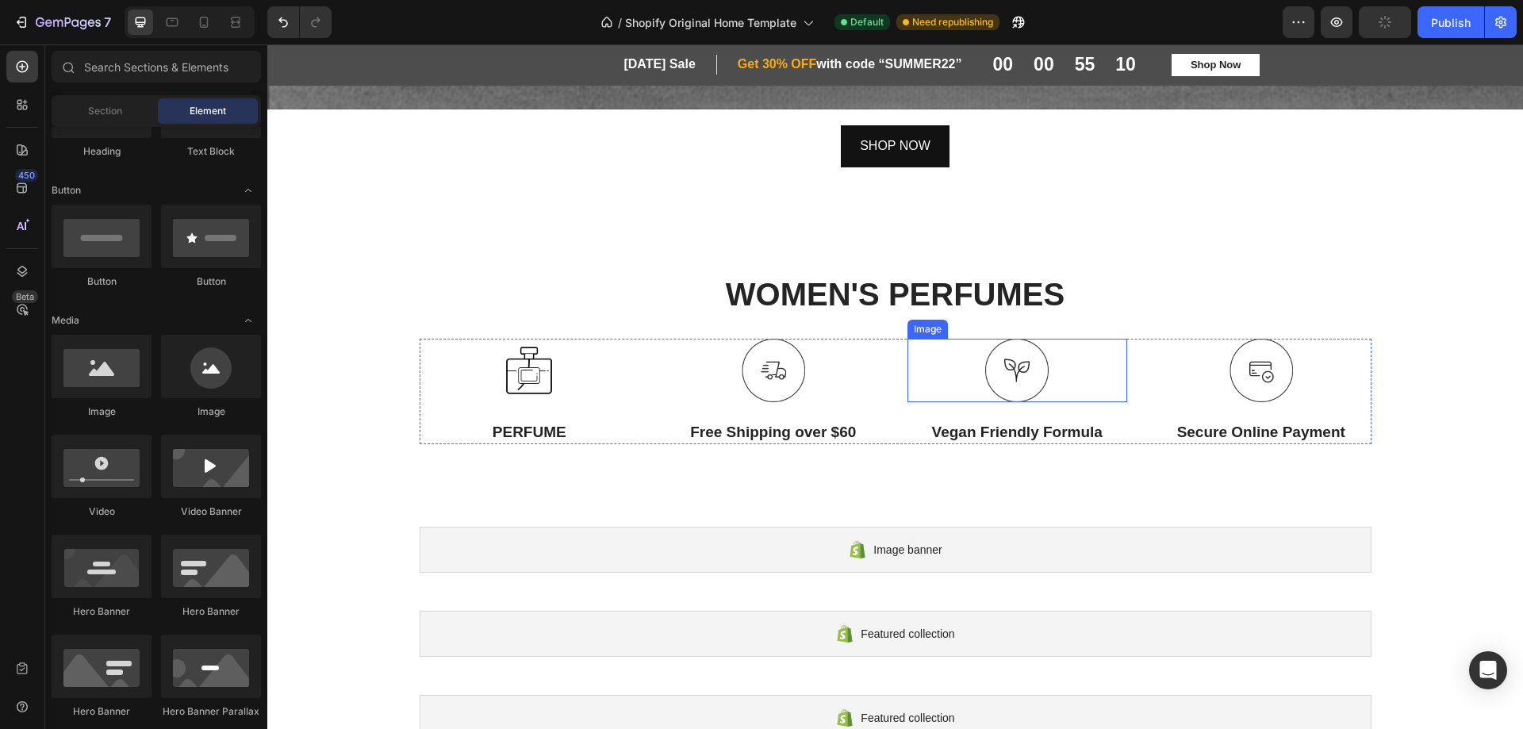
scroll to position [1500, 0]
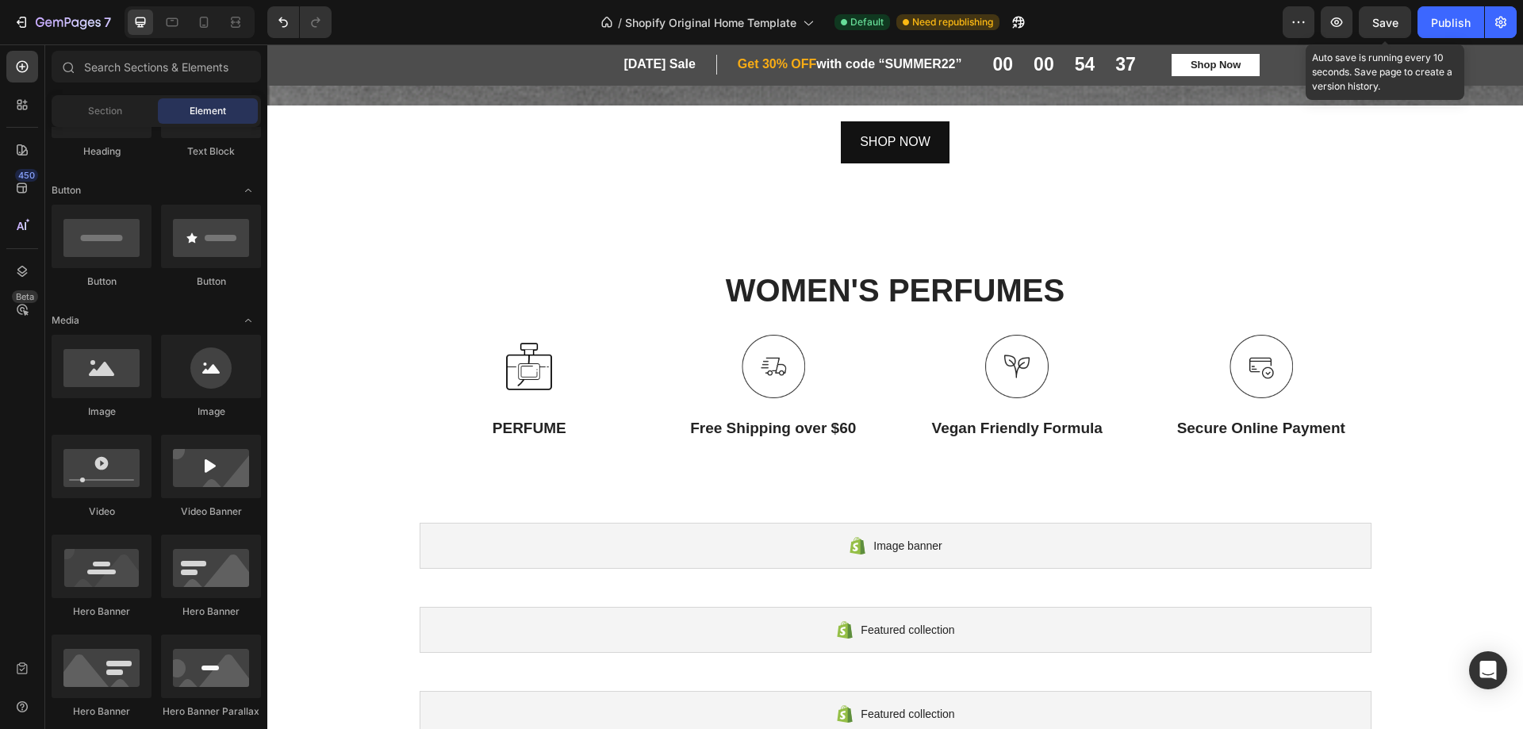
click at [1384, 18] on span "Save" at bounding box center [1386, 22] width 26 height 13
click at [751, 355] on img at bounding box center [773, 366] width 63 height 63
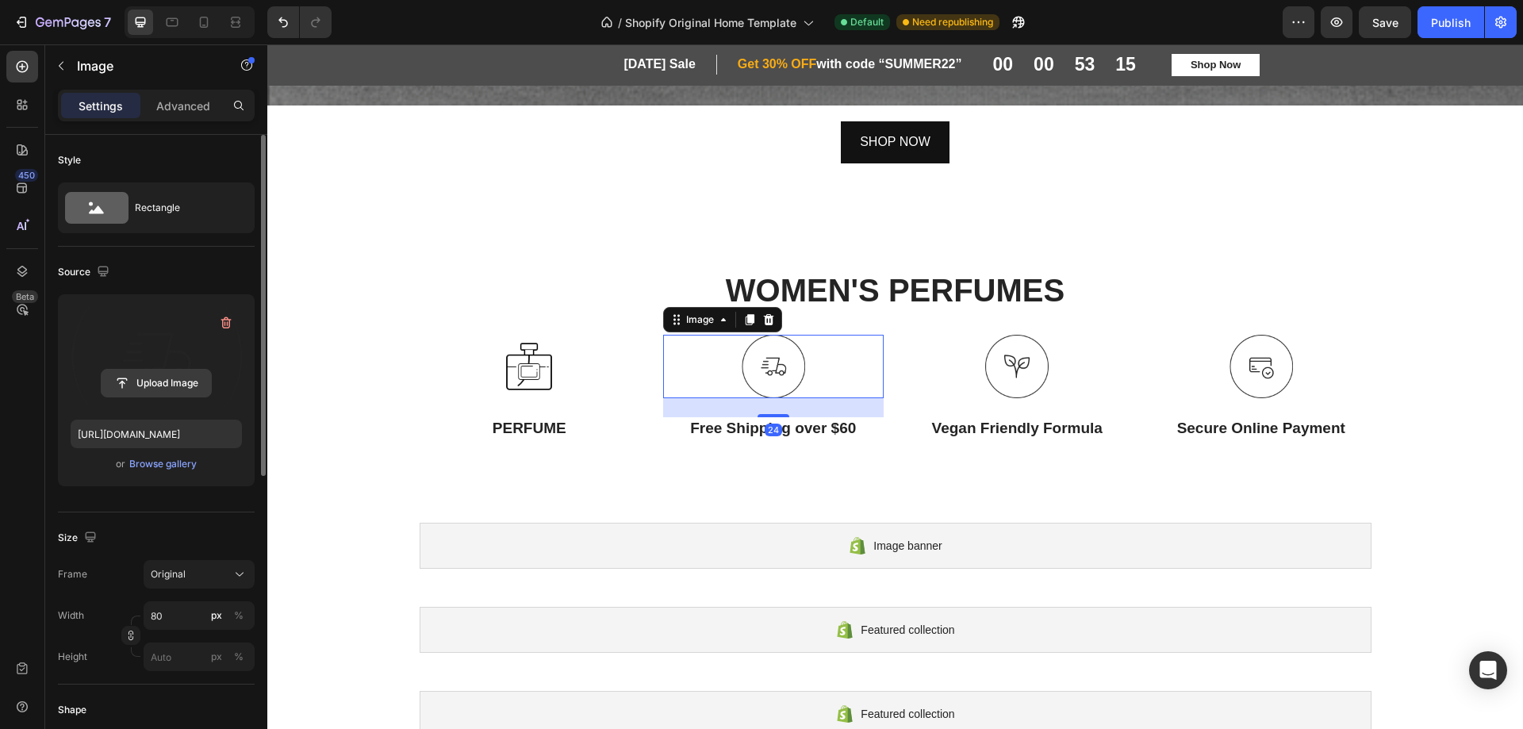
click at [154, 385] on input "file" at bounding box center [156, 383] width 109 height 27
click at [167, 382] on input "file" at bounding box center [156, 383] width 109 height 27
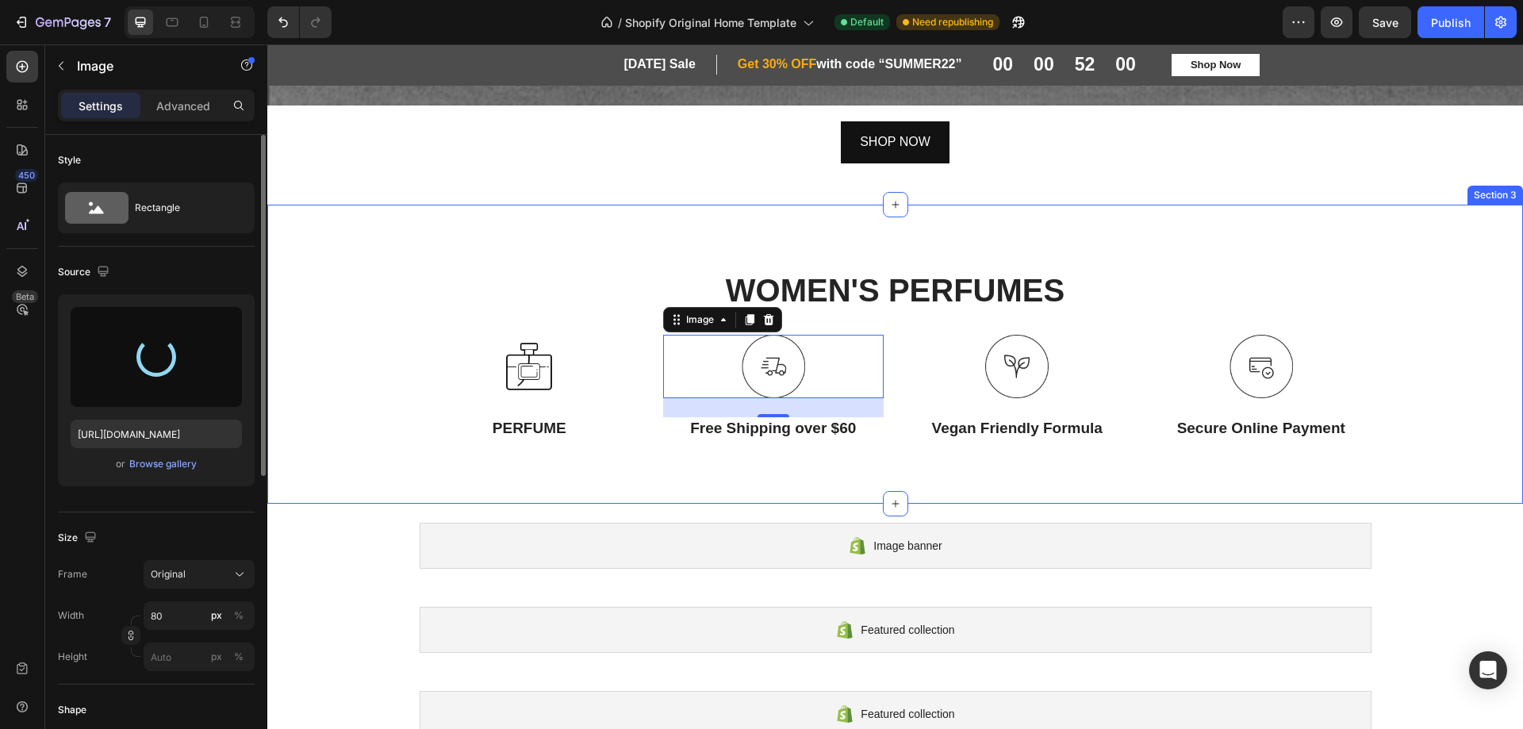
type input "https://cdn.shopify.com/s/files/1/0763/5979/4908/files/gempages_576584018150031…"
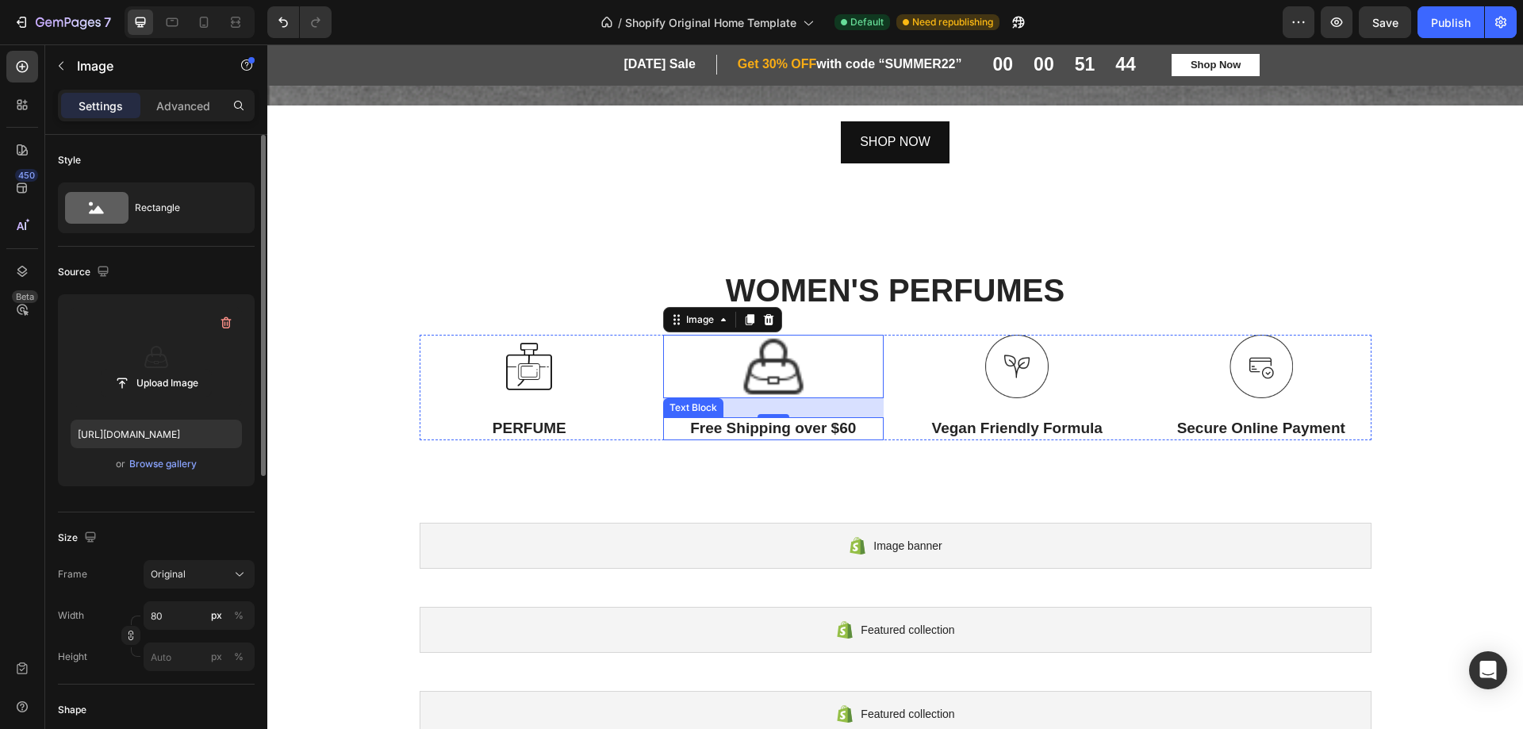
click at [740, 421] on p "Free Shipping over $60" at bounding box center [773, 429] width 217 height 20
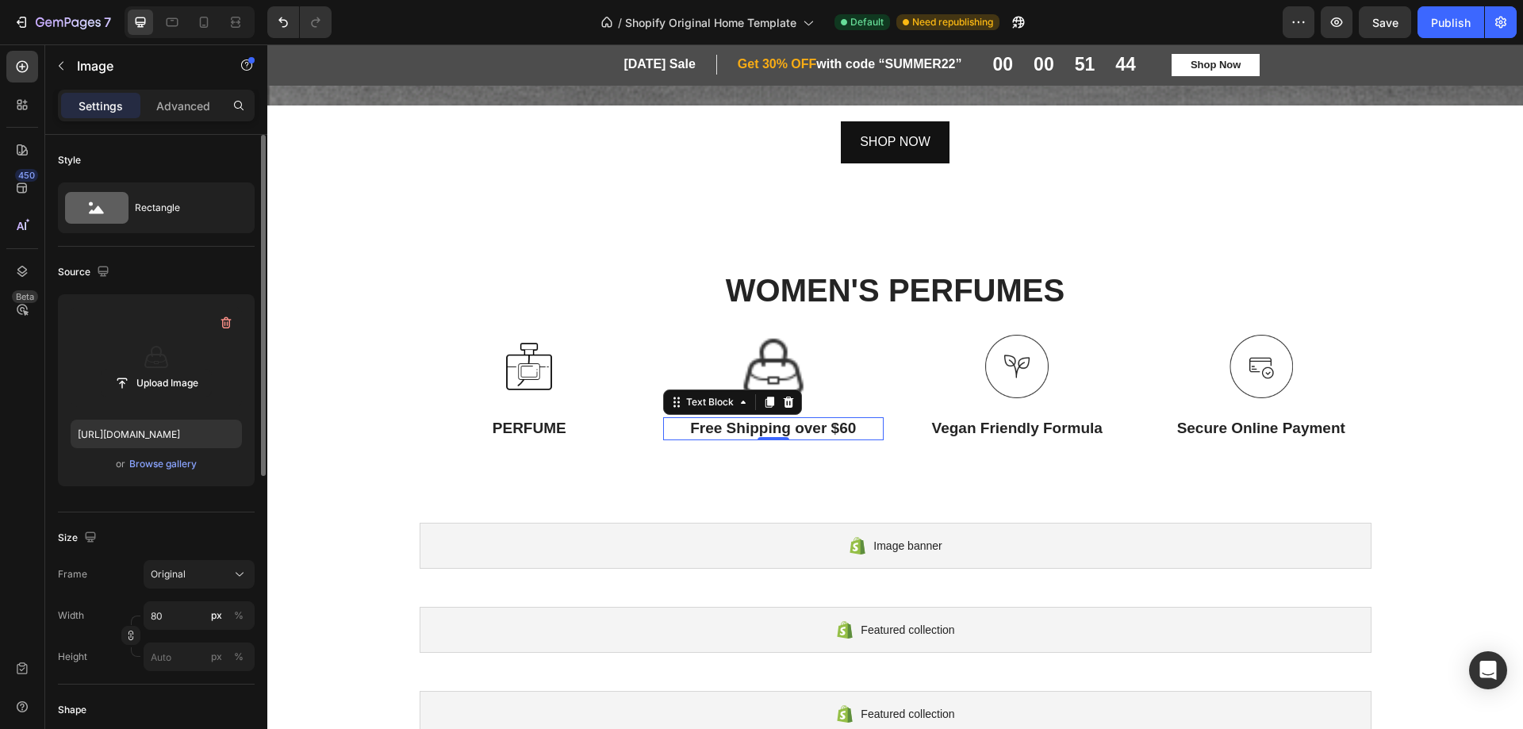
click at [740, 421] on p "Free Shipping over $60" at bounding box center [773, 429] width 217 height 20
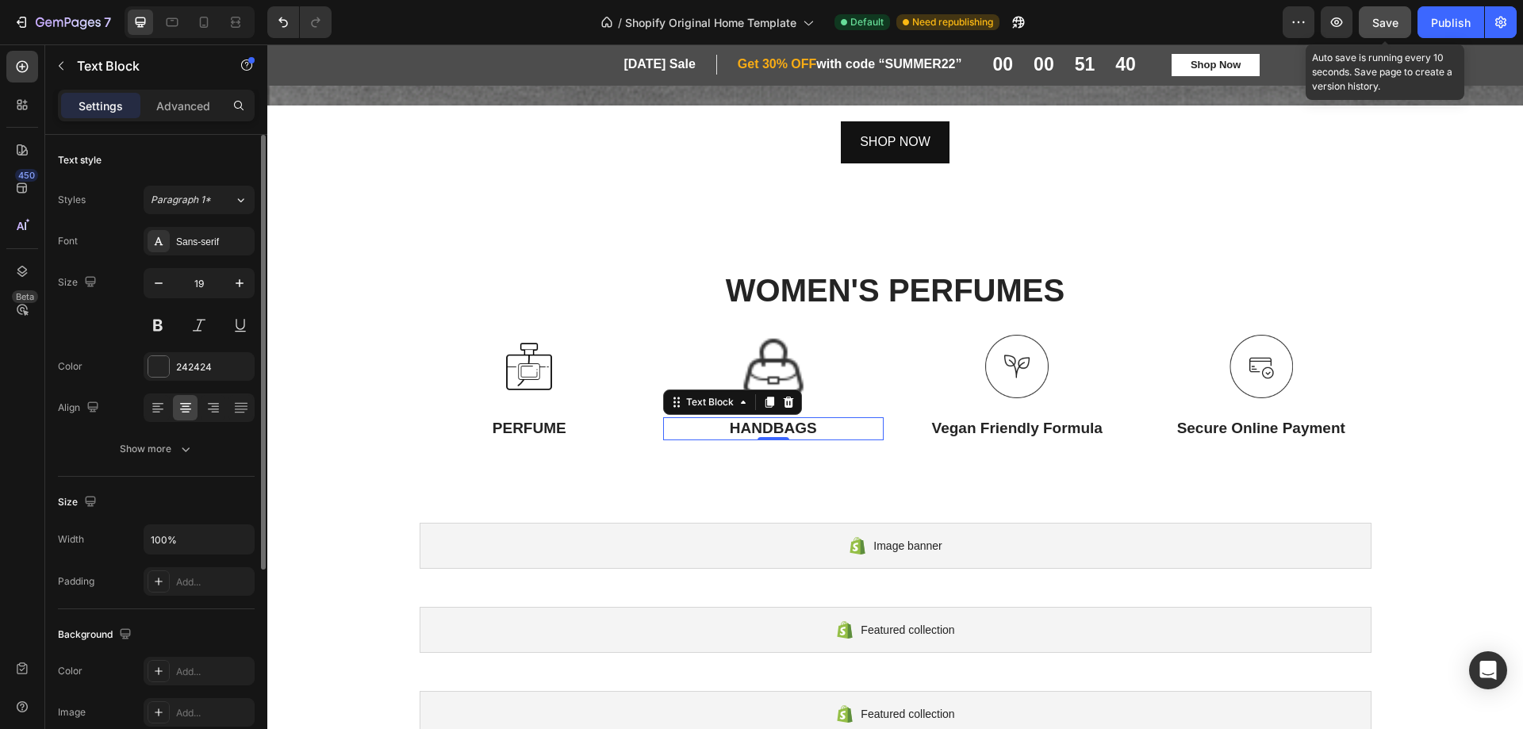
click at [1370, 22] on button "Save" at bounding box center [1385, 22] width 52 height 32
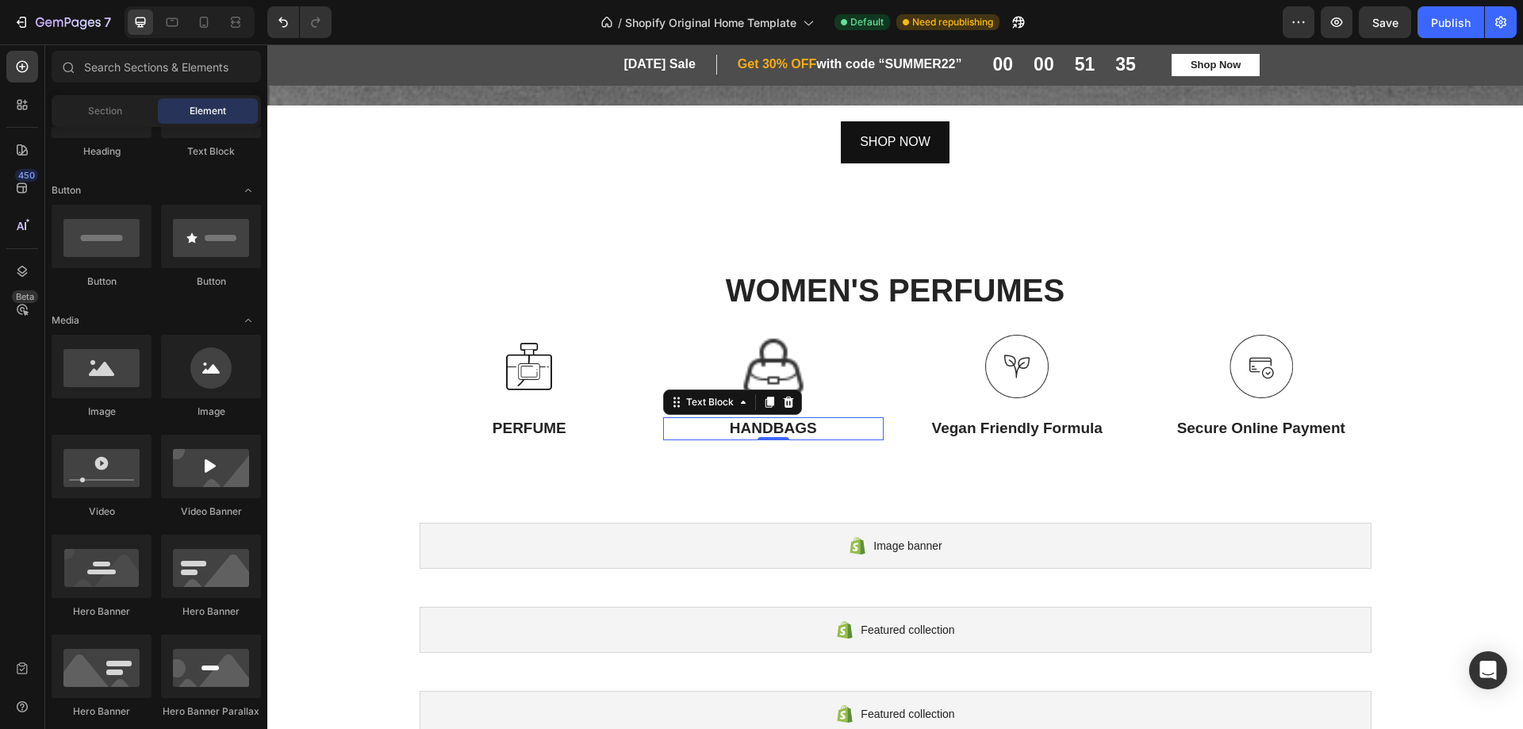
click at [757, 368] on img at bounding box center [773, 366] width 63 height 63
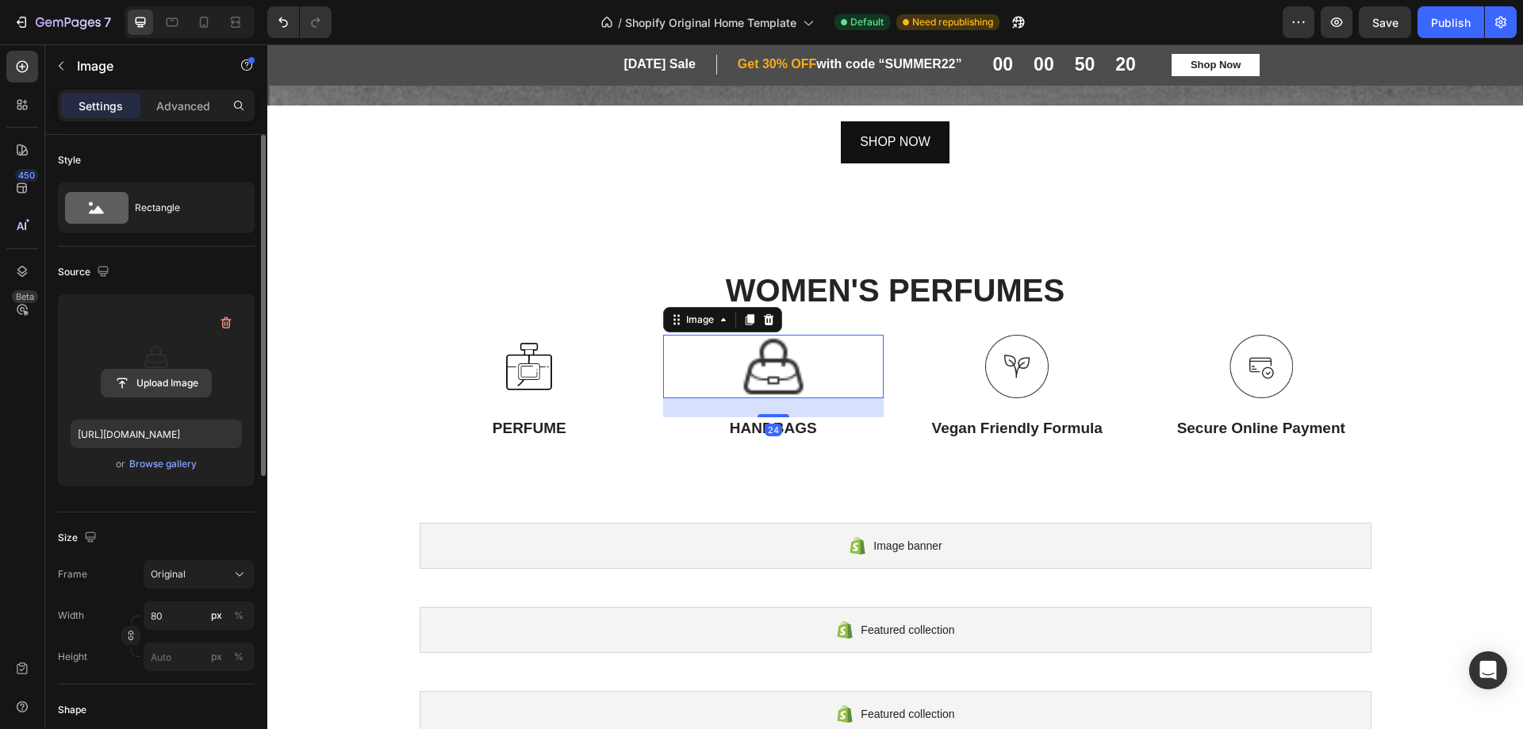
click at [145, 386] on input "file" at bounding box center [156, 383] width 109 height 27
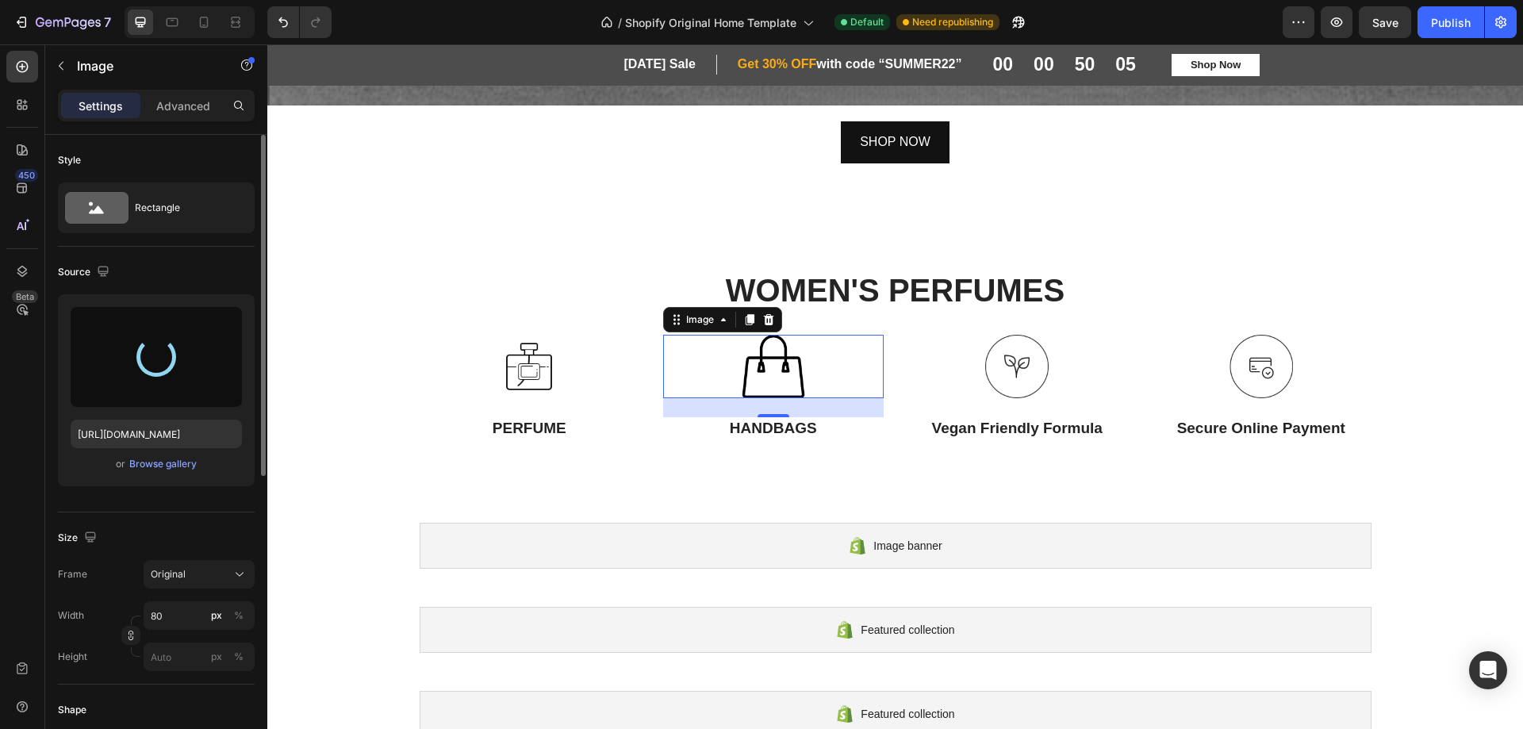
type input "https://cdn.shopify.com/s/files/1/0763/5979/4908/files/gempages_576584018150031…"
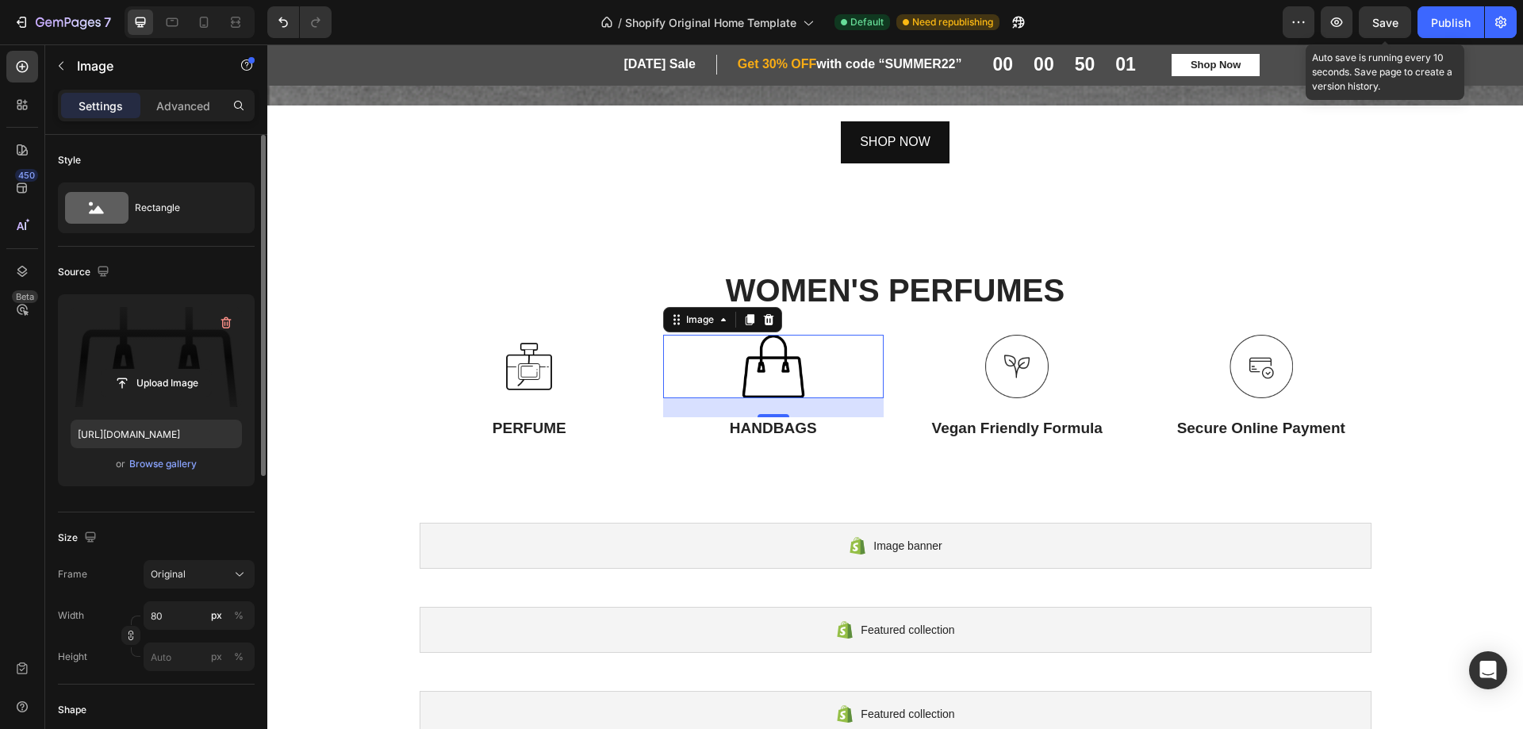
click at [1380, 21] on span "Save" at bounding box center [1386, 22] width 26 height 13
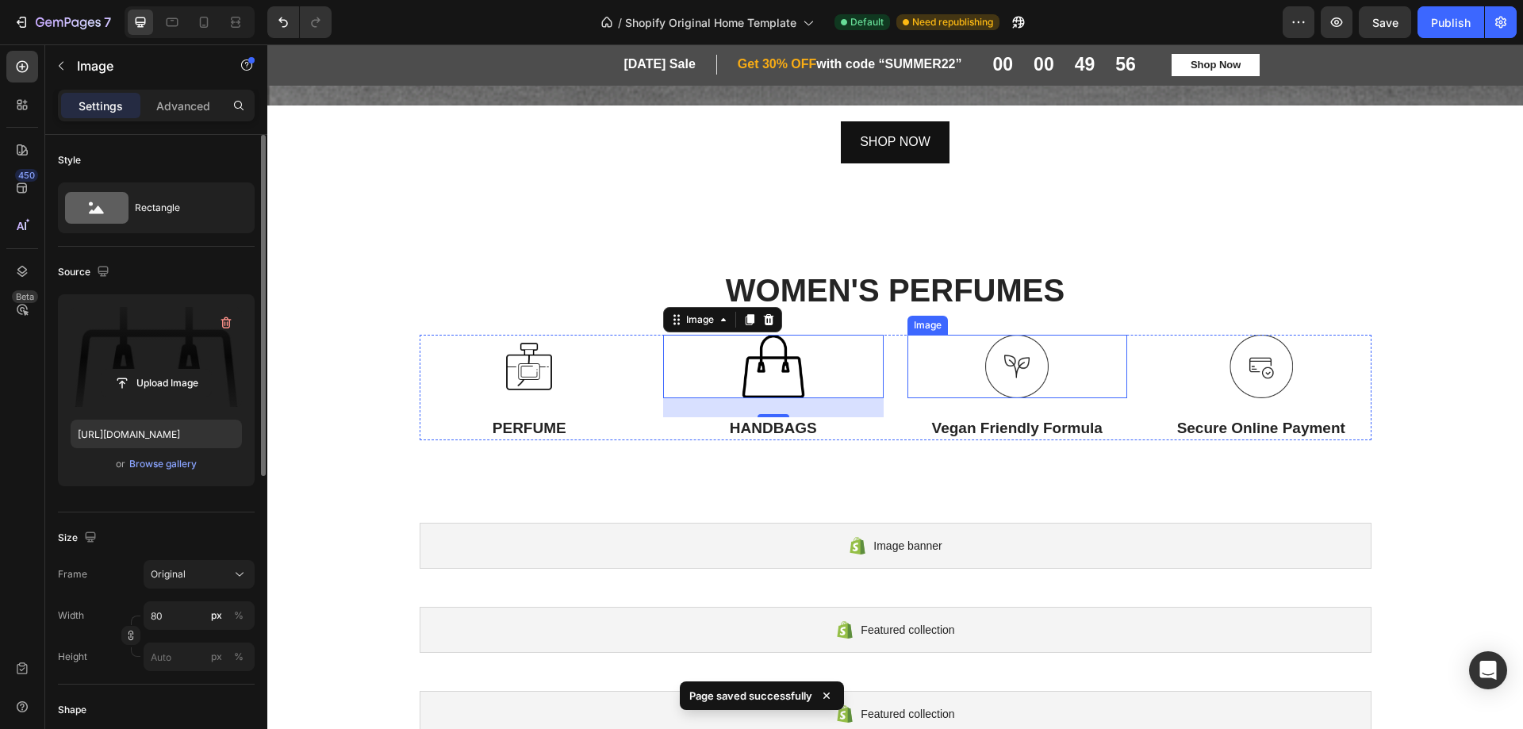
click at [1100, 382] on div at bounding box center [1018, 366] width 221 height 63
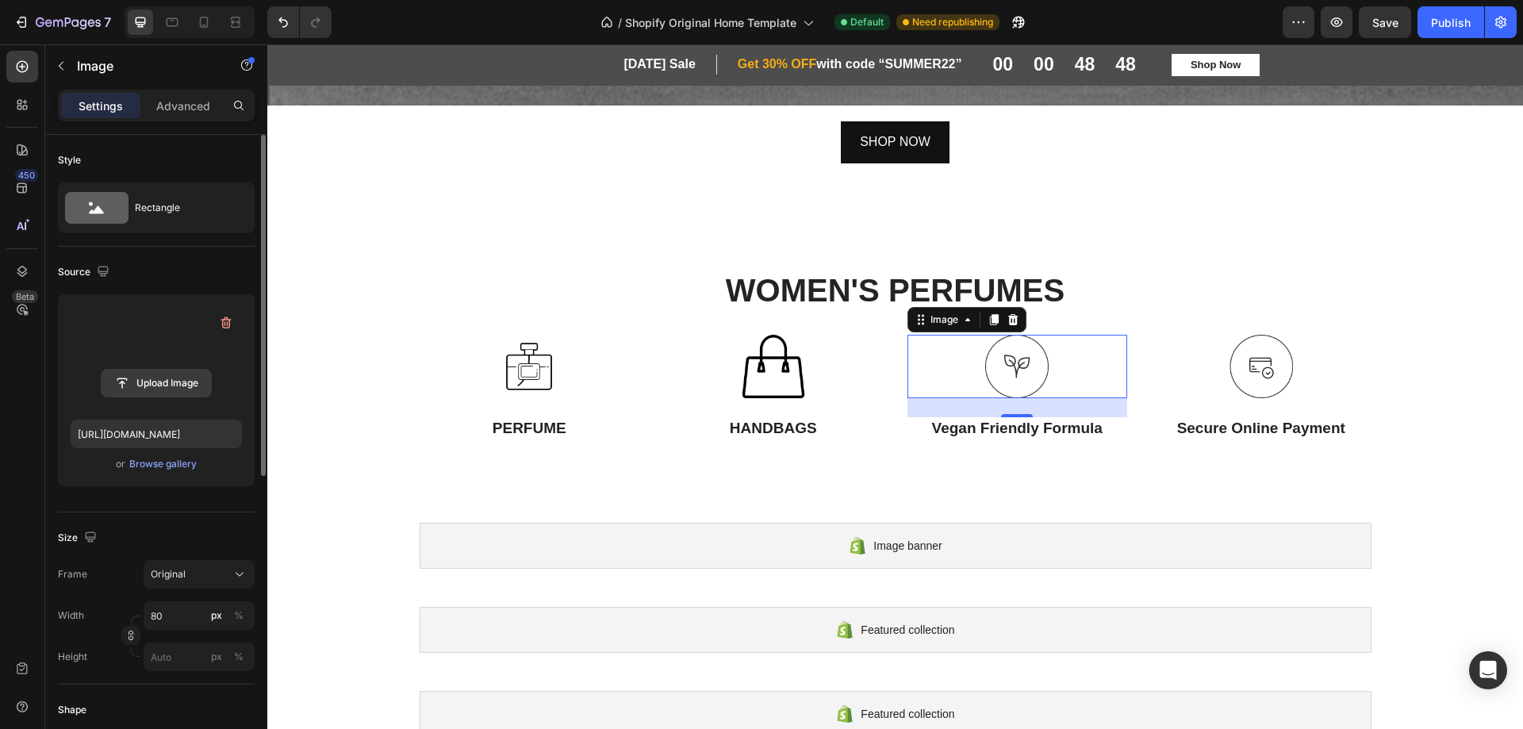
click at [168, 383] on input "file" at bounding box center [156, 383] width 109 height 27
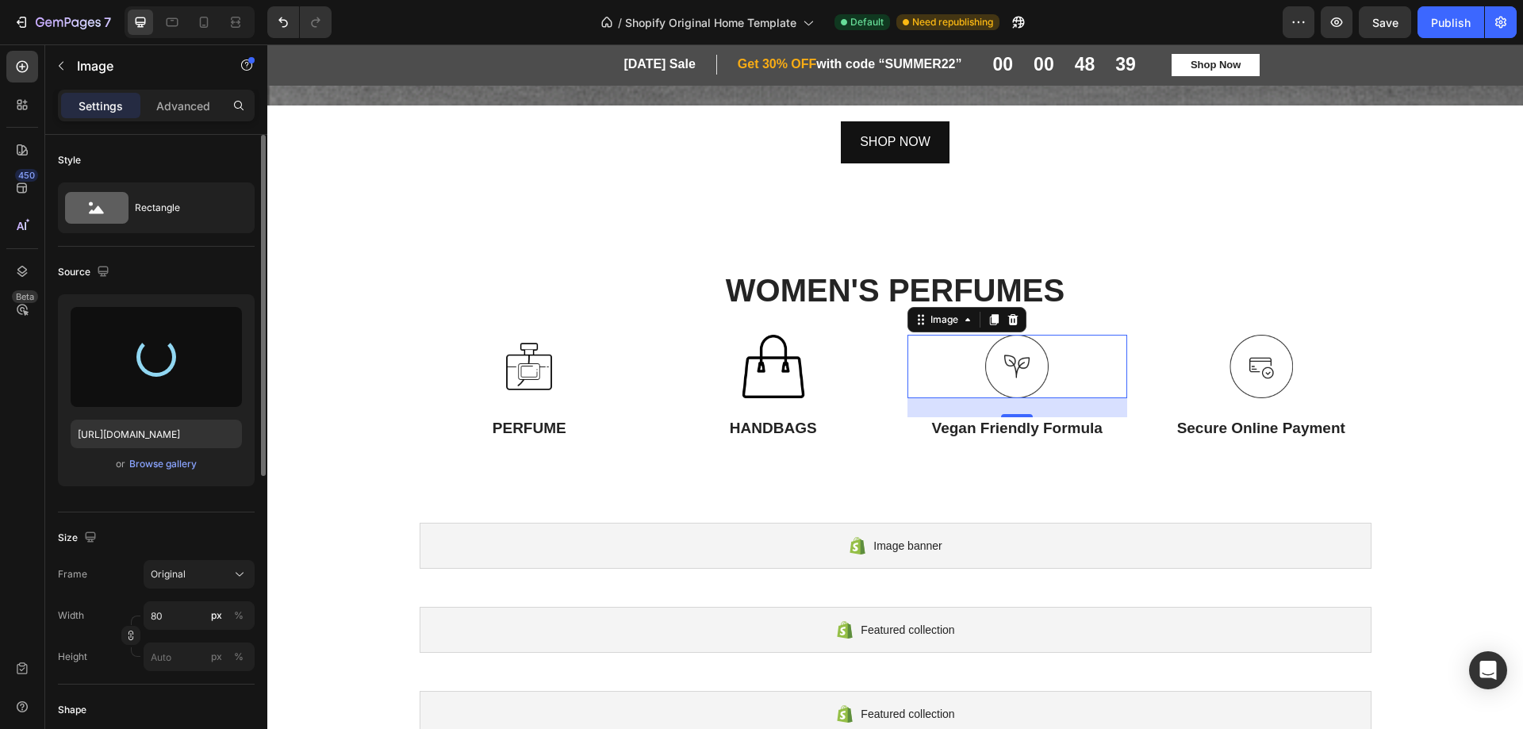
type input "https://cdn.shopify.com/s/files/1/0763/5979/4908/files/gempages_576584018150031…"
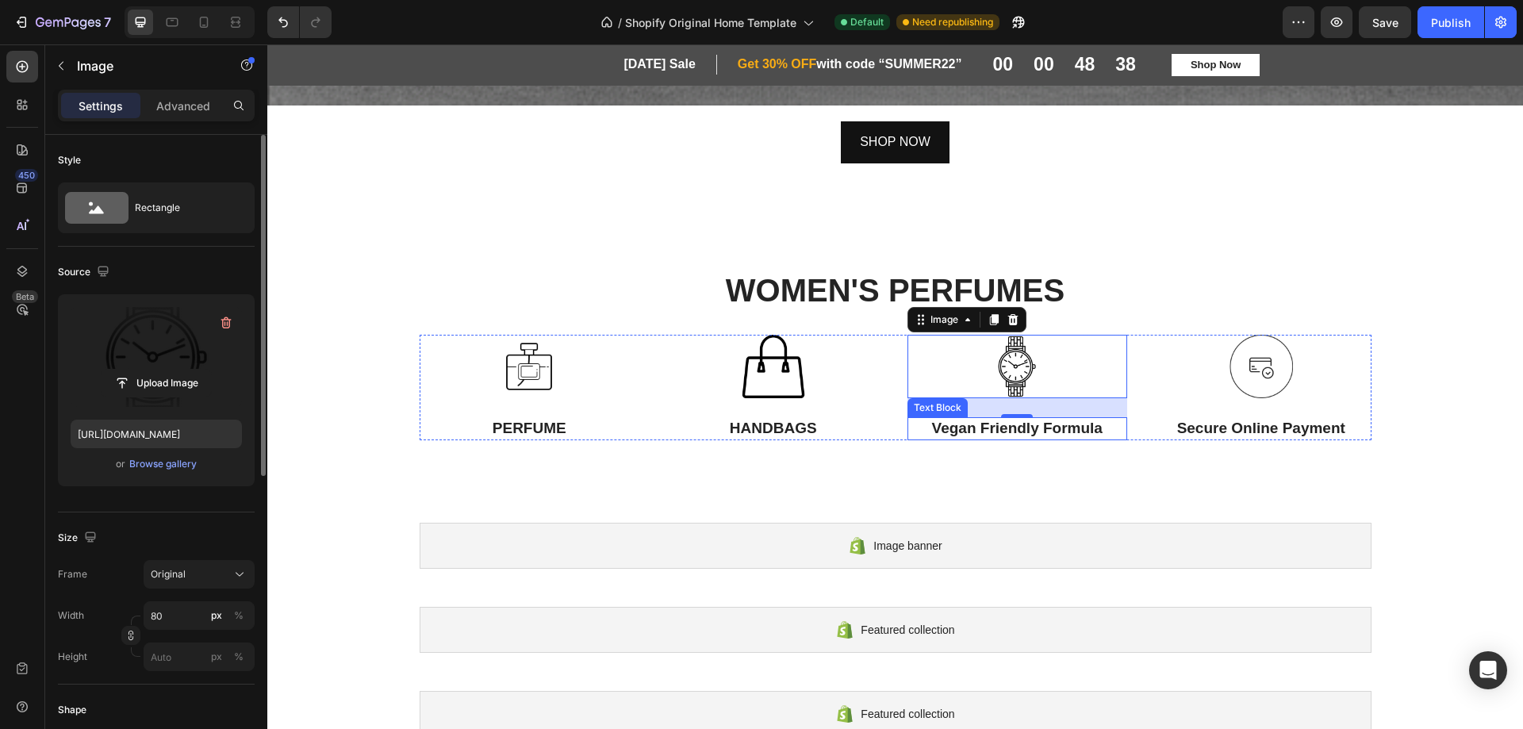
click at [998, 420] on p "Vegan Friendly Formula" at bounding box center [1017, 429] width 217 height 20
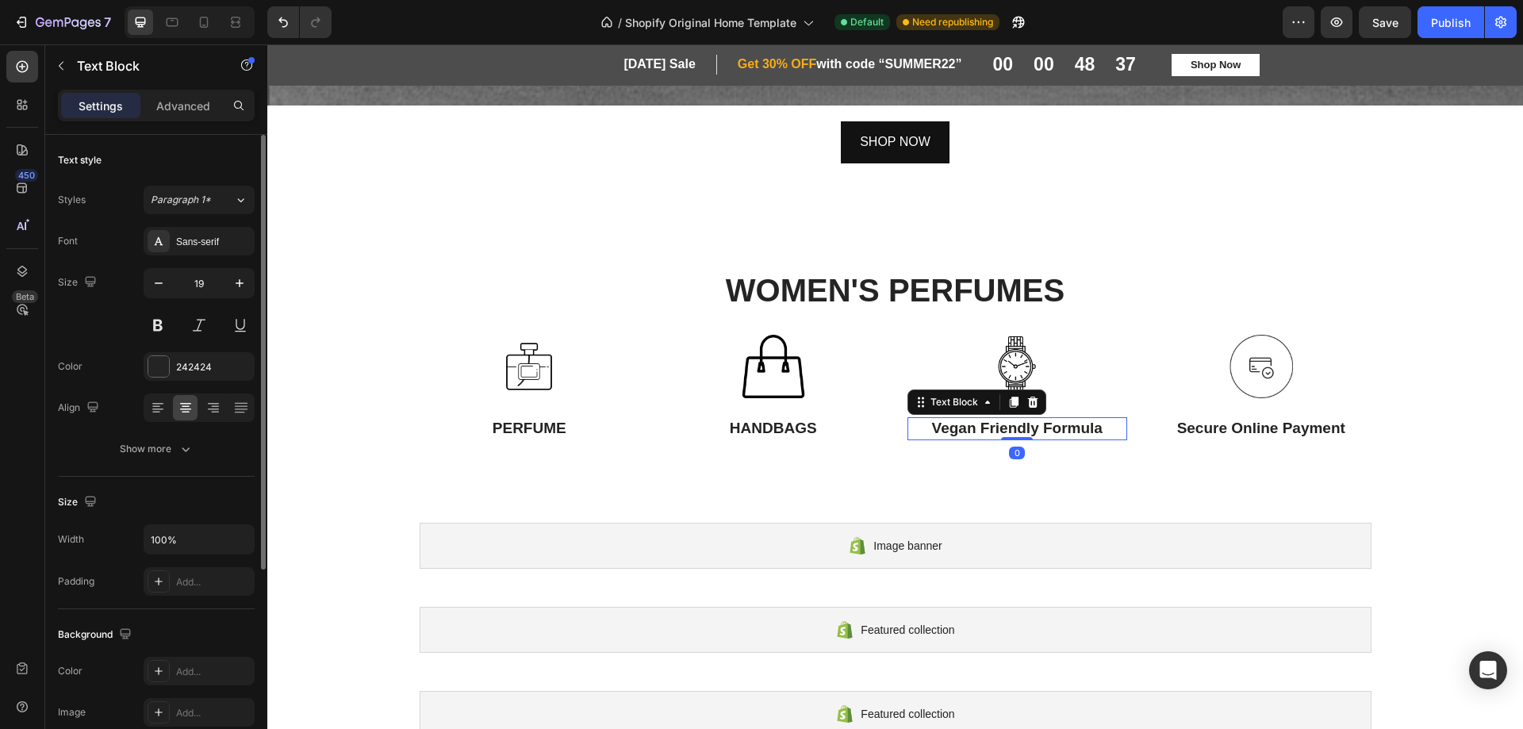
click at [998, 420] on p "Vegan Friendly Formula" at bounding box center [1017, 429] width 217 height 20
click at [1375, 22] on span "Save" at bounding box center [1386, 22] width 26 height 13
click at [1239, 363] on img at bounding box center [1261, 366] width 63 height 63
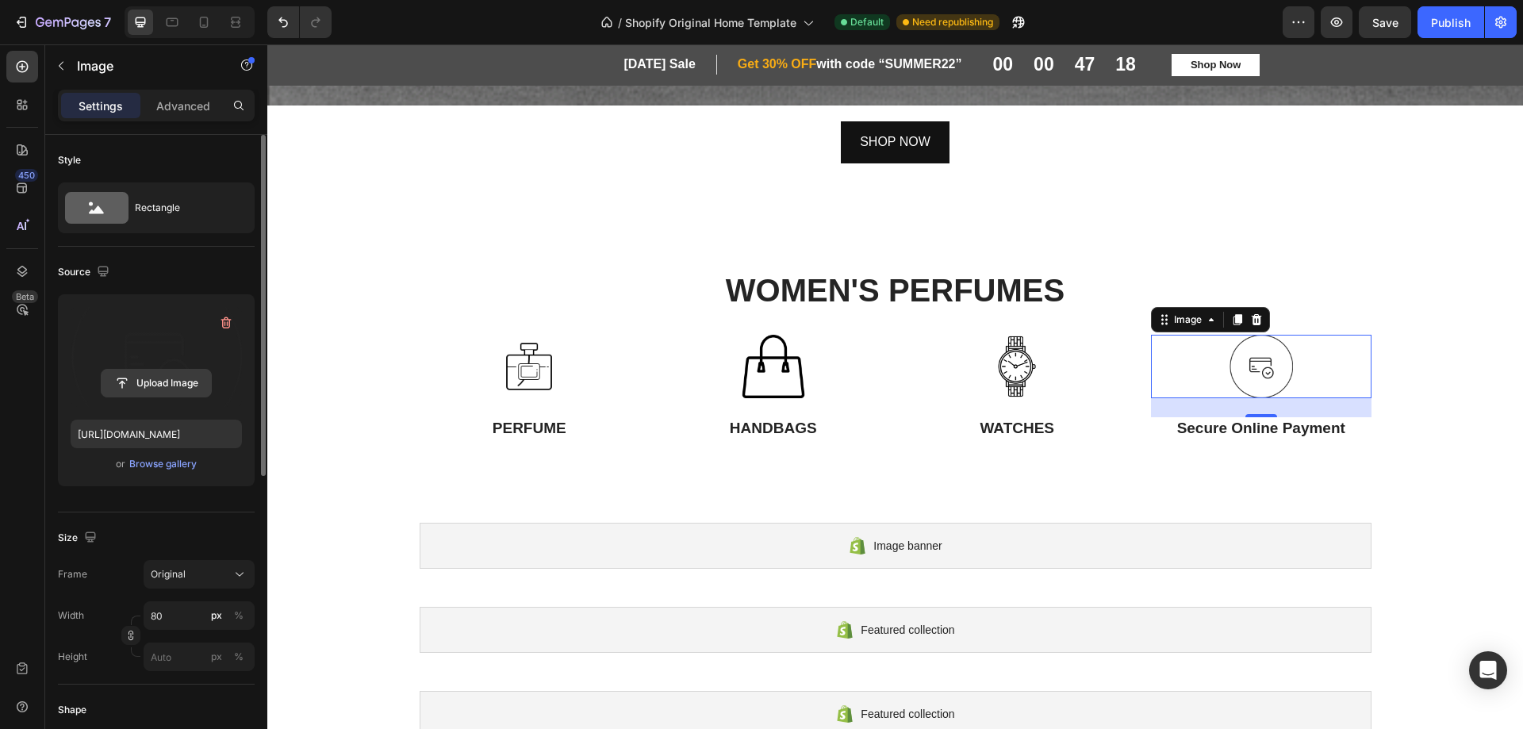
click at [153, 383] on input "file" at bounding box center [156, 383] width 109 height 27
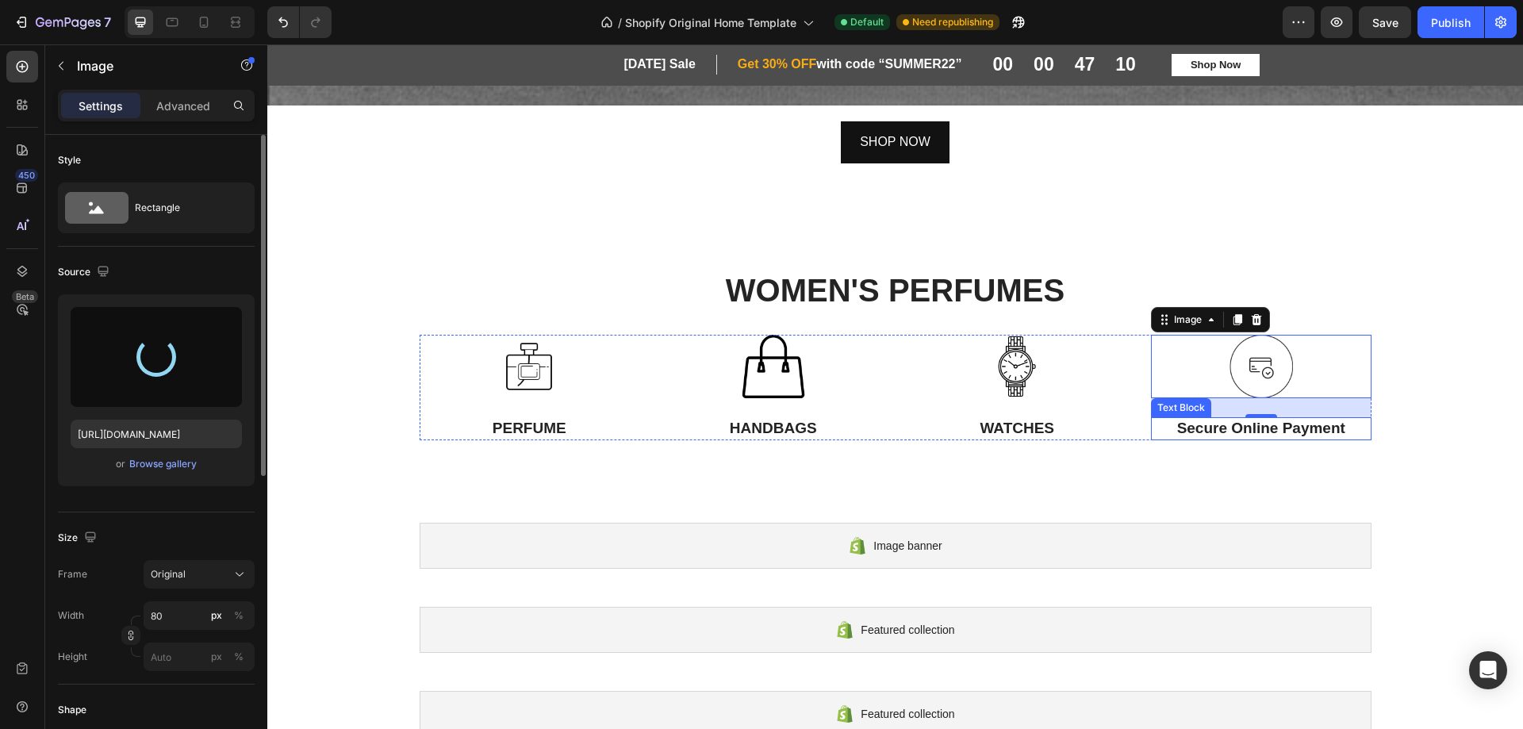
click at [1239, 421] on p "Secure Online Payment" at bounding box center [1261, 429] width 217 height 20
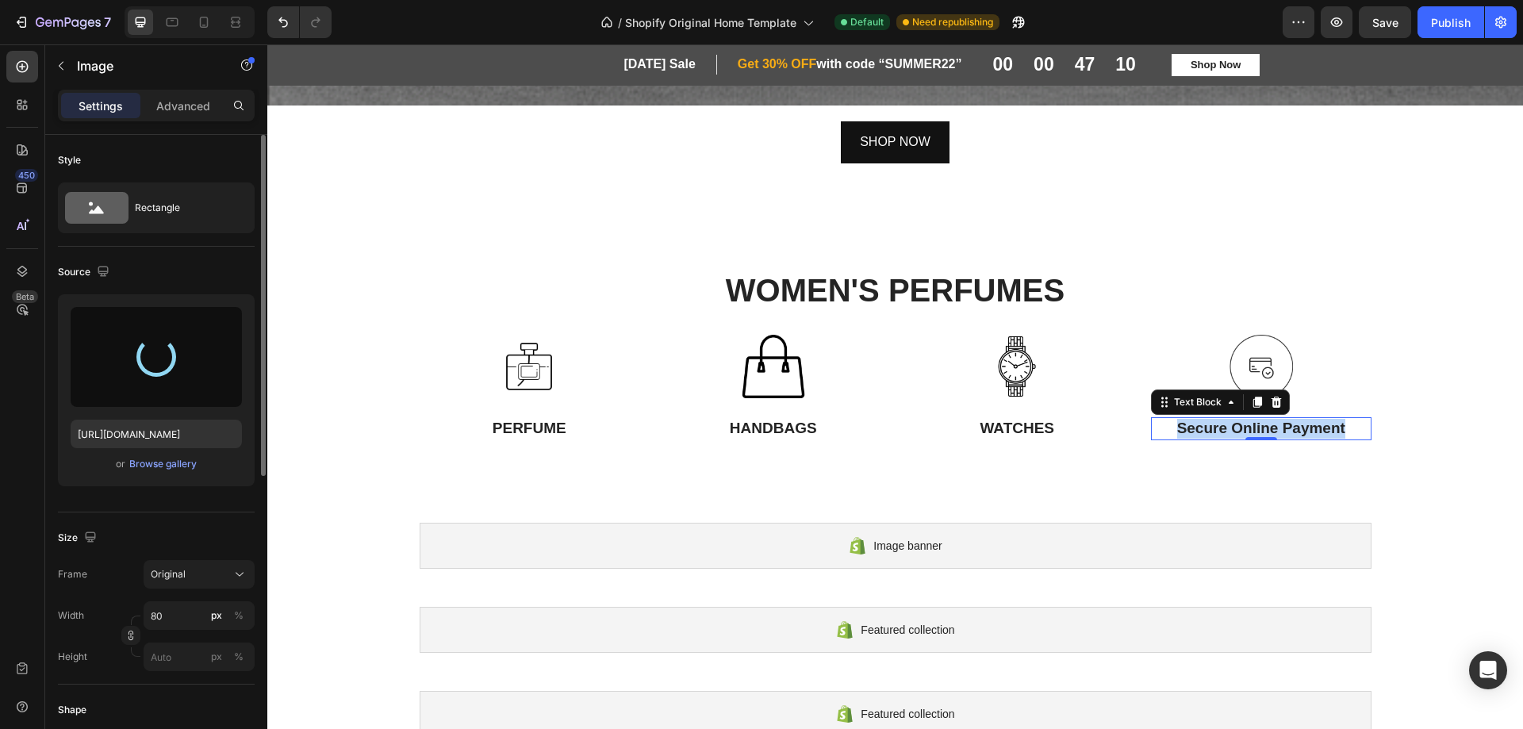
click at [1239, 421] on p "Secure Online Payment" at bounding box center [1261, 429] width 217 height 20
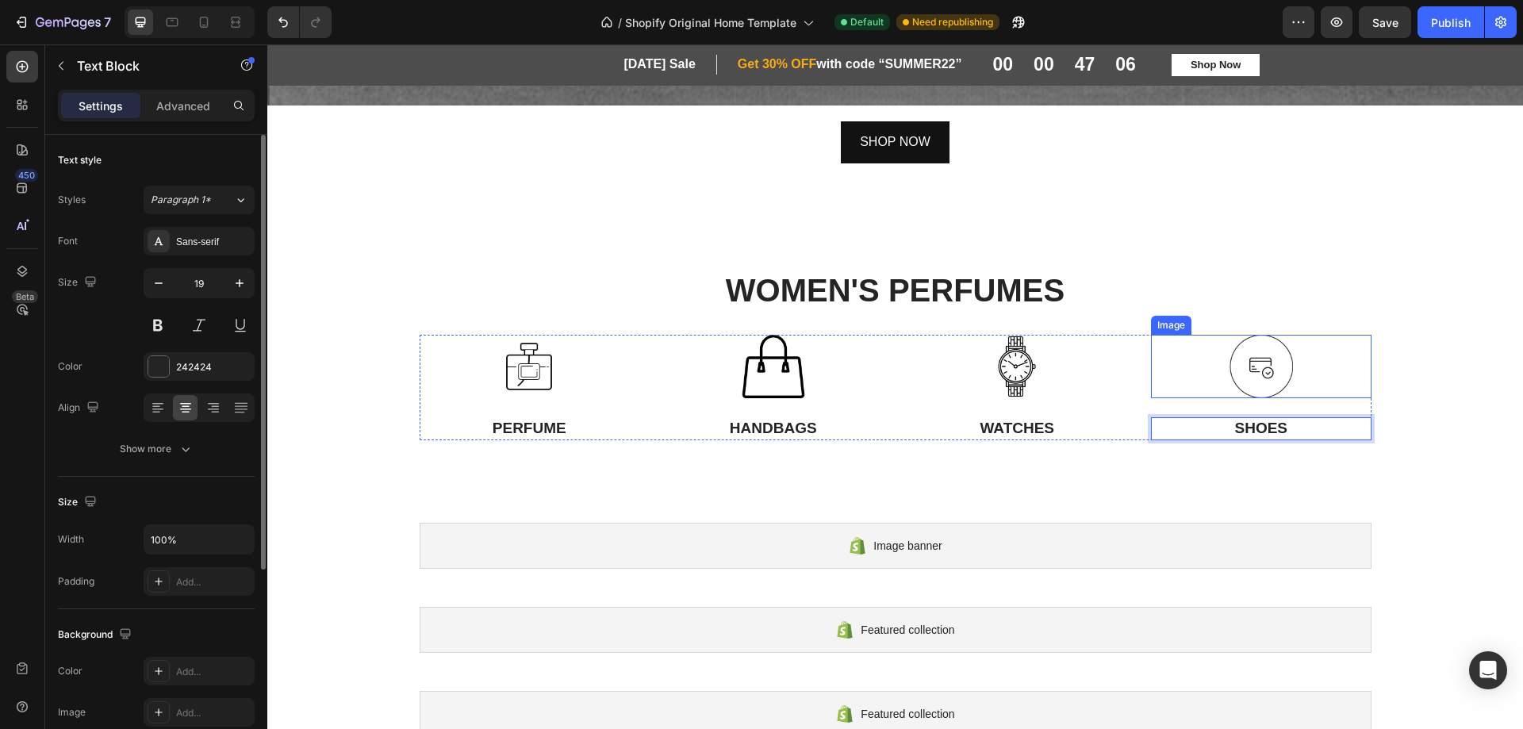
click at [1252, 368] on img at bounding box center [1261, 366] width 63 height 63
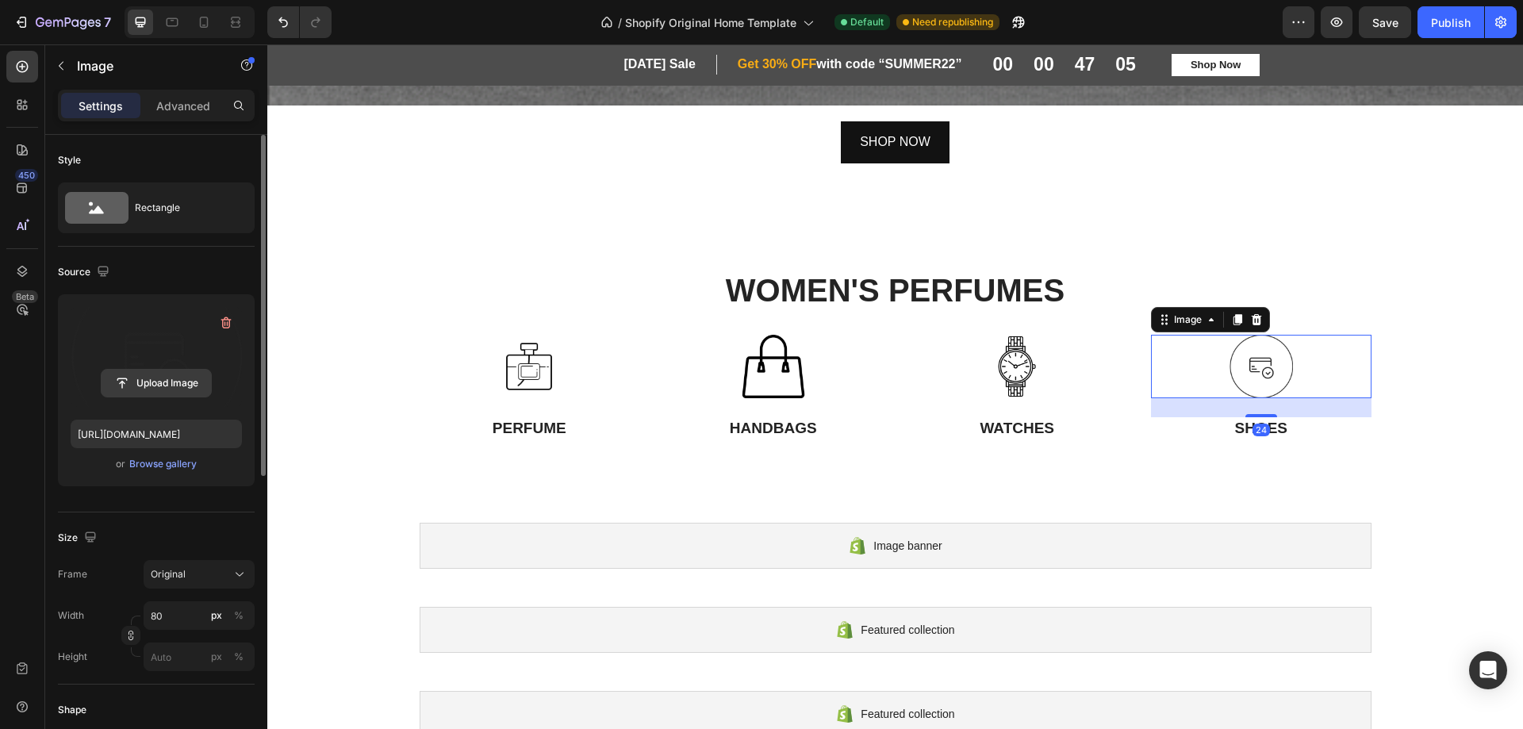
click at [159, 379] on input "file" at bounding box center [156, 383] width 109 height 27
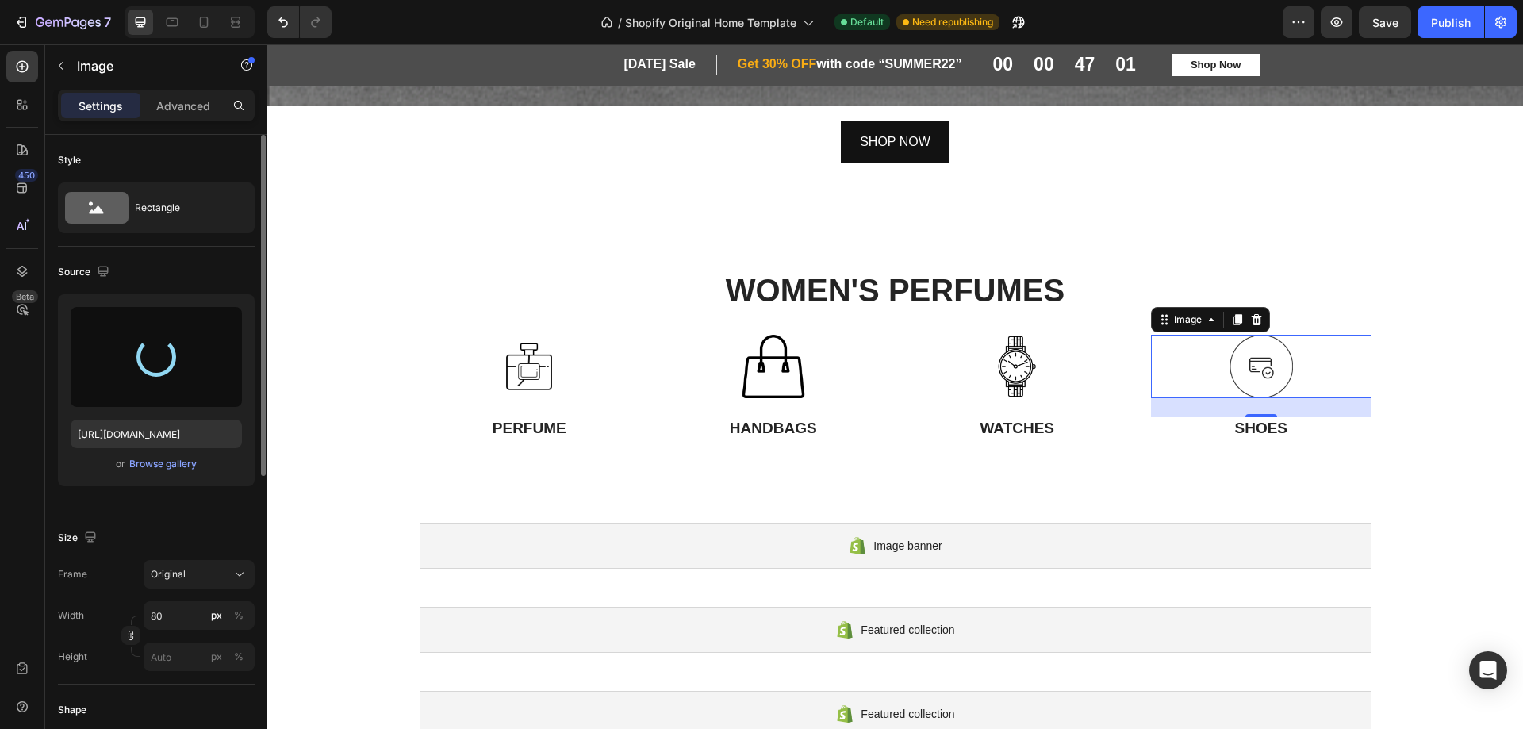
type input "https://cdn.shopify.com/s/files/1/0763/5979/4908/files/gempages_576584018150031…"
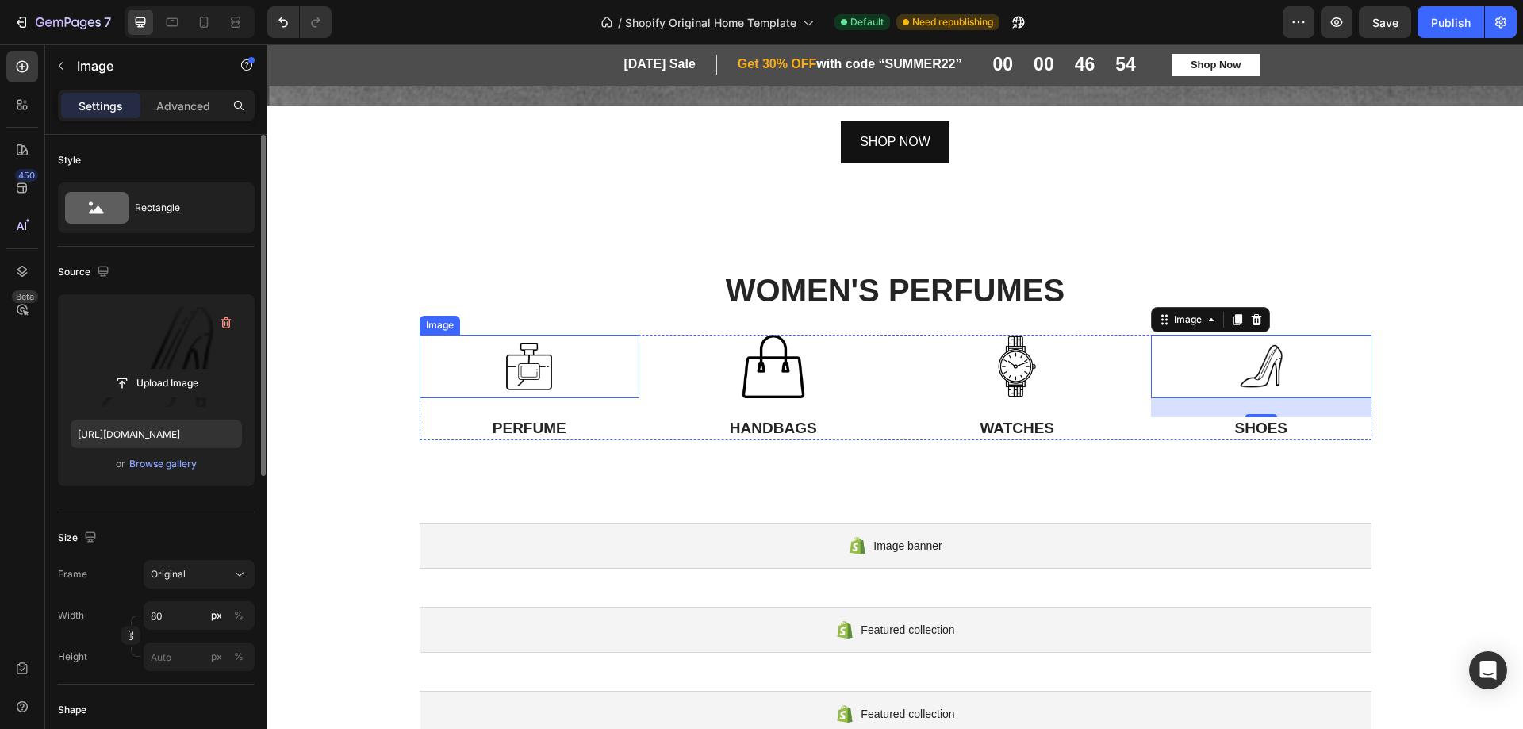
click at [420, 335] on div at bounding box center [530, 366] width 221 height 63
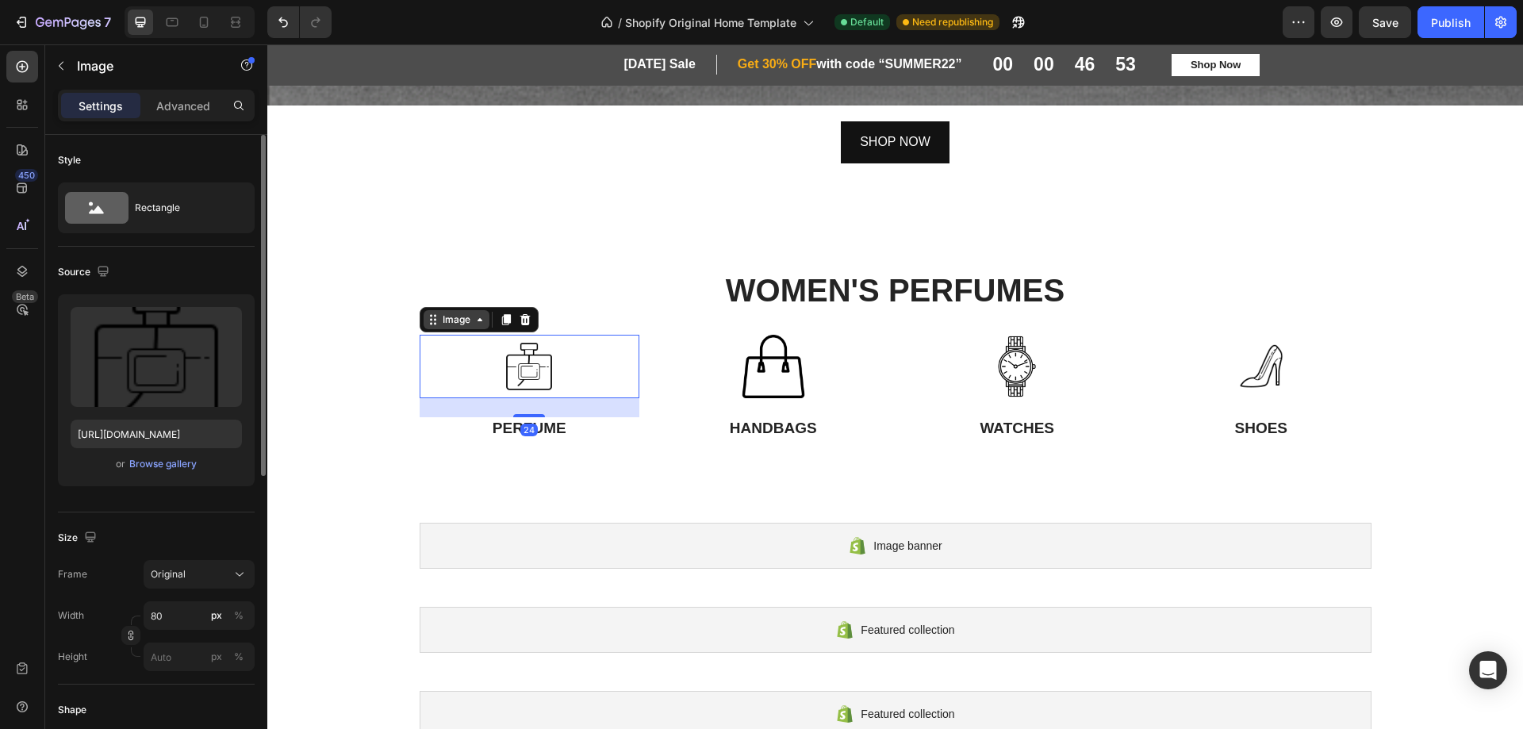
click at [430, 319] on icon at bounding box center [431, 320] width 2 height 2
click at [1210, 346] on div at bounding box center [1261, 366] width 221 height 63
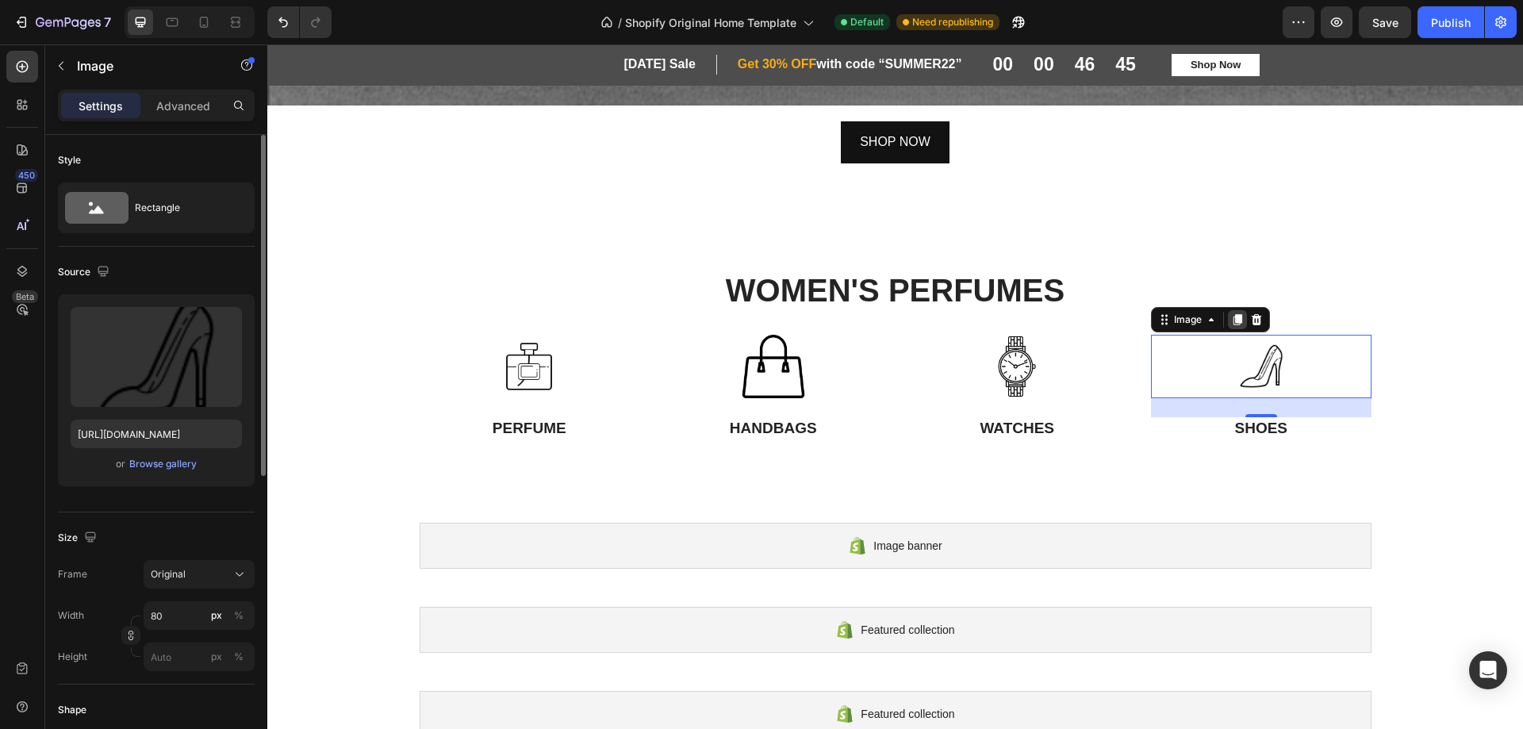
click at [1235, 314] on icon at bounding box center [1238, 319] width 9 height 11
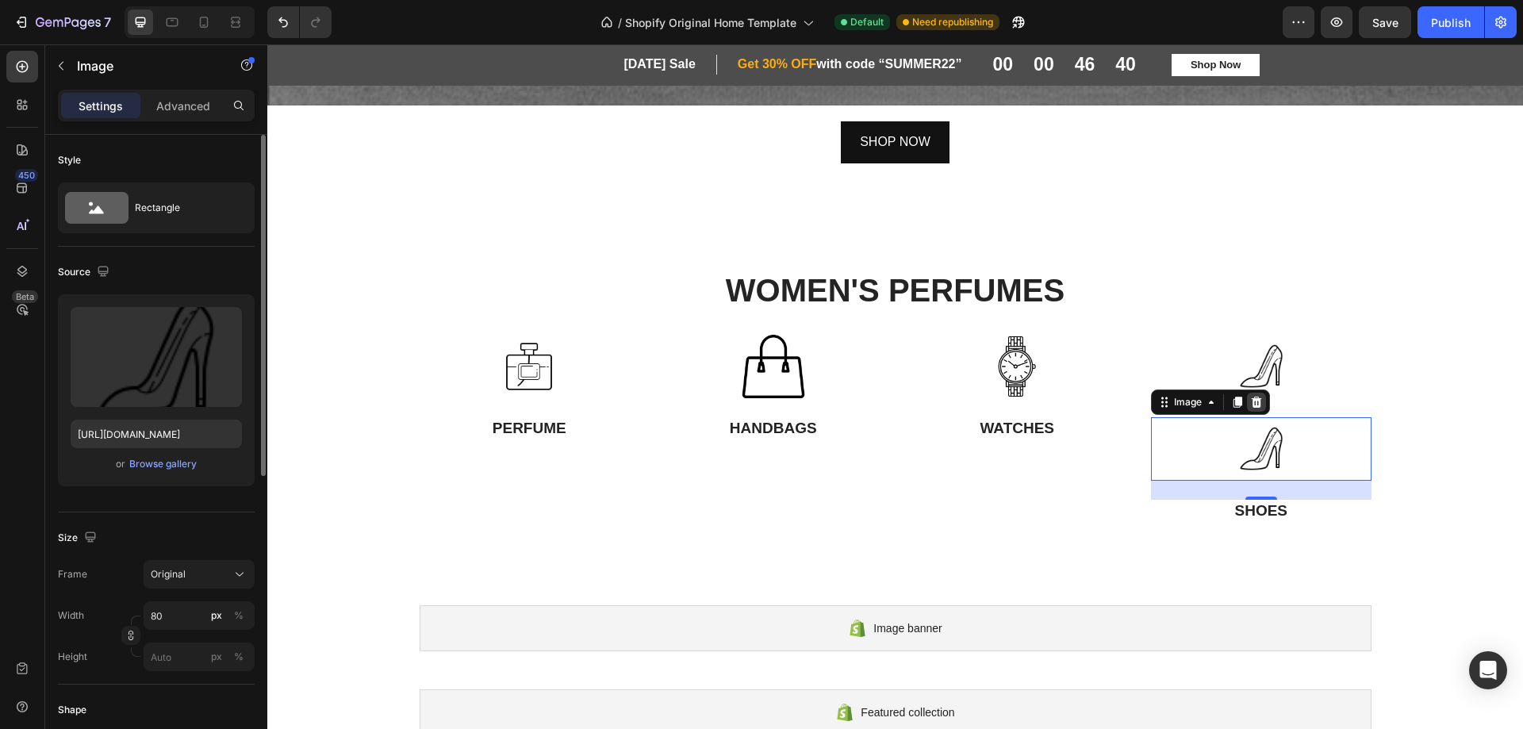
click at [1255, 398] on icon at bounding box center [1256, 402] width 13 height 13
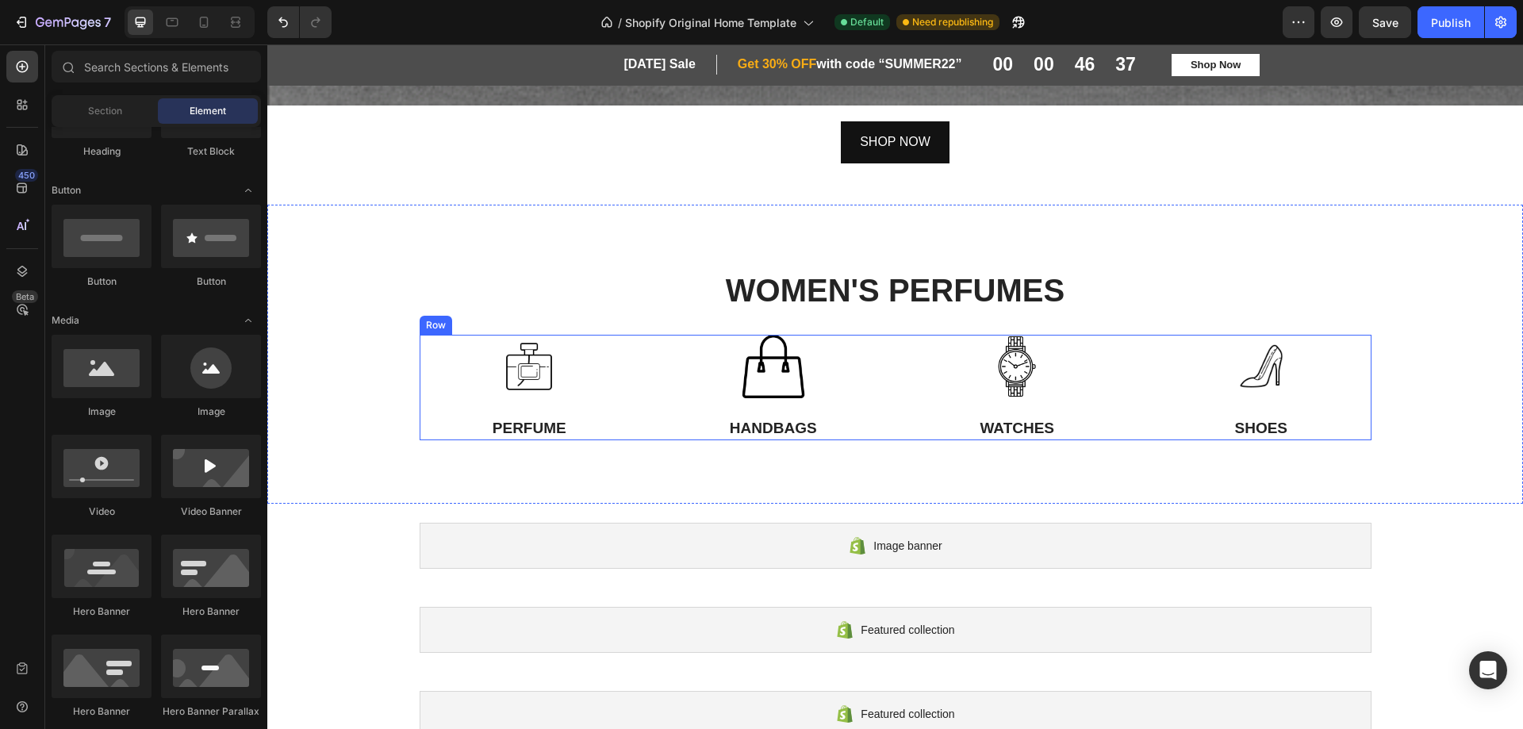
click at [1354, 404] on div "Image SHOES Text Block" at bounding box center [1261, 388] width 221 height 106
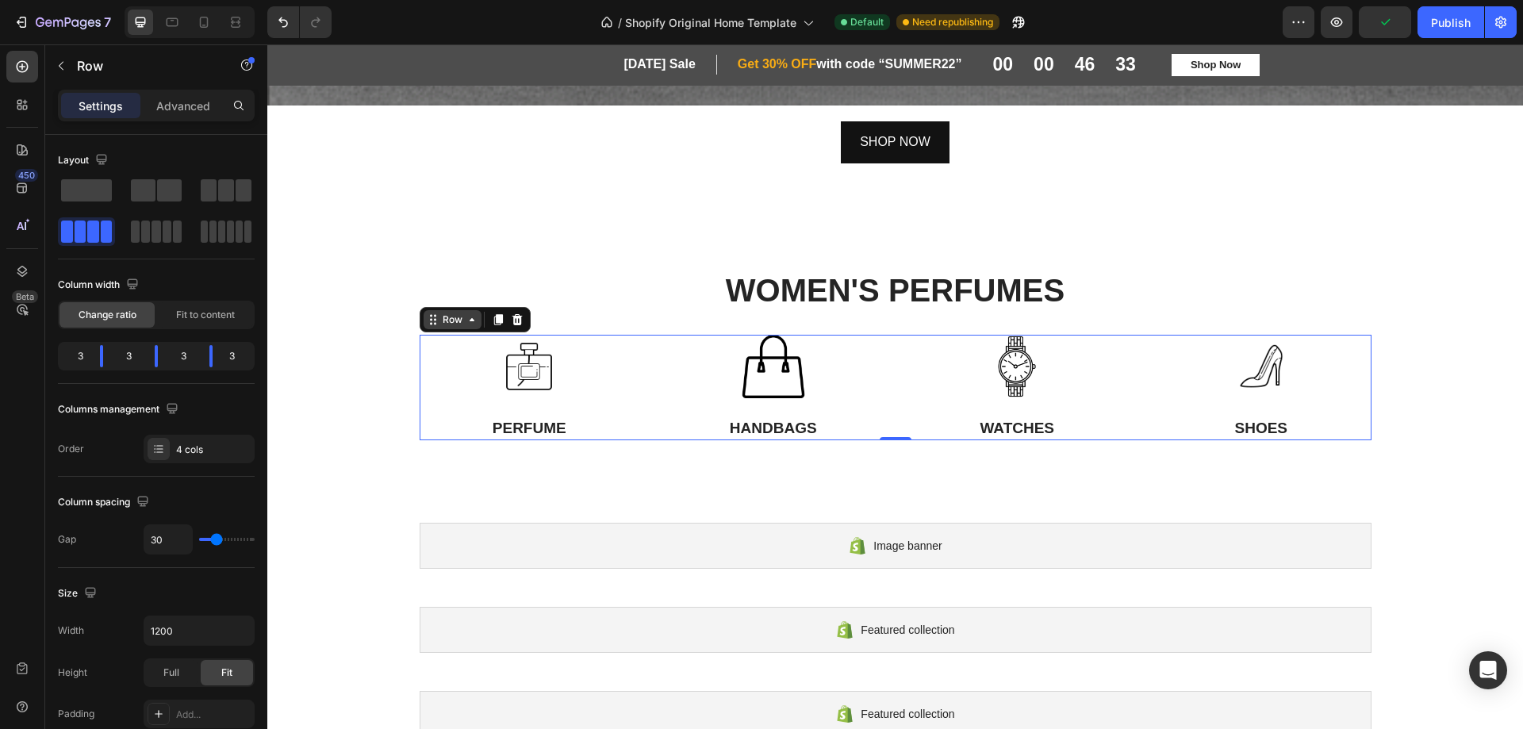
click at [427, 313] on icon at bounding box center [433, 319] width 13 height 13
click at [466, 313] on icon at bounding box center [472, 319] width 13 height 13
click at [469, 313] on icon at bounding box center [472, 319] width 13 height 13
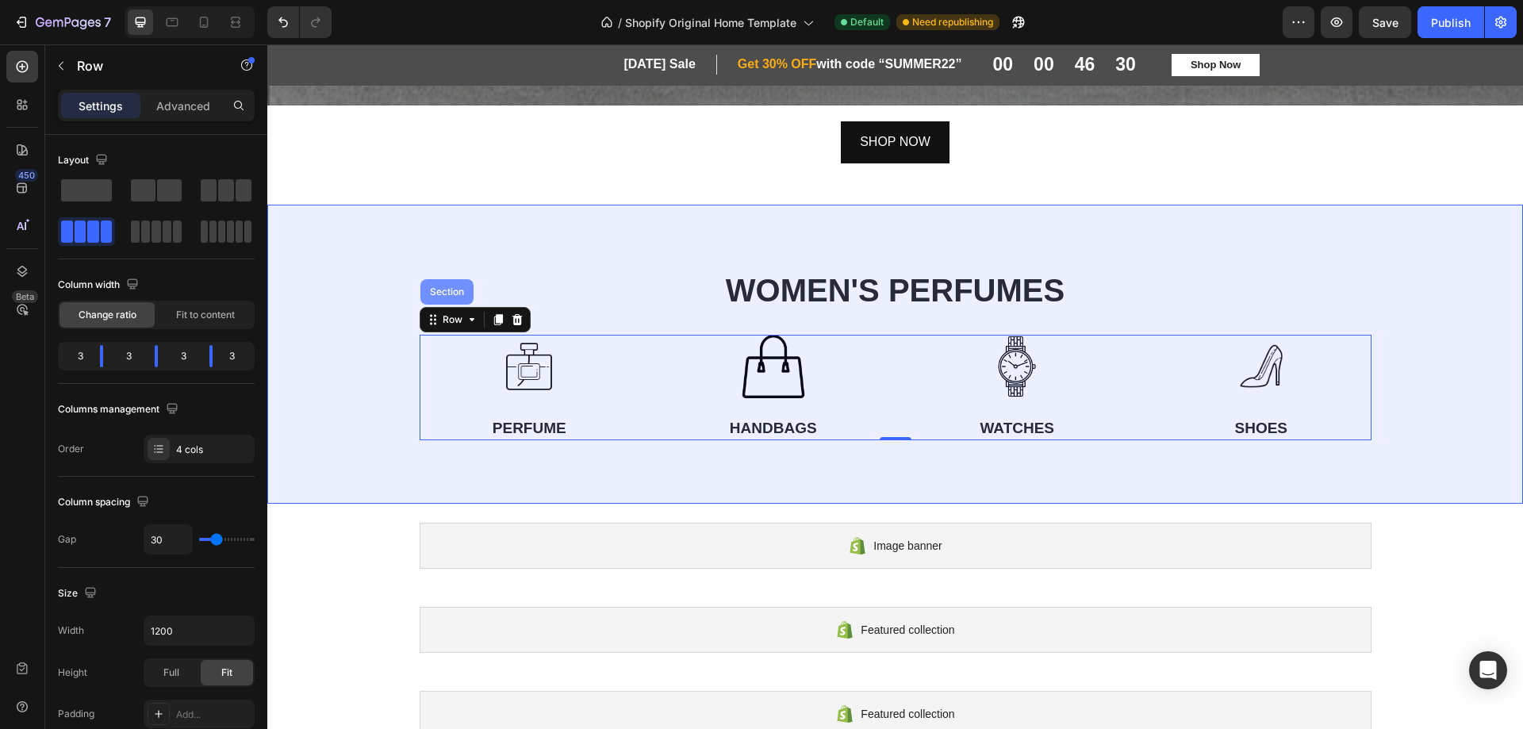
click at [432, 279] on div "Section" at bounding box center [446, 291] width 53 height 25
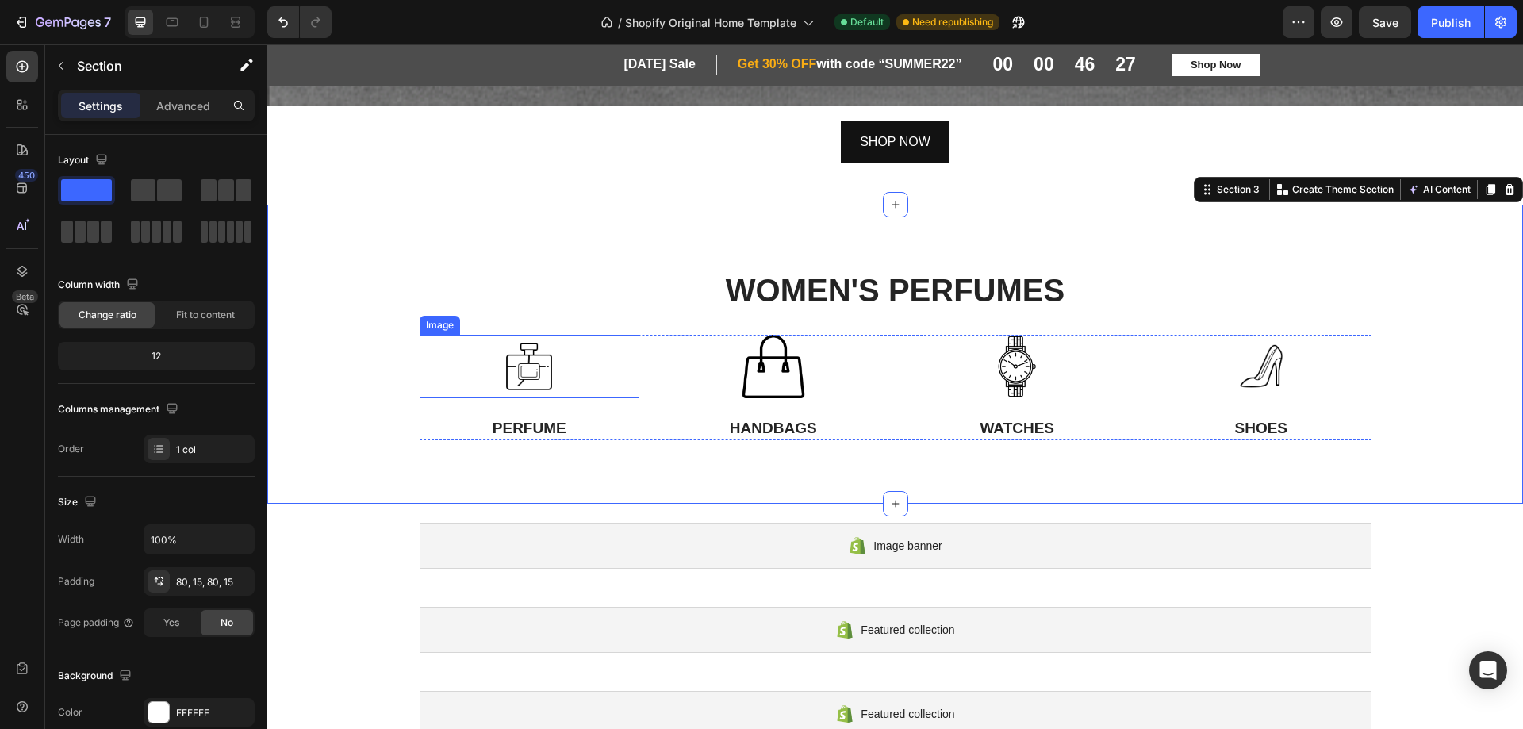
click at [428, 346] on div at bounding box center [530, 366] width 221 height 63
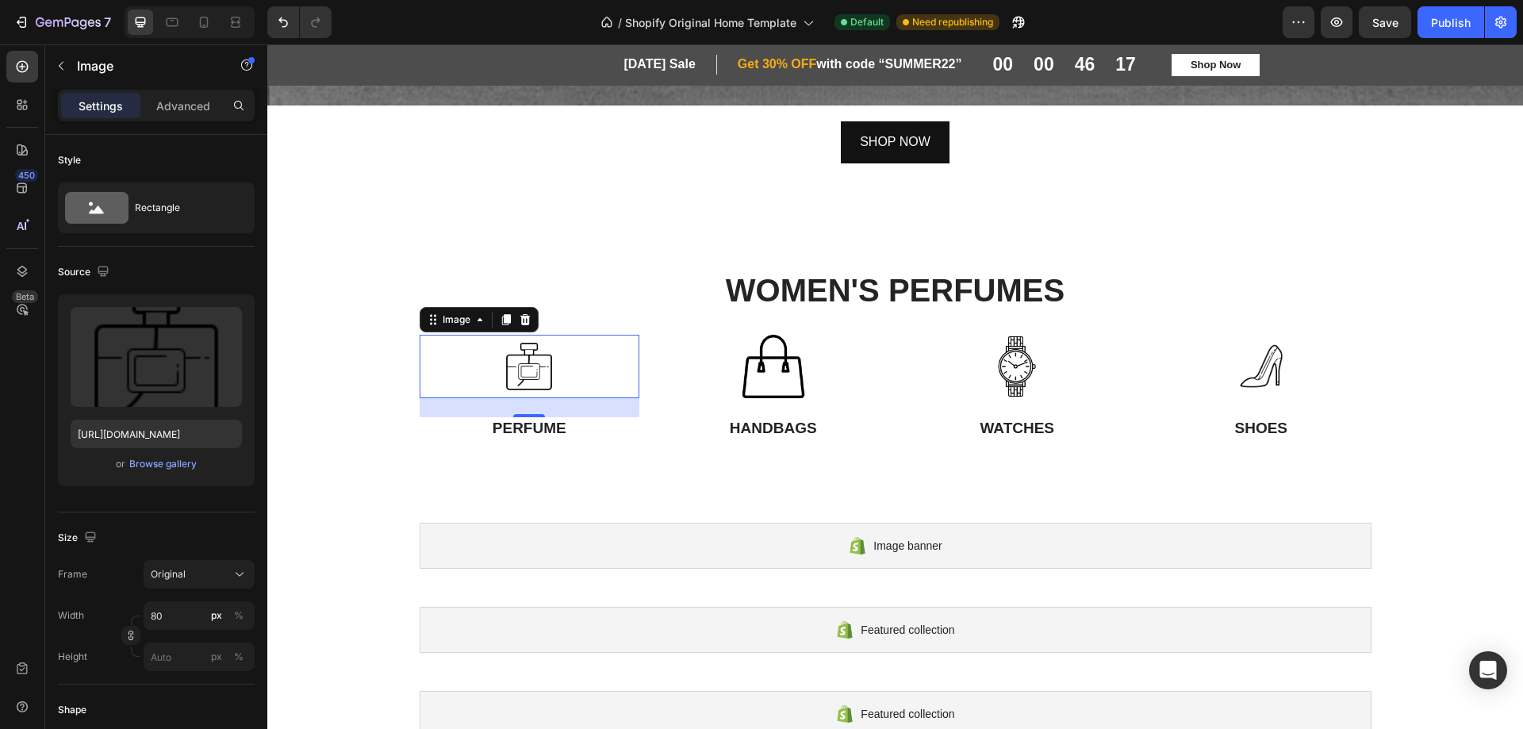
click at [432, 360] on div at bounding box center [530, 366] width 221 height 63
click at [425, 445] on div "WOMEN'S PERFUMES Heading Row Image 24 PERFUME Text Block Image HANDBAGS Text Bl…" at bounding box center [895, 354] width 1256 height 299
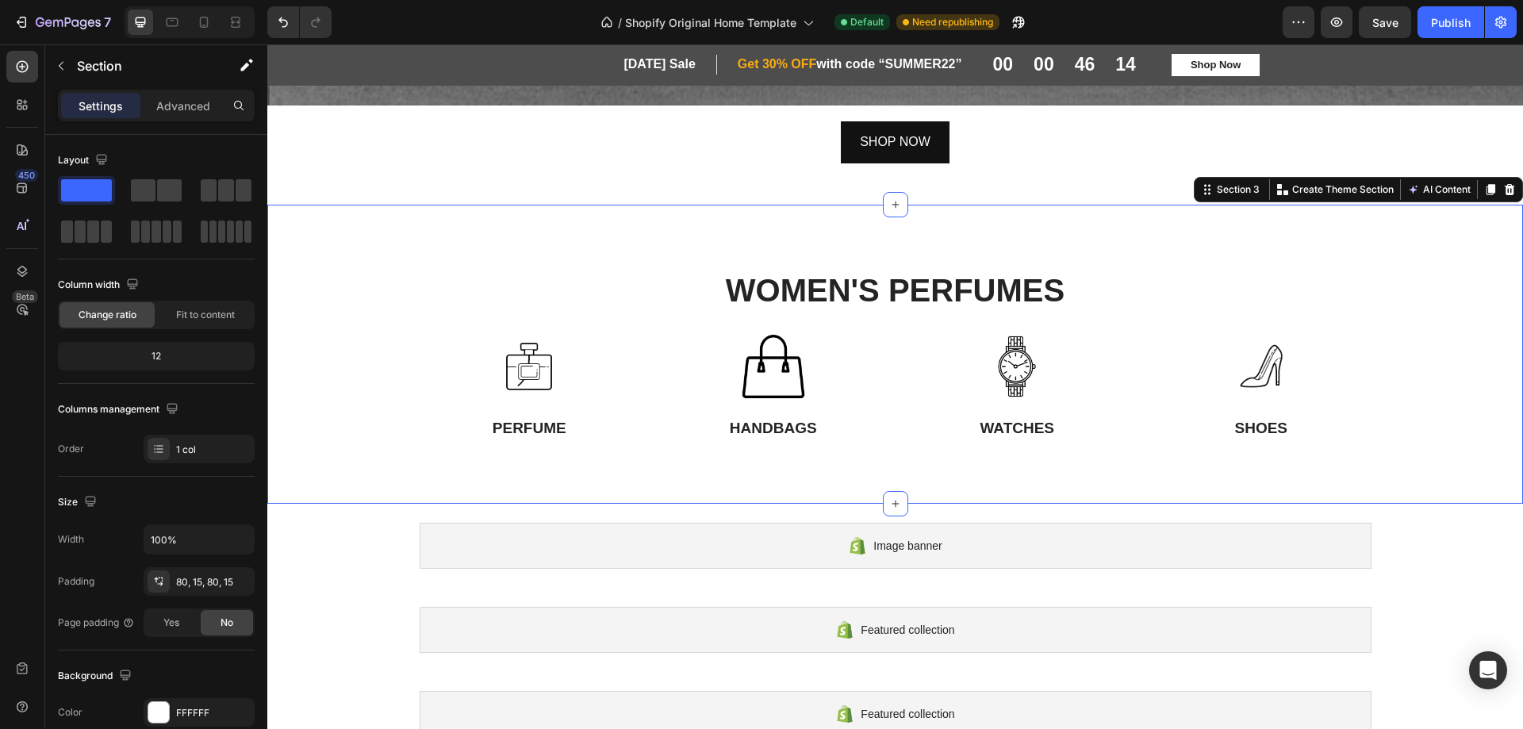
click at [449, 440] on div "WOMEN'S PERFUMES Heading Row Image PERFUME Text Block Image HANDBAGS Text Block…" at bounding box center [895, 354] width 1256 height 299
click at [1153, 423] on p "SHOES" at bounding box center [1261, 429] width 217 height 20
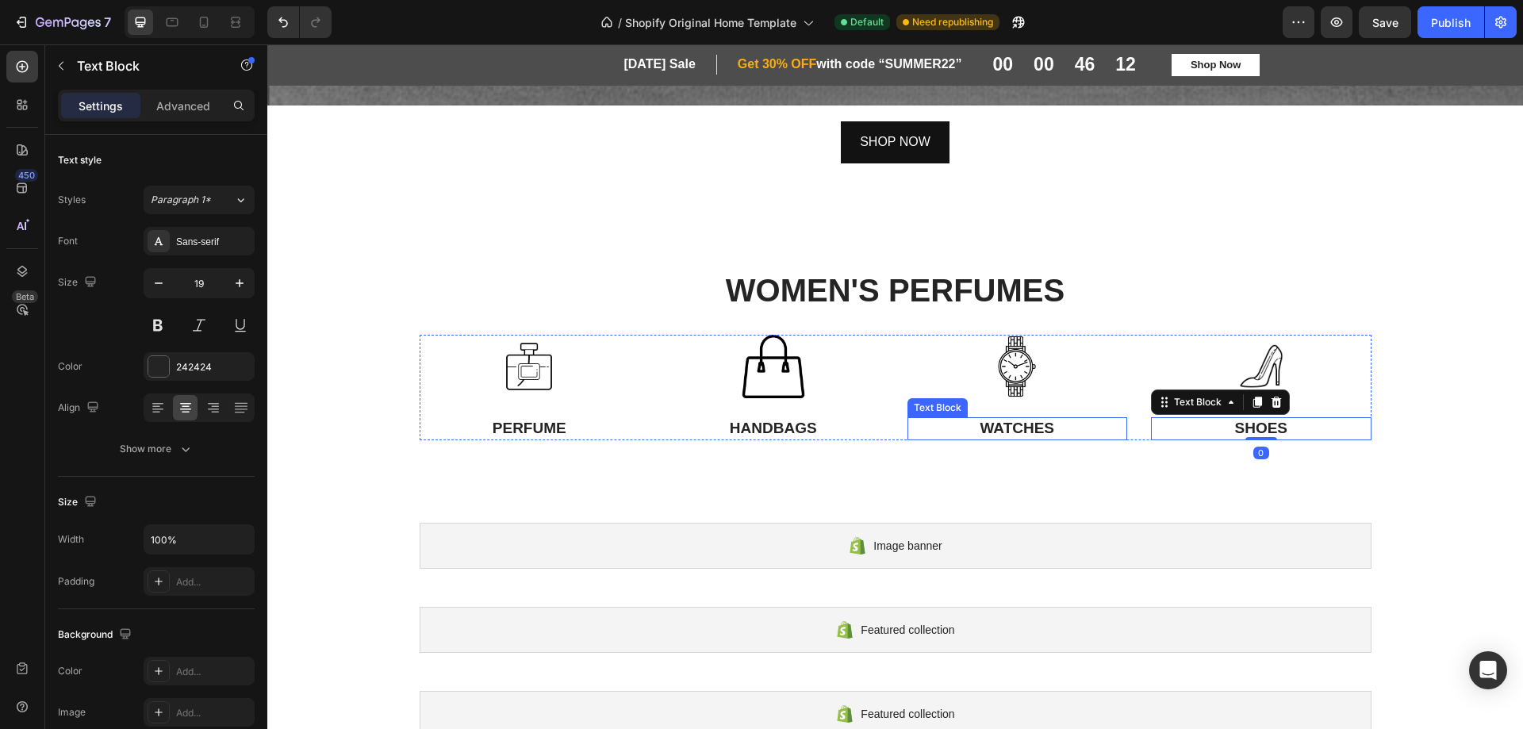
click at [1119, 423] on p "WATCHES" at bounding box center [1017, 429] width 217 height 20
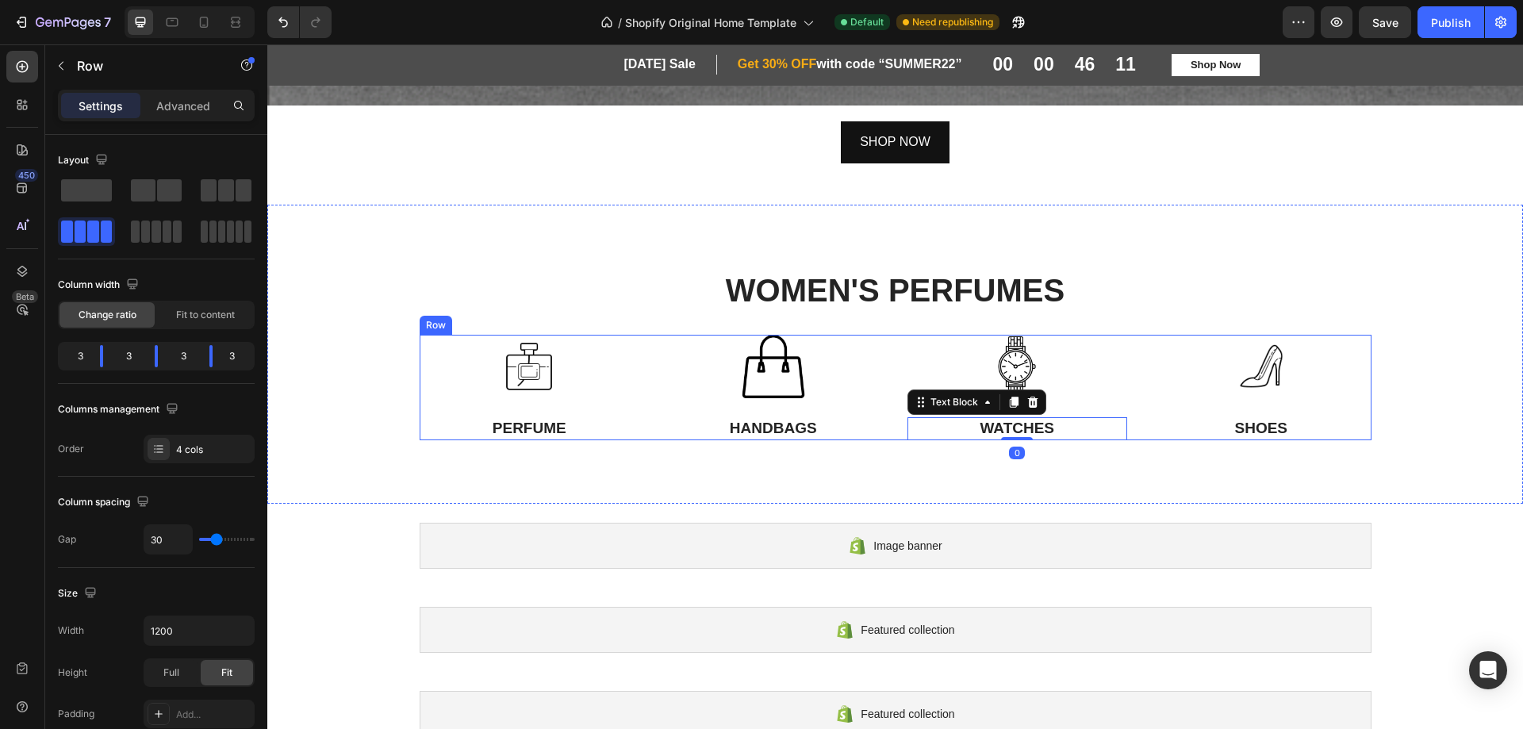
click at [1129, 423] on div "Image PERFUME Text Block Image HANDBAGS Text Block Image WATCHES Text Block 0 I…" at bounding box center [896, 388] width 952 height 106
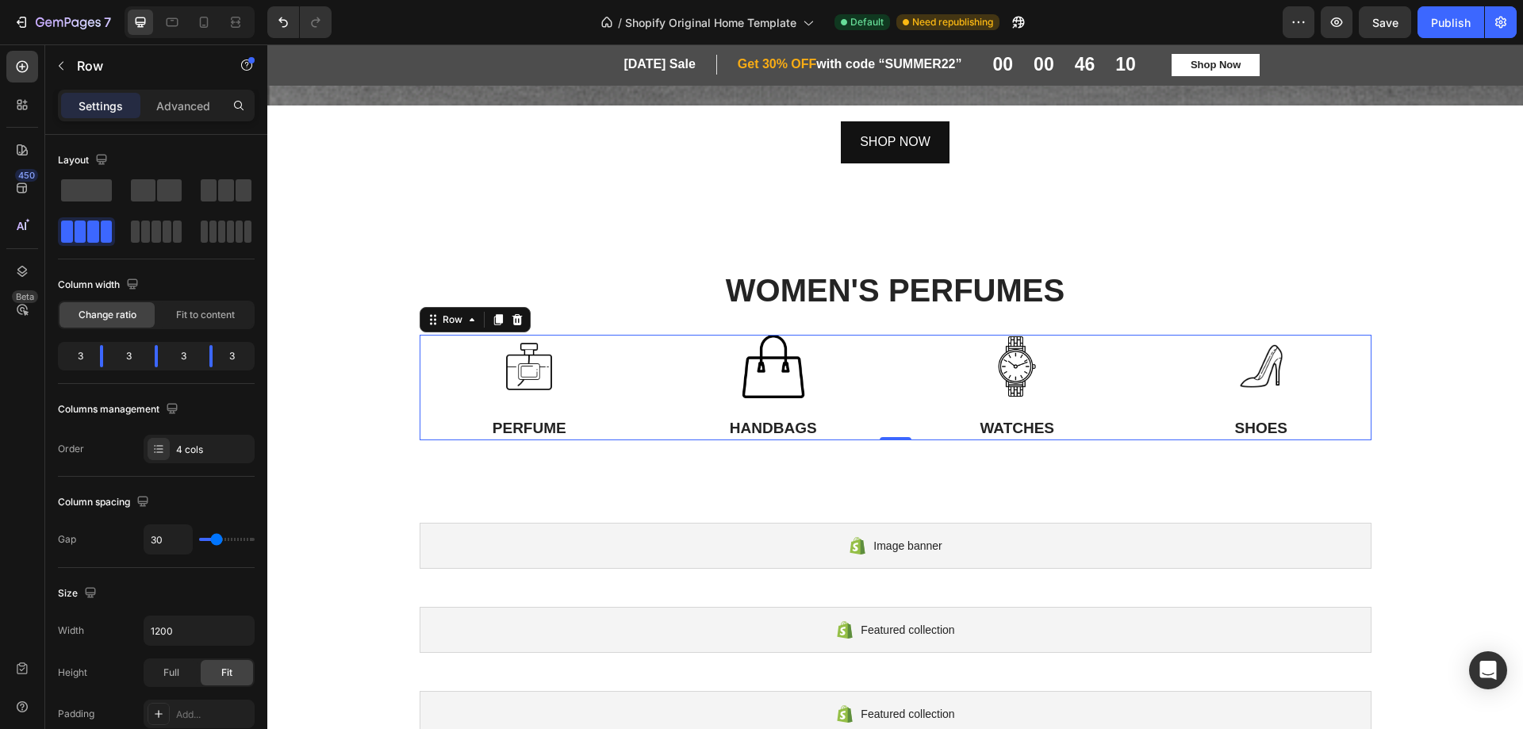
click at [1135, 350] on div "Image PERFUME Text Block Image HANDBAGS Text Block Image WATCHES Text Block Ima…" at bounding box center [896, 388] width 952 height 106
click at [427, 313] on icon at bounding box center [433, 319] width 13 height 13
click at [468, 313] on icon at bounding box center [472, 319] width 13 height 13
click at [467, 313] on icon at bounding box center [472, 319] width 13 height 13
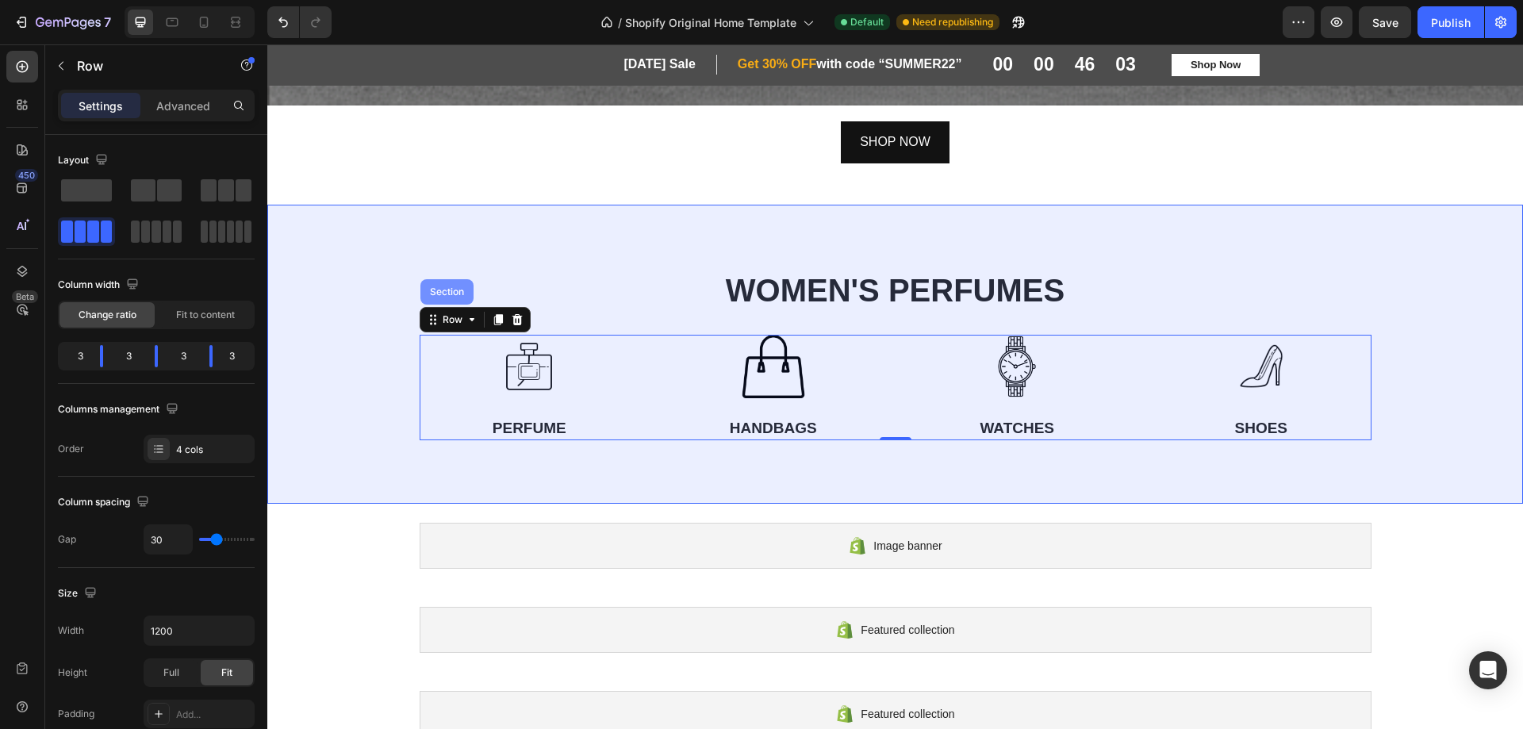
click at [445, 287] on div "Section" at bounding box center [447, 292] width 40 height 10
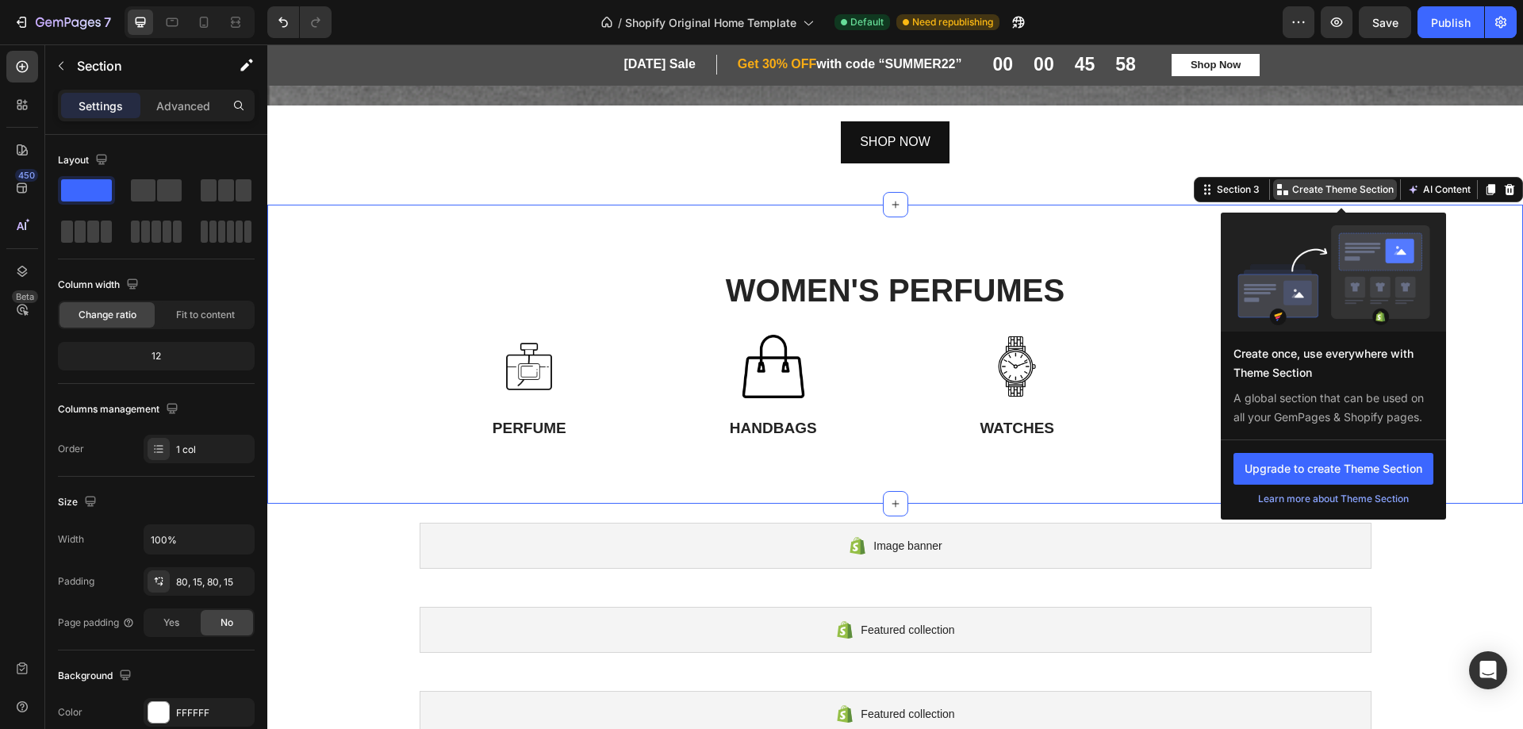
click at [1292, 183] on p "Create Theme Section" at bounding box center [1343, 189] width 102 height 14
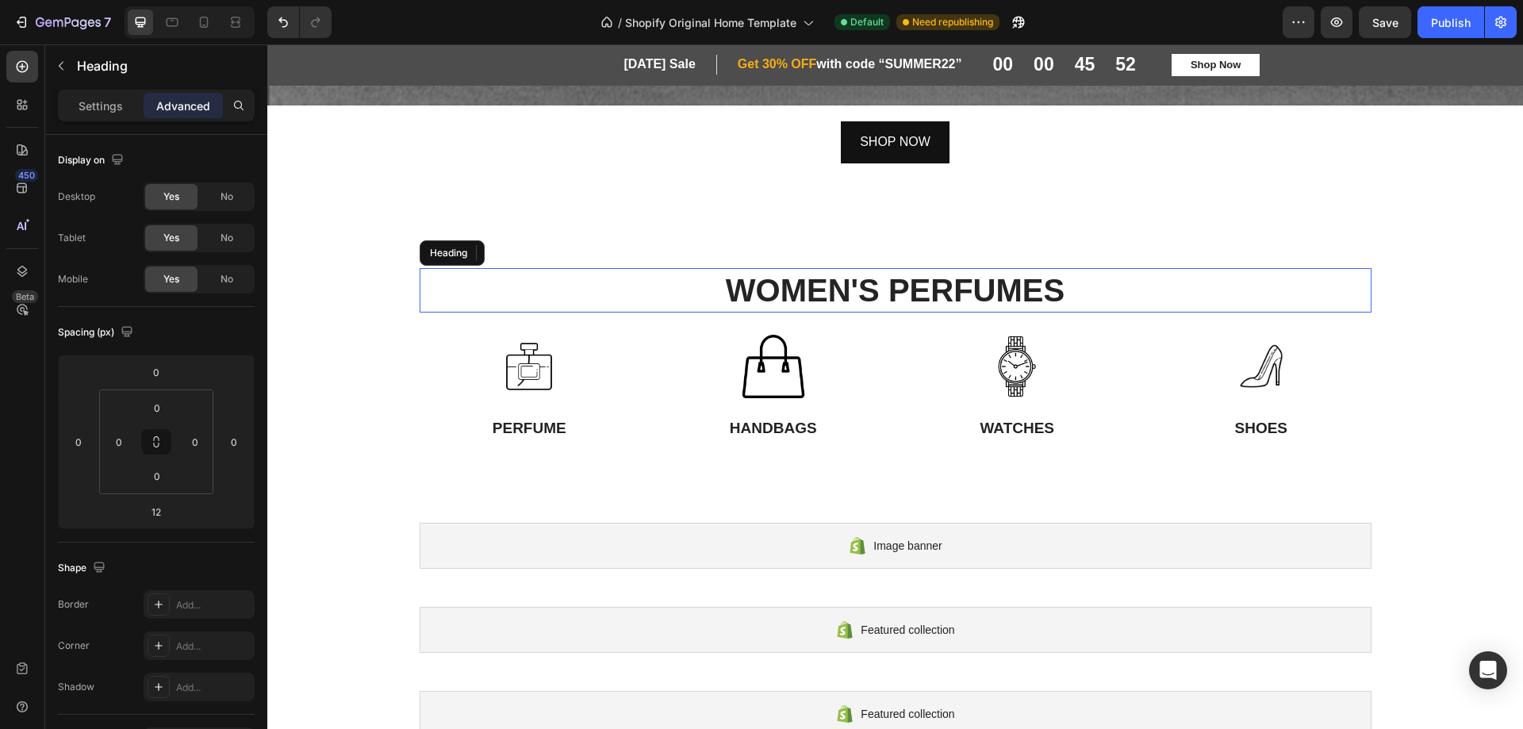
click at [635, 268] on h2 "WOMEN'S PERFUMES" at bounding box center [896, 290] width 952 height 44
click at [957, 368] on div at bounding box center [1018, 366] width 221 height 63
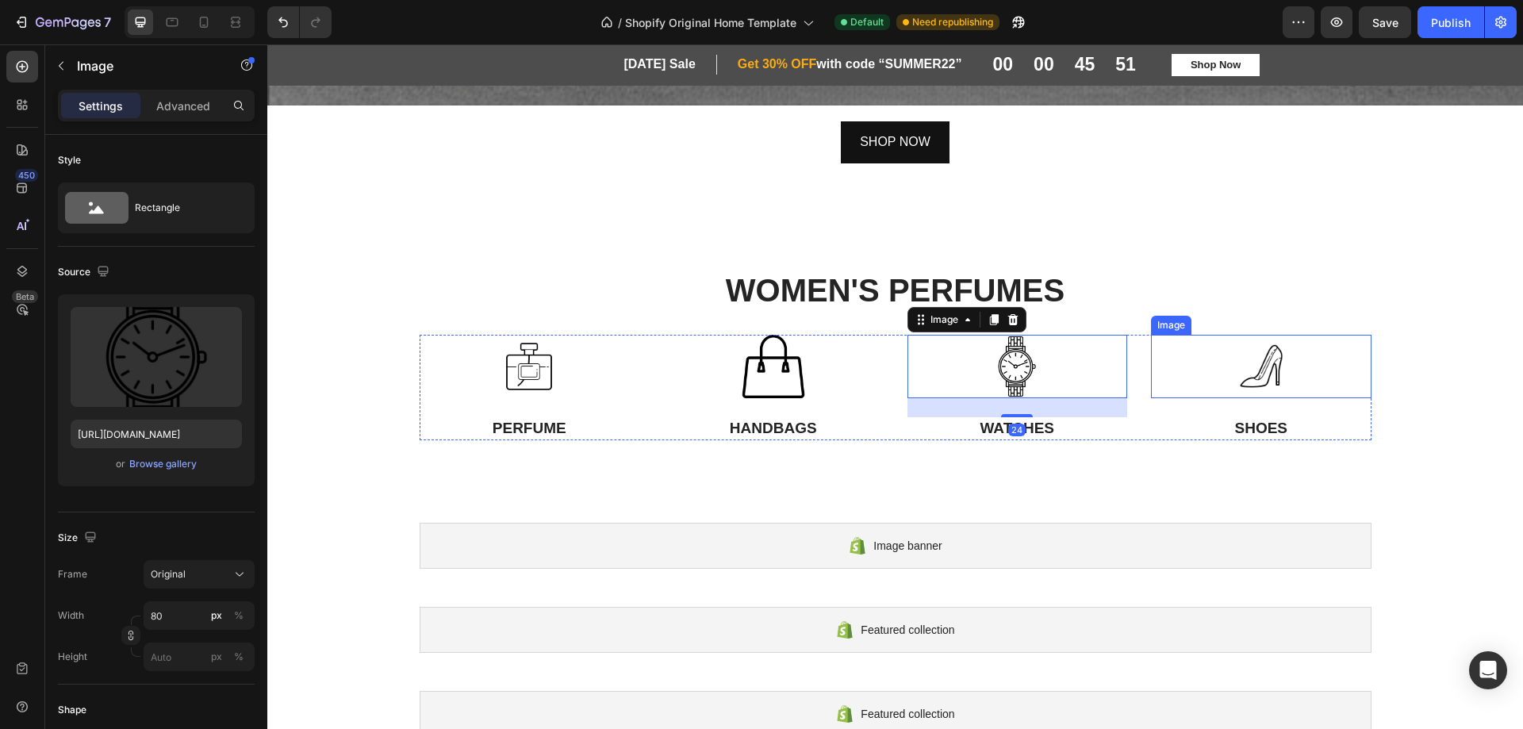
click at [1250, 375] on img at bounding box center [1261, 366] width 63 height 63
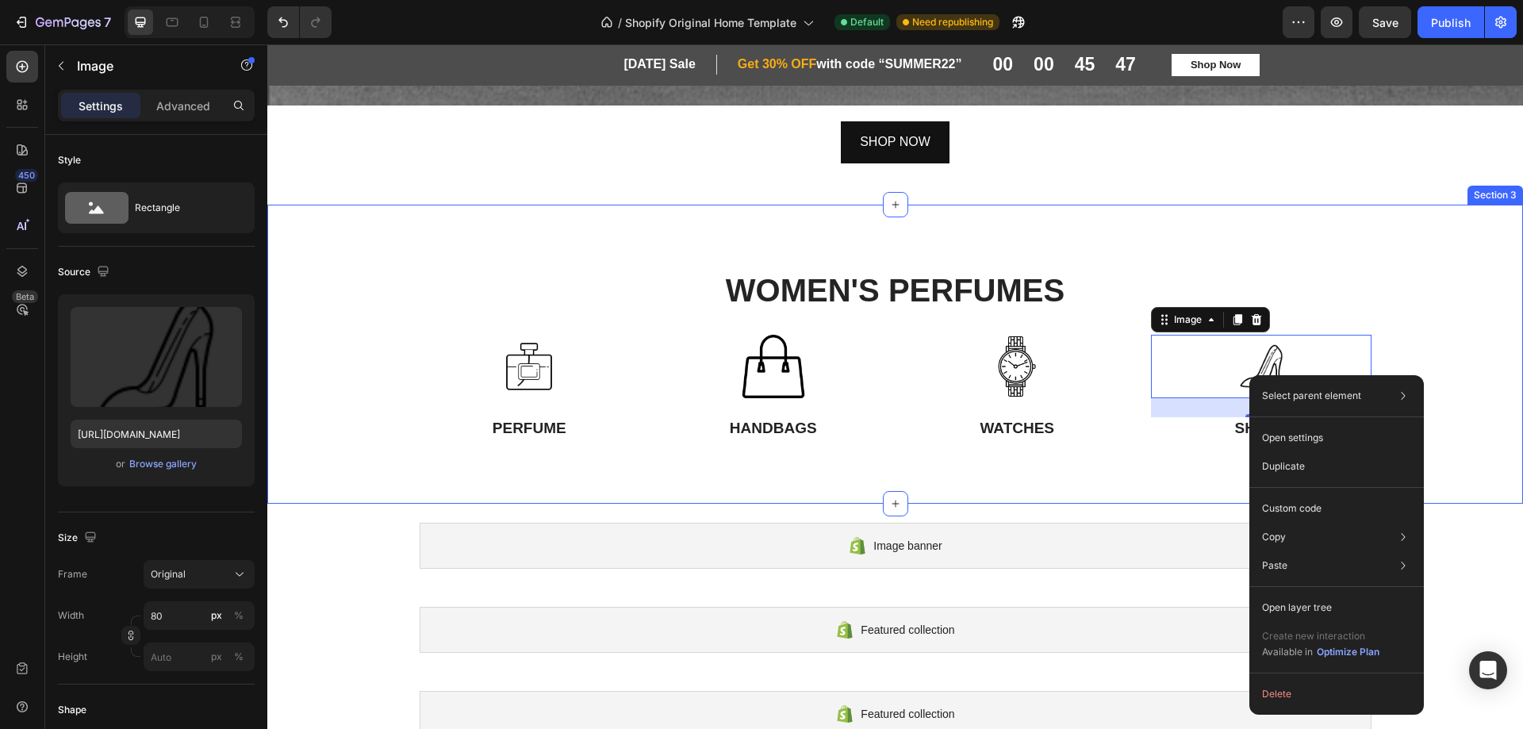
drag, startPoint x: 1150, startPoint y: 437, endPoint x: 1171, endPoint y: 432, distance: 21.9
click at [1149, 436] on div "WOMEN'S PERFUMES Heading Row Image PERFUME Text Block Image HANDBAGS Text Block…" at bounding box center [895, 354] width 1256 height 299
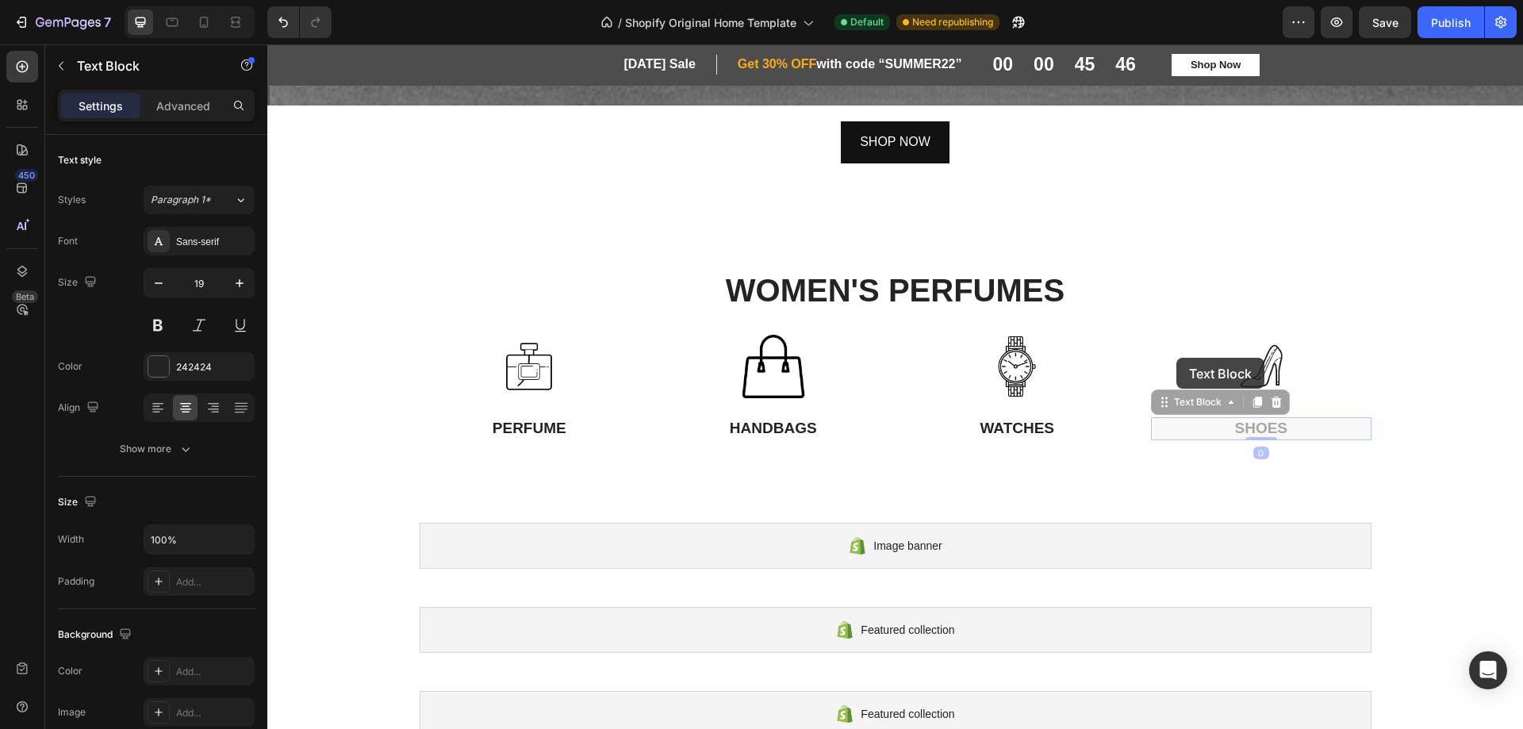
drag, startPoint x: 1171, startPoint y: 432, endPoint x: 1177, endPoint y: 358, distance: 74.8
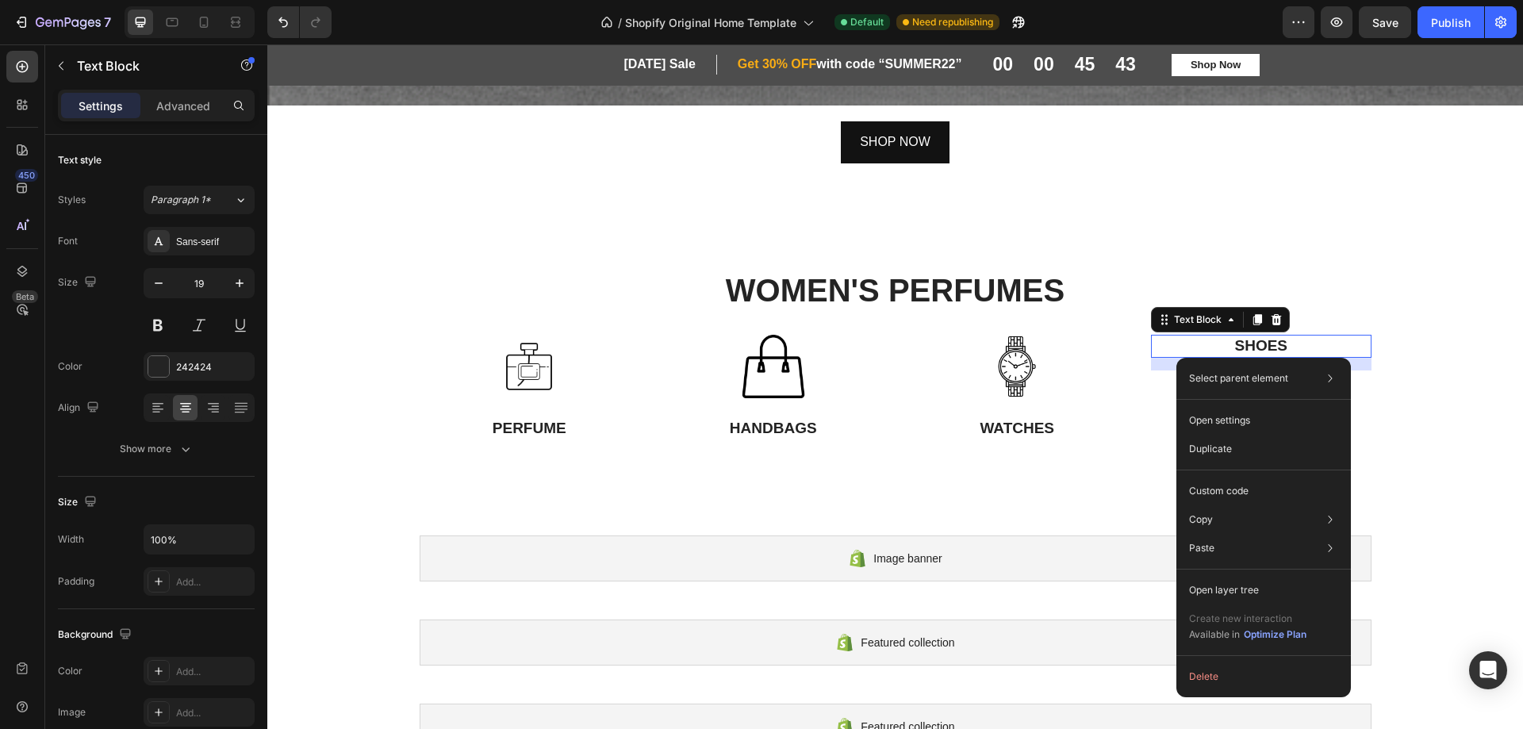
click at [1080, 382] on div at bounding box center [1018, 366] width 221 height 63
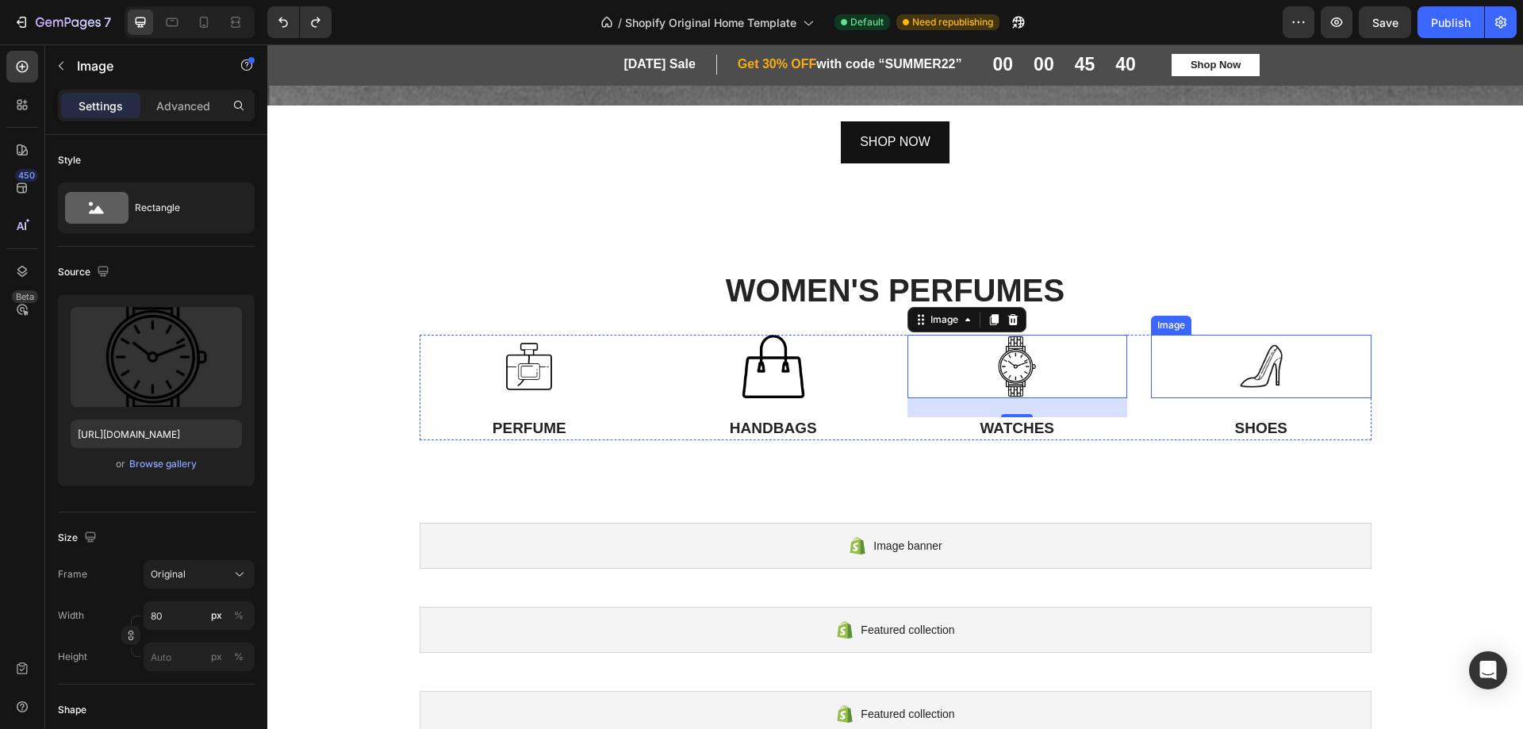
click at [1232, 377] on img at bounding box center [1261, 366] width 63 height 63
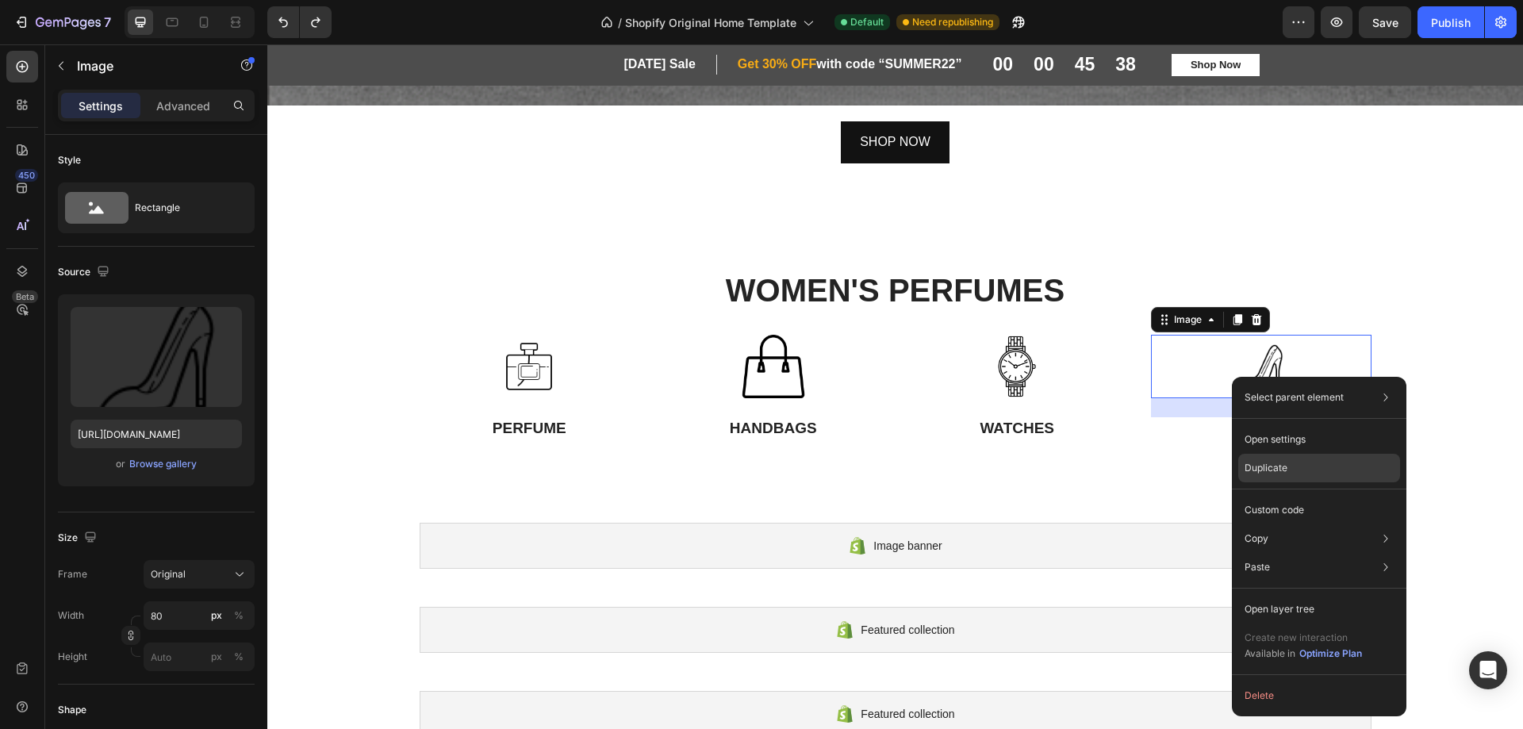
click at [1273, 466] on p "Duplicate" at bounding box center [1266, 468] width 43 height 14
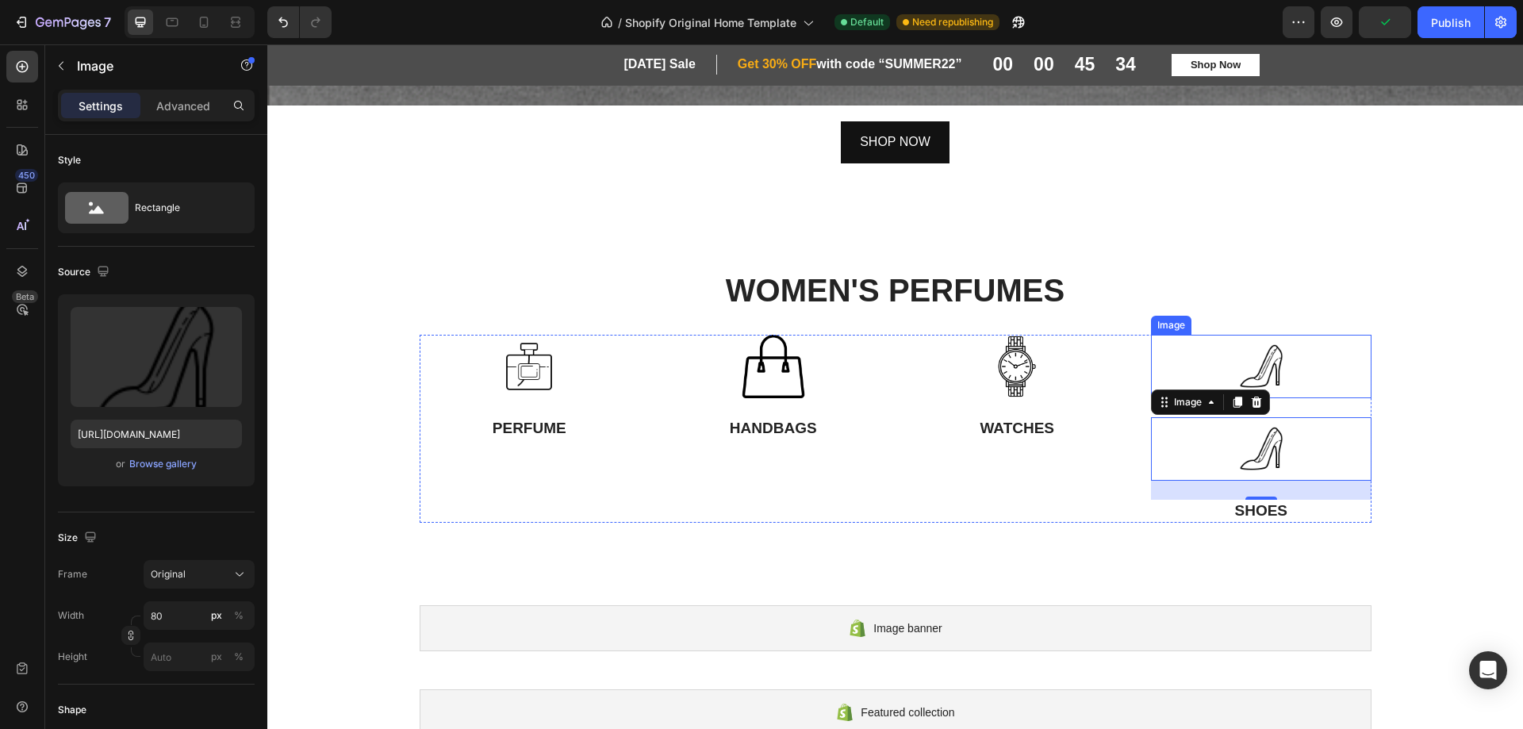
click at [1365, 367] on div at bounding box center [1261, 366] width 221 height 63
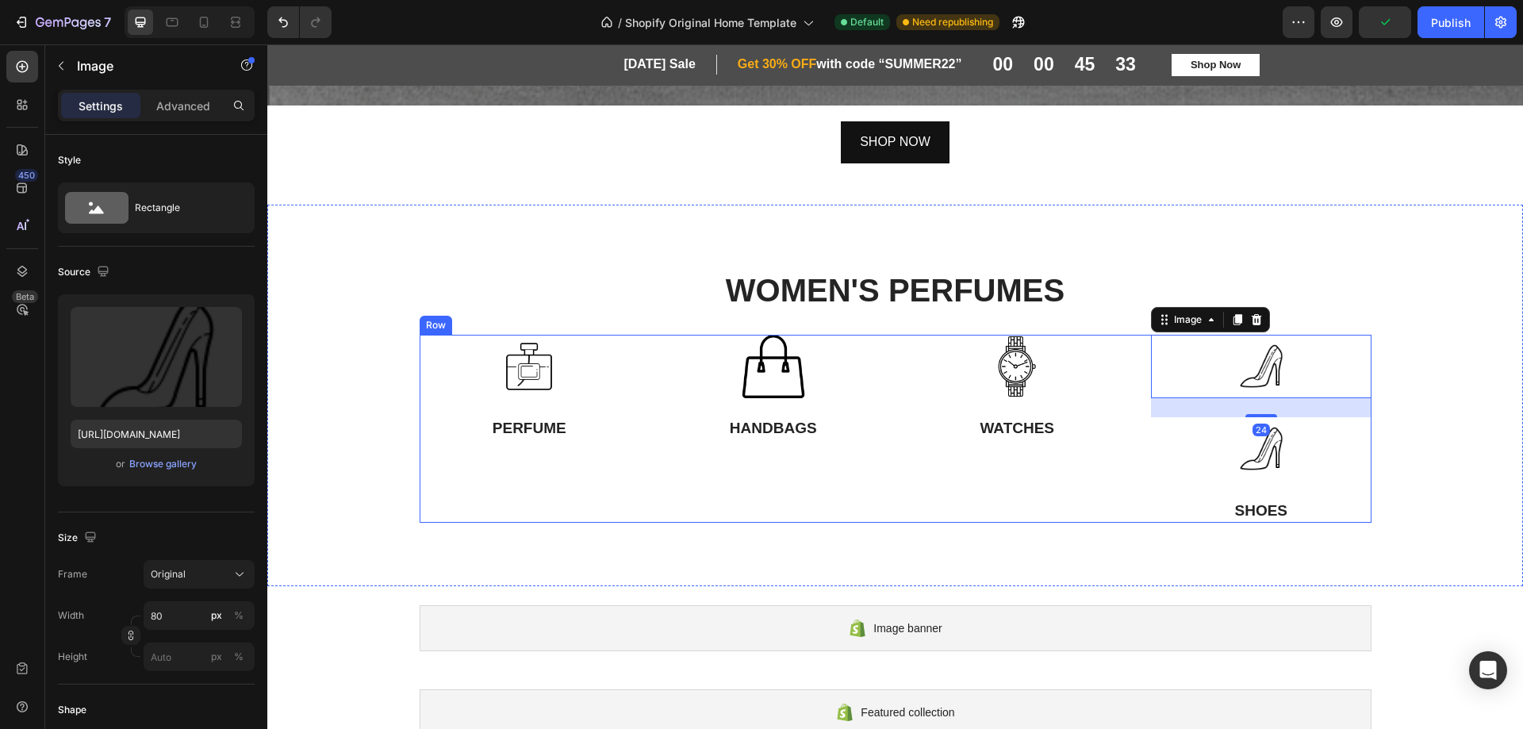
click at [1120, 351] on div at bounding box center [1018, 366] width 221 height 63
click at [1432, 434] on div "WOMEN'S PERFUMES Heading Row Image PERFUME Text Block Image HANDBAGS Text Block…" at bounding box center [895, 395] width 1232 height 255
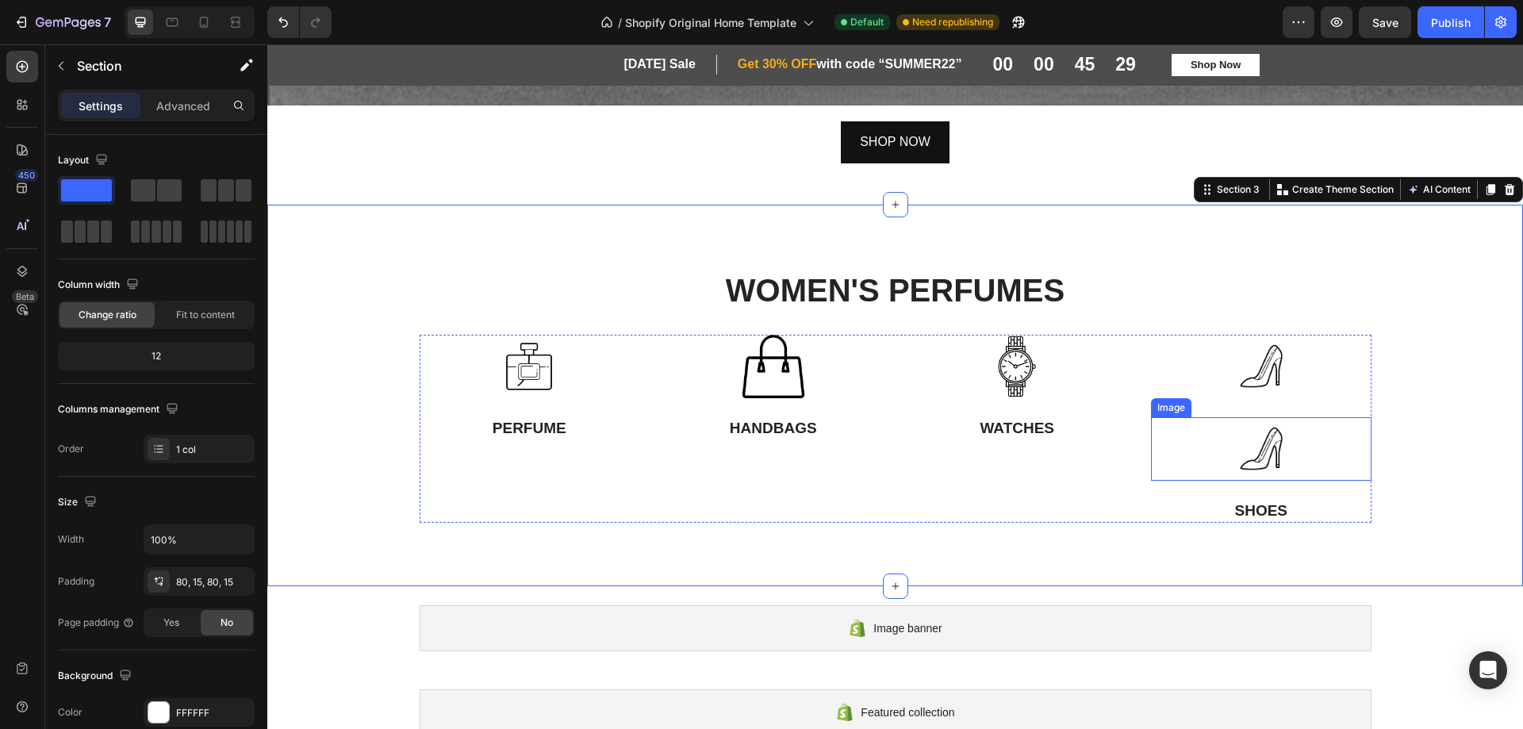
click at [1292, 461] on div at bounding box center [1261, 448] width 221 height 63
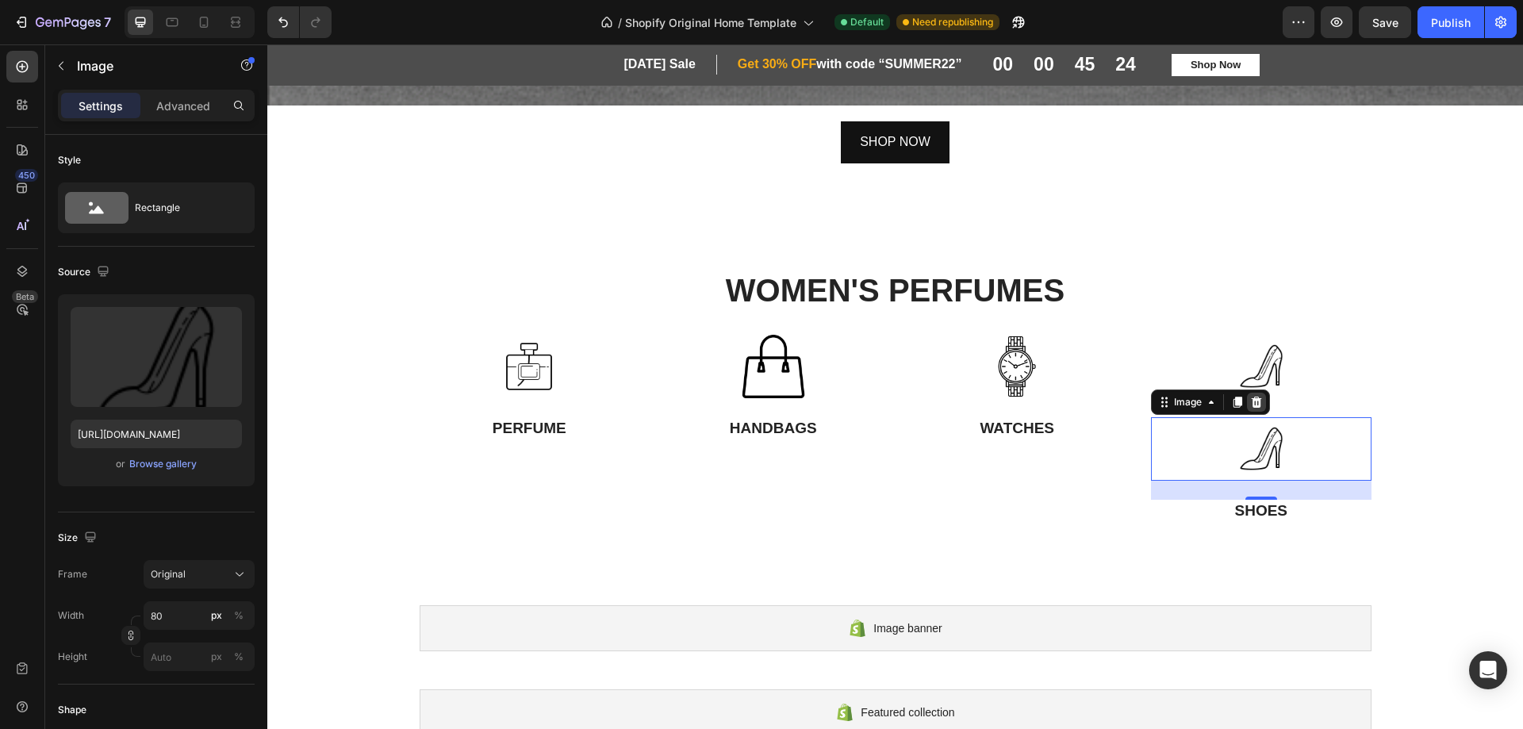
click at [1250, 398] on icon at bounding box center [1256, 402] width 13 height 13
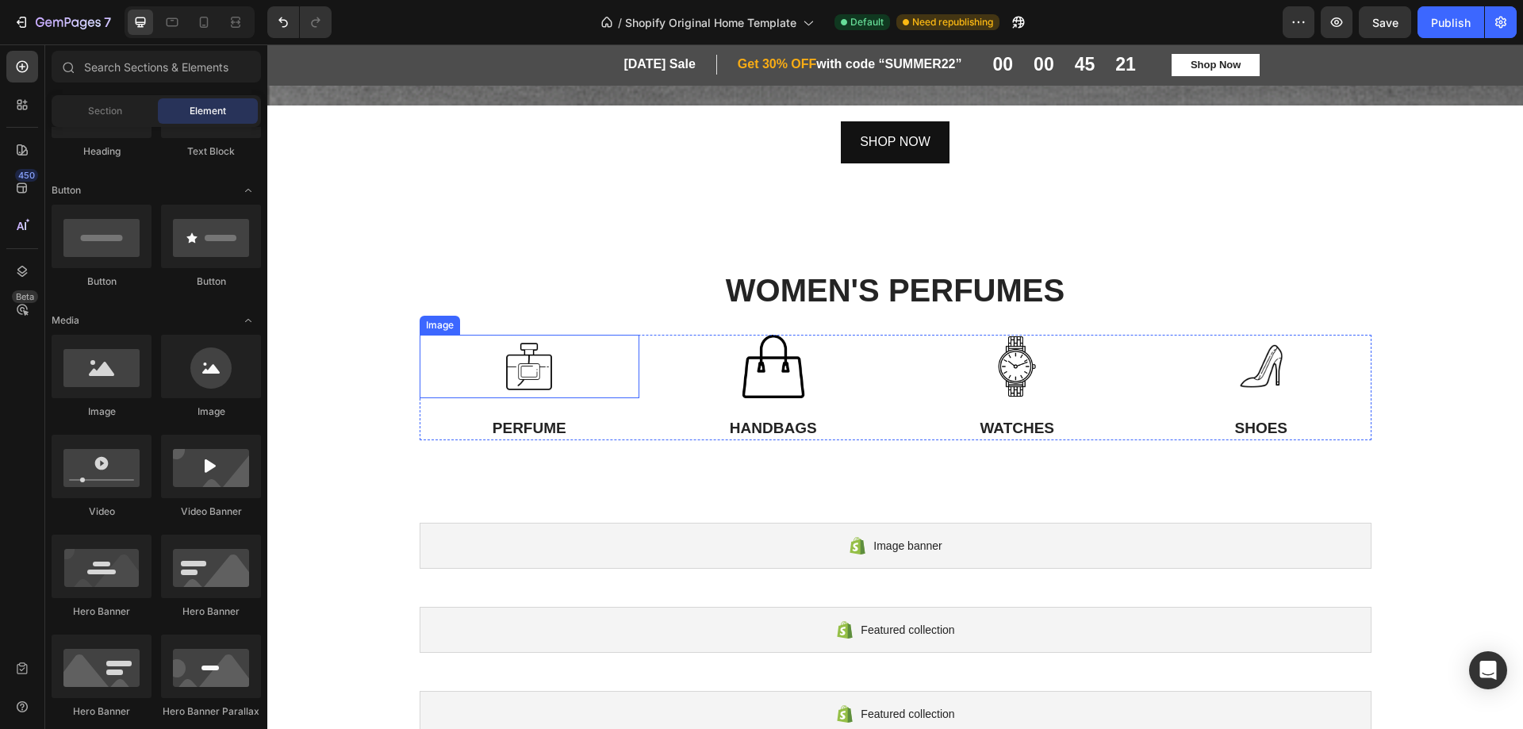
click at [482, 362] on div at bounding box center [530, 366] width 221 height 63
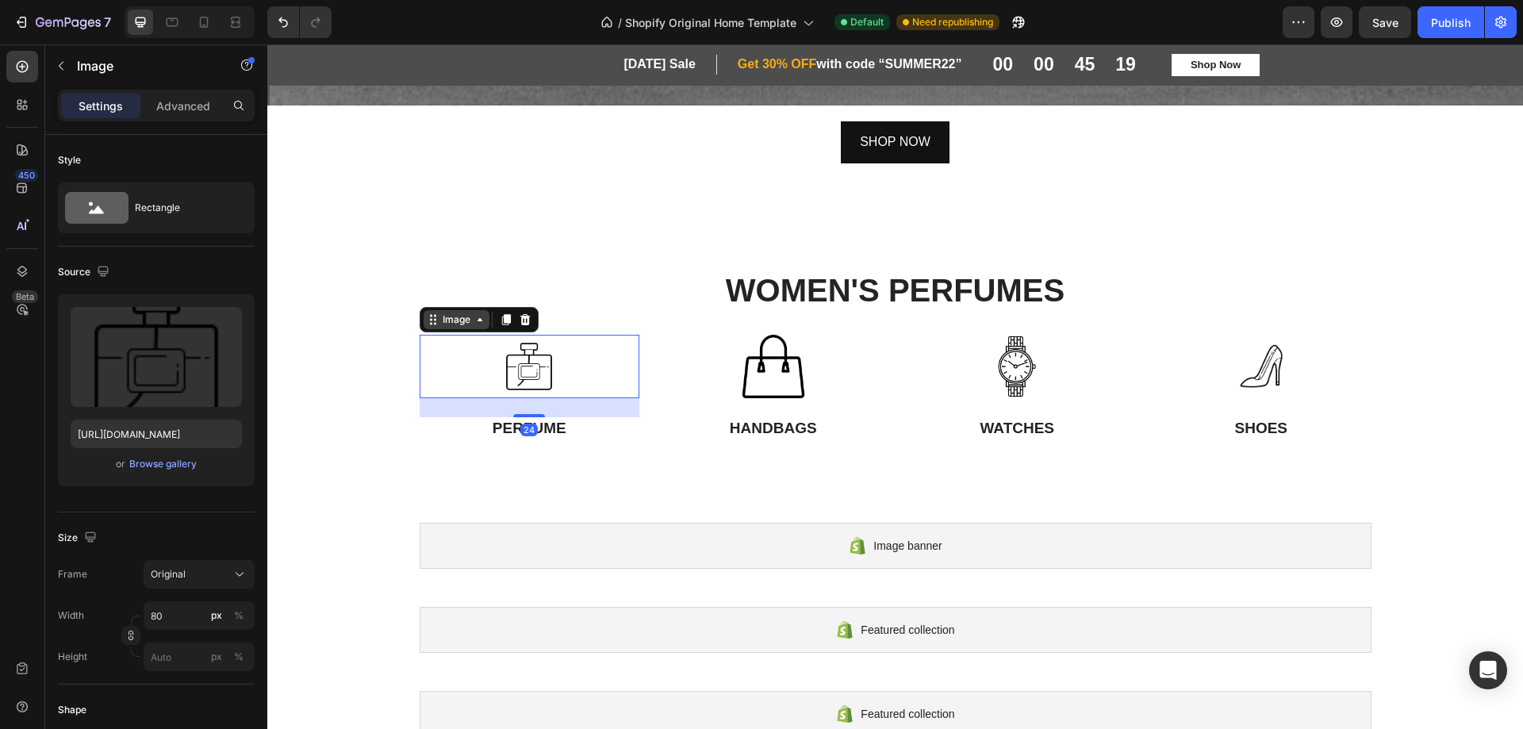
click at [478, 318] on icon at bounding box center [480, 319] width 5 height 3
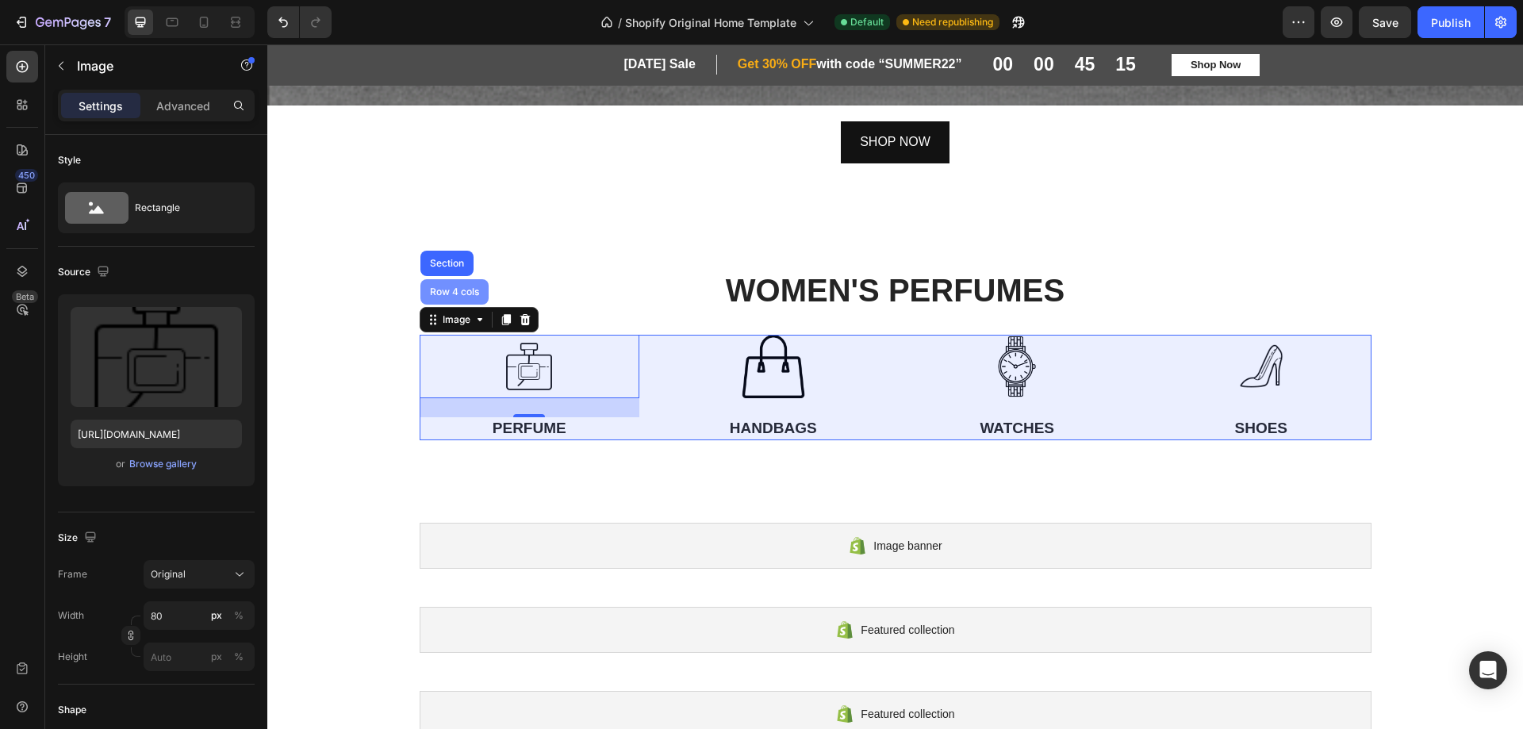
click at [443, 287] on div "Row 4 cols" at bounding box center [455, 292] width 56 height 10
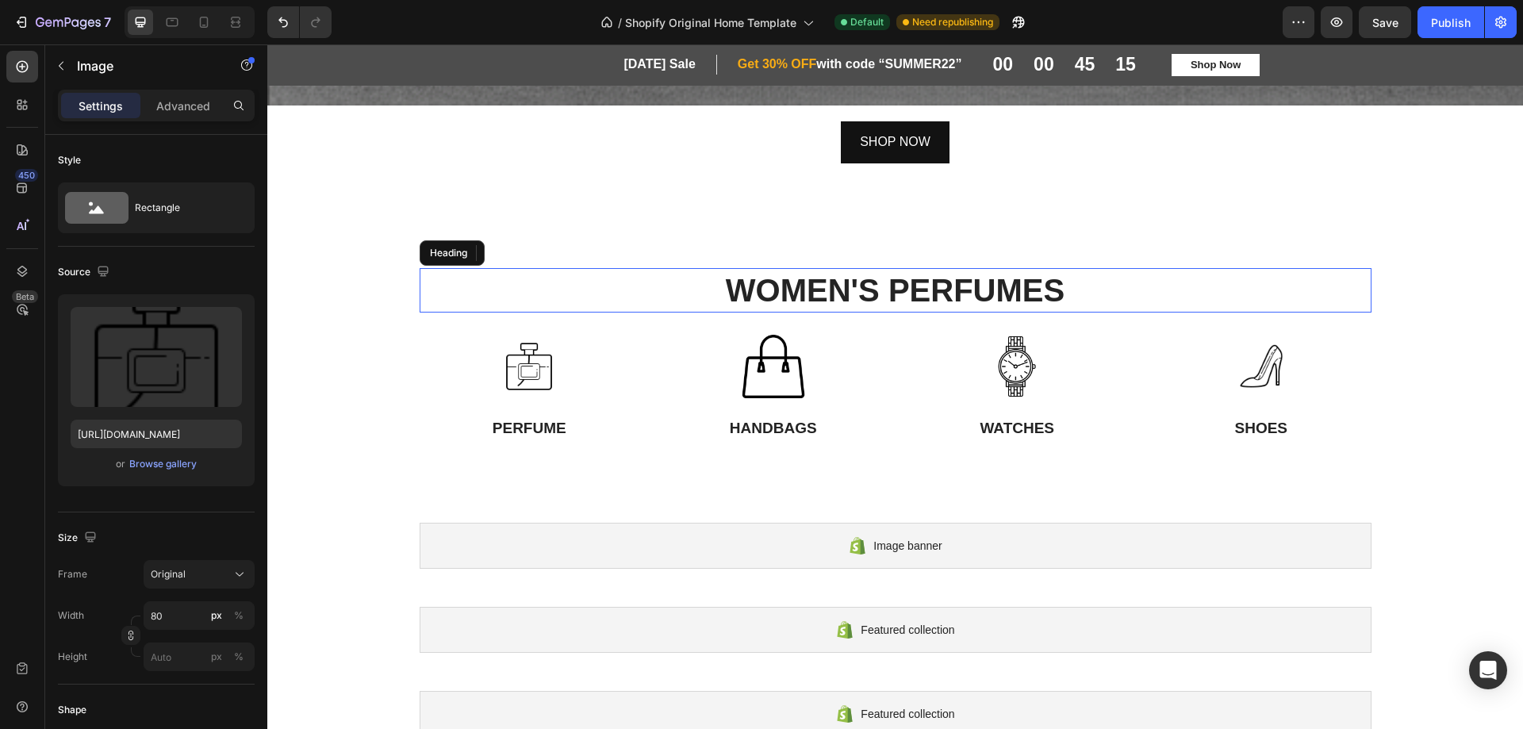
click at [443, 286] on h2 "WOMEN'S PERFUMES" at bounding box center [896, 290] width 952 height 44
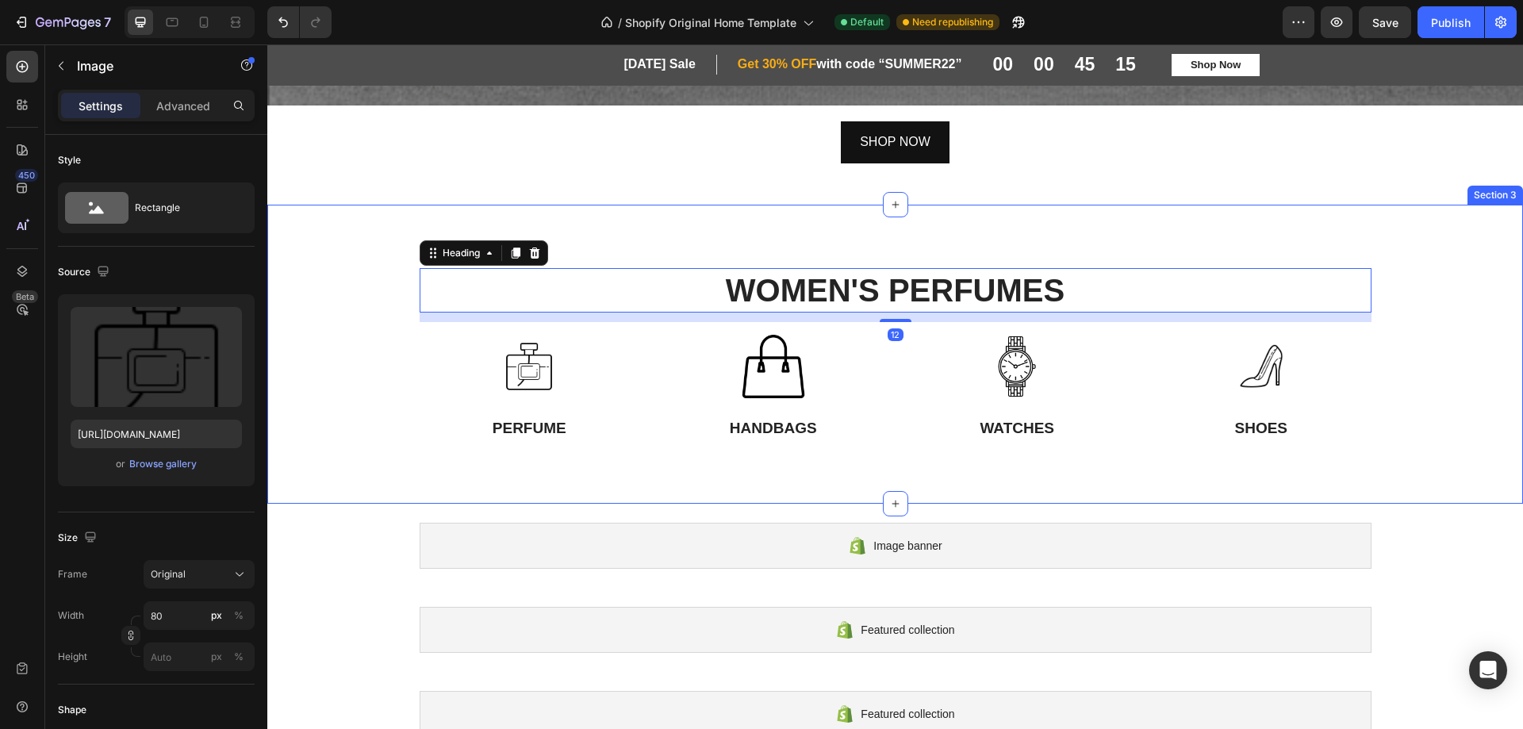
click at [446, 342] on div at bounding box center [530, 366] width 221 height 63
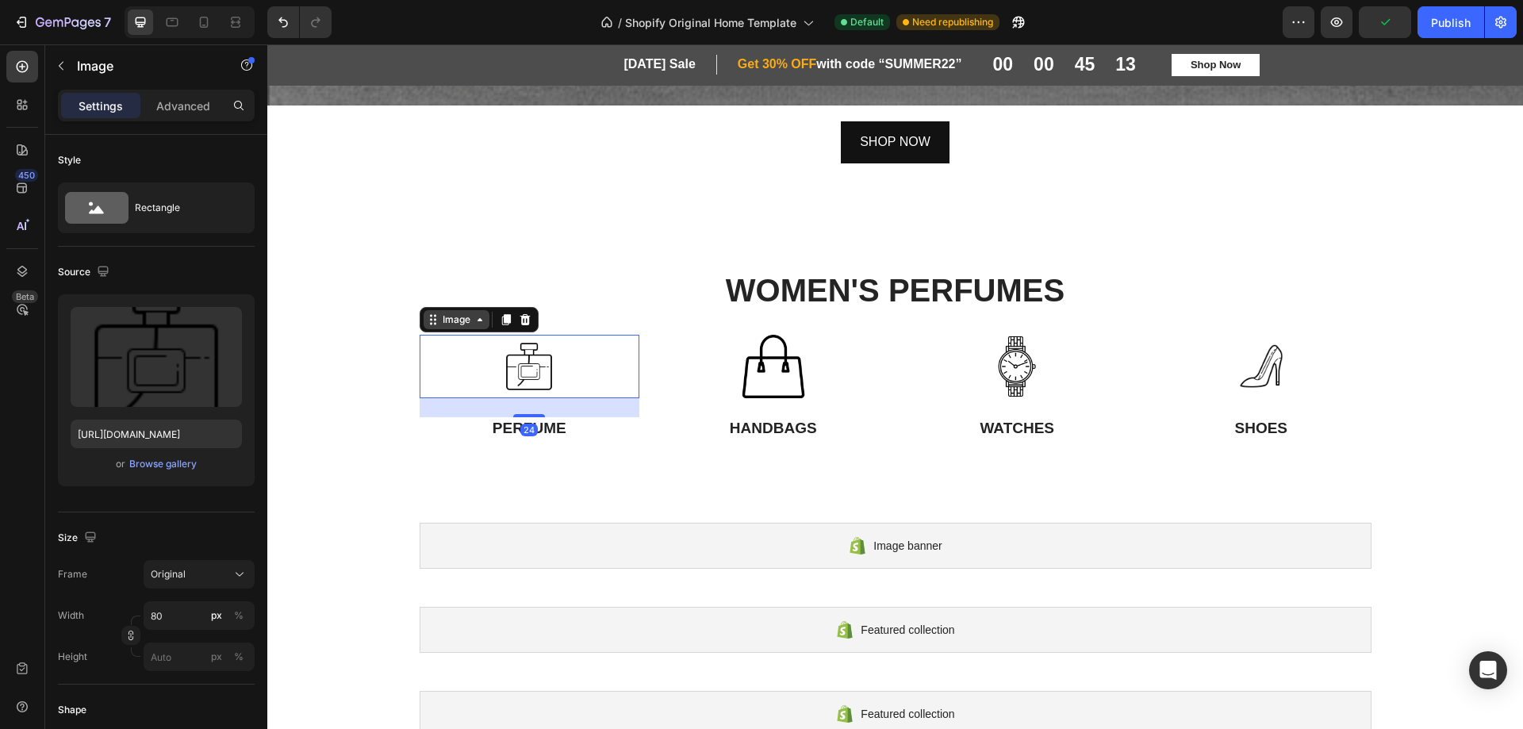
click at [482, 315] on div "Image" at bounding box center [457, 319] width 66 height 19
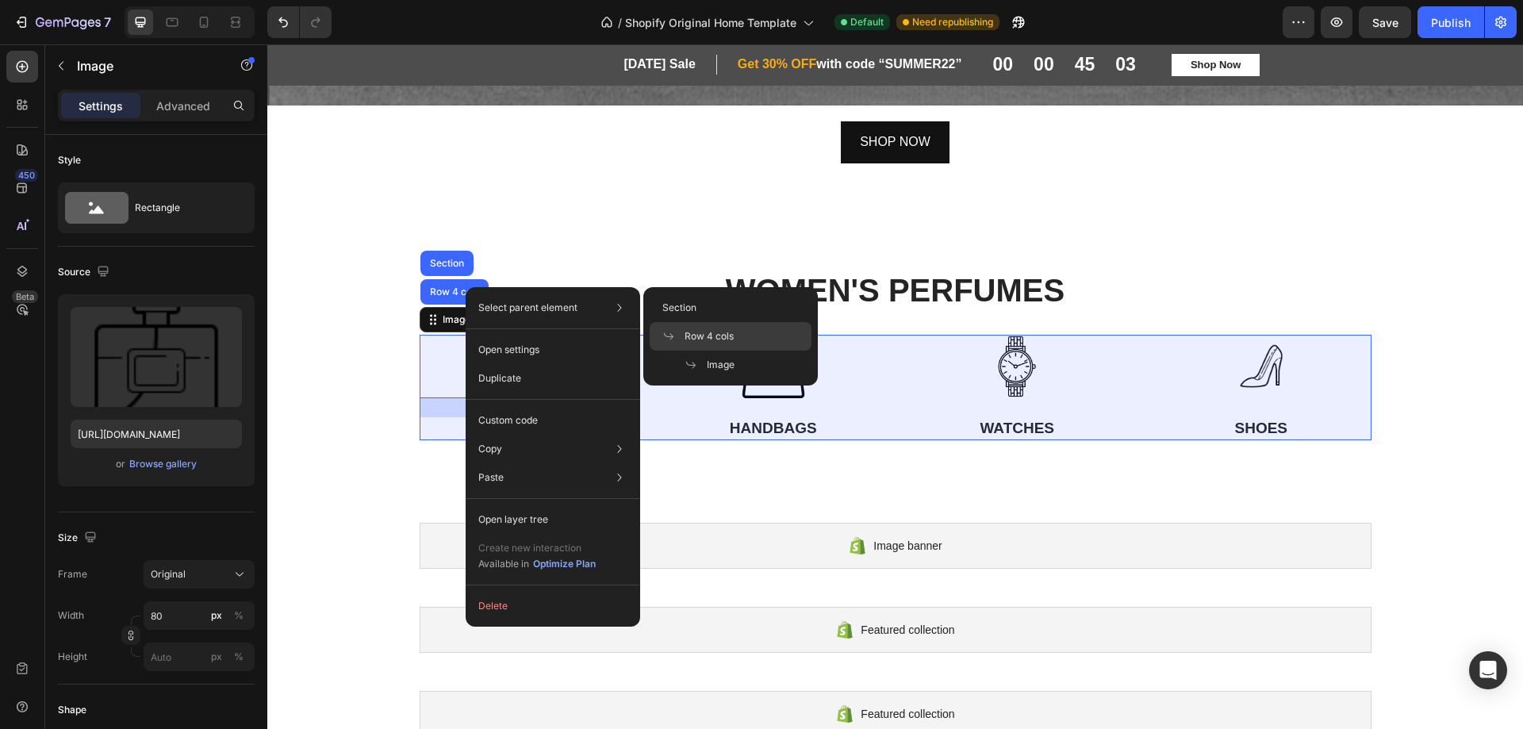
click at [705, 336] on span "Row 4 cols" at bounding box center [709, 336] width 49 height 14
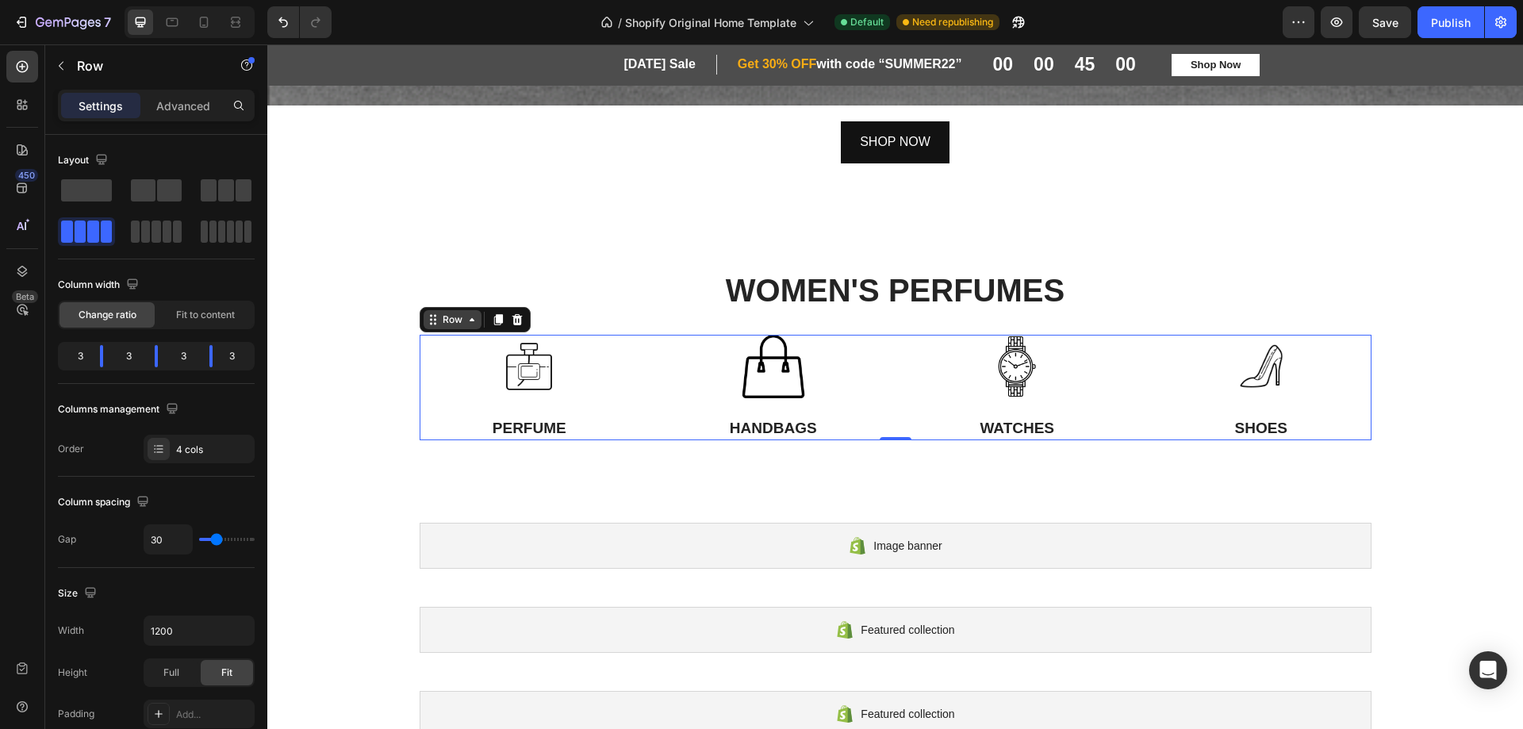
click at [466, 313] on icon at bounding box center [472, 319] width 13 height 13
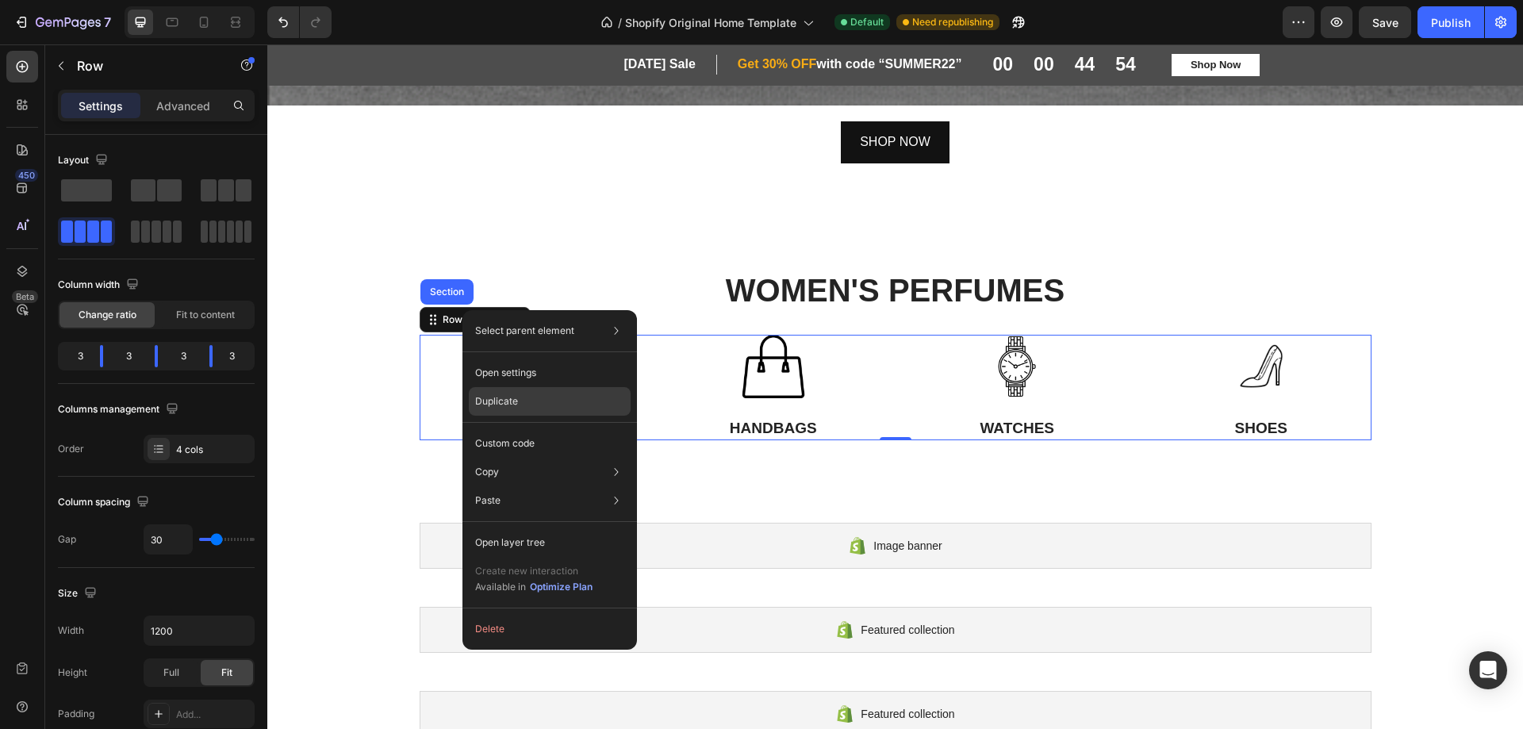
click at [509, 429] on div "Duplicate" at bounding box center [550, 443] width 162 height 29
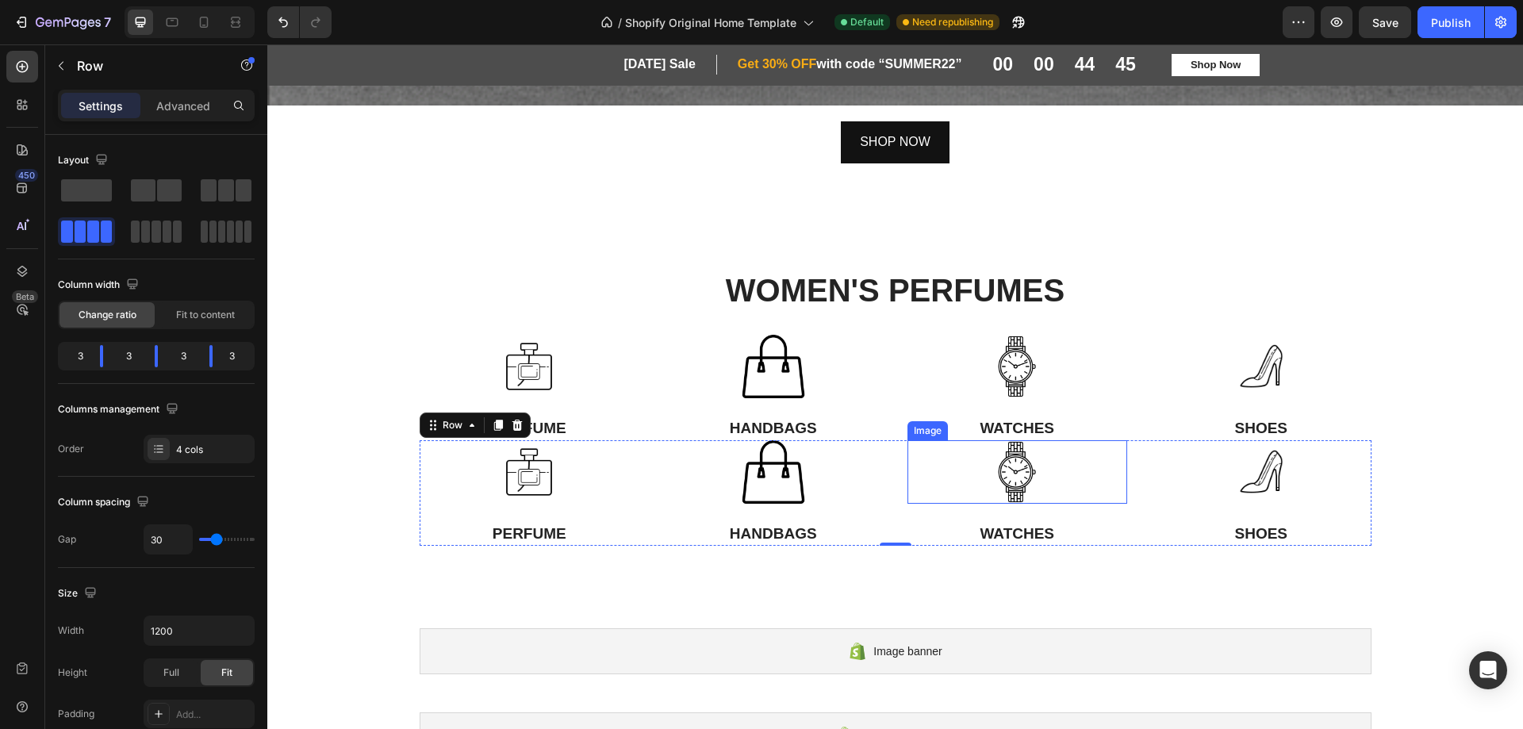
click at [1001, 477] on img at bounding box center [1016, 471] width 63 height 63
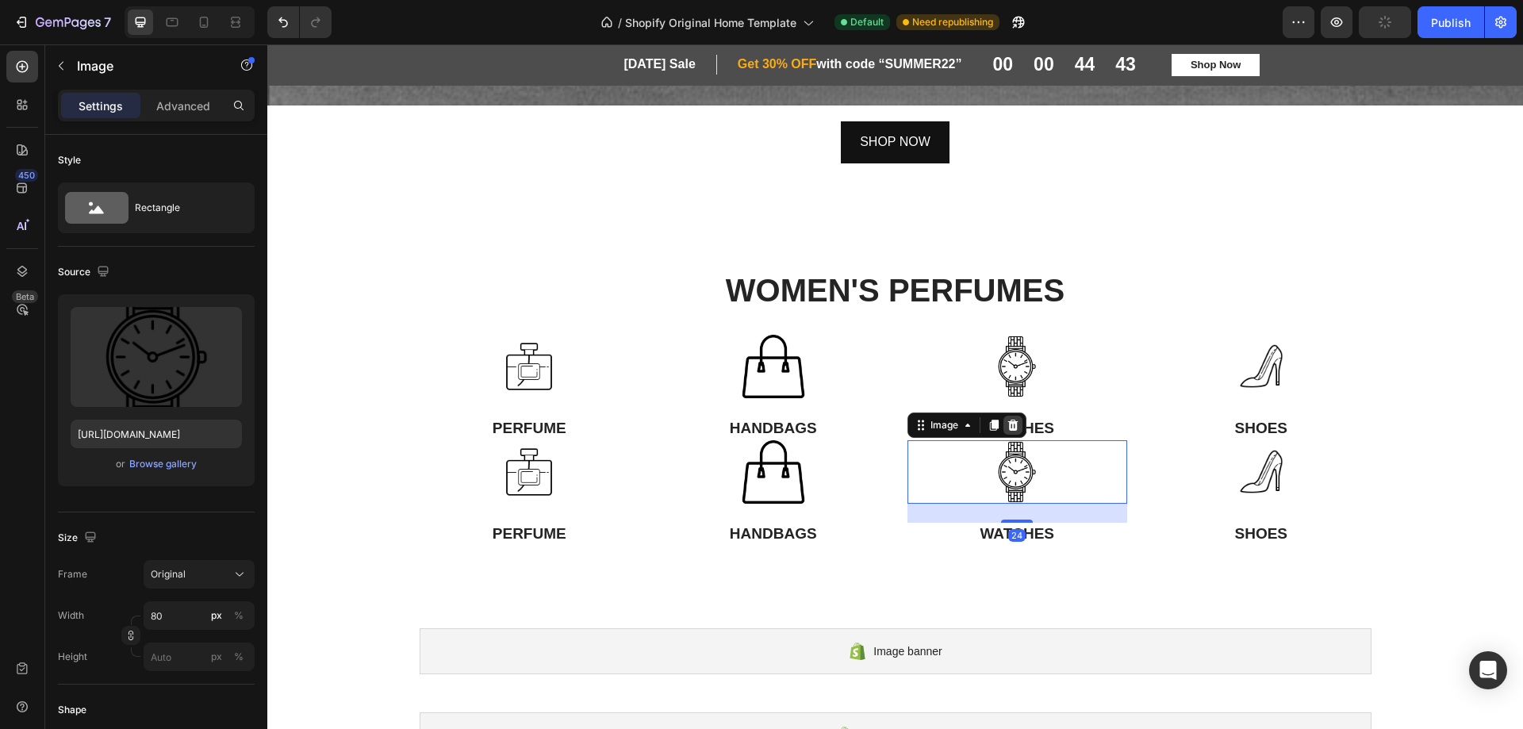
click at [1008, 420] on icon at bounding box center [1013, 425] width 10 height 11
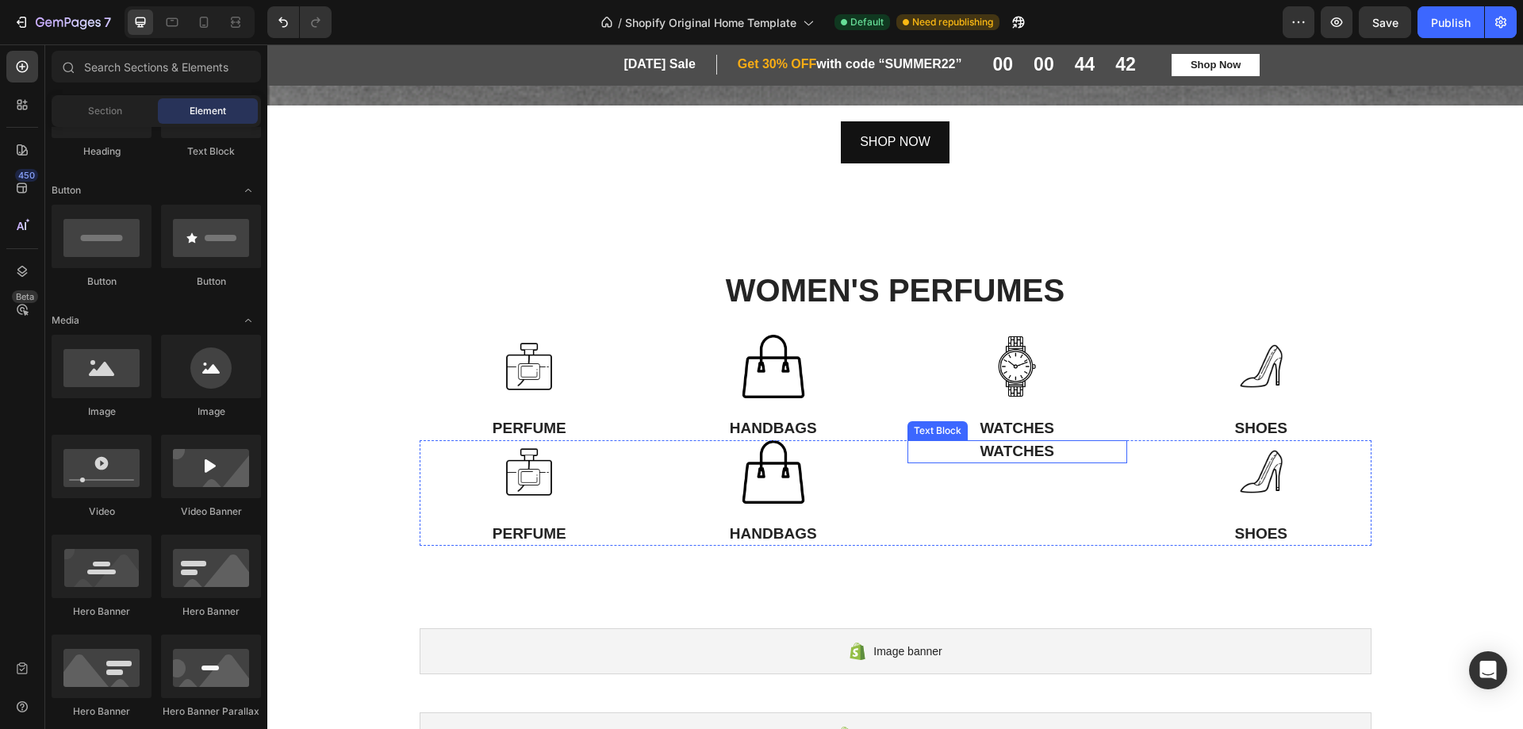
click at [1040, 453] on p "WATCHES" at bounding box center [1017, 452] width 217 height 20
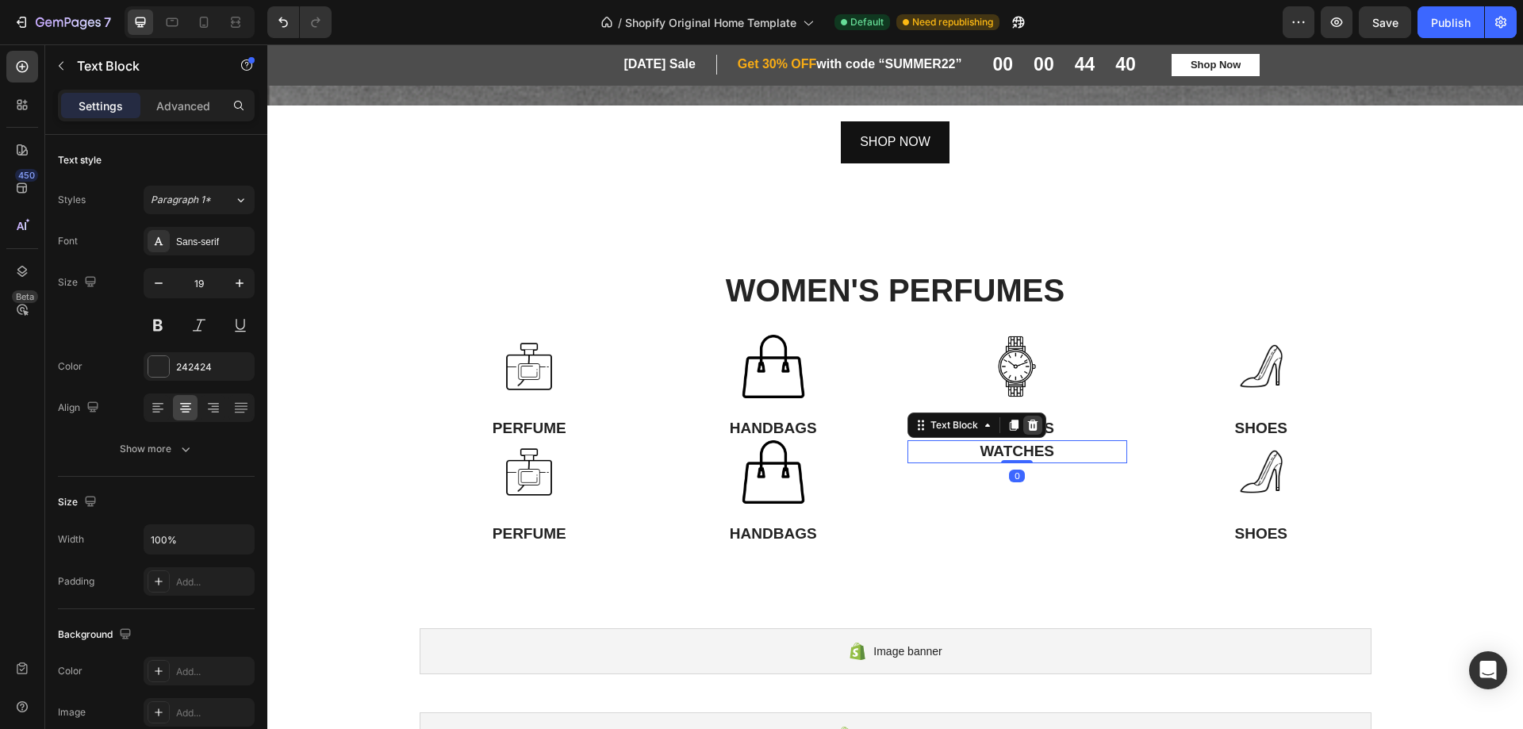
click at [1031, 419] on icon at bounding box center [1033, 425] width 13 height 13
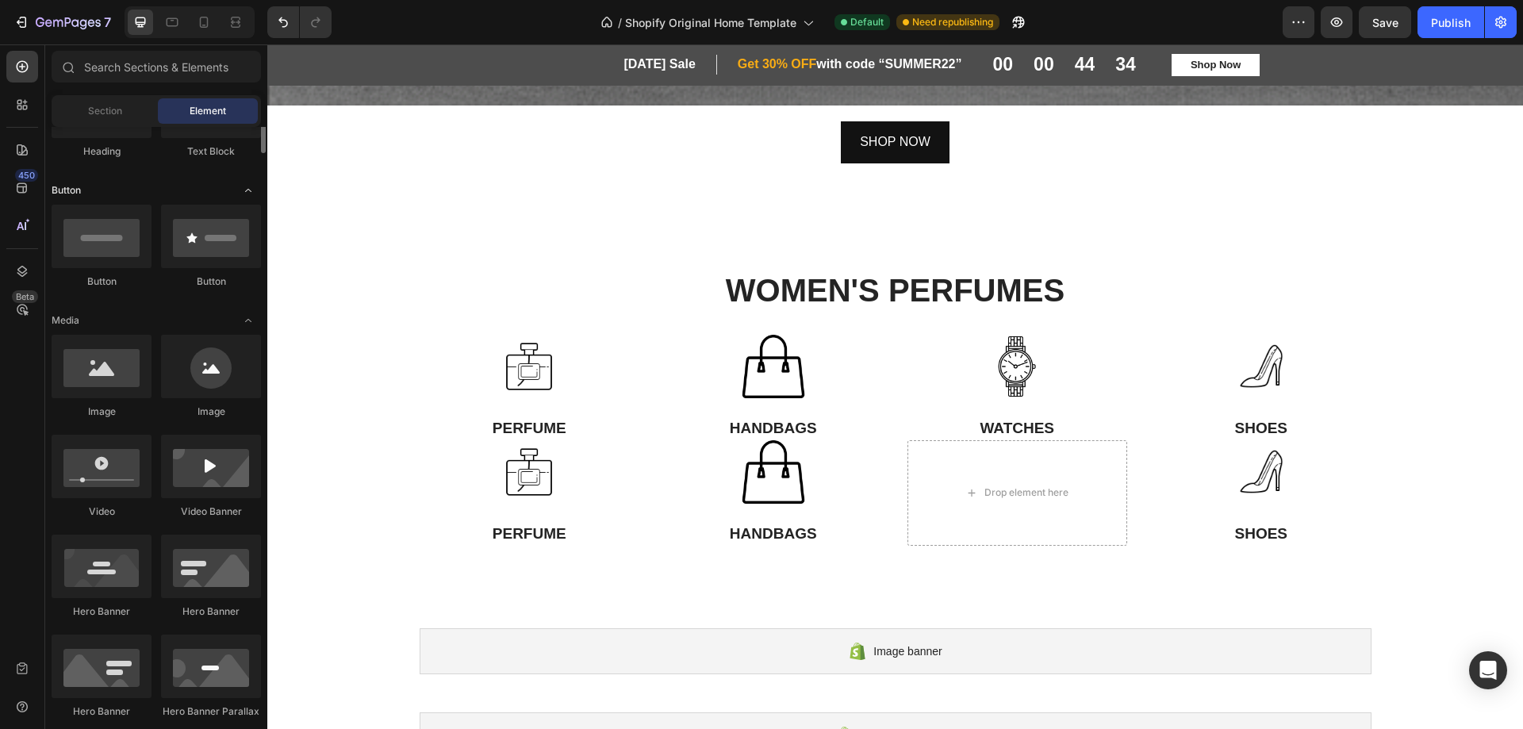
scroll to position [79, 0]
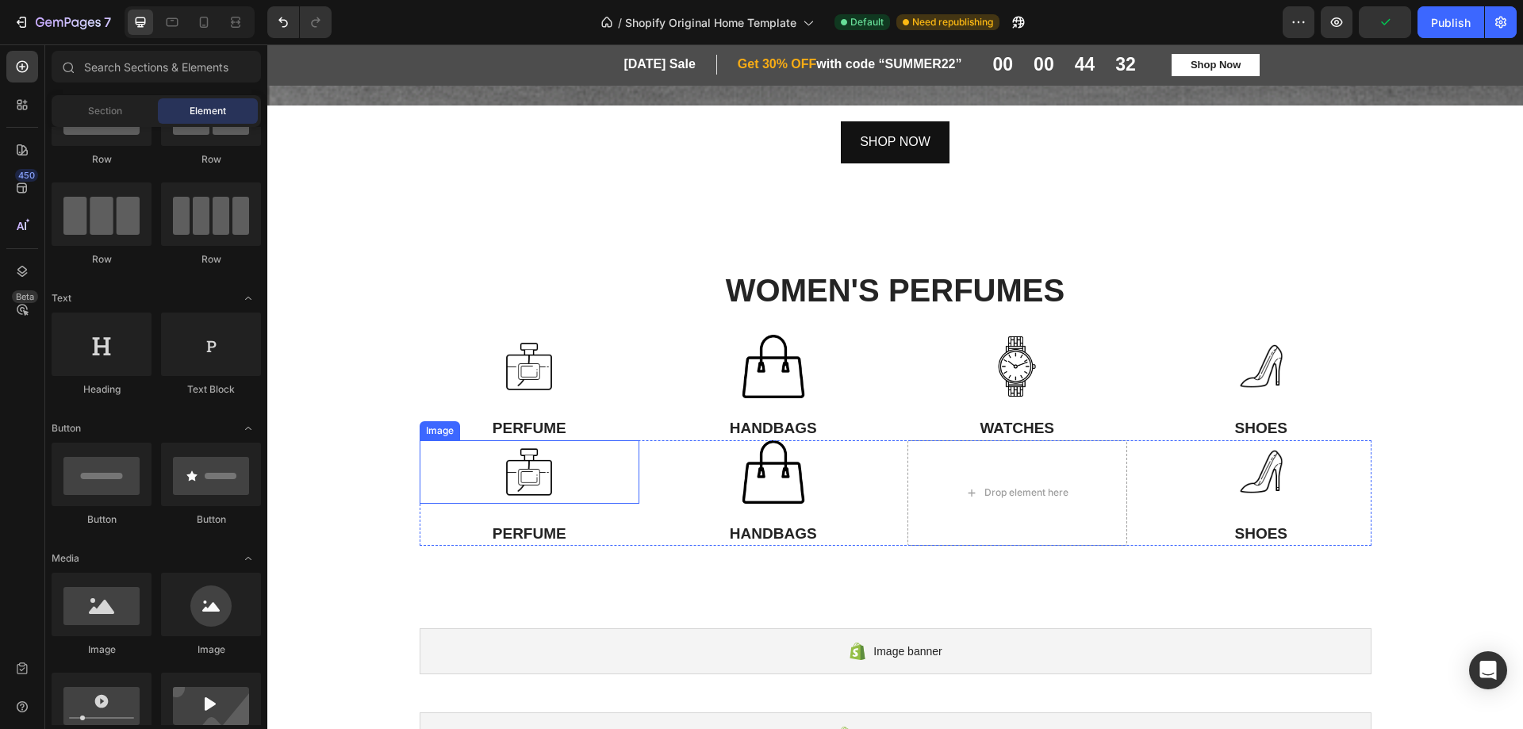
click at [420, 455] on div at bounding box center [530, 471] width 221 height 63
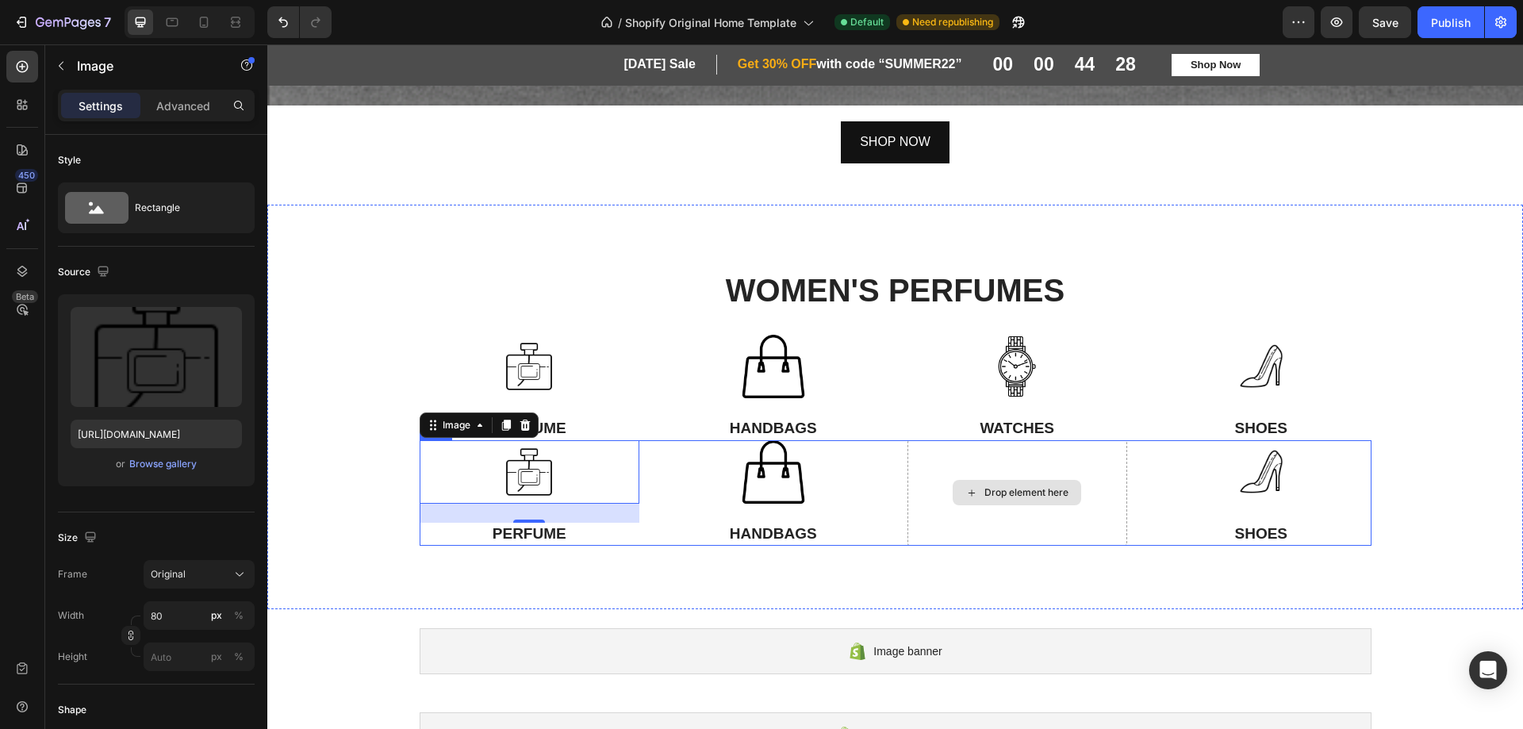
click at [949, 463] on div "Drop element here" at bounding box center [1018, 493] width 221 height 106
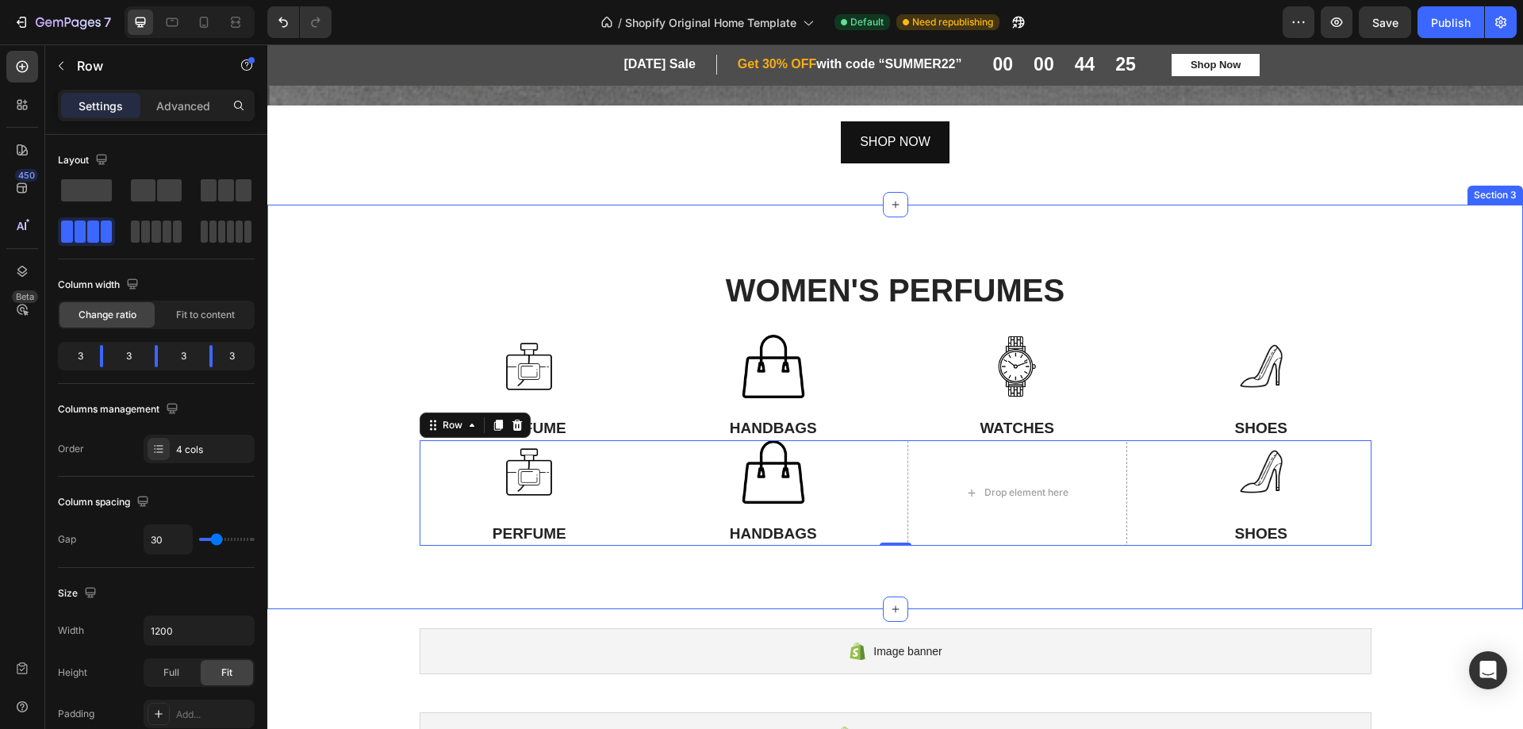
click at [413, 339] on div "WOMEN'S PERFUMES Heading Row Image PERFUME Text Block Image HANDBAGS Text Block…" at bounding box center [895, 406] width 1232 height 277
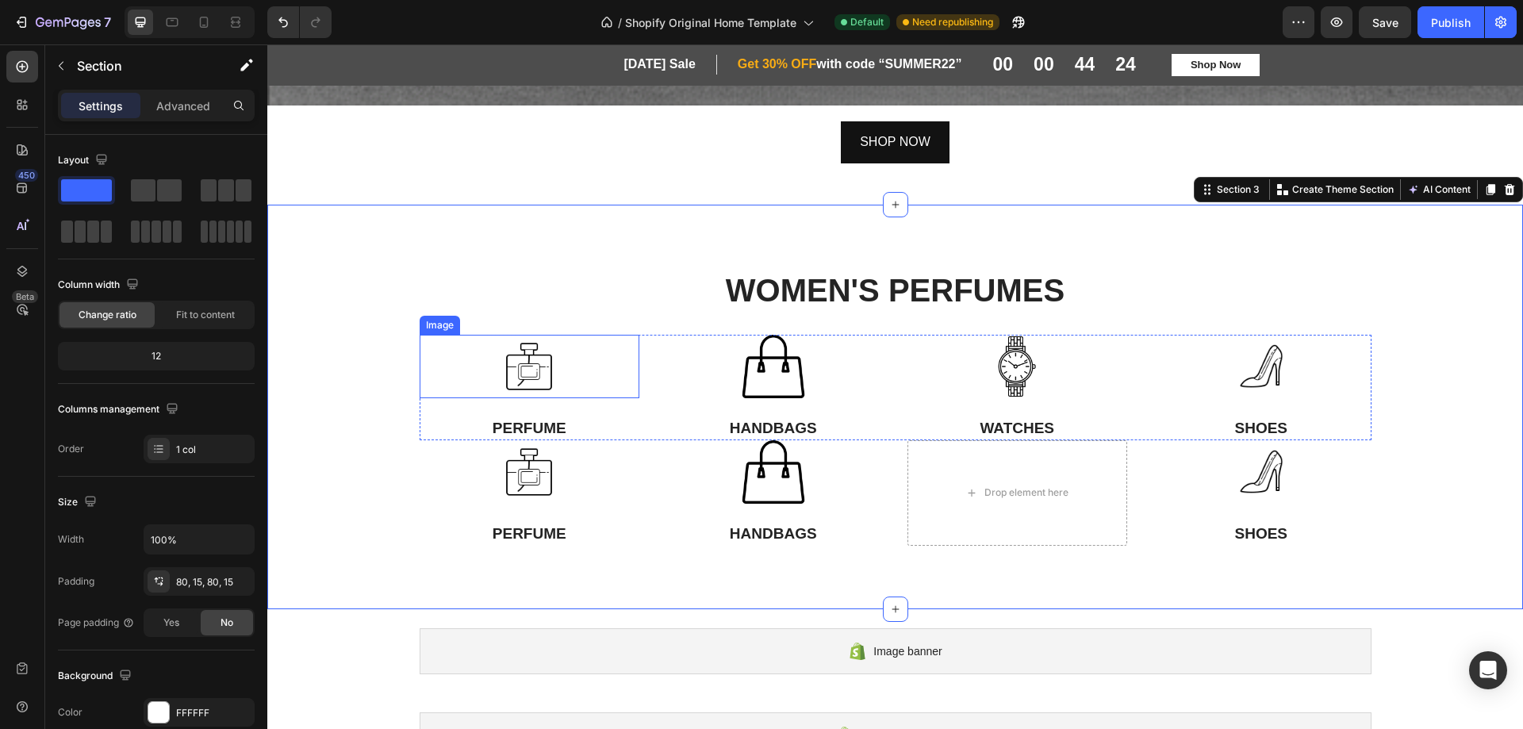
click at [421, 351] on div at bounding box center [530, 366] width 221 height 63
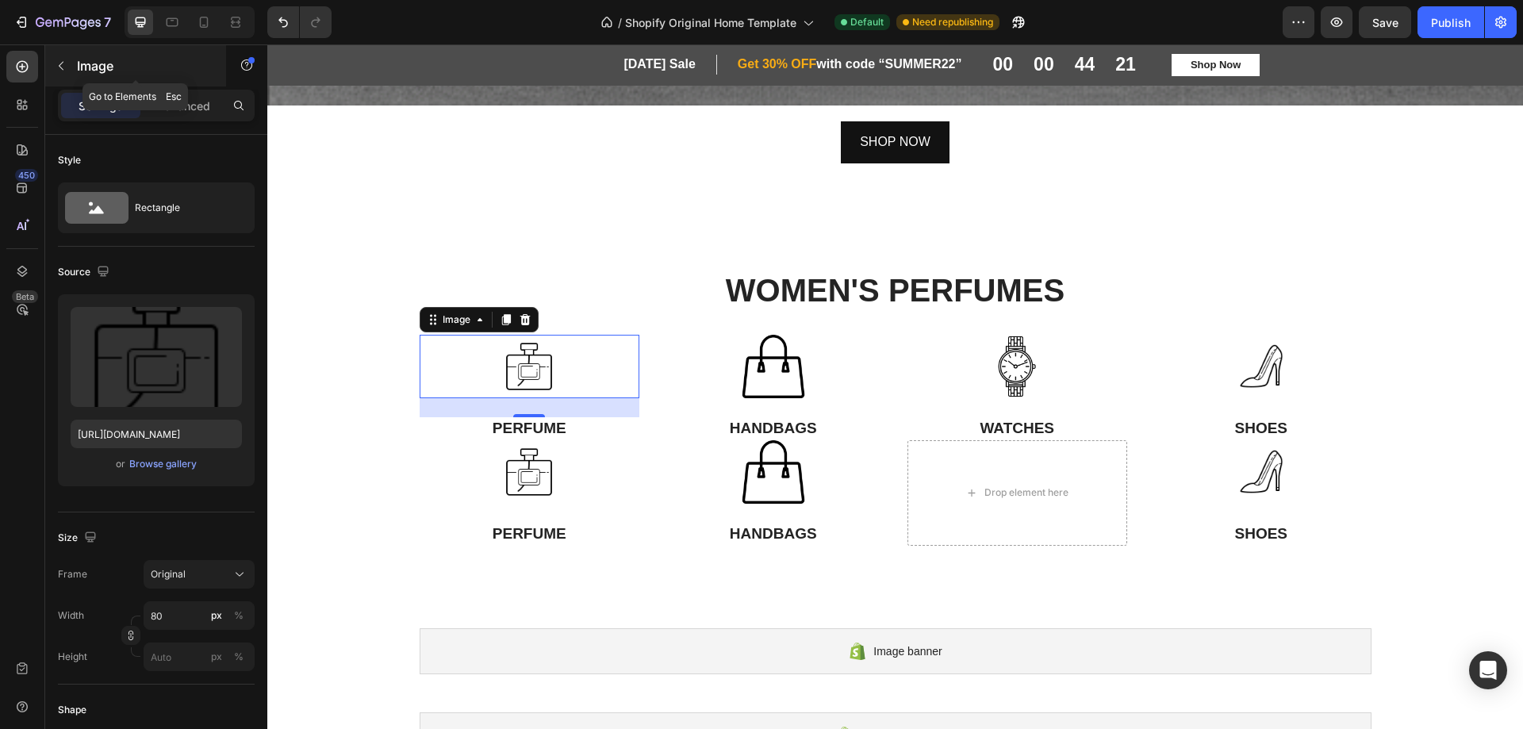
click at [60, 71] on icon "button" at bounding box center [61, 66] width 13 height 13
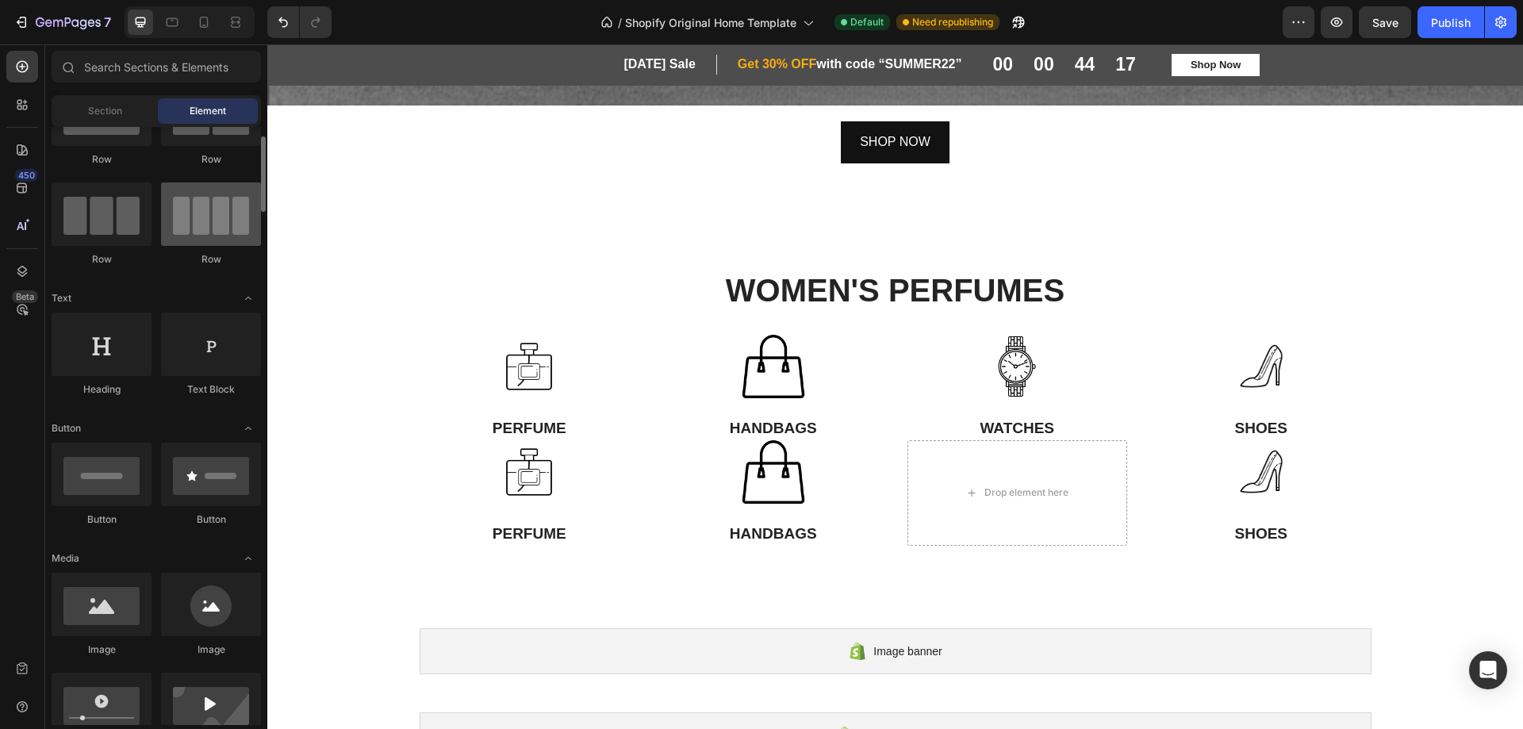
scroll to position [0, 0]
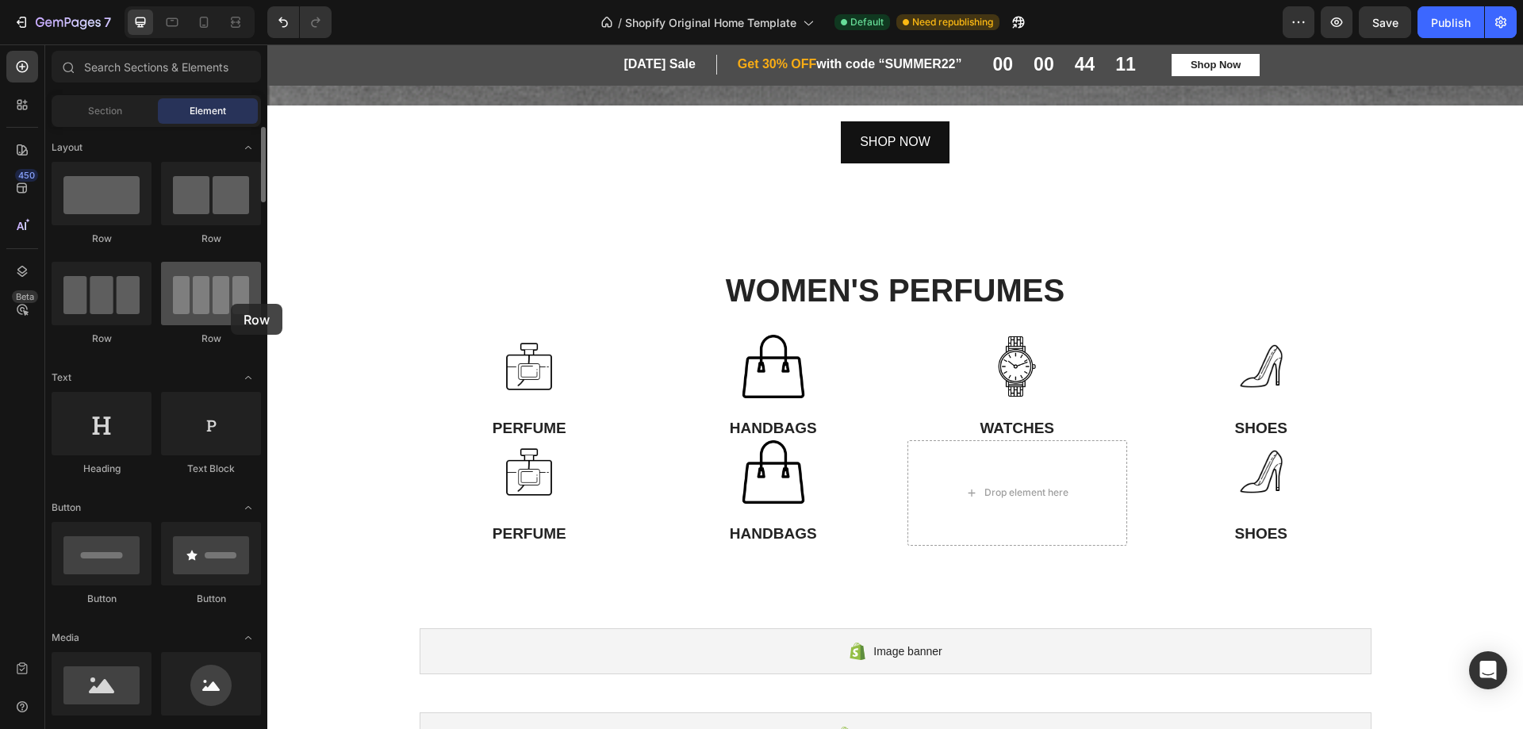
click at [231, 304] on div at bounding box center [211, 293] width 100 height 63
click at [420, 405] on div "Image PERFUME Text Block" at bounding box center [530, 388] width 221 height 106
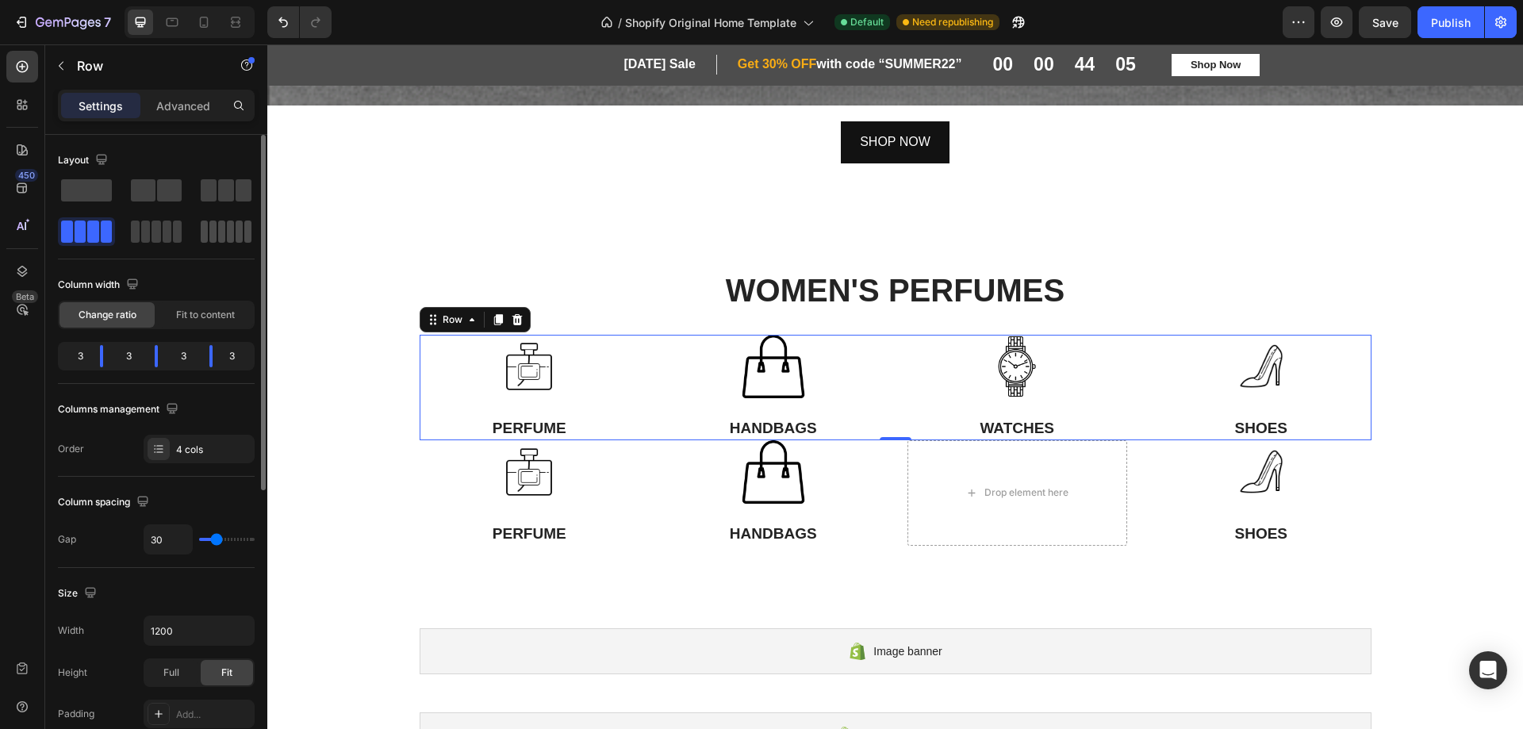
drag, startPoint x: 164, startPoint y: 228, endPoint x: 215, endPoint y: 233, distance: 51.0
click at [215, 233] on div at bounding box center [156, 211] width 197 height 70
click at [215, 233] on span at bounding box center [212, 232] width 7 height 22
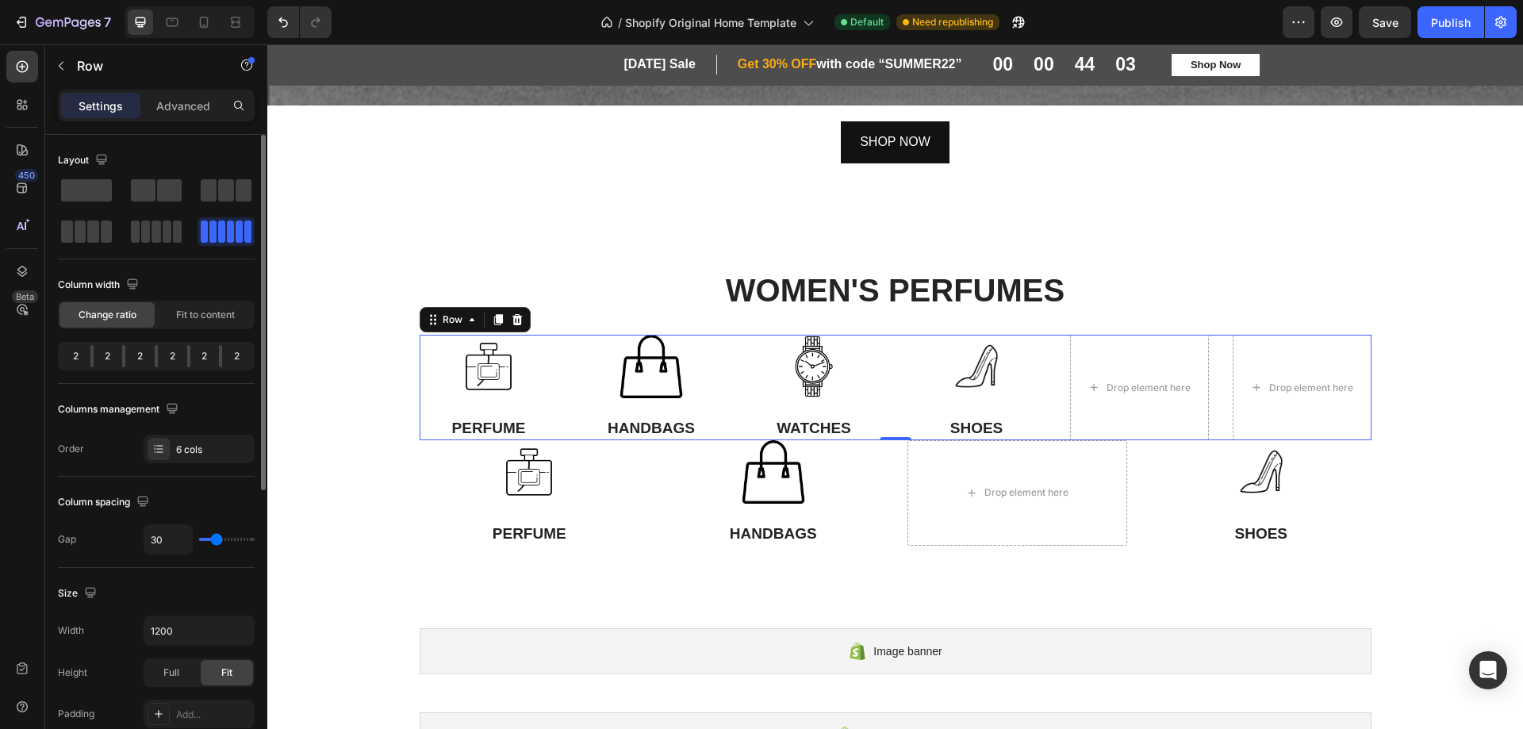
click at [227, 233] on span at bounding box center [230, 232] width 7 height 22
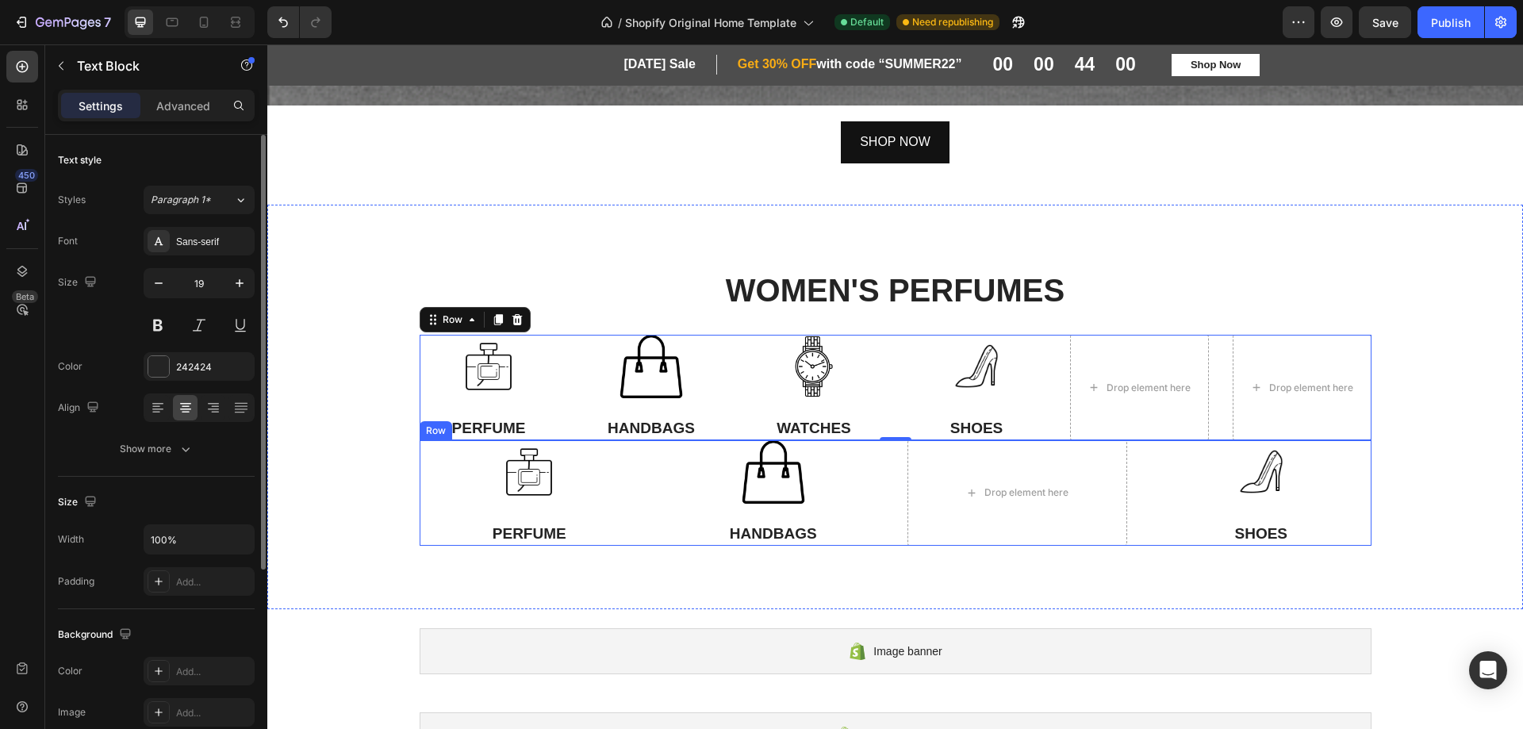
click at [424, 523] on div "PERFUME Text Block" at bounding box center [530, 534] width 221 height 23
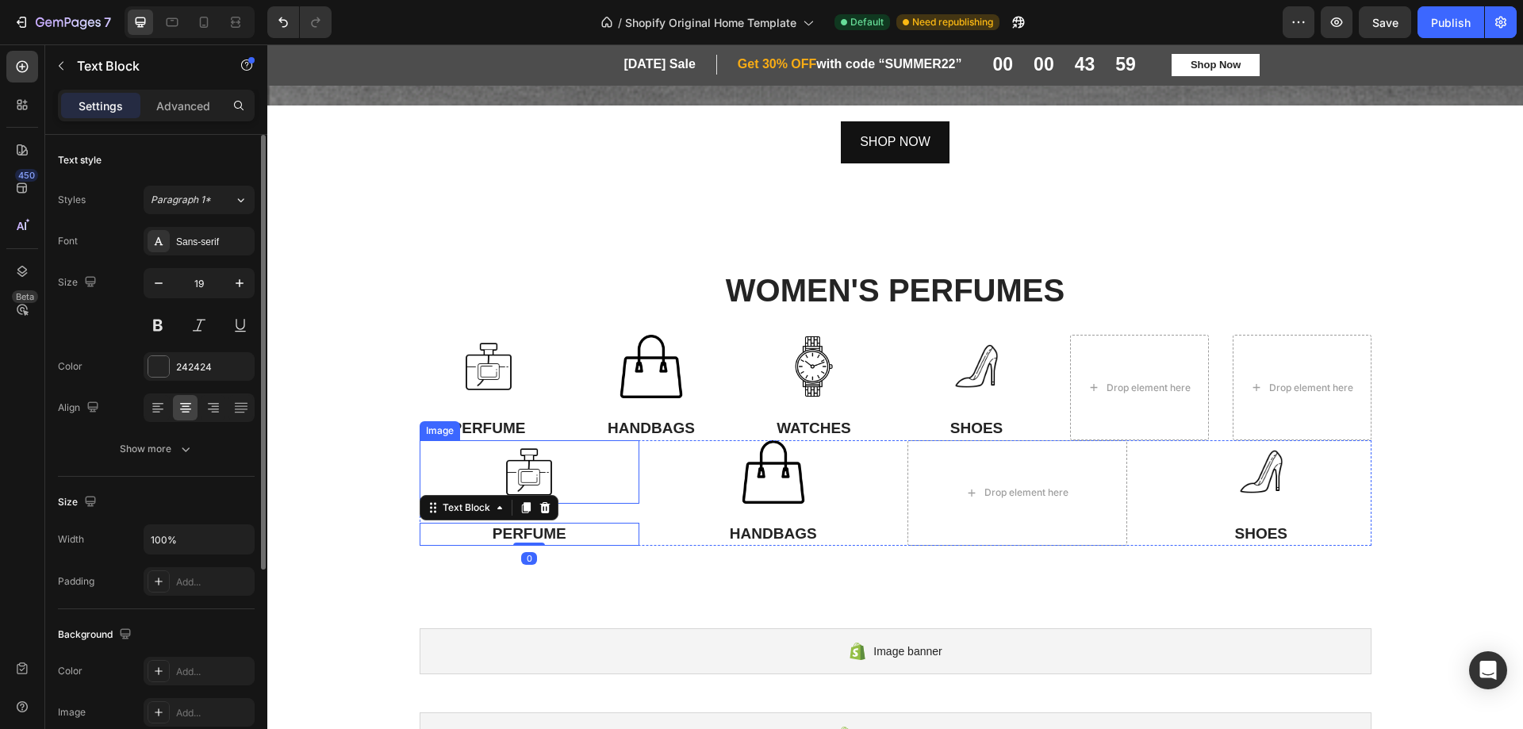
click at [428, 460] on div at bounding box center [530, 471] width 221 height 63
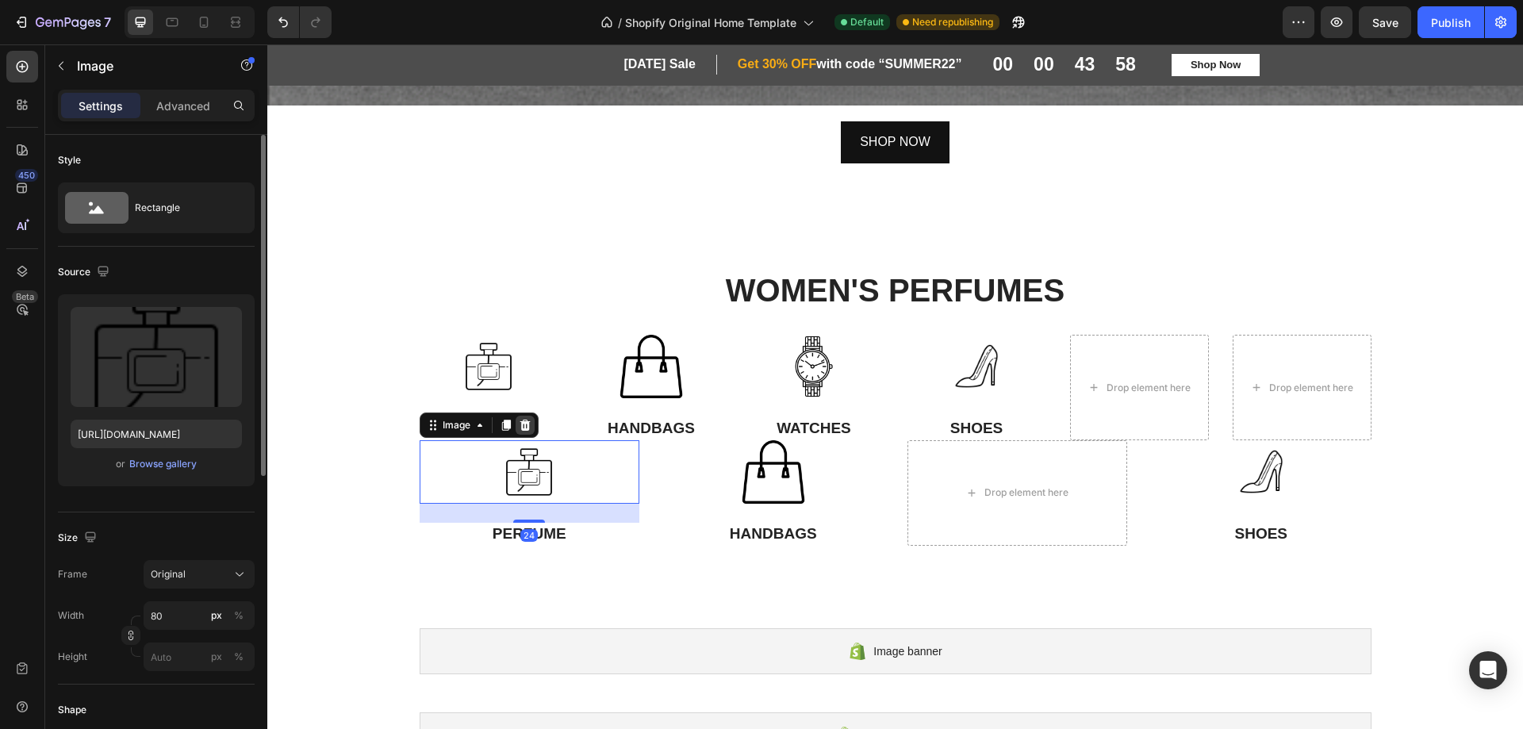
click at [520, 420] on icon at bounding box center [525, 425] width 10 height 11
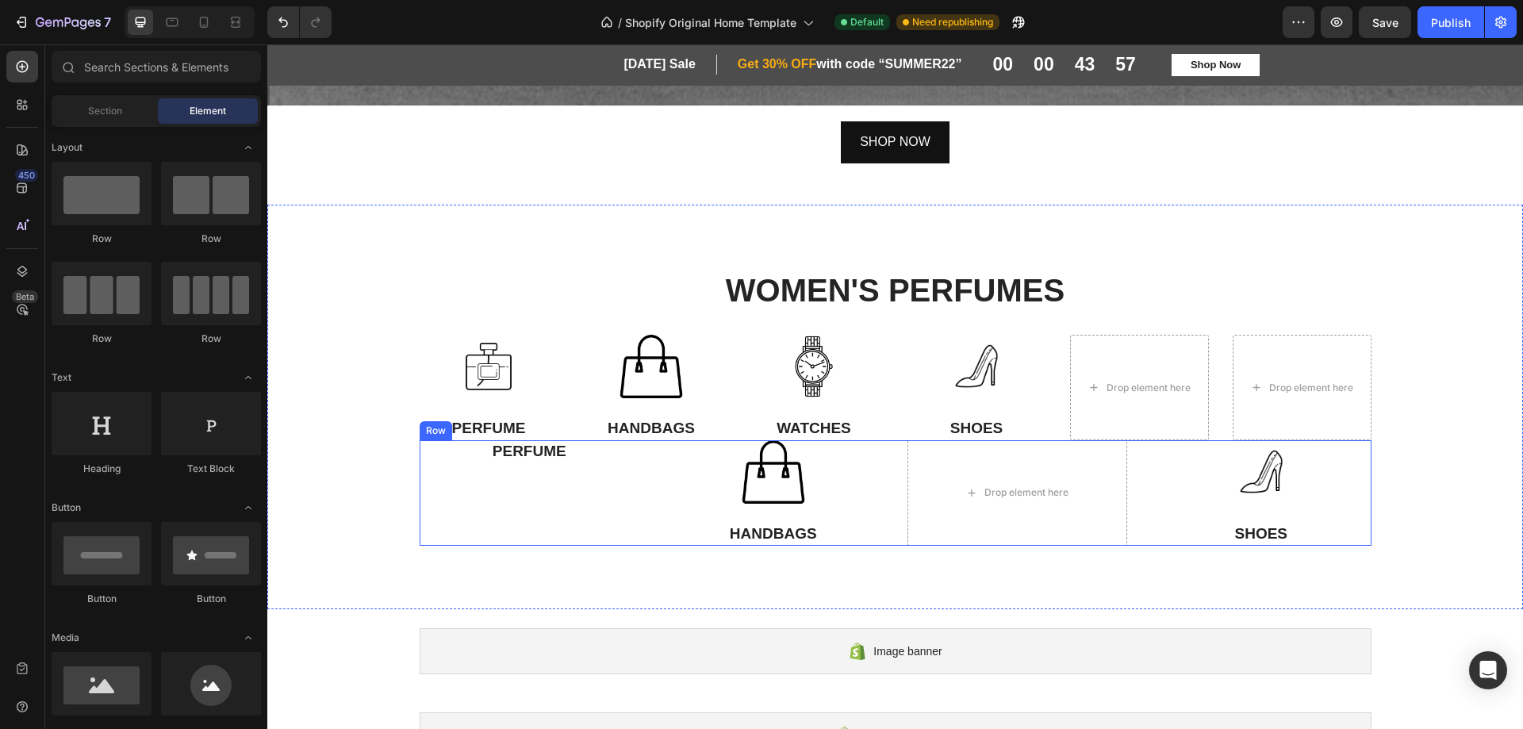
click at [420, 486] on div "PERFUME Text Block" at bounding box center [530, 493] width 221 height 106
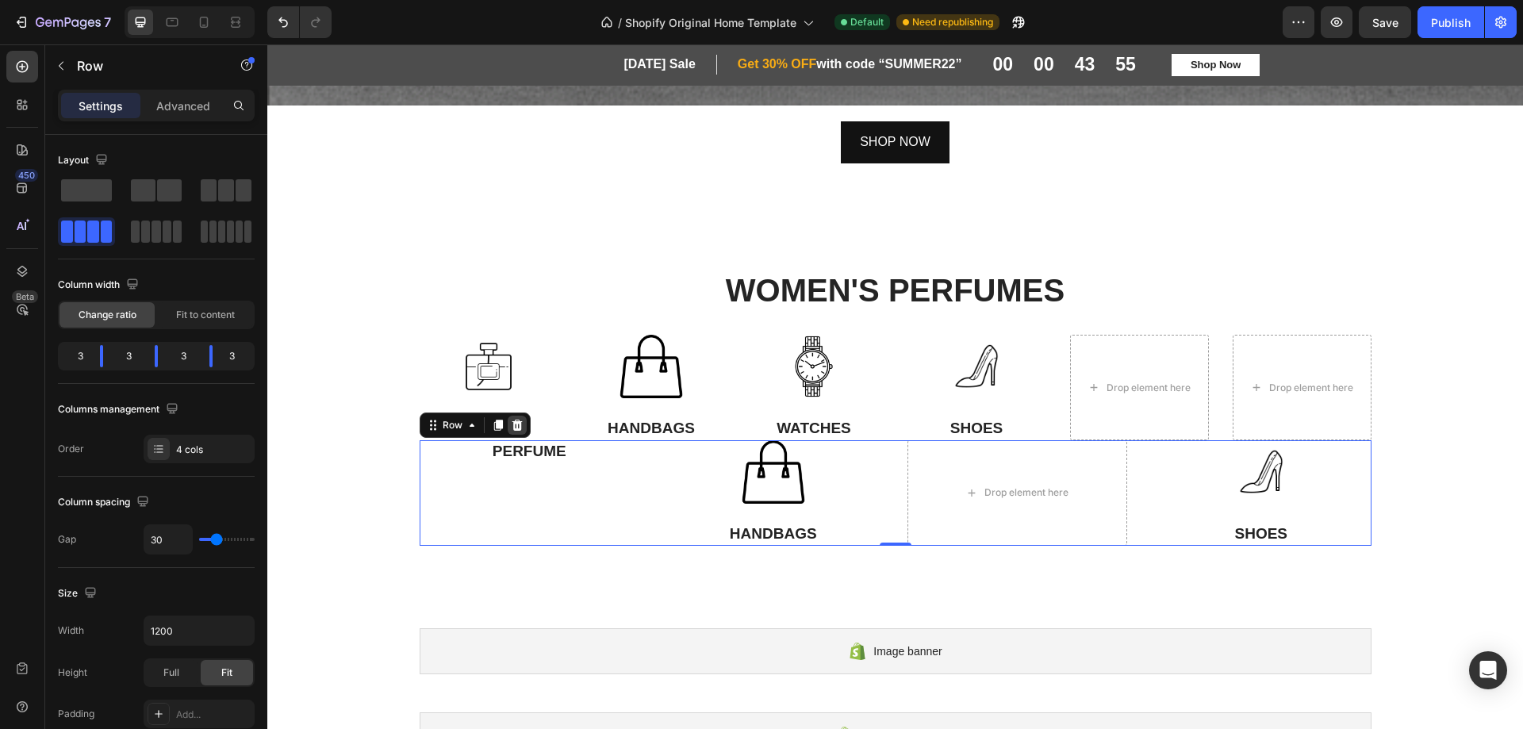
click at [511, 419] on icon at bounding box center [517, 425] width 13 height 13
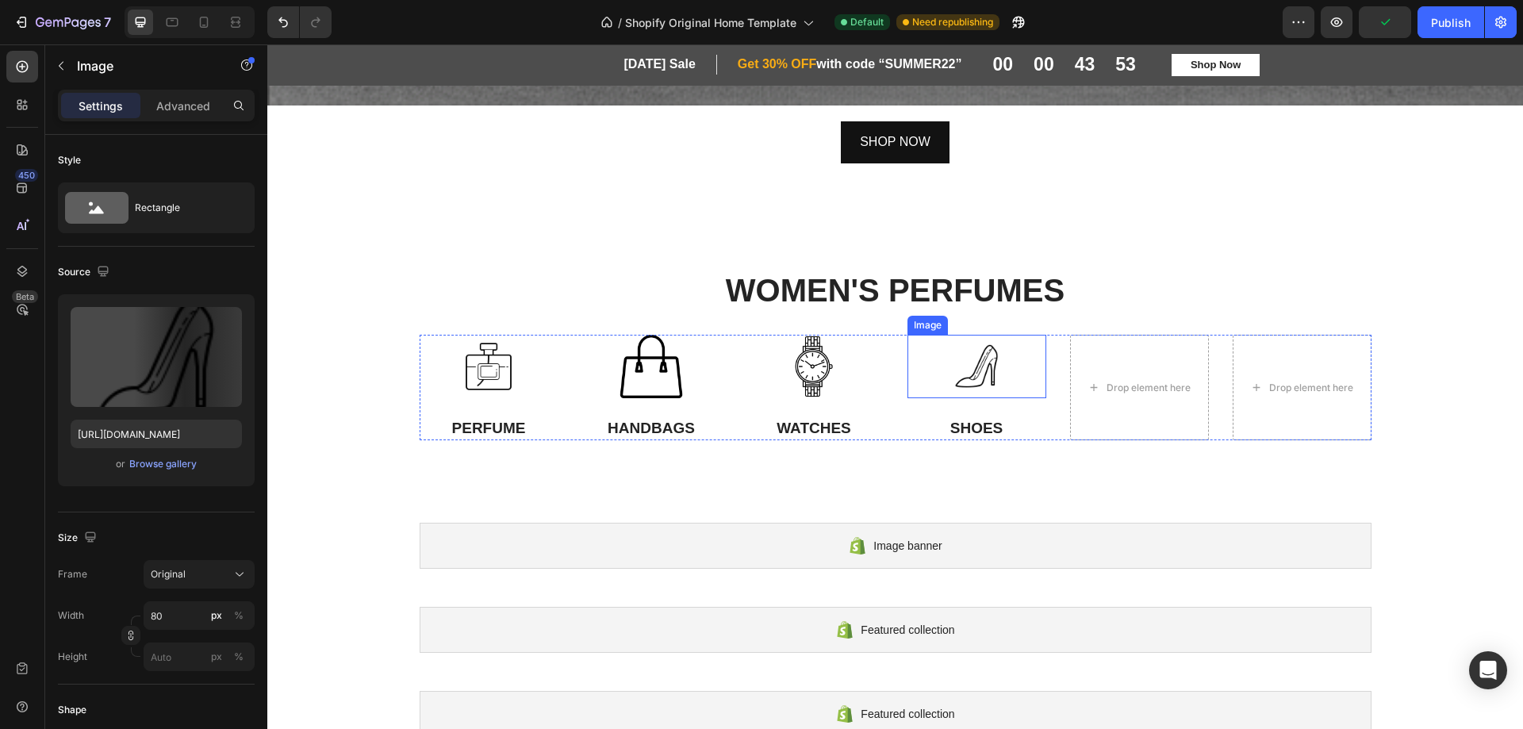
click at [997, 365] on img at bounding box center [976, 366] width 63 height 63
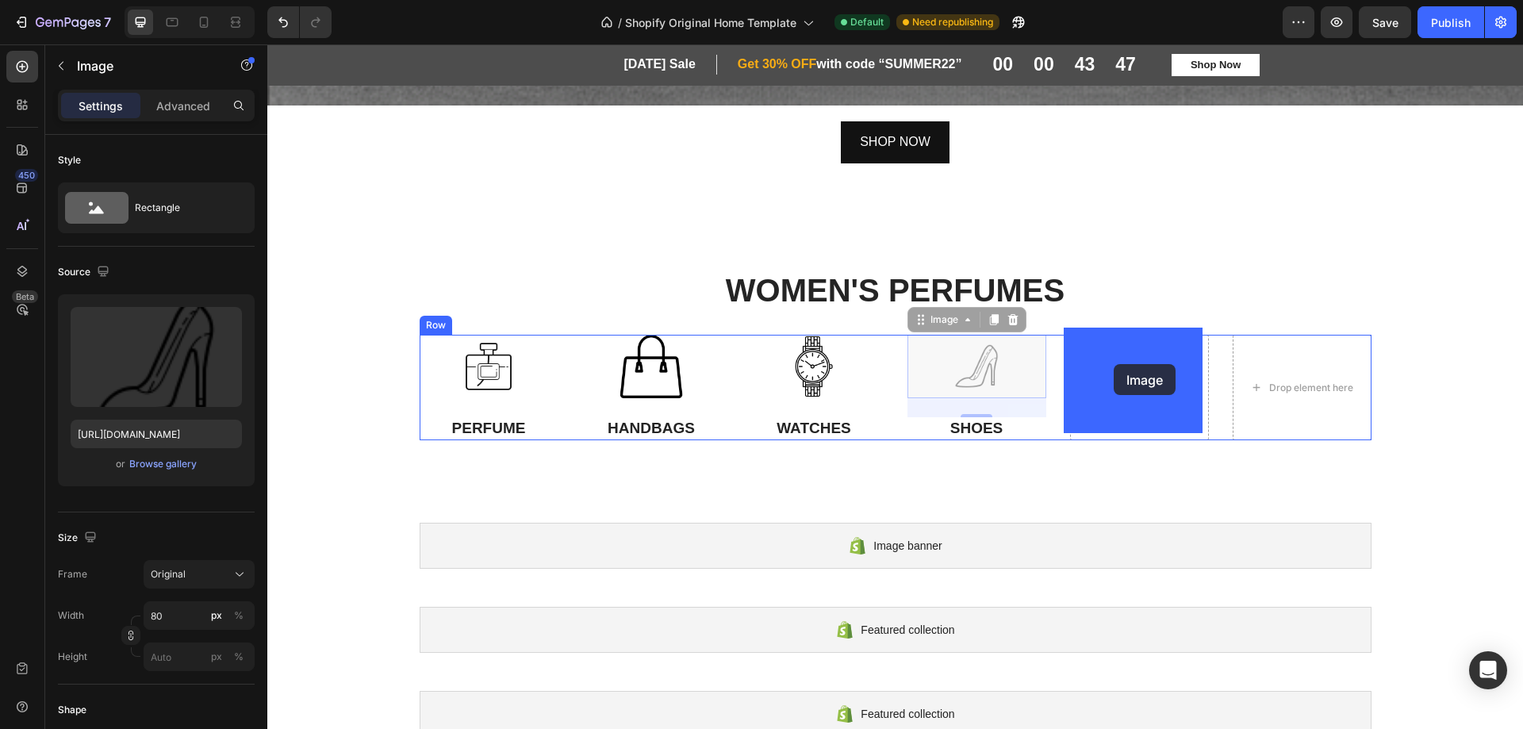
drag, startPoint x: 1002, startPoint y: 355, endPoint x: 1114, endPoint y: 364, distance: 112.3
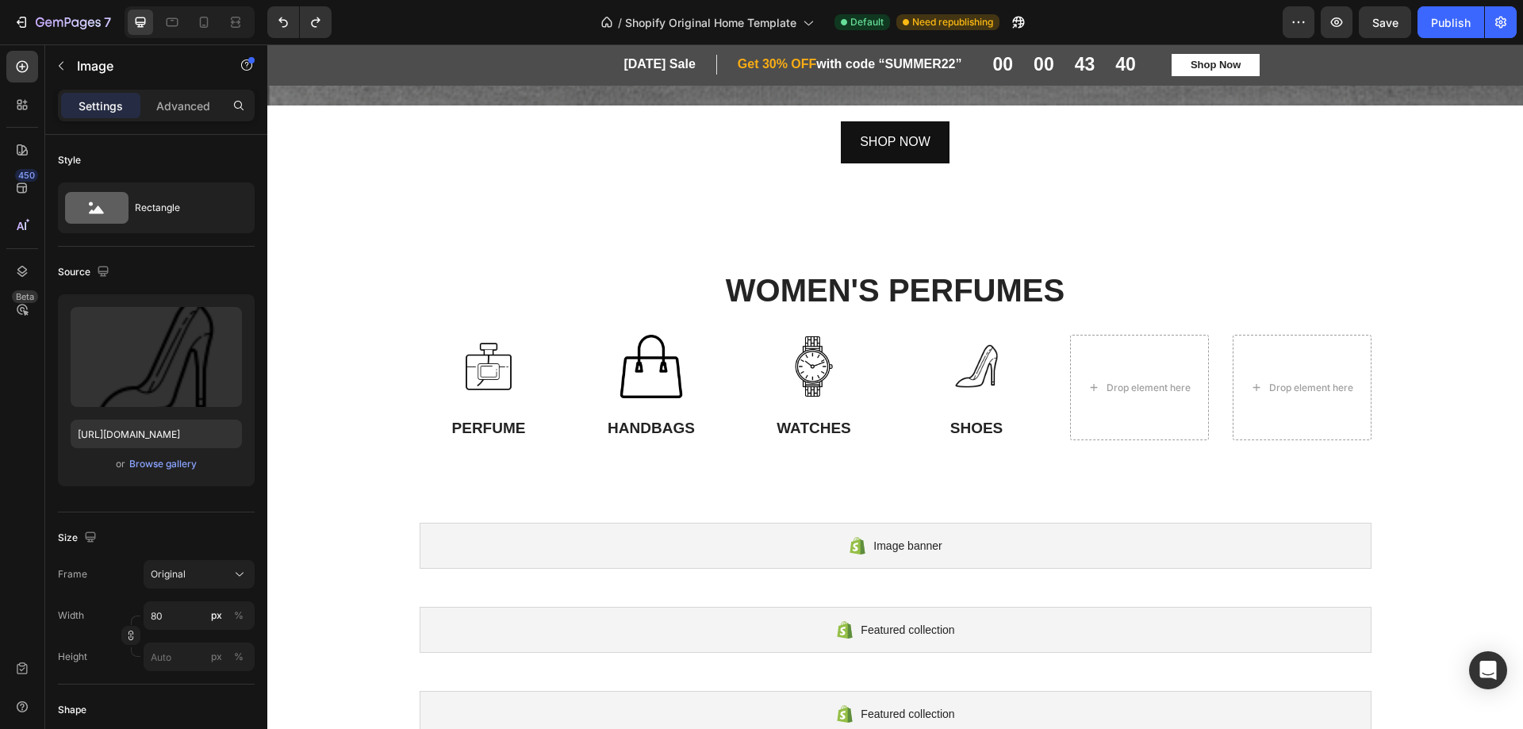
click at [961, 367] on img at bounding box center [976, 366] width 63 height 63
click at [985, 345] on img at bounding box center [976, 366] width 63 height 63
click at [1119, 382] on div "Drop element here" at bounding box center [1149, 388] width 84 height 13
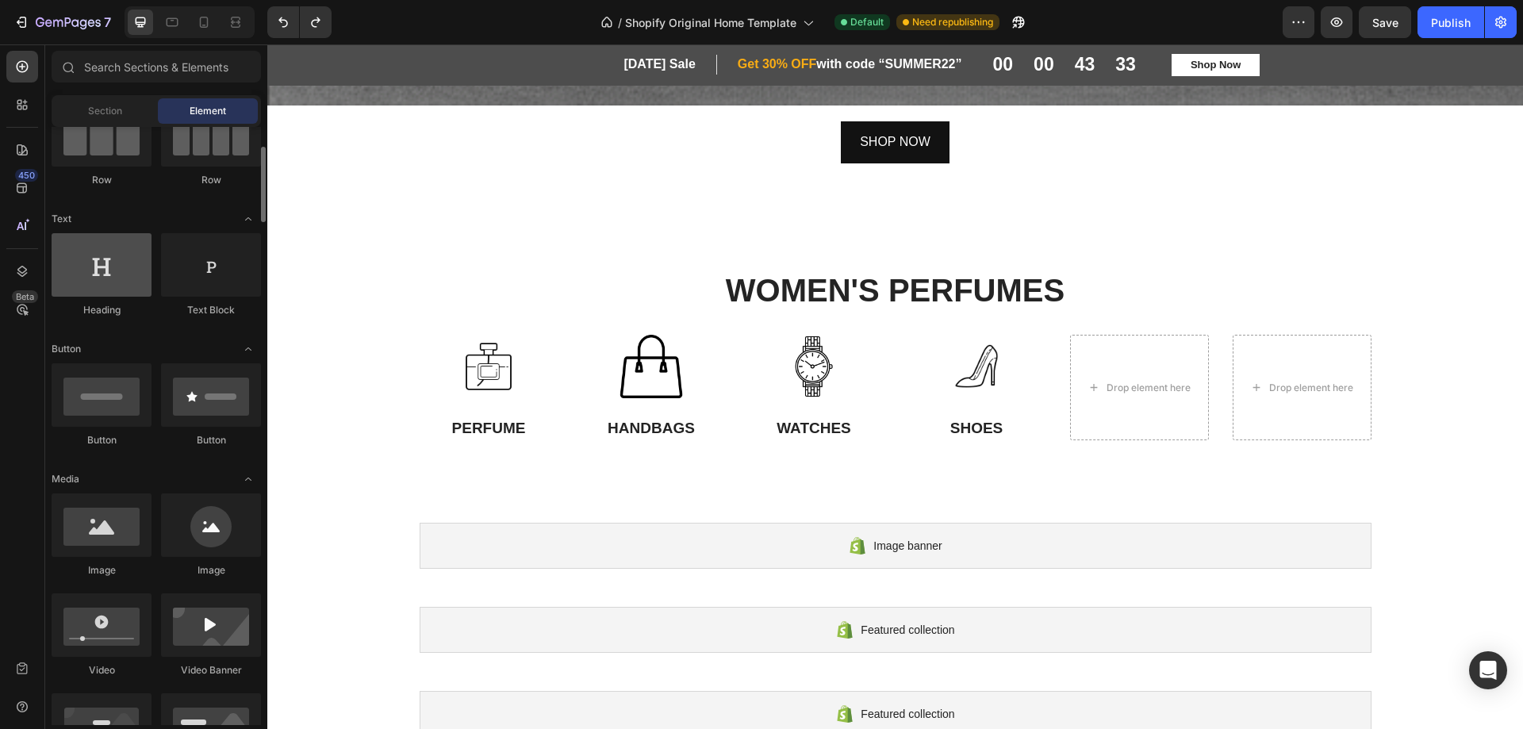
scroll to position [238, 0]
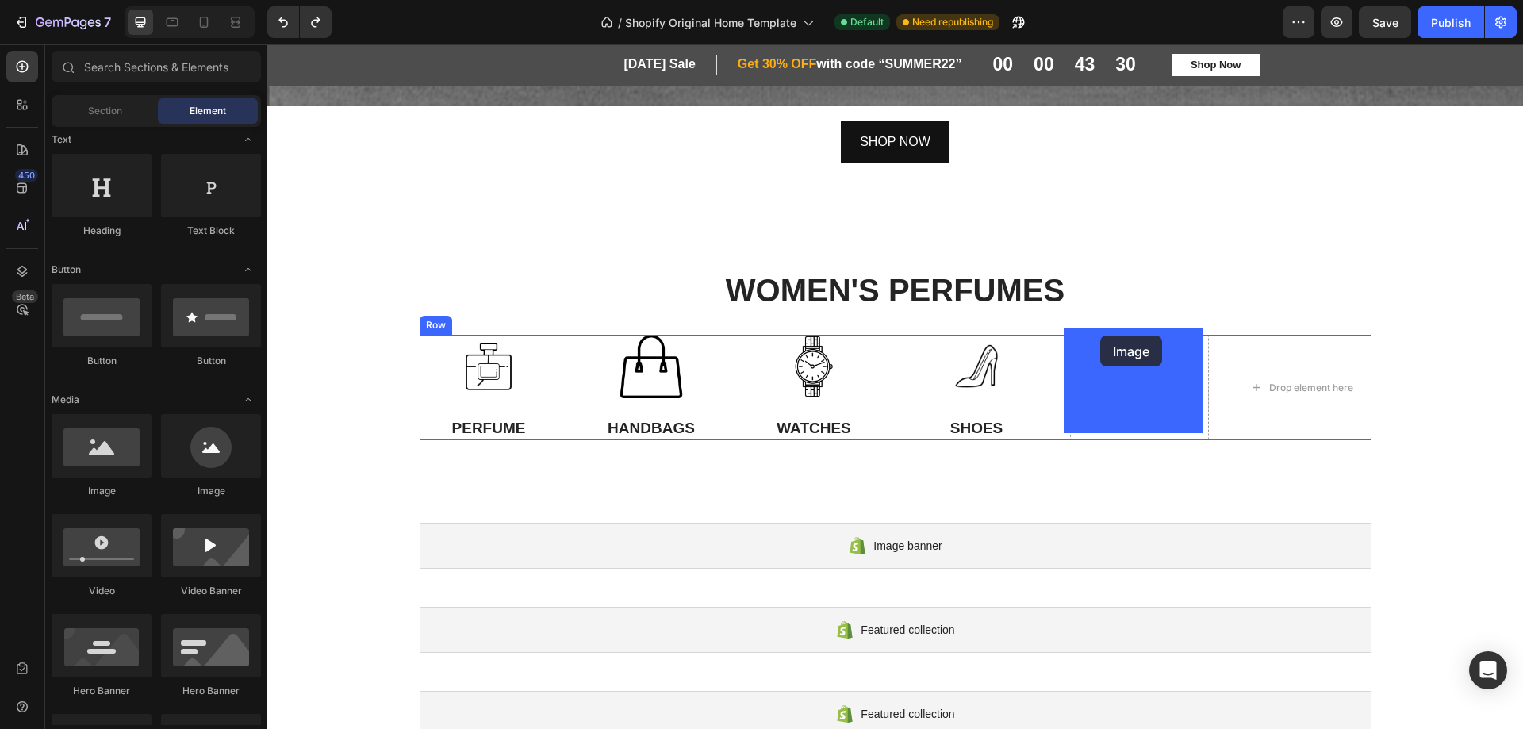
drag, startPoint x: 452, startPoint y: 502, endPoint x: 1100, endPoint y: 336, distance: 669.2
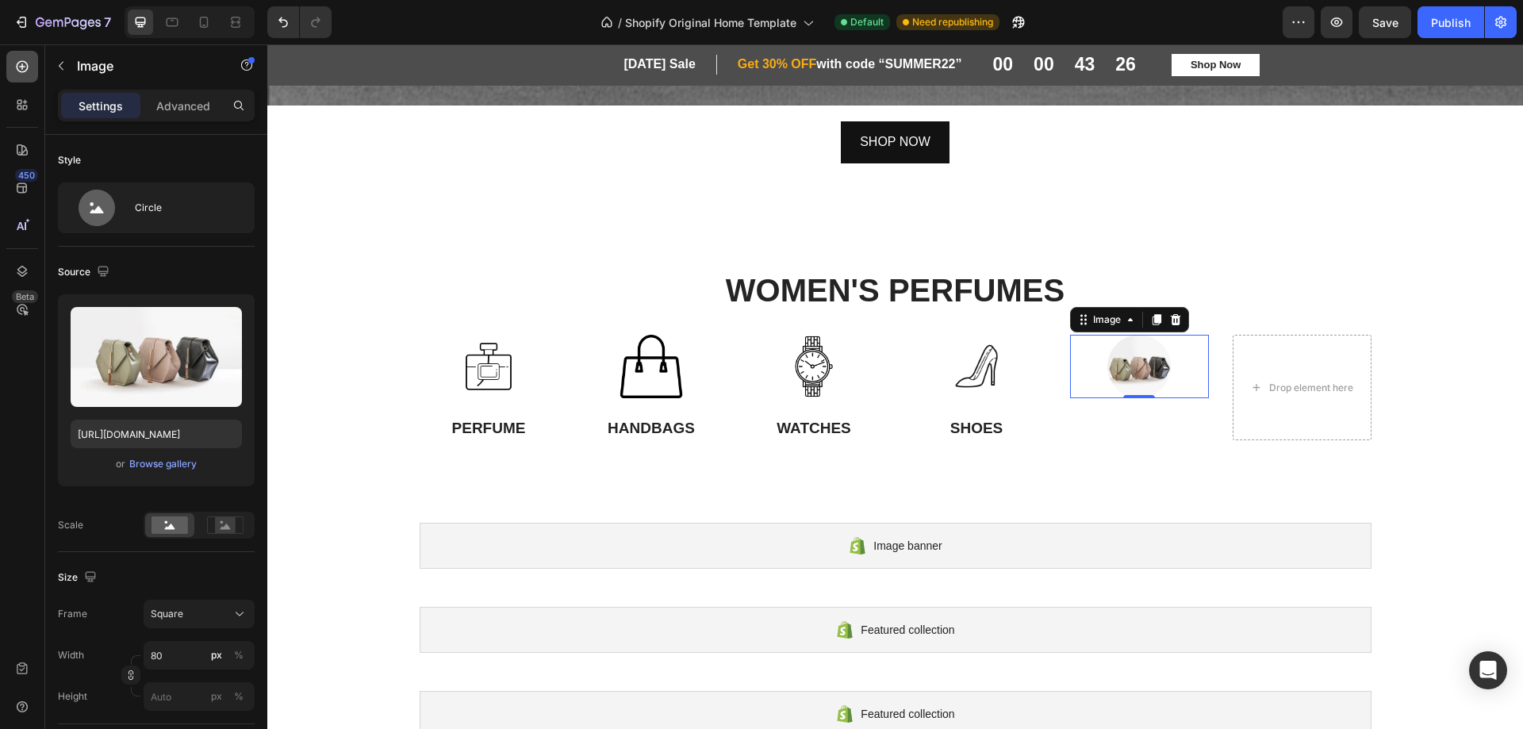
click at [11, 60] on div at bounding box center [22, 67] width 32 height 32
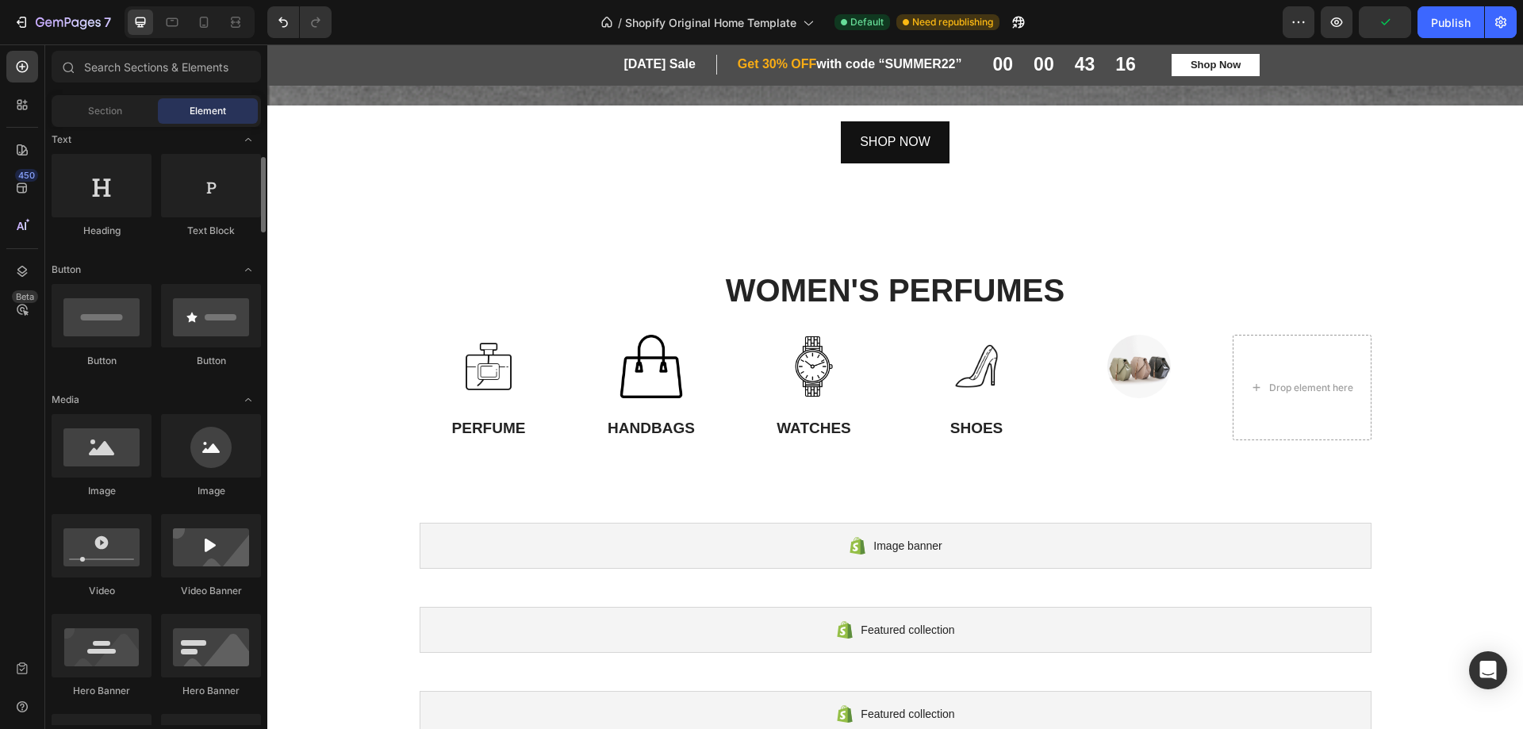
scroll to position [79, 0]
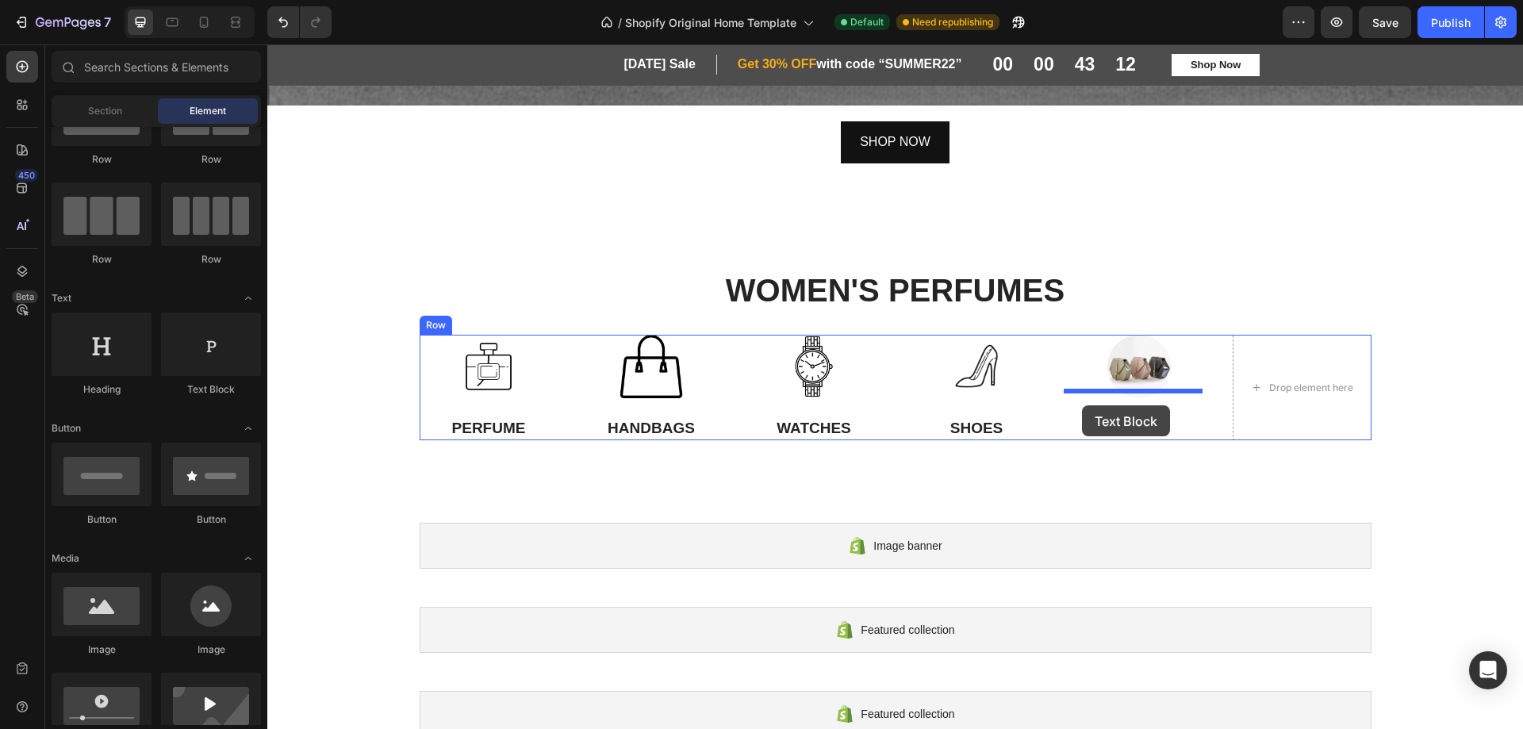
drag, startPoint x: 471, startPoint y: 402, endPoint x: 1082, endPoint y: 405, distance: 610.9
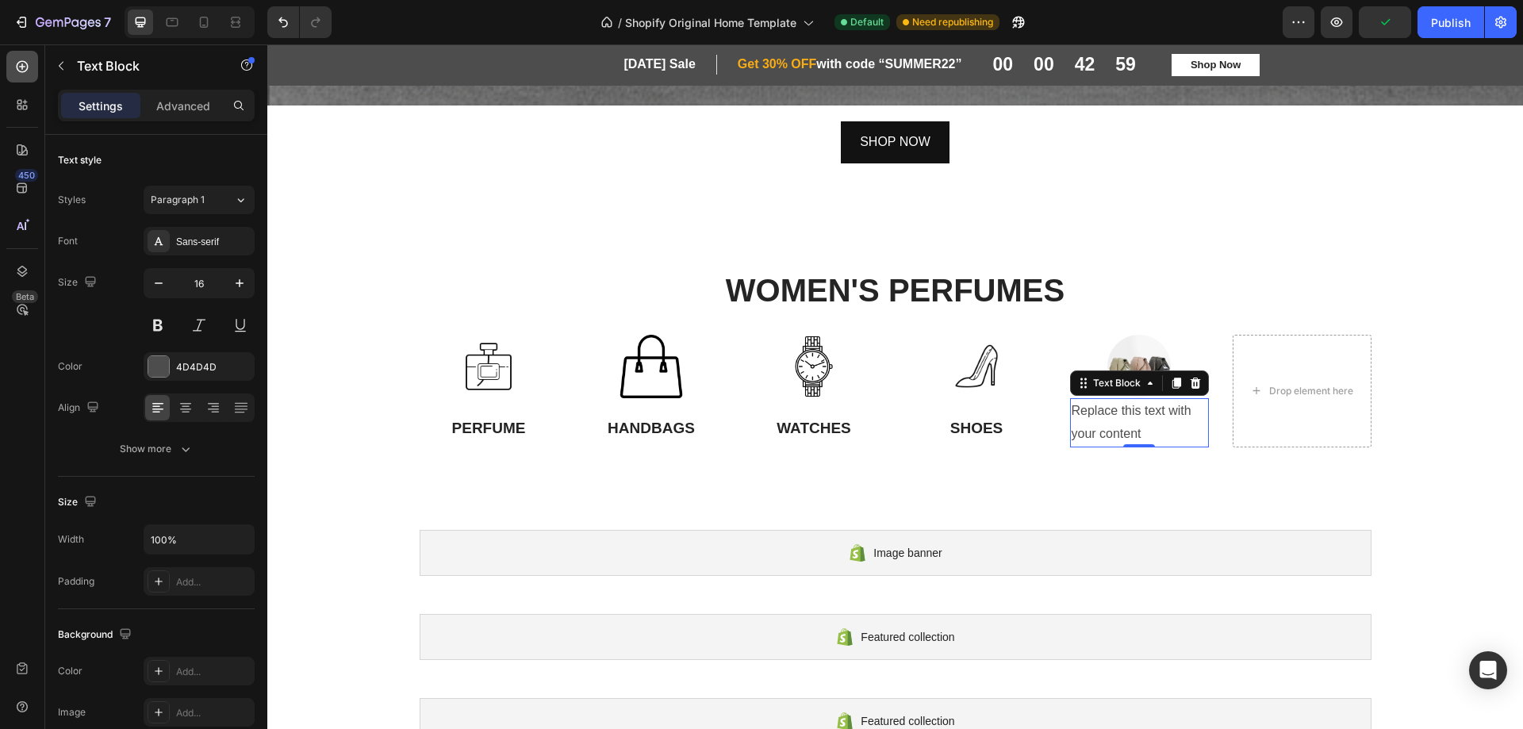
click at [27, 63] on icon at bounding box center [22, 67] width 16 height 16
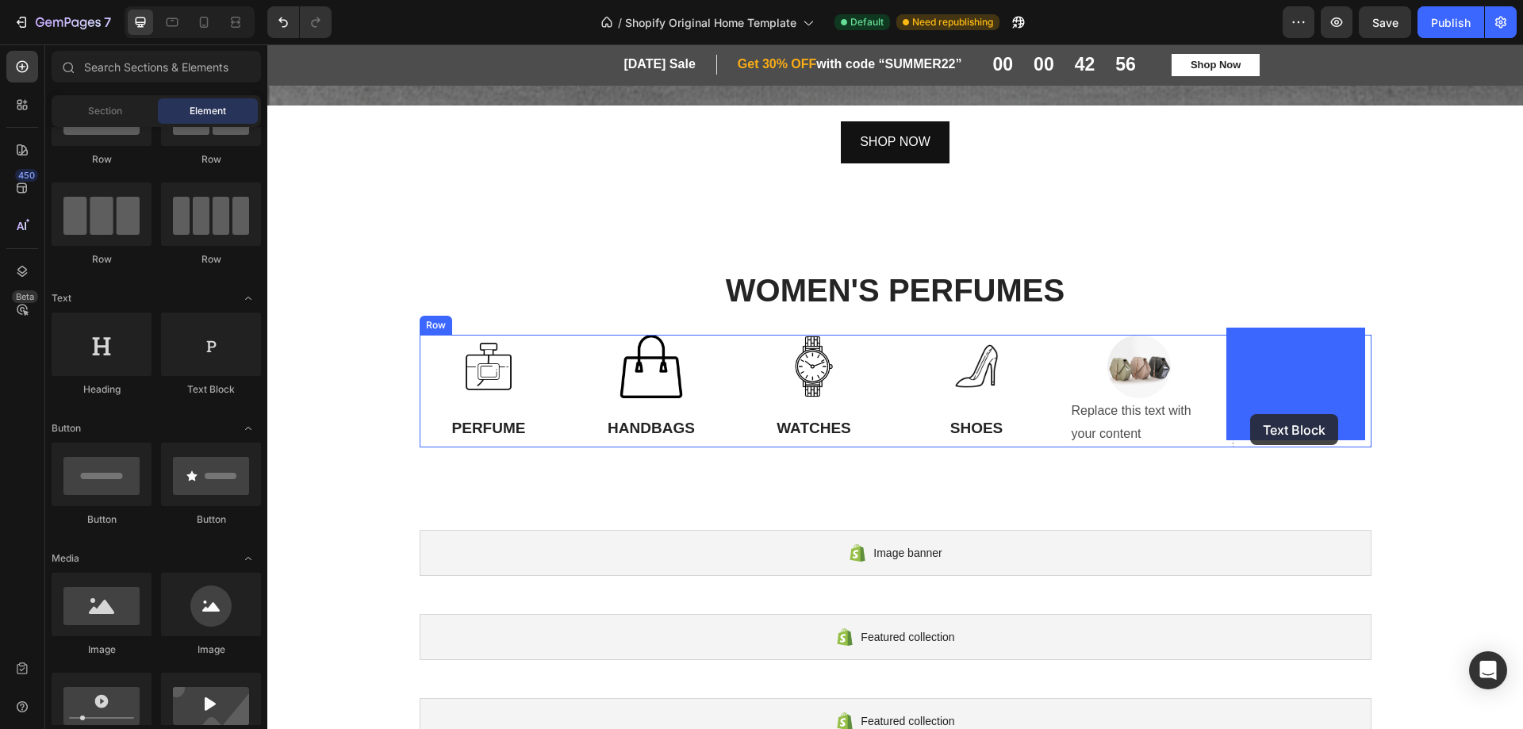
drag, startPoint x: 463, startPoint y: 396, endPoint x: 1250, endPoint y: 414, distance: 788.0
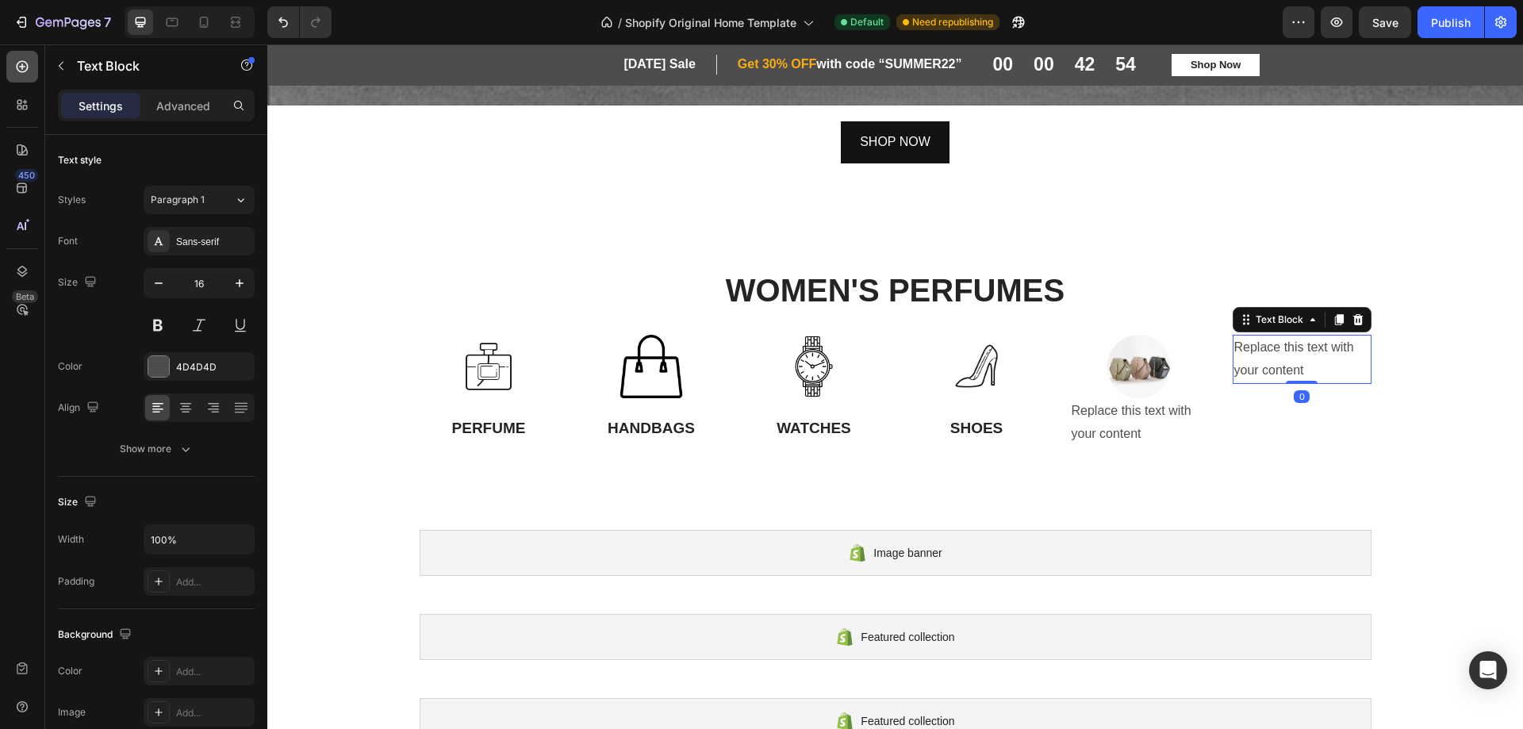
click at [17, 68] on icon at bounding box center [23, 67] width 12 height 12
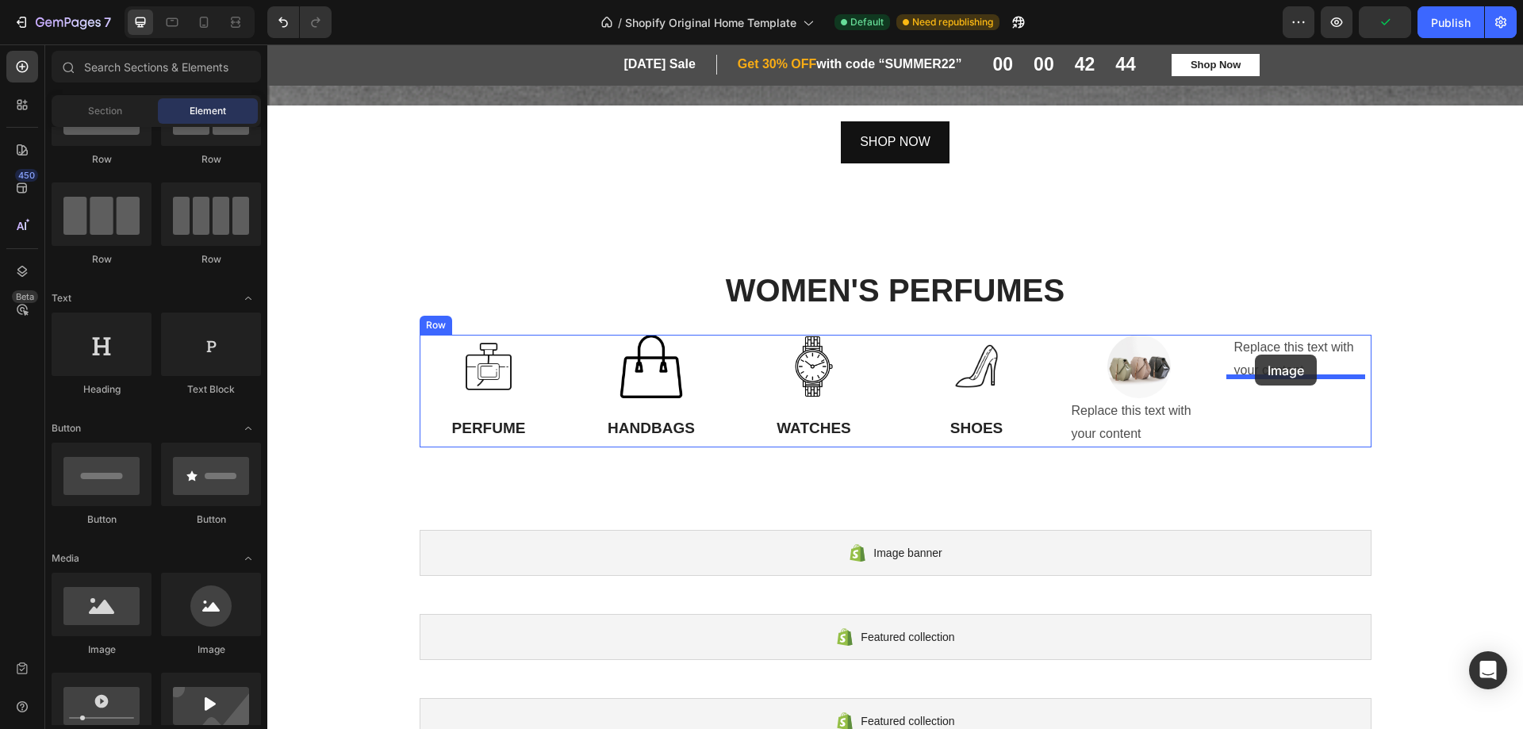
drag, startPoint x: 382, startPoint y: 666, endPoint x: 1255, endPoint y: 355, distance: 927.2
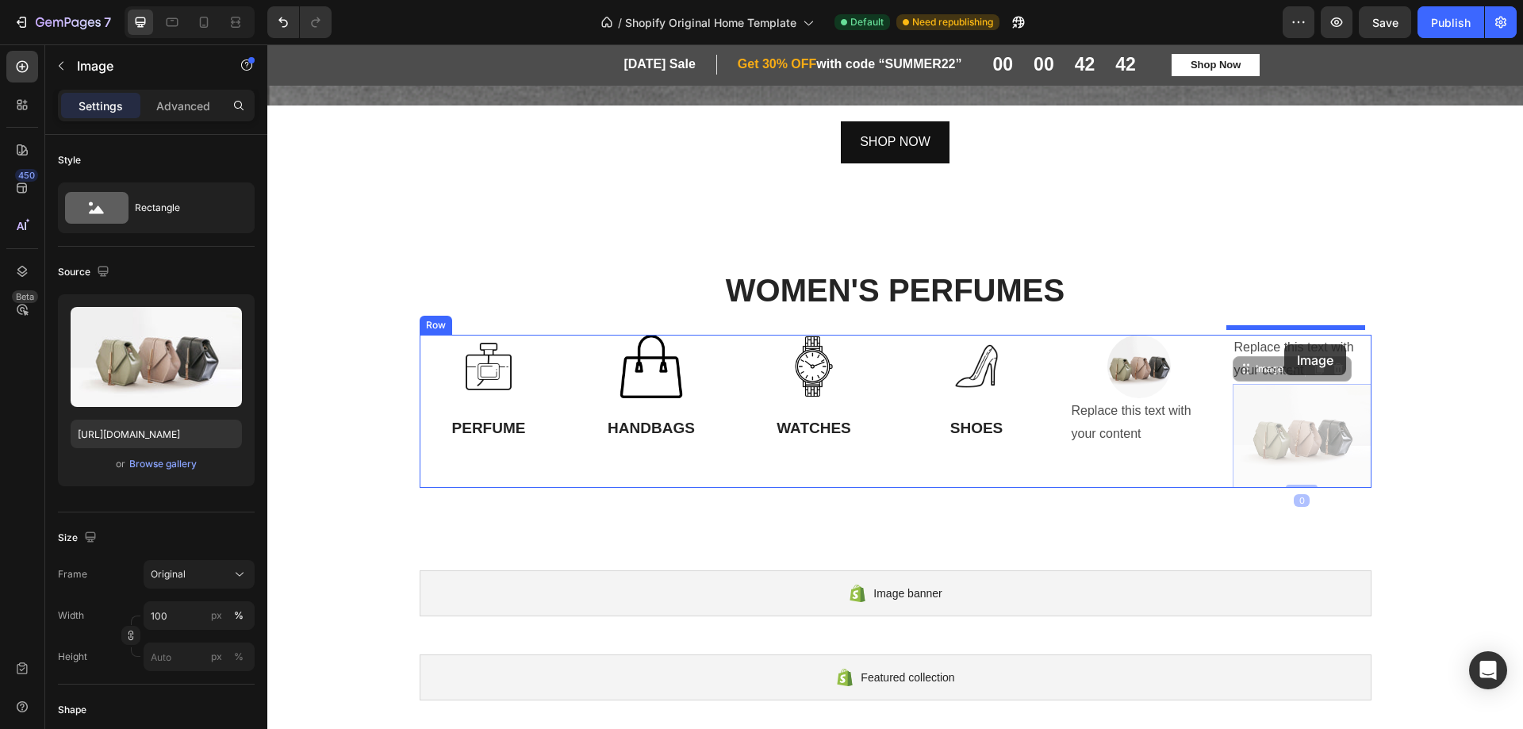
drag, startPoint x: 1292, startPoint y: 408, endPoint x: 1284, endPoint y: 344, distance: 63.9
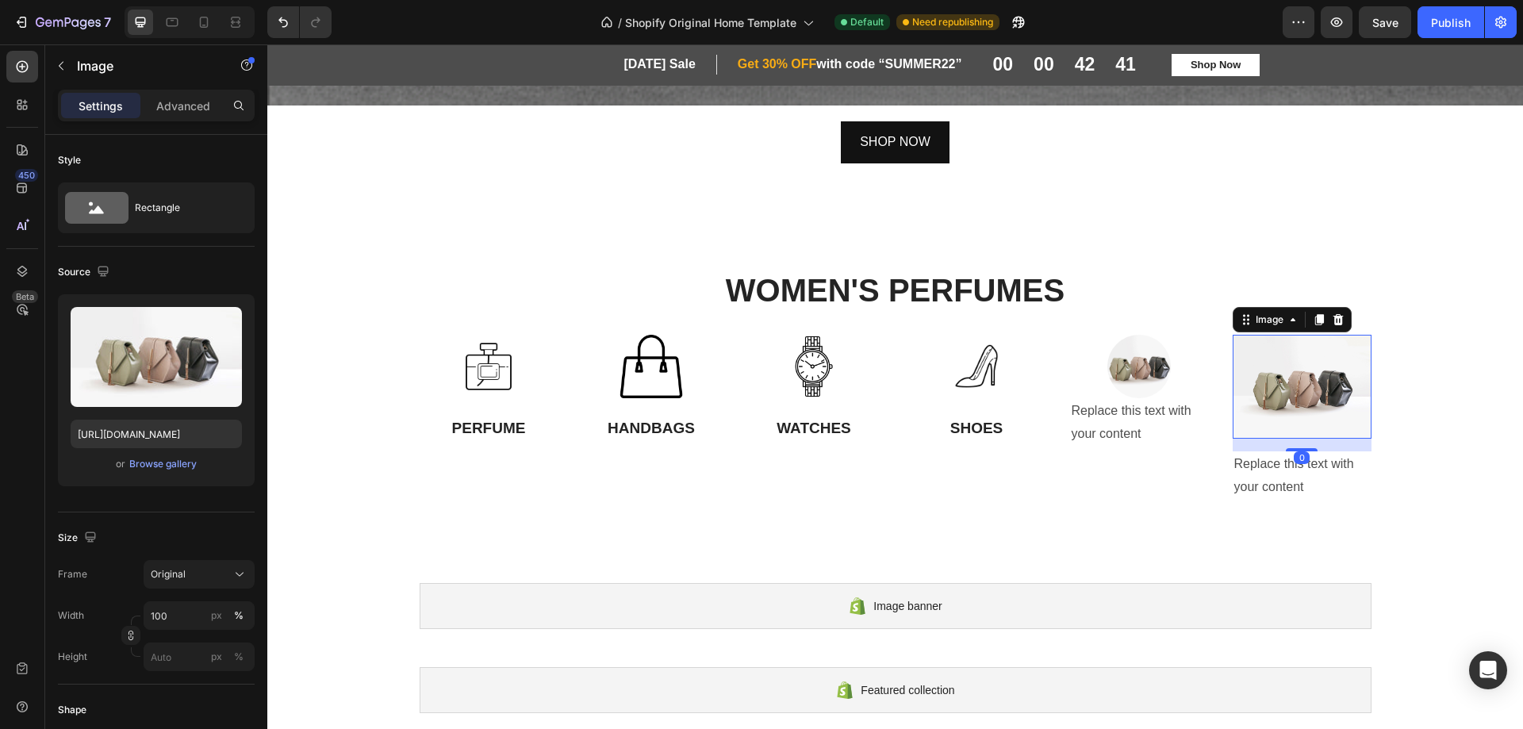
click at [1284, 344] on img at bounding box center [1302, 387] width 139 height 104
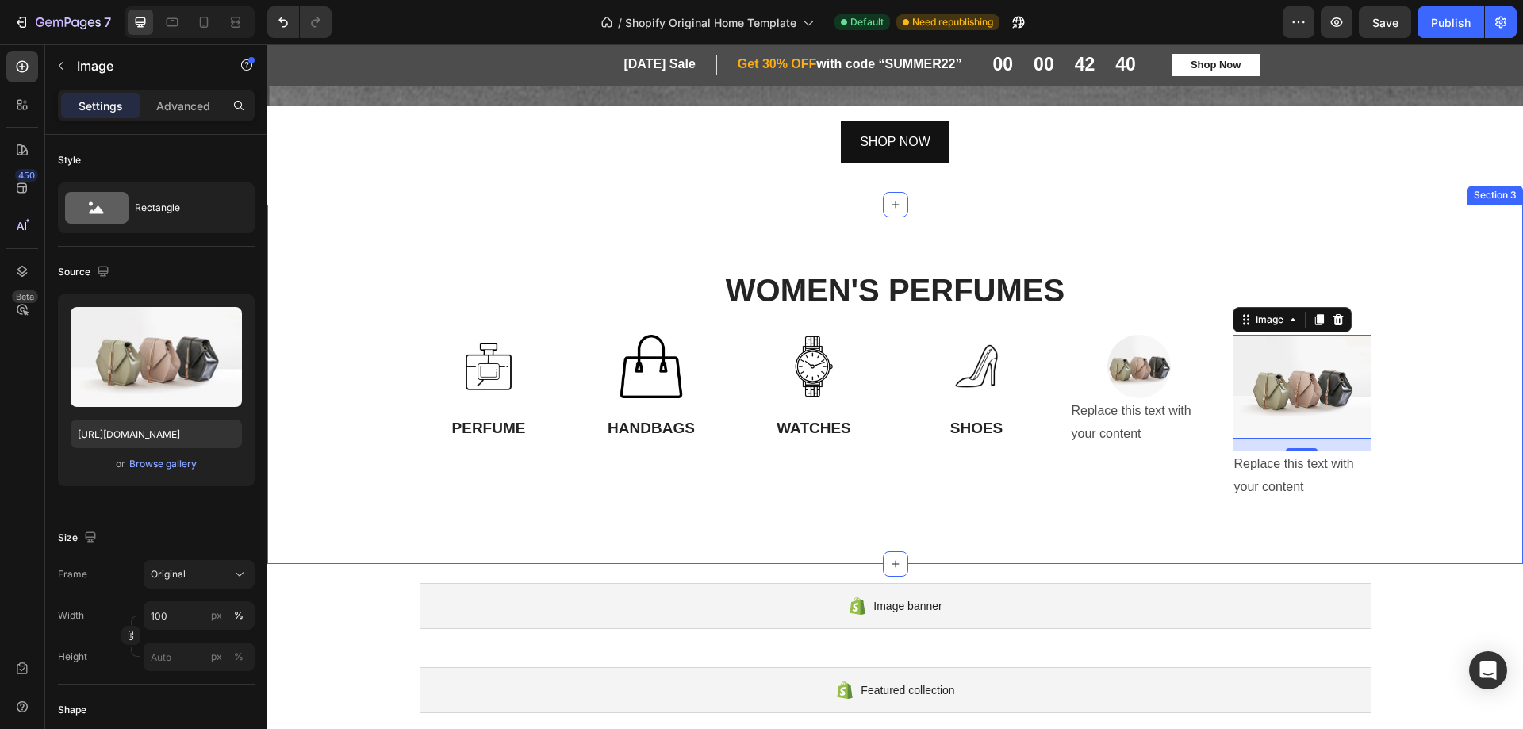
click at [1419, 400] on div "WOMEN'S PERFUMES Heading Row Image PERFUME Text Block Image HANDBAGS Text Block…" at bounding box center [895, 384] width 1232 height 232
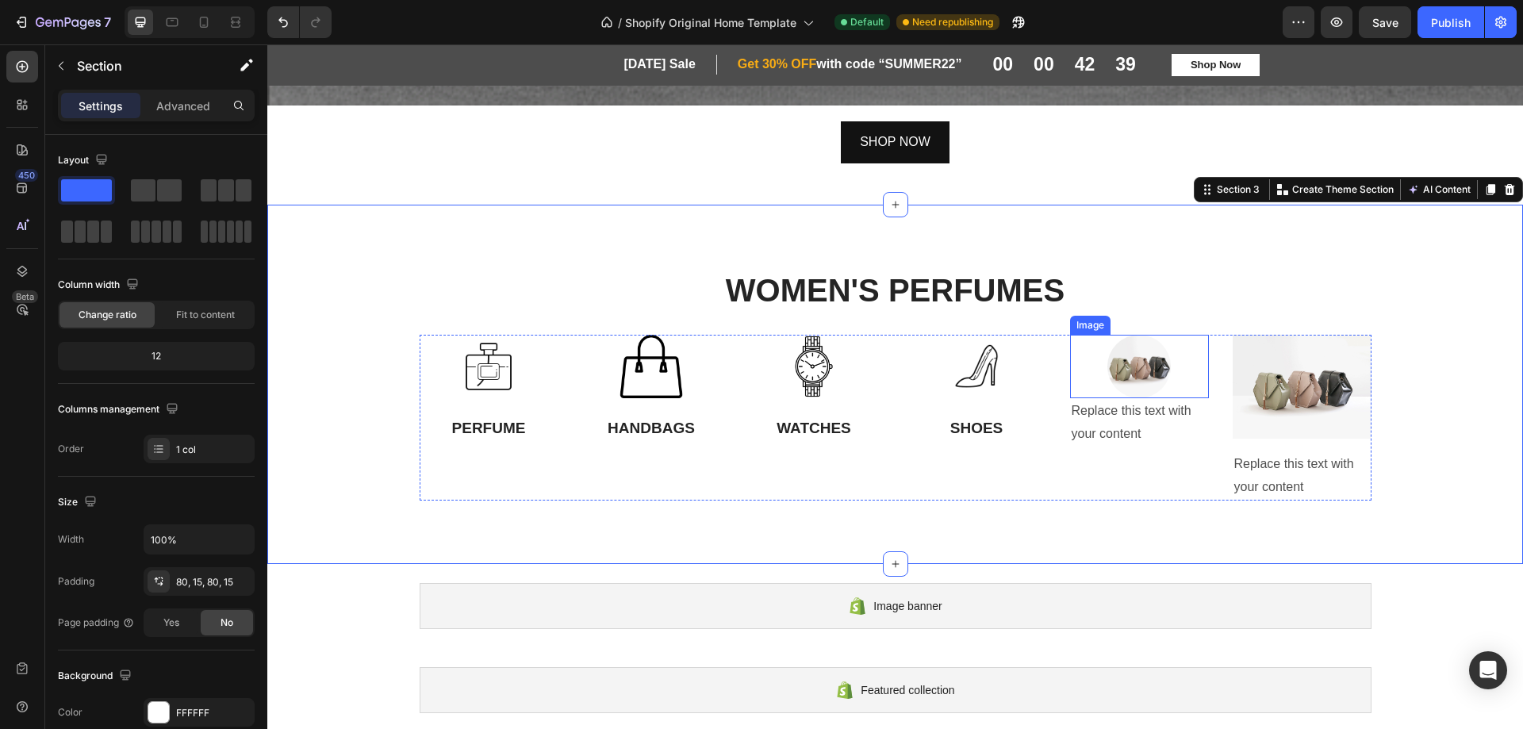
click at [1115, 359] on img at bounding box center [1139, 366] width 63 height 63
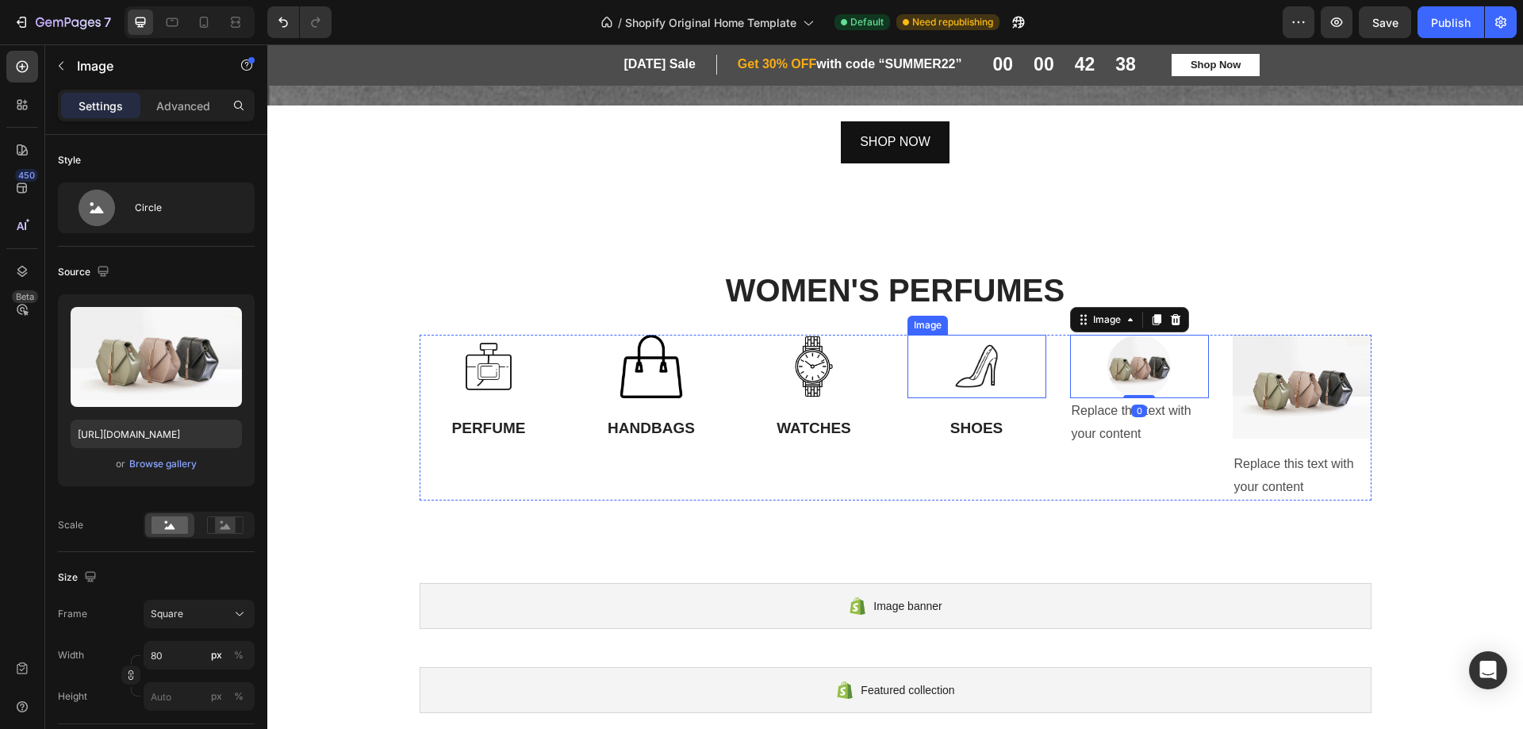
click at [1007, 370] on div at bounding box center [977, 366] width 139 height 63
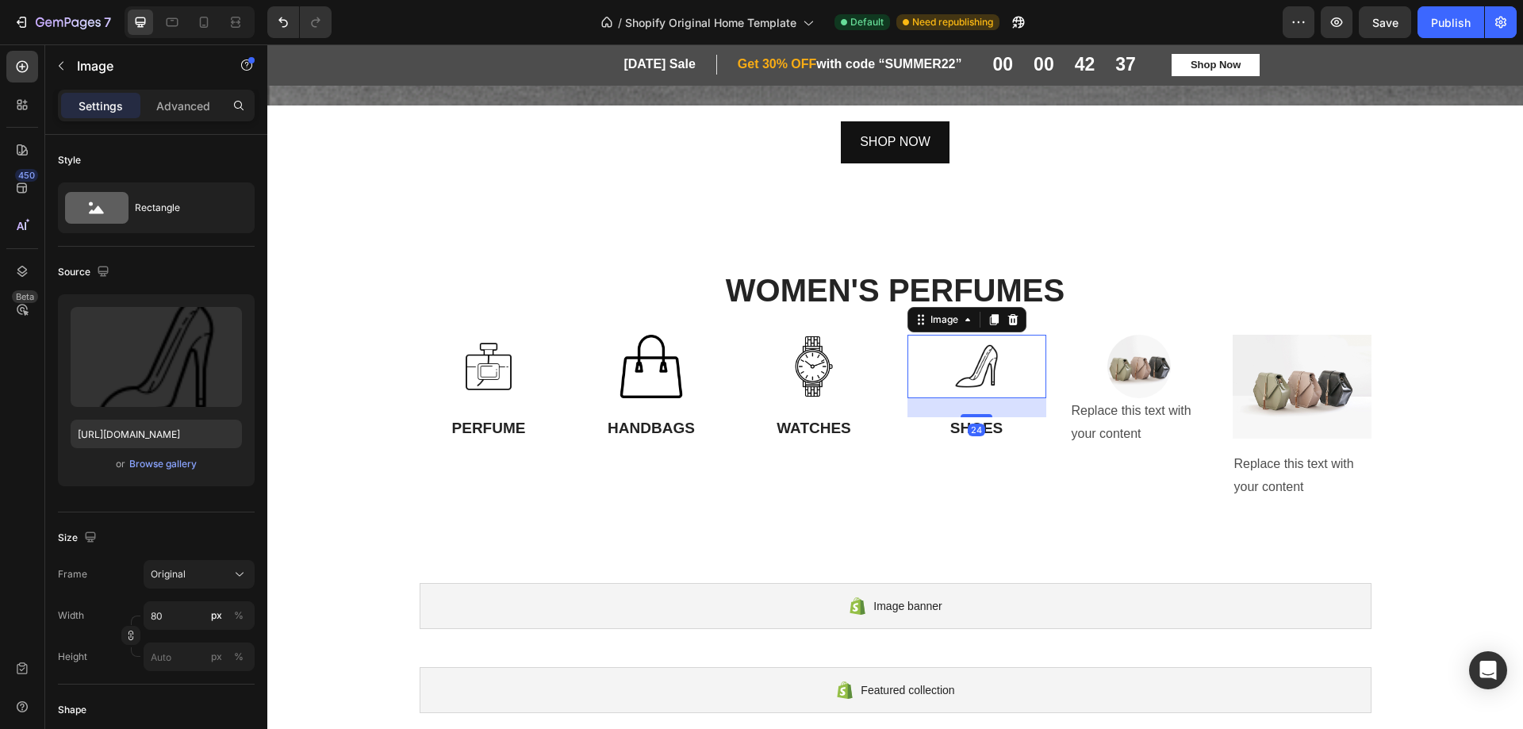
click at [1127, 370] on img at bounding box center [1139, 366] width 63 height 63
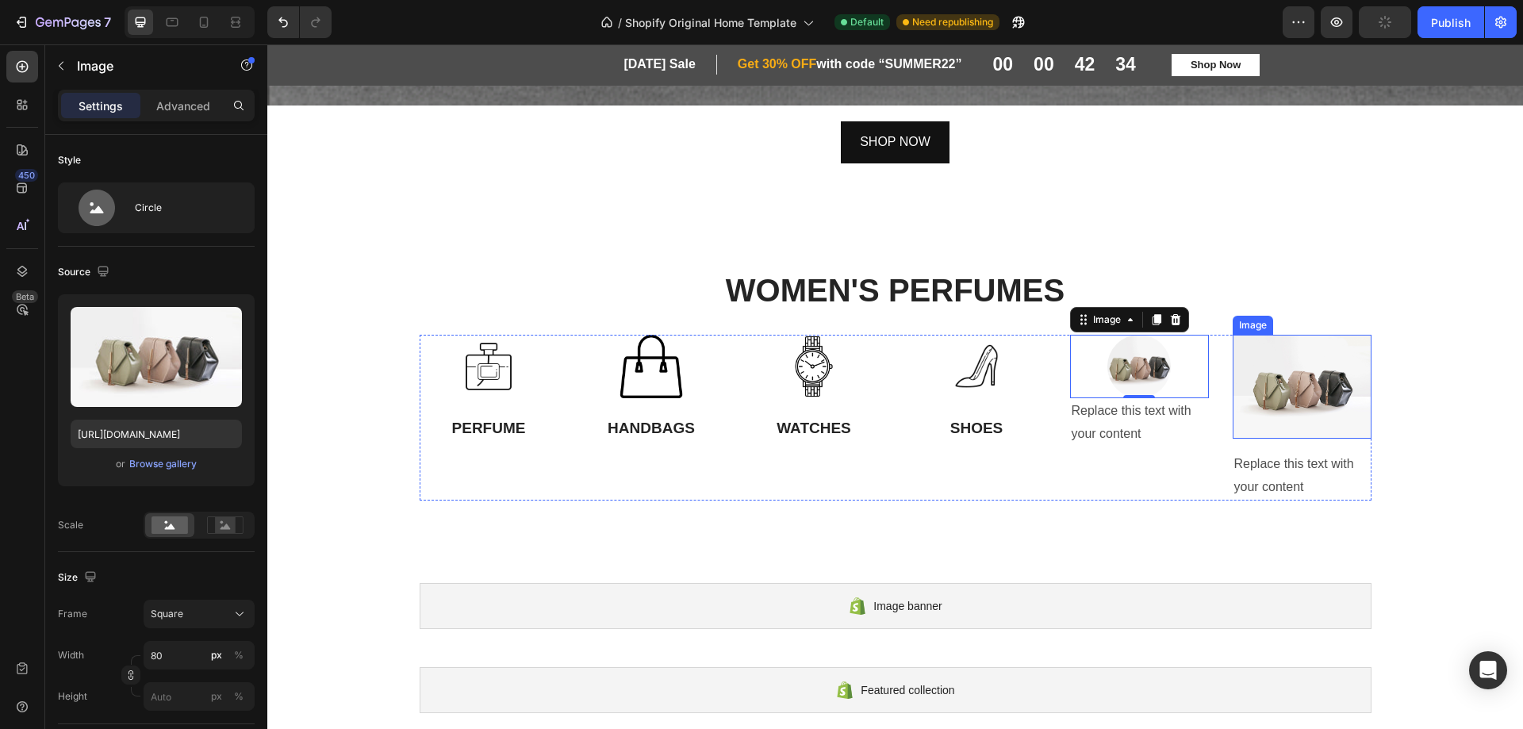
click at [1300, 388] on img at bounding box center [1302, 387] width 139 height 104
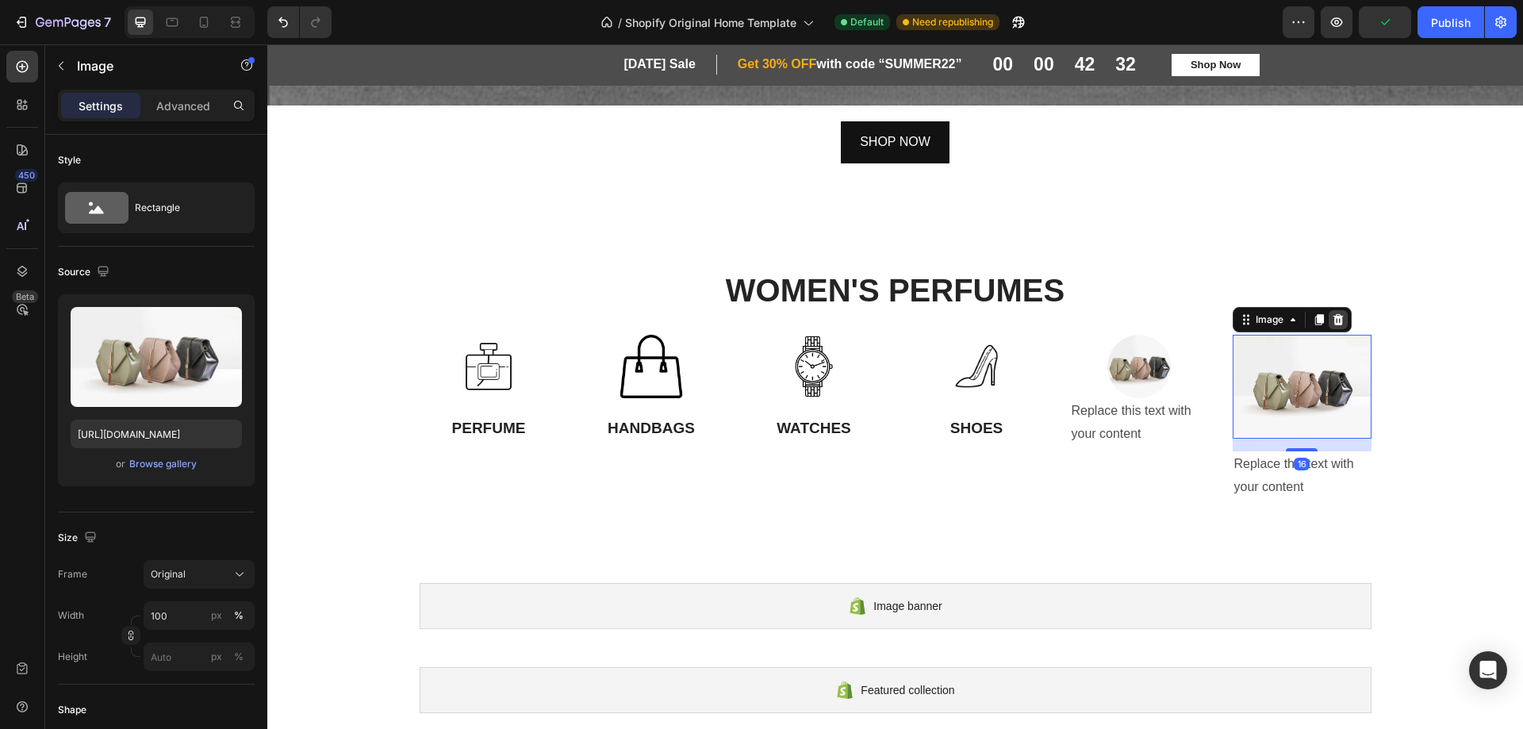
click at [1332, 313] on icon at bounding box center [1338, 319] width 13 height 13
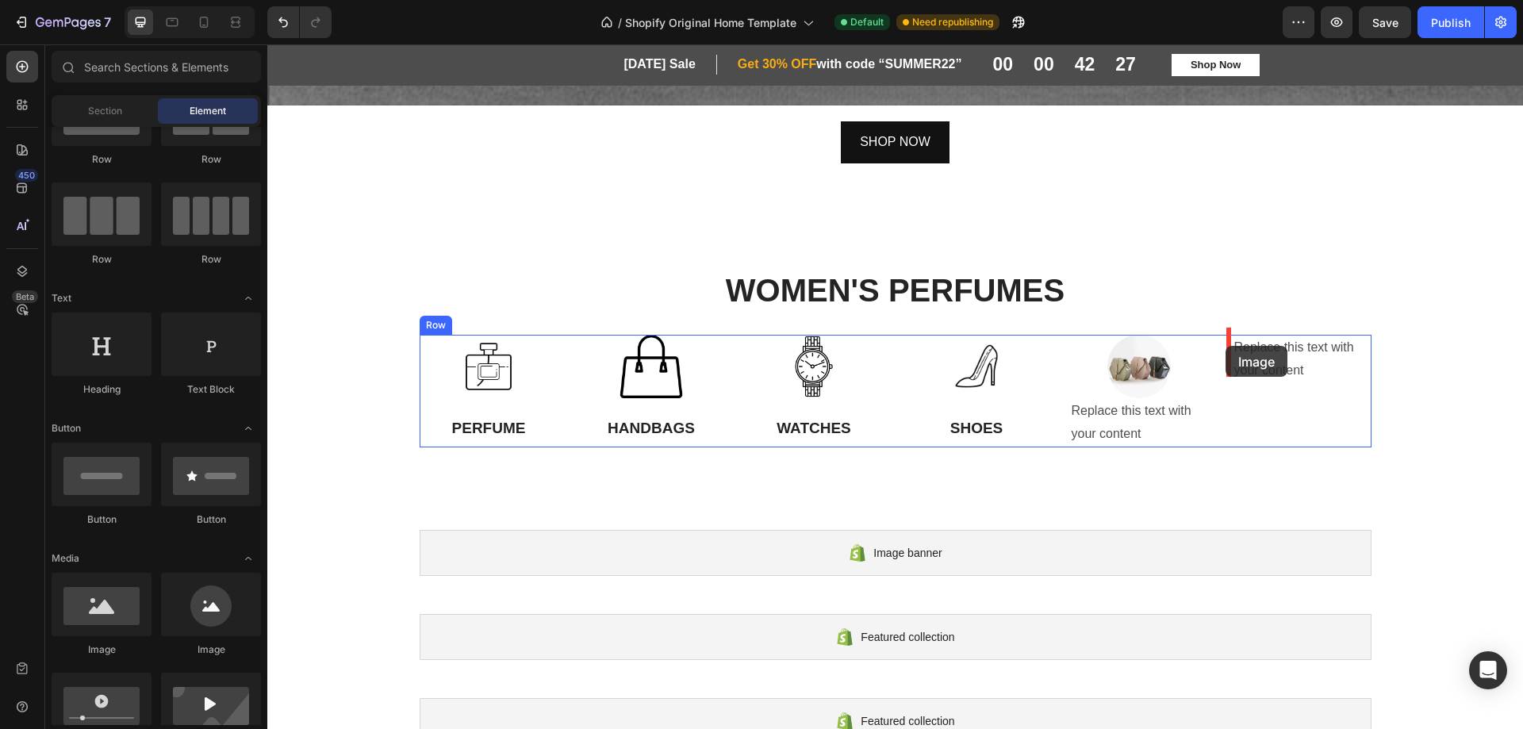
drag, startPoint x: 440, startPoint y: 648, endPoint x: 1226, endPoint y: 346, distance: 841.6
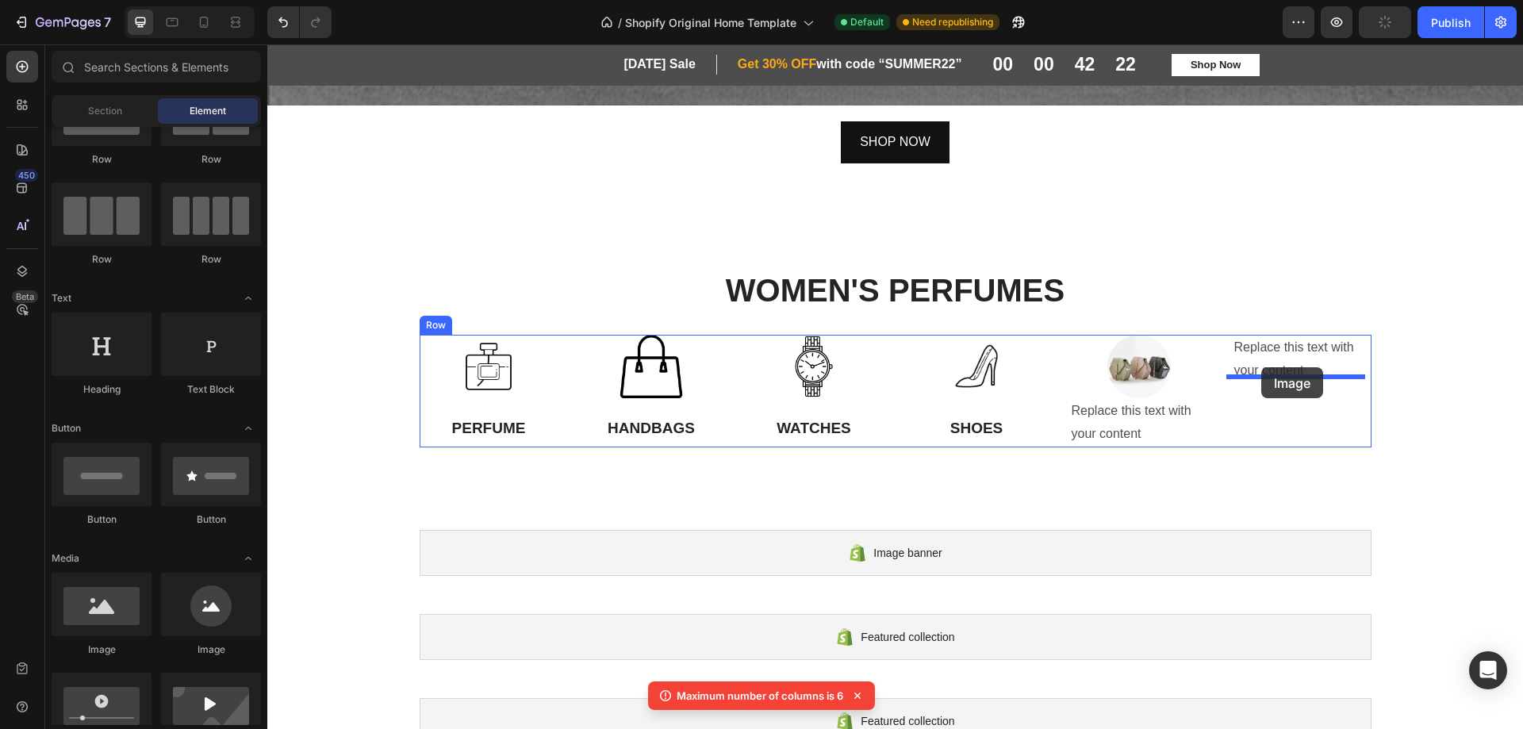
drag, startPoint x: 505, startPoint y: 669, endPoint x: 1261, endPoint y: 367, distance: 814.7
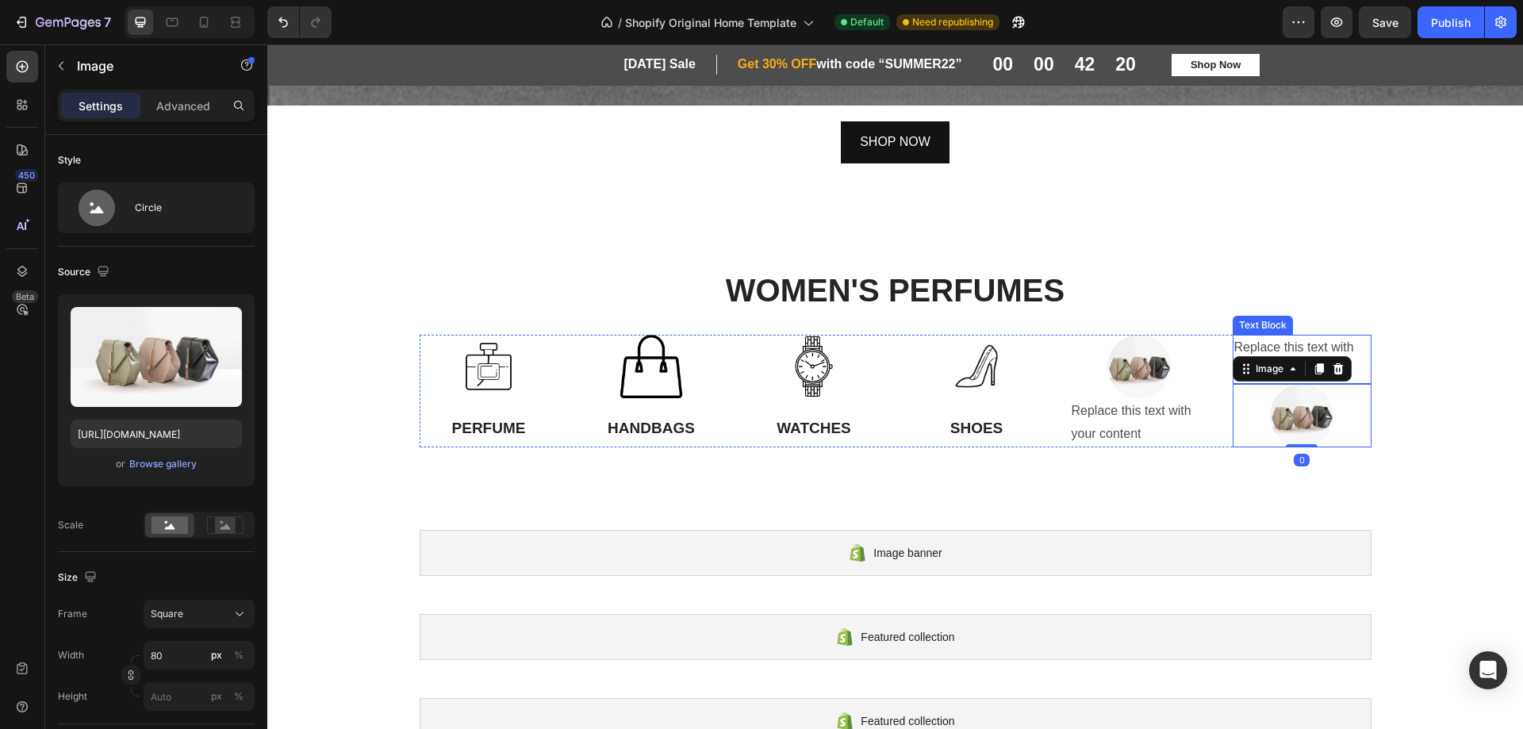
click at [1268, 338] on div "Replace this text with your content" at bounding box center [1302, 359] width 139 height 49
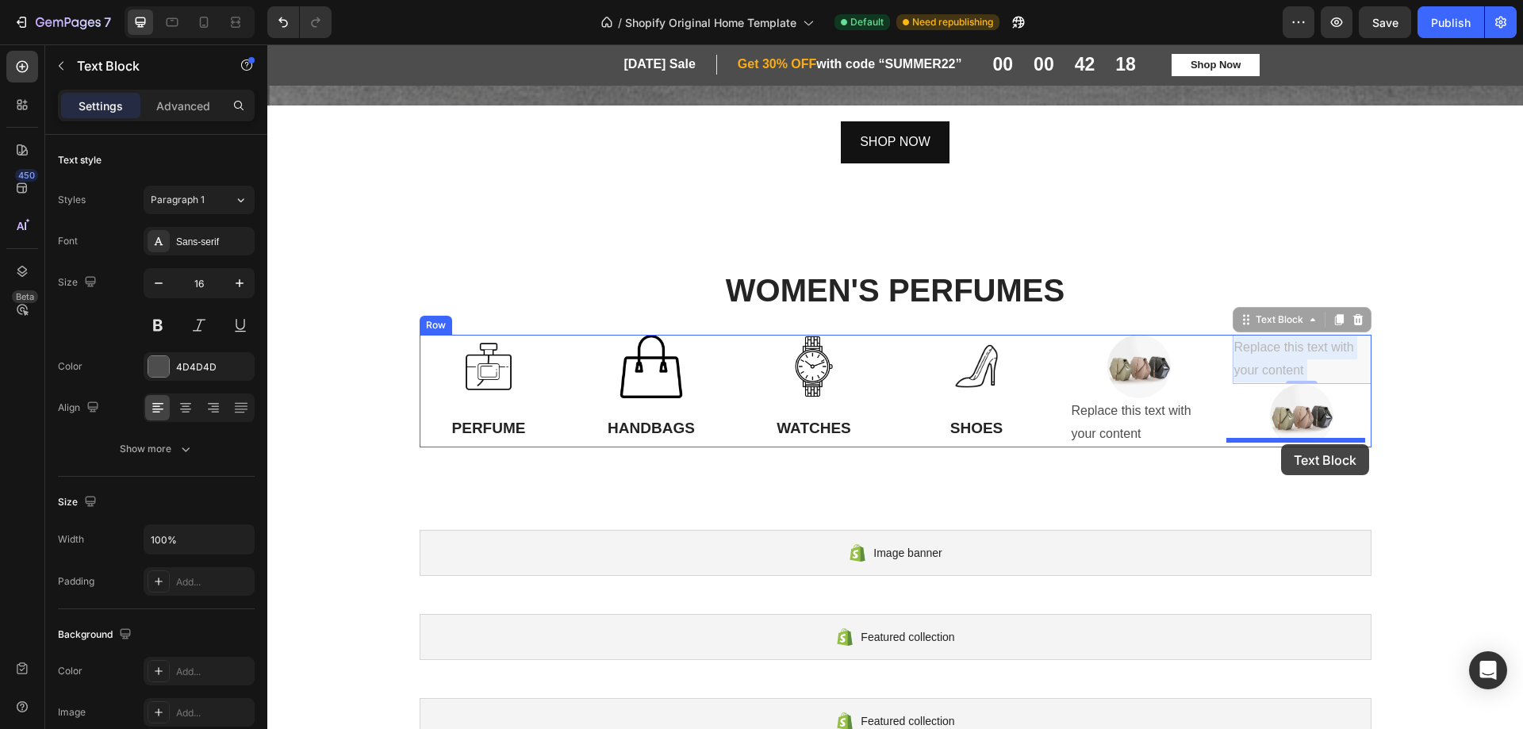
drag, startPoint x: 1269, startPoint y: 336, endPoint x: 1339, endPoint y: 417, distance: 106.8
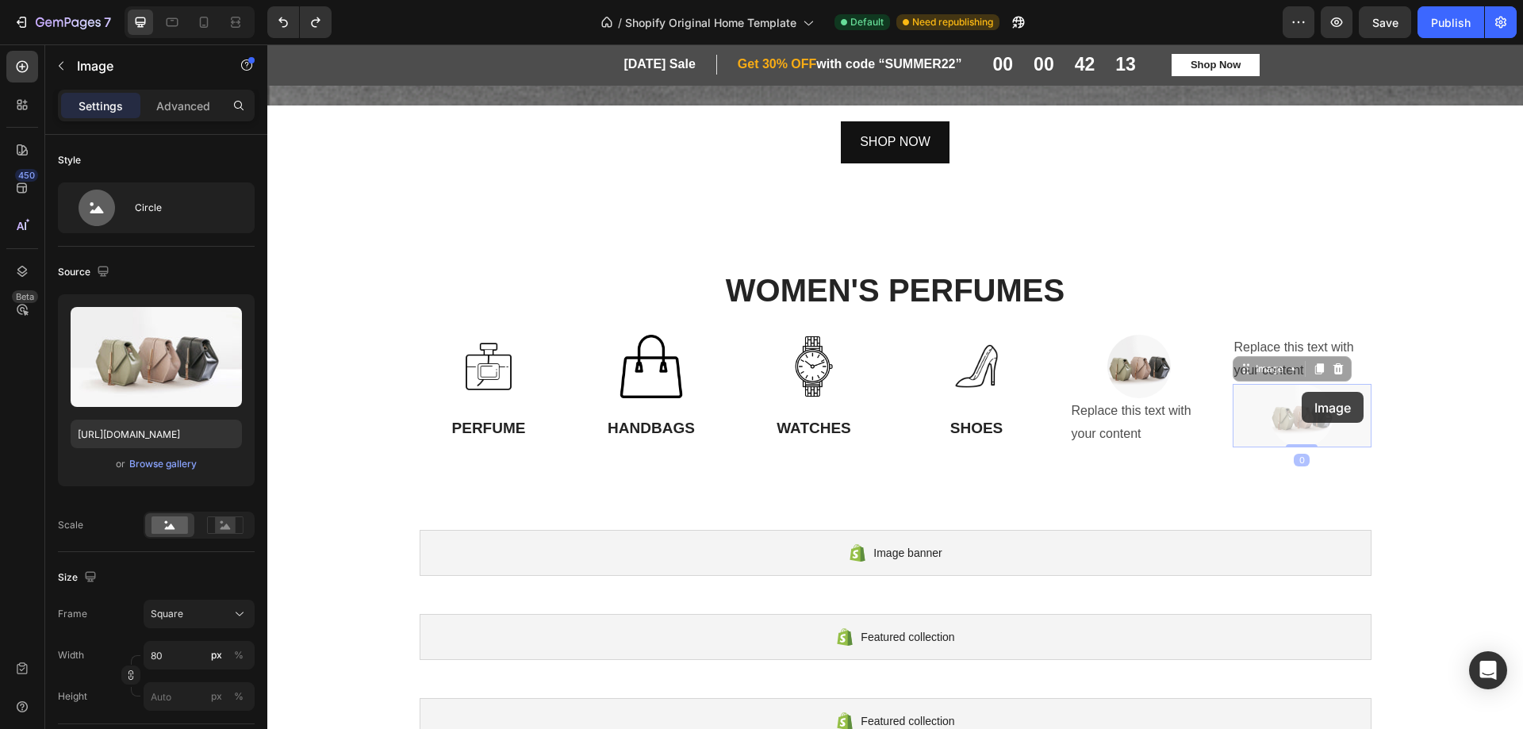
drag, startPoint x: 1302, startPoint y: 392, endPoint x: 1291, endPoint y: 340, distance: 53.5
click at [1291, 340] on div "Replace this text with your content Text Block Image 0 Image 0" at bounding box center [1302, 391] width 139 height 113
drag, startPoint x: 1234, startPoint y: 395, endPoint x: 1239, endPoint y: 343, distance: 52.7
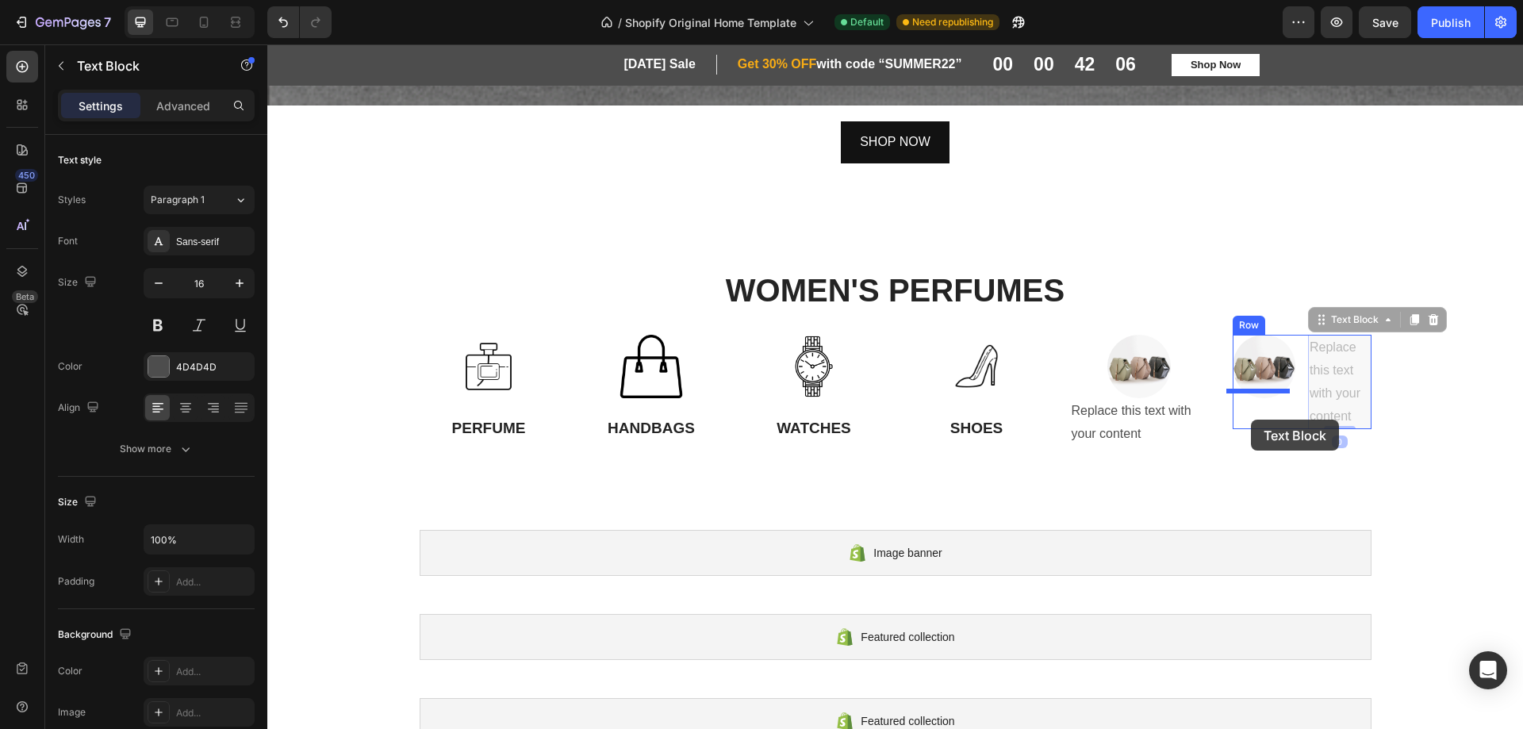
drag, startPoint x: 1314, startPoint y: 376, endPoint x: 1251, endPoint y: 420, distance: 76.4
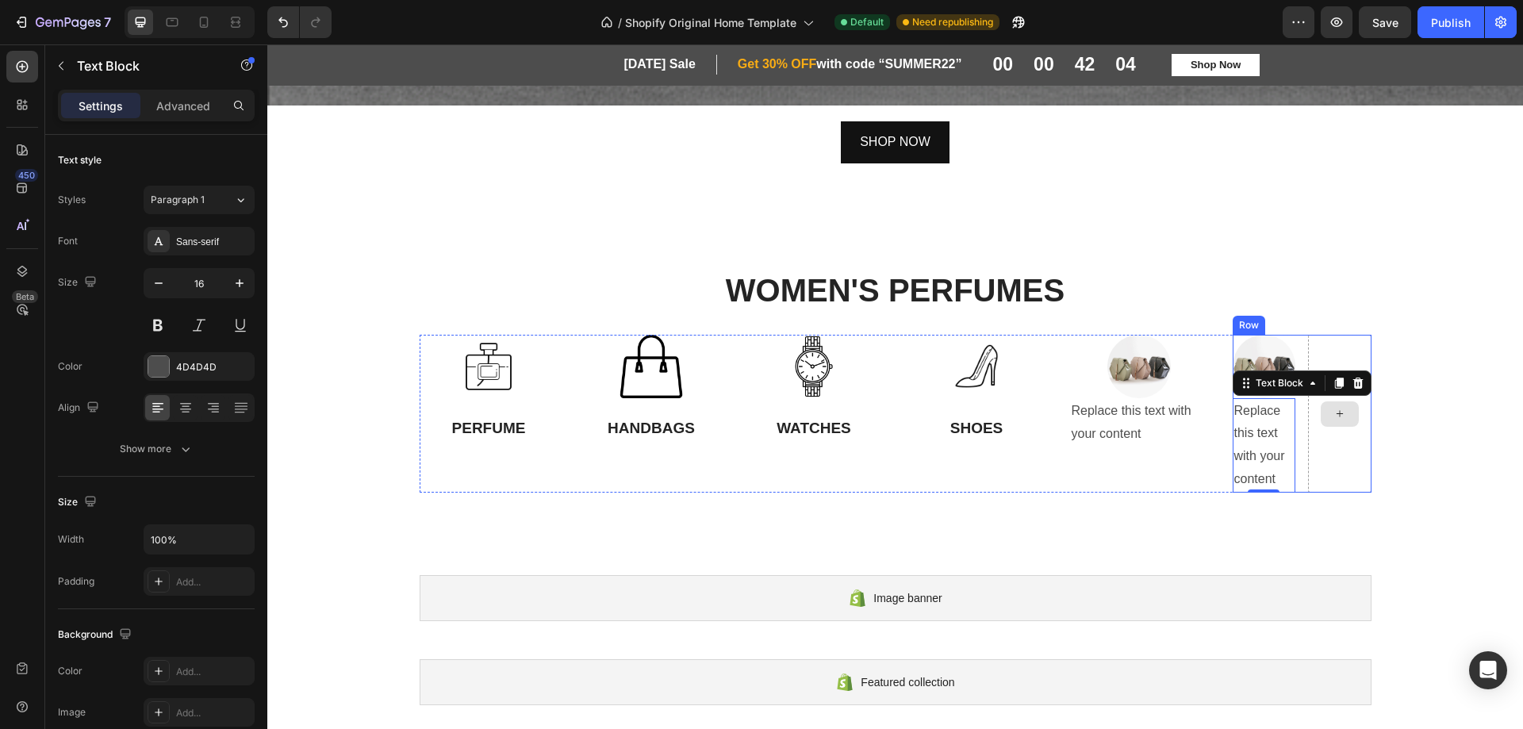
click at [1334, 413] on icon at bounding box center [1340, 413] width 13 height 13
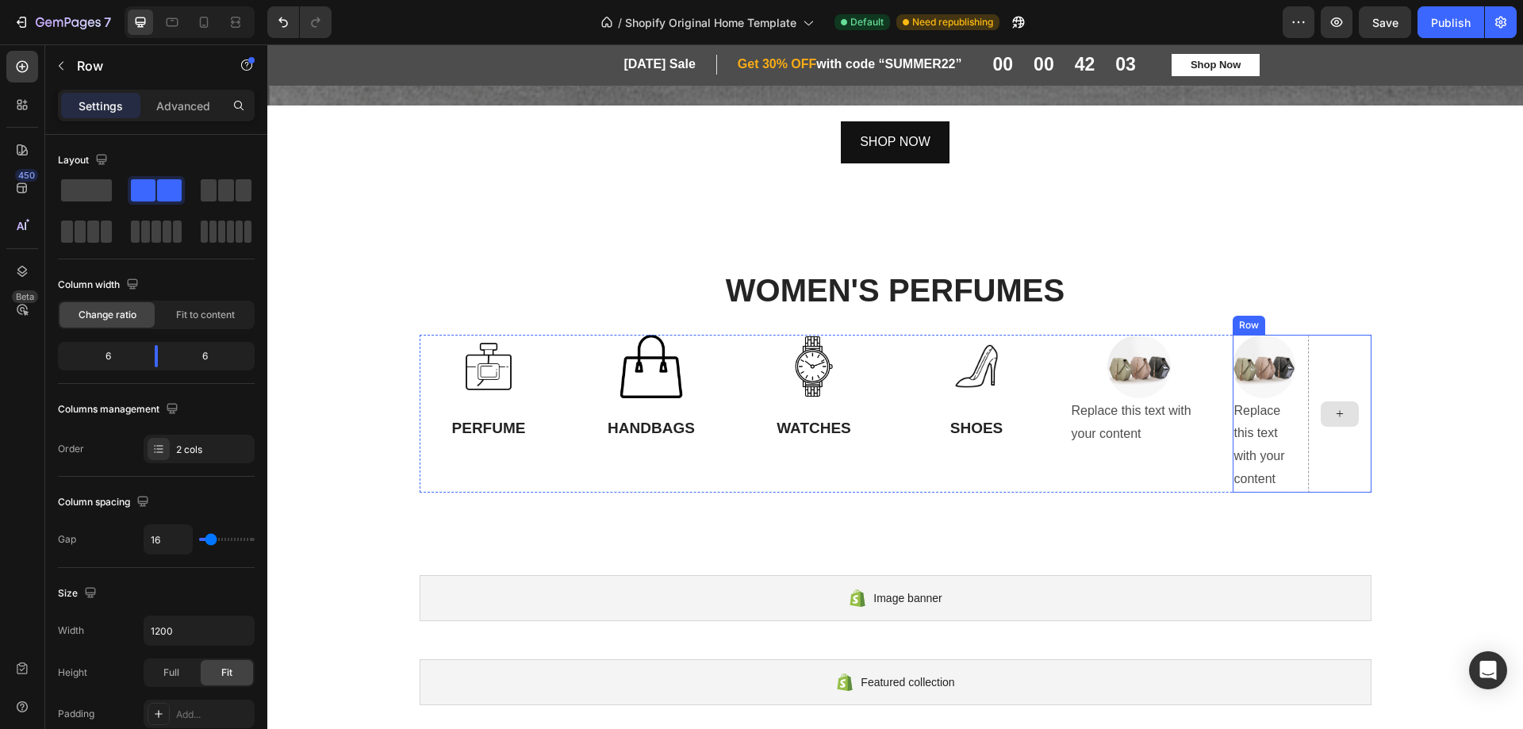
click at [1337, 436] on div at bounding box center [1339, 414] width 63 height 158
click at [1324, 313] on icon at bounding box center [1330, 319] width 13 height 13
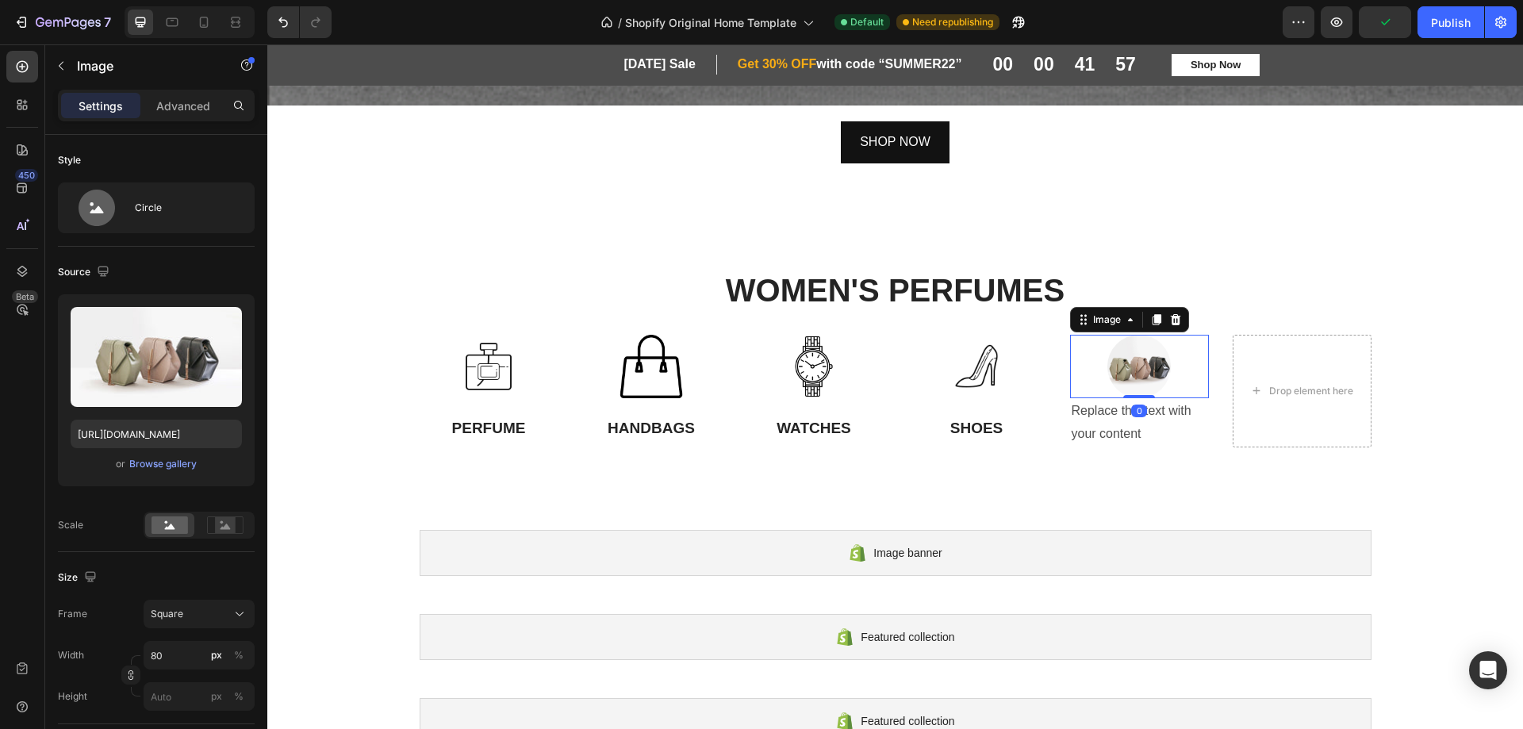
drag, startPoint x: 1148, startPoint y: 309, endPoint x: 1166, endPoint y: 386, distance: 79.1
click at [1152, 314] on icon at bounding box center [1156, 319] width 9 height 11
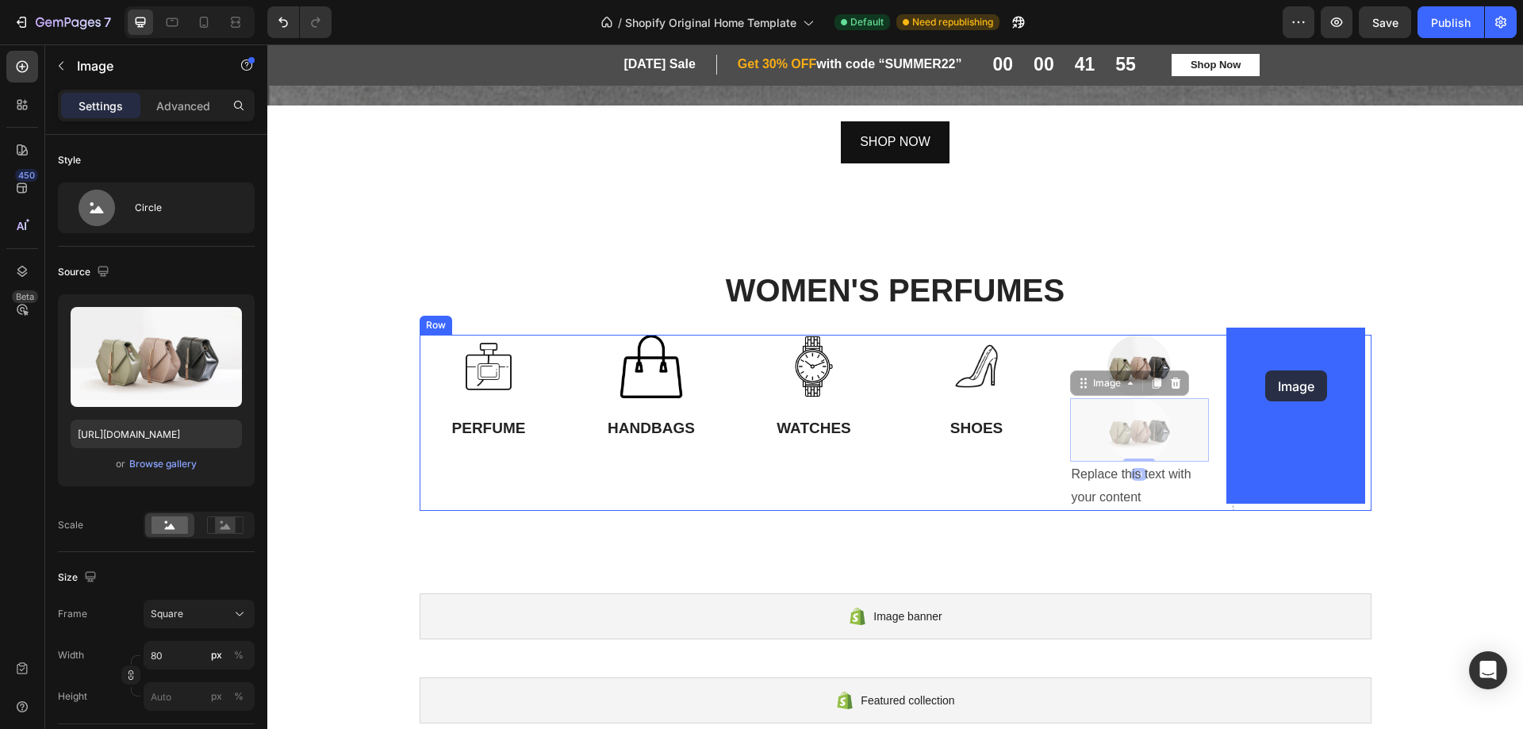
drag, startPoint x: 1138, startPoint y: 418, endPoint x: 1261, endPoint y: 373, distance: 131.0
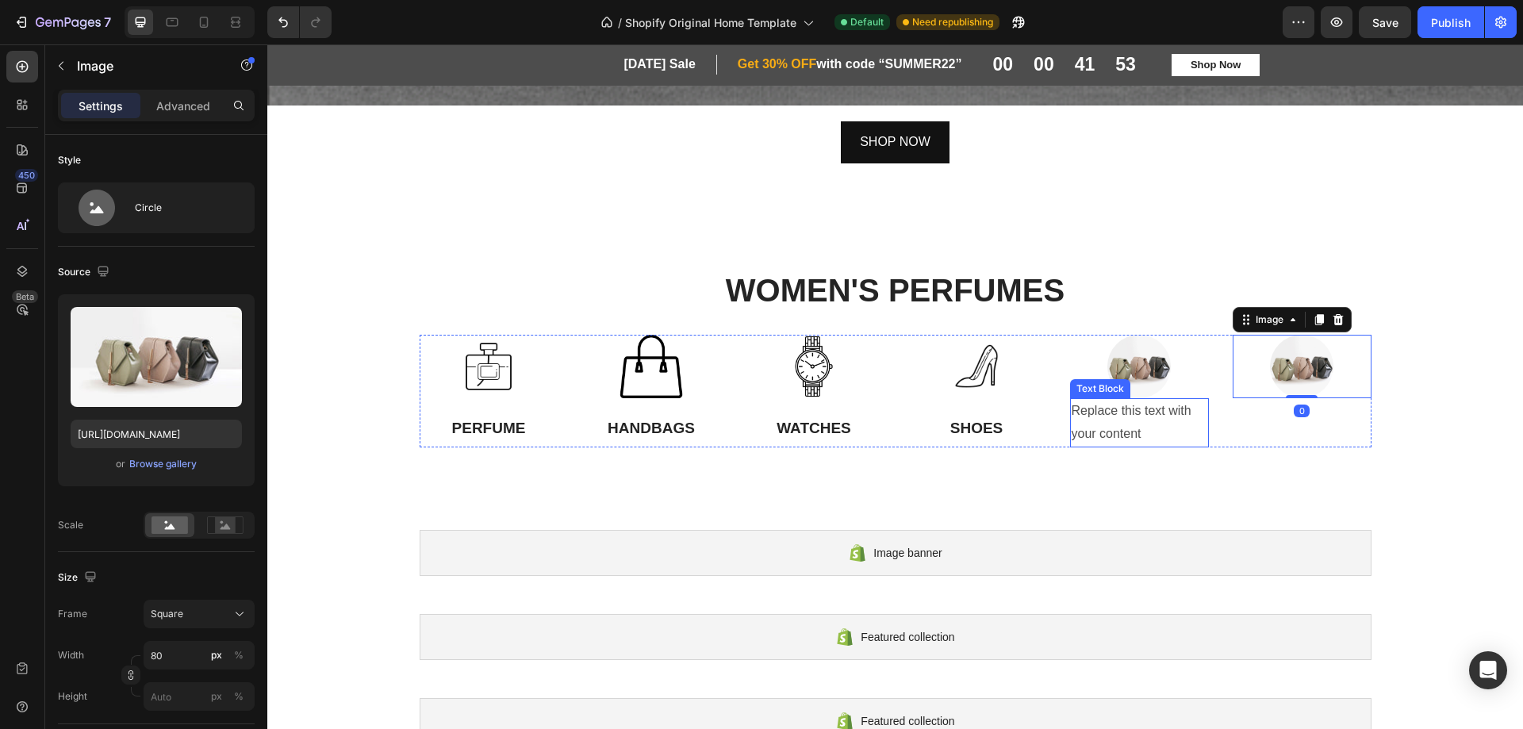
click at [1144, 408] on div "Replace this text with your content" at bounding box center [1139, 422] width 139 height 49
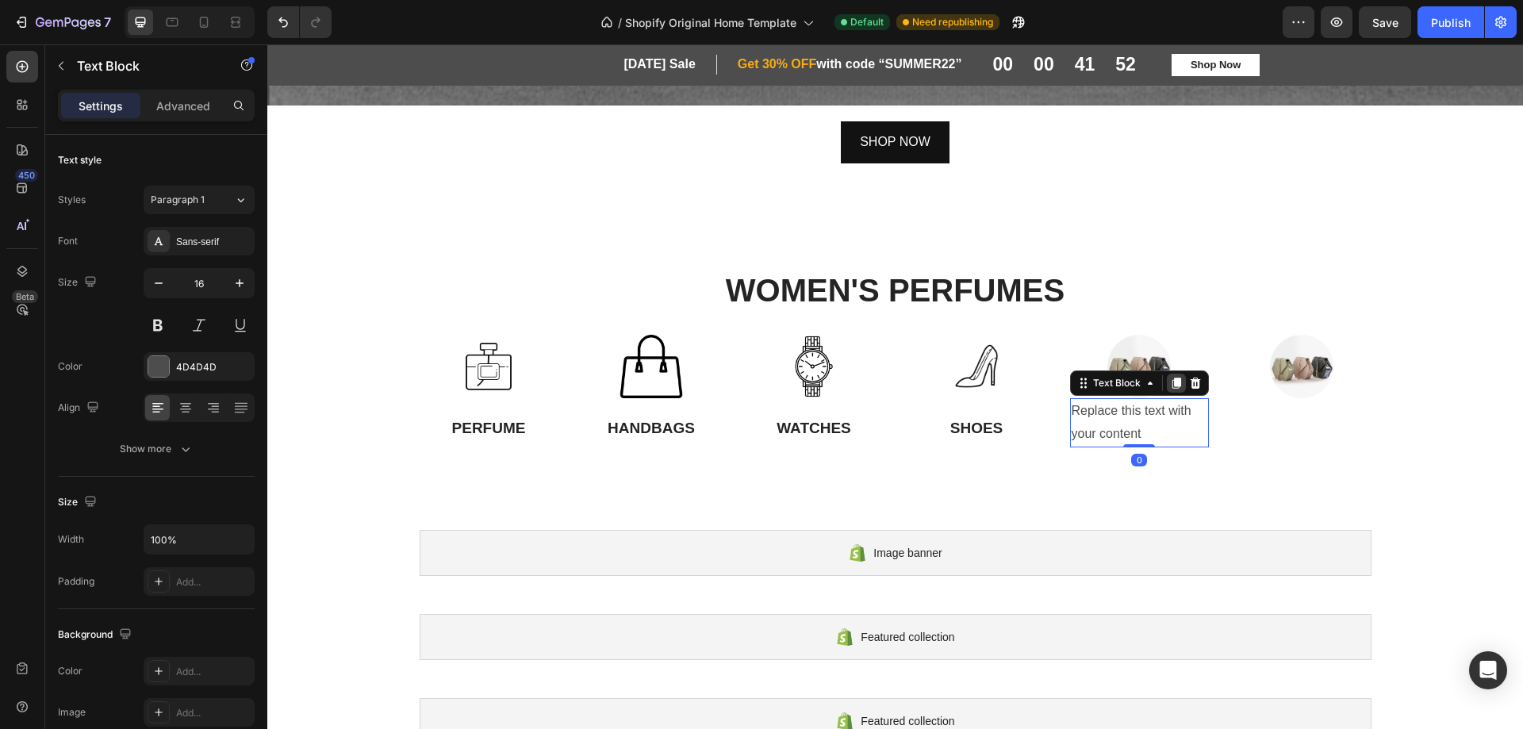
click at [1170, 377] on icon at bounding box center [1176, 383] width 13 height 13
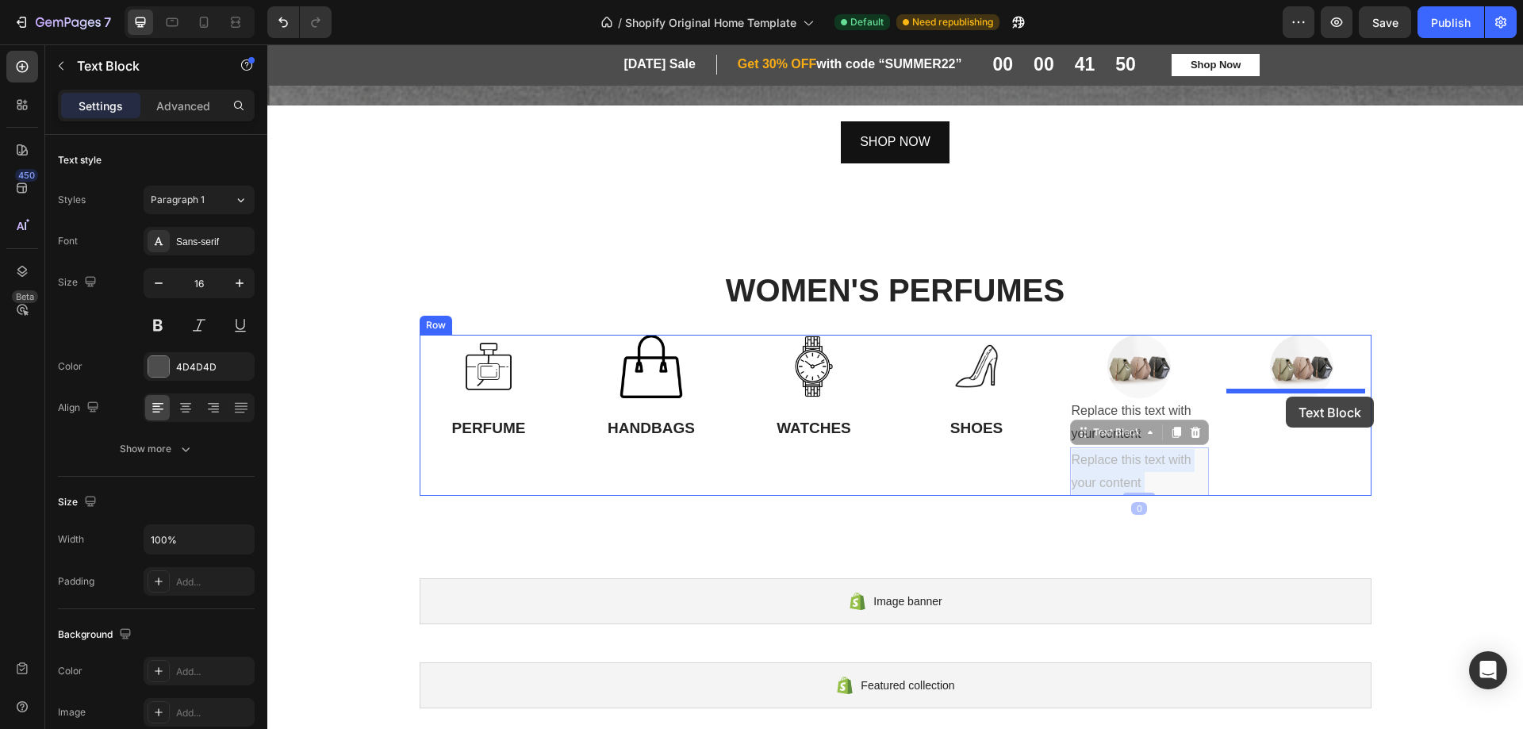
drag, startPoint x: 1147, startPoint y: 458, endPoint x: 1286, endPoint y: 397, distance: 151.7
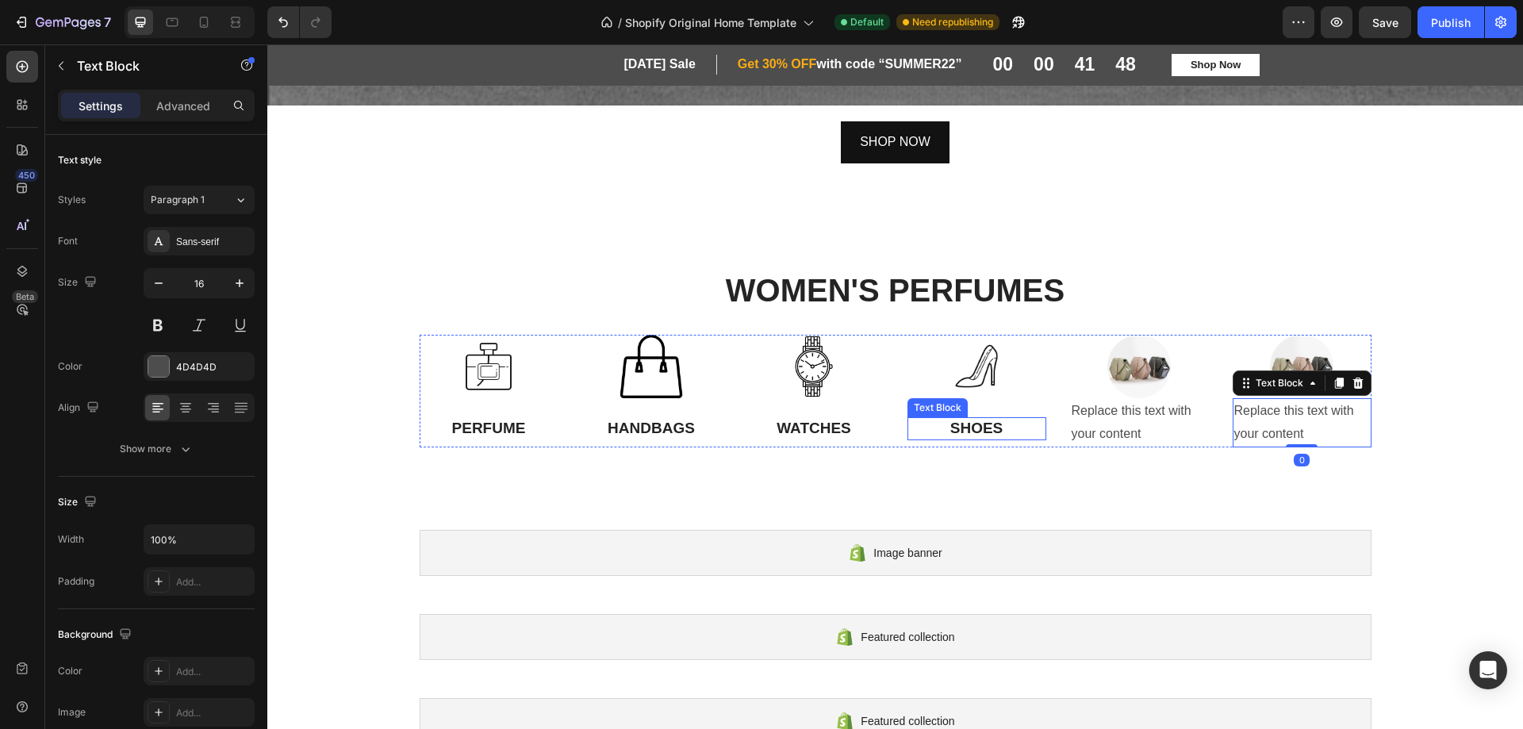
click at [982, 428] on p "SHOES" at bounding box center [977, 429] width 136 height 20
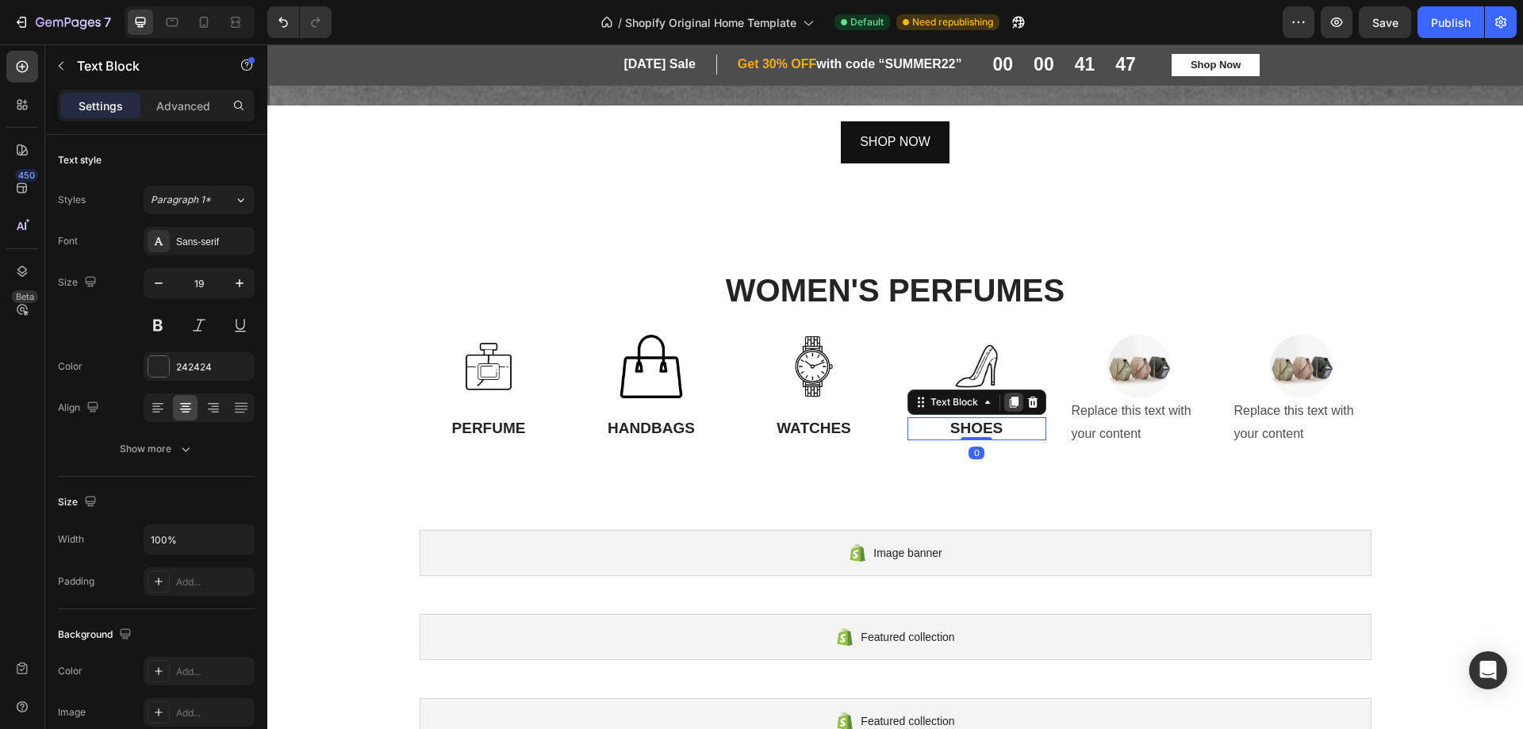
click at [1009, 397] on icon at bounding box center [1013, 402] width 9 height 11
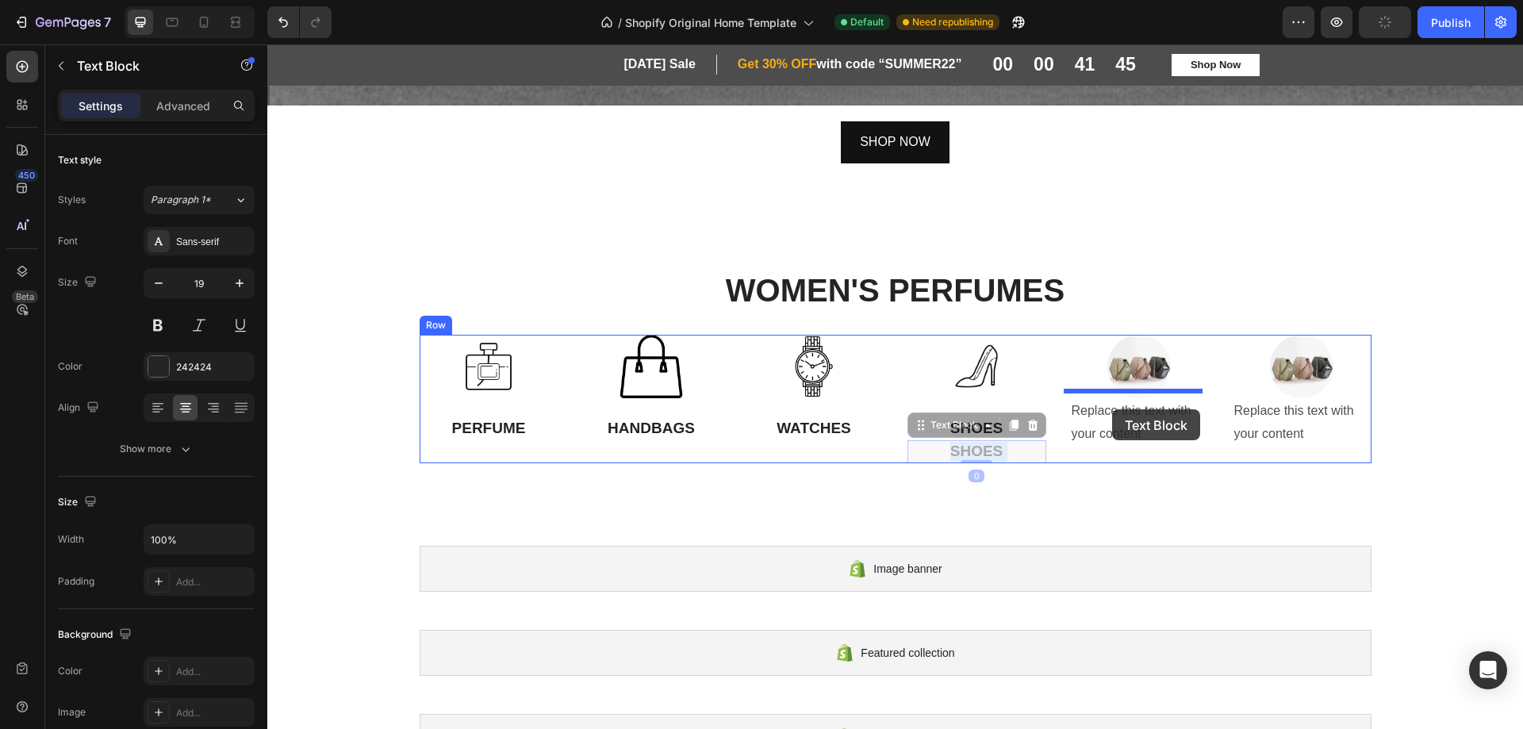
drag, startPoint x: 990, startPoint y: 443, endPoint x: 1112, endPoint y: 409, distance: 126.6
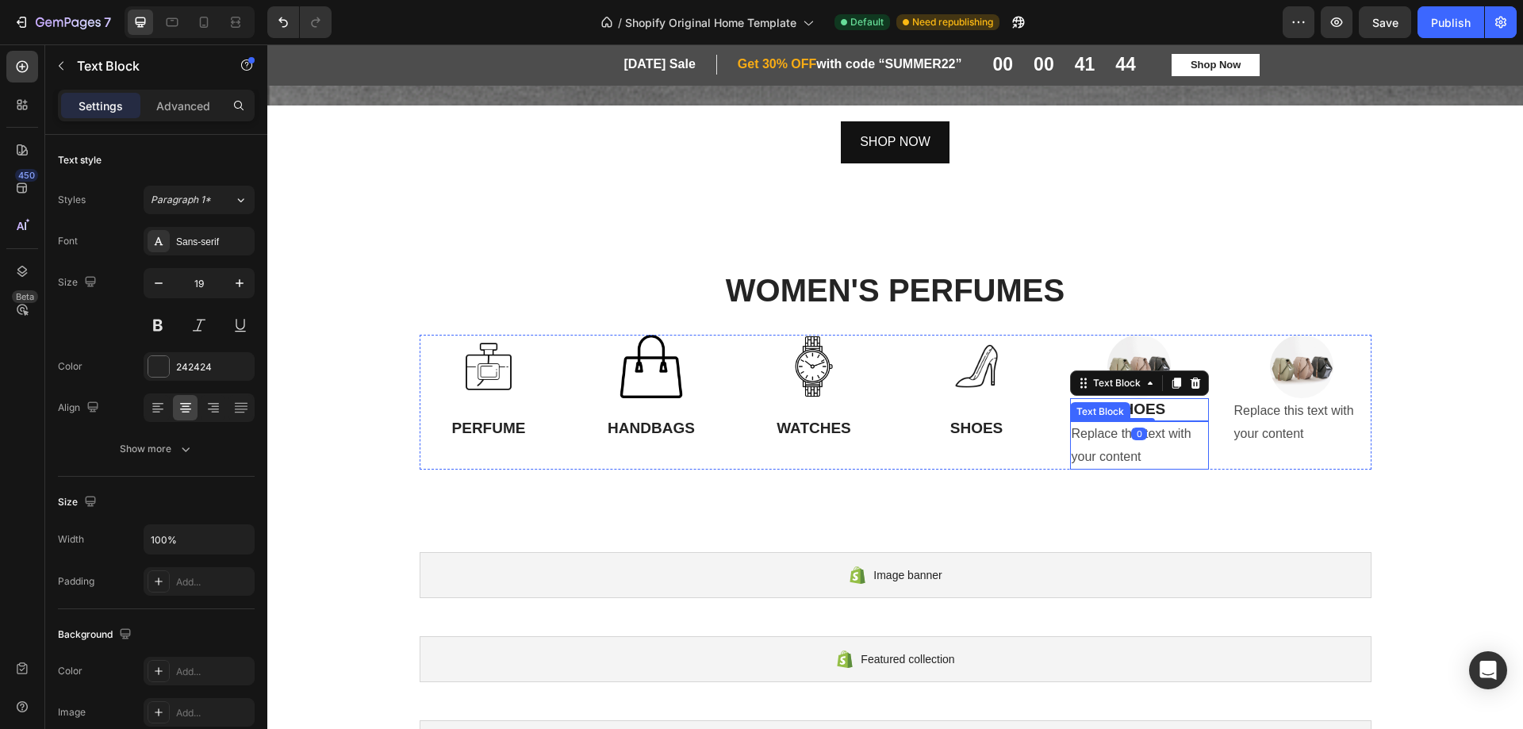
click at [1144, 436] on div "Replace this text with your content" at bounding box center [1139, 445] width 139 height 49
click at [1189, 400] on icon at bounding box center [1195, 406] width 13 height 13
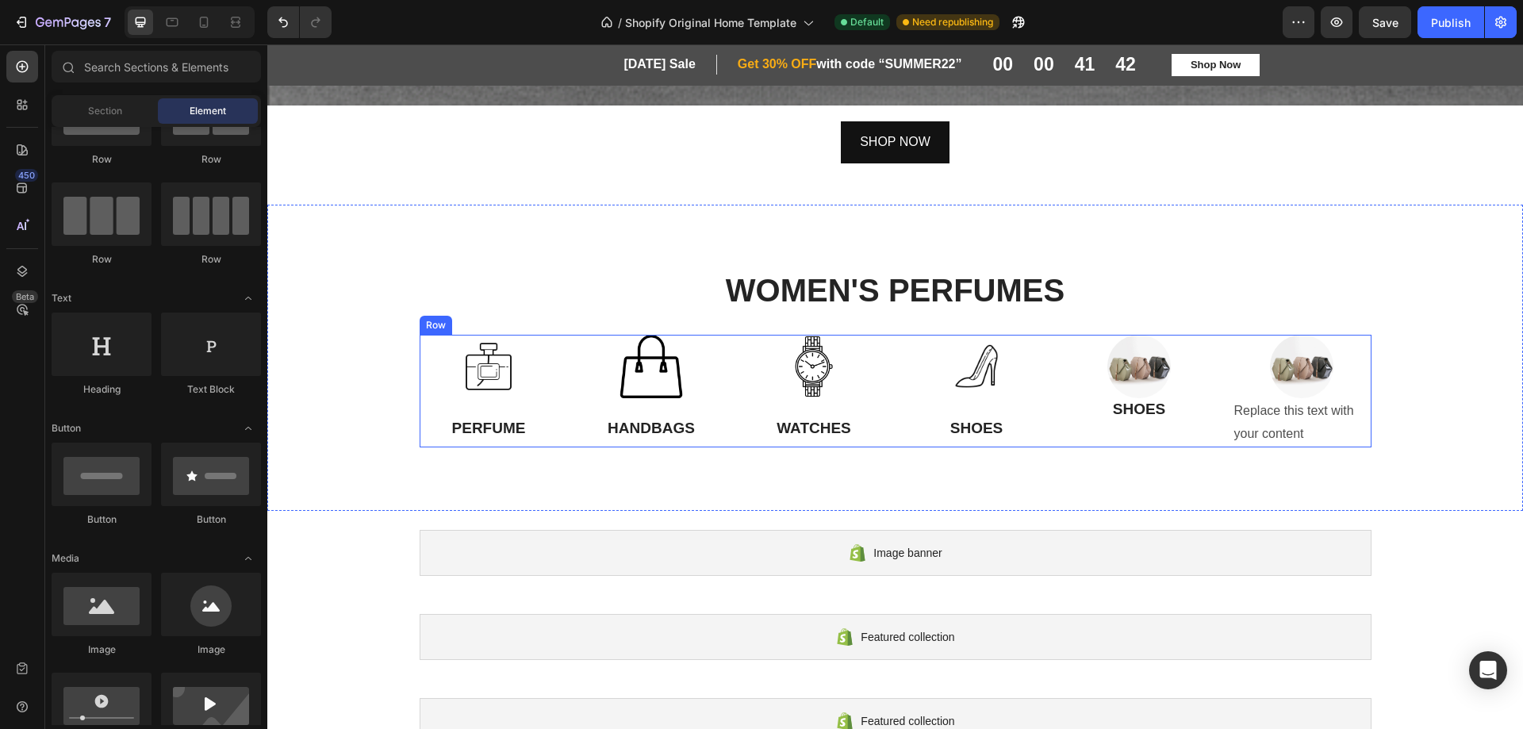
click at [1152, 410] on p "SHOES" at bounding box center [1140, 410] width 136 height 20
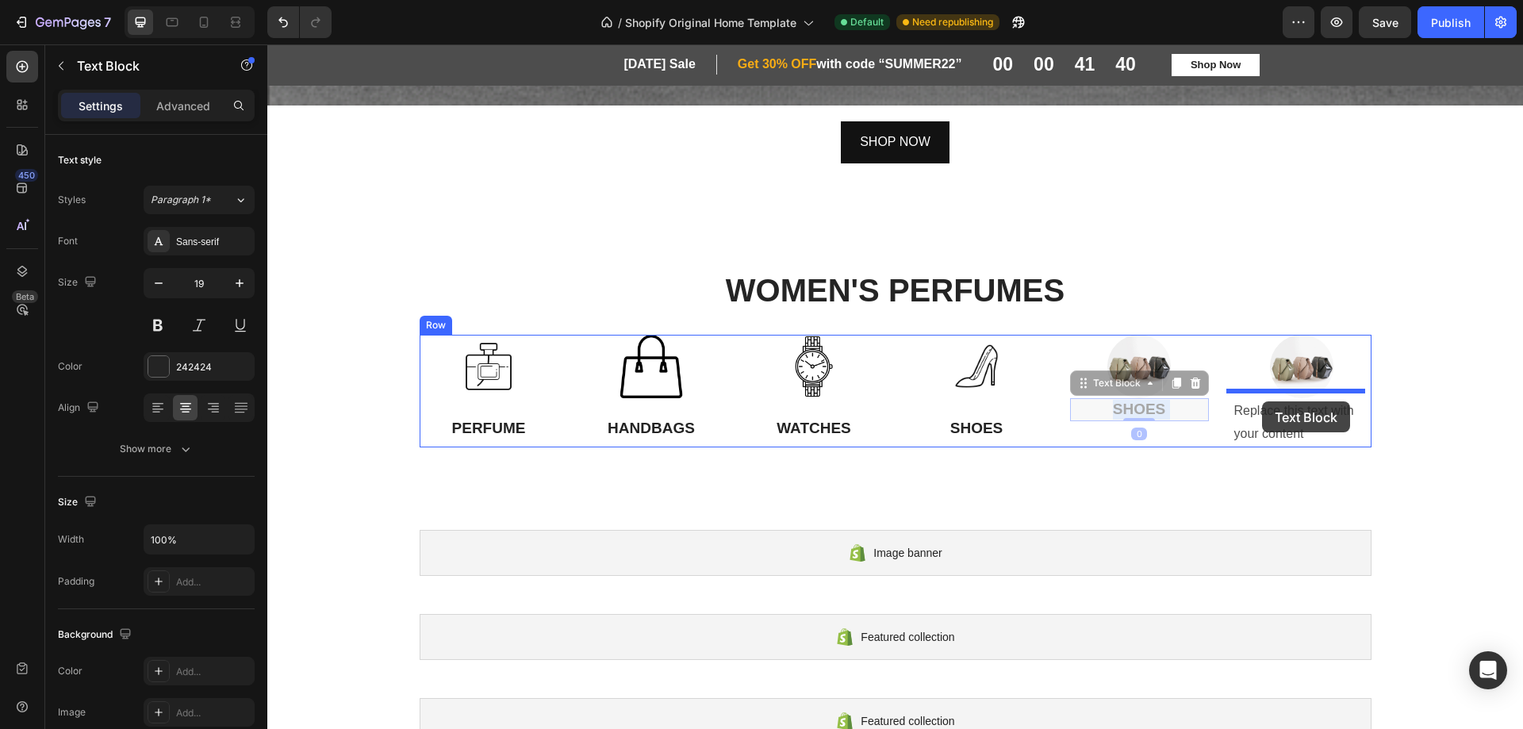
drag, startPoint x: 1170, startPoint y: 401, endPoint x: 1262, endPoint y: 401, distance: 92.0
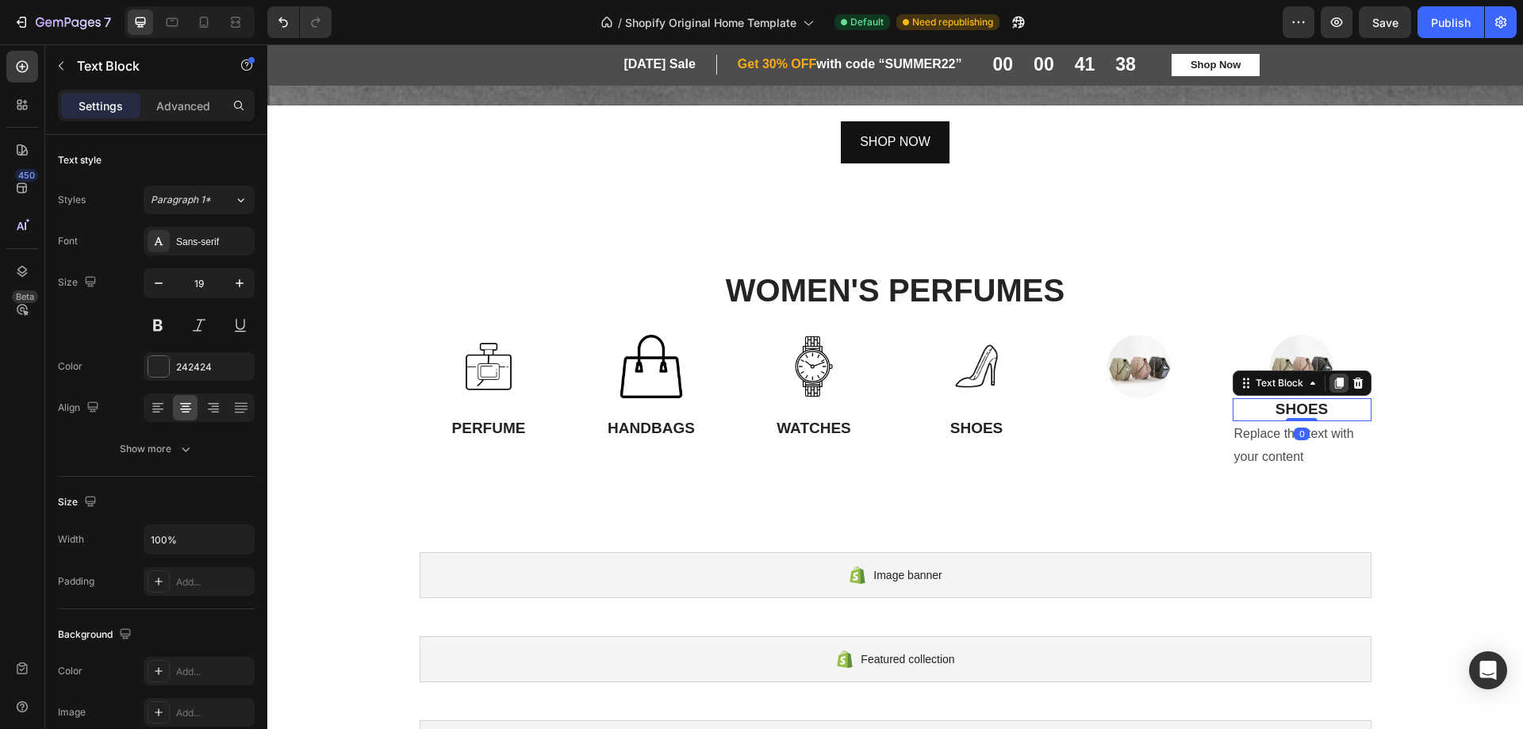
click at [1333, 377] on icon at bounding box center [1339, 383] width 13 height 13
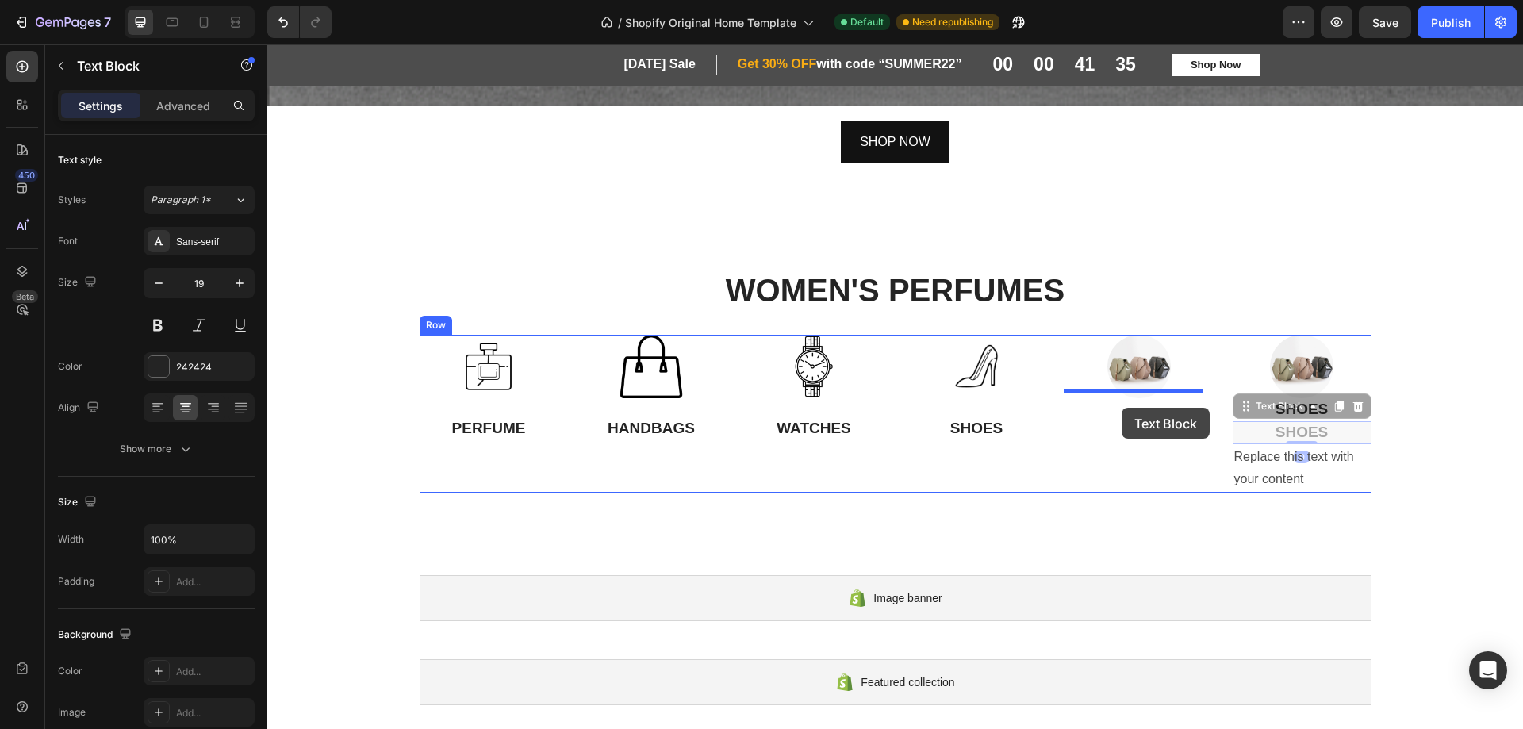
drag, startPoint x: 1257, startPoint y: 420, endPoint x: 1122, endPoint y: 408, distance: 135.4
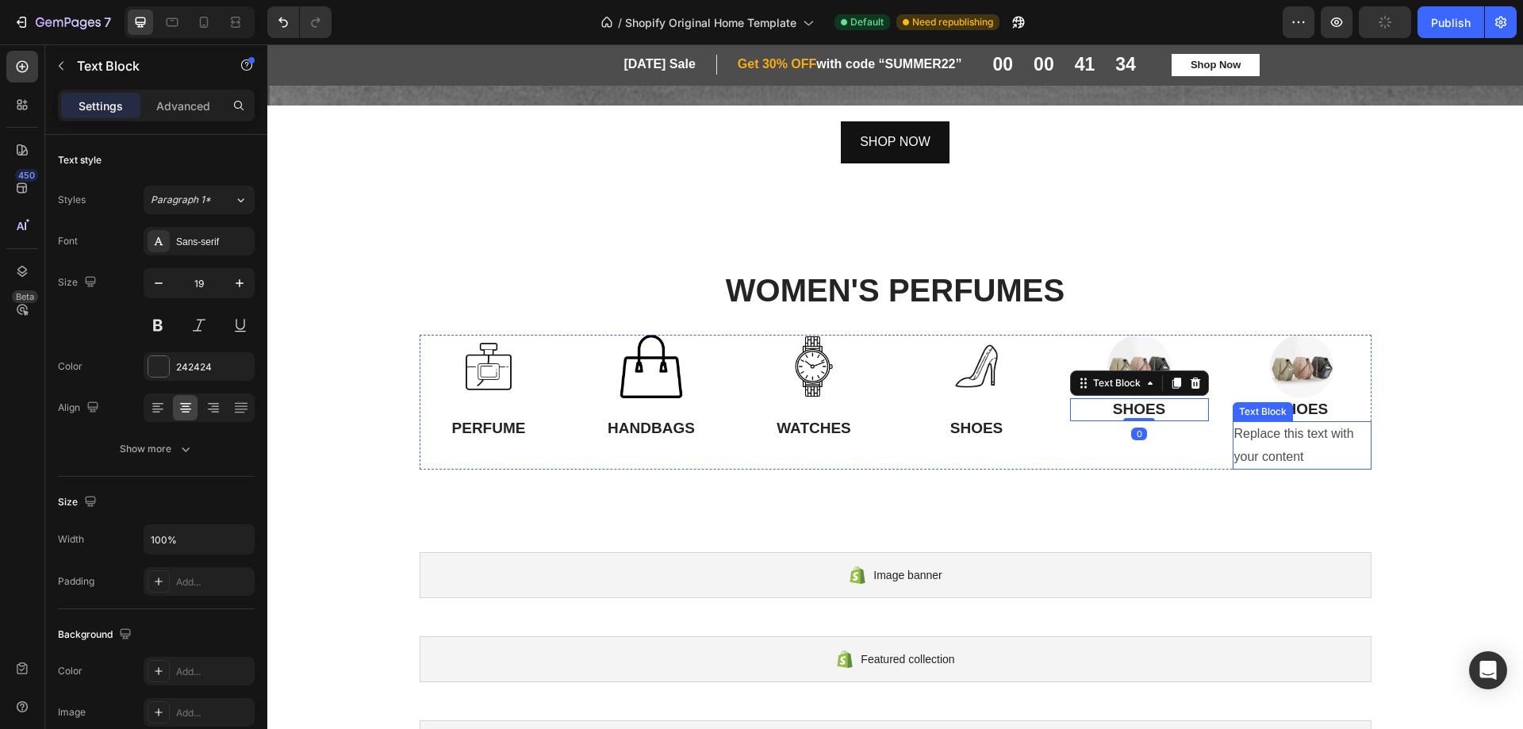
click at [1274, 445] on div "Replace this text with your content" at bounding box center [1302, 445] width 139 height 49
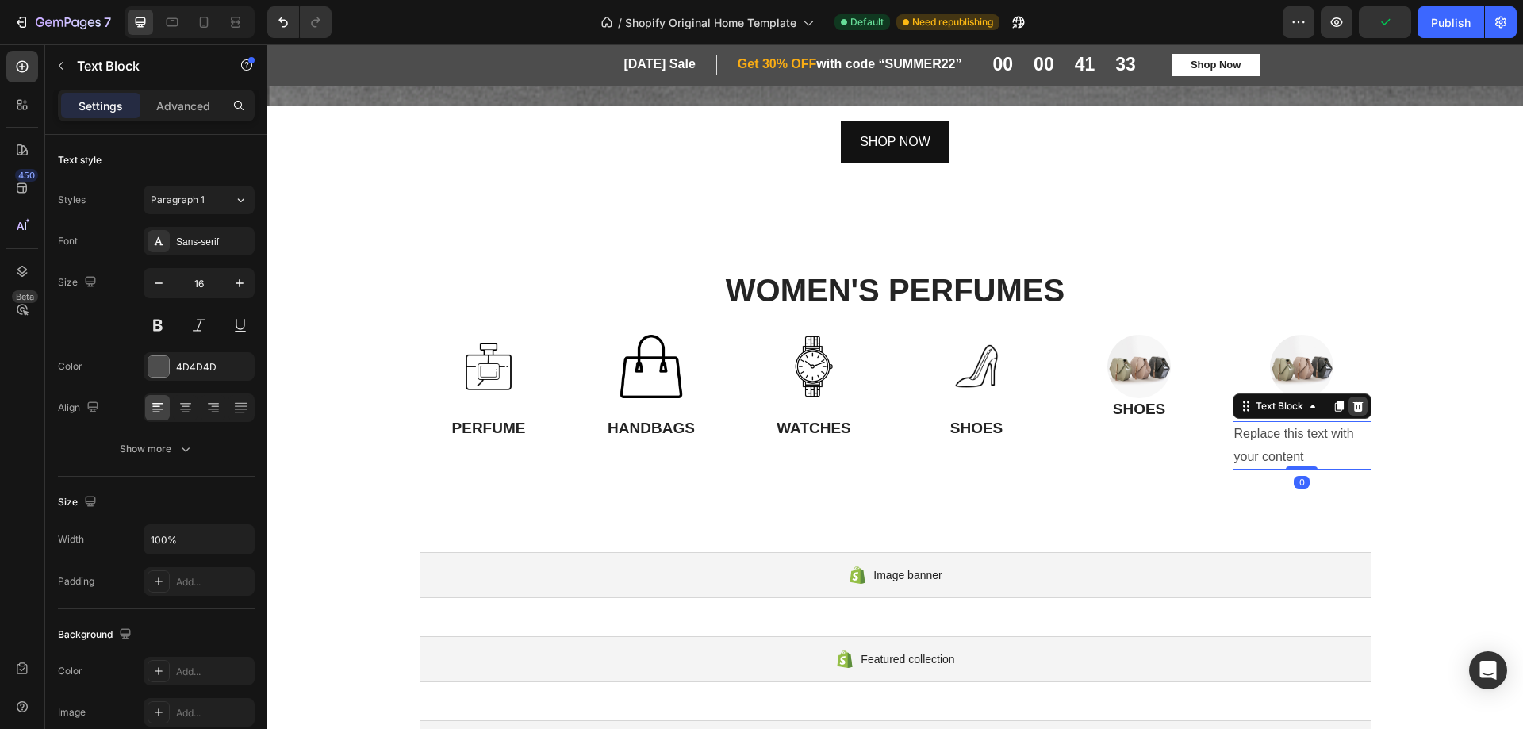
click at [1352, 400] on icon at bounding box center [1358, 406] width 13 height 13
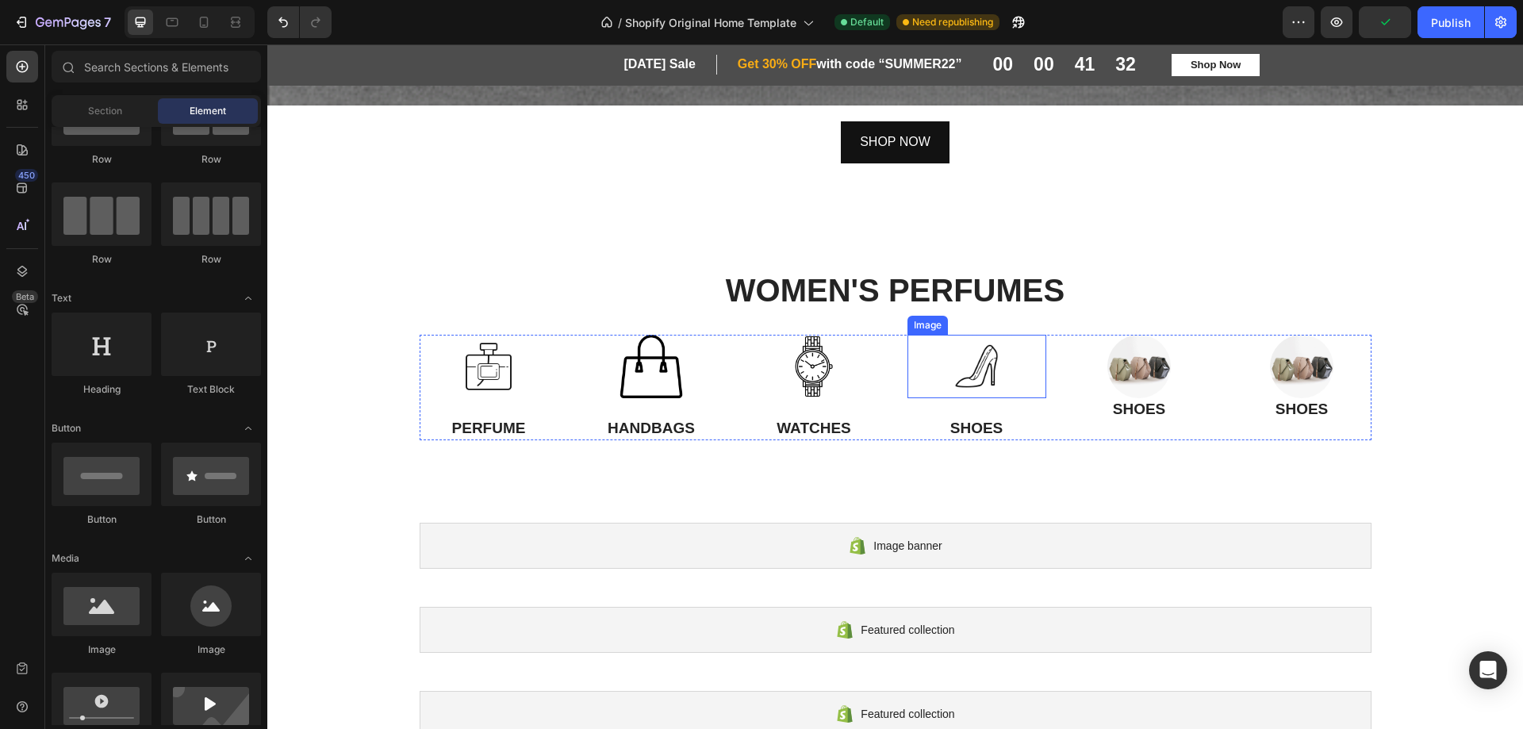
click at [983, 369] on img at bounding box center [976, 366] width 63 height 63
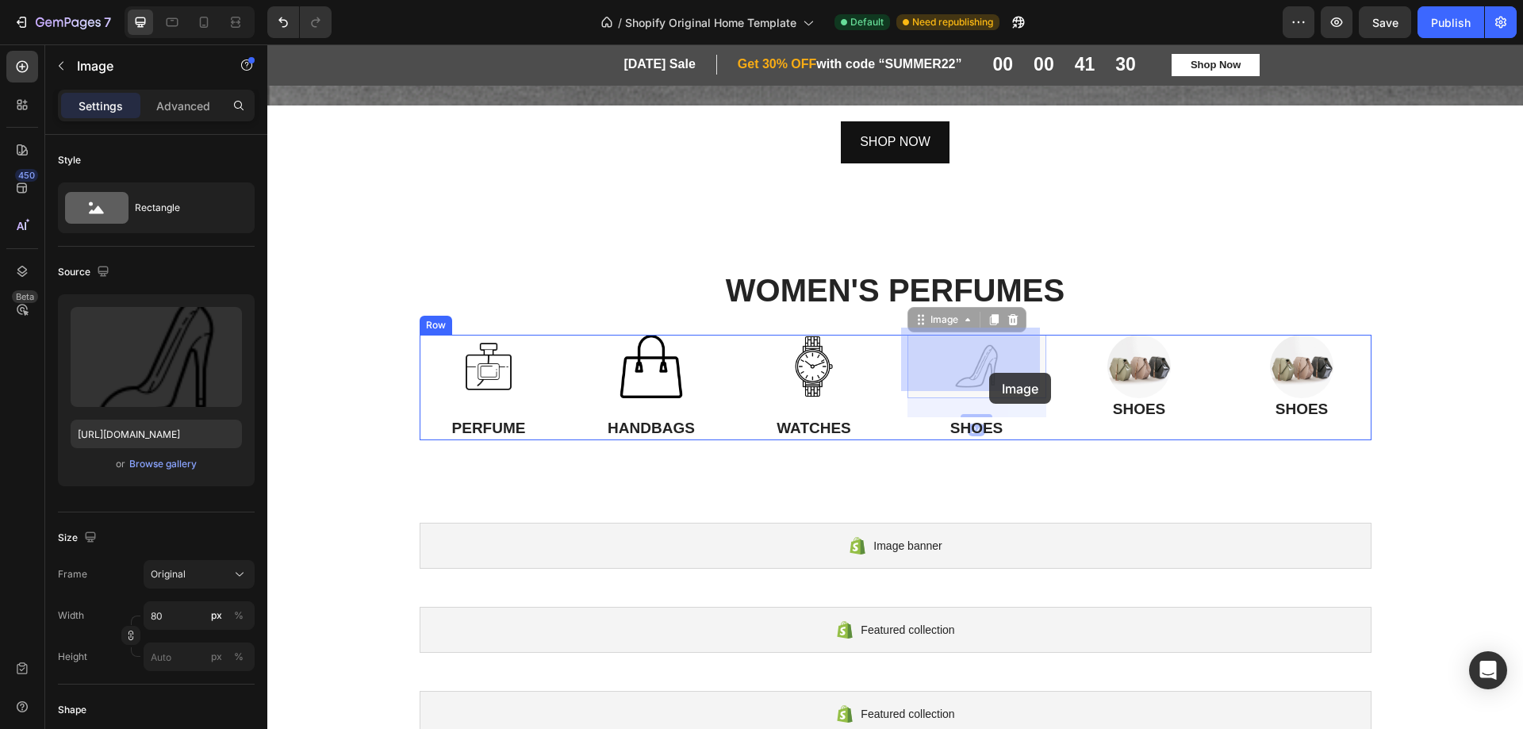
drag, startPoint x: 1023, startPoint y: 370, endPoint x: 989, endPoint y: 373, distance: 33.4
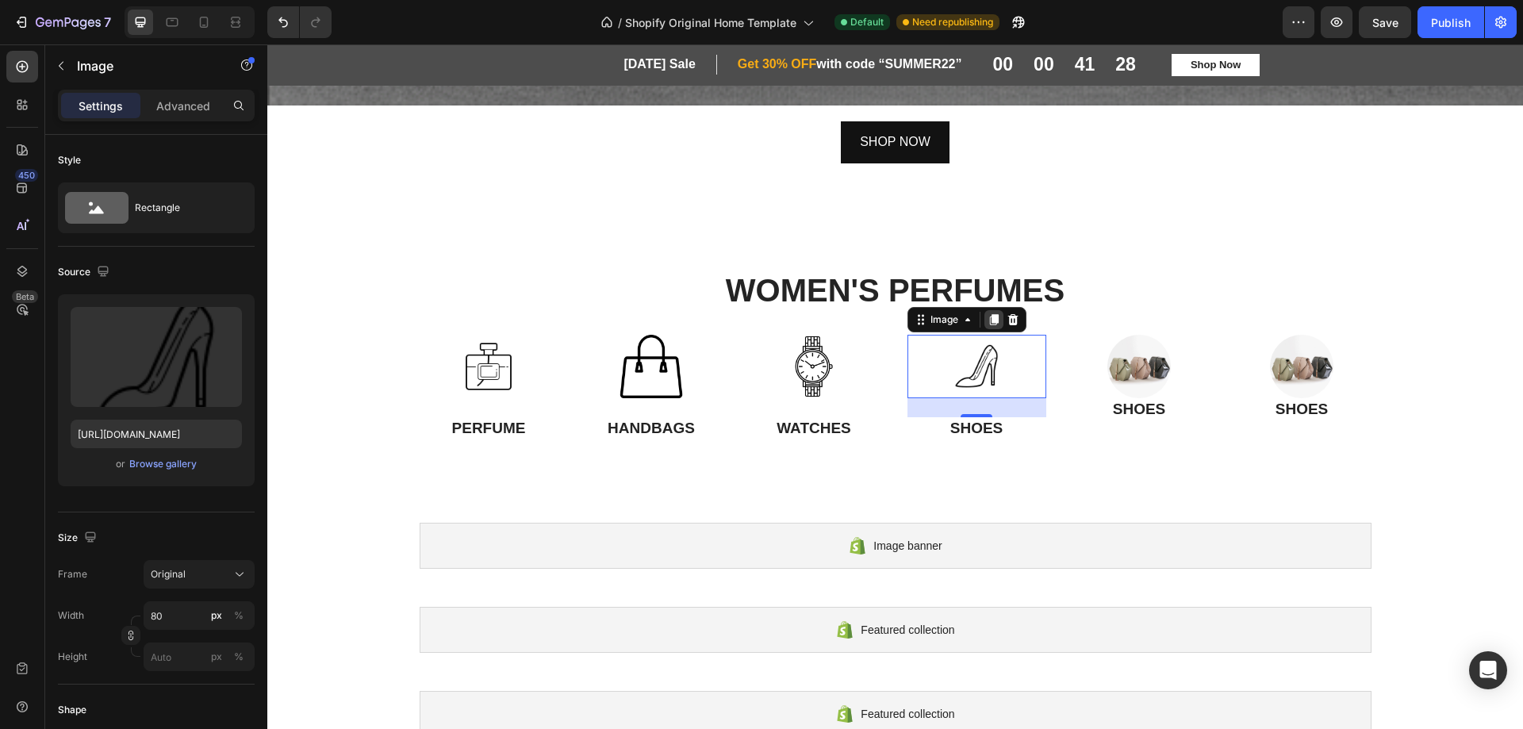
click at [989, 314] on icon at bounding box center [993, 319] width 9 height 11
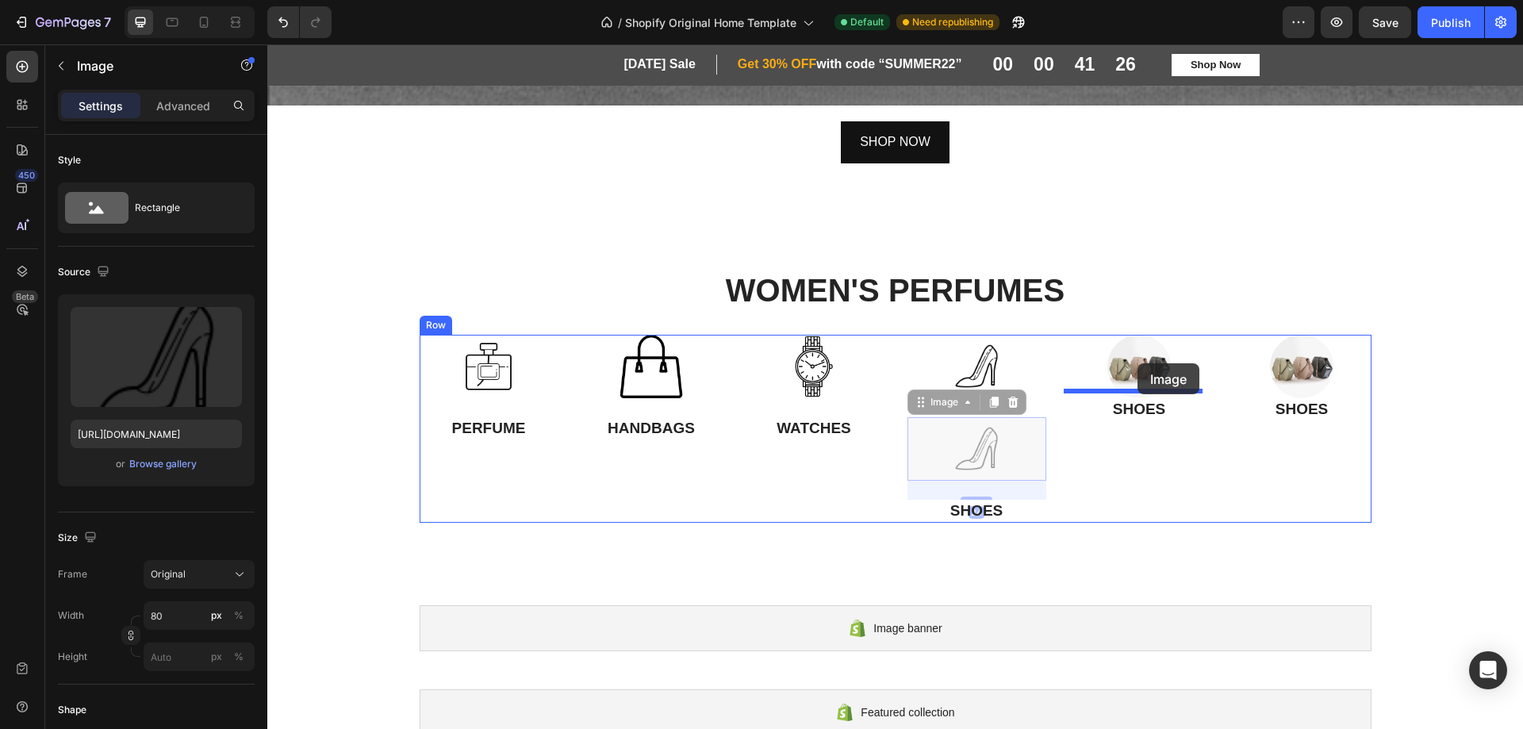
drag, startPoint x: 1007, startPoint y: 432, endPoint x: 1138, endPoint y: 363, distance: 147.6
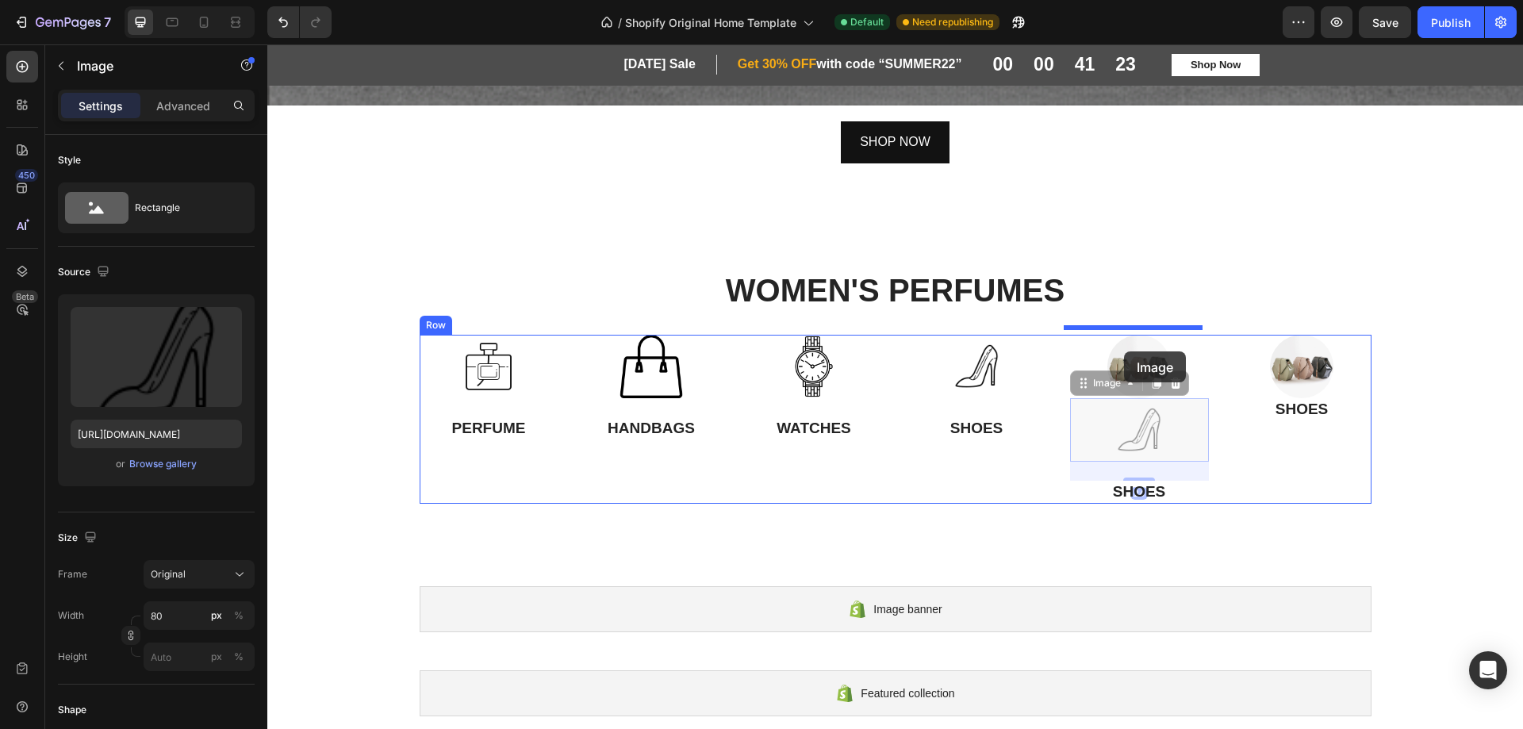
drag, startPoint x: 1115, startPoint y: 412, endPoint x: 1124, endPoint y: 351, distance: 60.9
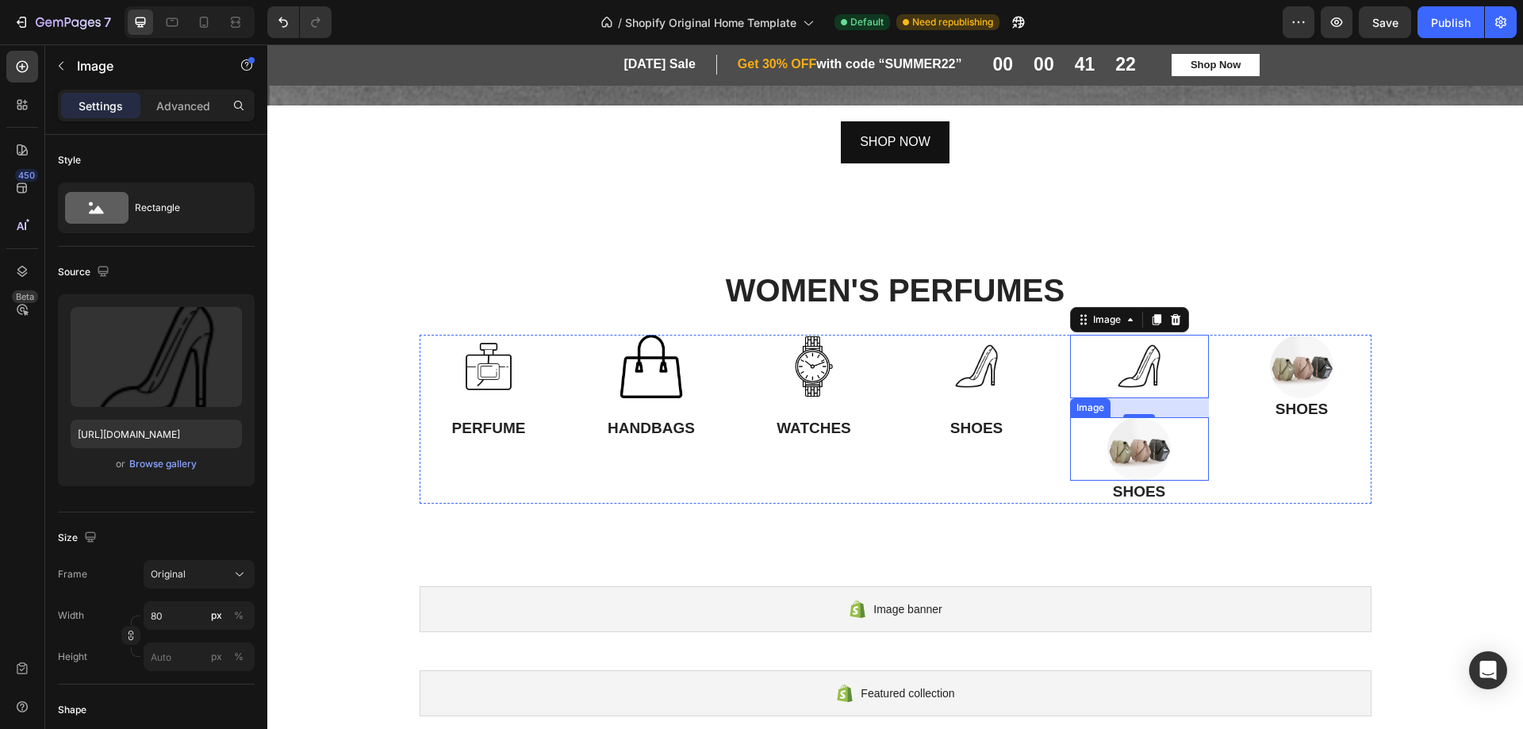
click at [1177, 438] on div at bounding box center [1139, 448] width 139 height 63
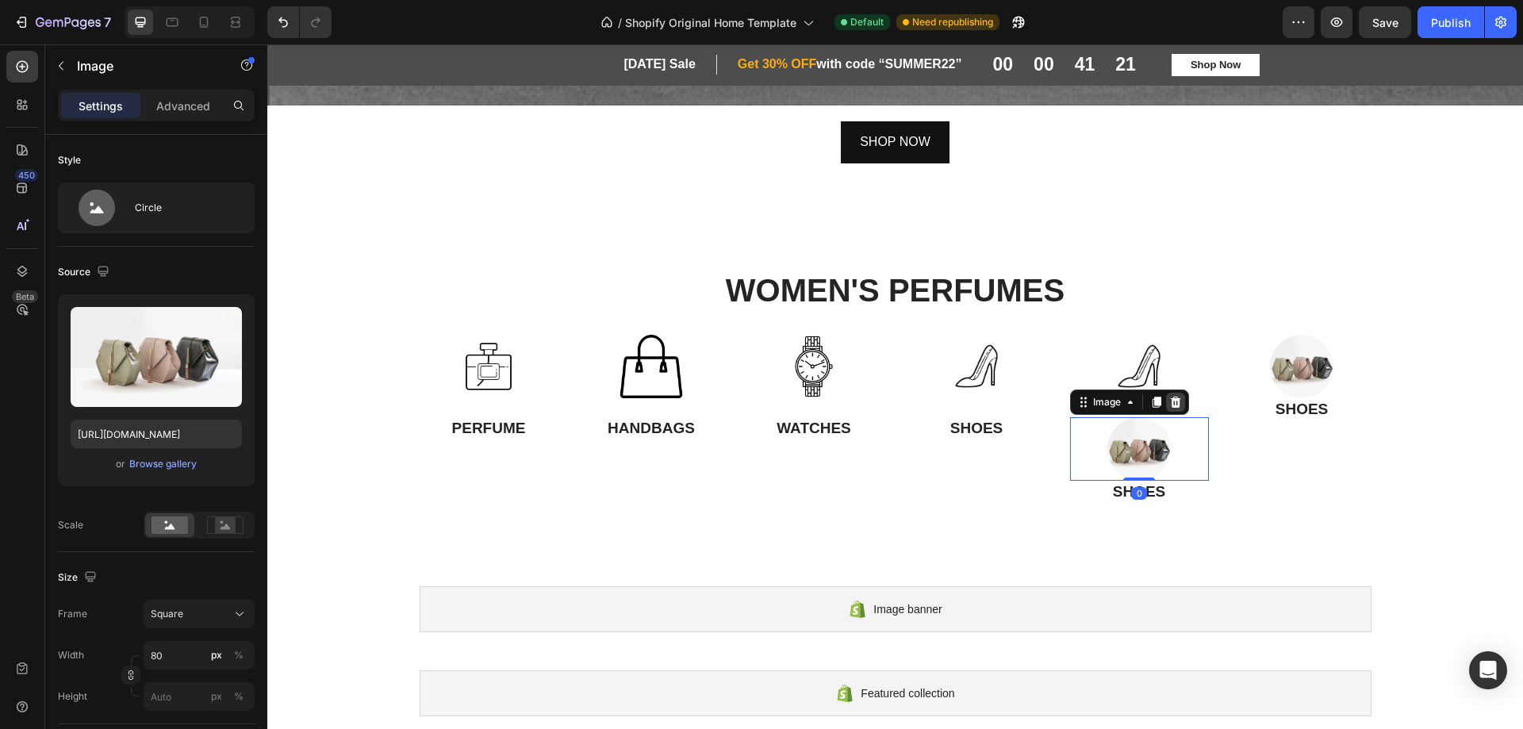
click at [1170, 397] on icon at bounding box center [1175, 402] width 10 height 11
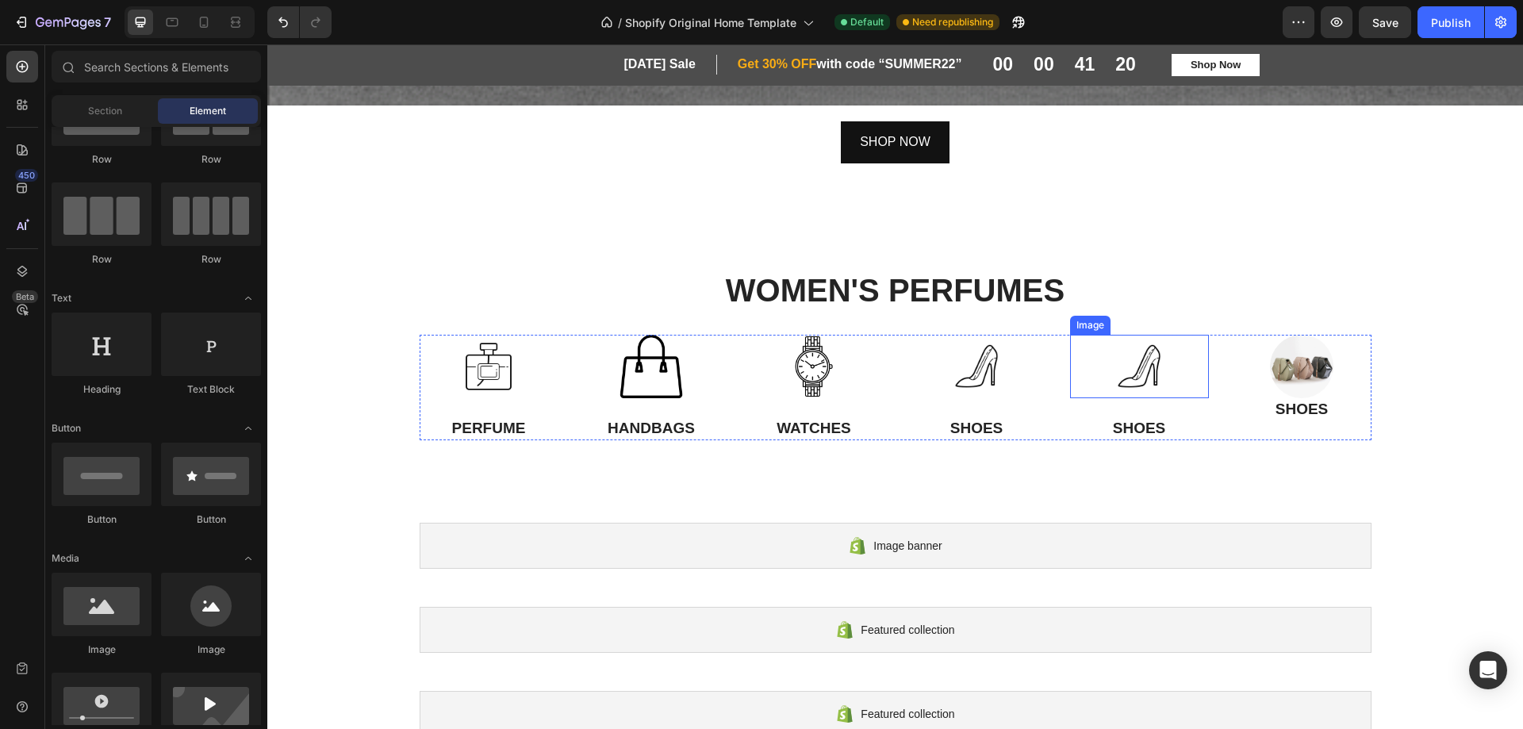
click at [1151, 365] on img at bounding box center [1139, 366] width 63 height 63
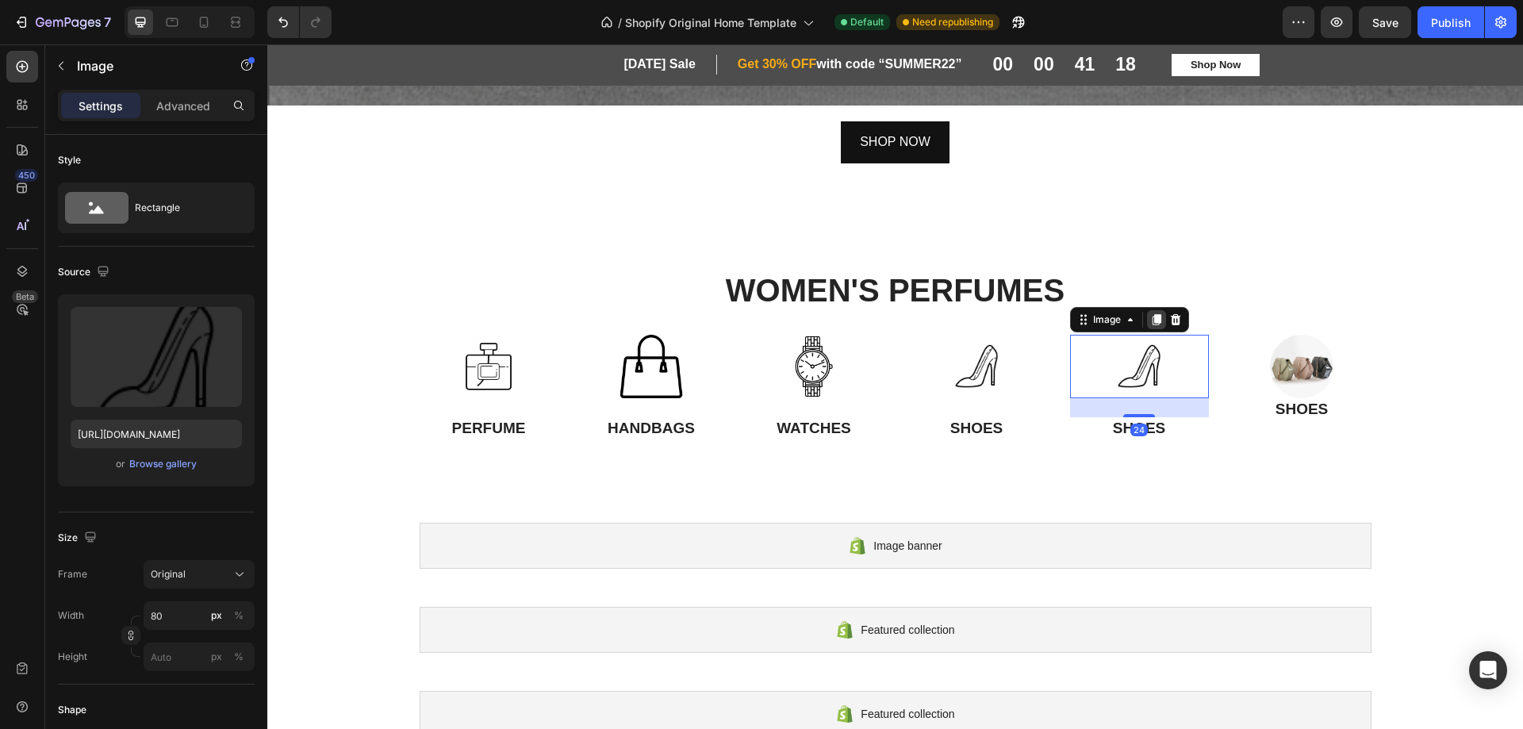
click at [1147, 316] on div at bounding box center [1156, 319] width 19 height 19
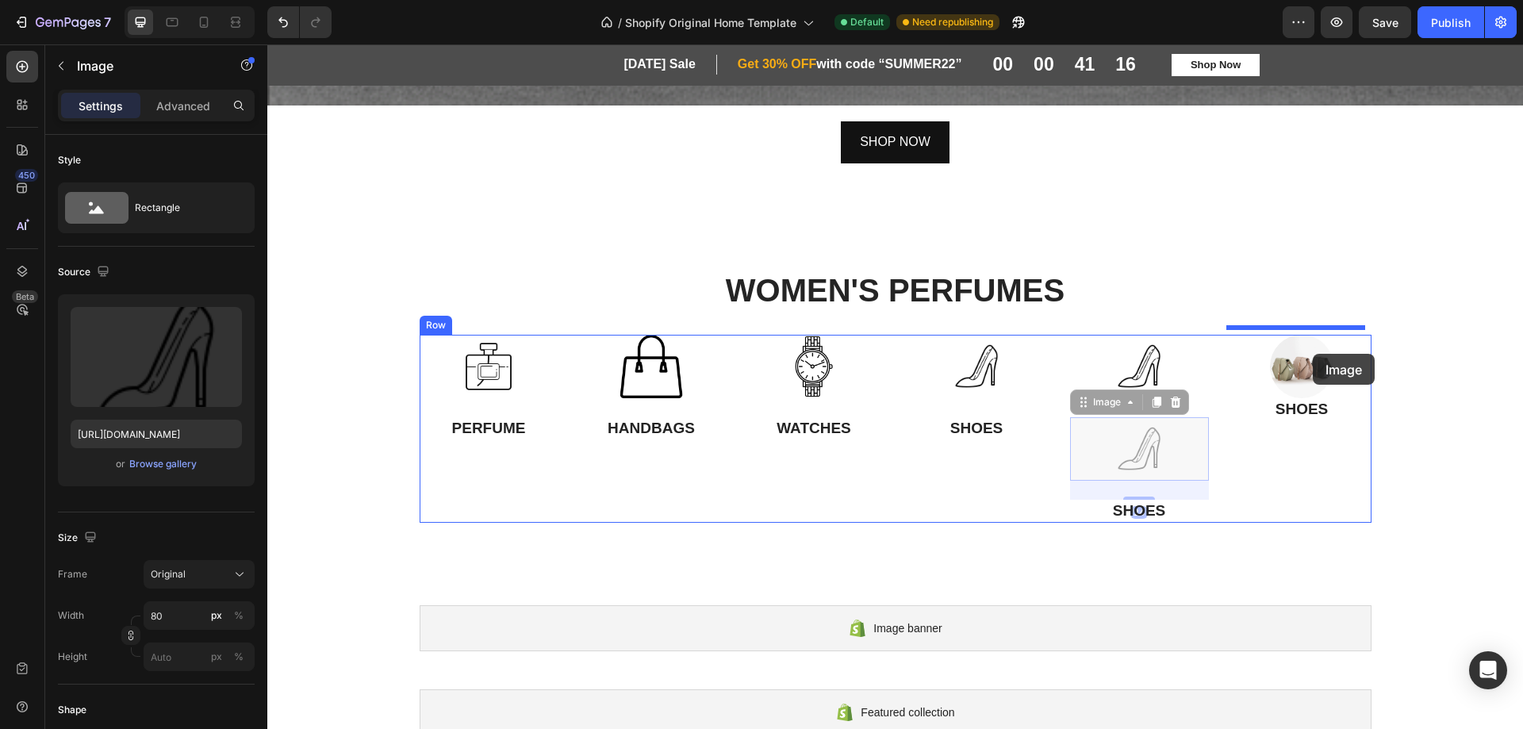
drag, startPoint x: 1158, startPoint y: 427, endPoint x: 1313, endPoint y: 354, distance: 171.1
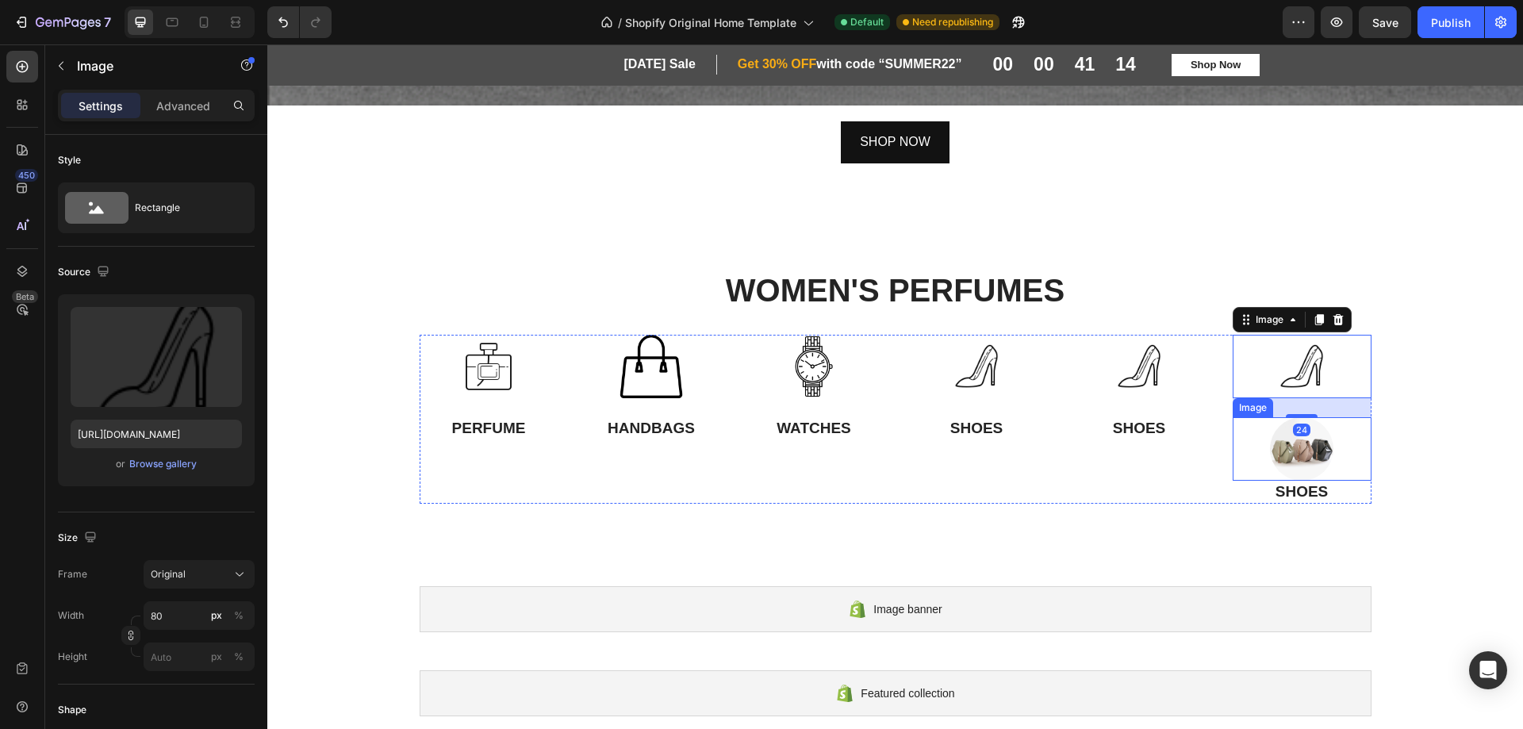
click at [1330, 428] on div at bounding box center [1302, 448] width 139 height 63
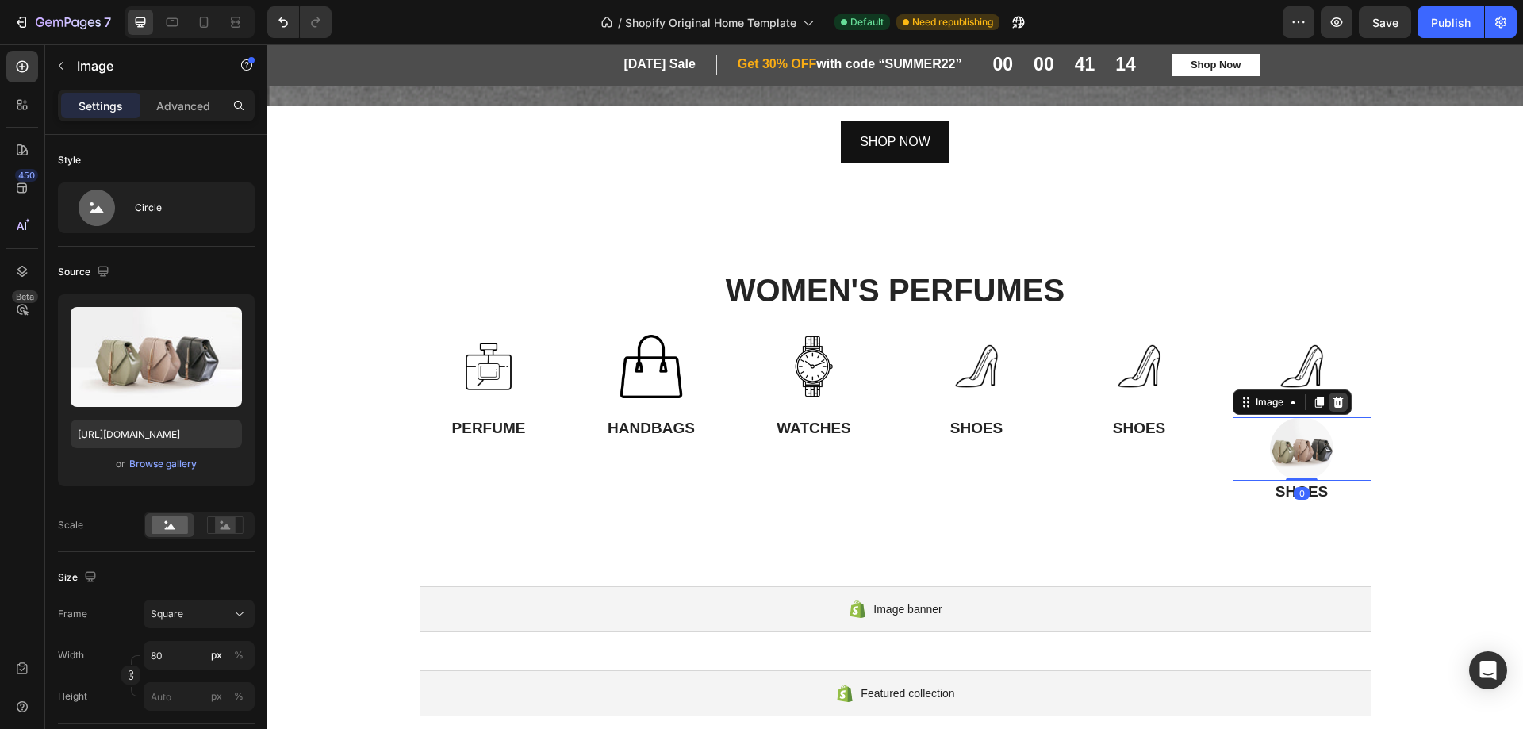
click at [1333, 397] on icon at bounding box center [1338, 402] width 10 height 11
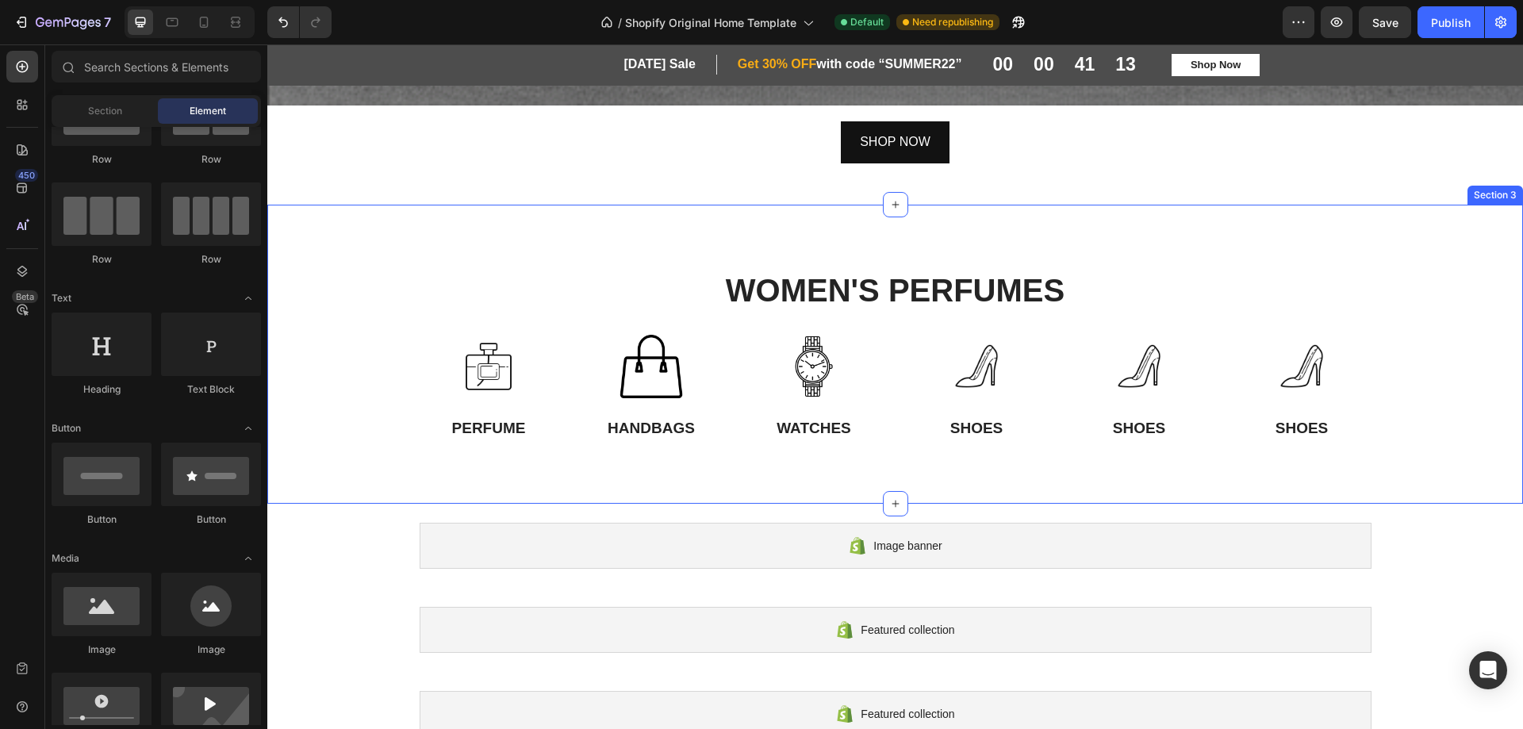
click at [1410, 376] on div "WOMEN'S PERFUMES Heading Row Image PERFUME Text Block Image HANDBAGS Text Block…" at bounding box center [895, 354] width 1232 height 172
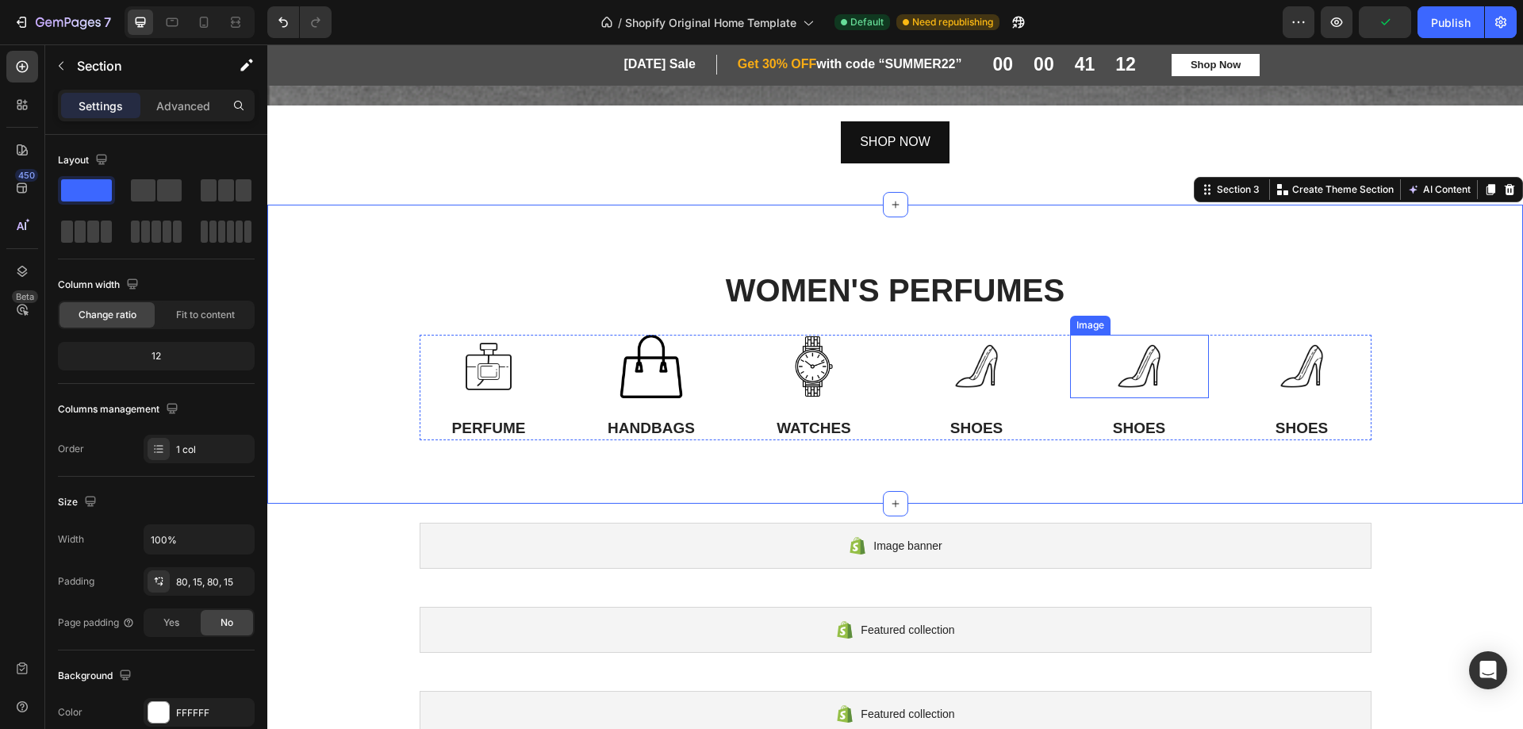
click at [1165, 356] on div at bounding box center [1139, 366] width 139 height 63
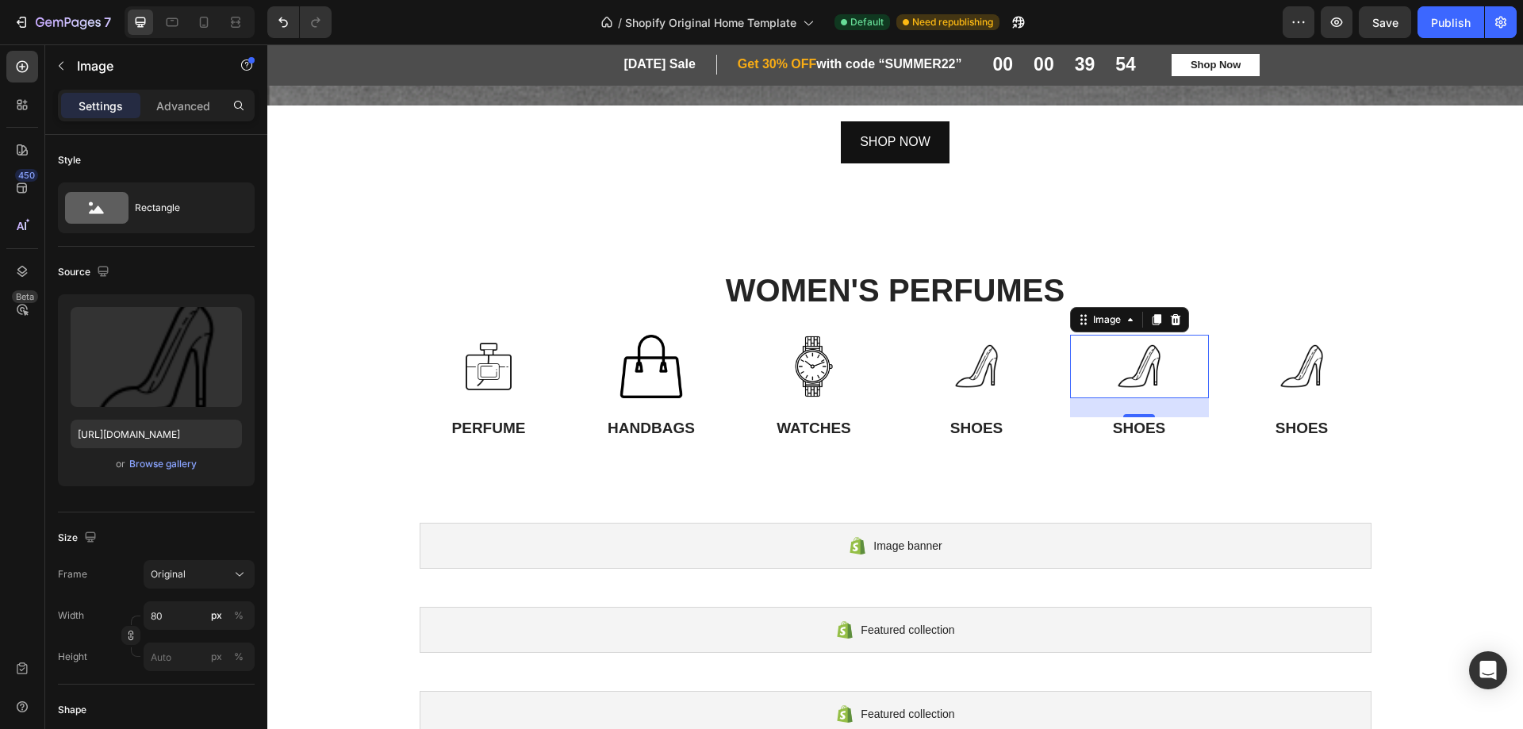
click at [1131, 360] on img at bounding box center [1139, 366] width 63 height 63
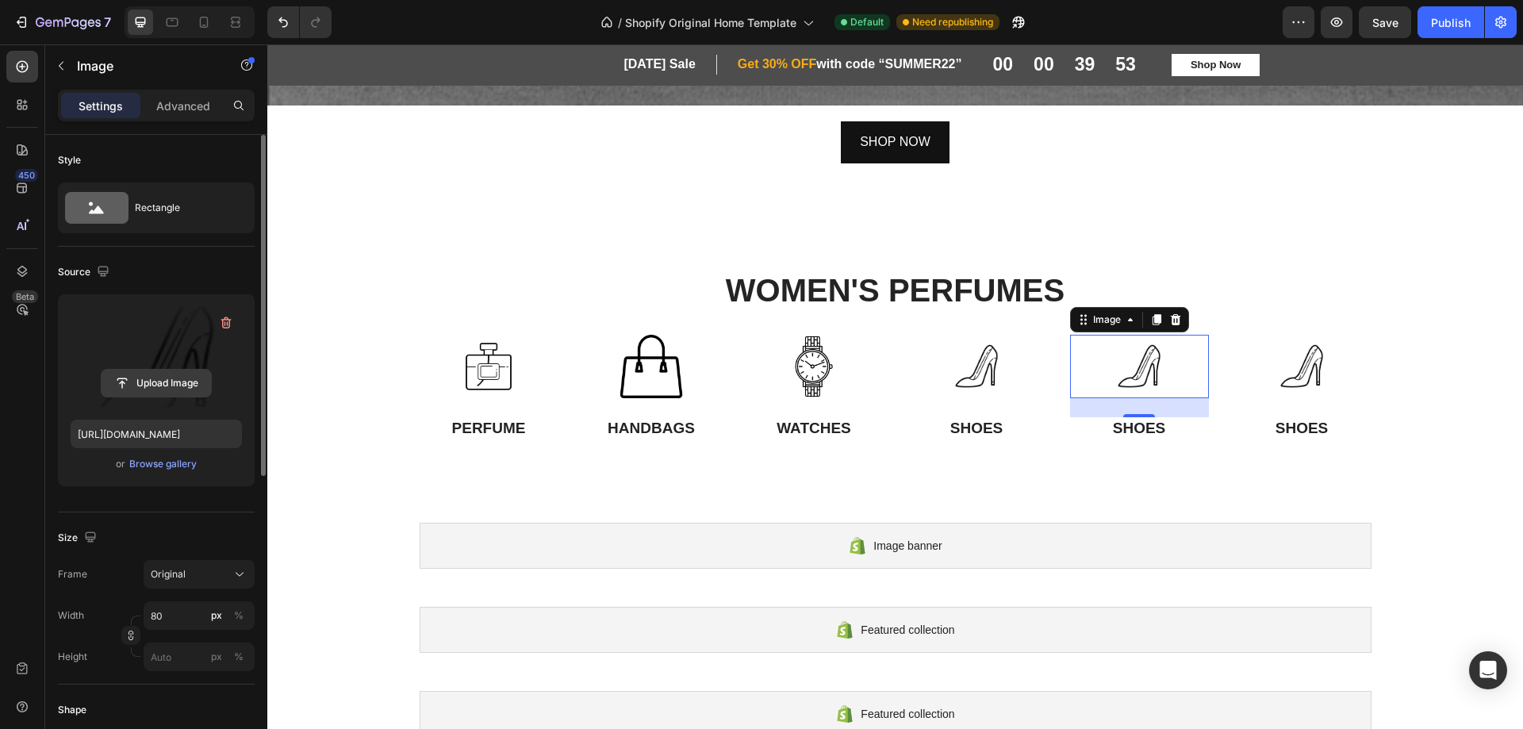
click at [131, 385] on input "file" at bounding box center [156, 383] width 109 height 27
click at [163, 387] on input "file" at bounding box center [156, 383] width 109 height 27
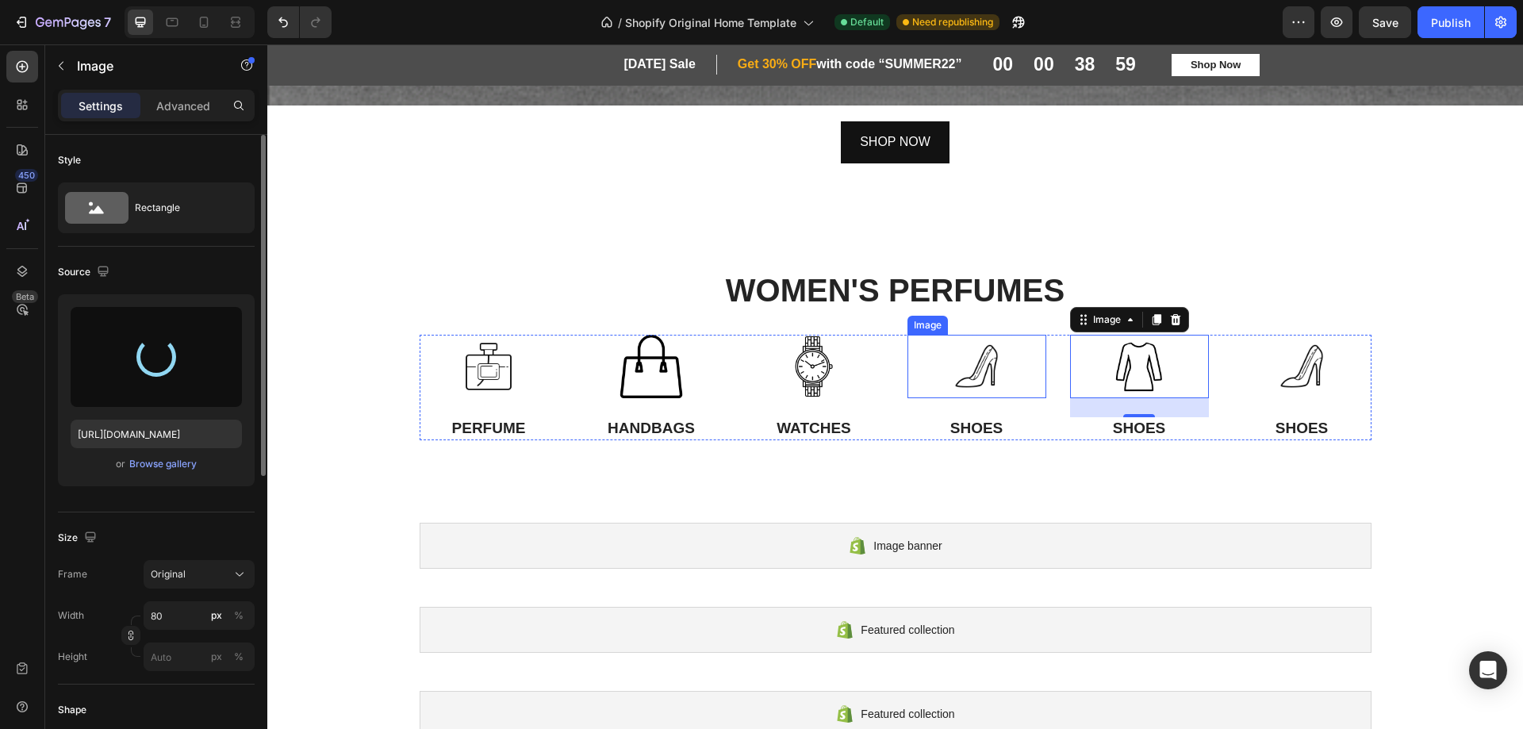
type input "https://cdn.shopify.com/s/files/1/0763/5979/4908/files/gempages_576584018150031…"
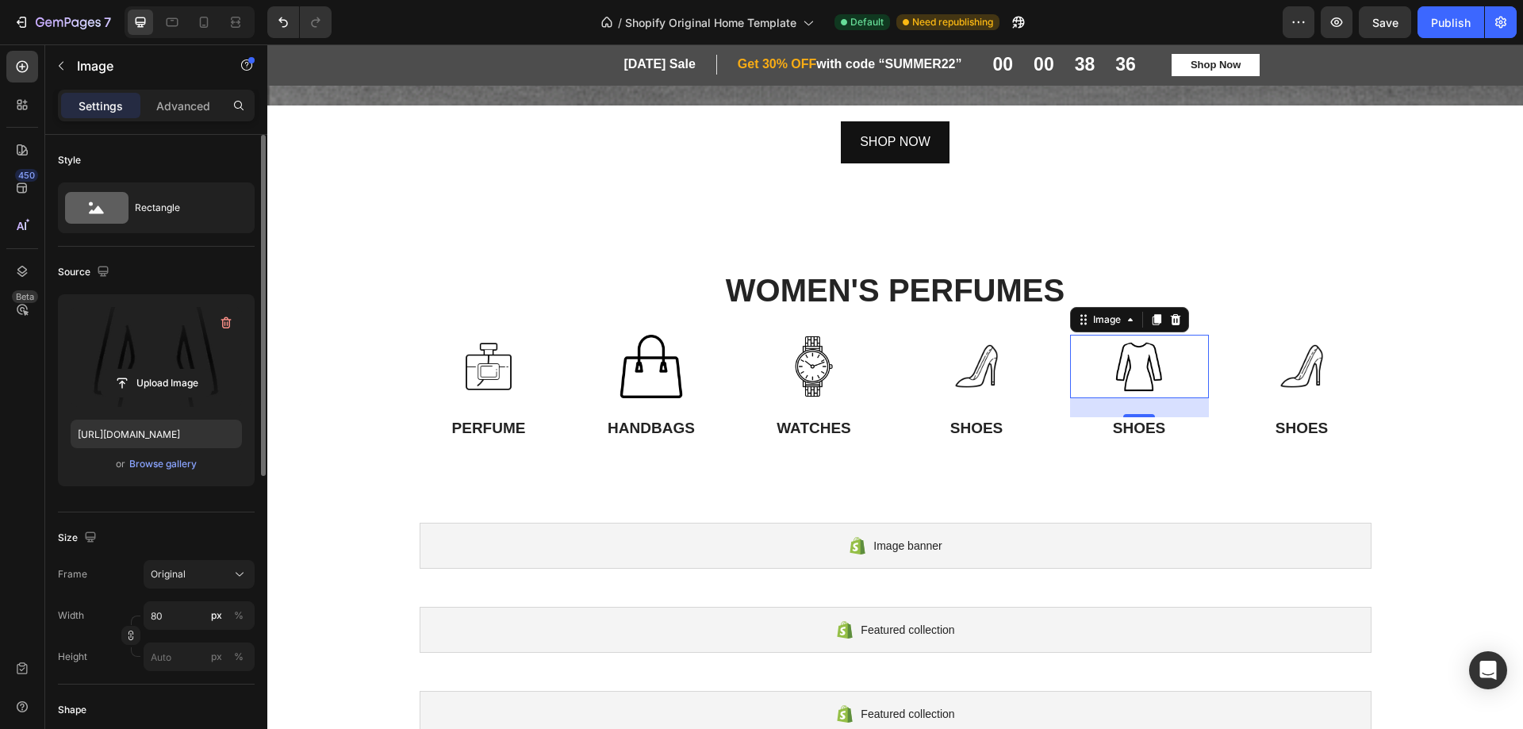
click at [1132, 424] on div "24" at bounding box center [1139, 430] width 17 height 13
click at [1095, 420] on p "SHOES" at bounding box center [1140, 429] width 136 height 20
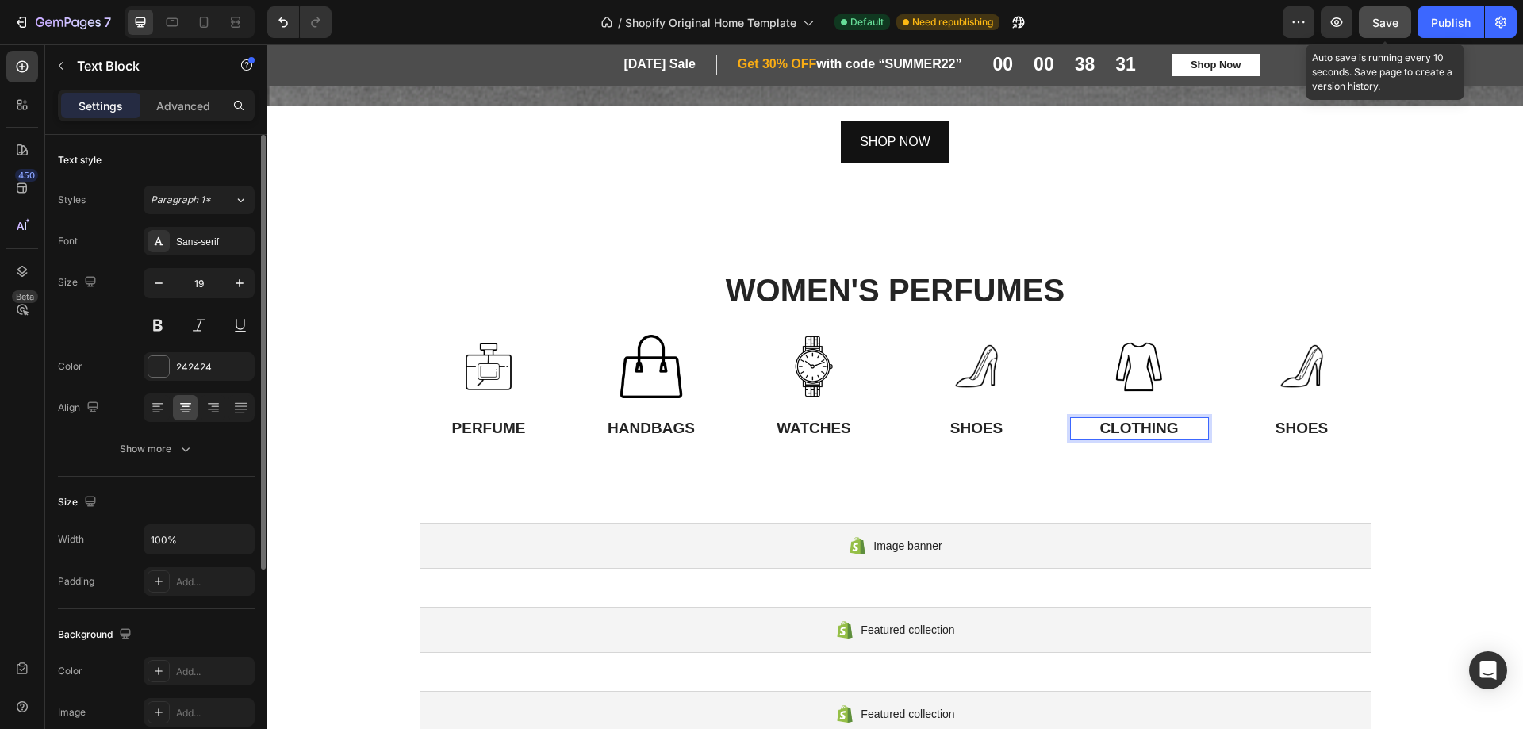
click at [1372, 24] on button "Save" at bounding box center [1385, 22] width 52 height 32
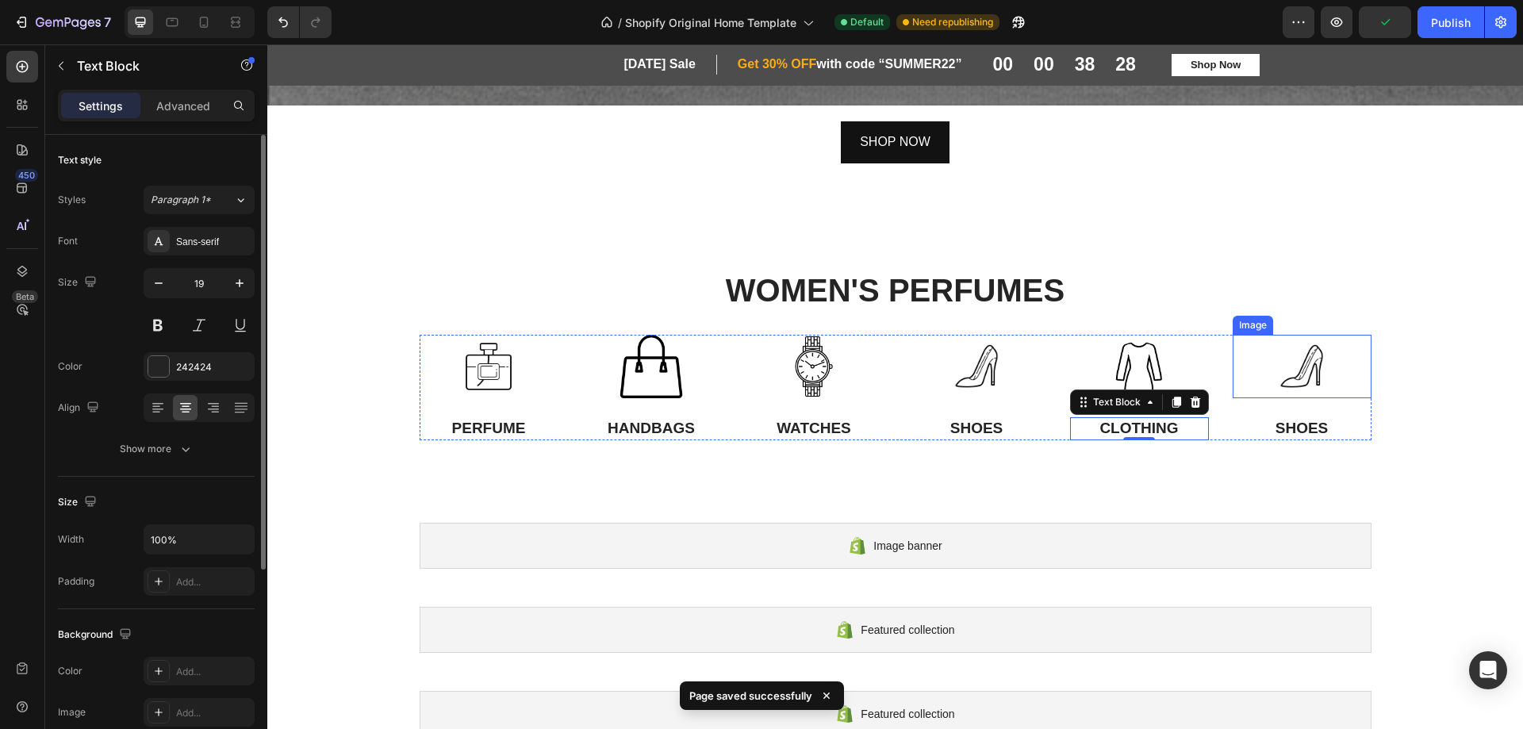
click at [1308, 370] on img at bounding box center [1301, 366] width 63 height 63
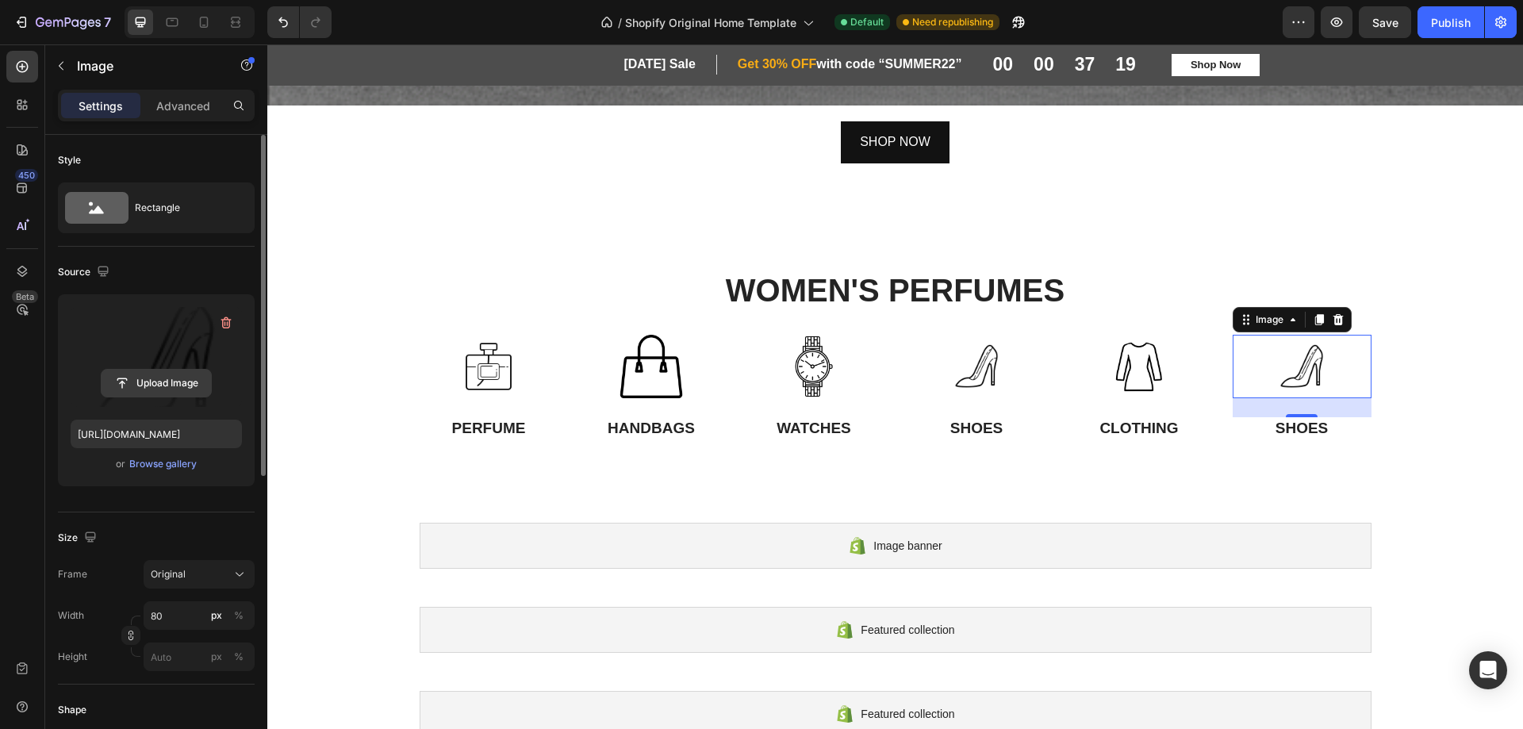
click at [140, 380] on input "file" at bounding box center [156, 383] width 109 height 27
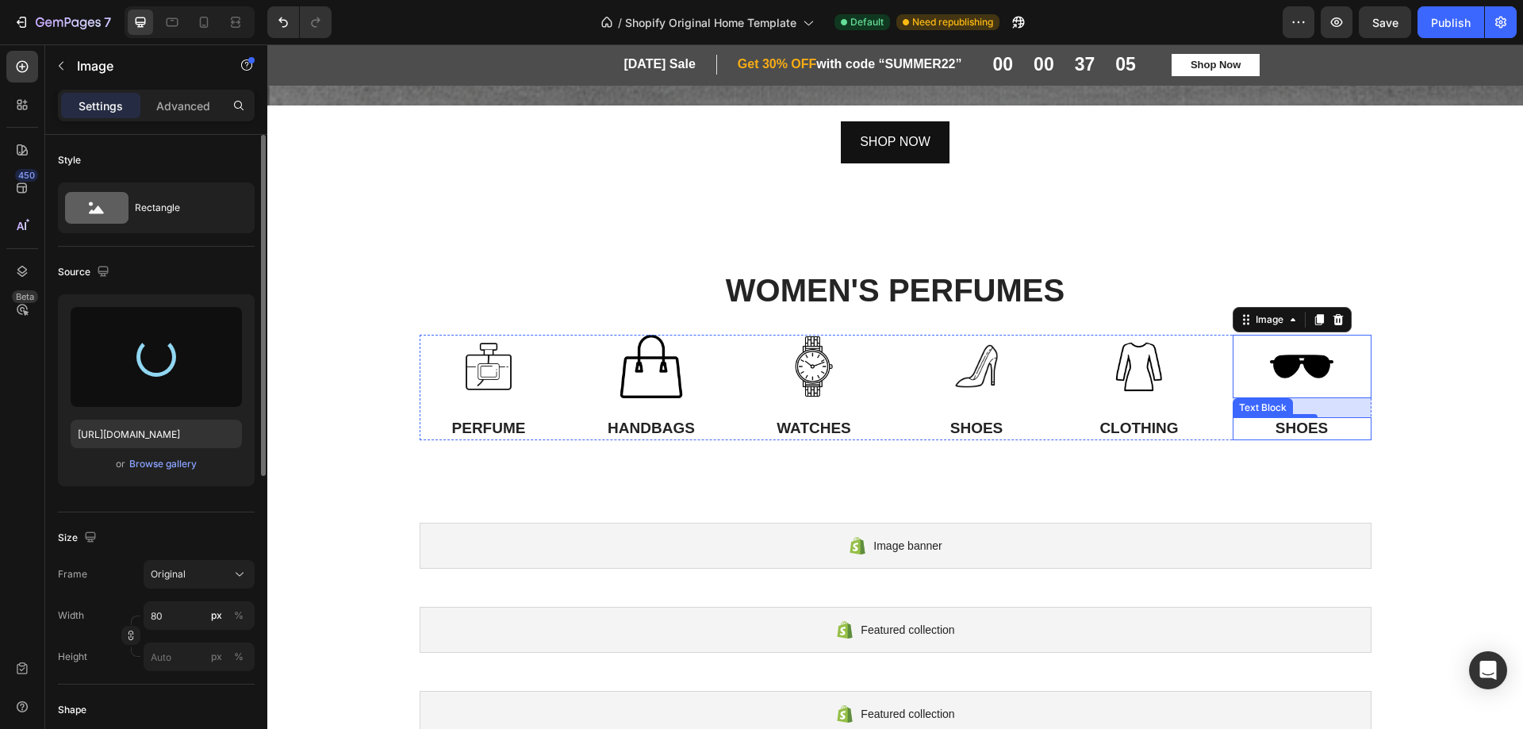
type input "https://cdn.shopify.com/s/files/1/0763/5979/4908/files/gempages_576584018150031…"
click at [1281, 428] on p "SHOES" at bounding box center [1302, 429] width 136 height 20
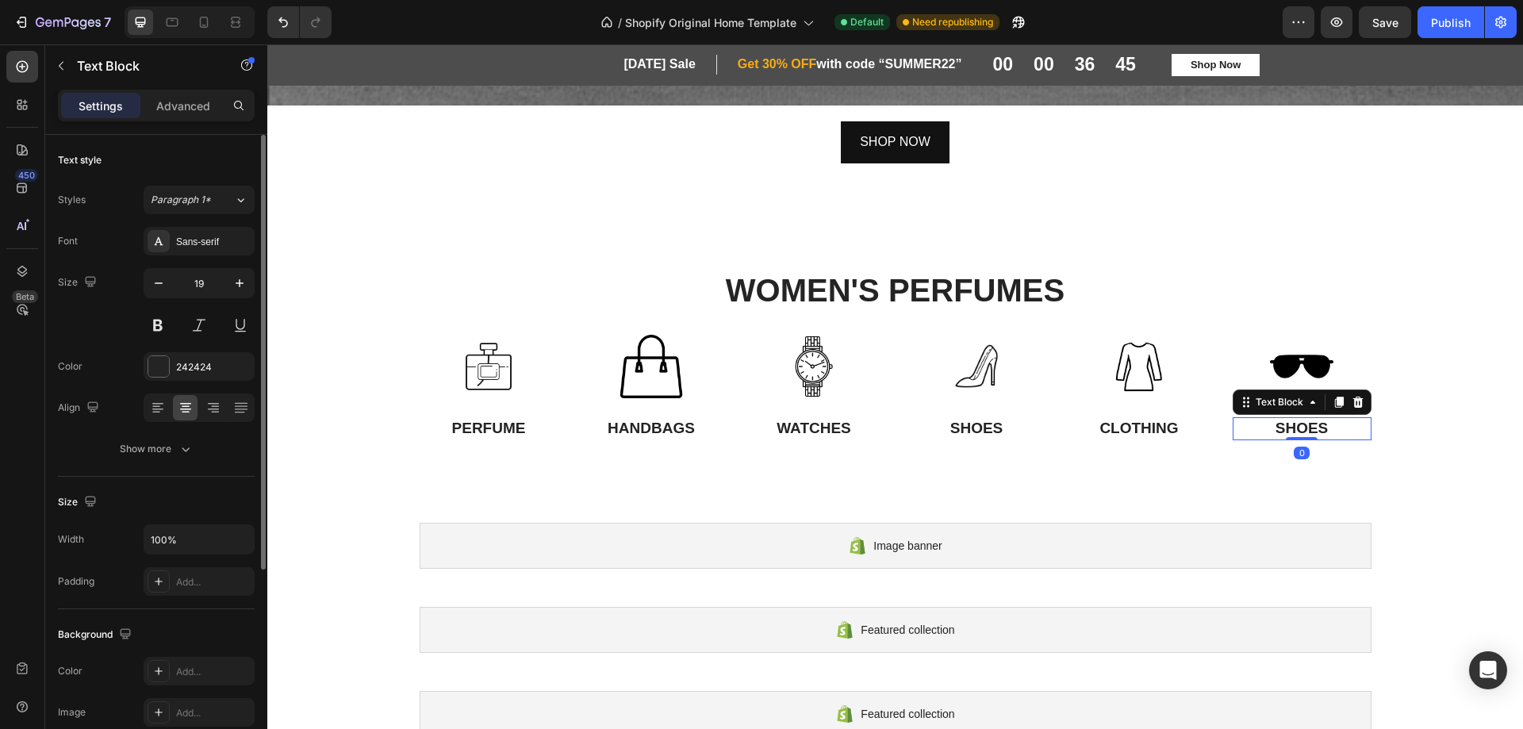
click at [1282, 420] on p "SHOES" at bounding box center [1302, 429] width 136 height 20
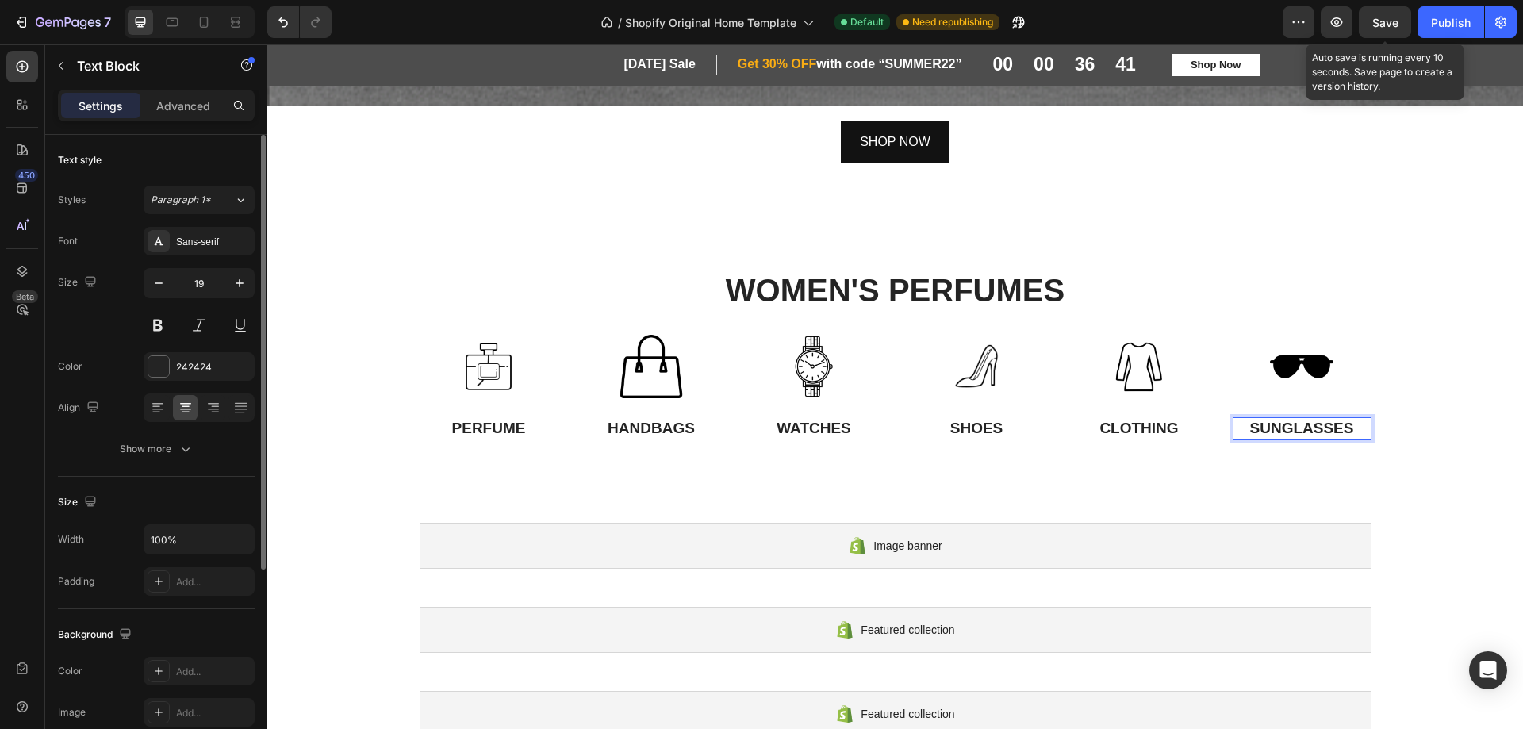
click at [1382, 28] on span "Save" at bounding box center [1386, 22] width 26 height 13
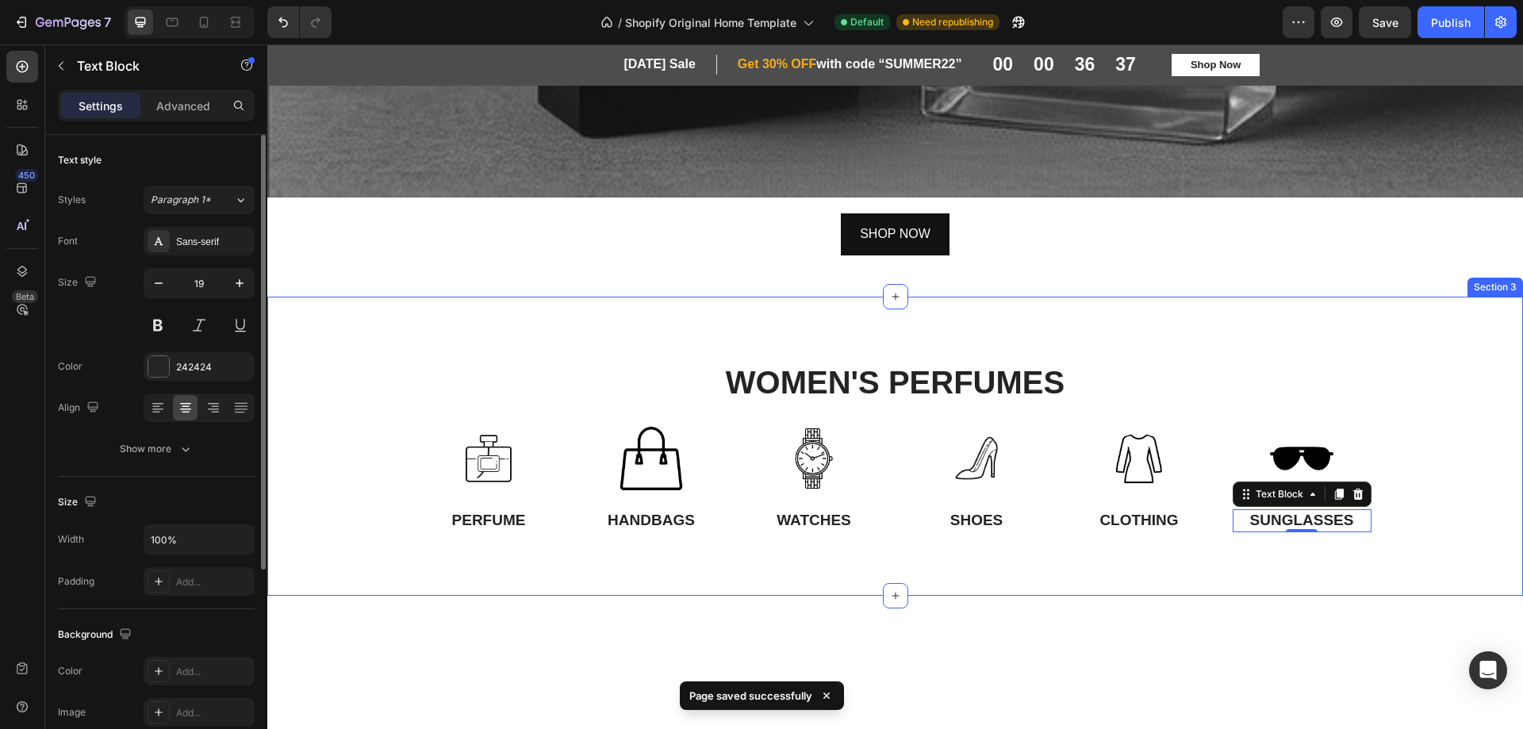
scroll to position [1183, 0]
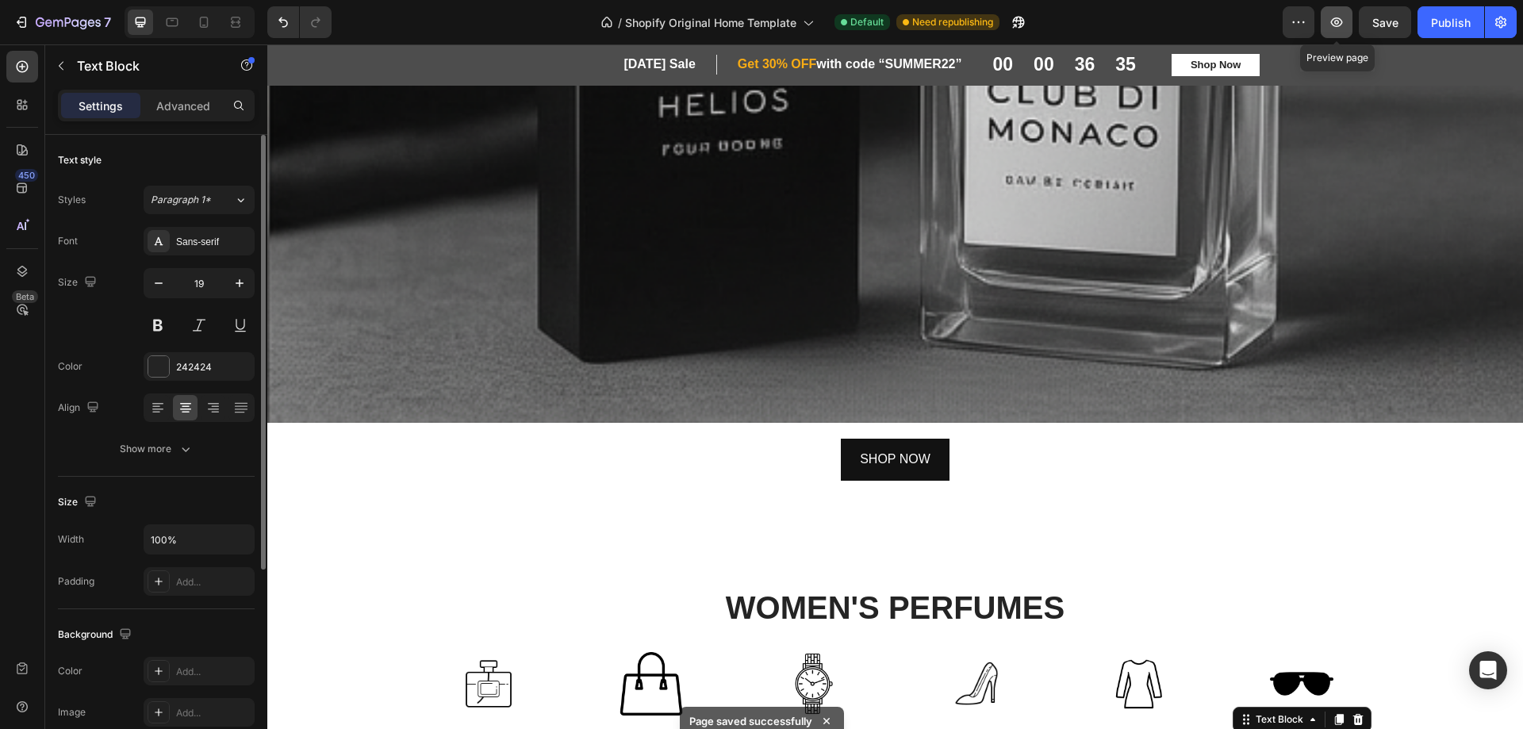
click at [1330, 17] on icon "button" at bounding box center [1337, 22] width 16 height 16
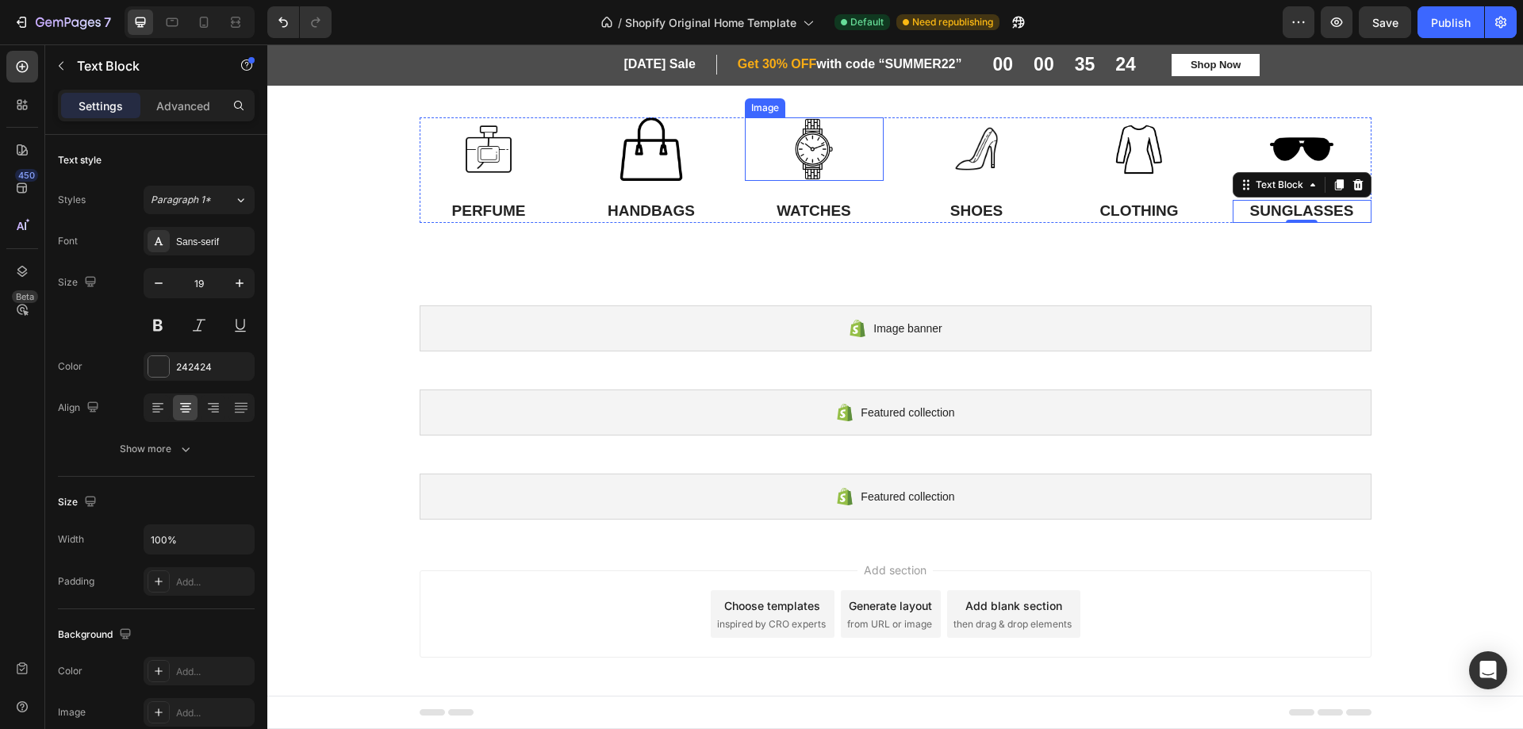
scroll to position [1580, 0]
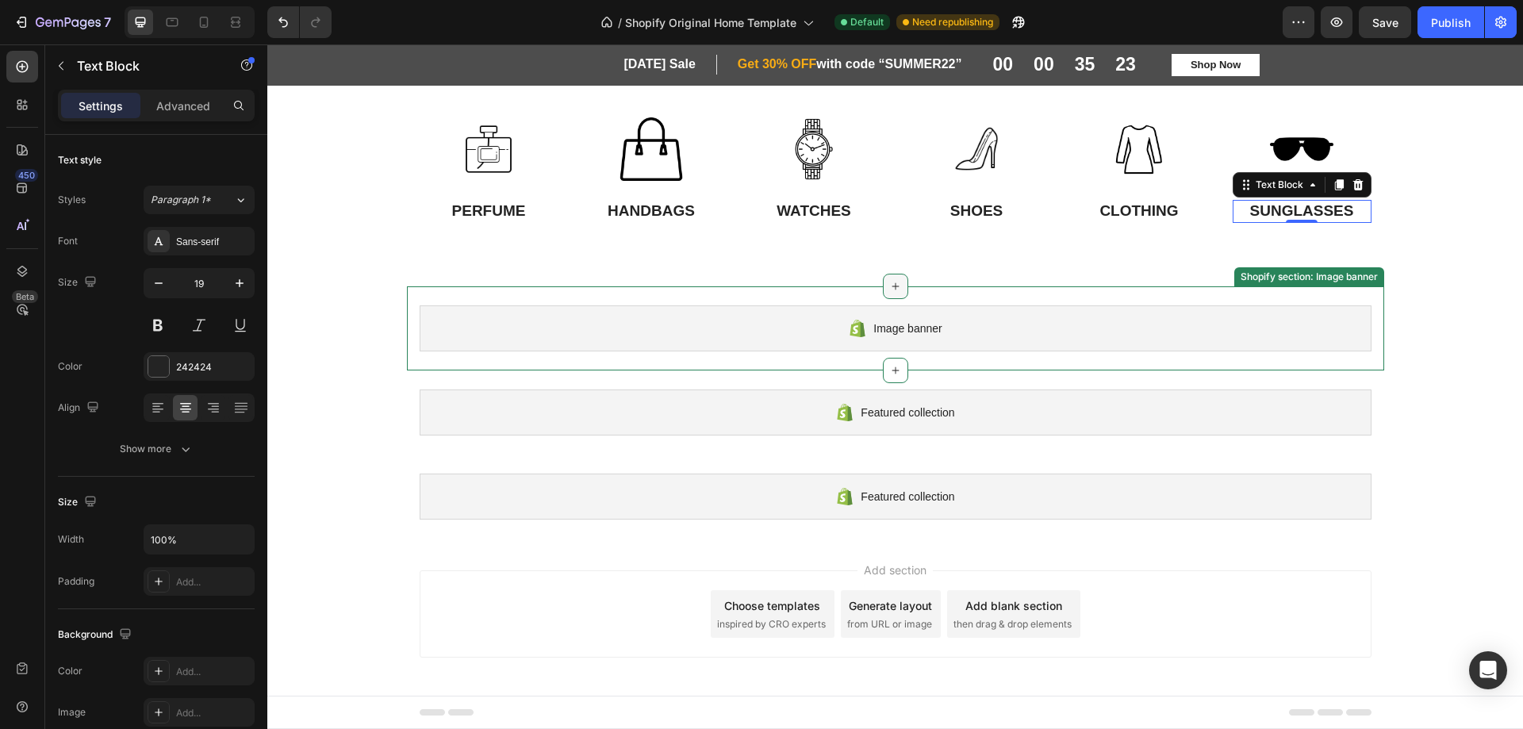
click at [889, 293] on icon at bounding box center [895, 286] width 13 height 13
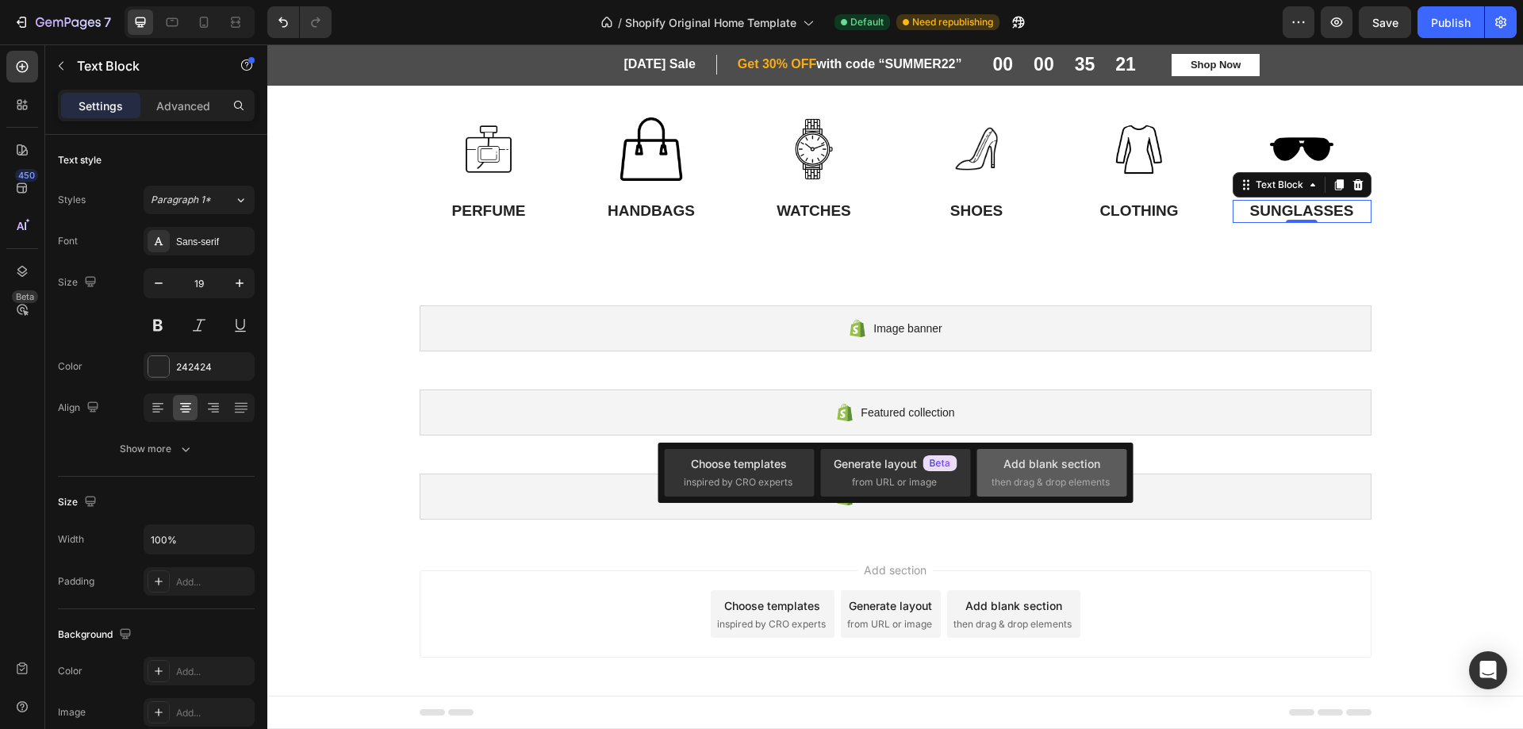
click at [1039, 470] on div "Add blank section" at bounding box center [1052, 463] width 97 height 17
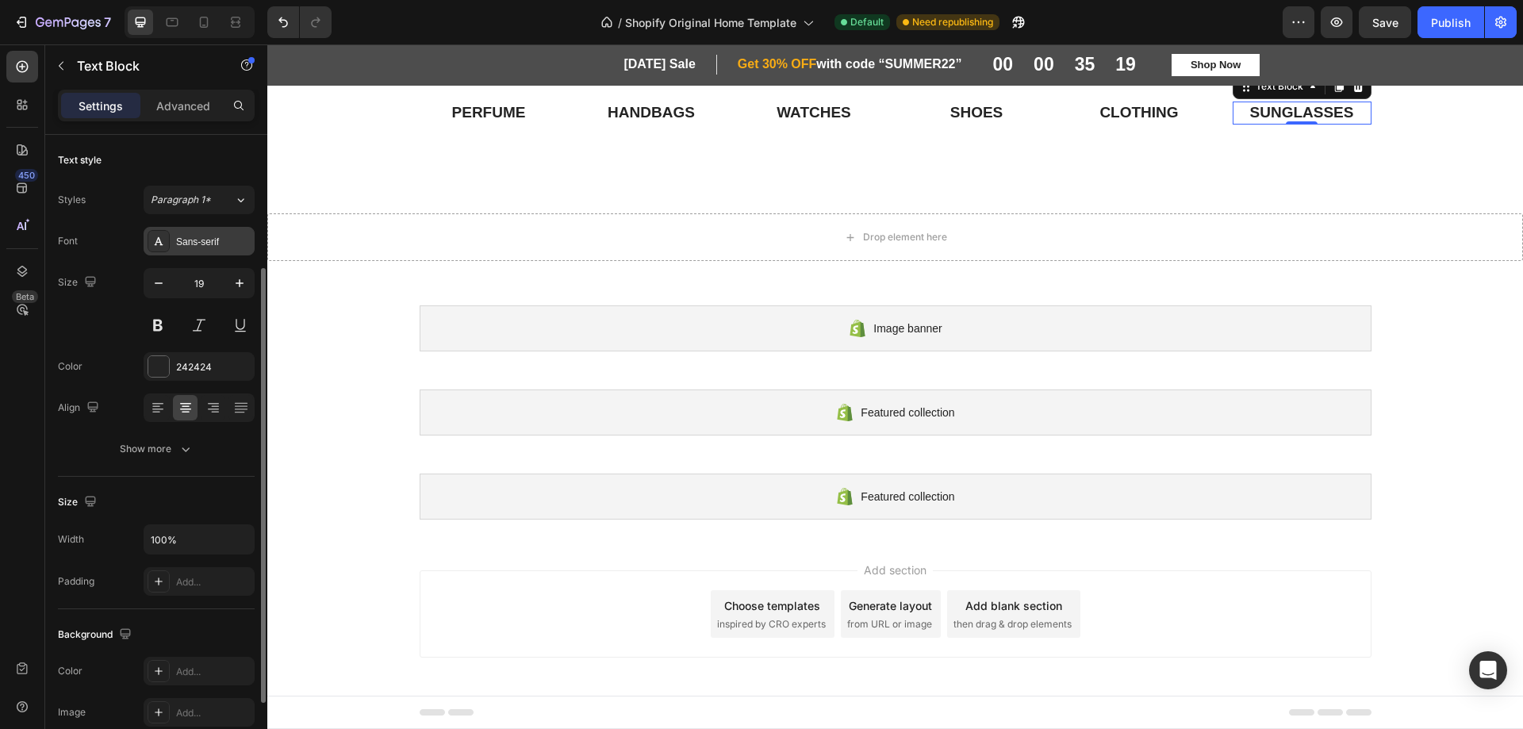
scroll to position [79, 0]
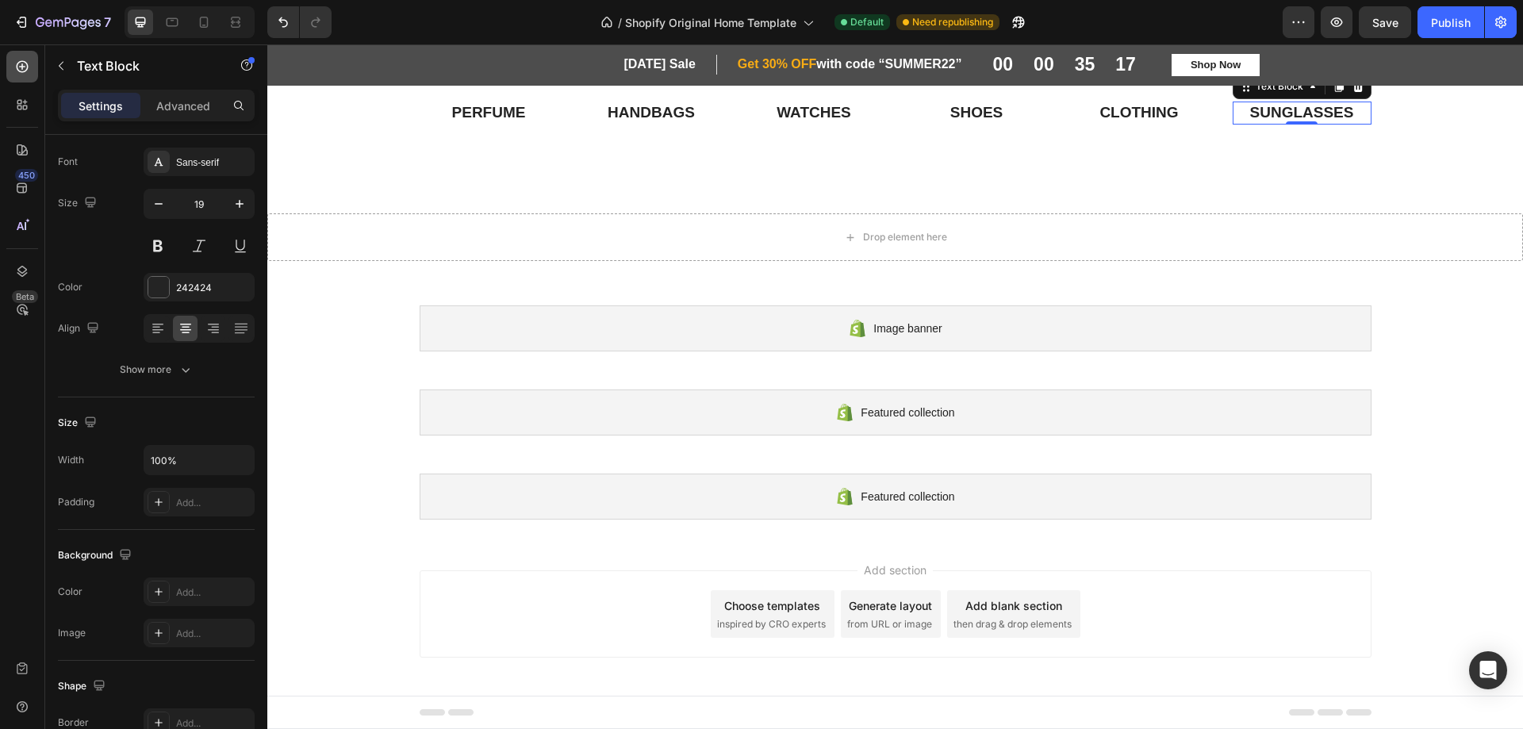
click at [17, 63] on icon at bounding box center [23, 67] width 12 height 12
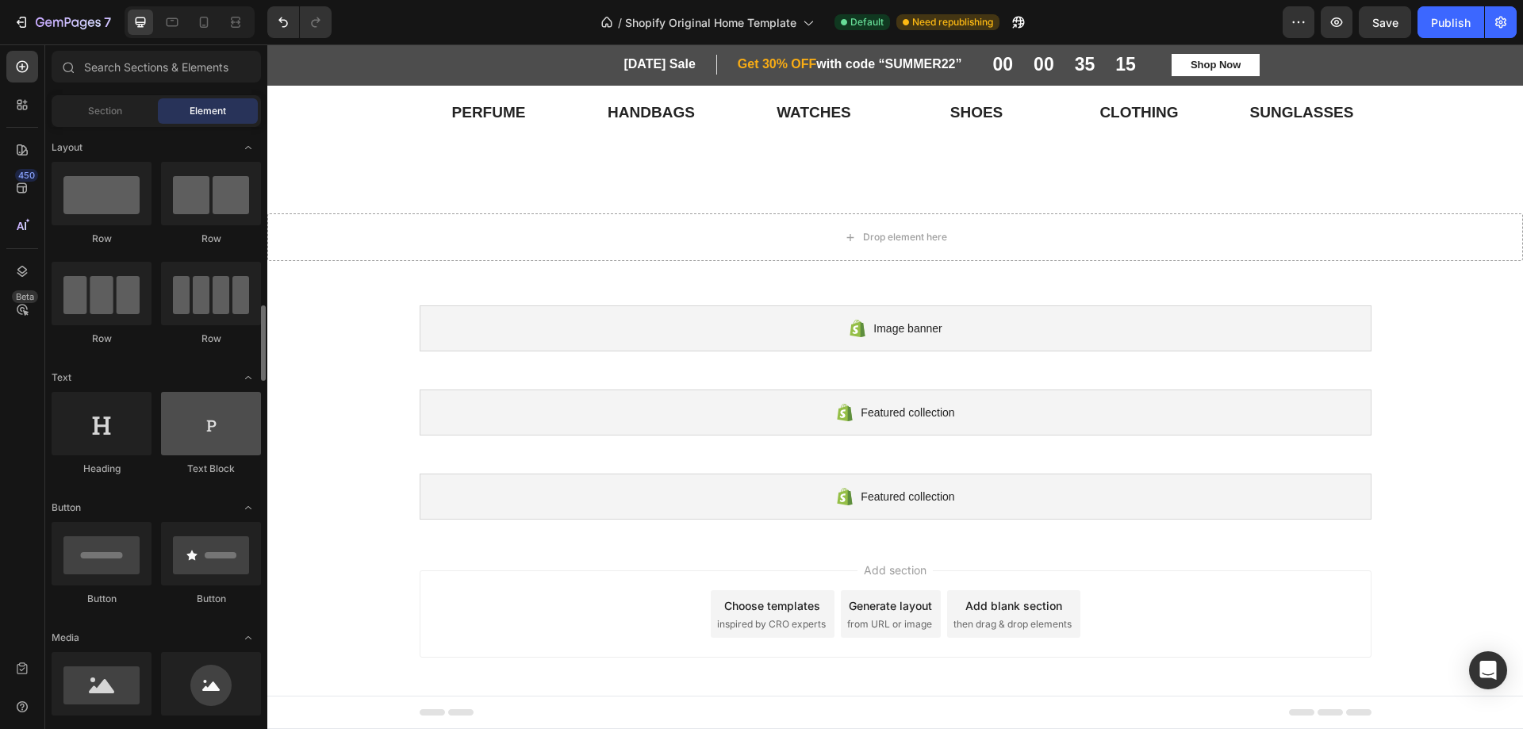
scroll to position [238, 0]
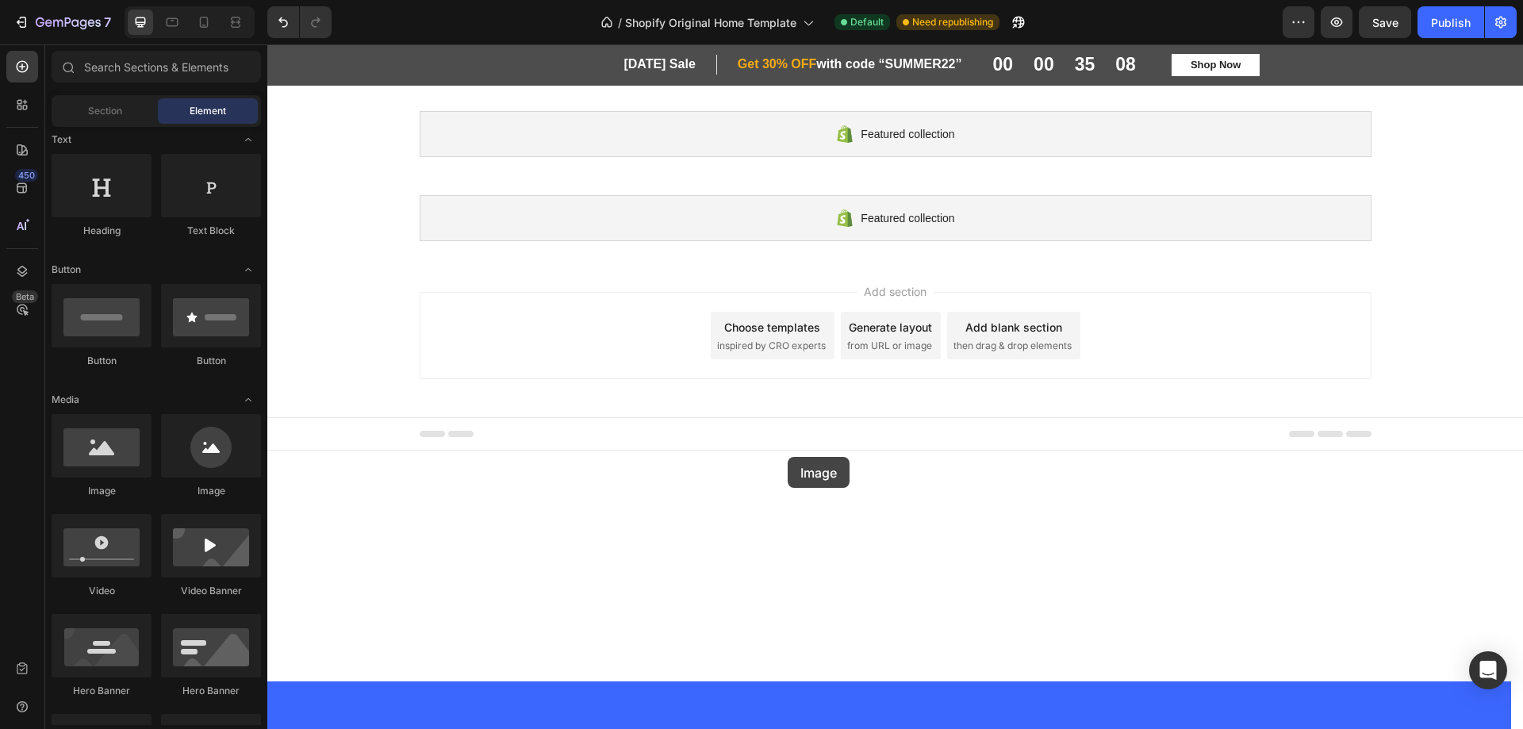
drag, startPoint x: 371, startPoint y: 502, endPoint x: 788, endPoint y: 457, distance: 419.0
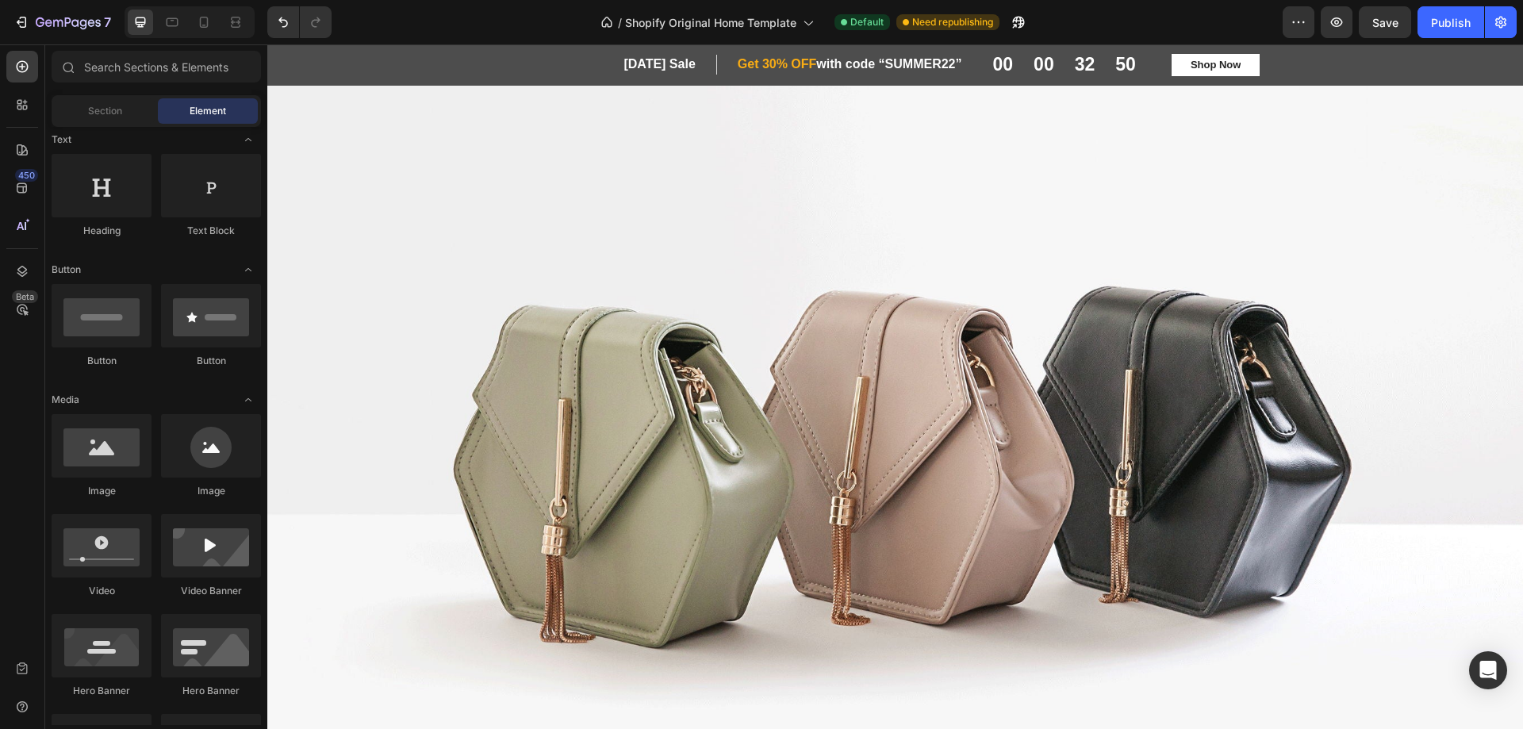
scroll to position [0, 0]
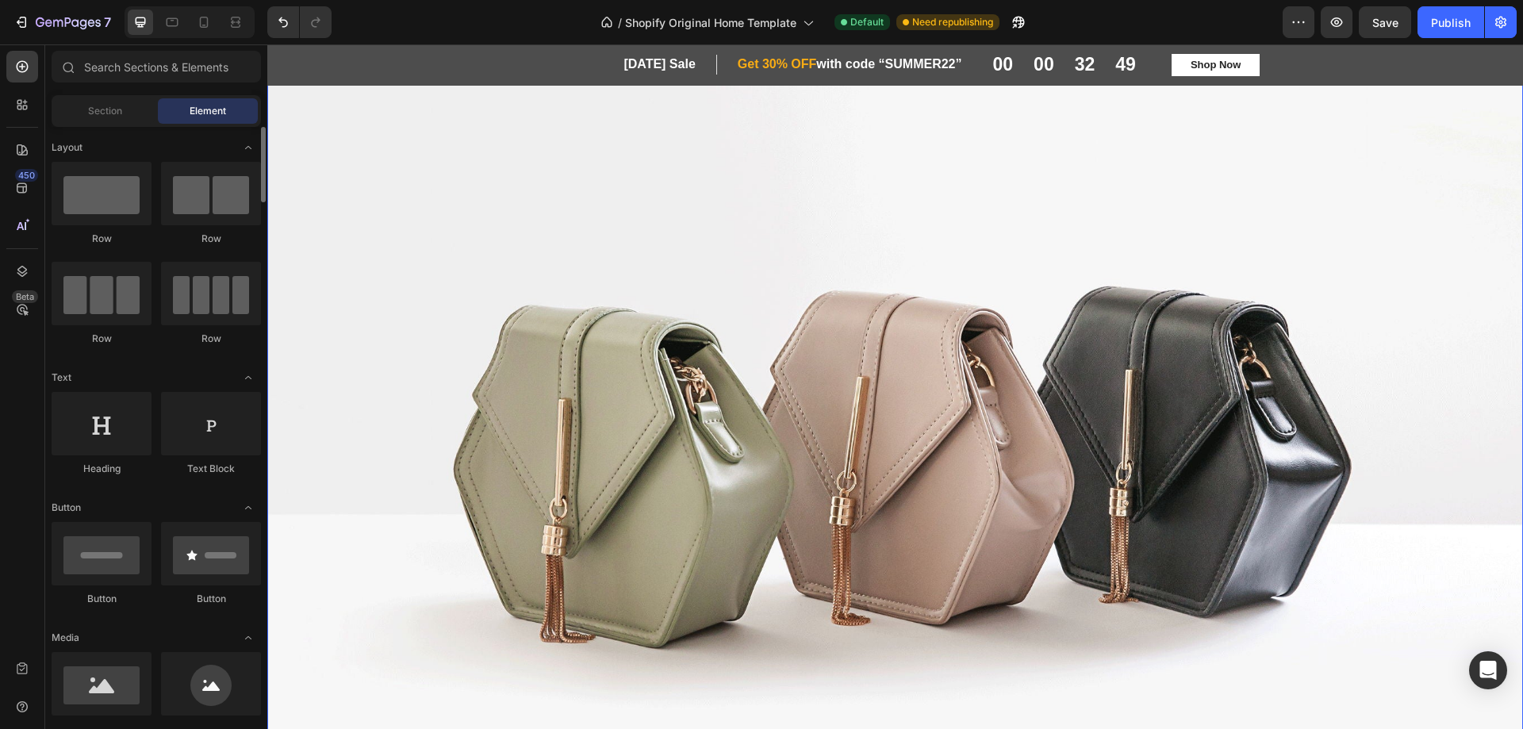
click at [536, 269] on img at bounding box center [895, 435] width 1256 height 942
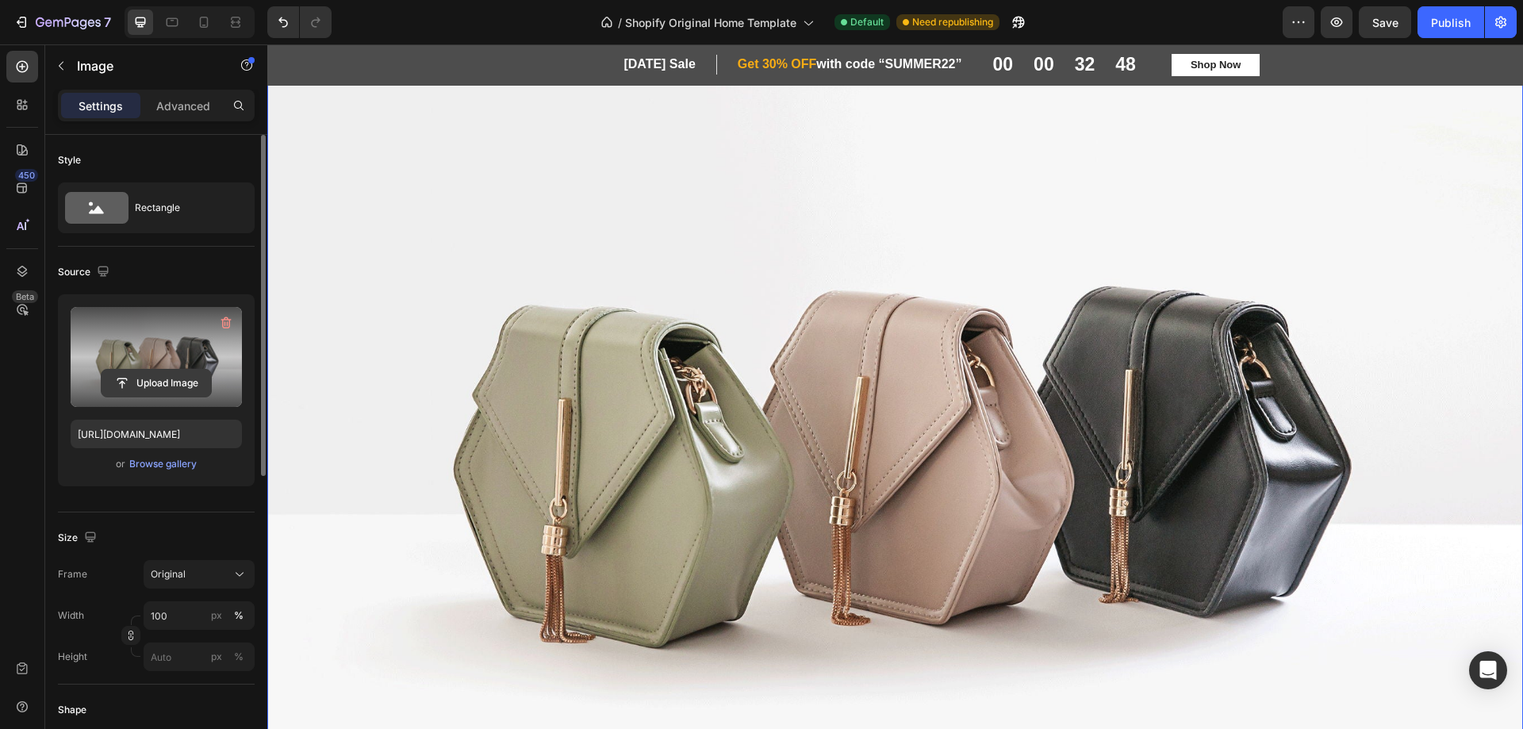
click at [140, 379] on input "file" at bounding box center [156, 383] width 109 height 27
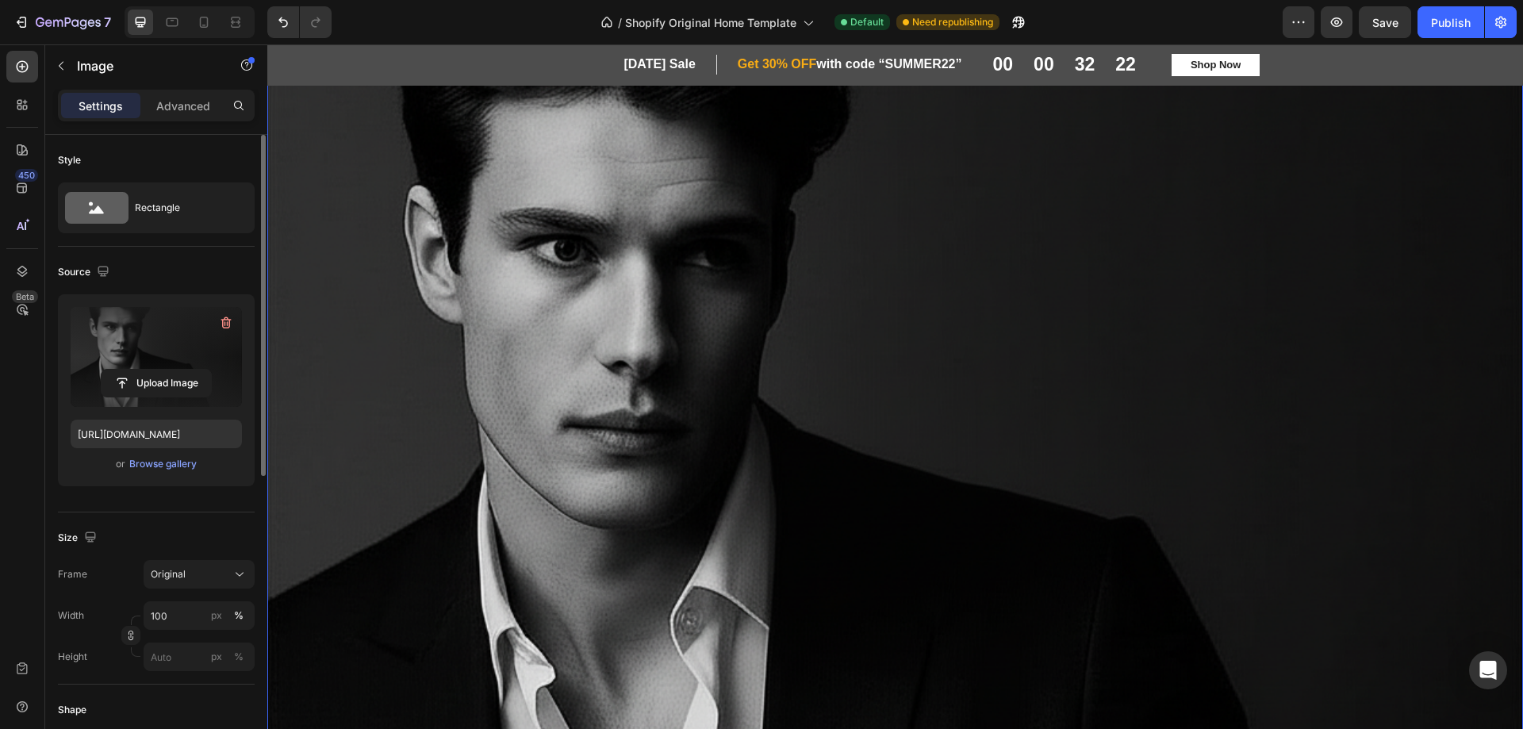
click at [866, 238] on img at bounding box center [895, 469] width 1256 height 1011
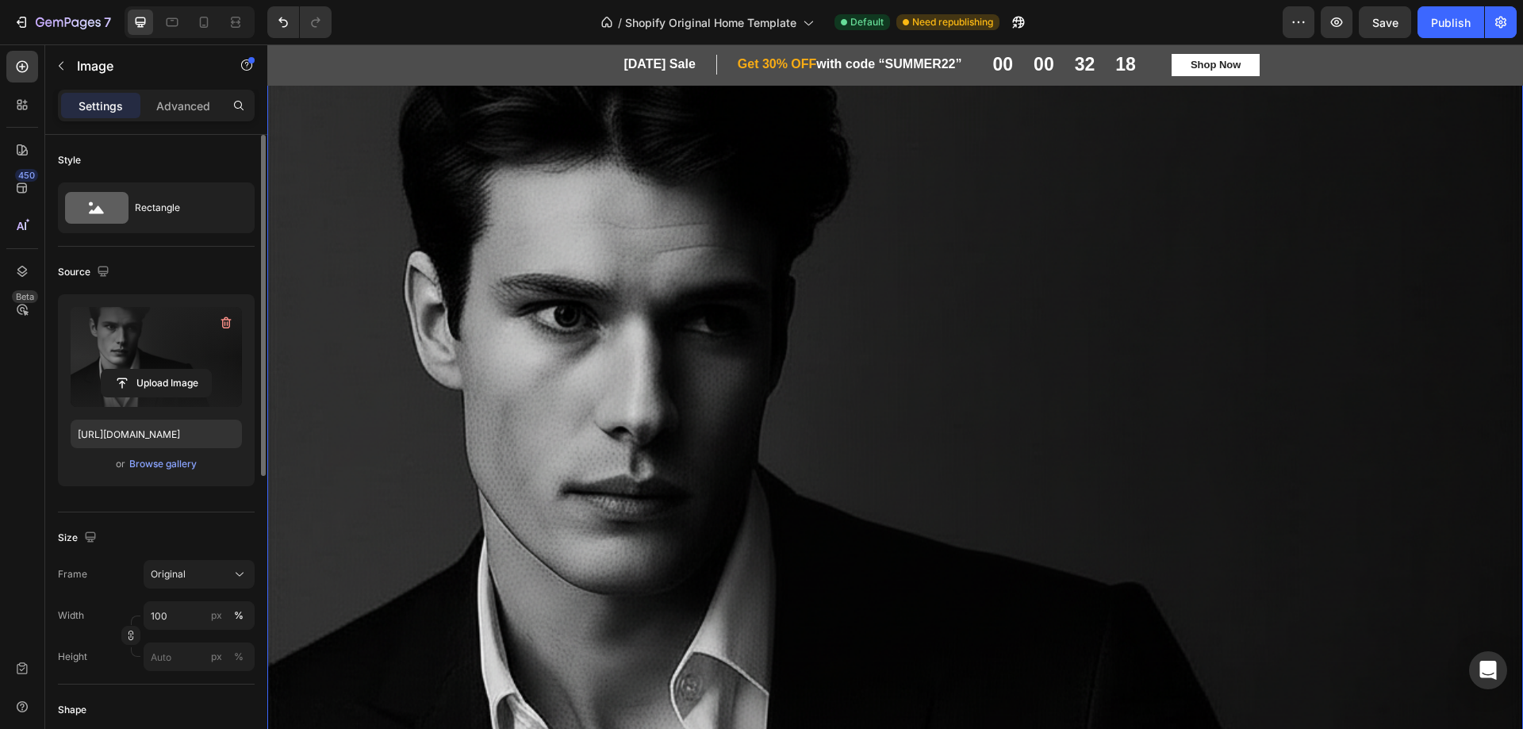
scroll to position [1979, 0]
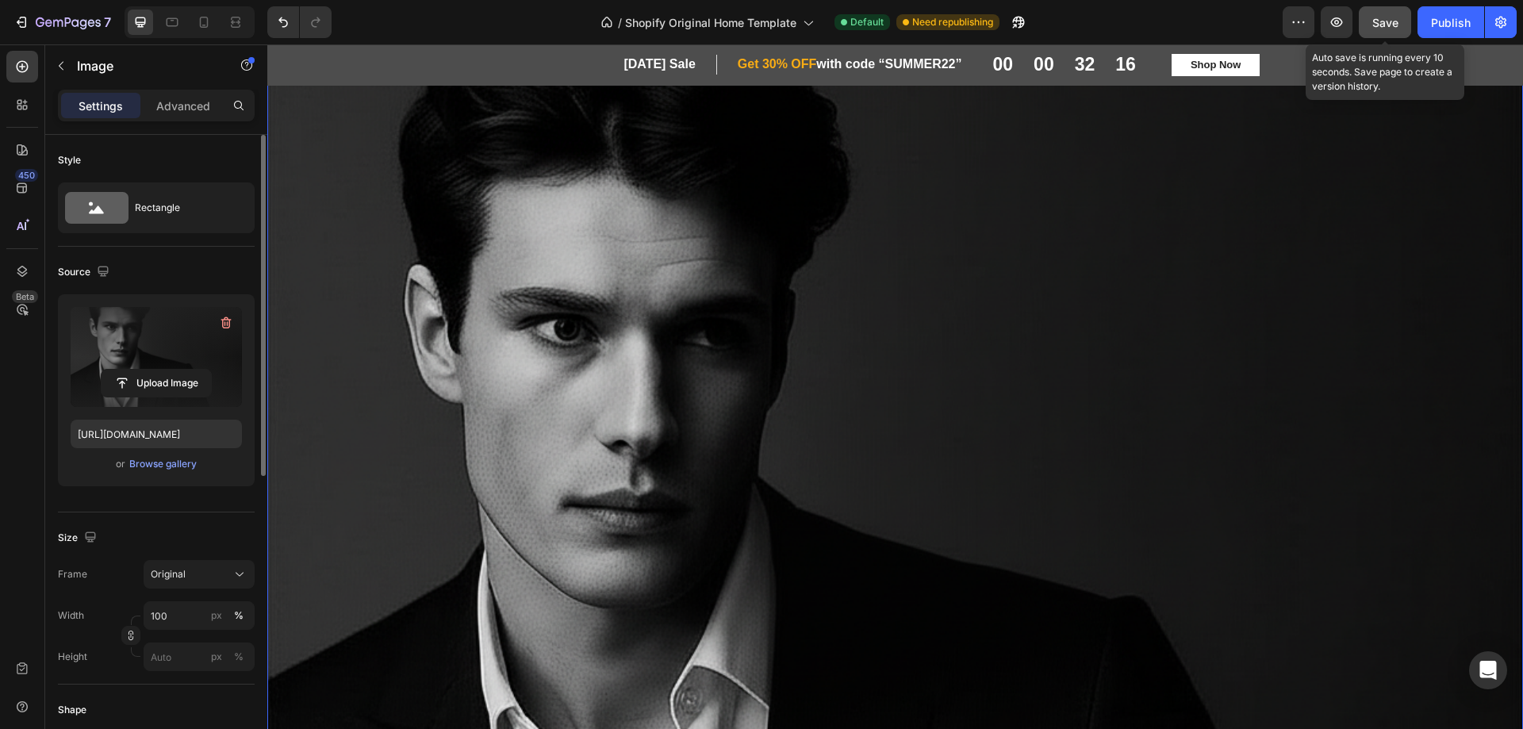
click at [1383, 20] on span "Save" at bounding box center [1386, 22] width 26 height 13
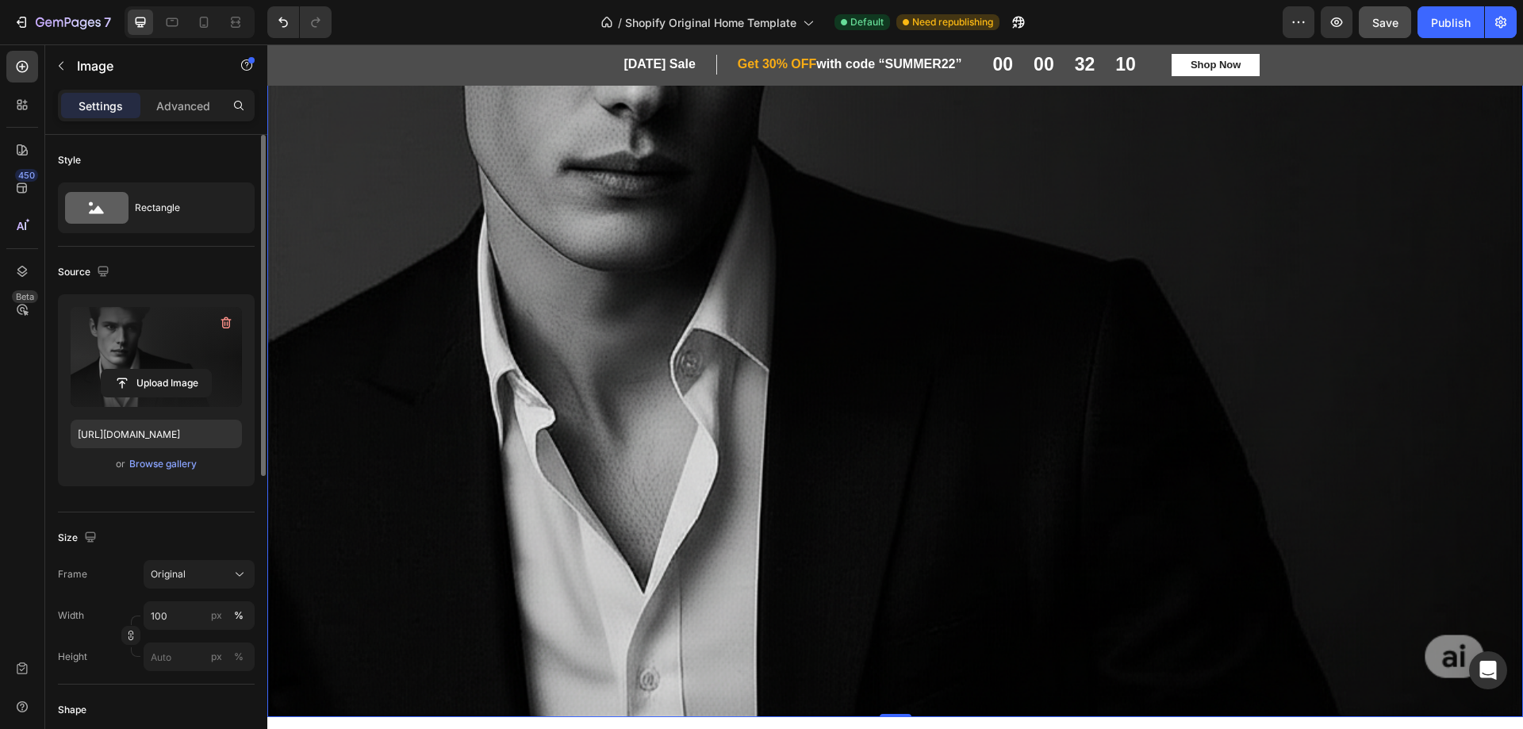
scroll to position [2455, 0]
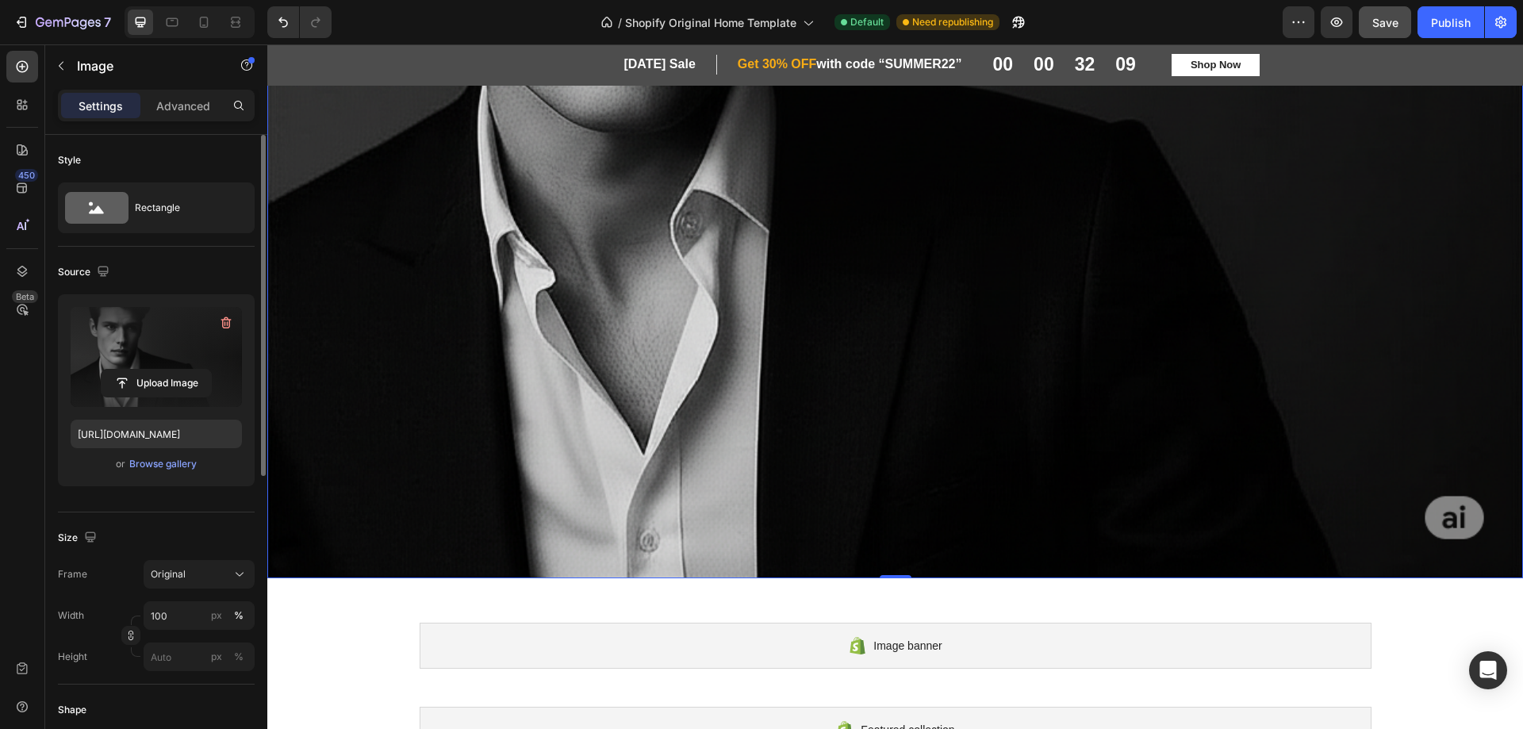
click at [1434, 508] on img at bounding box center [895, 73] width 1256 height 1011
click at [155, 382] on input "file" at bounding box center [156, 383] width 109 height 27
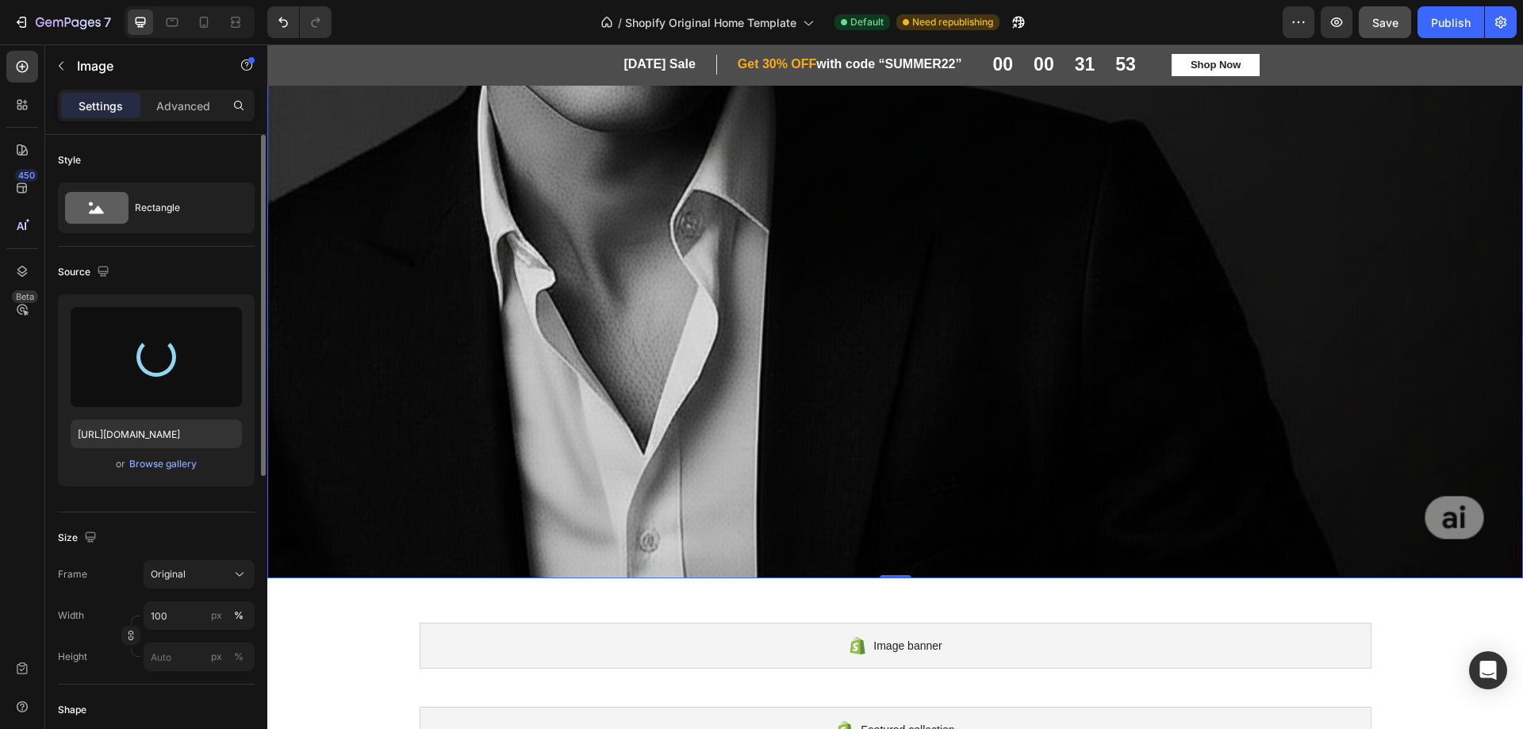
type input "[URL][DOMAIN_NAME]"
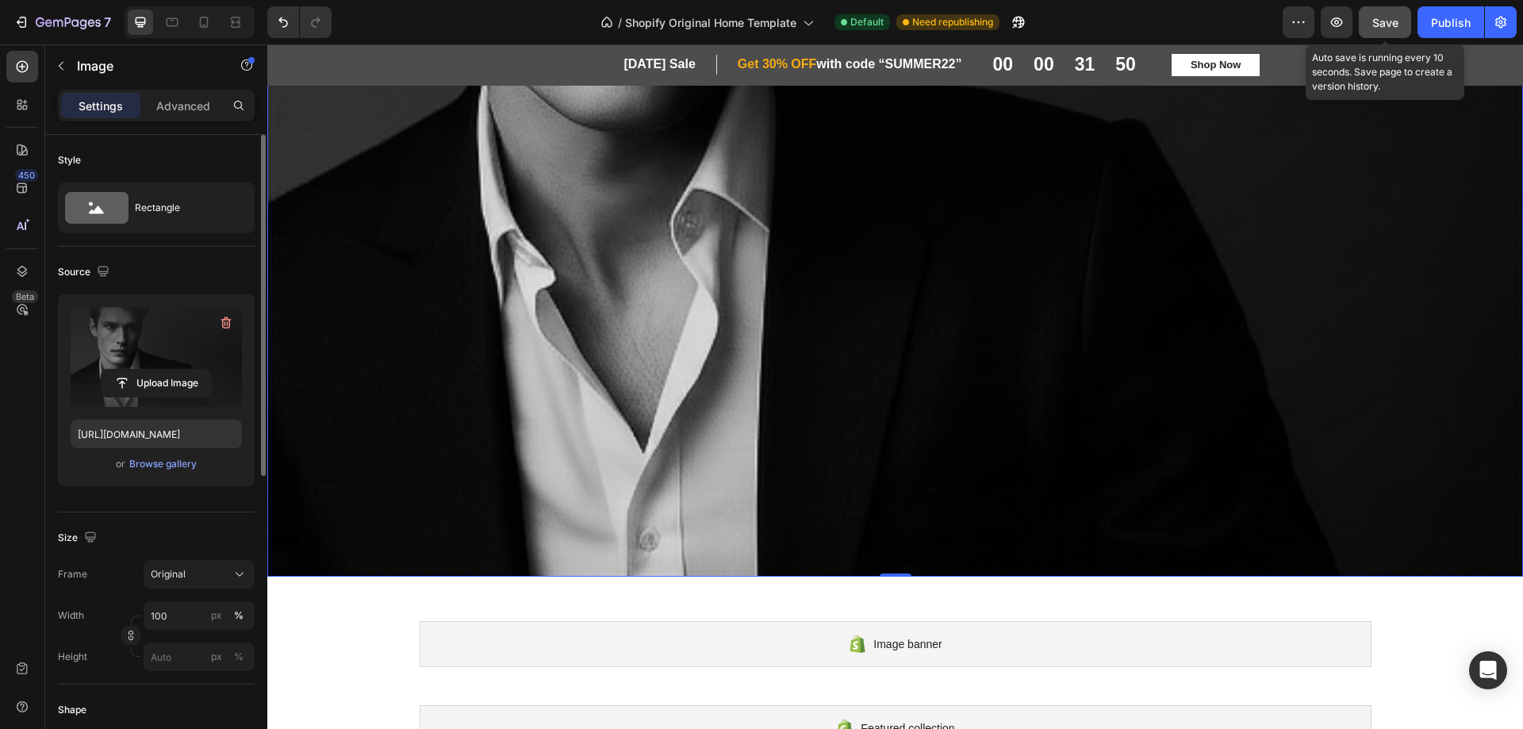
click at [1366, 25] on button "Save" at bounding box center [1385, 22] width 52 height 32
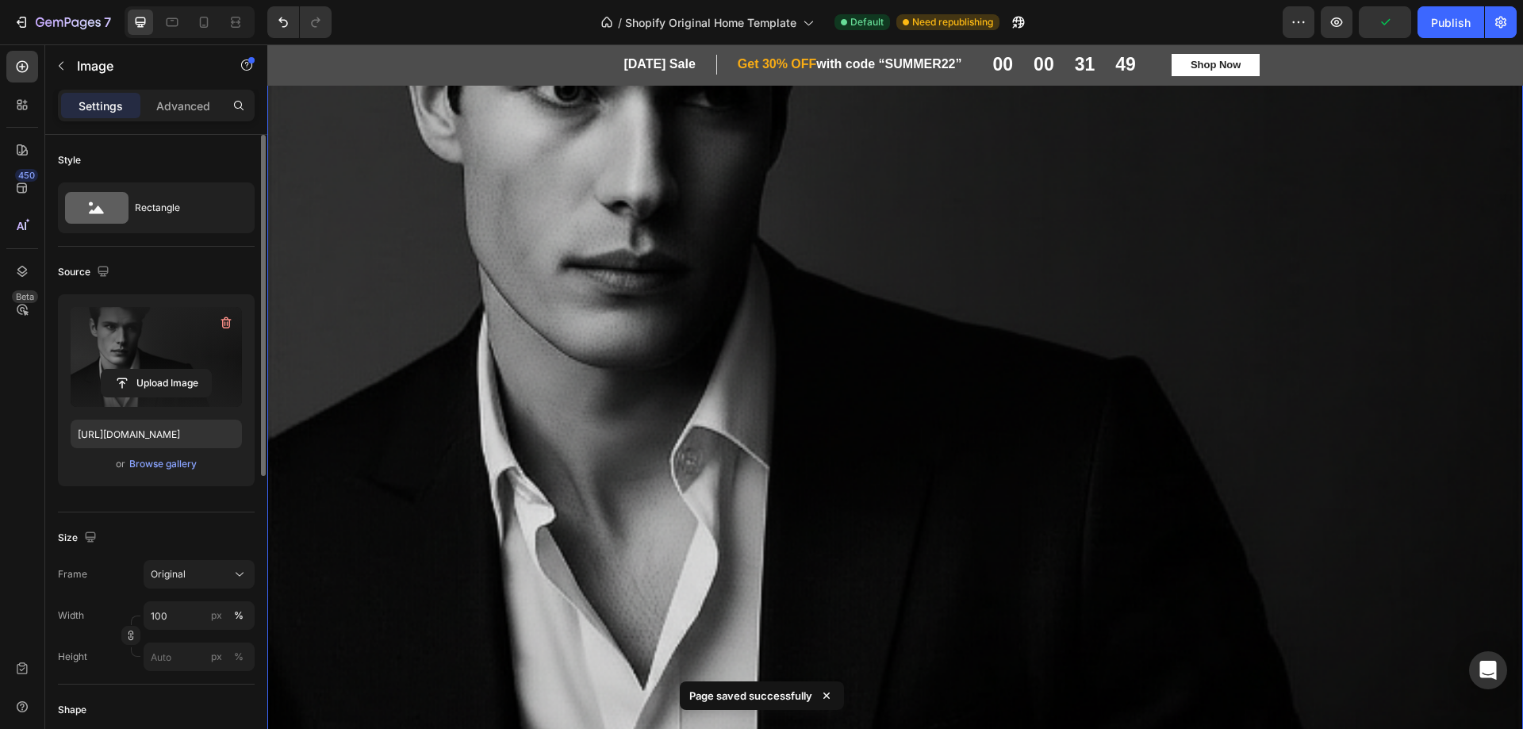
scroll to position [2217, 0]
click at [22, 68] on icon at bounding box center [23, 67] width 12 height 12
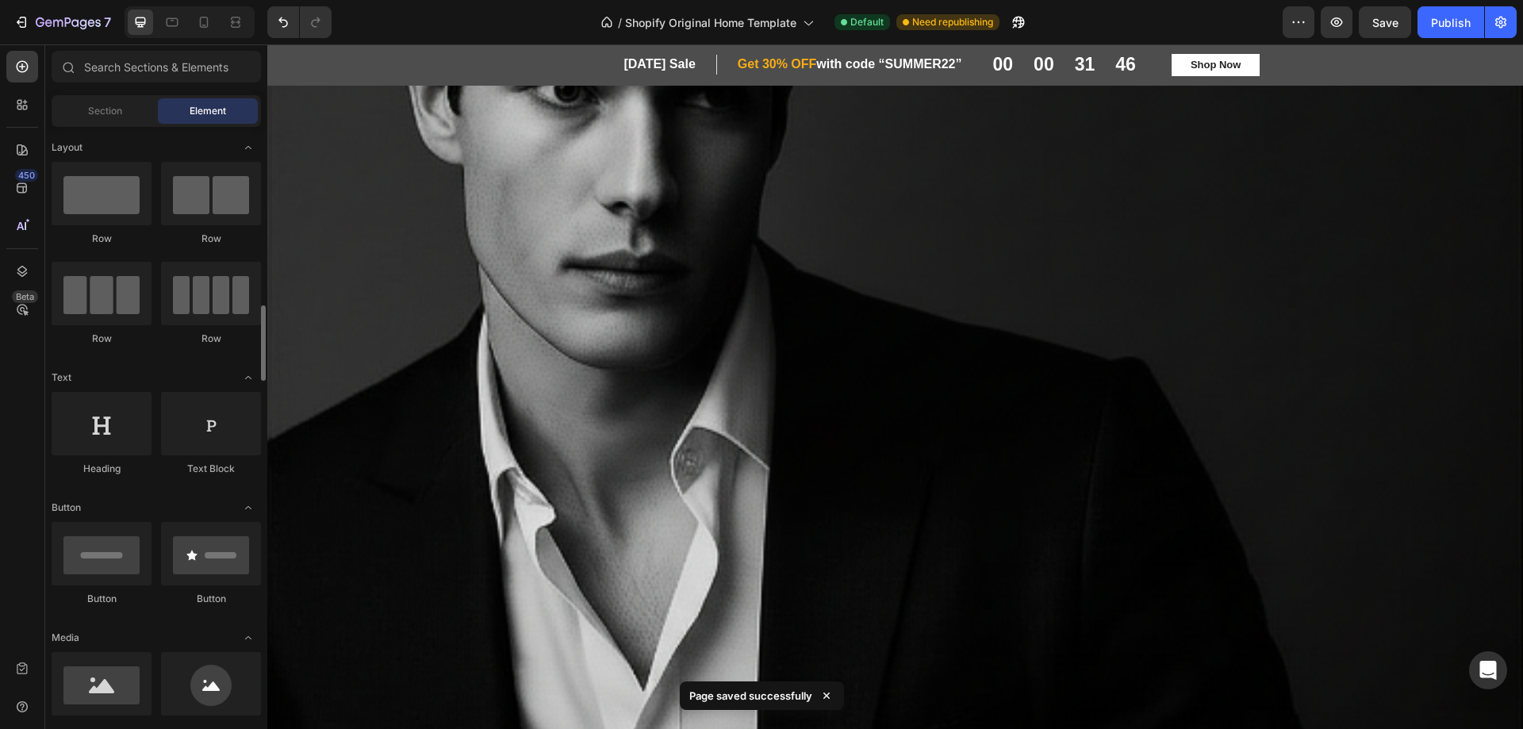
scroll to position [159, 0]
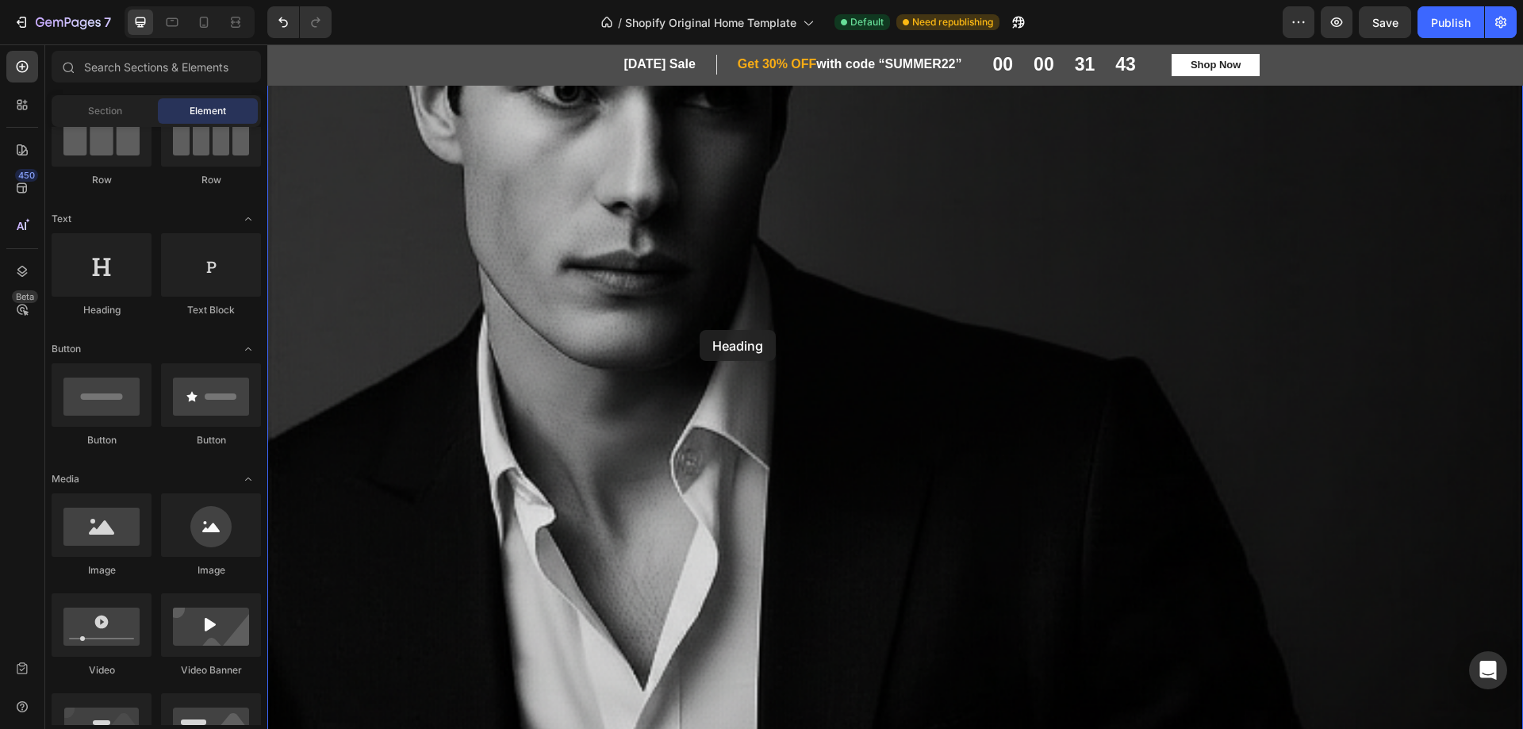
drag, startPoint x: 373, startPoint y: 342, endPoint x: 700, endPoint y: 330, distance: 327.1
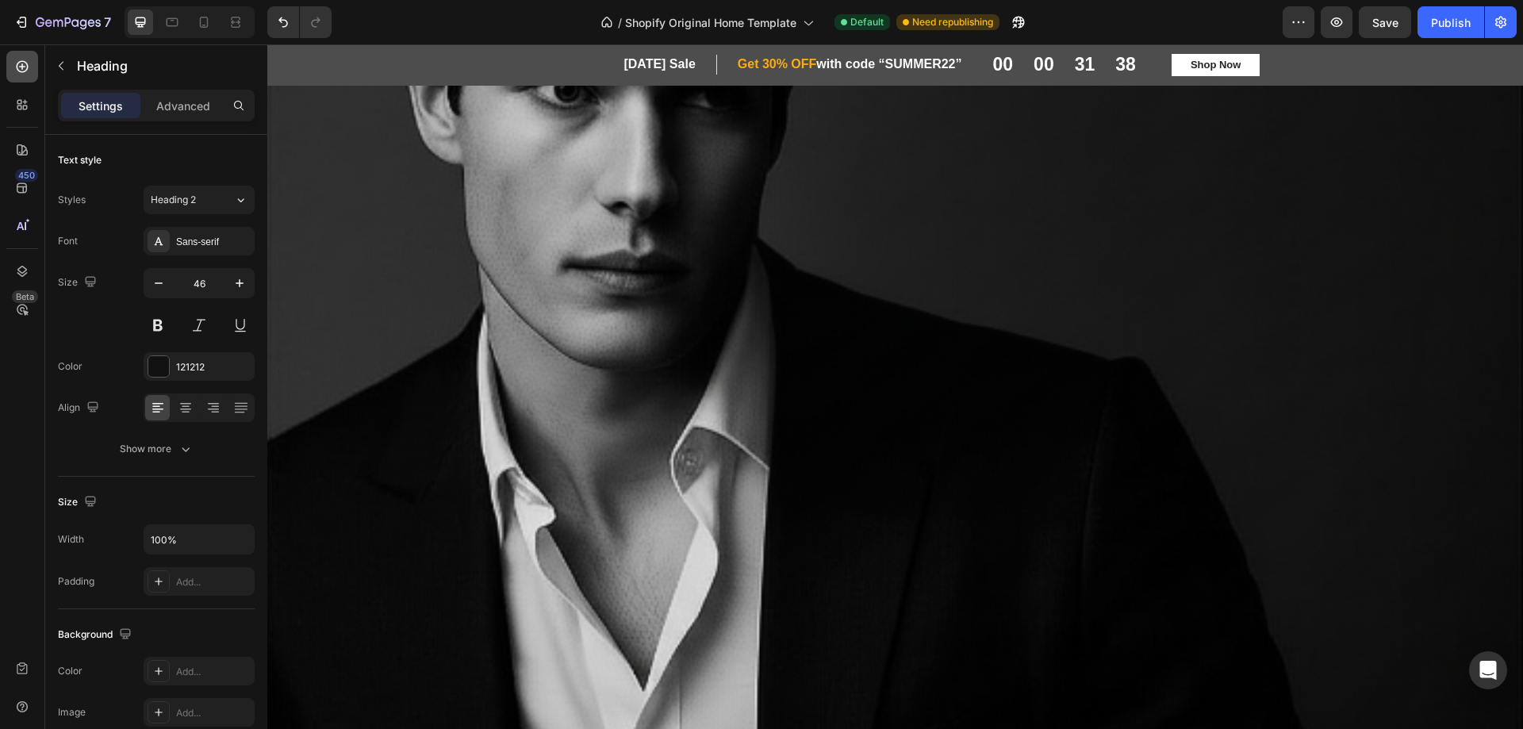
click at [21, 63] on icon at bounding box center [22, 67] width 16 height 16
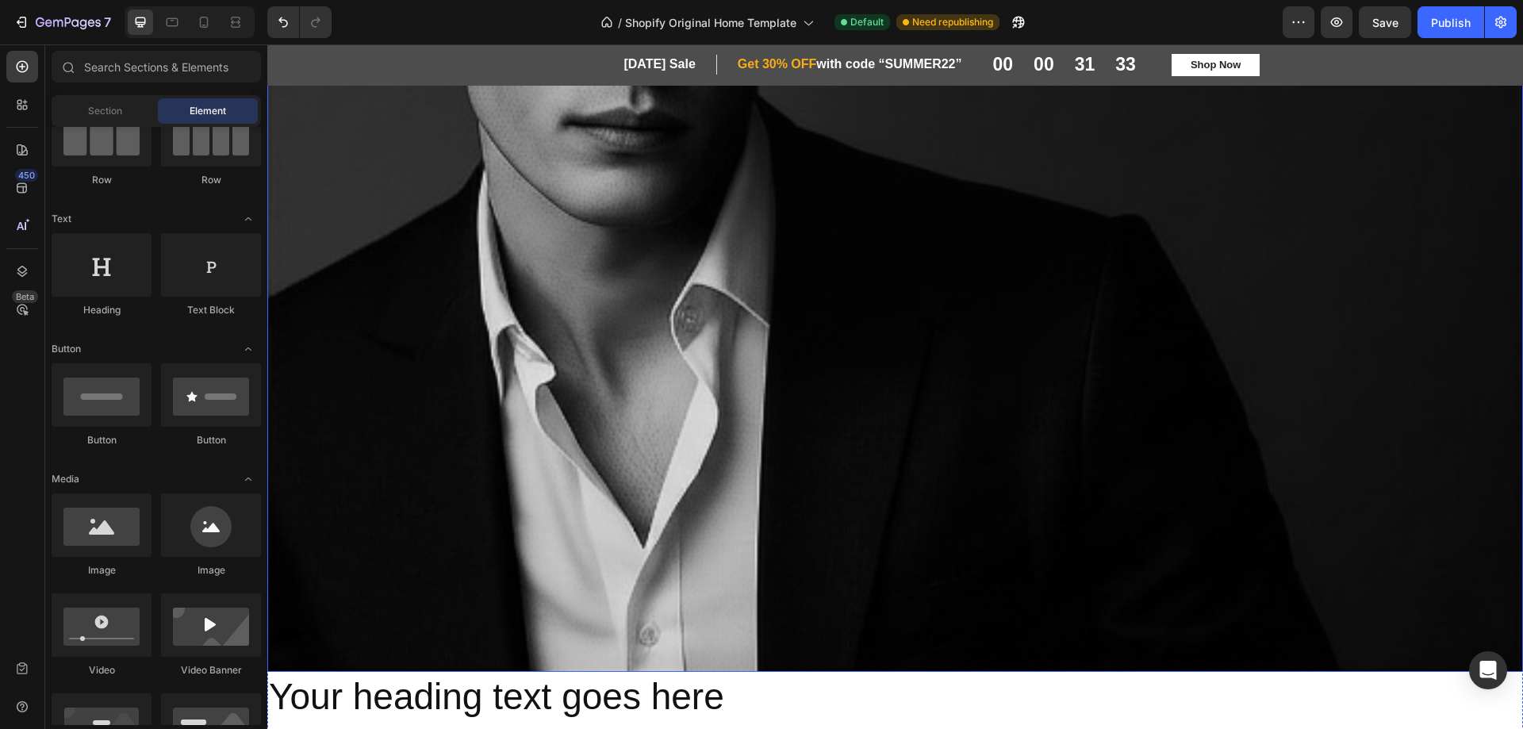
scroll to position [2455, 0]
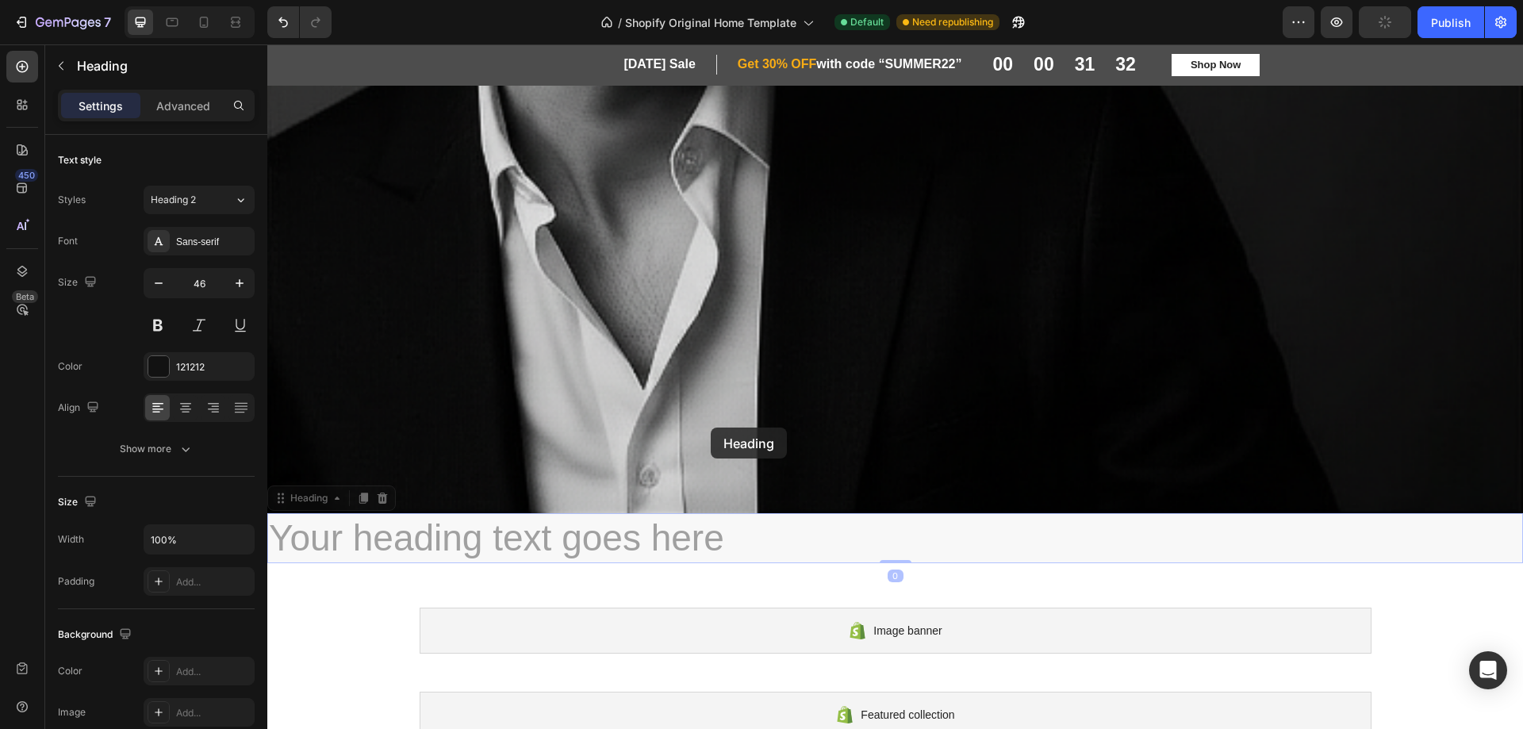
drag, startPoint x: 697, startPoint y: 525, endPoint x: 711, endPoint y: 428, distance: 98.5
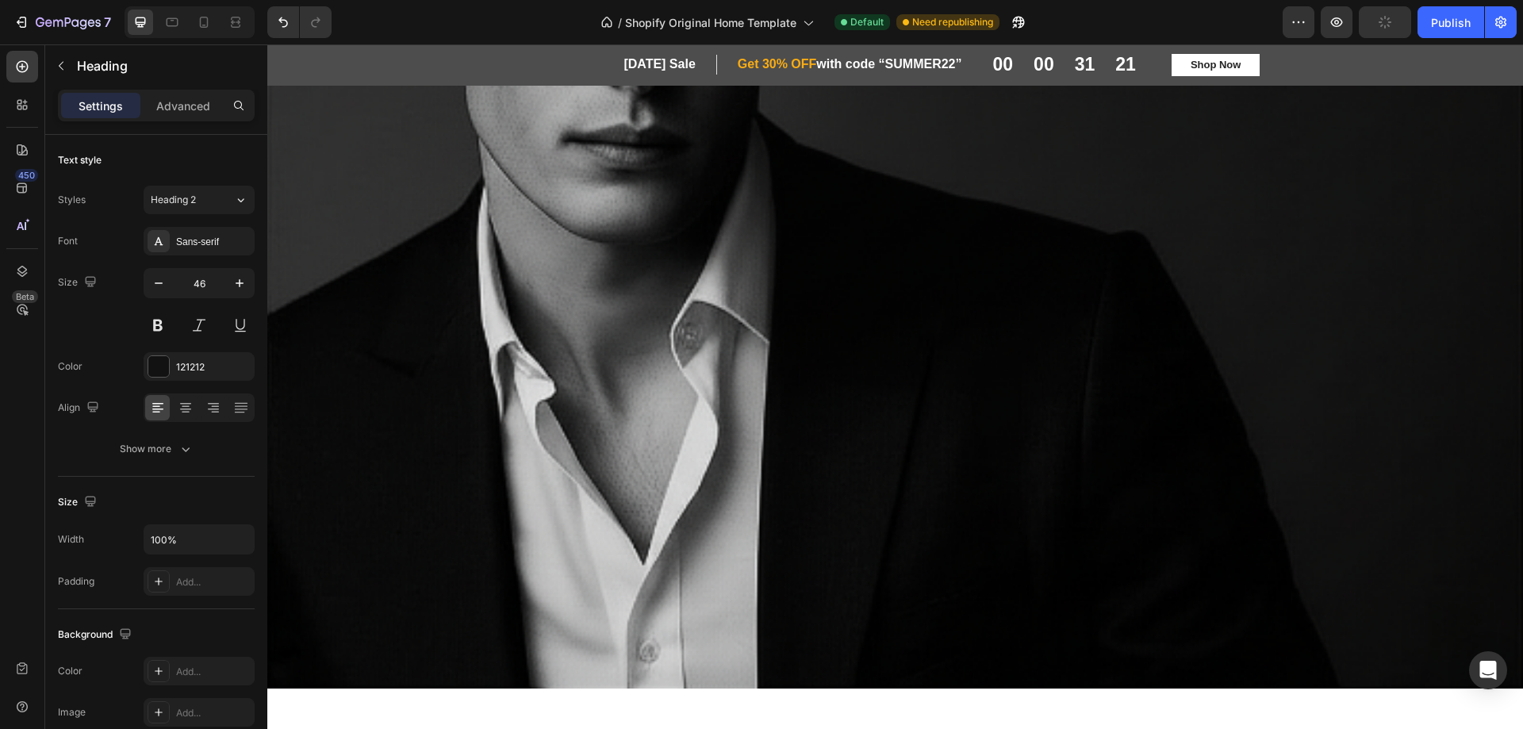
scroll to position [1661, 0]
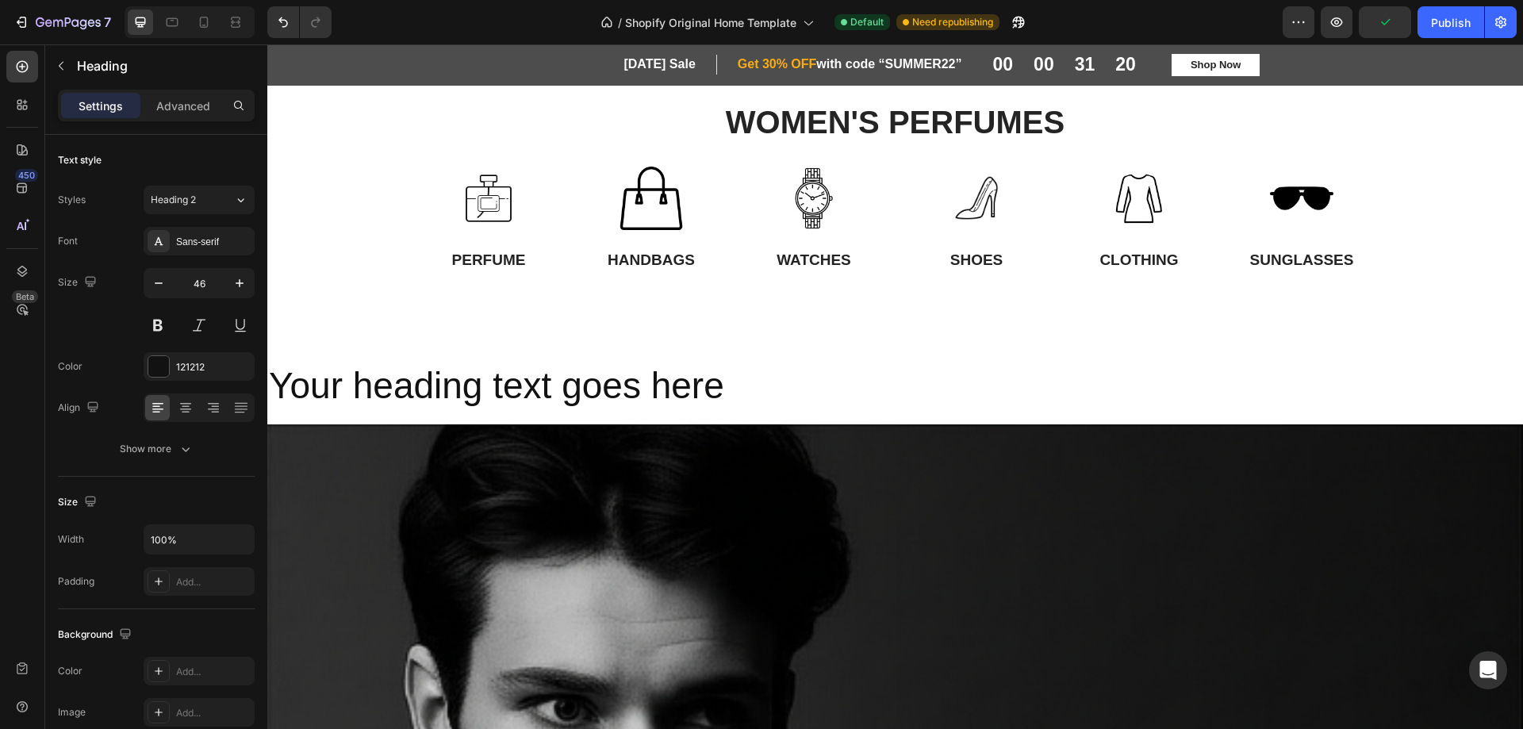
click at [610, 391] on h2 "Your heading text goes here" at bounding box center [895, 386] width 1256 height 51
click at [424, 402] on p "Your heading text goes here" at bounding box center [895, 387] width 1253 height 48
click at [931, 393] on p "Your heading text goes here" at bounding box center [895, 387] width 1253 height 48
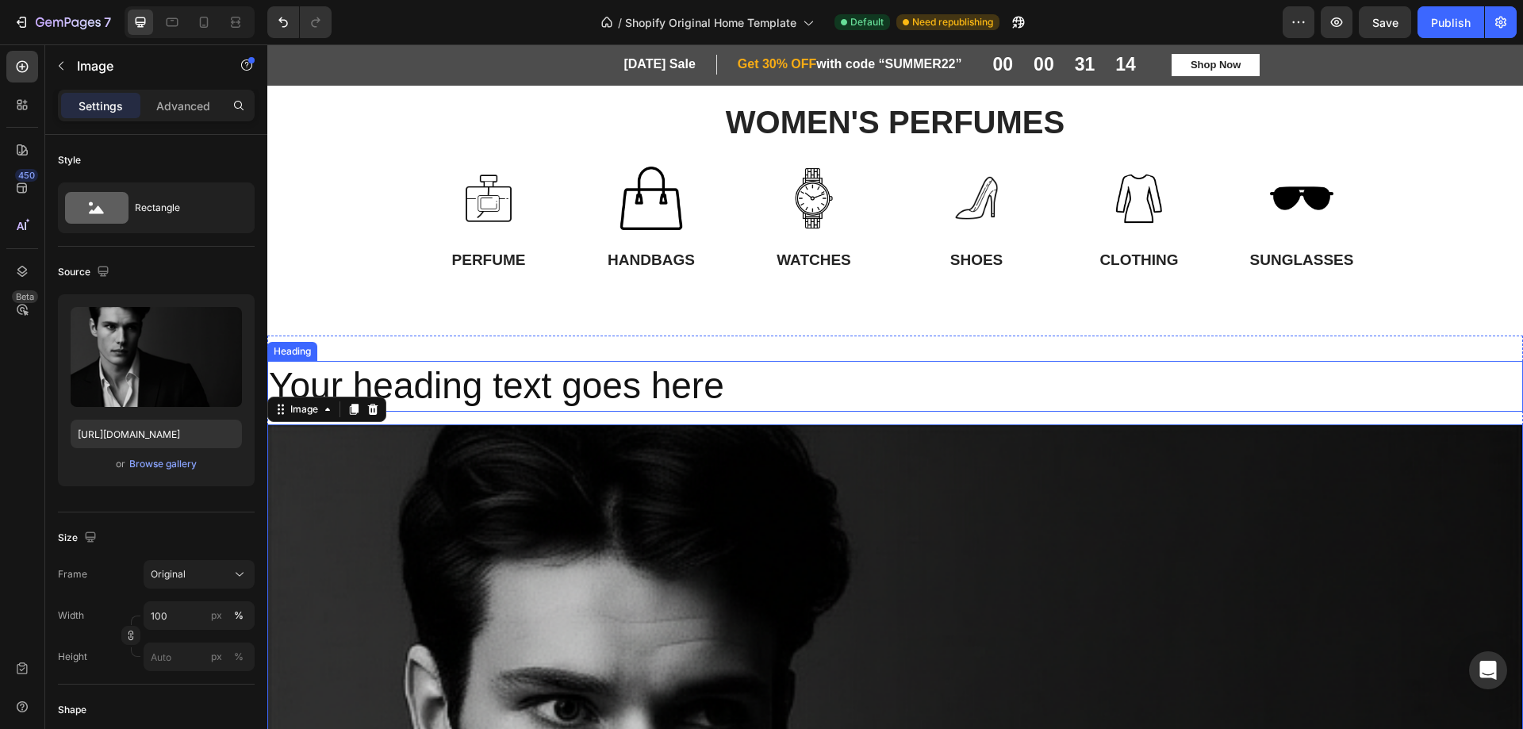
click at [670, 382] on p "Your heading text goes here" at bounding box center [895, 387] width 1253 height 48
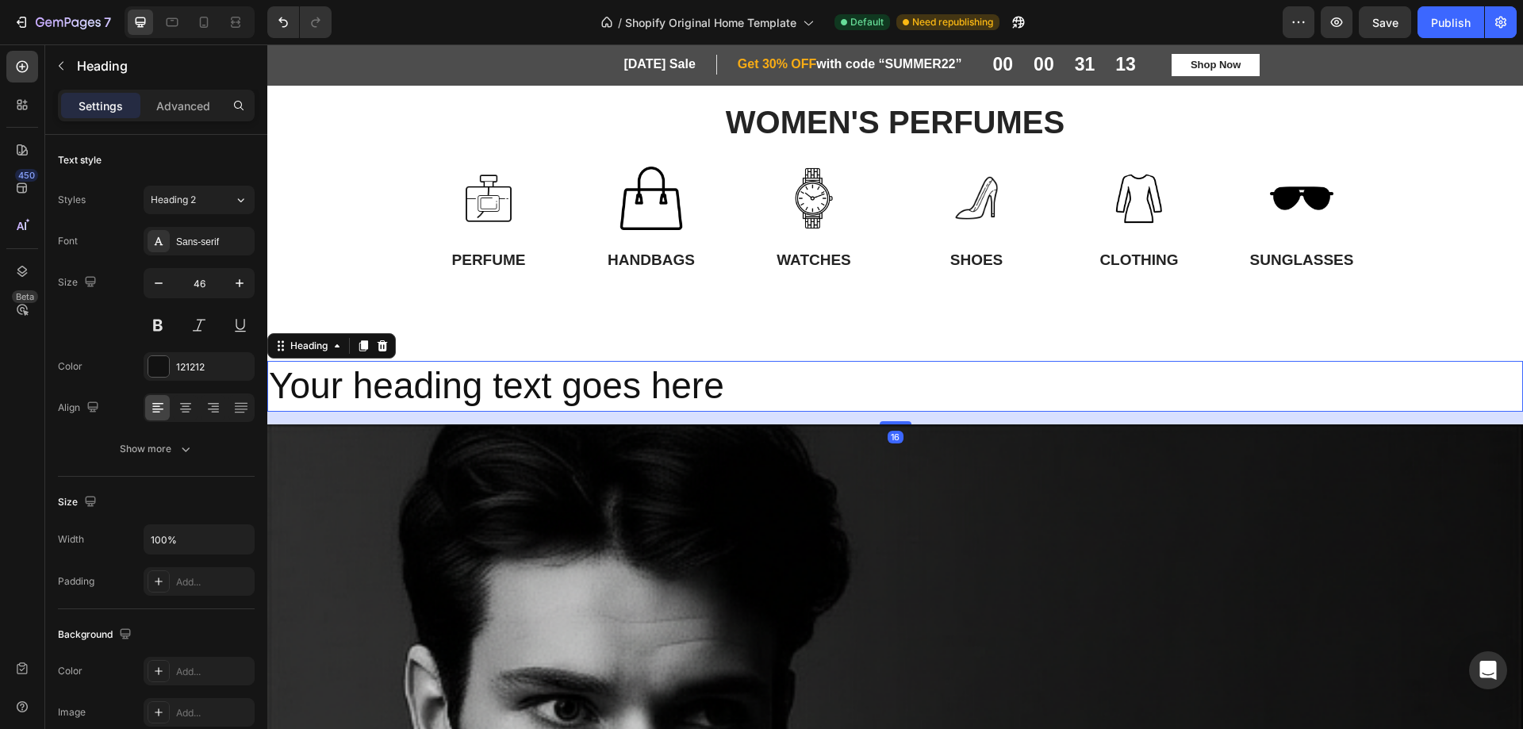
click at [378, 342] on icon at bounding box center [382, 346] width 13 height 13
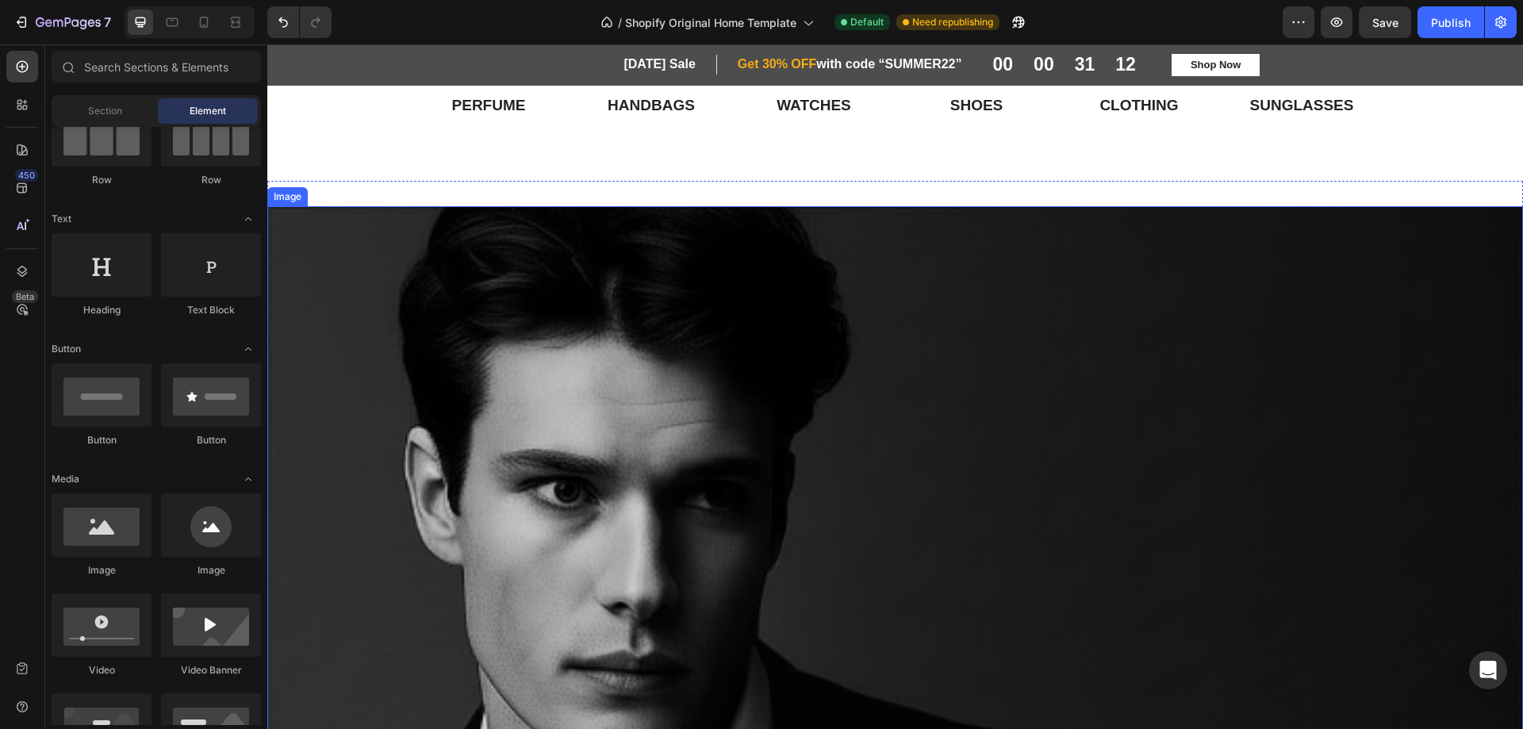
scroll to position [1820, 0]
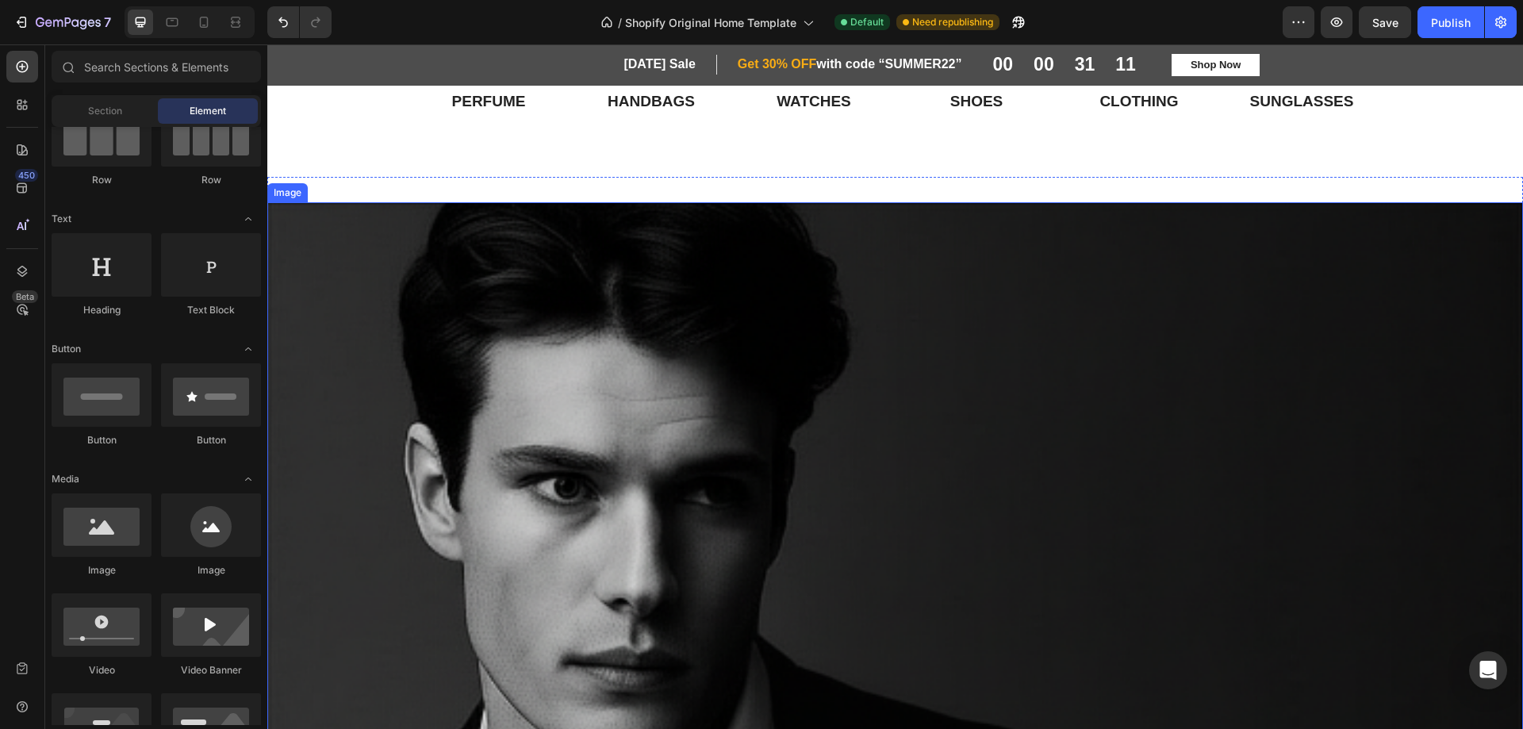
click at [766, 397] on img at bounding box center [895, 706] width 1256 height 1009
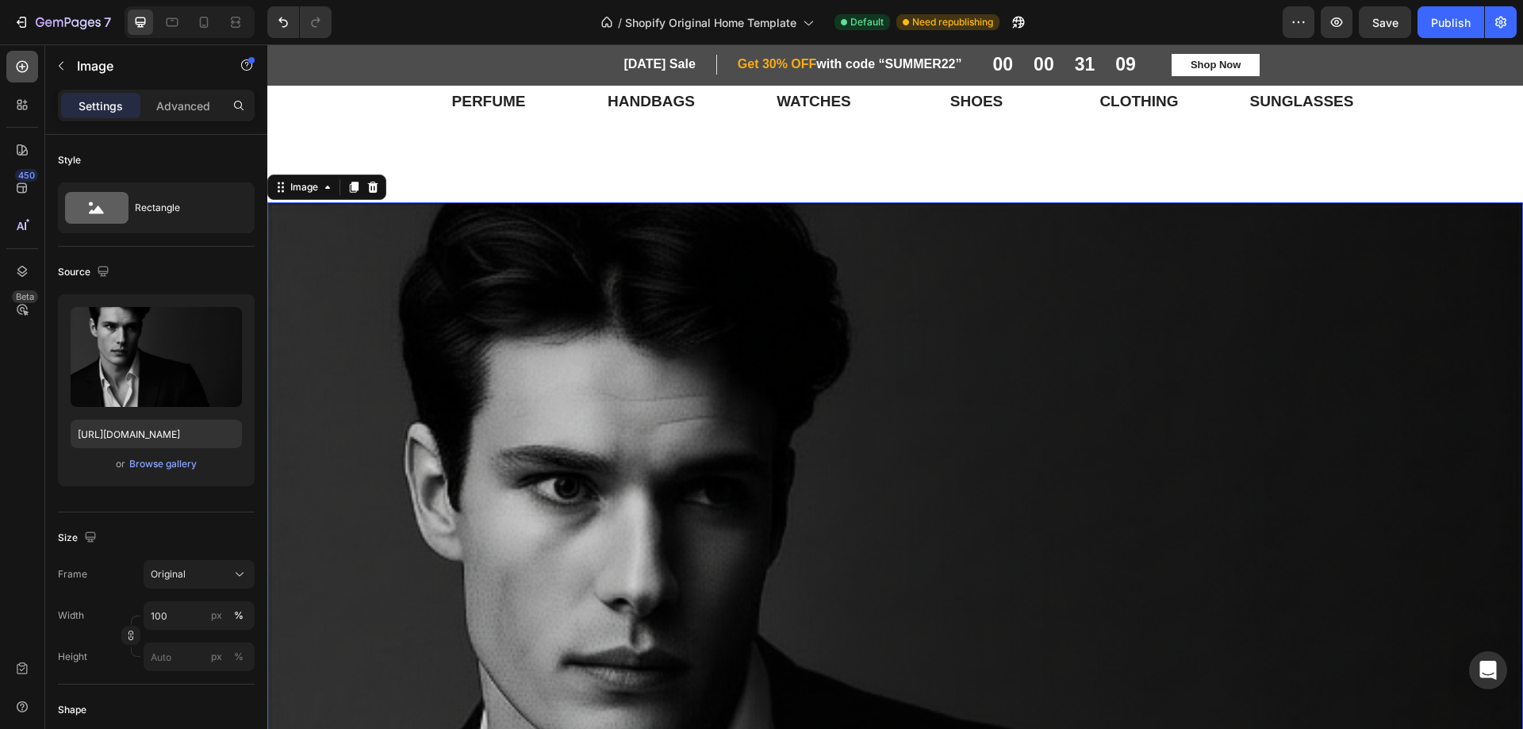
click at [18, 71] on icon at bounding box center [23, 67] width 12 height 12
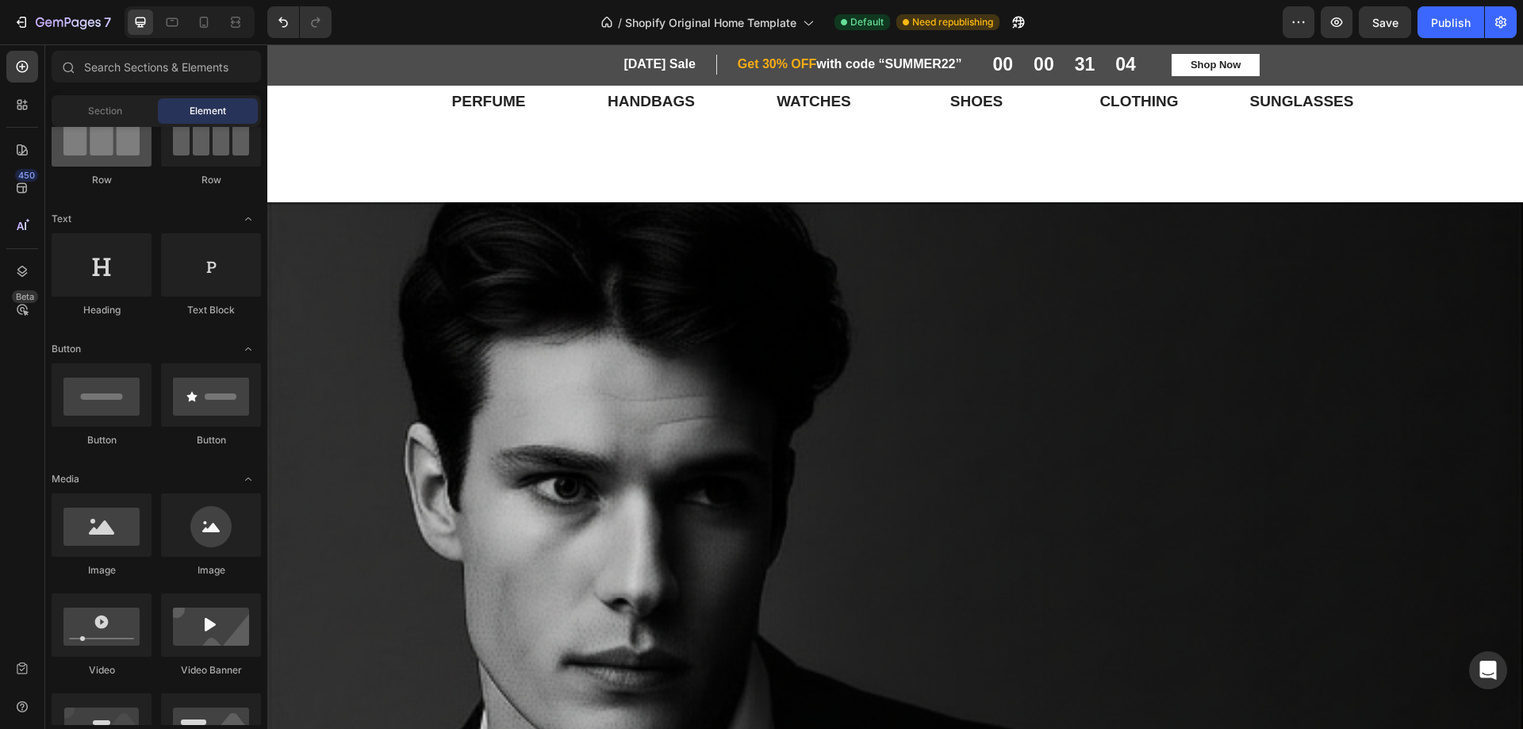
click at [113, 156] on div at bounding box center [102, 134] width 100 height 63
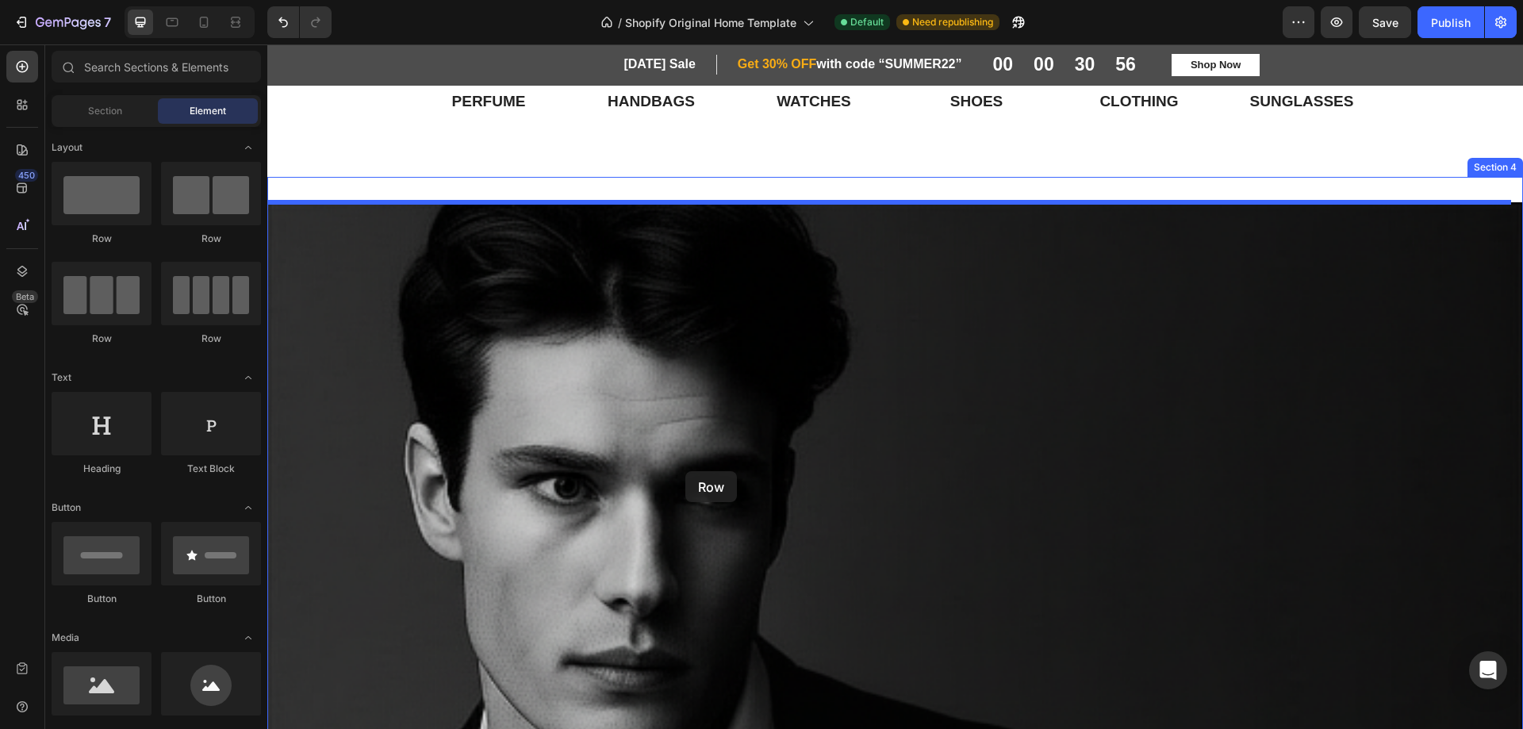
drag, startPoint x: 355, startPoint y: 253, endPoint x: 685, endPoint y: 471, distance: 395.6
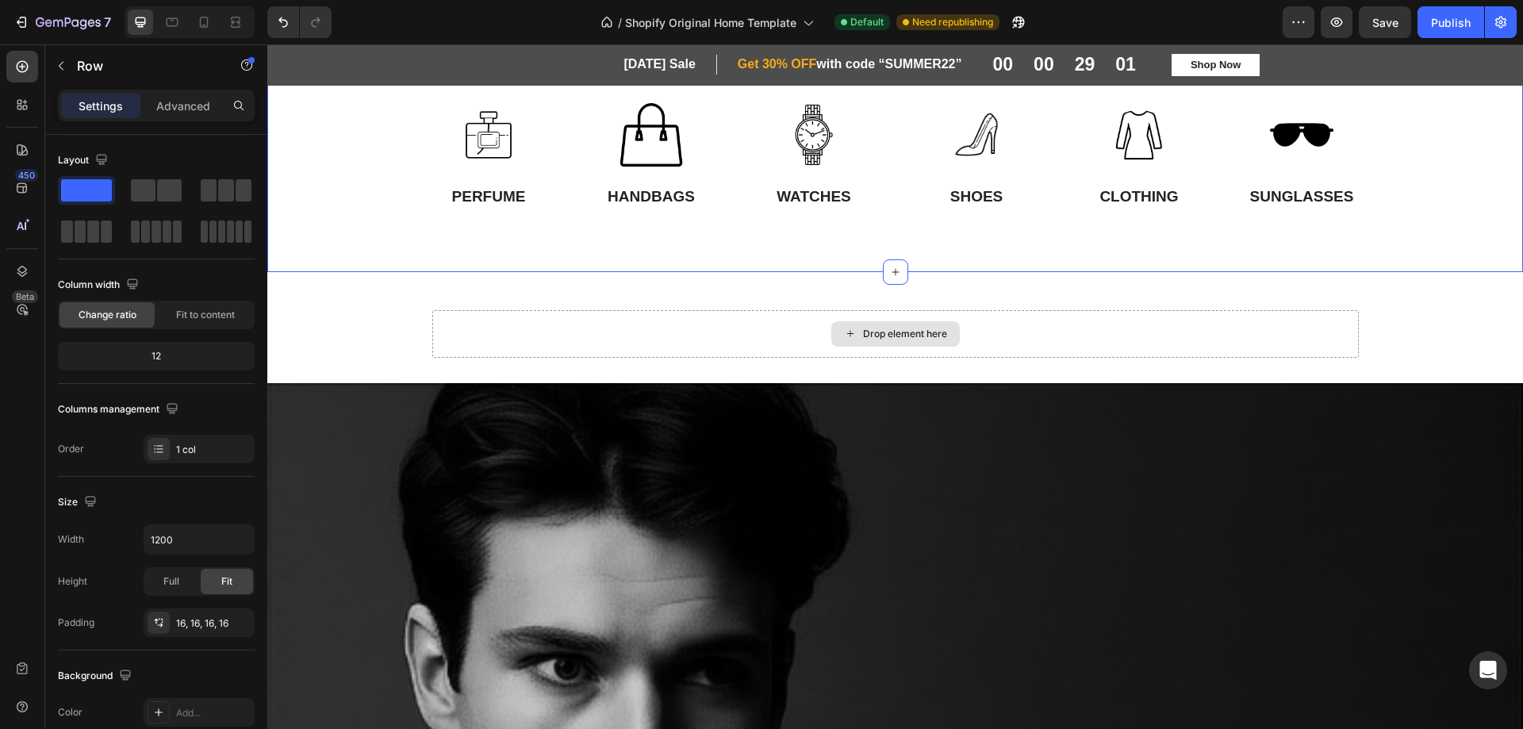
scroll to position [1741, 0]
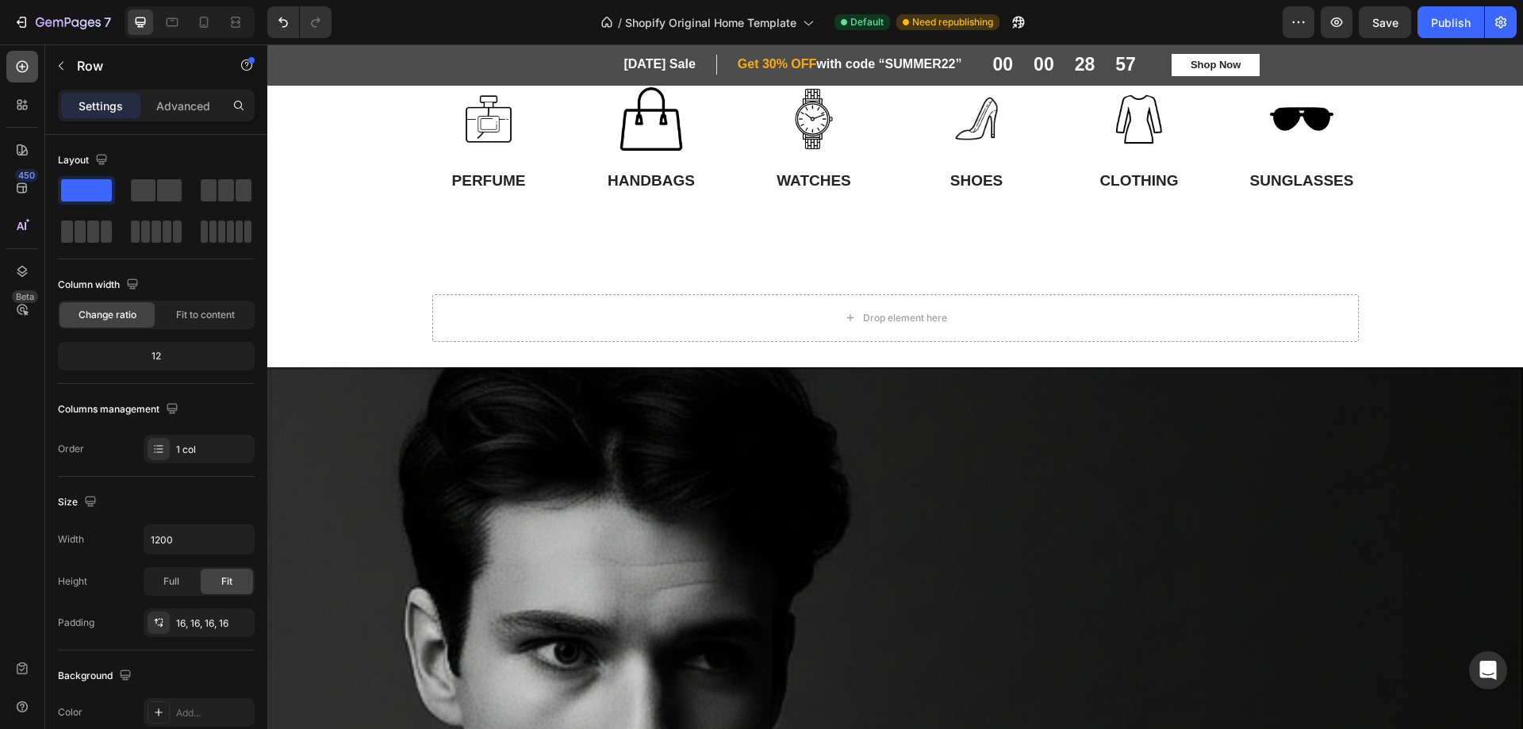
click at [24, 68] on icon at bounding box center [22, 67] width 16 height 16
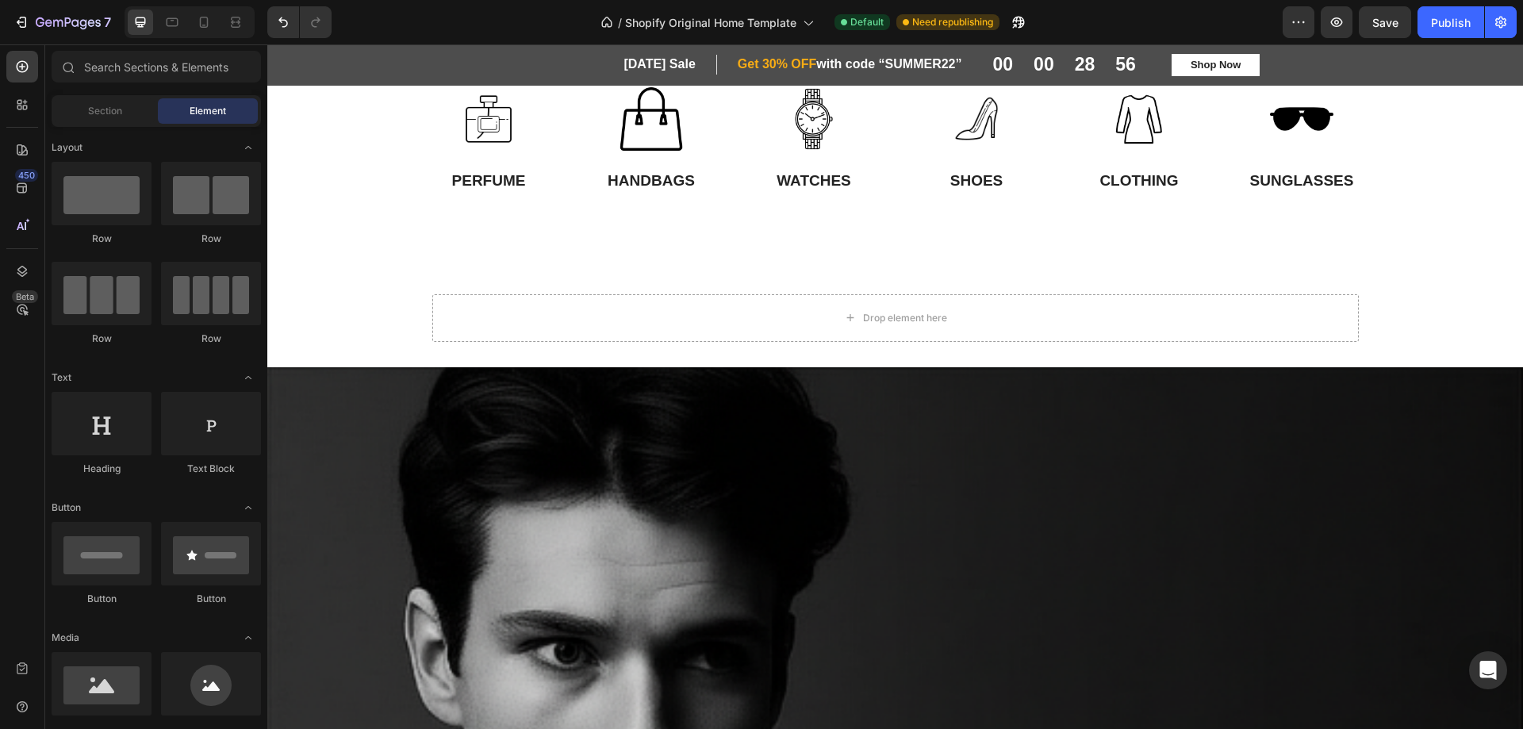
scroll to position [159, 0]
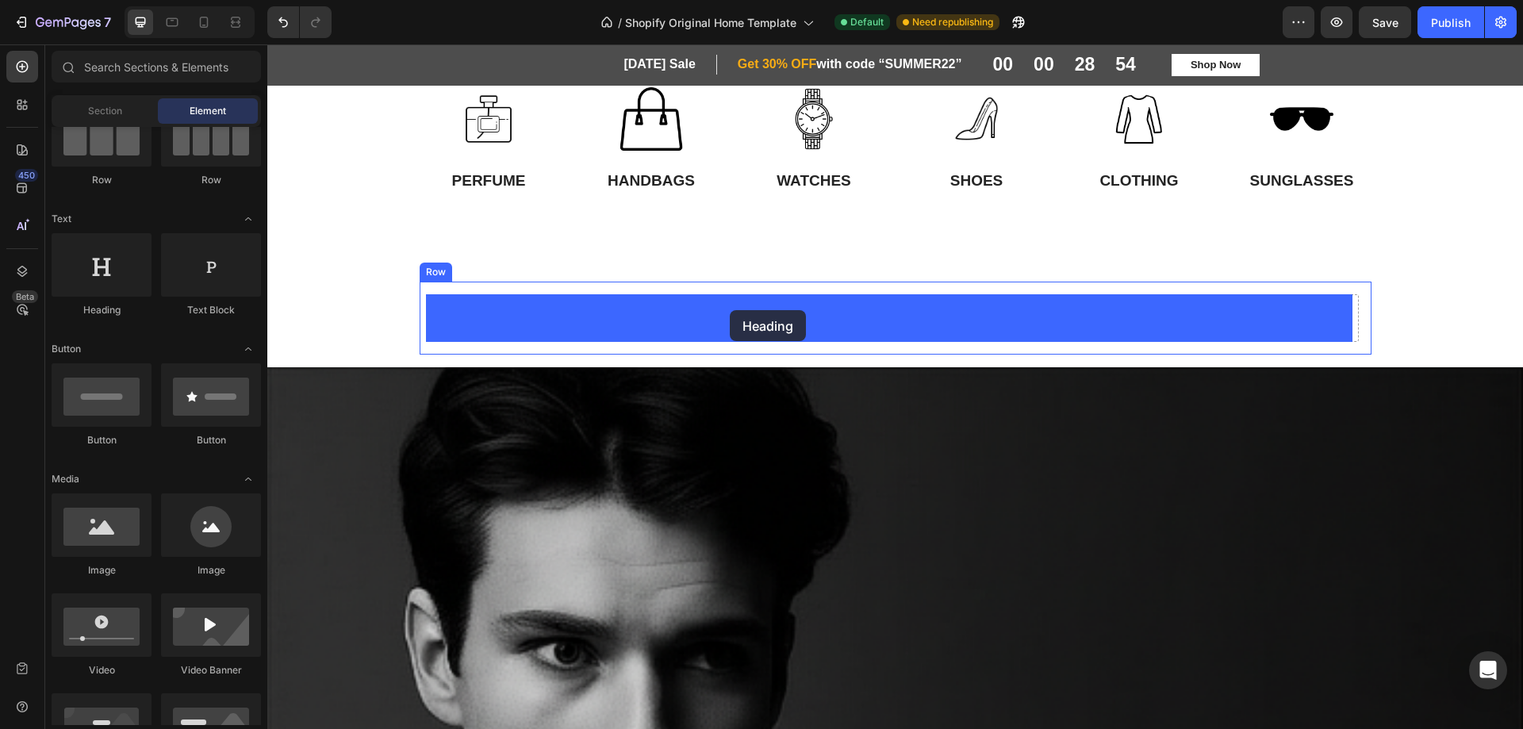
drag, startPoint x: 375, startPoint y: 333, endPoint x: 731, endPoint y: 310, distance: 357.0
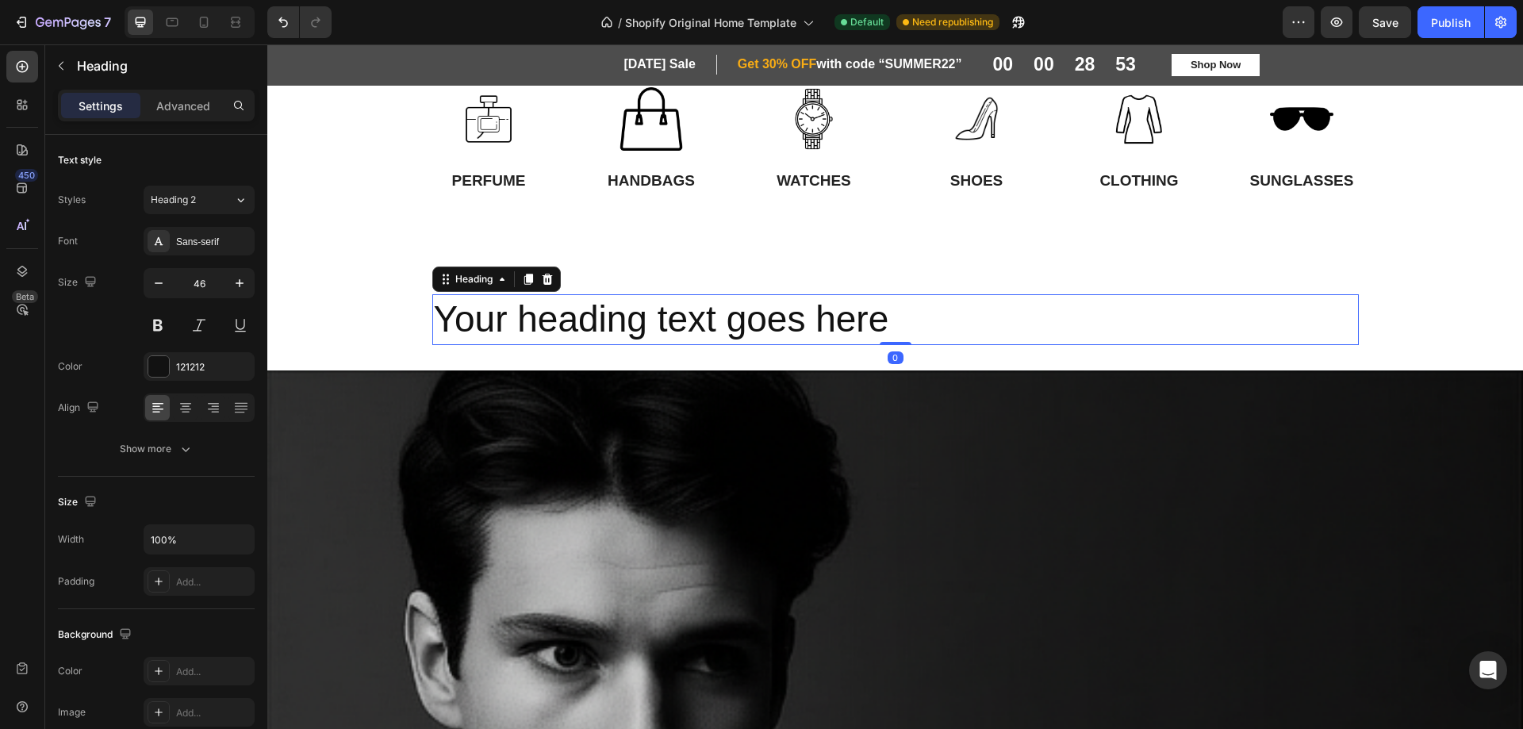
click at [730, 315] on h2 "Your heading text goes here" at bounding box center [895, 319] width 927 height 51
click at [730, 315] on p "Your heading text goes here" at bounding box center [895, 320] width 923 height 48
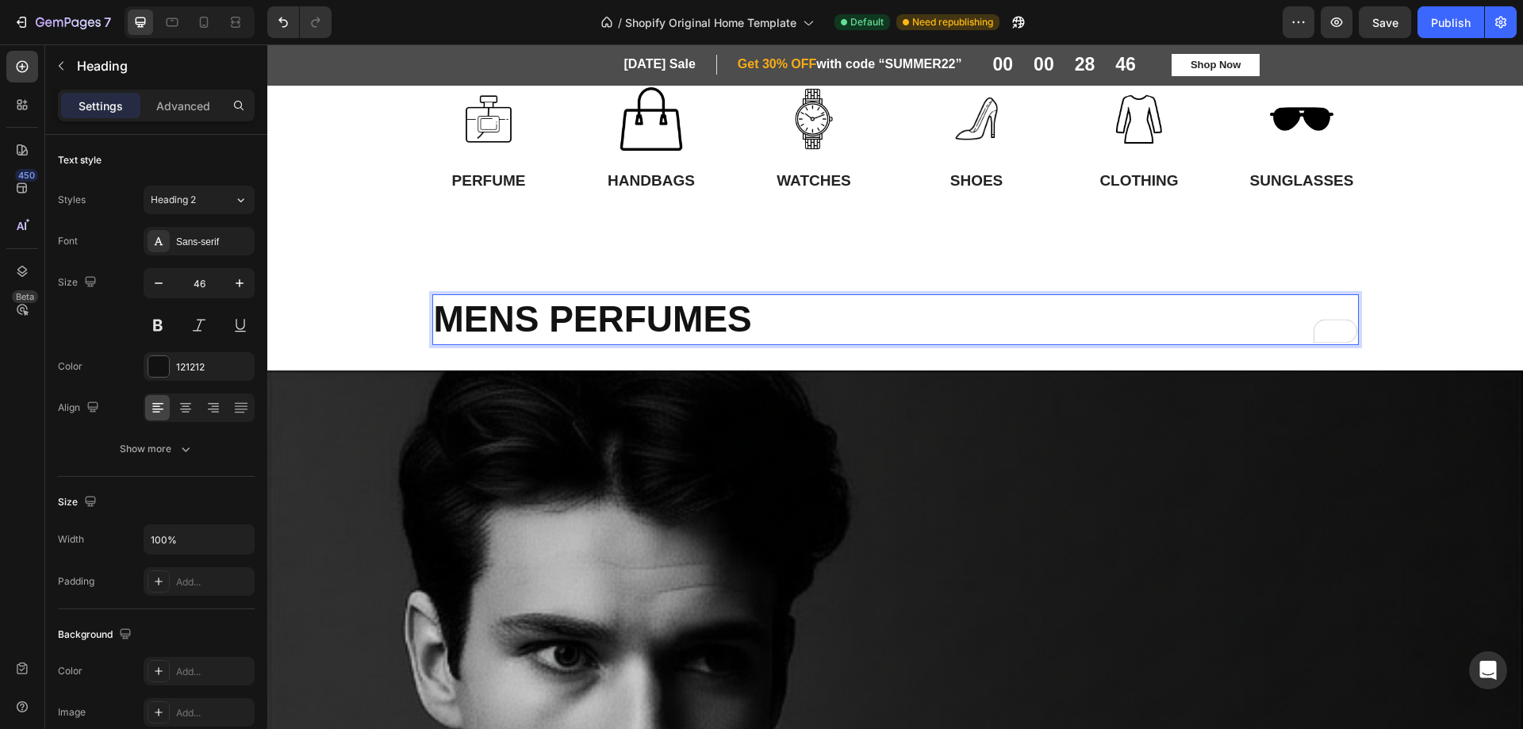
click at [563, 307] on strong "MENS PERFUMES" at bounding box center [593, 318] width 318 height 41
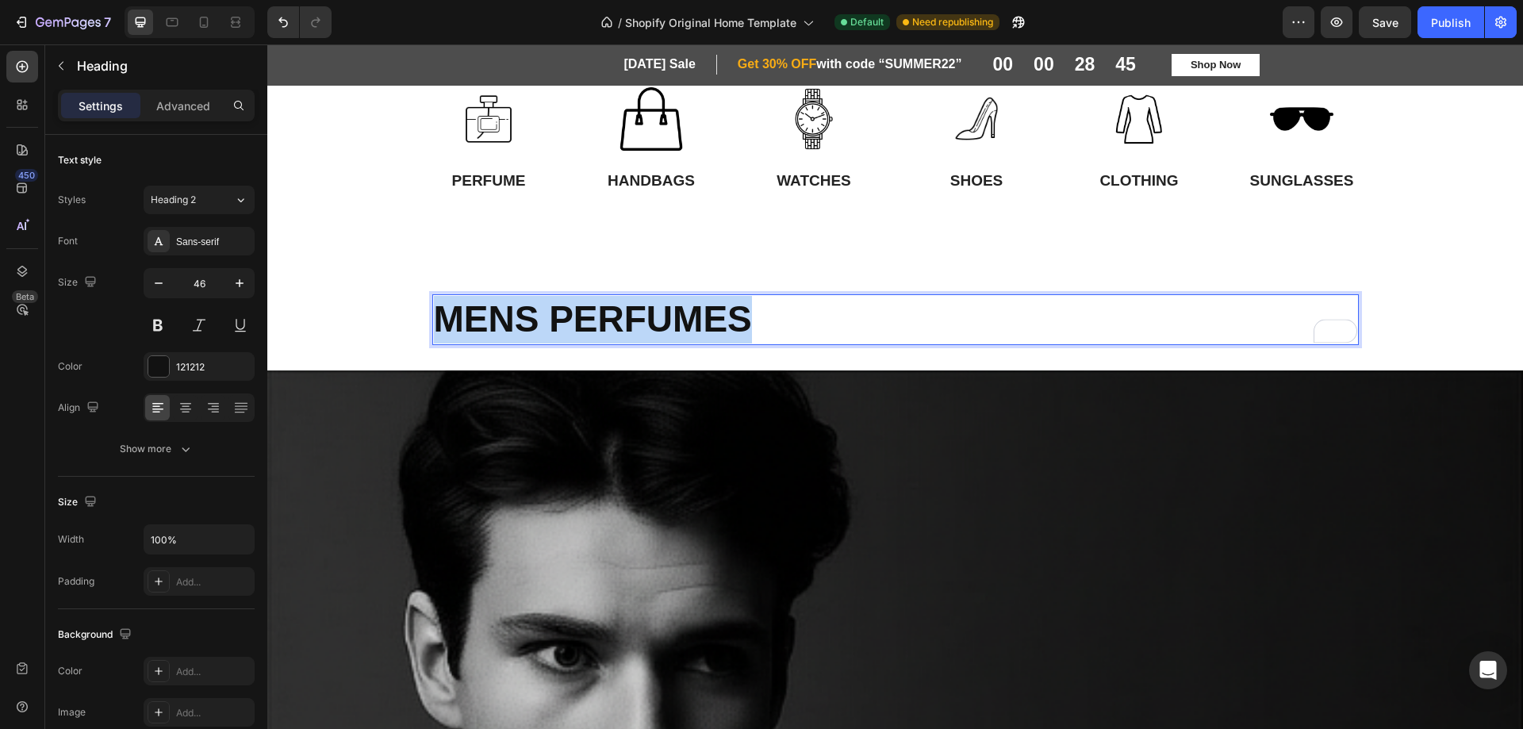
click at [563, 307] on strong "MENS PERFUMES" at bounding box center [593, 318] width 318 height 41
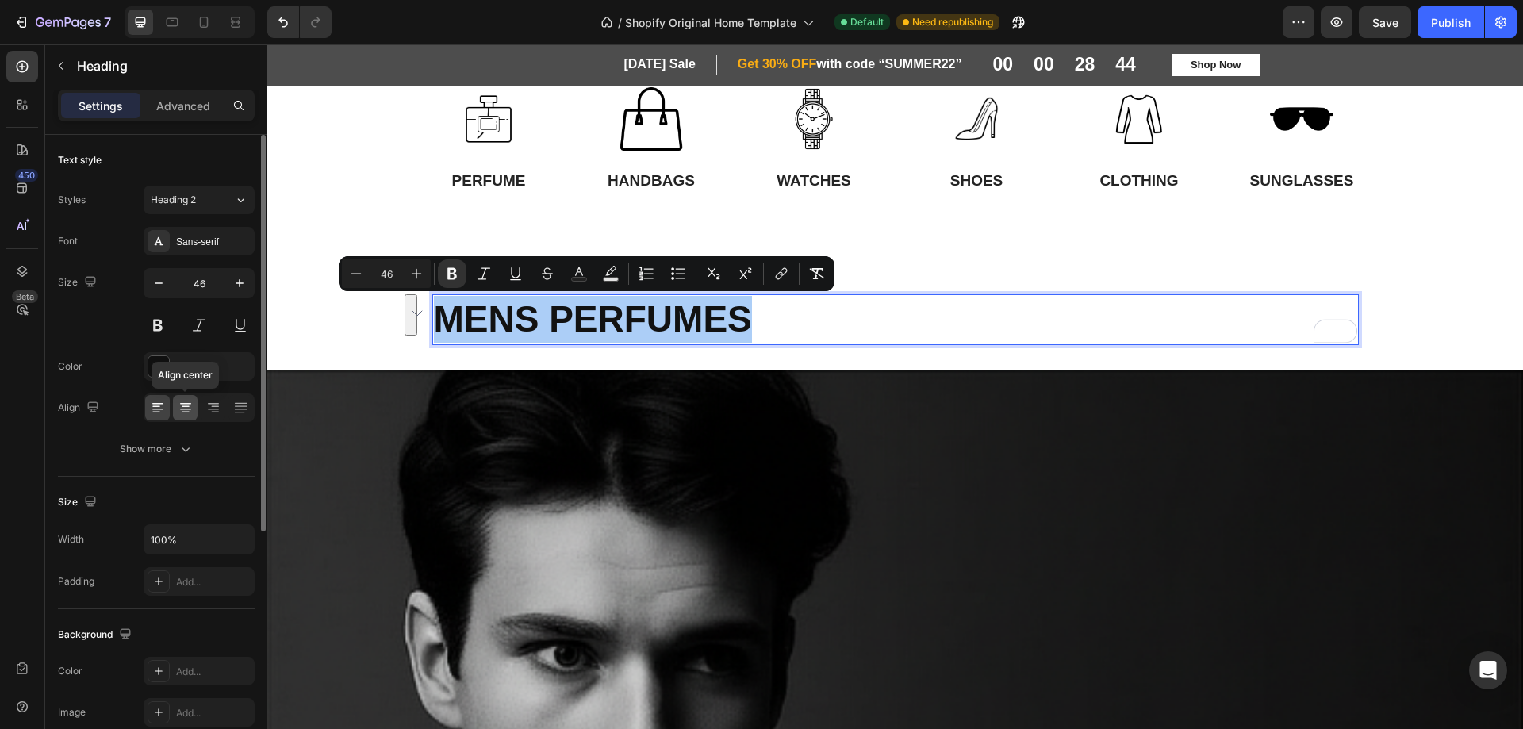
click at [190, 410] on icon at bounding box center [186, 408] width 16 height 16
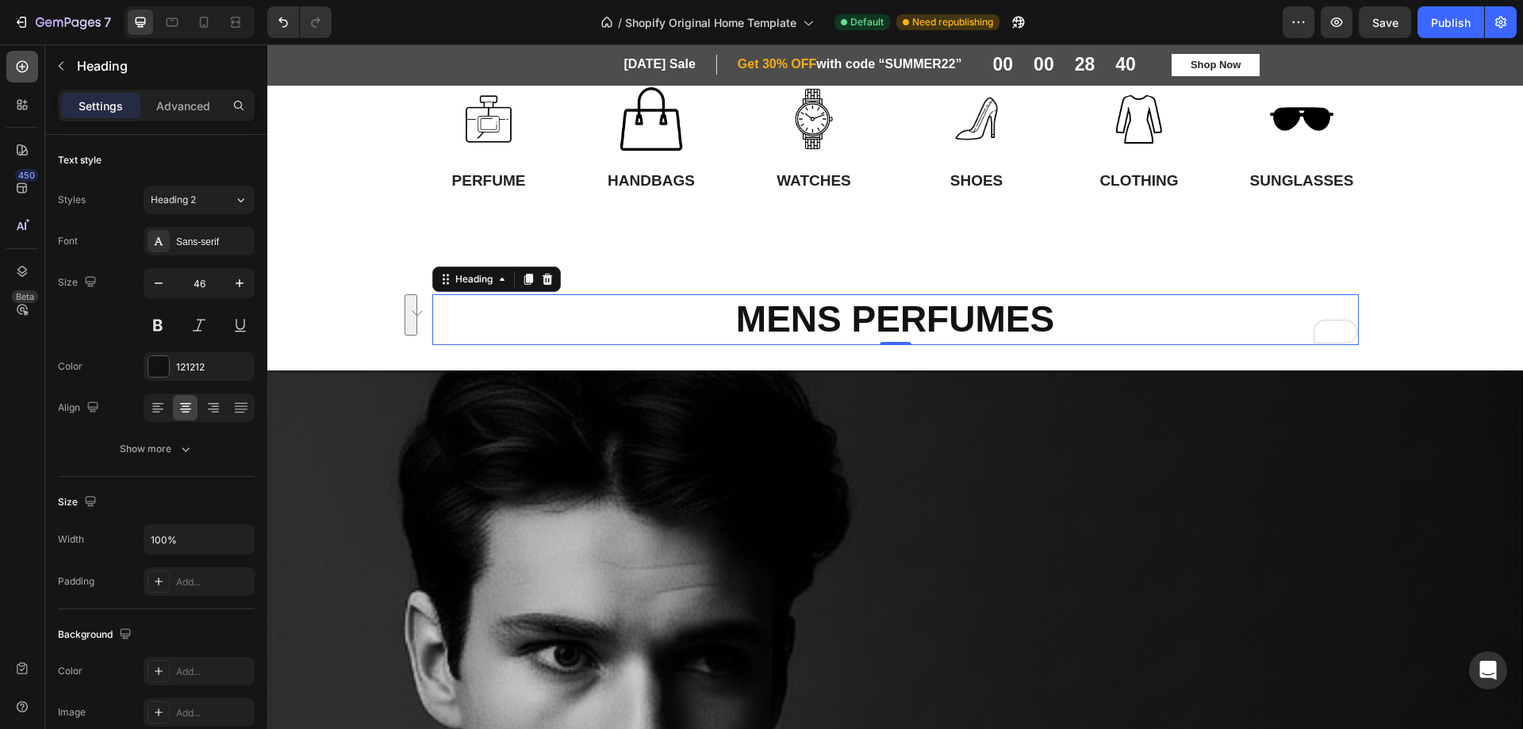
click at [26, 67] on icon at bounding box center [22, 67] width 16 height 16
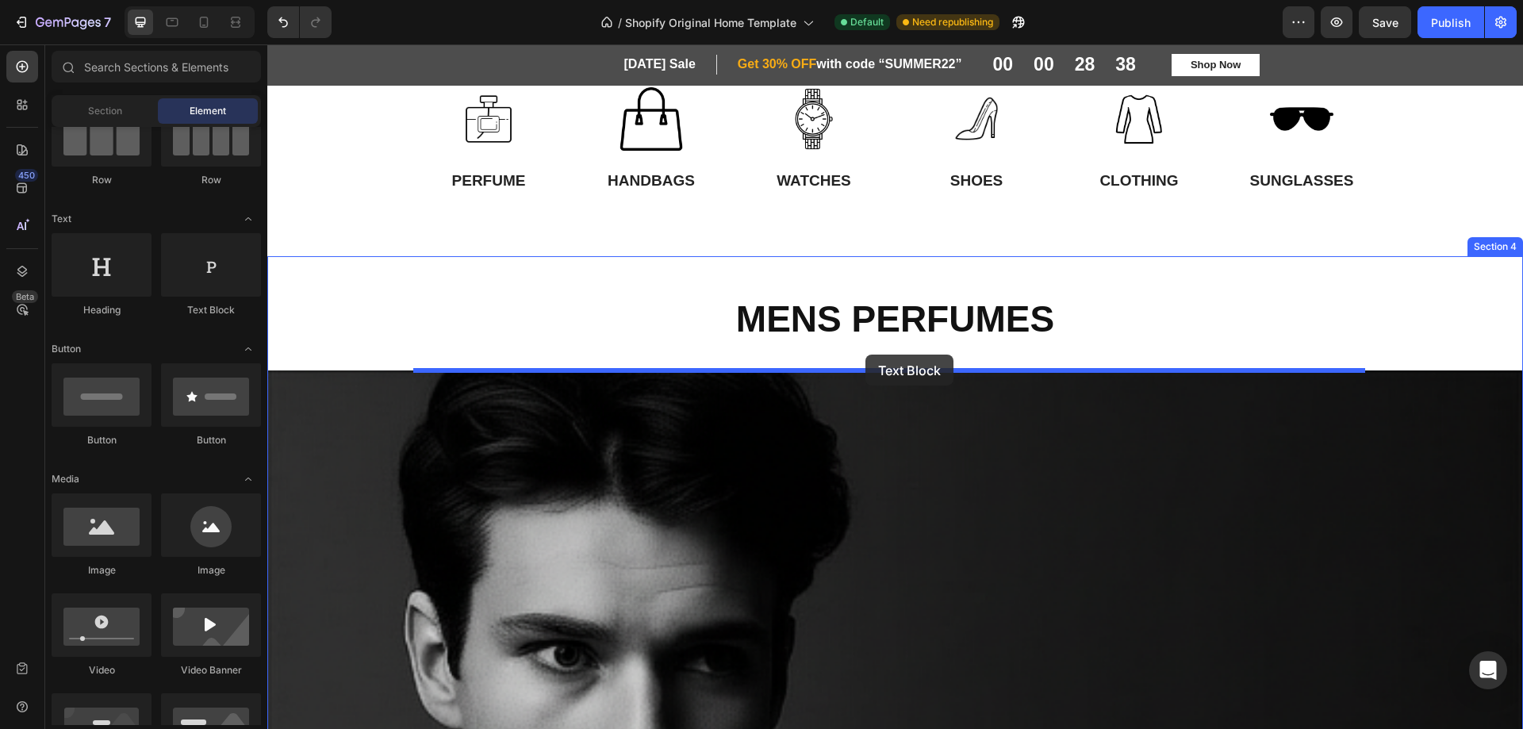
drag, startPoint x: 485, startPoint y: 332, endPoint x: 866, endPoint y: 355, distance: 381.5
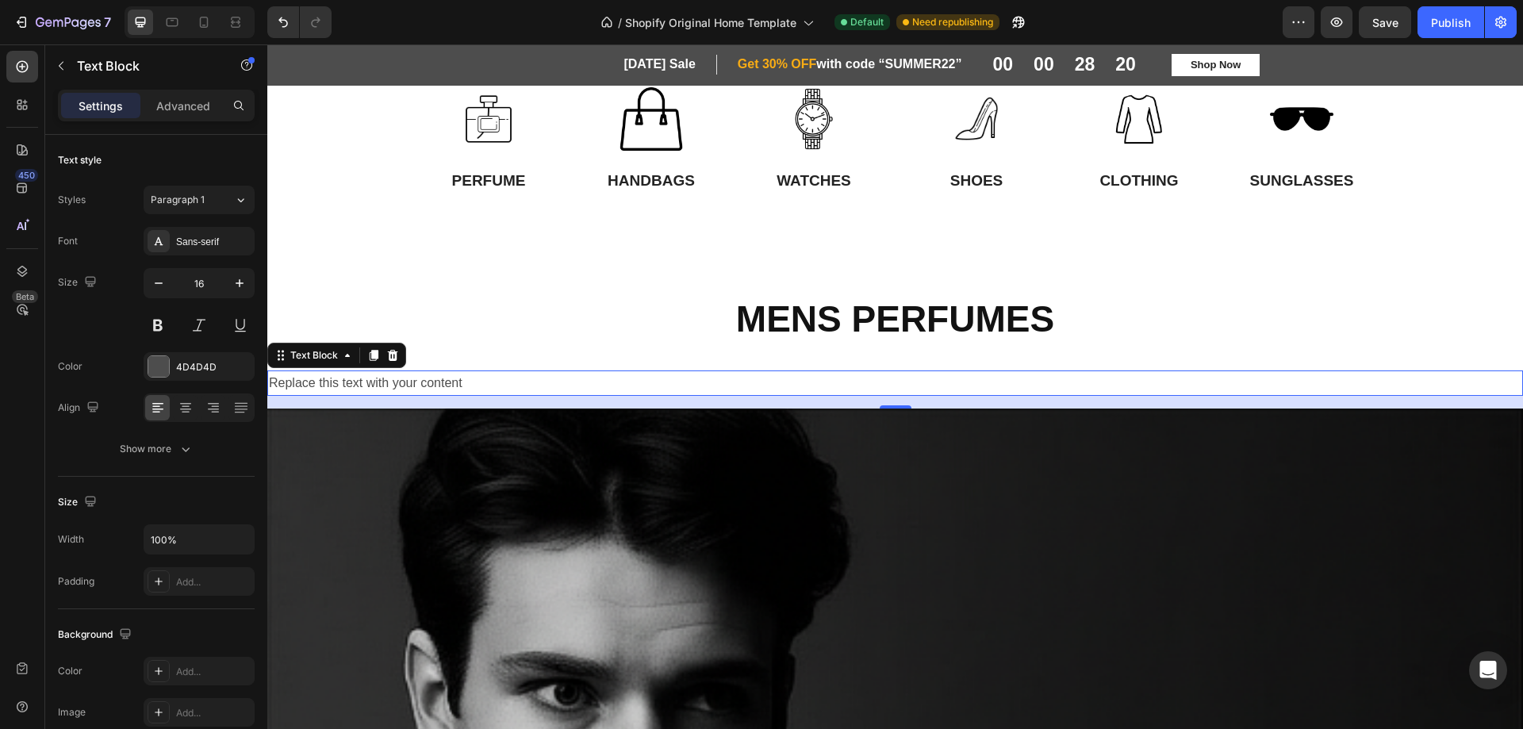
click at [476, 378] on div "Replace this text with your content" at bounding box center [895, 383] width 1256 height 26
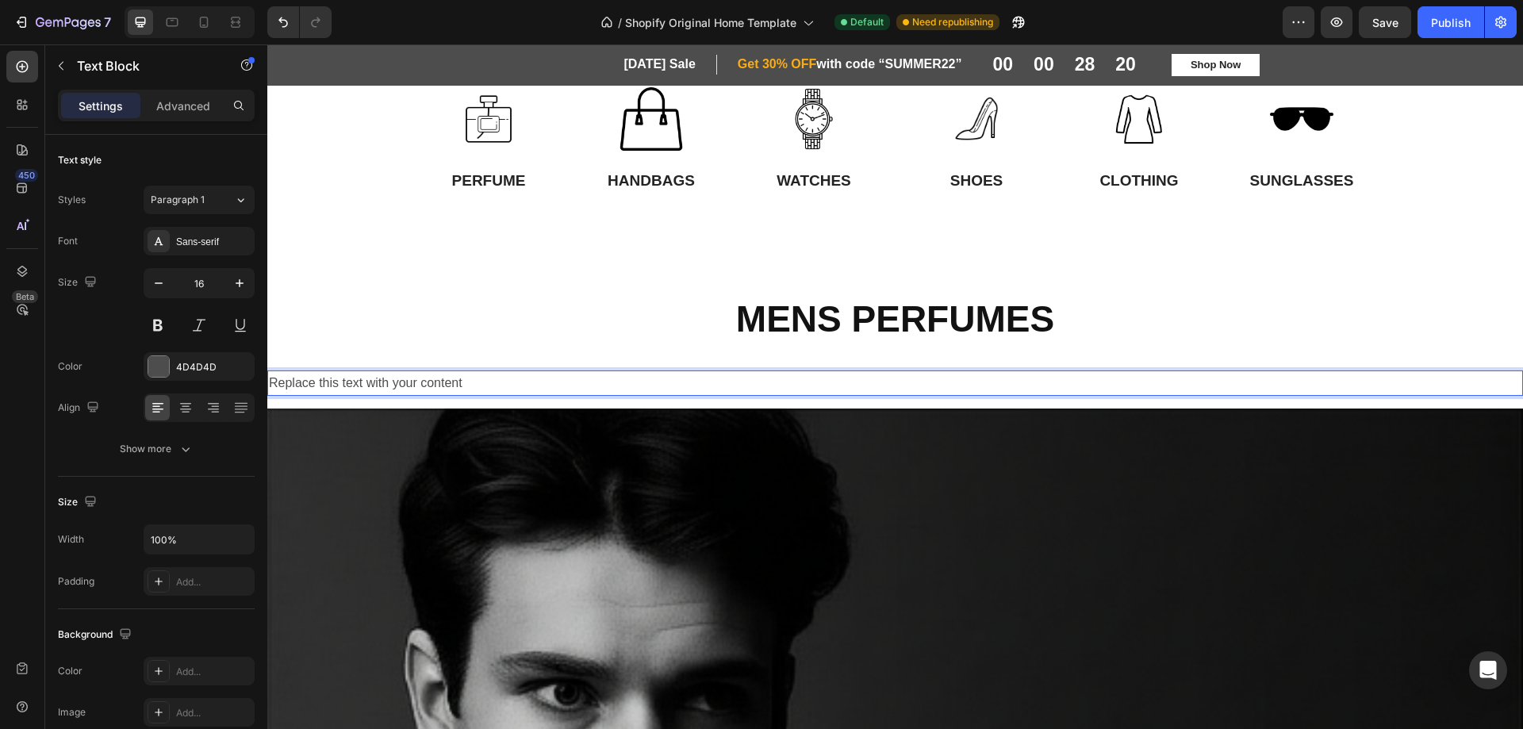
click at [476, 378] on p "Replace this text with your content" at bounding box center [895, 383] width 1253 height 23
click at [411, 383] on strong "Discover the latest in men's fragrances" at bounding box center [387, 382] width 236 height 13
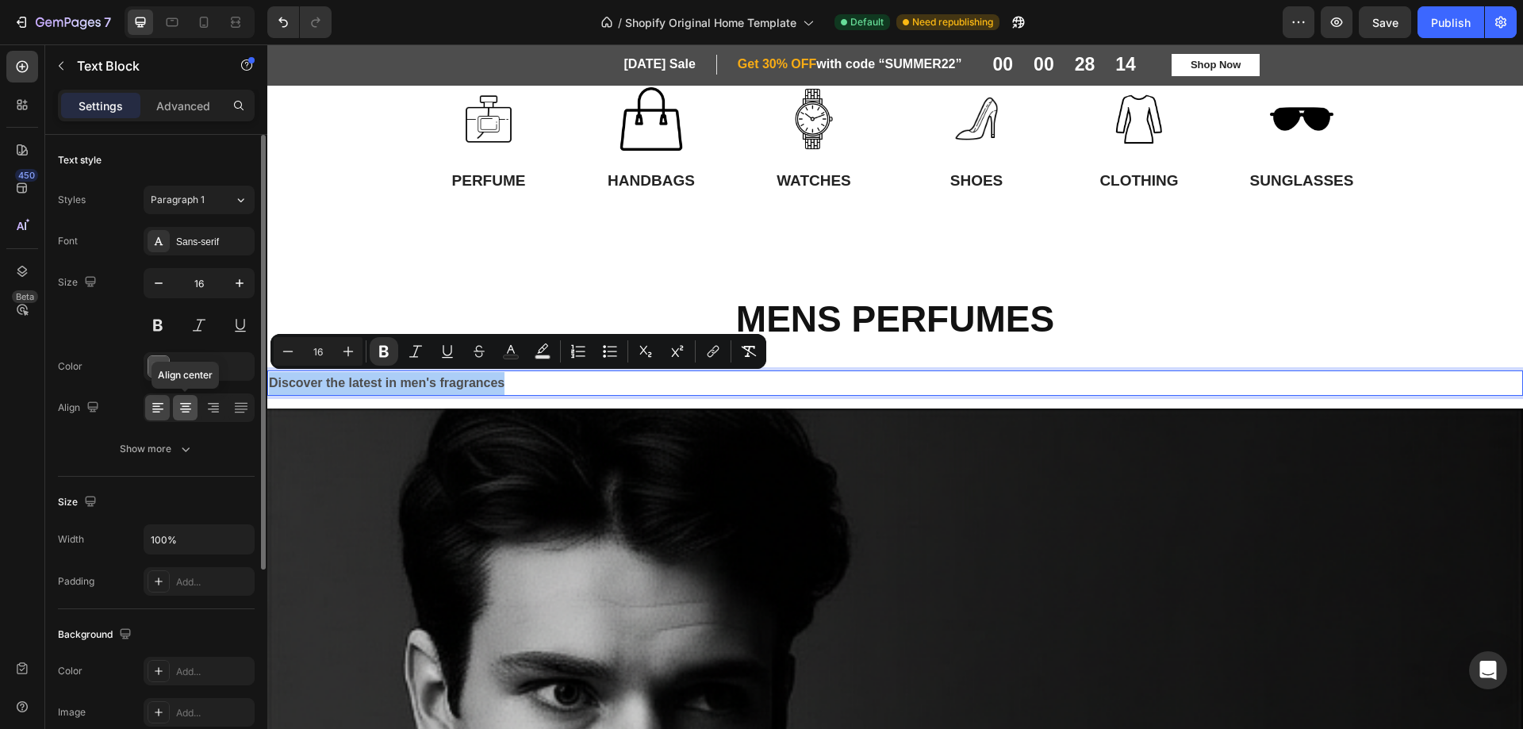
click at [182, 405] on icon at bounding box center [186, 408] width 16 height 16
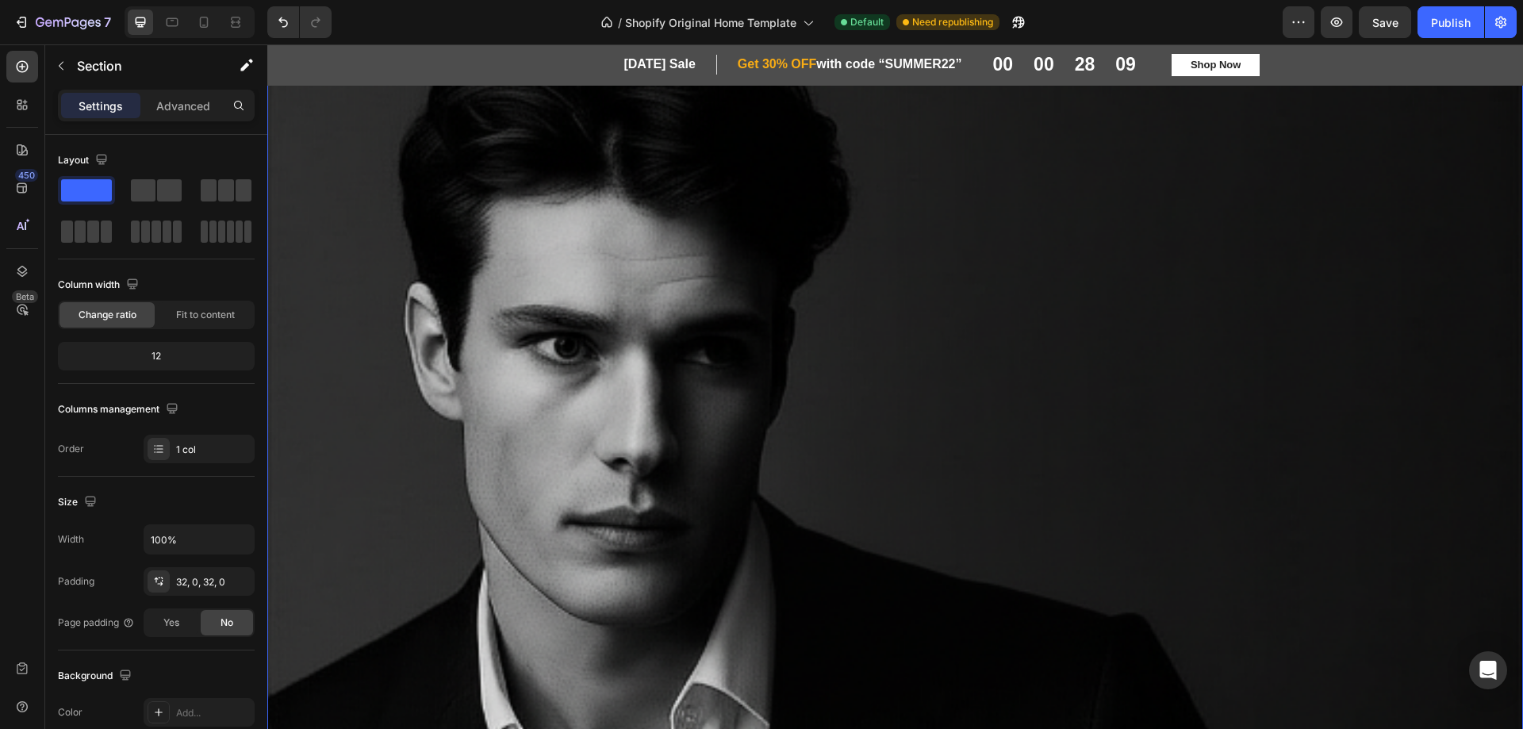
scroll to position [1820, 0]
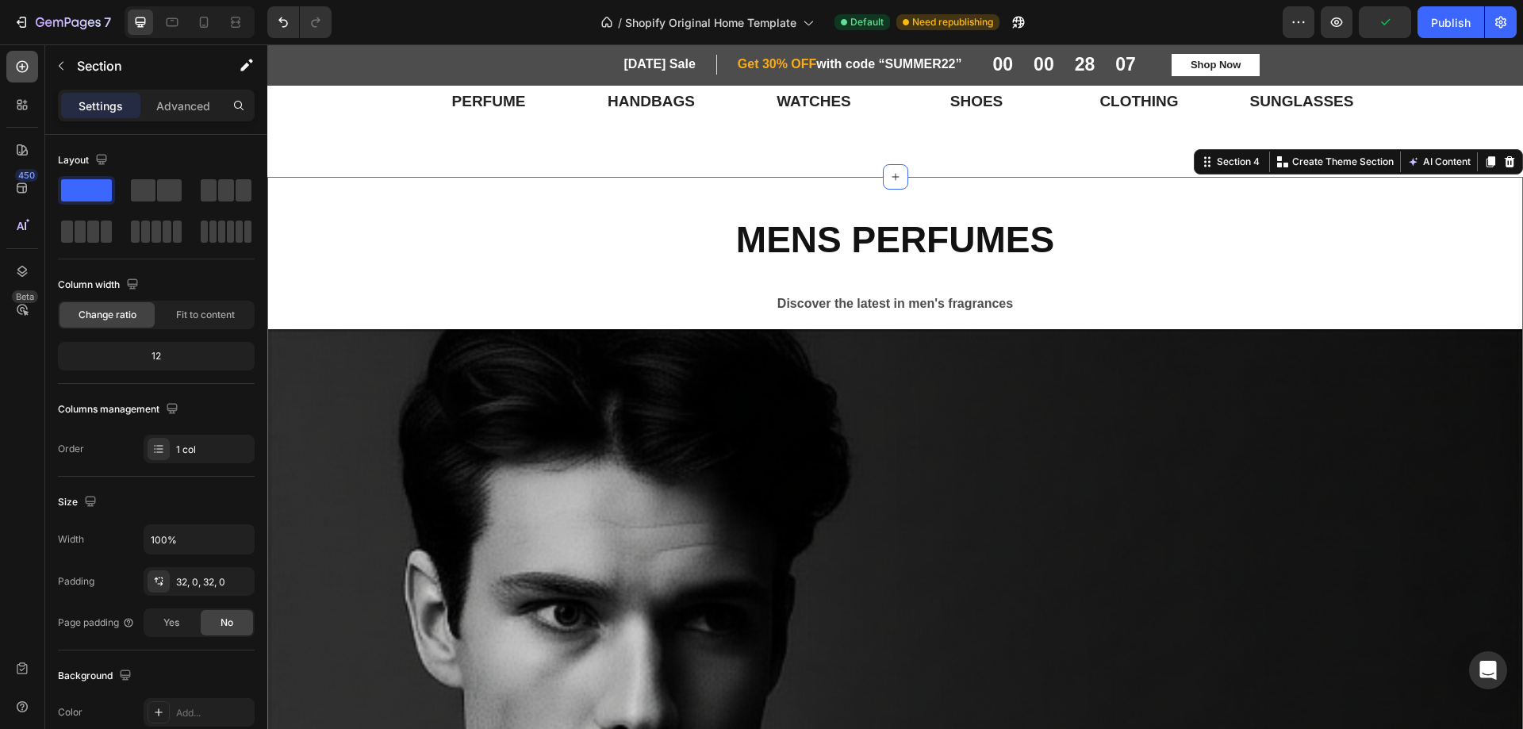
click at [25, 63] on icon at bounding box center [22, 67] width 16 height 16
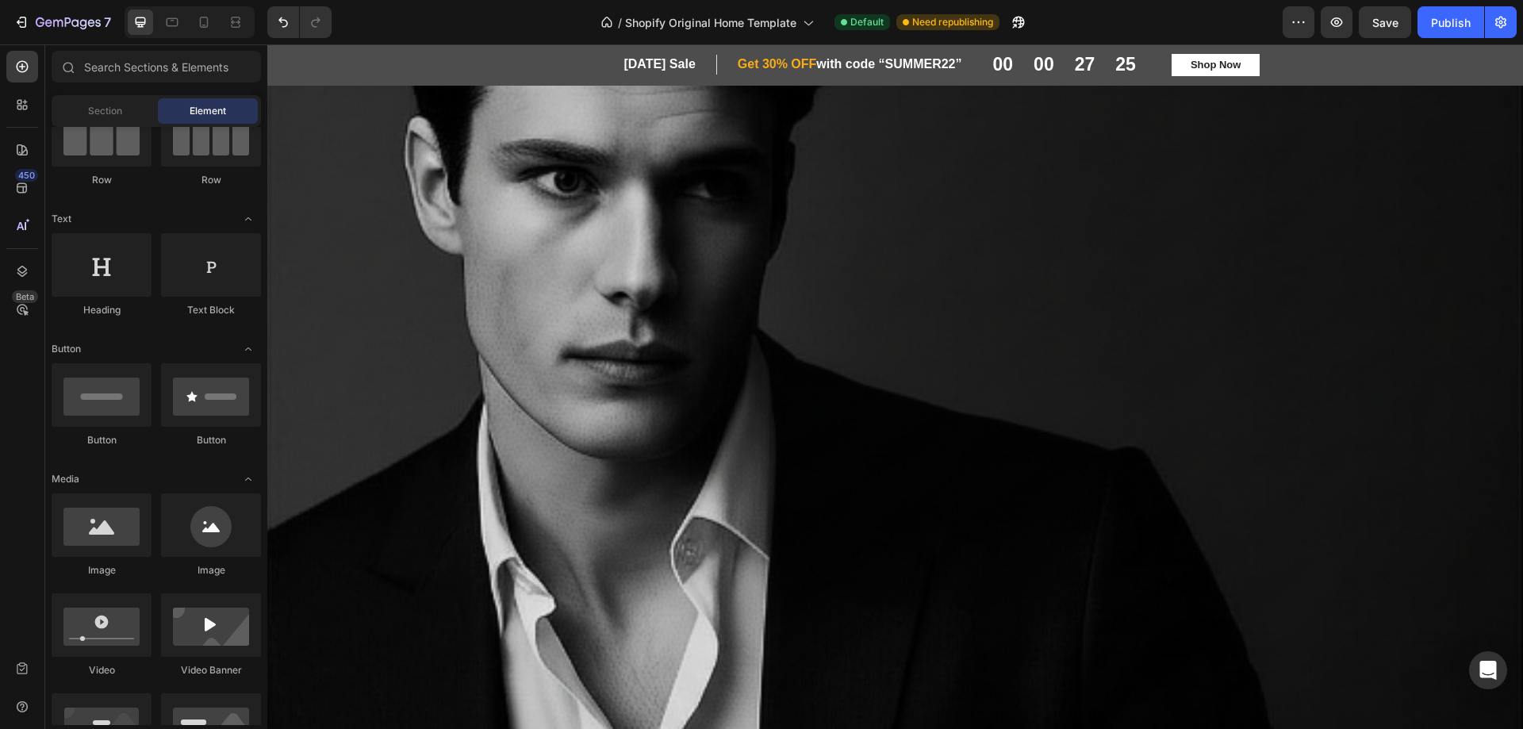
scroll to position [1587, 0]
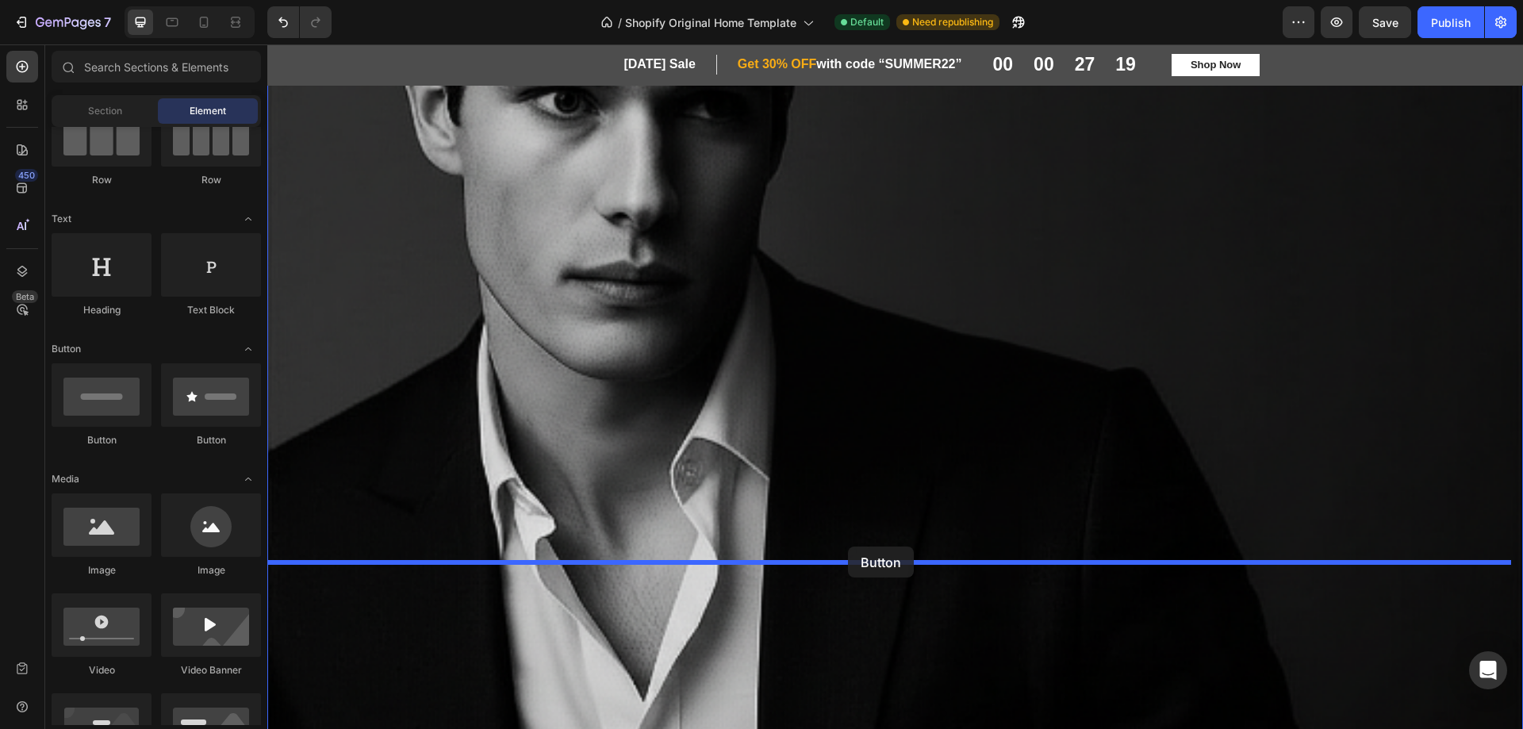
drag, startPoint x: 359, startPoint y: 466, endPoint x: 848, endPoint y: 547, distance: 495.4
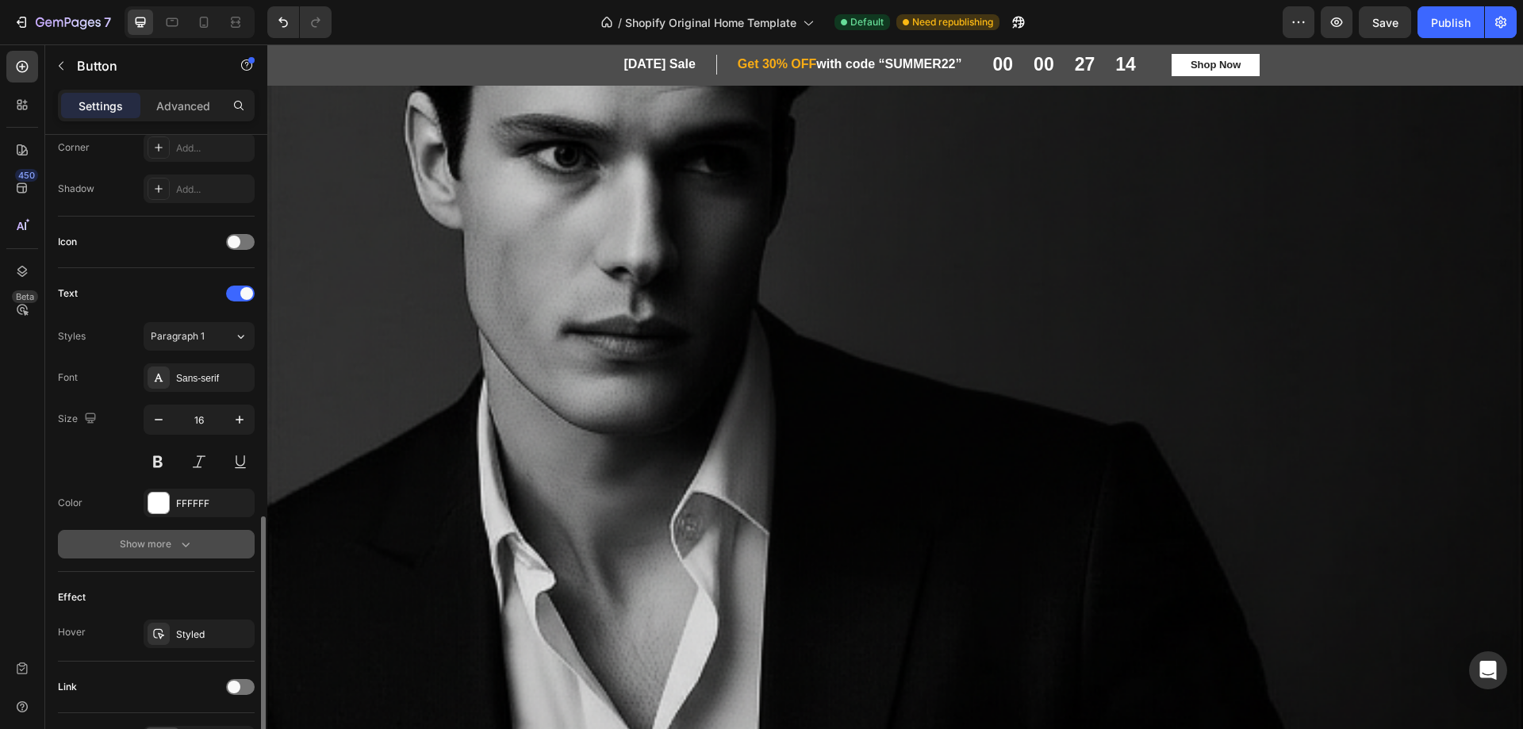
scroll to position [498, 0]
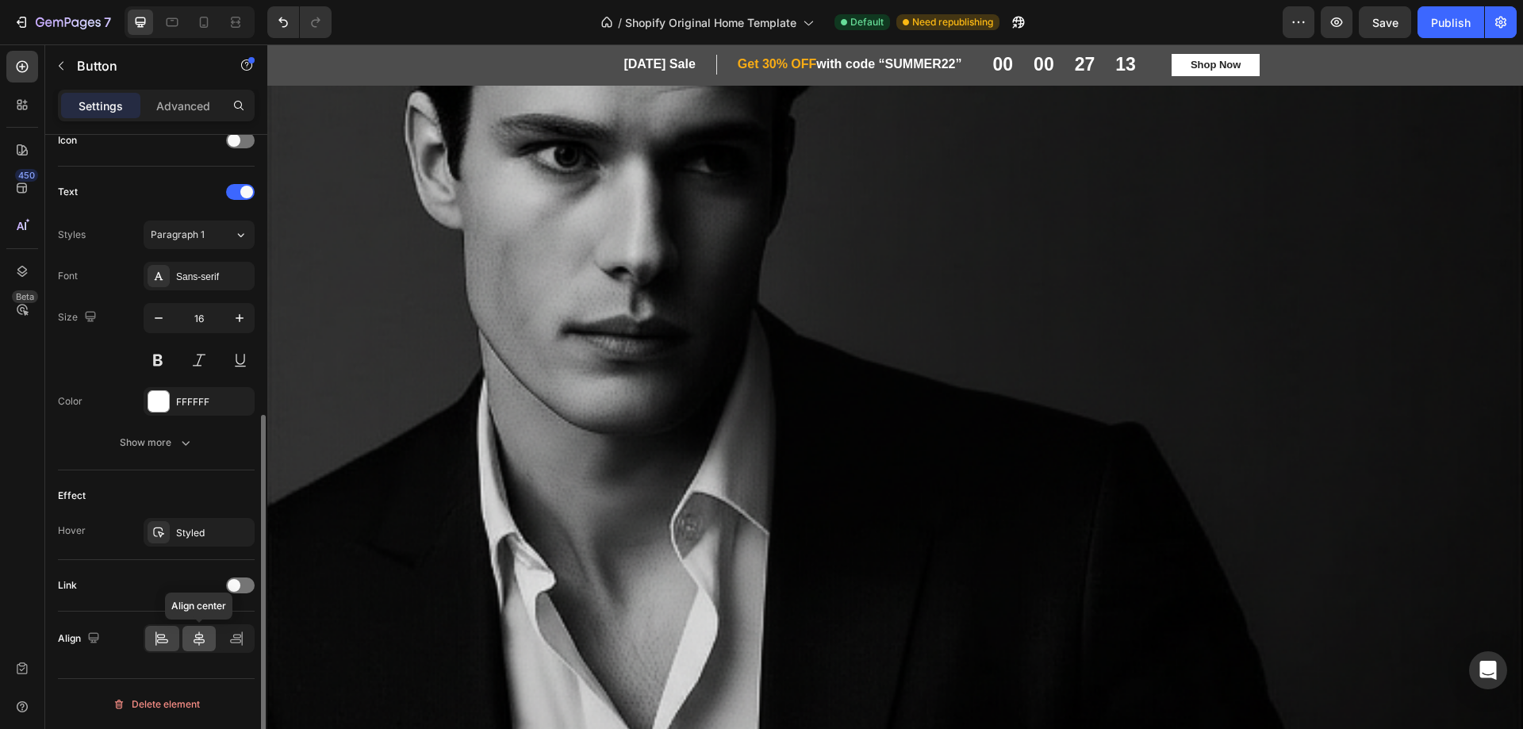
click at [196, 635] on icon at bounding box center [199, 639] width 11 height 14
click at [190, 92] on div "Settings Advanced" at bounding box center [156, 106] width 197 height 32
click at [177, 111] on p "Advanced" at bounding box center [183, 106] width 54 height 17
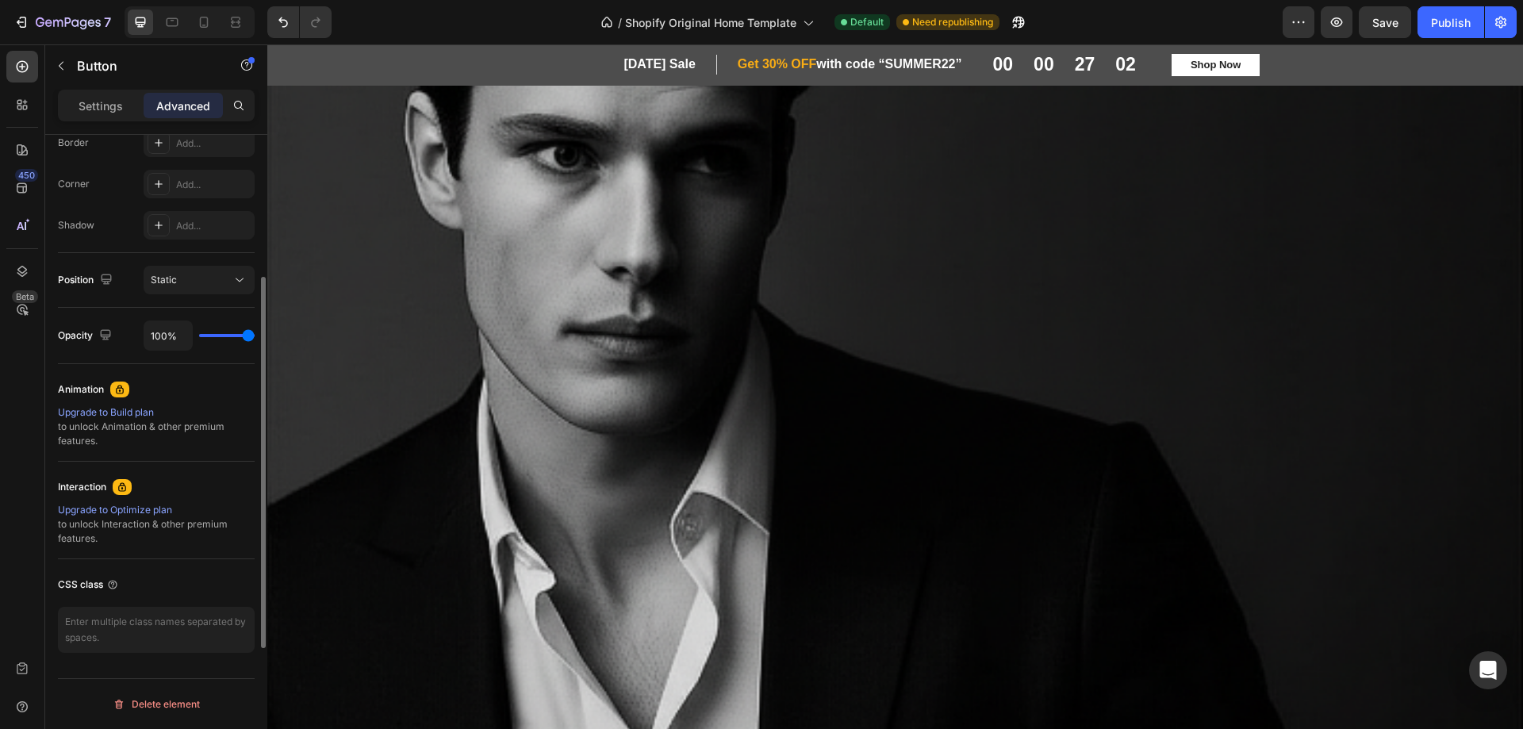
scroll to position [382, 0]
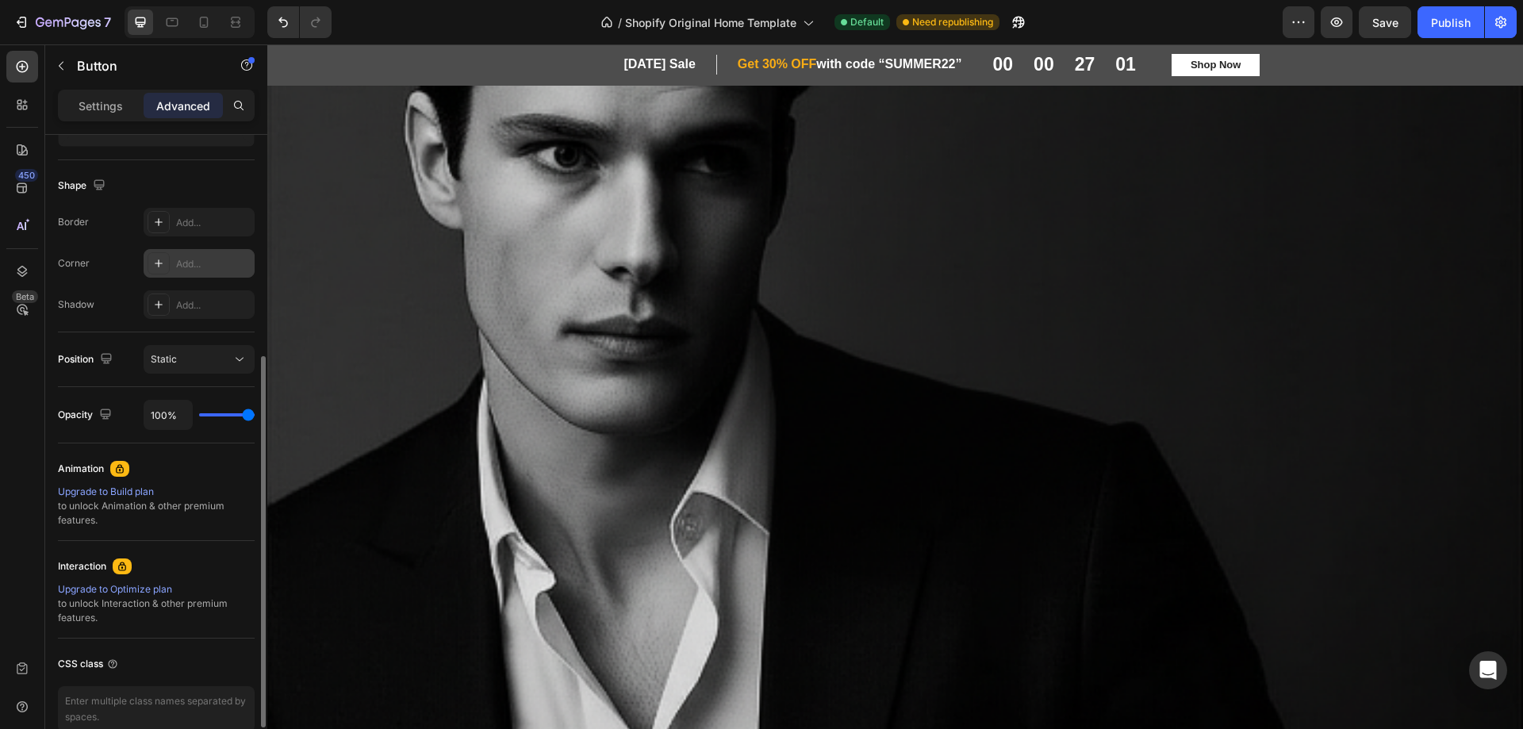
click at [207, 265] on div "Add..." at bounding box center [213, 264] width 75 height 14
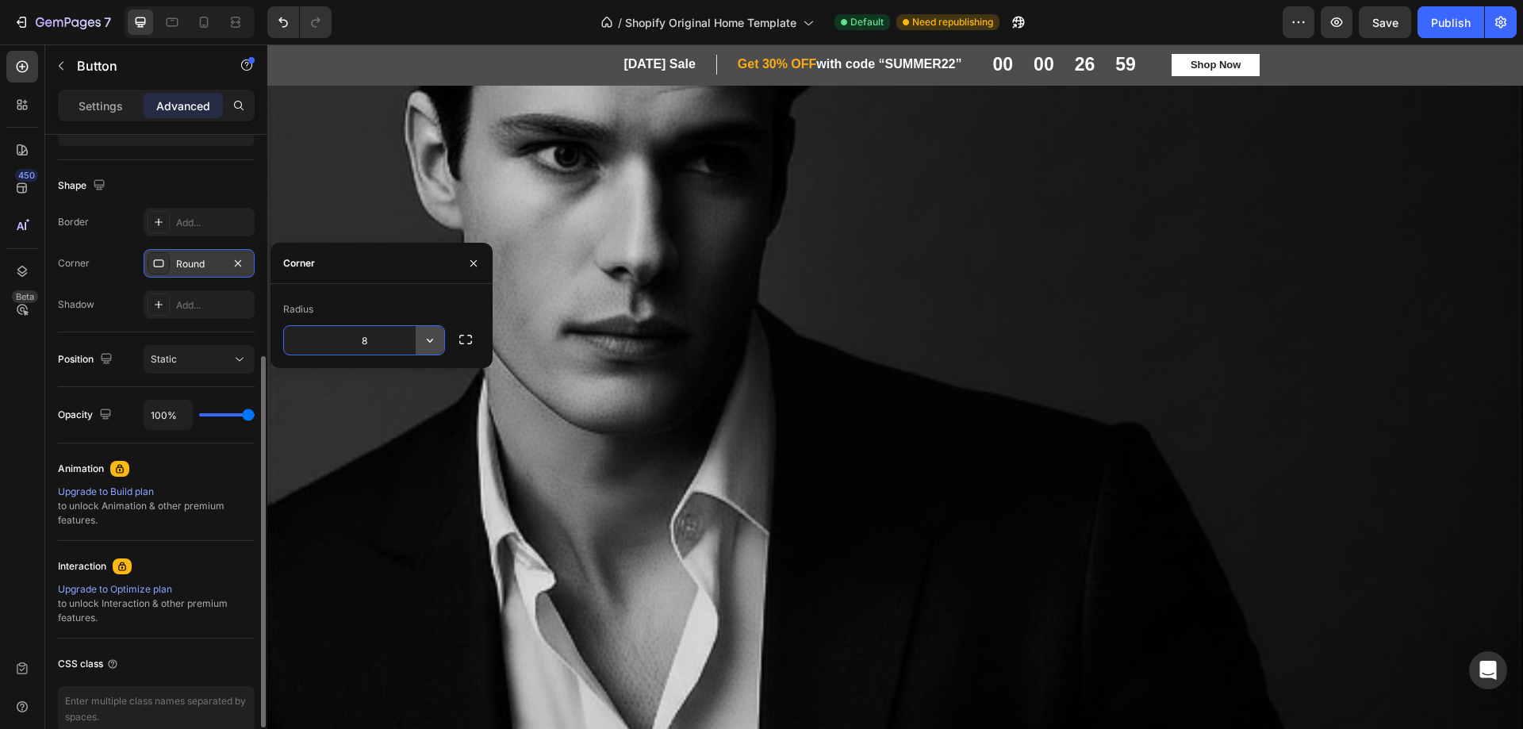
click at [431, 338] on icon "button" at bounding box center [430, 340] width 16 height 16
click at [425, 409] on icon at bounding box center [423, 411] width 16 height 16
type input "10"
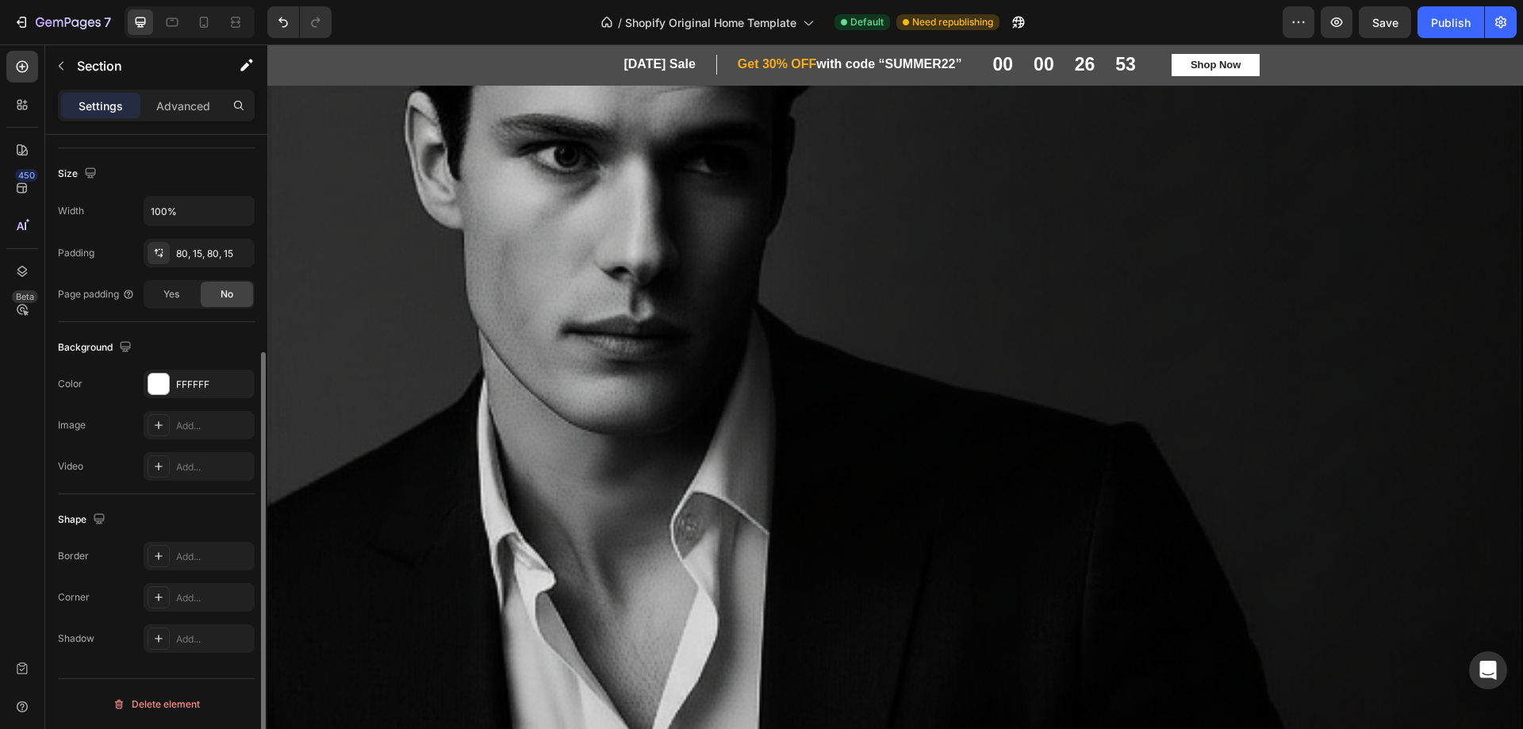
scroll to position [0, 0]
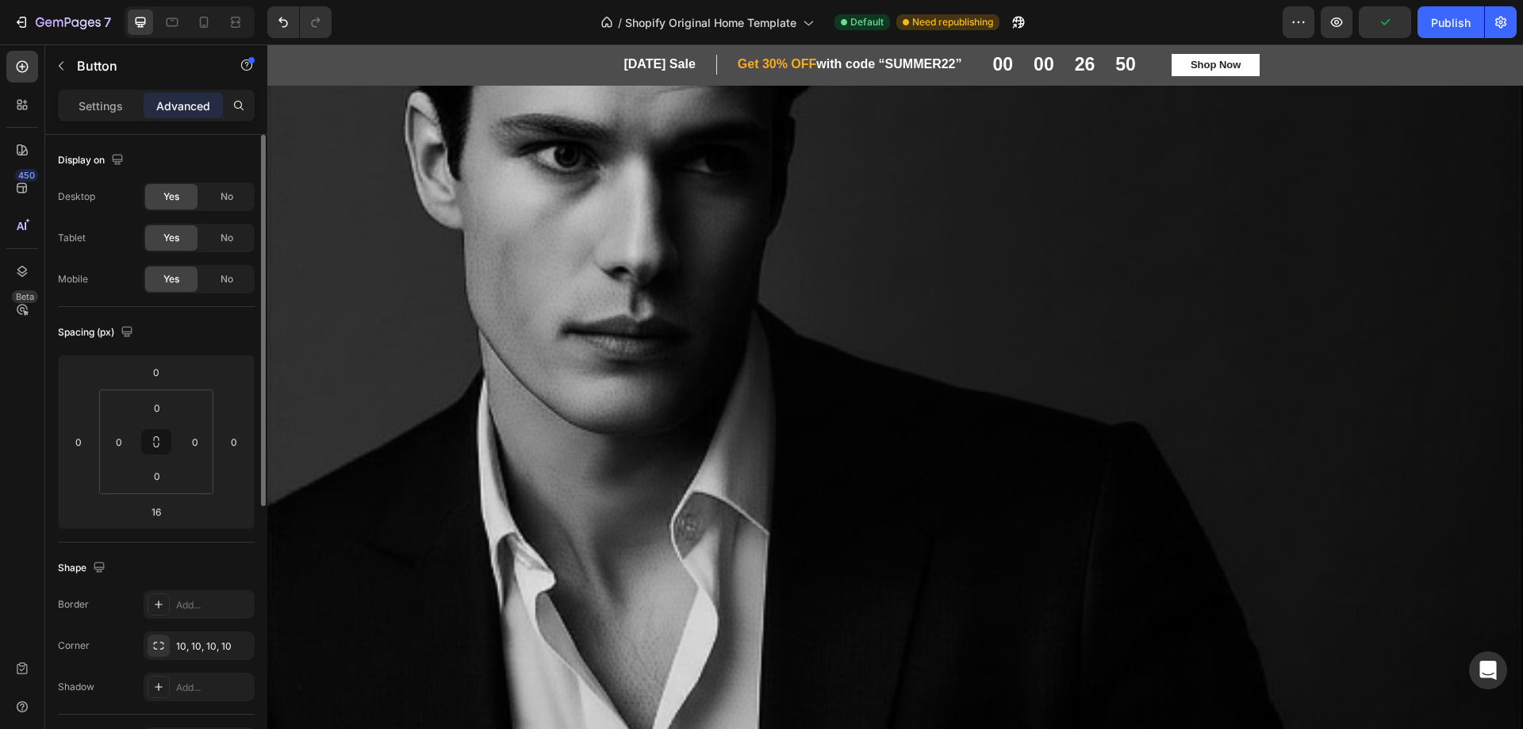
click at [174, 104] on p "Advanced" at bounding box center [183, 106] width 54 height 17
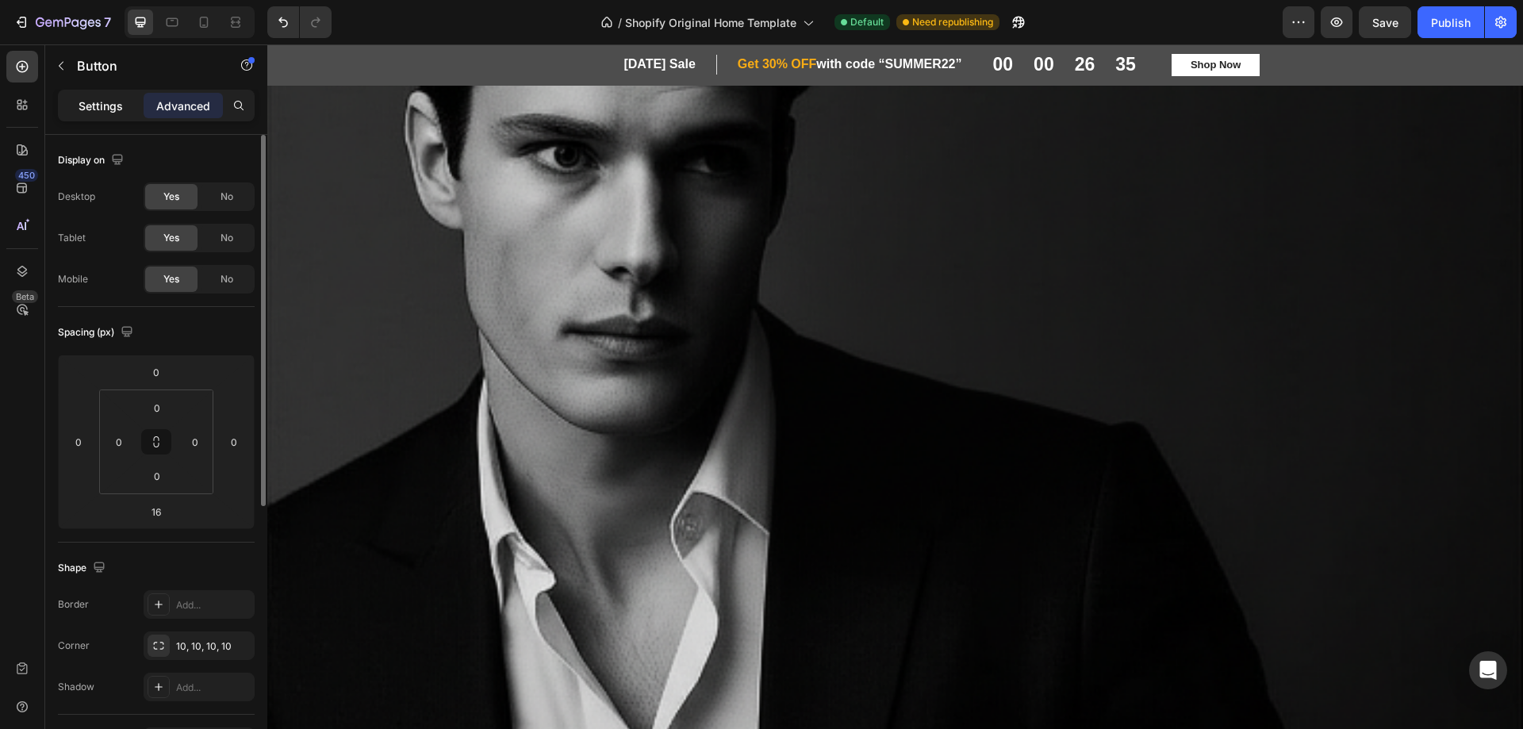
click at [98, 108] on p "Settings" at bounding box center [101, 106] width 44 height 17
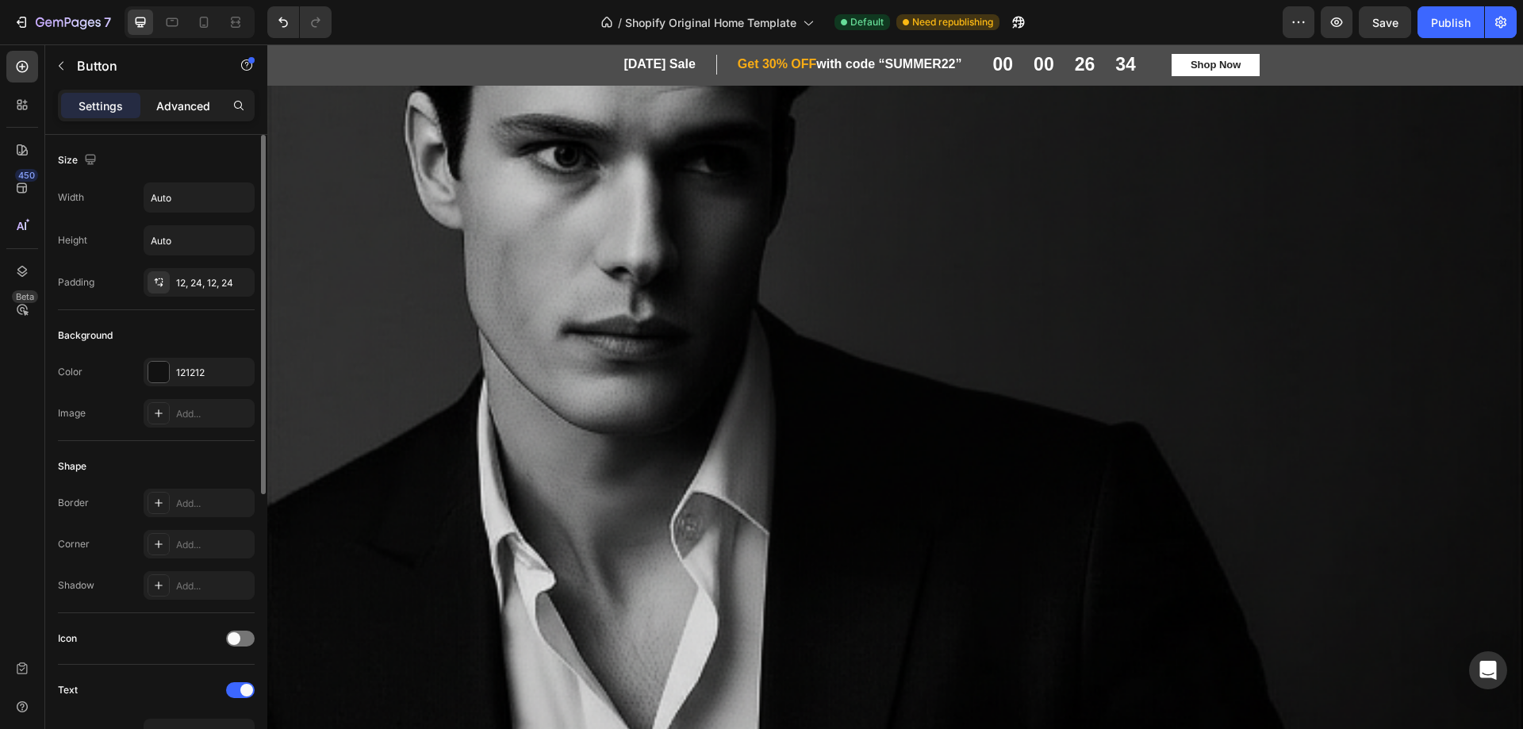
click at [189, 106] on p "Advanced" at bounding box center [183, 106] width 54 height 17
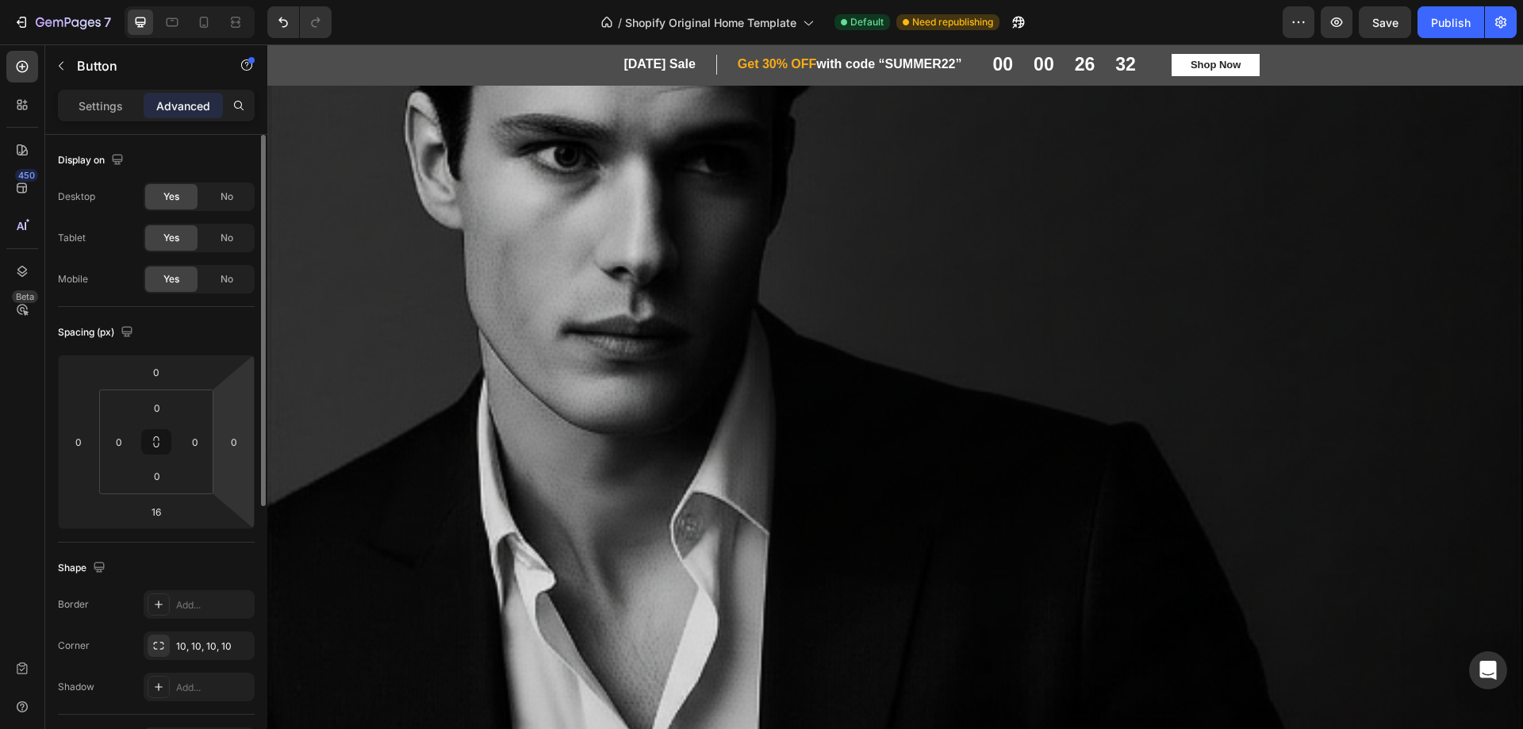
scroll to position [238, 0]
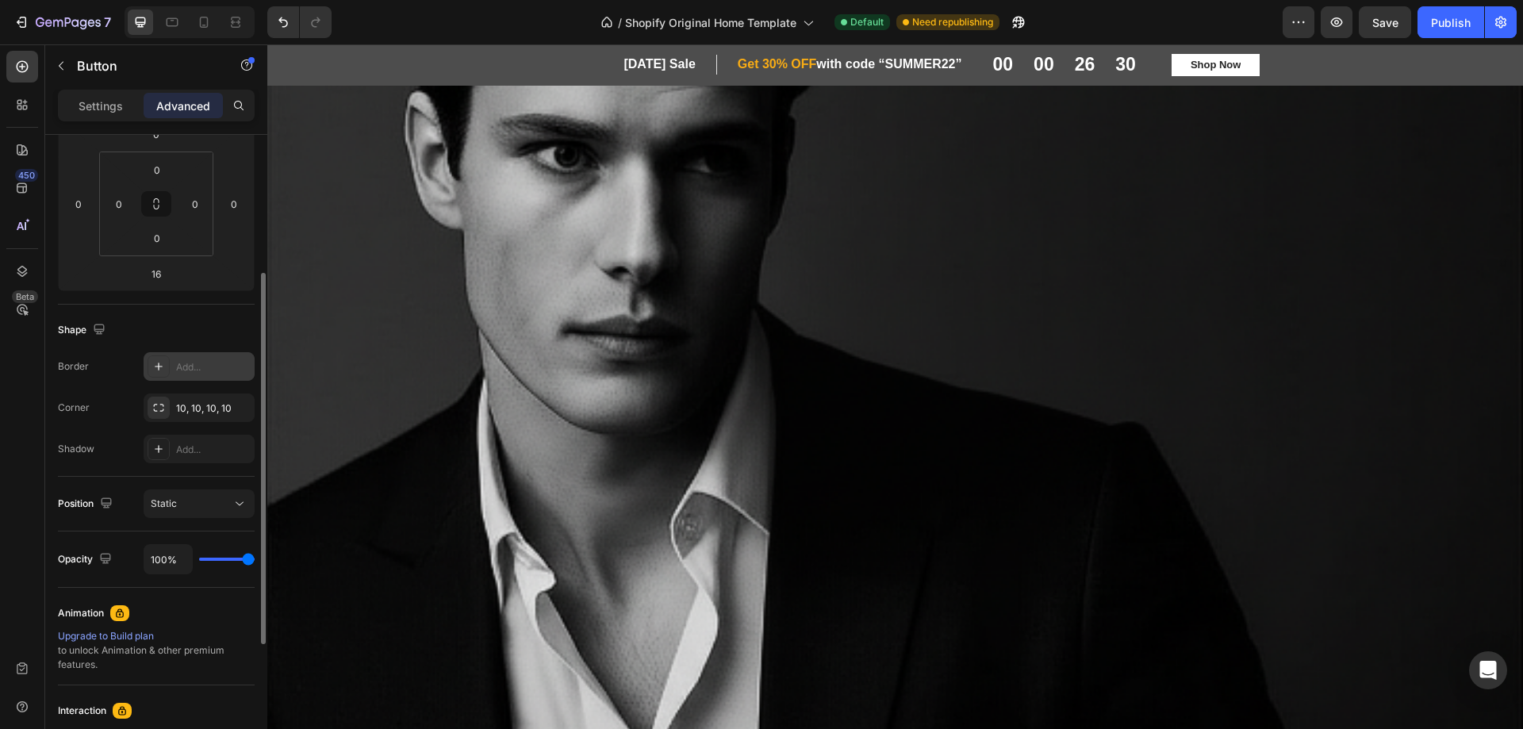
click at [172, 364] on div "Add..." at bounding box center [199, 366] width 111 height 29
click at [194, 409] on div "10, 10, 10, 10" at bounding box center [199, 408] width 46 height 14
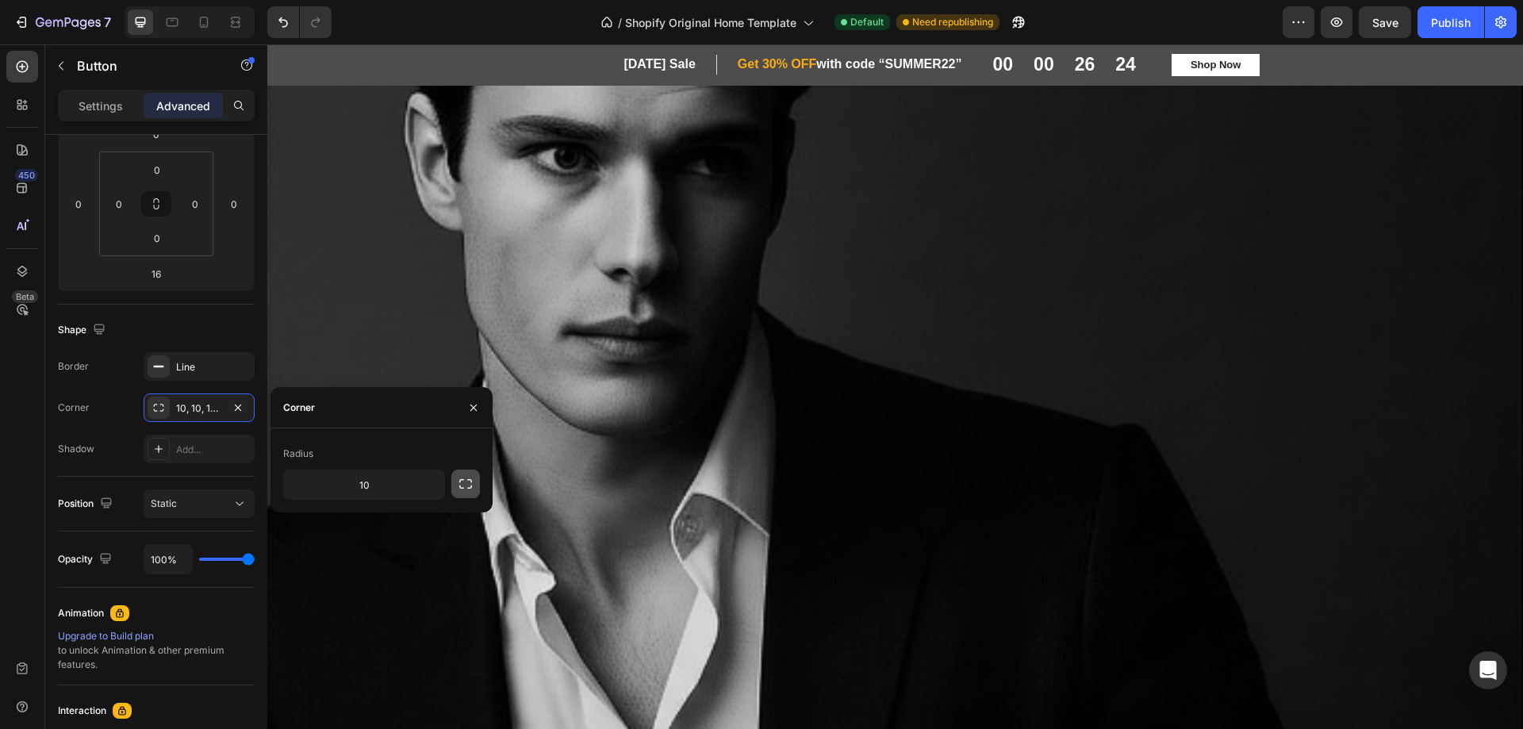
click at [470, 485] on icon "button" at bounding box center [466, 484] width 16 height 16
click at [337, 443] on div "Radius" at bounding box center [381, 453] width 197 height 25
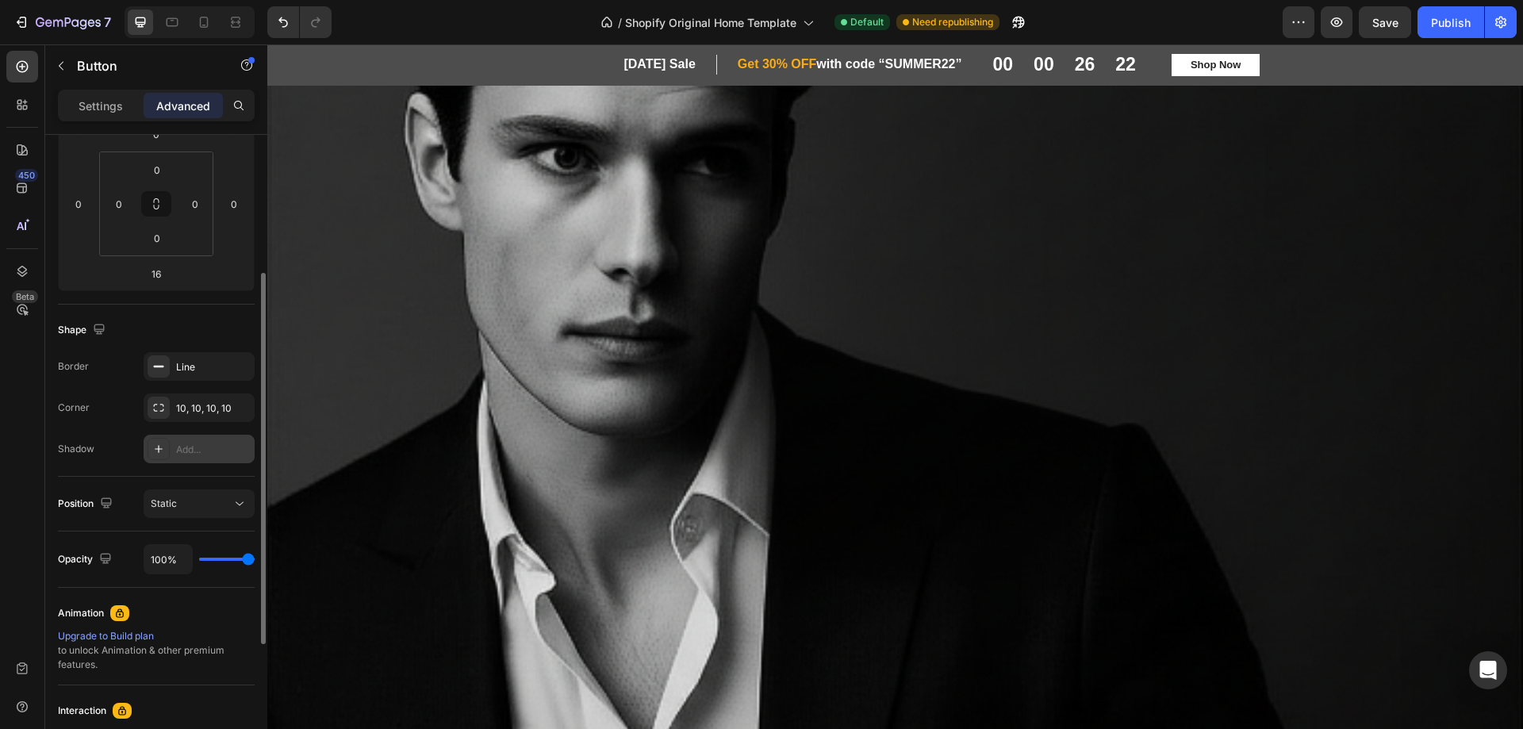
click at [210, 443] on div "Add..." at bounding box center [213, 450] width 75 height 14
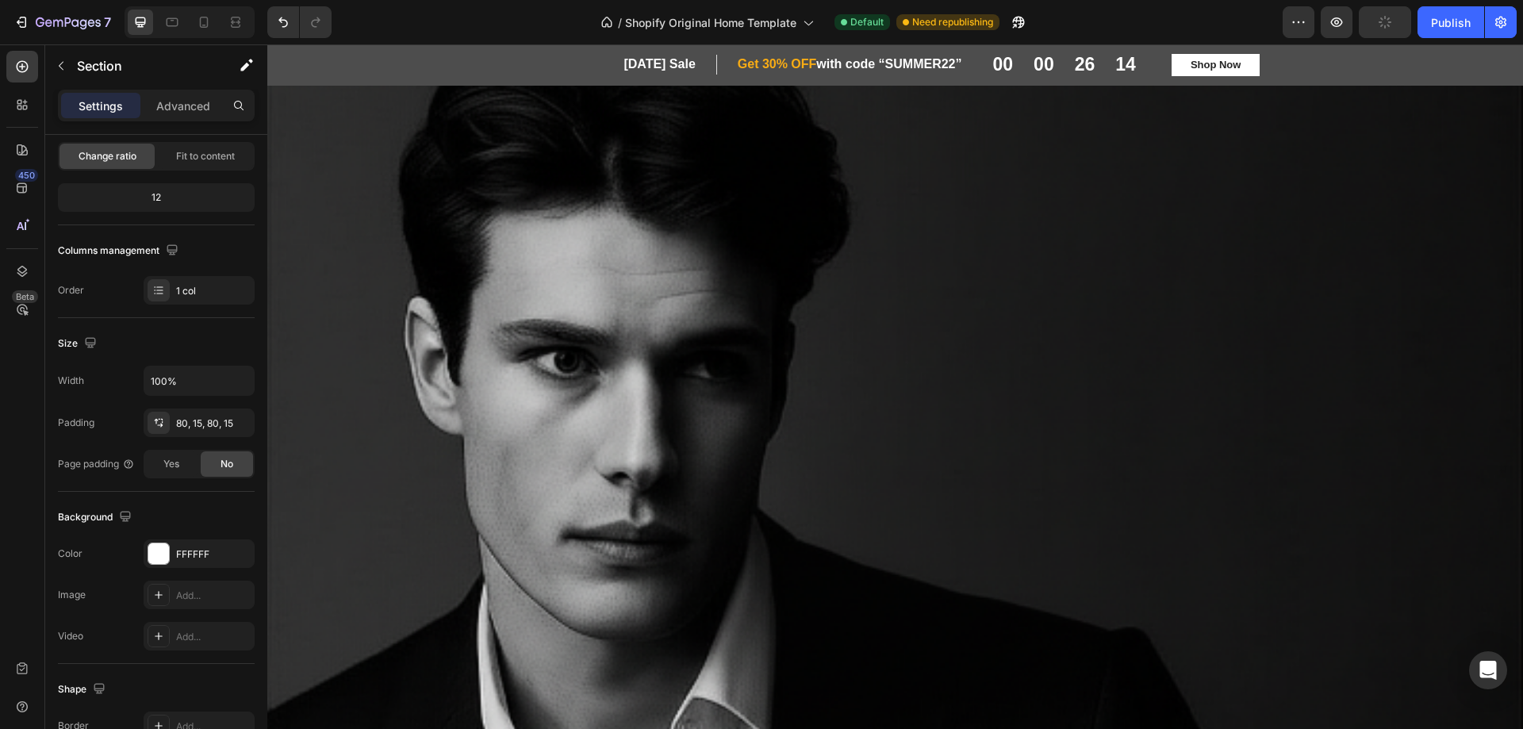
scroll to position [1190, 0]
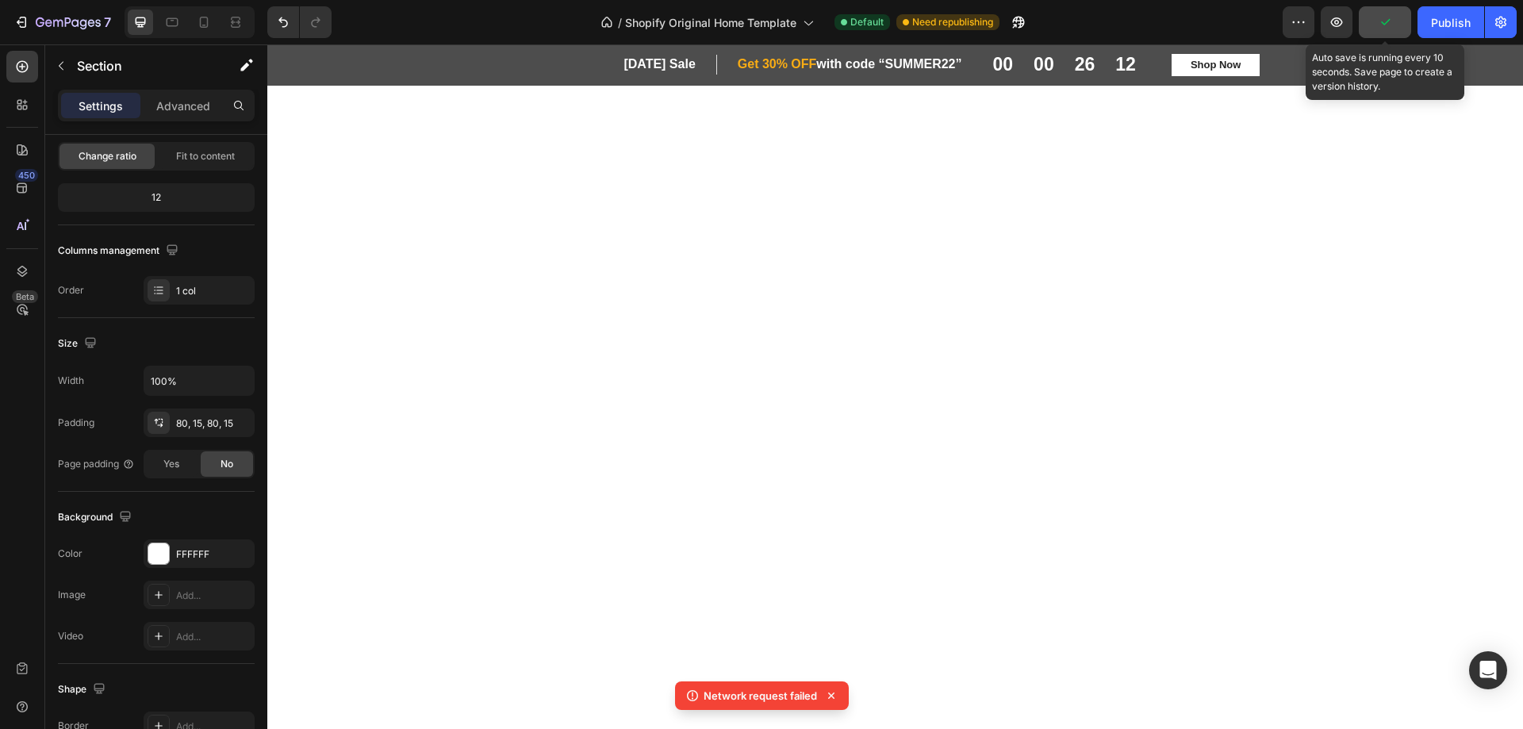
click at [1379, 13] on button "button" at bounding box center [1385, 22] width 52 height 32
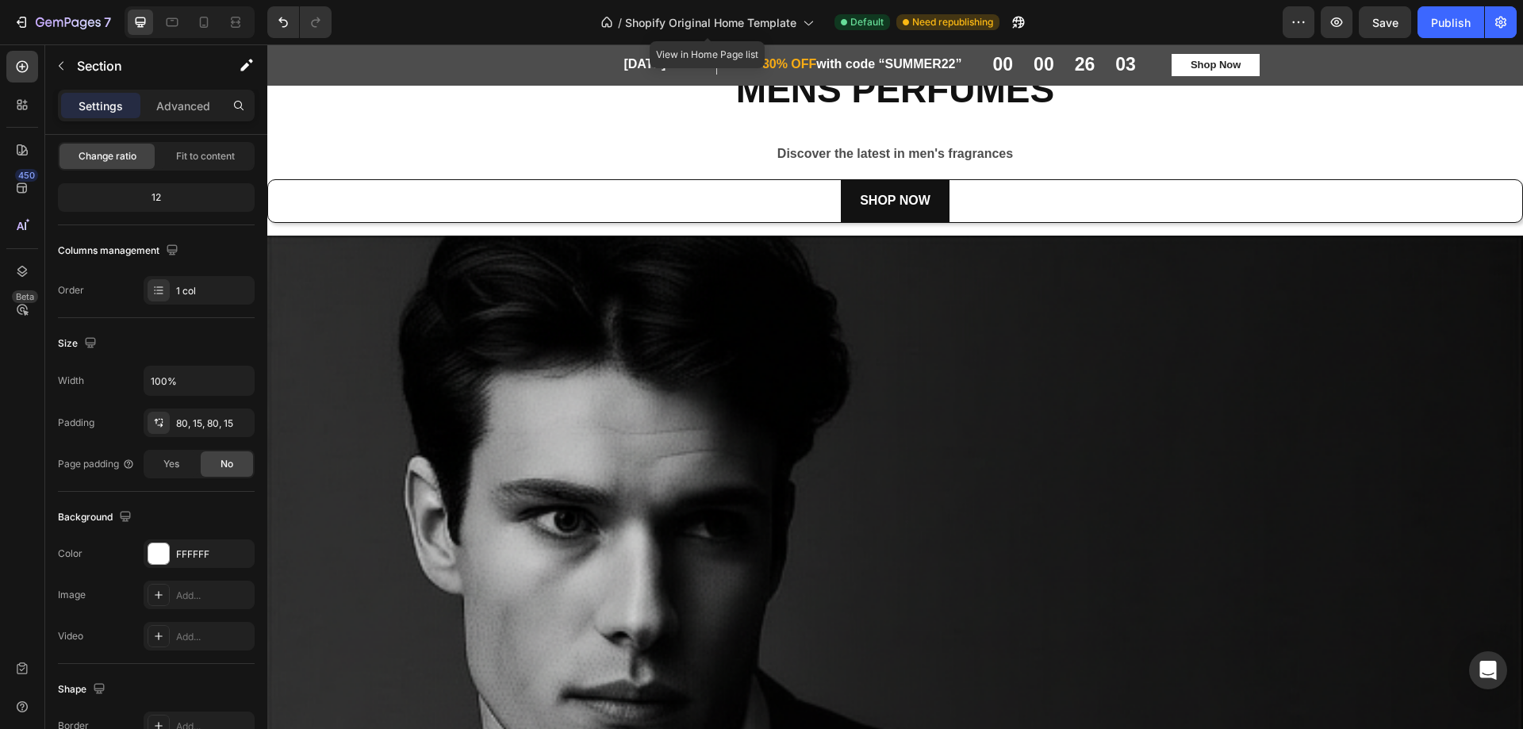
scroll to position [1904, 0]
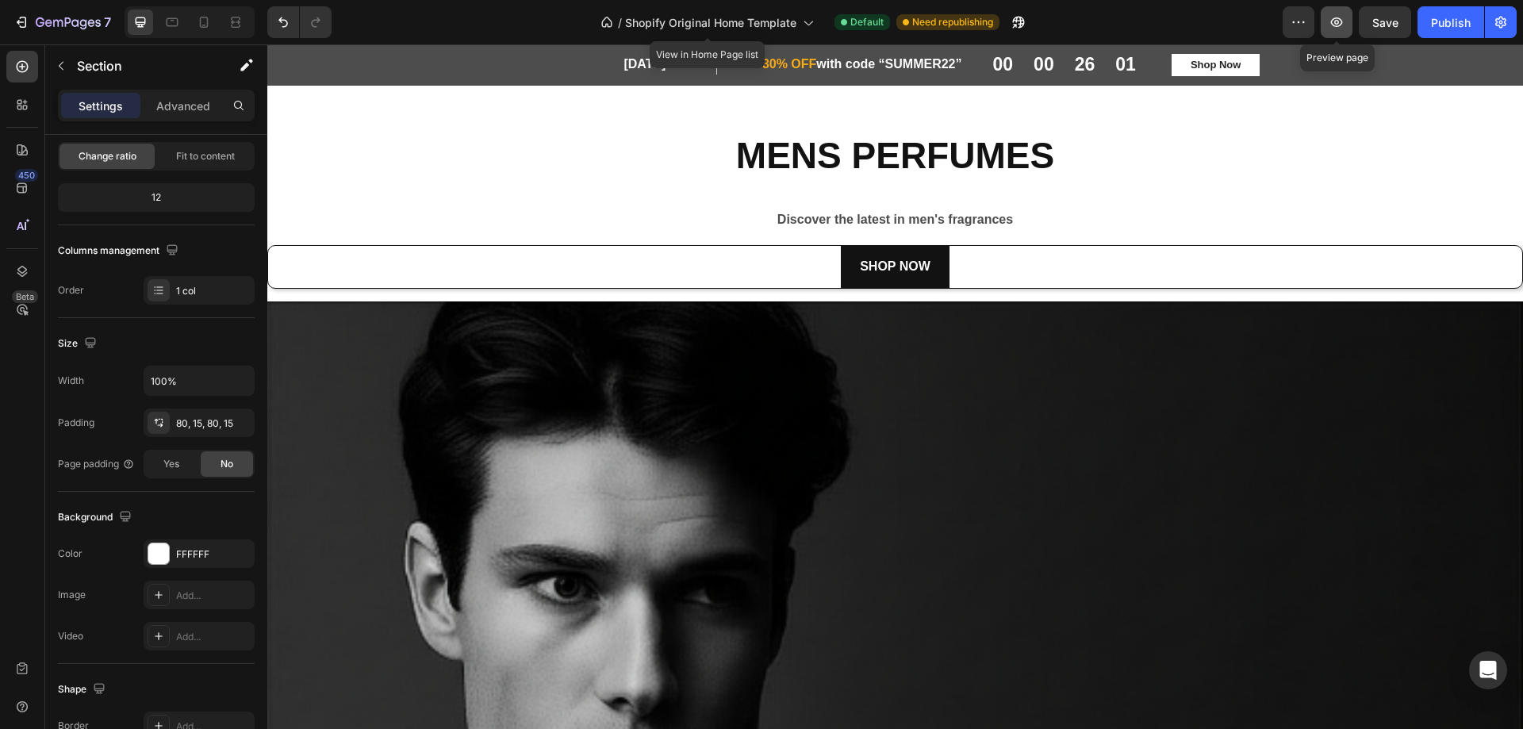
click at [1333, 20] on icon "button" at bounding box center [1337, 22] width 12 height 10
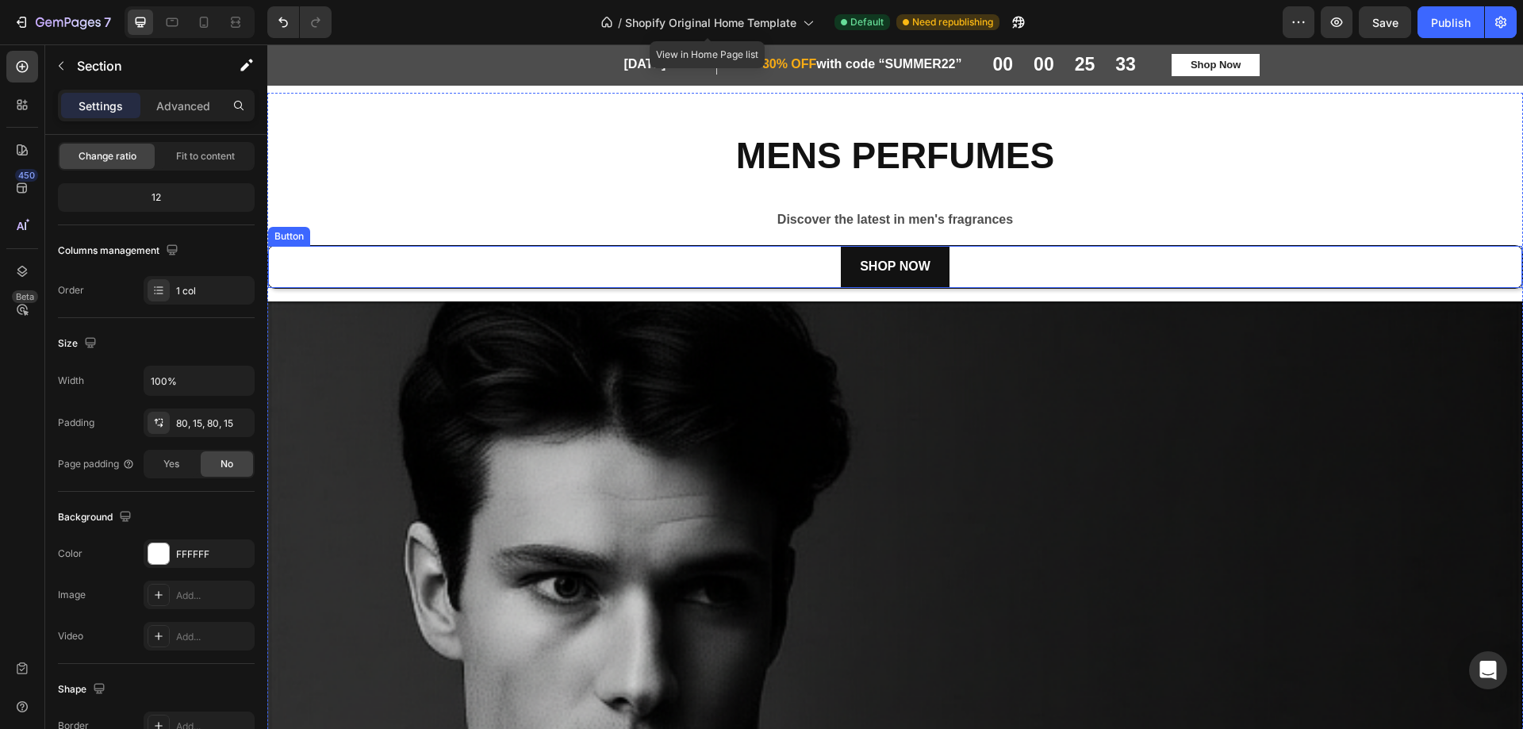
click at [358, 261] on div "SHOP NOW Button" at bounding box center [895, 267] width 1256 height 44
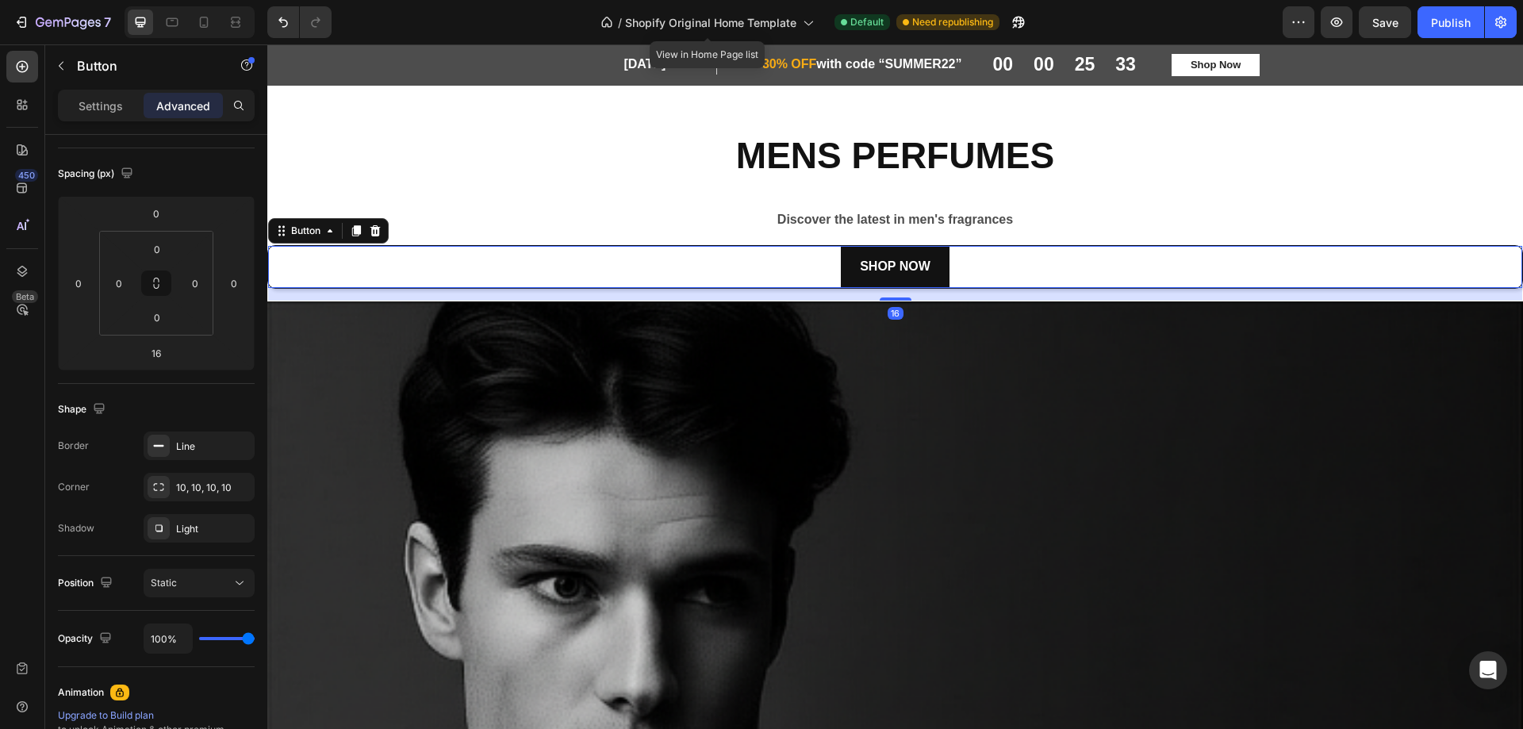
scroll to position [0, 0]
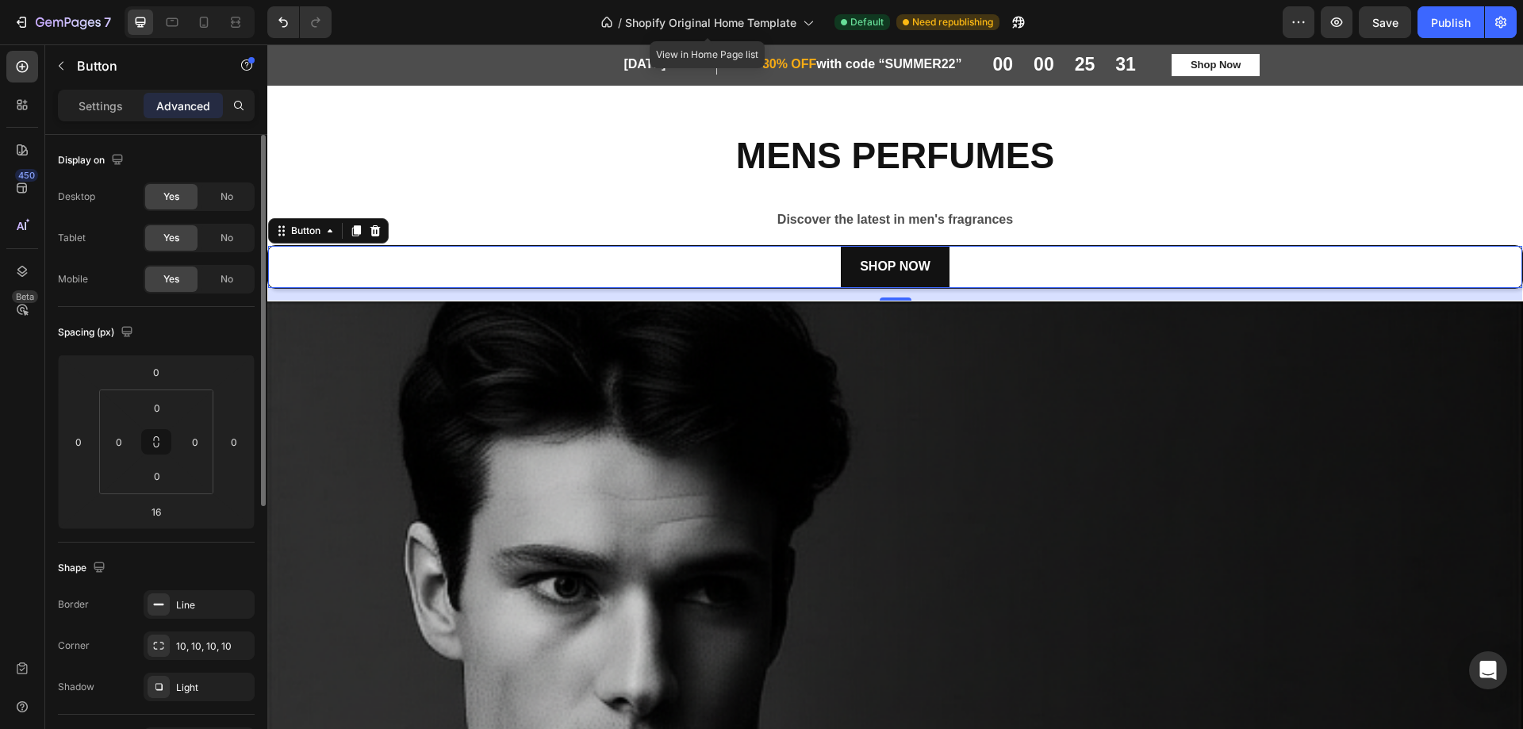
click at [344, 261] on div "SHOP NOW Button 16" at bounding box center [895, 267] width 1256 height 44
click at [119, 159] on icon "button" at bounding box center [117, 159] width 10 height 10
click at [468, 263] on div "SHOP NOW Button 16" at bounding box center [895, 267] width 1256 height 44
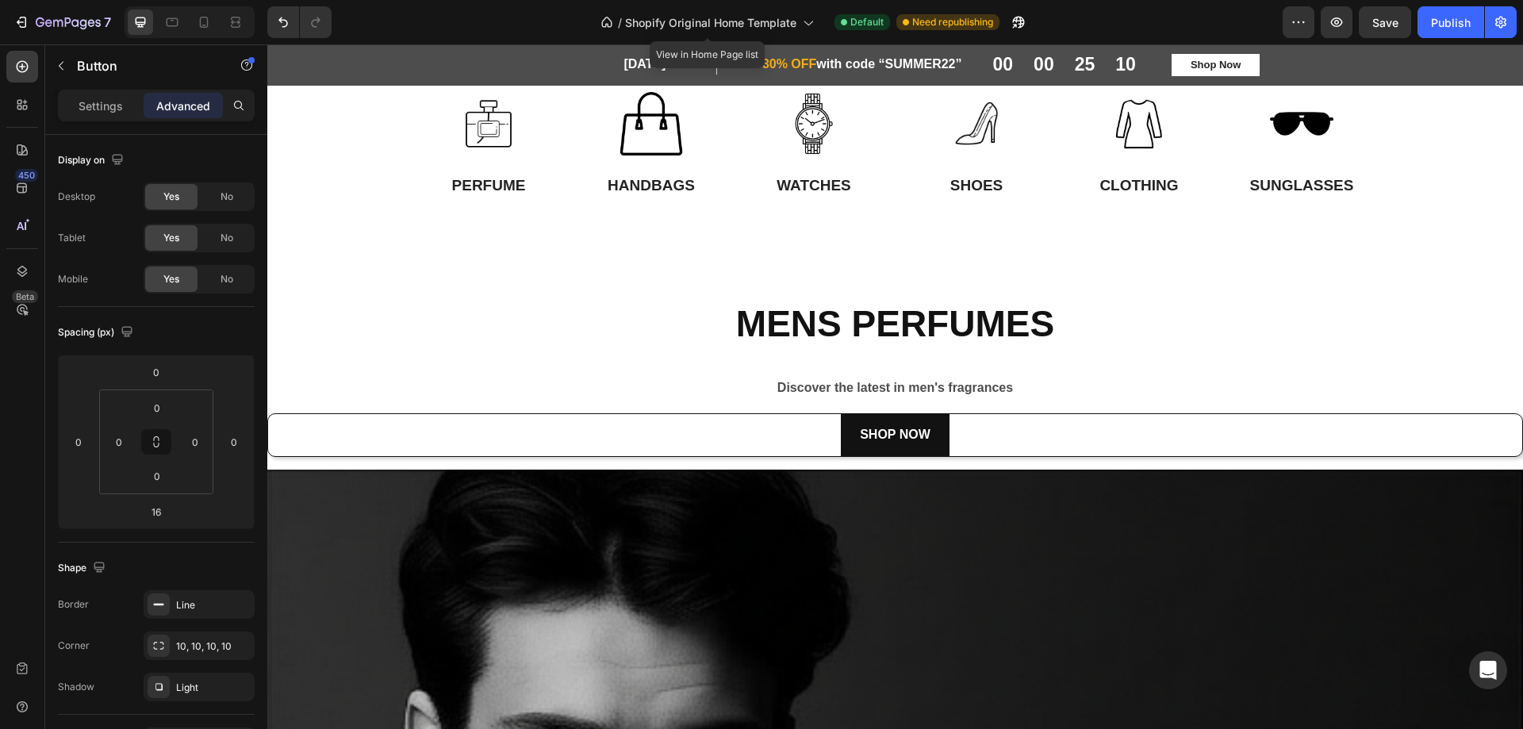
scroll to position [1745, 0]
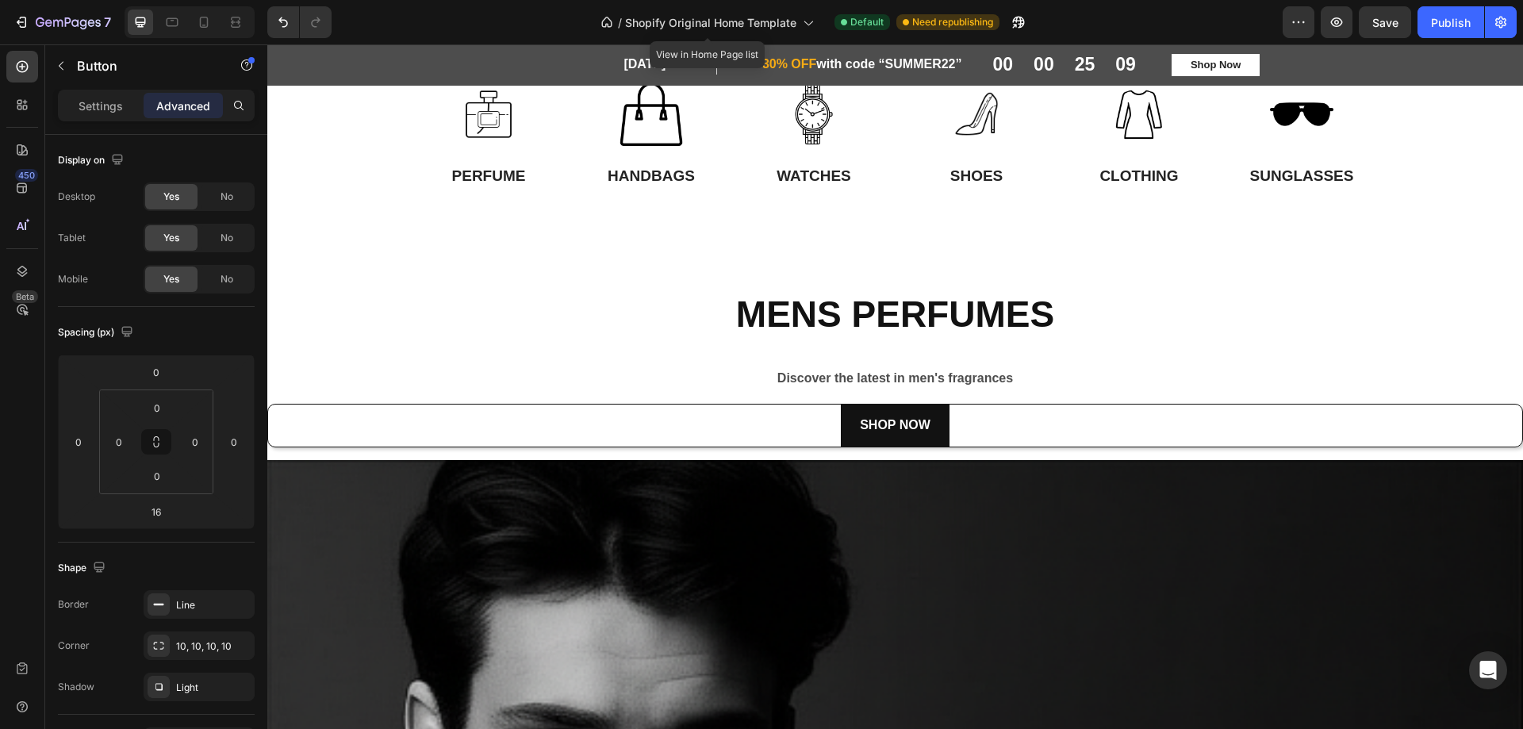
click at [575, 421] on div "SHOP NOW Button" at bounding box center [895, 426] width 1256 height 44
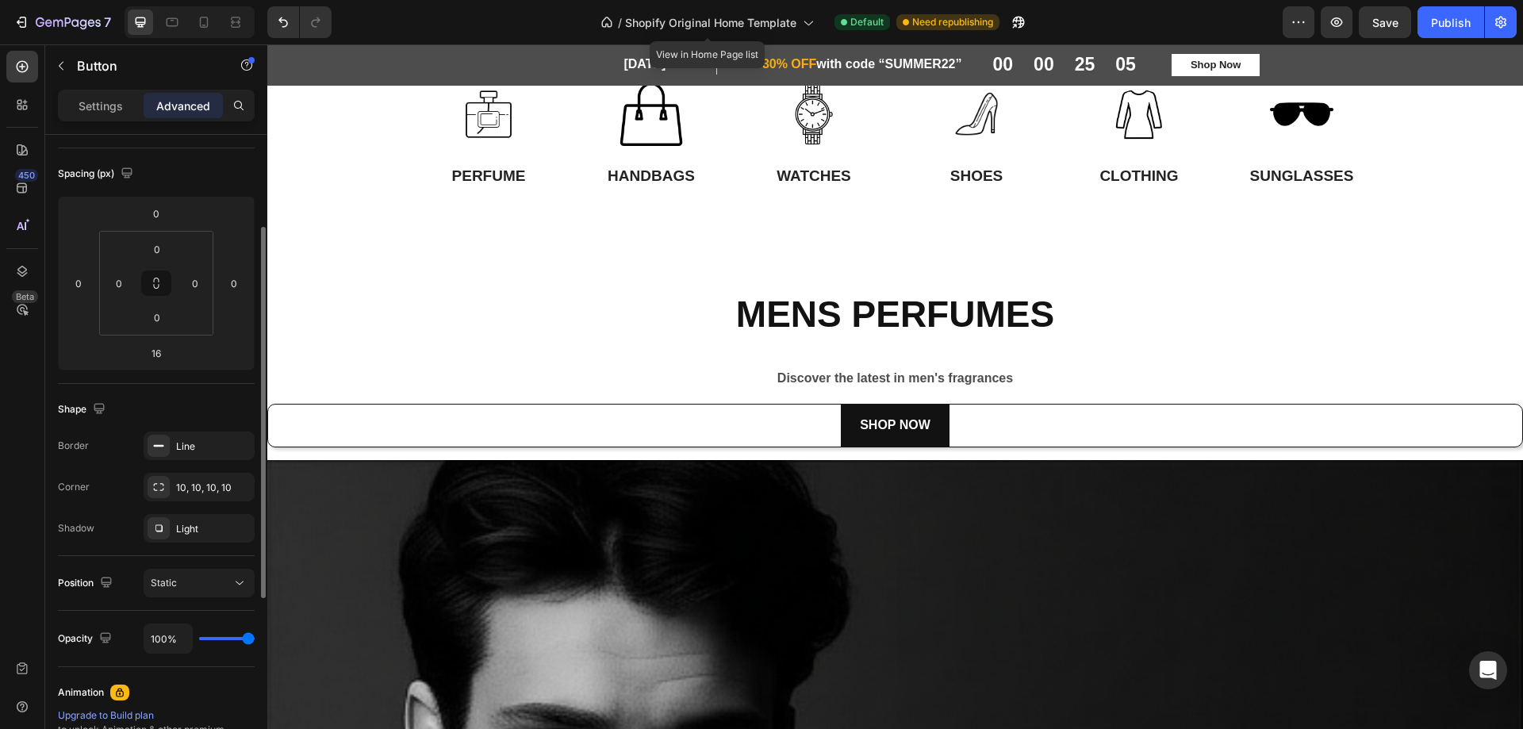
scroll to position [238, 0]
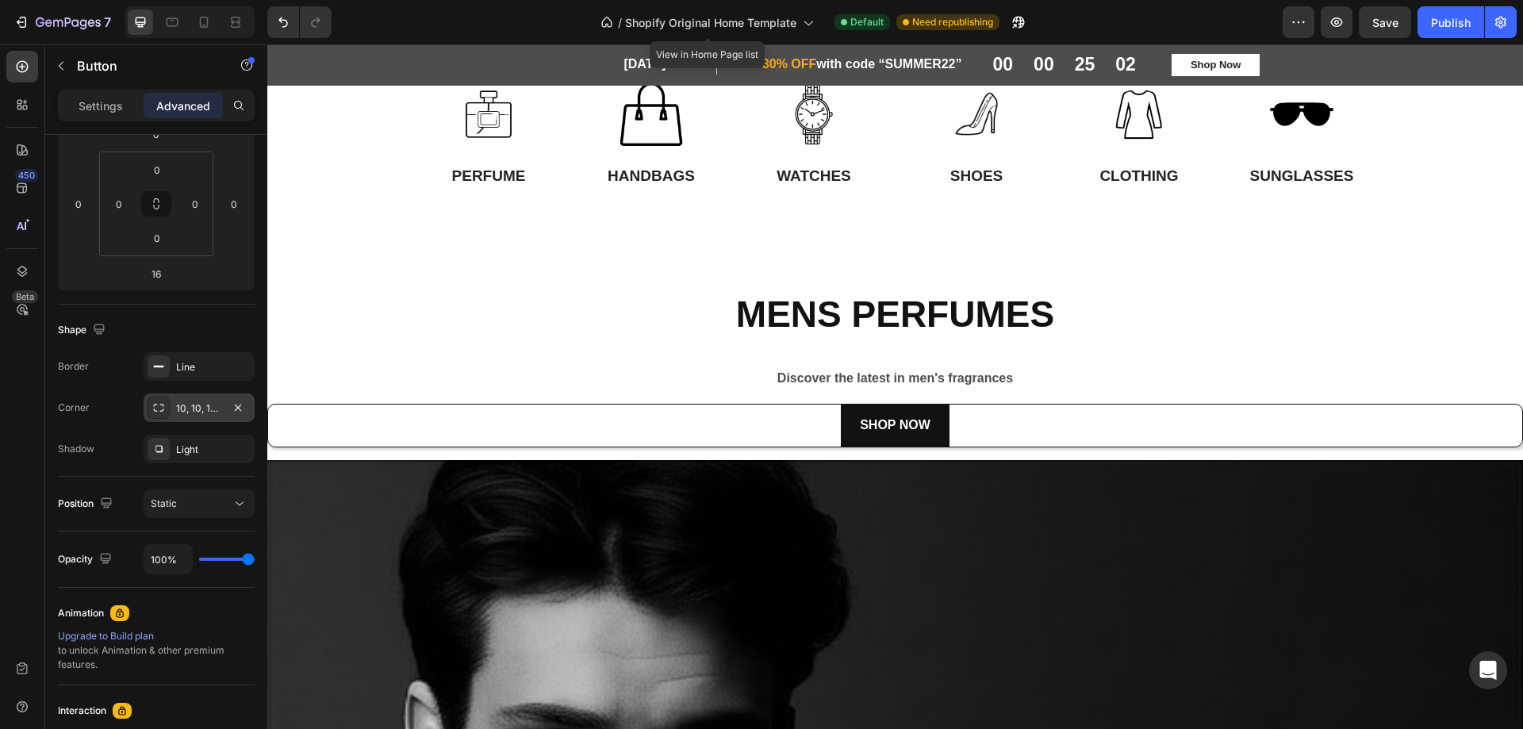
click at [170, 408] on div "10, 10, 10, 10" at bounding box center [199, 408] width 111 height 29
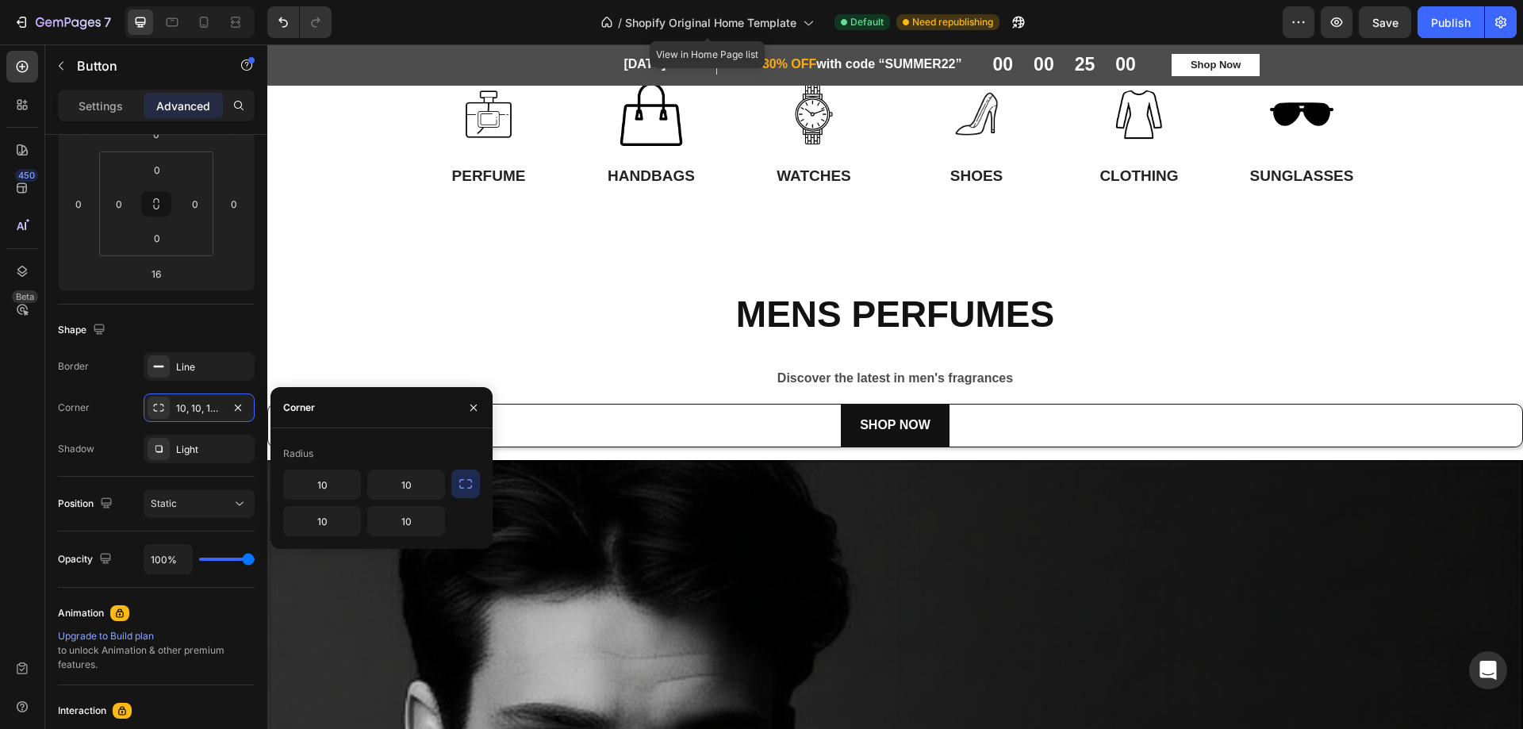
click at [345, 410] on div "Corner" at bounding box center [382, 407] width 222 height 41
click at [470, 407] on icon "button" at bounding box center [473, 407] width 13 height 13
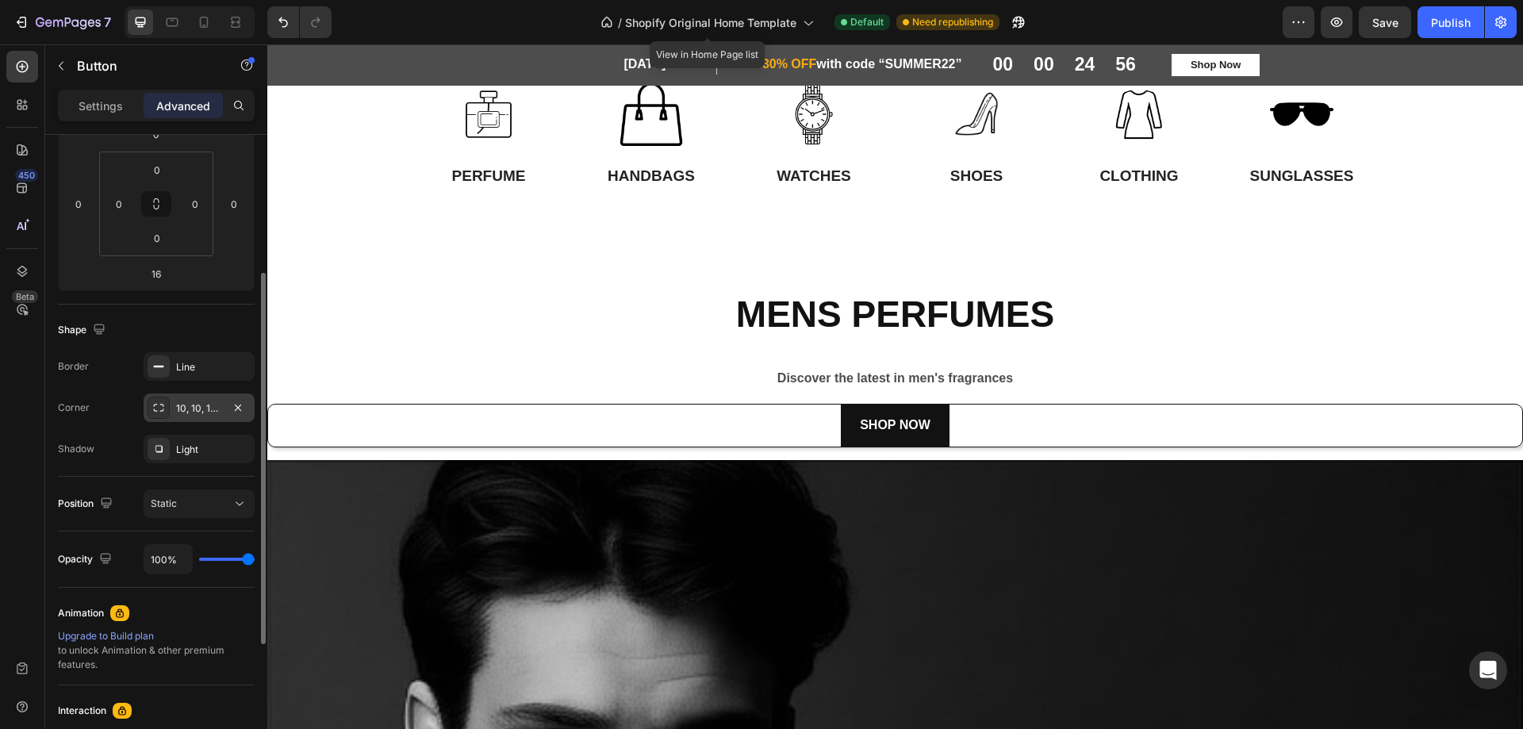
click at [205, 410] on div "10, 10, 10, 10" at bounding box center [199, 408] width 46 height 14
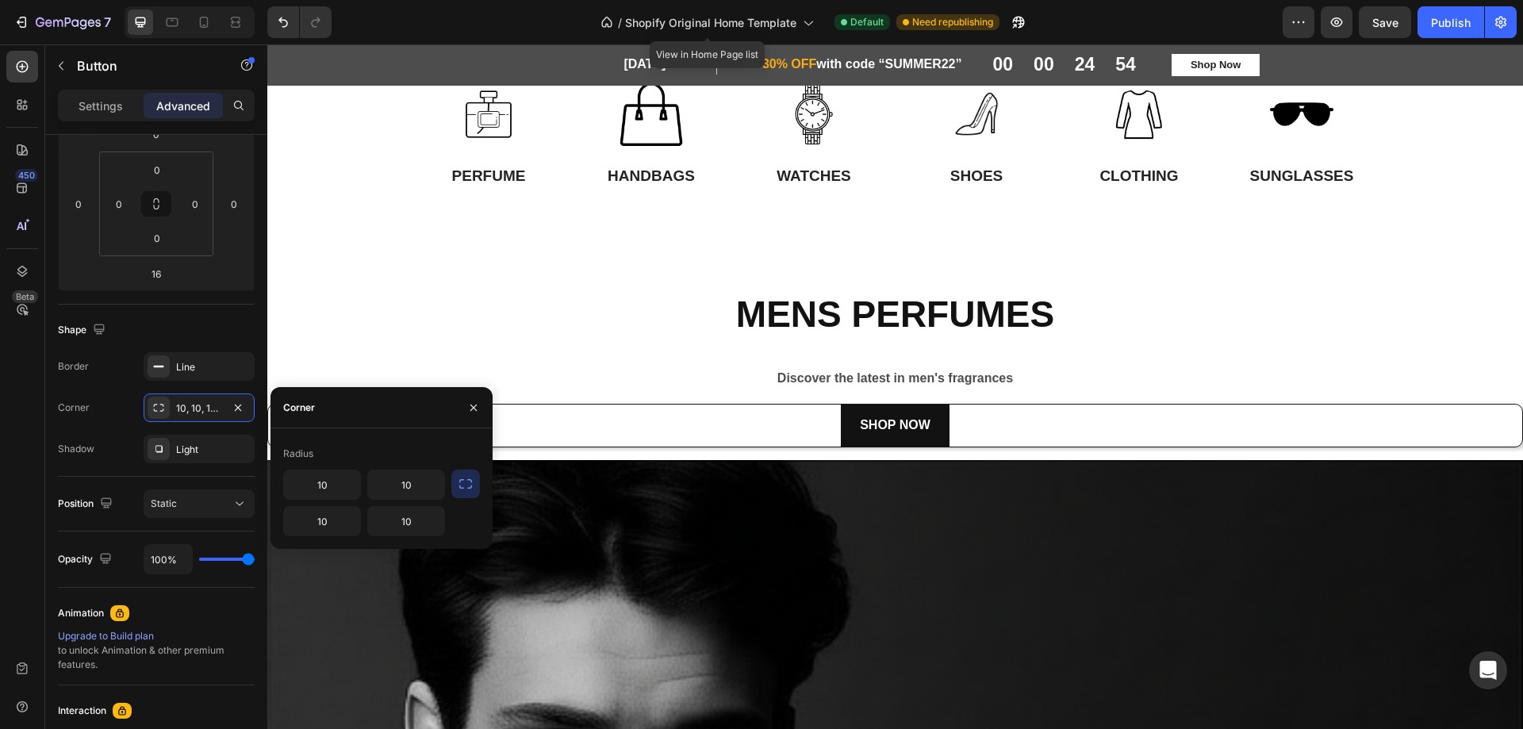
click at [459, 482] on icon "button" at bounding box center [466, 484] width 16 height 16
type input "50"
click at [565, 420] on div "SHOP NOW Button" at bounding box center [895, 426] width 1256 height 44
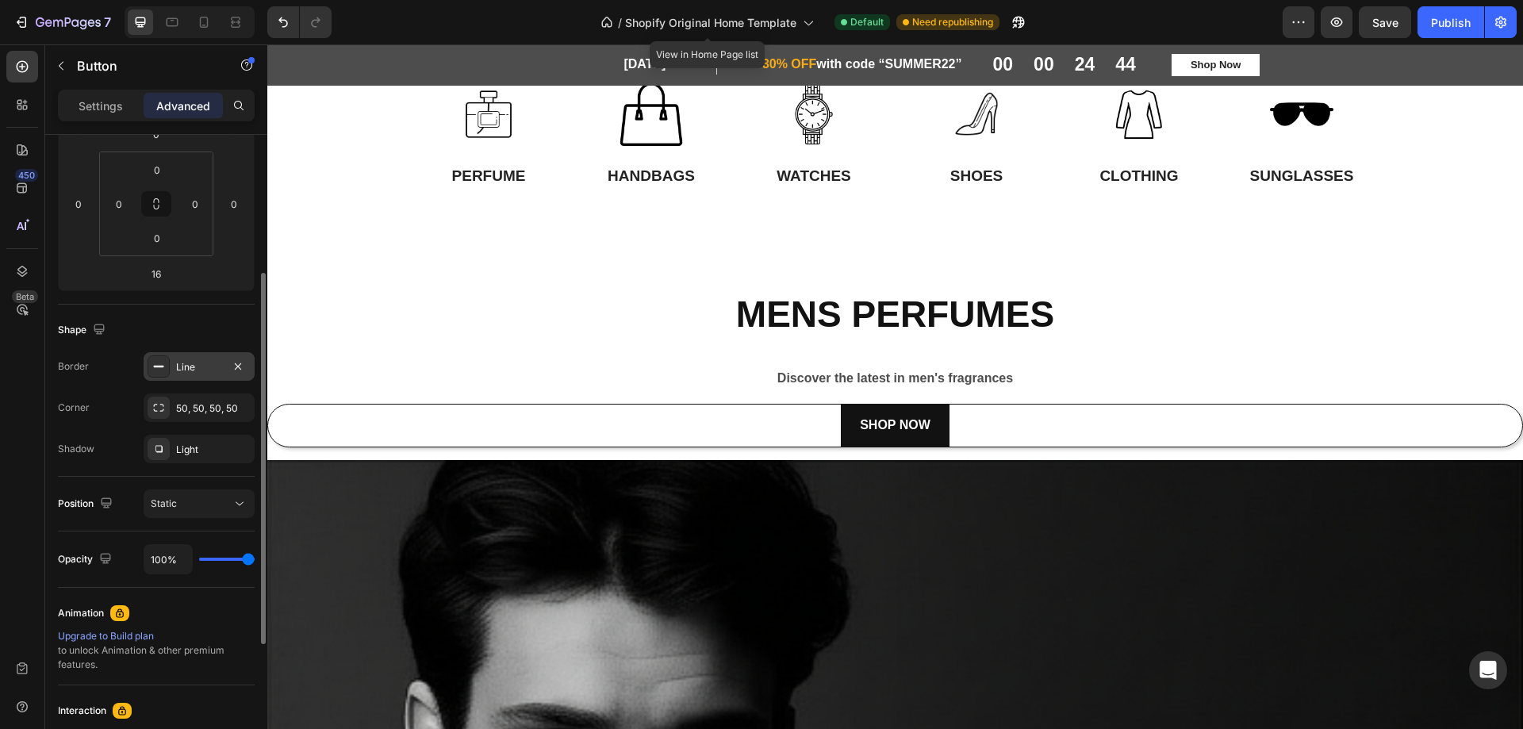
click at [194, 367] on div "Line" at bounding box center [199, 367] width 46 height 14
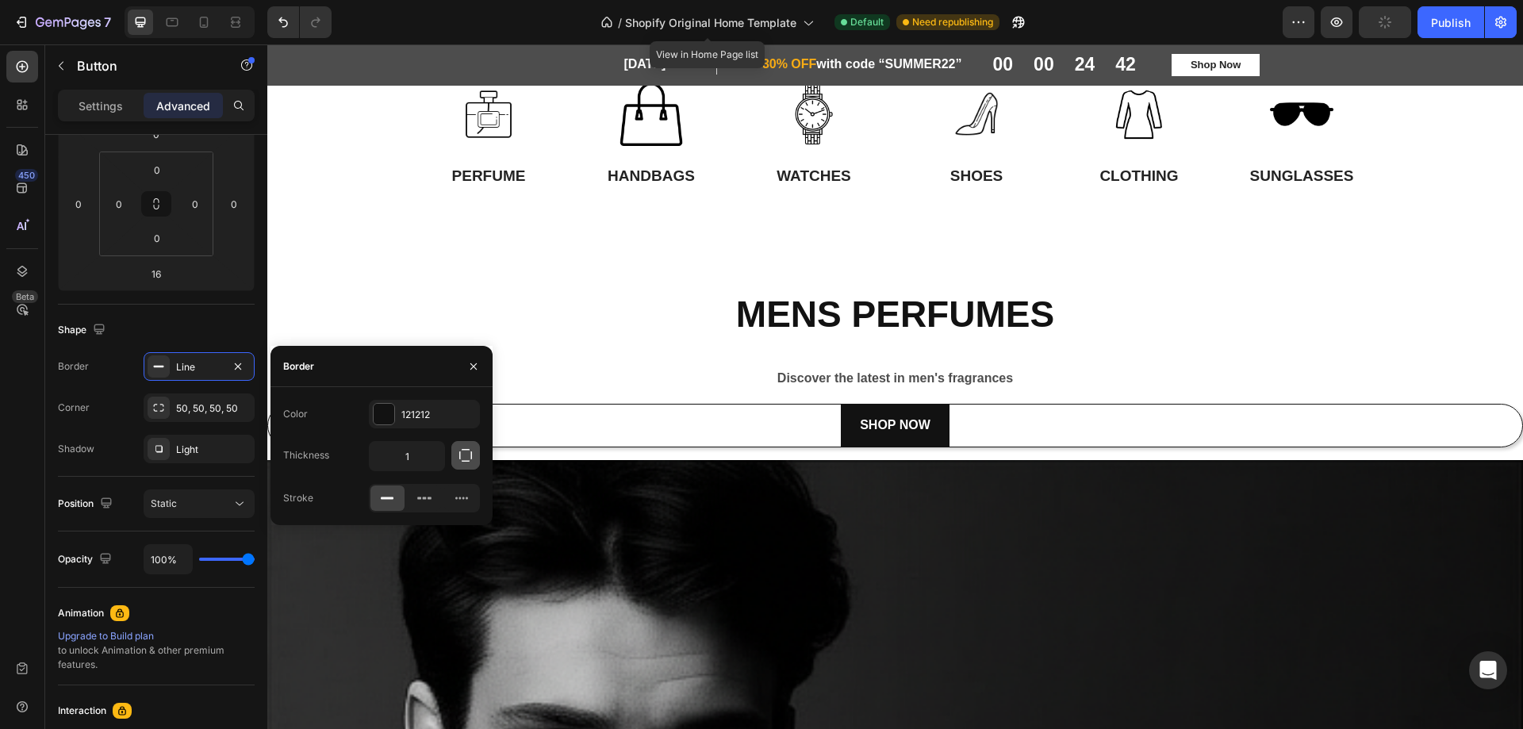
click at [466, 455] on icon "button" at bounding box center [466, 455] width 16 height 16
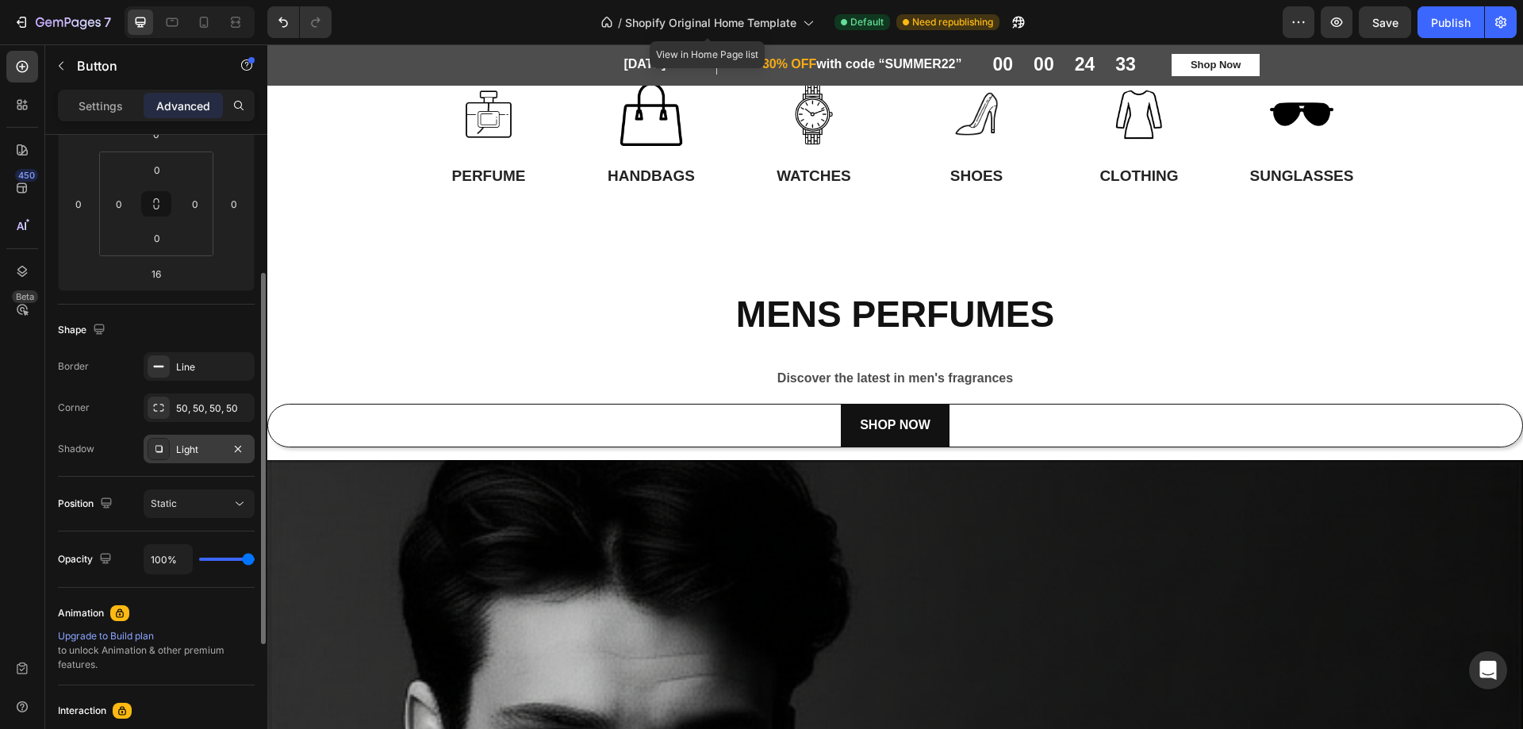
click at [198, 450] on div "Light" at bounding box center [199, 450] width 46 height 14
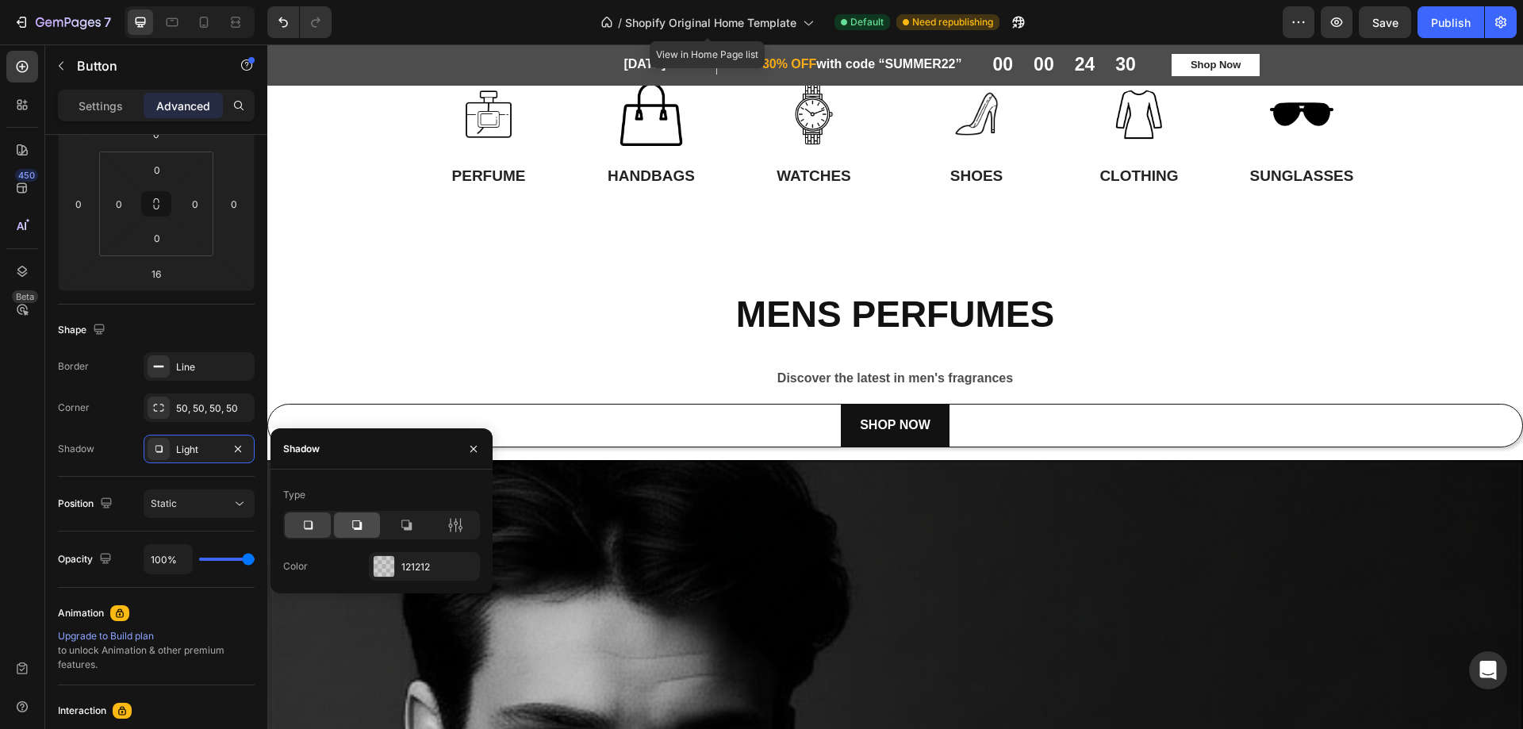
click at [350, 527] on icon at bounding box center [357, 525] width 16 height 16
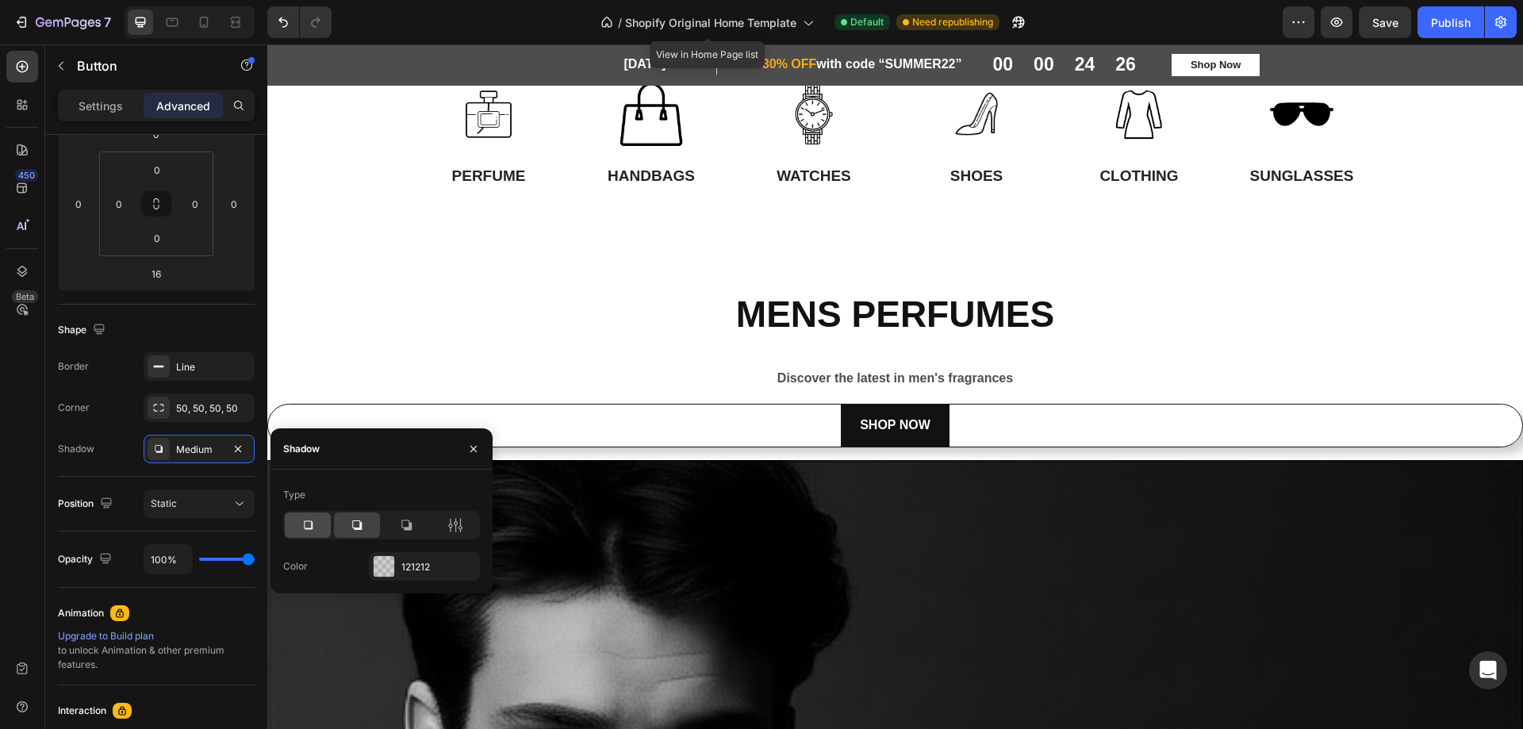
click at [307, 525] on icon at bounding box center [308, 525] width 16 height 16
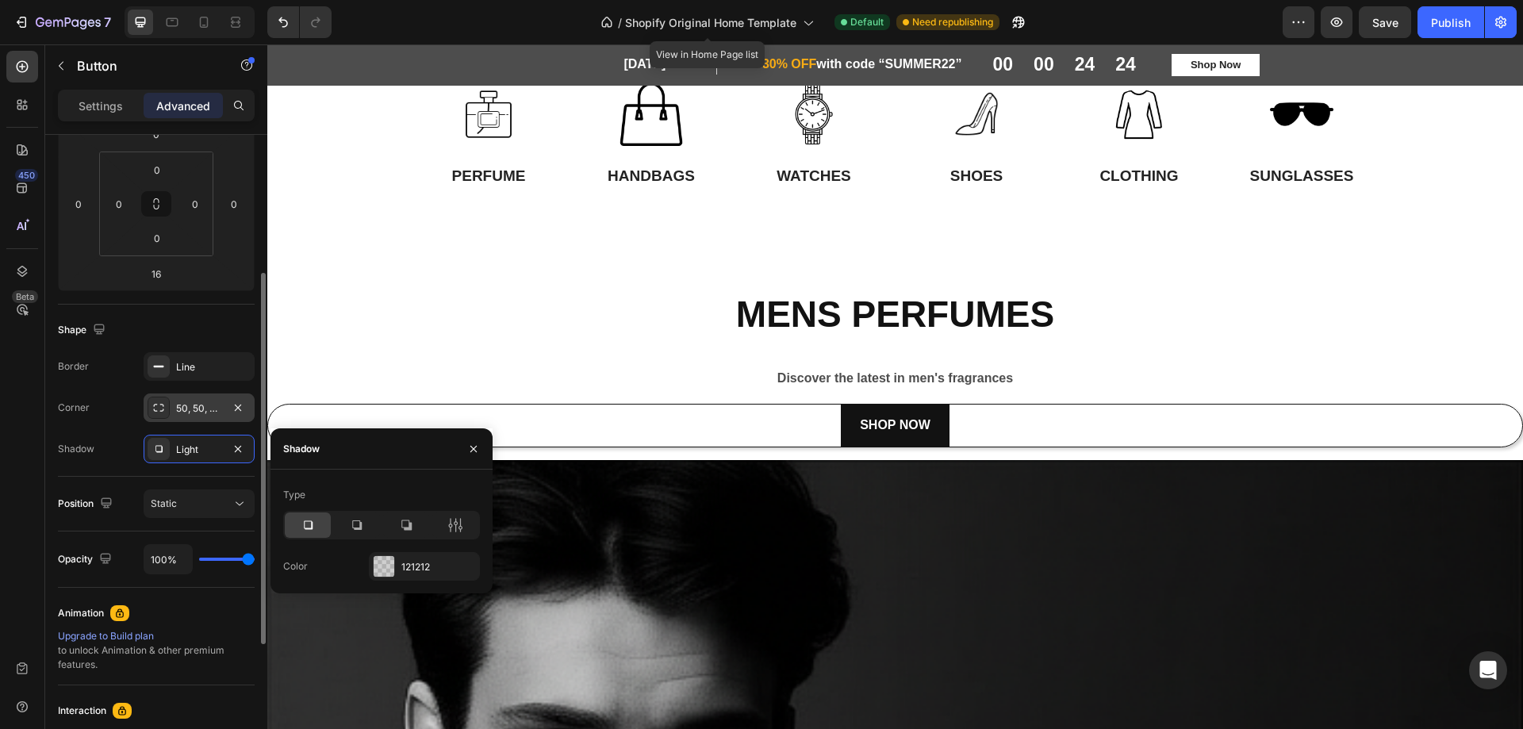
click at [194, 409] on div "50, 50, 50, 50" at bounding box center [199, 408] width 46 height 14
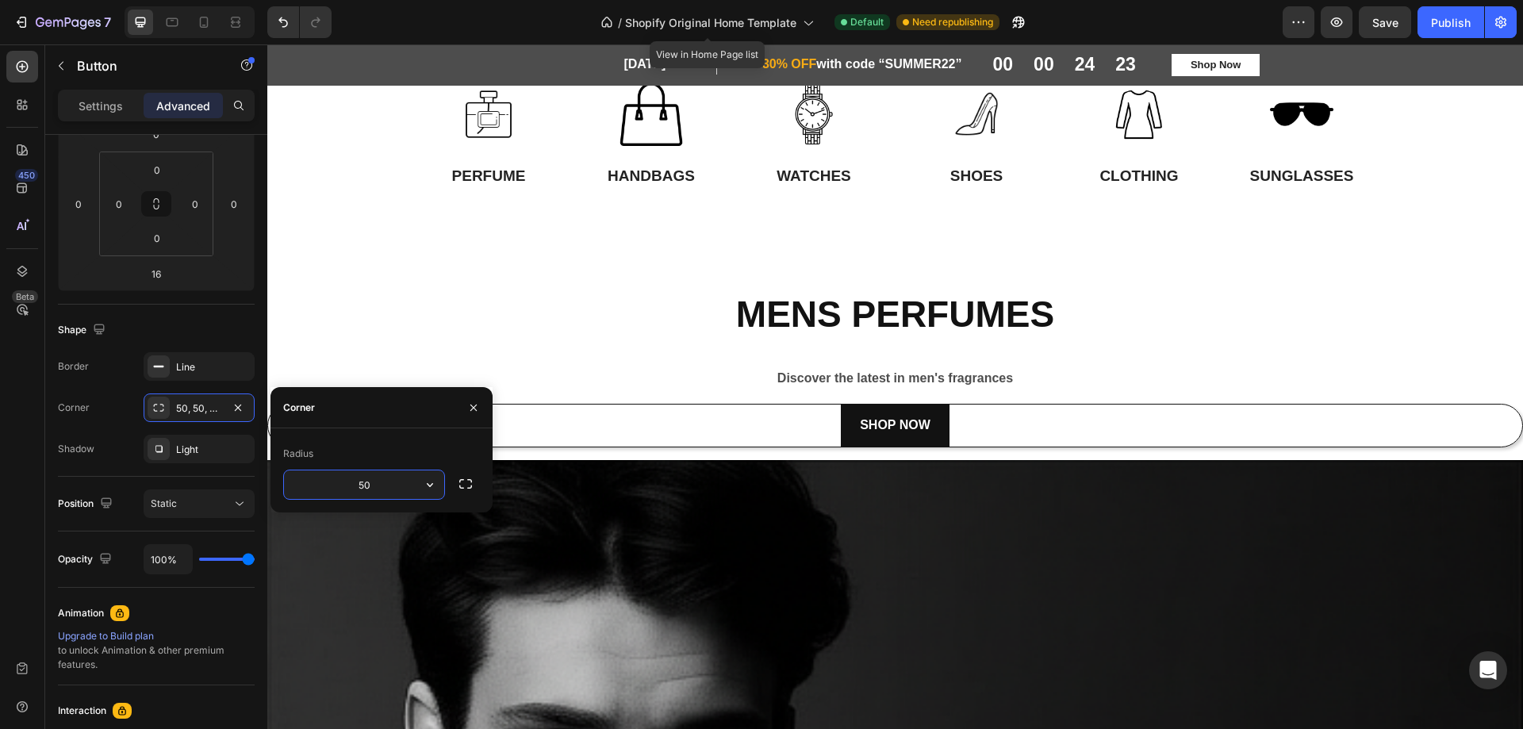
click at [394, 488] on input "50" at bounding box center [364, 484] width 160 height 29
click at [198, 373] on div "Line" at bounding box center [199, 367] width 46 height 14
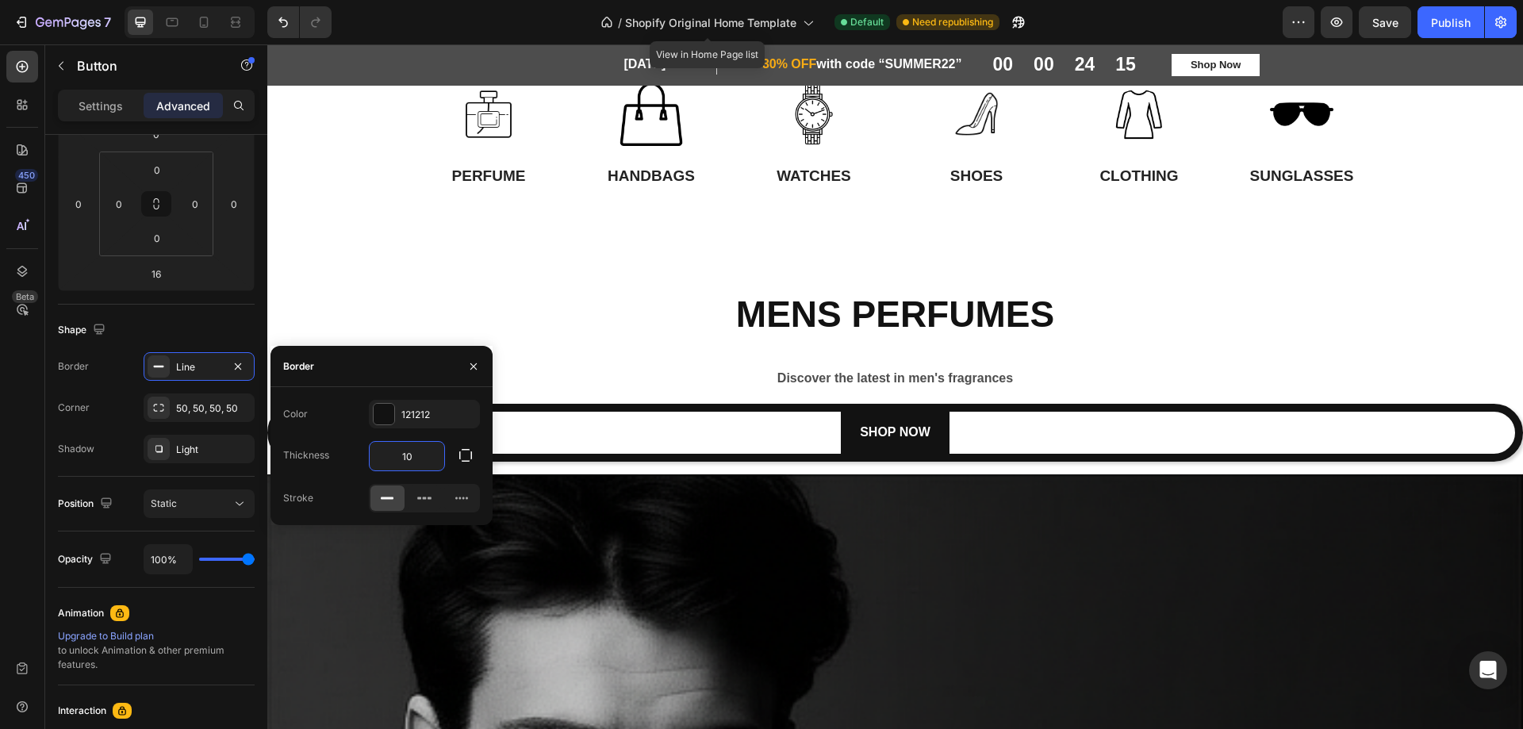
type input "1"
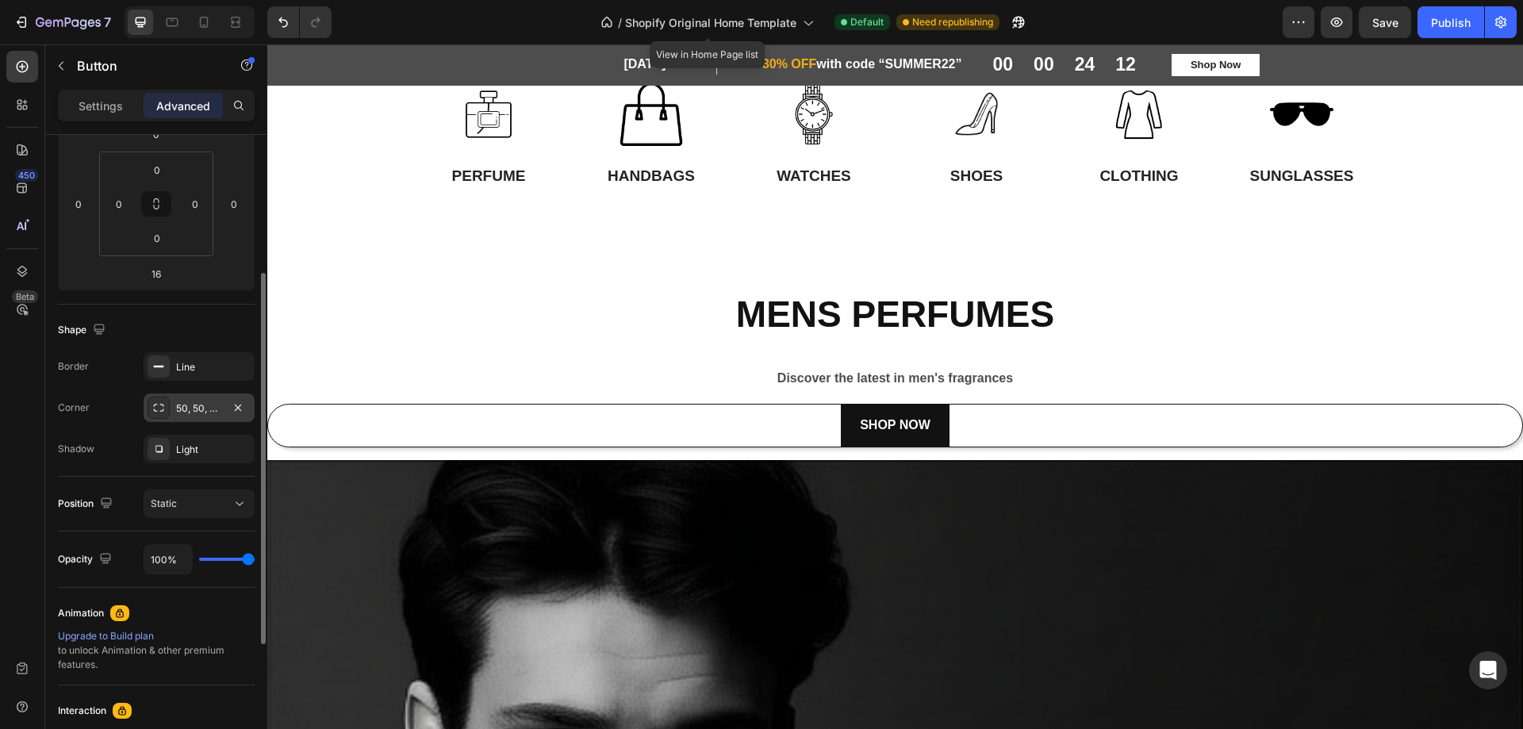
click at [205, 402] on div "50, 50, 50, 50" at bounding box center [199, 408] width 46 height 14
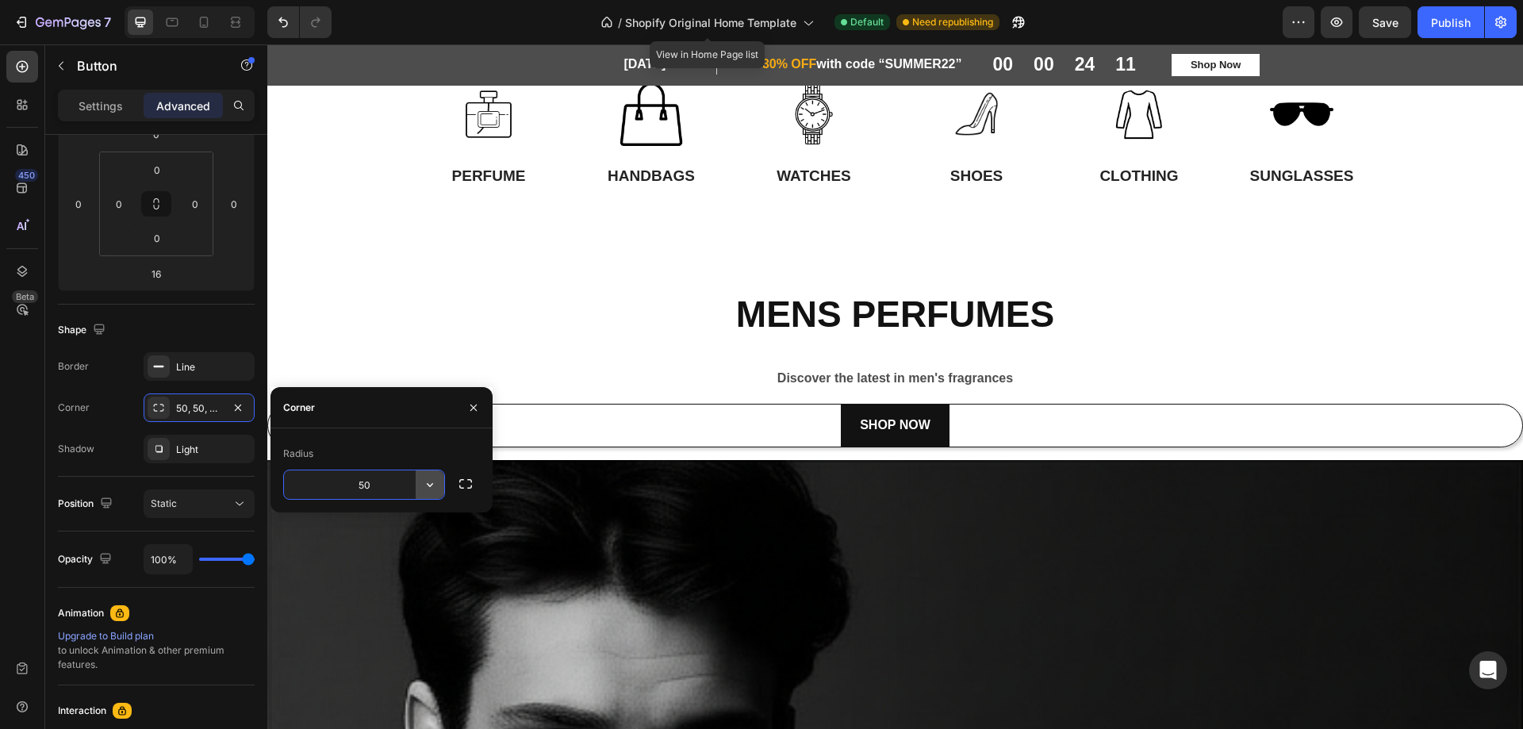
click at [425, 485] on icon "button" at bounding box center [430, 485] width 16 height 16
click at [417, 554] on icon at bounding box center [423, 556] width 13 height 10
click at [370, 479] on input "8" at bounding box center [364, 484] width 160 height 29
type input "100"
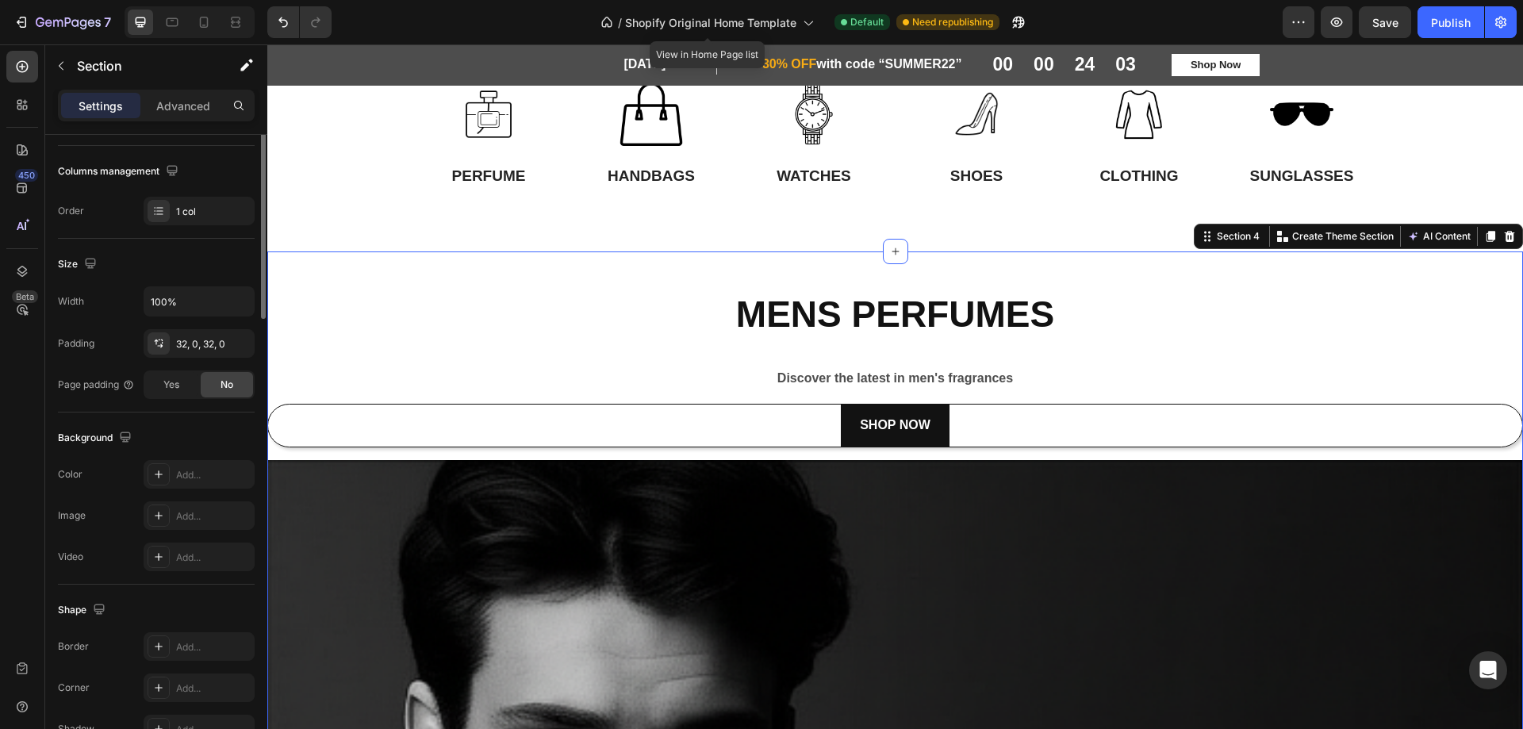
scroll to position [0, 0]
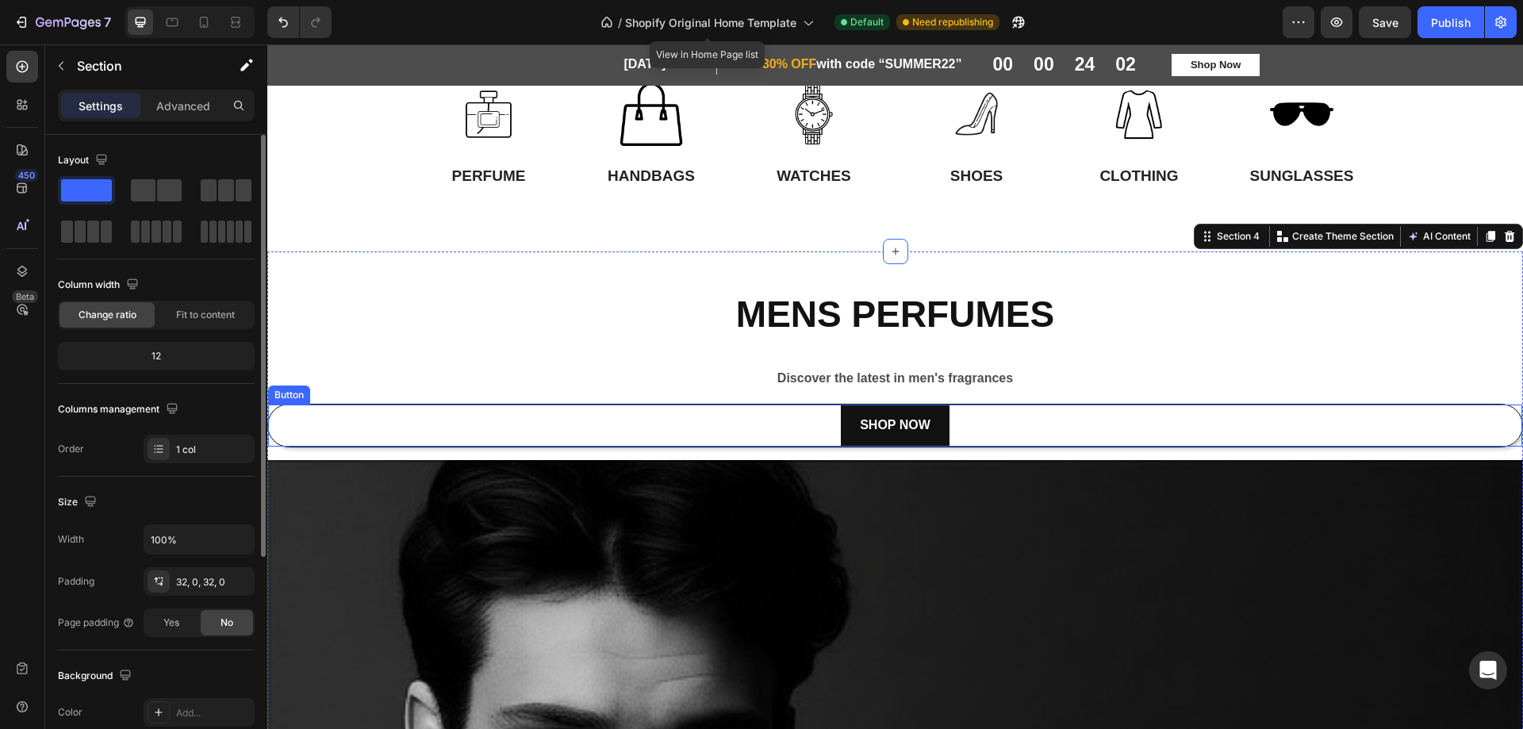
click at [516, 422] on div "SHOP NOW Button" at bounding box center [895, 426] width 1256 height 44
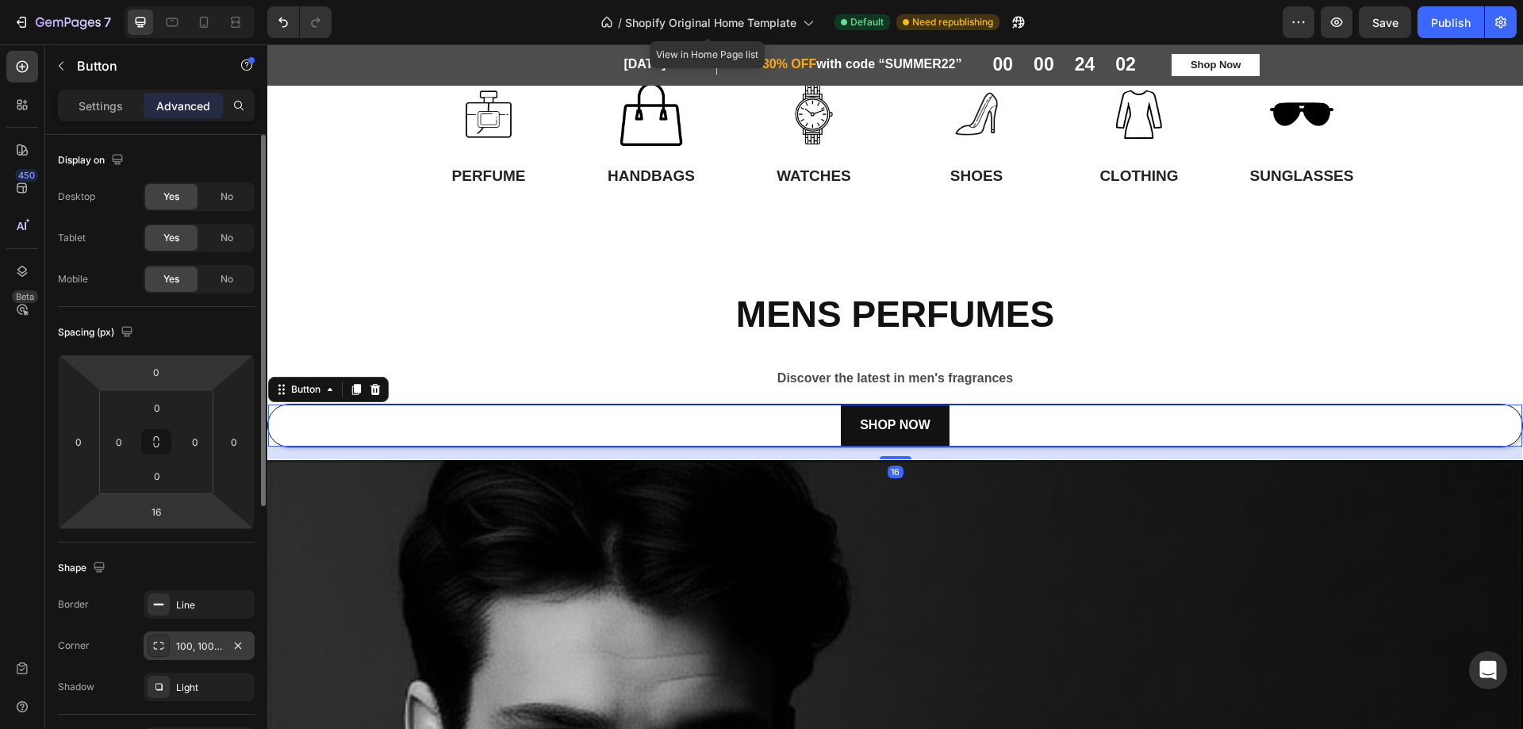
drag, startPoint x: 183, startPoint y: 648, endPoint x: 73, endPoint y: 378, distance: 292.1
click at [183, 648] on div "100, 100, 100, 100" at bounding box center [199, 646] width 46 height 14
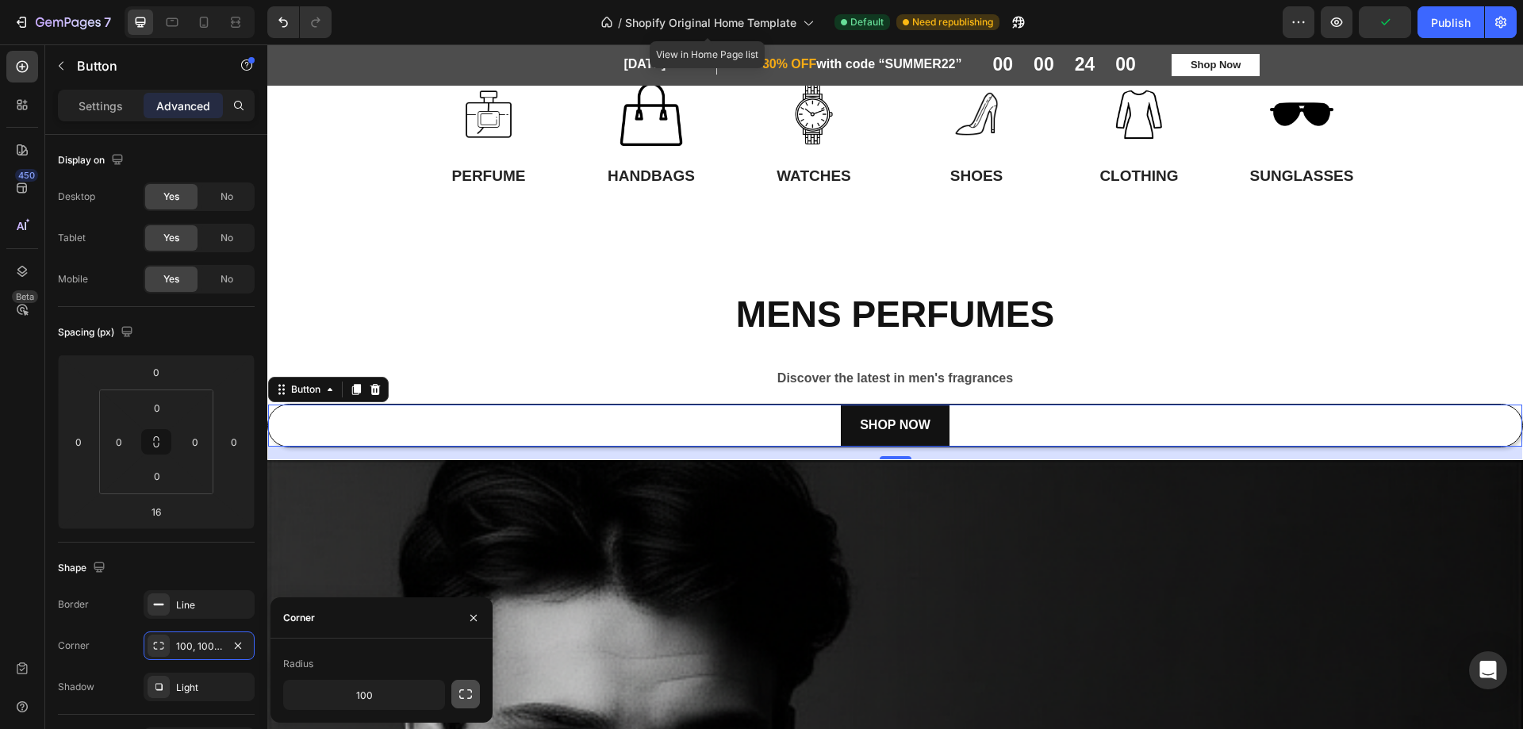
click at [463, 693] on icon "button" at bounding box center [466, 694] width 16 height 16
click at [297, 624] on div "Radius" at bounding box center [298, 627] width 30 height 14
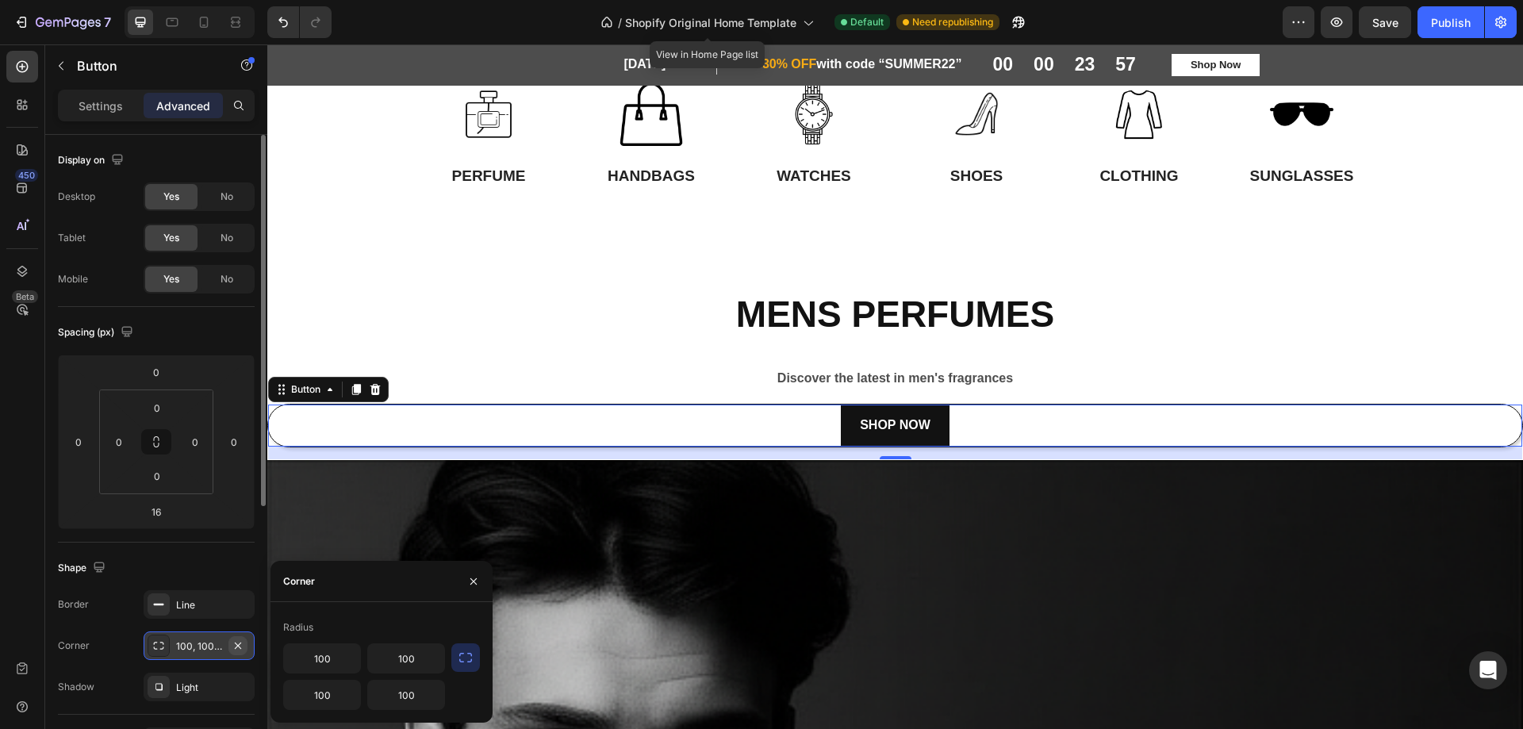
click at [226, 644] on div "100, 100, 100, 100" at bounding box center [199, 646] width 111 height 29
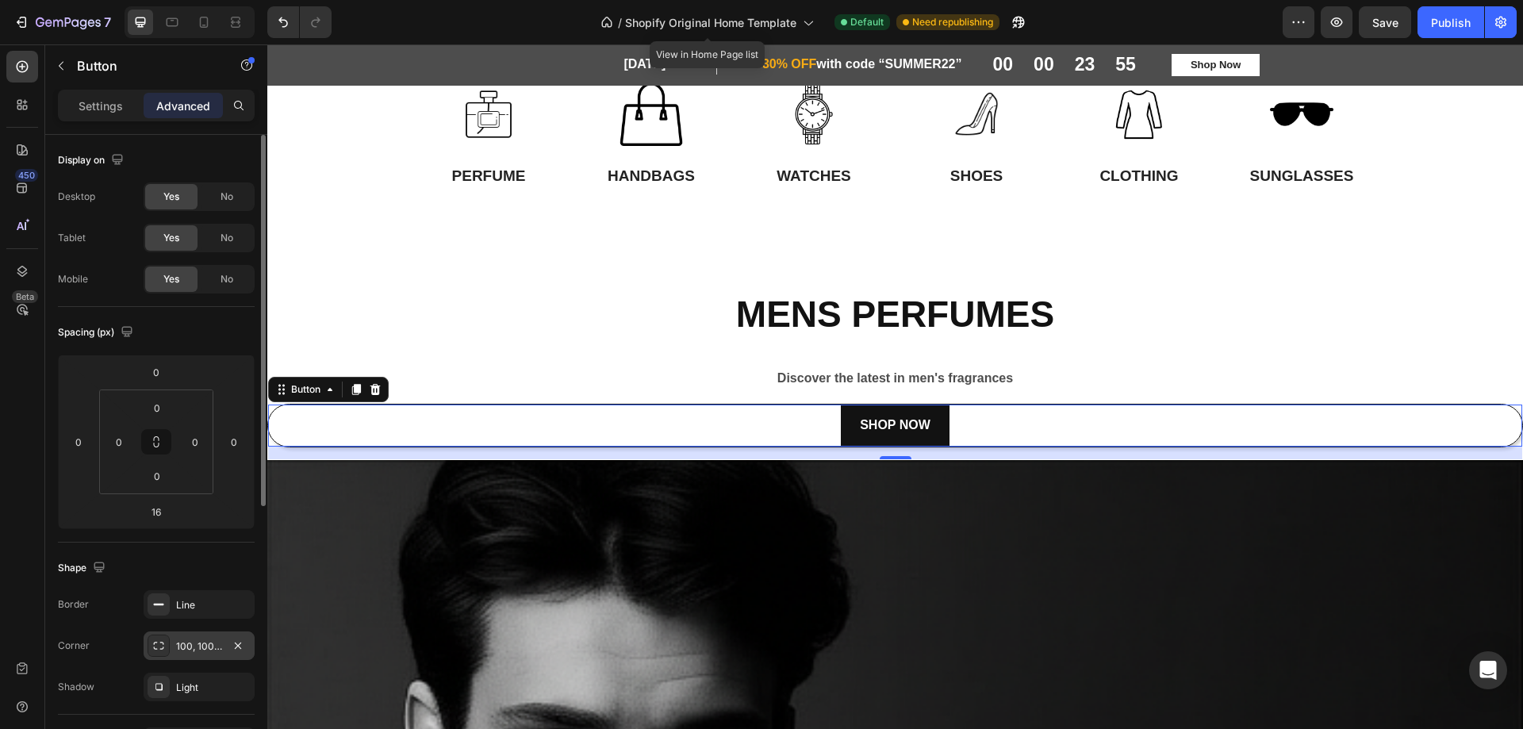
click at [205, 641] on div "100, 100, 100, 100" at bounding box center [199, 646] width 46 height 14
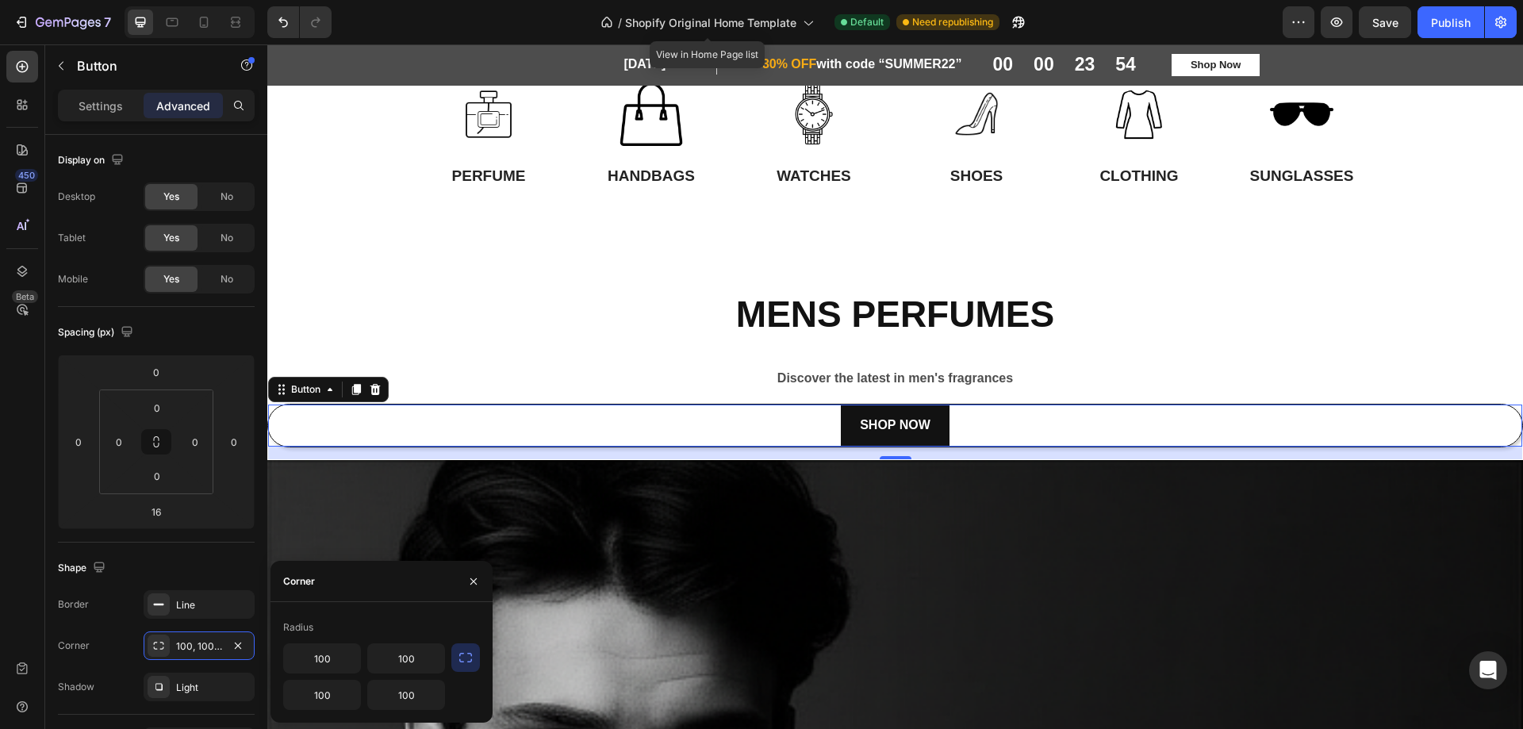
click at [288, 626] on div "Radius" at bounding box center [298, 627] width 30 height 14
click at [460, 658] on icon "button" at bounding box center [466, 658] width 16 height 16
click at [466, 695] on icon "button" at bounding box center [466, 694] width 16 height 16
click at [467, 662] on icon "button" at bounding box center [466, 658] width 16 height 16
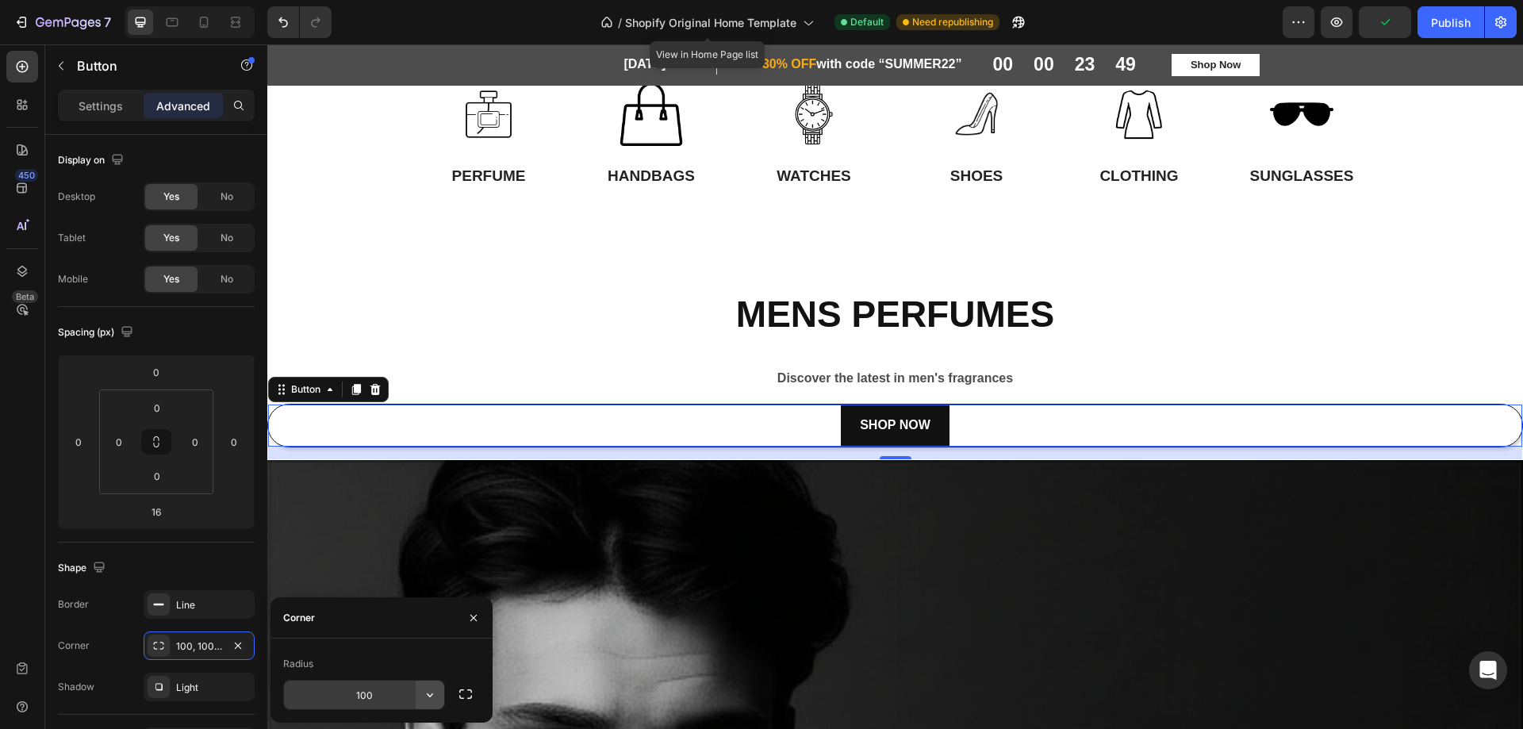
click at [429, 700] on icon "button" at bounding box center [430, 695] width 16 height 16
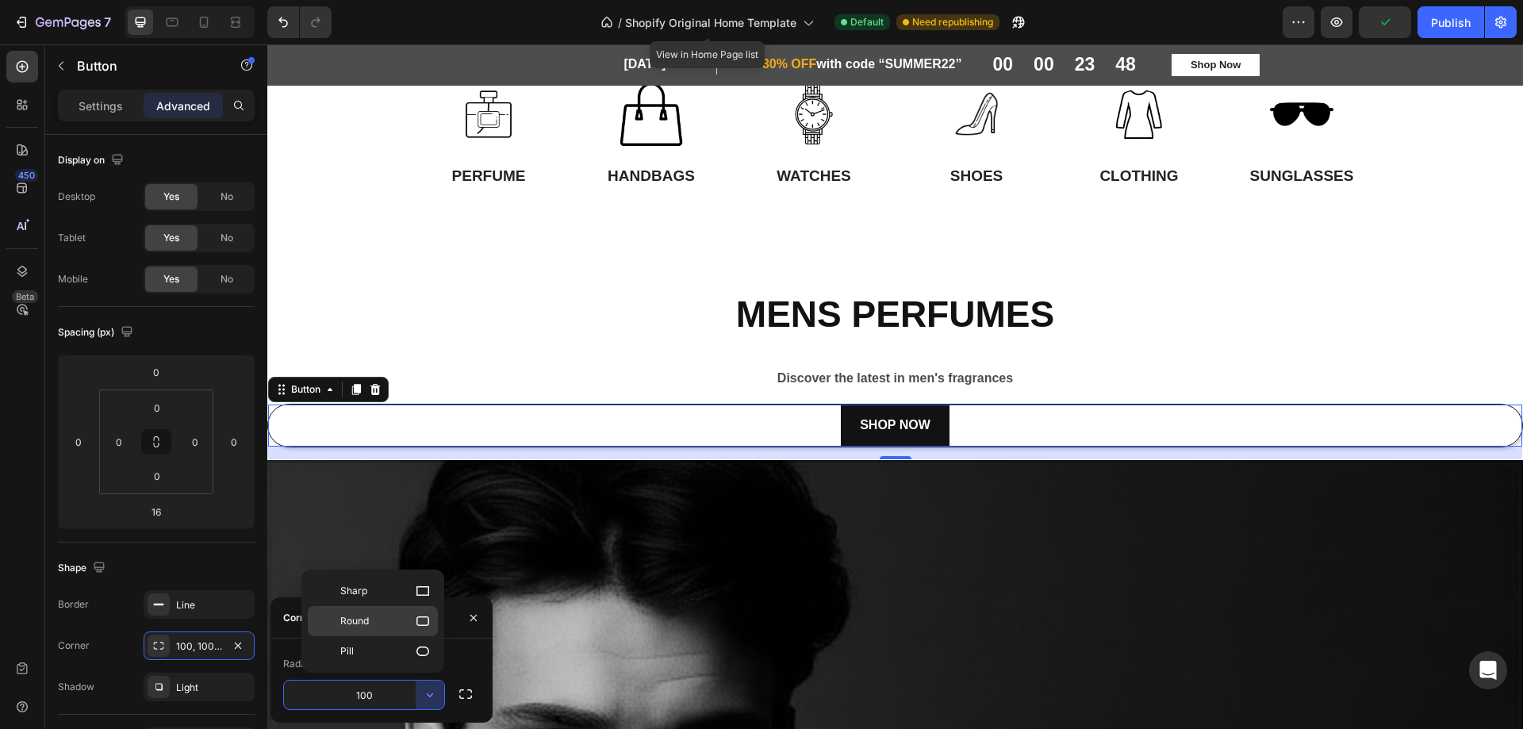
click at [421, 624] on icon at bounding box center [423, 621] width 16 height 16
type input "8"
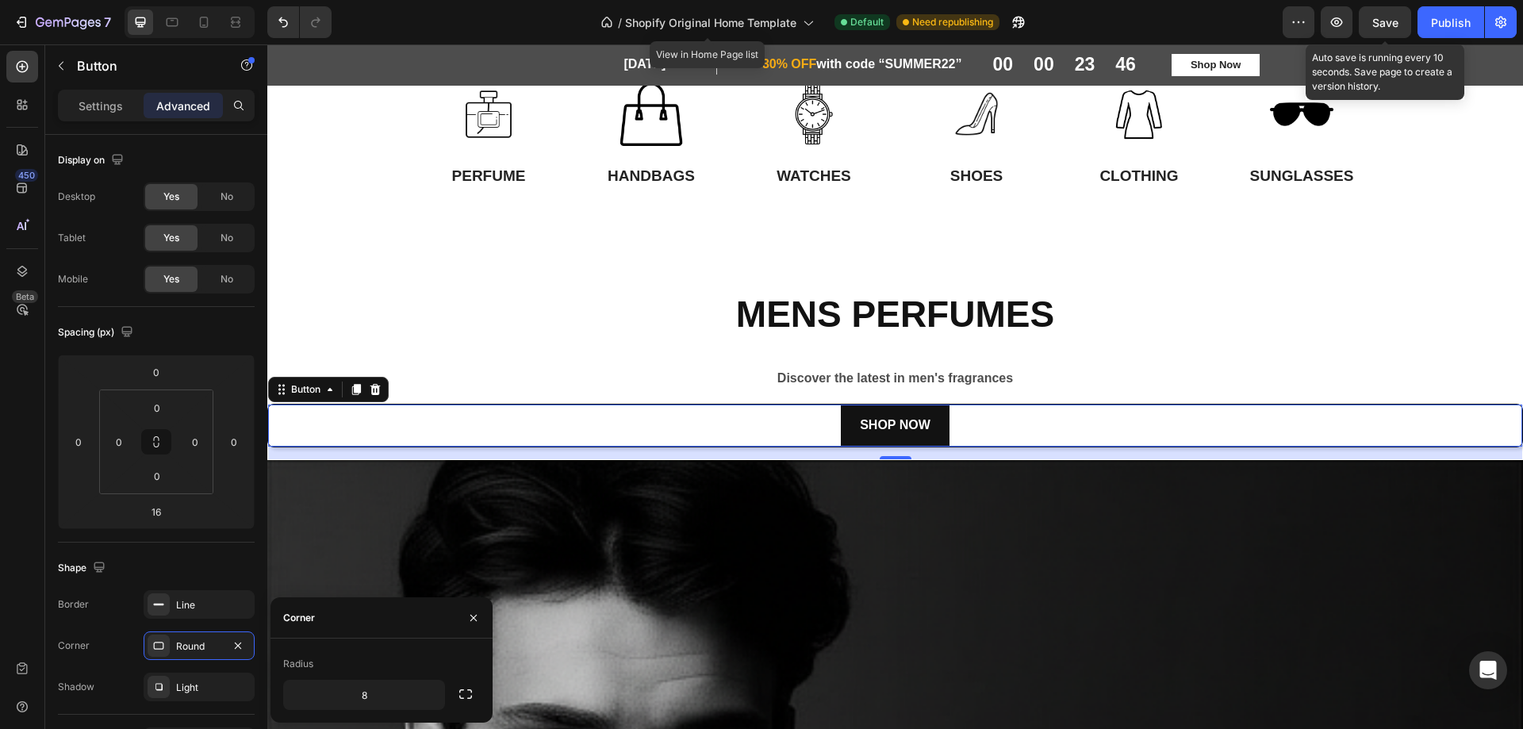
click at [1396, 19] on span "Save" at bounding box center [1386, 22] width 26 height 13
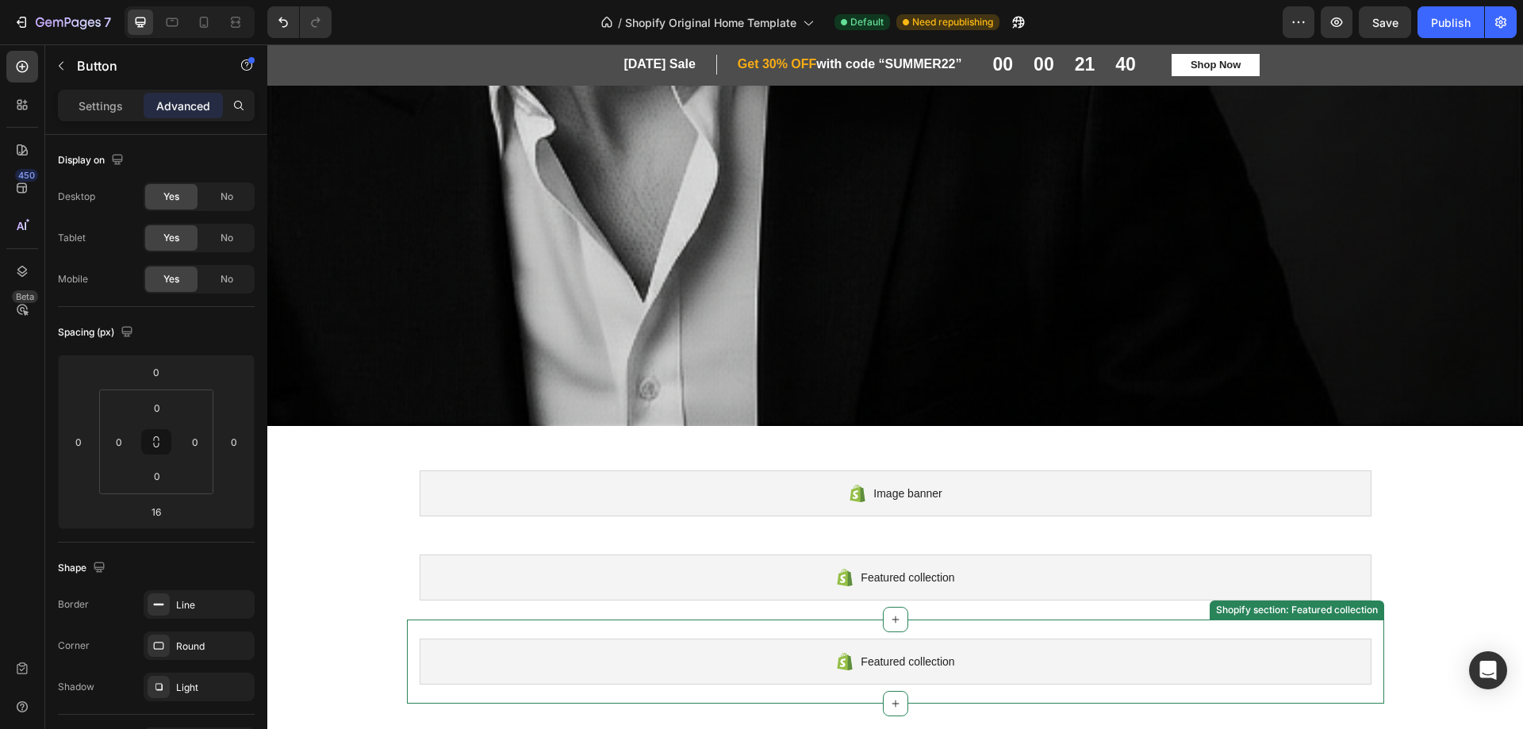
scroll to position [2944, 0]
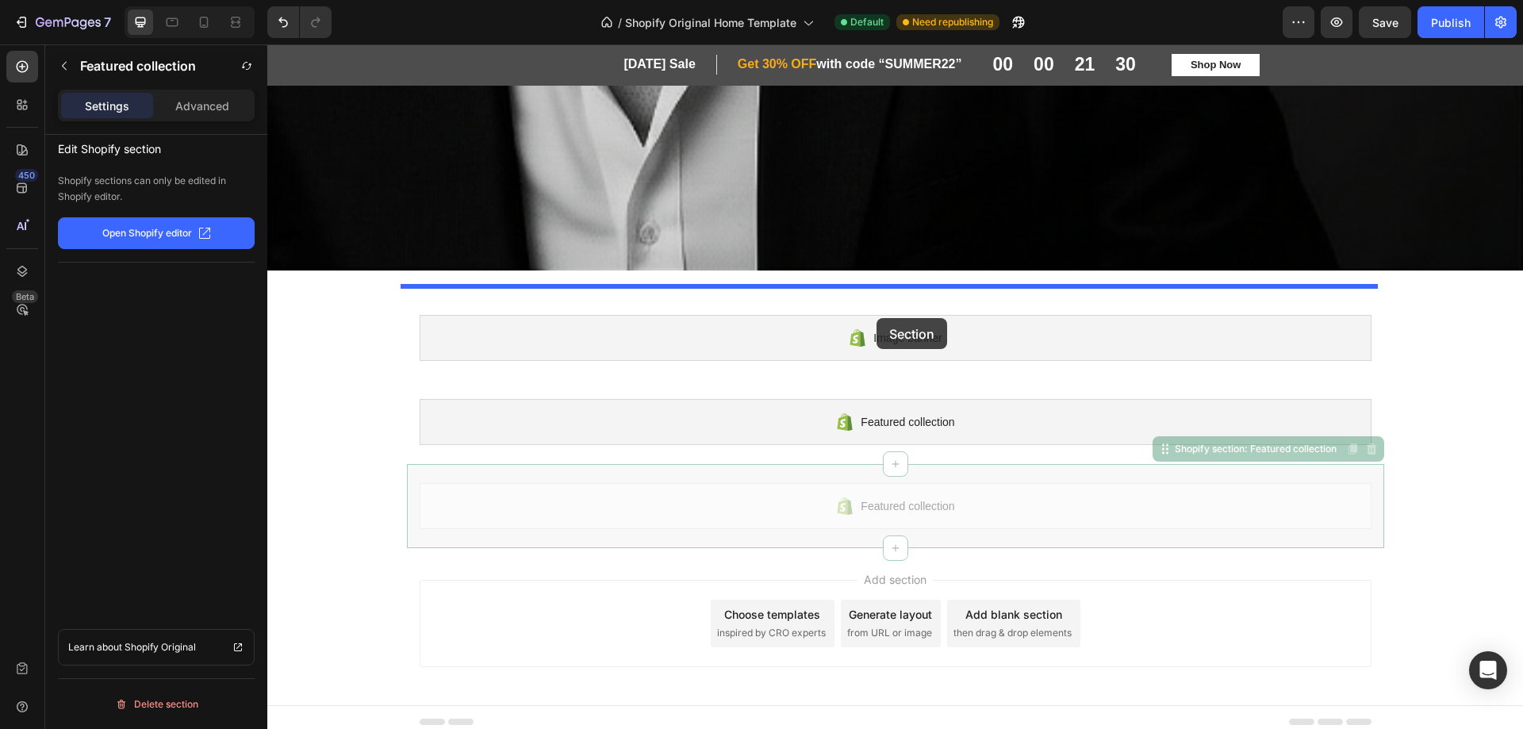
drag, startPoint x: 884, startPoint y: 500, endPoint x: 886, endPoint y: 328, distance: 172.2
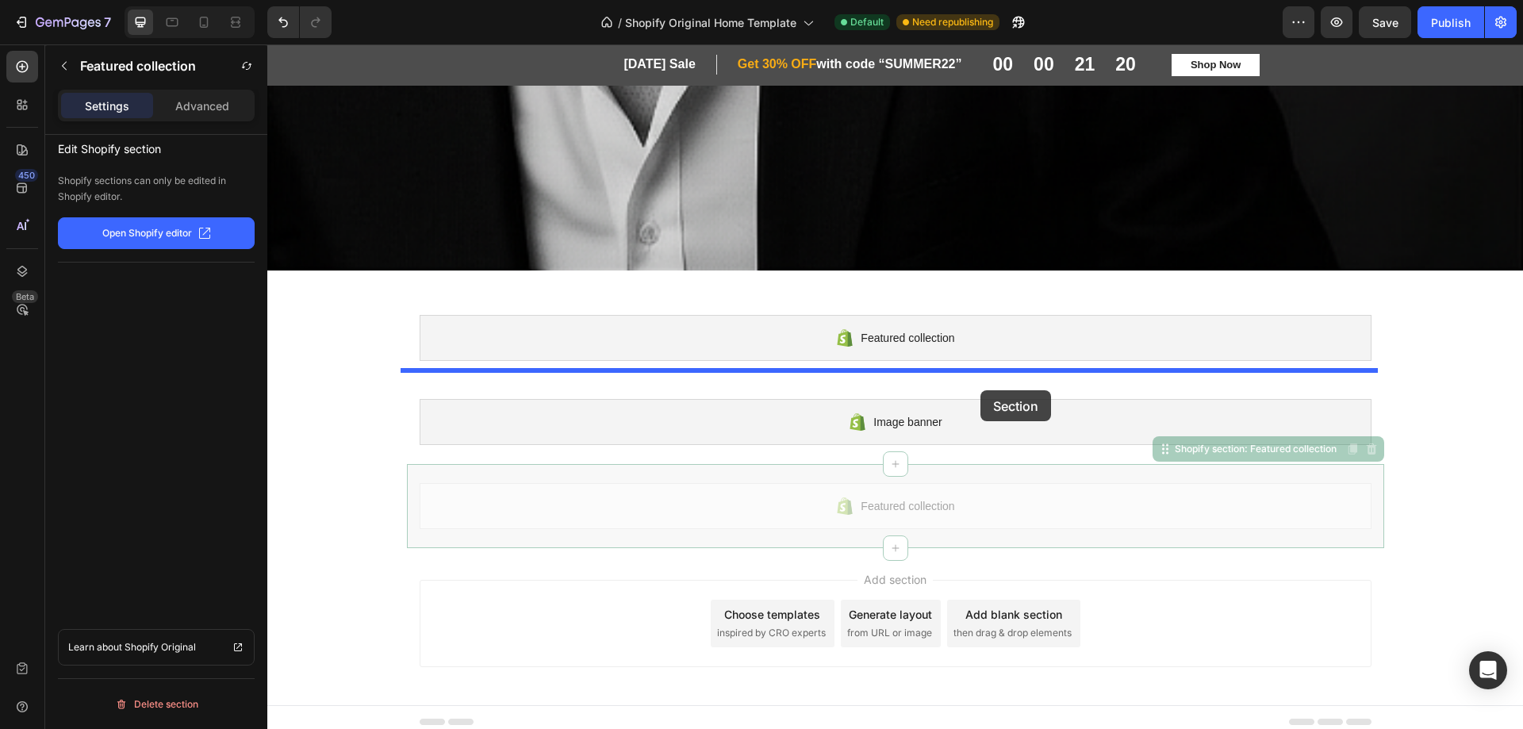
drag, startPoint x: 985, startPoint y: 501, endPoint x: 981, endPoint y: 390, distance: 110.4
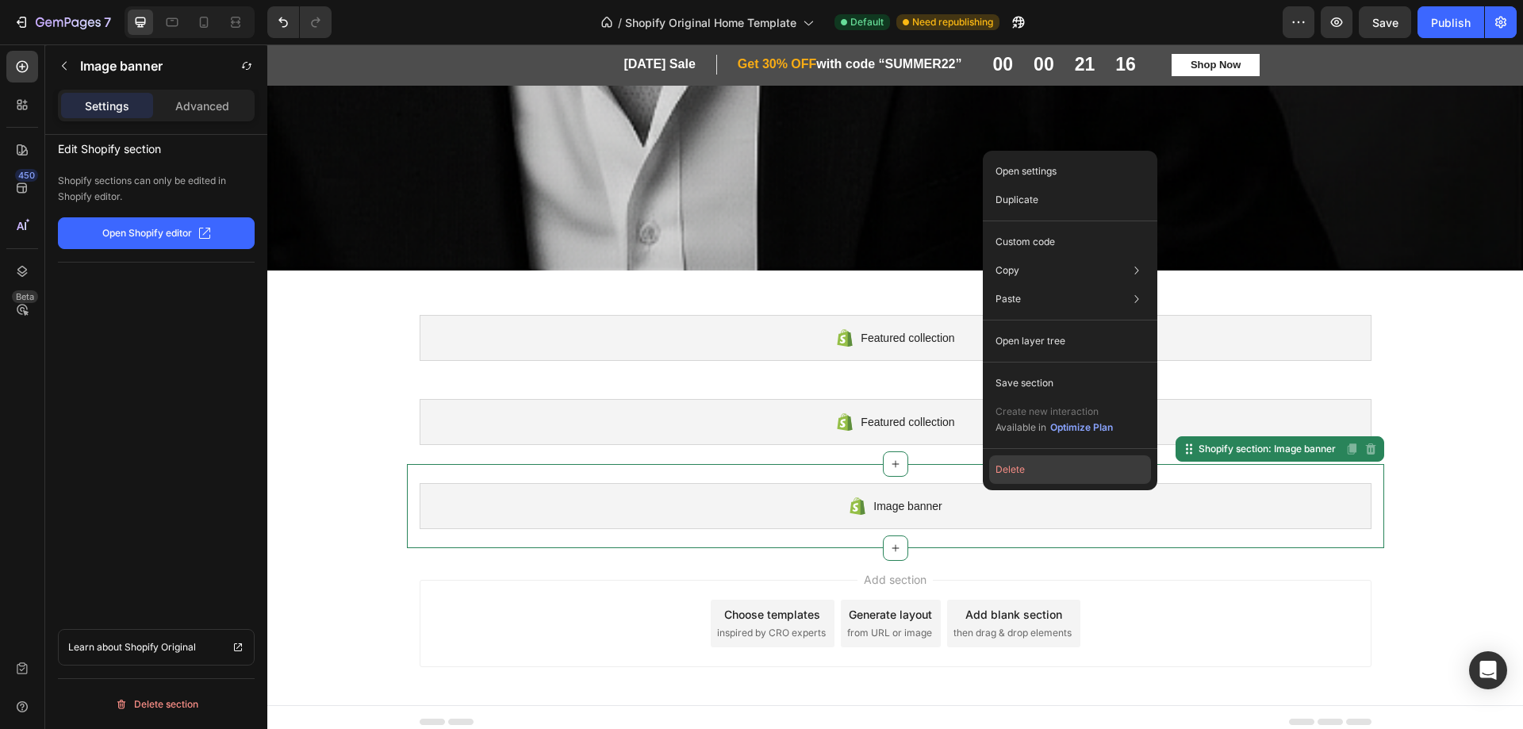
click at [1002, 466] on button "Delete" at bounding box center [1070, 469] width 162 height 29
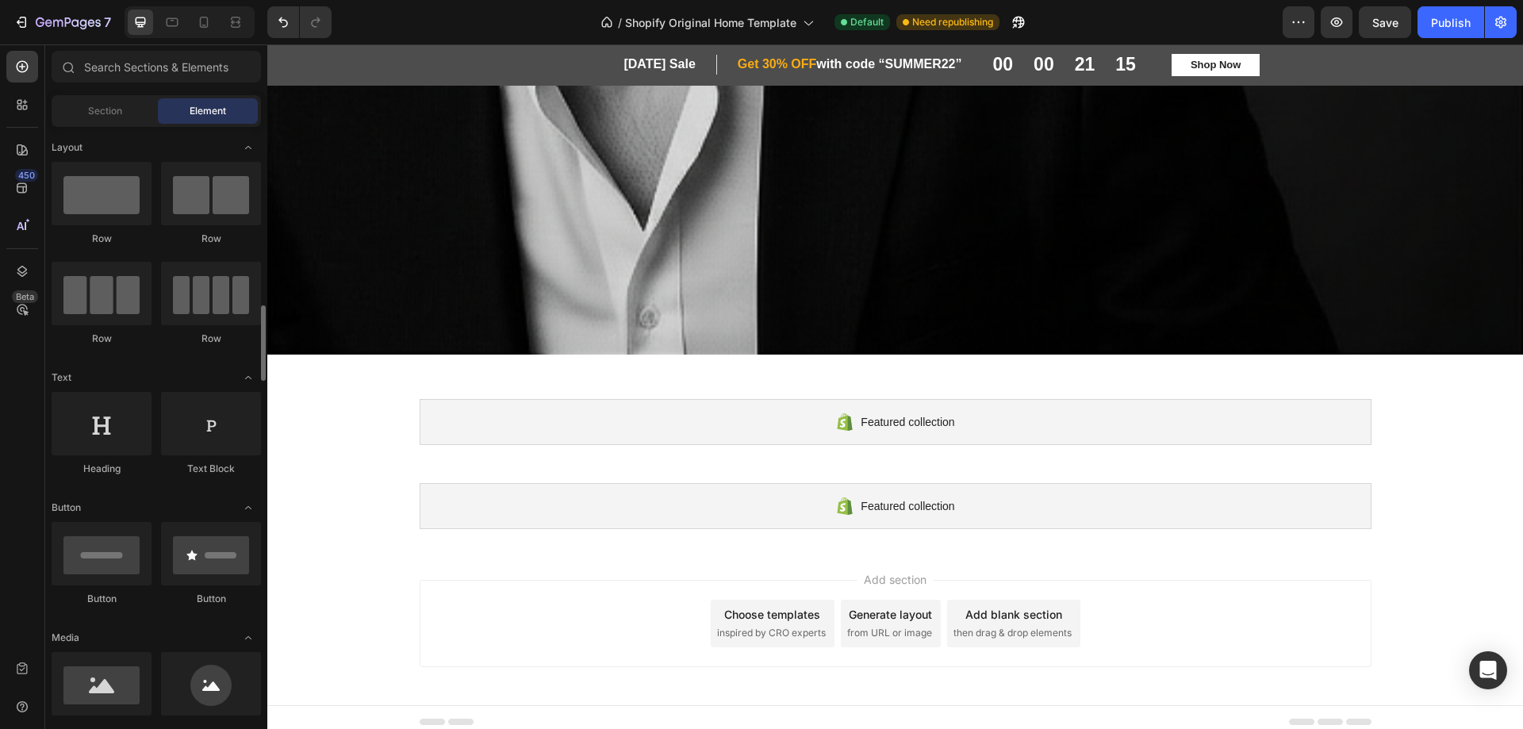
scroll to position [159, 0]
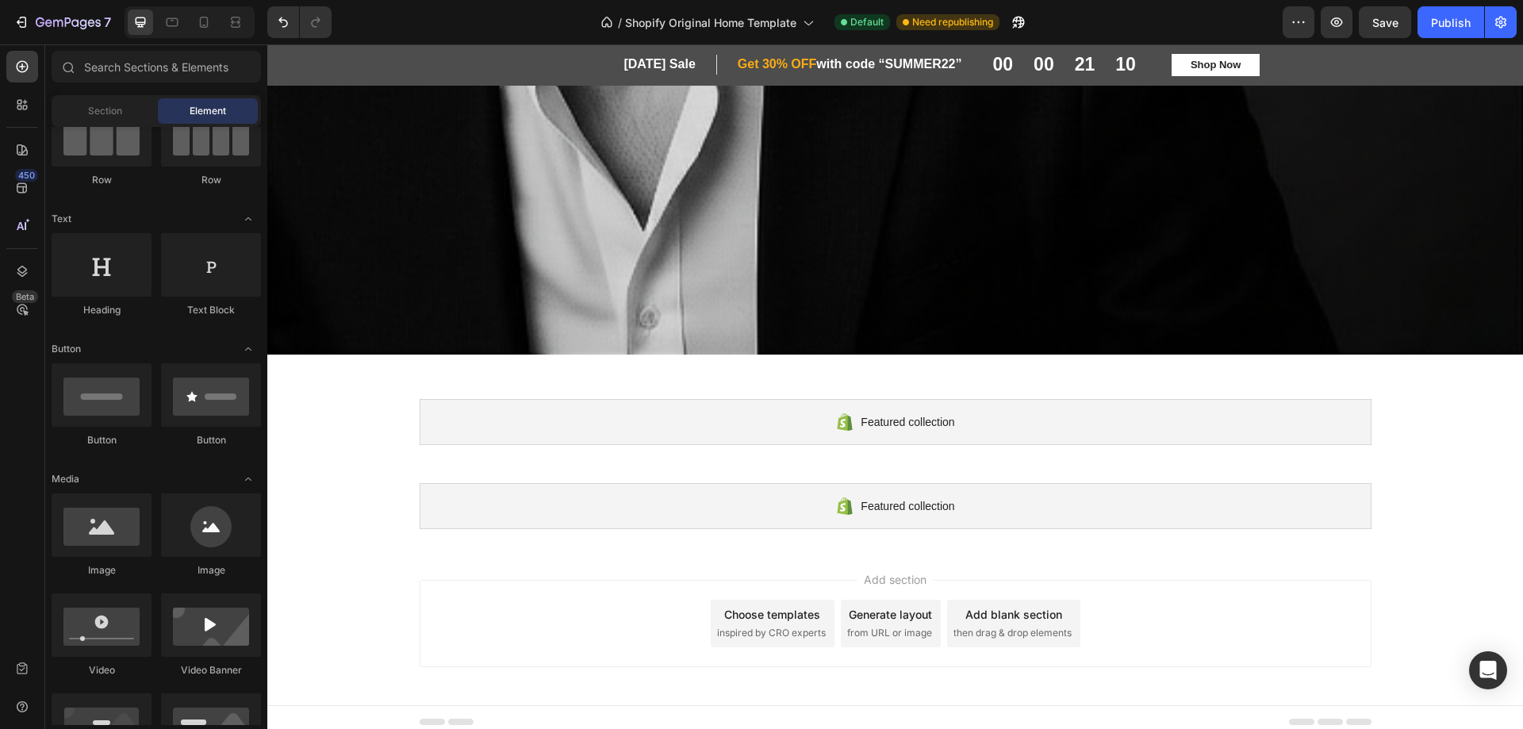
click at [1391, 21] on icon "button" at bounding box center [1385, 22] width 16 height 16
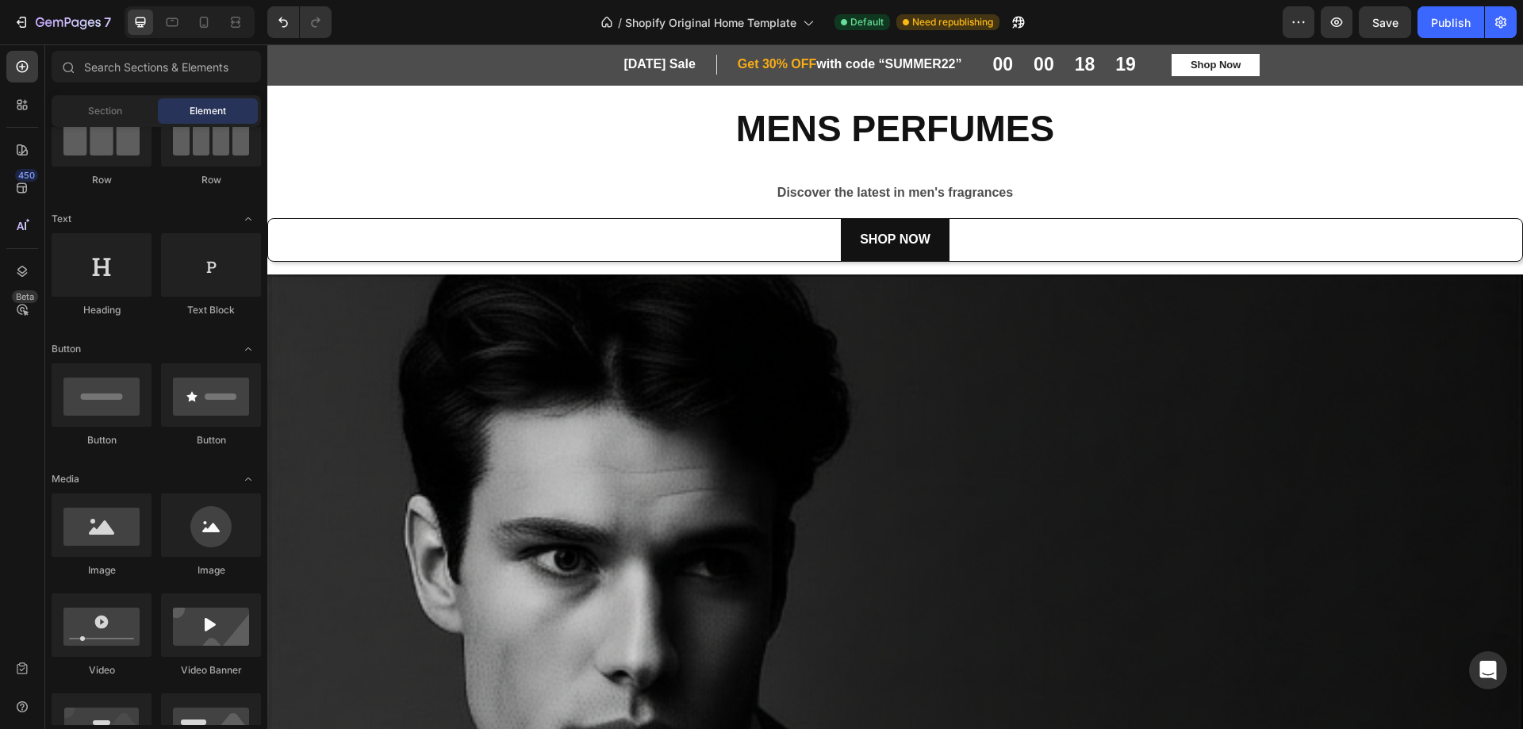
scroll to position [0, 0]
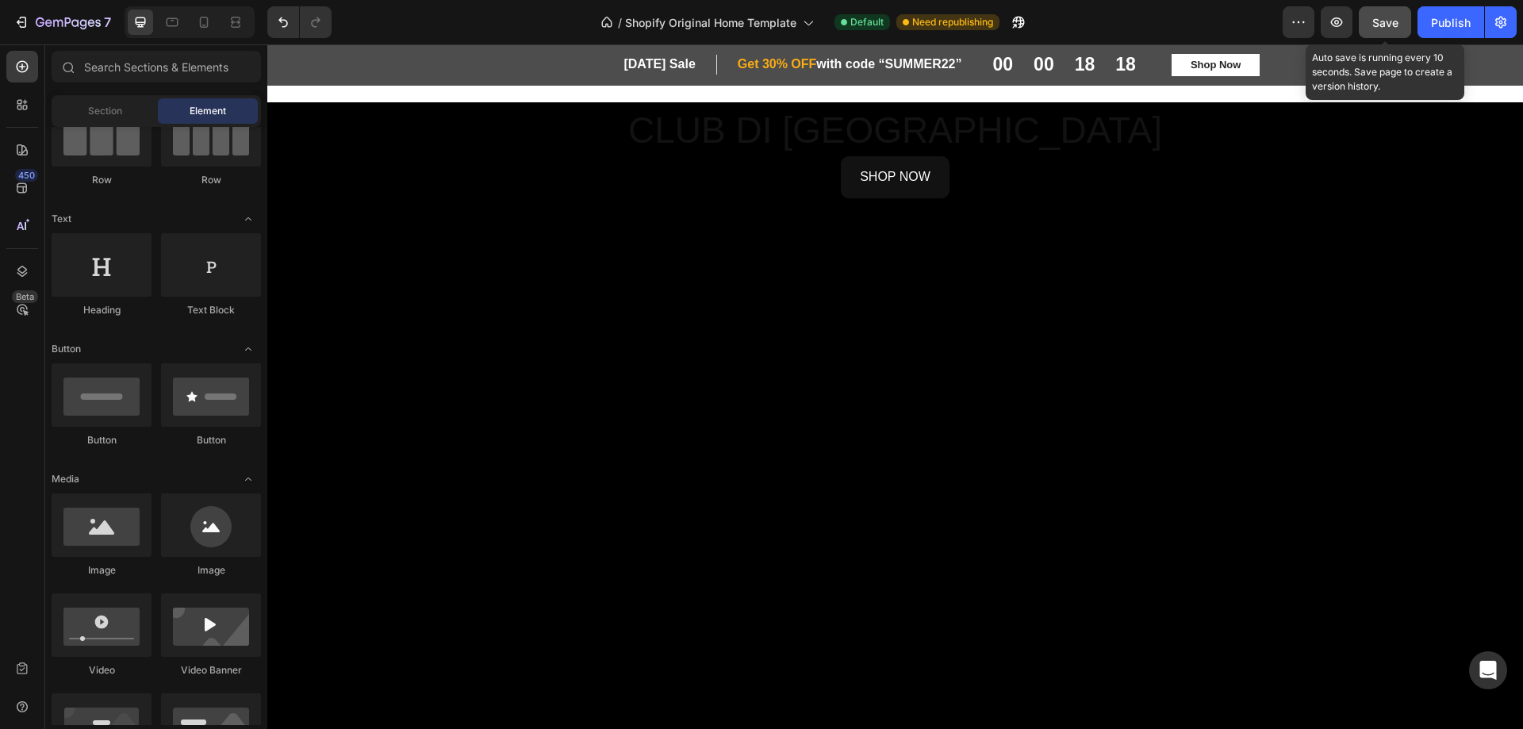
click at [1384, 21] on span "Save" at bounding box center [1386, 22] width 26 height 13
click at [1333, 25] on icon "button" at bounding box center [1337, 22] width 16 height 16
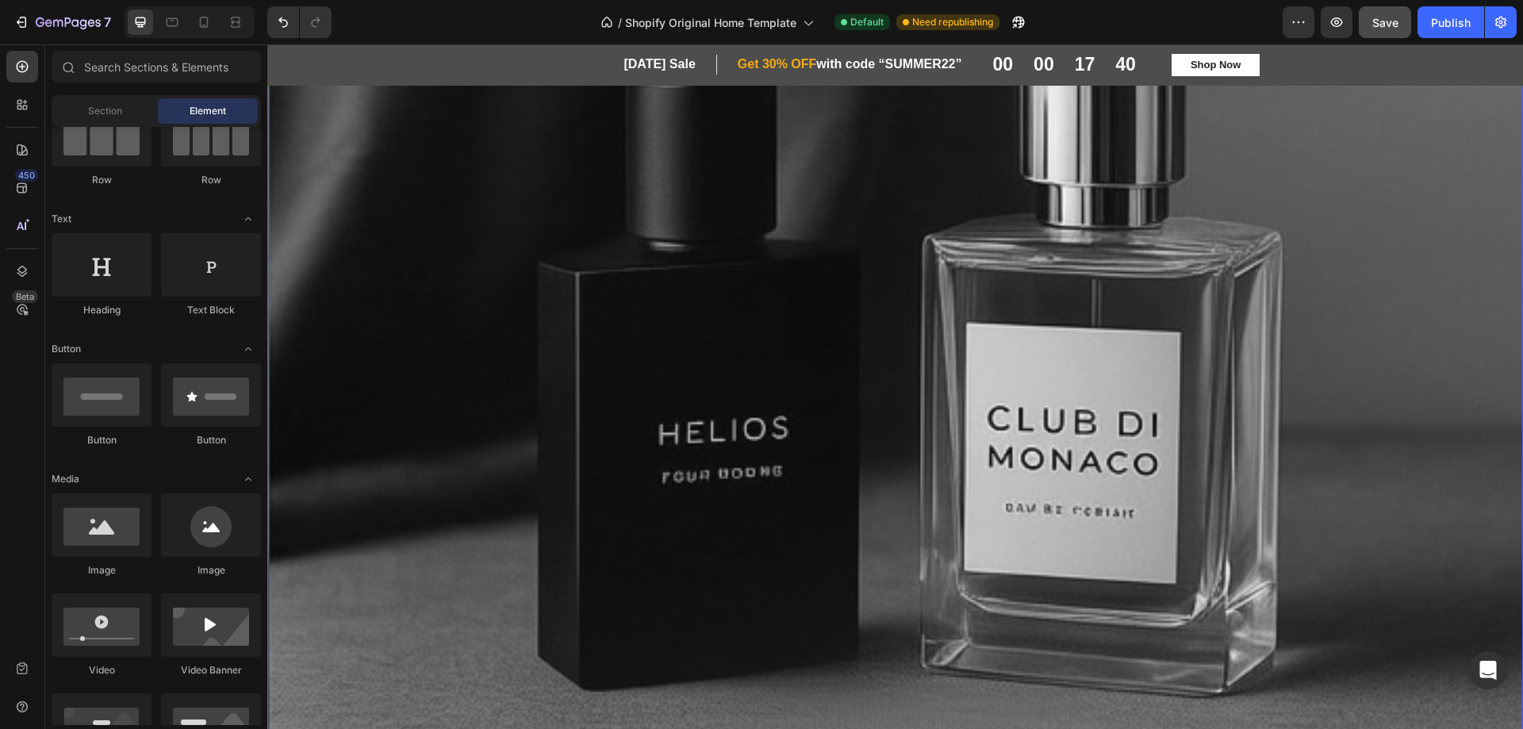
scroll to position [1428, 0]
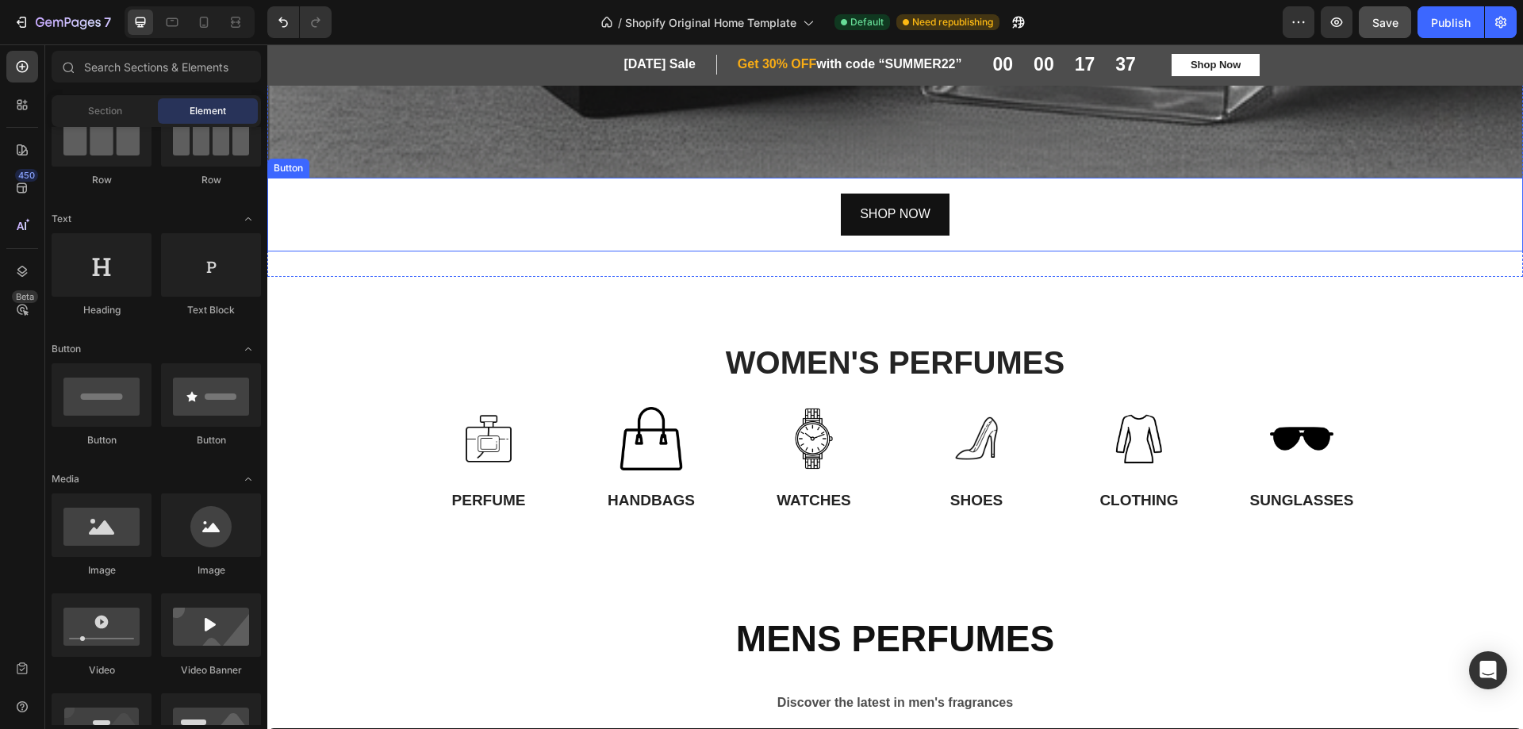
click at [803, 206] on div "SHOP NOW Button" at bounding box center [895, 215] width 1256 height 74
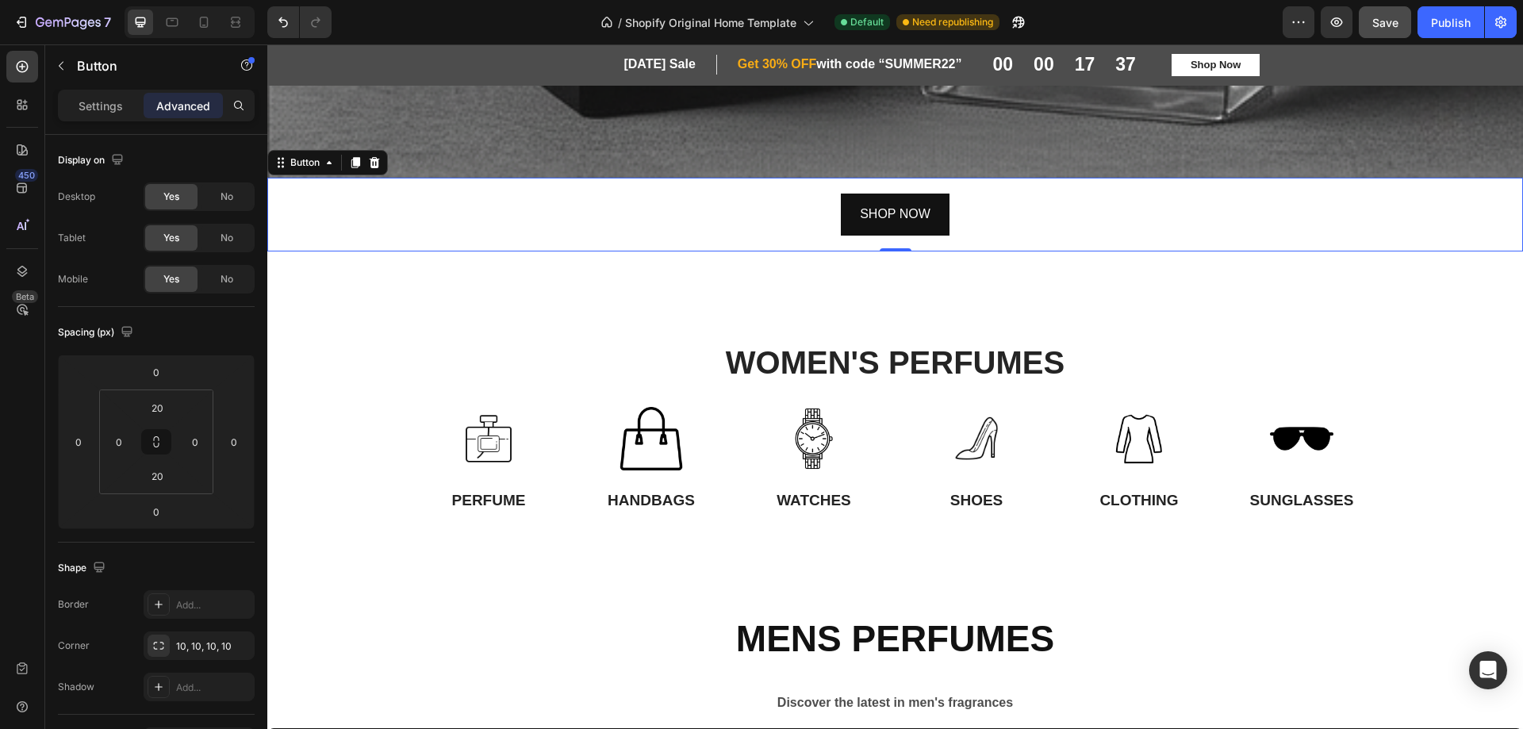
click at [813, 205] on div "SHOP NOW Button 0" at bounding box center [895, 215] width 1256 height 74
click at [374, 156] on icon at bounding box center [374, 162] width 13 height 13
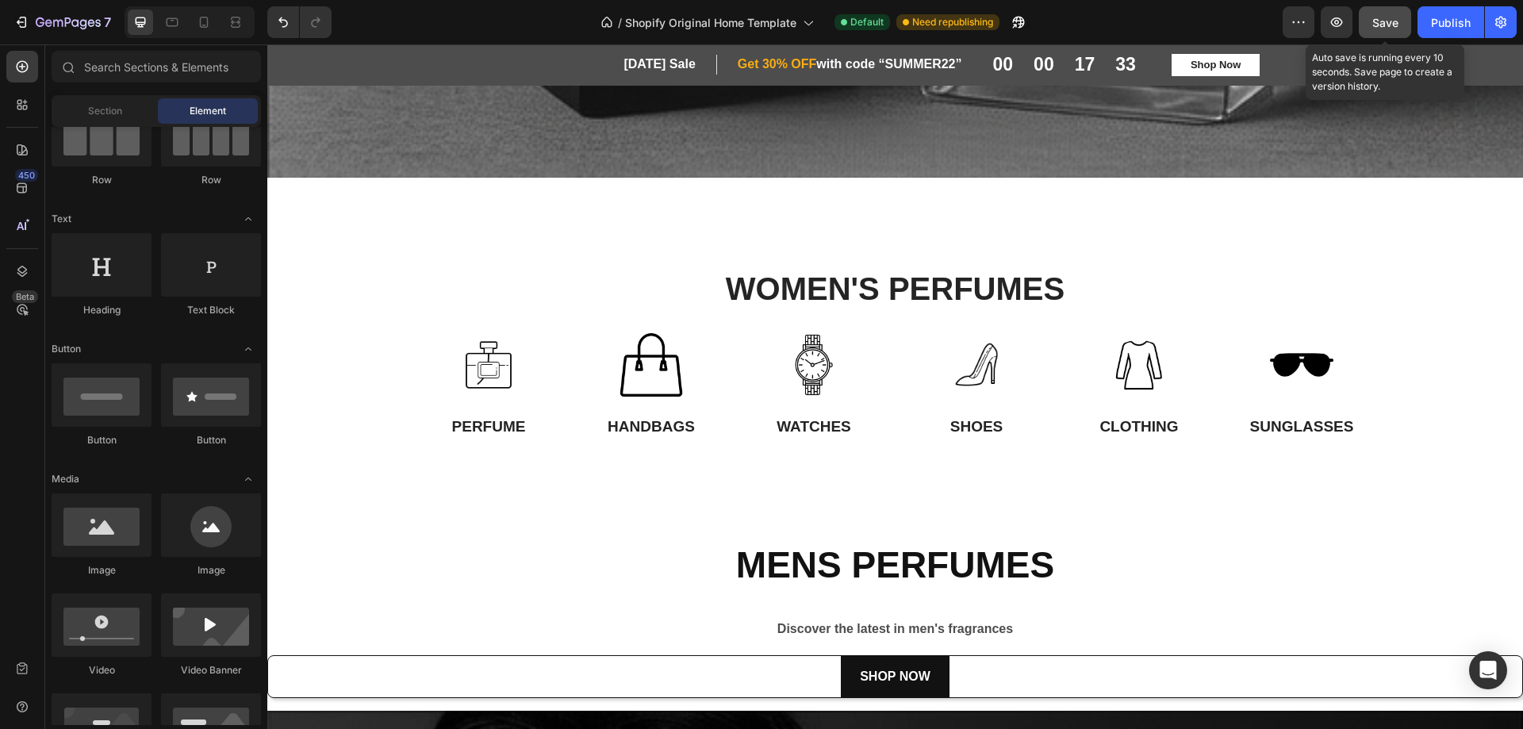
click at [1376, 16] on span "Save" at bounding box center [1386, 22] width 26 height 13
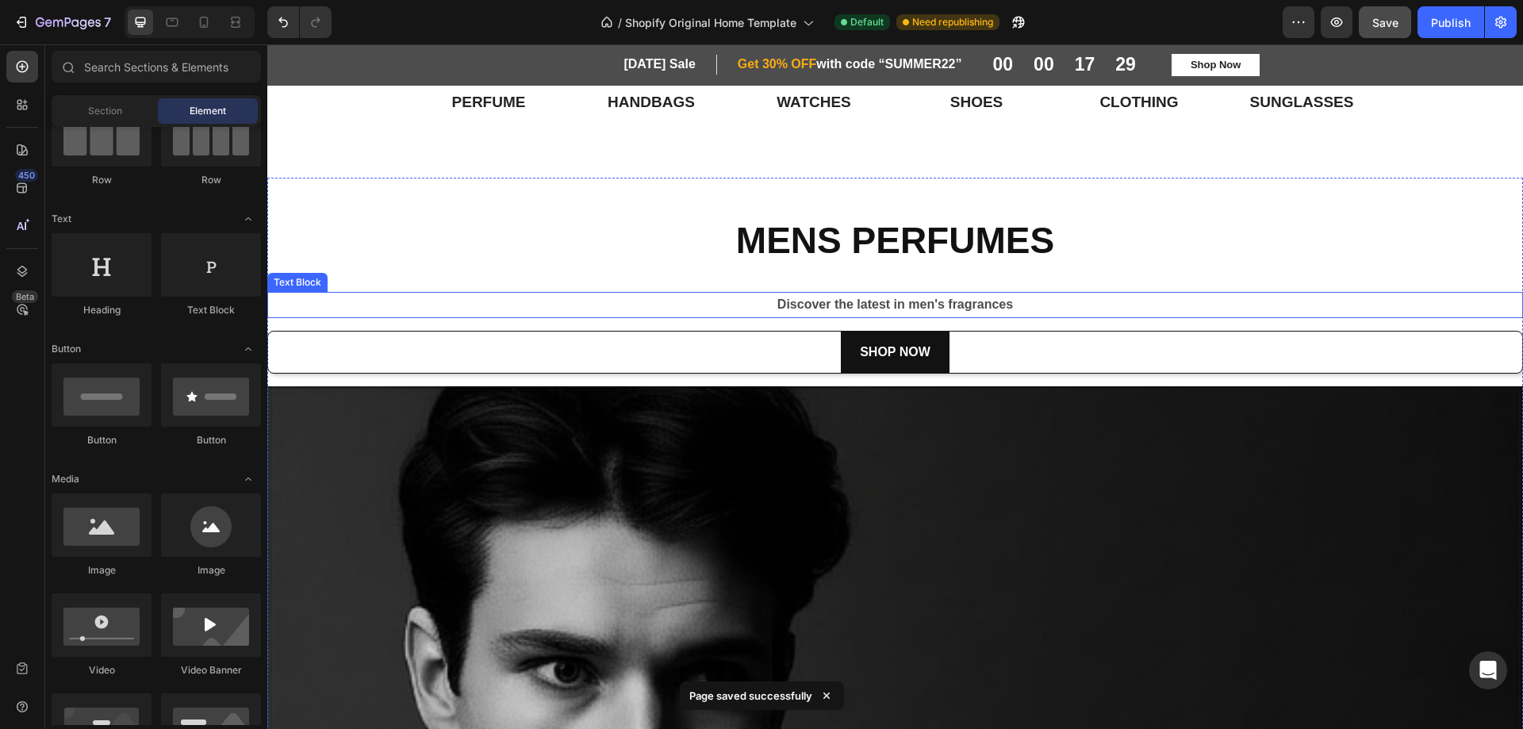
scroll to position [1825, 0]
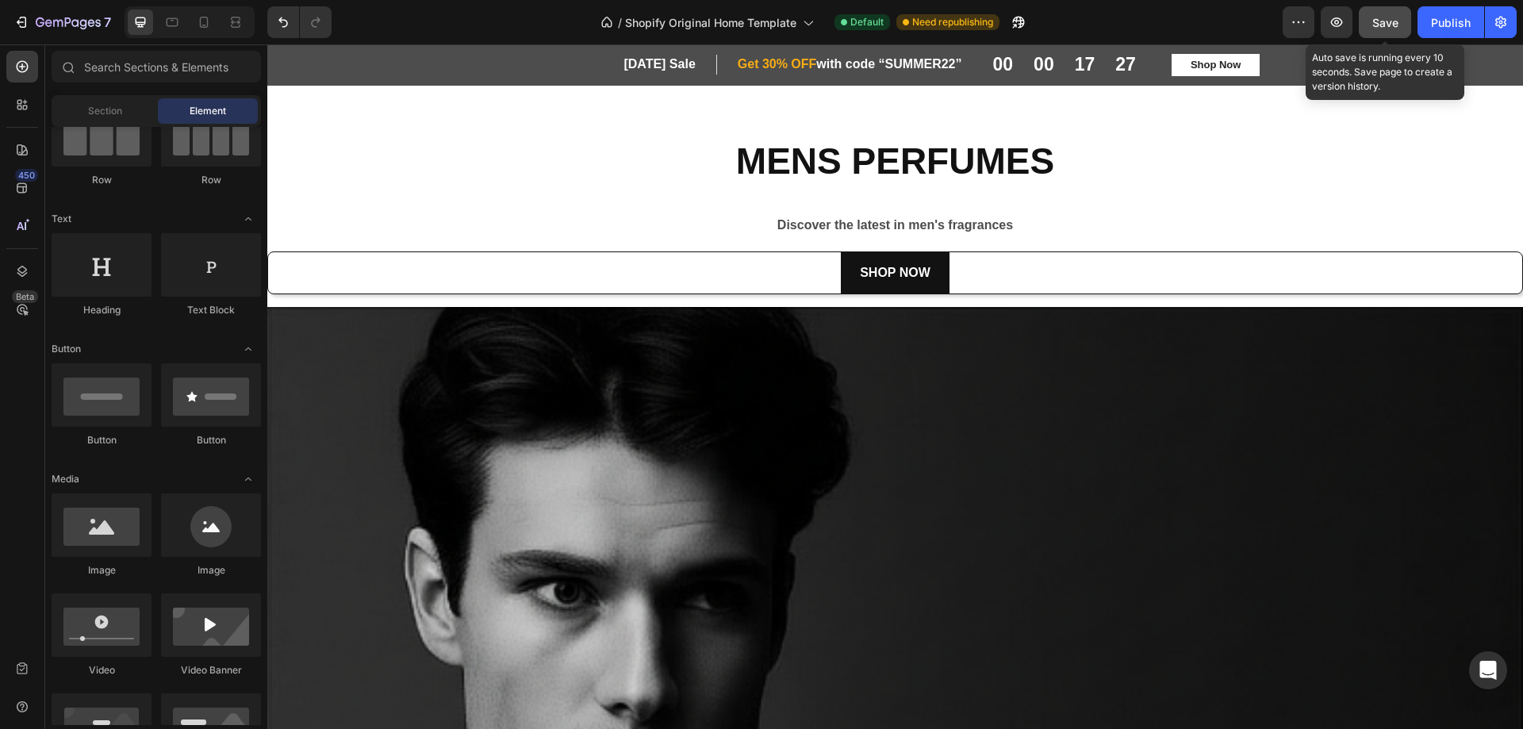
click at [1369, 24] on button "Save" at bounding box center [1385, 22] width 52 height 32
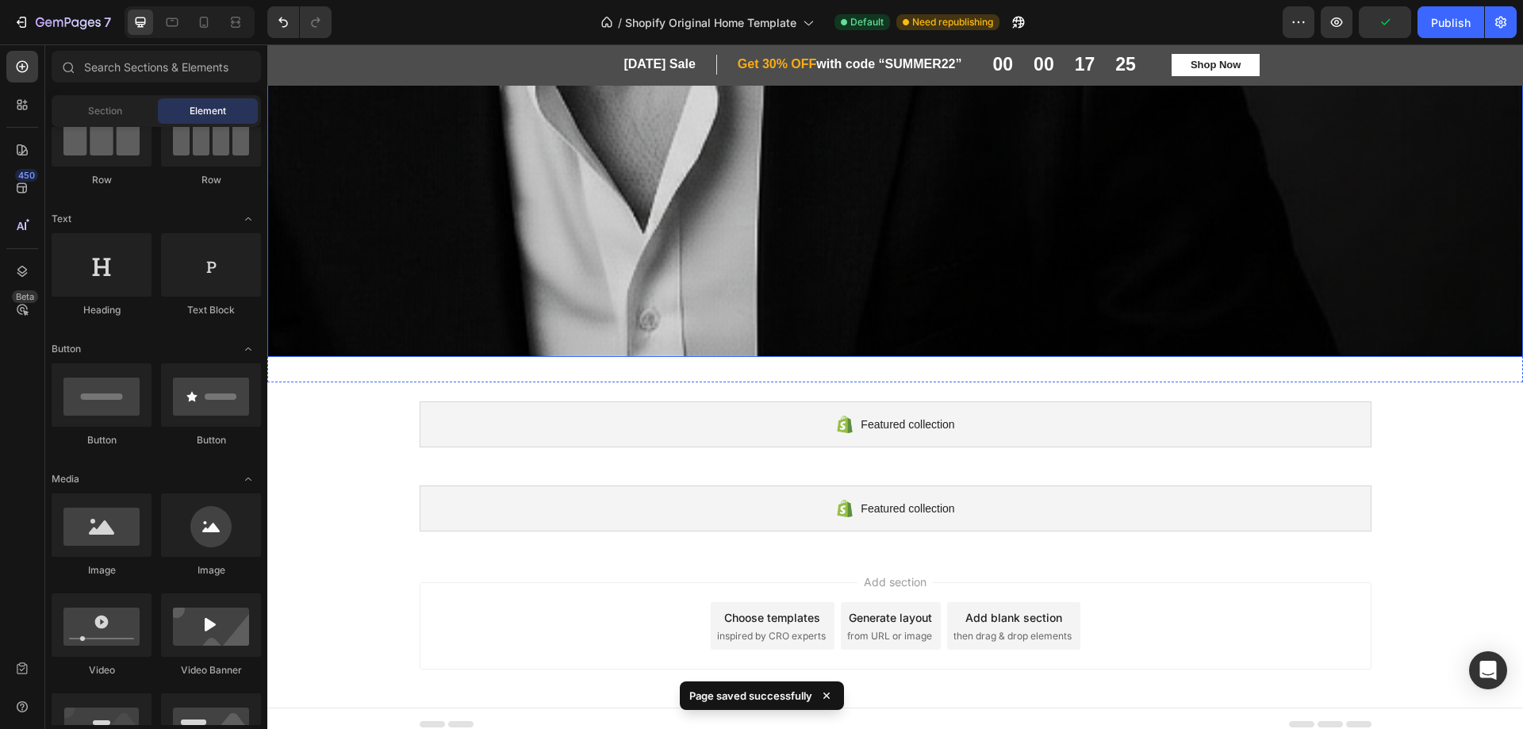
scroll to position [2786, 0]
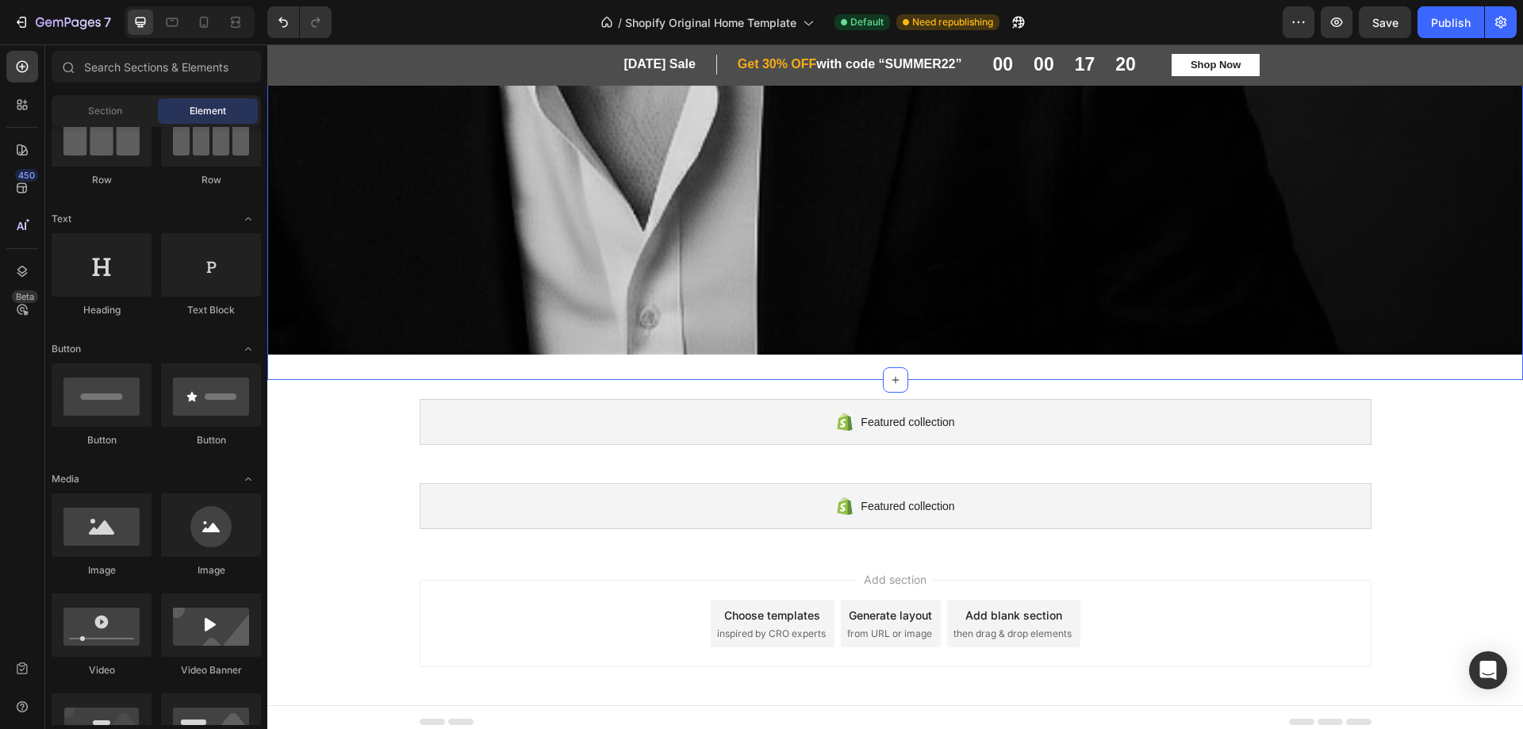
drag, startPoint x: 418, startPoint y: 362, endPoint x: 863, endPoint y: 397, distance: 446.4
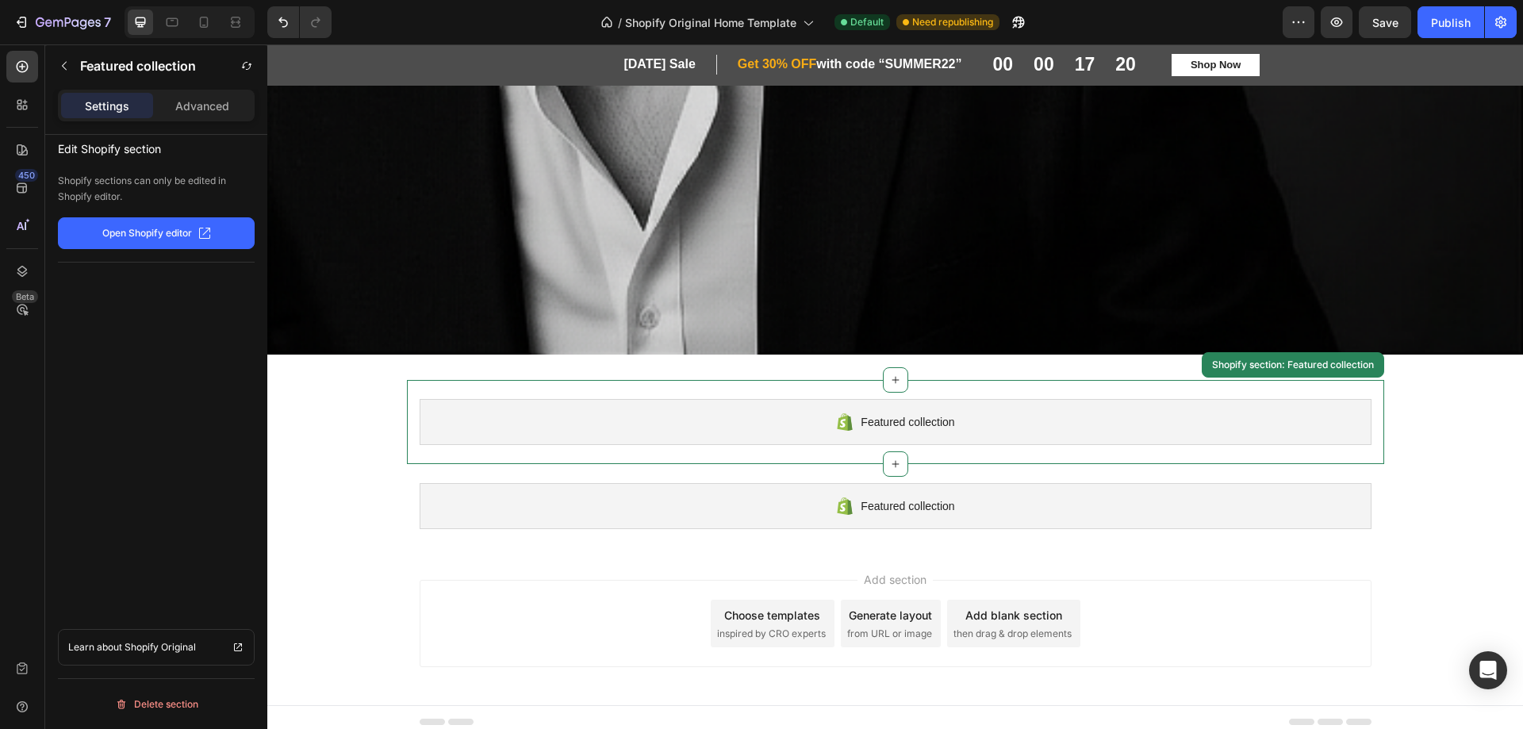
click at [897, 413] on span "Featured collection" at bounding box center [908, 422] width 94 height 19
click at [893, 413] on span "Featured collection" at bounding box center [908, 422] width 94 height 19
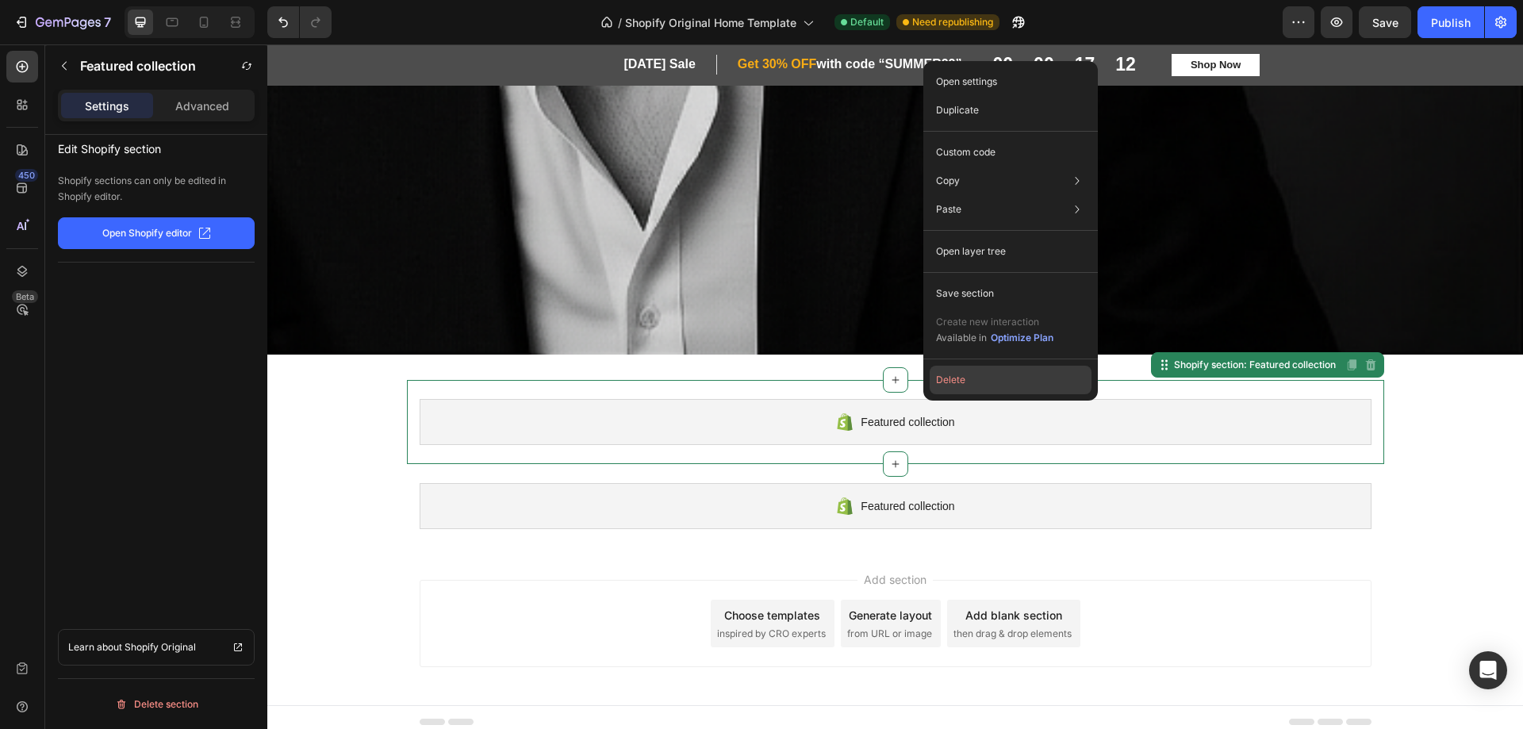
click at [950, 374] on button "Delete" at bounding box center [1011, 380] width 162 height 29
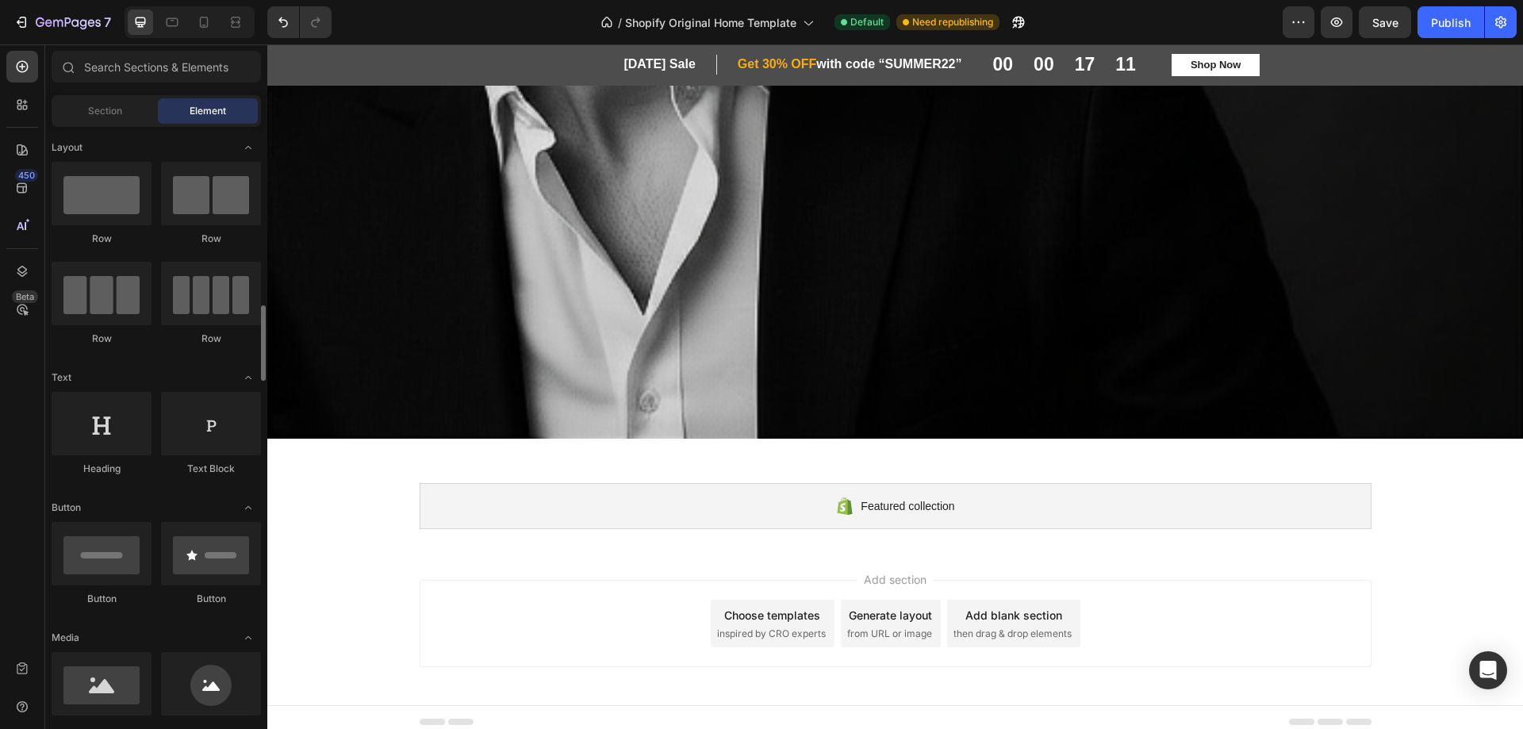
scroll to position [159, 0]
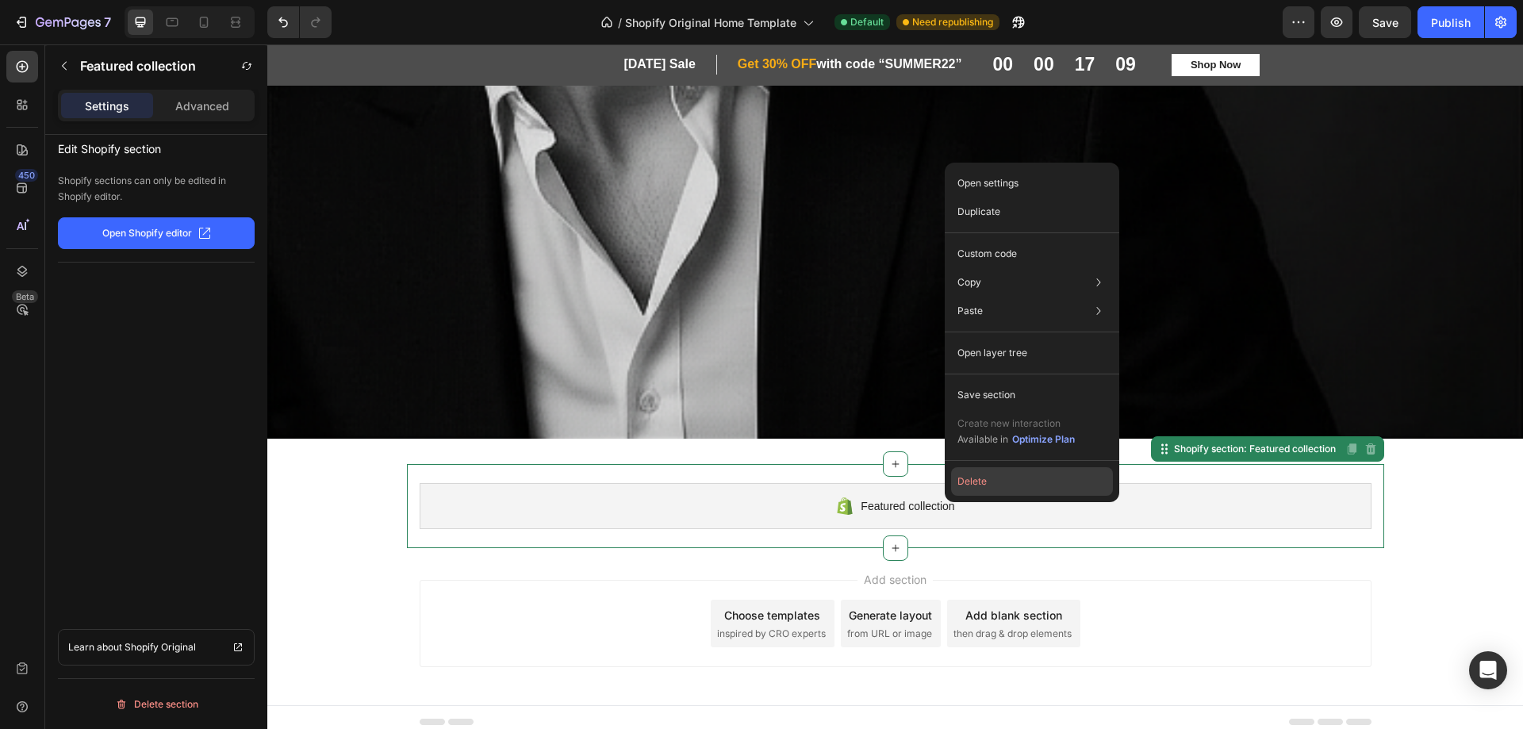
click at [977, 478] on button "Delete" at bounding box center [1032, 481] width 162 height 29
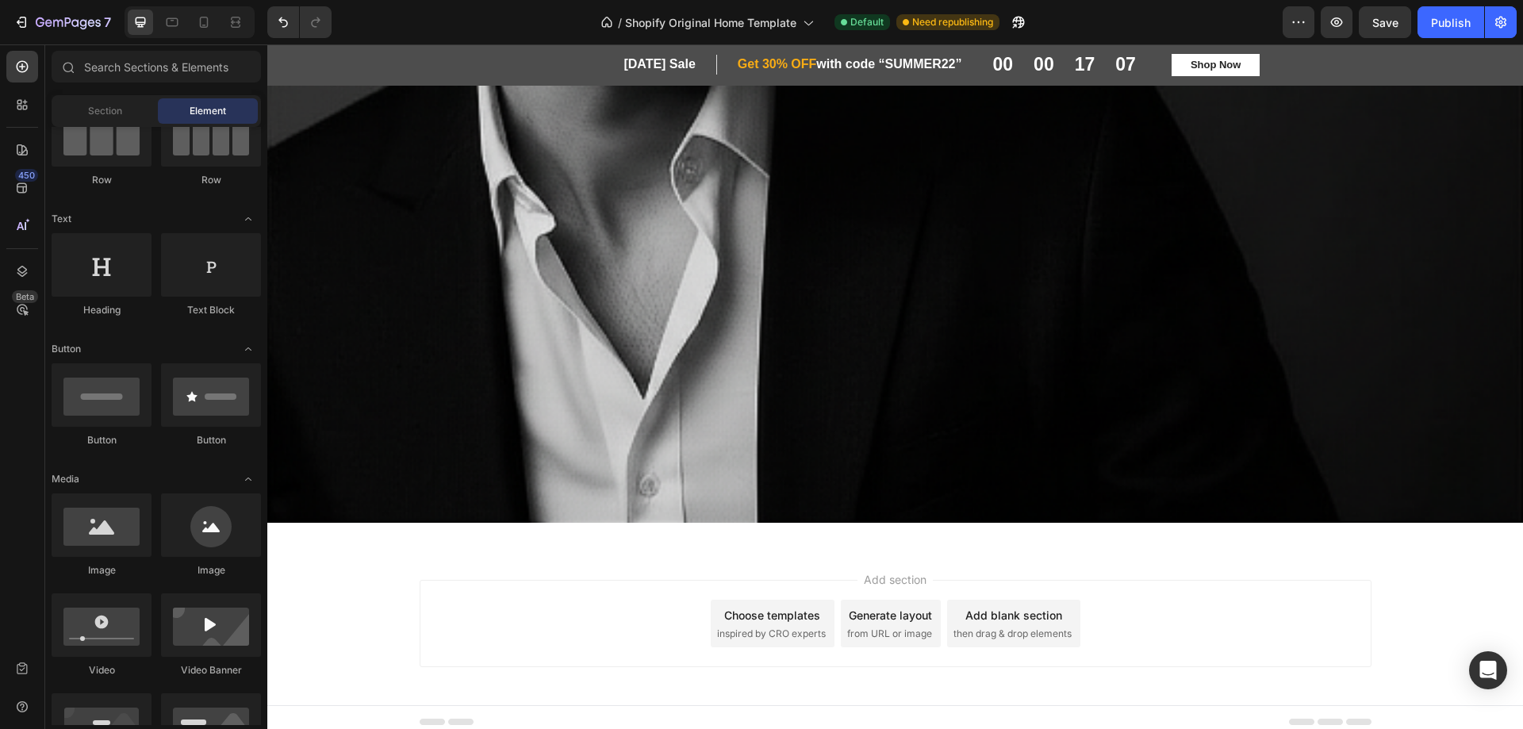
click at [771, 627] on span "inspired by CRO experts" at bounding box center [771, 634] width 109 height 14
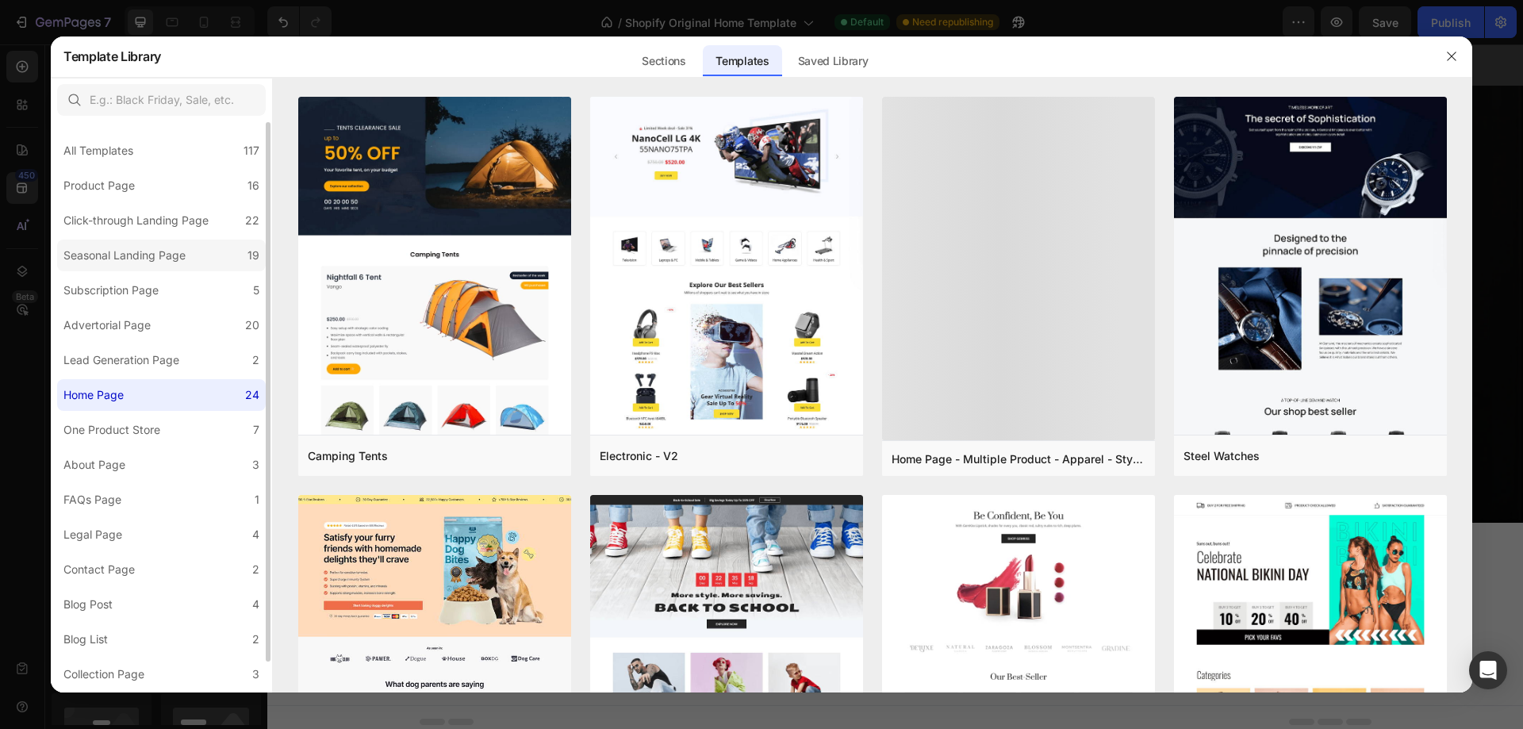
click at [133, 251] on div "Seasonal Landing Page" at bounding box center [124, 255] width 122 height 19
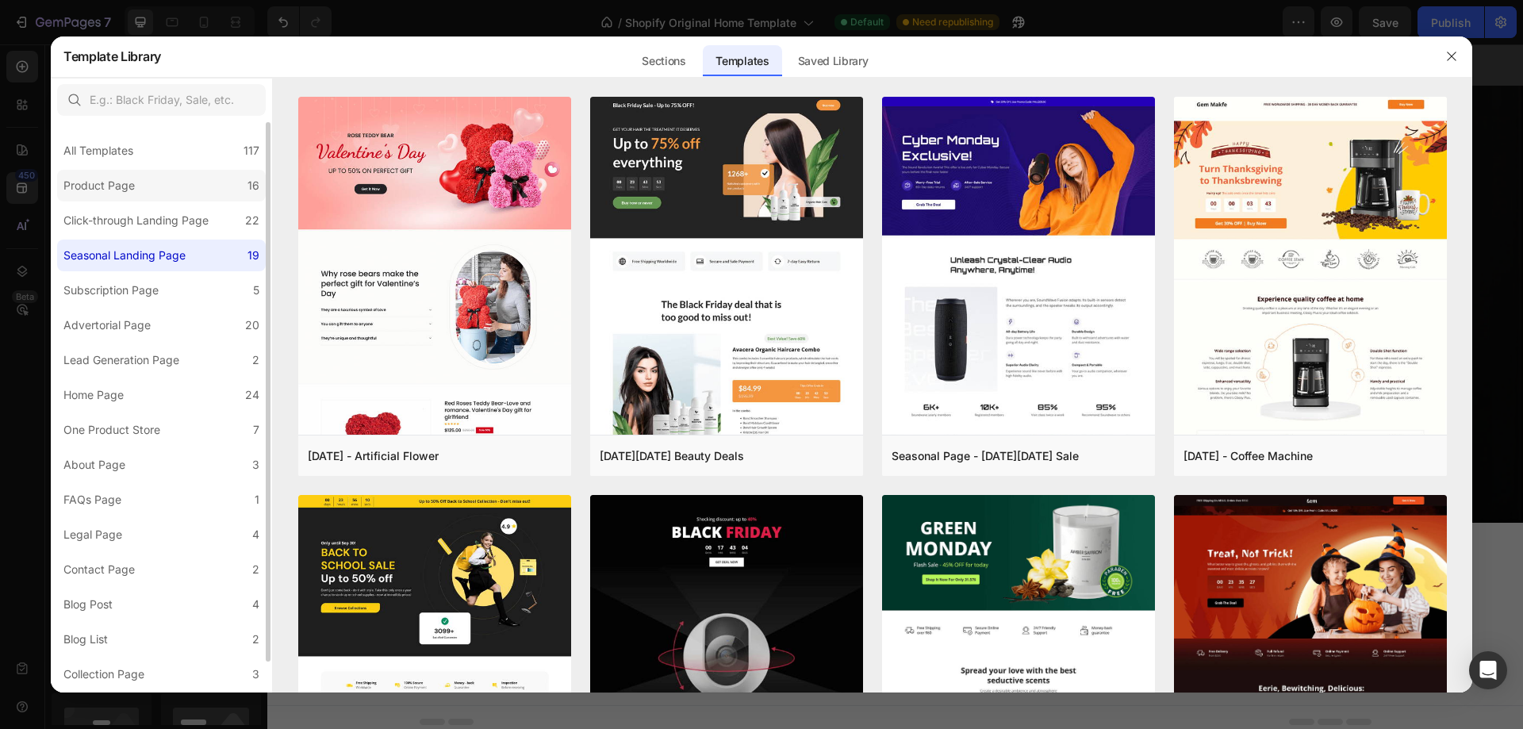
click at [136, 186] on div "Product Page" at bounding box center [102, 185] width 78 height 19
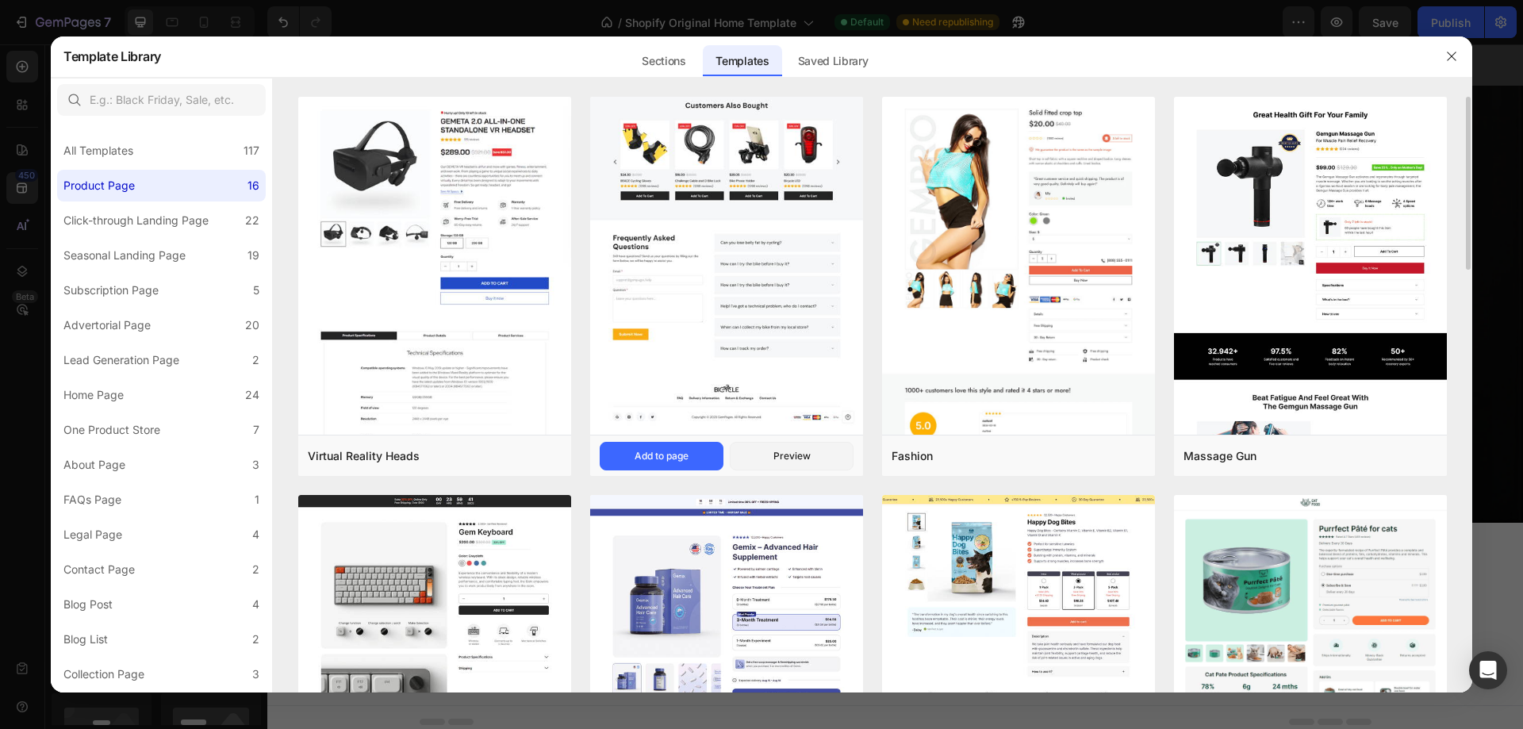
scroll to position [317, 0]
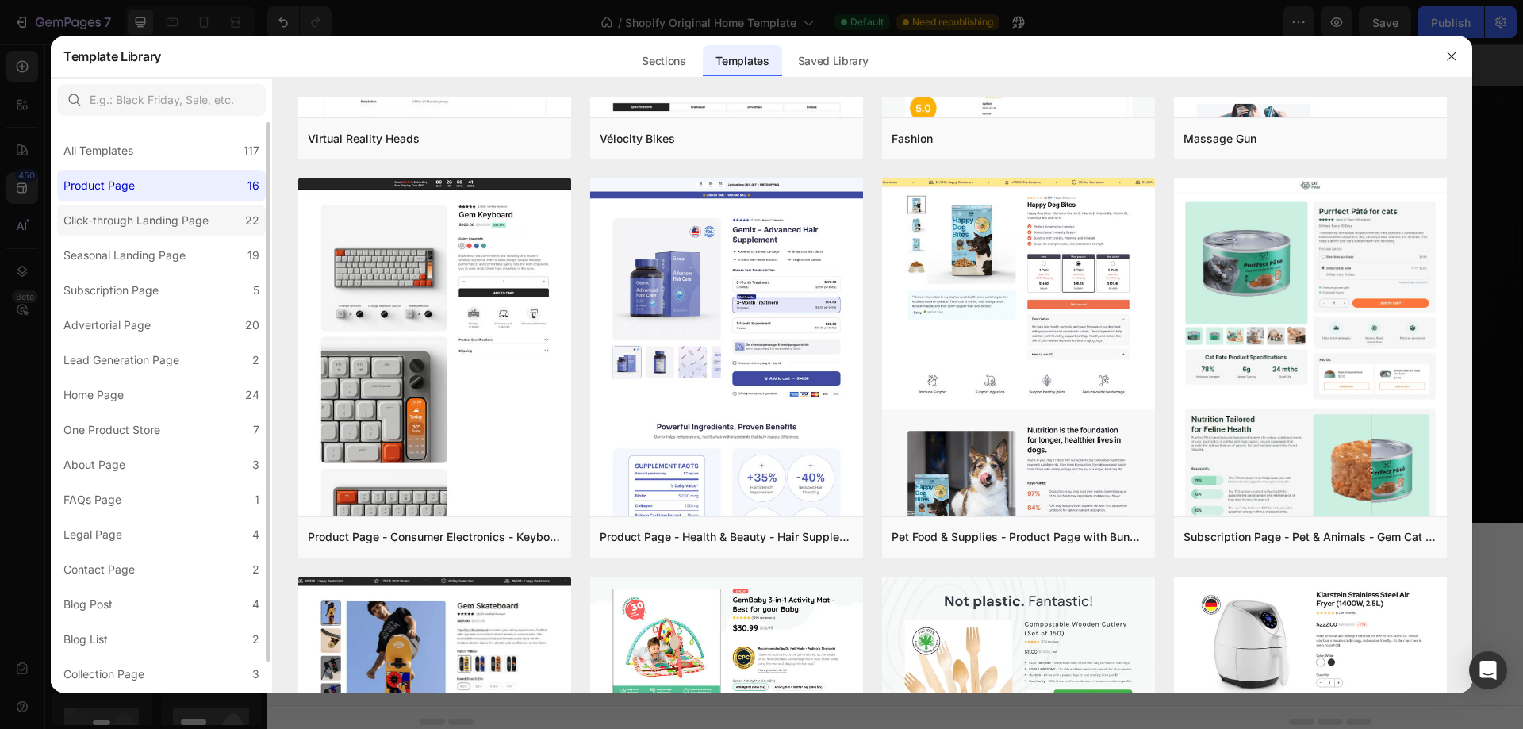
click at [137, 221] on div "Click-through Landing Page" at bounding box center [135, 220] width 145 height 19
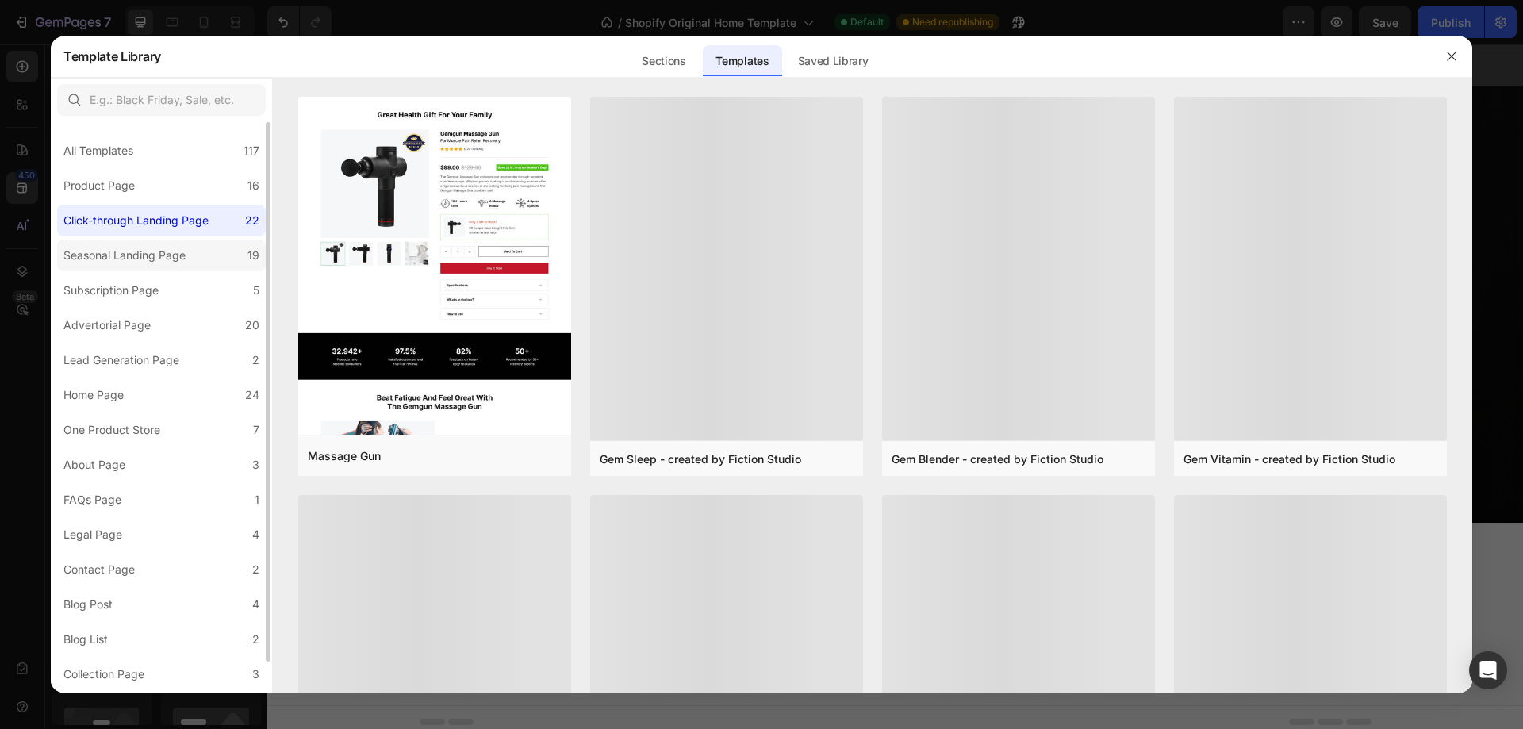
click at [129, 249] on div "Seasonal Landing Page" at bounding box center [124, 255] width 122 height 19
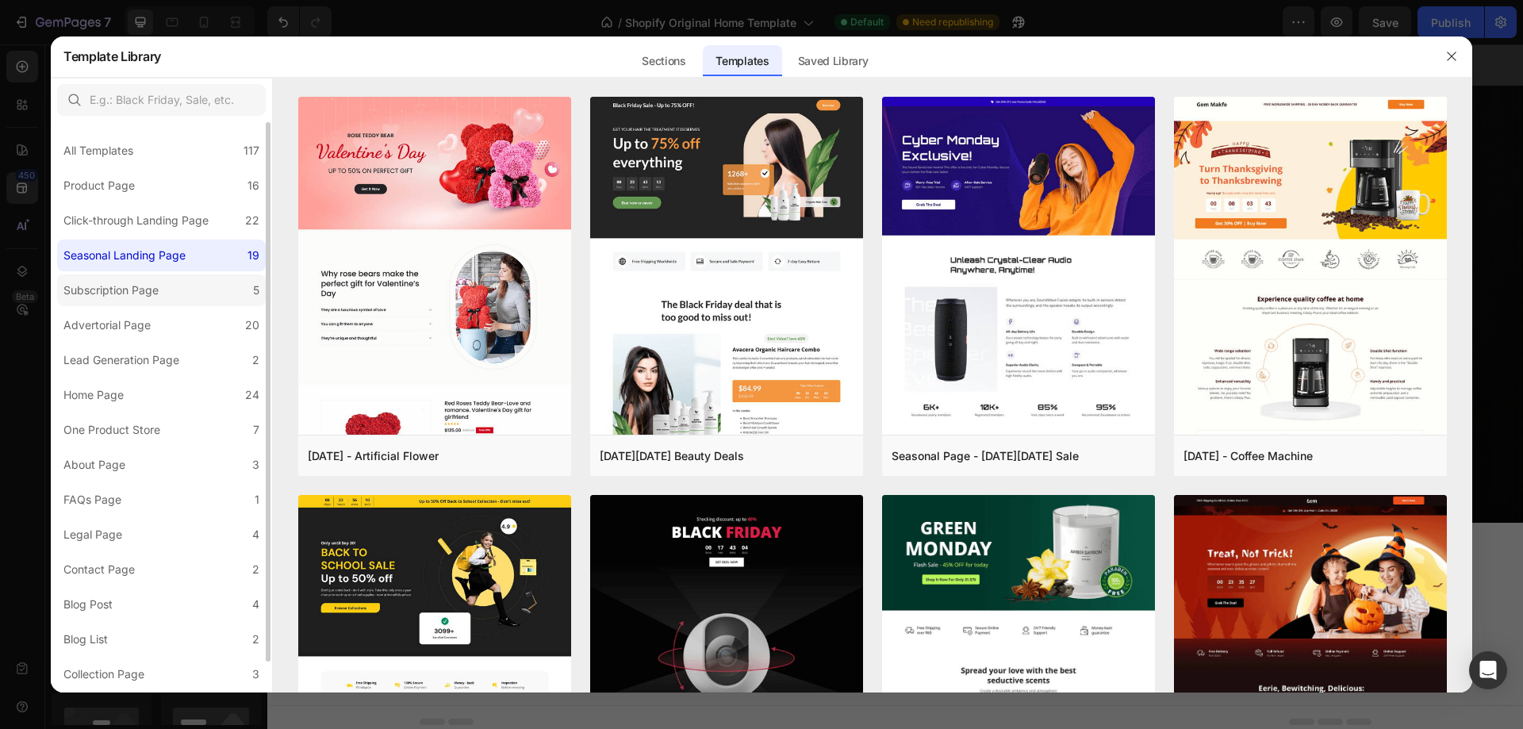
click at [125, 282] on div "Subscription Page" at bounding box center [110, 290] width 95 height 19
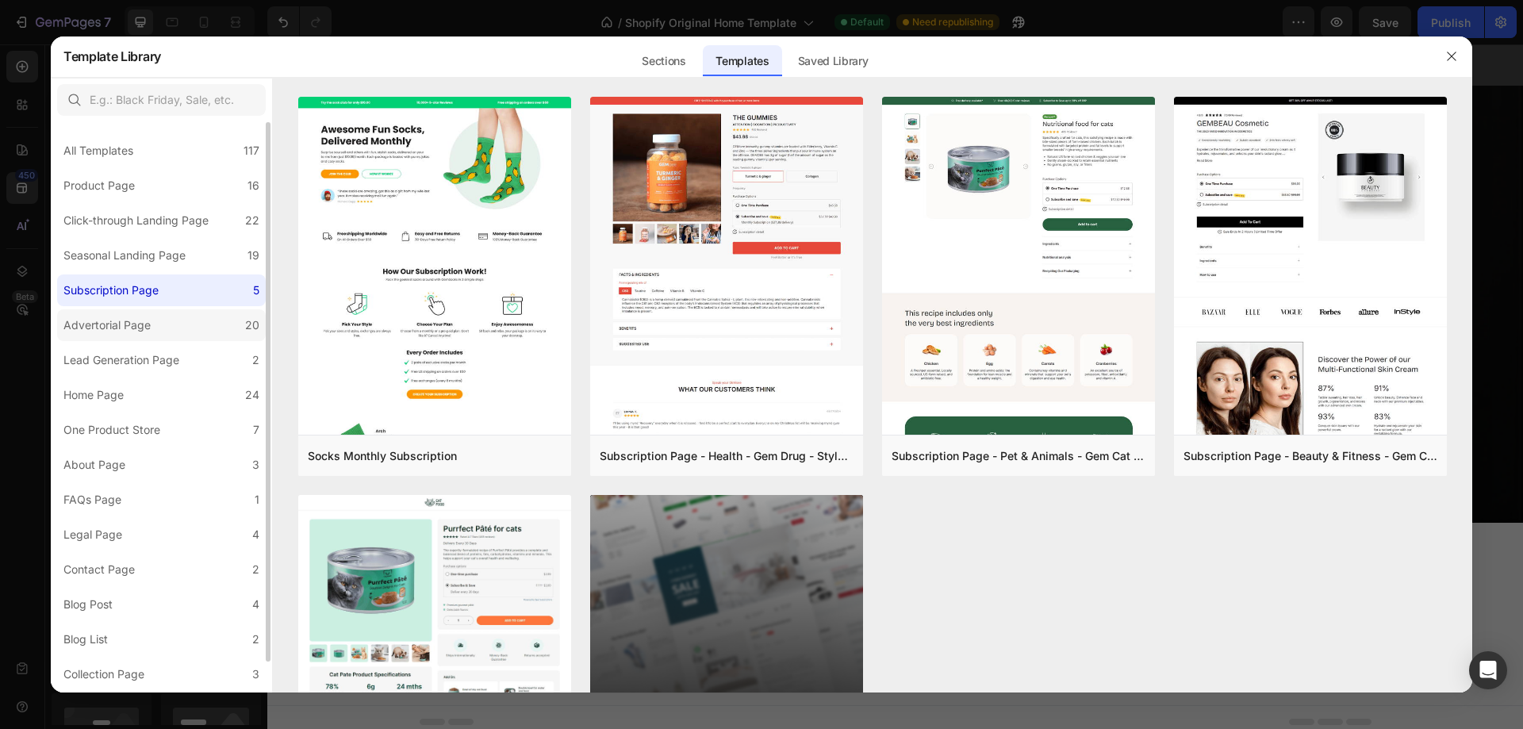
click at [130, 321] on div "Advertorial Page" at bounding box center [106, 325] width 87 height 19
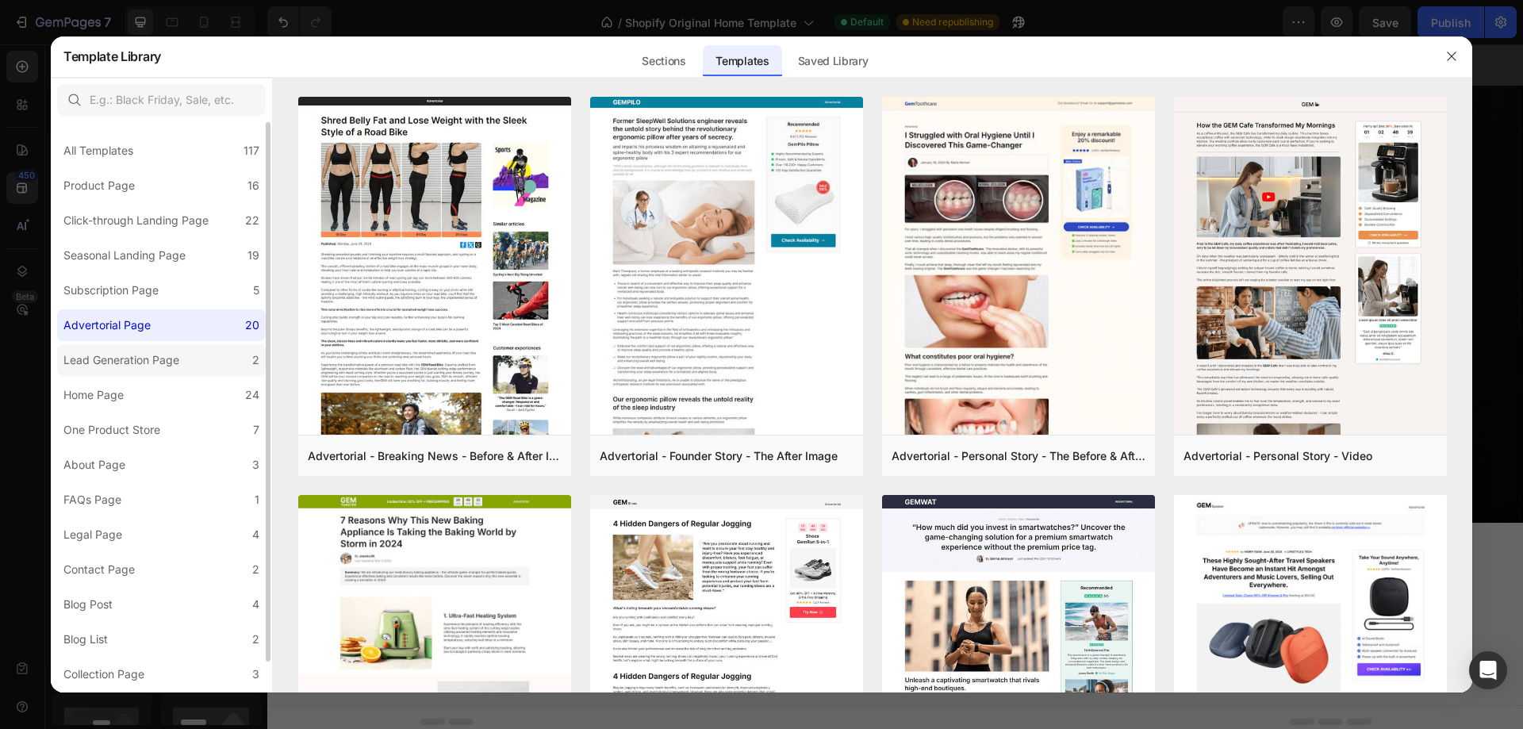
click at [124, 359] on div "Lead Generation Page" at bounding box center [121, 360] width 116 height 19
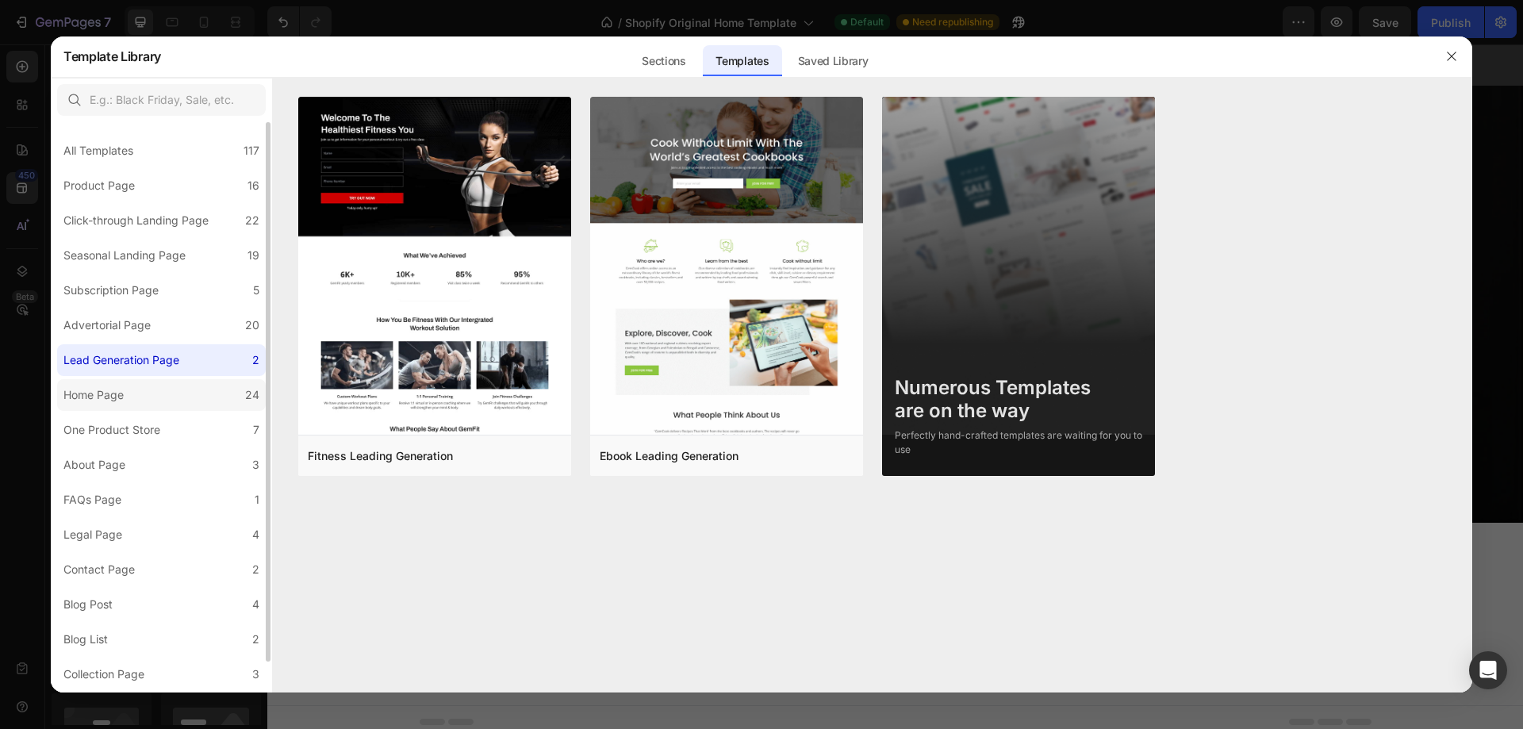
click at [111, 389] on div "Home Page" at bounding box center [93, 395] width 60 height 19
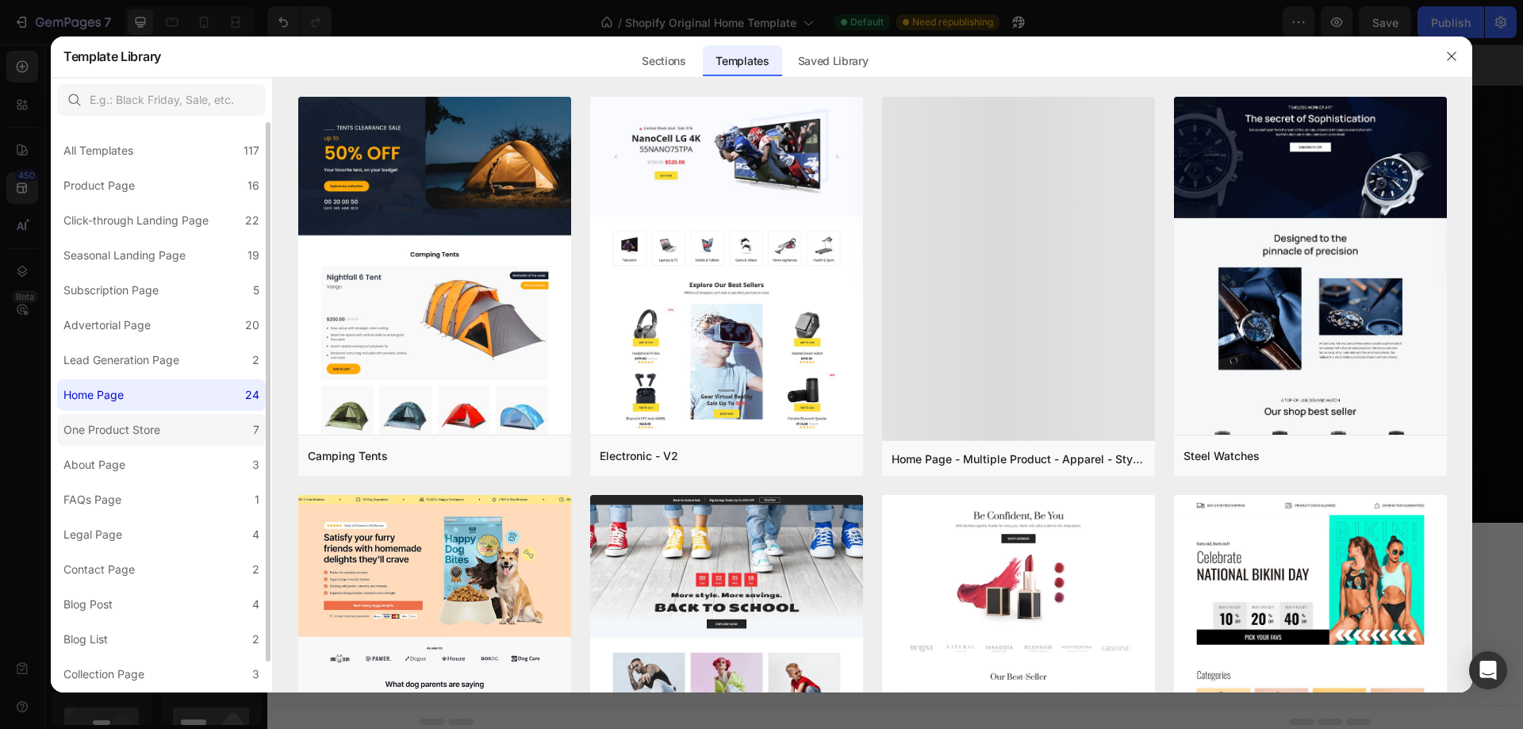
click at [120, 427] on div "One Product Store" at bounding box center [111, 429] width 97 height 19
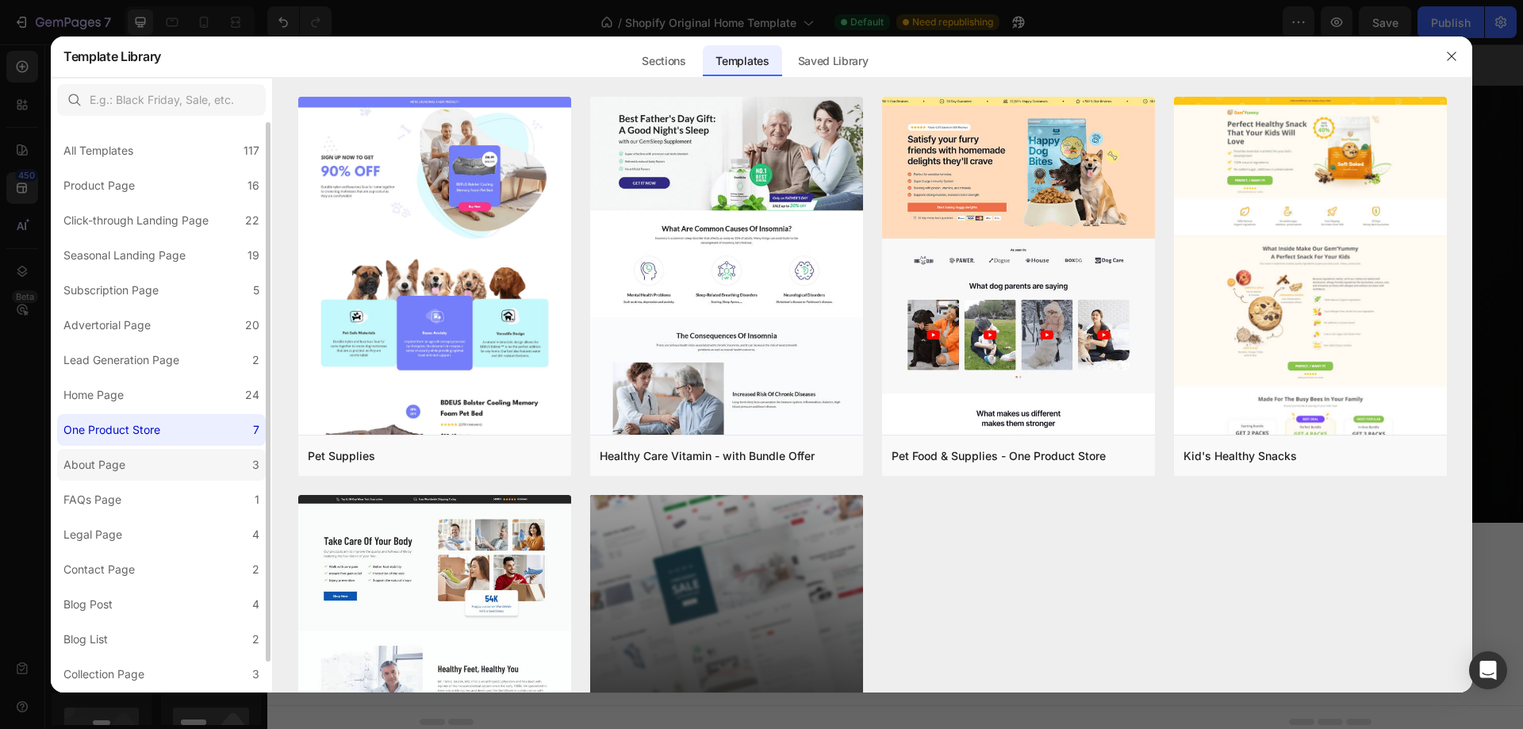
click at [99, 479] on label "About Page 3" at bounding box center [161, 465] width 209 height 32
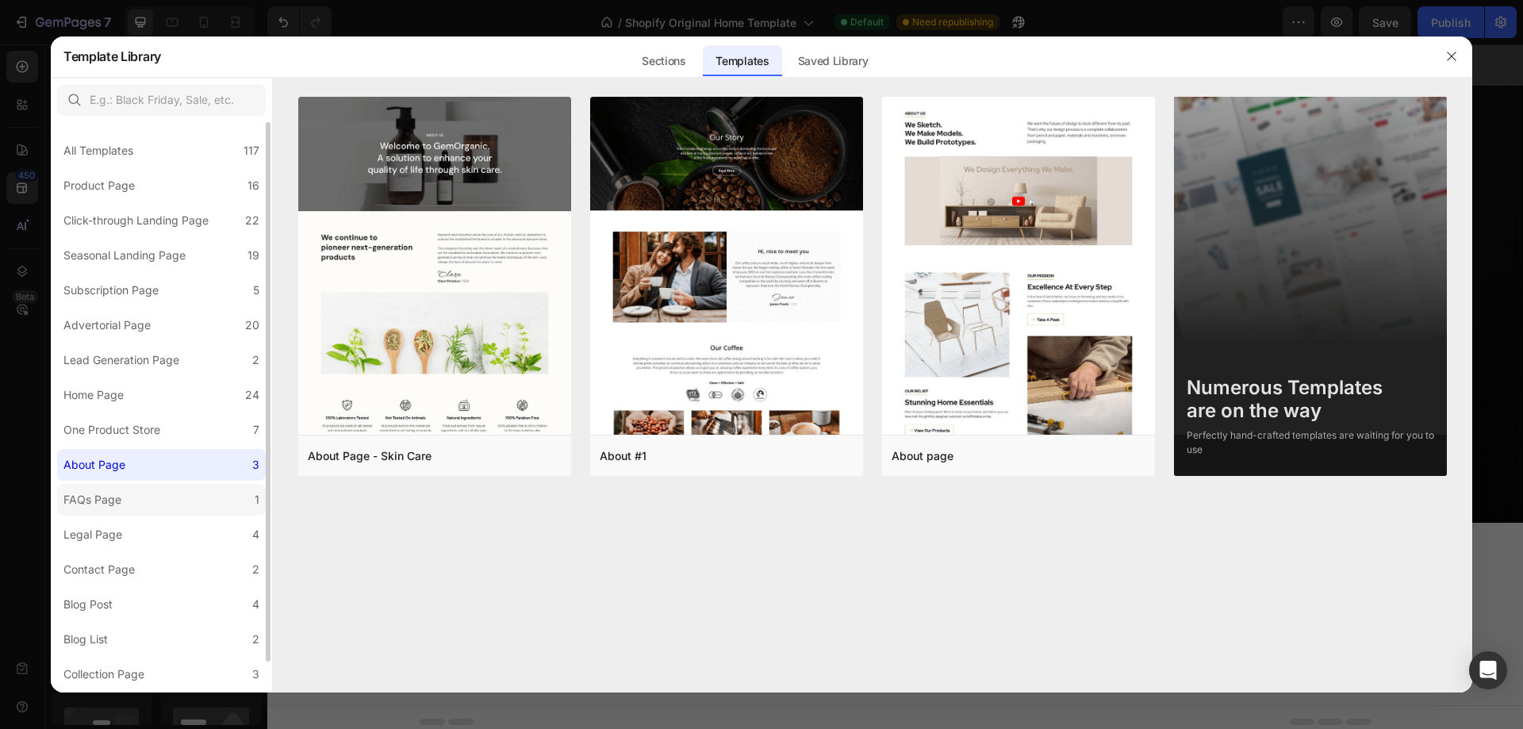
click at [100, 497] on div "FAQs Page" at bounding box center [92, 499] width 58 height 19
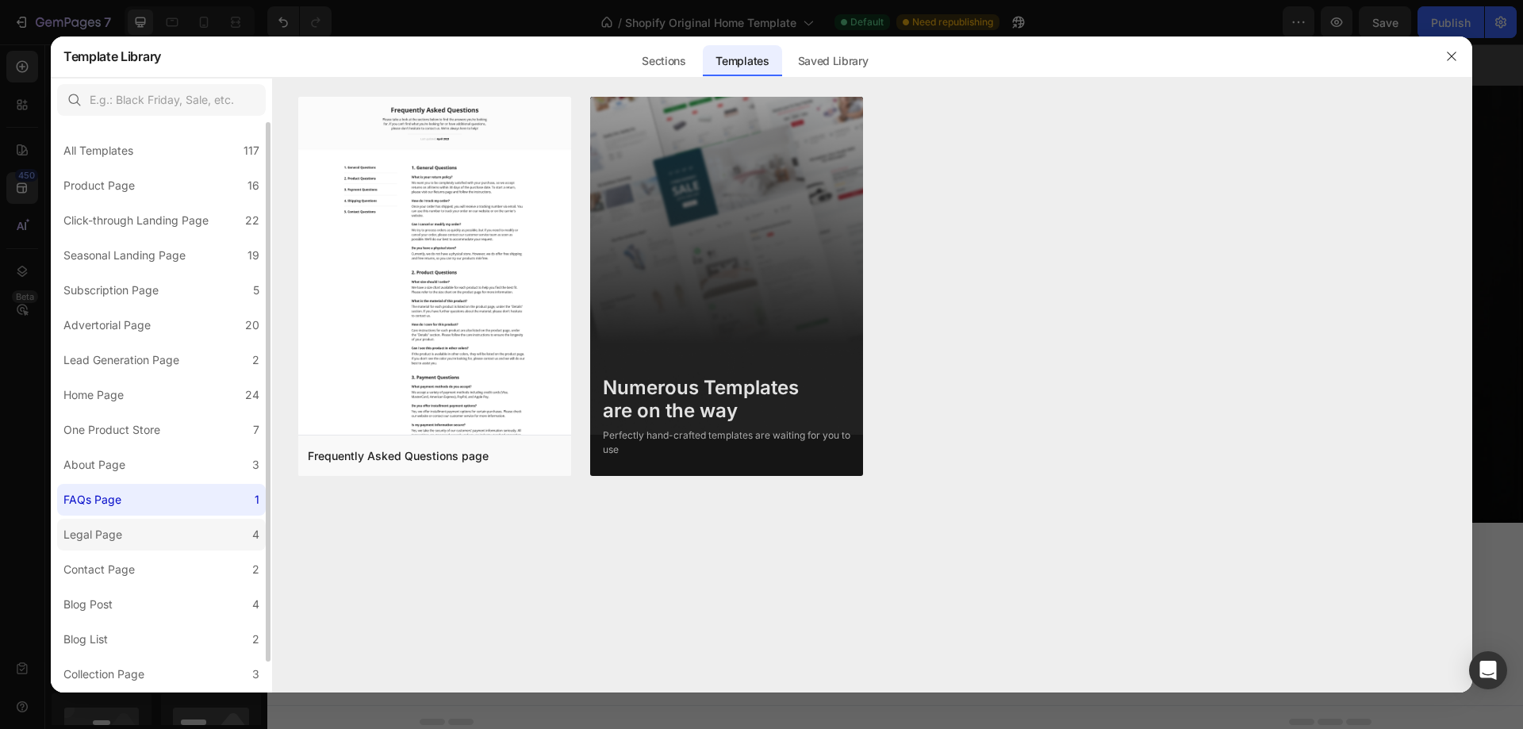
click at [113, 534] on div "Legal Page" at bounding box center [92, 534] width 59 height 19
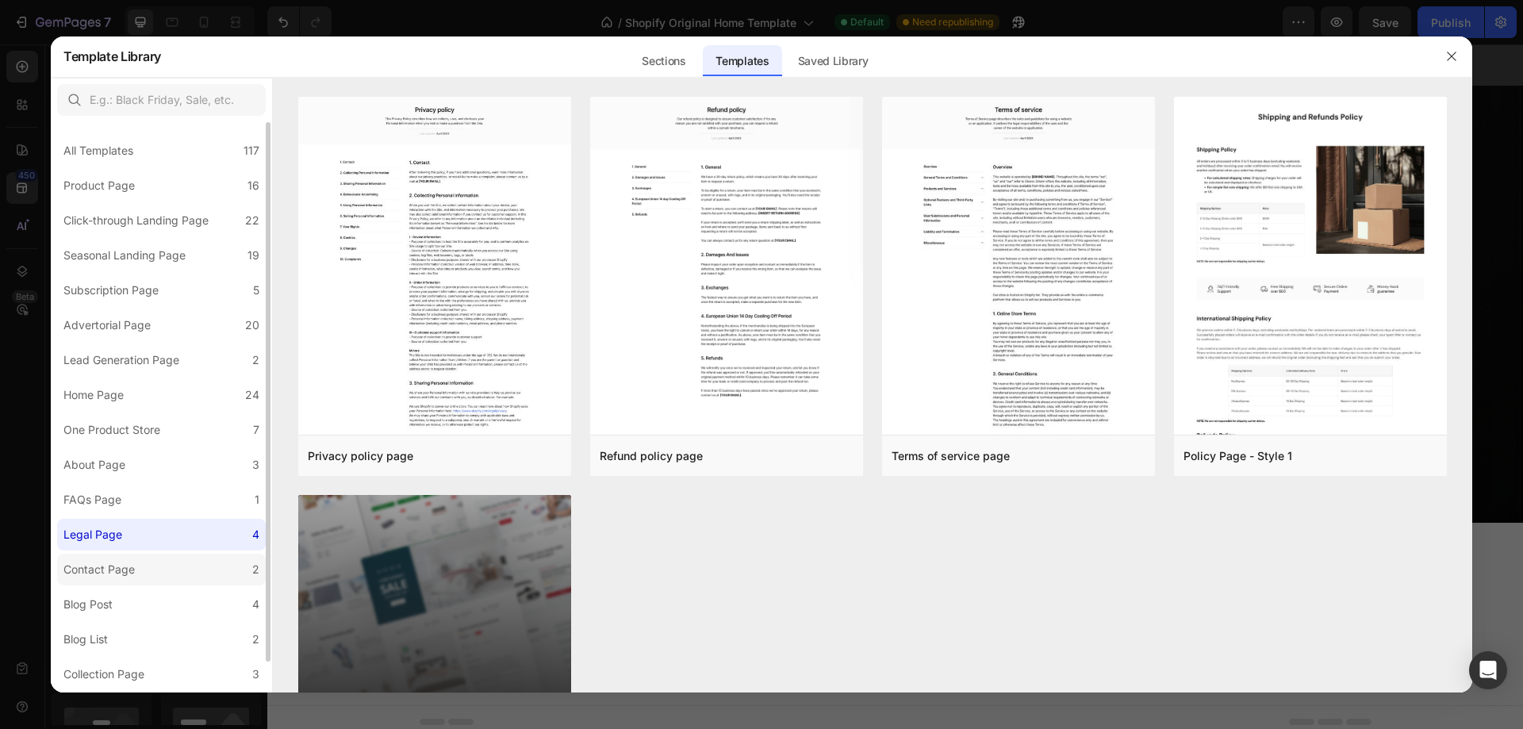
click at [113, 568] on div "Contact Page" at bounding box center [98, 569] width 71 height 19
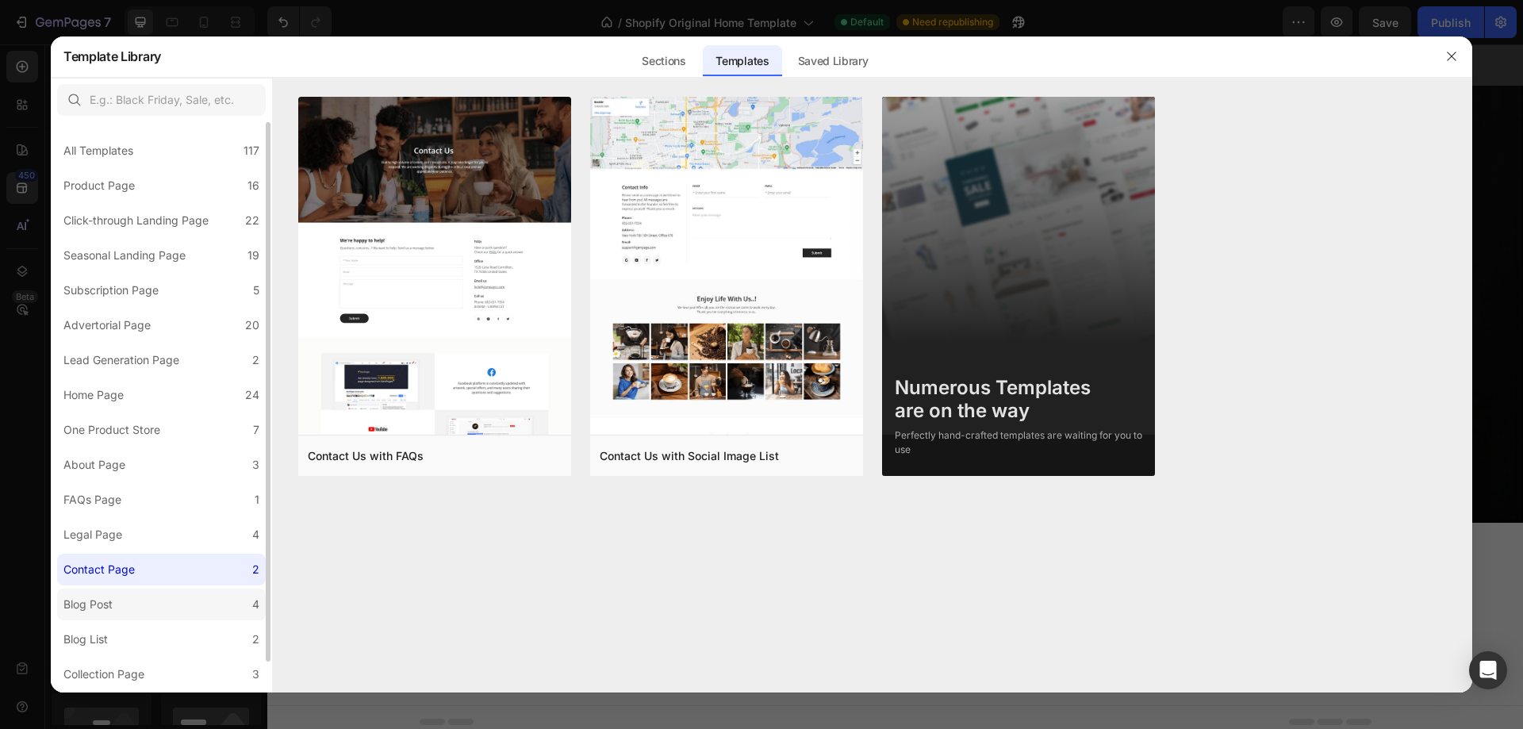
click at [102, 595] on div "Blog Post" at bounding box center [87, 604] width 49 height 19
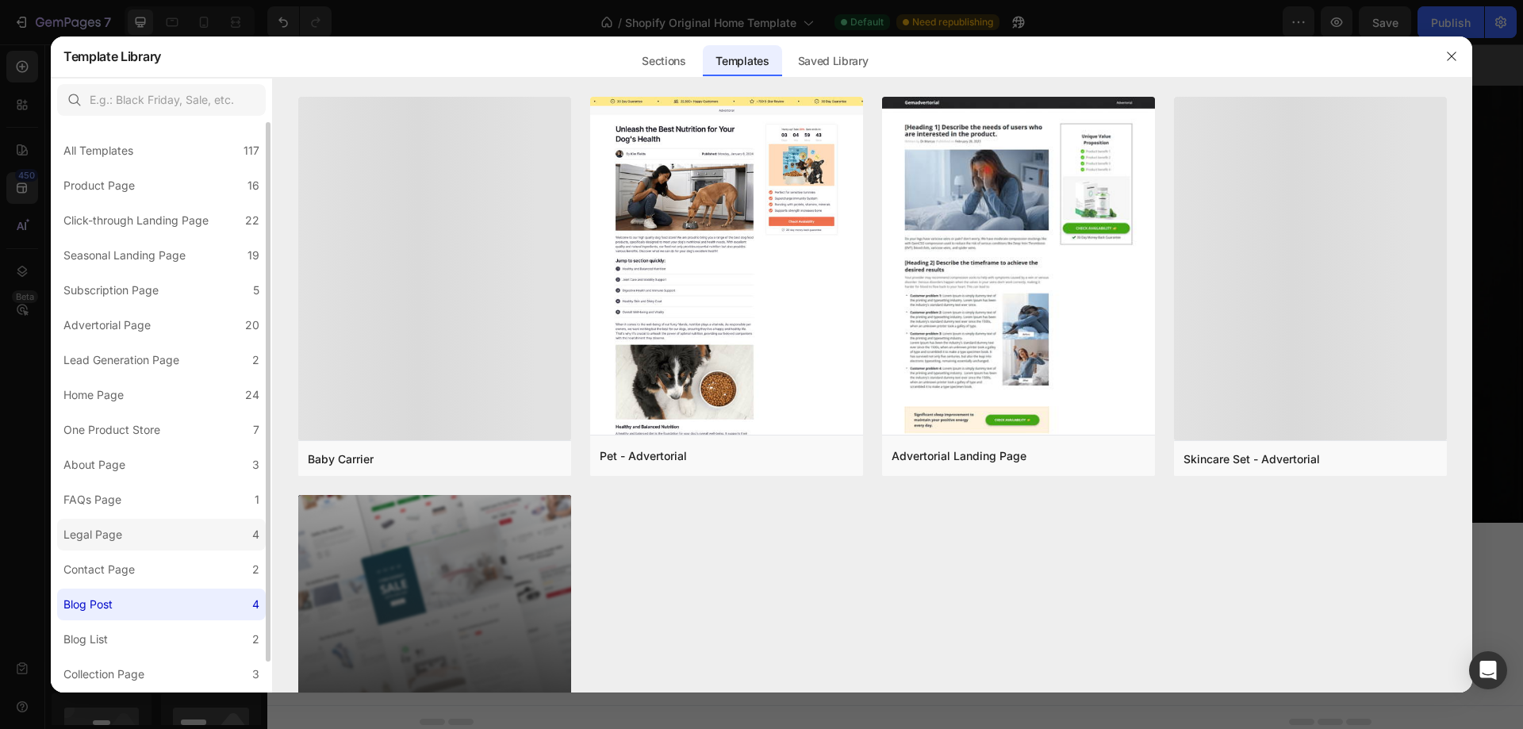
scroll to position [33, 0]
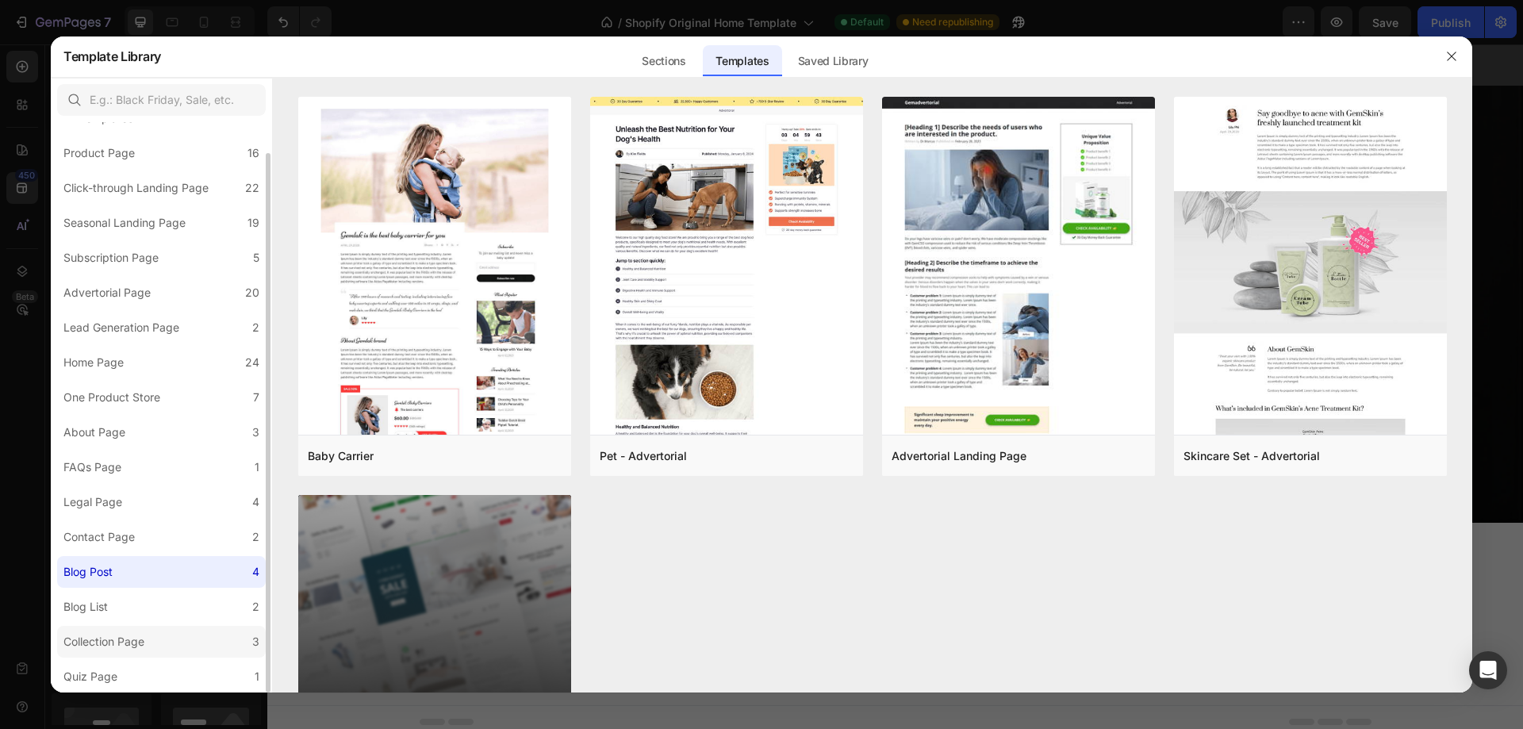
click at [144, 647] on div "Collection Page" at bounding box center [103, 641] width 81 height 19
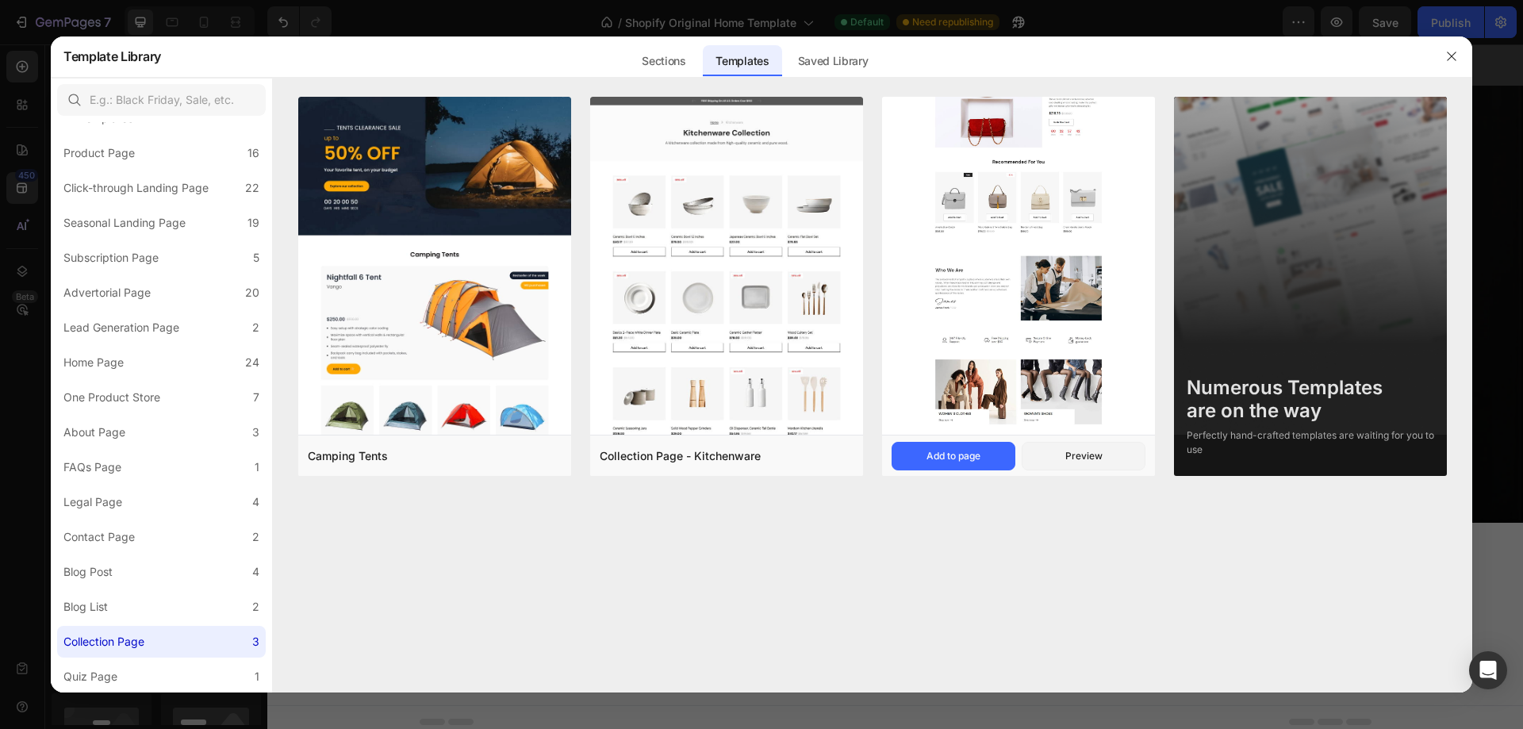
click at [1012, 258] on img at bounding box center [1018, 117] width 273 height 636
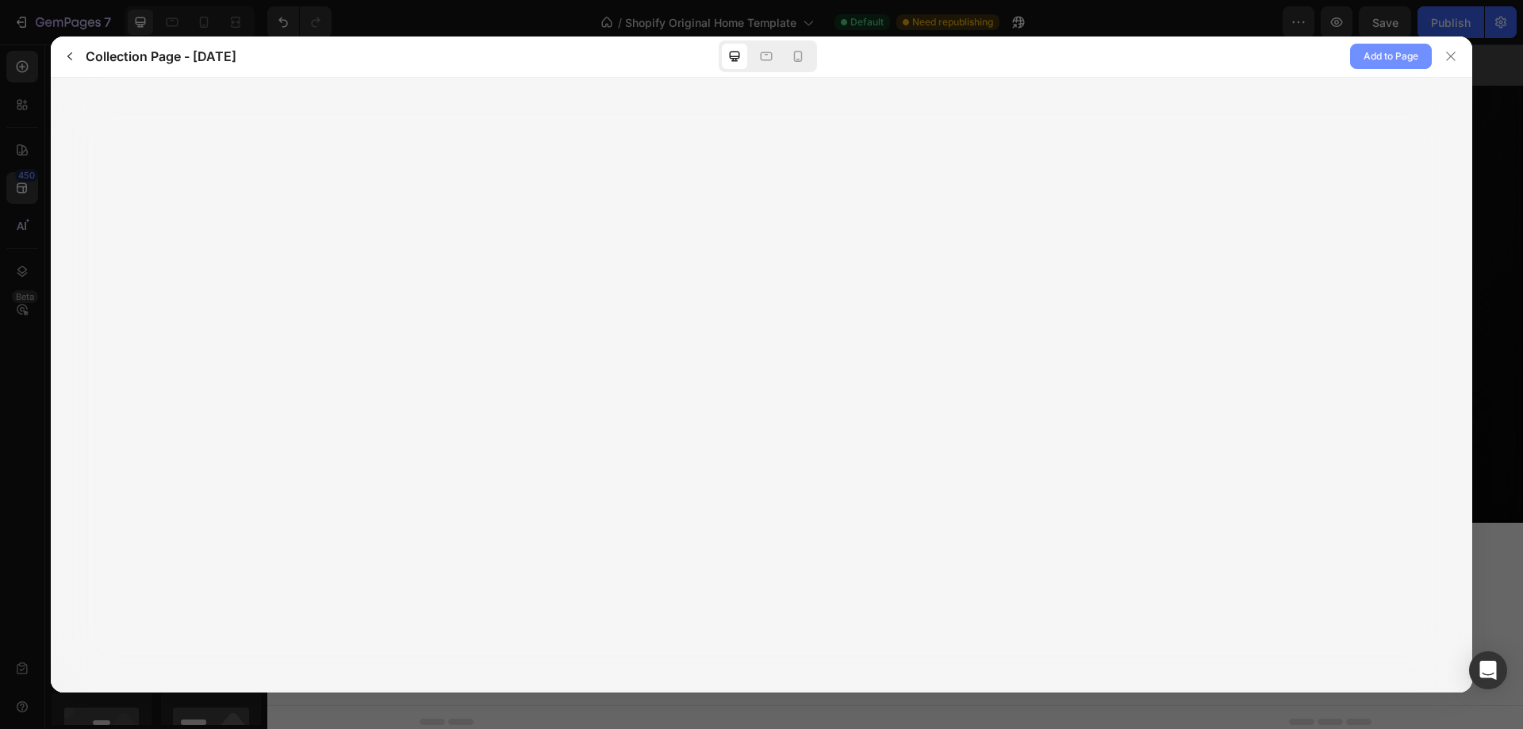
click at [1381, 56] on span "Add to Page" at bounding box center [1391, 56] width 55 height 19
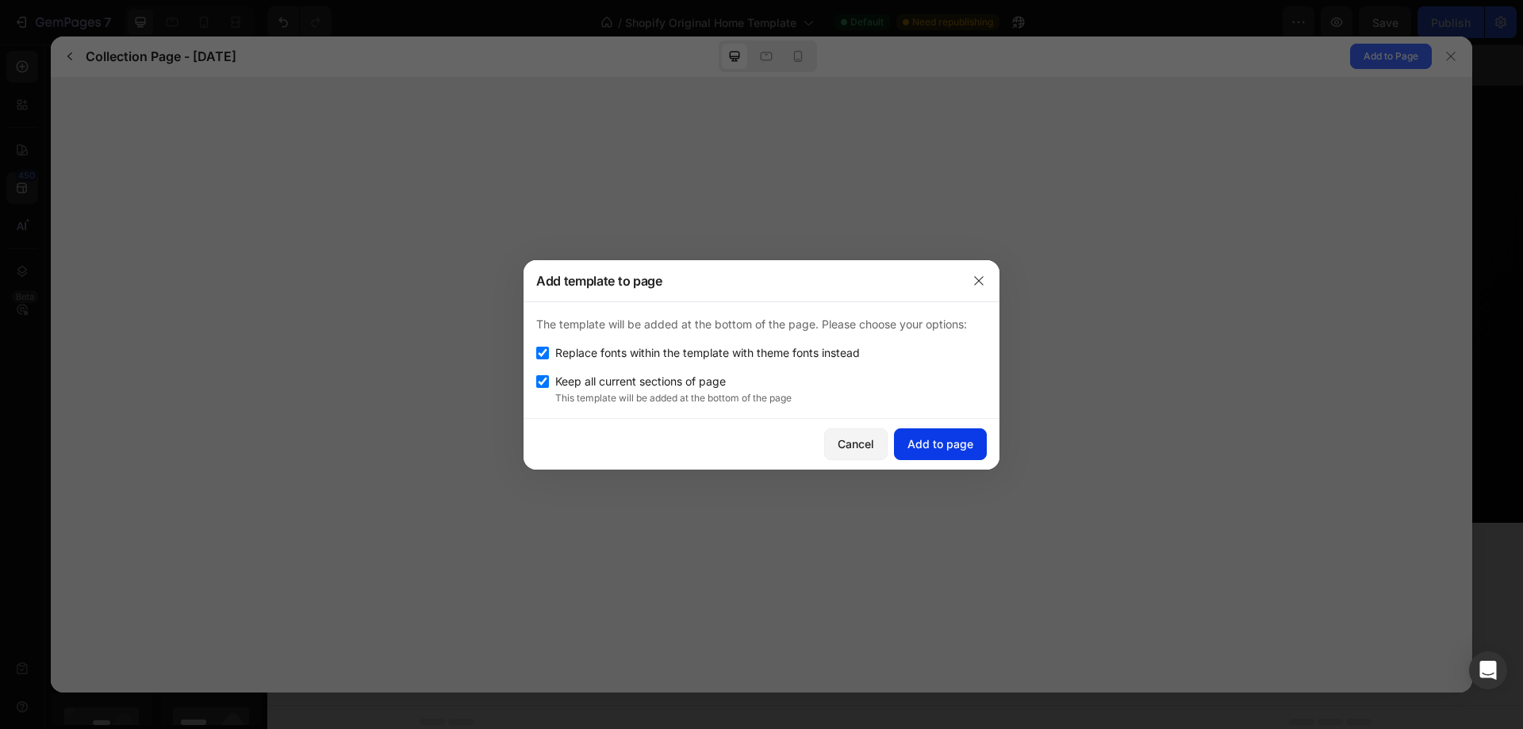
click at [934, 445] on div "Add to page" at bounding box center [941, 444] width 66 height 17
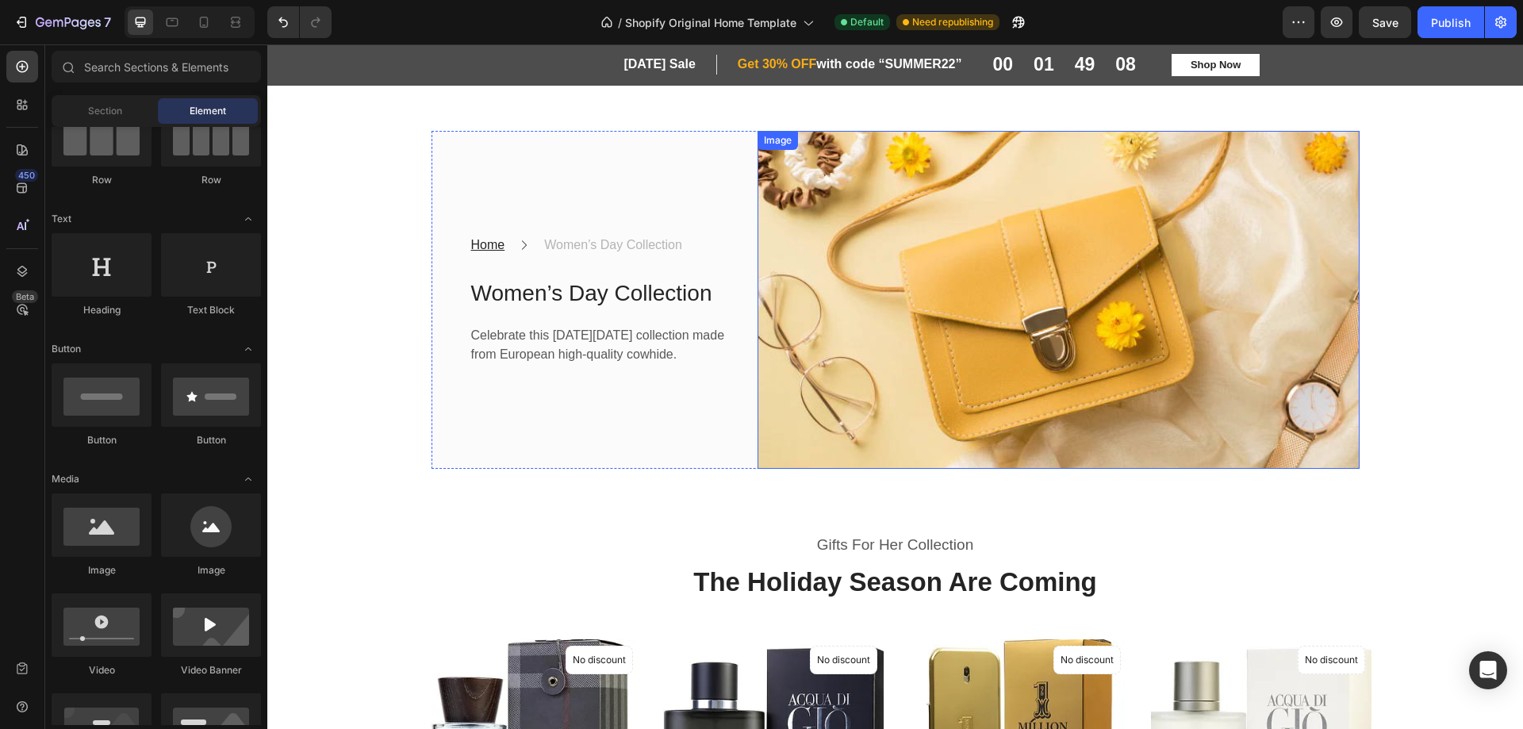
scroll to position [2899, 0]
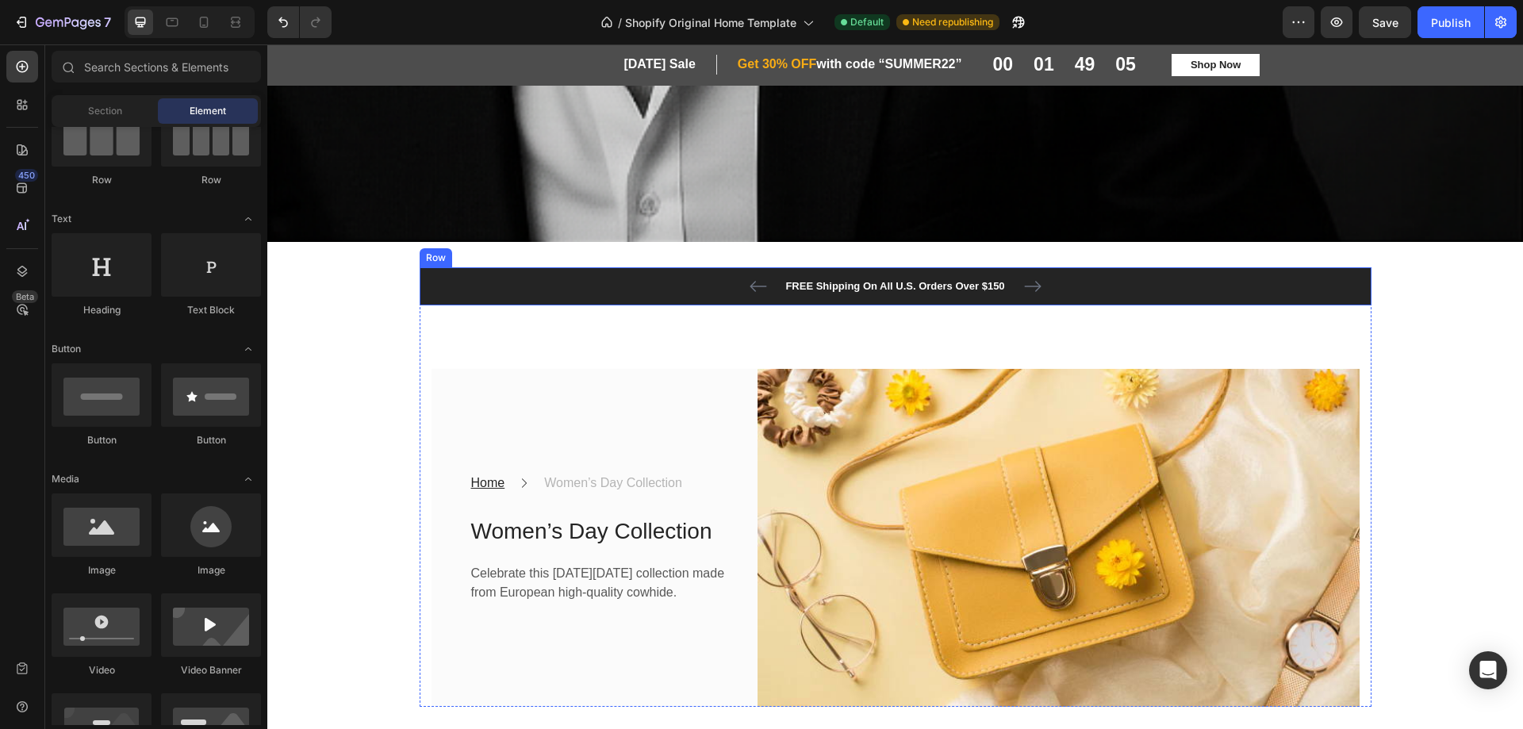
click at [547, 280] on div "FREE Shipping On All U.S. Orders Over $150 Text block 60-DAY FREE RETURNS Text …" at bounding box center [896, 286] width 928 height 19
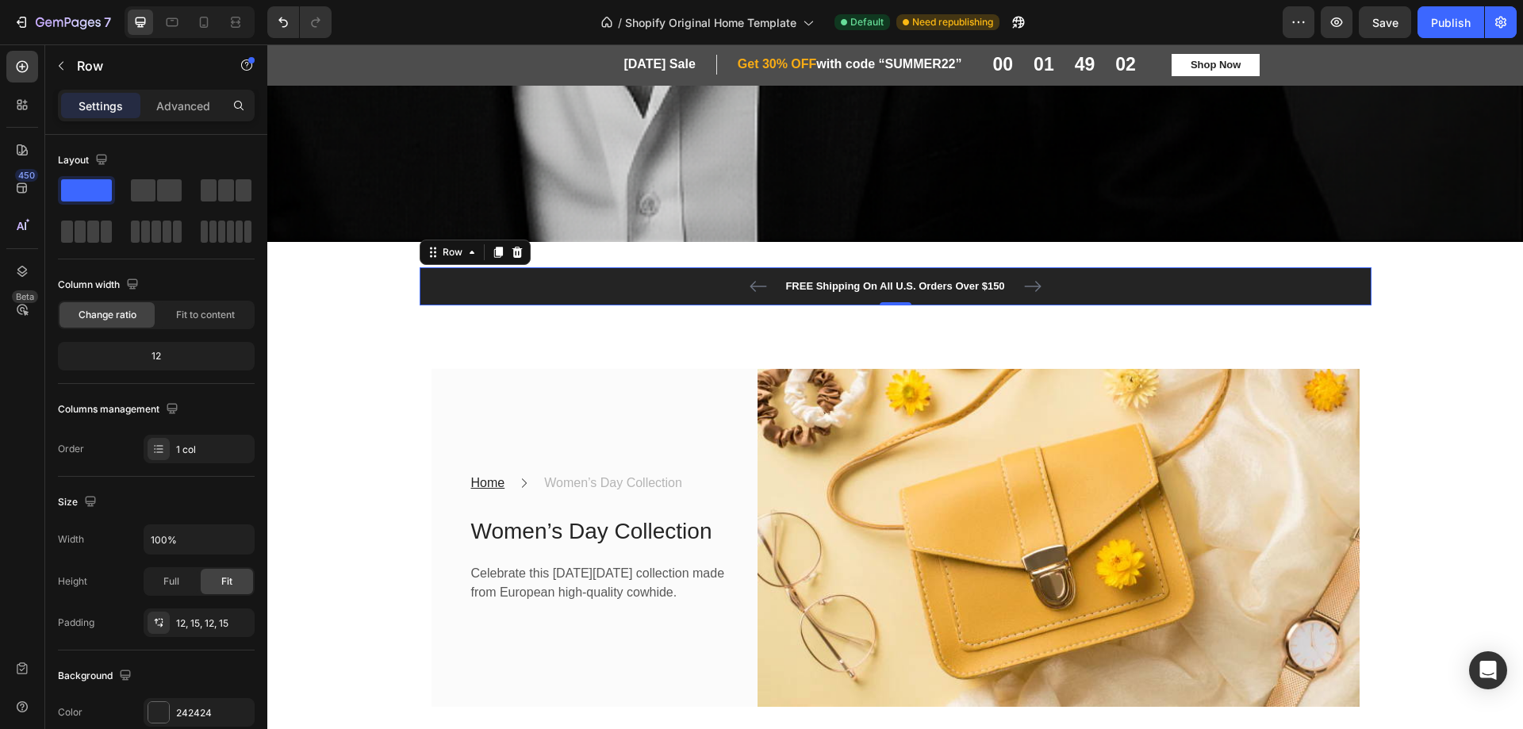
click at [461, 277] on div "FREE Shipping On All U.S. Orders Over $150 Text block 60-DAY FREE RETURNS Text …" at bounding box center [896, 286] width 928 height 19
click at [511, 246] on icon at bounding box center [517, 252] width 13 height 13
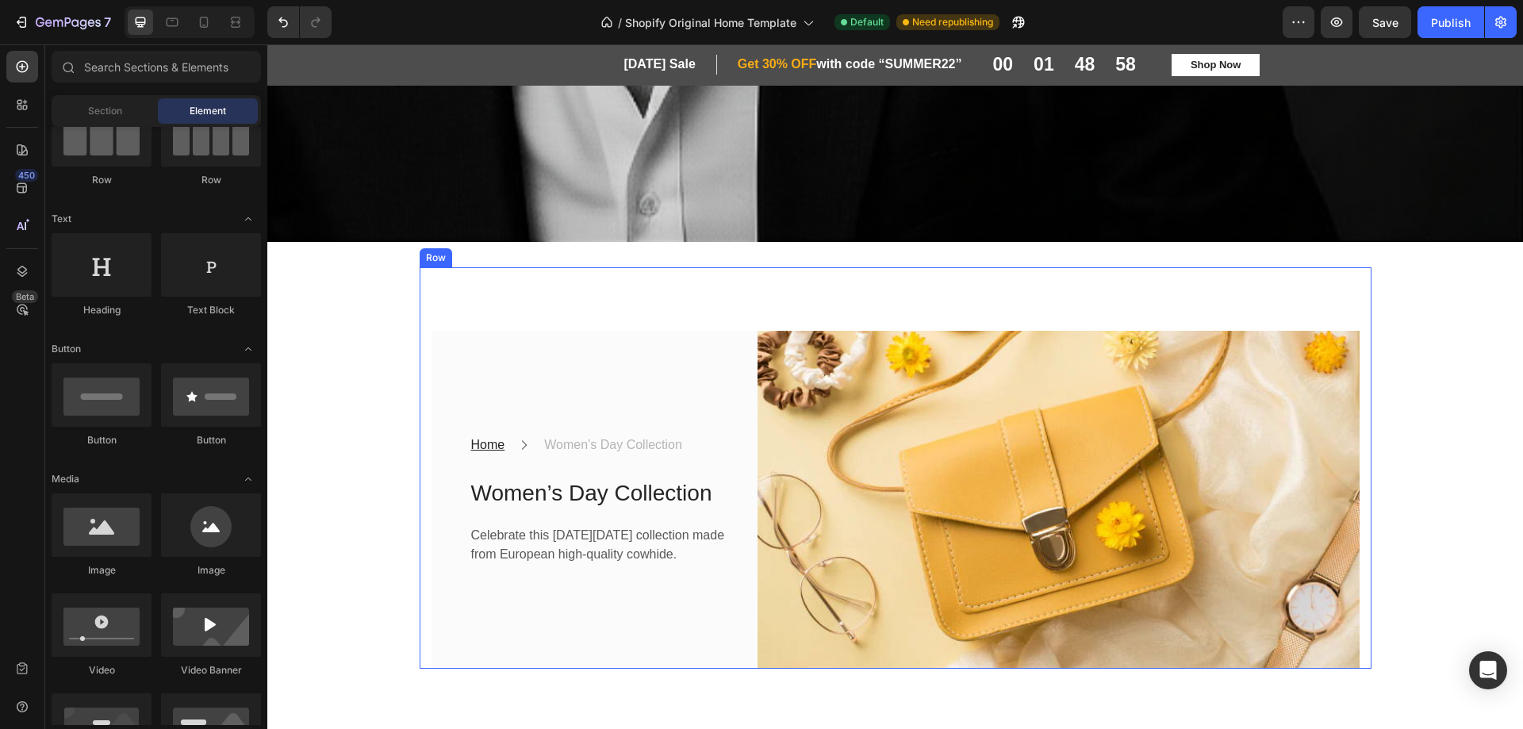
click at [444, 268] on div "Home Text block Icon Women’s Day Collection Text block Row Women’s Day Collecti…" at bounding box center [896, 467] width 952 height 401
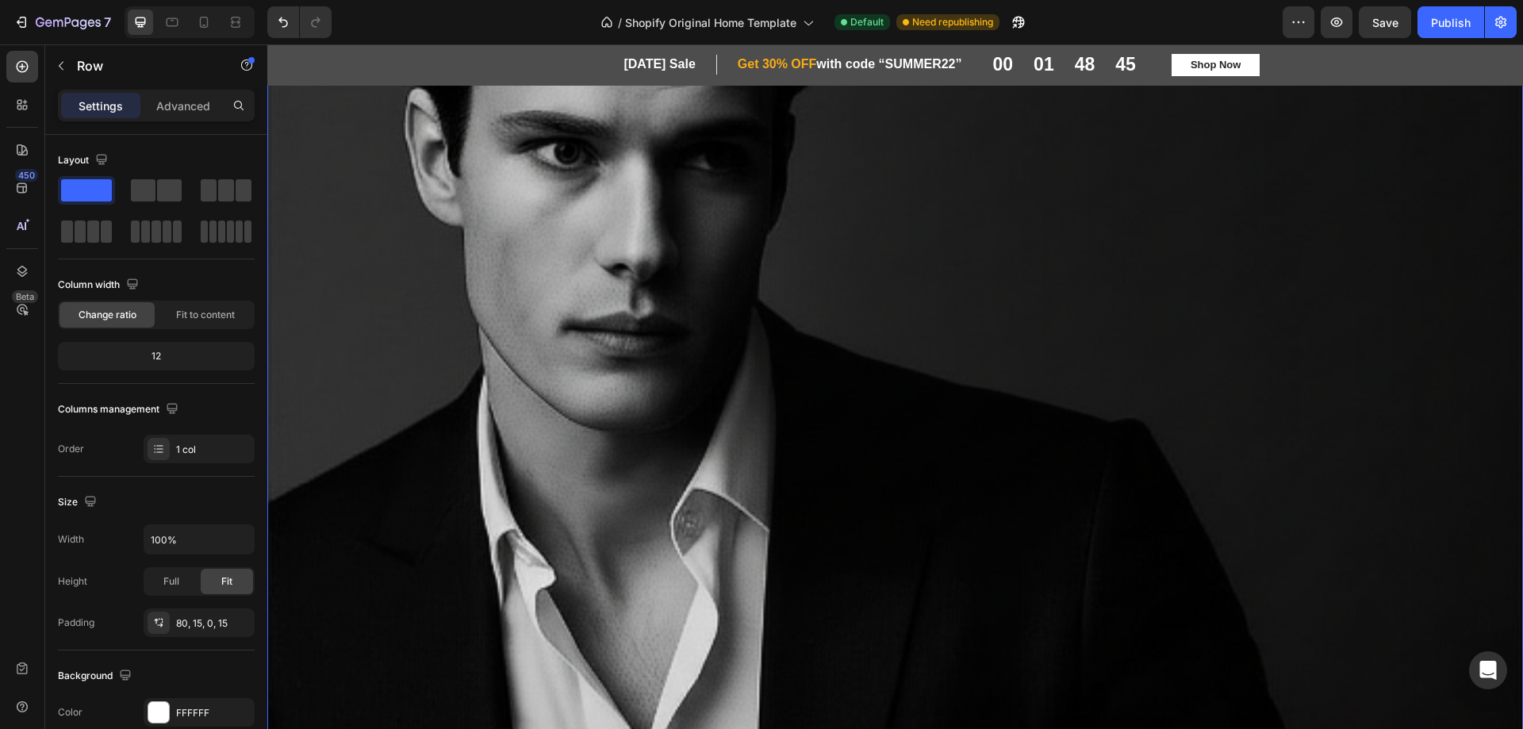
scroll to position [2382, 0]
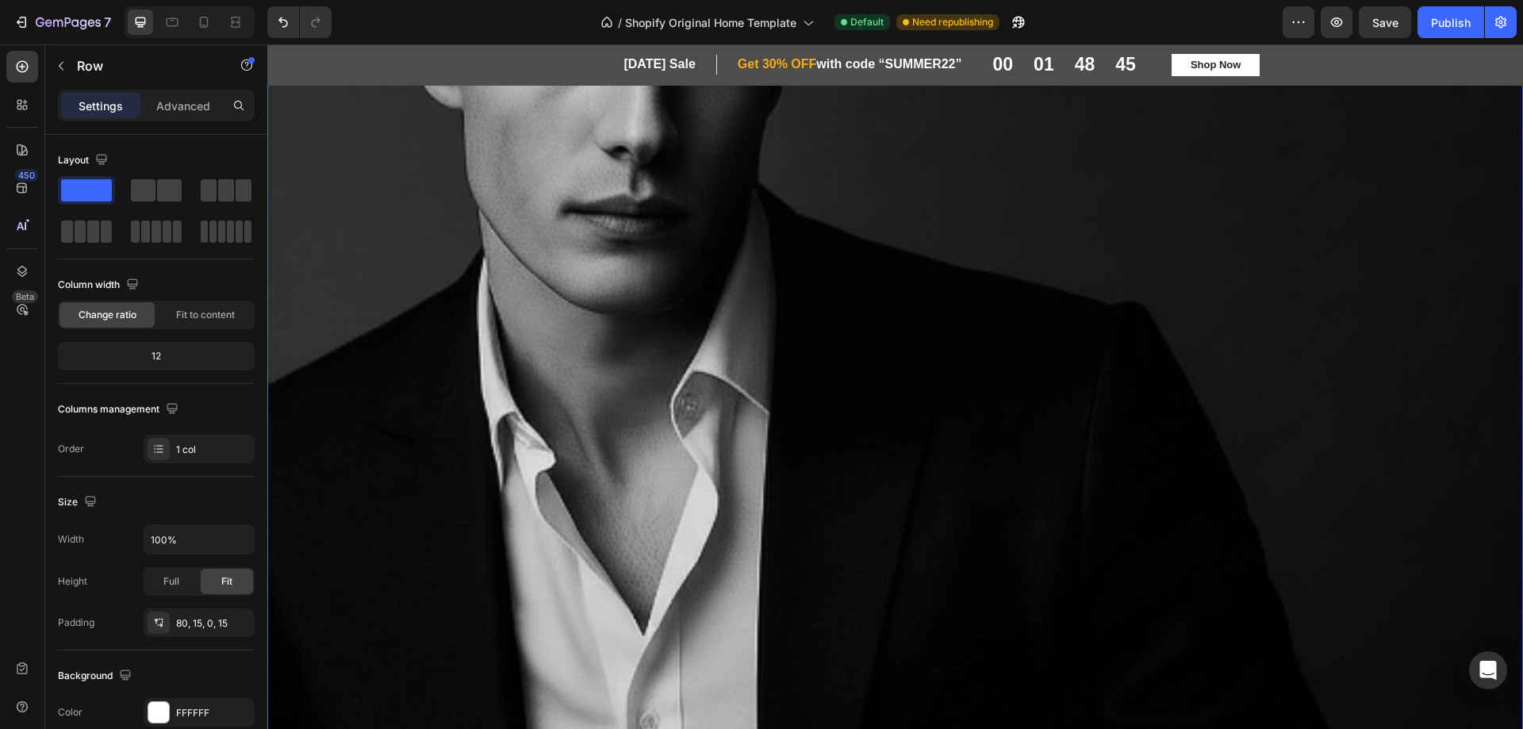
click at [393, 456] on div "MENS PERFUMES Heading Row Discover the latest in men's fragrances Text Block SH…" at bounding box center [895, 743] width 1256 height 6096
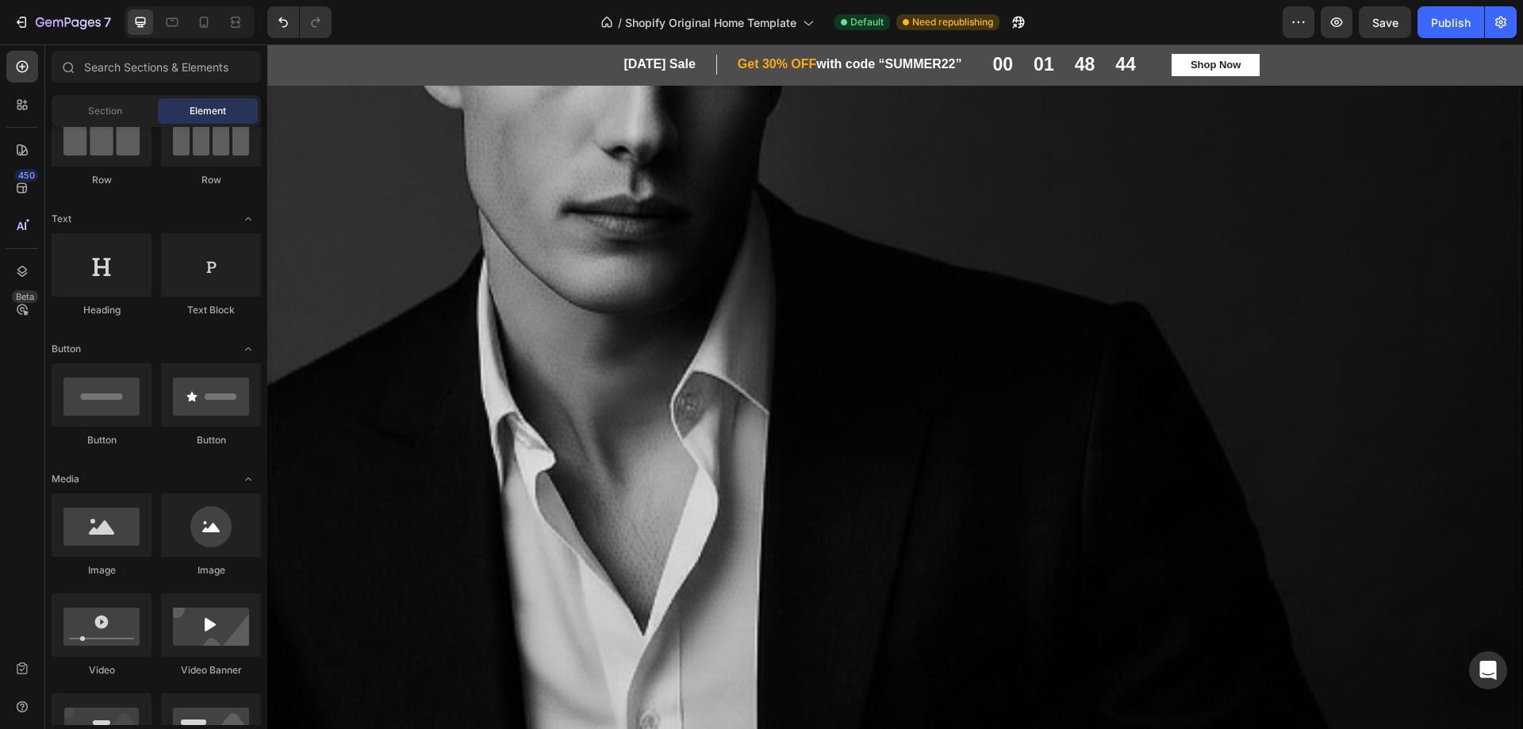
scroll to position [2978, 0]
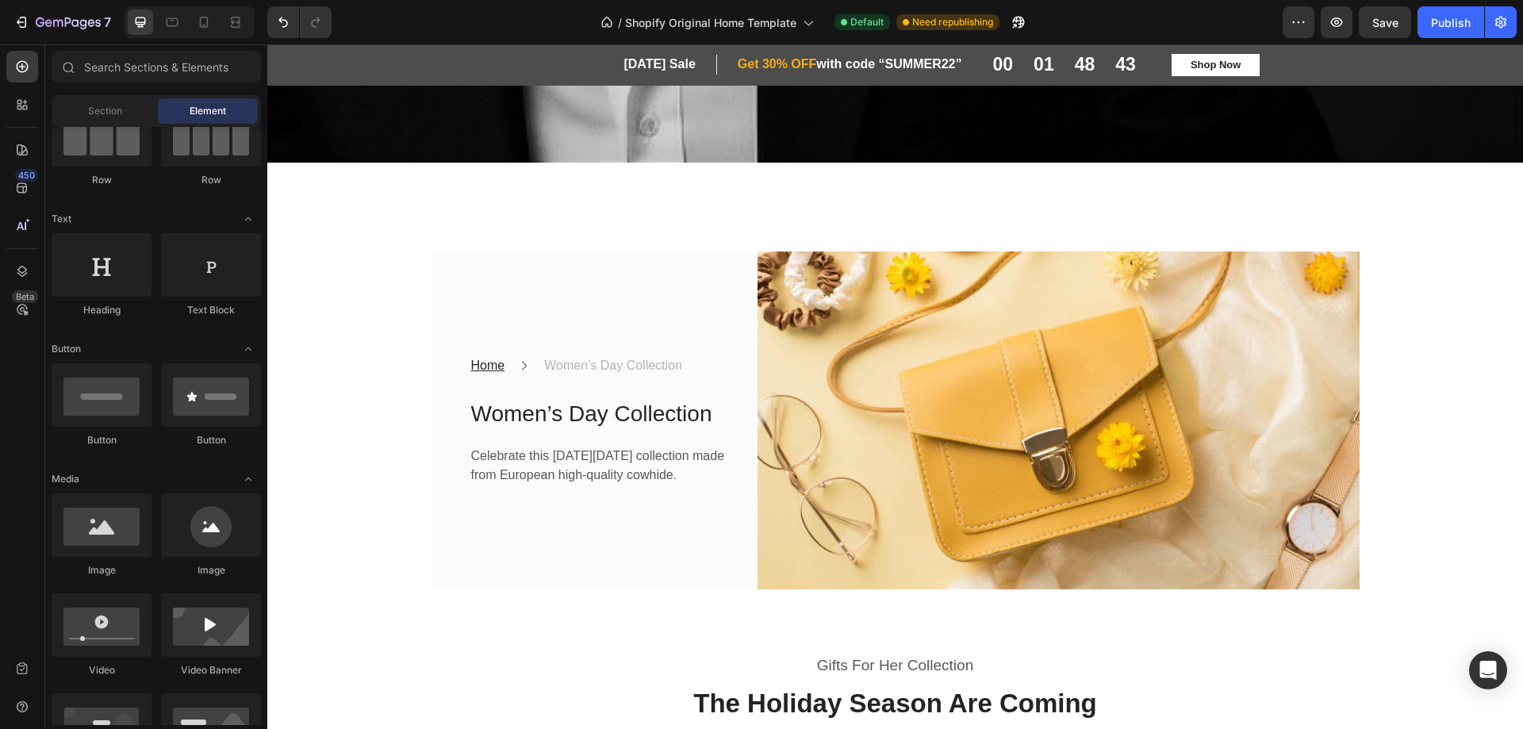
click at [1404, 418] on div "MENS PERFUMES Heading Row Discover the latest in men's fragrances Text Block SH…" at bounding box center [895, 3] width 1256 height 5809
click at [513, 275] on div "Home Text block Icon Women’s Day Collection Text block Row Women’s Day Collecti…" at bounding box center [582, 420] width 301 height 338
click at [1407, 302] on div "MENS PERFUMES Heading Row Discover the latest in men's fragrances Text Block SH…" at bounding box center [895, 147] width 1256 height 6096
click at [422, 198] on div "Home Text block Icon Women’s Day Collection Text block Row Women’s Day Collecti…" at bounding box center [896, 388] width 952 height 401
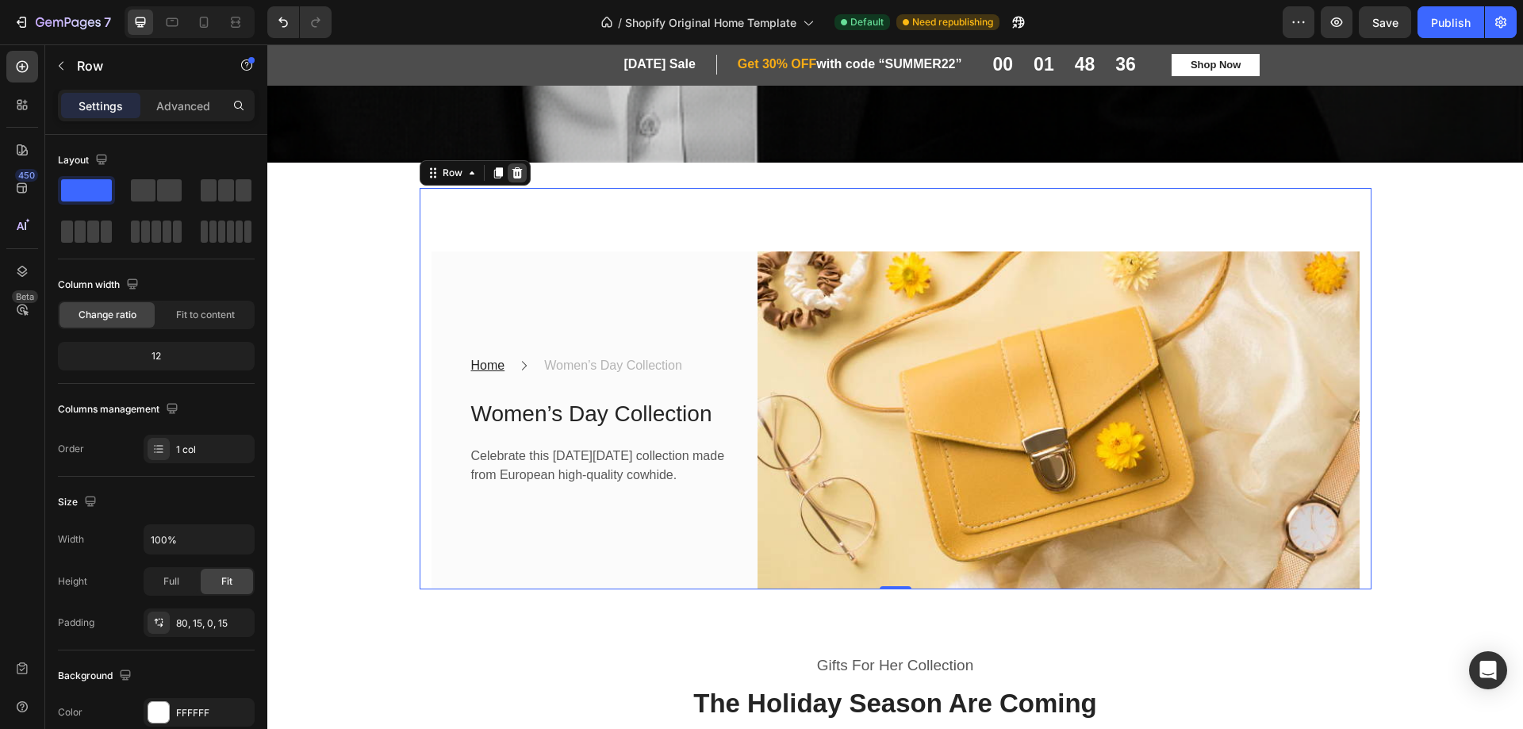
click at [512, 167] on icon at bounding box center [517, 172] width 10 height 11
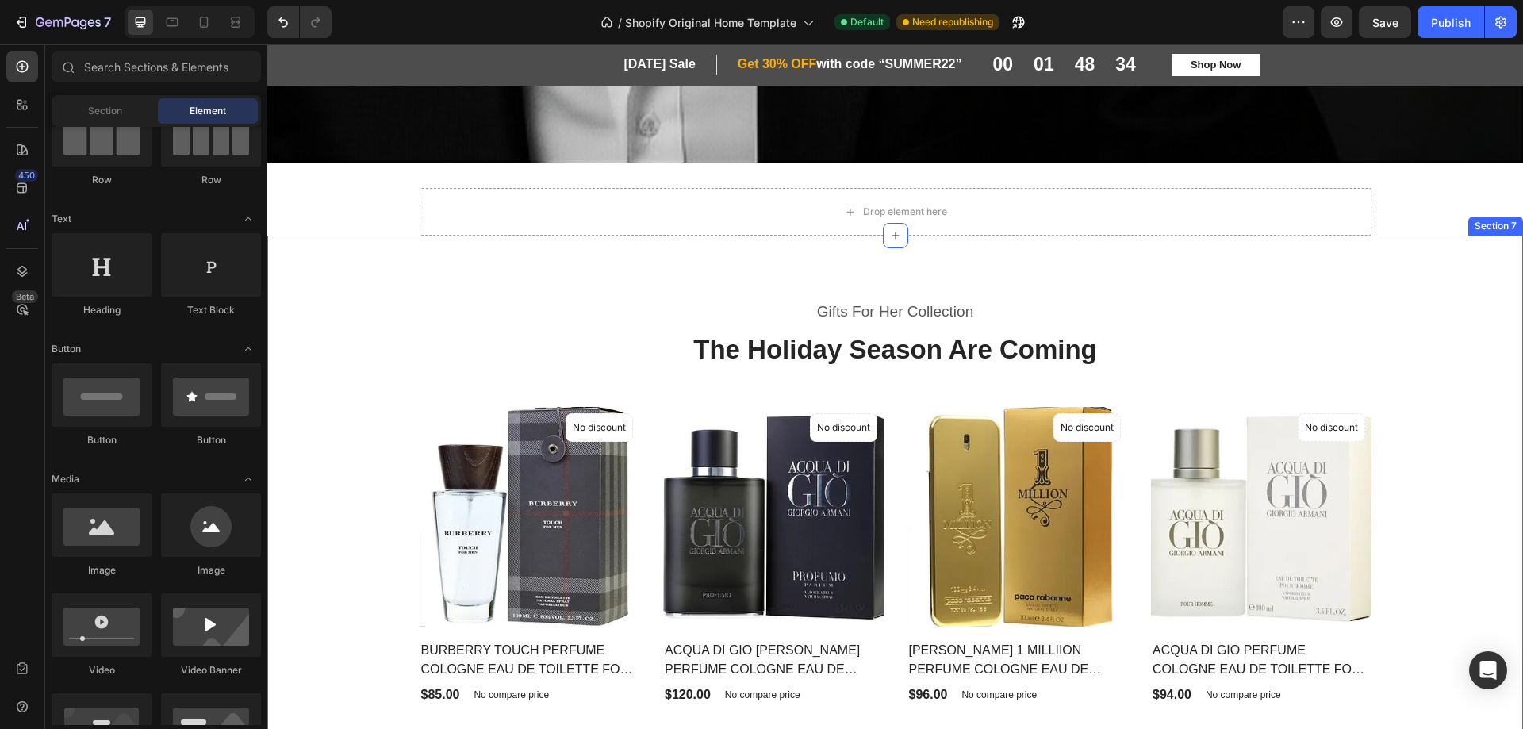
click at [482, 301] on p "Gifts For Her Collection" at bounding box center [895, 312] width 949 height 23
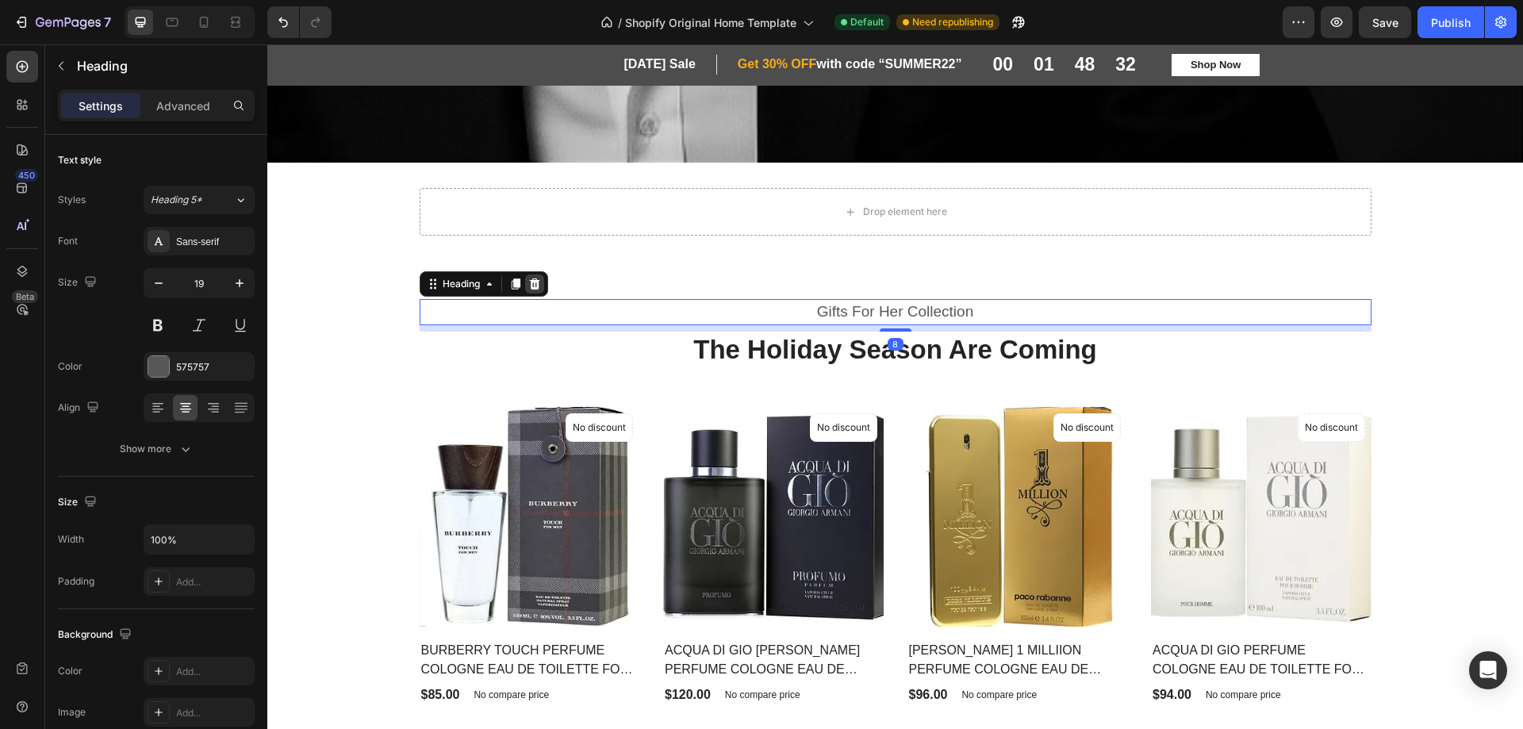
click at [525, 275] on div at bounding box center [534, 284] width 19 height 19
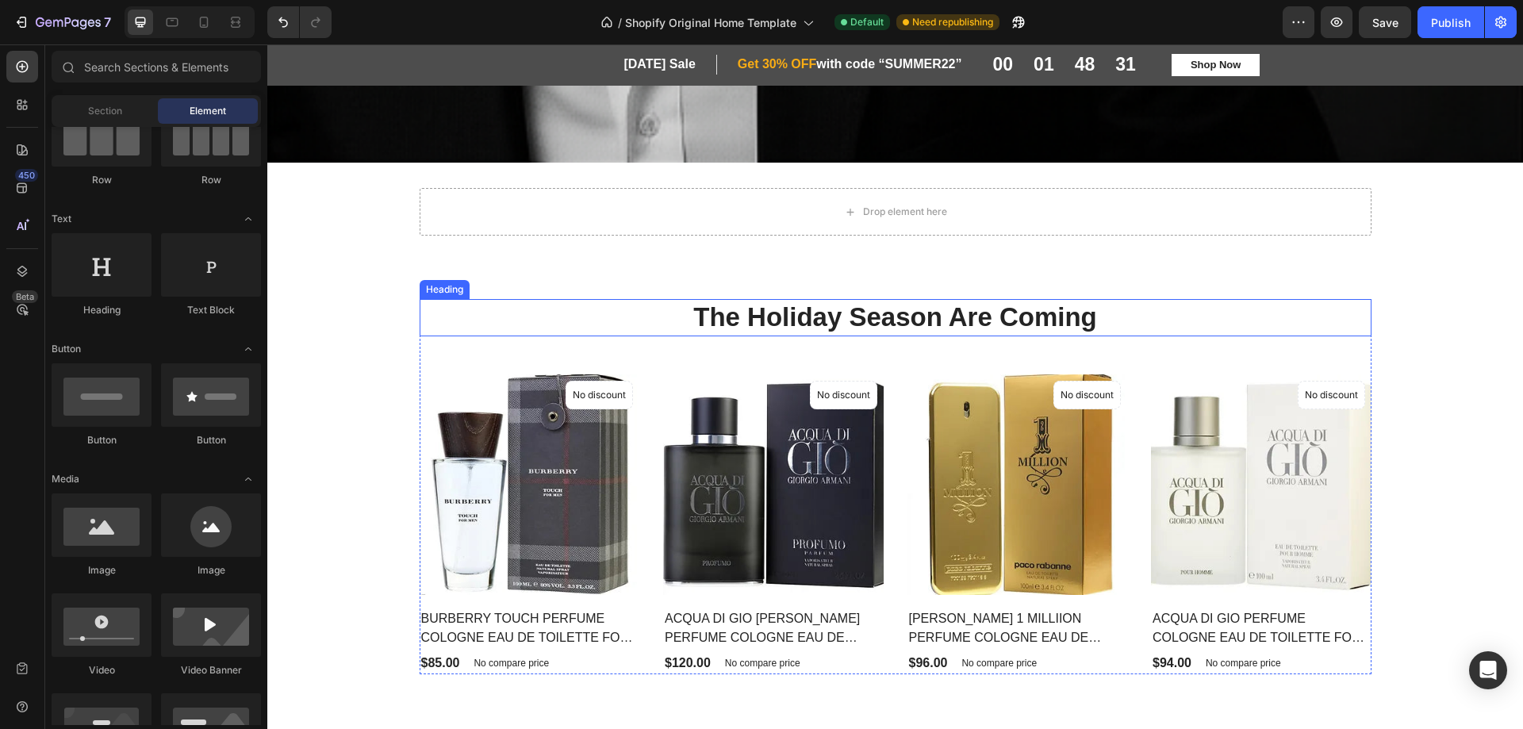
click at [462, 305] on p "The Holiday Season Are Coming" at bounding box center [895, 318] width 949 height 34
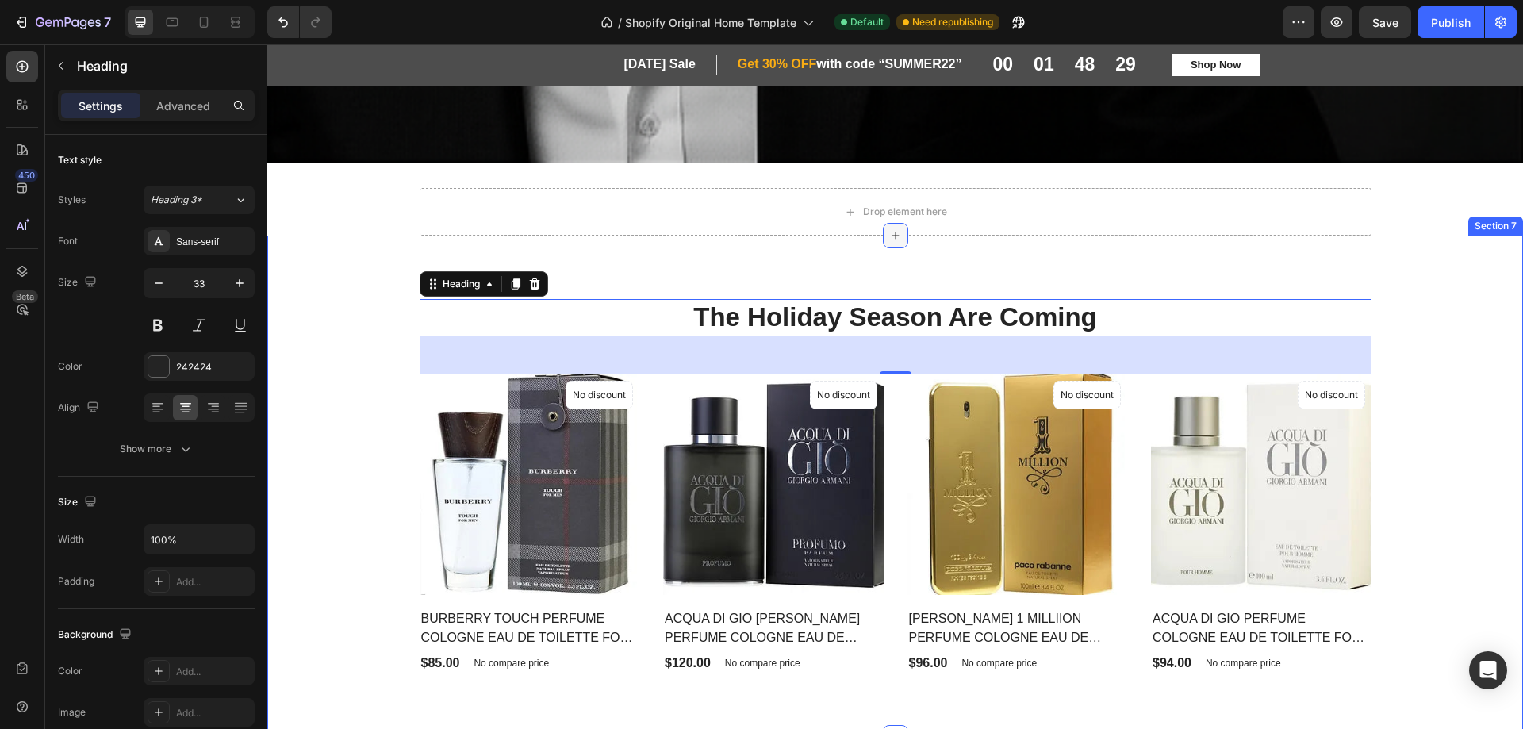
click at [1426, 332] on div "The Holiday Season Are Coming Heading 48 Product Images & Gallery No discount N…" at bounding box center [895, 486] width 1232 height 374
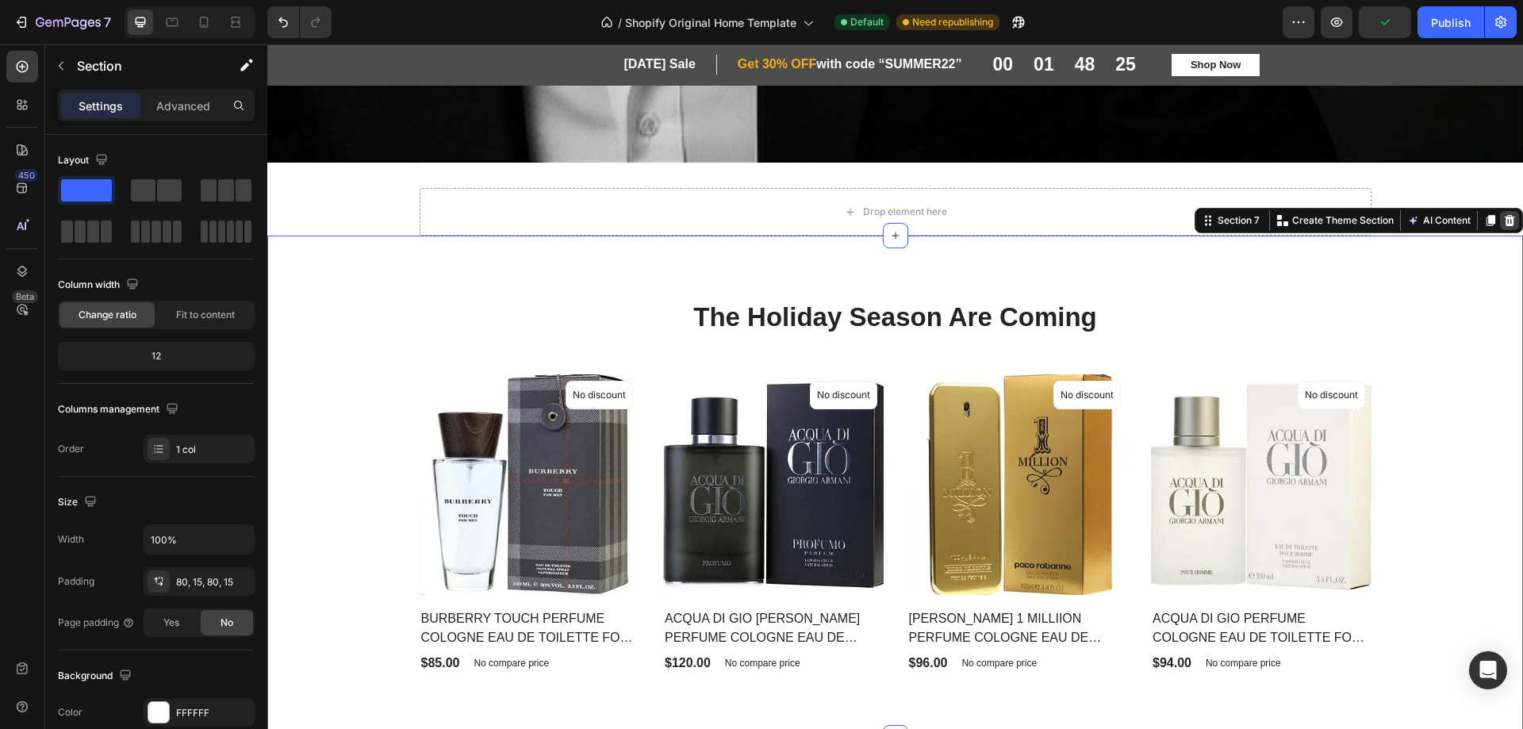
click at [1503, 214] on icon at bounding box center [1509, 220] width 13 height 13
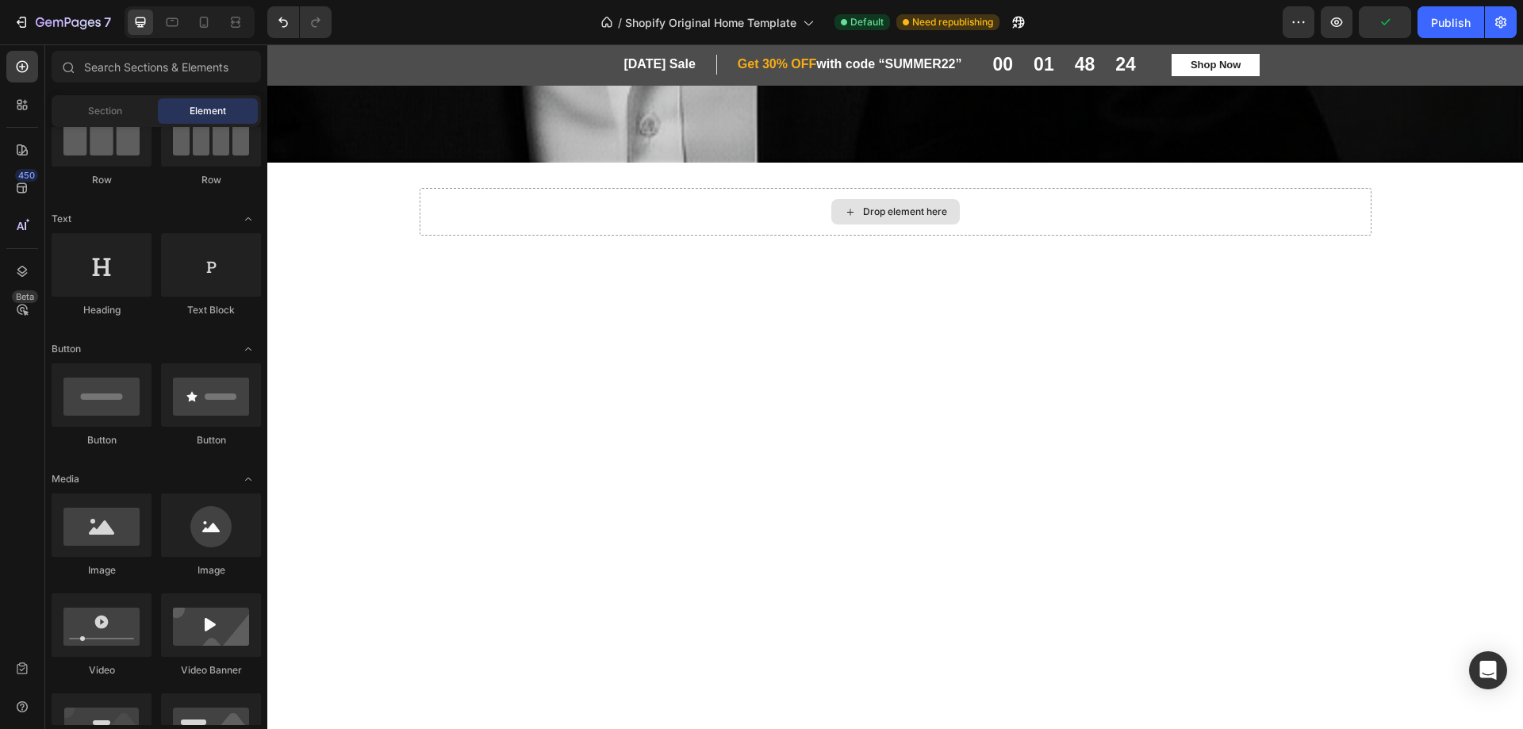
click at [1005, 202] on div "Drop element here" at bounding box center [896, 212] width 952 height 48
click at [863, 207] on div "Drop element here" at bounding box center [905, 211] width 84 height 13
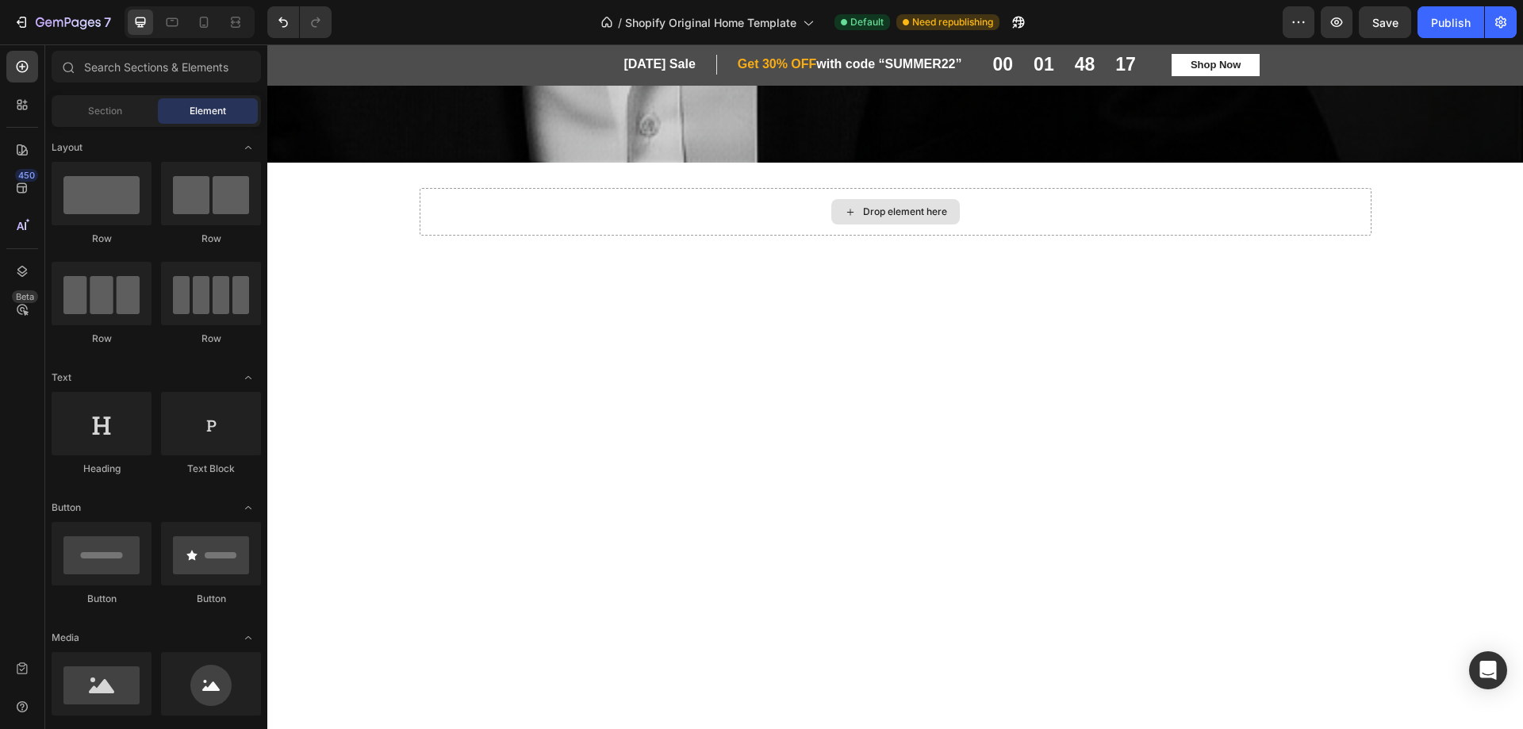
click at [1266, 207] on div "Drop element here" at bounding box center [896, 212] width 952 height 48
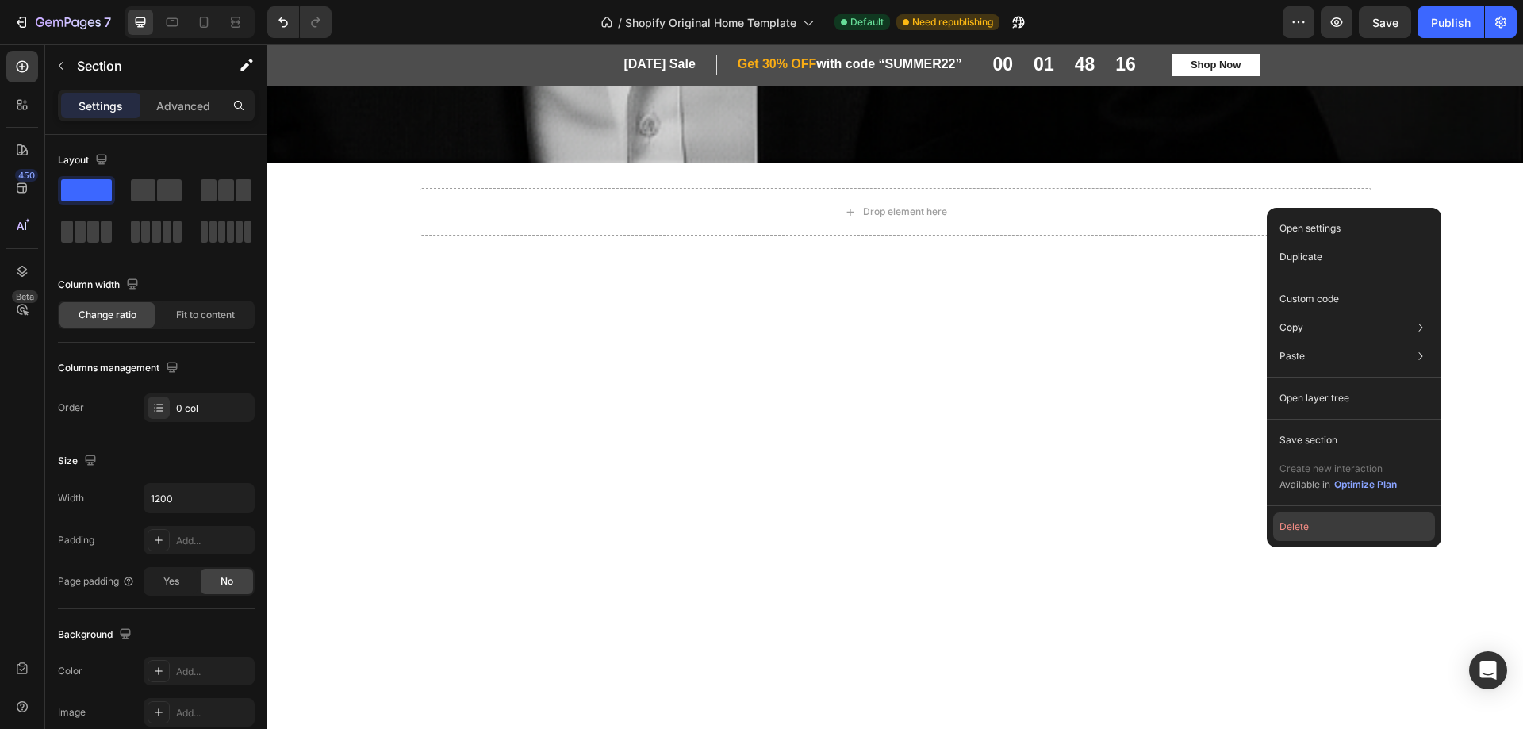
click at [1301, 525] on button "Delete" at bounding box center [1354, 527] width 162 height 29
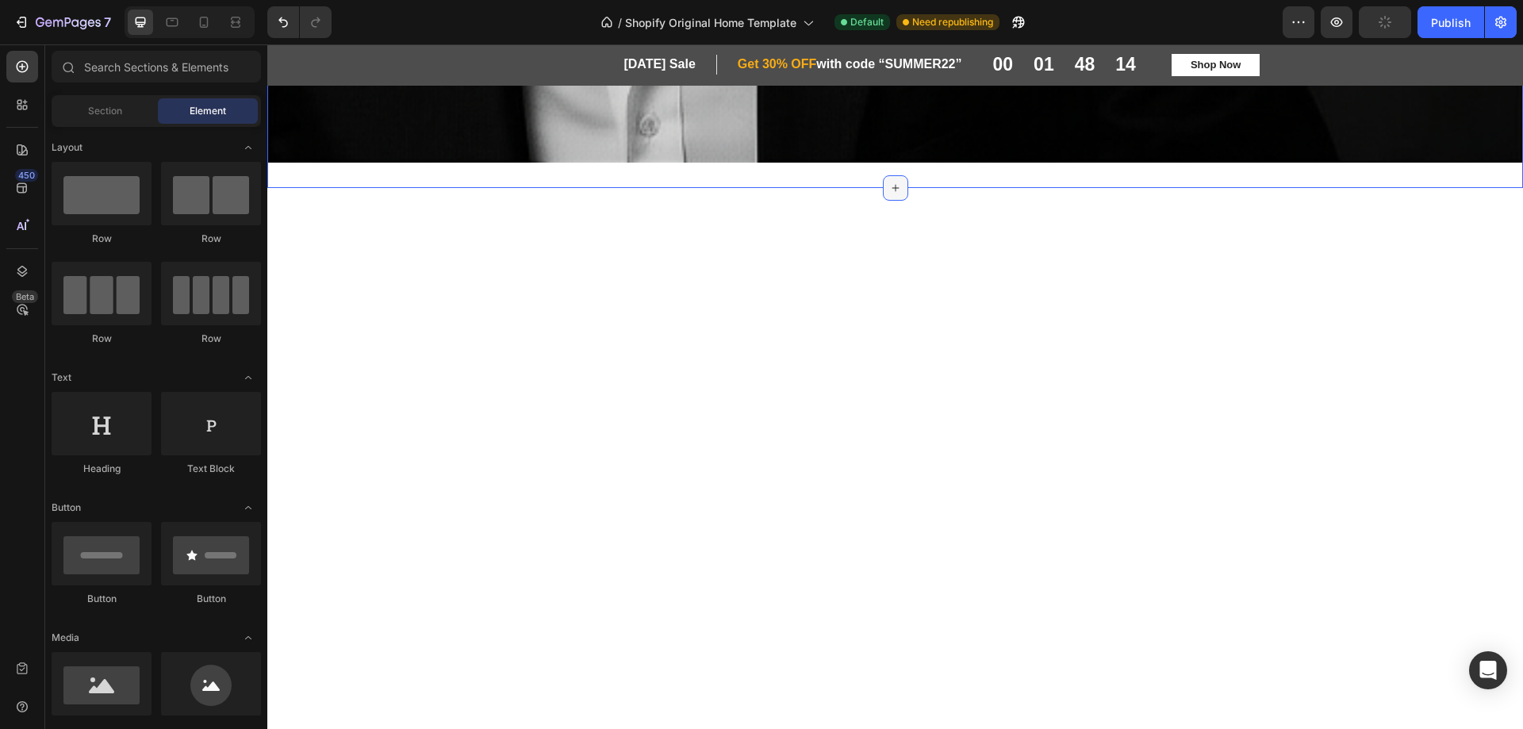
click at [887, 175] on div at bounding box center [895, 187] width 25 height 25
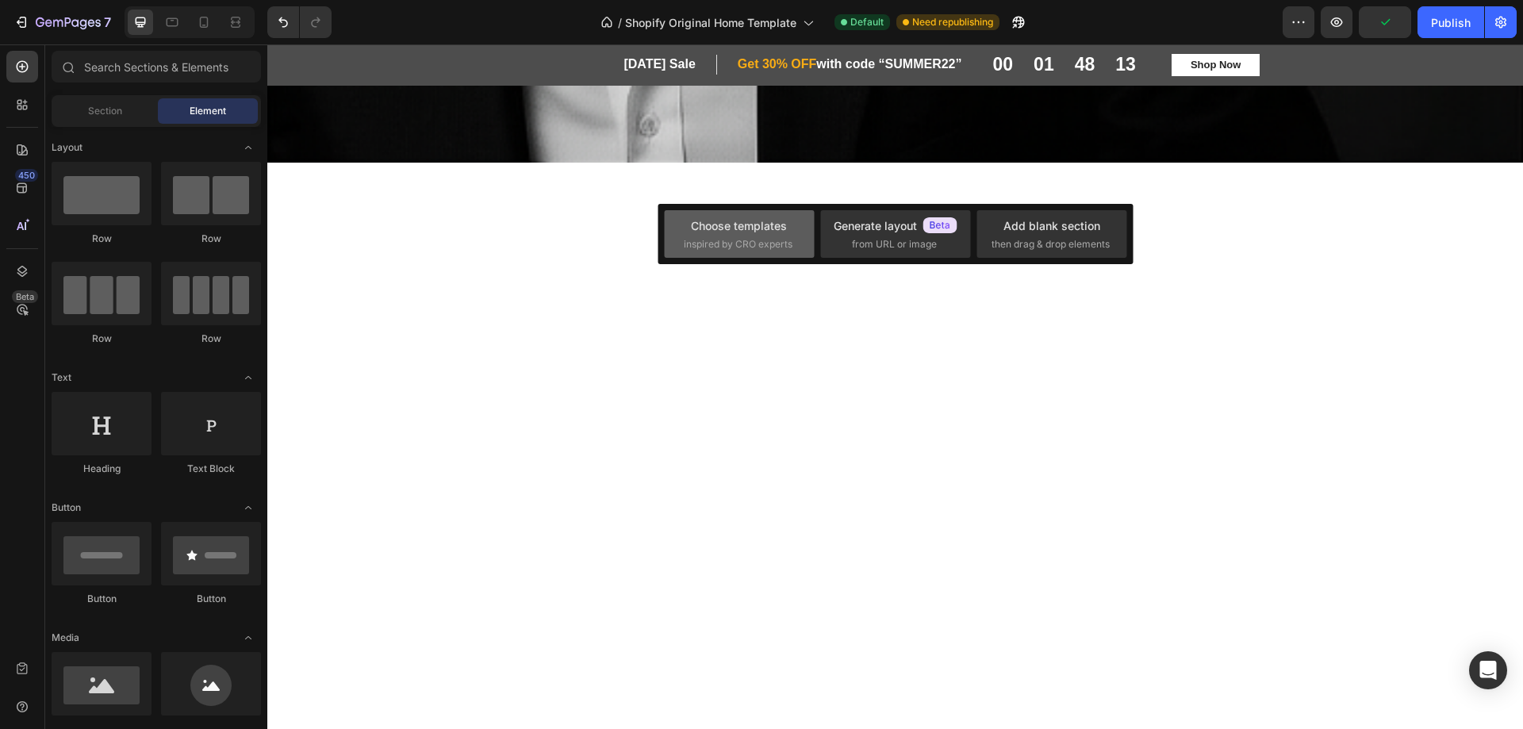
click at [762, 240] on span "inspired by CRO experts" at bounding box center [738, 244] width 109 height 14
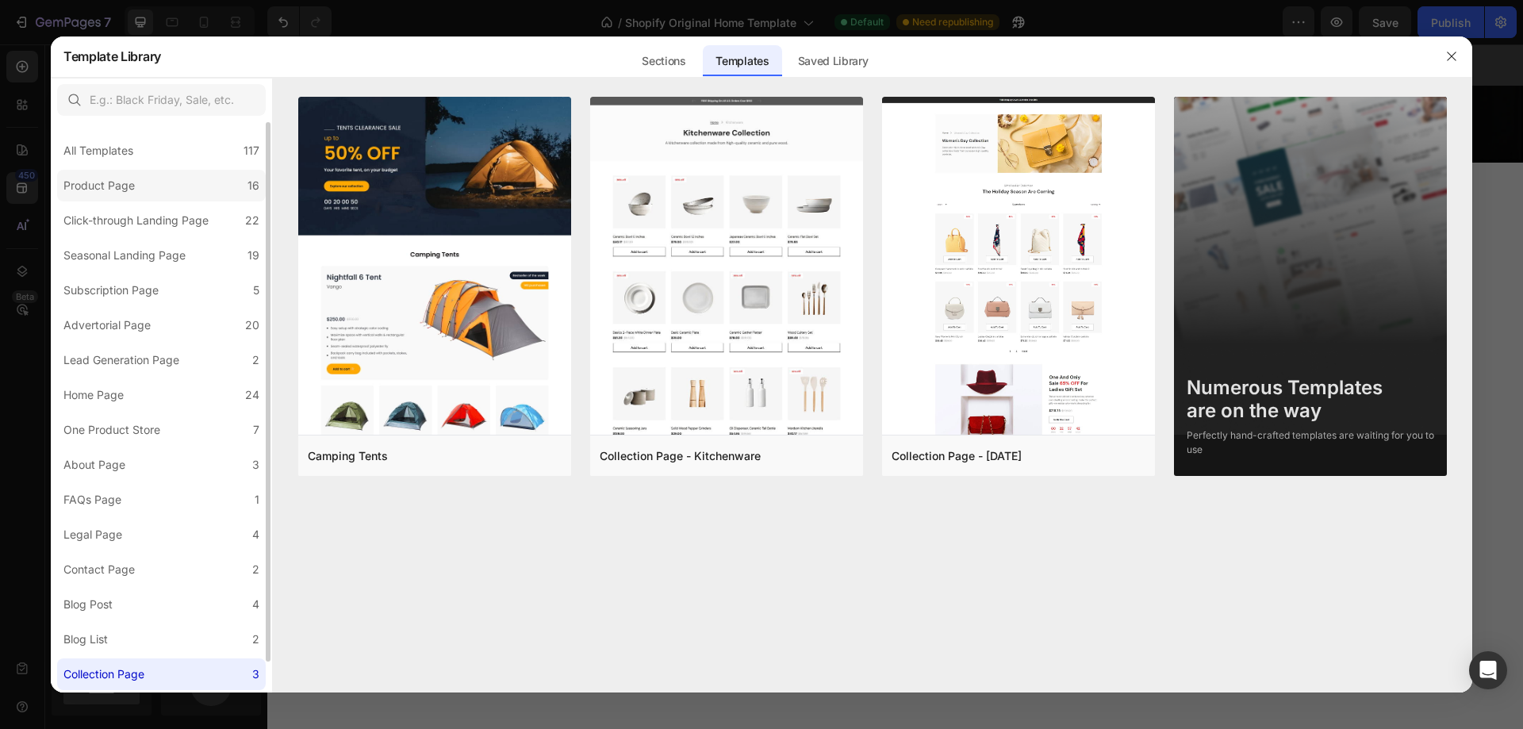
click at [97, 191] on div "Product Page" at bounding box center [98, 185] width 71 height 19
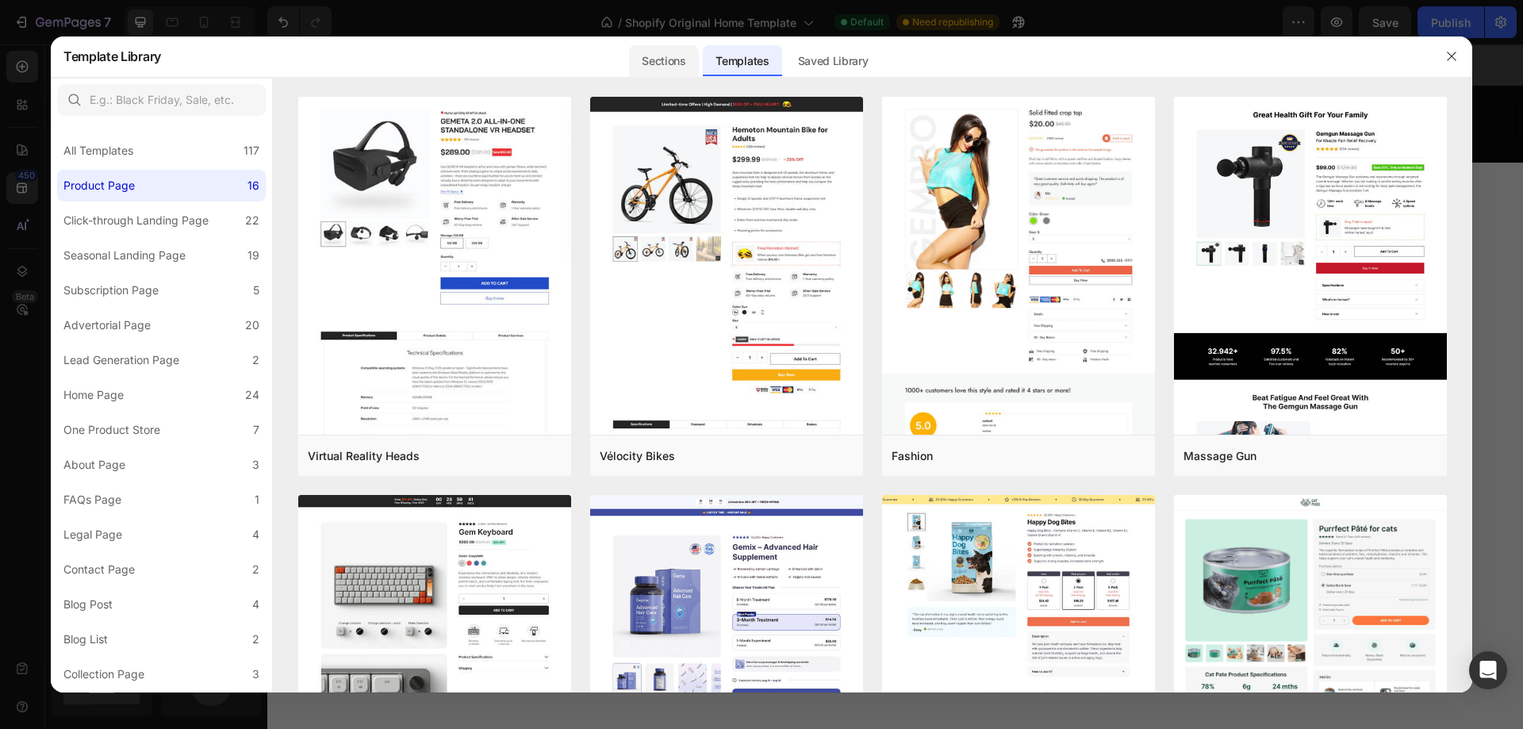
click at [675, 58] on div "Sections" at bounding box center [663, 61] width 69 height 32
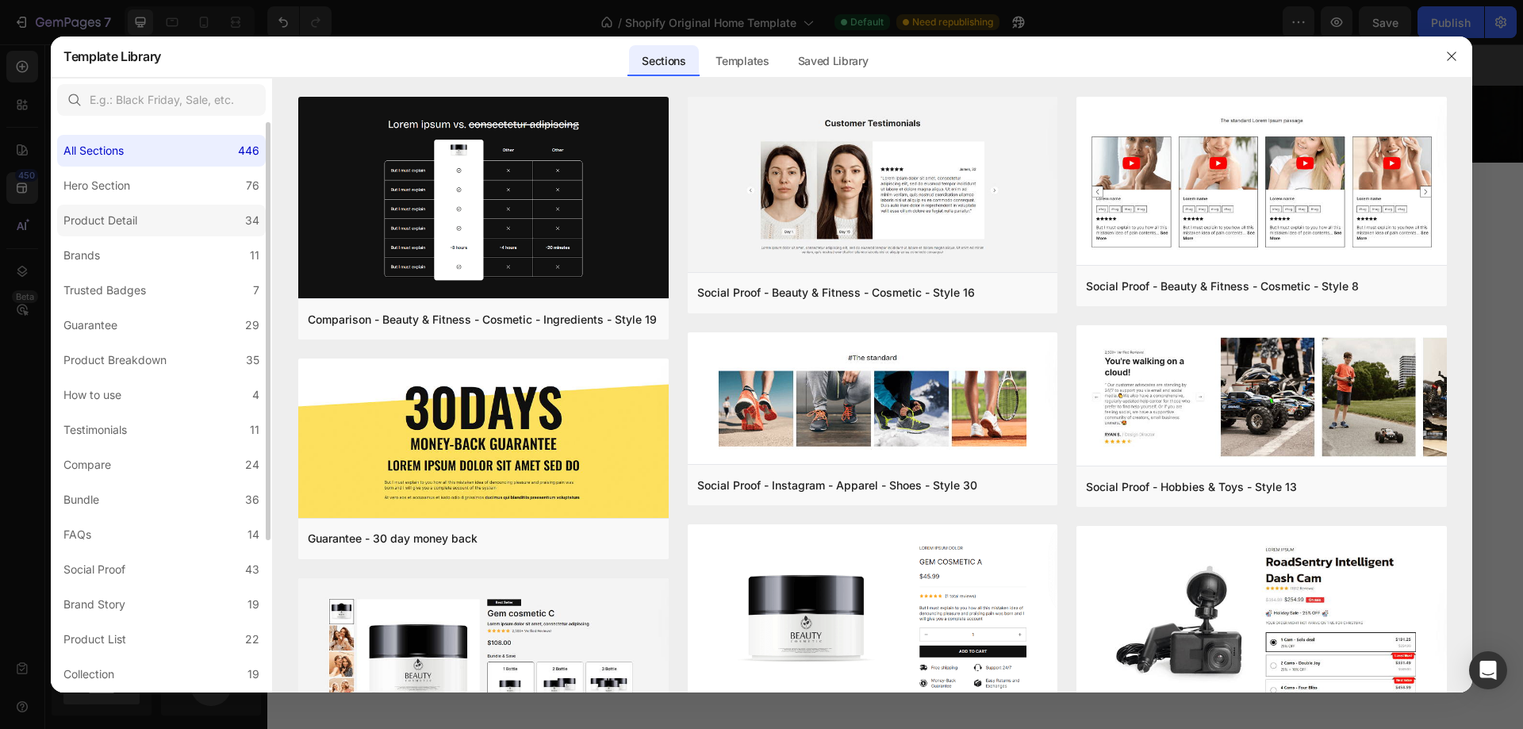
click at [108, 222] on div "Product Detail" at bounding box center [100, 220] width 74 height 19
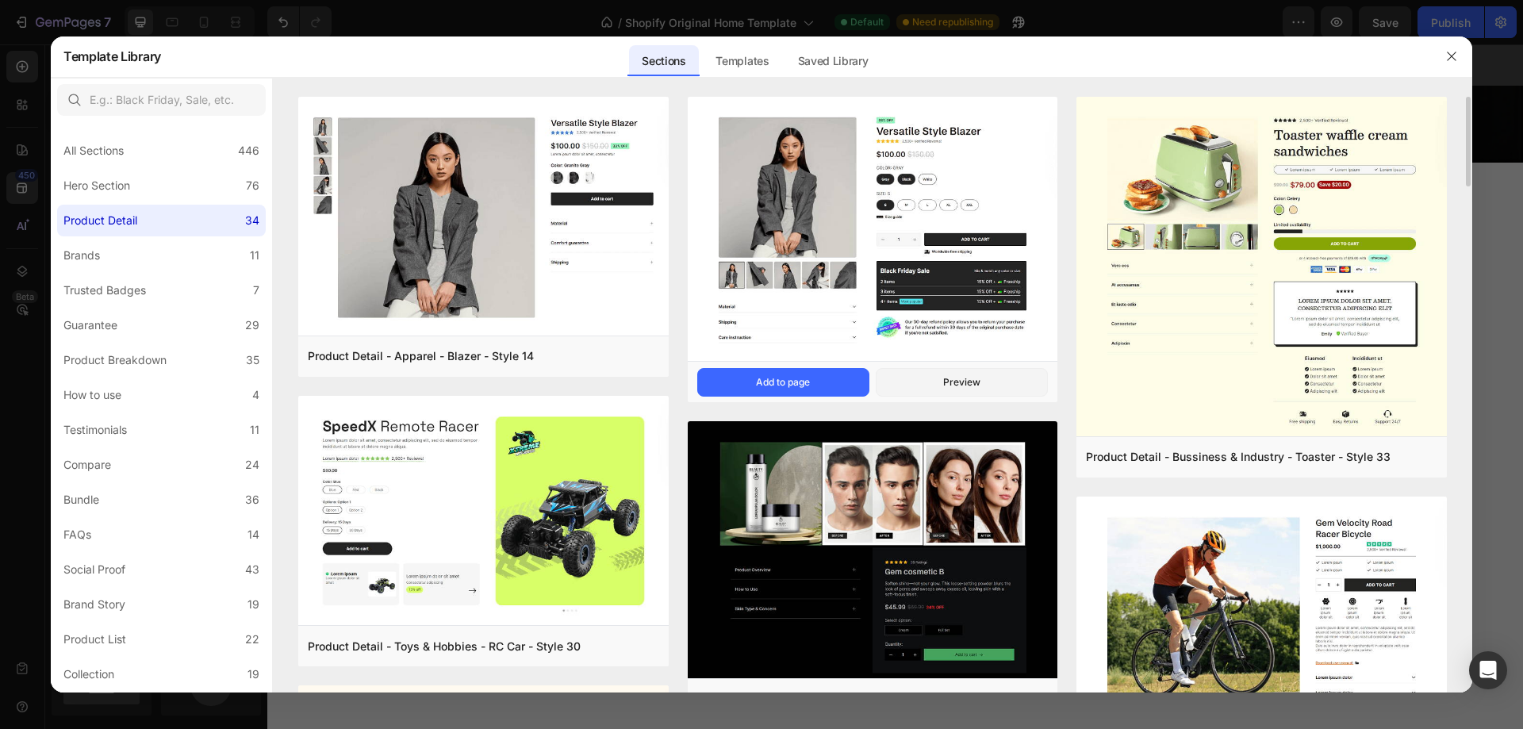
click at [844, 259] on img at bounding box center [873, 229] width 370 height 267
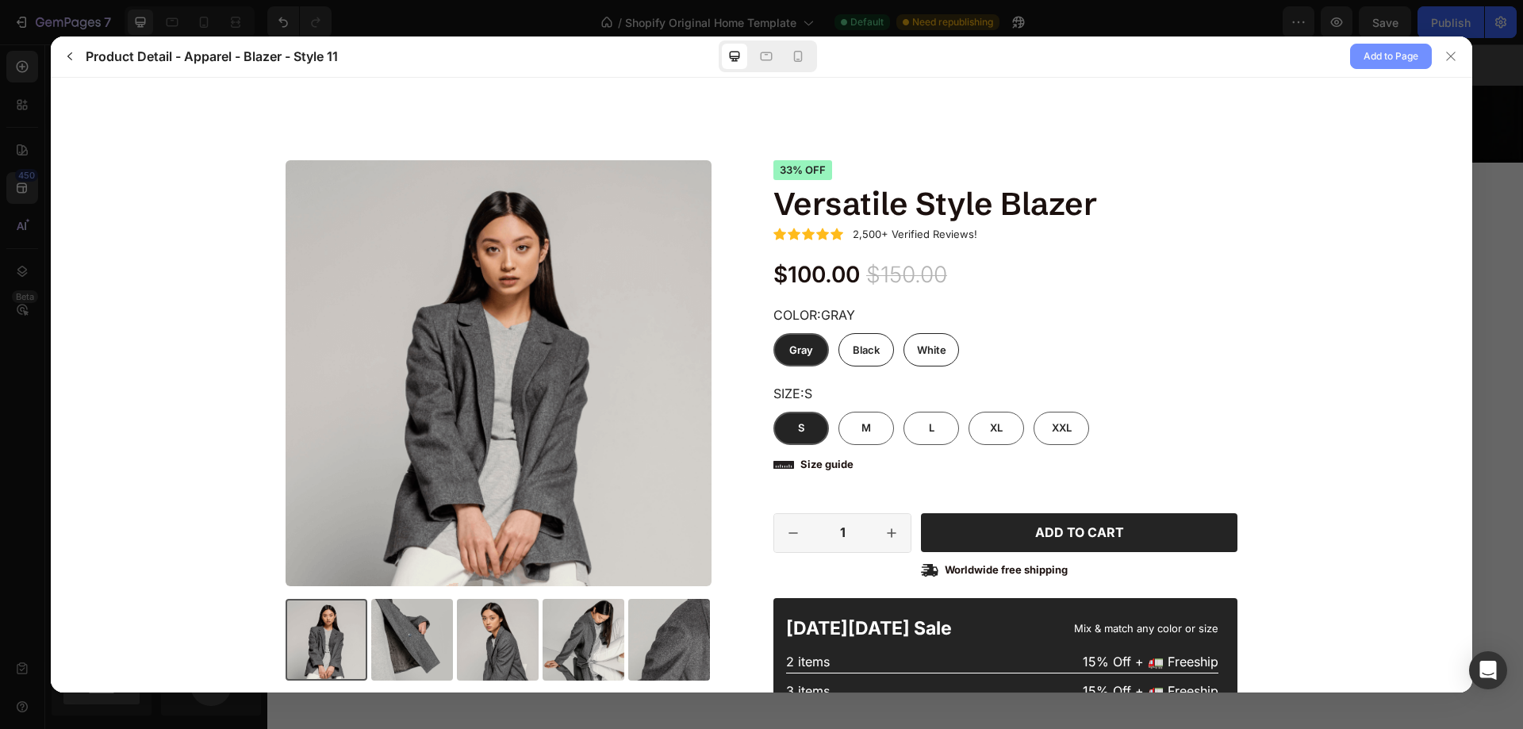
click at [1364, 57] on span "Add to Page" at bounding box center [1391, 56] width 55 height 19
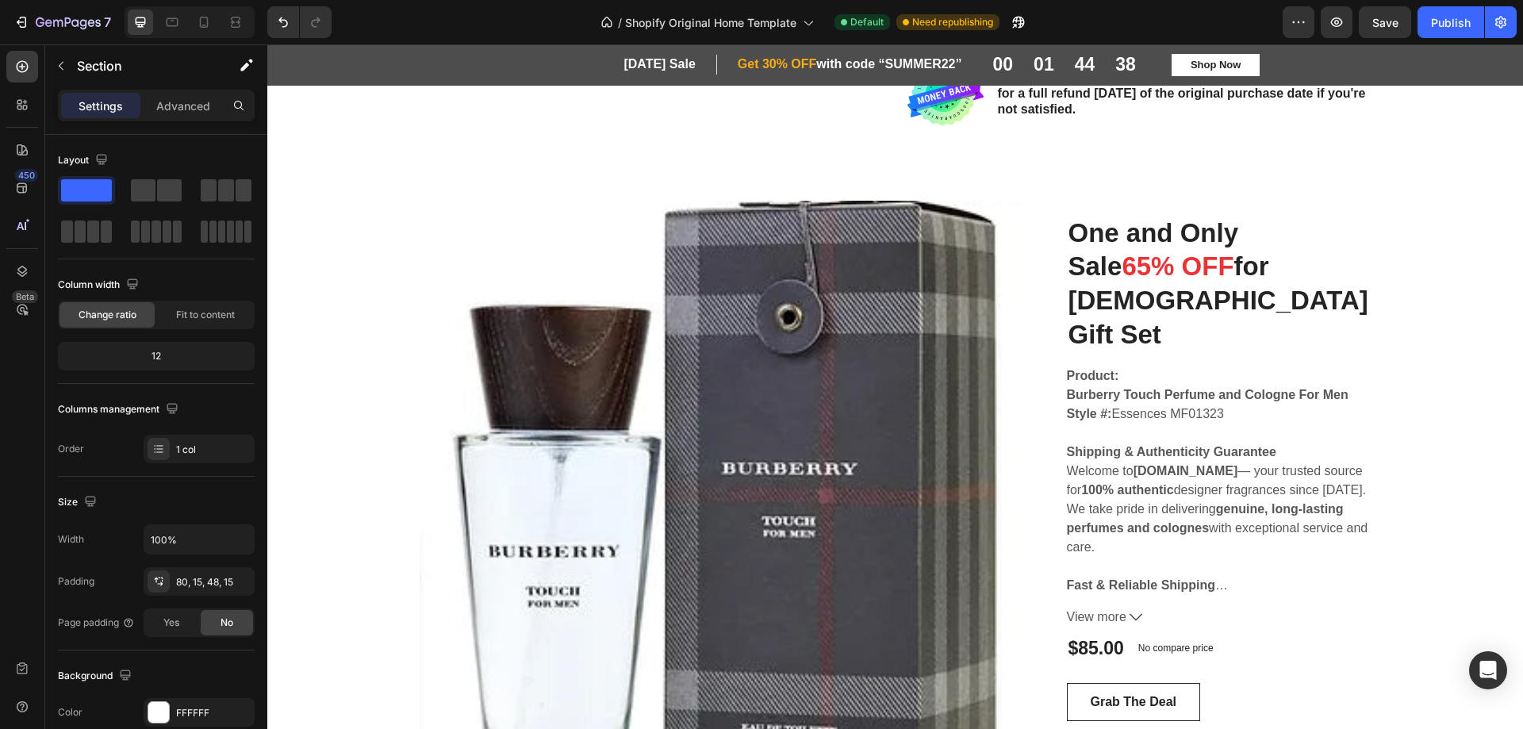
scroll to position [3039, 0]
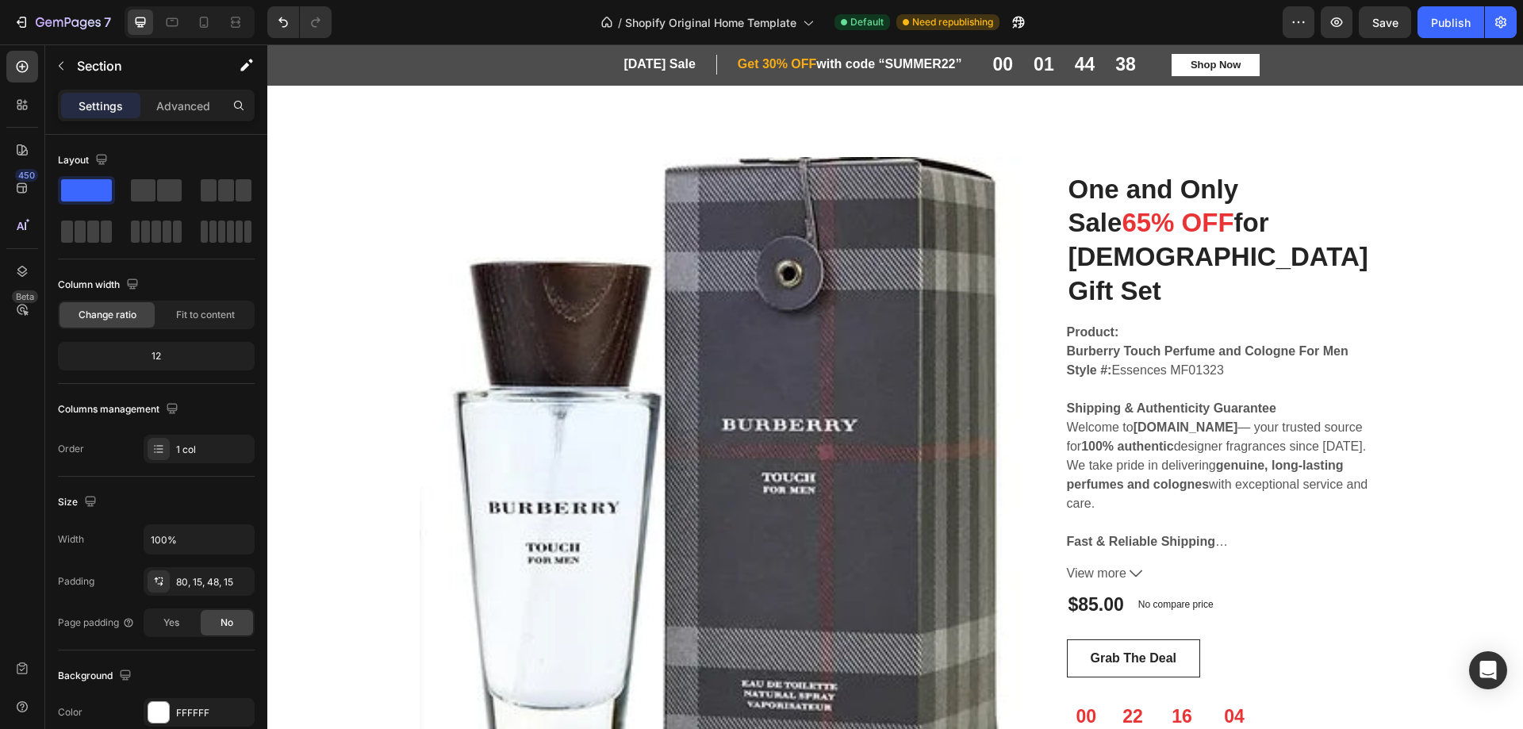
click at [1001, 397] on img at bounding box center [724, 461] width 609 height 609
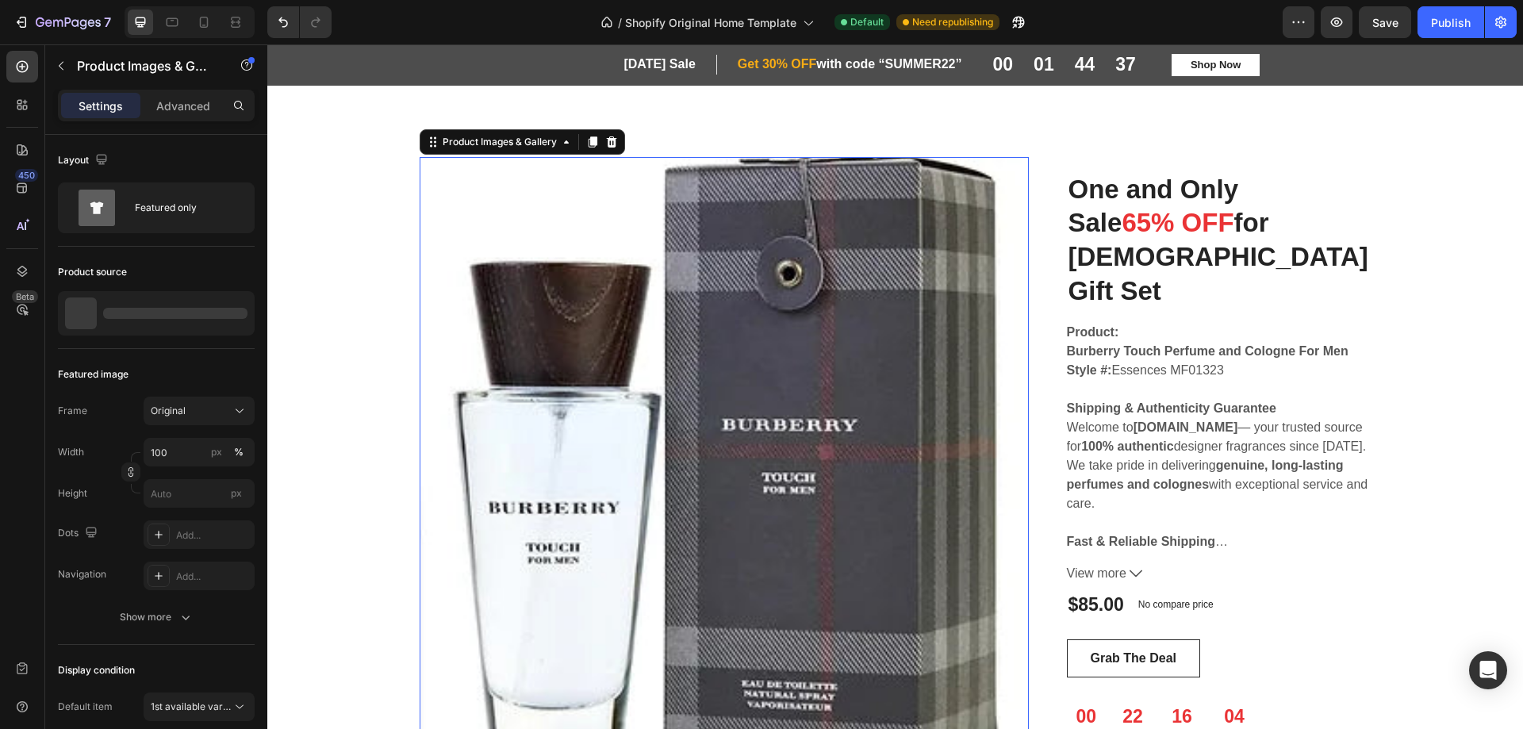
click at [1013, 393] on img at bounding box center [724, 461] width 609 height 609
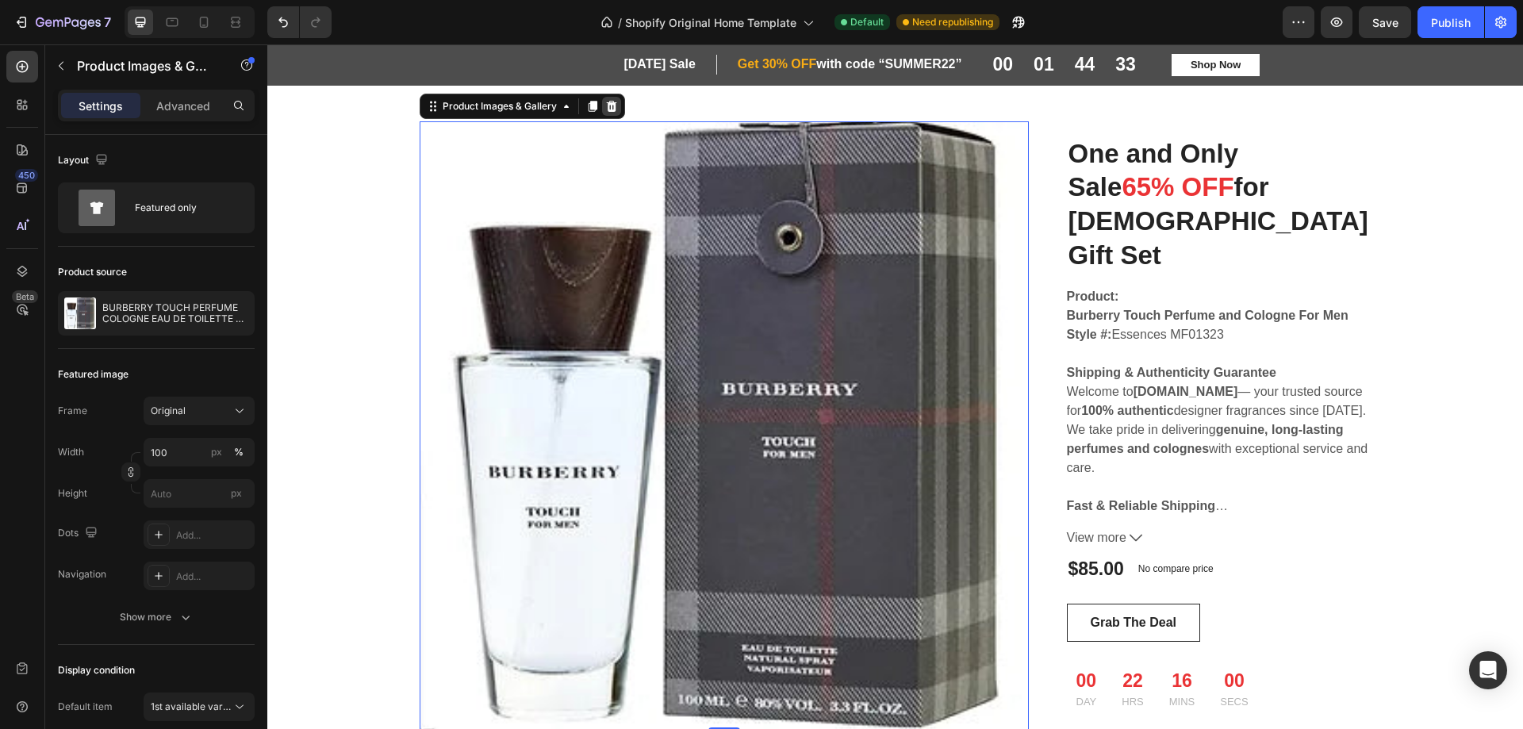
click at [605, 97] on div at bounding box center [611, 106] width 19 height 19
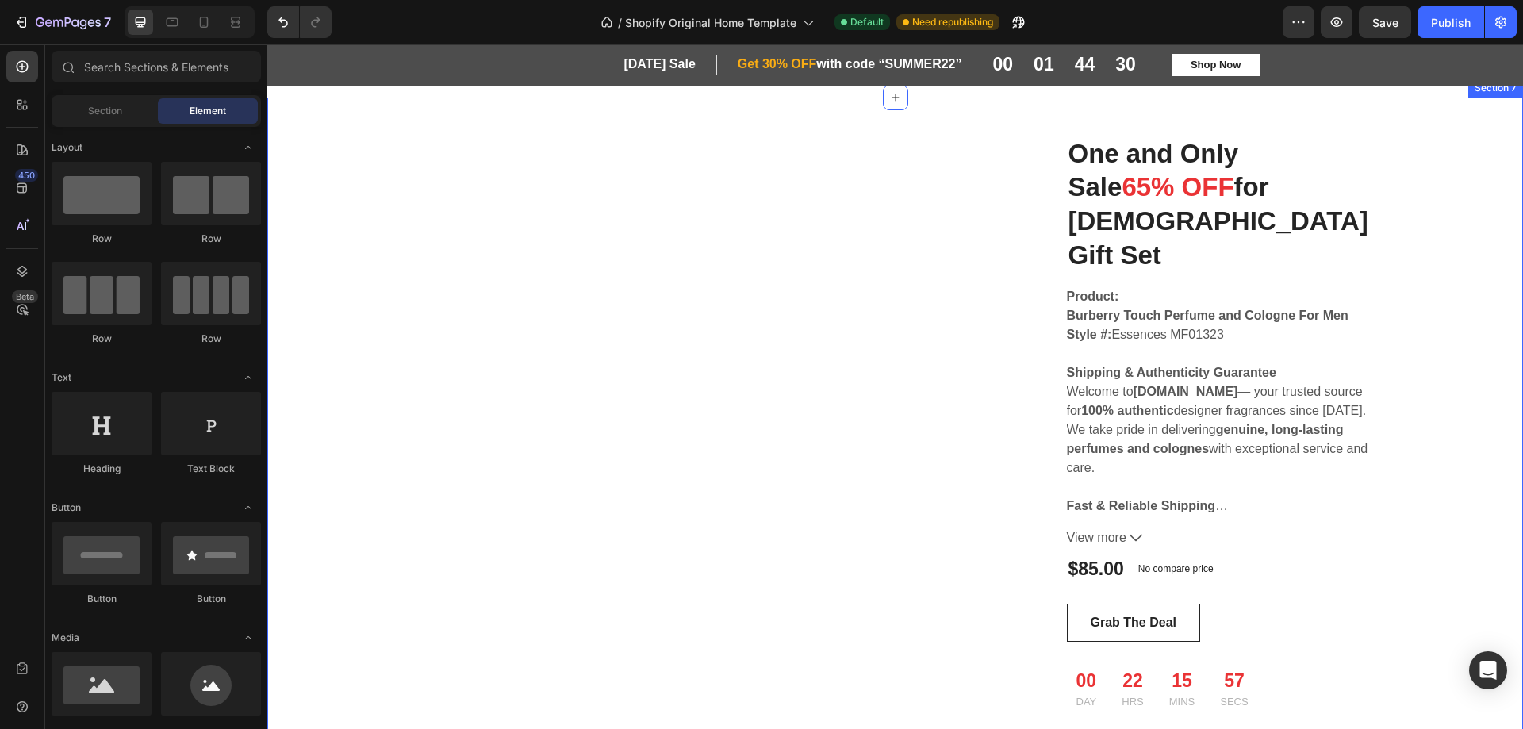
click at [1373, 148] on div "One and Only Sale 65% OFF for [DEMOGRAPHIC_DATA] Gift Set Heading One and Only …" at bounding box center [895, 426] width 1232 height 657
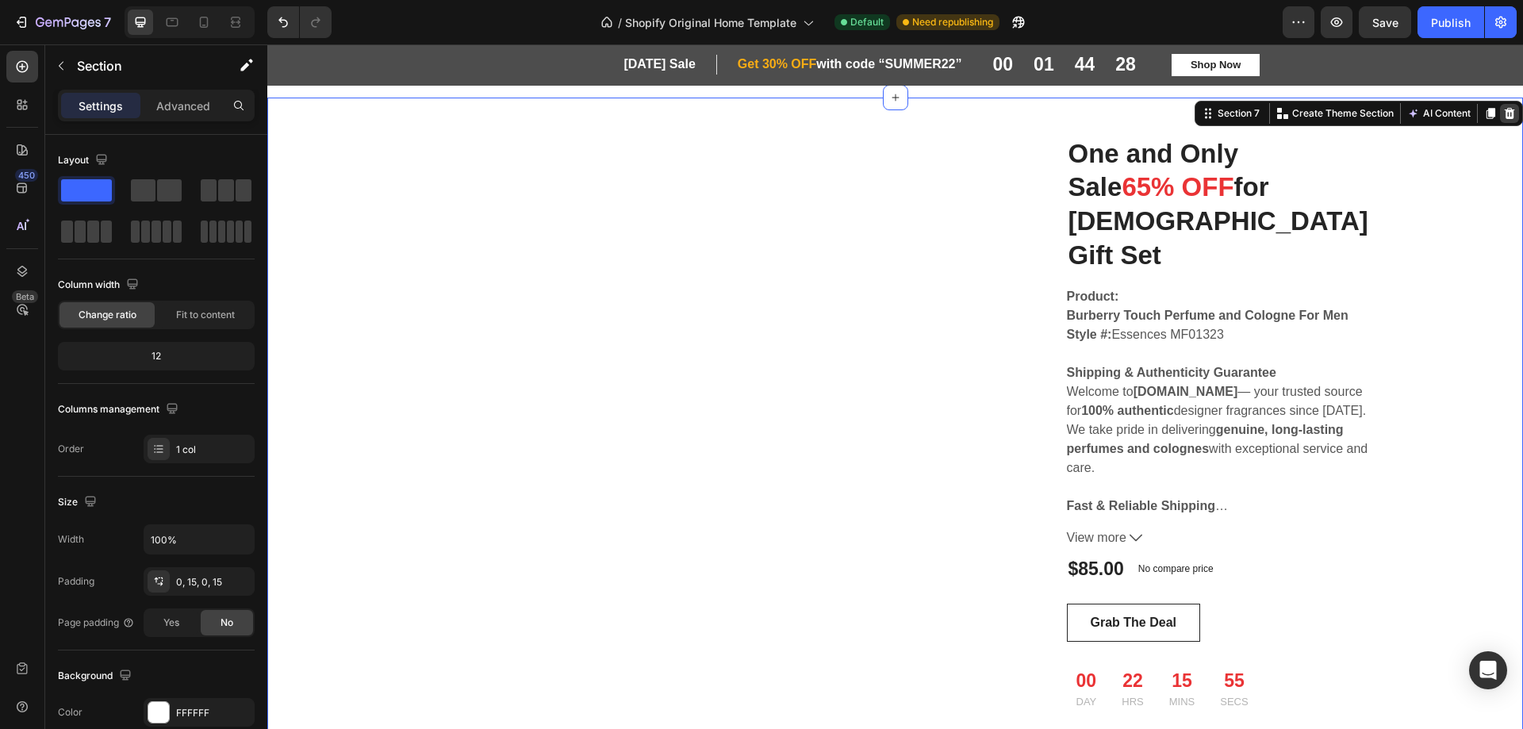
click at [1503, 107] on icon at bounding box center [1509, 113] width 13 height 13
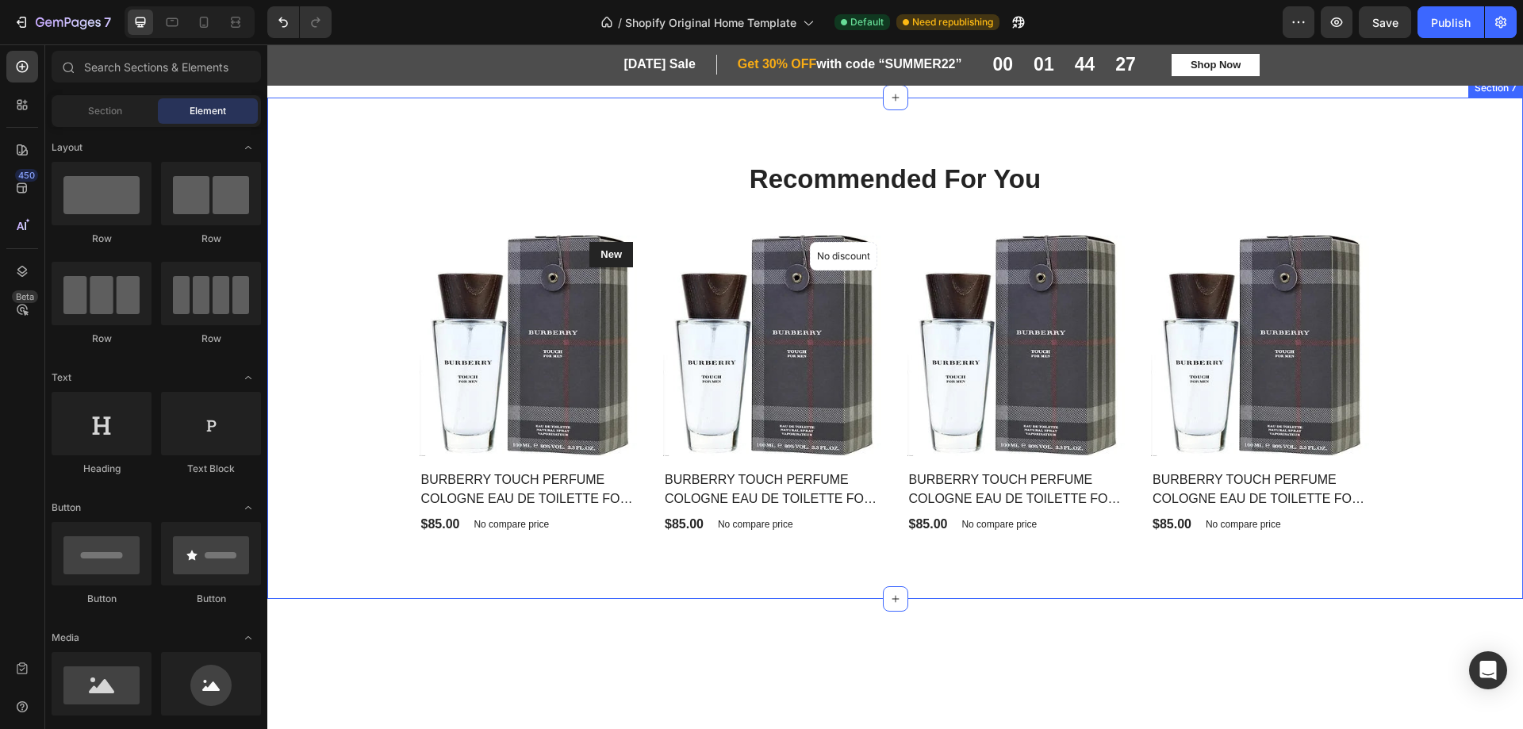
click at [1474, 161] on div "Recommended For You Heading Row Product Images & Gallery New Text block Row BUR…" at bounding box center [895, 348] width 1232 height 374
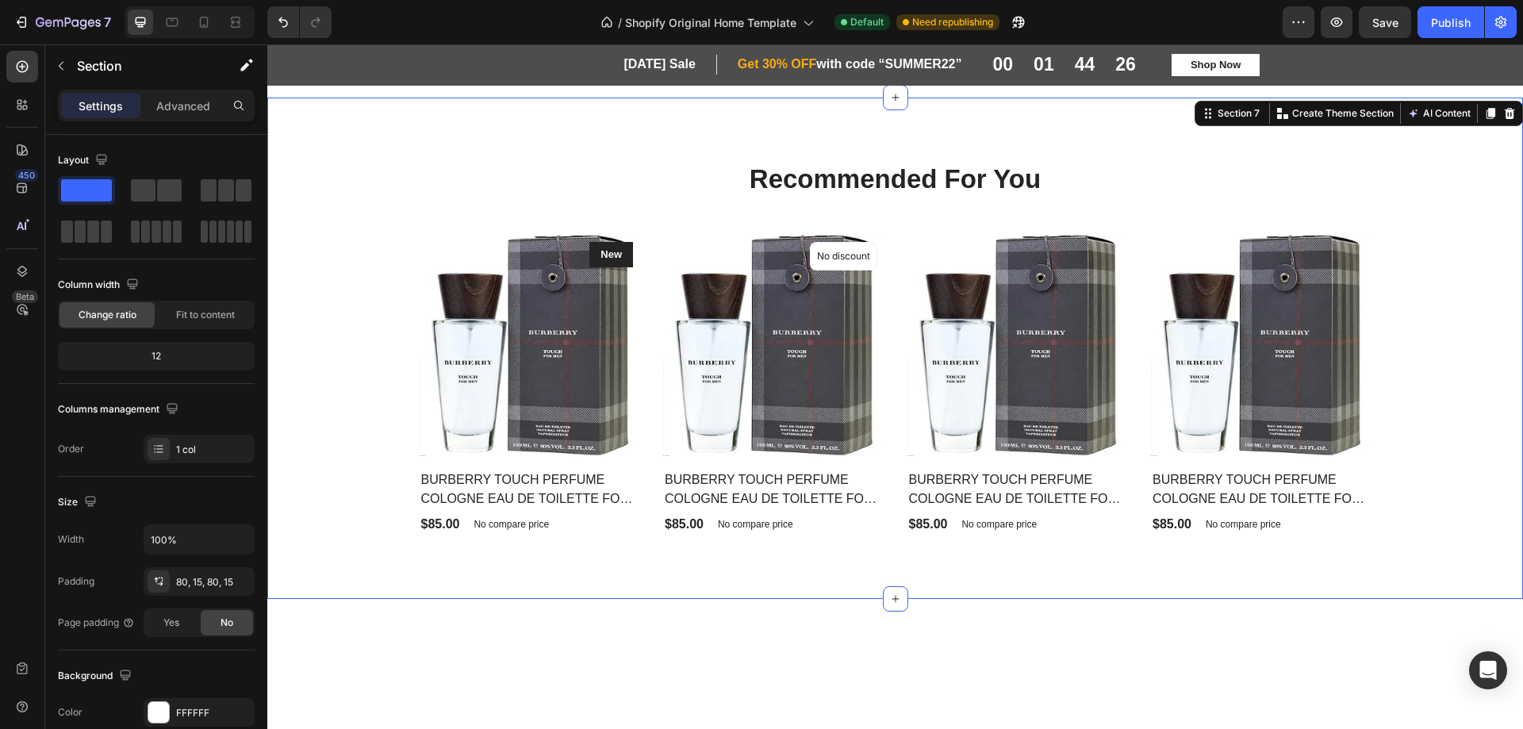
click at [1503, 110] on icon at bounding box center [1509, 113] width 13 height 13
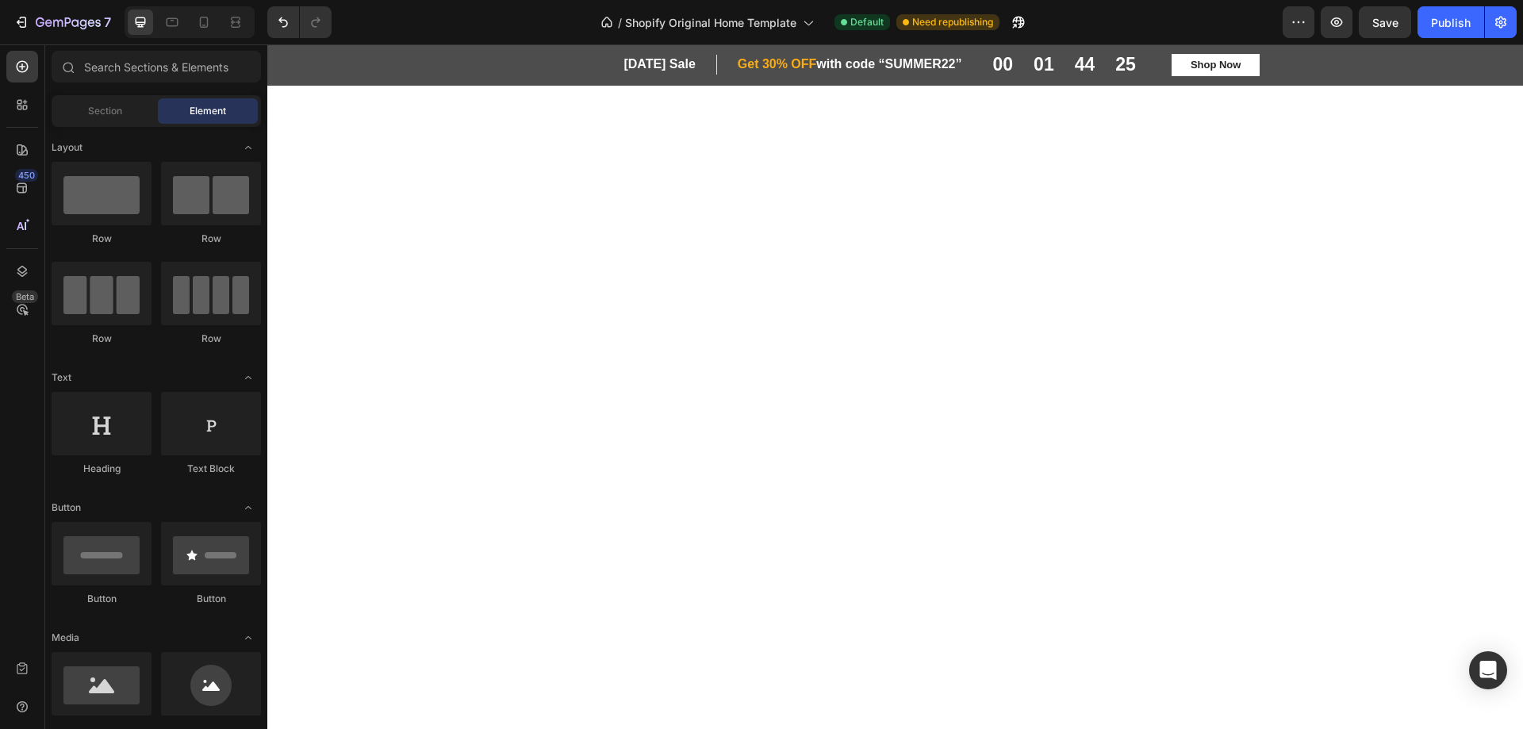
click at [1389, 272] on div at bounding box center [895, 278] width 1232 height 360
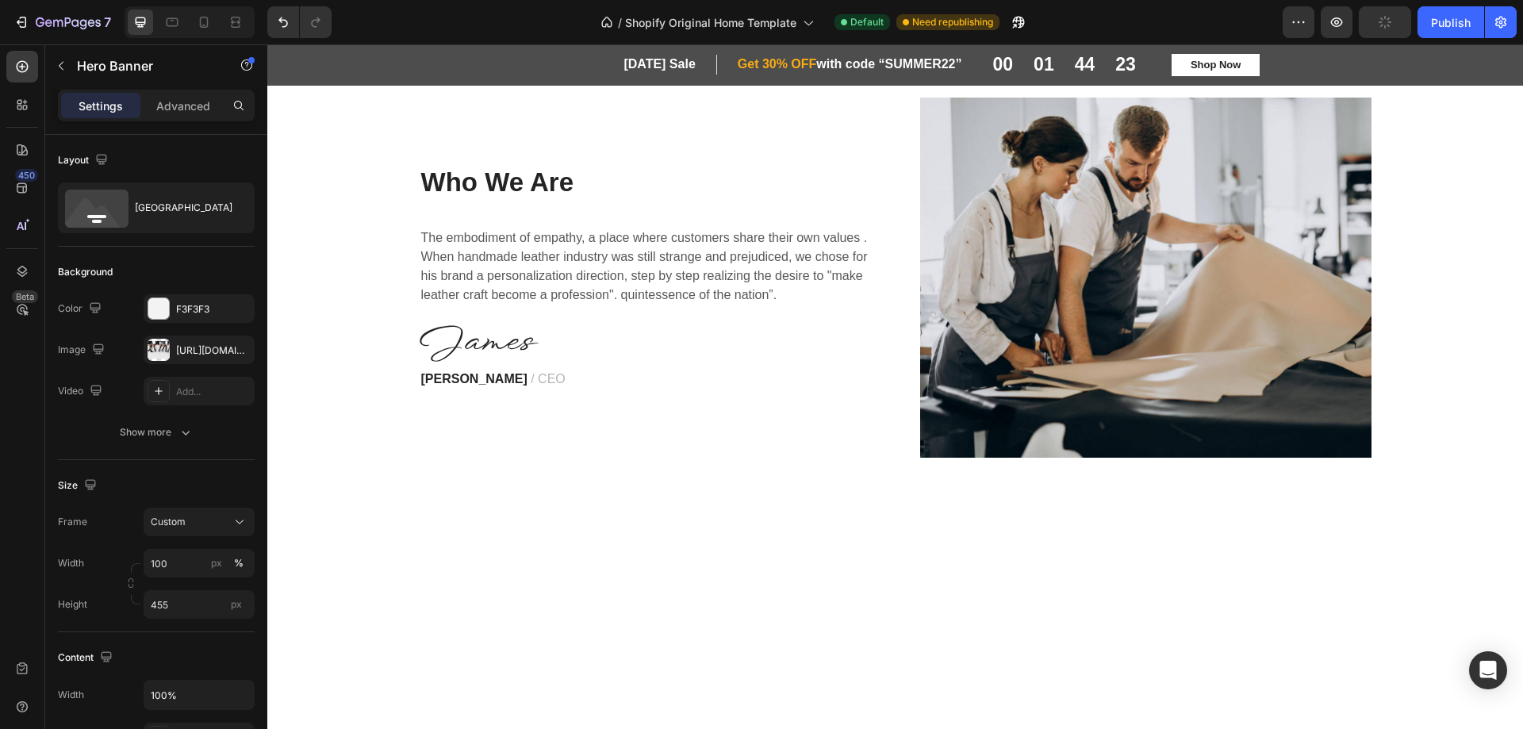
scroll to position [3422, 0]
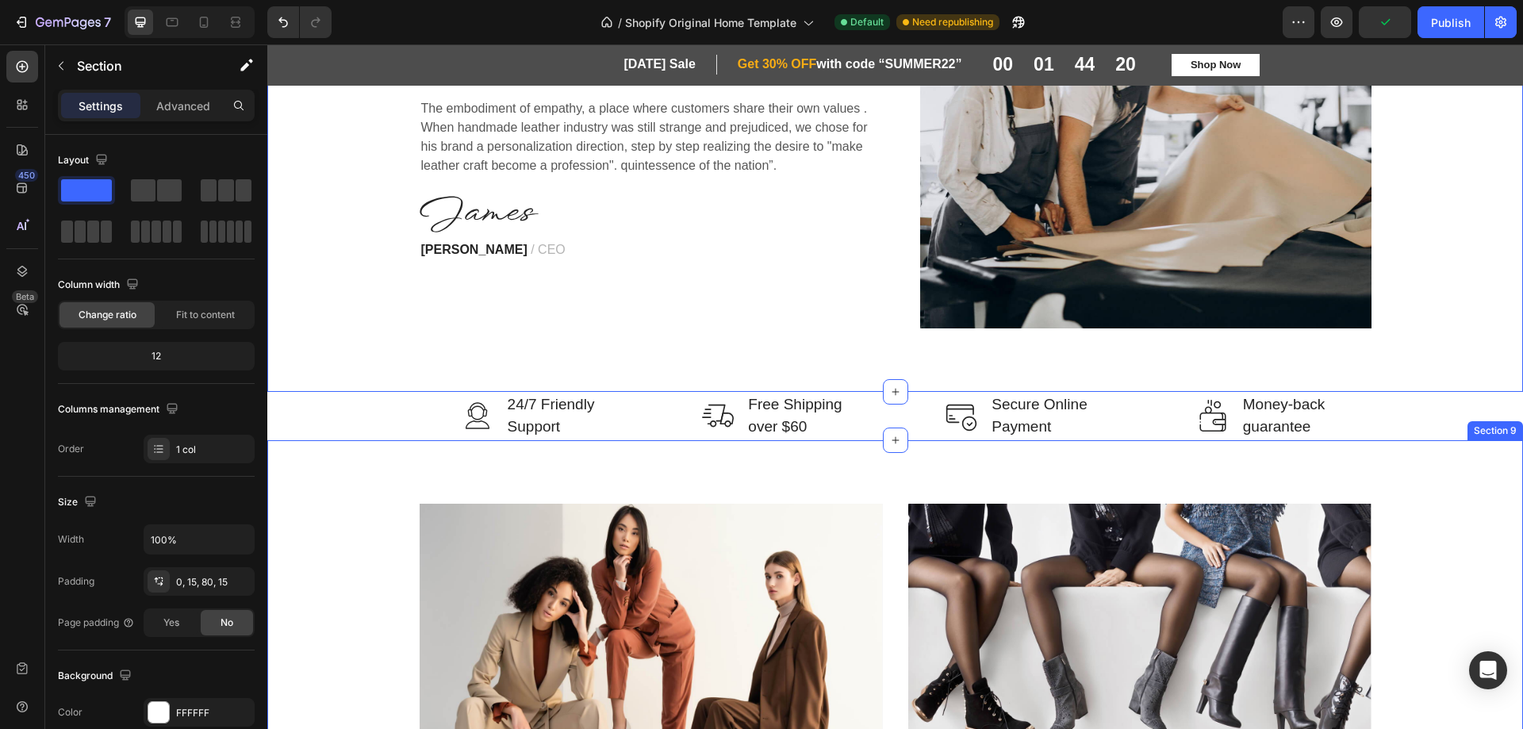
scroll to position [3184, 0]
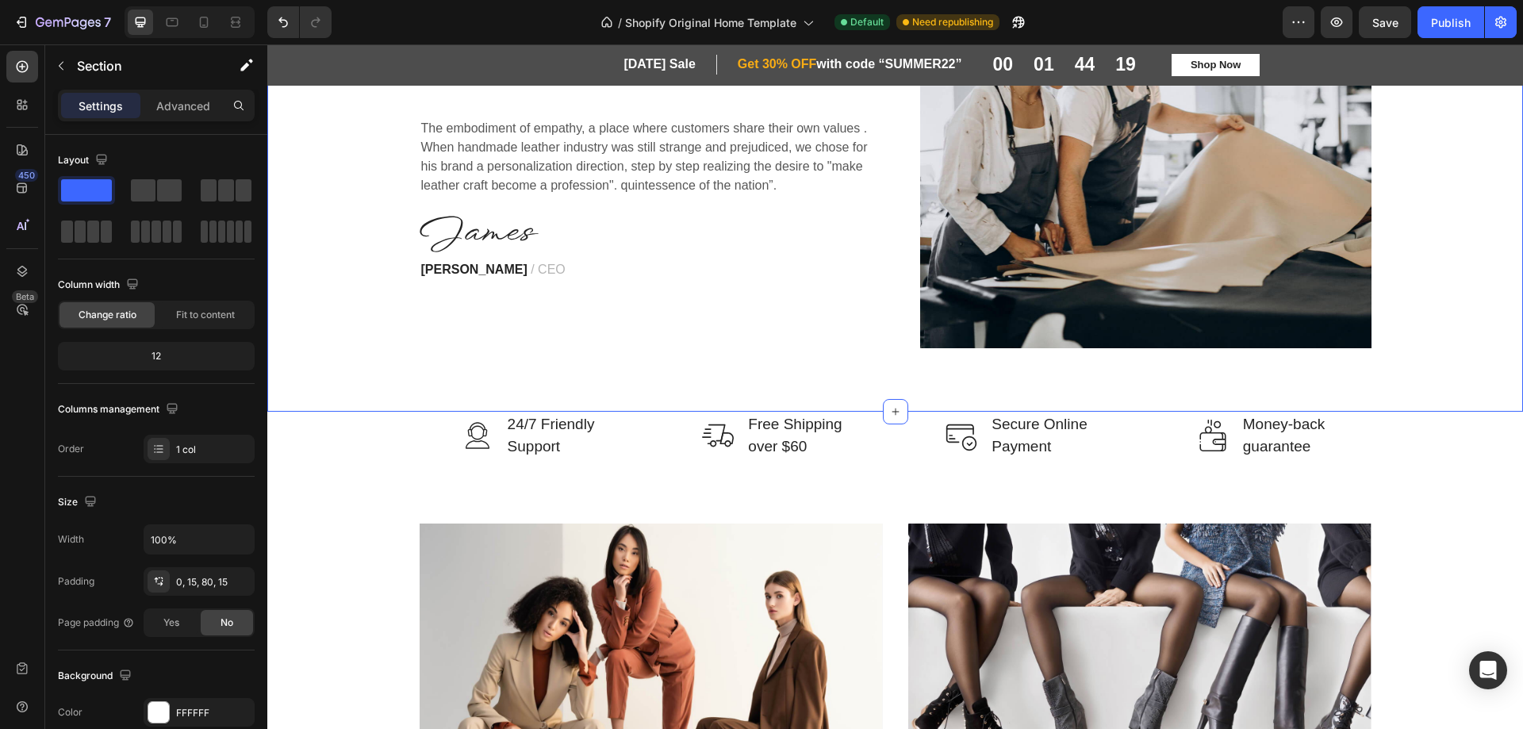
click at [1471, 253] on div "Who We Are Heading The embodiment of empathy, a place where customers share the…" at bounding box center [895, 167] width 1232 height 360
click at [1499, 83] on div "[DATE] Sale Heading Row Get 30% OFF with code “SUMMER22” Heading Row Row 00 01 …" at bounding box center [895, 64] width 1256 height 41
drag, startPoint x: 1422, startPoint y: 236, endPoint x: 1426, endPoint y: 310, distance: 74.7
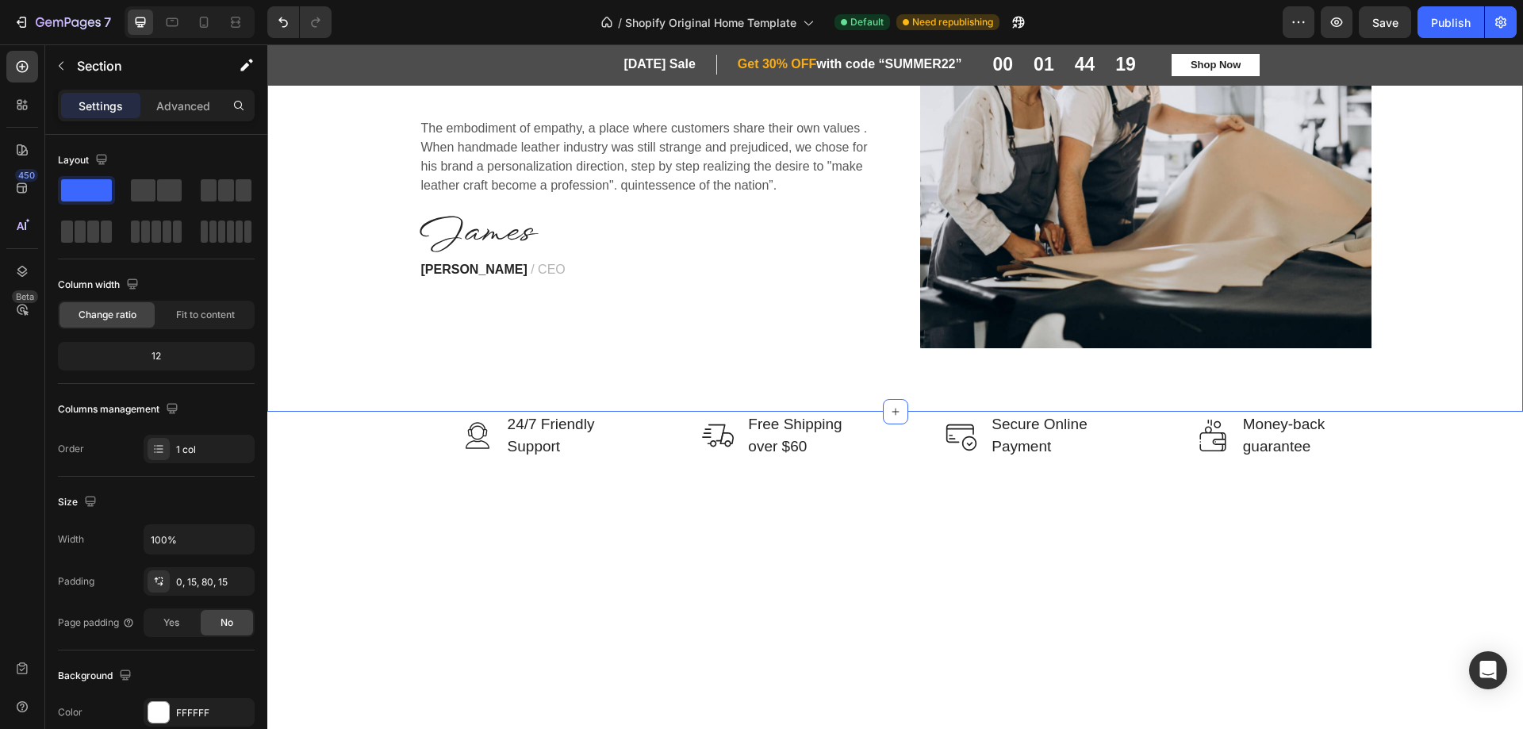
scroll to position [2866, 0]
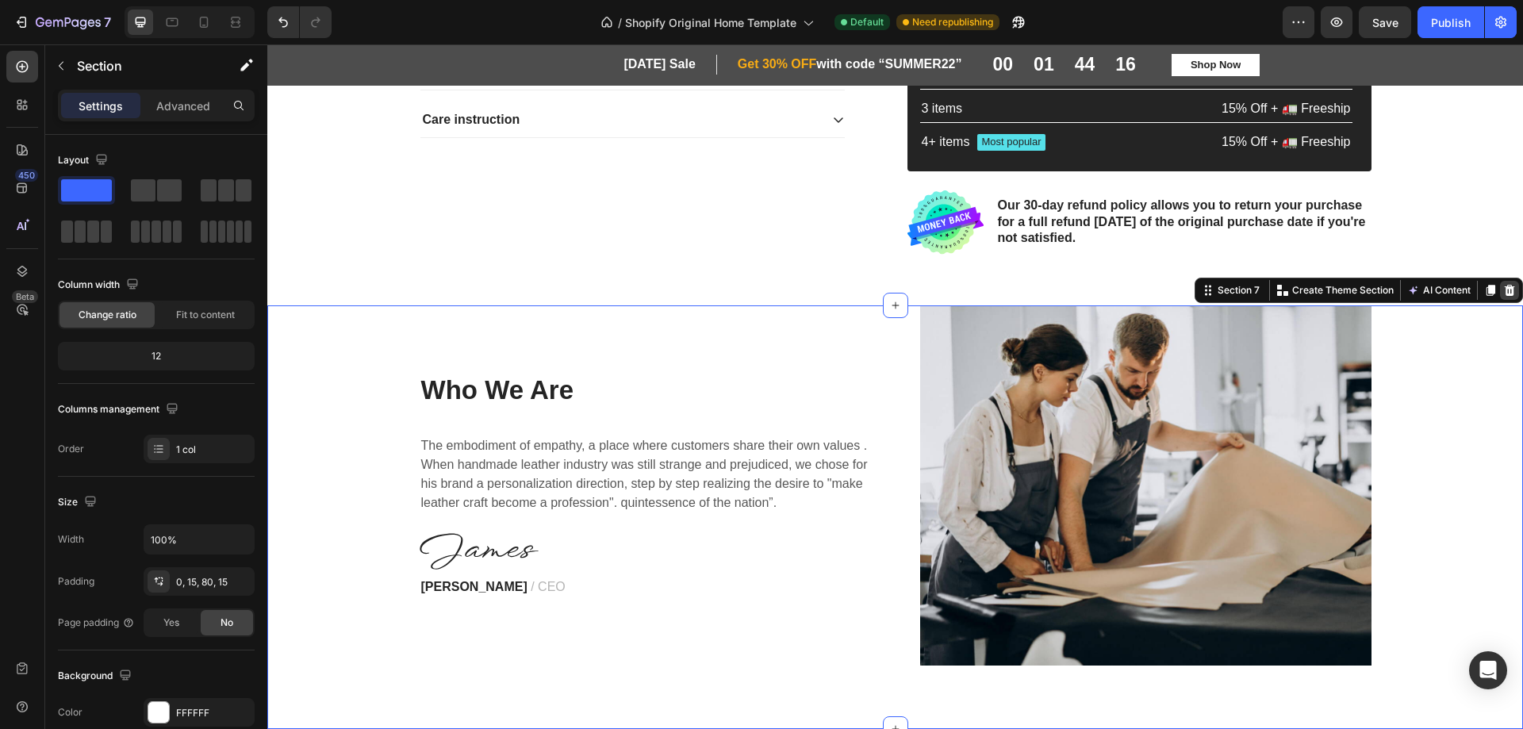
click at [1503, 285] on icon at bounding box center [1509, 290] width 13 height 13
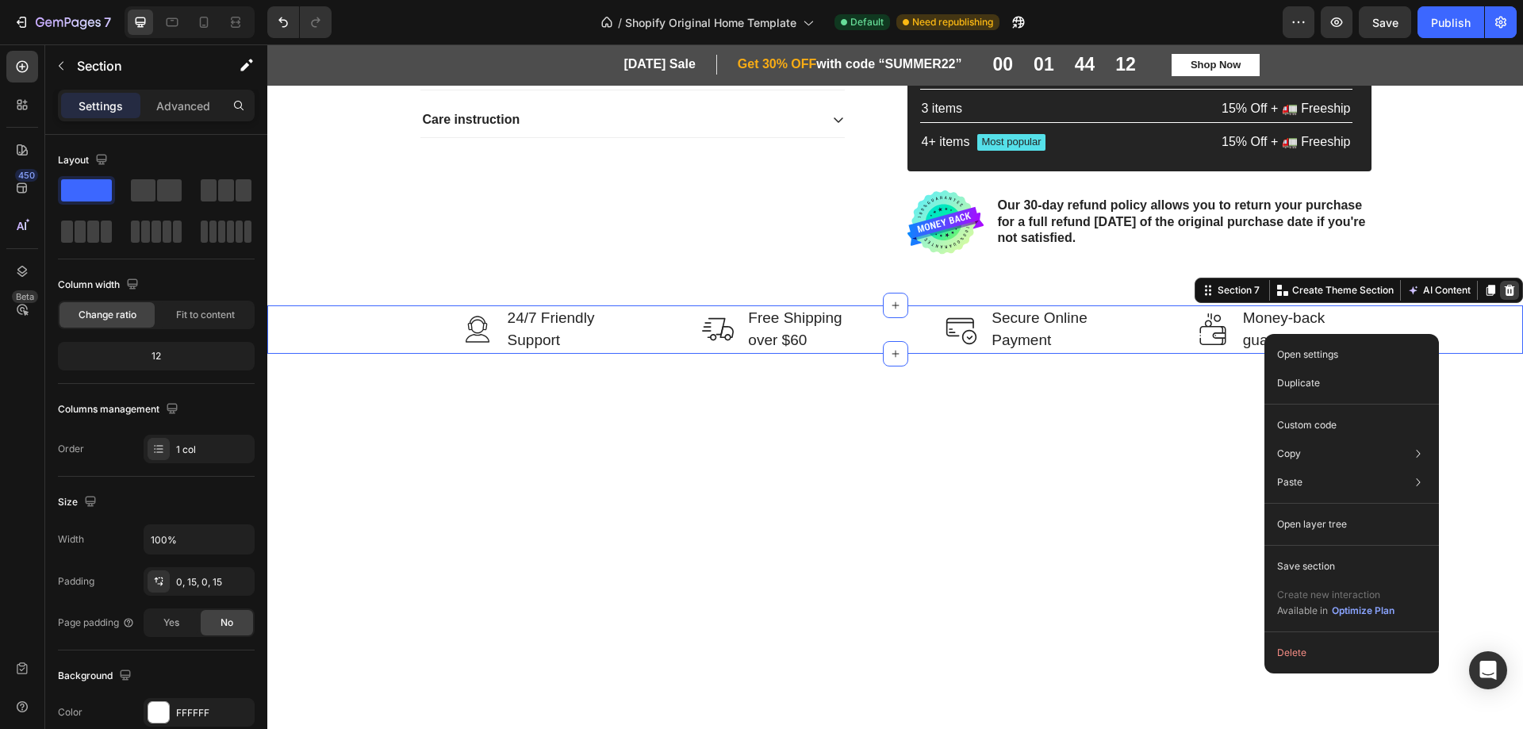
click at [1505, 288] on icon at bounding box center [1510, 289] width 10 height 11
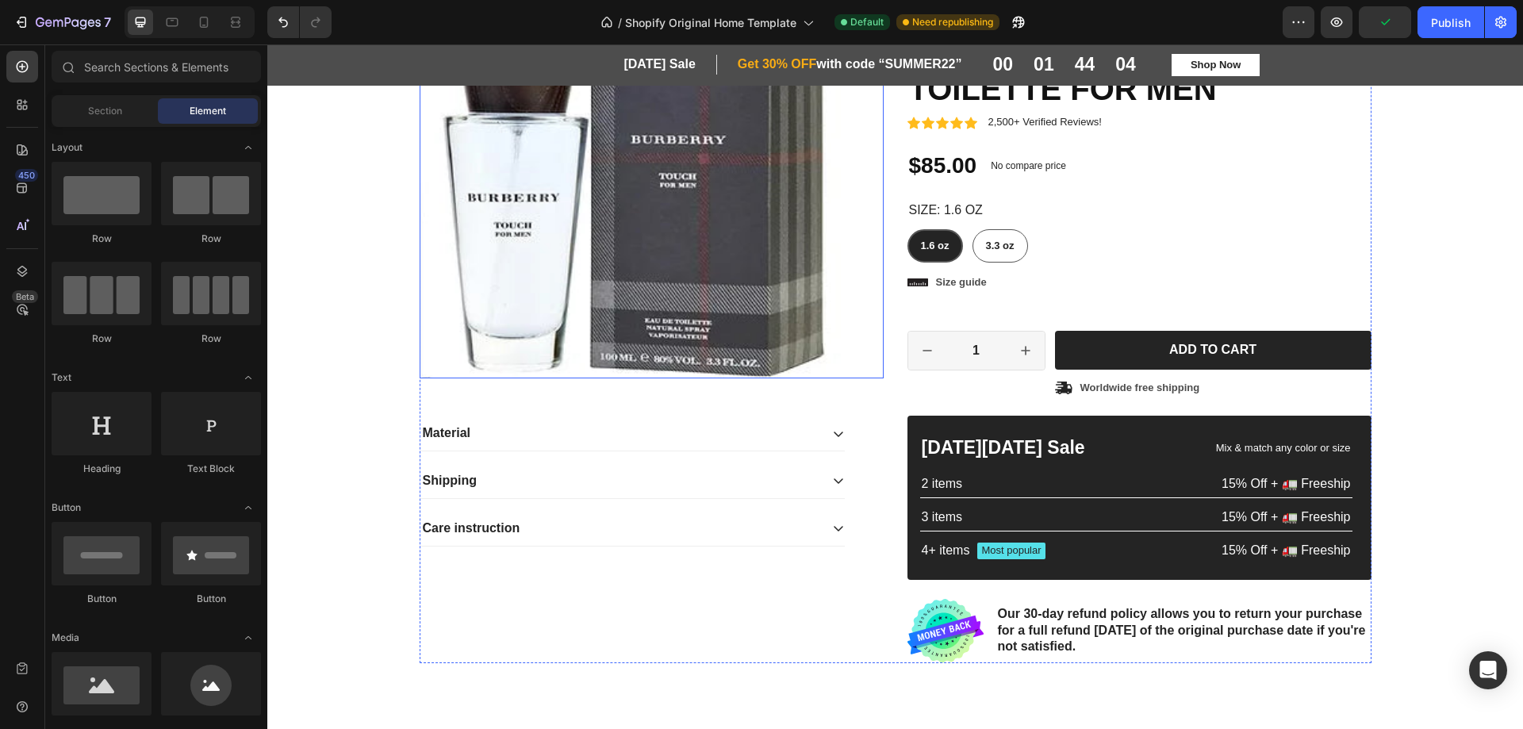
scroll to position [2470, 0]
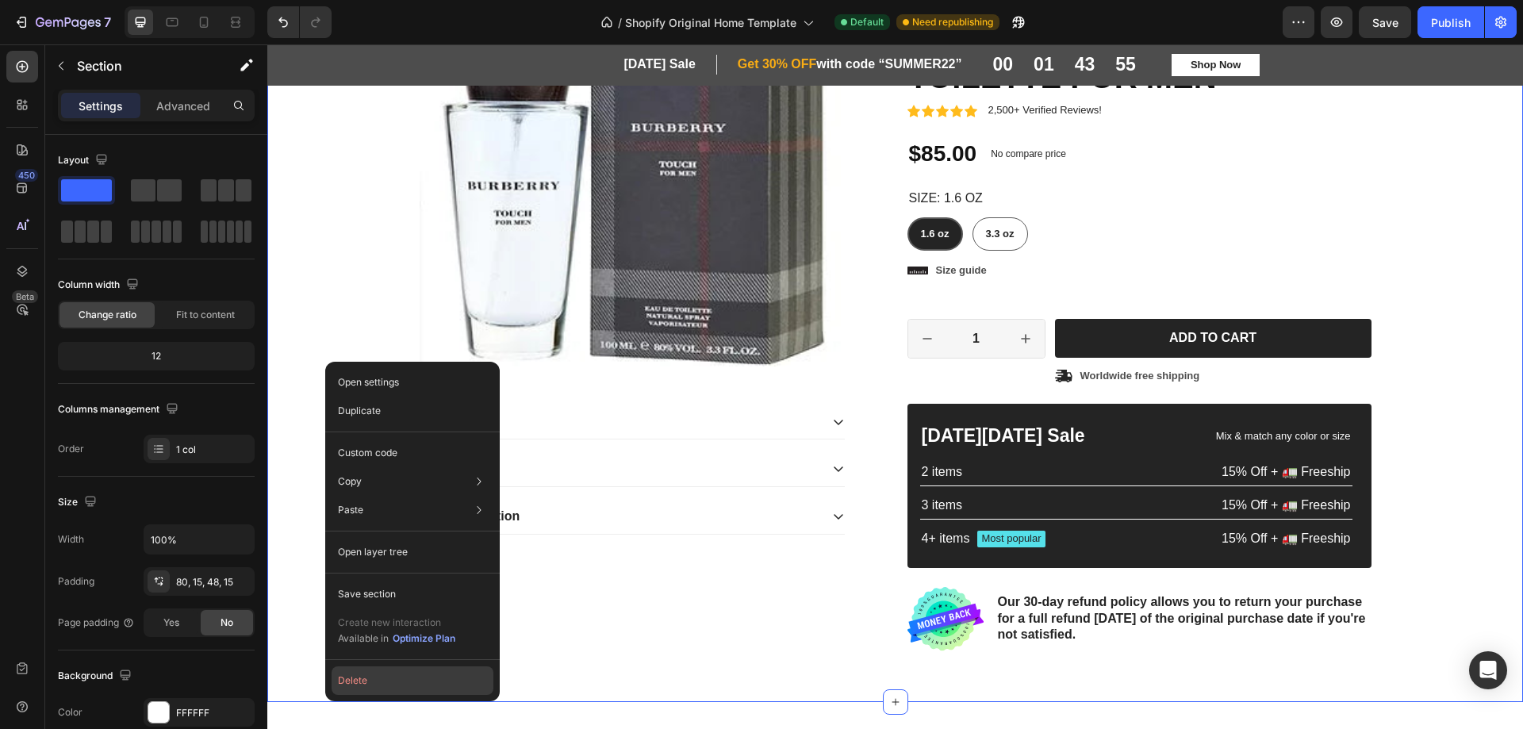
click at [356, 679] on button "Delete" at bounding box center [413, 680] width 162 height 29
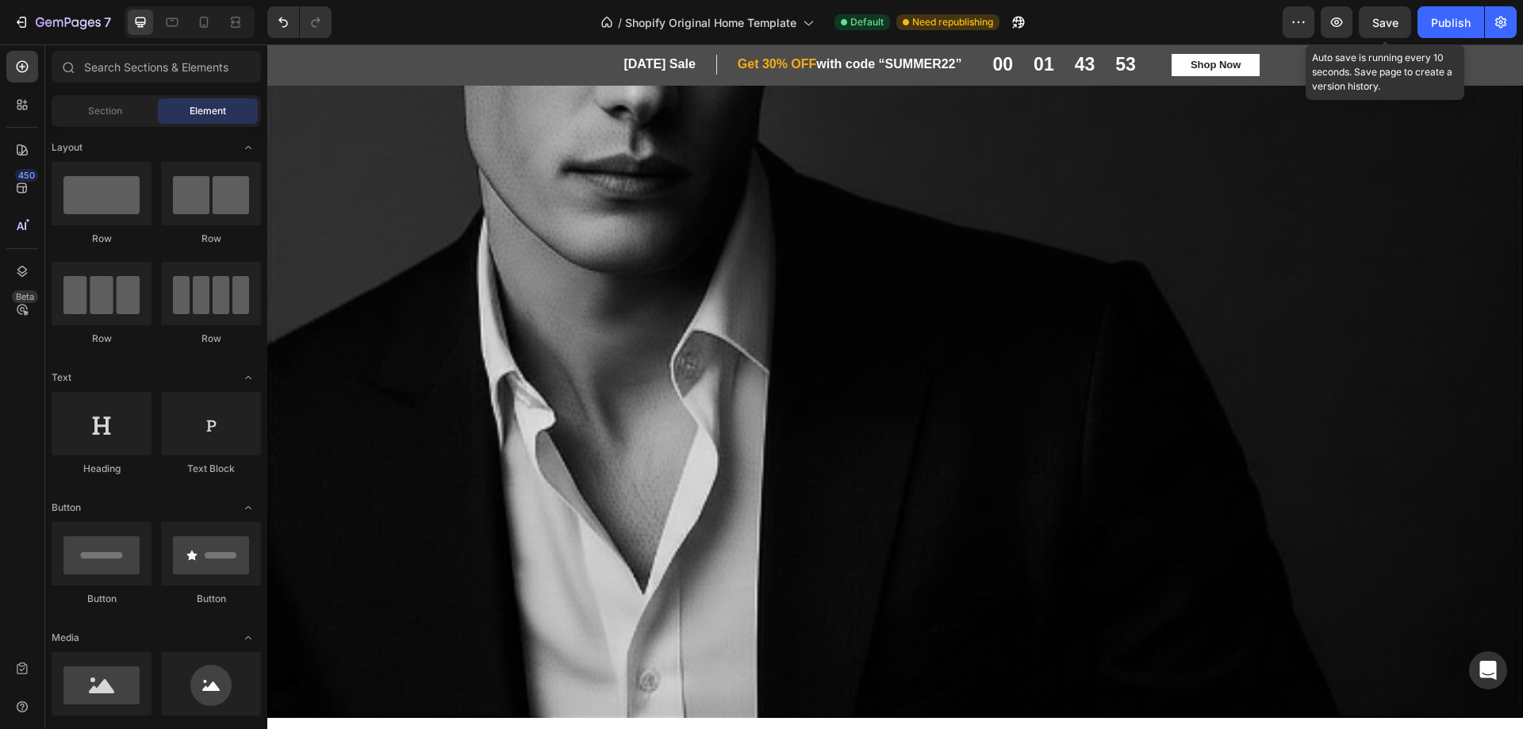
scroll to position [1645, 0]
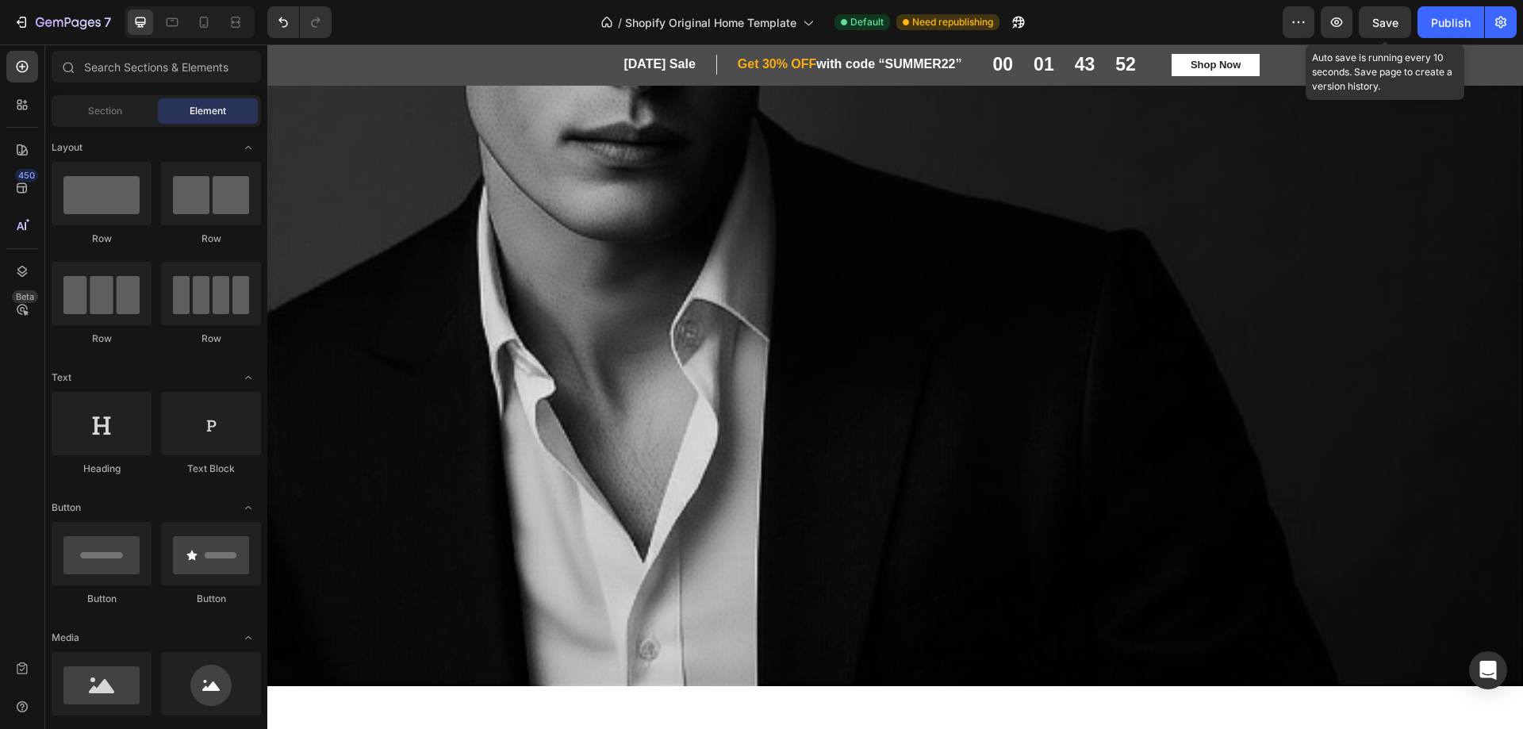
click at [1375, 21] on span "Save" at bounding box center [1386, 22] width 26 height 13
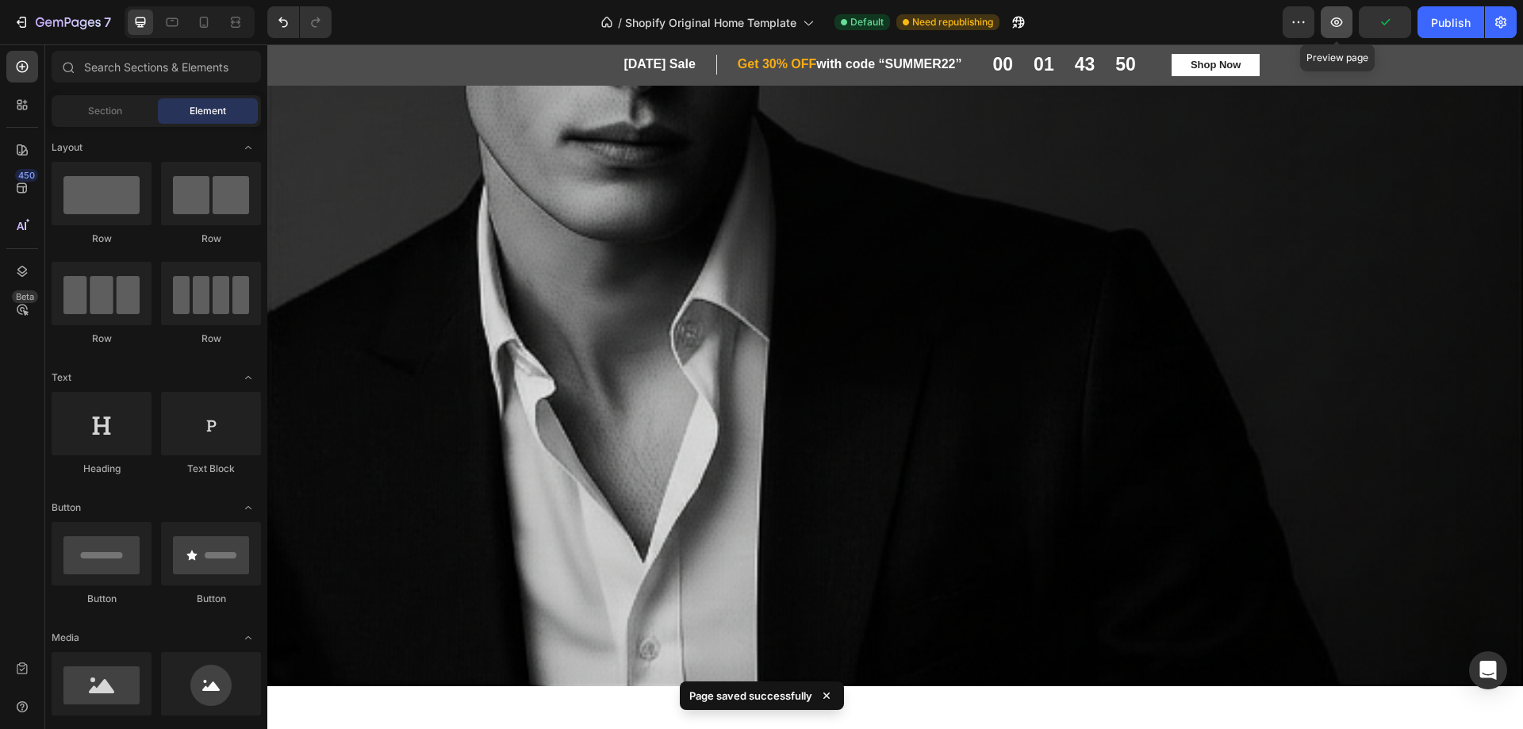
click at [1338, 22] on icon "button" at bounding box center [1337, 22] width 16 height 16
